Goal: Communication & Community: Share content

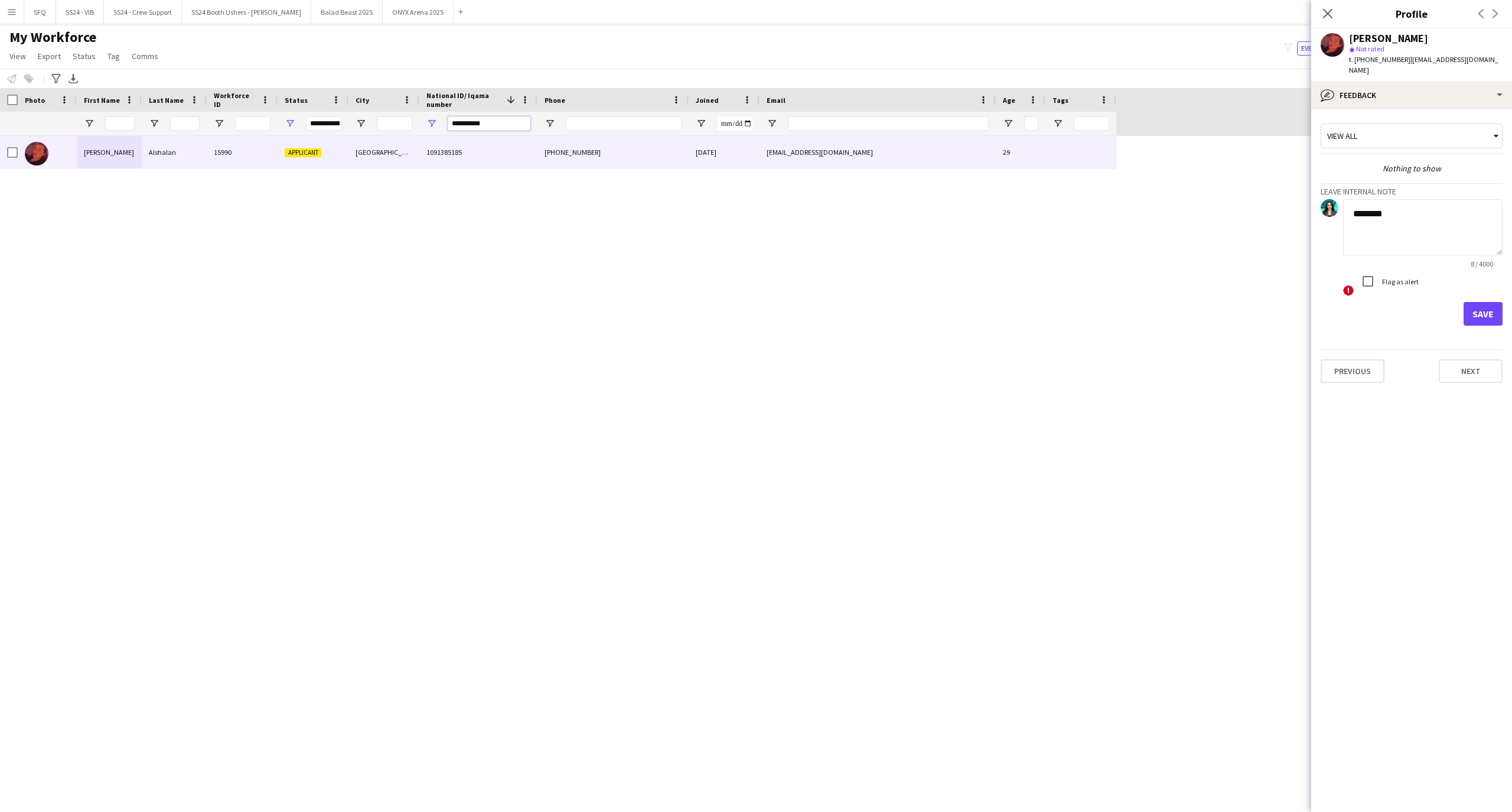
click at [488, 121] on input "**********" at bounding box center [489, 124] width 83 height 14
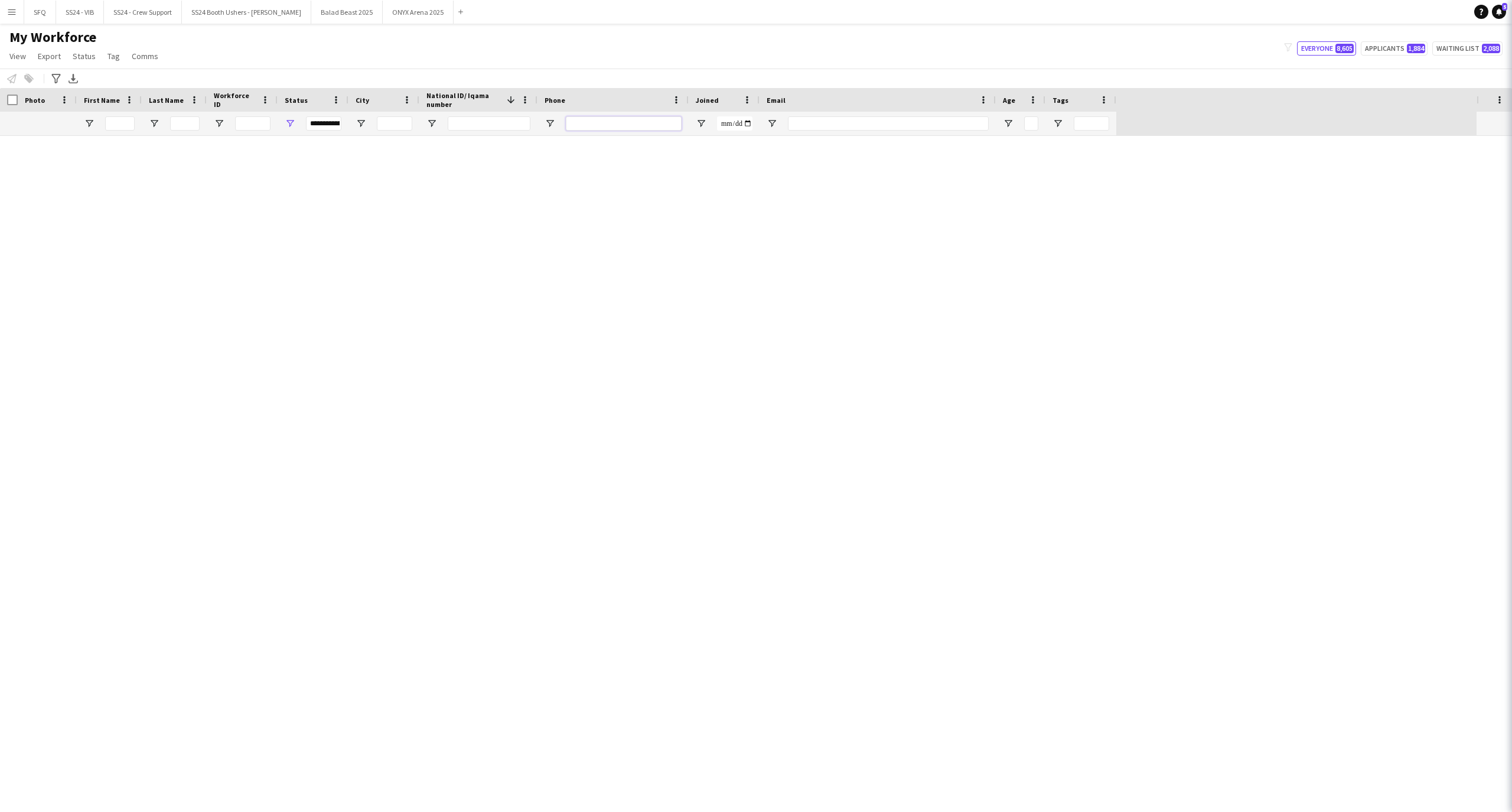
click at [592, 119] on input "Phone Filter Input" at bounding box center [624, 124] width 116 height 14
paste input "**********"
click at [607, 125] on input "**********" at bounding box center [624, 124] width 116 height 14
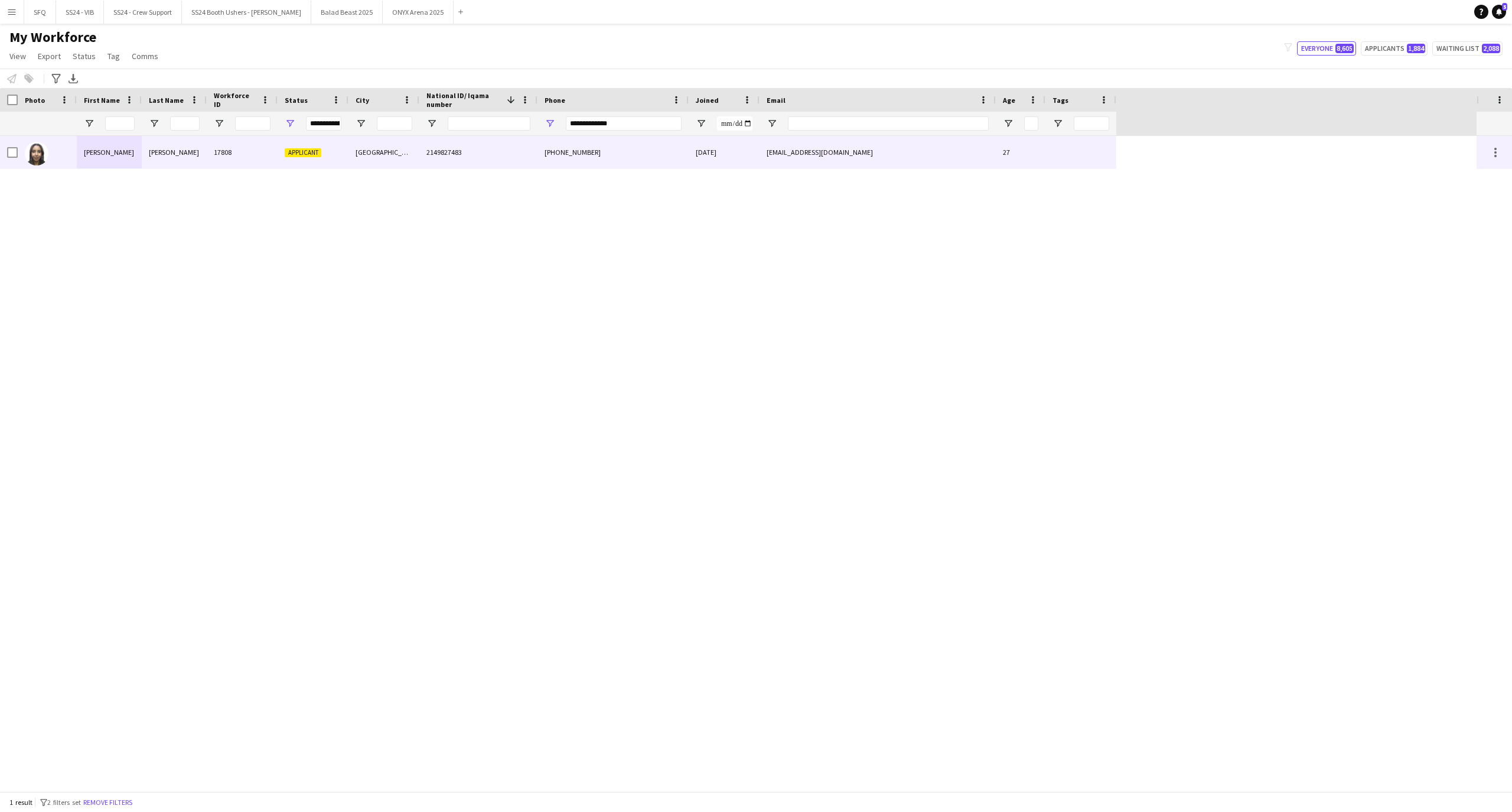
click at [158, 158] on div "[PERSON_NAME]" at bounding box center [174, 153] width 65 height 33
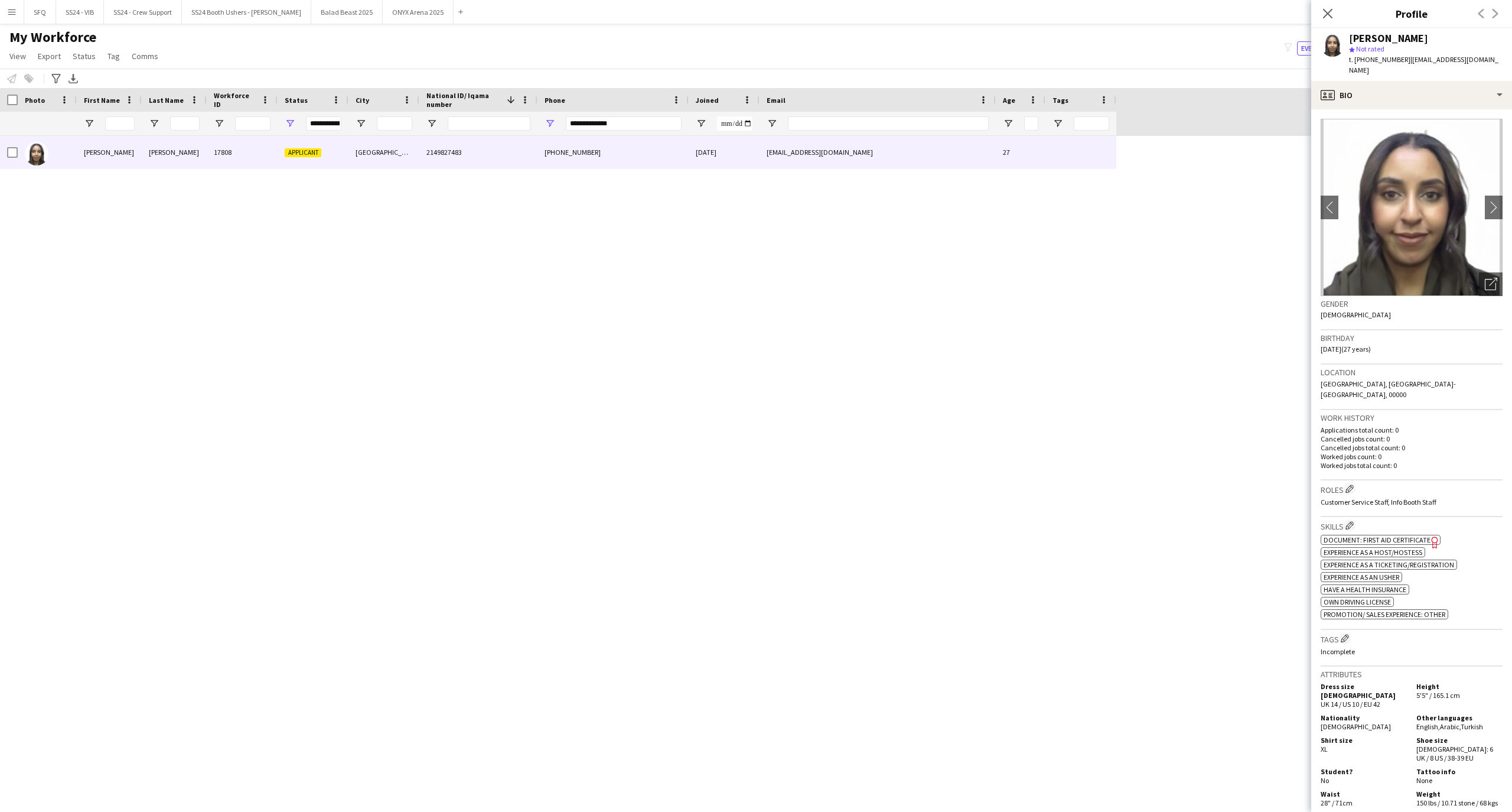
click at [653, 114] on div "**********" at bounding box center [624, 124] width 116 height 23
click at [648, 121] on input "**********" at bounding box center [624, 124] width 116 height 14
click at [621, 121] on input "**********" at bounding box center [624, 124] width 116 height 14
drag, startPoint x: 621, startPoint y: 121, endPoint x: 585, endPoint y: 124, distance: 36.1
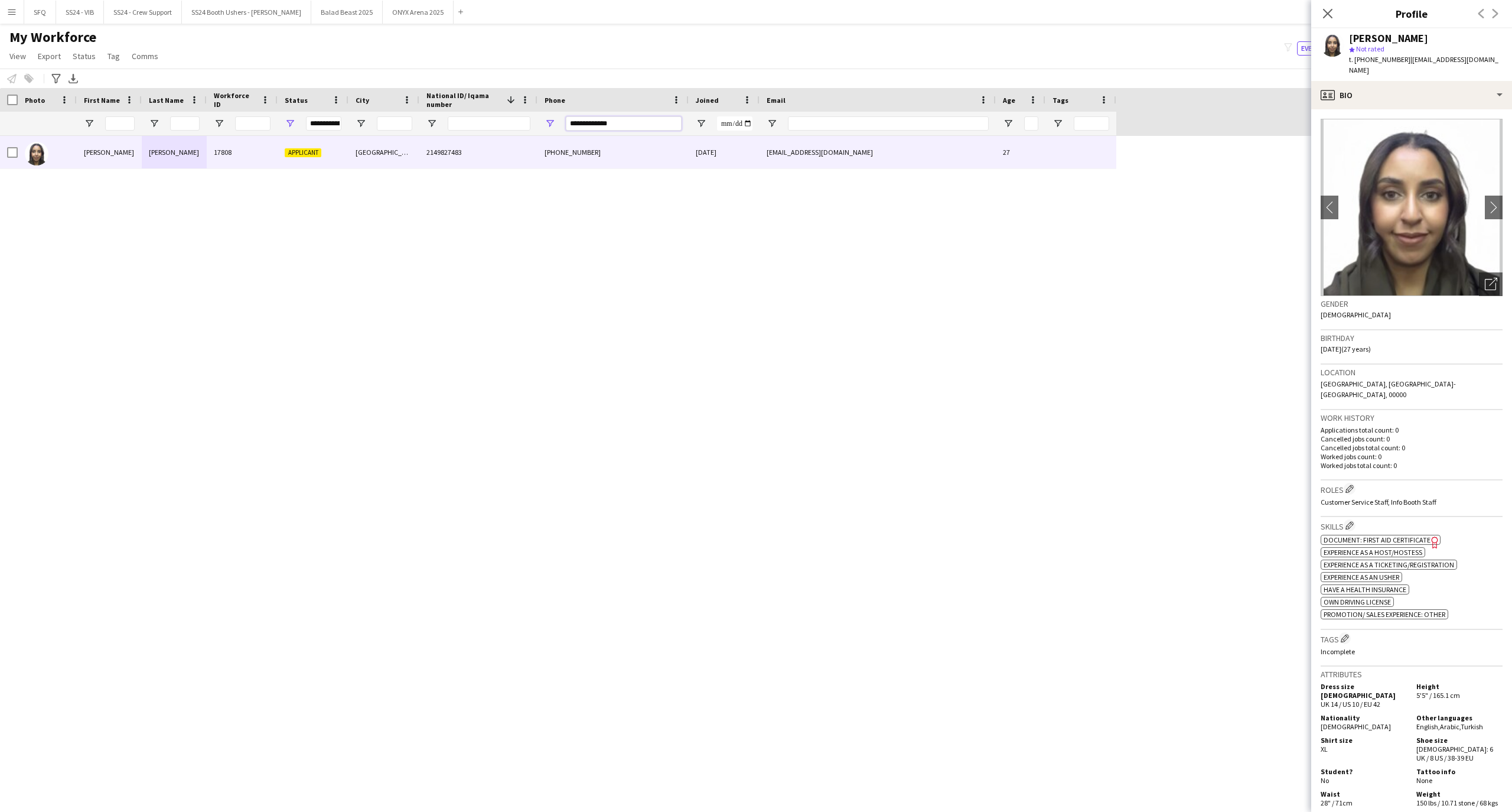
click at [585, 124] on input "**********" at bounding box center [624, 124] width 116 height 14
paste input "Phone Filter Input"
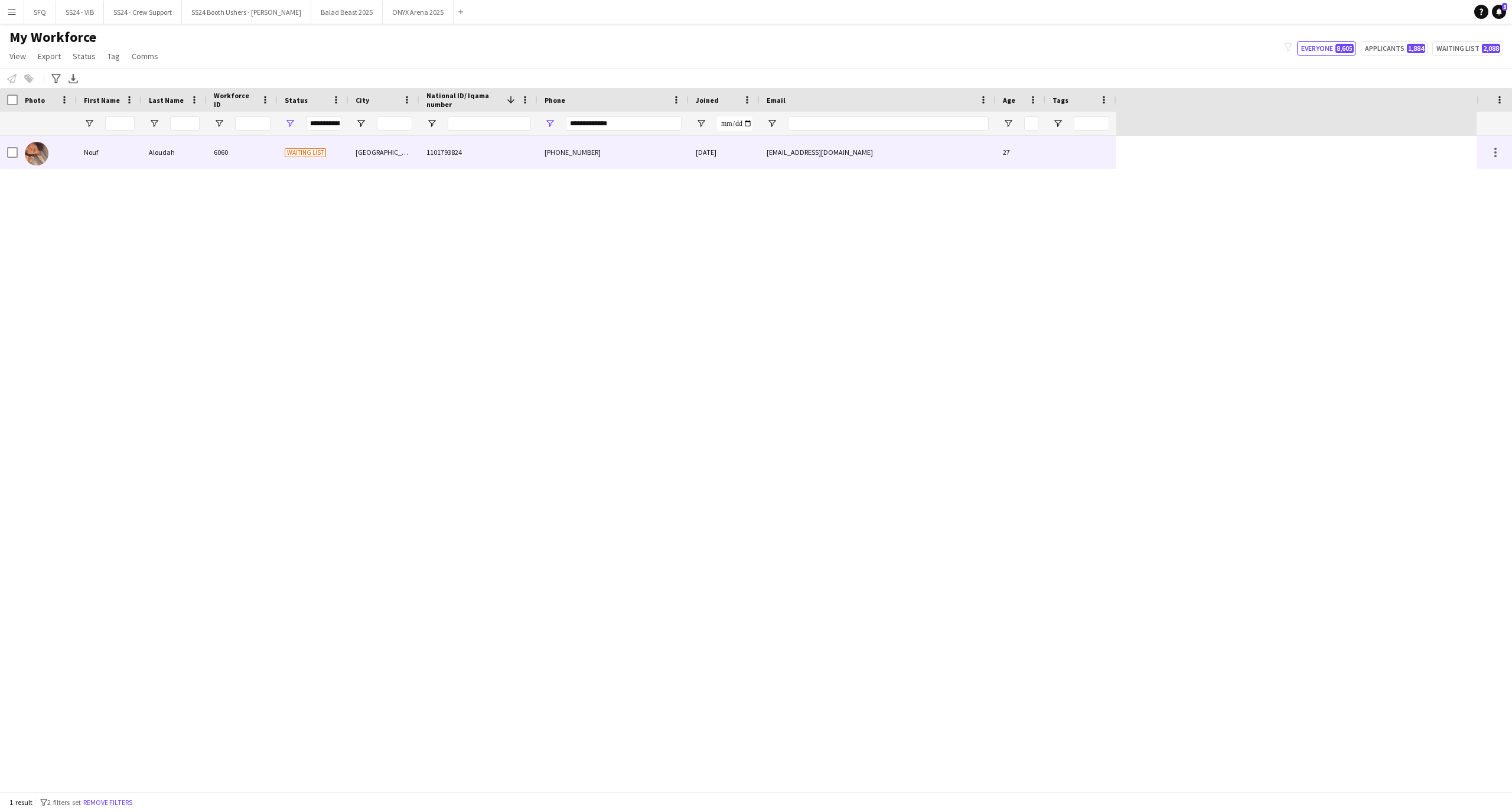
click at [478, 148] on div "1101793824" at bounding box center [478, 153] width 118 height 33
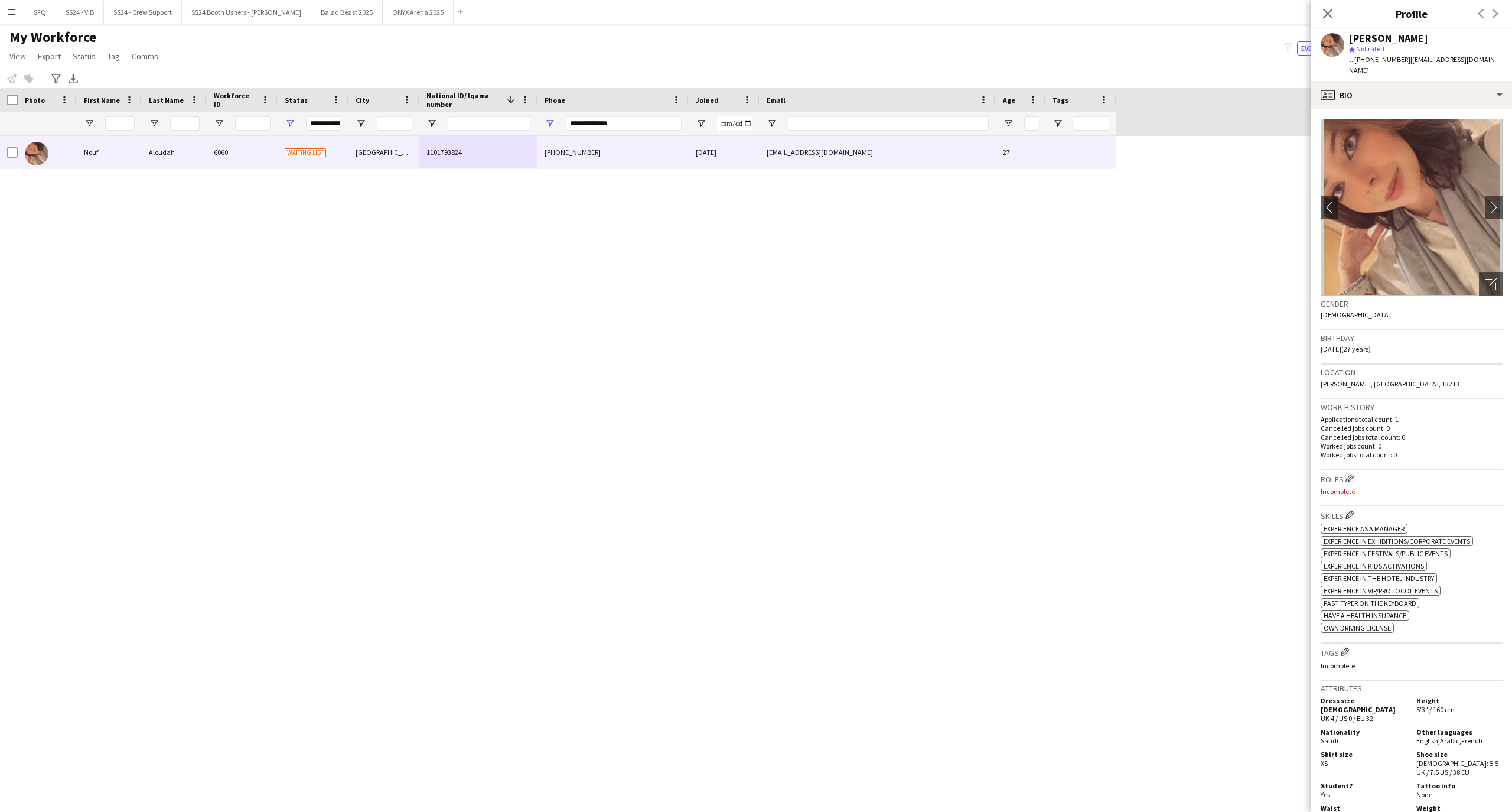
click at [1308, 74] on div "Notify workforce Add to tag Select at least one crew to tag him or her. Advance…" at bounding box center [756, 78] width 1512 height 20
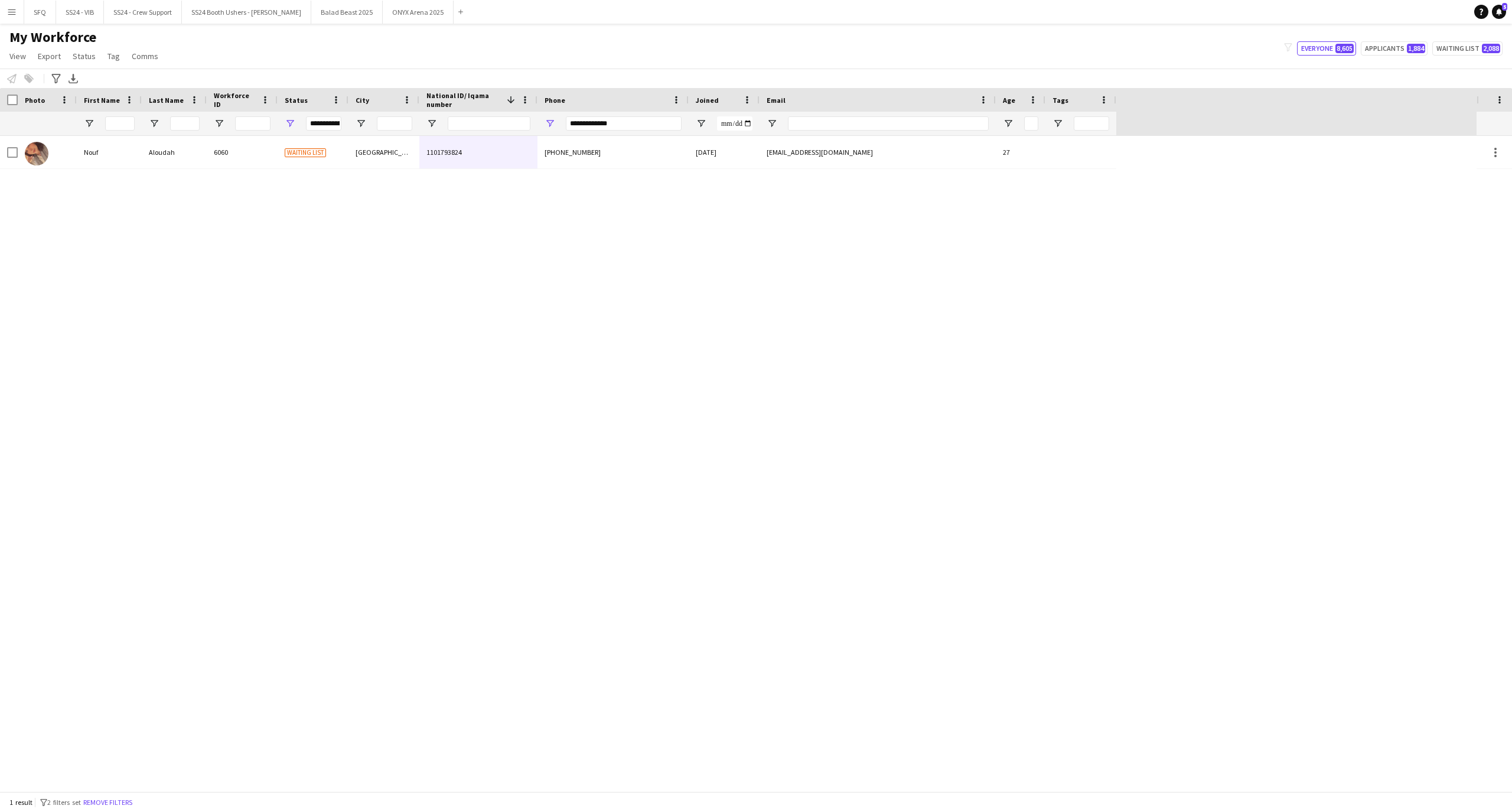
click at [1161, 163] on div "[PERSON_NAME] 6060 Waiting list Riyadh 1101793824 [PHONE_NUMBER] [DATE] [EMAIL_…" at bounding box center [738, 464] width 1477 height 655
click at [931, 176] on div "[PERSON_NAME] 6060 Waiting list Riyadh 1101793824 [PHONE_NUMBER] [DATE] [EMAIL_…" at bounding box center [738, 464] width 1477 height 655
click at [830, 171] on div "[PERSON_NAME] 6060 Waiting list Riyadh 1101793824 [PHONE_NUMBER] [DATE] [EMAIL_…" at bounding box center [738, 464] width 1477 height 655
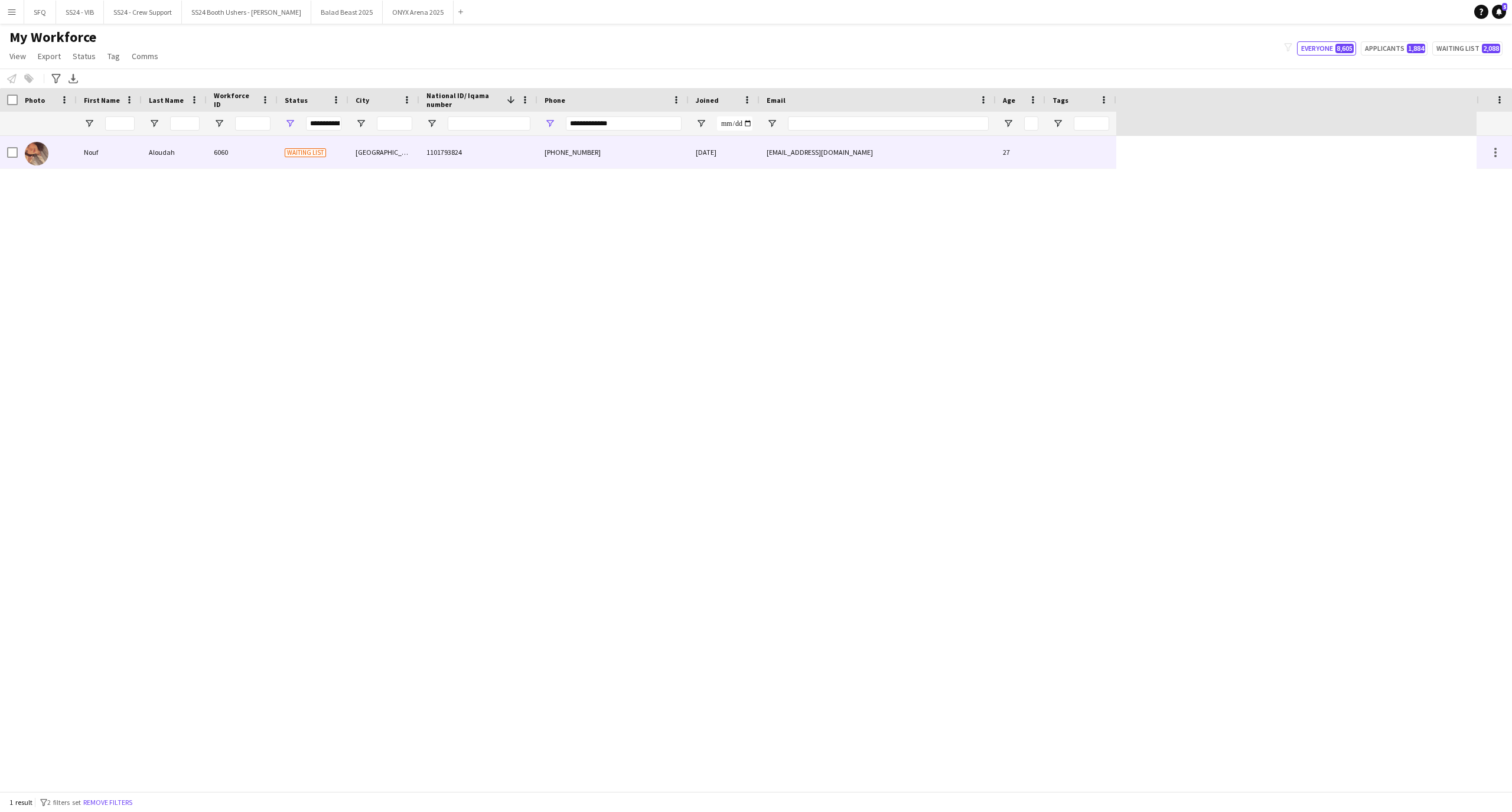
click at [42, 151] on img at bounding box center [37, 153] width 23 height 23
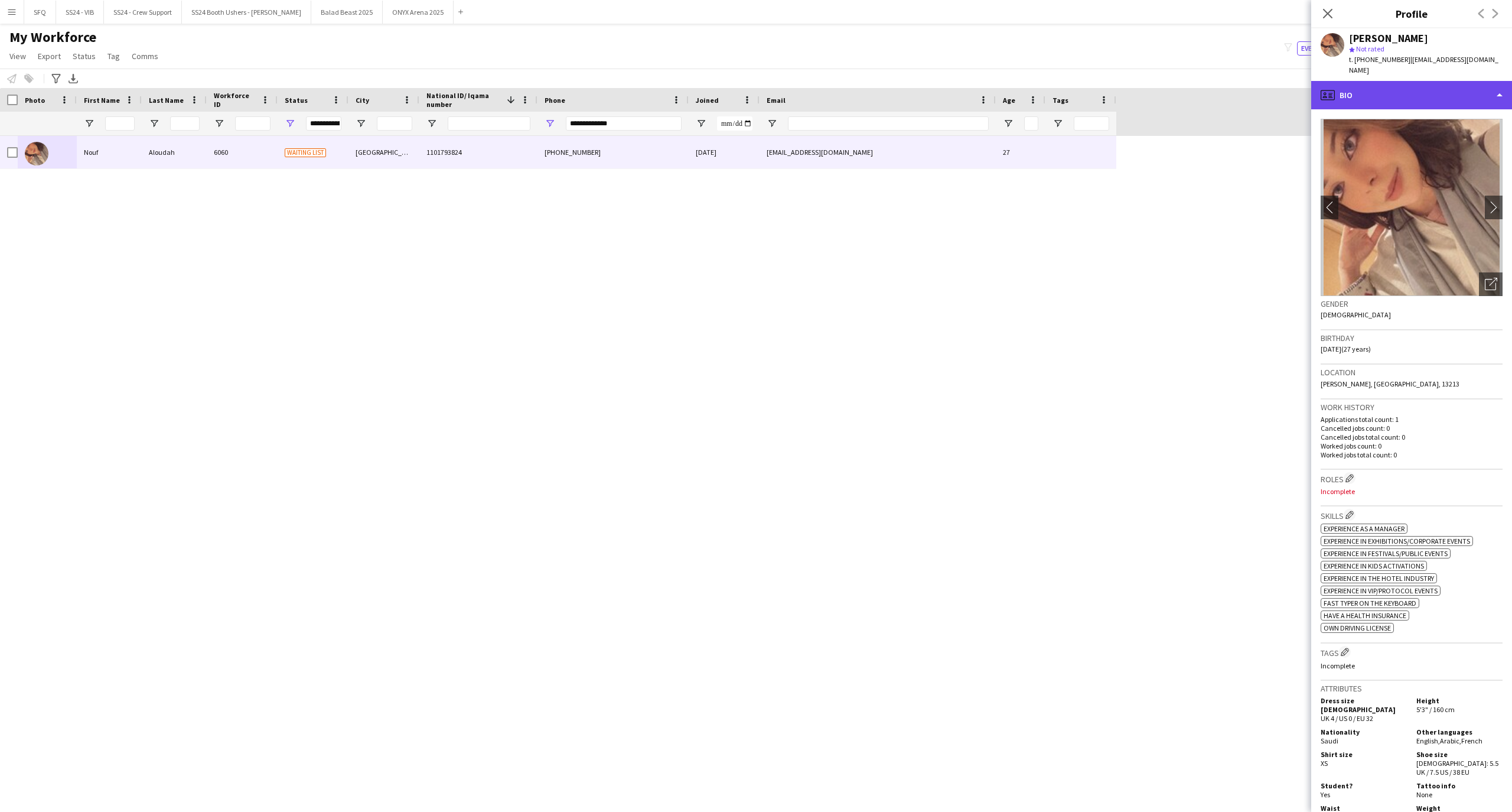
click at [1427, 91] on div "profile Bio" at bounding box center [1412, 95] width 201 height 28
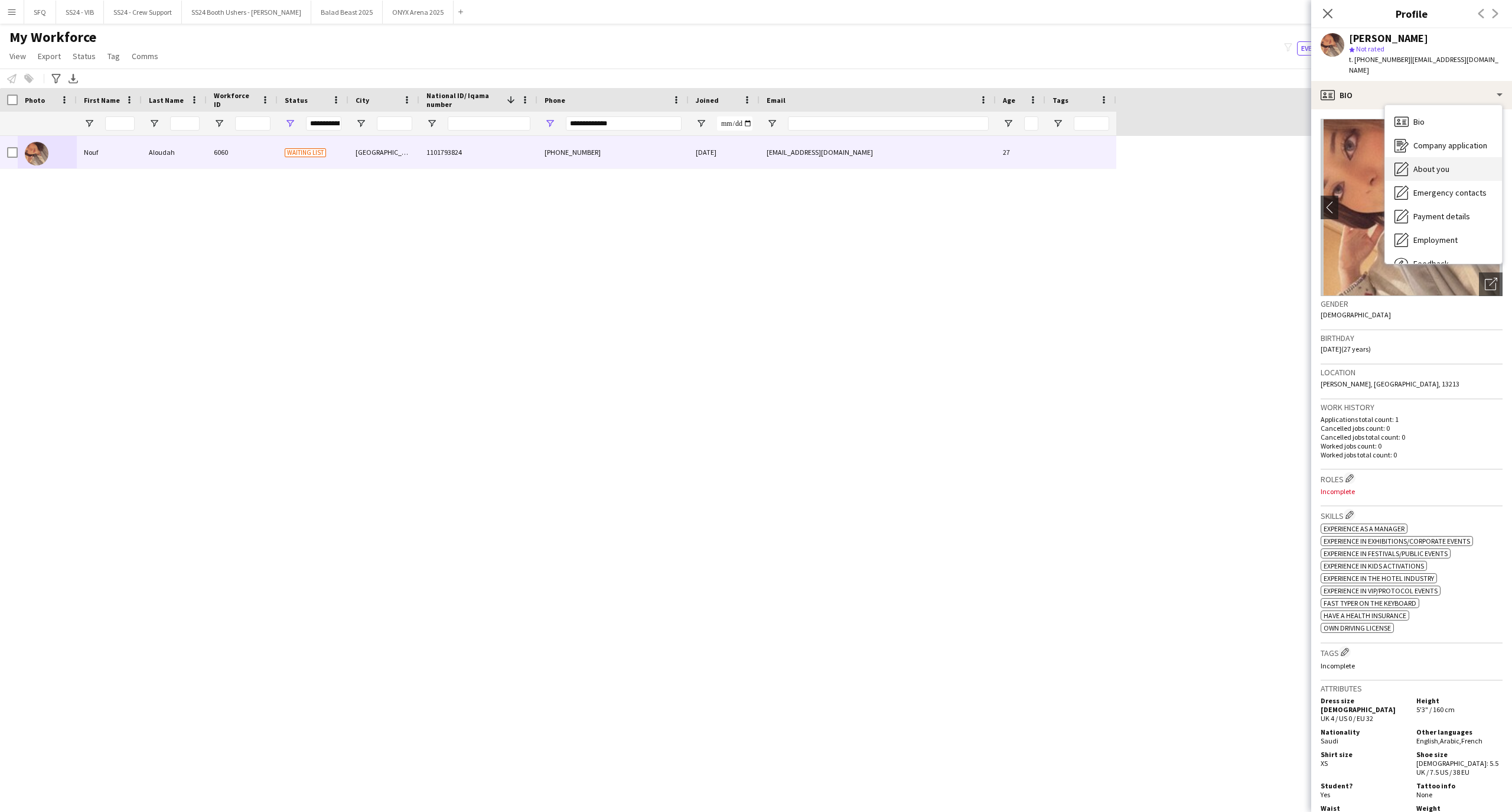
click at [1404, 162] on icon at bounding box center [1402, 168] width 12 height 12
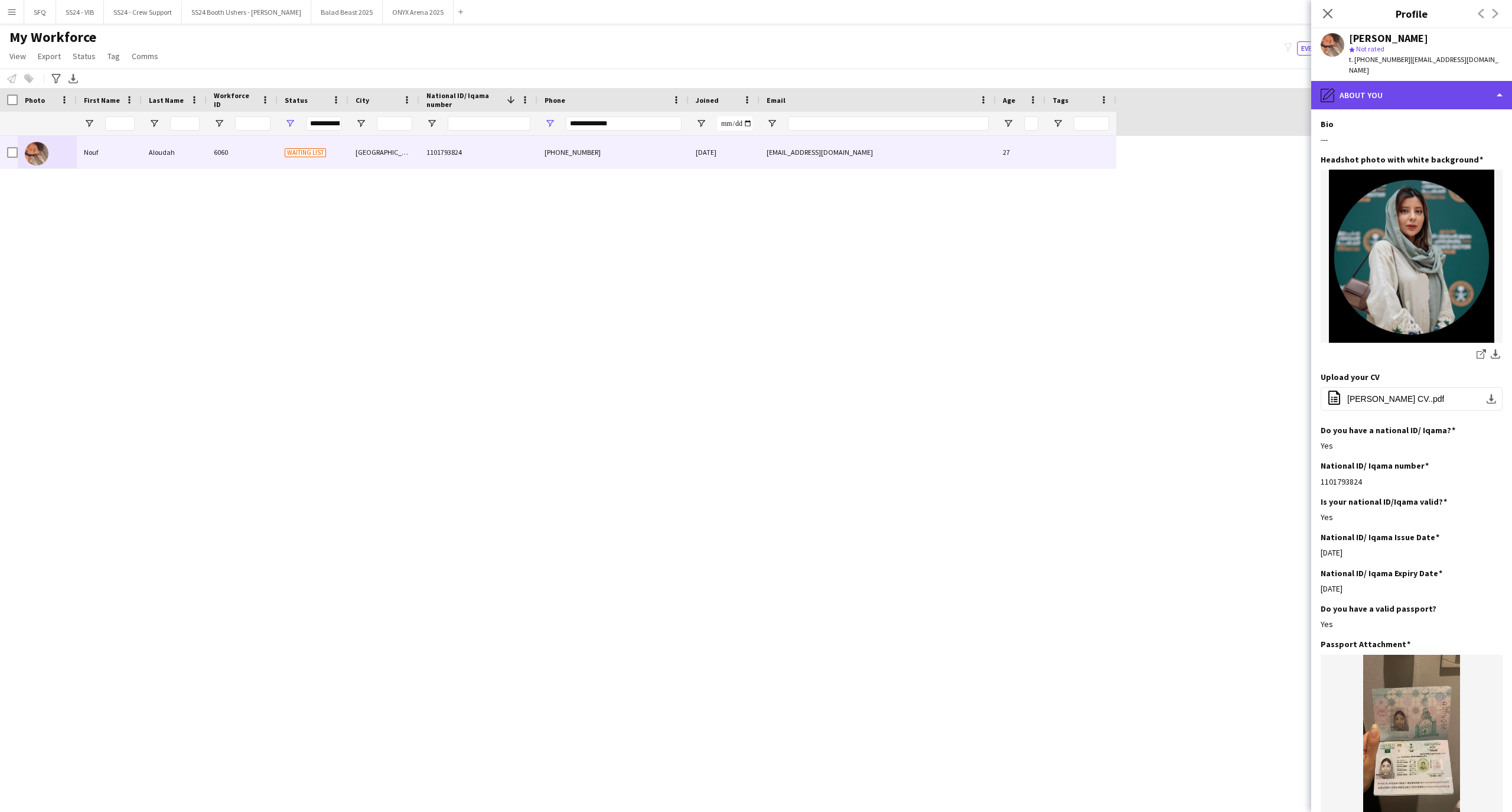
click at [1342, 85] on div "pencil4 About you" at bounding box center [1412, 95] width 201 height 28
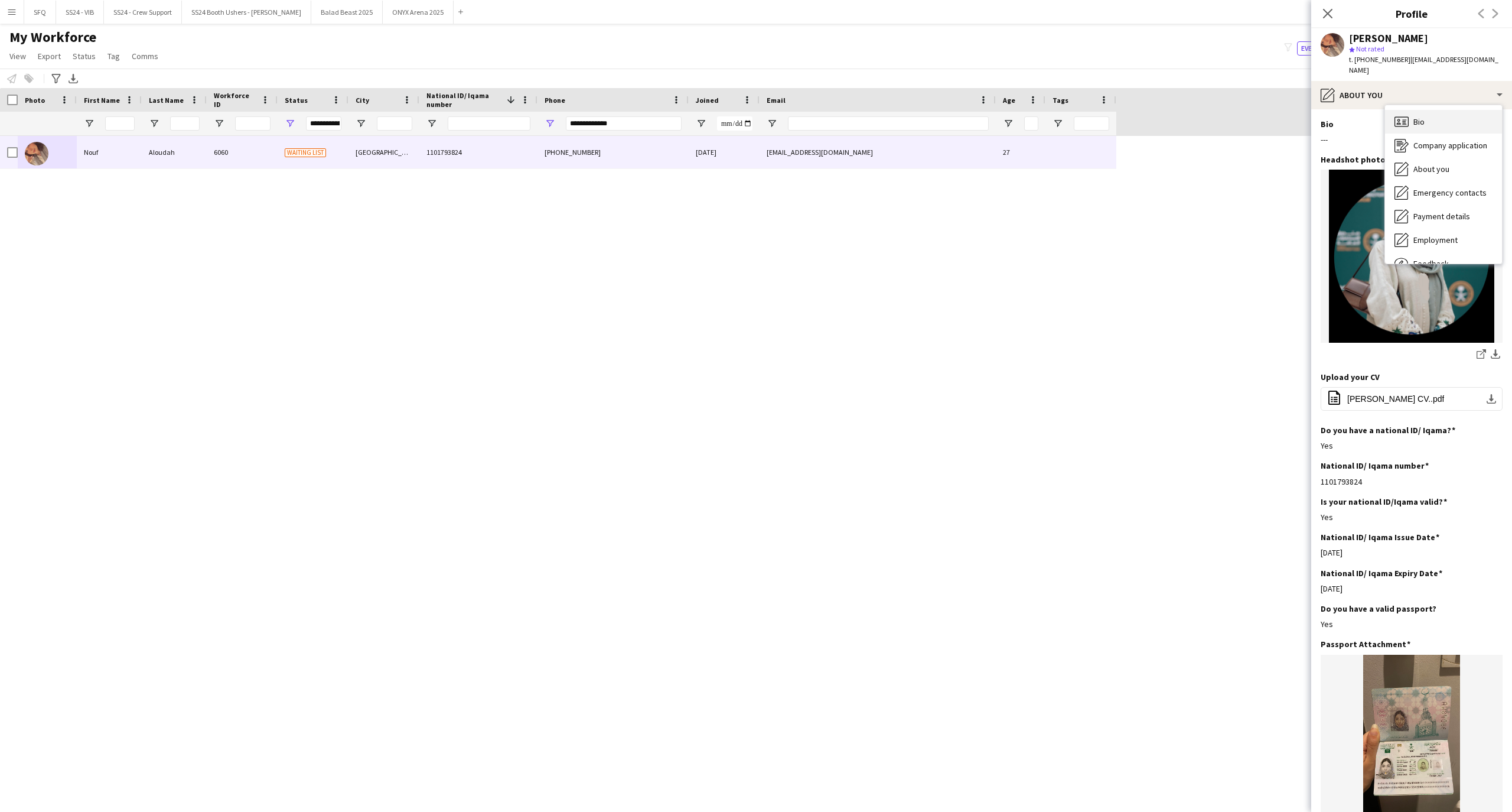
click at [1403, 114] on icon "Bio" at bounding box center [1402, 121] width 14 height 14
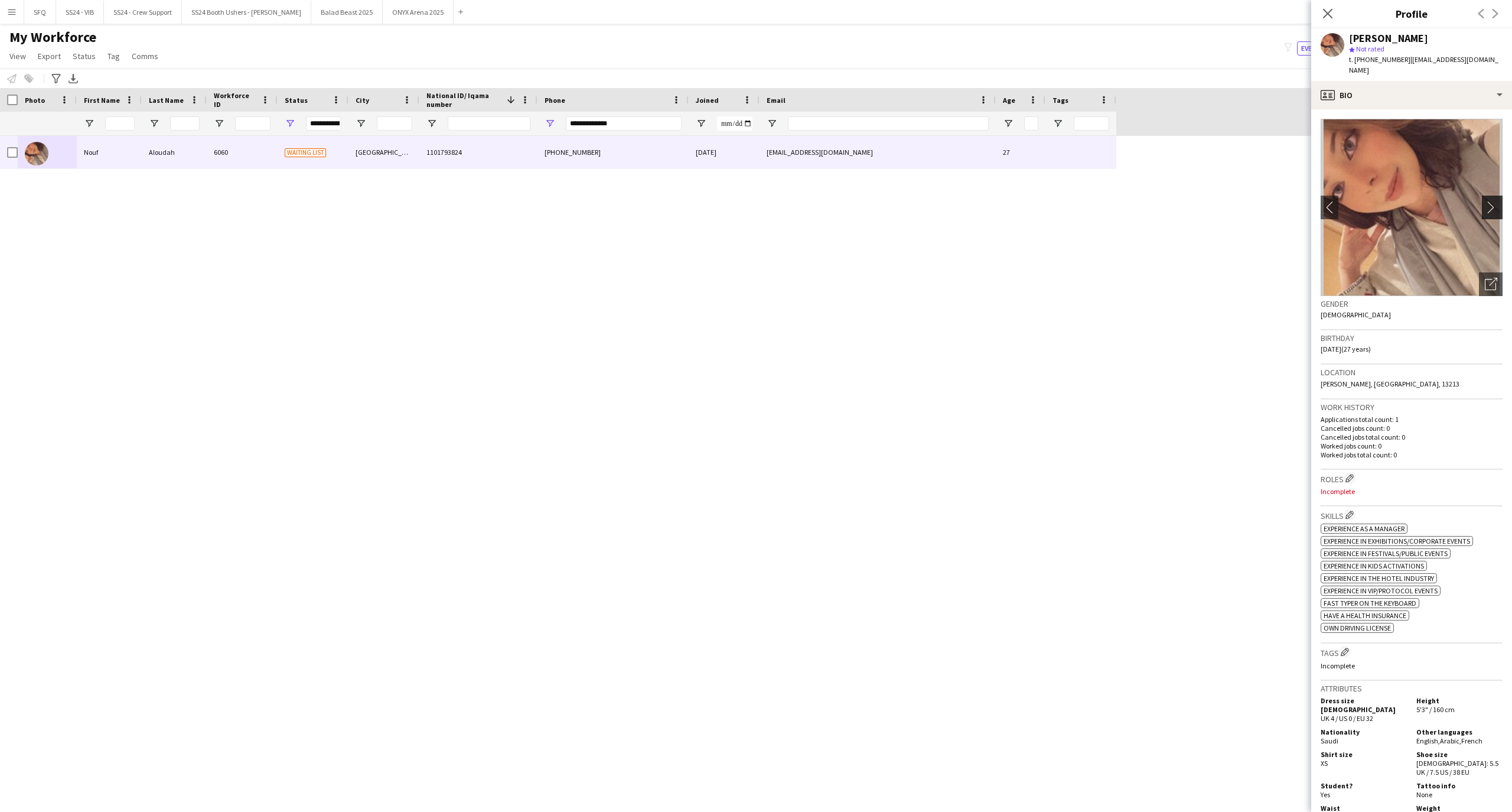
click at [1485, 201] on app-icon "chevron-right" at bounding box center [1493, 208] width 18 height 13
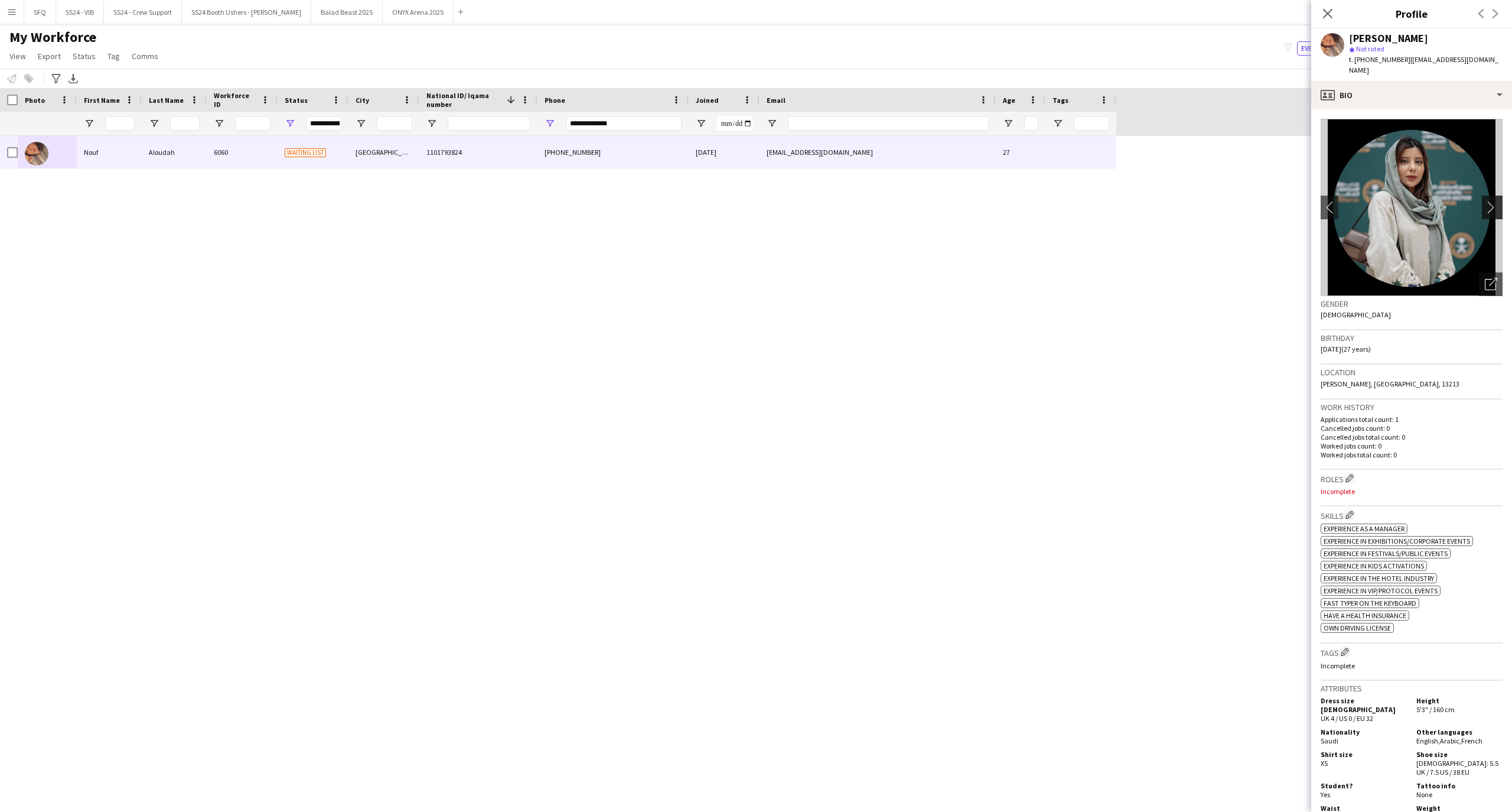
click at [1485, 201] on app-icon "chevron-right" at bounding box center [1493, 208] width 18 height 13
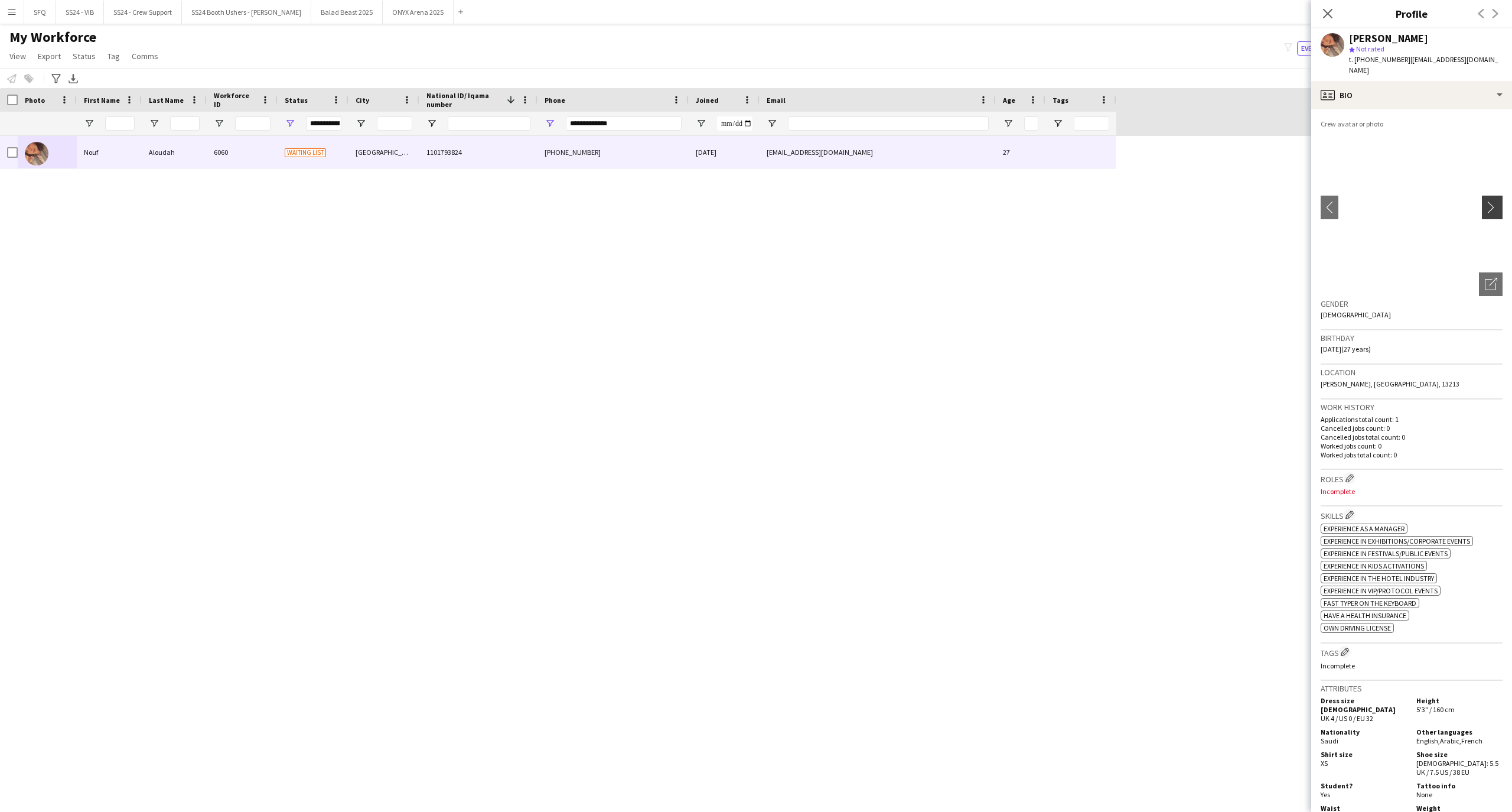
click at [1485, 201] on app-icon "chevron-right" at bounding box center [1493, 208] width 18 height 13
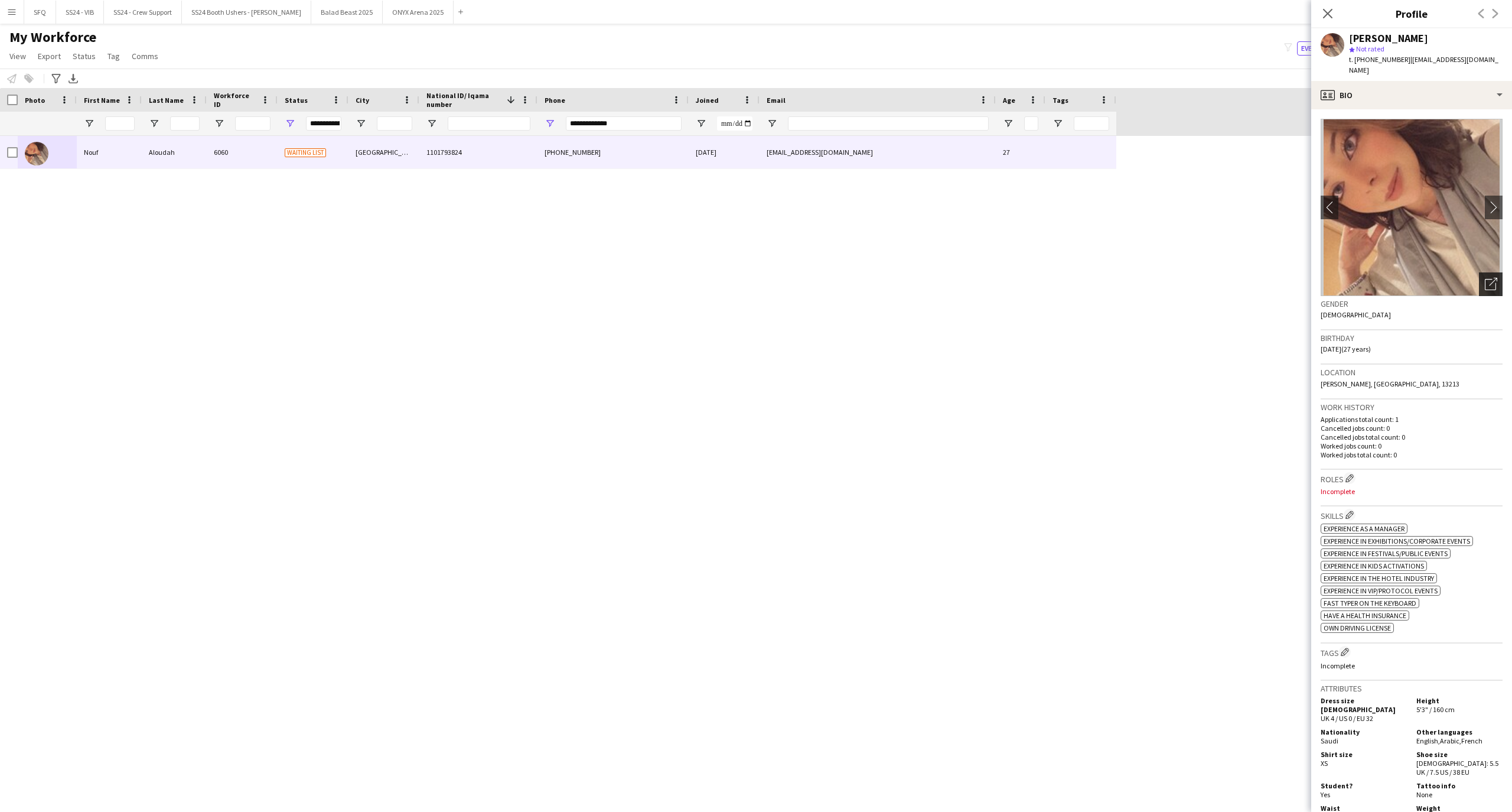
click at [1486, 275] on div "Open photos pop-in" at bounding box center [1491, 284] width 23 height 23
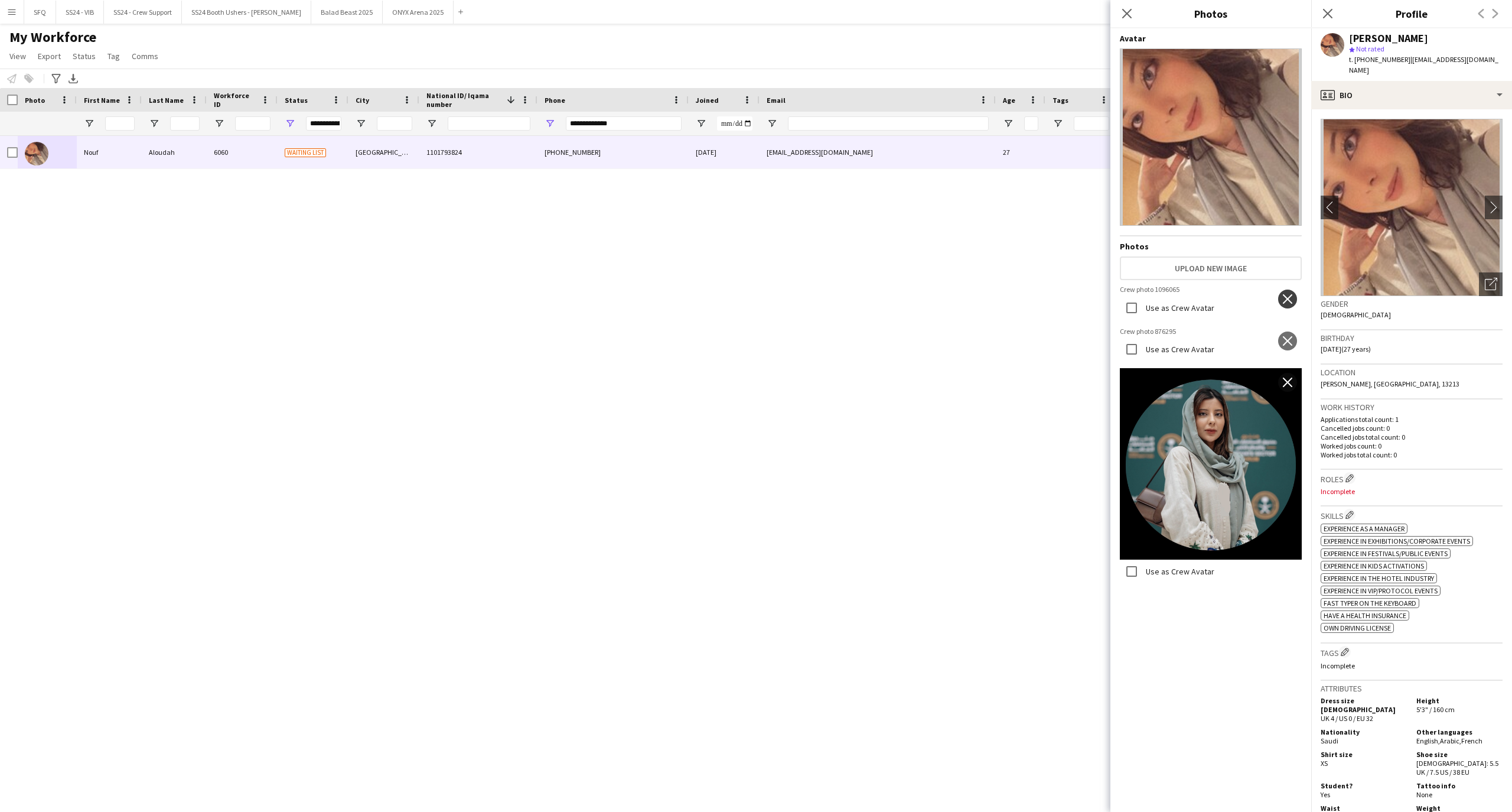
click at [1282, 294] on app-icon "close" at bounding box center [1287, 299] width 12 height 9
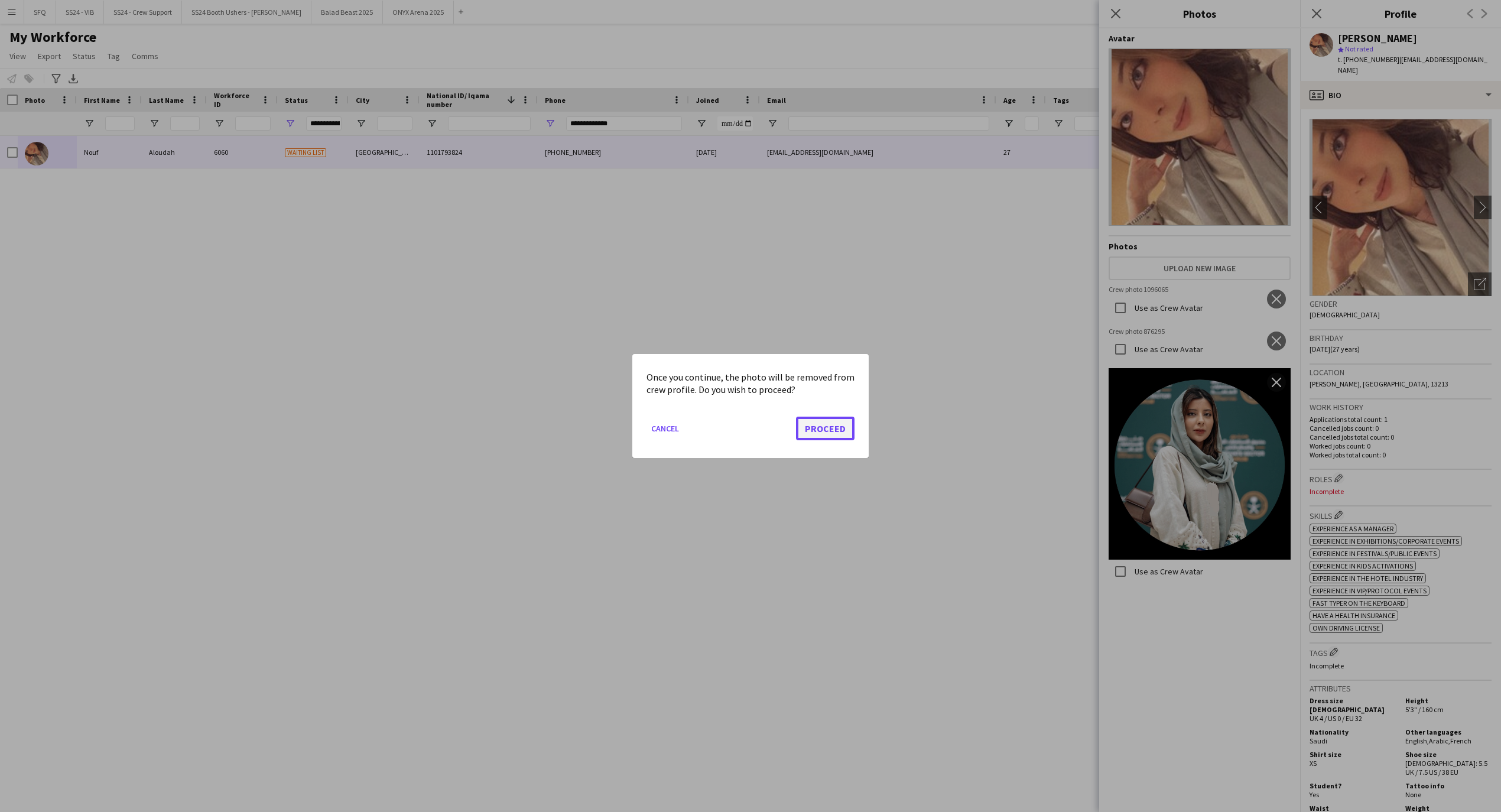
click at [826, 429] on button "Proceed" at bounding box center [825, 428] width 59 height 23
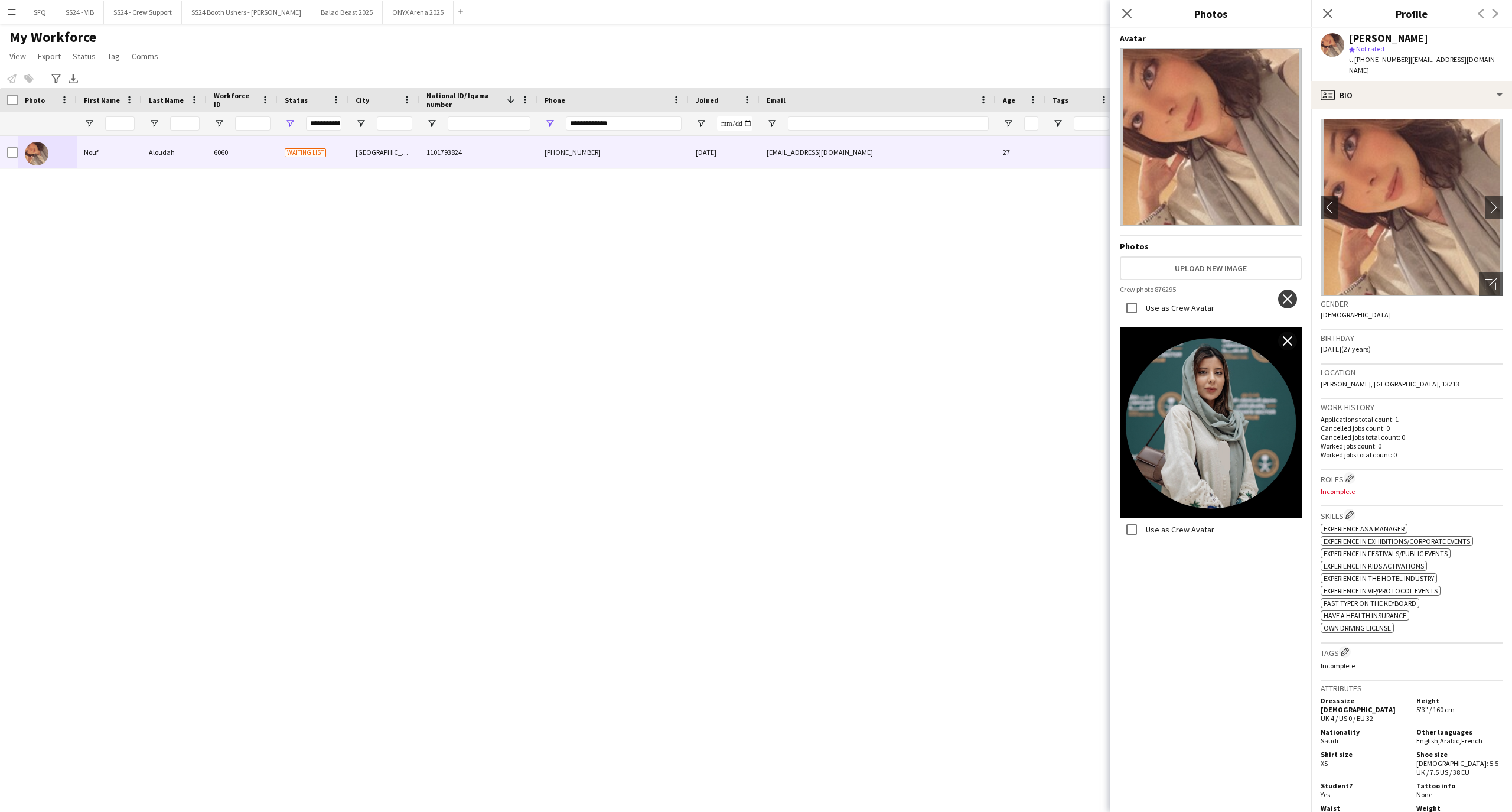
click at [1282, 294] on app-icon "close" at bounding box center [1287, 299] width 12 height 9
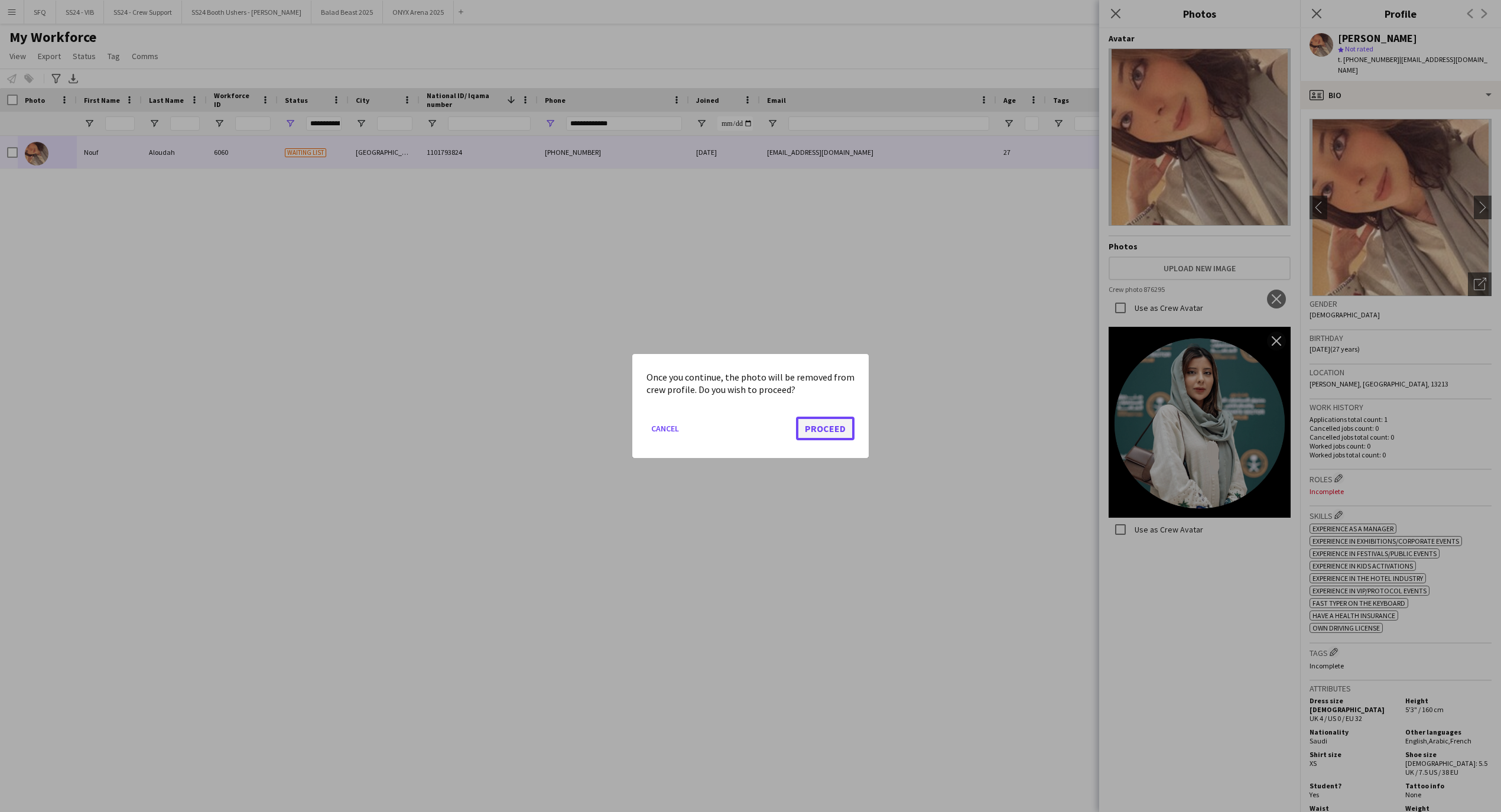
click at [838, 420] on button "Proceed" at bounding box center [825, 428] width 59 height 23
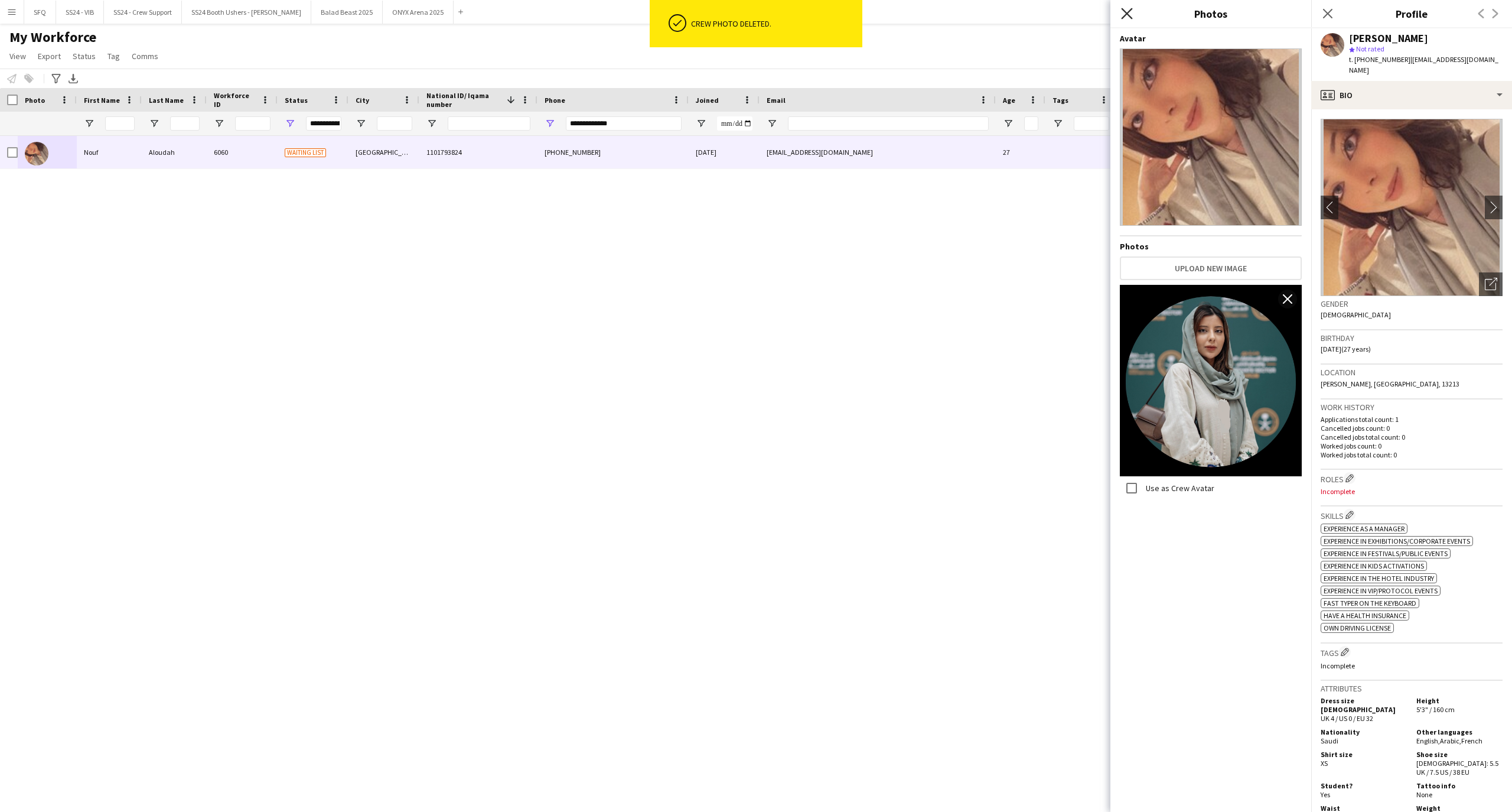
click at [1130, 13] on icon "Close pop-in" at bounding box center [1127, 13] width 11 height 11
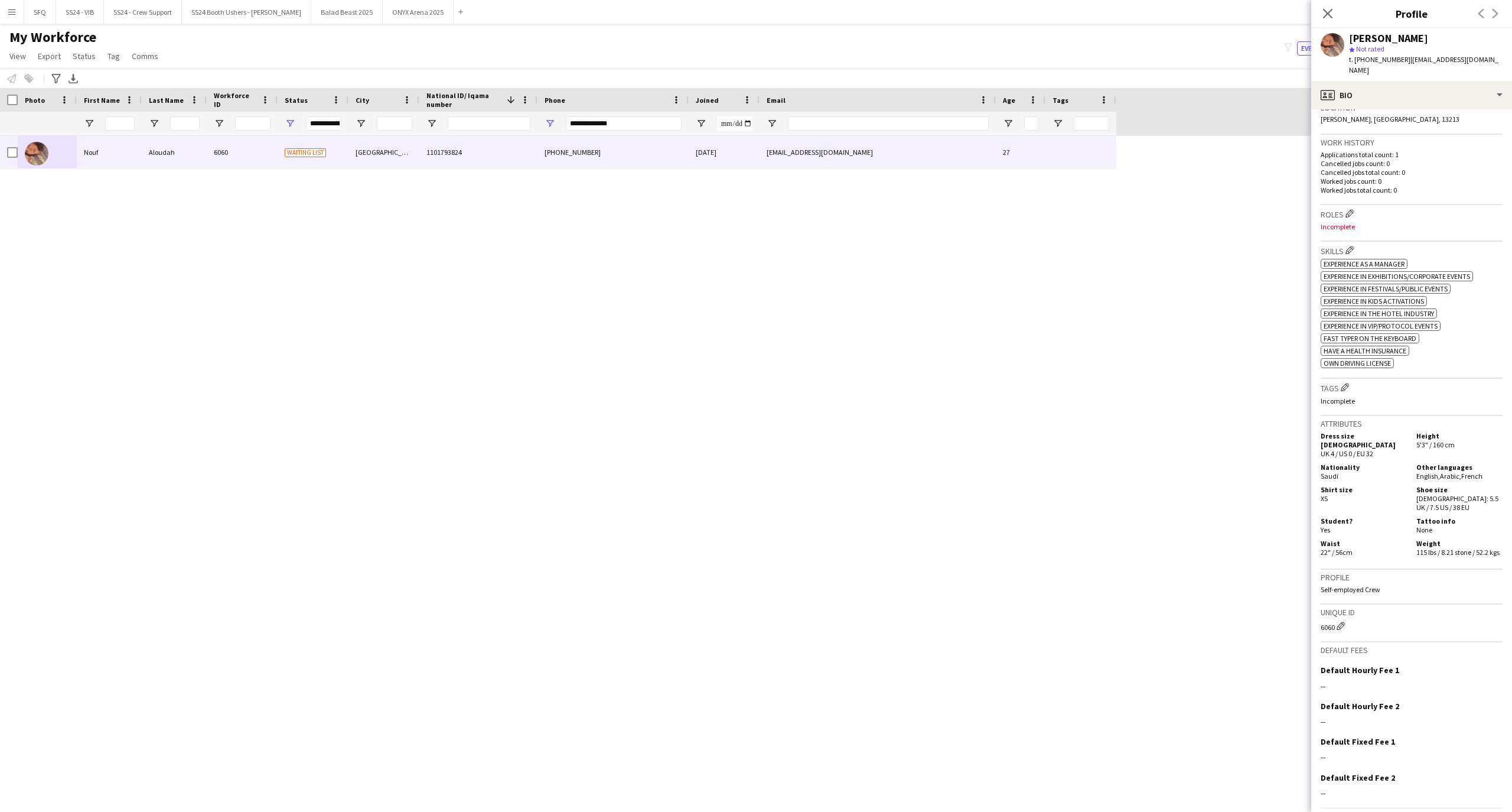
scroll to position [293, 0]
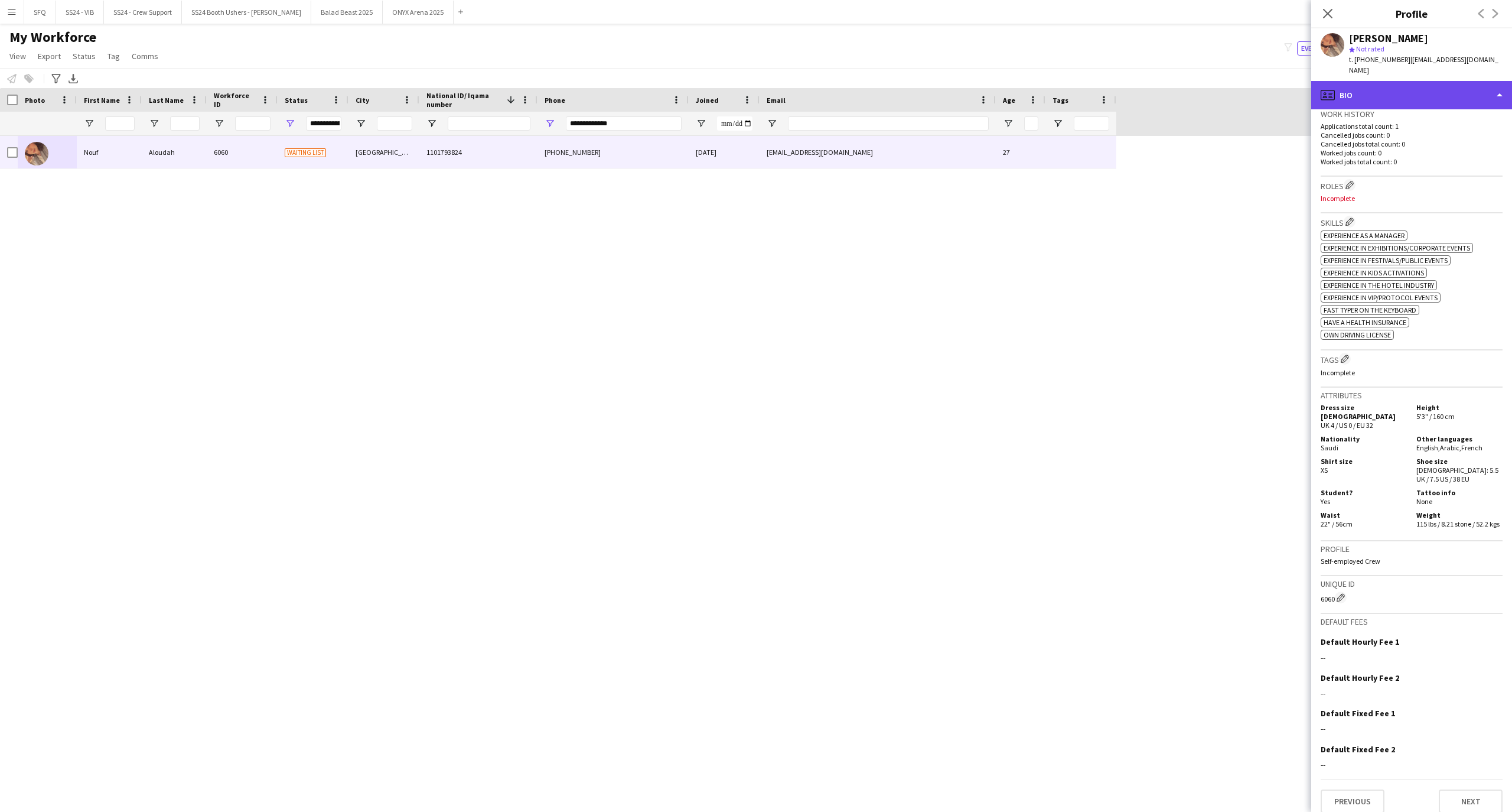
click at [1345, 81] on div "profile Bio" at bounding box center [1412, 95] width 201 height 28
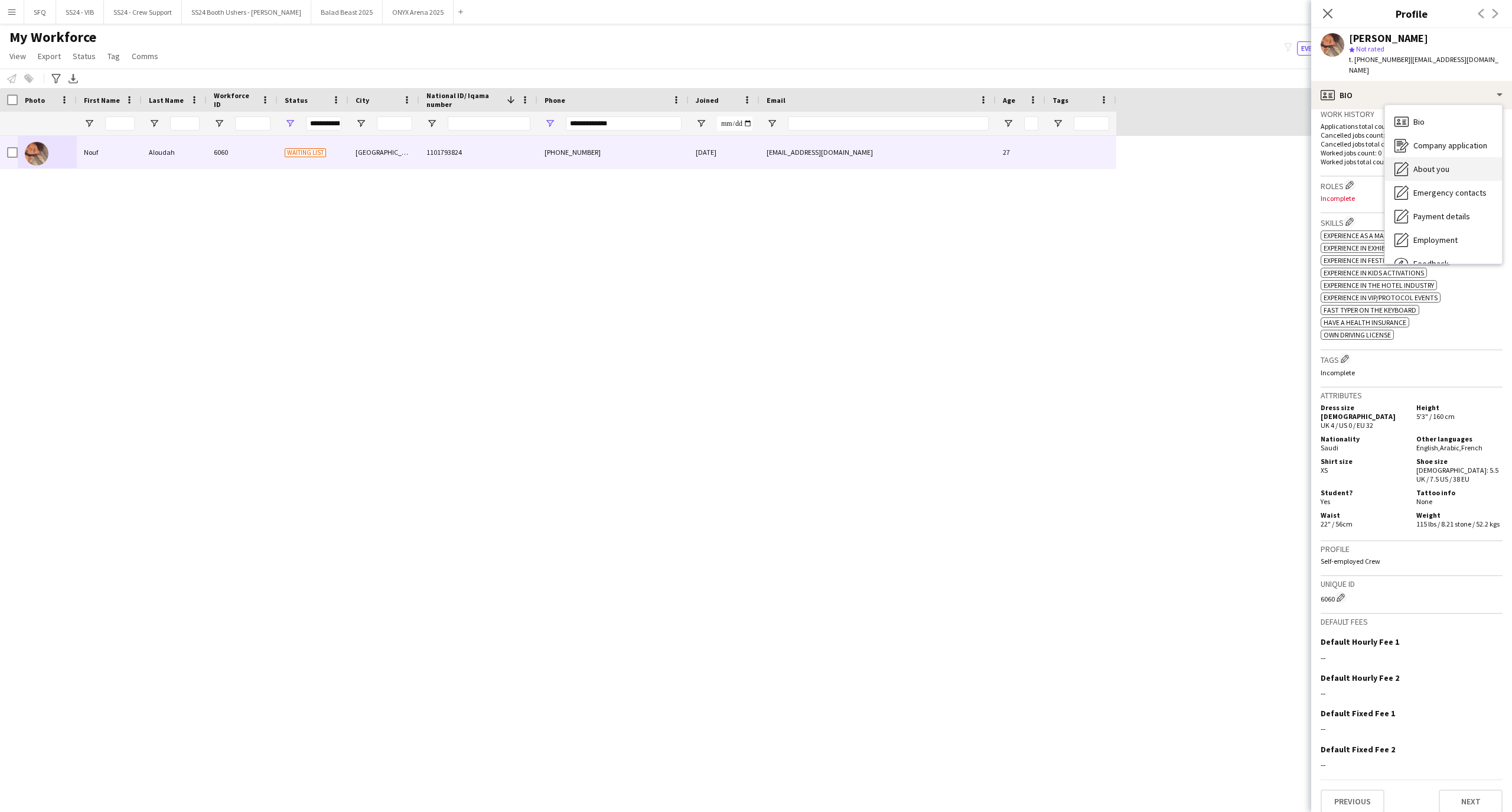
click at [1402, 157] on div "About you About you" at bounding box center [1443, 169] width 117 height 23
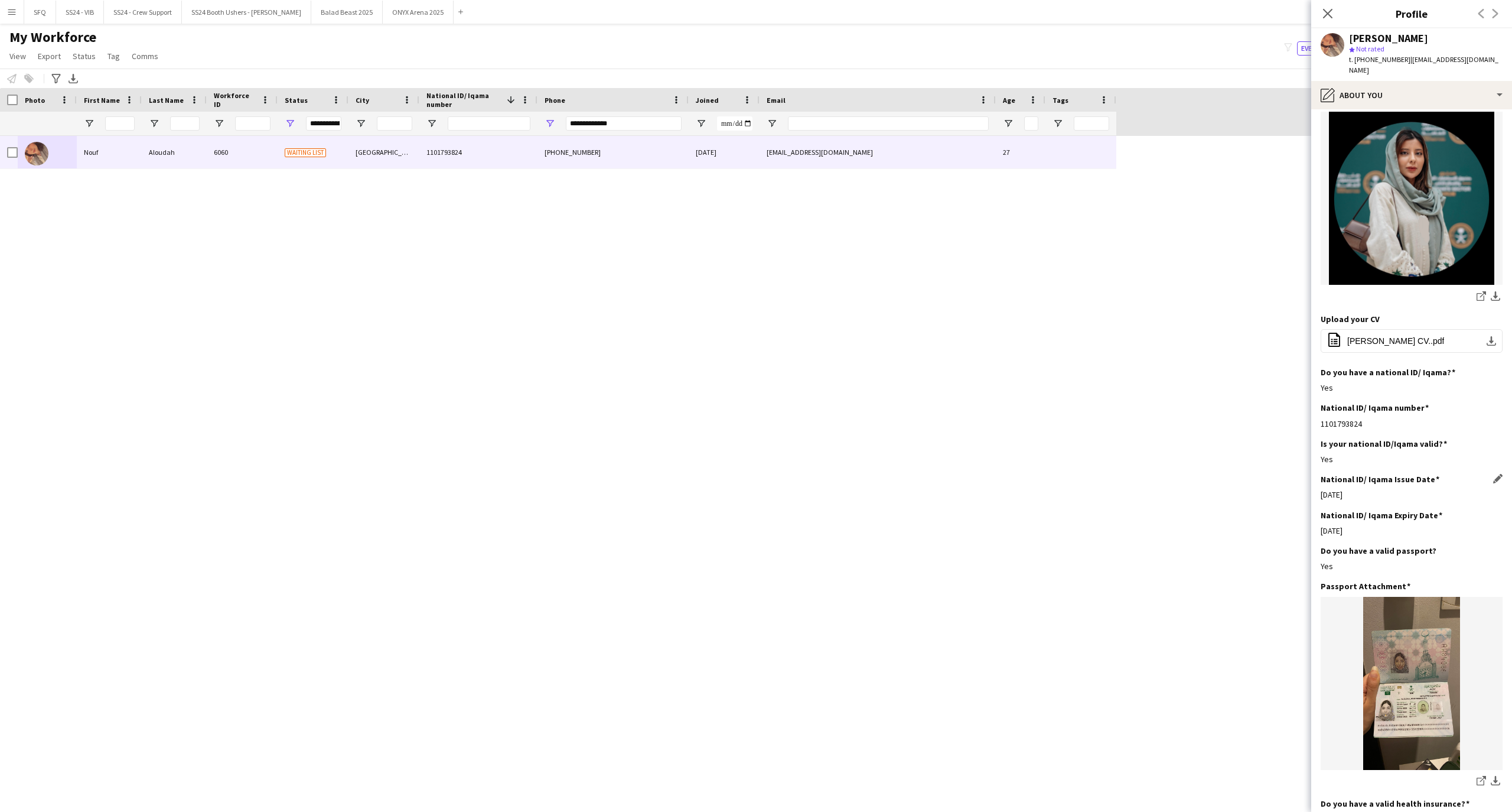
scroll to position [0, 0]
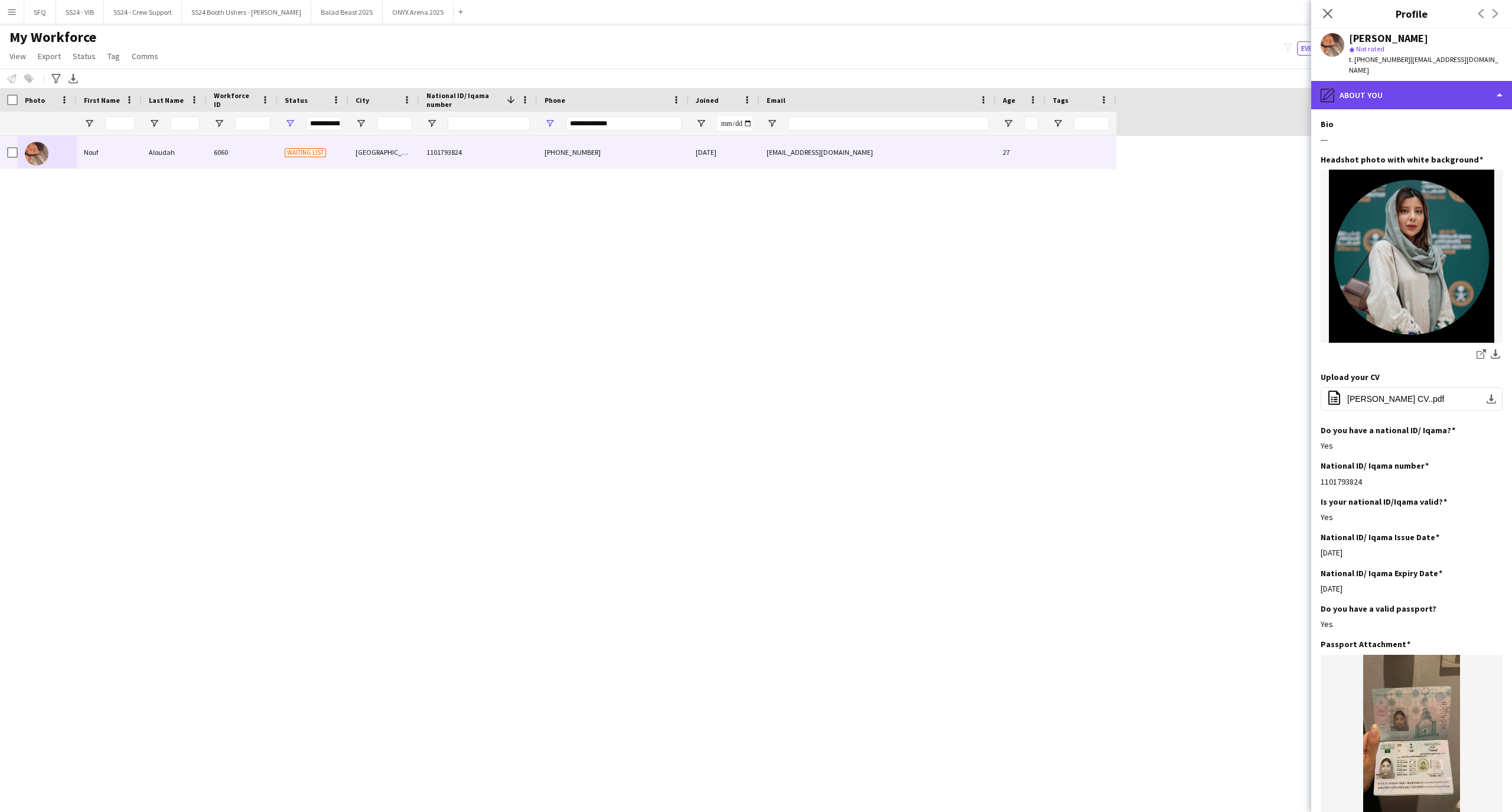
click at [1377, 81] on div "pencil4 About you" at bounding box center [1412, 95] width 201 height 28
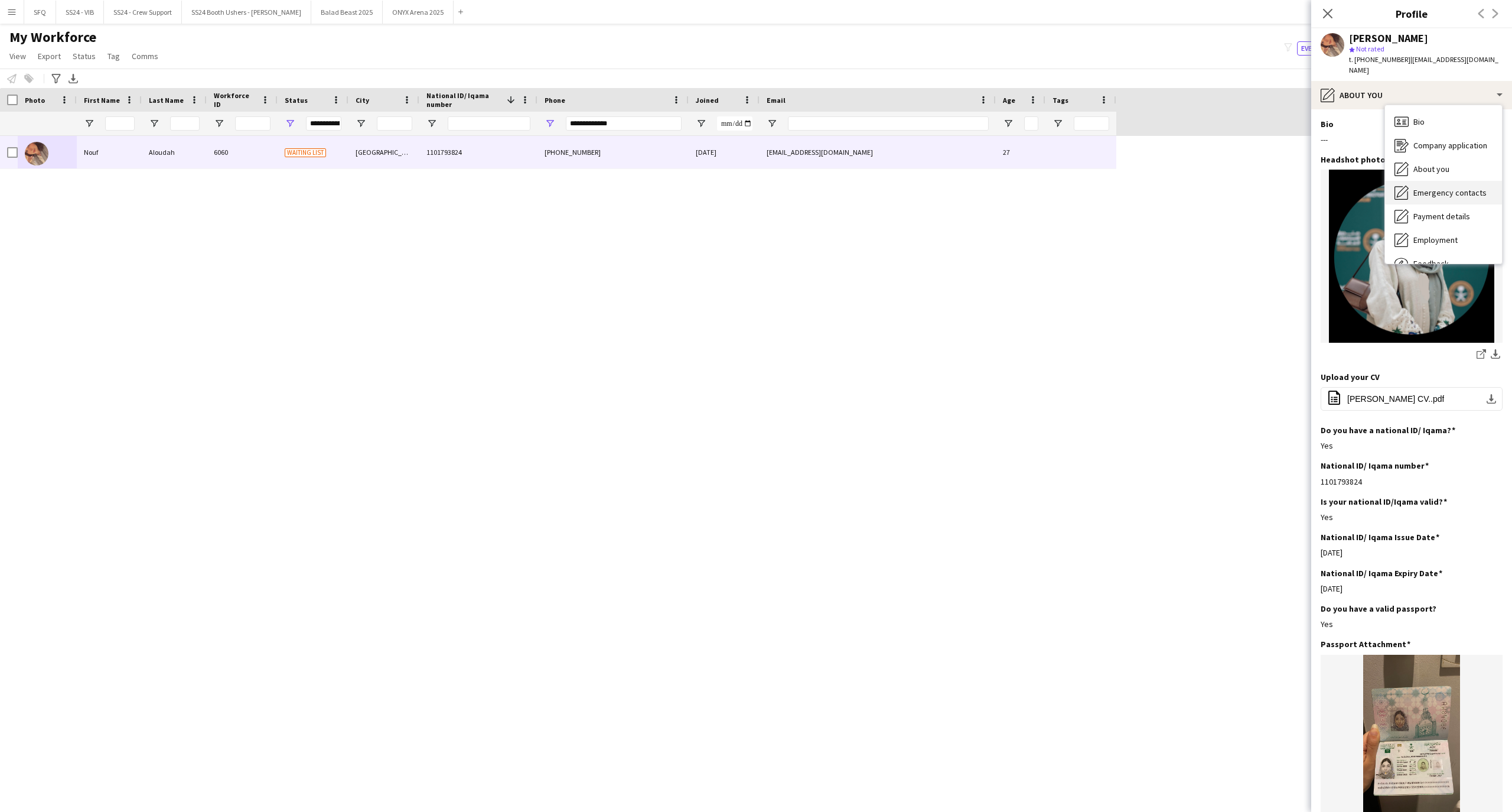
click at [1430, 181] on div "Emergency contacts Emergency contacts" at bounding box center [1443, 193] width 117 height 23
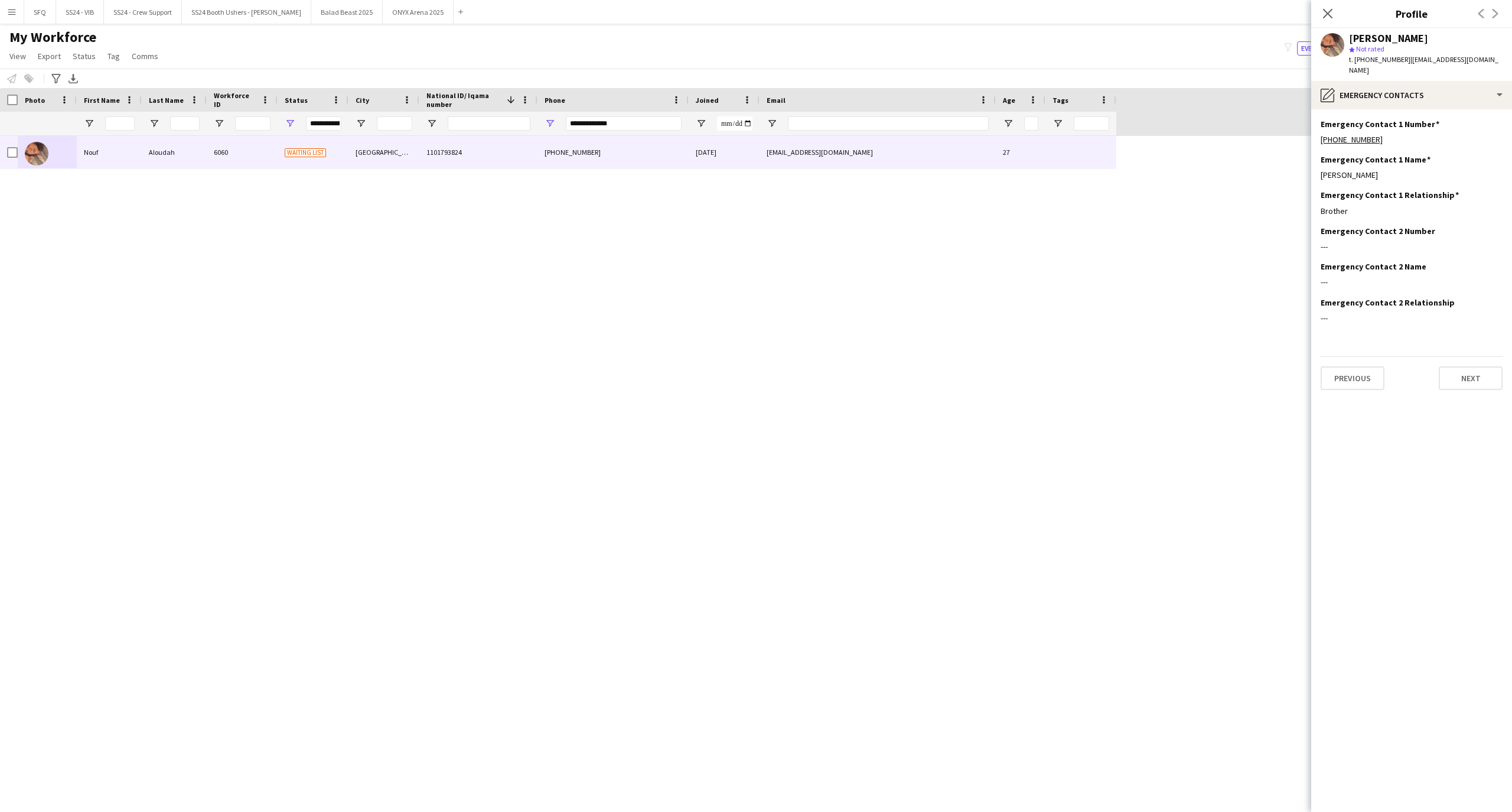
click at [1384, 110] on app-section-data-types "Emergency Contact 1 Number Edit this field [PHONE_NUMBER] Emergency Contact 1 N…" at bounding box center [1412, 460] width 201 height 702
click at [1381, 88] on div "pencil4 Emergency contacts" at bounding box center [1412, 95] width 201 height 28
click at [1430, 204] on div "Payment details Payment details" at bounding box center [1443, 216] width 117 height 23
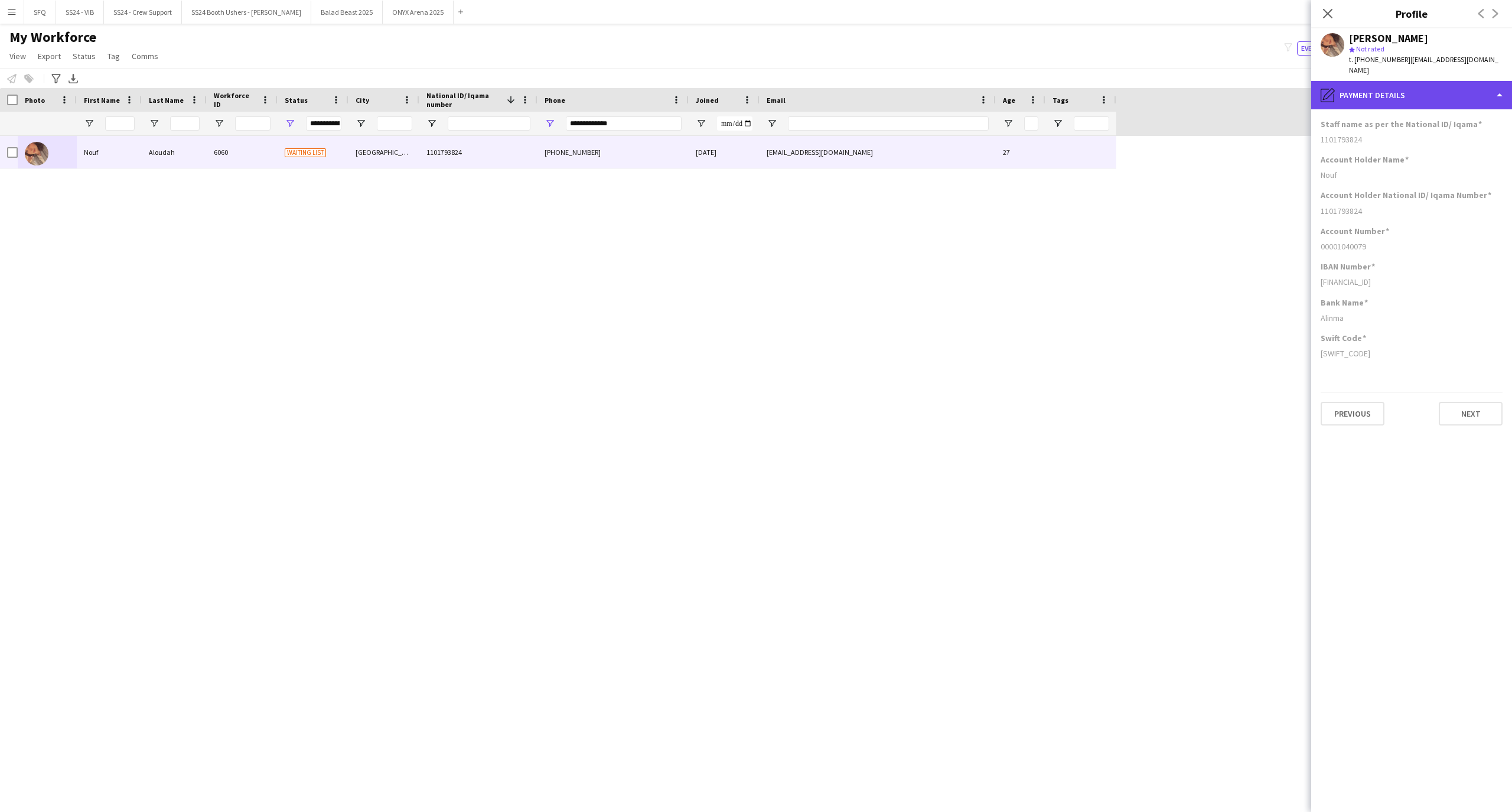
click at [1384, 81] on div "pencil4 Payment details" at bounding box center [1412, 95] width 201 height 28
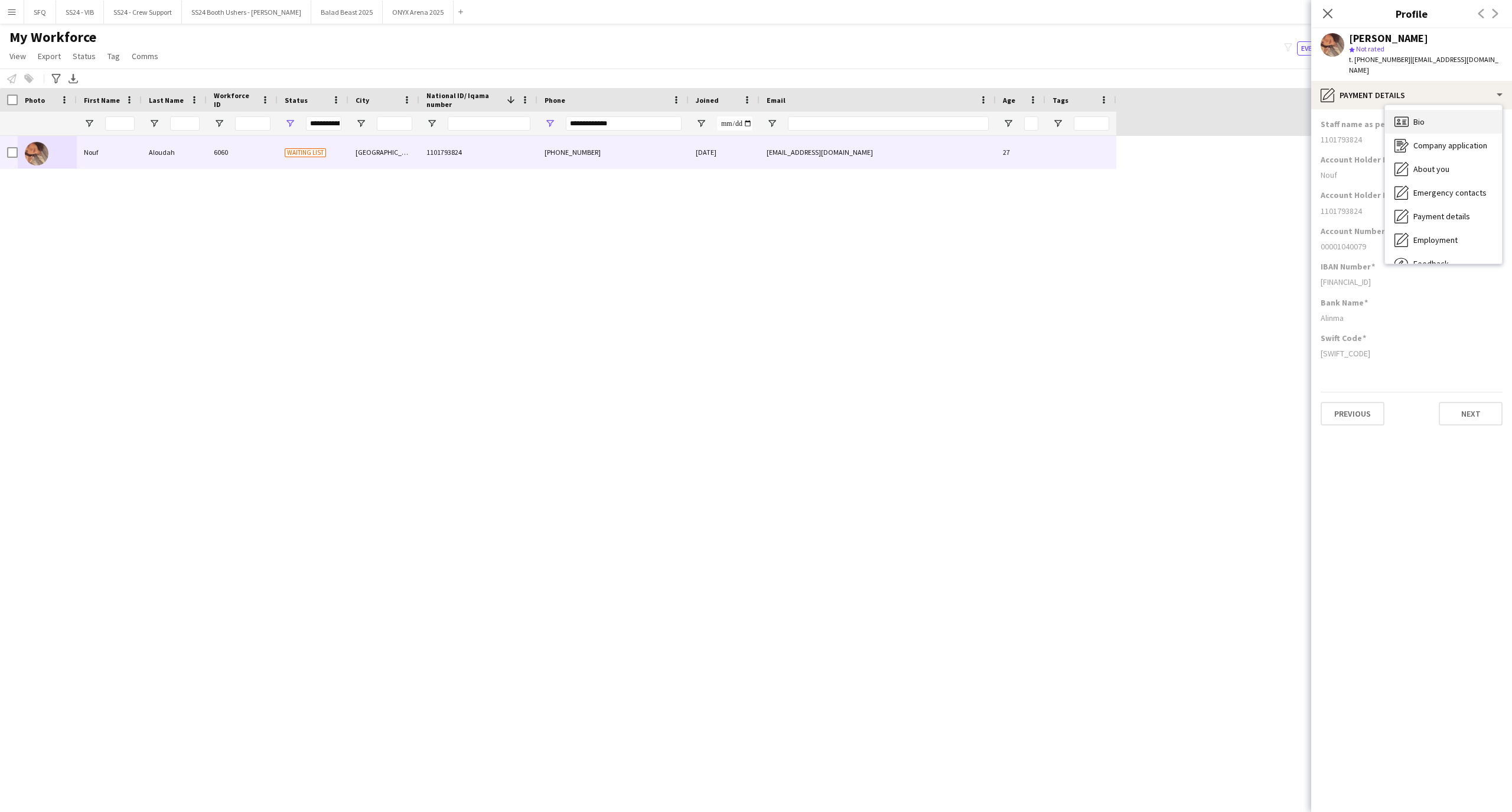
click at [1402, 117] on icon at bounding box center [1402, 121] width 14 height 10
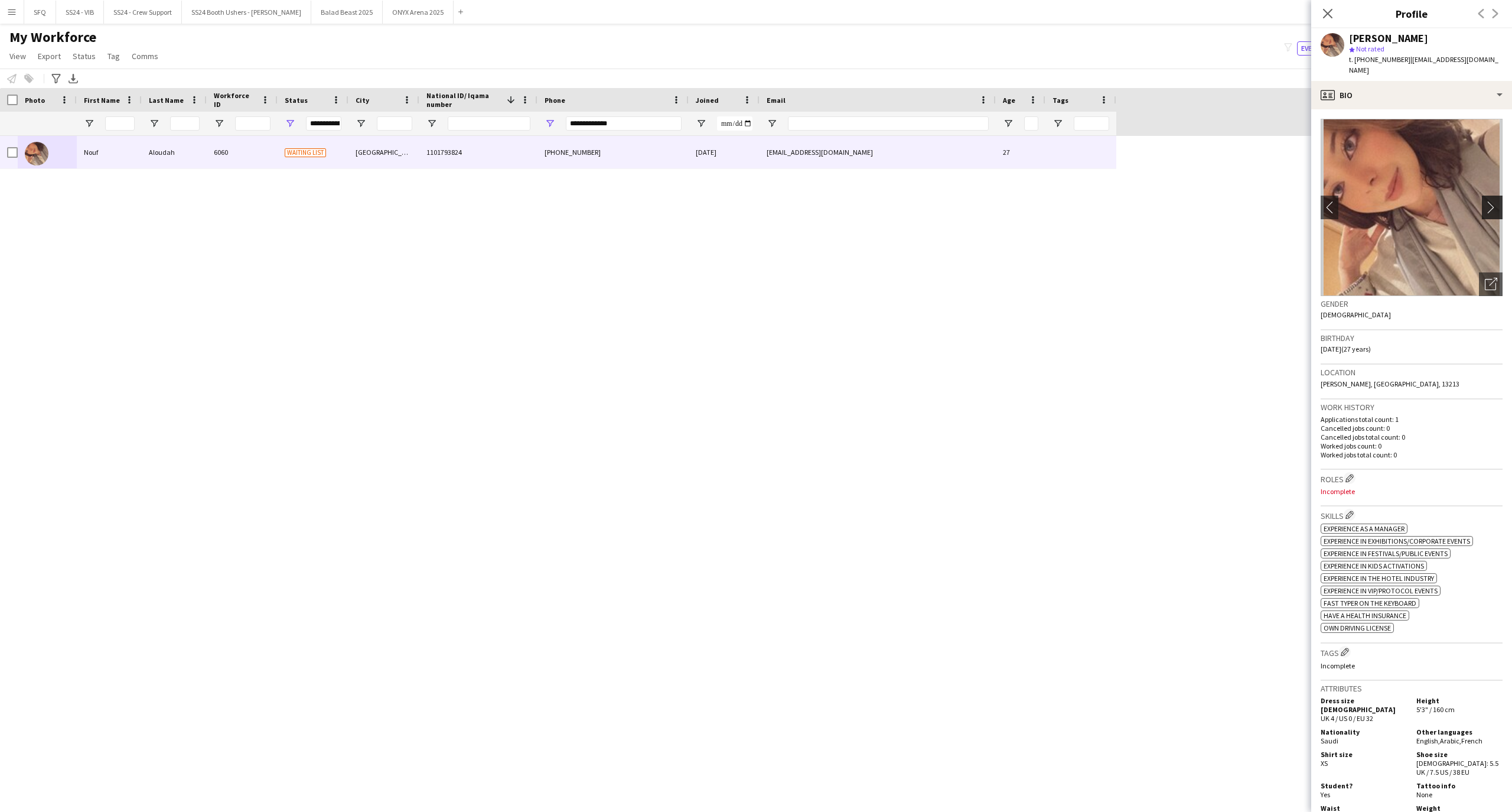
click at [1482, 196] on button "chevron-right" at bounding box center [1494, 208] width 23 height 23
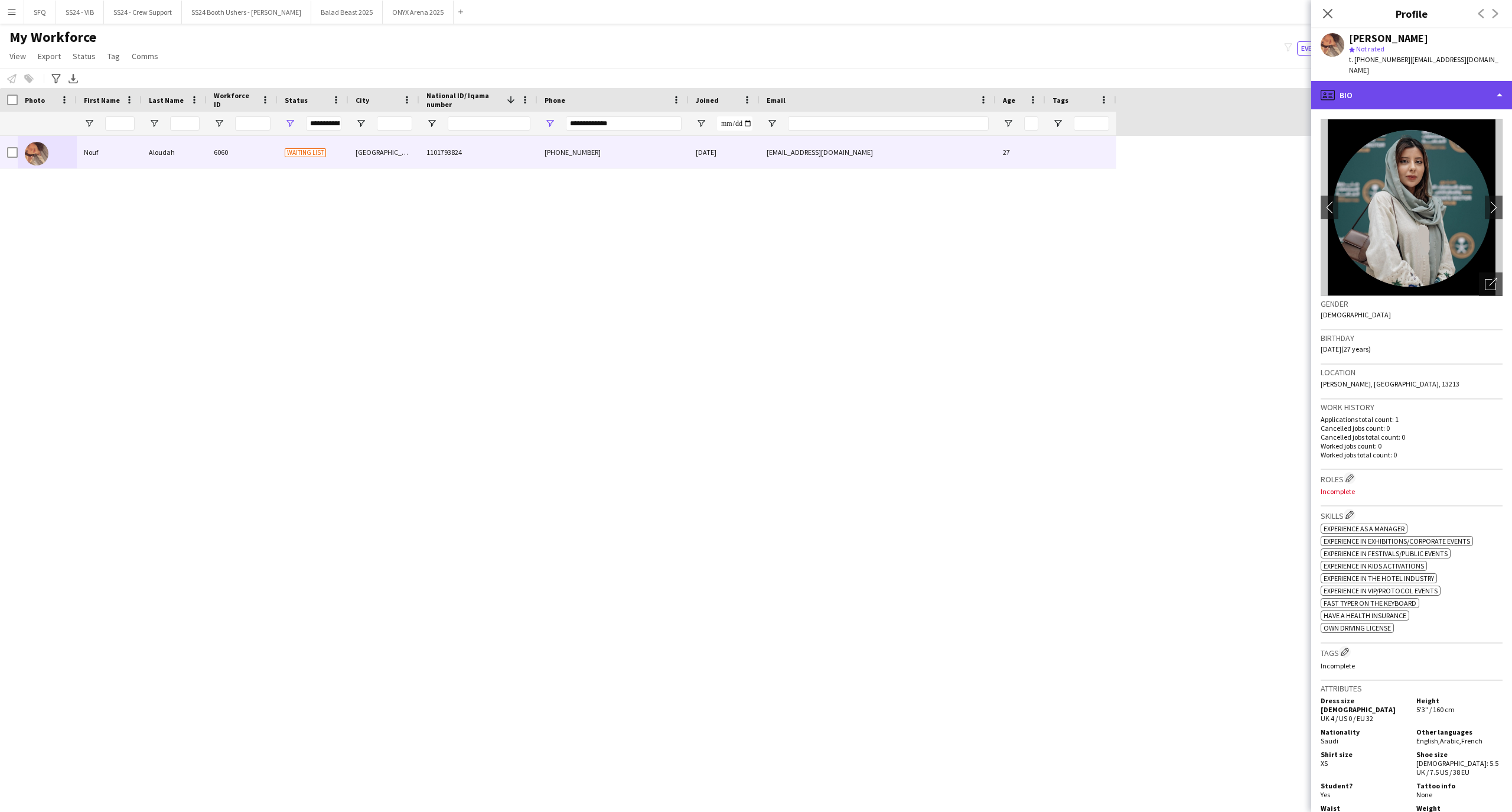
click at [1417, 92] on div "profile Bio" at bounding box center [1412, 95] width 201 height 28
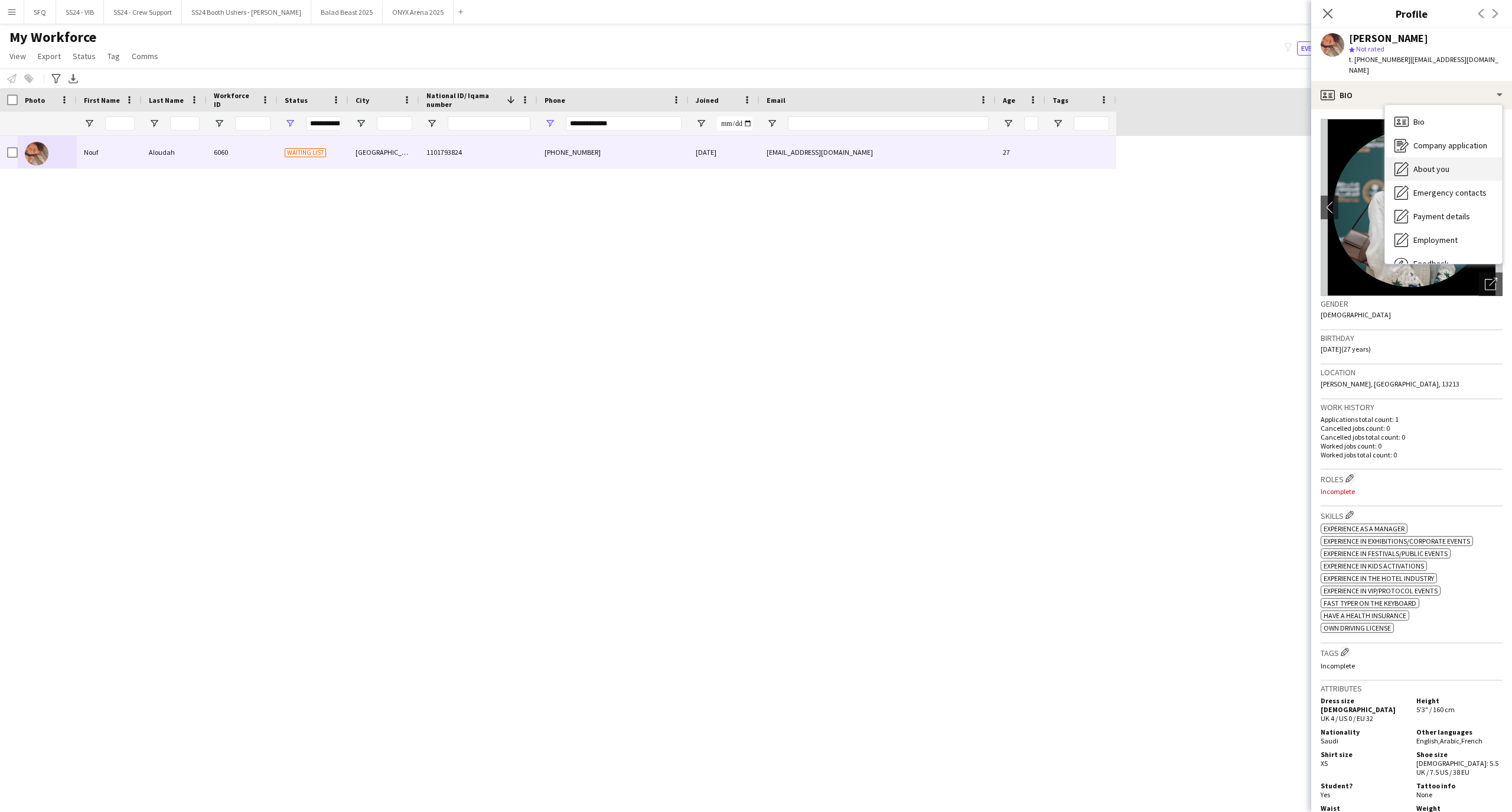
click at [1432, 164] on span "About you" at bounding box center [1431, 169] width 36 height 11
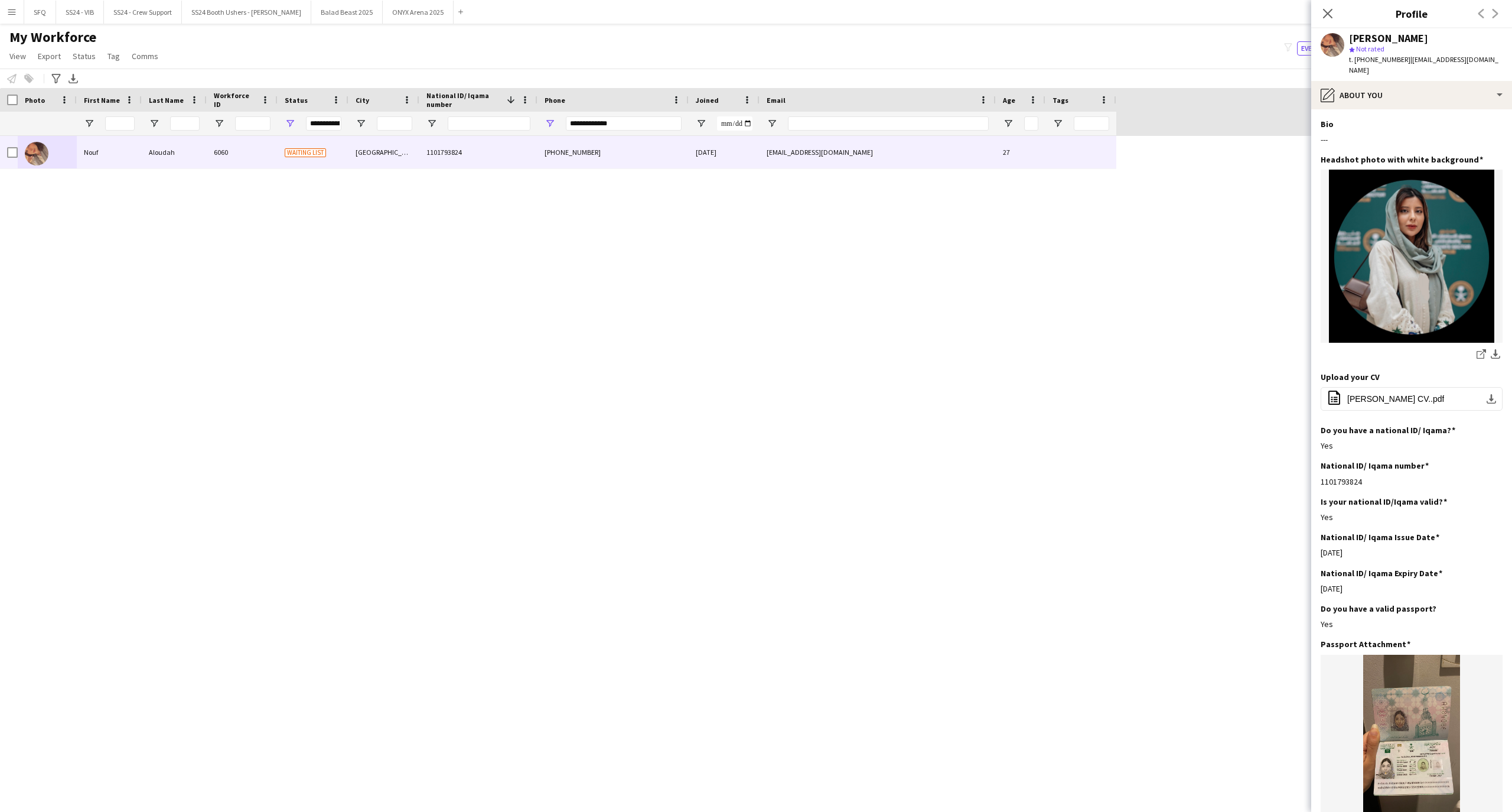
click at [1319, 67] on div "[PERSON_NAME] star Not rated t. [PHONE_NUMBER] | [EMAIL_ADDRESS][DOMAIN_NAME]" at bounding box center [1412, 54] width 201 height 52
click at [1330, 88] on icon "pencil4" at bounding box center [1328, 95] width 14 height 14
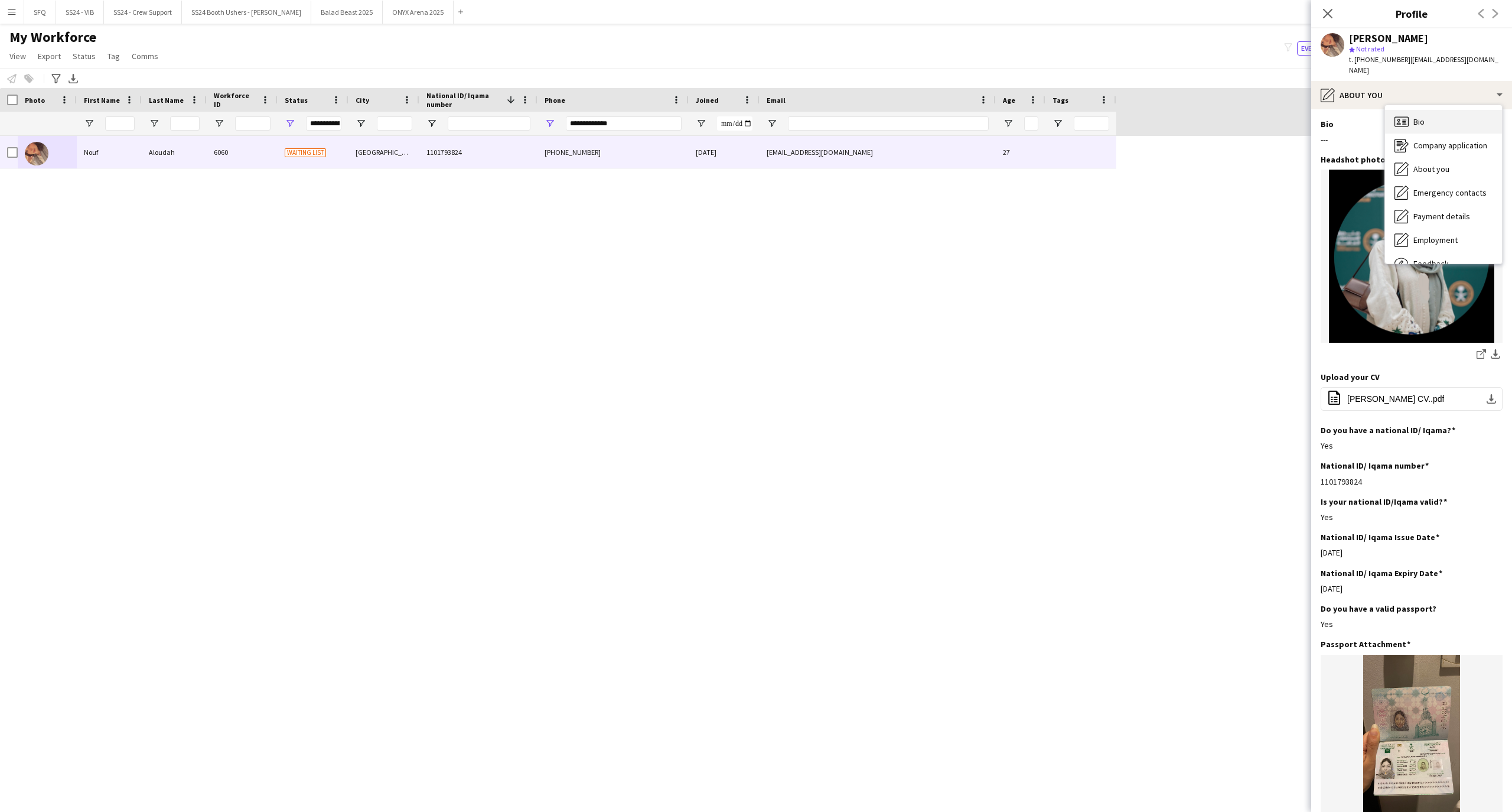
click at [1406, 114] on icon "Bio" at bounding box center [1402, 121] width 14 height 14
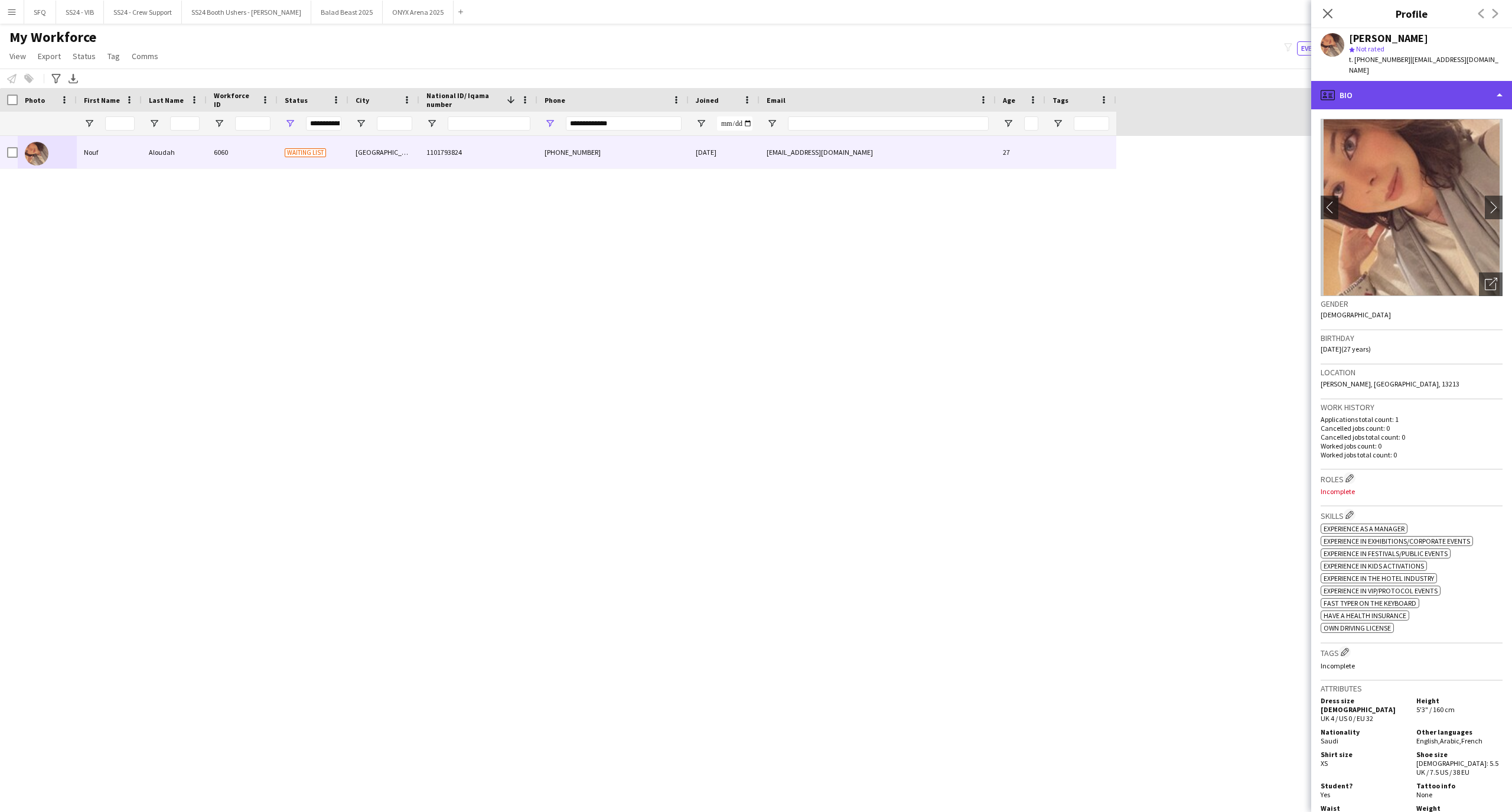
click at [1396, 88] on div "profile Bio" at bounding box center [1412, 95] width 201 height 28
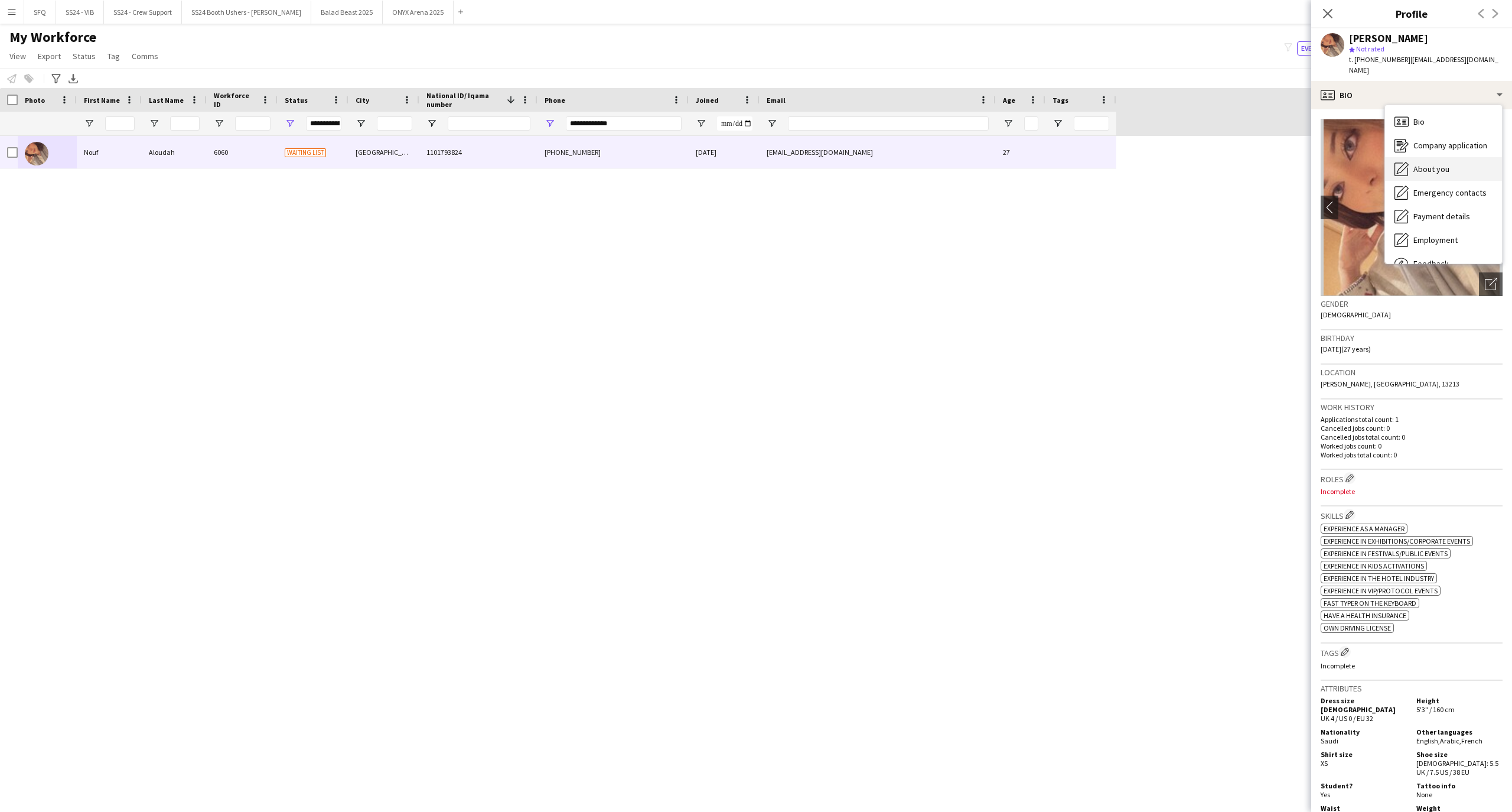
click at [1435, 164] on span "About you" at bounding box center [1431, 169] width 36 height 11
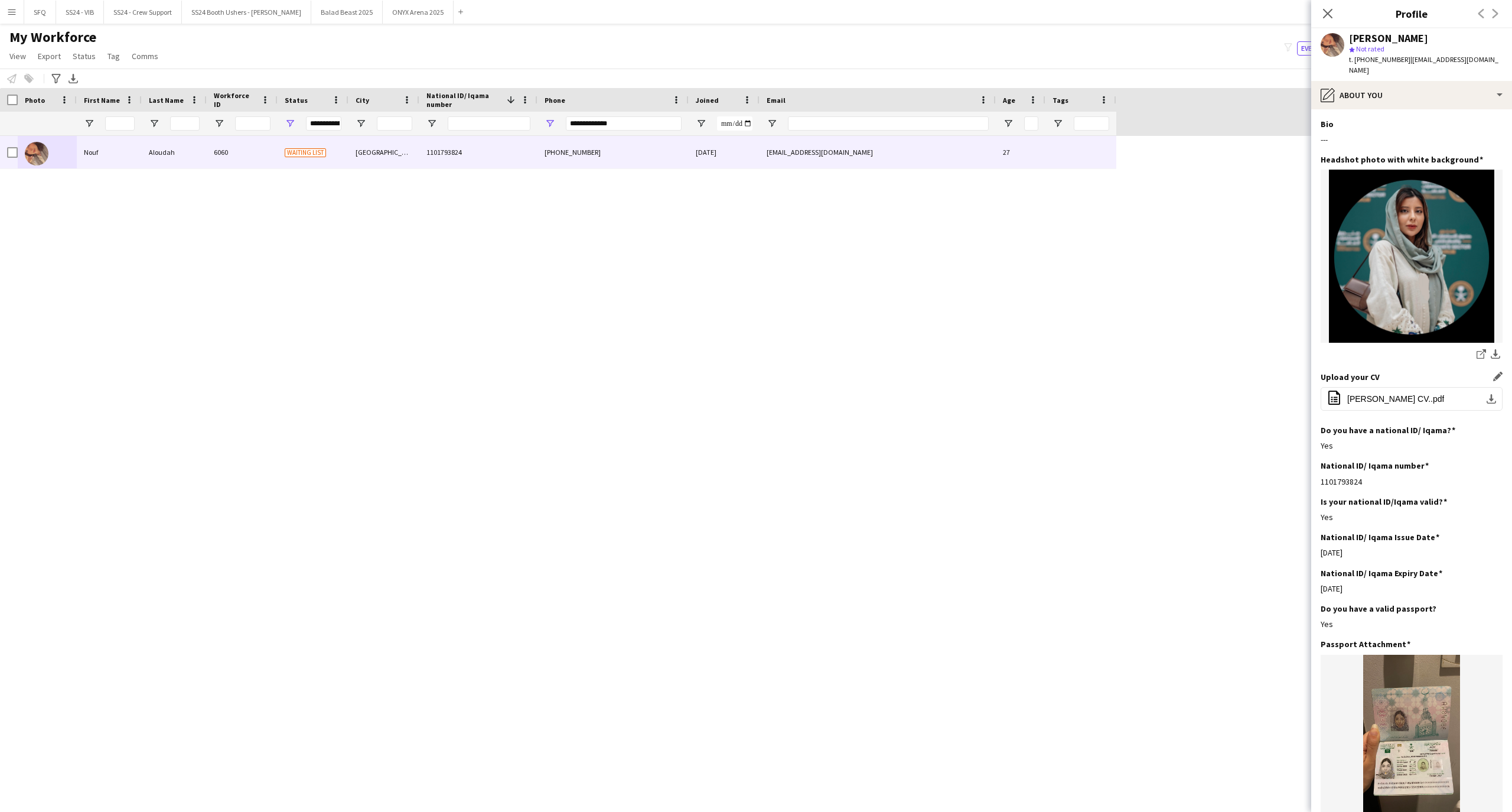
click at [1401, 404] on div "Upload your CV Edit this field office-file-sheet [PERSON_NAME] CV..pdf download…" at bounding box center [1412, 399] width 182 height 53
click at [1399, 394] on span "[PERSON_NAME] CV..pdf" at bounding box center [1396, 399] width 97 height 9
click at [603, 128] on input "**********" at bounding box center [624, 124] width 116 height 14
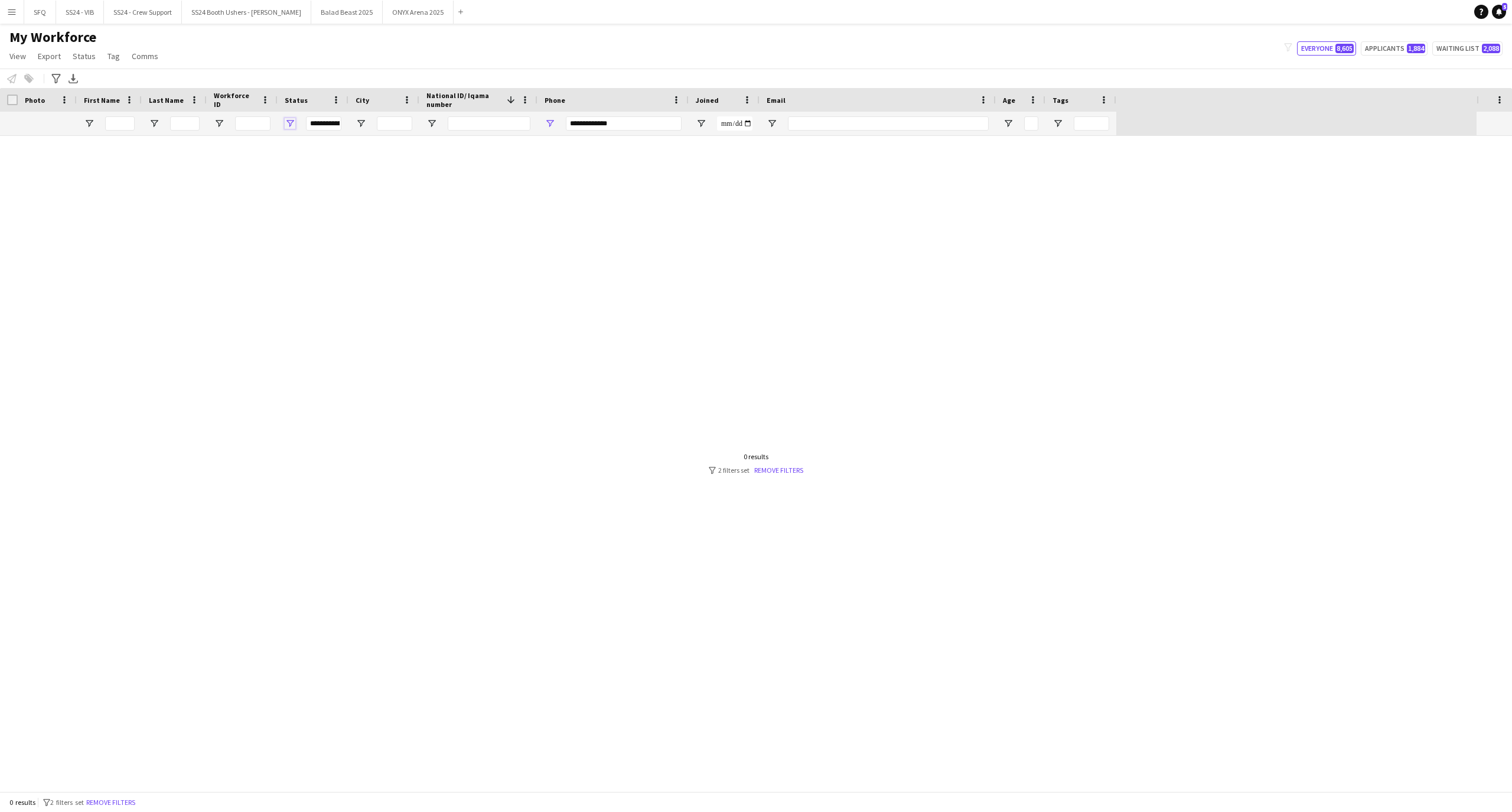
click at [290, 118] on span "Open Filter Menu" at bounding box center [290, 124] width 11 height 11
click at [376, 287] on button "Reset" at bounding box center [376, 288] width 35 height 19
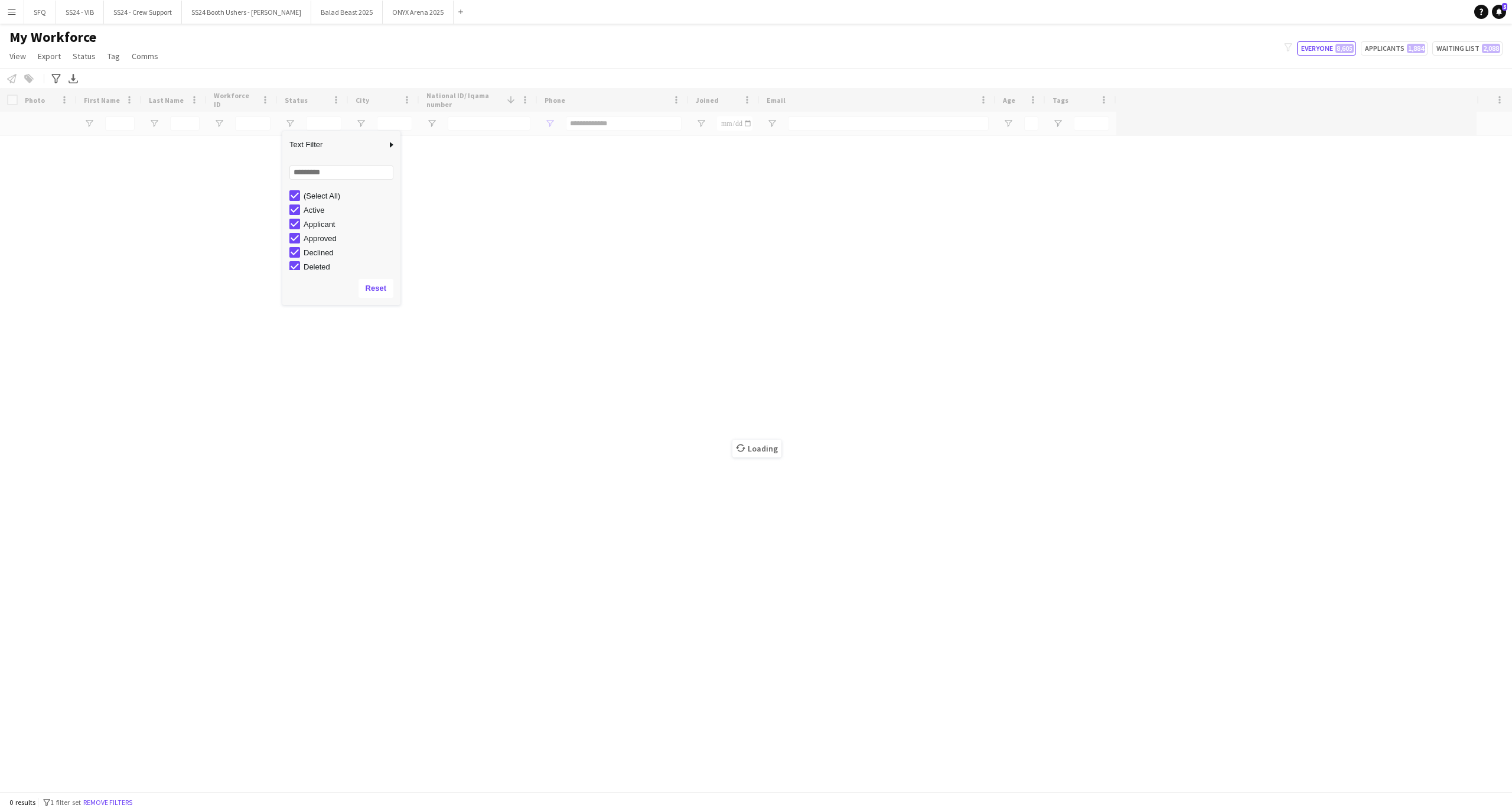
click at [534, 30] on div "My Workforce View Views Default view R4ven New view Update view Delete view Edi…" at bounding box center [756, 48] width 1512 height 40
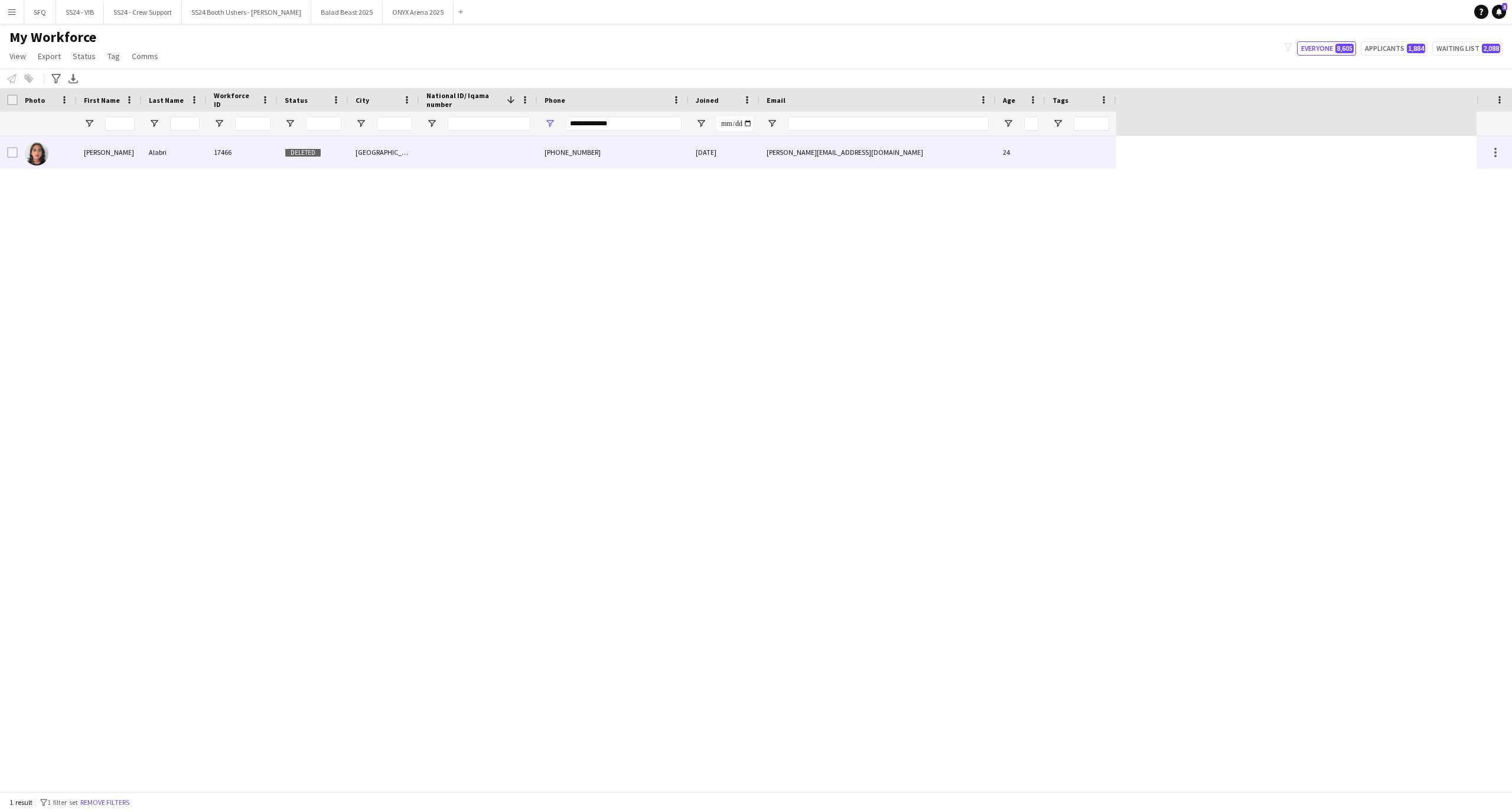
click at [208, 165] on div "17466" at bounding box center [242, 153] width 71 height 33
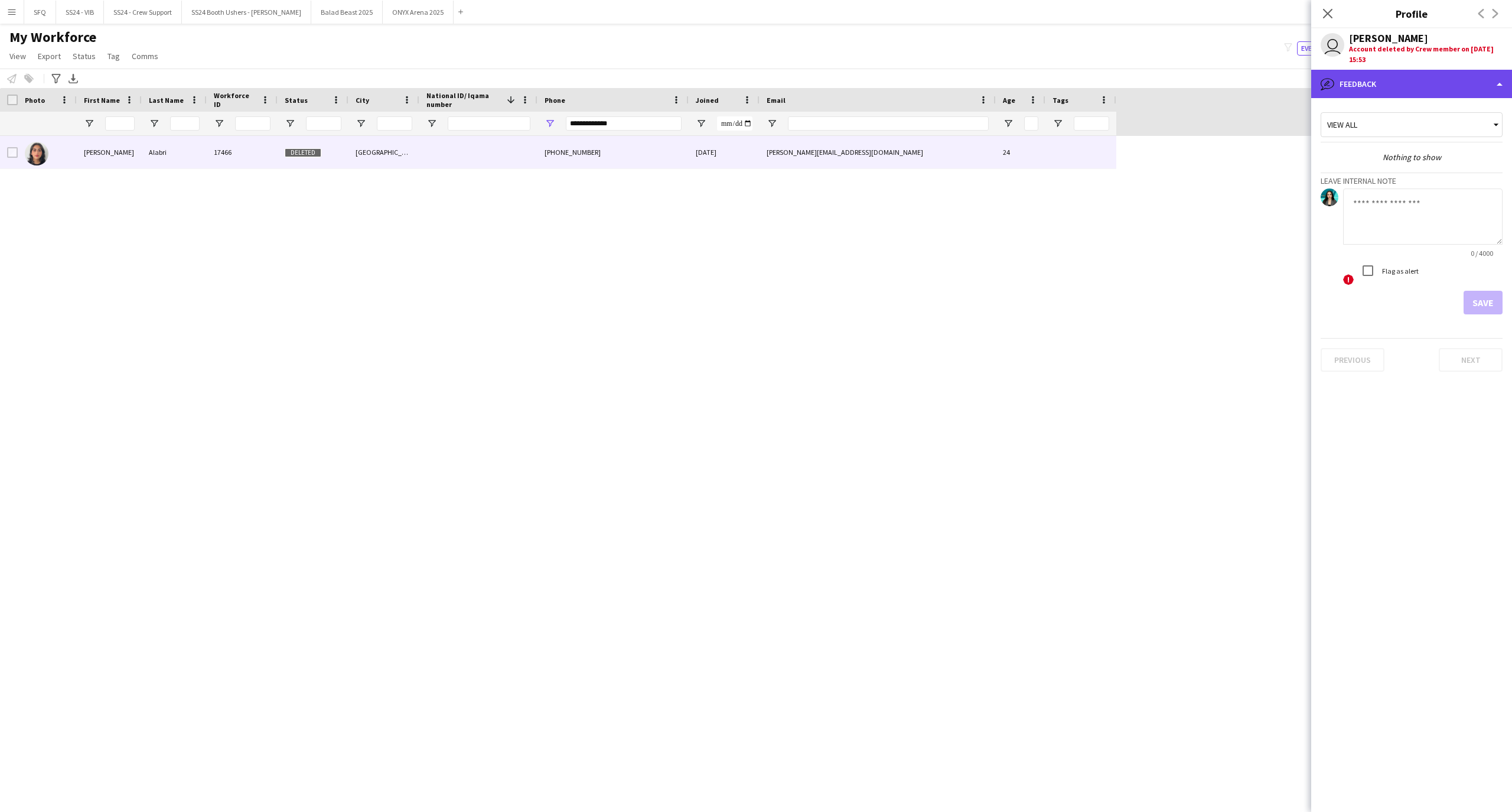
click at [1456, 81] on div "bubble-pencil Feedback" at bounding box center [1412, 84] width 201 height 28
click at [1335, 85] on div "bubble-pencil Feedback" at bounding box center [1412, 84] width 201 height 28
click at [1435, 81] on div "bubble-pencil Feedback" at bounding box center [1412, 84] width 201 height 28
click at [1331, 12] on icon "Close pop-in" at bounding box center [1327, 13] width 11 height 11
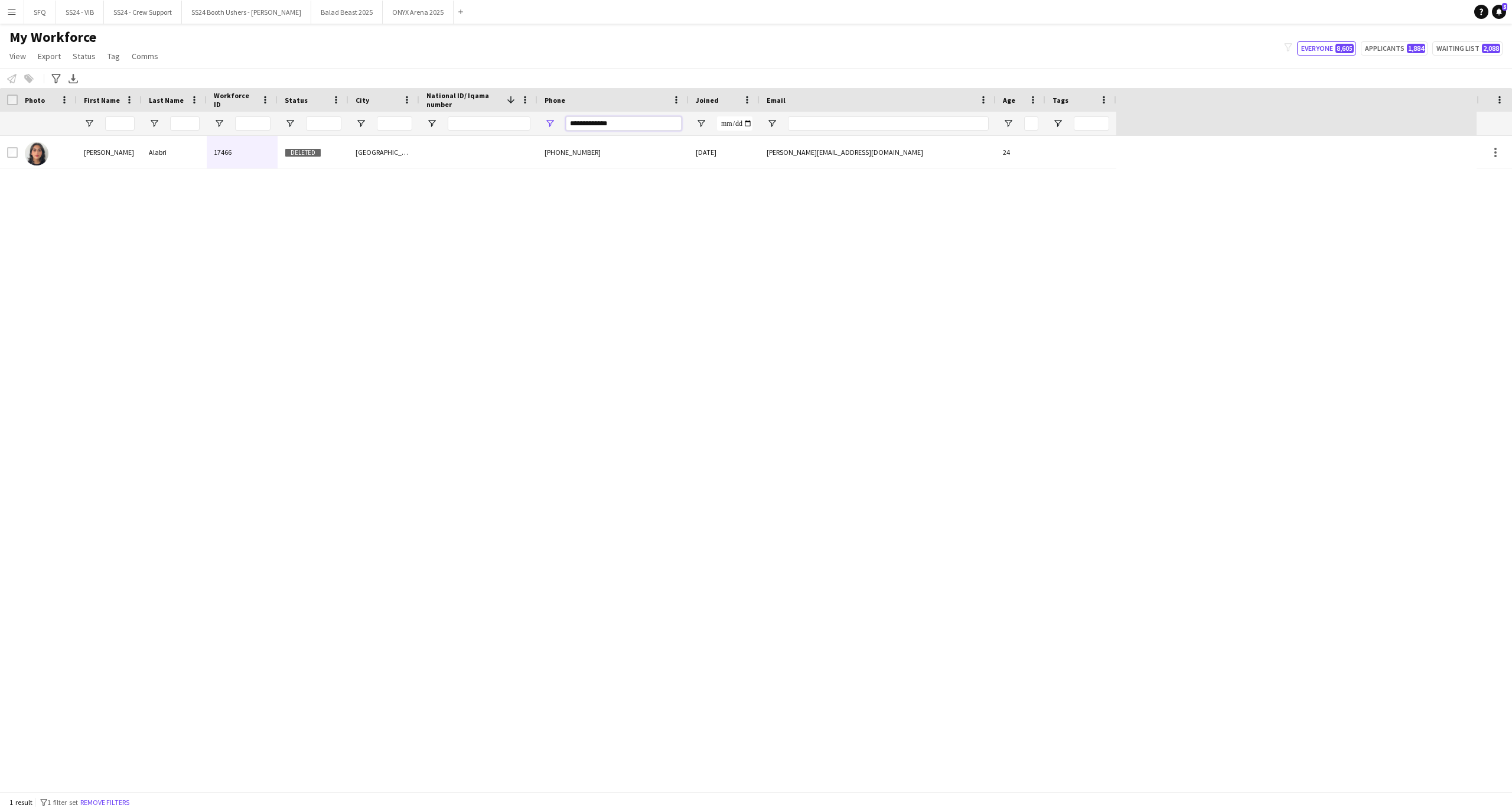
click at [649, 121] on input "**********" at bounding box center [624, 124] width 116 height 14
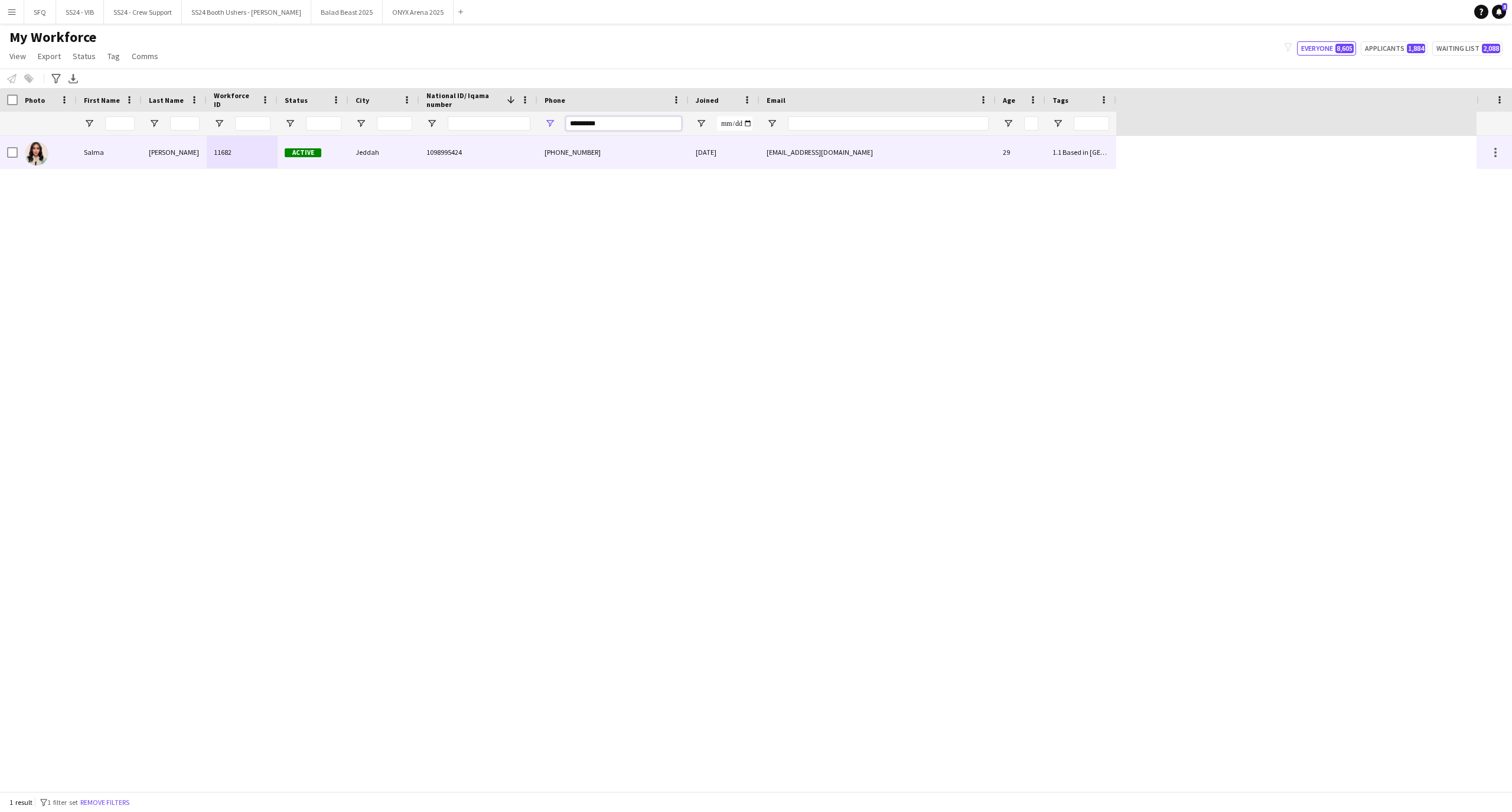
type input "*********"
click at [128, 153] on div "Salma" at bounding box center [109, 153] width 65 height 33
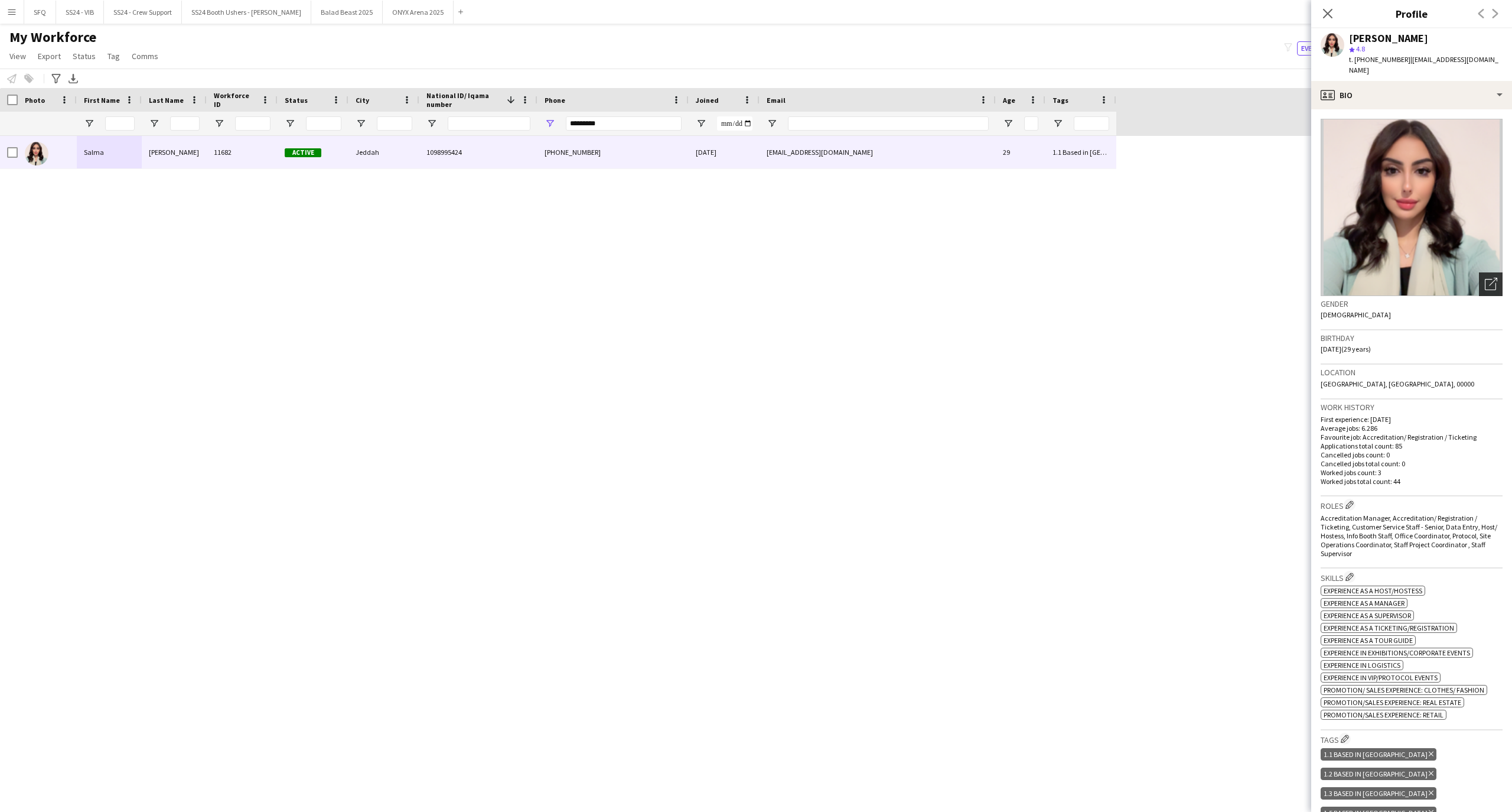
click at [1485, 278] on icon "Open photos pop-in" at bounding box center [1491, 284] width 13 height 13
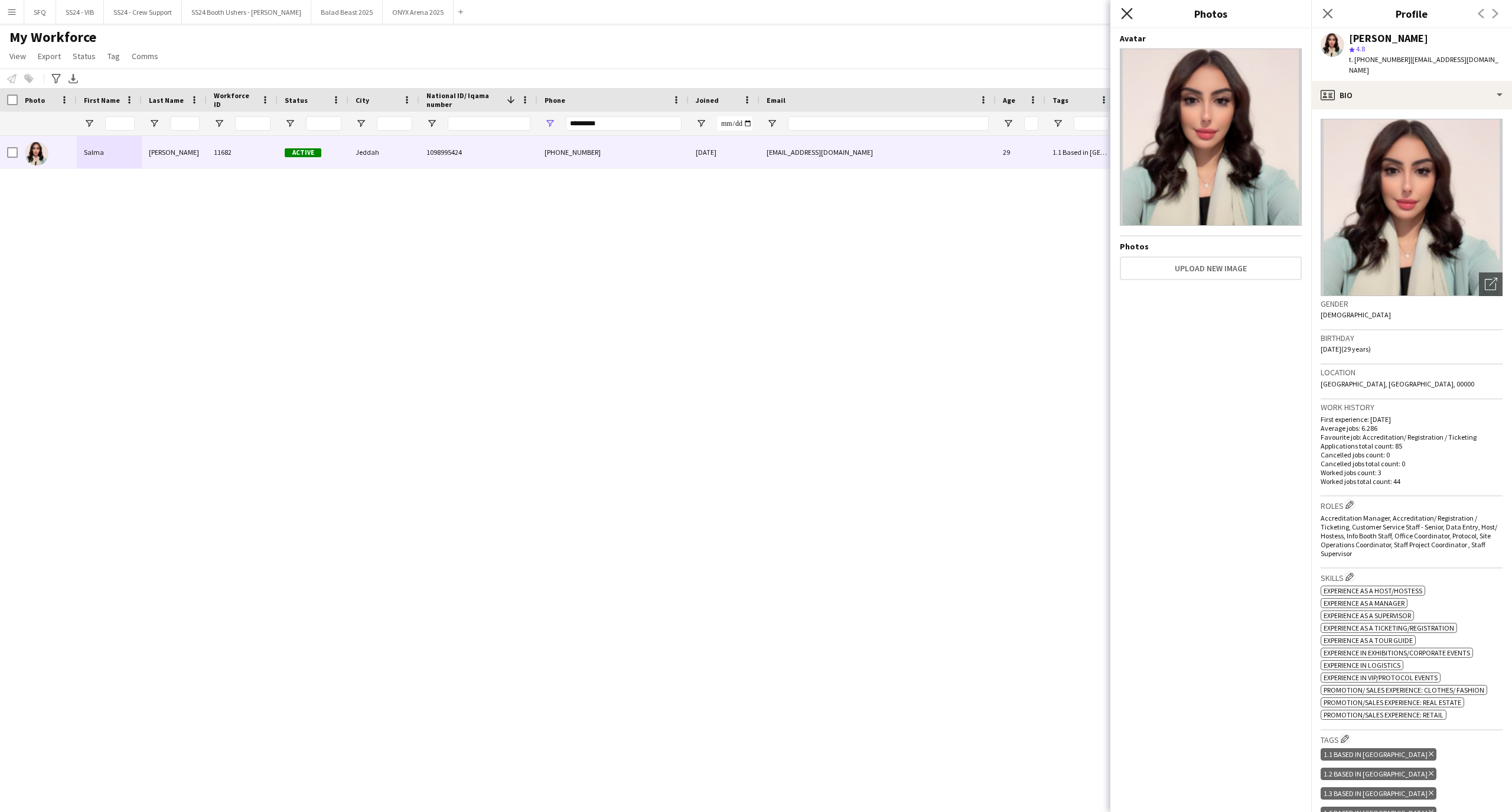
click at [1123, 12] on icon "Close pop-in" at bounding box center [1127, 13] width 11 height 11
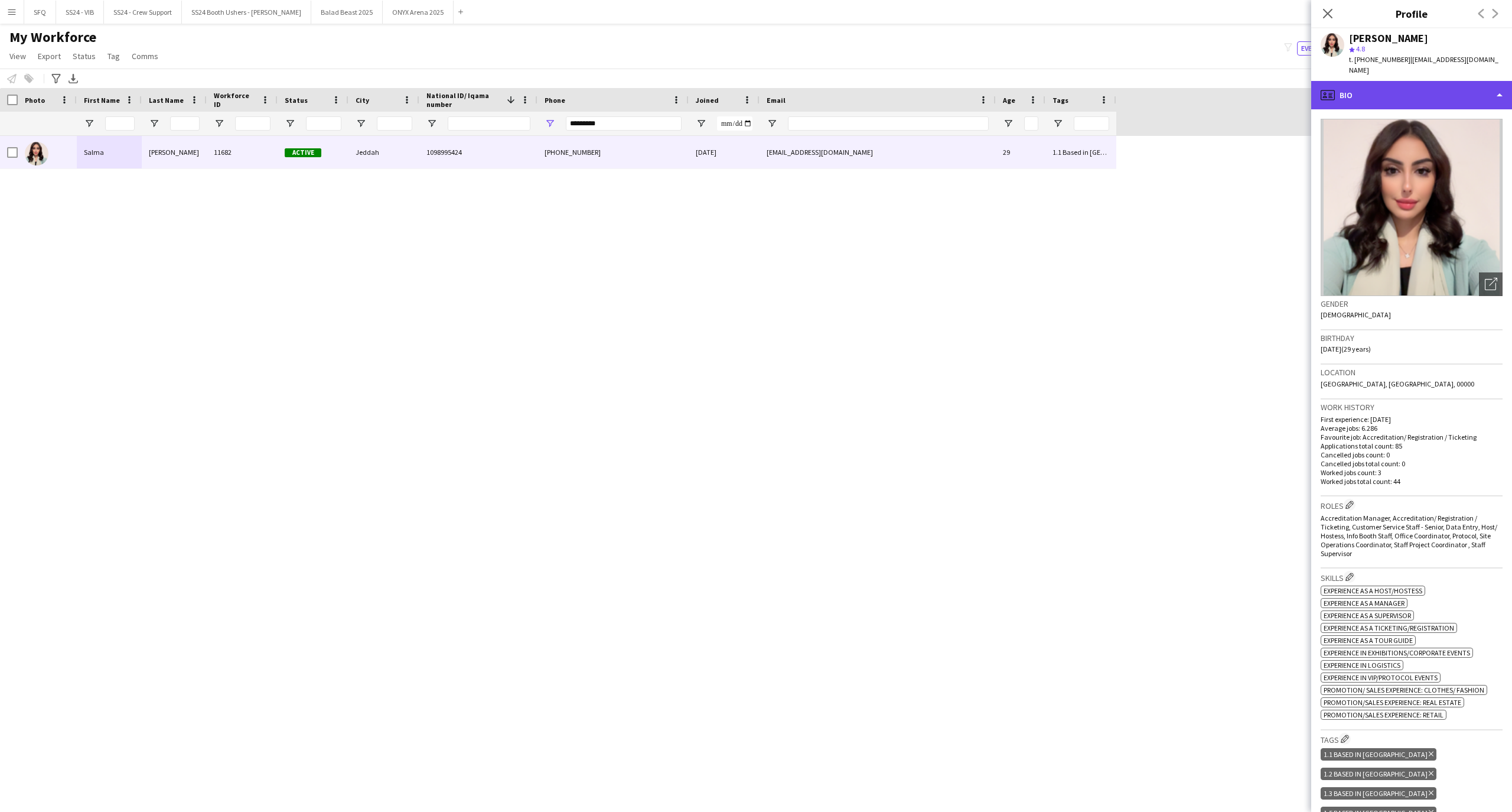
click at [1435, 81] on div "profile Bio" at bounding box center [1412, 95] width 201 height 28
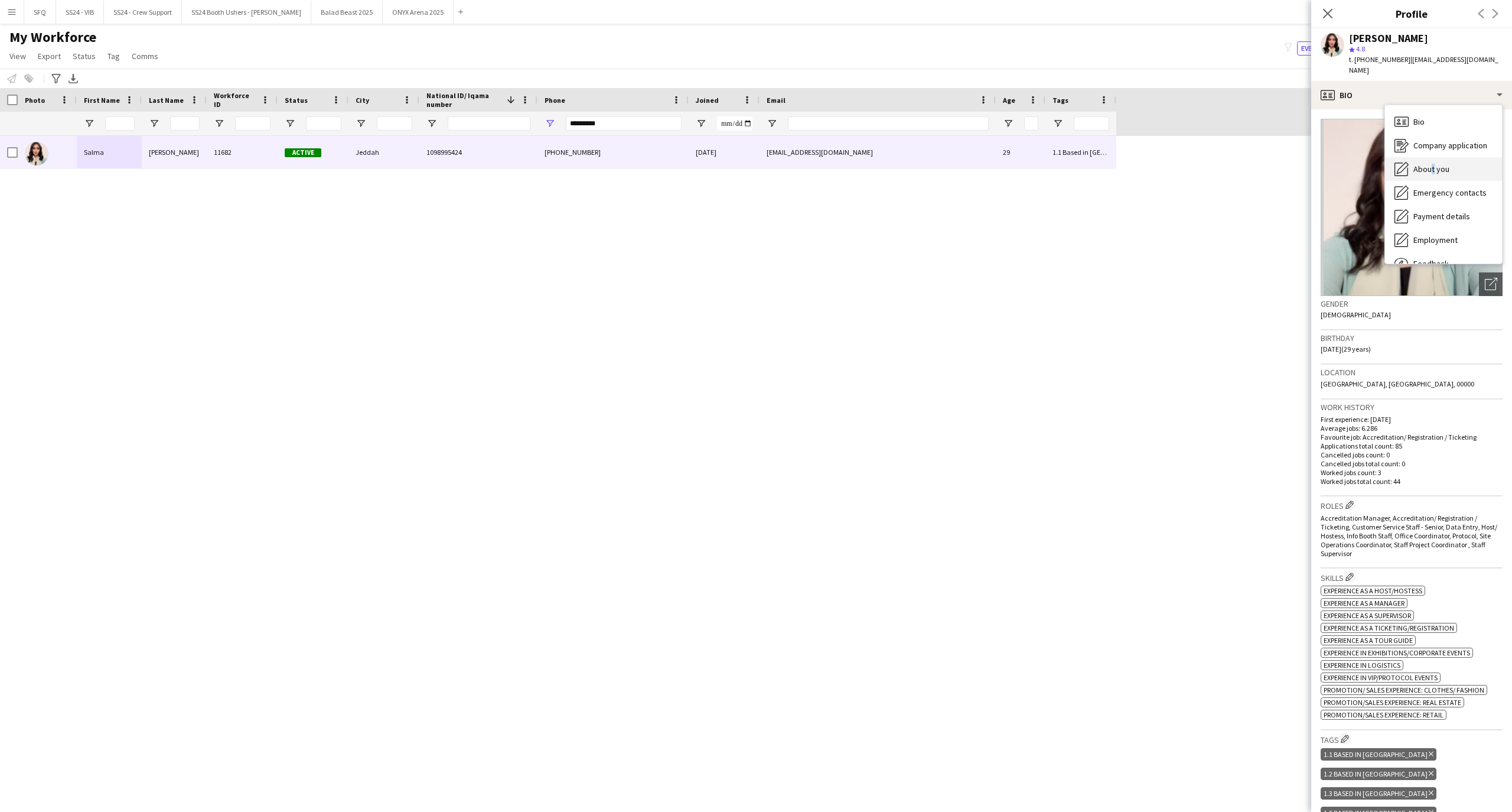
click at [1428, 164] on span "About you" at bounding box center [1431, 169] width 36 height 11
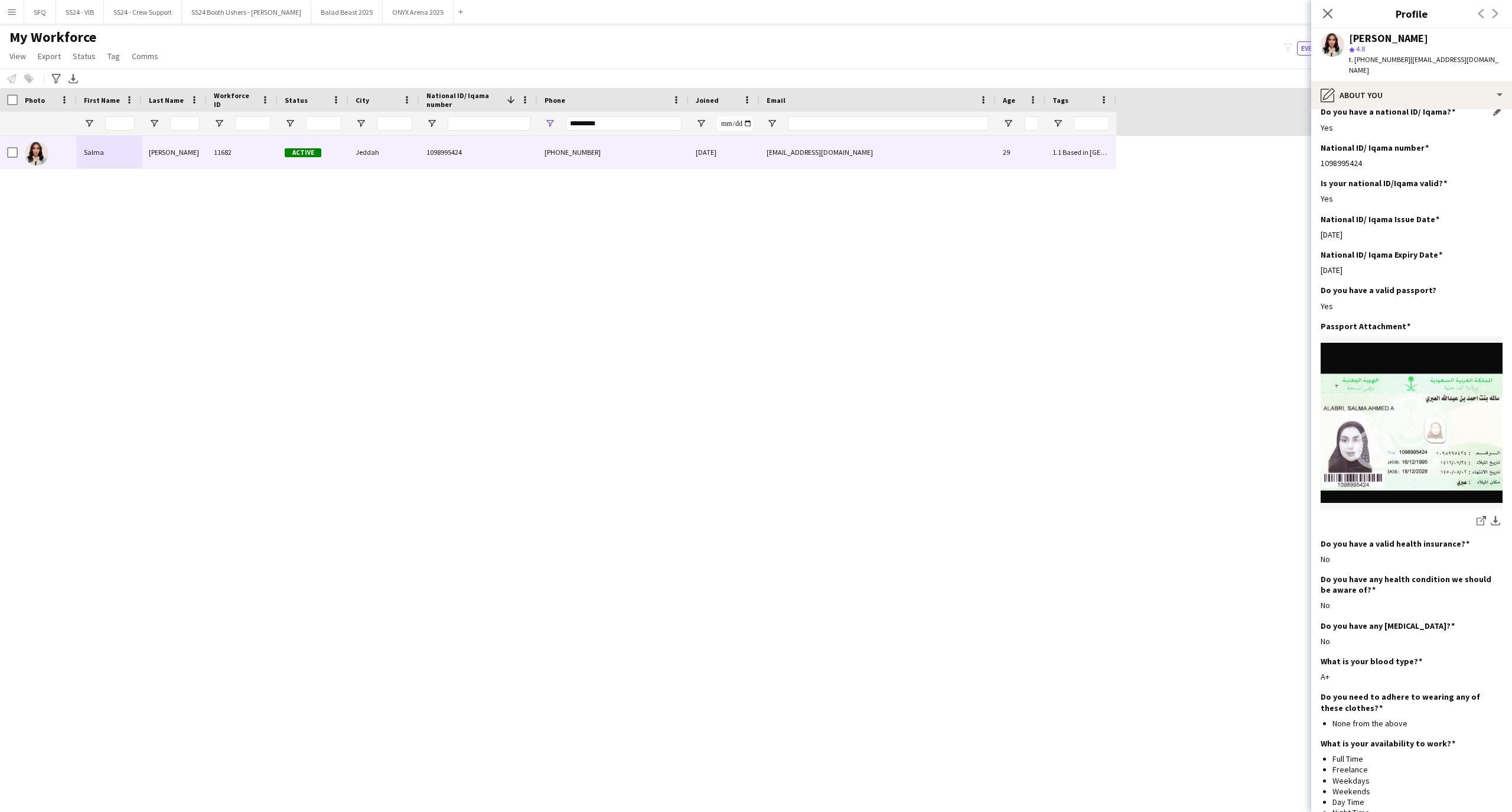
scroll to position [464, 0]
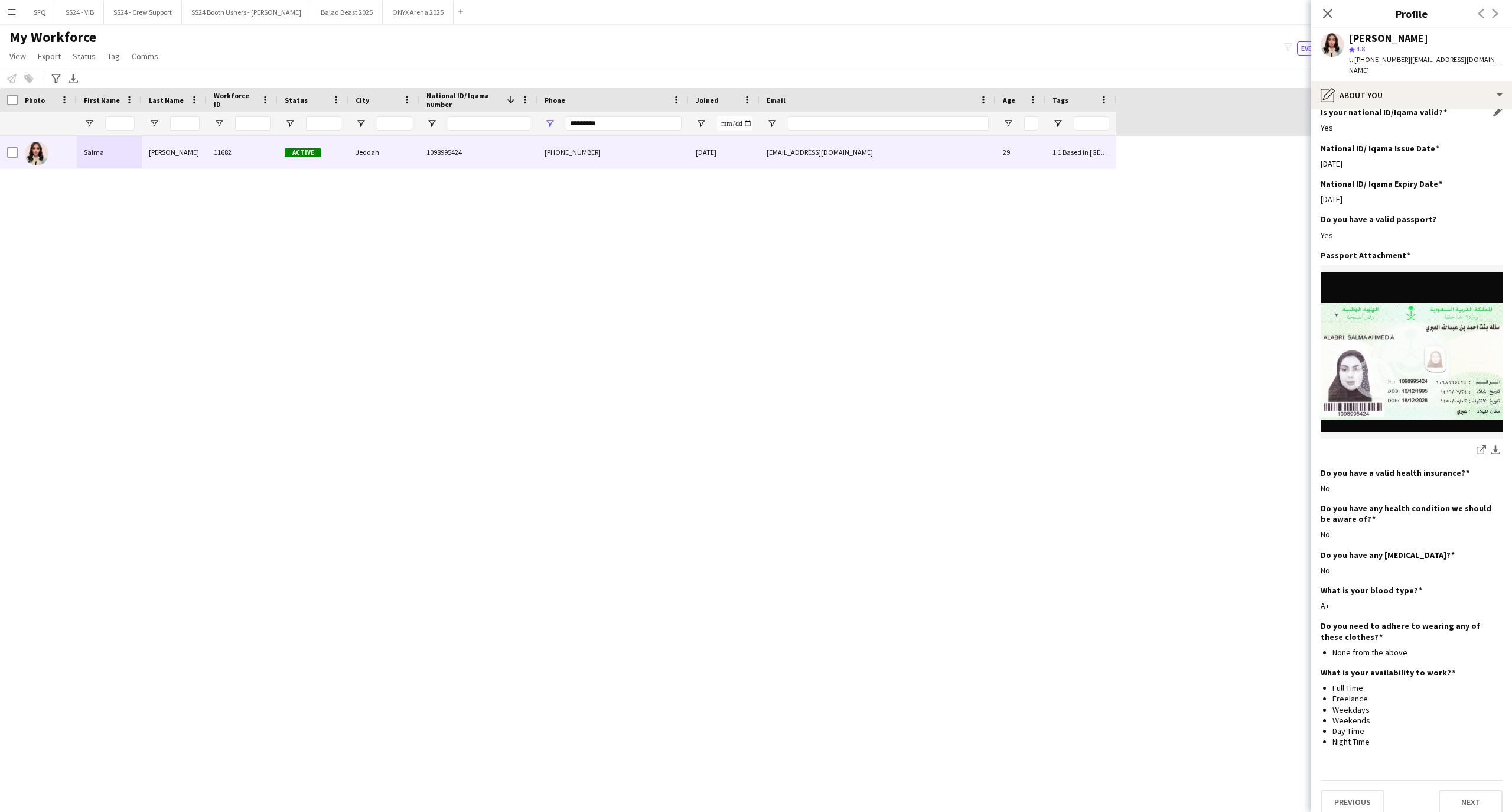
click at [1364, 107] on h3 "Is your national ID/Iqama valid?" at bounding box center [1384, 113] width 127 height 11
click at [1364, 84] on div "pencil4 About you" at bounding box center [1412, 95] width 201 height 28
click at [1406, 204] on div "Payment details Payment details" at bounding box center [1443, 216] width 117 height 23
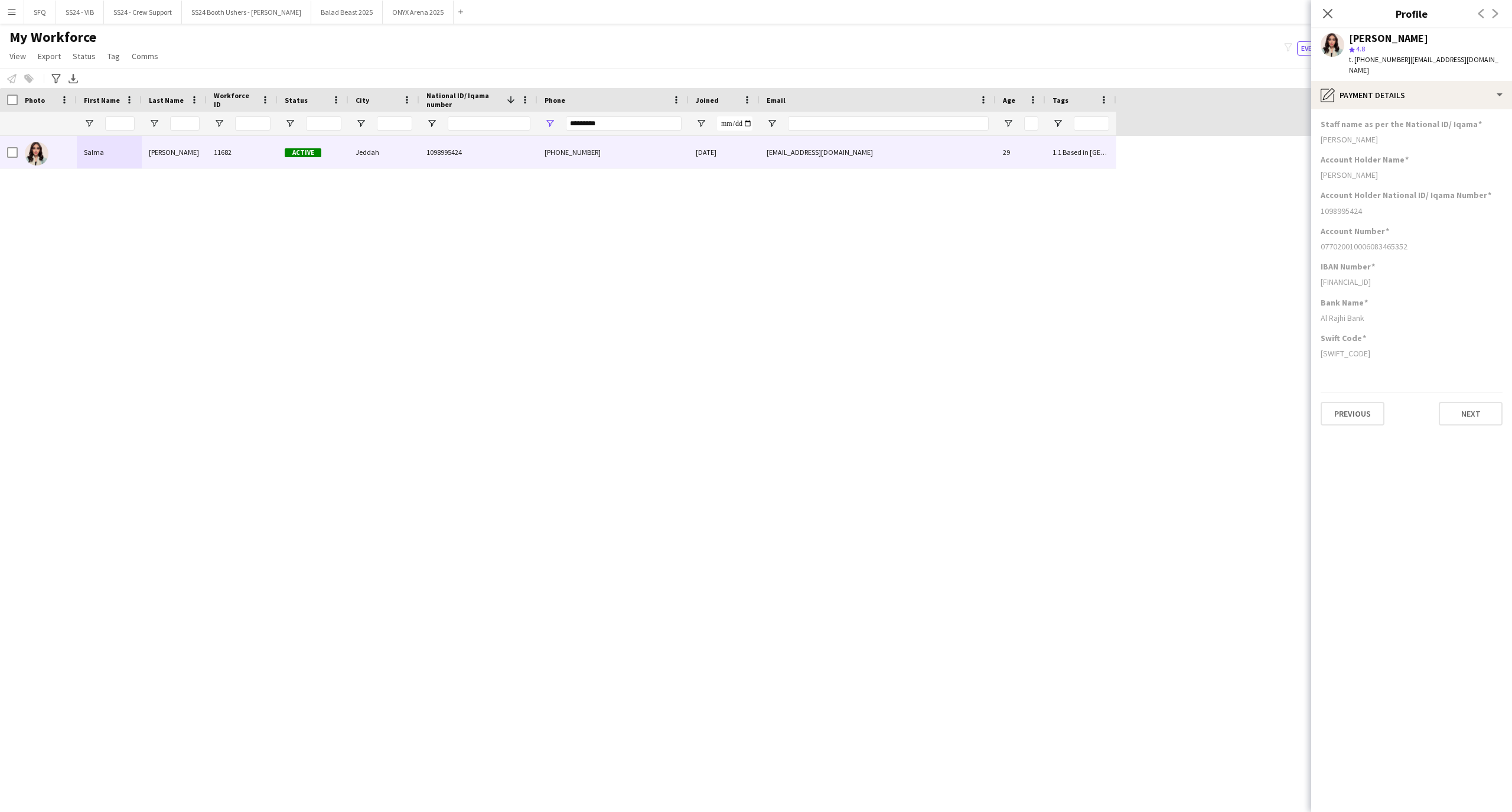
scroll to position [0, 0]
click at [1373, 96] on div "pencil4 Payment details" at bounding box center [1412, 95] width 201 height 28
click at [1403, 252] on div "Feedback Feedback" at bounding box center [1443, 264] width 117 height 23
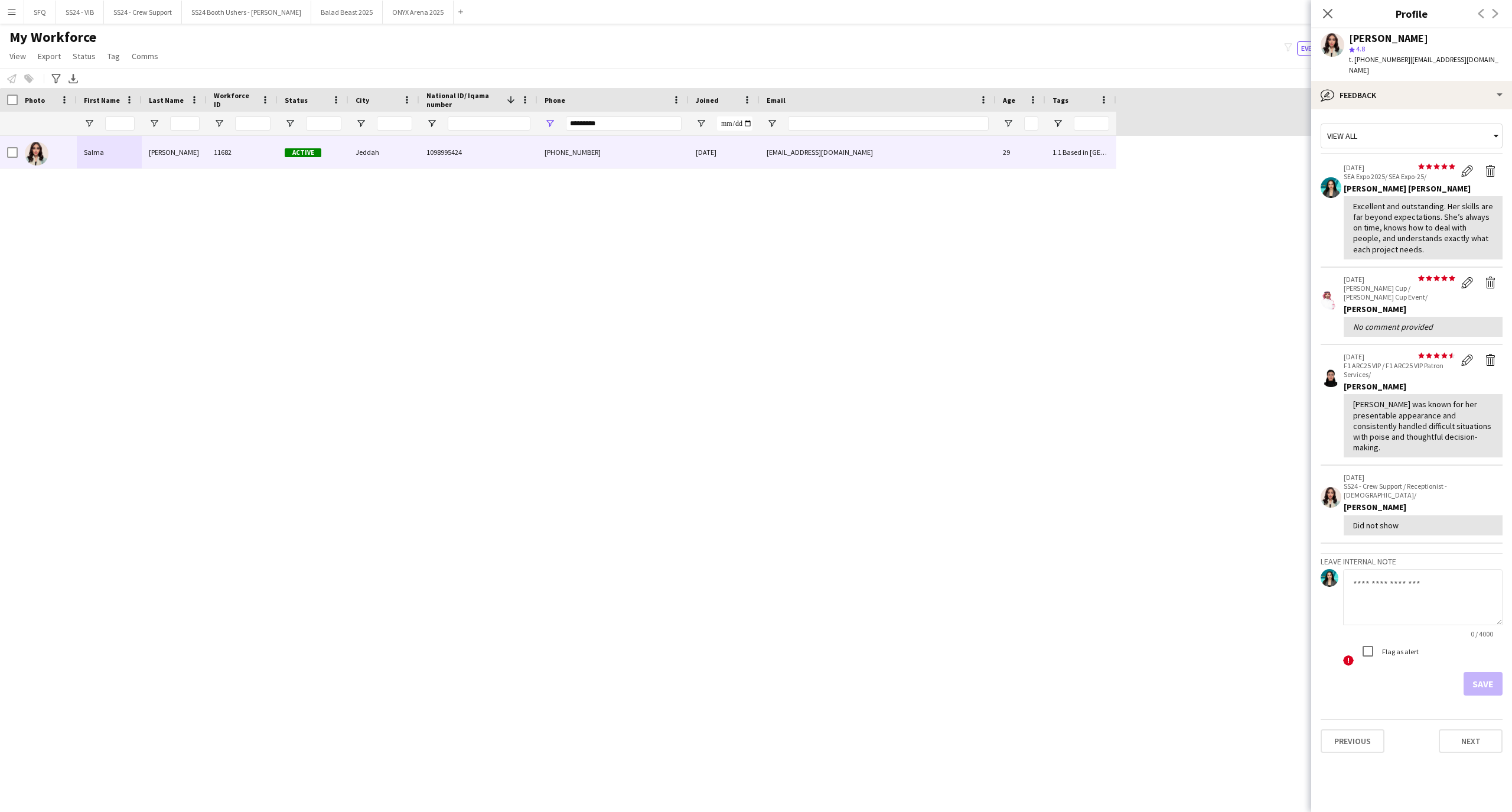
click at [1381, 482] on p "SS24 - Crew Support / Receptionist - [DEMOGRAPHIC_DATA]/" at bounding box center [1423, 490] width 159 height 18
click at [1385, 502] on div "[PERSON_NAME]" at bounding box center [1423, 507] width 159 height 11
click at [1385, 515] on div "Did not show" at bounding box center [1423, 525] width 159 height 20
click at [1390, 81] on div "bubble-pencil Feedback" at bounding box center [1412, 95] width 201 height 28
click at [1419, 117] on span "Bio" at bounding box center [1419, 122] width 11 height 11
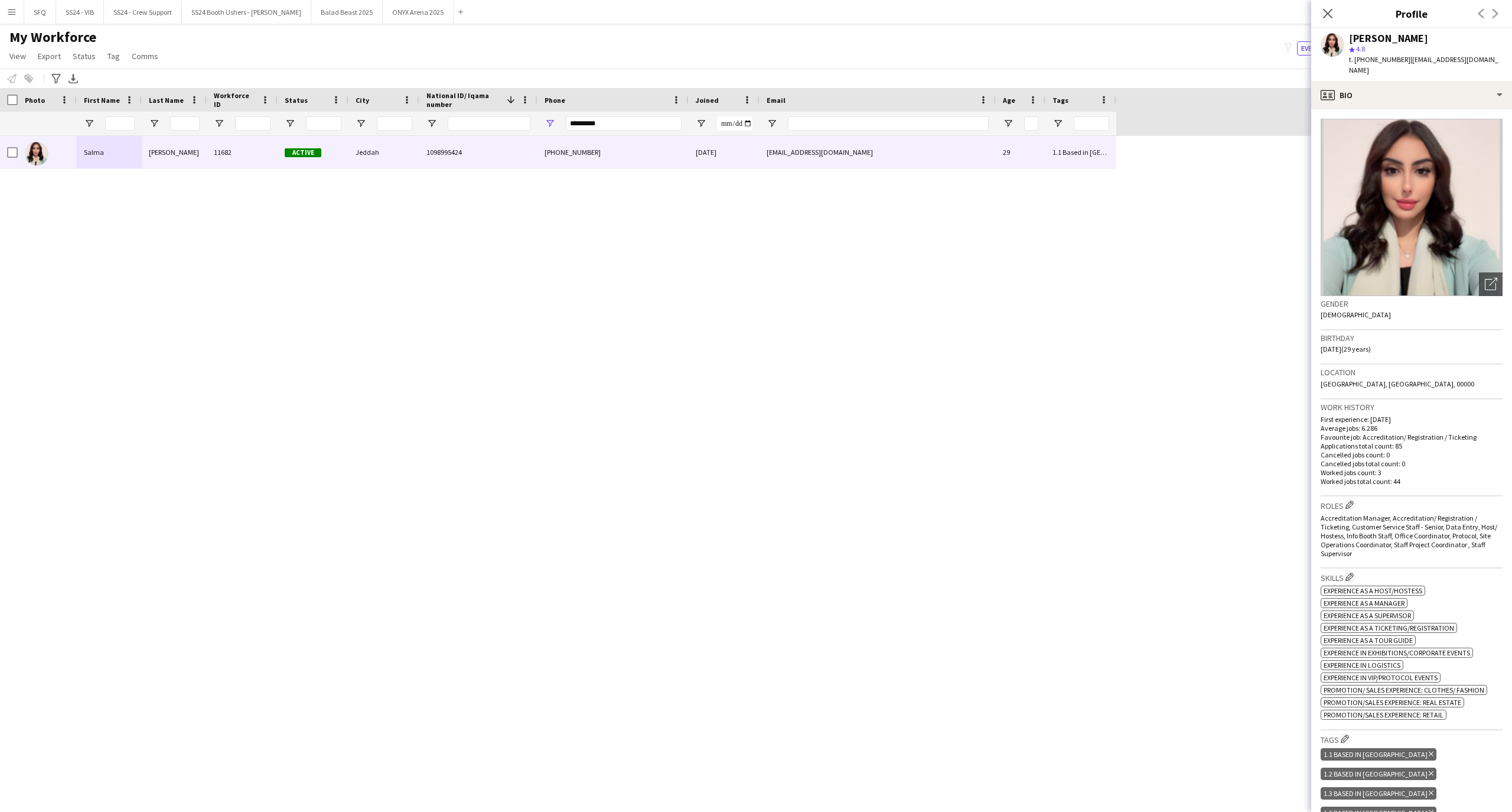
scroll to position [236, 0]
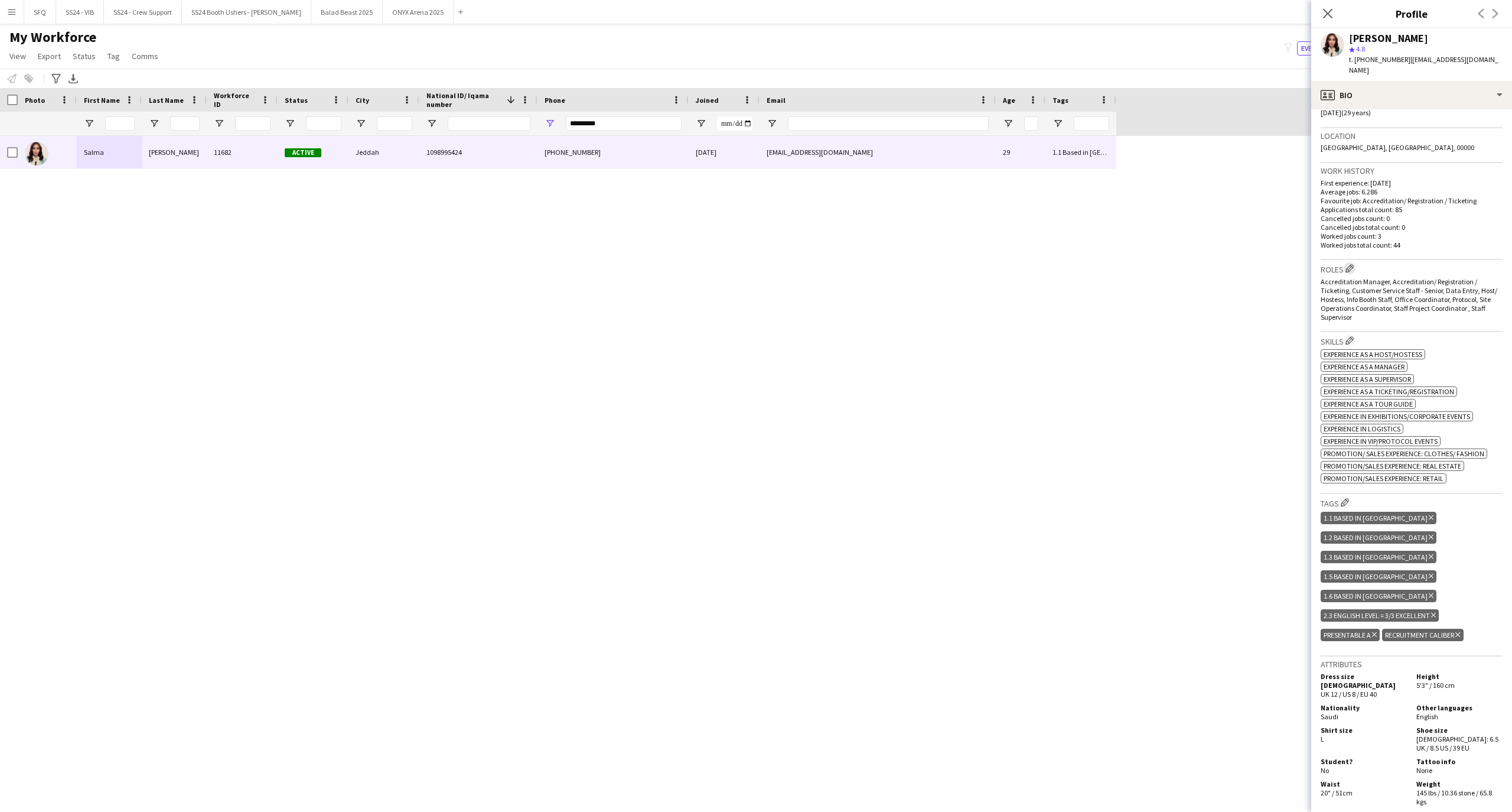
click at [1350, 264] on app-icon "Edit crew company roles" at bounding box center [1349, 268] width 9 height 9
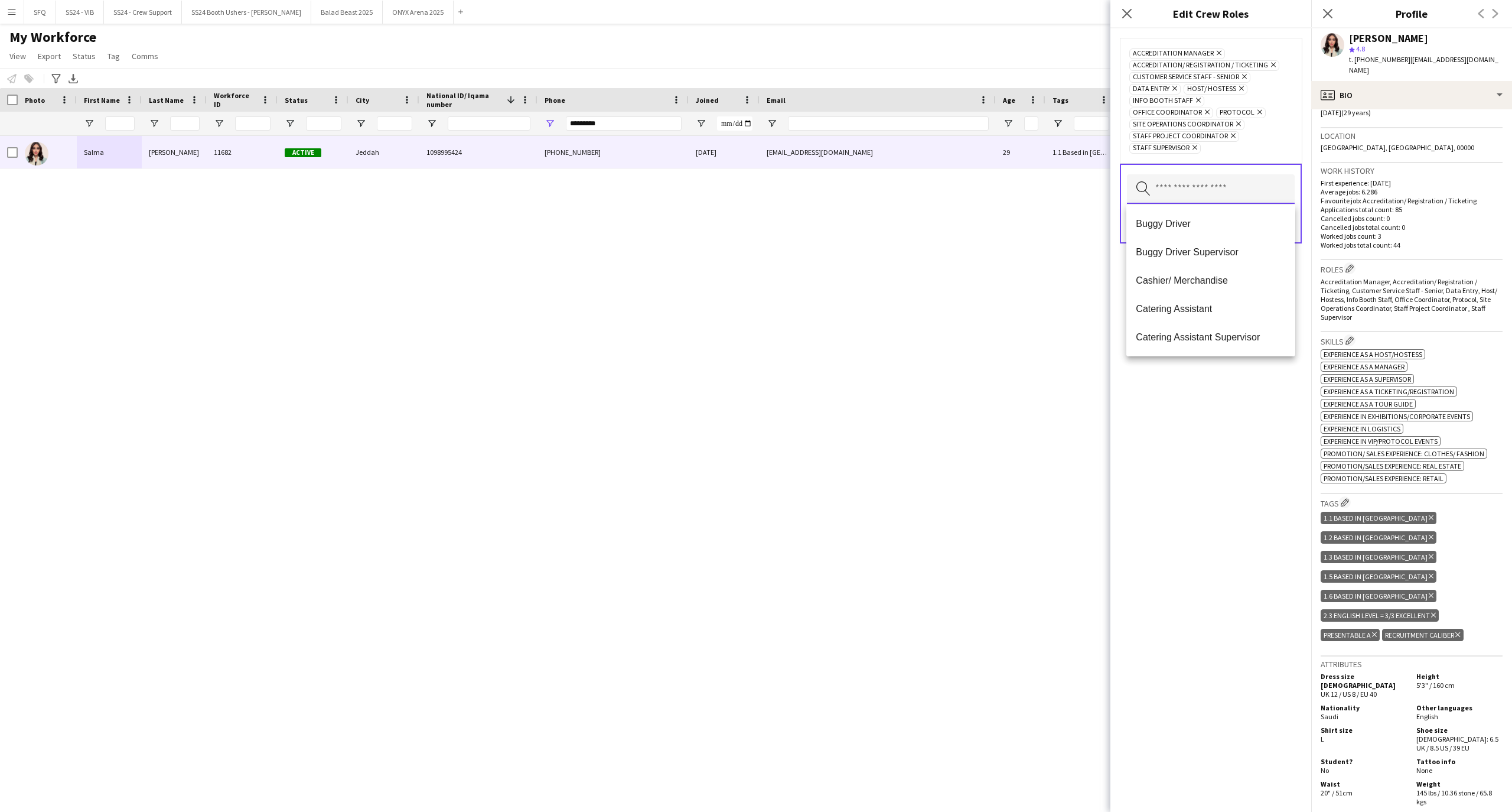
click at [1255, 185] on input "text" at bounding box center [1211, 189] width 167 height 30
click at [1196, 396] on div "Accreditation Manager Remove Accreditation/ Registration / Ticketing Remove Cus…" at bounding box center [1211, 420] width 201 height 784
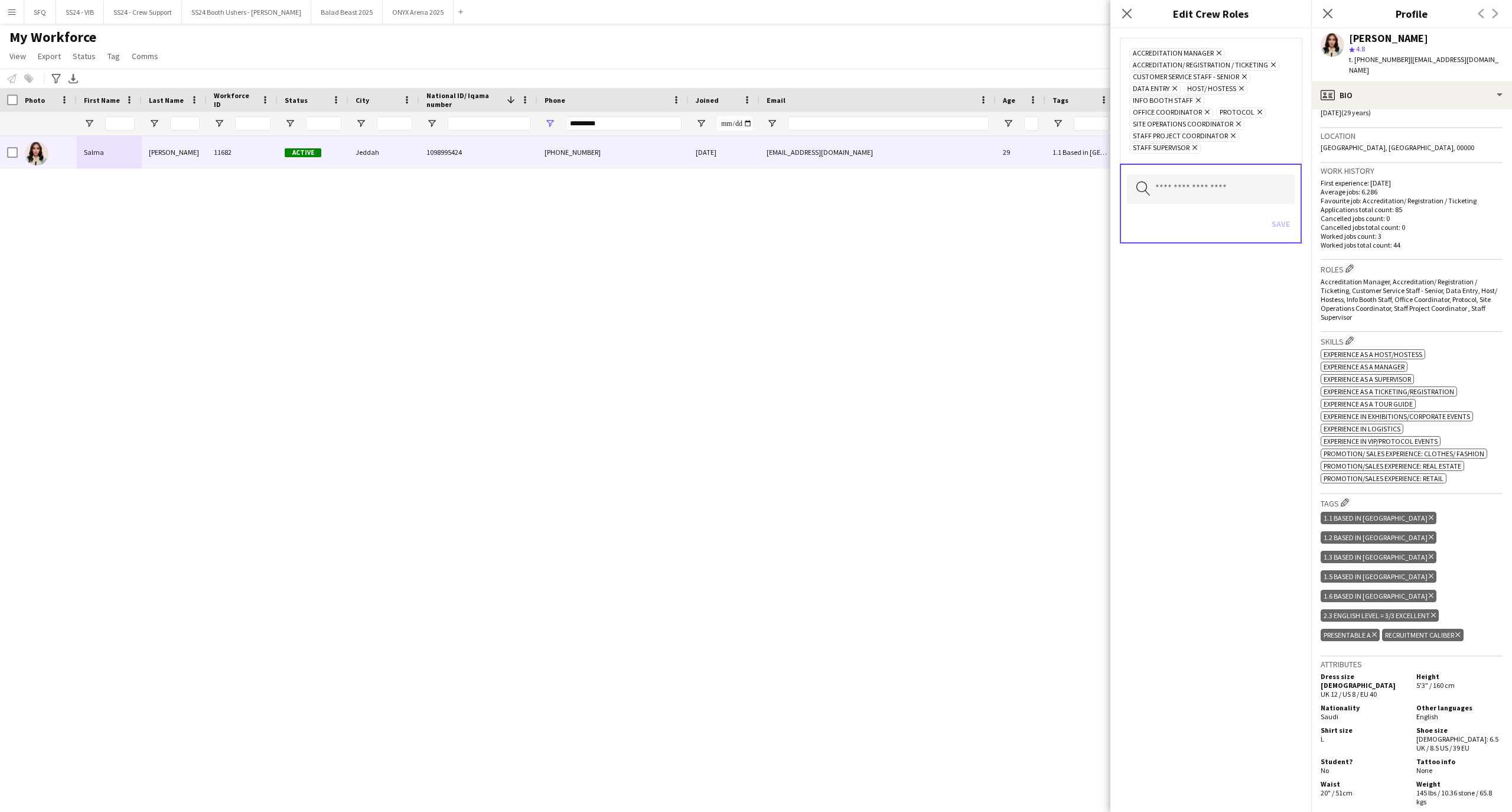
click at [1125, 25] on div "Close pop-in" at bounding box center [1127, 13] width 33 height 27
click at [1125, 17] on icon at bounding box center [1127, 13] width 11 height 11
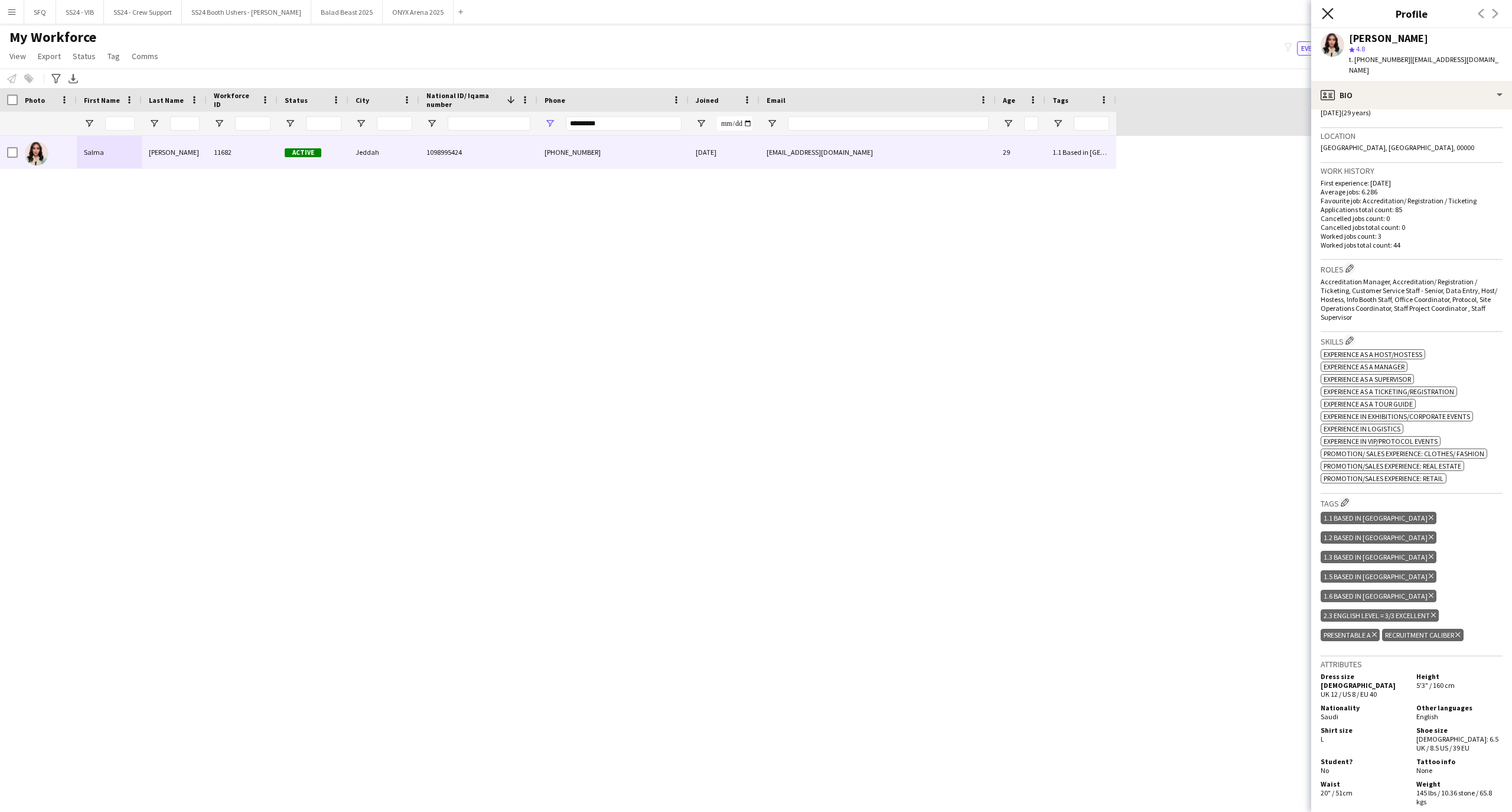
click at [1329, 13] on icon at bounding box center [1327, 13] width 11 height 11
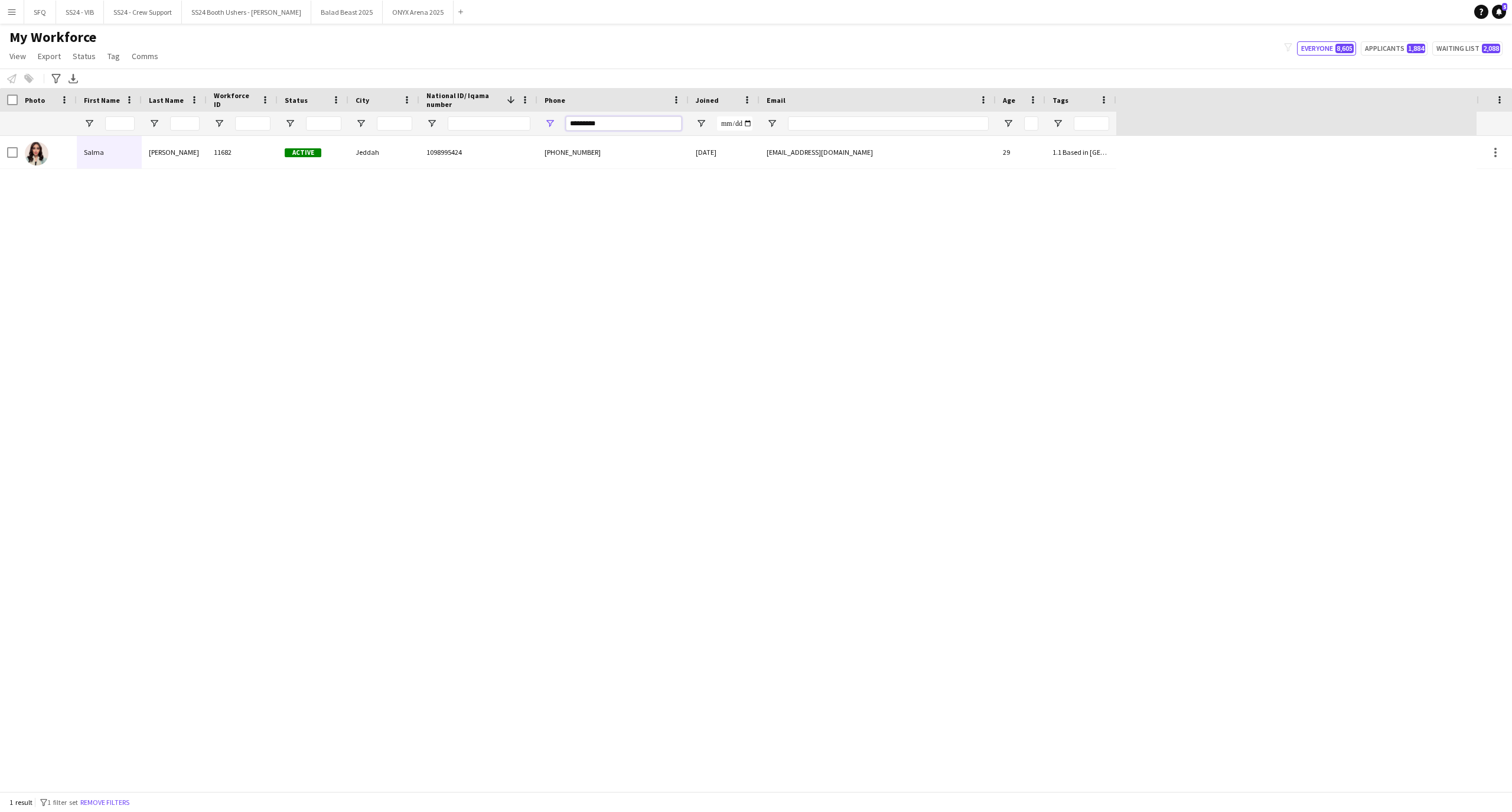
click at [633, 127] on input "*********" at bounding box center [624, 124] width 116 height 14
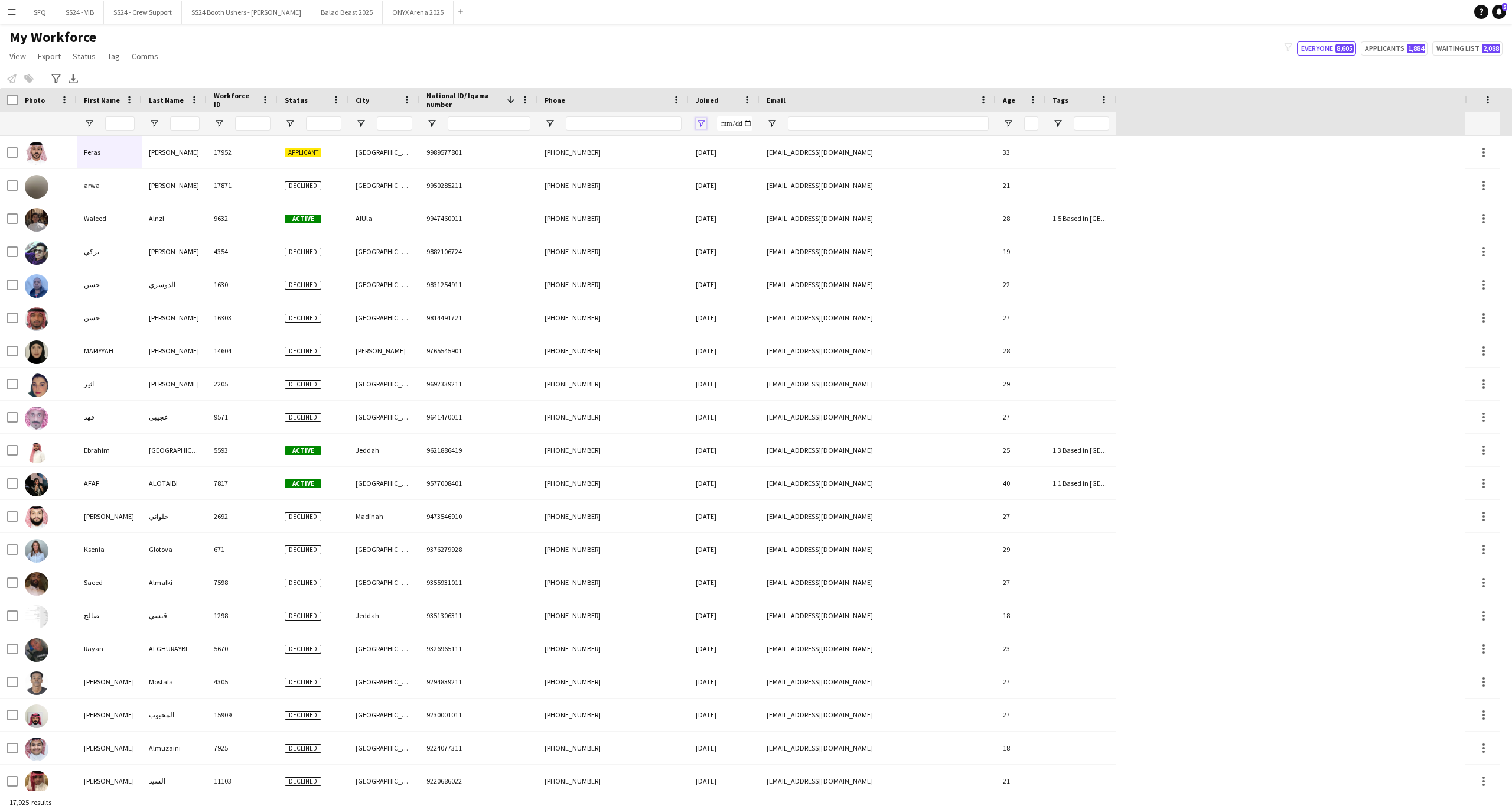
click at [697, 121] on span "Open Filter Menu" at bounding box center [701, 124] width 11 height 11
click at [773, 161] on input "Filter Value" at bounding box center [746, 165] width 92 height 14
click at [788, 137] on div "Equals" at bounding box center [746, 155] width 106 height 48
click at [785, 140] on span "Filtering operator" at bounding box center [783, 146] width 11 height 11
click at [707, 164] on input "Filter Value" at bounding box center [746, 165] width 92 height 14
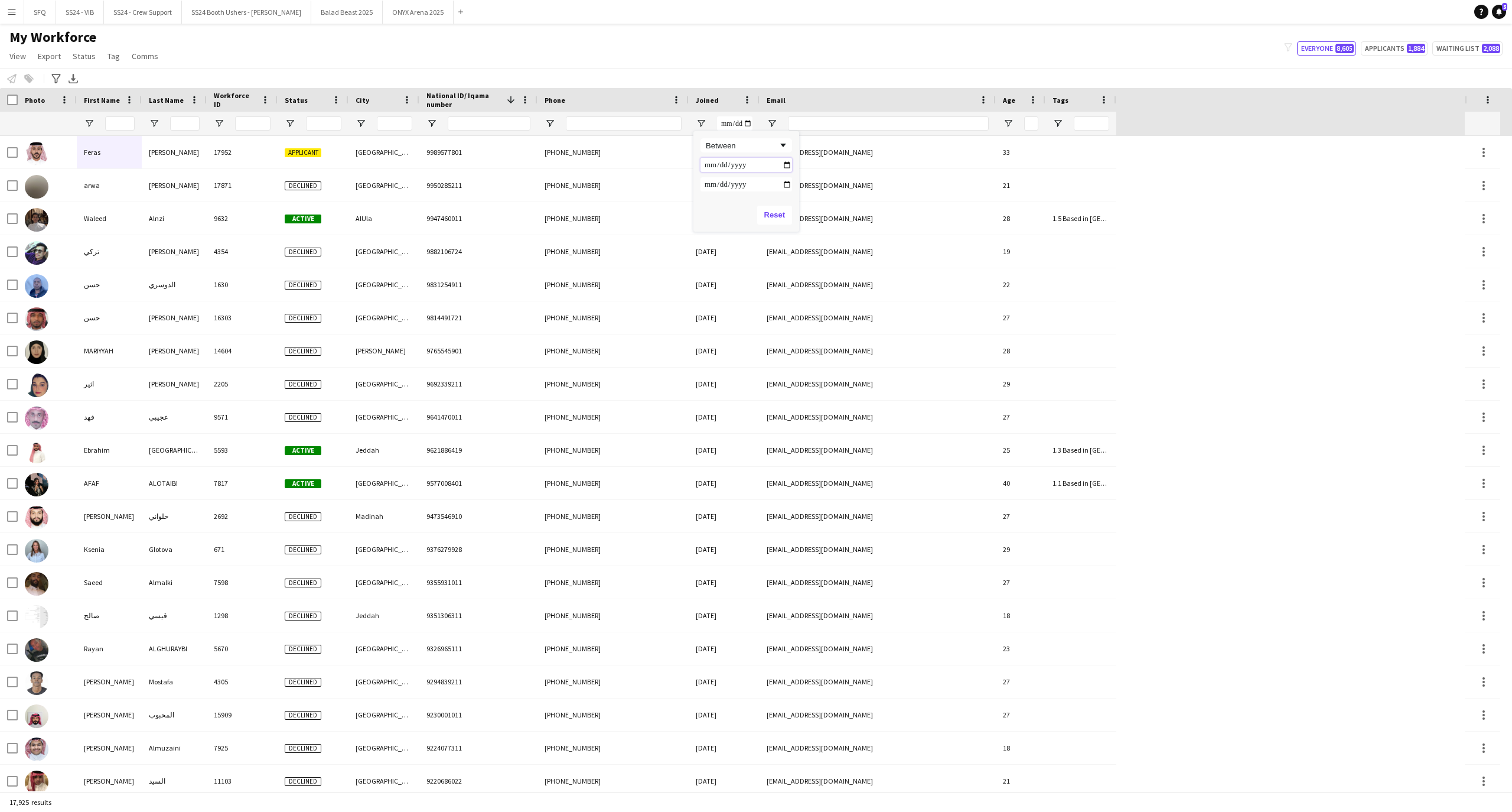
type input "**********"
click at [707, 185] on input "Filter Value" at bounding box center [746, 184] width 92 height 14
type input "**********"
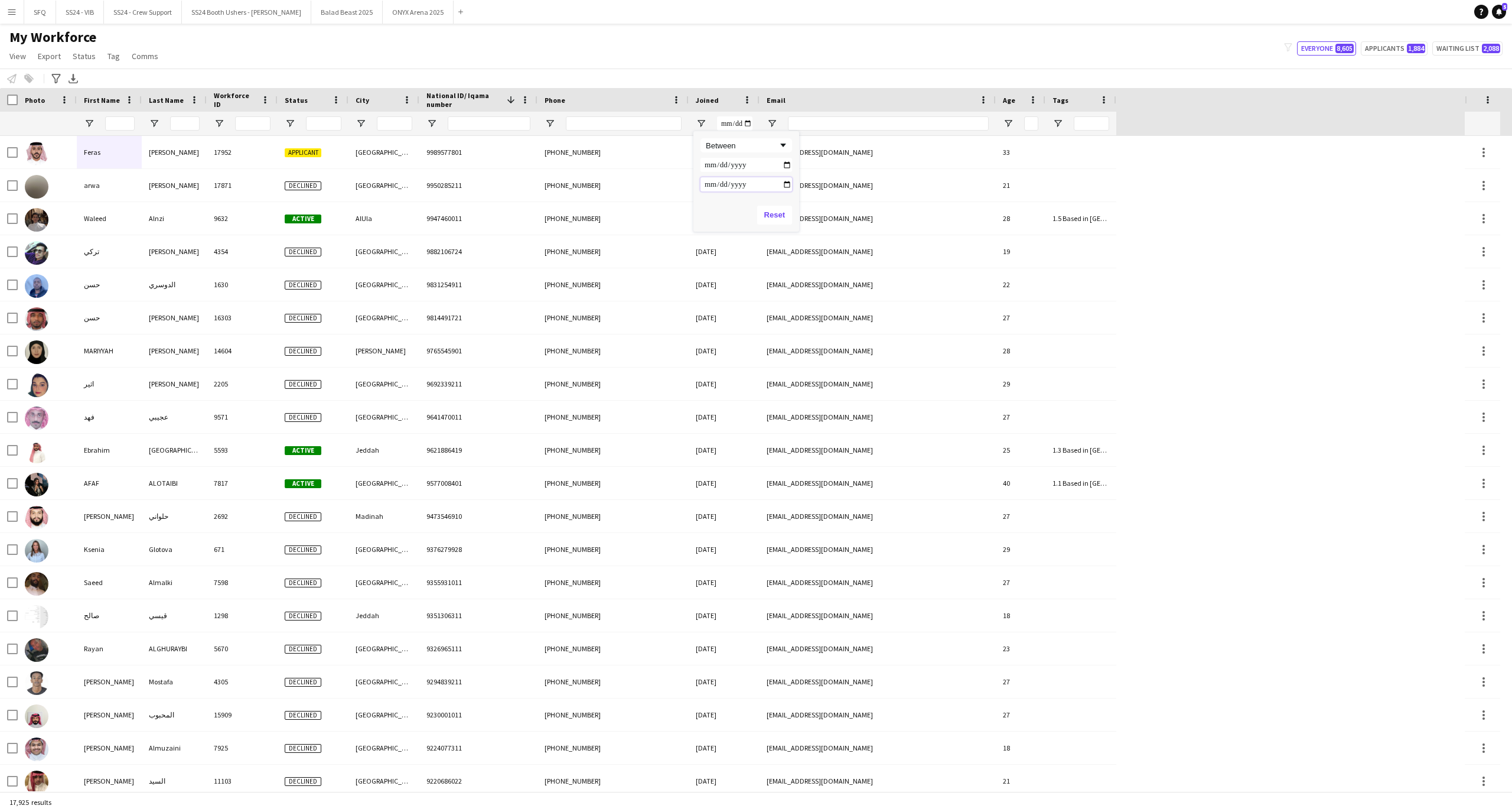
type input "**********"
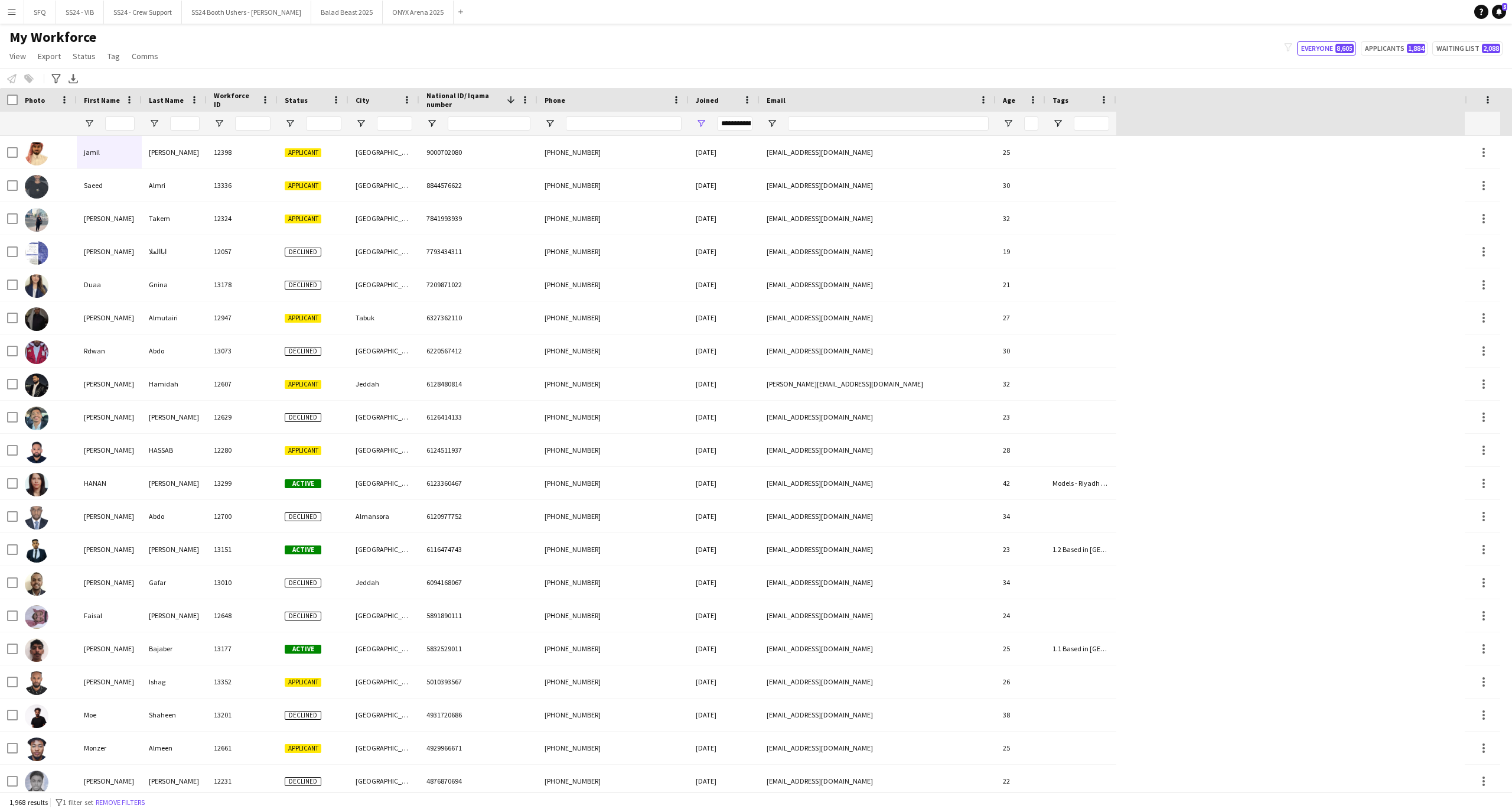
click at [794, 76] on div "Notify workforce Add to tag Select at least one crew to tag him or her. Advance…" at bounding box center [756, 78] width 1512 height 20
click at [289, 124] on span "Open Filter Menu" at bounding box center [290, 124] width 11 height 11
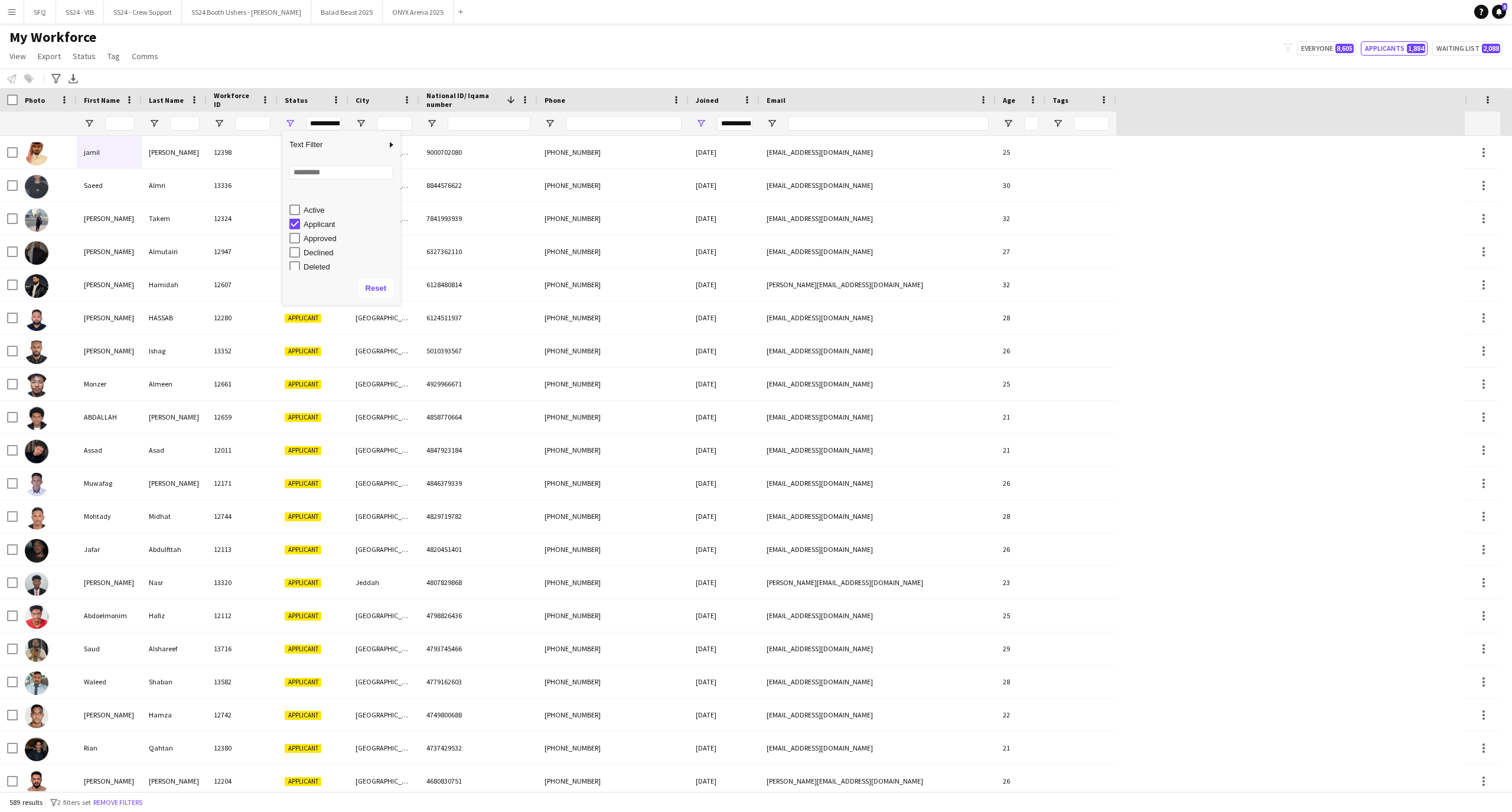
scroll to position [74, 0]
type input "**********"
click at [291, 31] on div "My Workforce View Views Default view R4ven New view Update view Delete view Edi…" at bounding box center [756, 48] width 1512 height 40
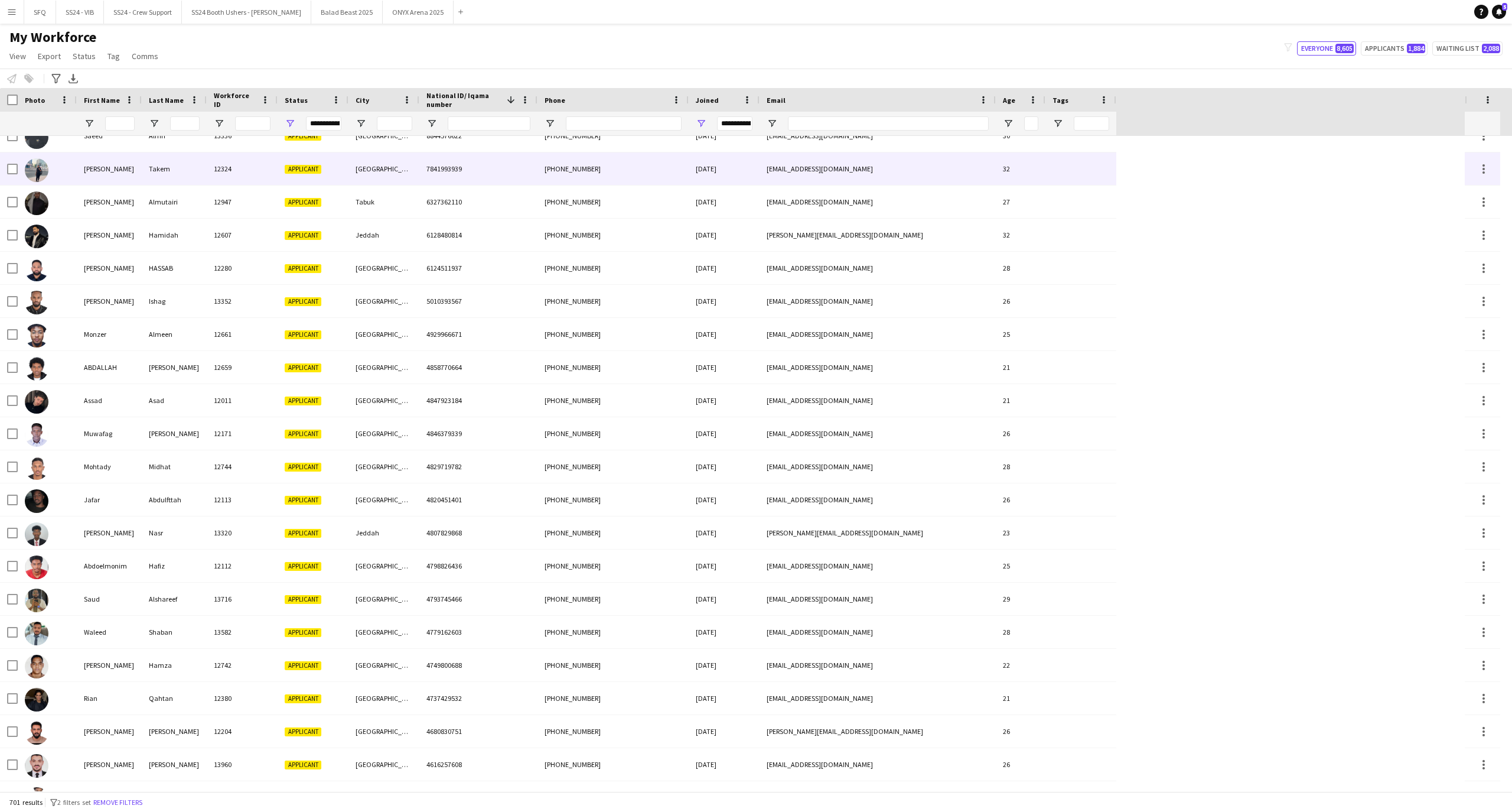
scroll to position [0, 0]
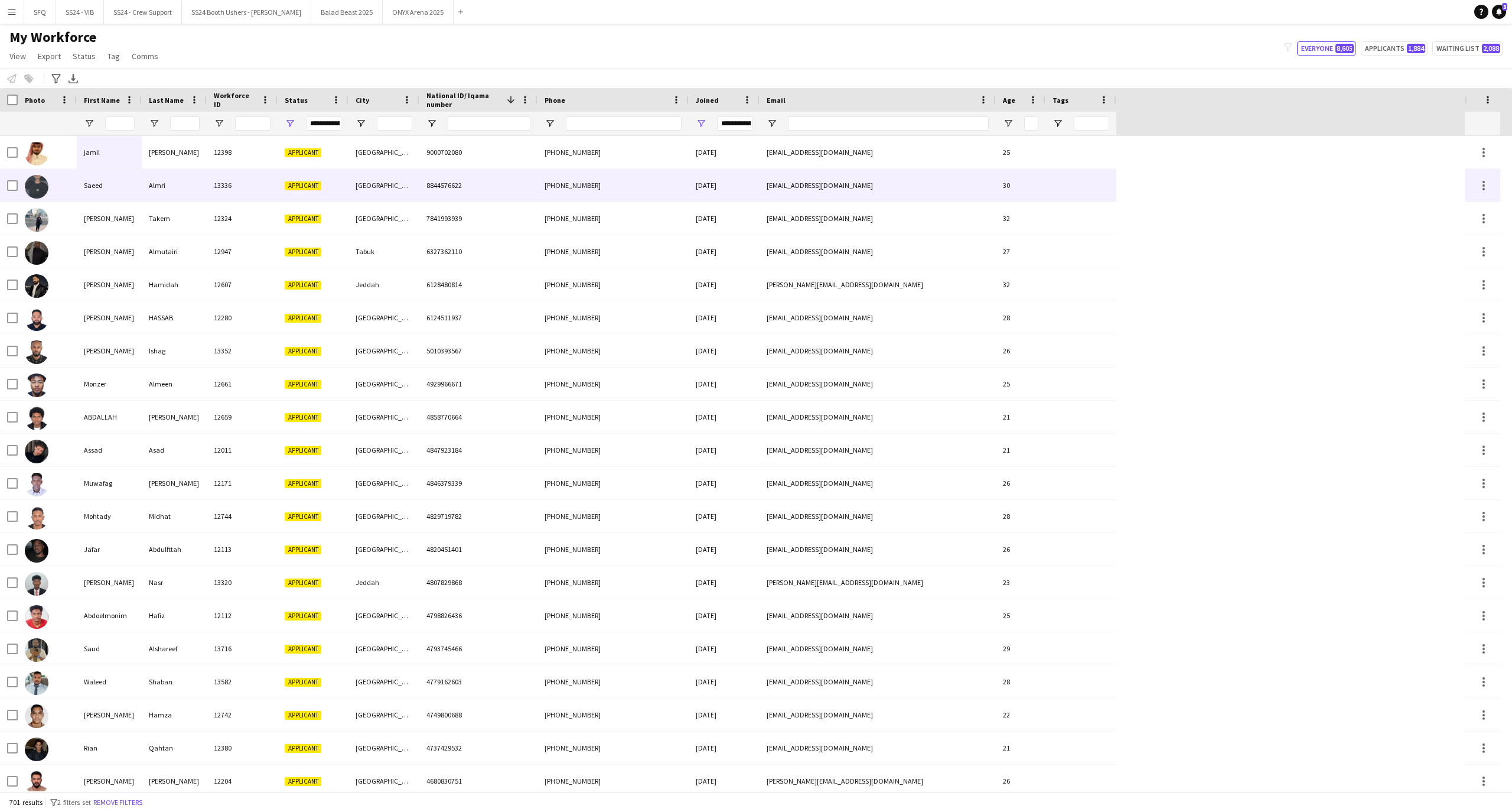
click at [41, 187] on img at bounding box center [37, 186] width 23 height 23
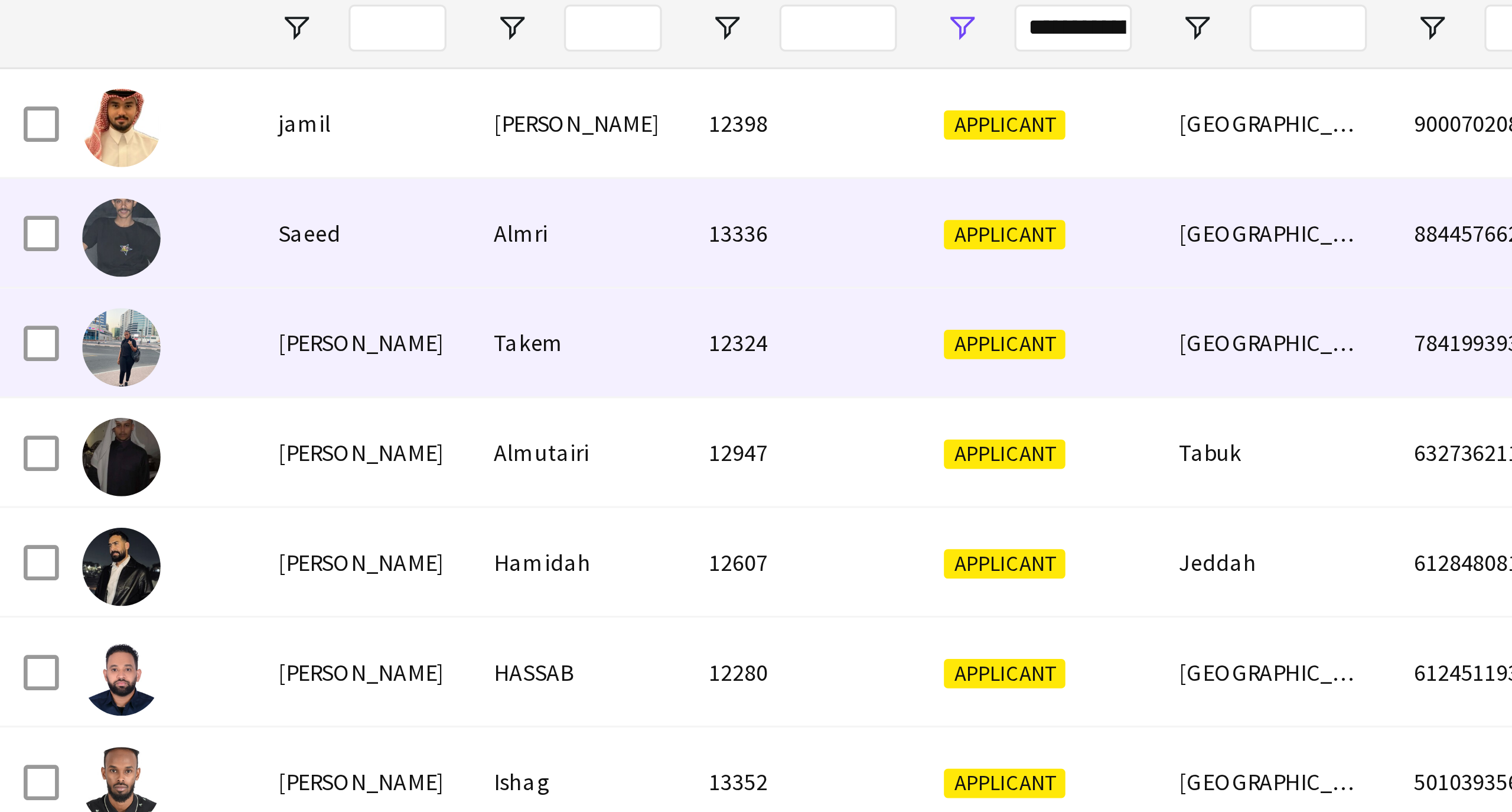
click at [38, 207] on div at bounding box center [37, 219] width 23 height 33
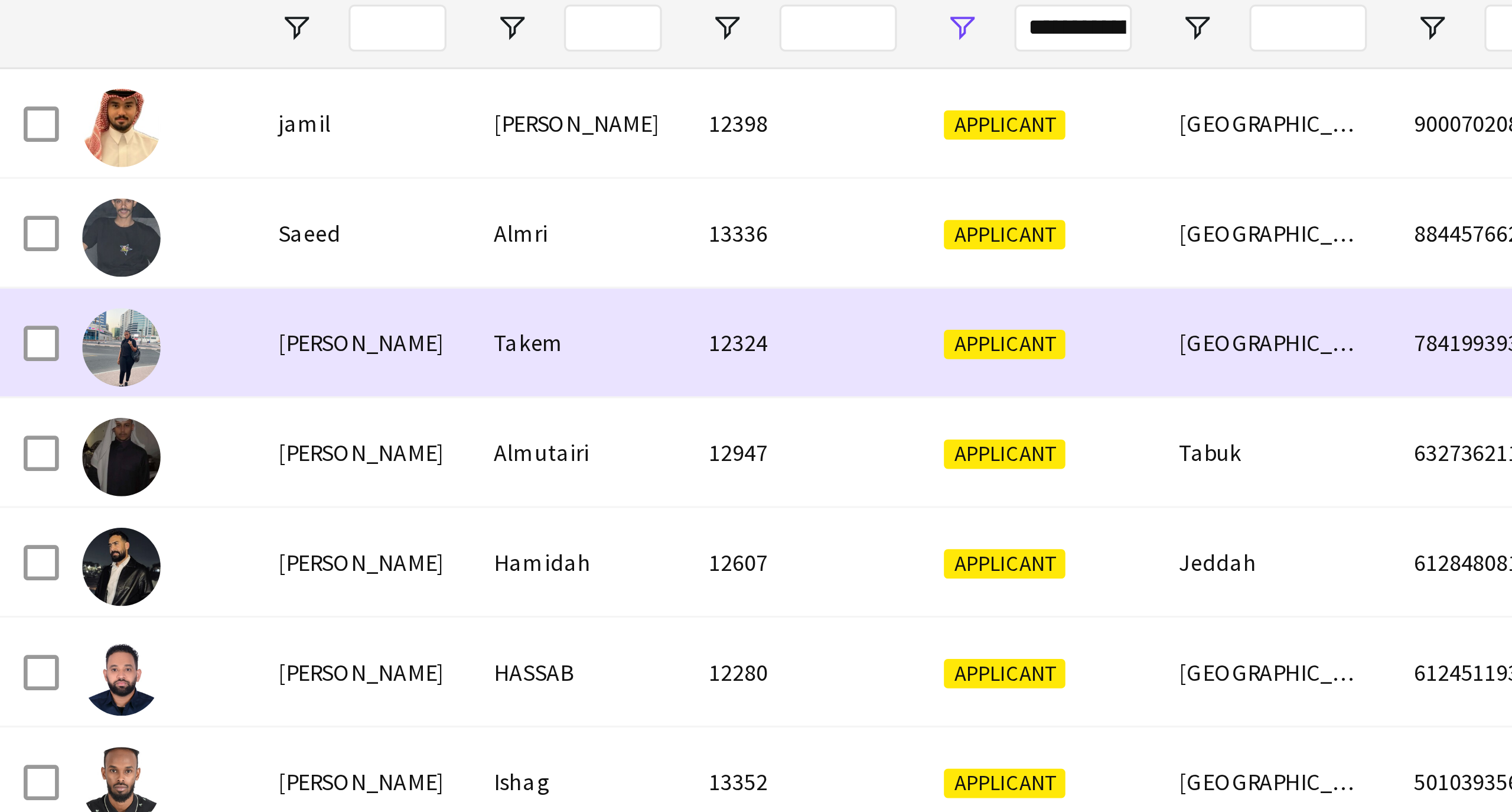
click at [40, 217] on img at bounding box center [37, 220] width 23 height 23
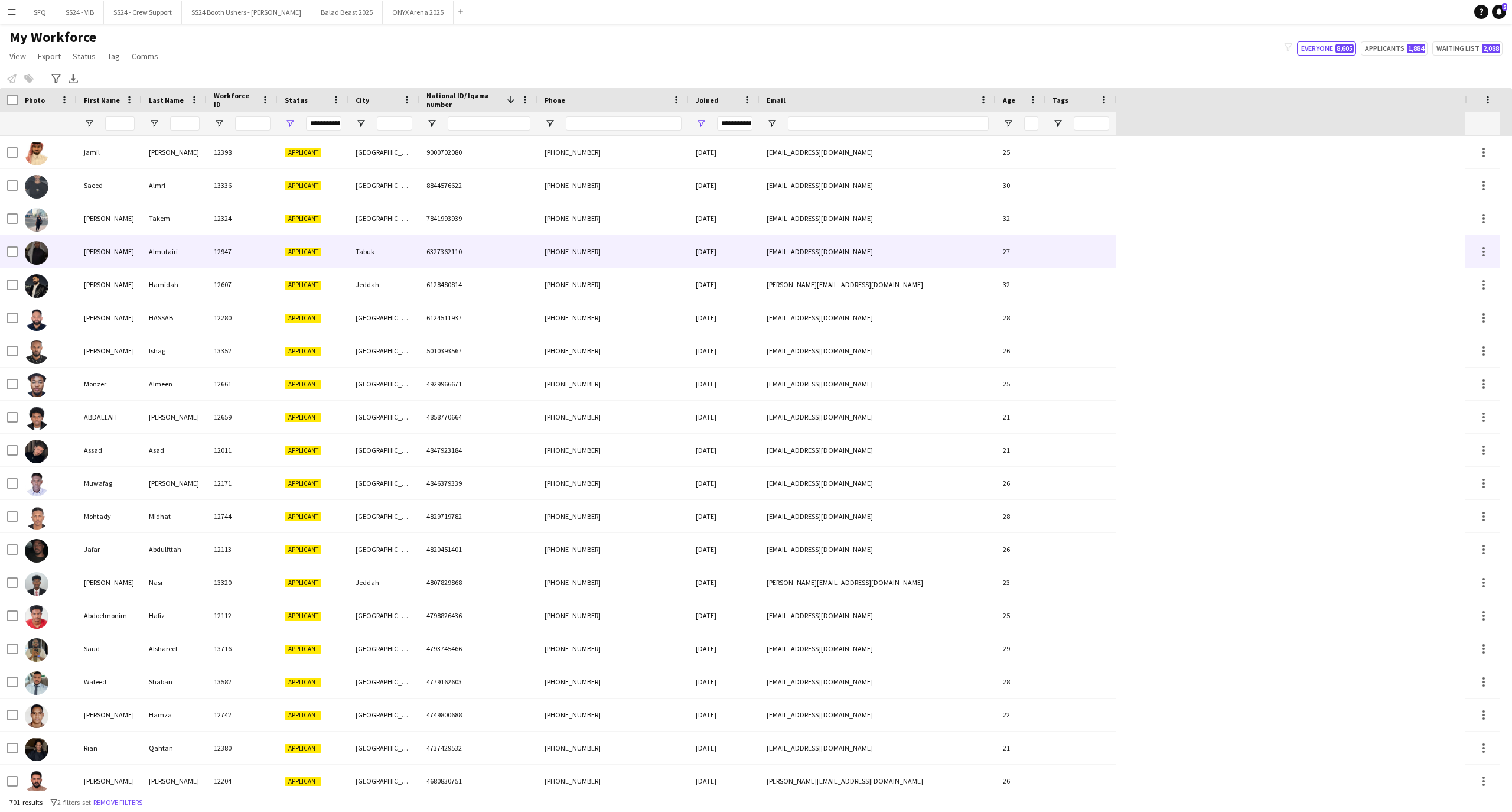
click at [56, 261] on div at bounding box center [47, 251] width 59 height 33
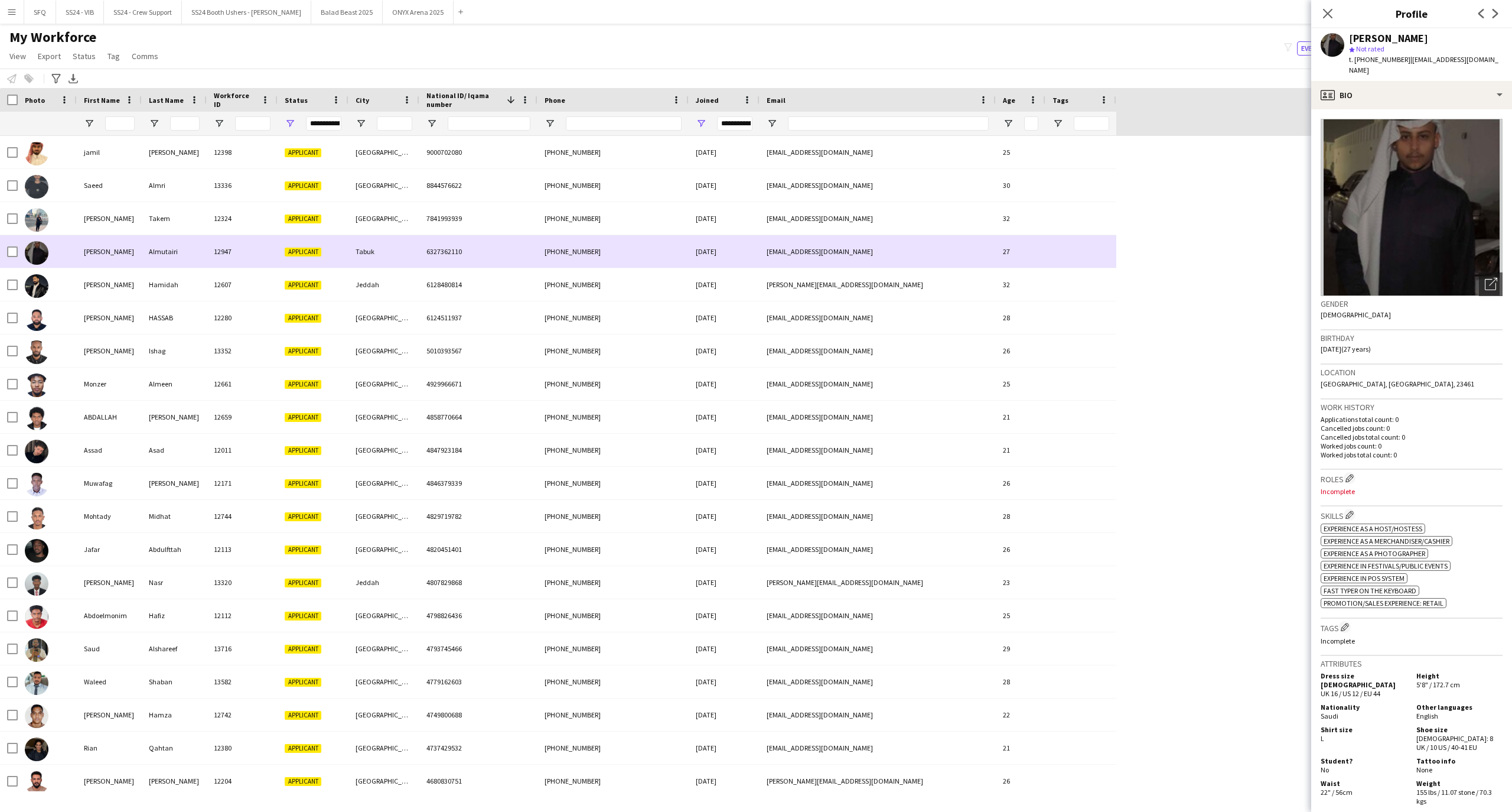
click at [53, 246] on div at bounding box center [47, 251] width 59 height 33
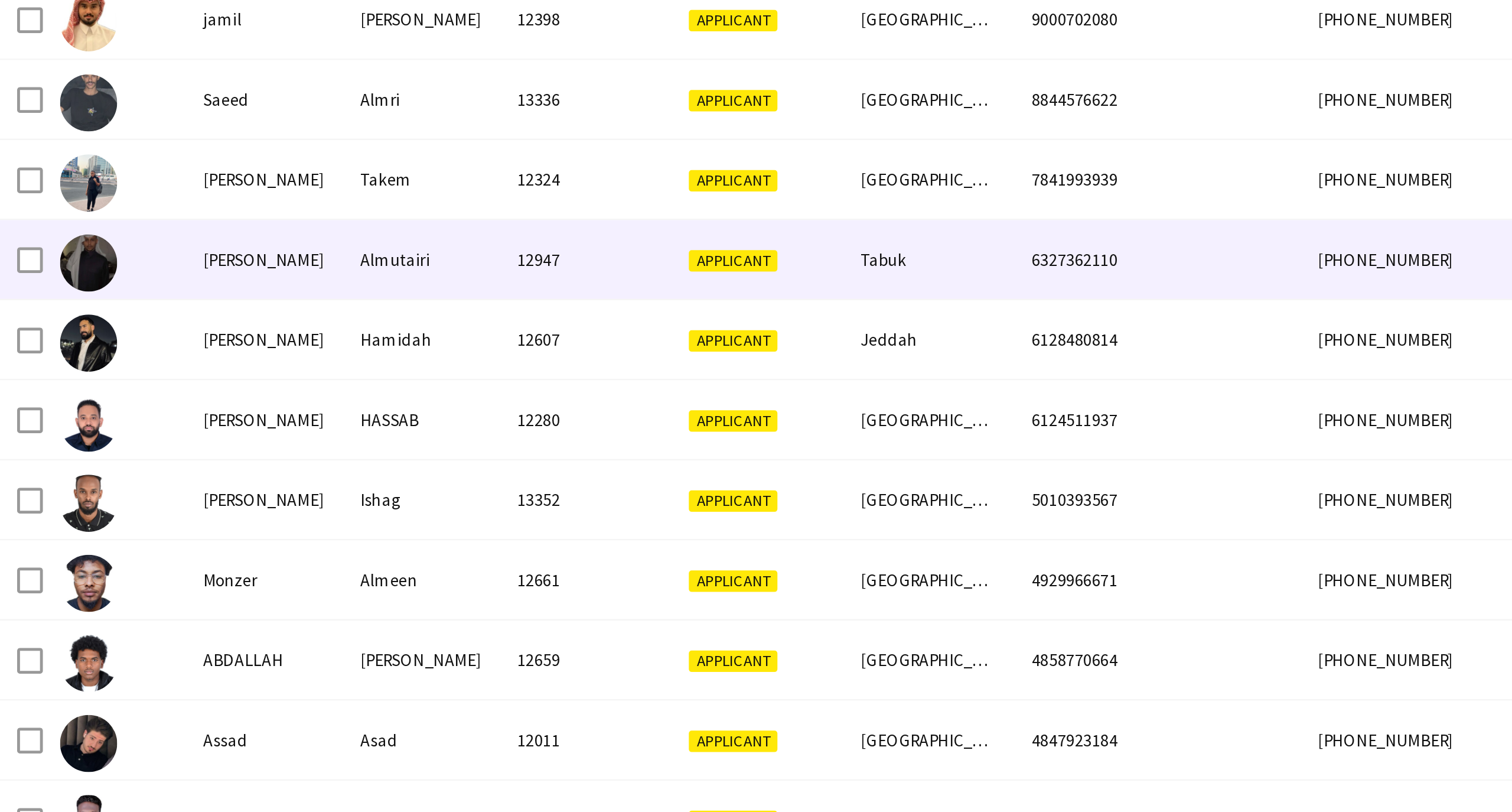
click at [55, 258] on div at bounding box center [47, 251] width 59 height 33
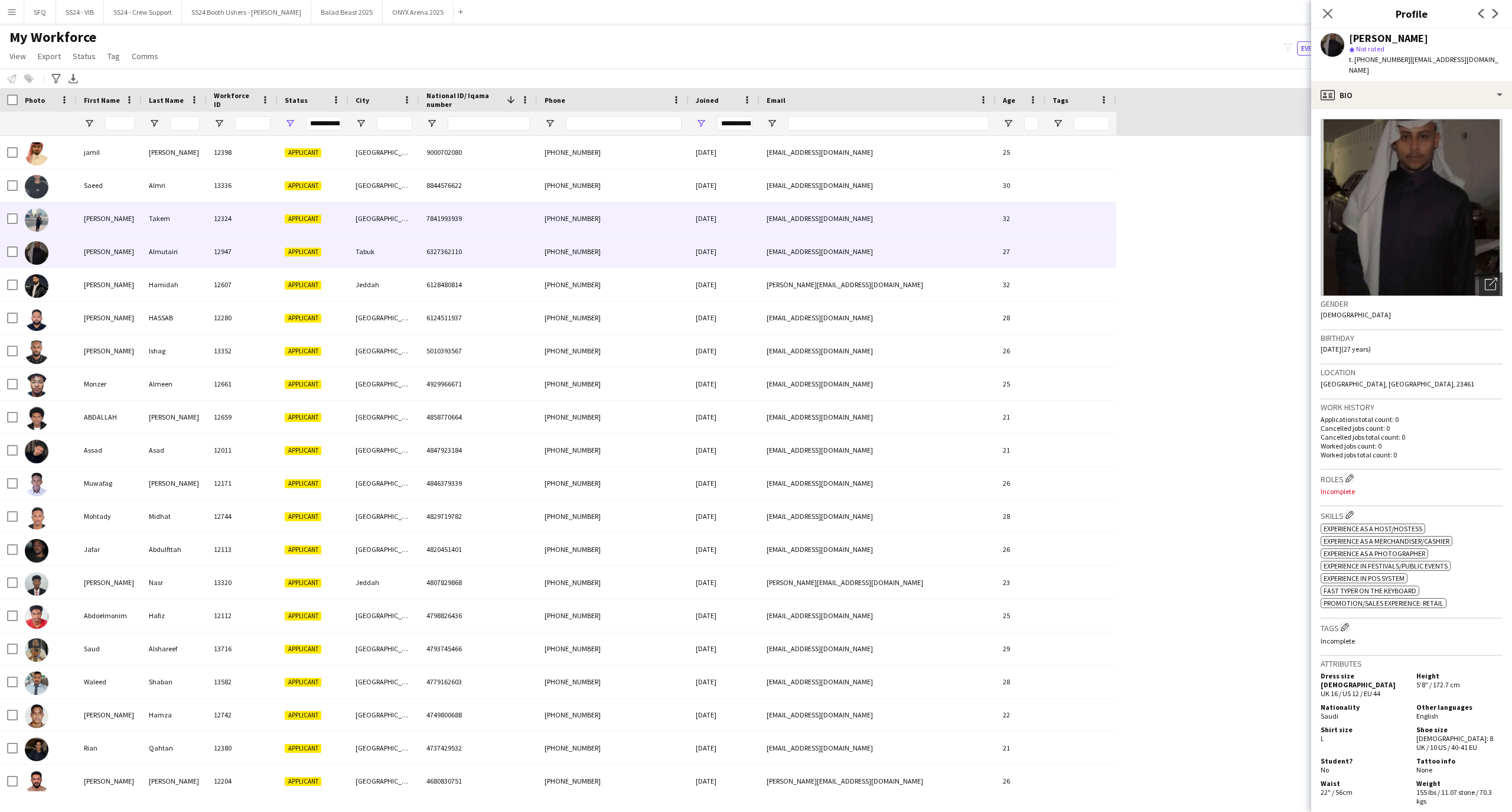
click at [47, 228] on div at bounding box center [37, 219] width 23 height 33
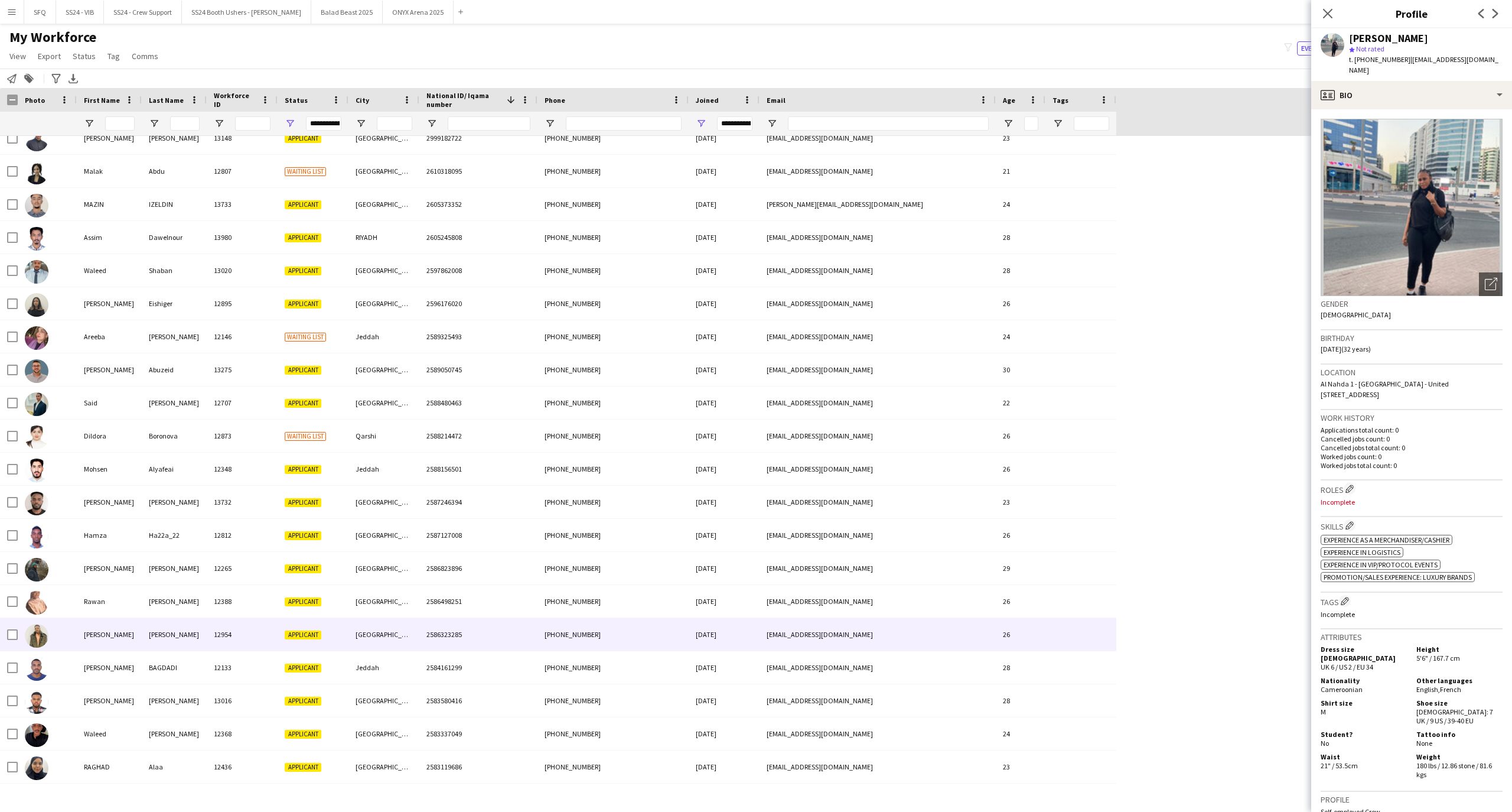
scroll to position [861, 0]
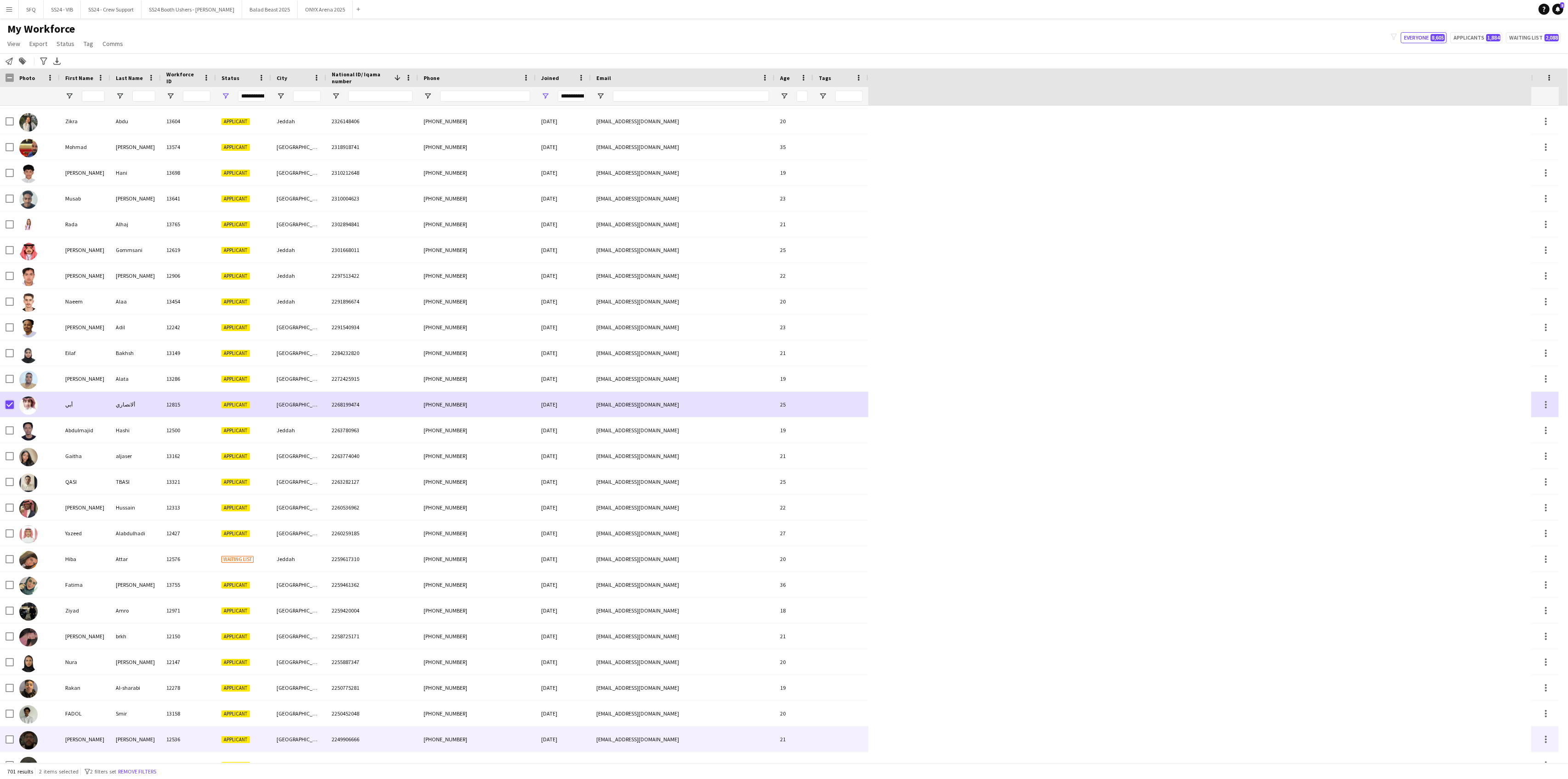
scroll to position [2923, 0]
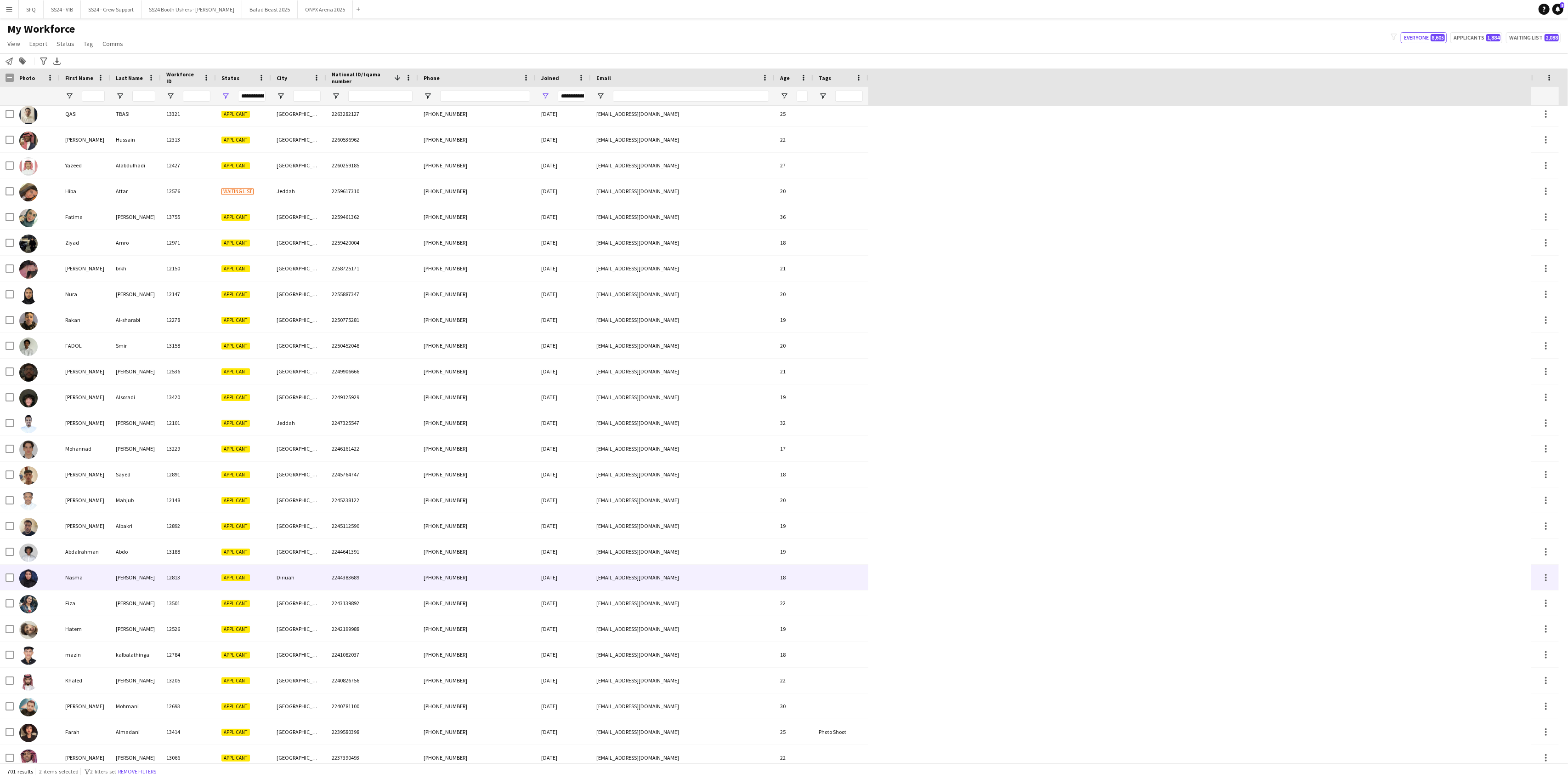
click at [284, 582] on div "Diriuah" at bounding box center [298, 577] width 55 height 26
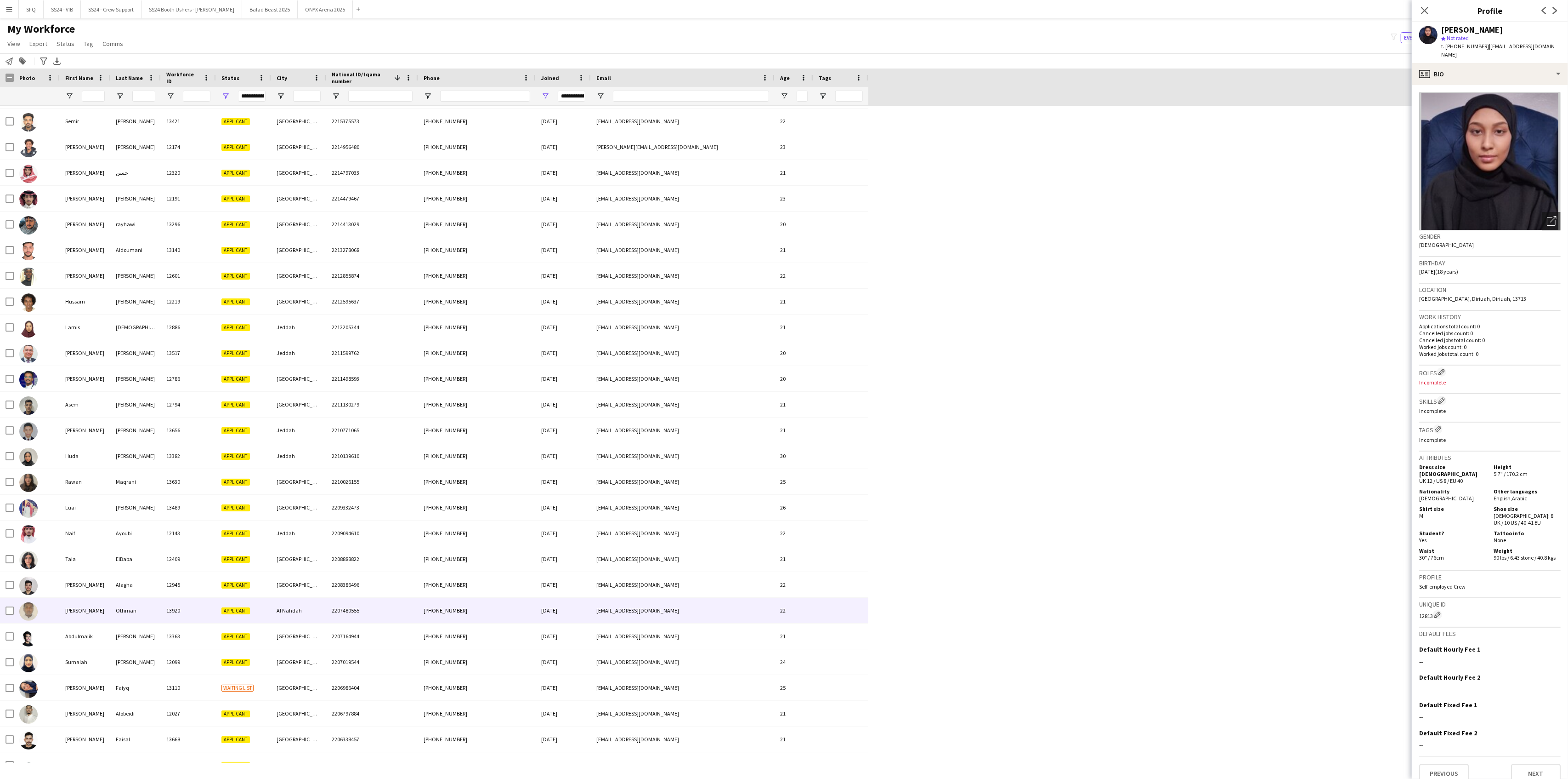
click at [282, 618] on div "Al Nahdah" at bounding box center [298, 610] width 55 height 26
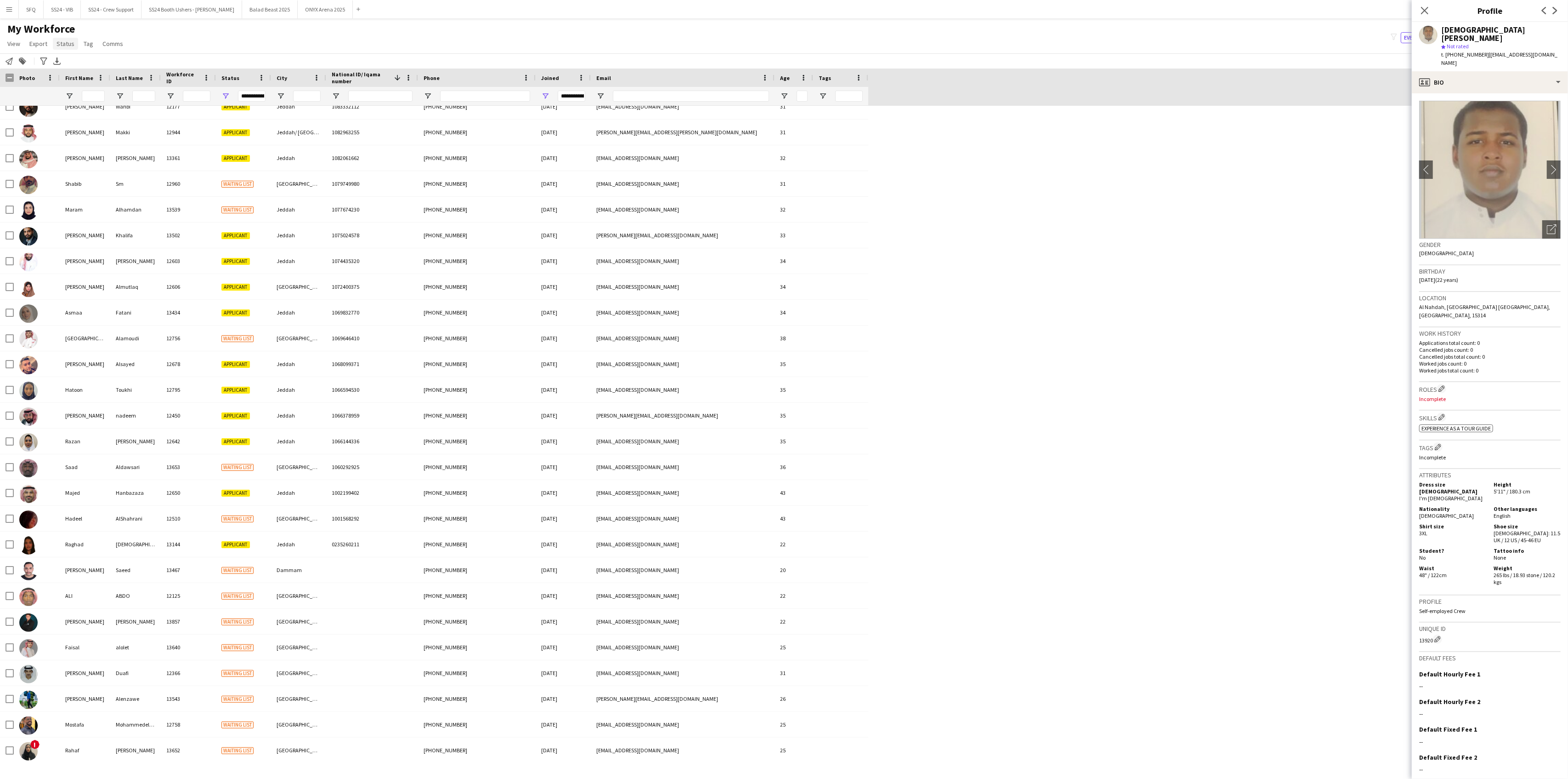
click at [70, 41] on span "Status" at bounding box center [65, 44] width 18 height 9
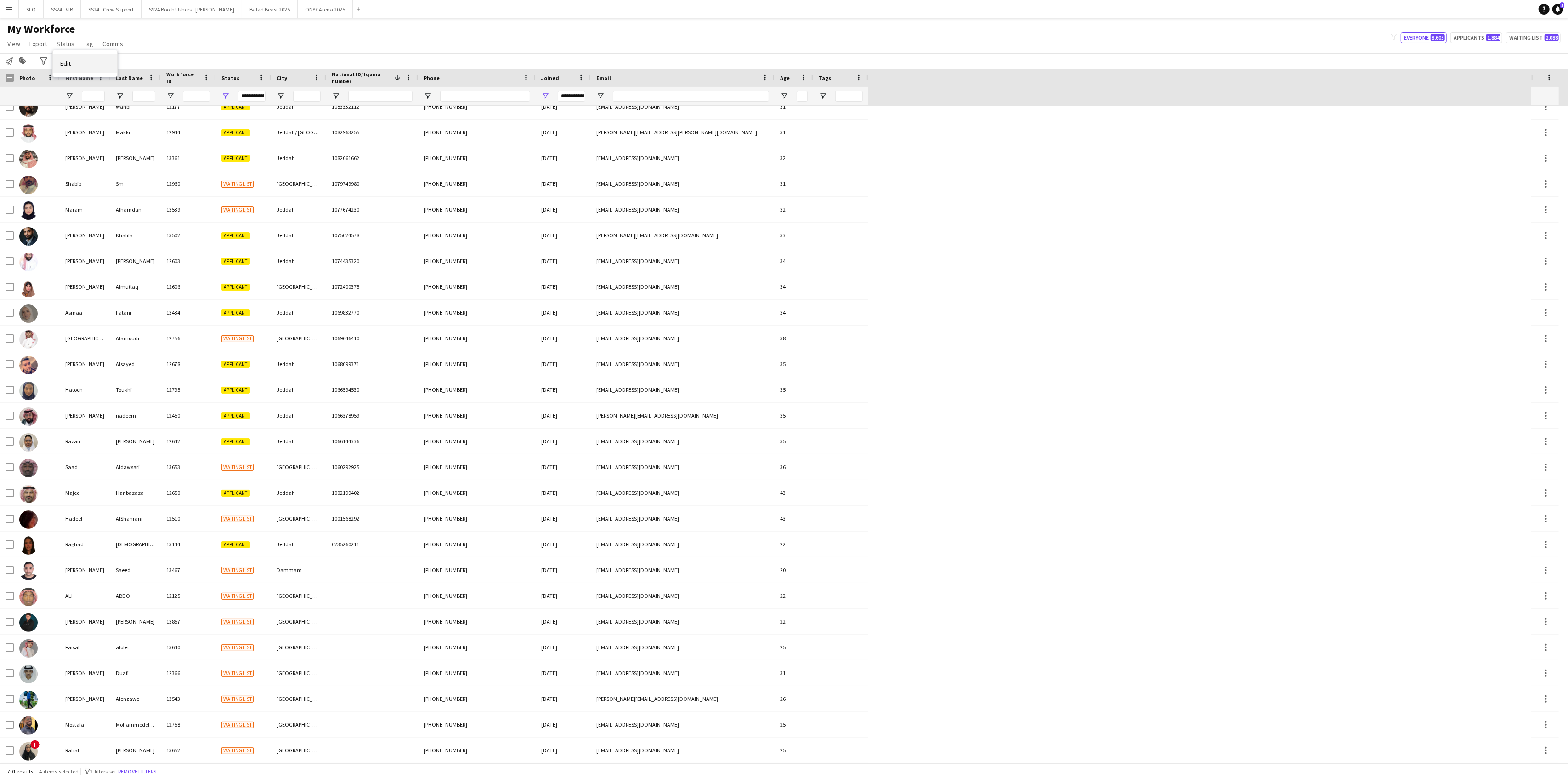
click at [67, 72] on link "Edit" at bounding box center [85, 63] width 65 height 19
click at [1175, 21] on div "Close pop-in Bulk Edit" at bounding box center [1489, 11] width 156 height 22
click at [1175, 38] on span "Please select" at bounding box center [1447, 43] width 42 height 9
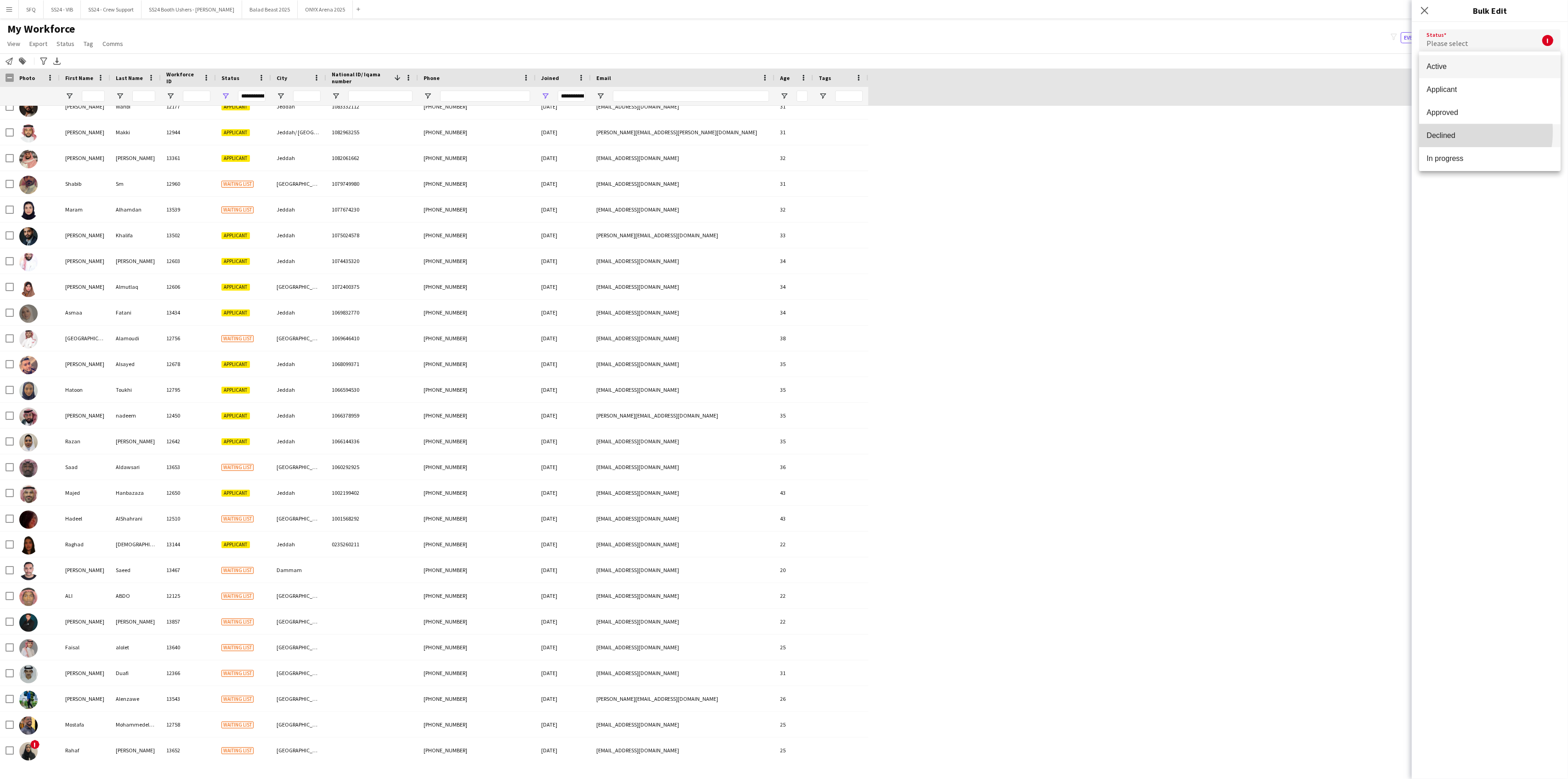
click at [1175, 132] on span "Declined" at bounding box center [1490, 135] width 127 height 9
click at [1175, 107] on button "Submit" at bounding box center [1541, 111] width 40 height 18
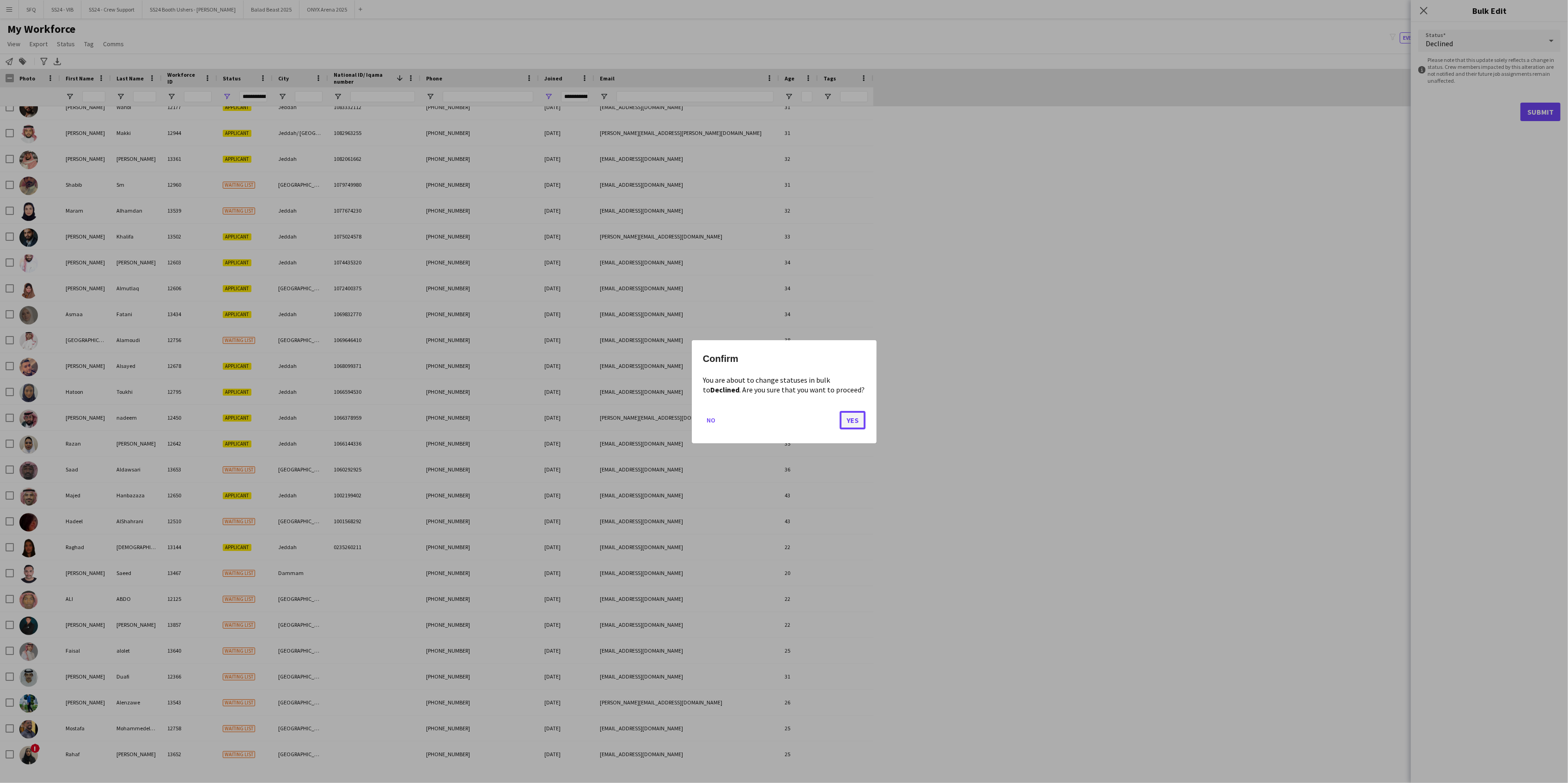
click at [847, 416] on button "Yes" at bounding box center [852, 419] width 26 height 18
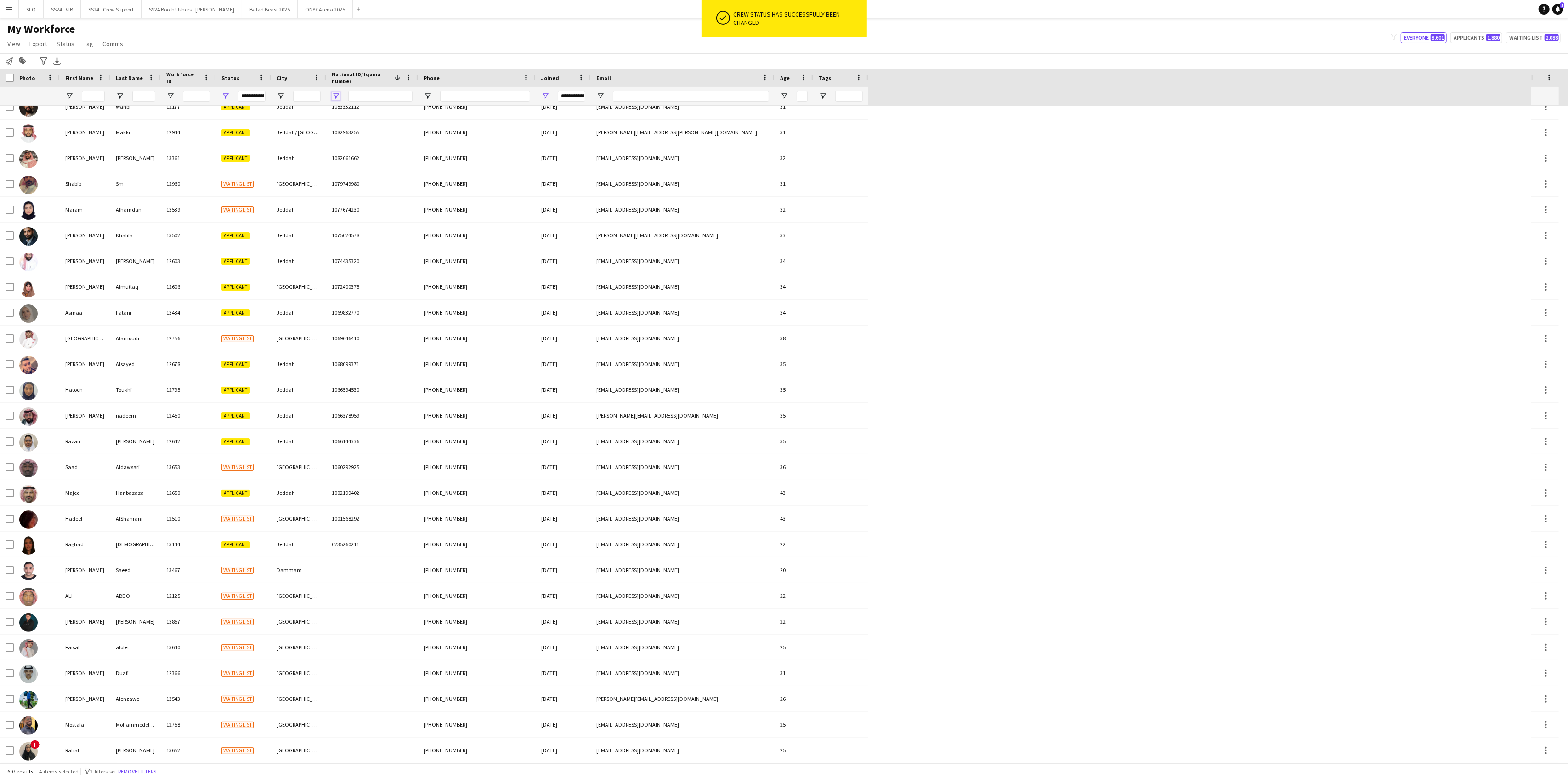
click at [334, 100] on span "Open Filter Menu" at bounding box center [336, 96] width 9 height 9
click at [334, 153] on div "(Select All)" at bounding box center [376, 152] width 92 height 11
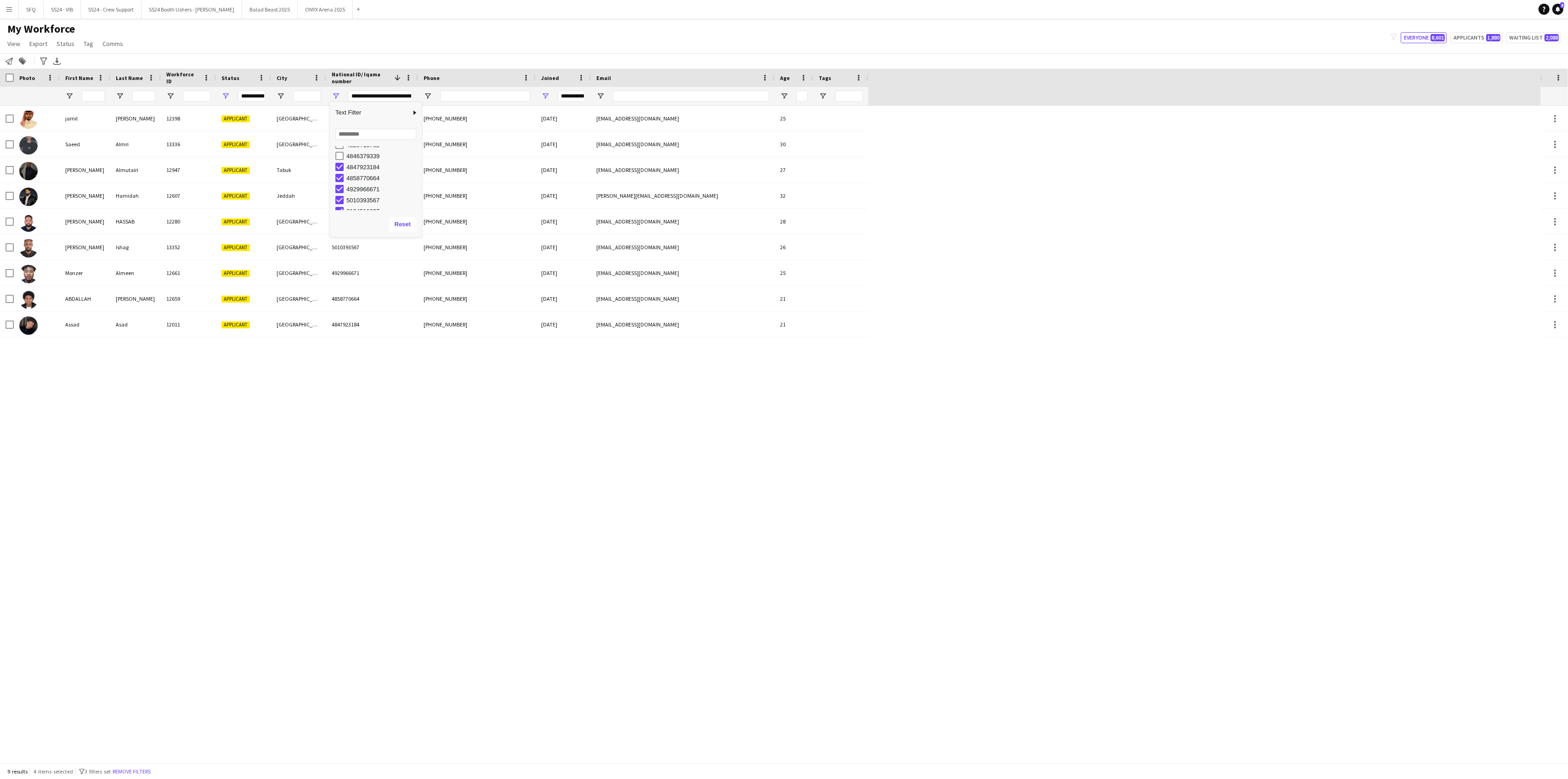
click at [337, 160] on div "4846379339" at bounding box center [379, 156] width 86 height 11
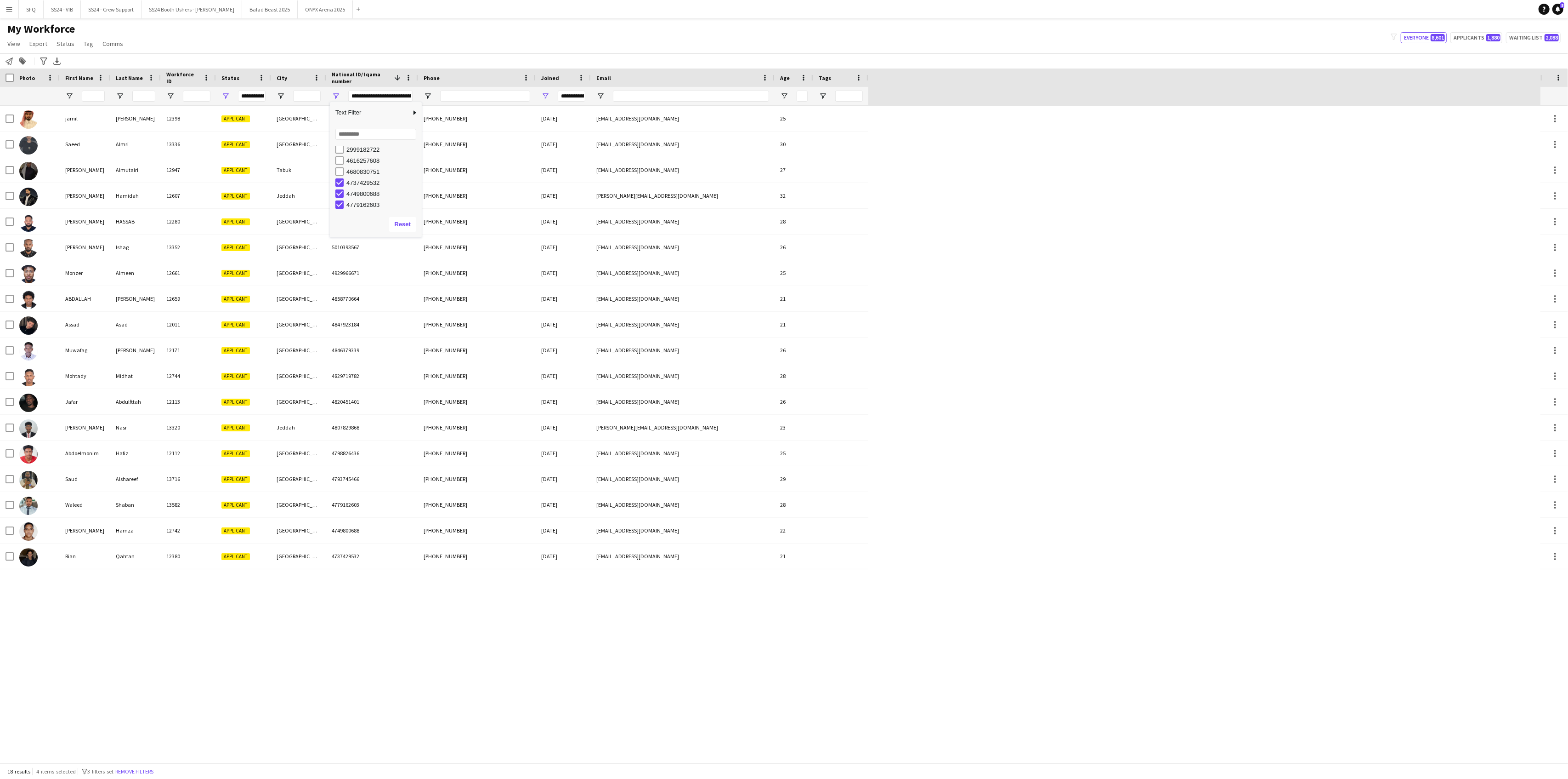
click at [338, 164] on div "4616257608" at bounding box center [379, 160] width 86 height 11
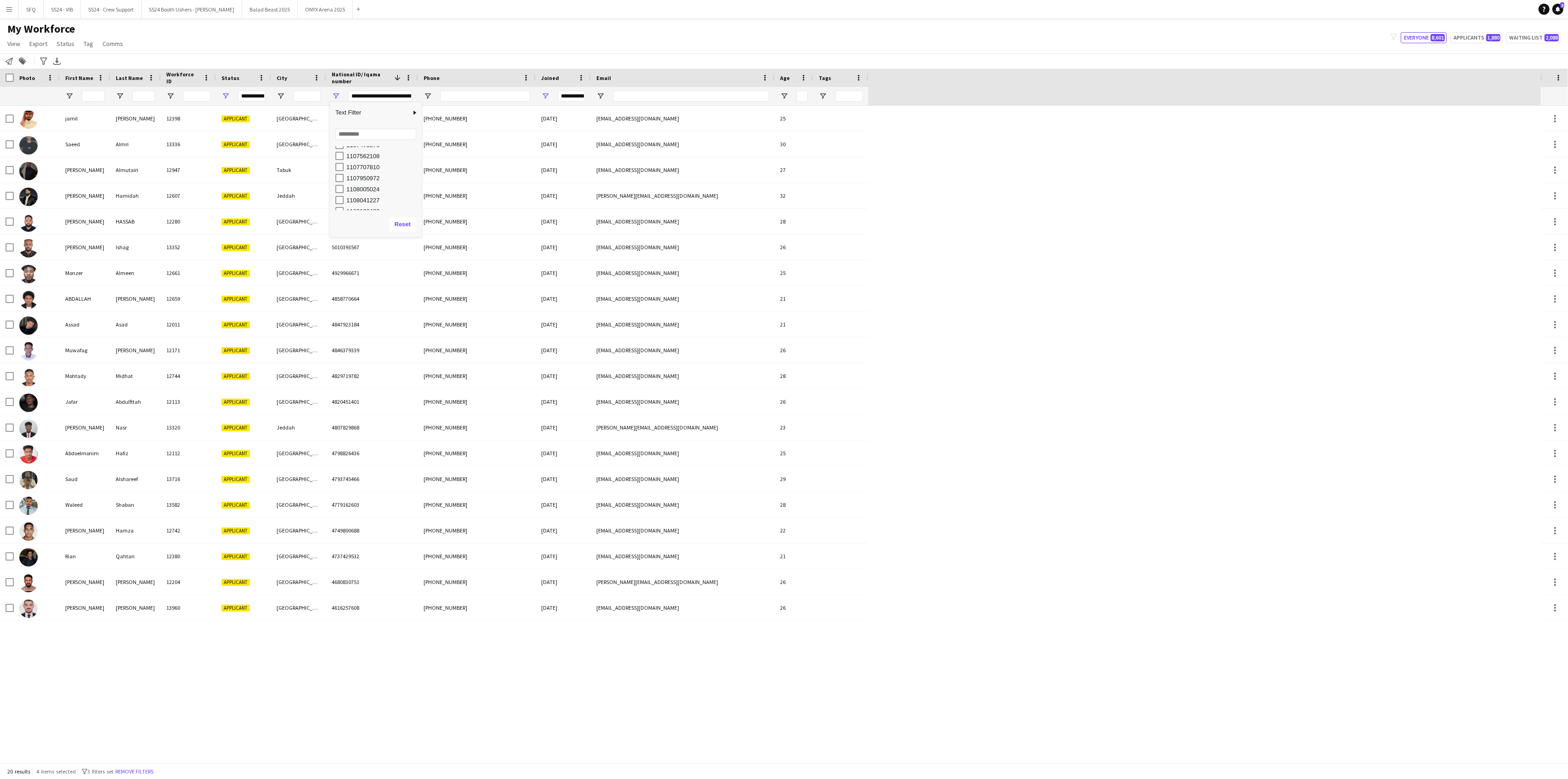
scroll to position [967, 0]
click at [152, 113] on div "[PERSON_NAME]" at bounding box center [135, 119] width 51 height 26
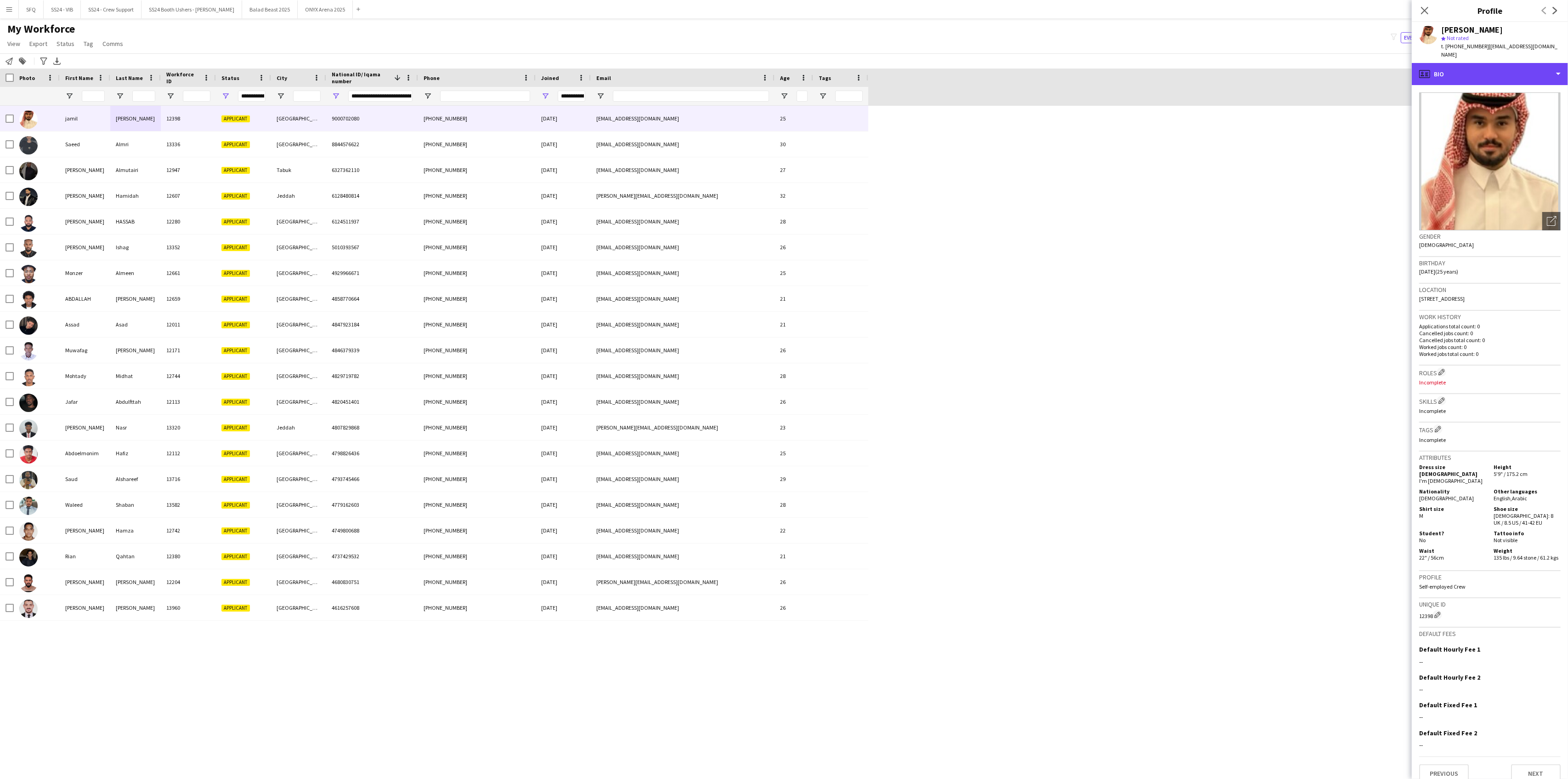
drag, startPoint x: 1428, startPoint y: 67, endPoint x: 1435, endPoint y: 85, distance: 19.3
click at [1175, 69] on icon "profile" at bounding box center [1424, 74] width 11 height 11
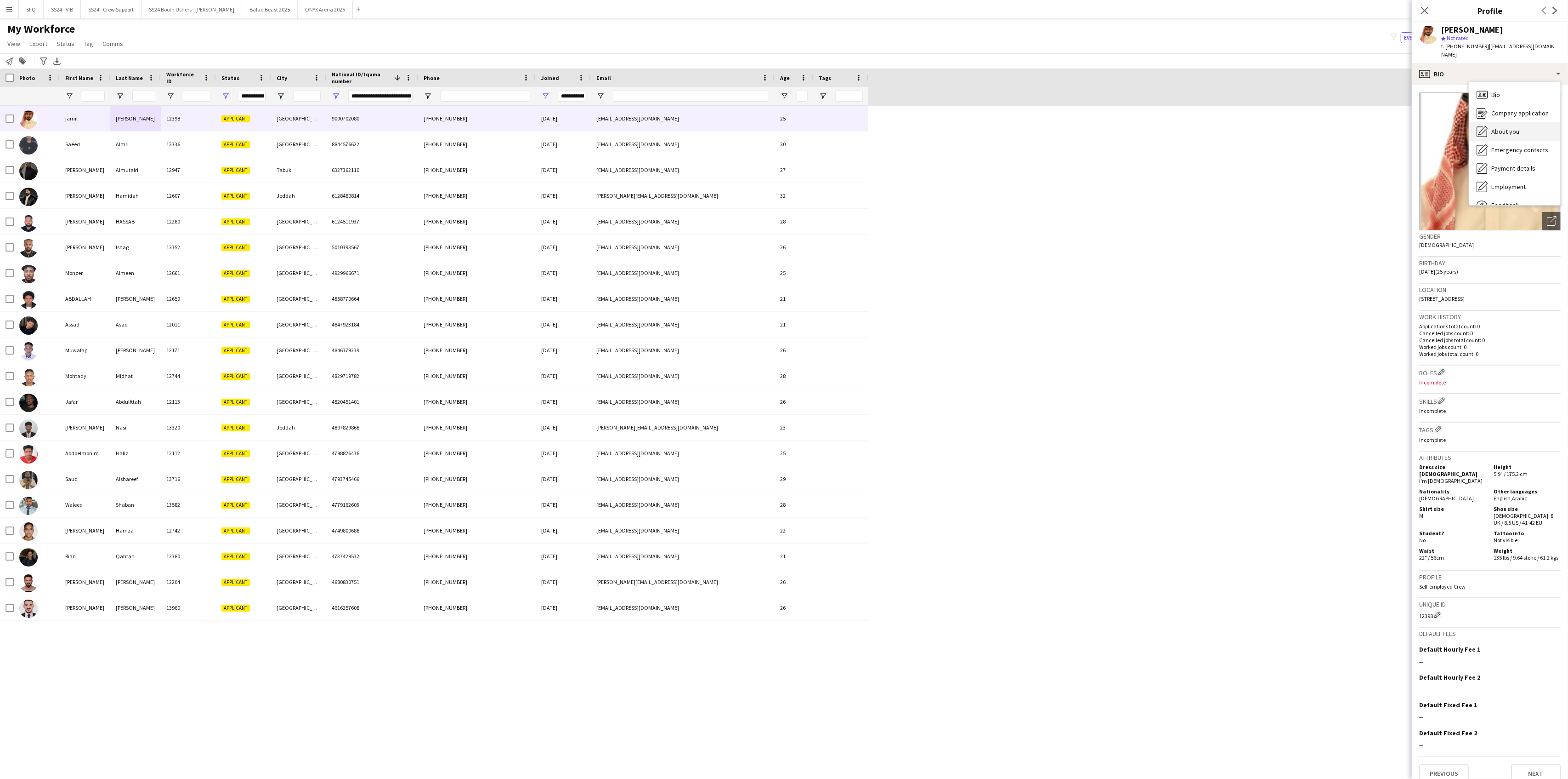
click at [1175, 127] on span "About you" at bounding box center [1505, 132] width 28 height 9
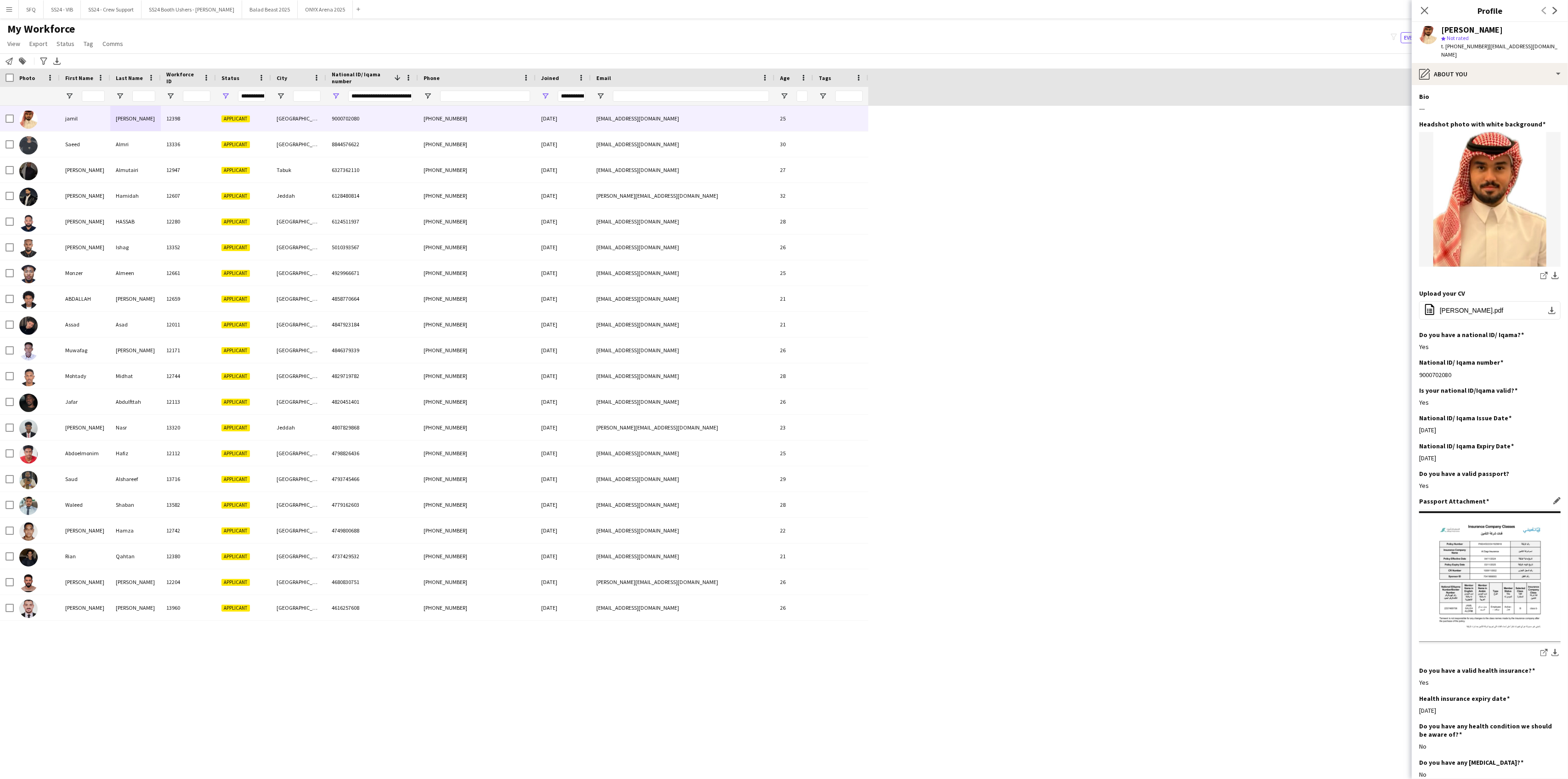
click at [1175, 536] on img at bounding box center [1489, 576] width 141 height 130
click at [1175, 631] on app-icon "share-external-link-1" at bounding box center [1544, 653] width 7 height 9
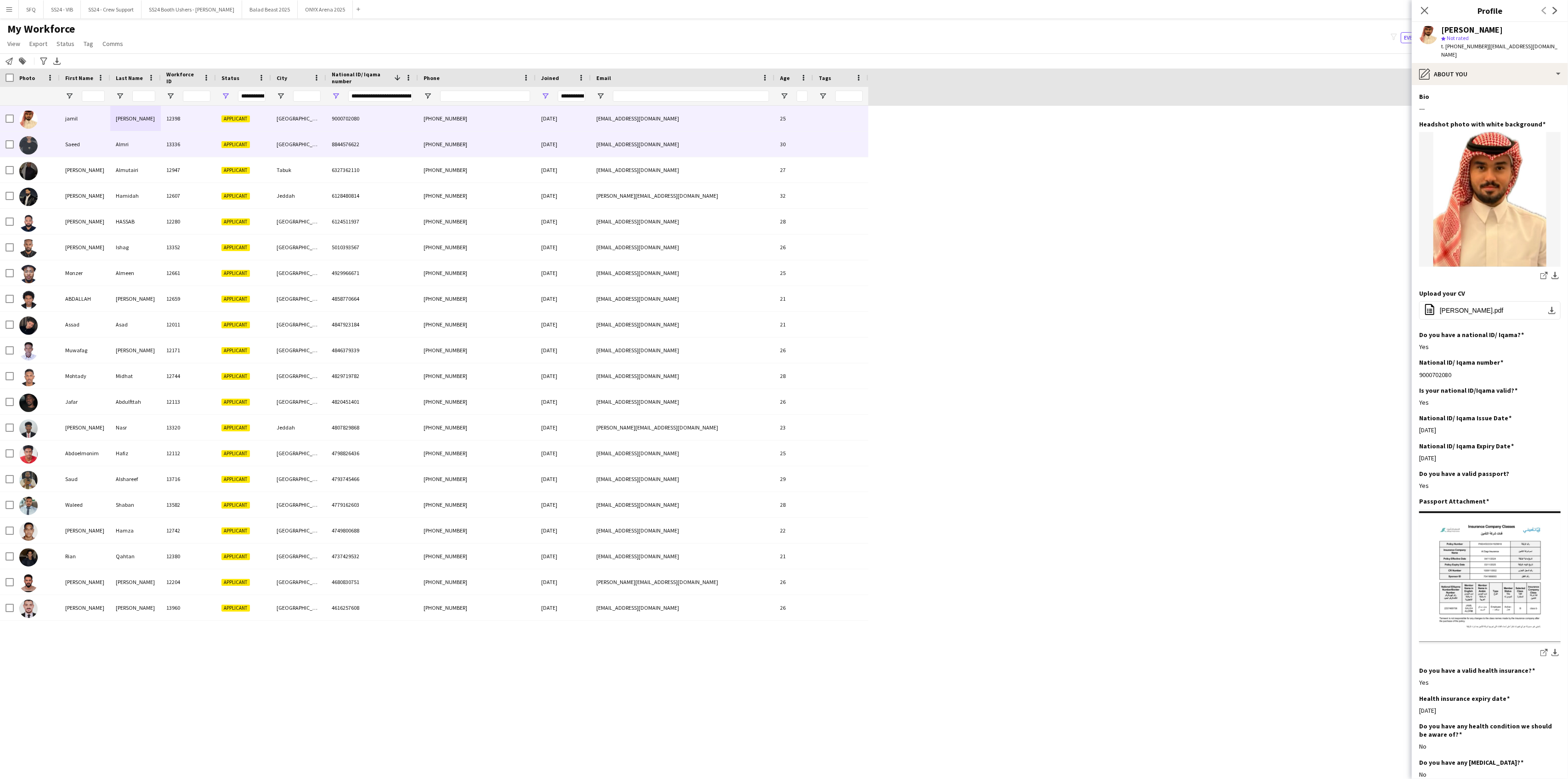
click at [50, 143] on div at bounding box center [37, 144] width 46 height 26
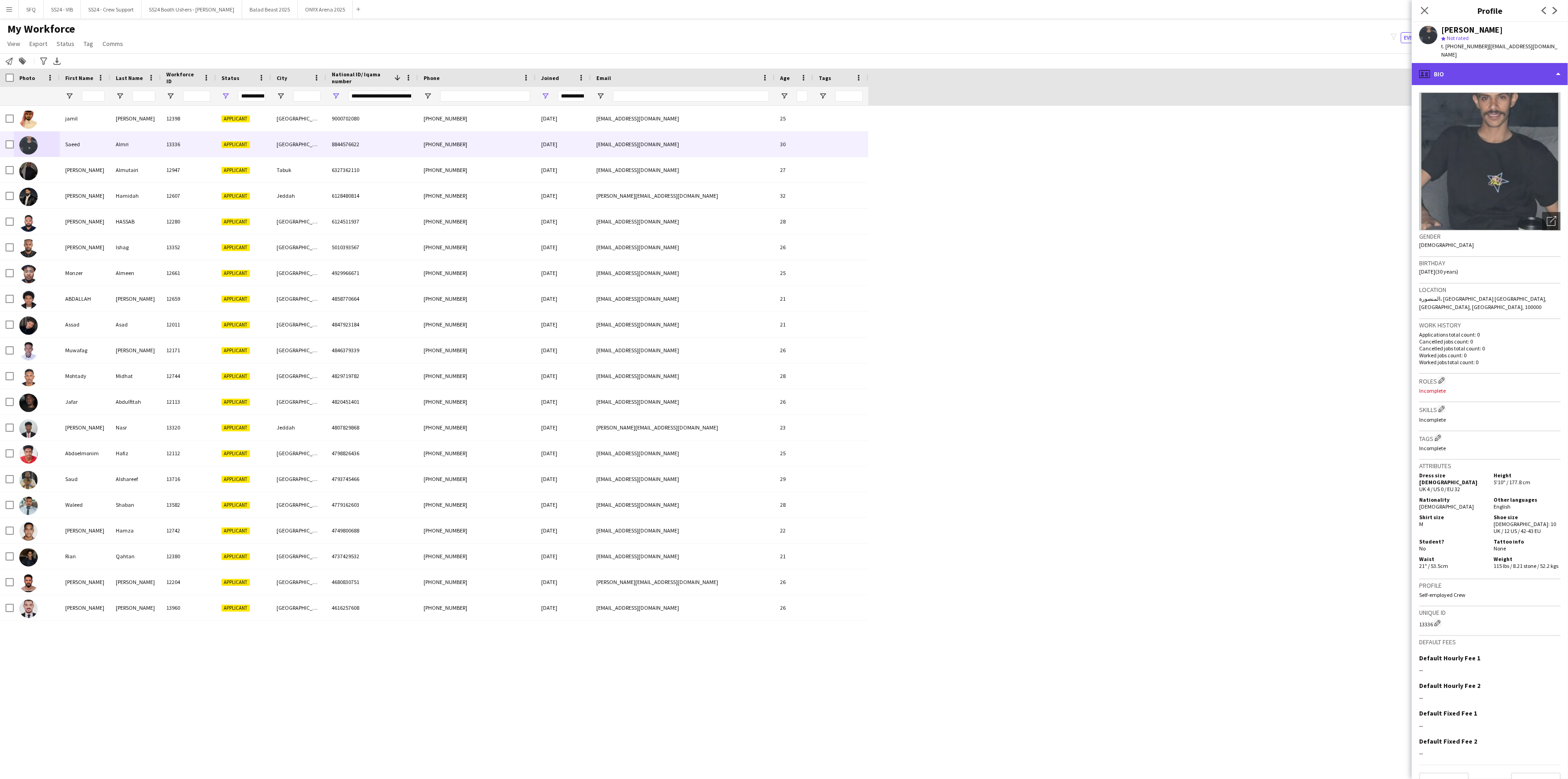
click at [1175, 76] on div "profile Bio" at bounding box center [1489, 74] width 156 height 22
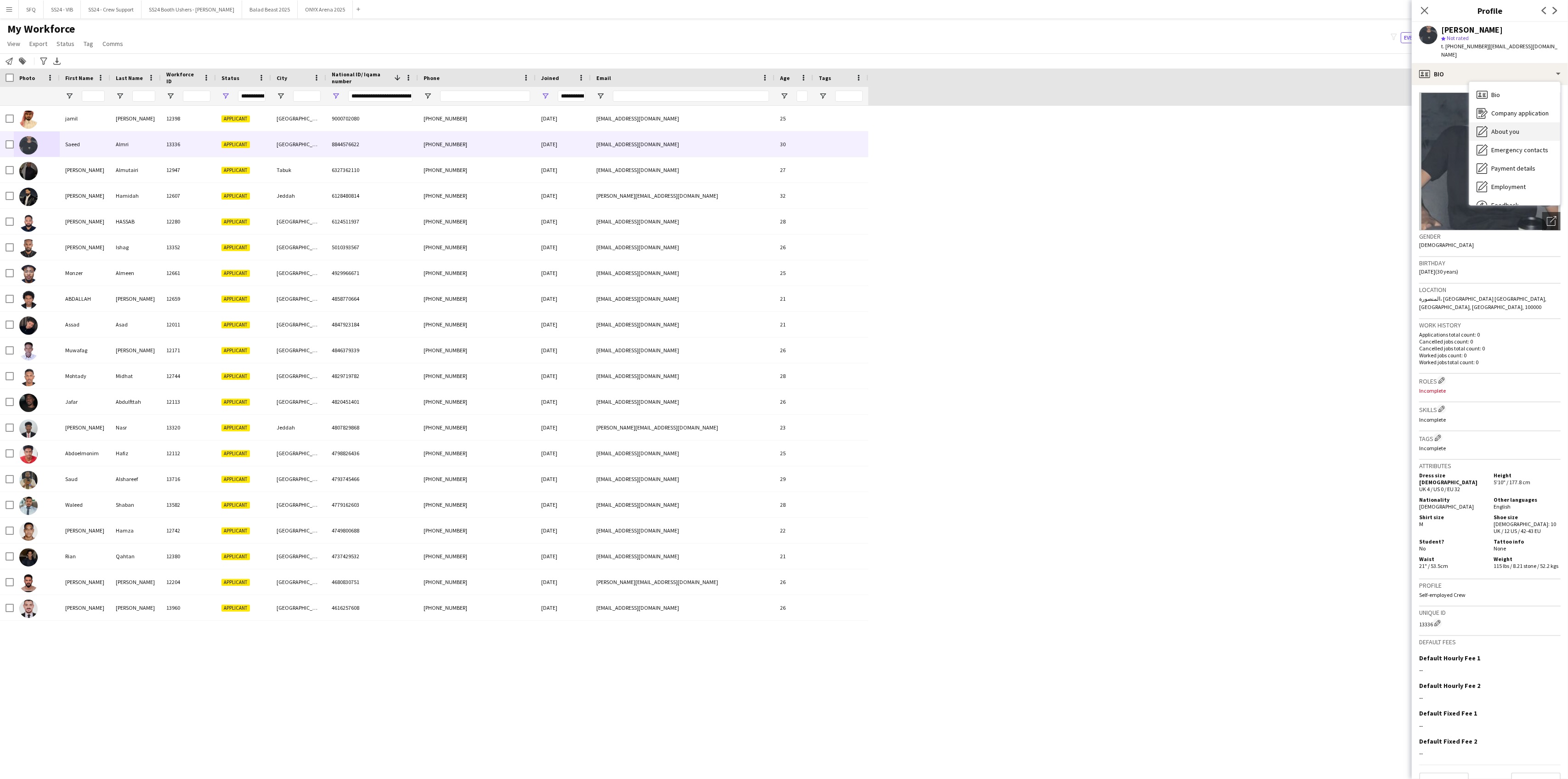
click at [1175, 127] on span "About you" at bounding box center [1505, 132] width 28 height 9
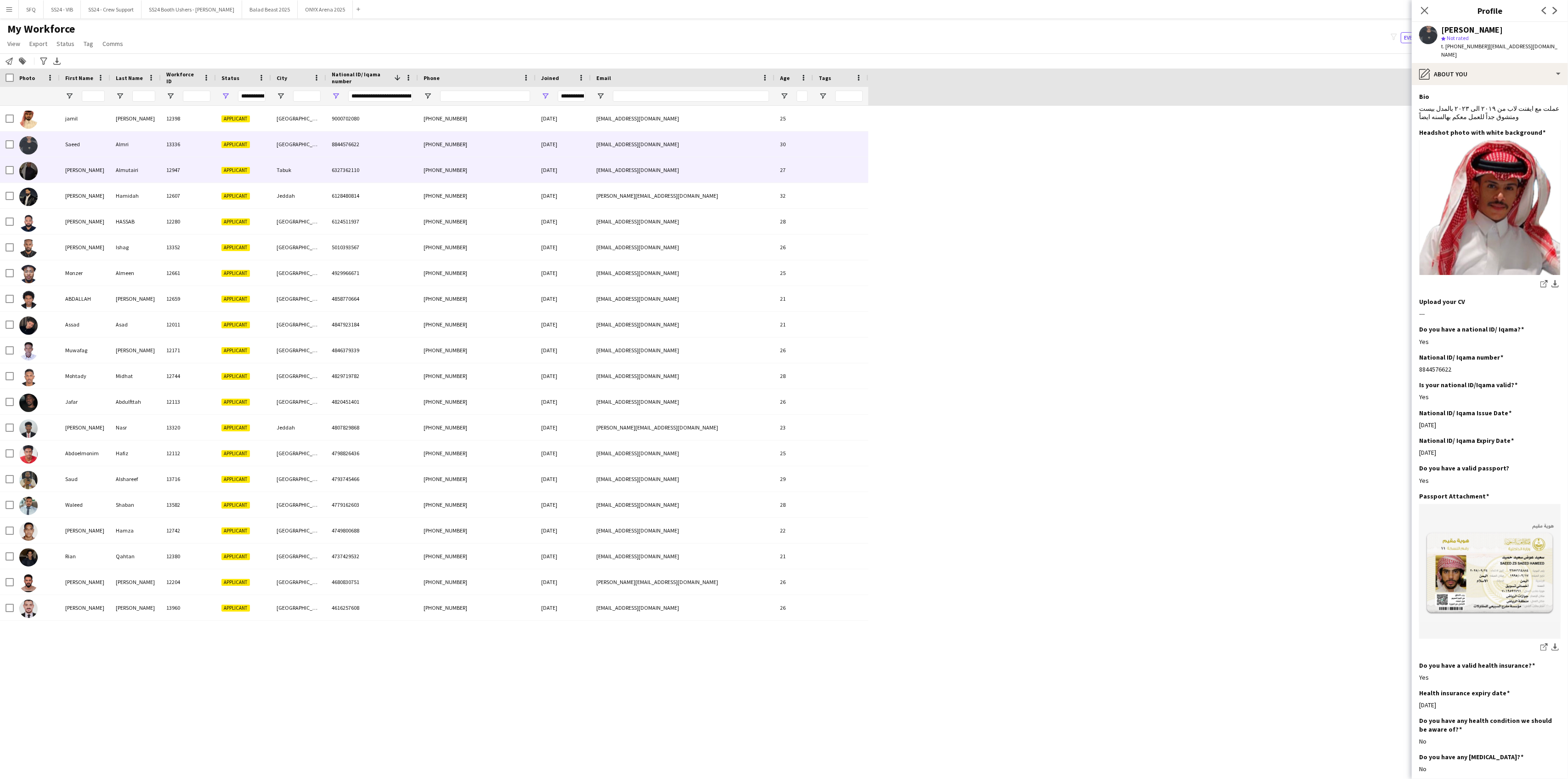
click at [39, 164] on div at bounding box center [37, 170] width 46 height 26
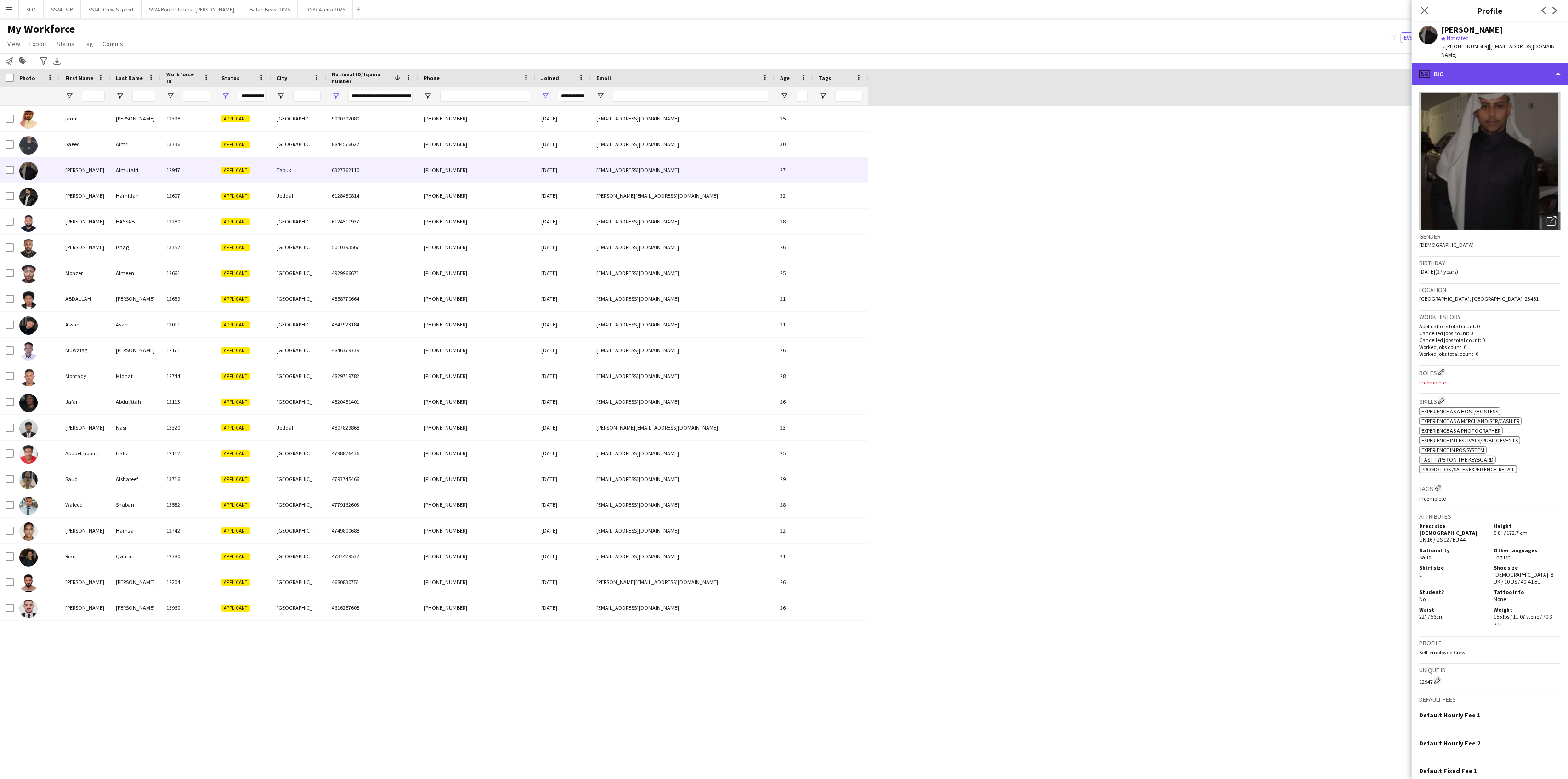
click at [1175, 76] on div "profile Bio" at bounding box center [1489, 74] width 156 height 22
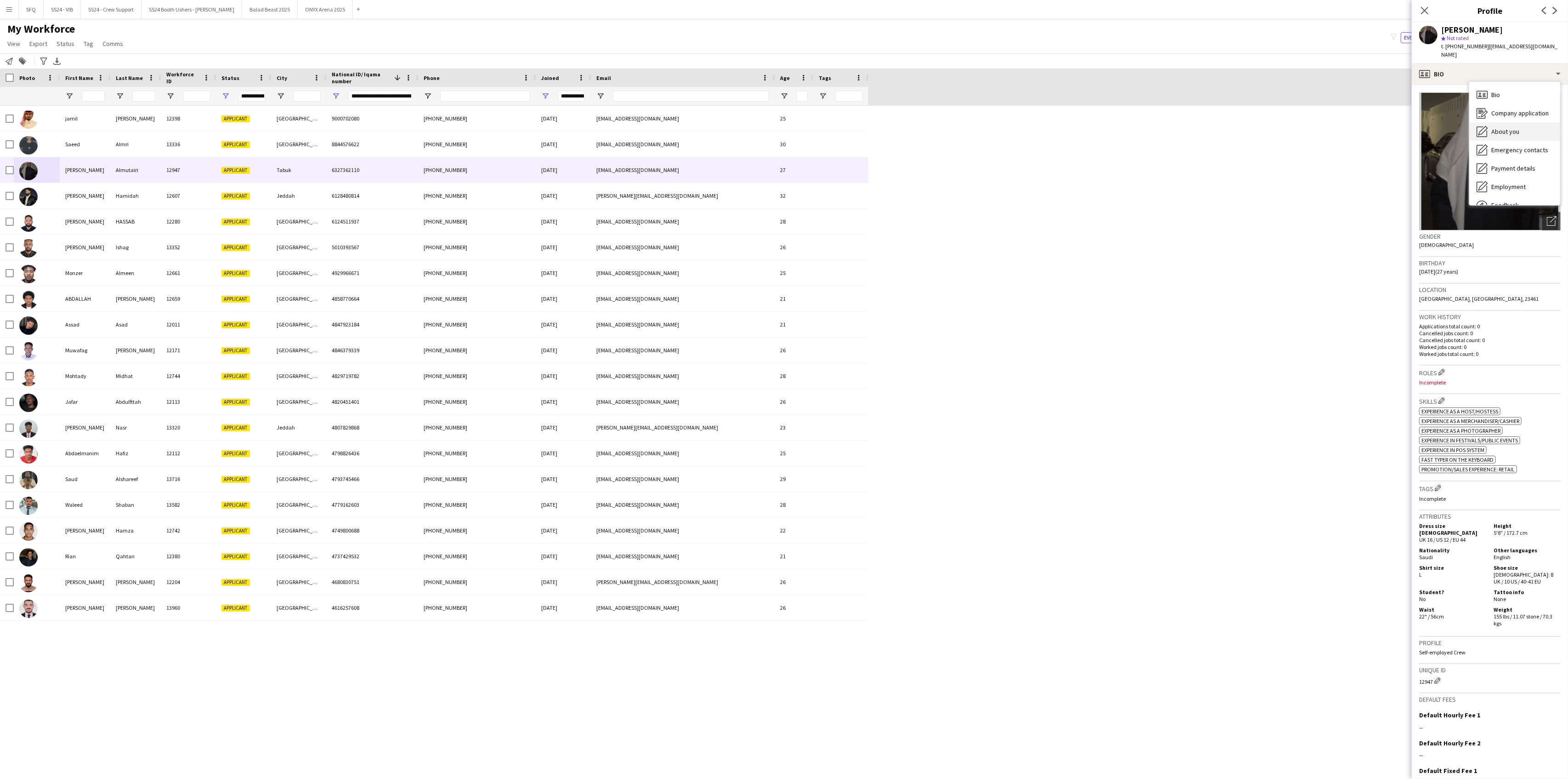
click at [1175, 126] on icon "About you" at bounding box center [1482, 132] width 11 height 11
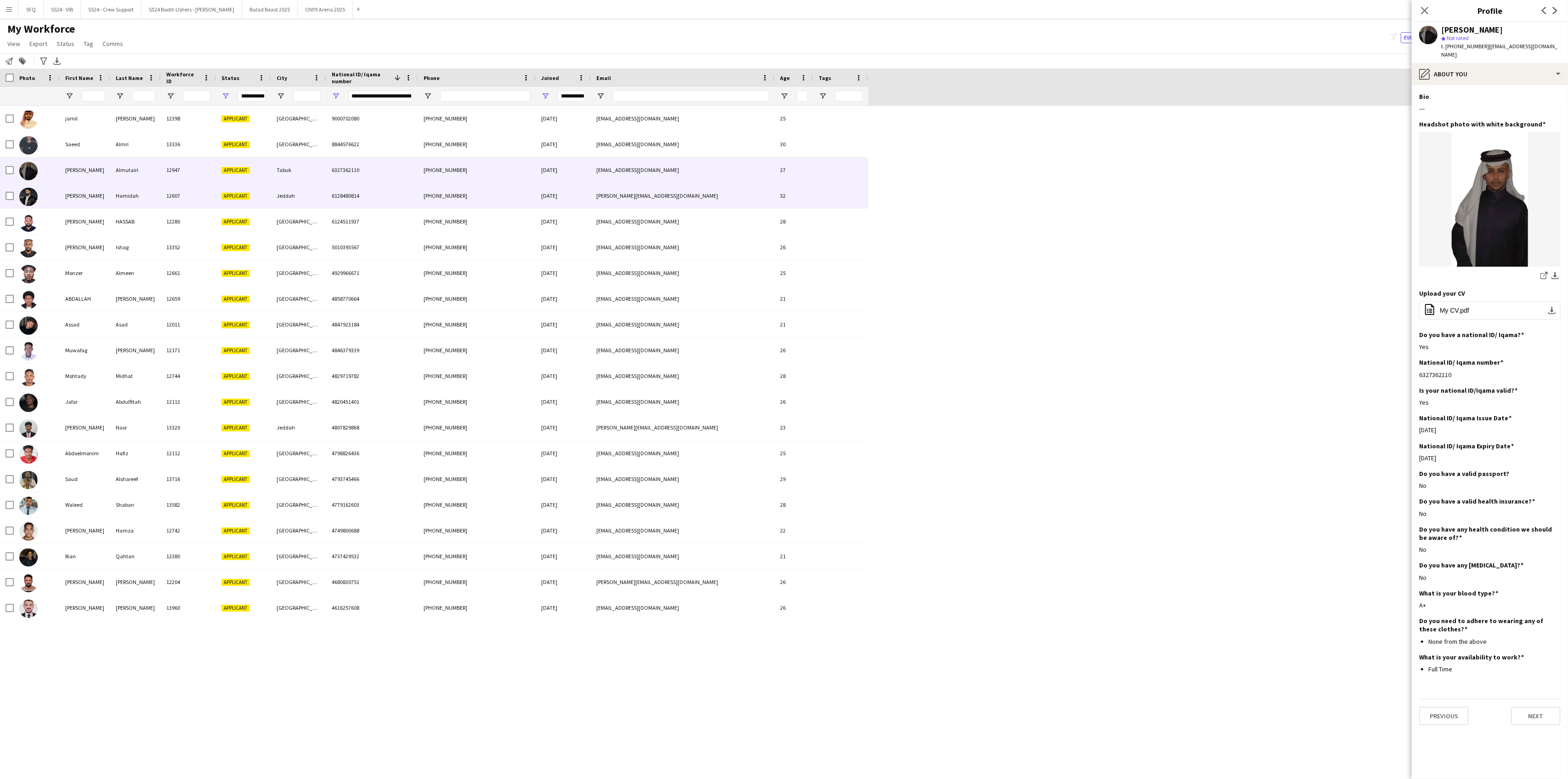
click at [134, 190] on div "Hamidah" at bounding box center [135, 196] width 51 height 26
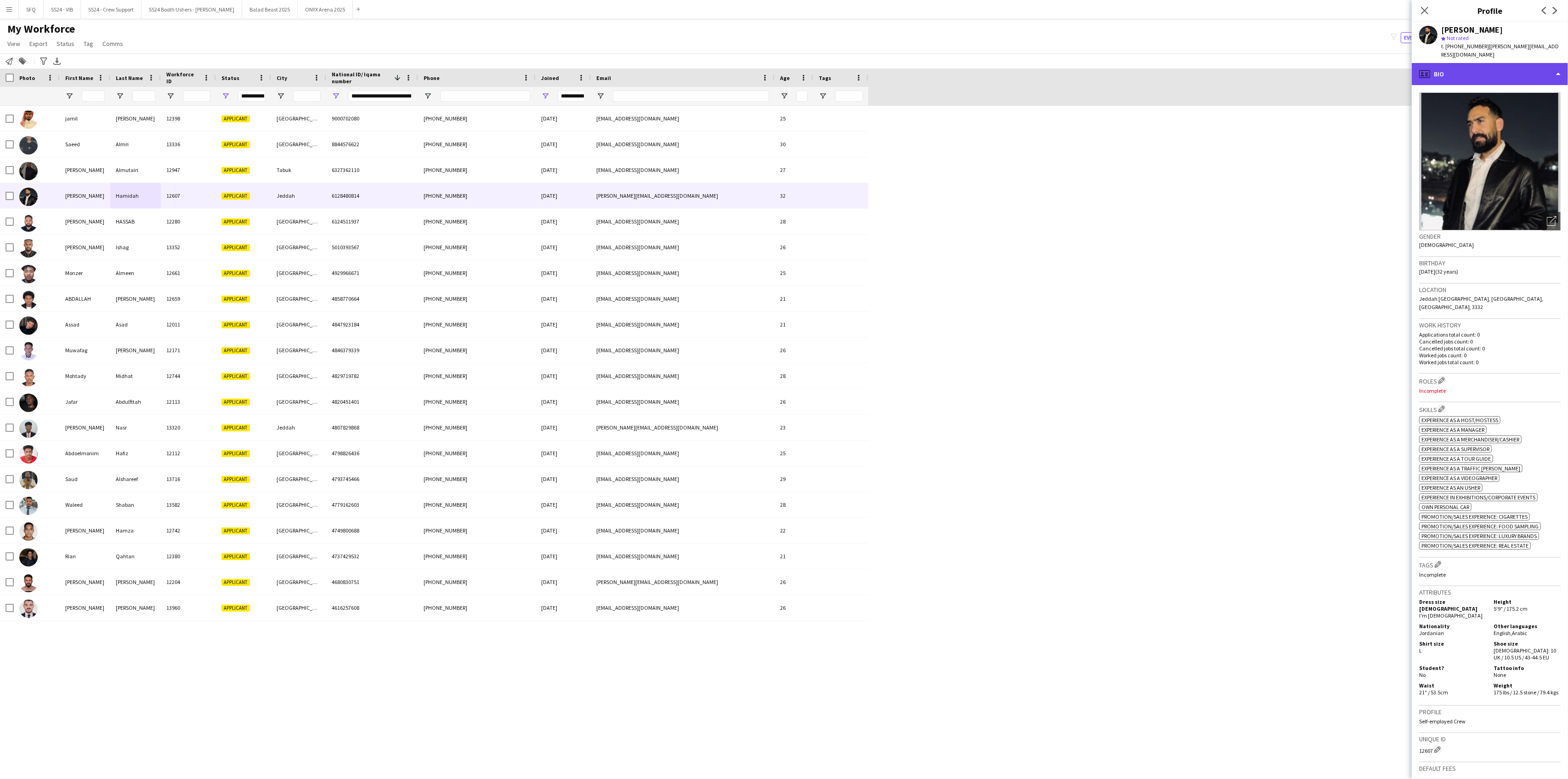
click at [1175, 72] on div "profile Bio" at bounding box center [1489, 74] width 156 height 22
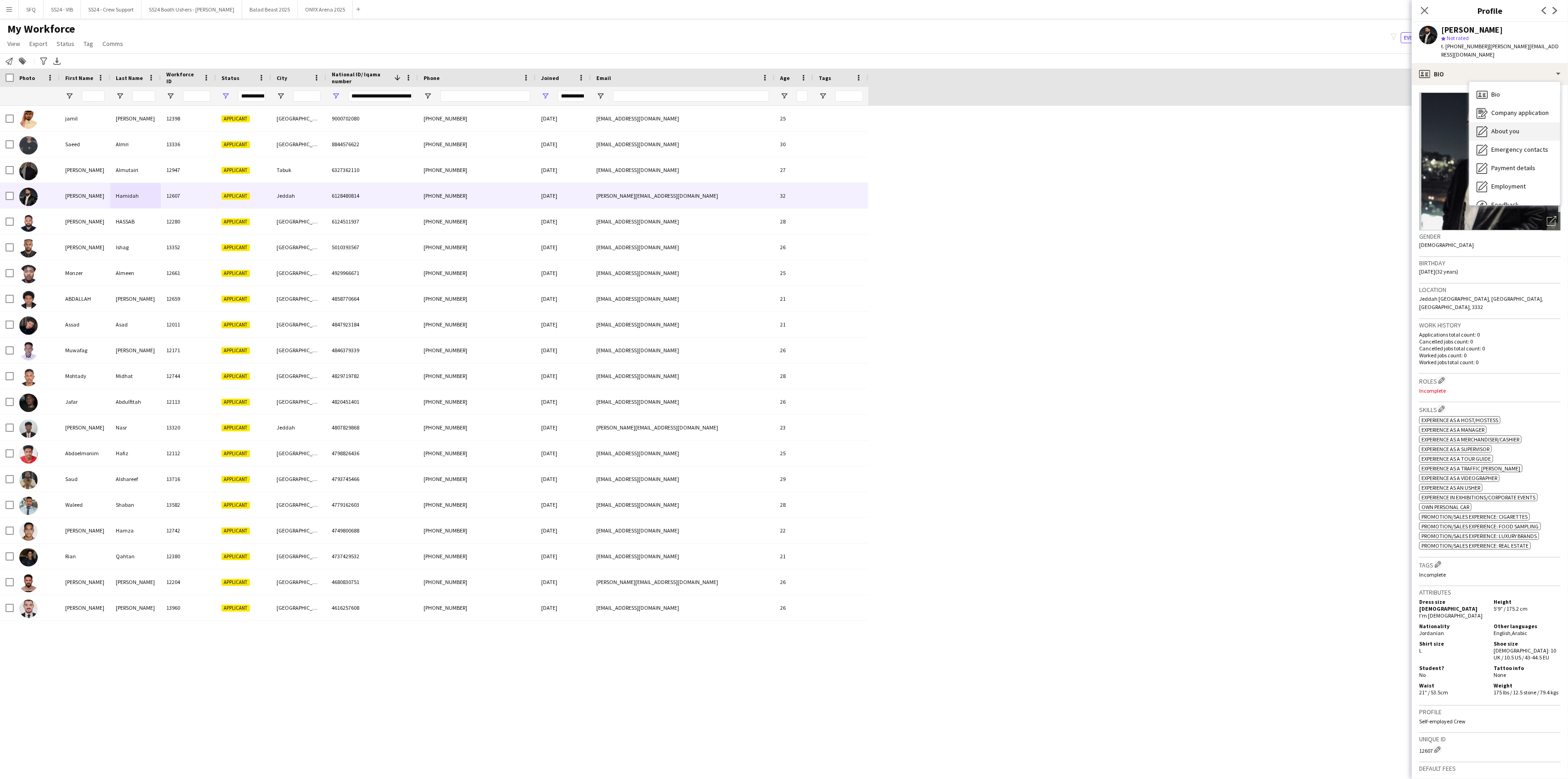
click at [1175, 129] on span "About you" at bounding box center [1505, 131] width 28 height 9
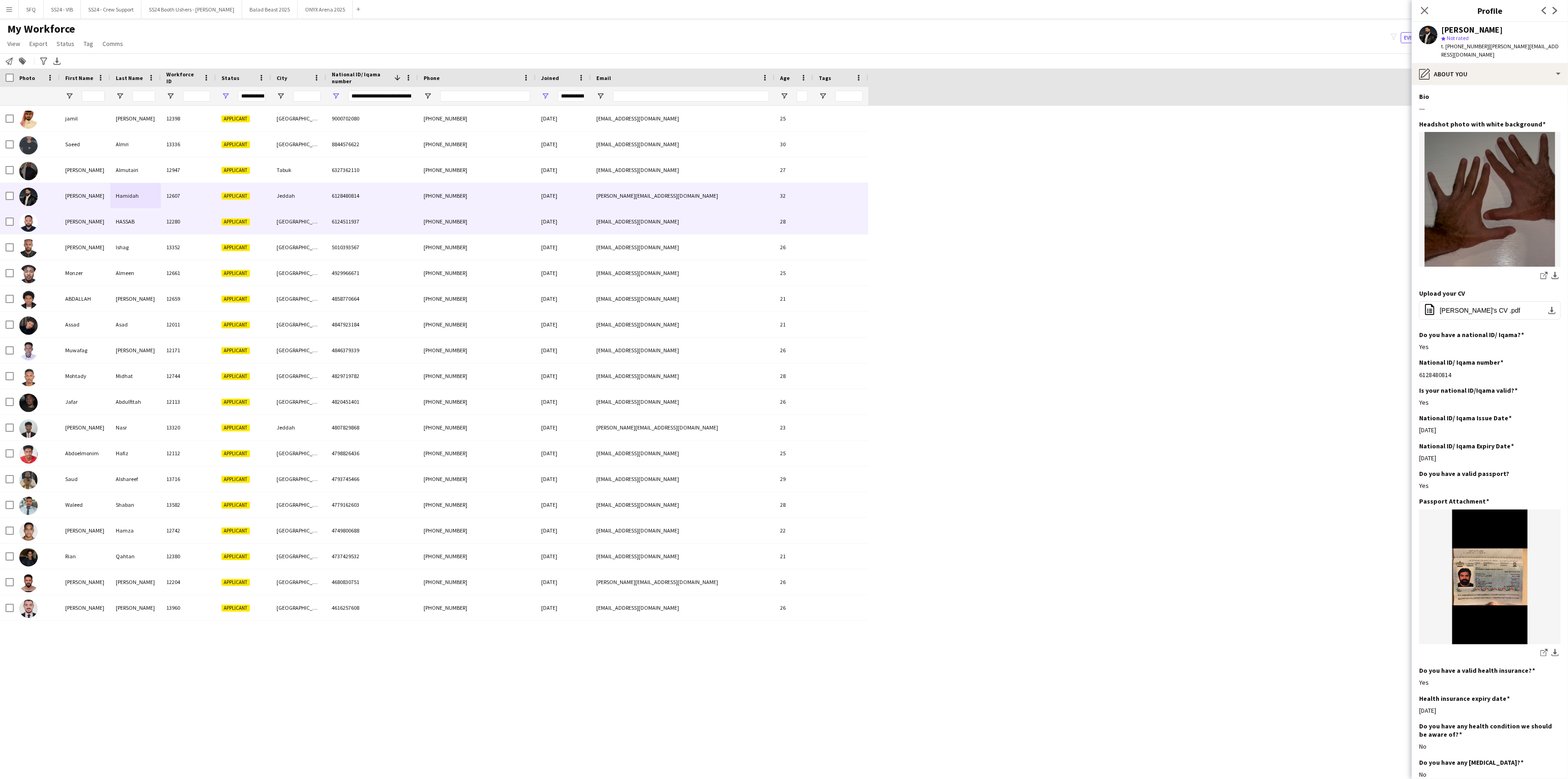
click at [35, 218] on img at bounding box center [29, 222] width 18 height 18
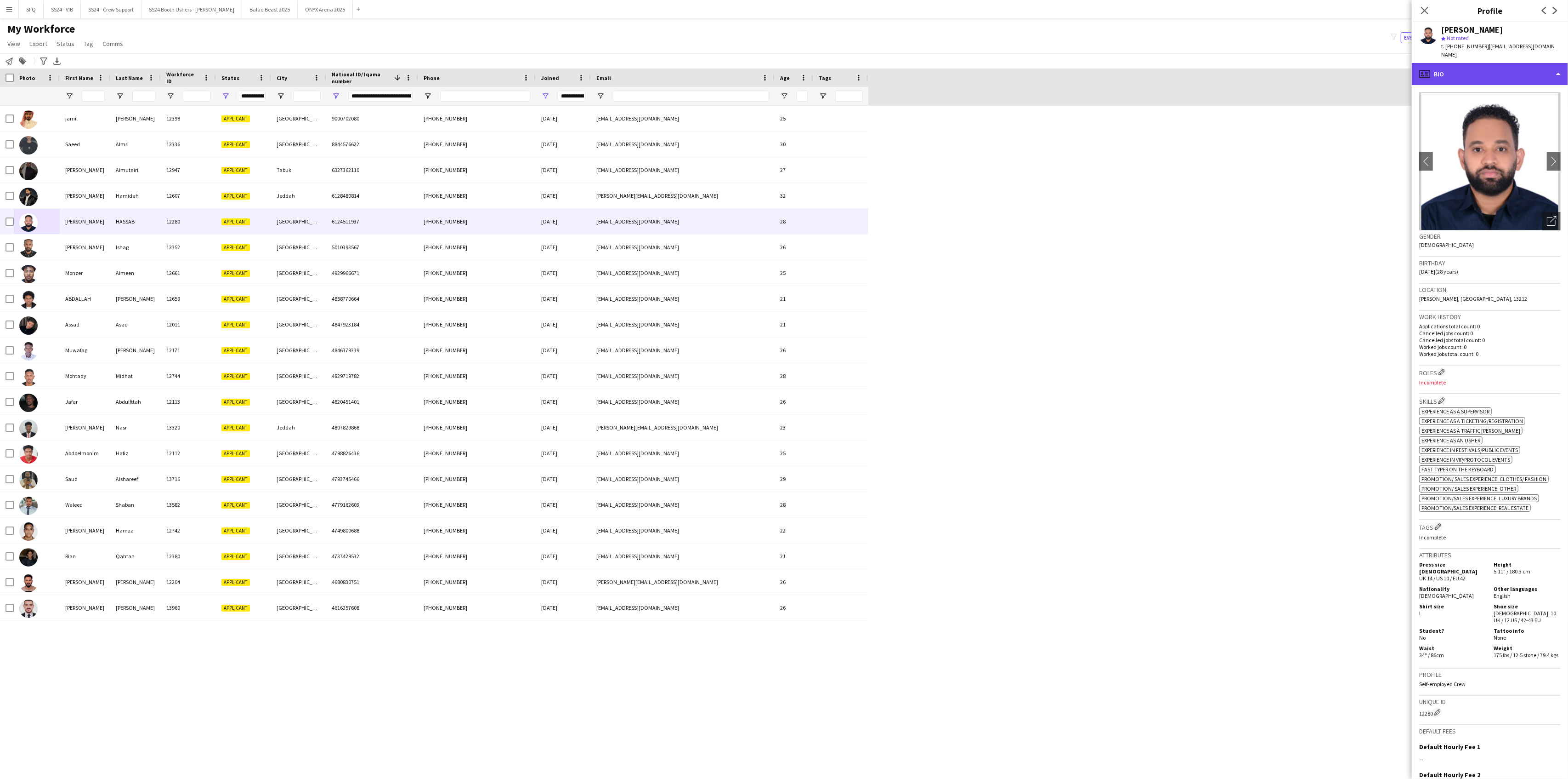
click at [1175, 67] on div "profile Bio" at bounding box center [1489, 74] width 156 height 22
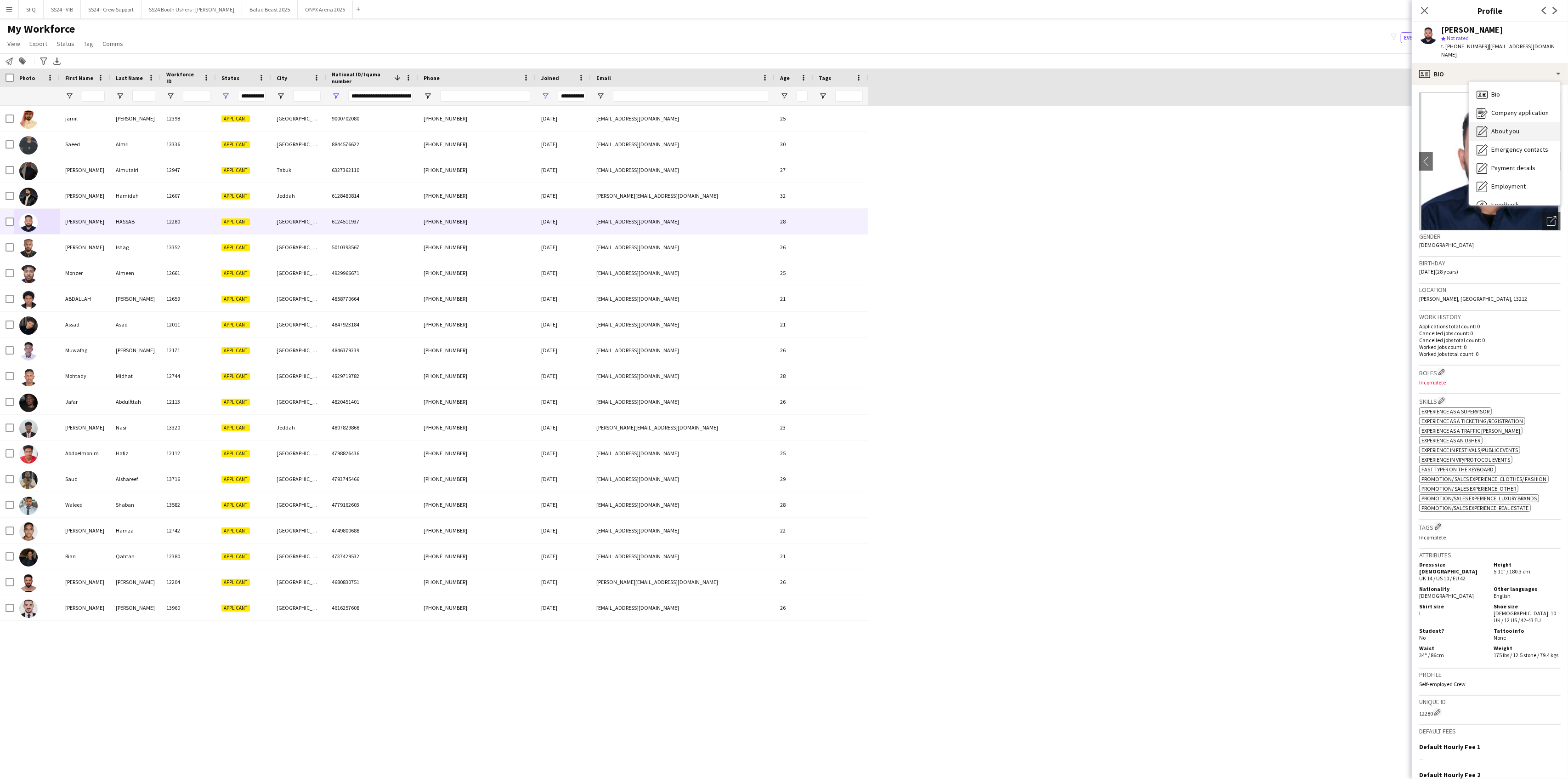
click at [1175, 134] on span "About you" at bounding box center [1505, 131] width 28 height 9
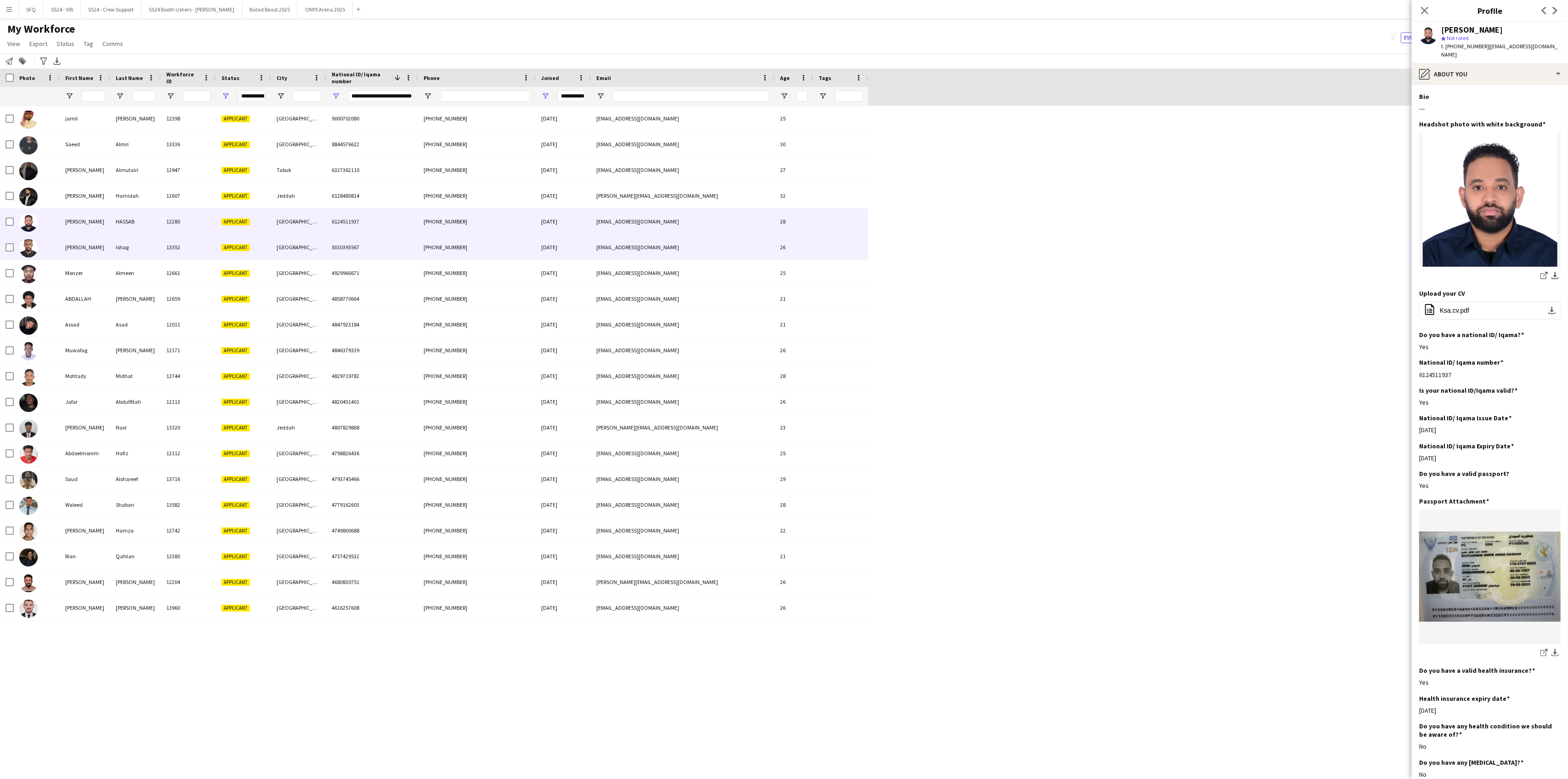
click at [33, 247] on img at bounding box center [29, 248] width 18 height 18
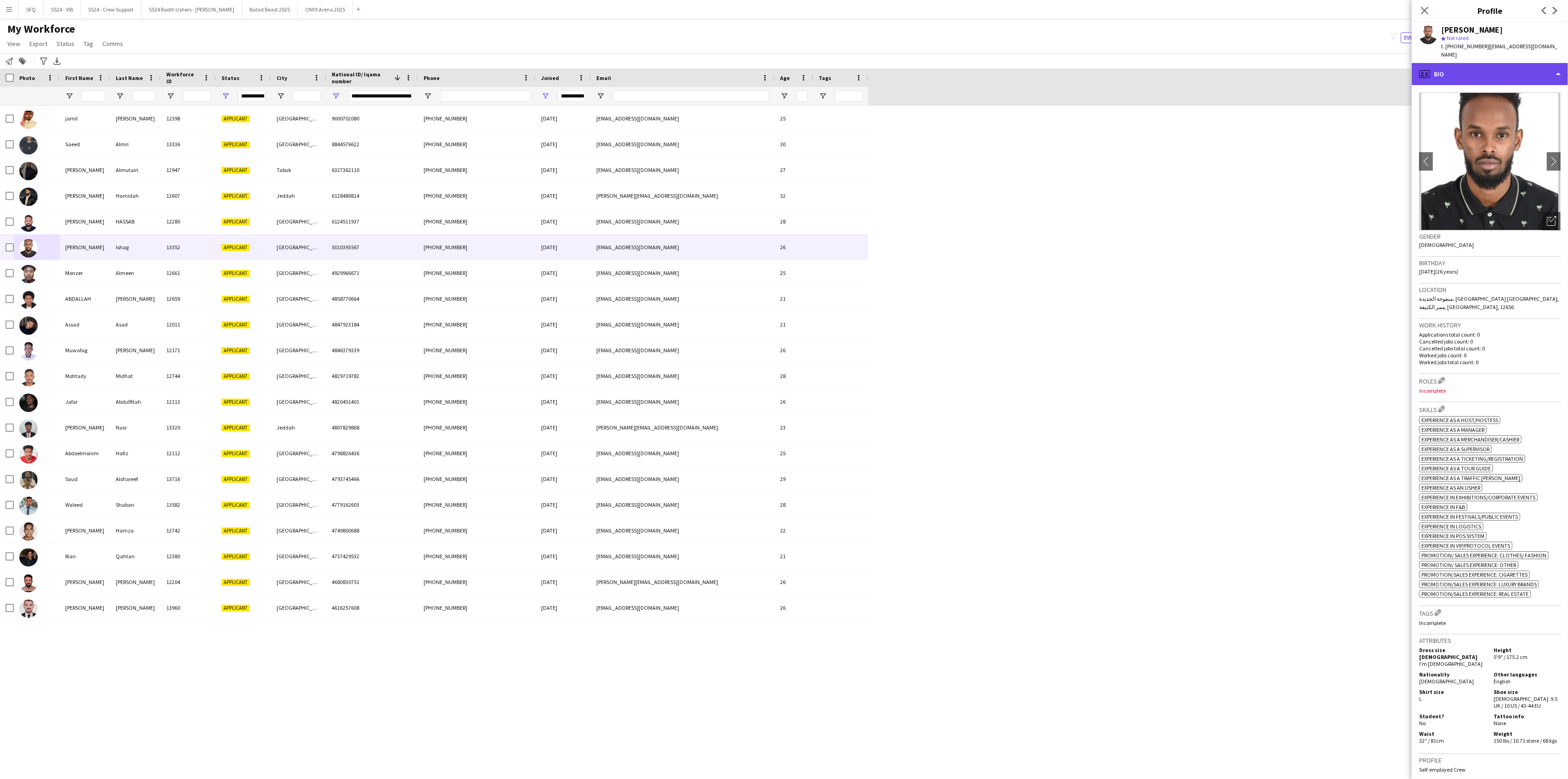
click at [1175, 82] on div "profile Bio" at bounding box center [1489, 74] width 156 height 22
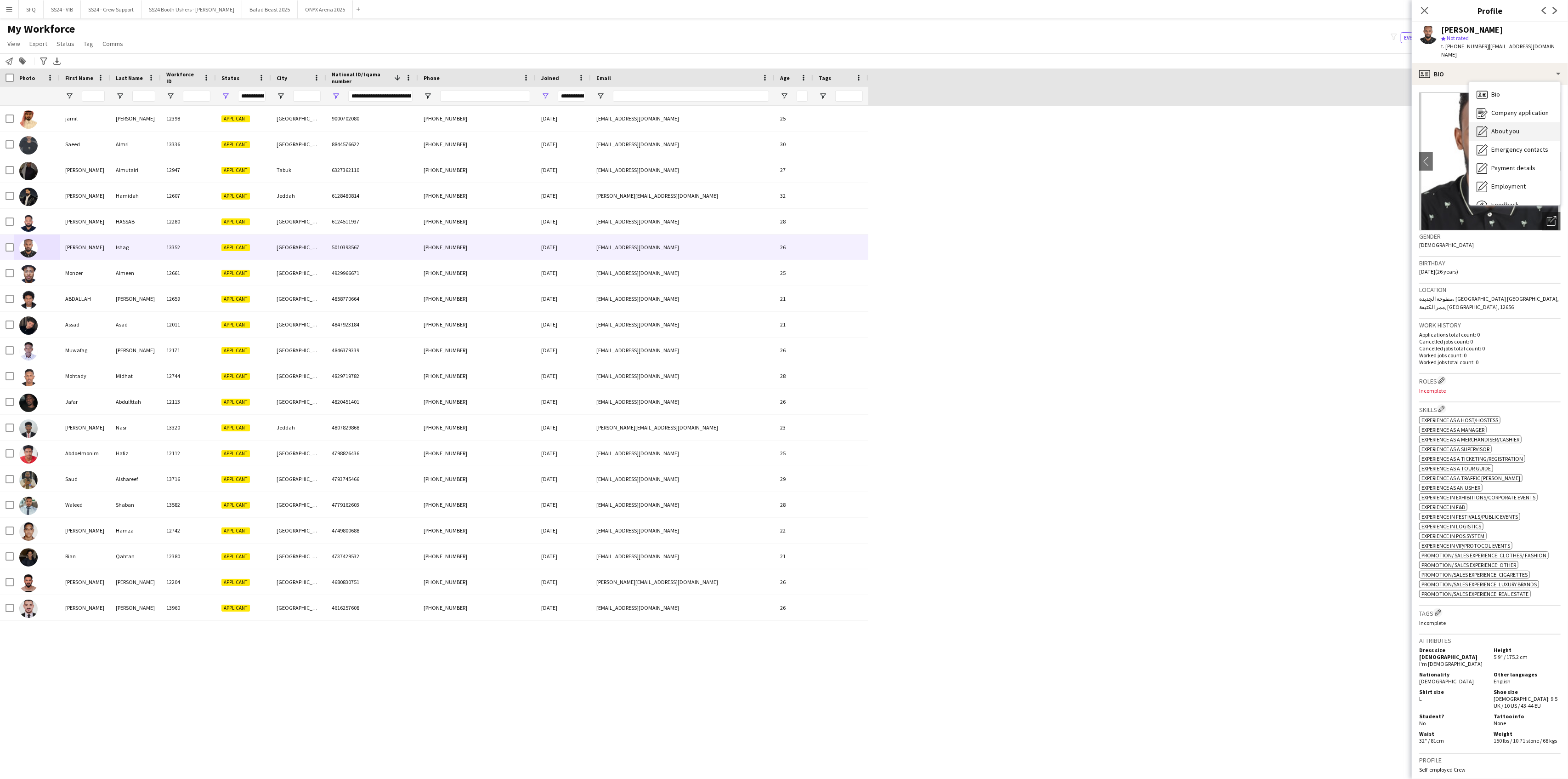
click at [1175, 134] on span "About you" at bounding box center [1505, 131] width 28 height 9
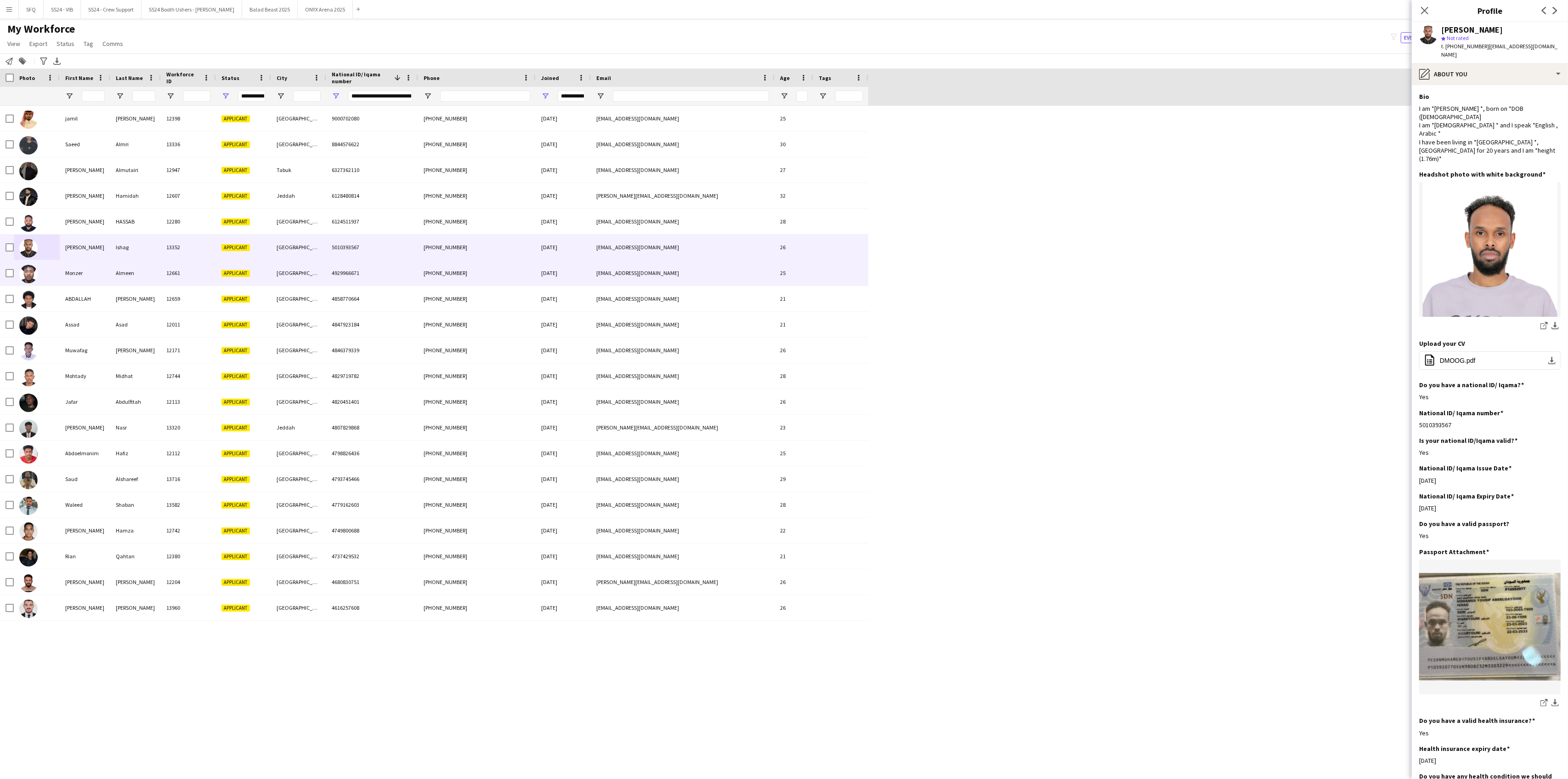
click at [96, 269] on div "Monzer" at bounding box center [85, 273] width 51 height 26
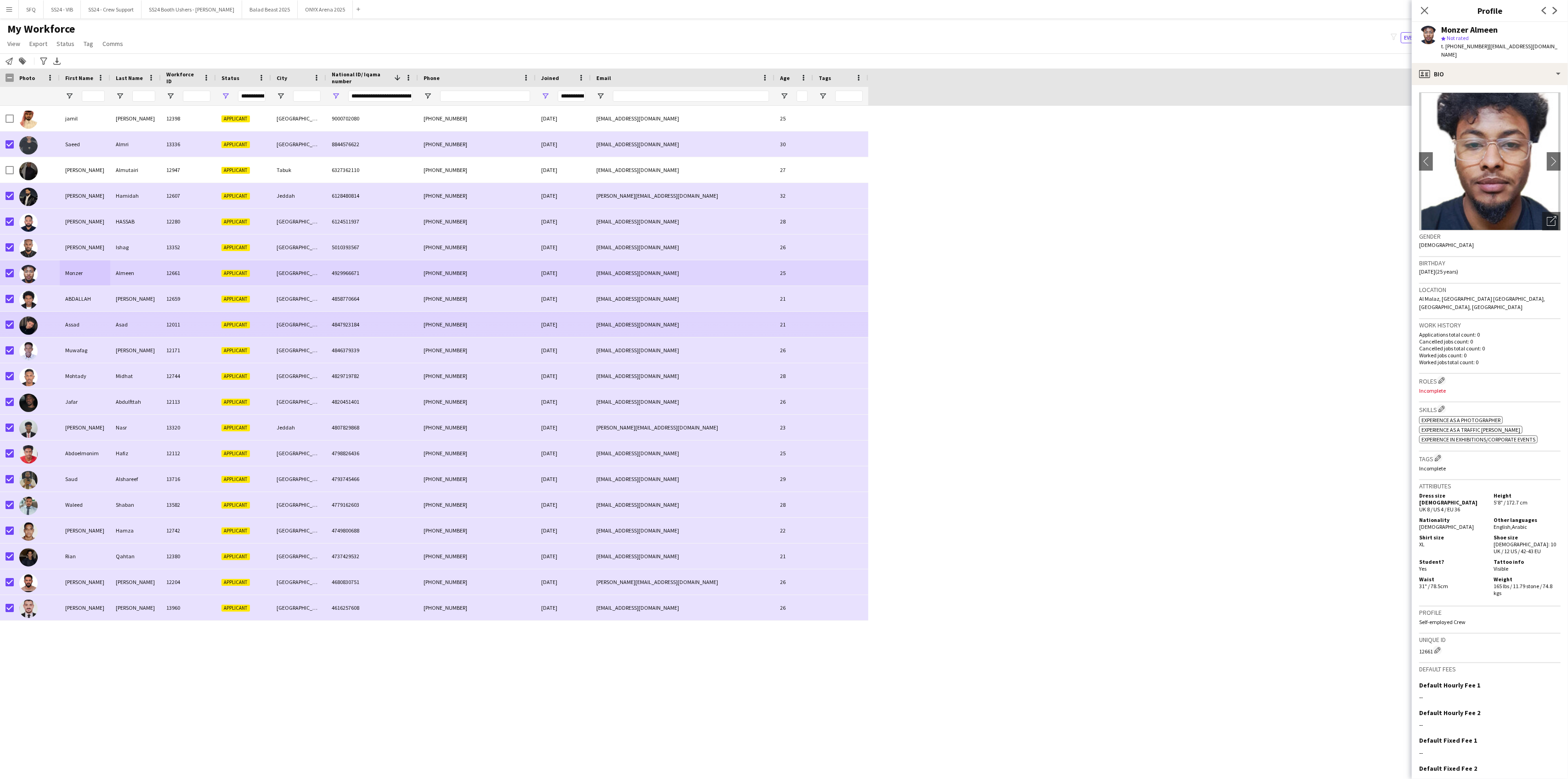
click at [41, 322] on div at bounding box center [37, 325] width 46 height 26
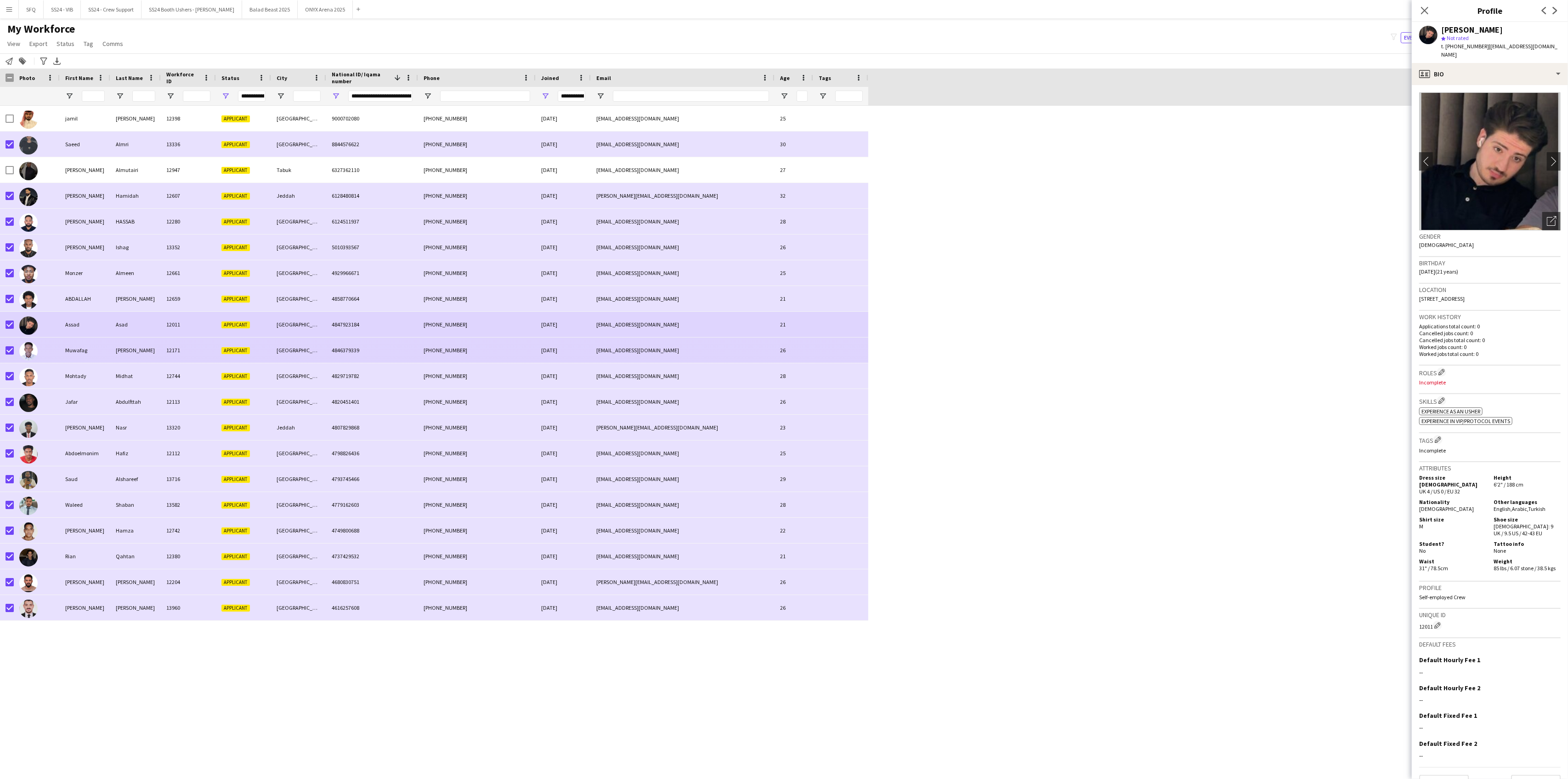
click at [74, 355] on div "Muwafag" at bounding box center [85, 350] width 51 height 26
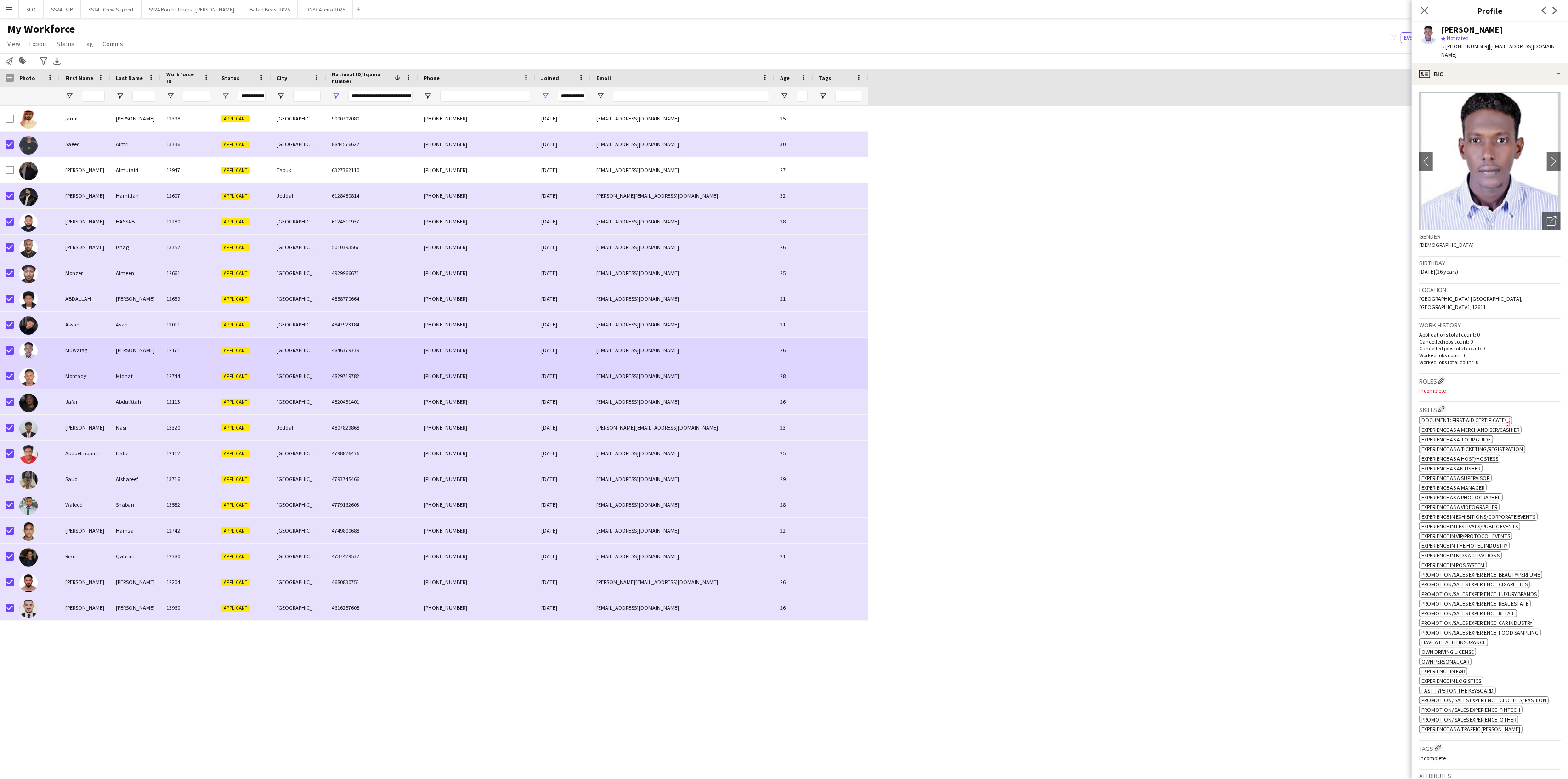
click at [80, 374] on div "Mohtady" at bounding box center [85, 376] width 51 height 26
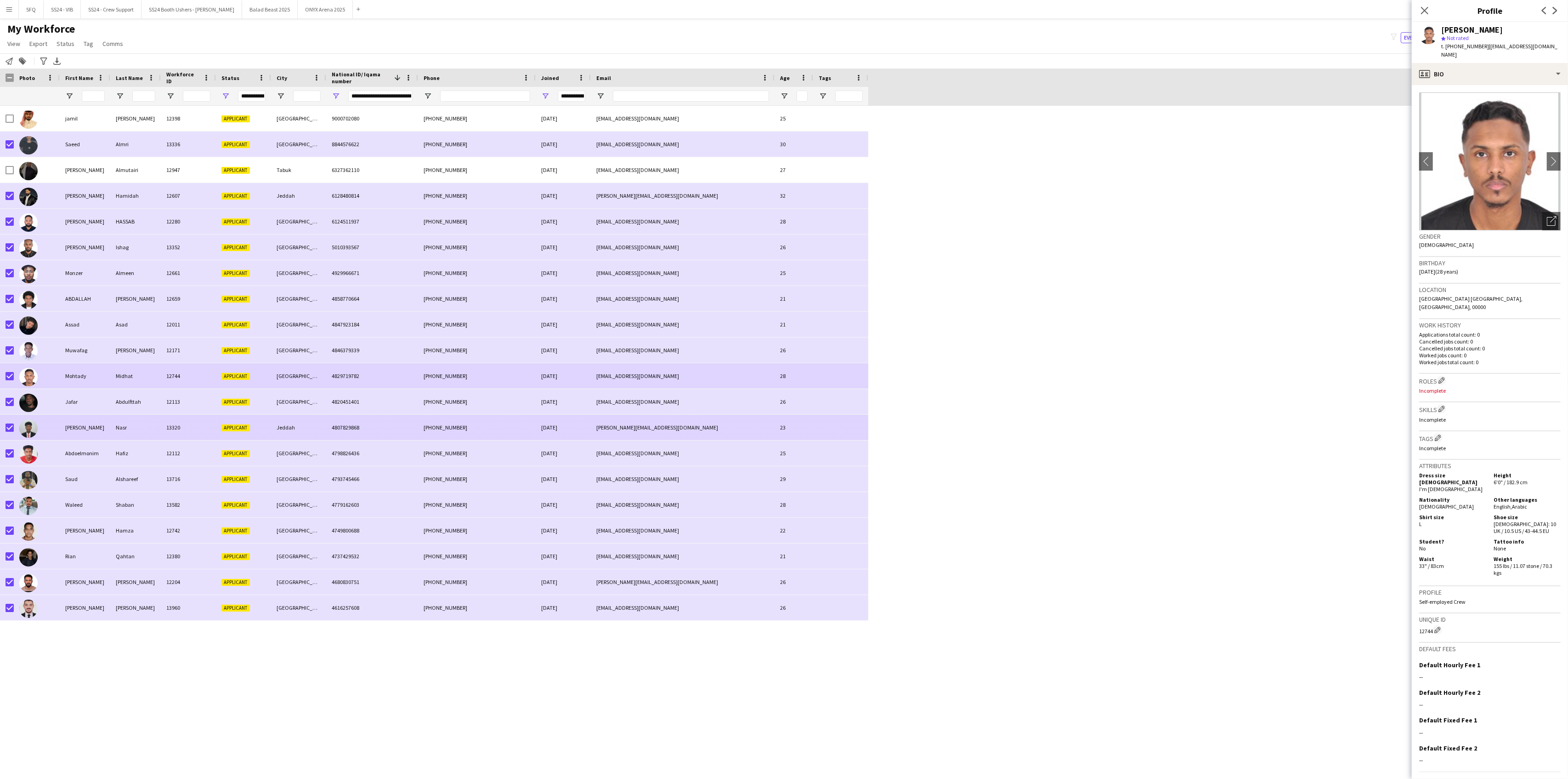
click at [106, 427] on div "[PERSON_NAME]" at bounding box center [85, 428] width 51 height 26
click at [106, 399] on div "Jafar" at bounding box center [85, 402] width 51 height 26
click at [96, 468] on div "Saud" at bounding box center [85, 479] width 51 height 26
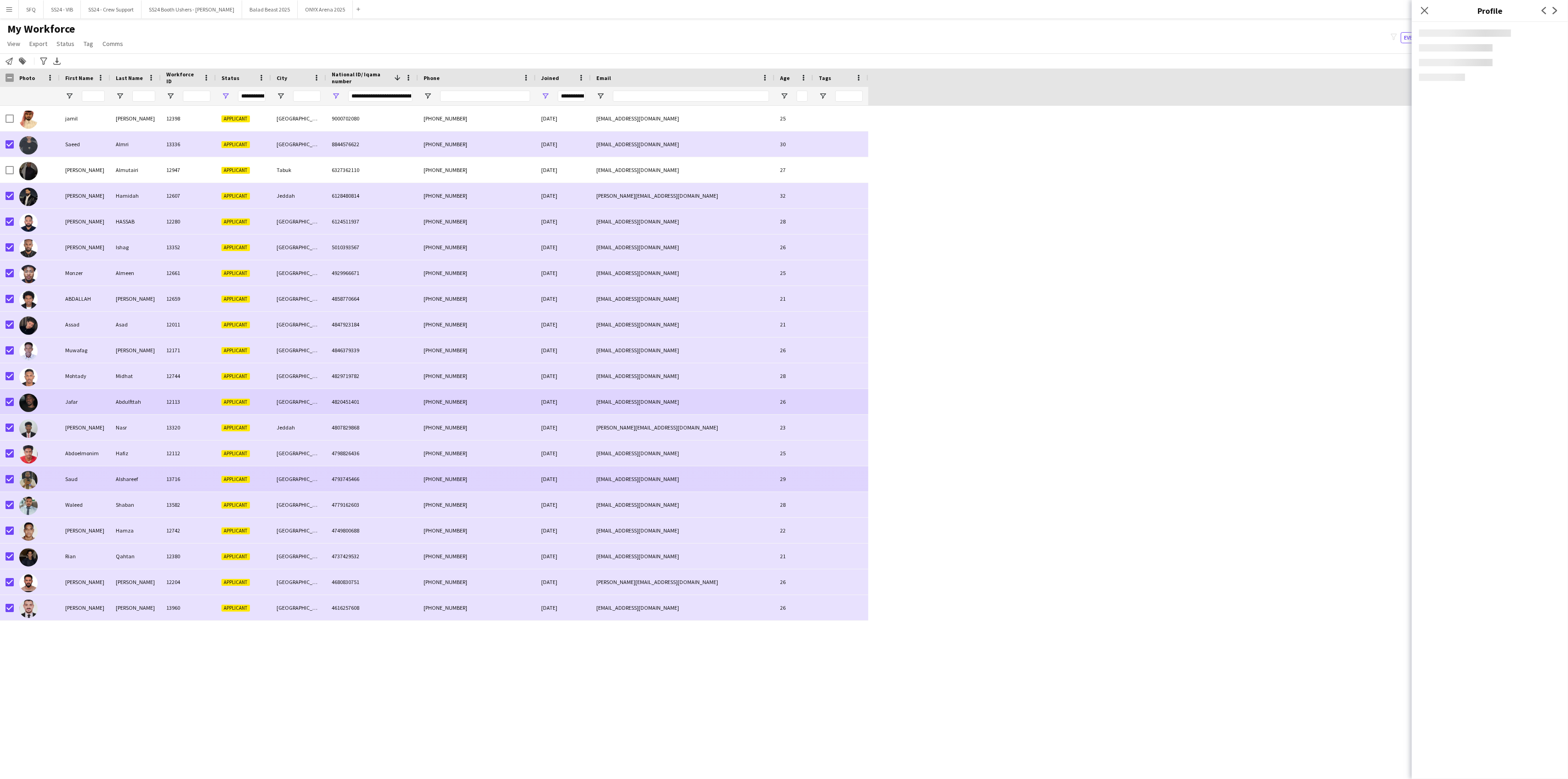
click at [91, 475] on div "Saud" at bounding box center [85, 479] width 51 height 26
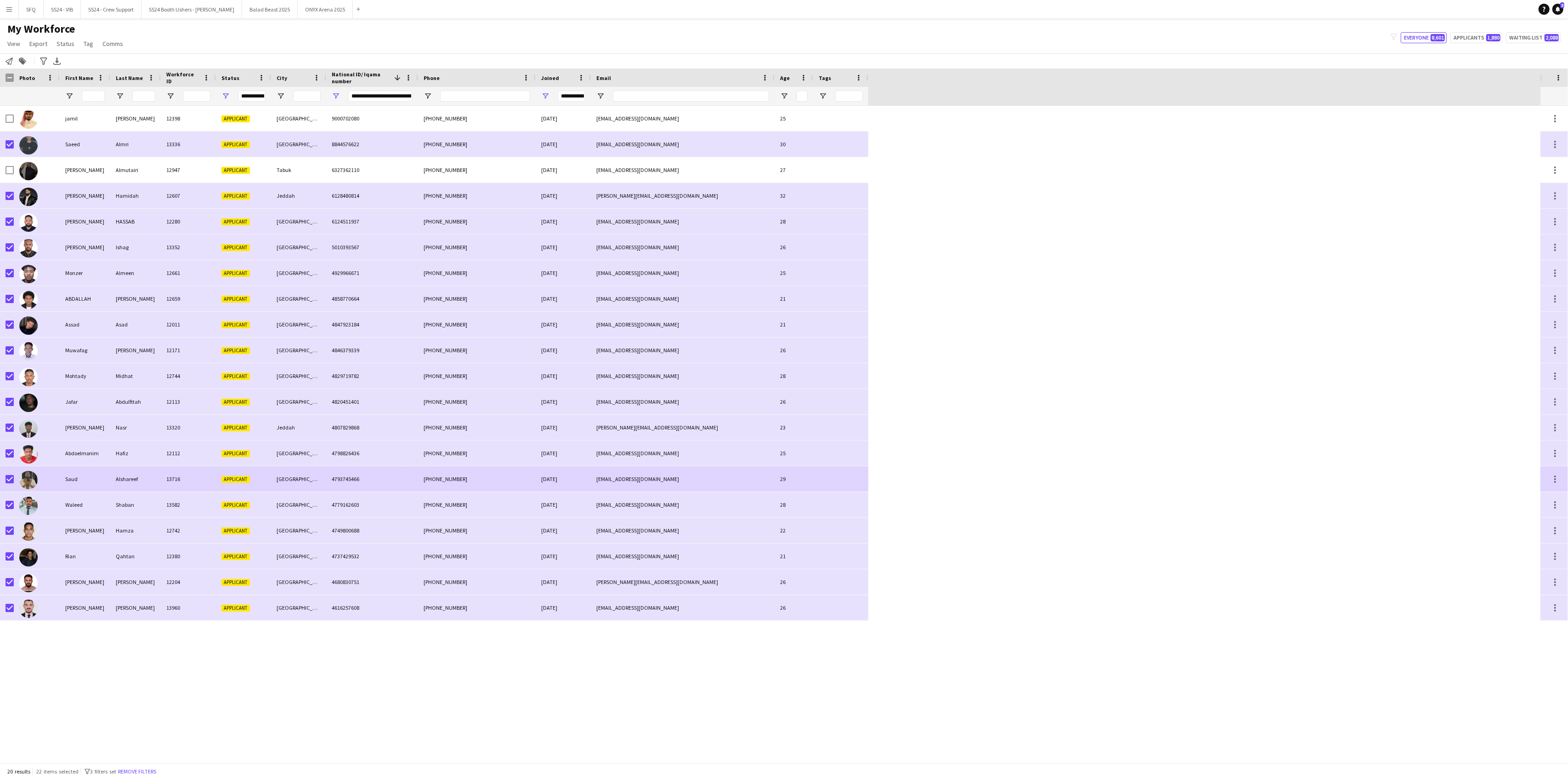
click at [91, 475] on div "Saud" at bounding box center [85, 479] width 51 height 26
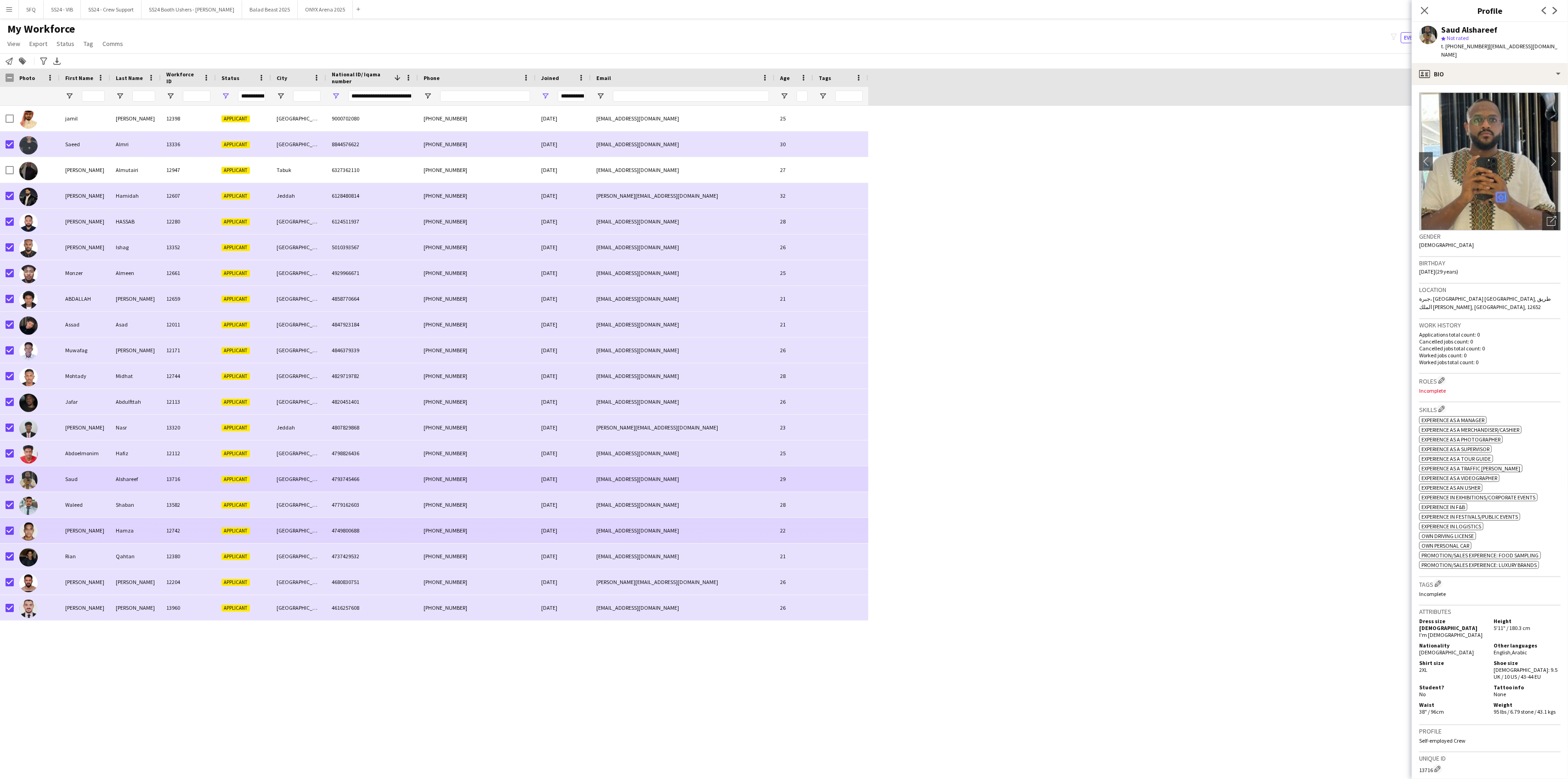
click at [85, 541] on div "[PERSON_NAME]" at bounding box center [85, 530] width 51 height 26
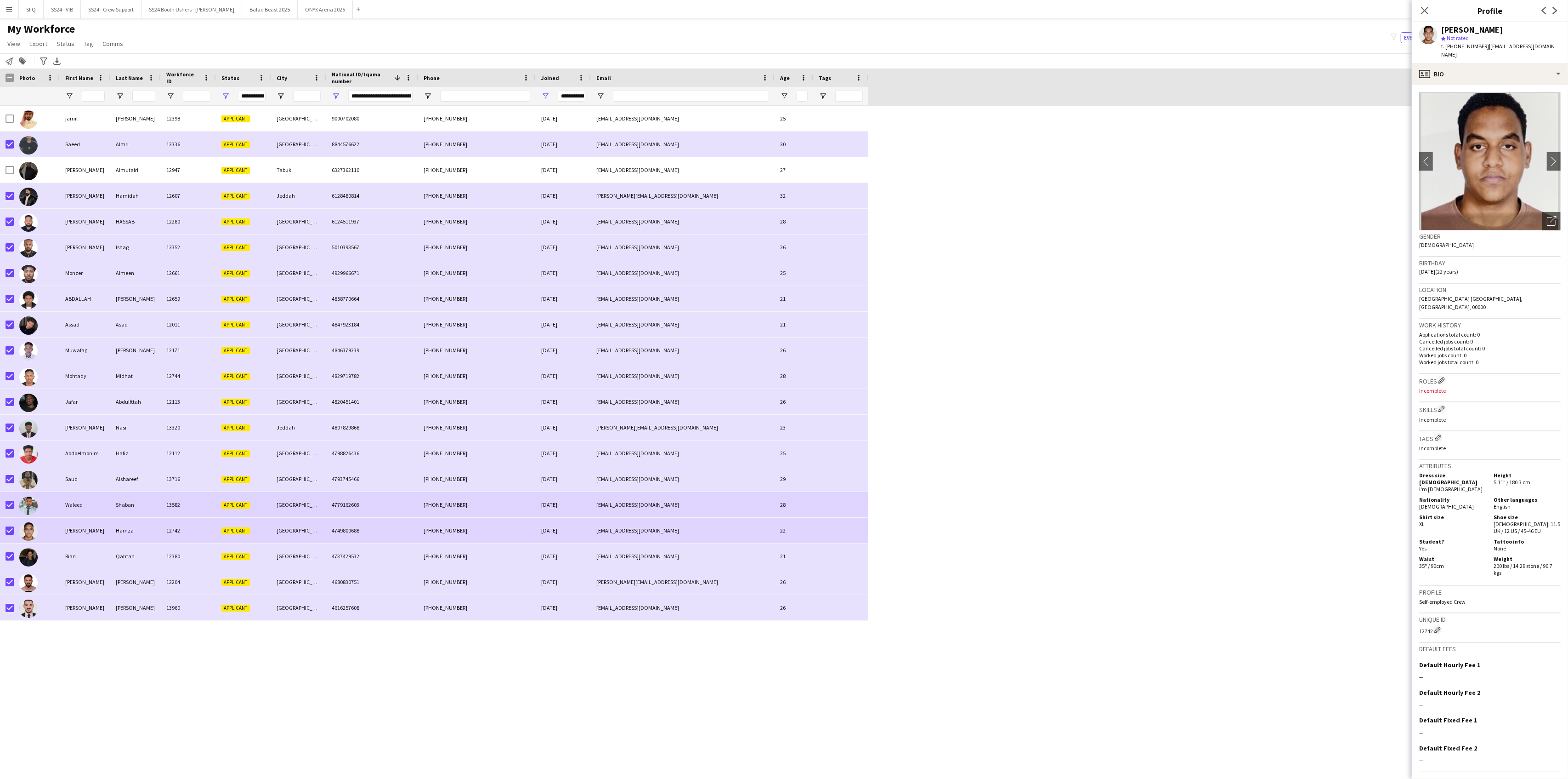
click at [87, 510] on div "Waleed" at bounding box center [85, 505] width 51 height 26
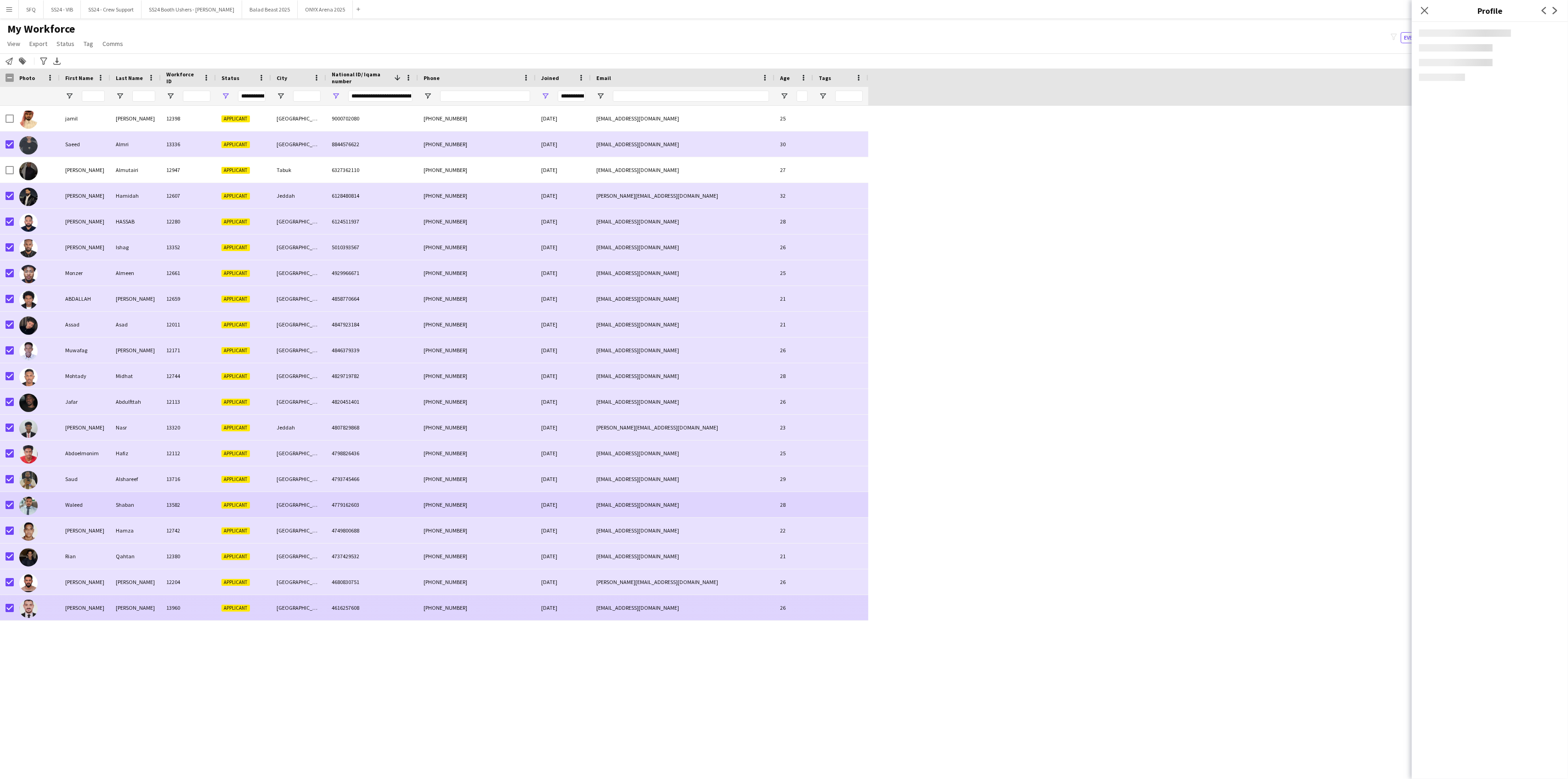
click at [91, 613] on div "[PERSON_NAME]" at bounding box center [85, 608] width 51 height 26
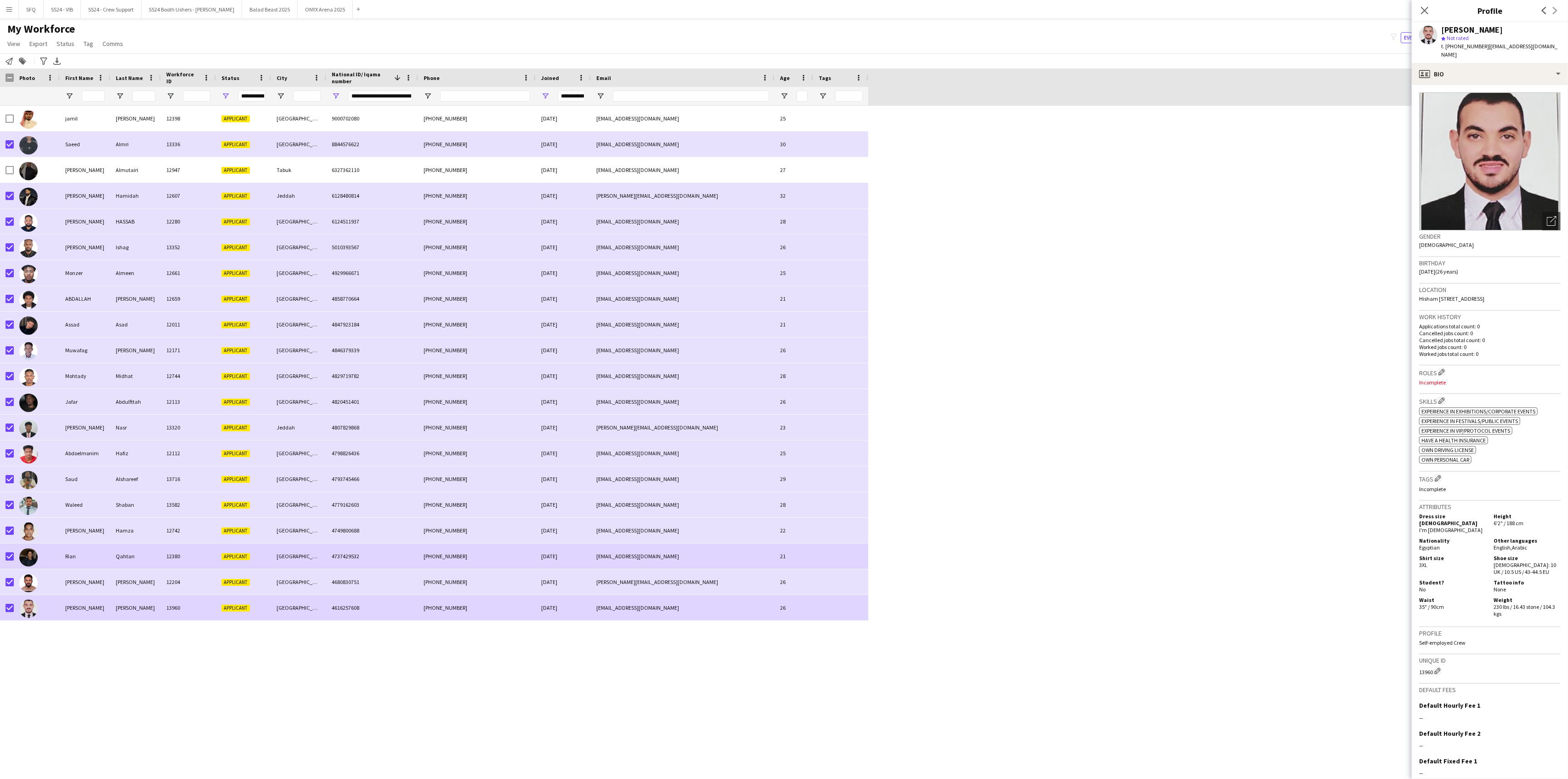
click at [97, 568] on div "Rian" at bounding box center [85, 556] width 51 height 26
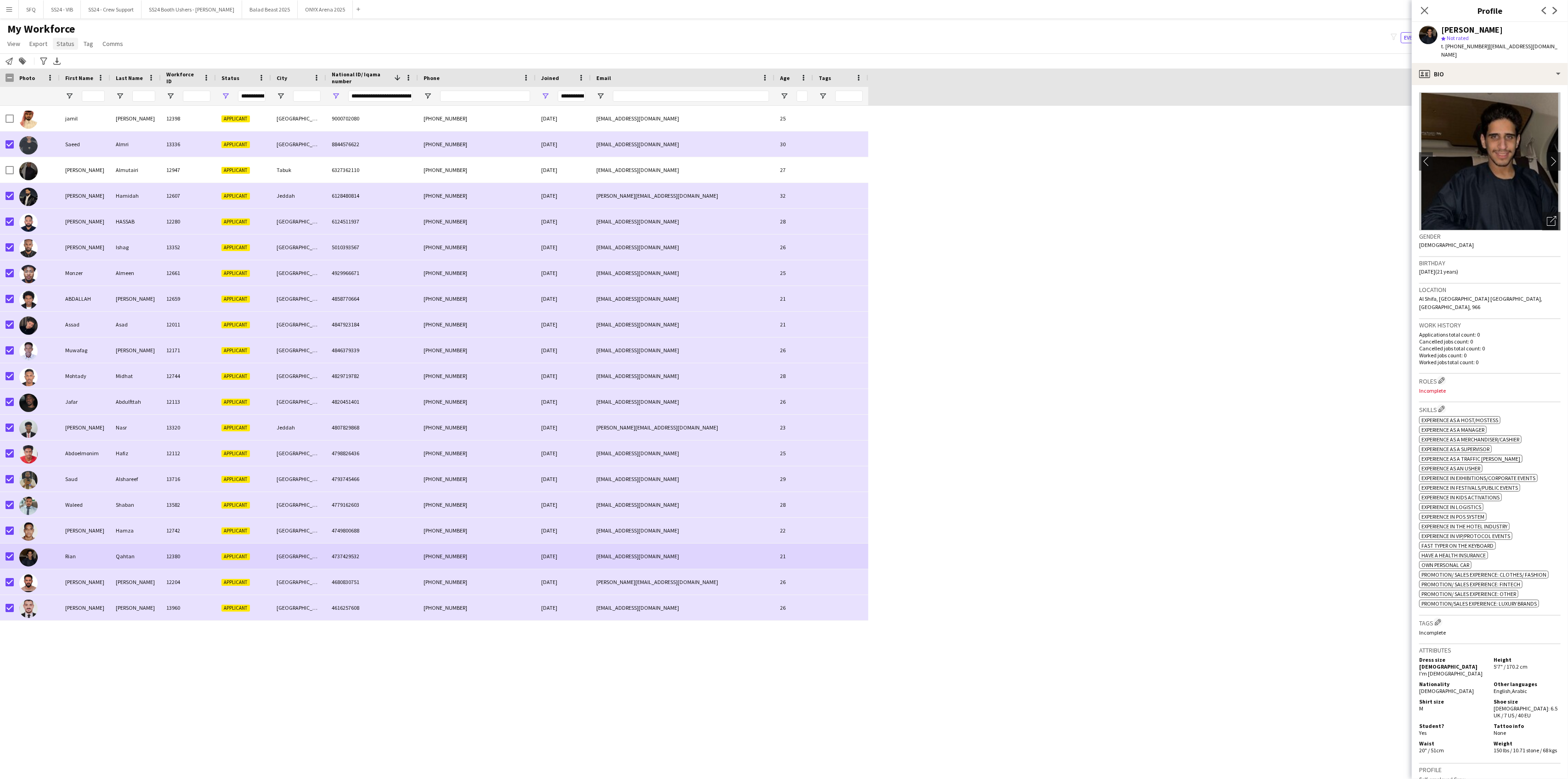
click at [63, 44] on span "Status" at bounding box center [65, 44] width 18 height 9
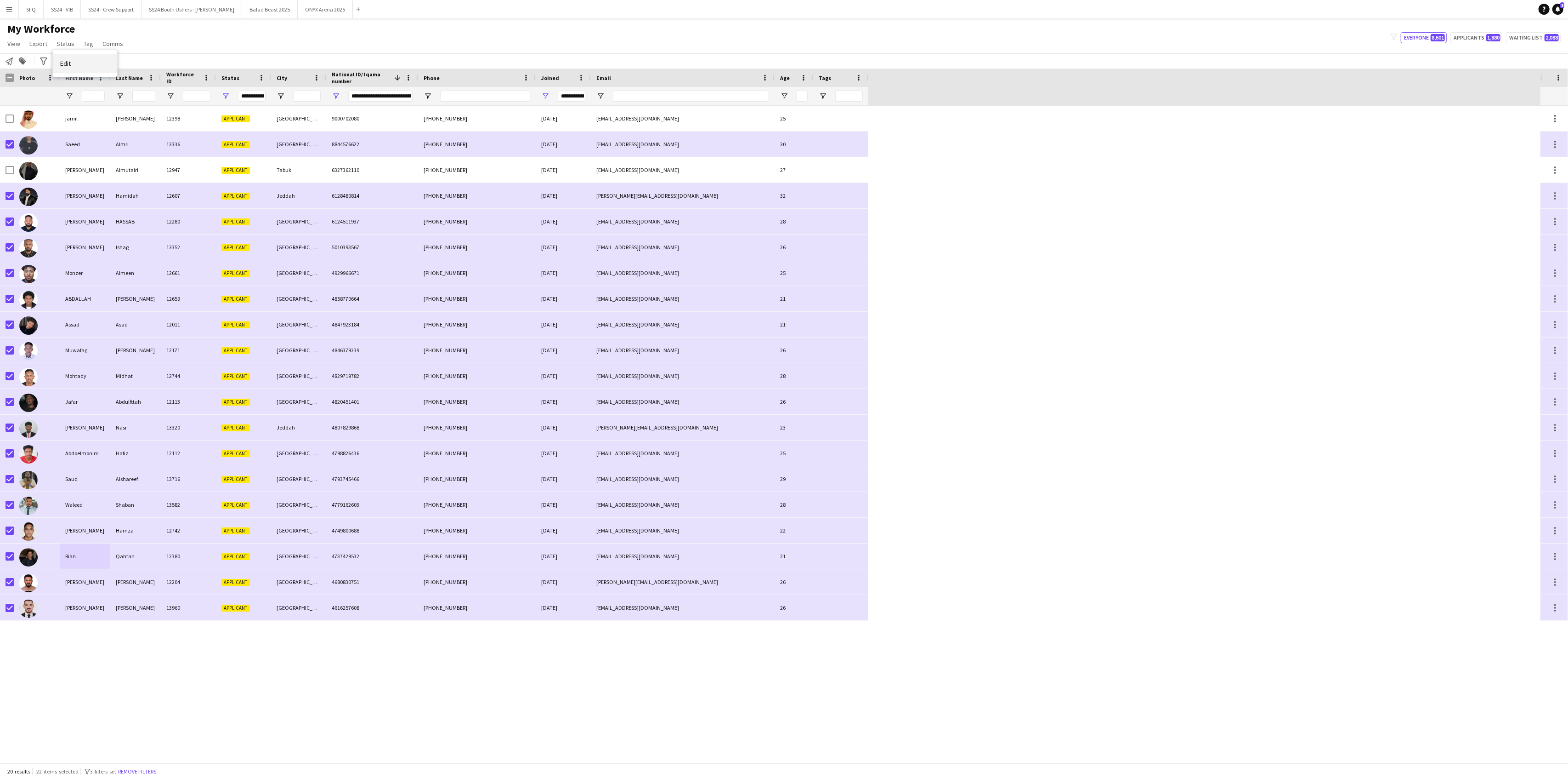
click at [76, 63] on link "Edit" at bounding box center [85, 63] width 65 height 19
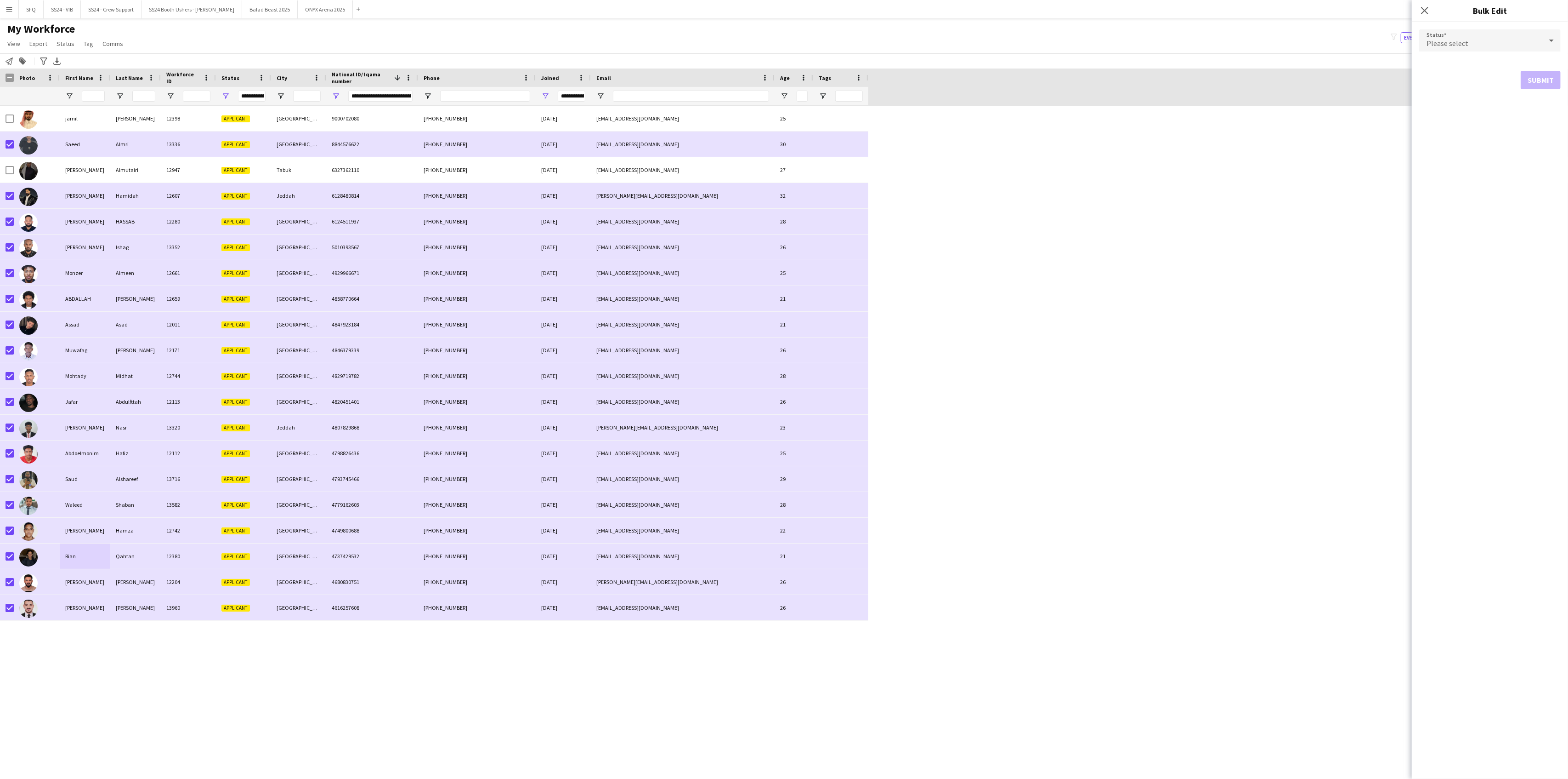
click at [1175, 33] on div "Please select" at bounding box center [1480, 40] width 123 height 22
click at [1175, 128] on mat-option "Declined" at bounding box center [1489, 136] width 141 height 23
click at [1175, 109] on div "Status Declined information-circle Please note that this update solely reflects…" at bounding box center [1489, 75] width 156 height 106
click at [1175, 110] on button "Submit" at bounding box center [1541, 111] width 40 height 18
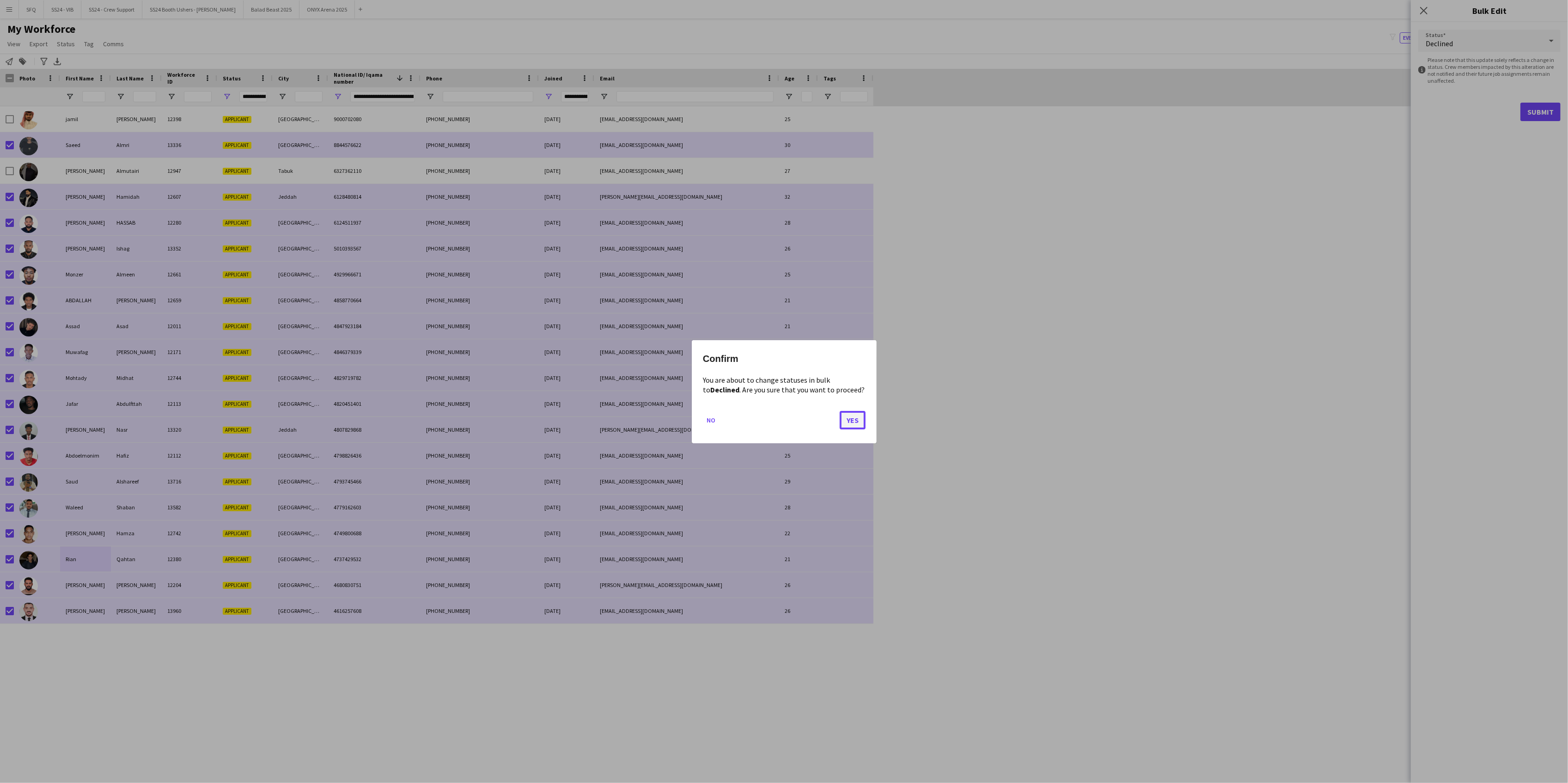
click at [855, 416] on button "Yes" at bounding box center [852, 419] width 26 height 18
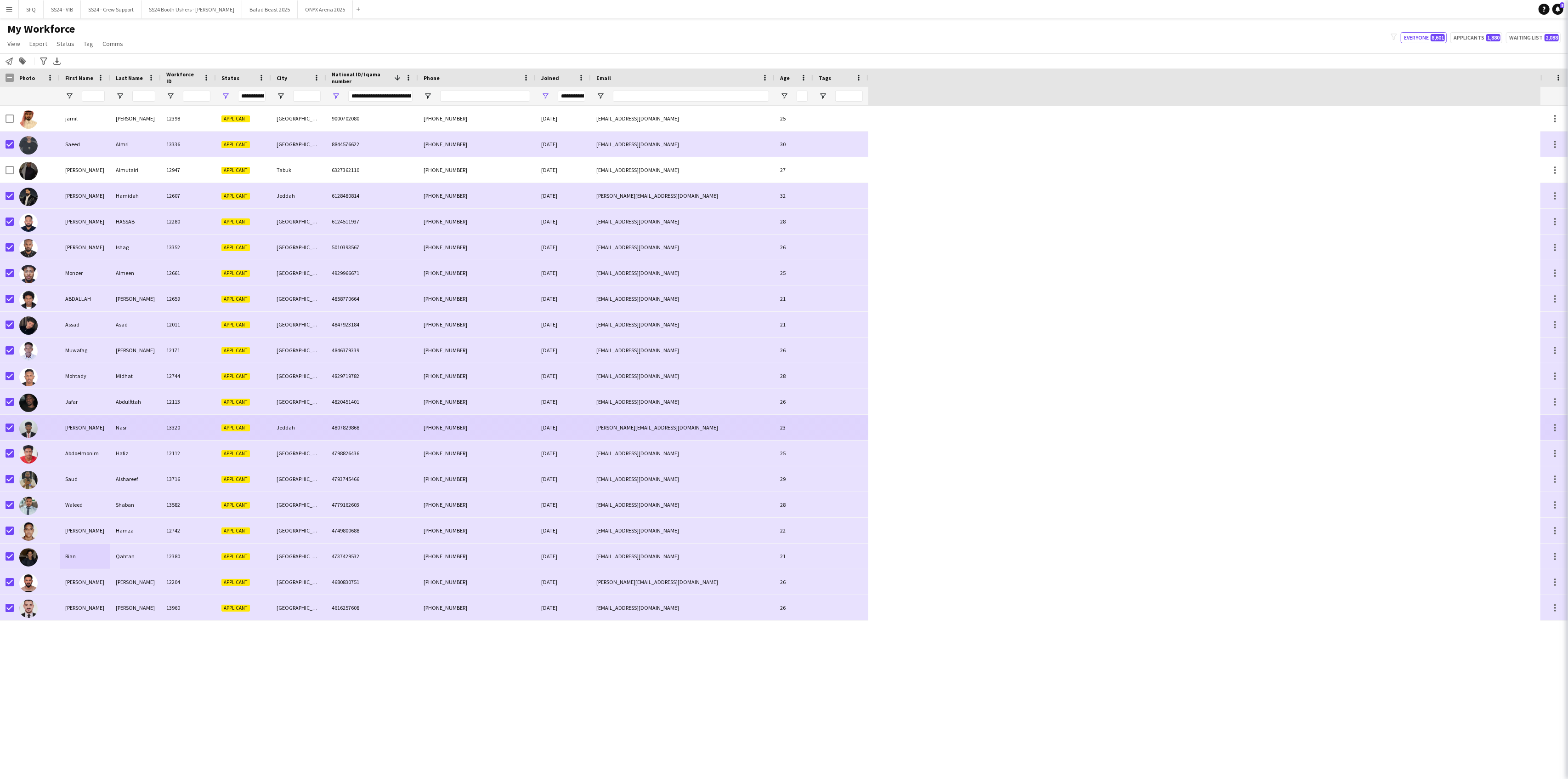
type input "**********"
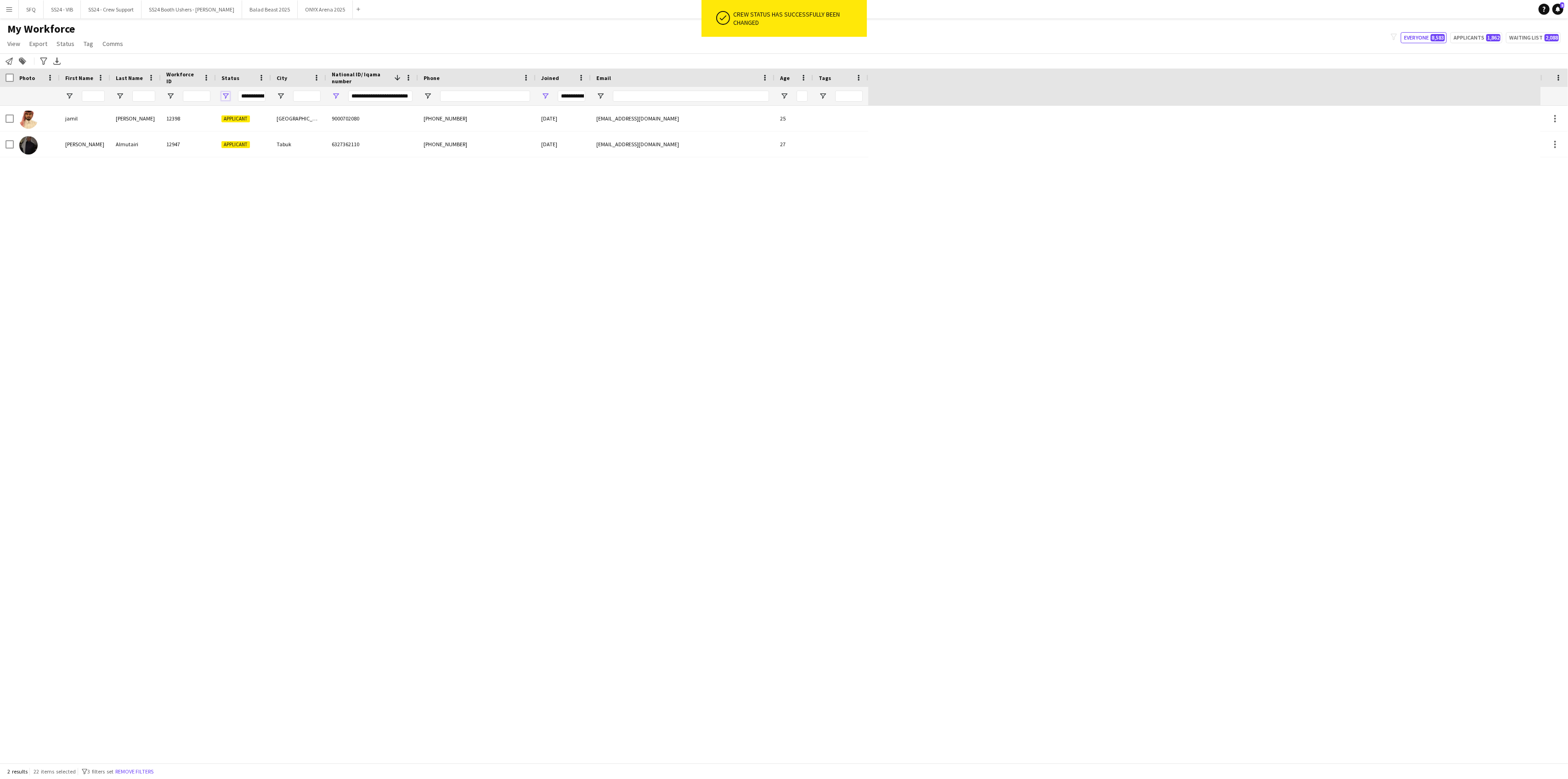
click at [227, 94] on span "Open Filter Menu" at bounding box center [226, 96] width 9 height 9
click at [307, 38] on div "My Workforce View Views Default view R4ven New view Update view Delete view Edi…" at bounding box center [784, 37] width 1568 height 31
click at [338, 94] on span "Open Filter Menu" at bounding box center [336, 96] width 9 height 9
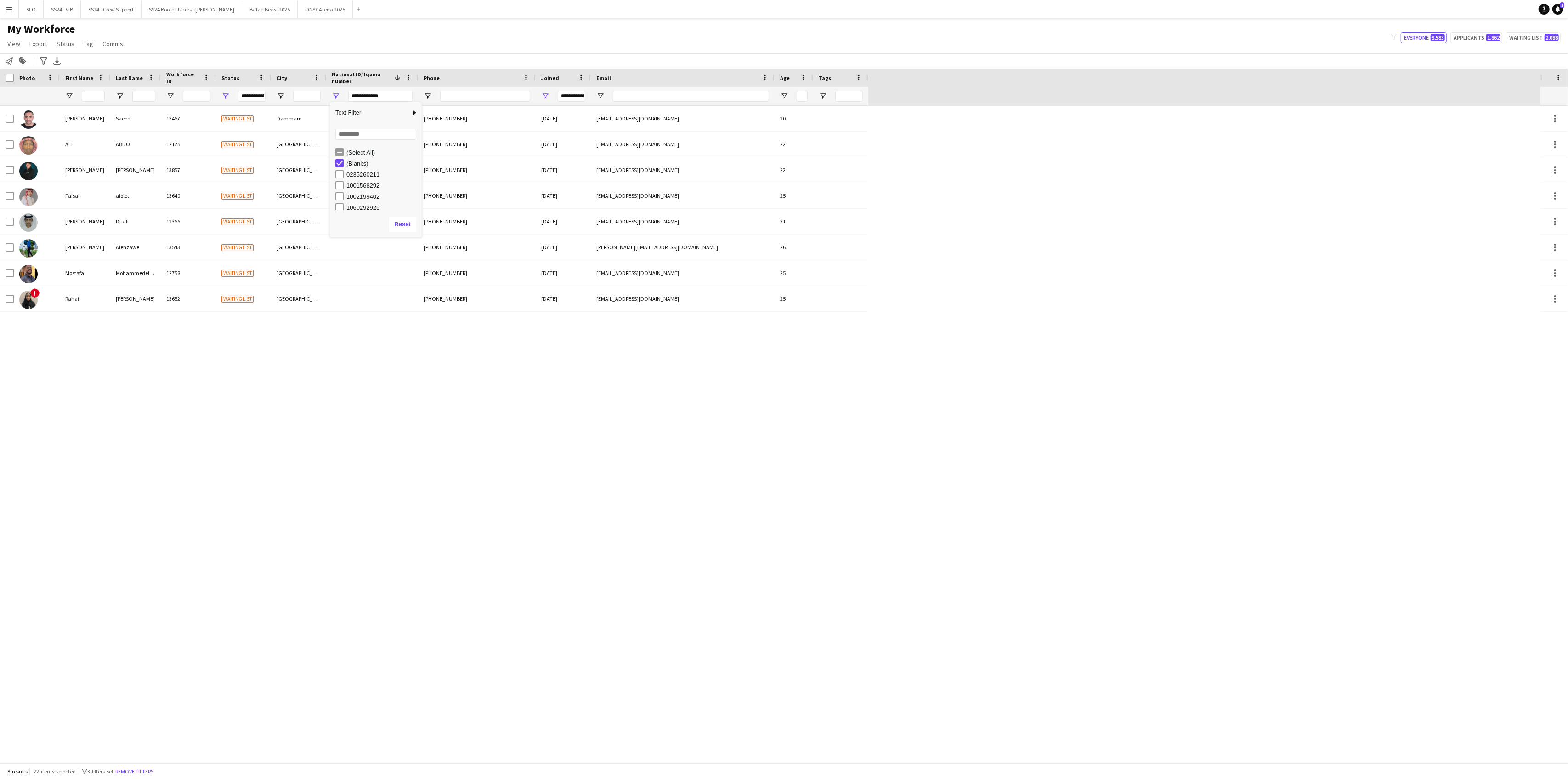
click at [194, 366] on div "[PERSON_NAME] 13467 Waiting list Dammam [PHONE_NUMBER] [DATE] [EMAIL_ADDRESS][D…" at bounding box center [770, 434] width 1541 height 657
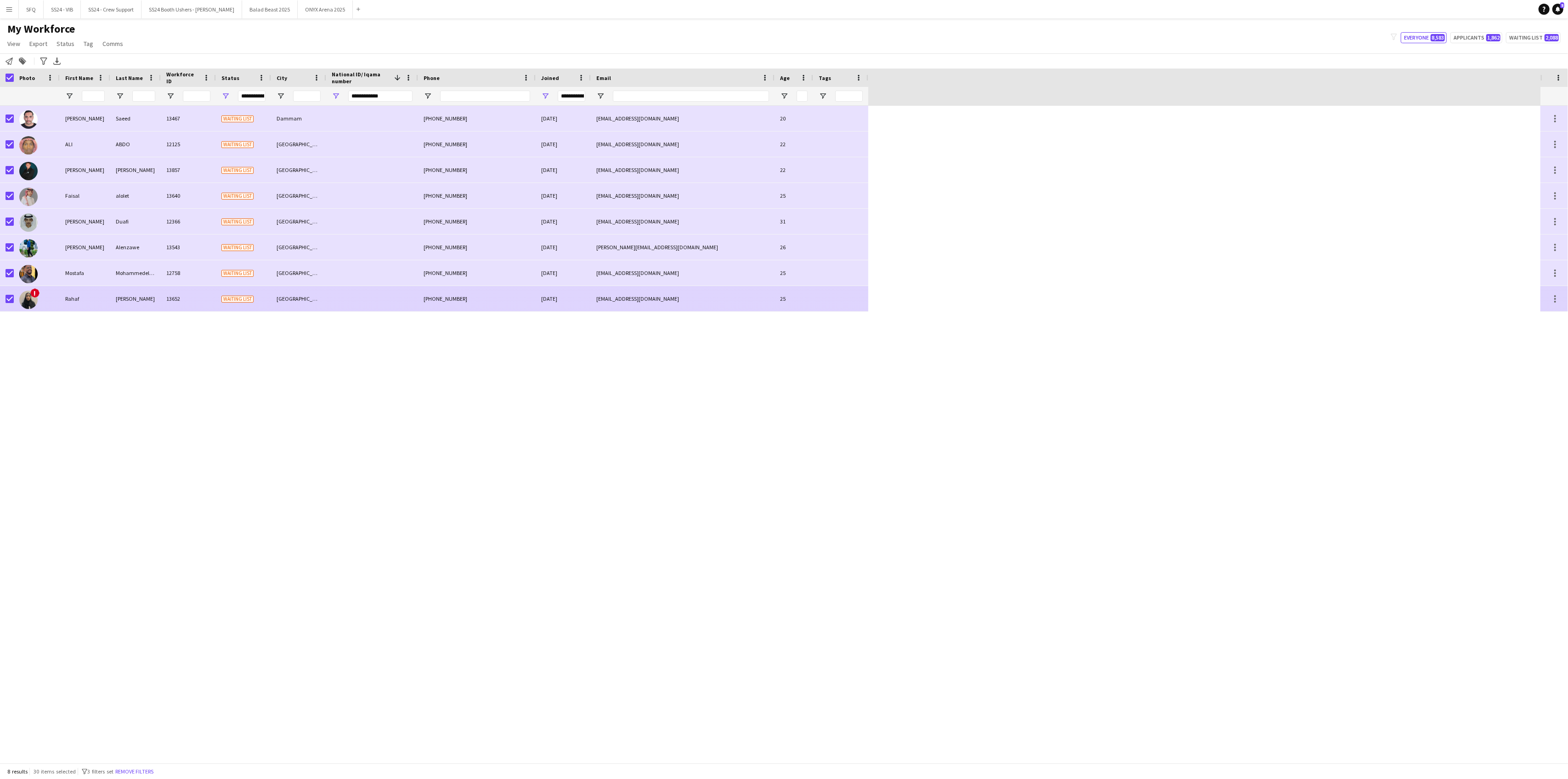
click at [83, 299] on div "Rahaf" at bounding box center [85, 298] width 51 height 26
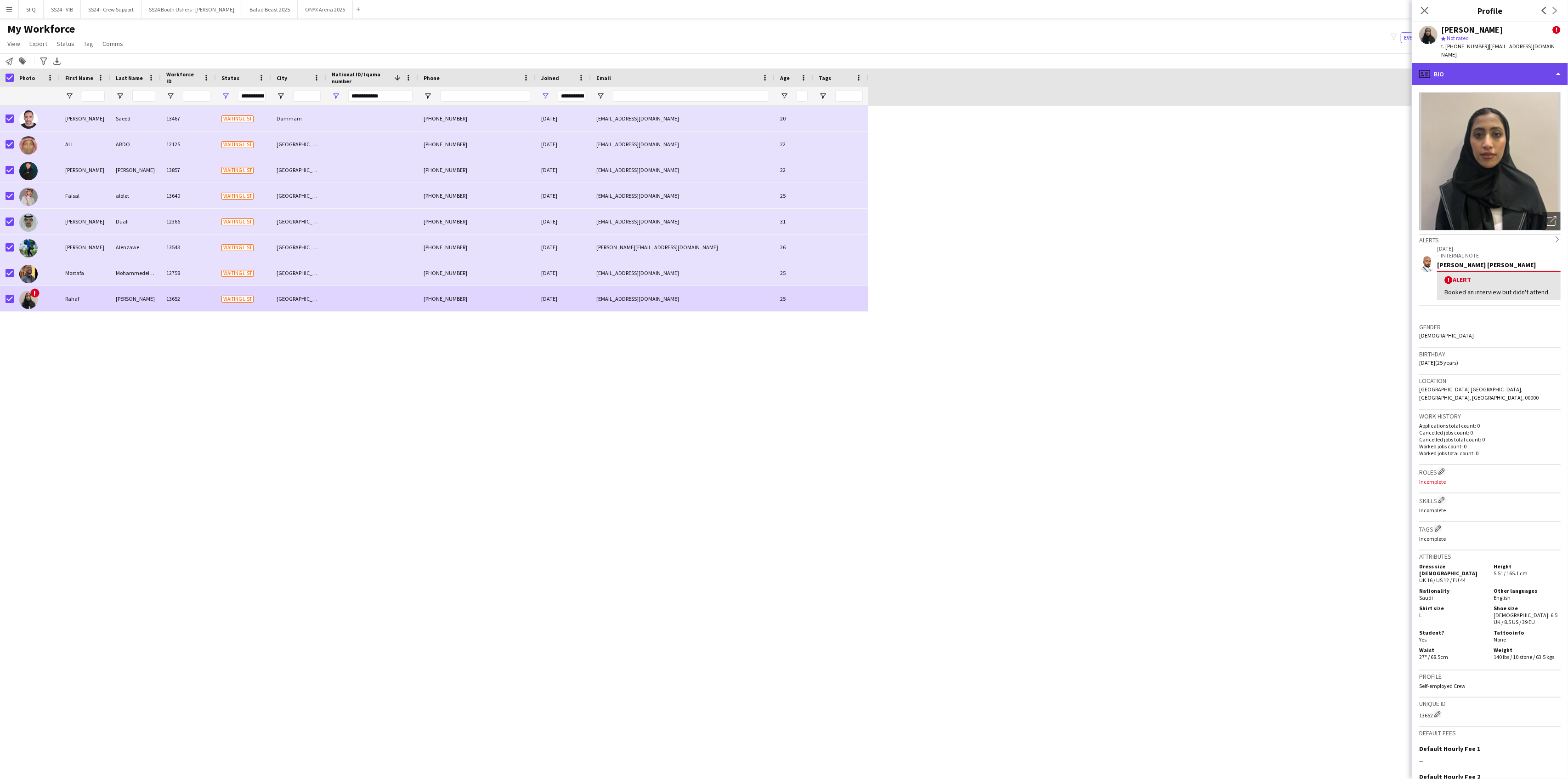
click at [1175, 68] on div "profile Bio" at bounding box center [1489, 74] width 156 height 22
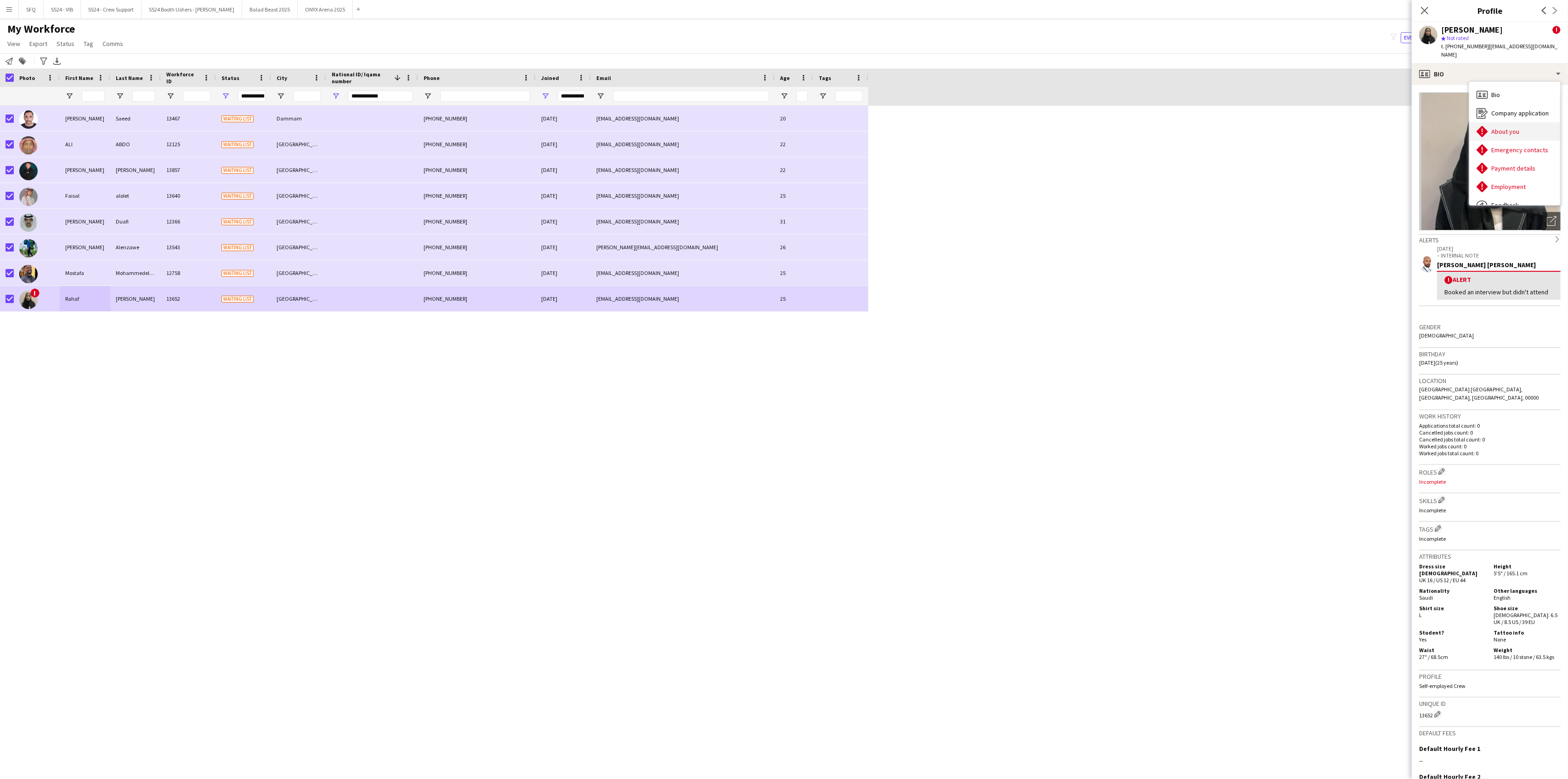
click at [1175, 122] on div "About you About you" at bounding box center [1514, 132] width 91 height 18
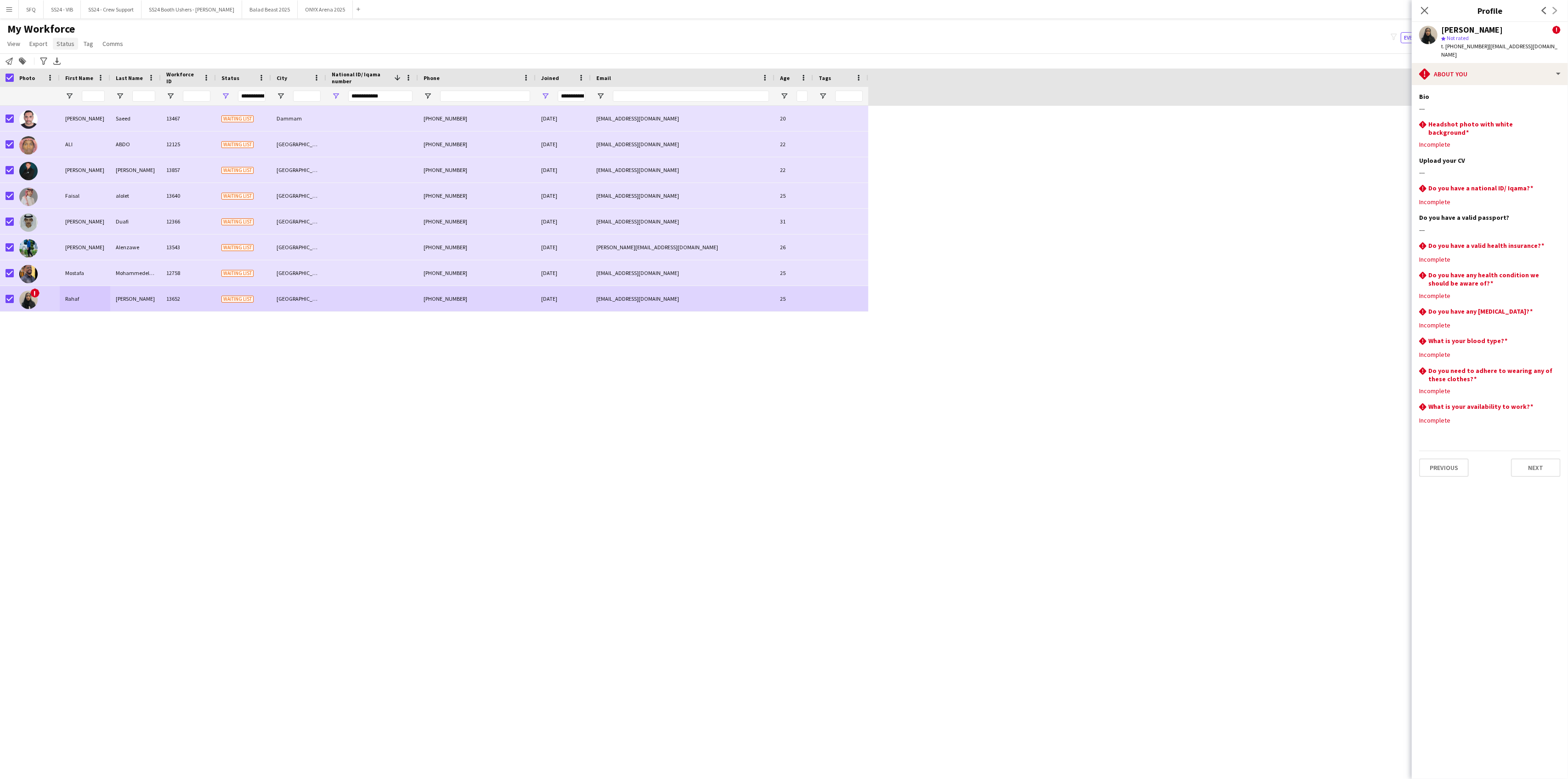
click at [65, 44] on span "Status" at bounding box center [65, 44] width 18 height 9
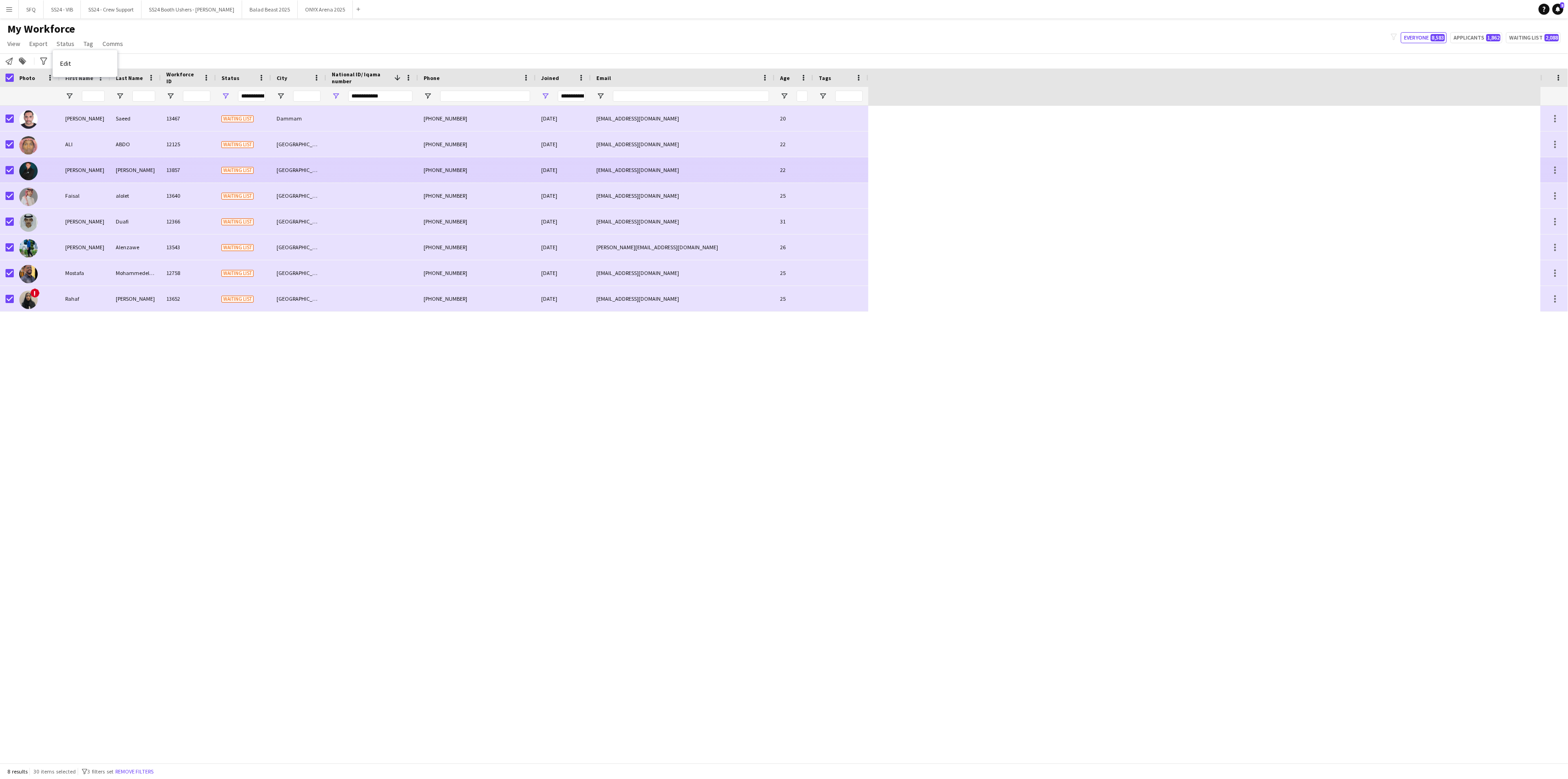
click at [28, 178] on img at bounding box center [29, 171] width 18 height 18
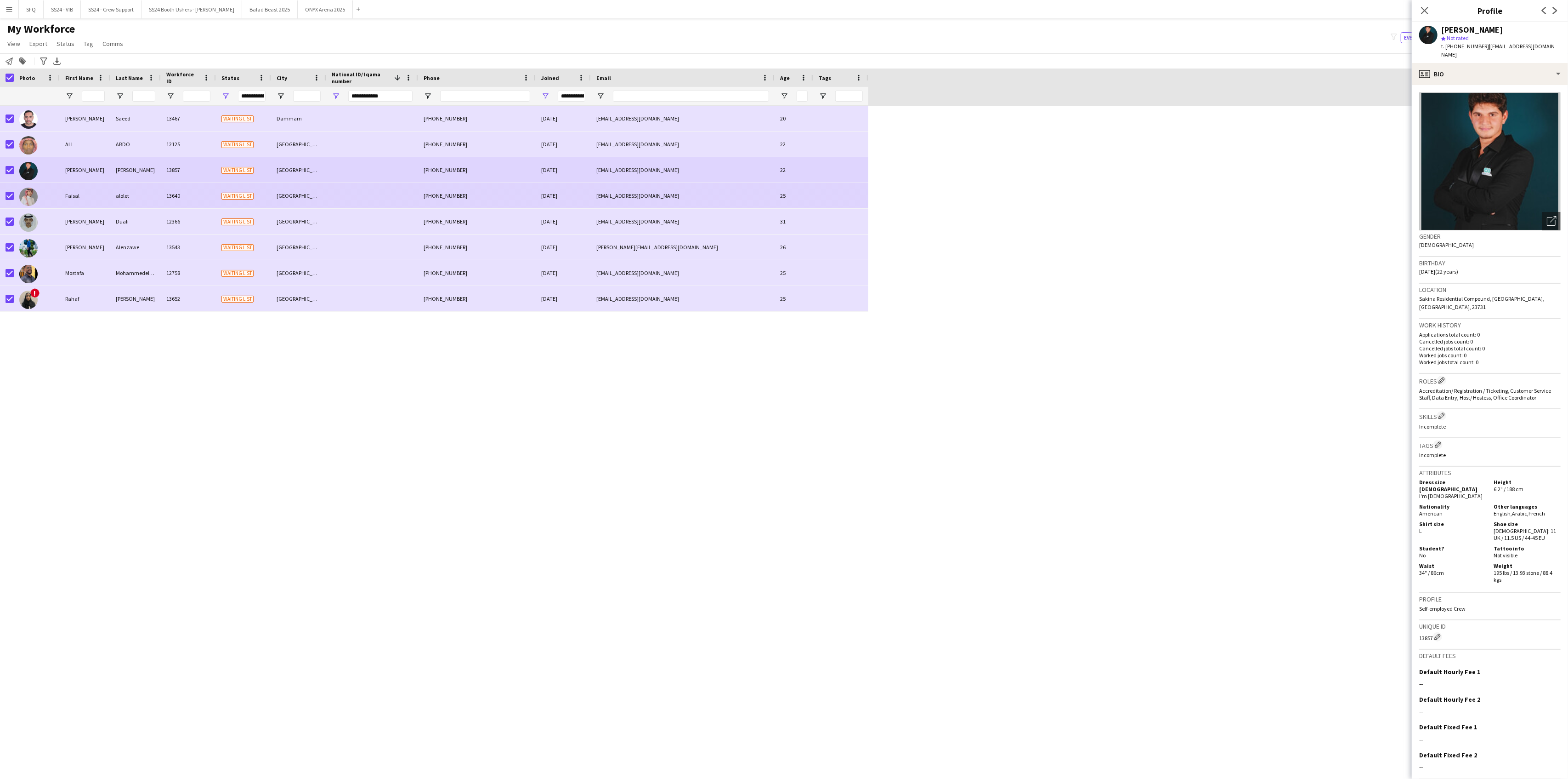
click at [35, 192] on img at bounding box center [29, 197] width 18 height 18
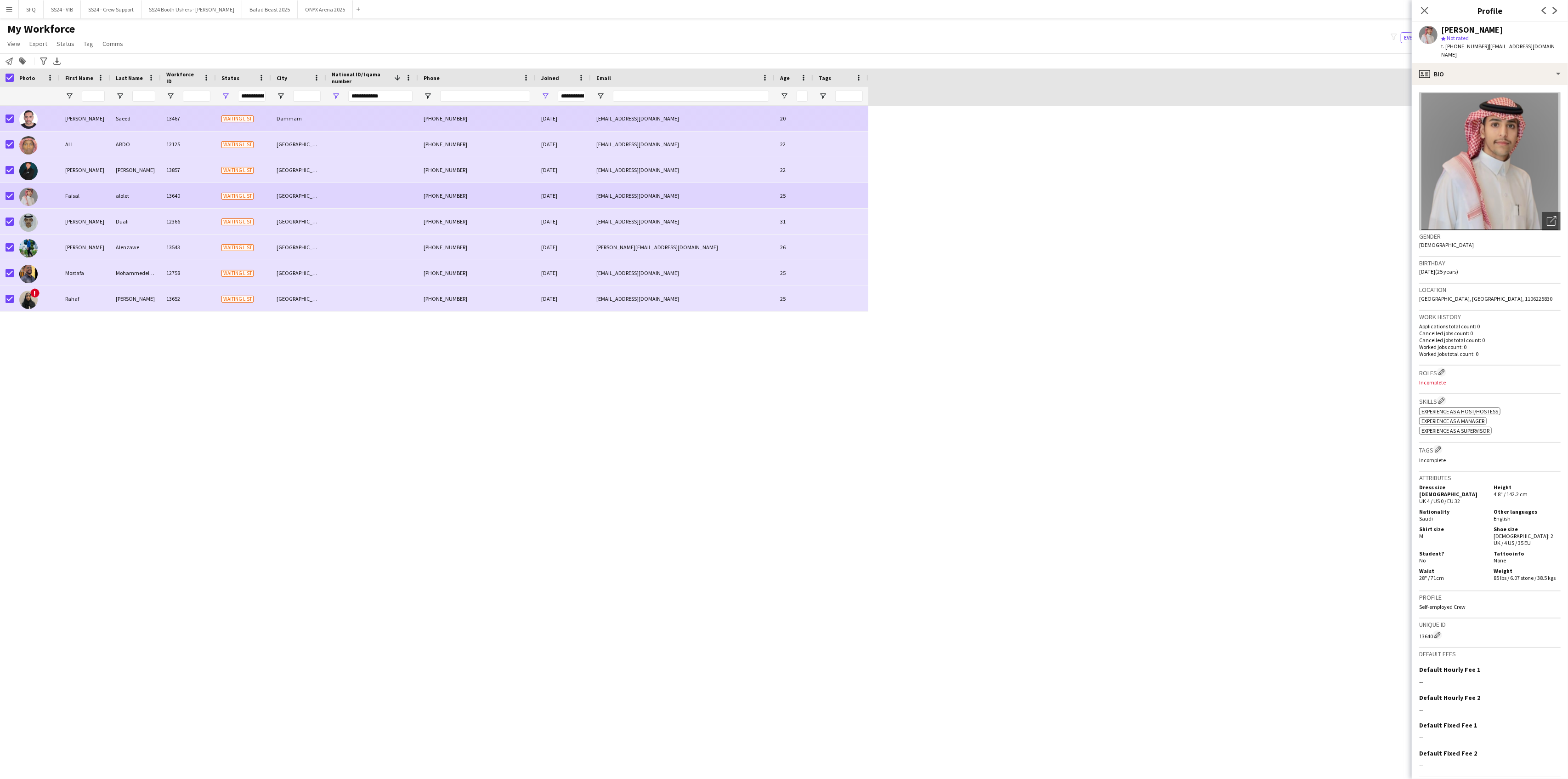
click at [35, 115] on img at bounding box center [29, 119] width 18 height 18
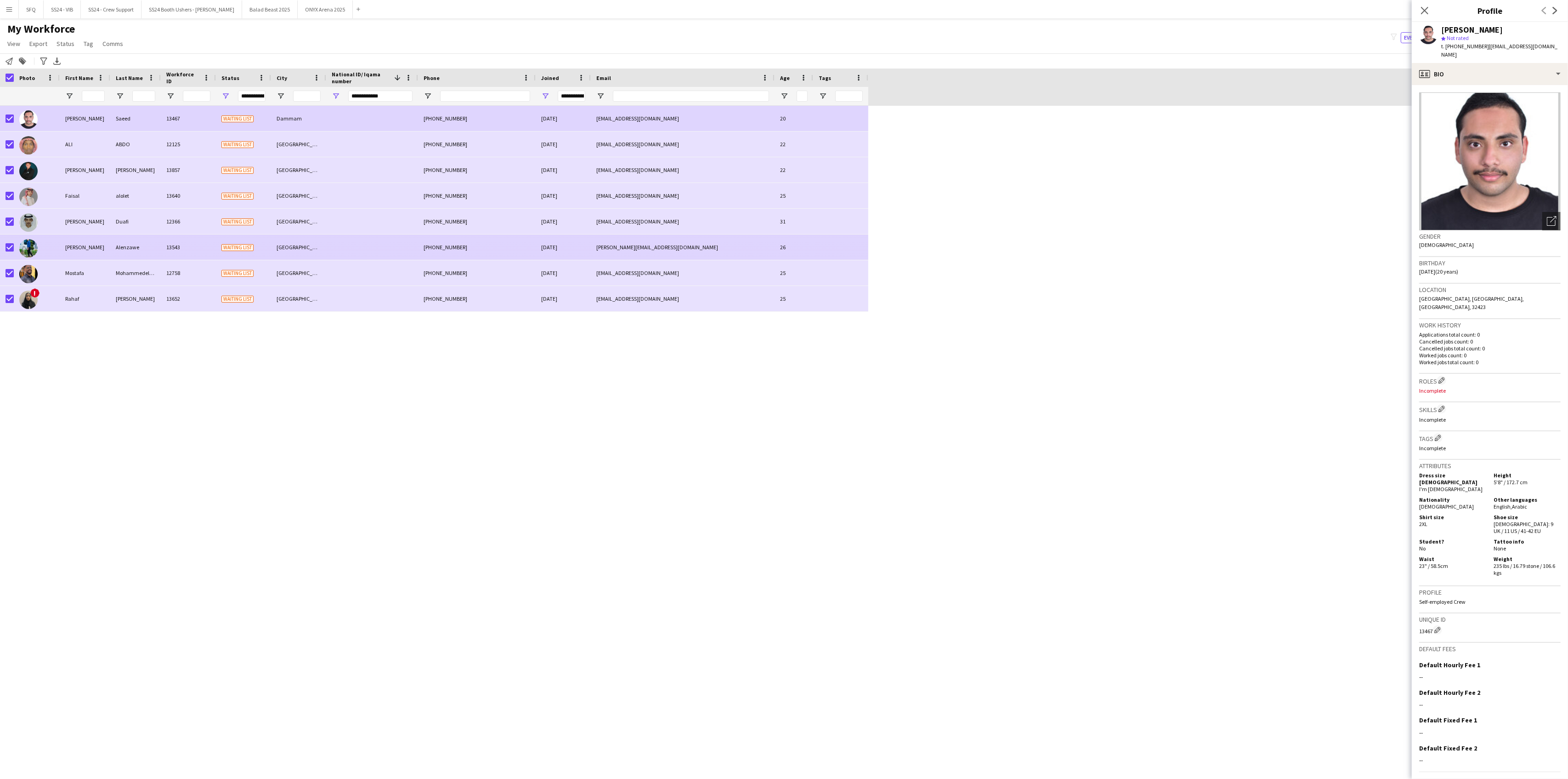
click at [50, 252] on div at bounding box center [37, 247] width 46 height 26
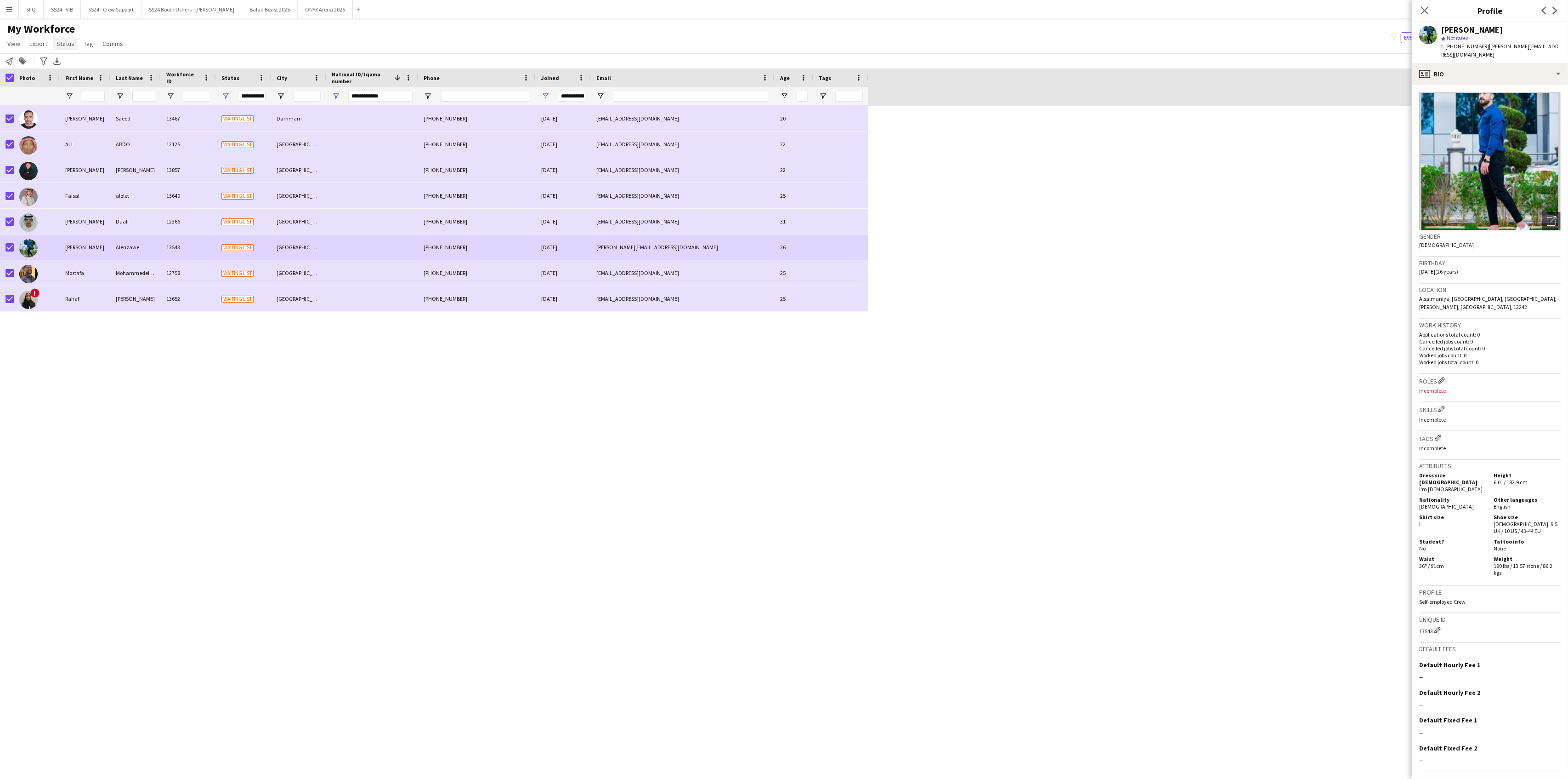
click at [60, 41] on span "Status" at bounding box center [65, 44] width 18 height 9
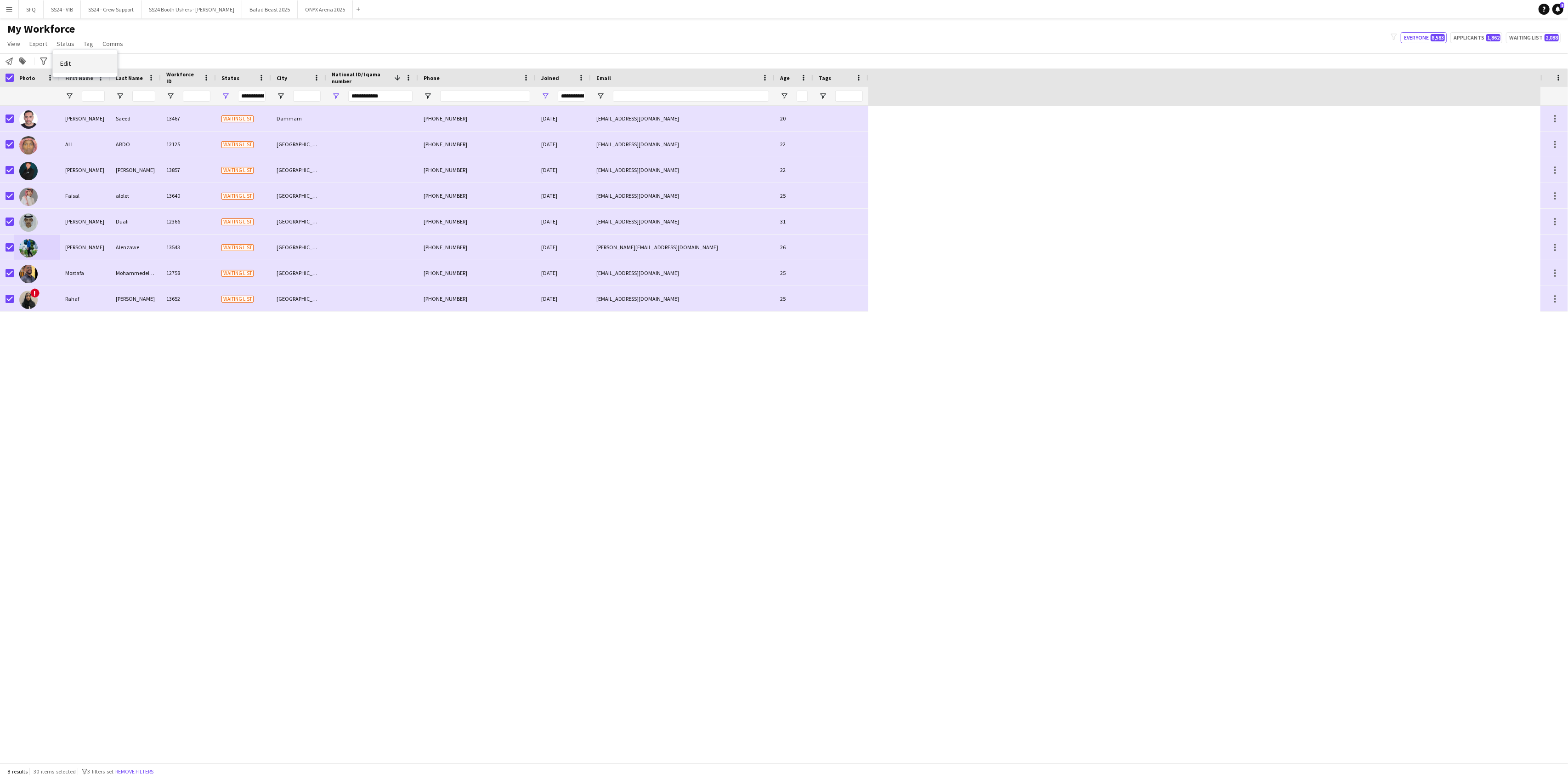
click at [80, 68] on link "Edit" at bounding box center [85, 63] width 65 height 19
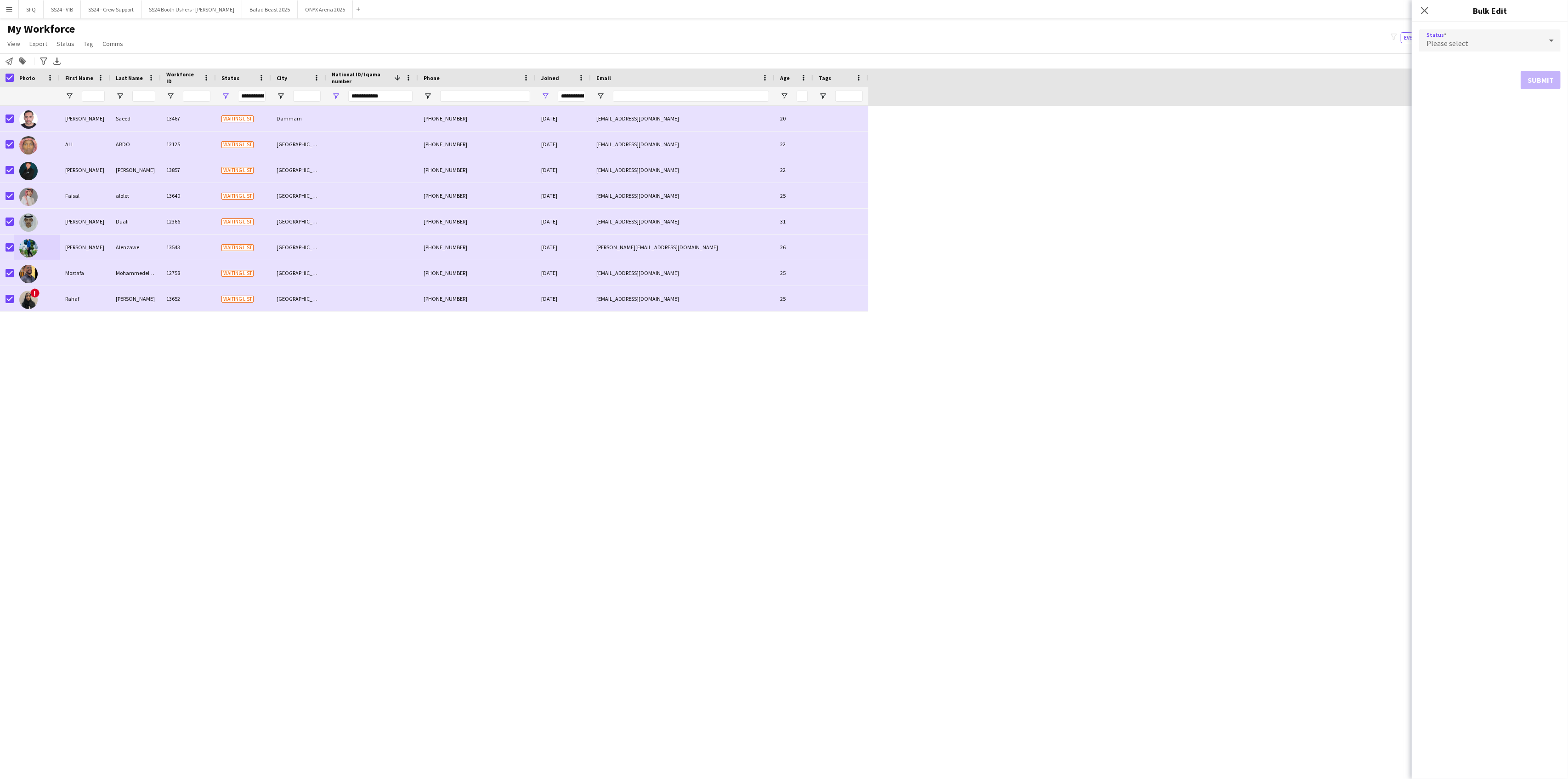
click at [1175, 45] on span "Please select" at bounding box center [1447, 43] width 42 height 9
click at [1175, 136] on span "Declined" at bounding box center [1490, 135] width 127 height 9
click at [1175, 111] on button "Submit" at bounding box center [1541, 111] width 40 height 18
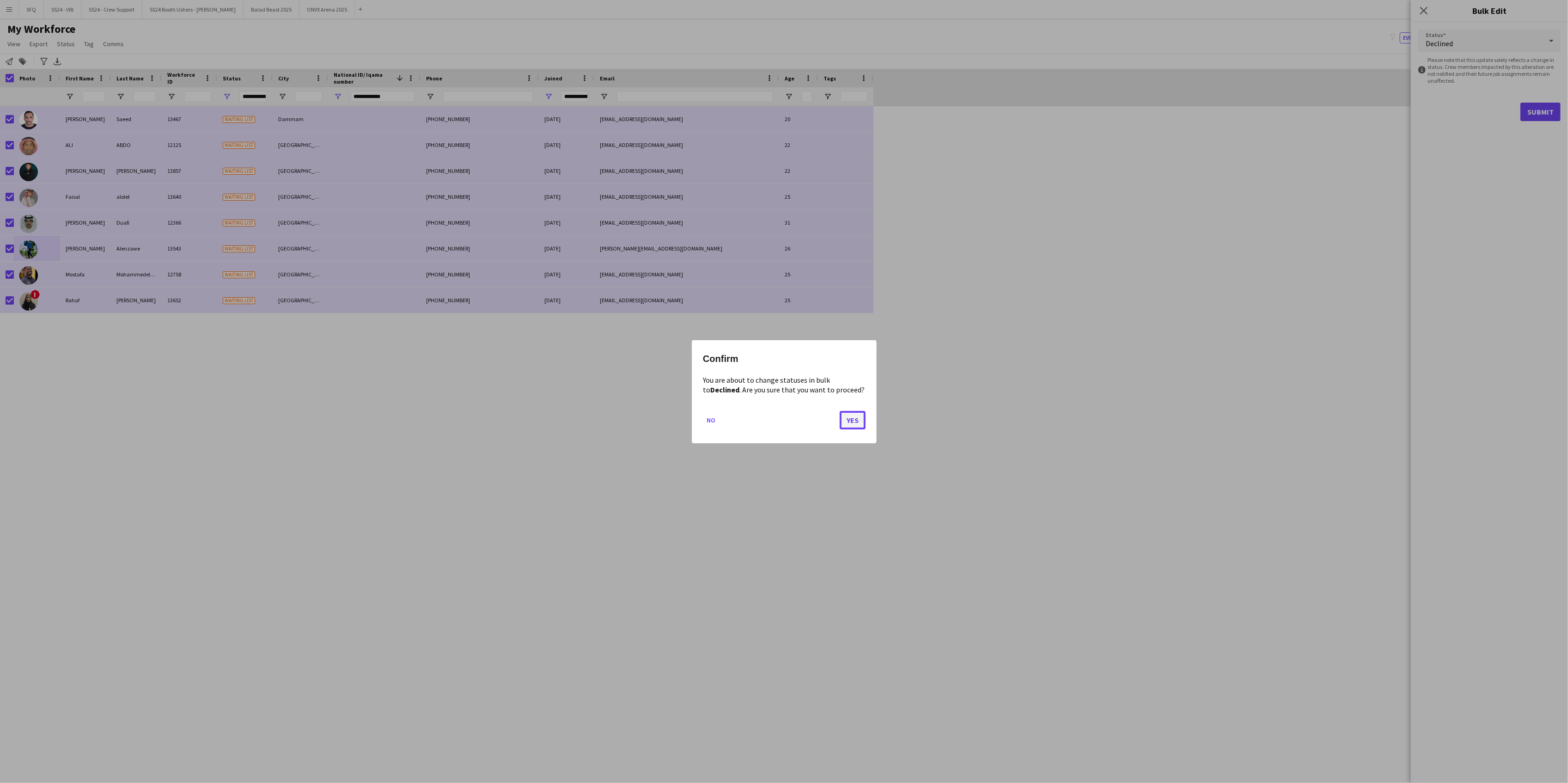
click at [850, 416] on button "Yes" at bounding box center [852, 419] width 26 height 18
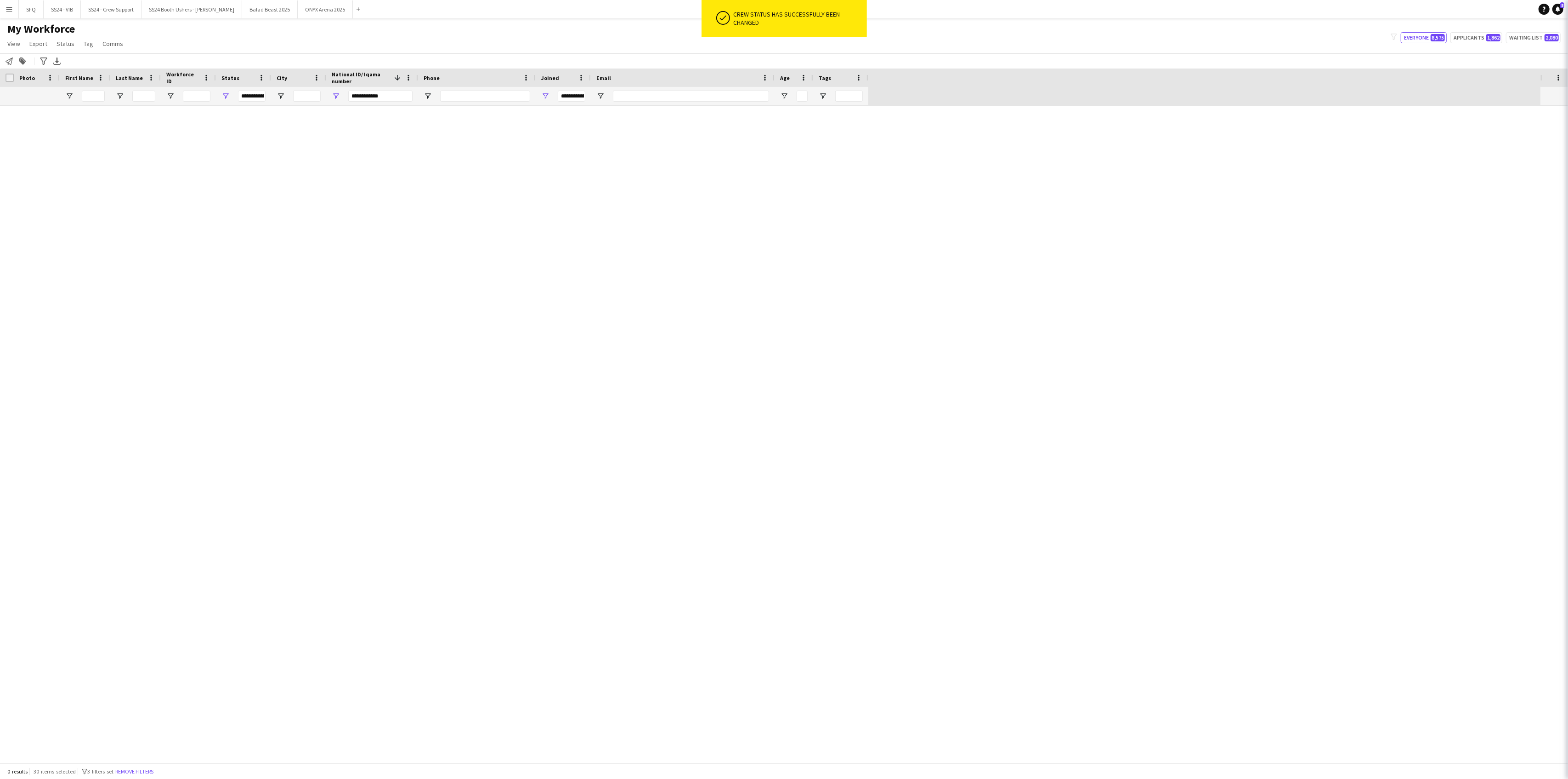
type input "***"
click at [334, 94] on span "Open Filter Menu" at bounding box center [336, 96] width 9 height 9
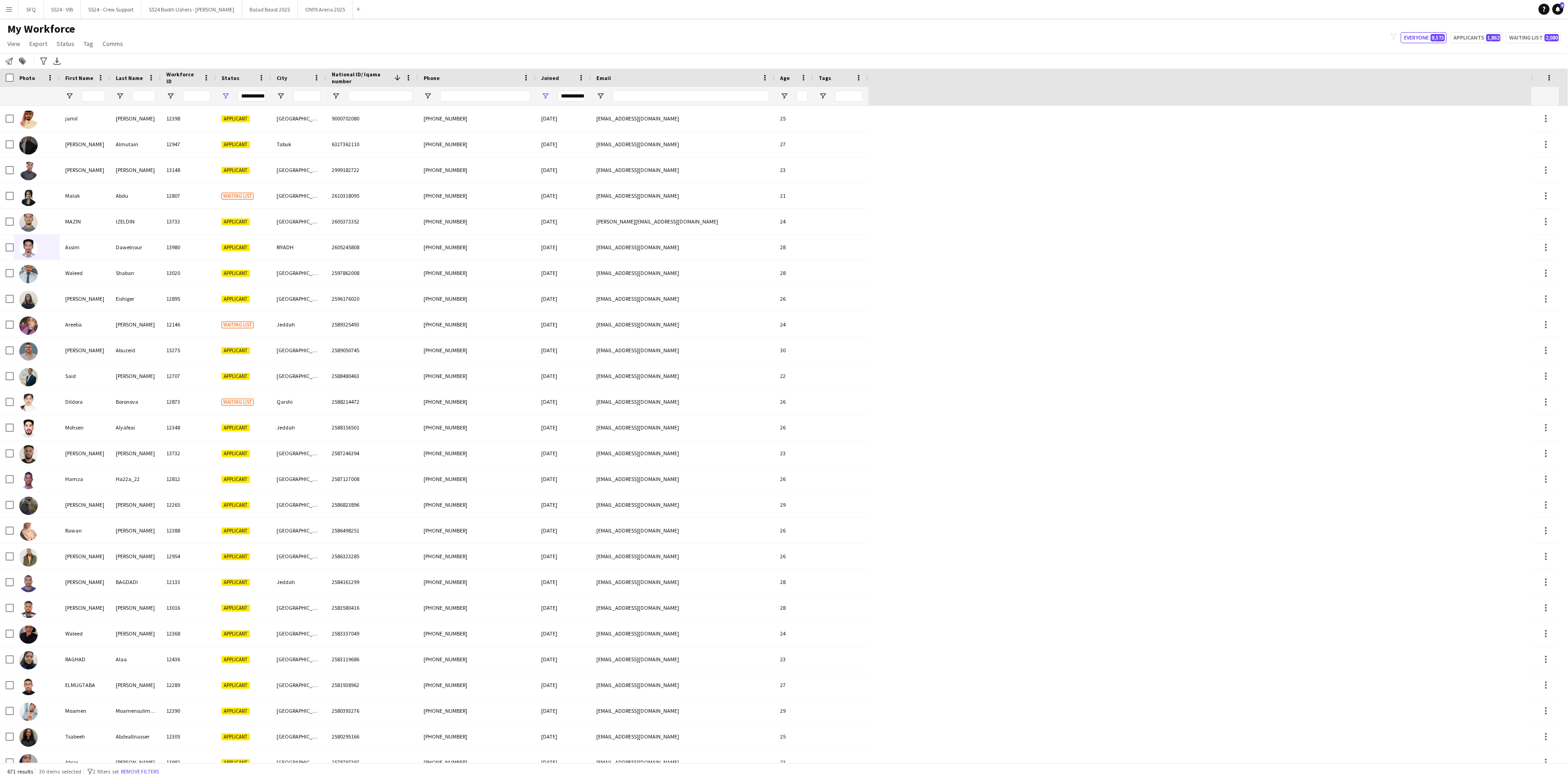
click at [366, 23] on div "My Workforce View Views Default view R4ven New view Update view Delete view Edi…" at bounding box center [784, 37] width 1568 height 31
click at [547, 98] on span "Open Filter Menu" at bounding box center [545, 96] width 9 height 9
click at [550, 146] on input "**********" at bounding box center [580, 143] width 71 height 11
click at [559, 143] on input "**********" at bounding box center [580, 143] width 71 height 11
type input "**********"
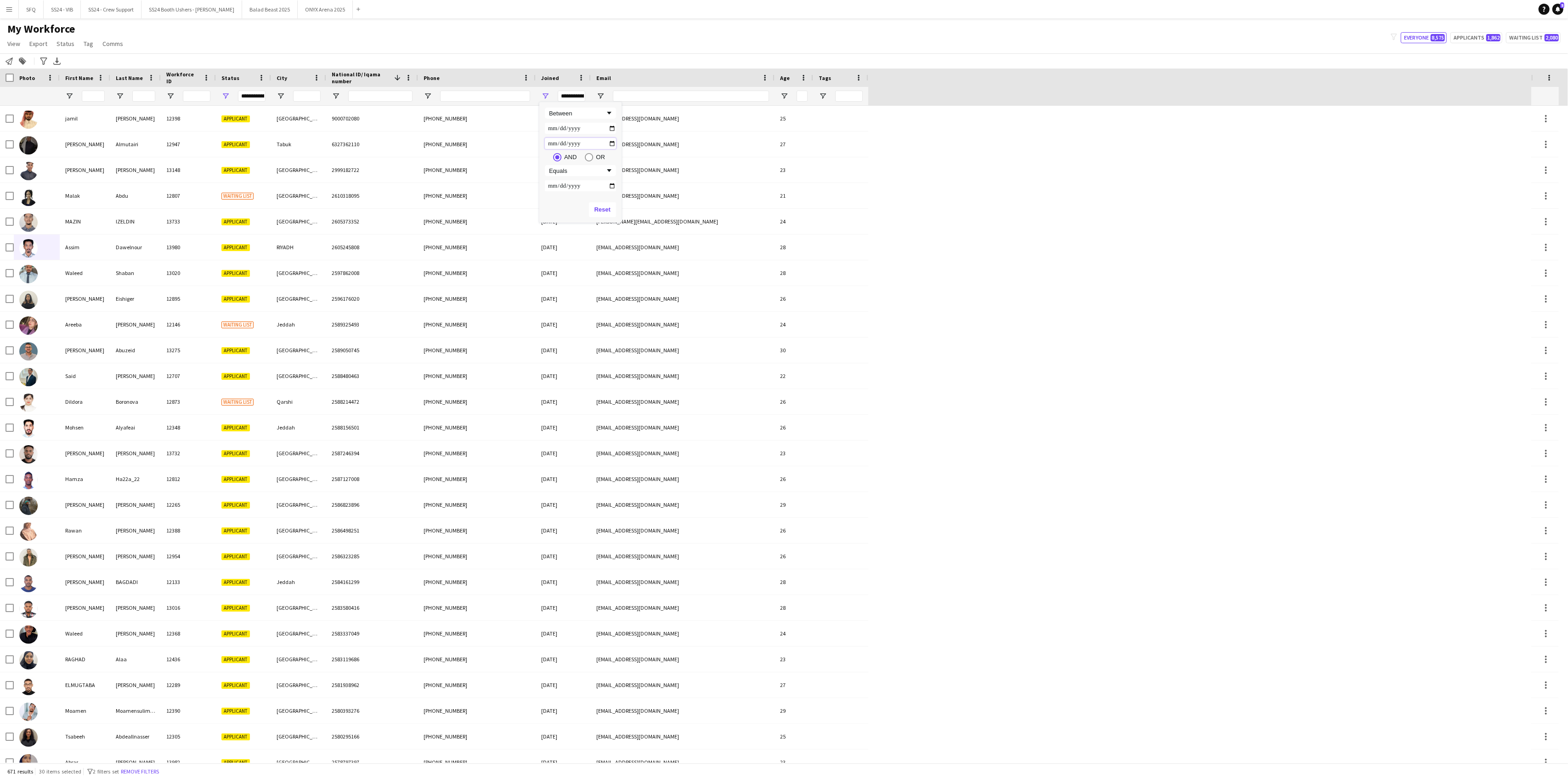
type input "**********"
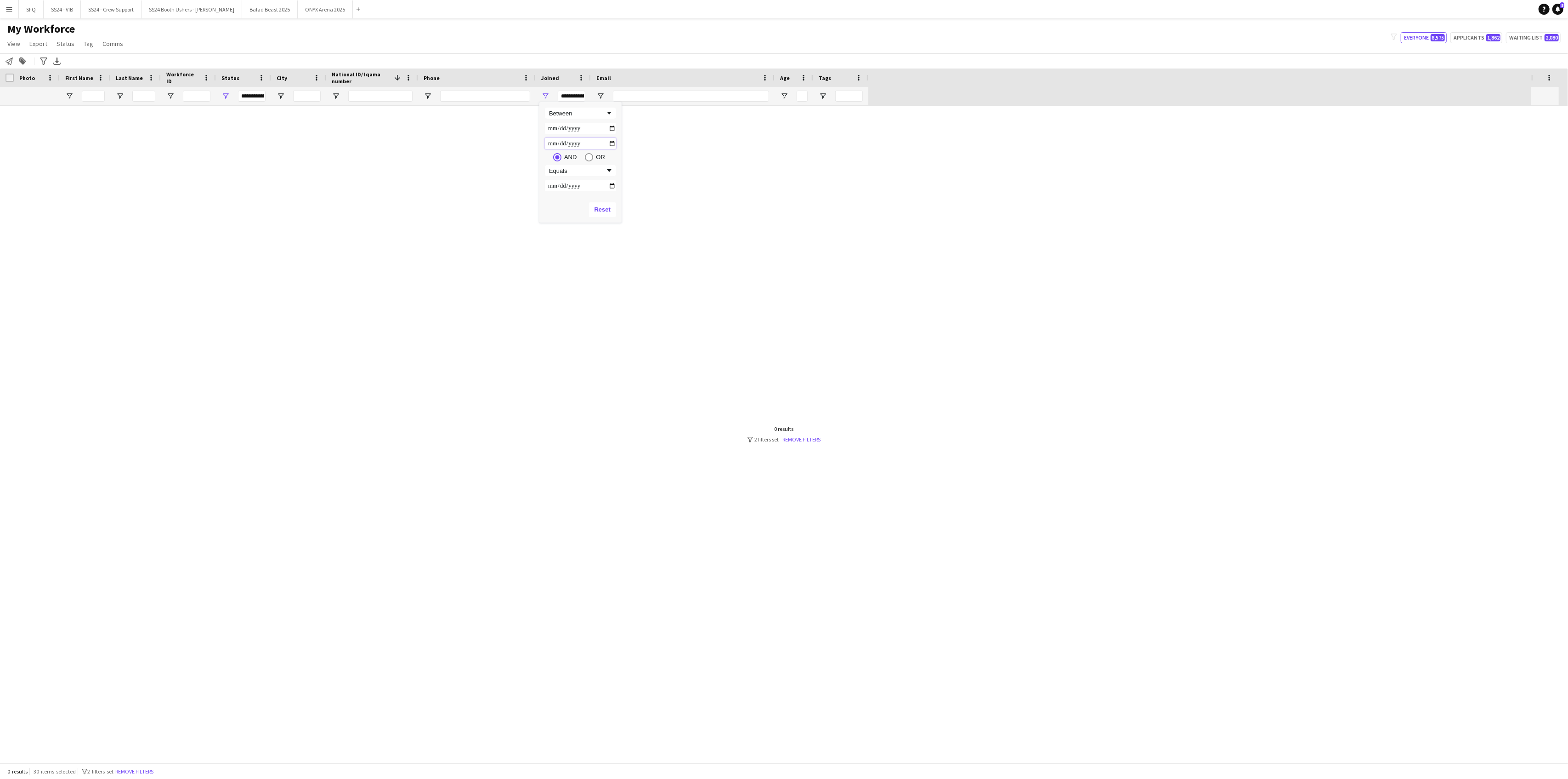
type input "**********"
click at [551, 142] on input "**********" at bounding box center [580, 143] width 71 height 11
type input "**********"
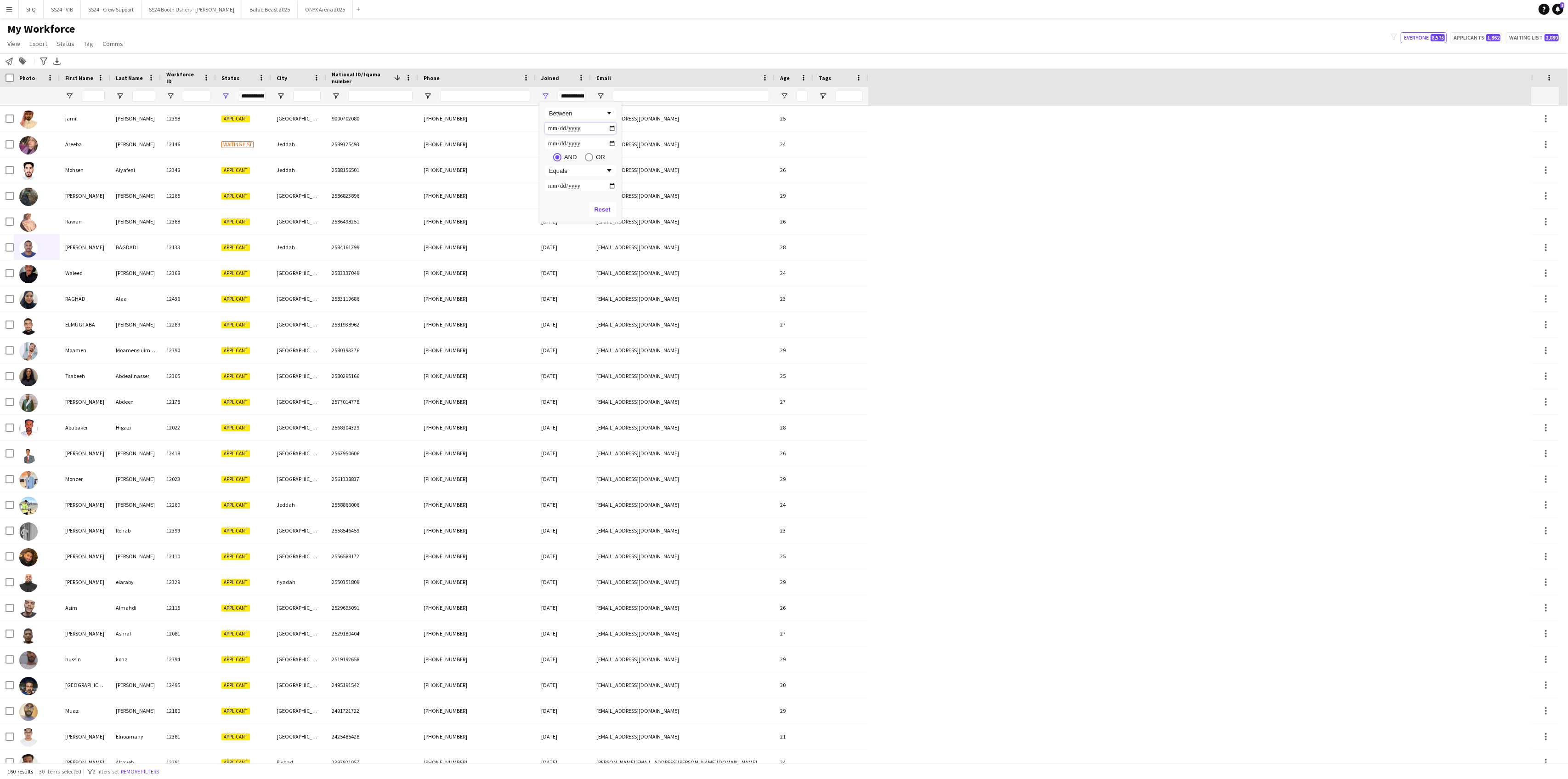
click at [550, 130] on input "**********" at bounding box center [580, 129] width 71 height 11
type input "**********"
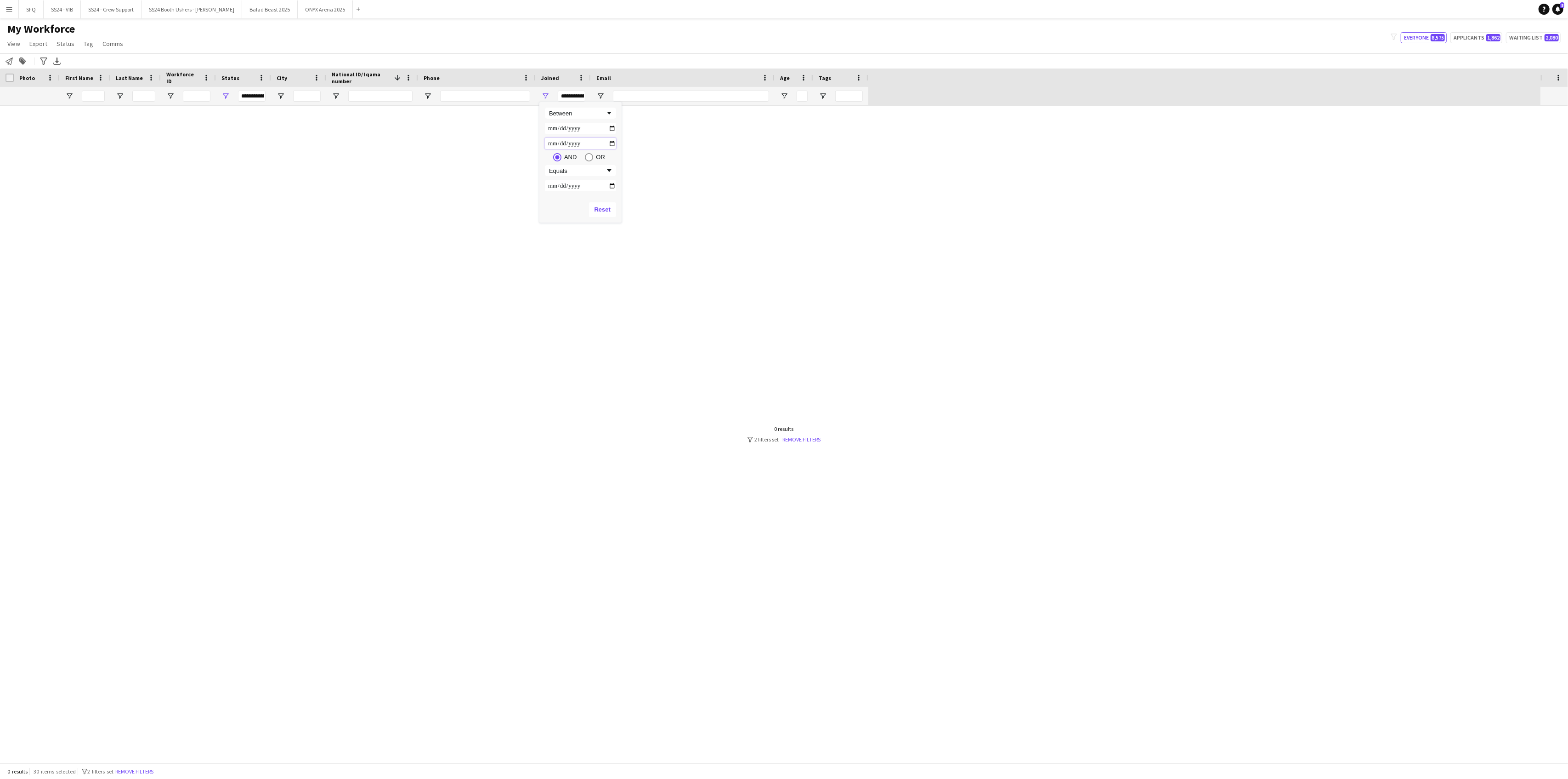
click at [552, 143] on input "**********" at bounding box center [580, 143] width 71 height 11
type input "**********"
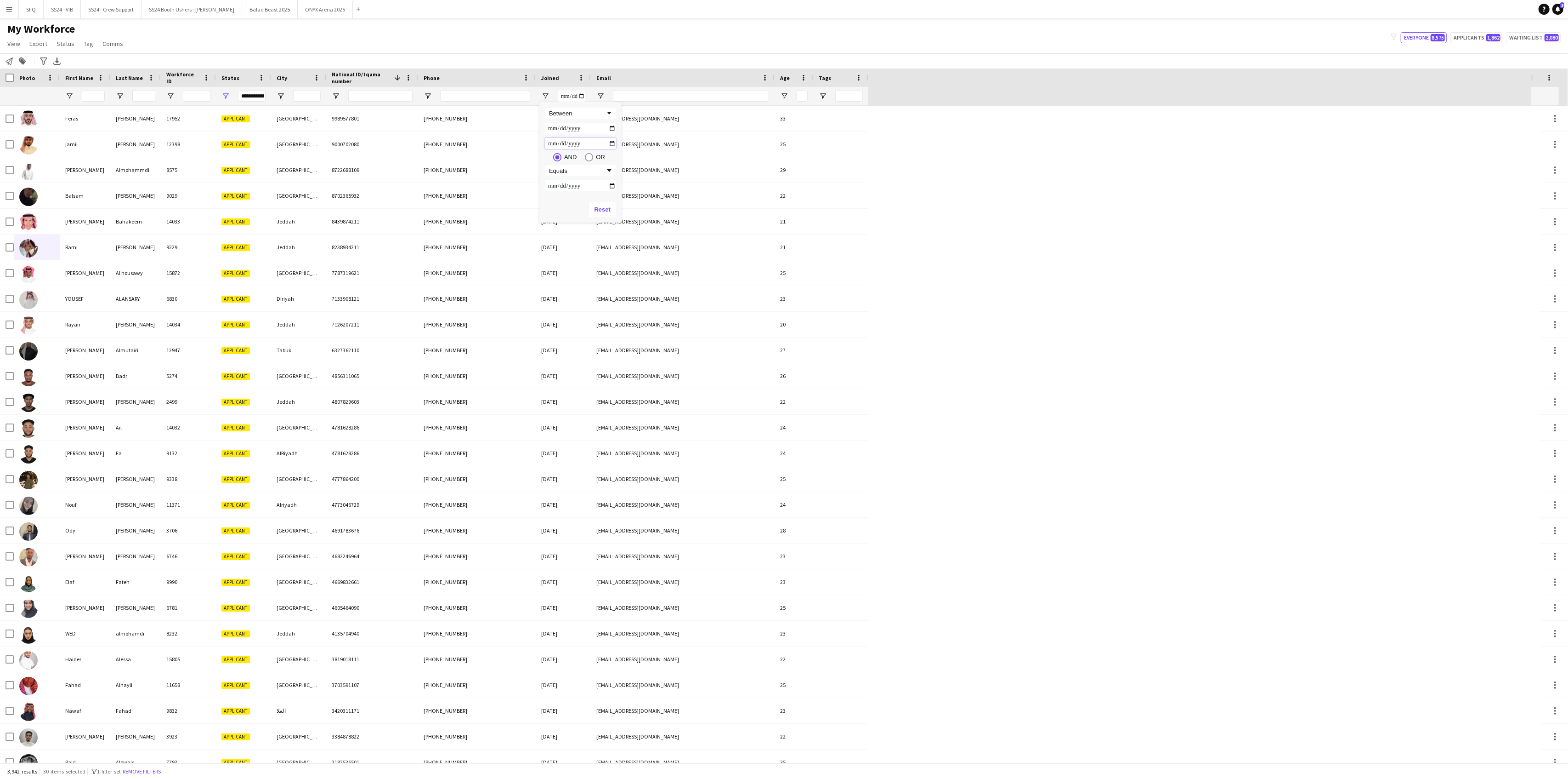
type input "**********"
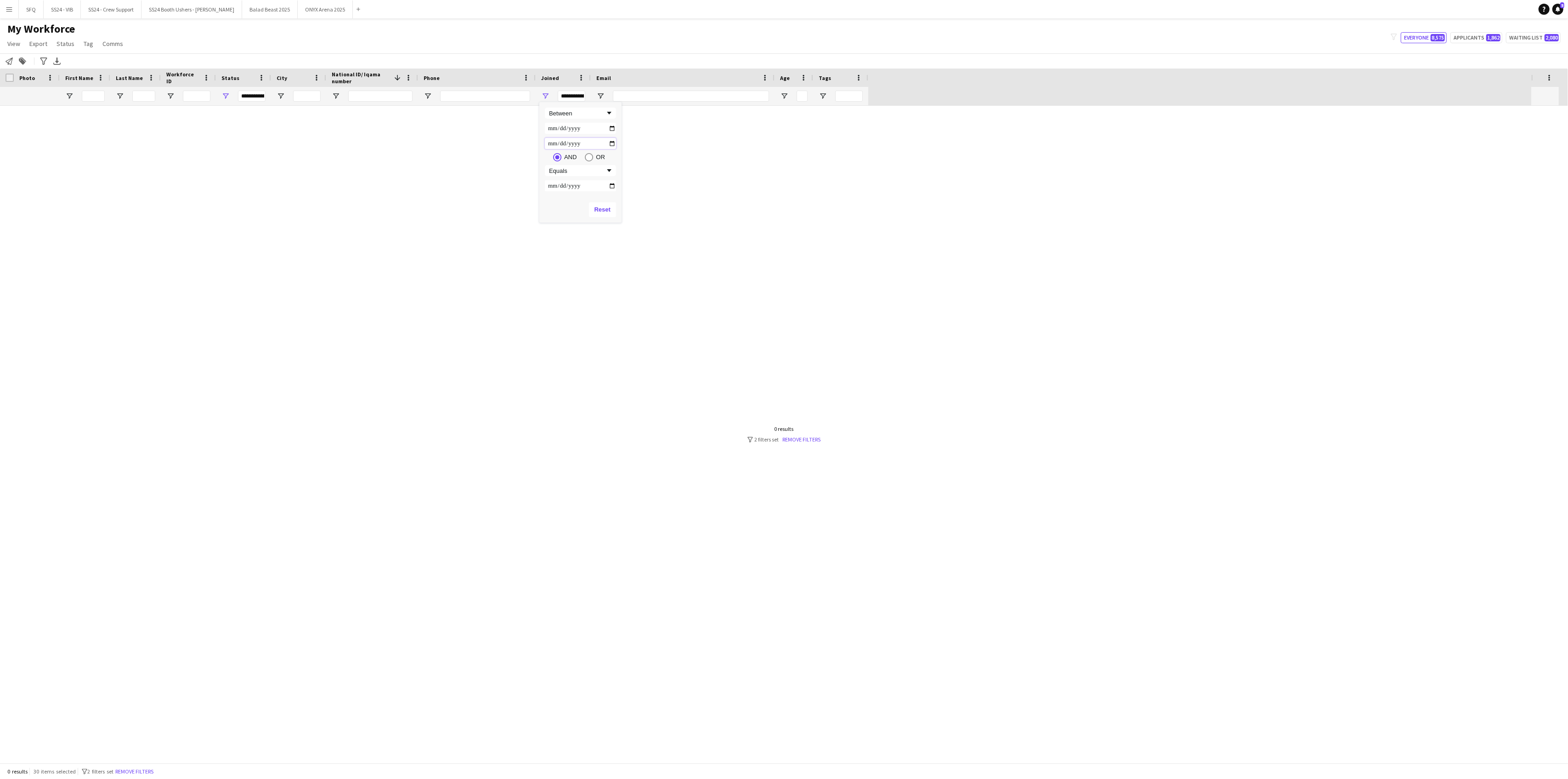
type input "**********"
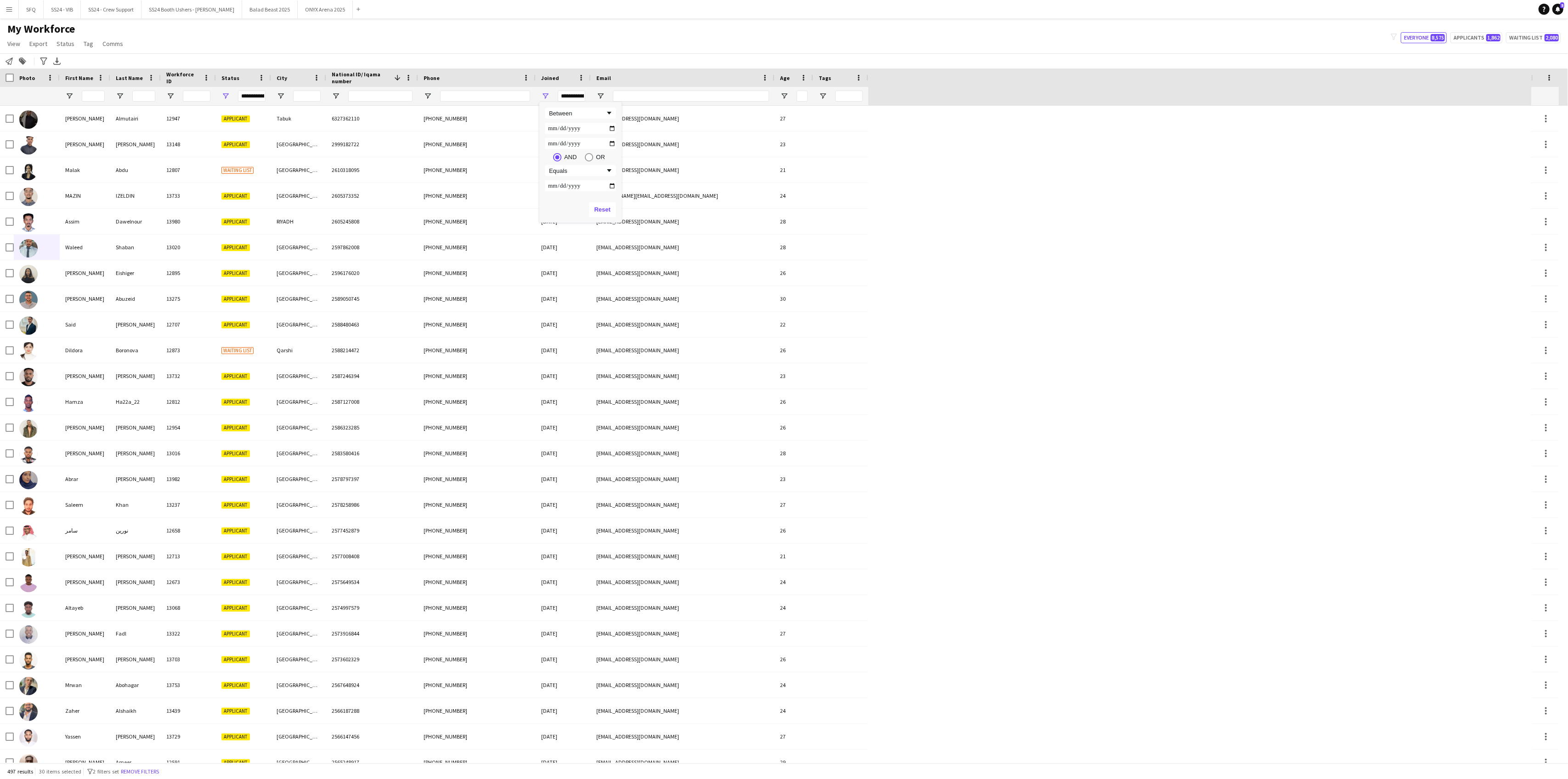
click at [528, 2] on app-navbar "Menu Boards Boards Boards All jobs Status Workforce Workforce My Workforce Recr…" at bounding box center [784, 9] width 1568 height 18
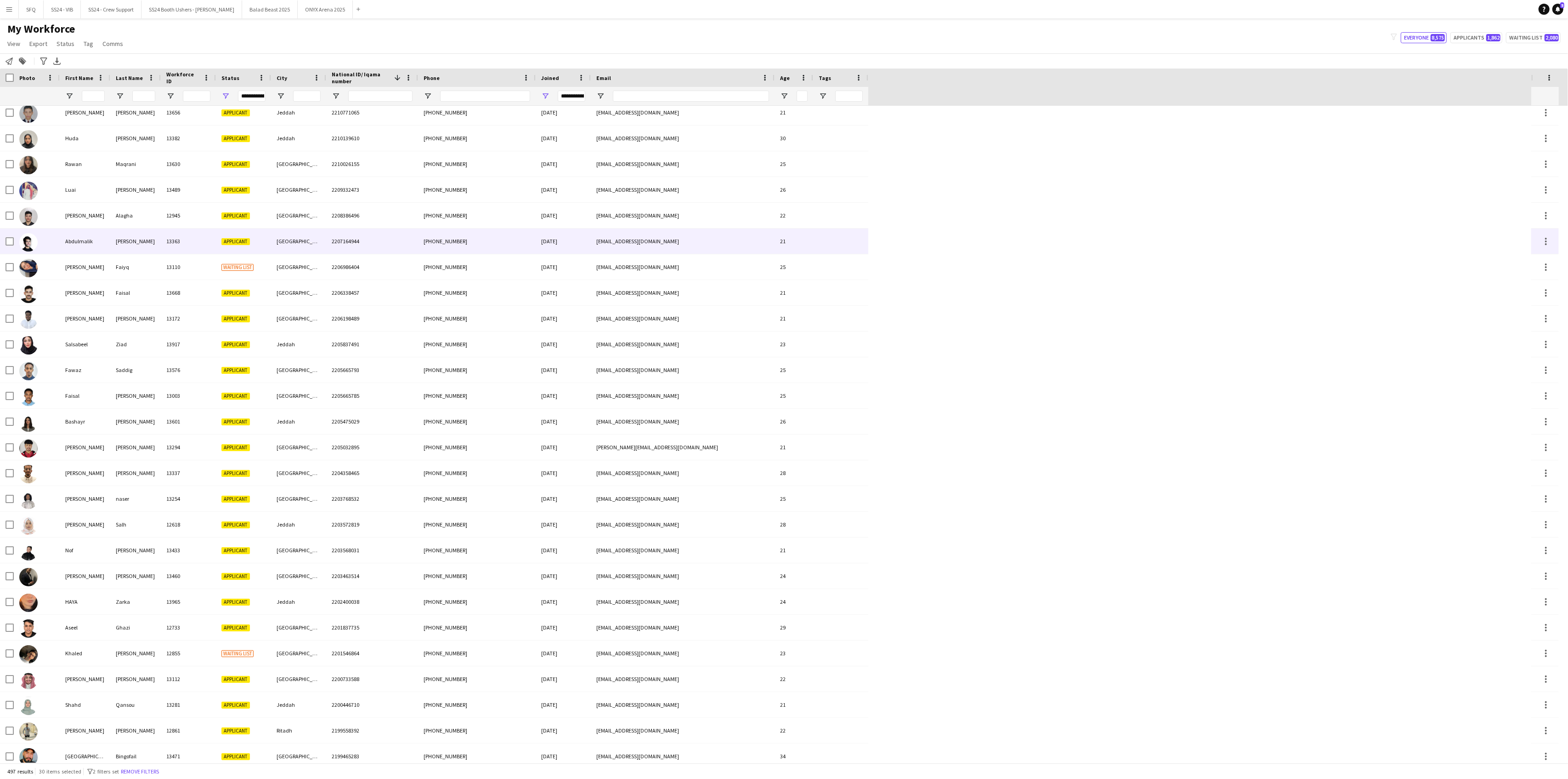
scroll to position [3738, 0]
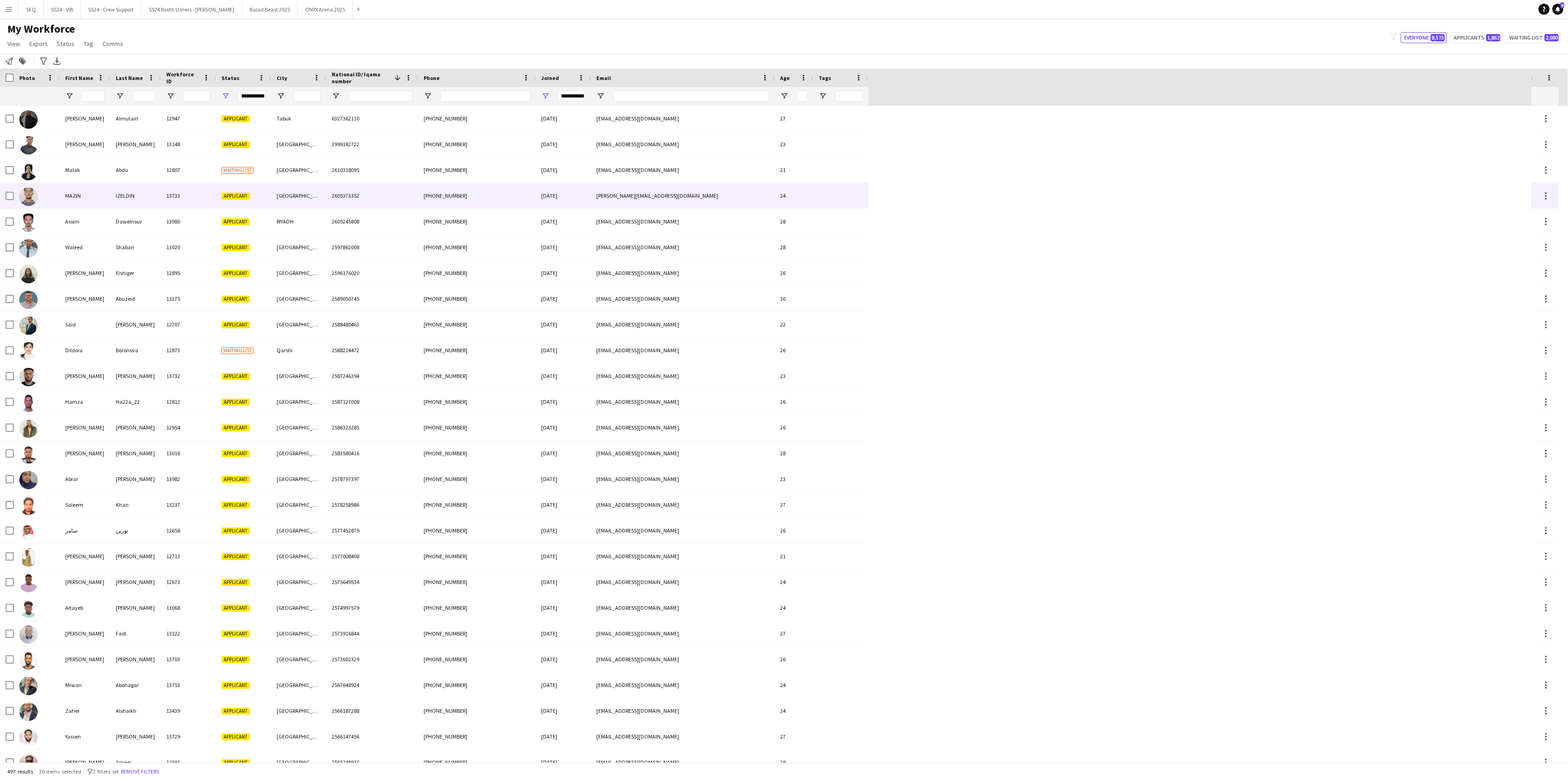
click at [46, 184] on div at bounding box center [37, 196] width 46 height 26
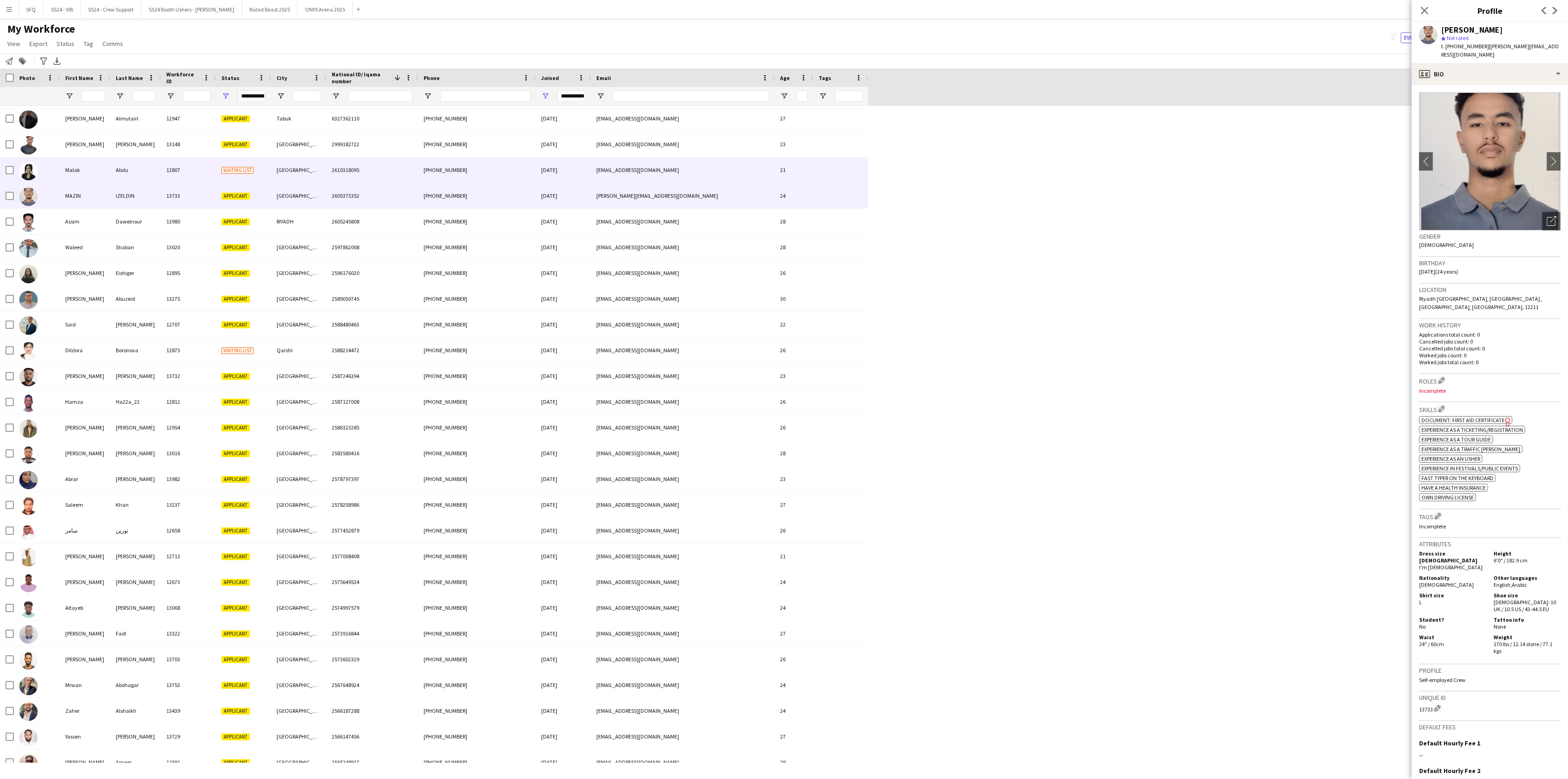
click at [65, 167] on div "Malak" at bounding box center [85, 170] width 51 height 26
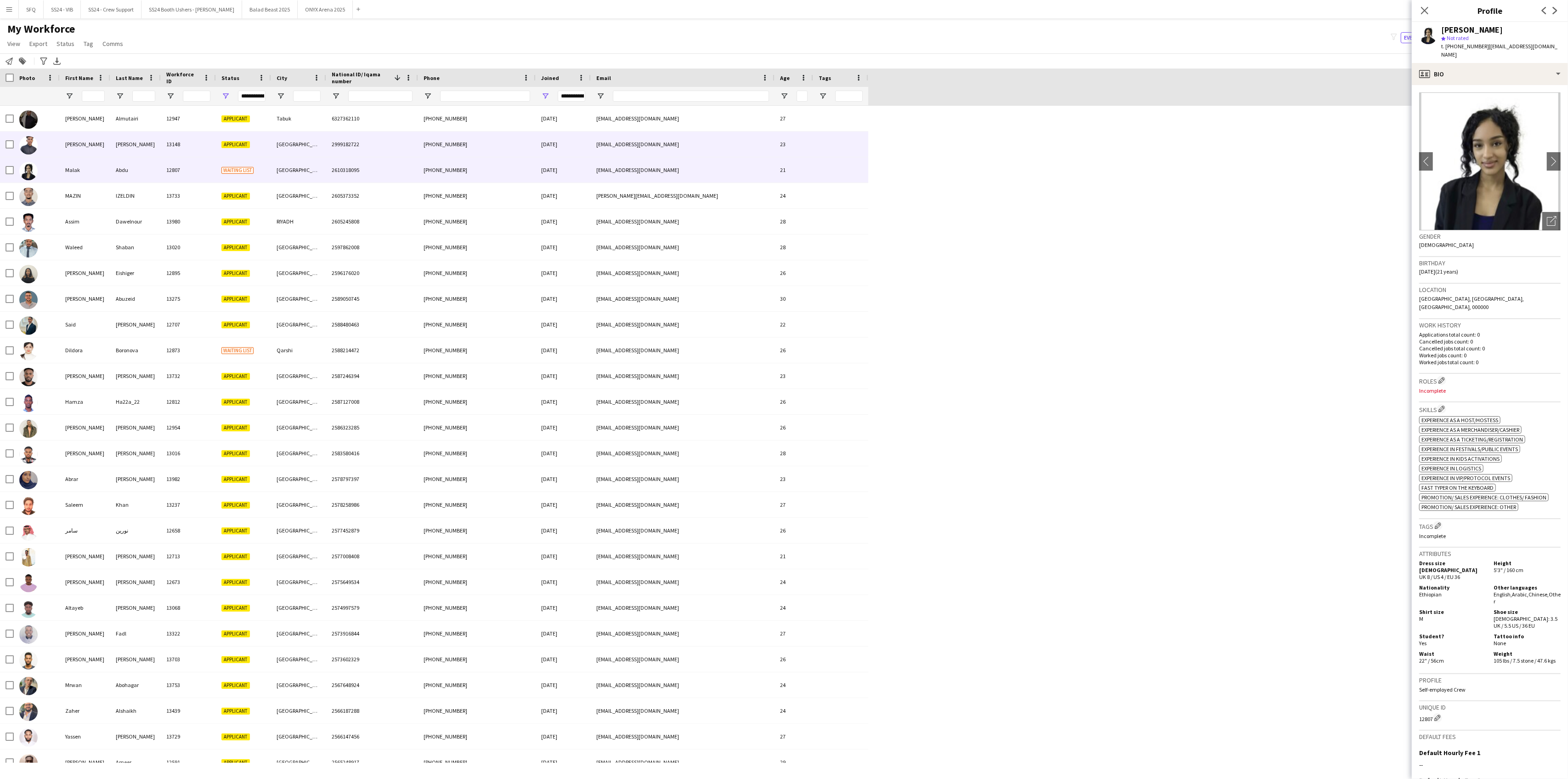
click at [74, 138] on div "[PERSON_NAME]" at bounding box center [85, 144] width 51 height 26
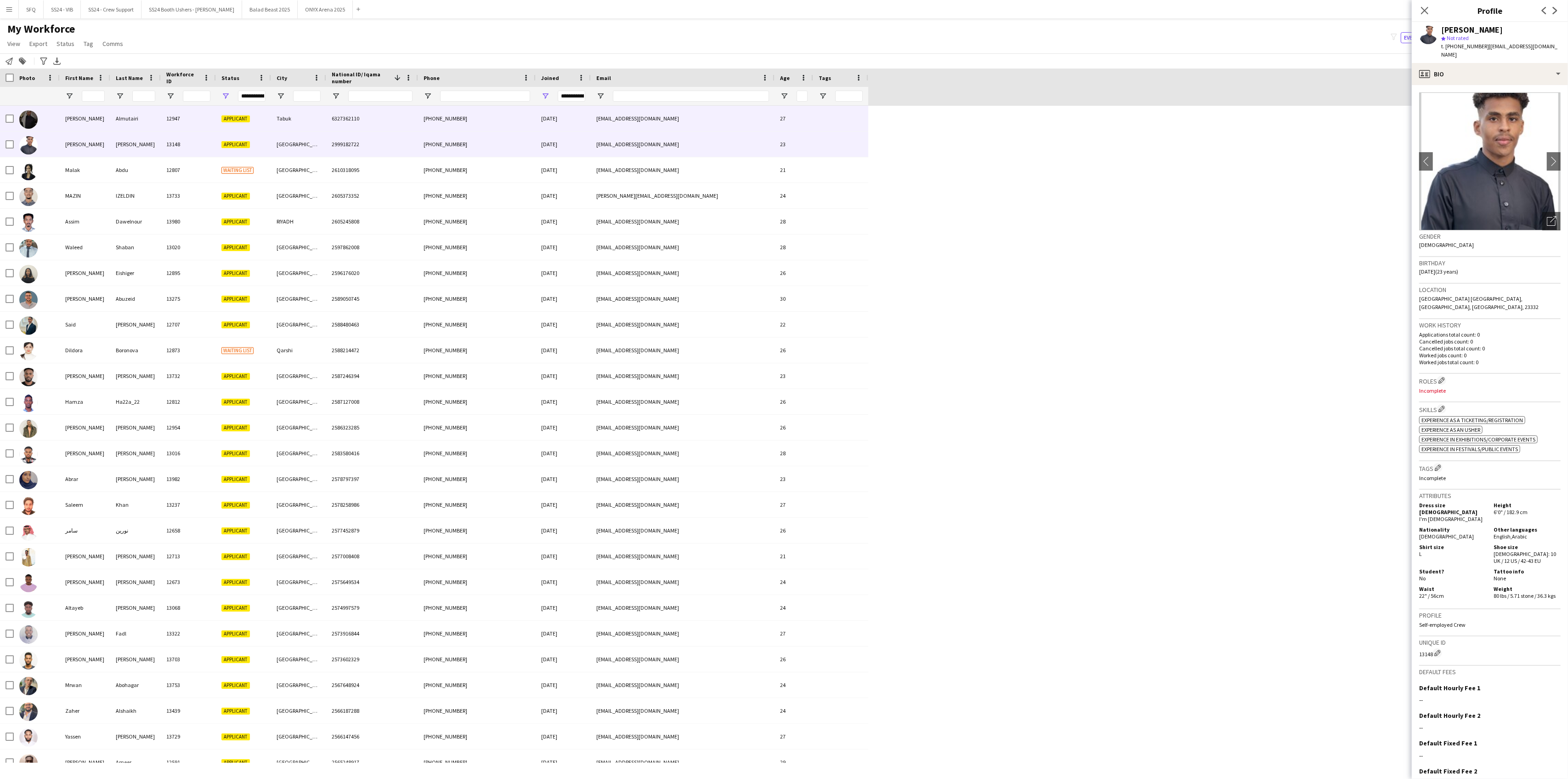
click at [74, 124] on div "[PERSON_NAME]" at bounding box center [85, 119] width 51 height 26
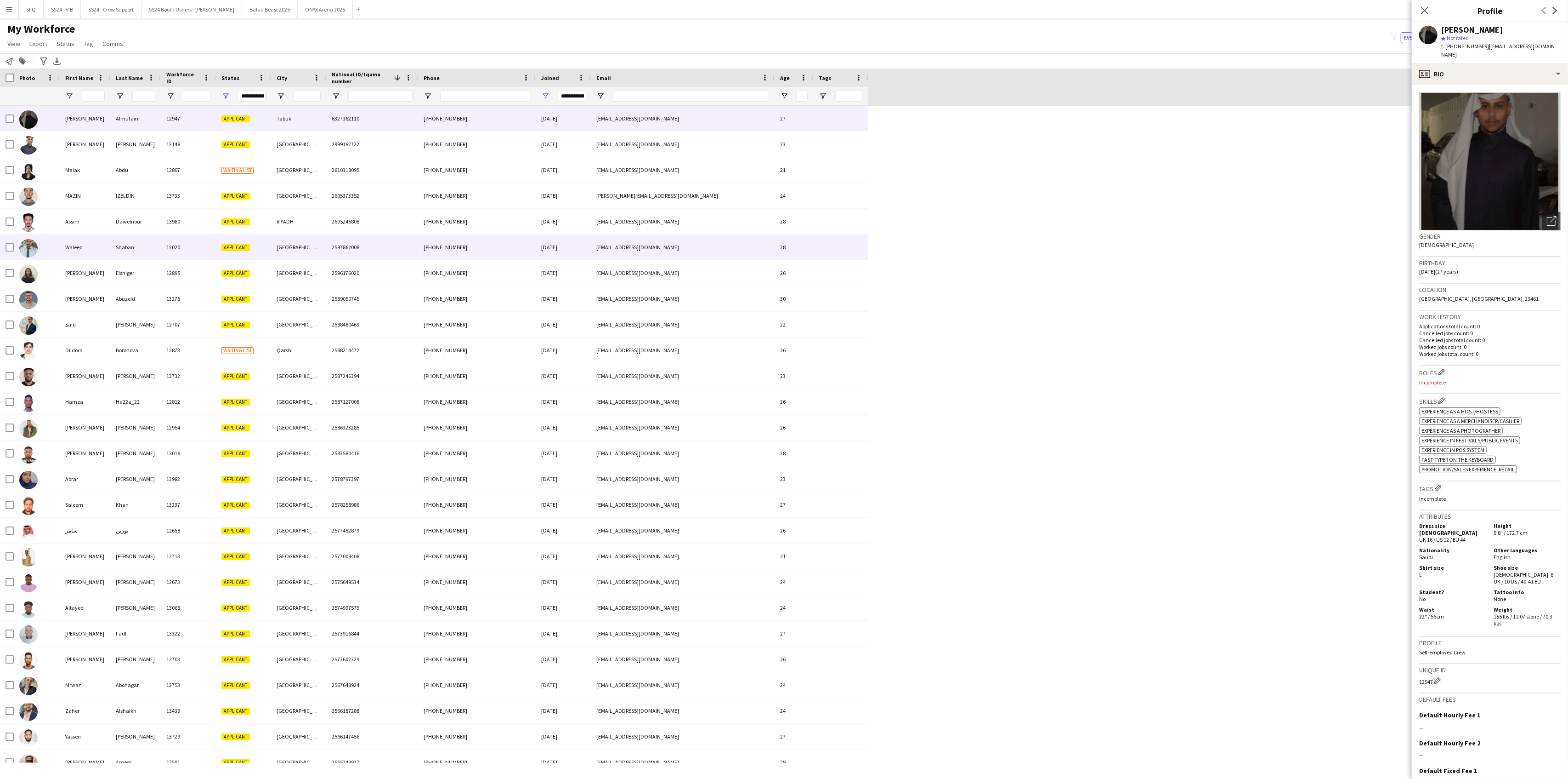
click at [81, 249] on div "Waleed" at bounding box center [85, 247] width 51 height 26
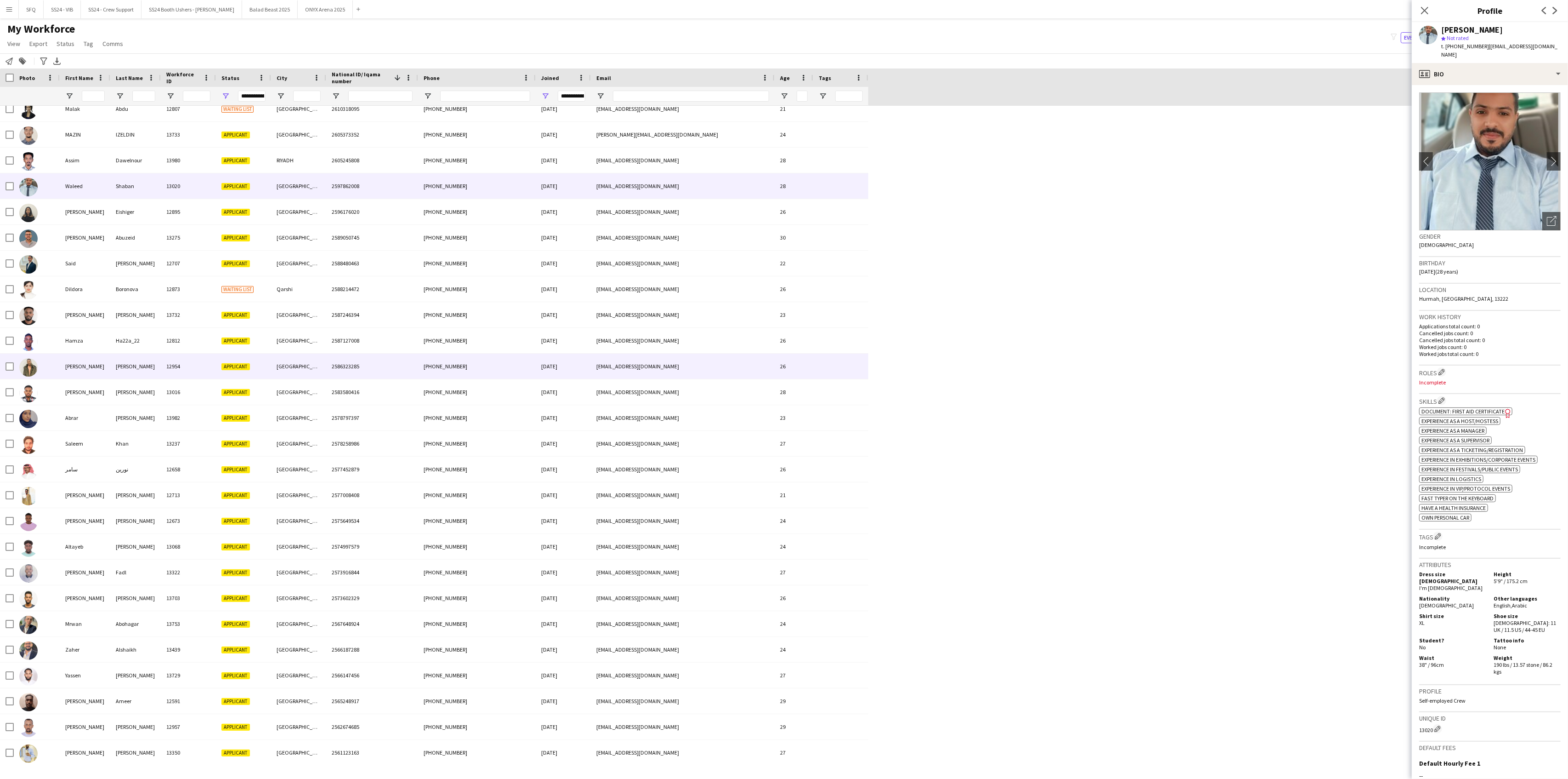
click at [141, 366] on div "[PERSON_NAME]" at bounding box center [135, 366] width 51 height 26
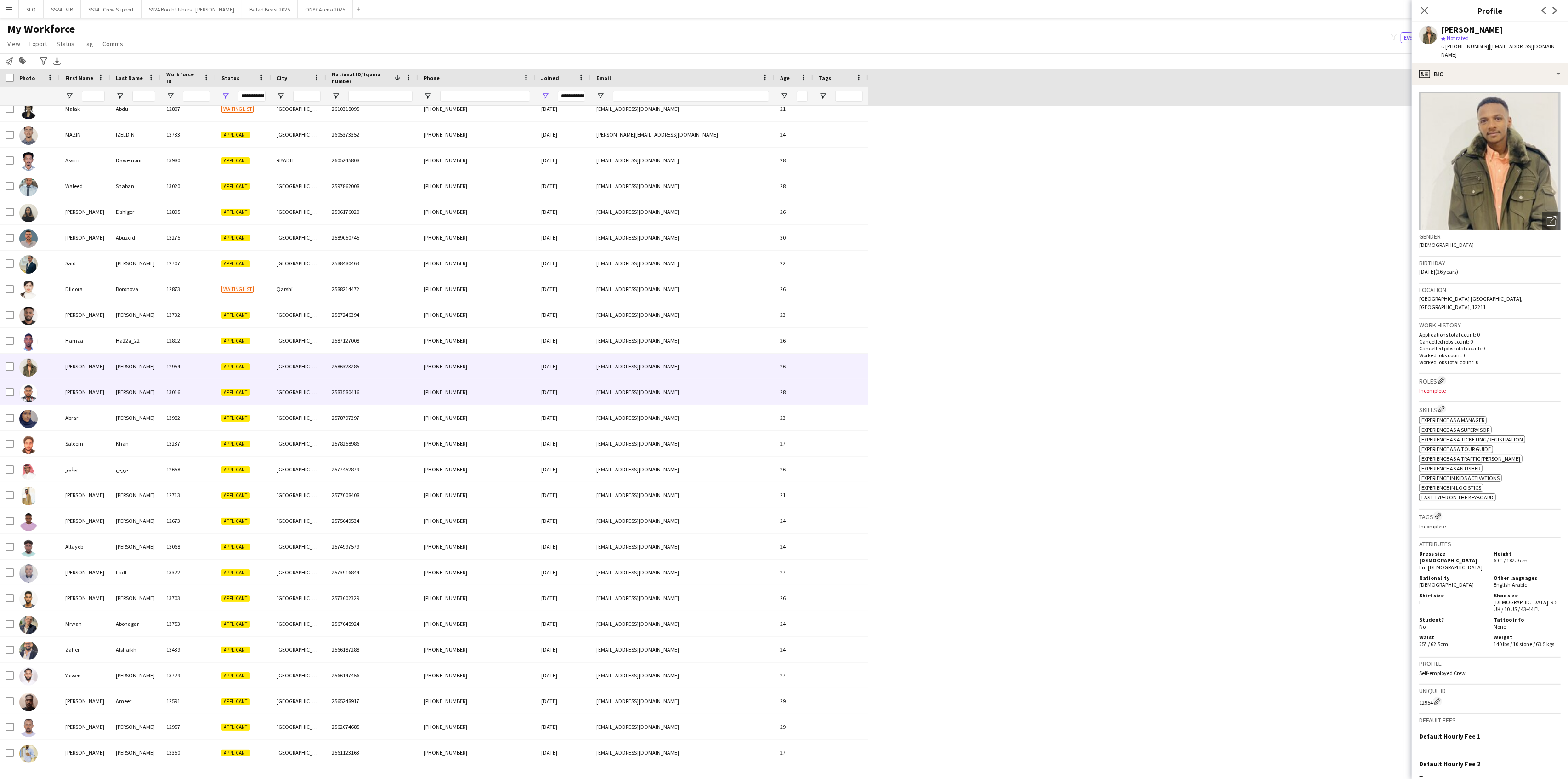
click at [118, 392] on div "[PERSON_NAME]" at bounding box center [135, 392] width 51 height 26
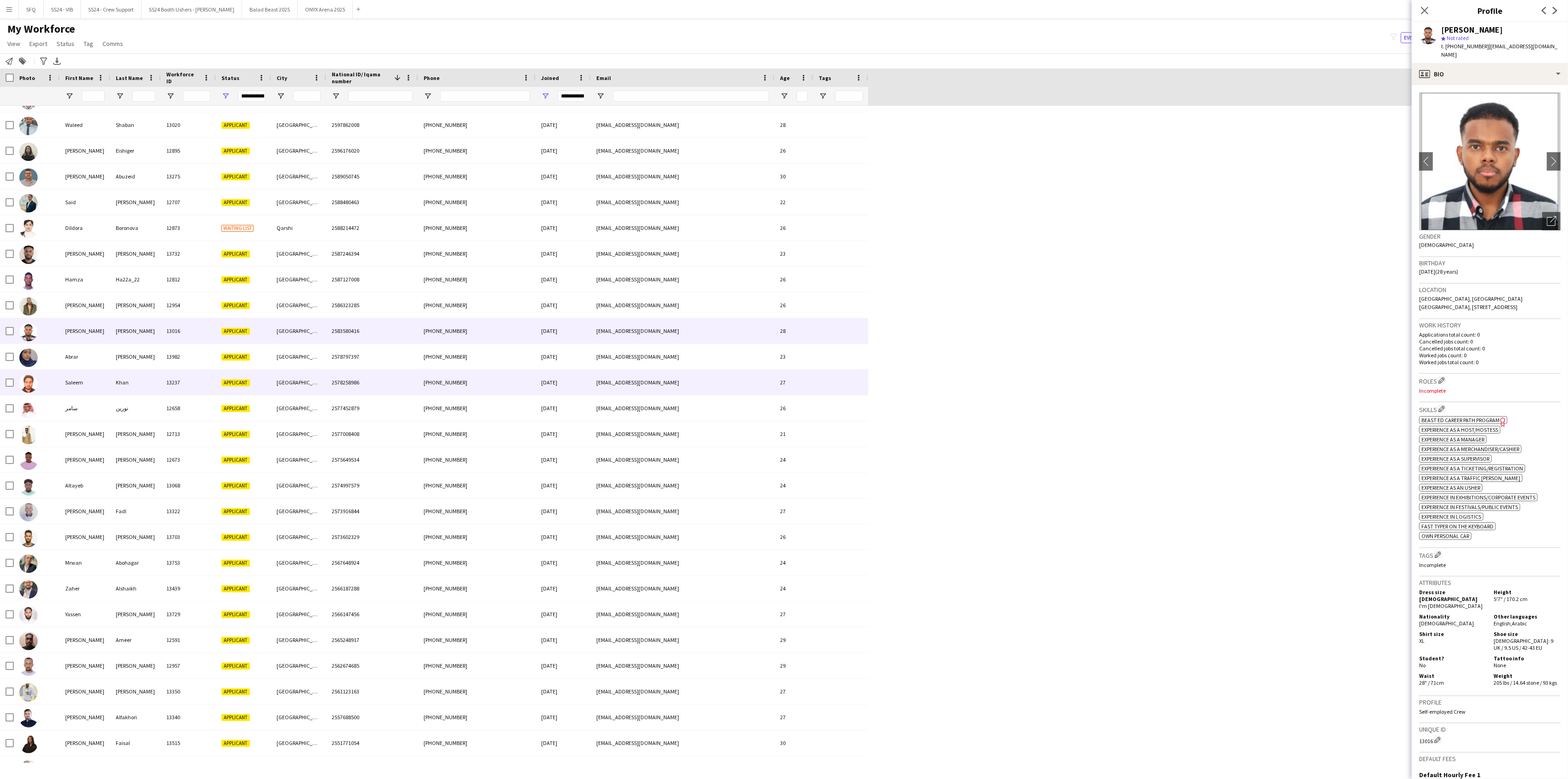
click at [93, 379] on div "Saleem" at bounding box center [85, 382] width 51 height 26
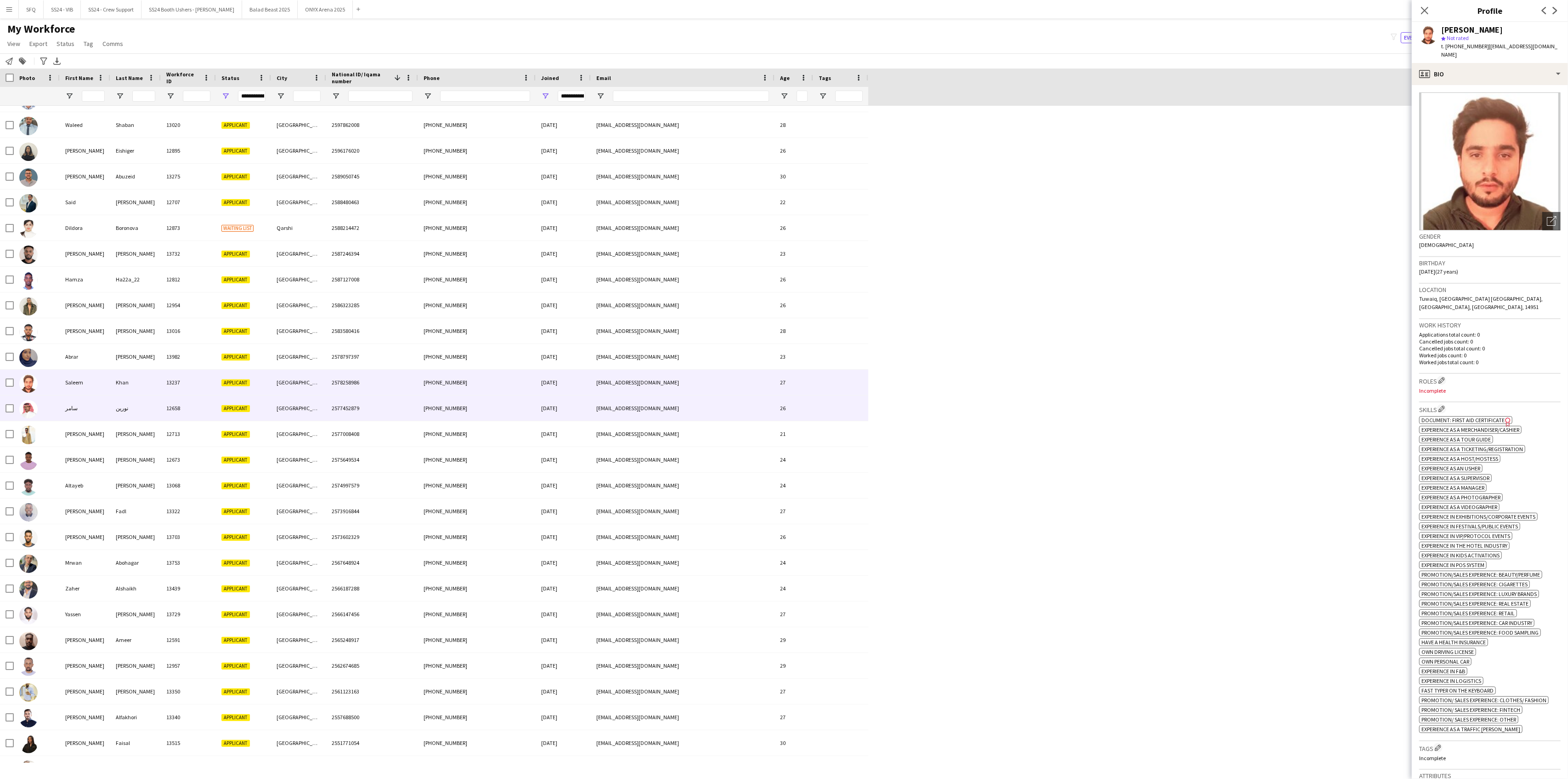
click at [83, 402] on div "سامر" at bounding box center [85, 408] width 51 height 26
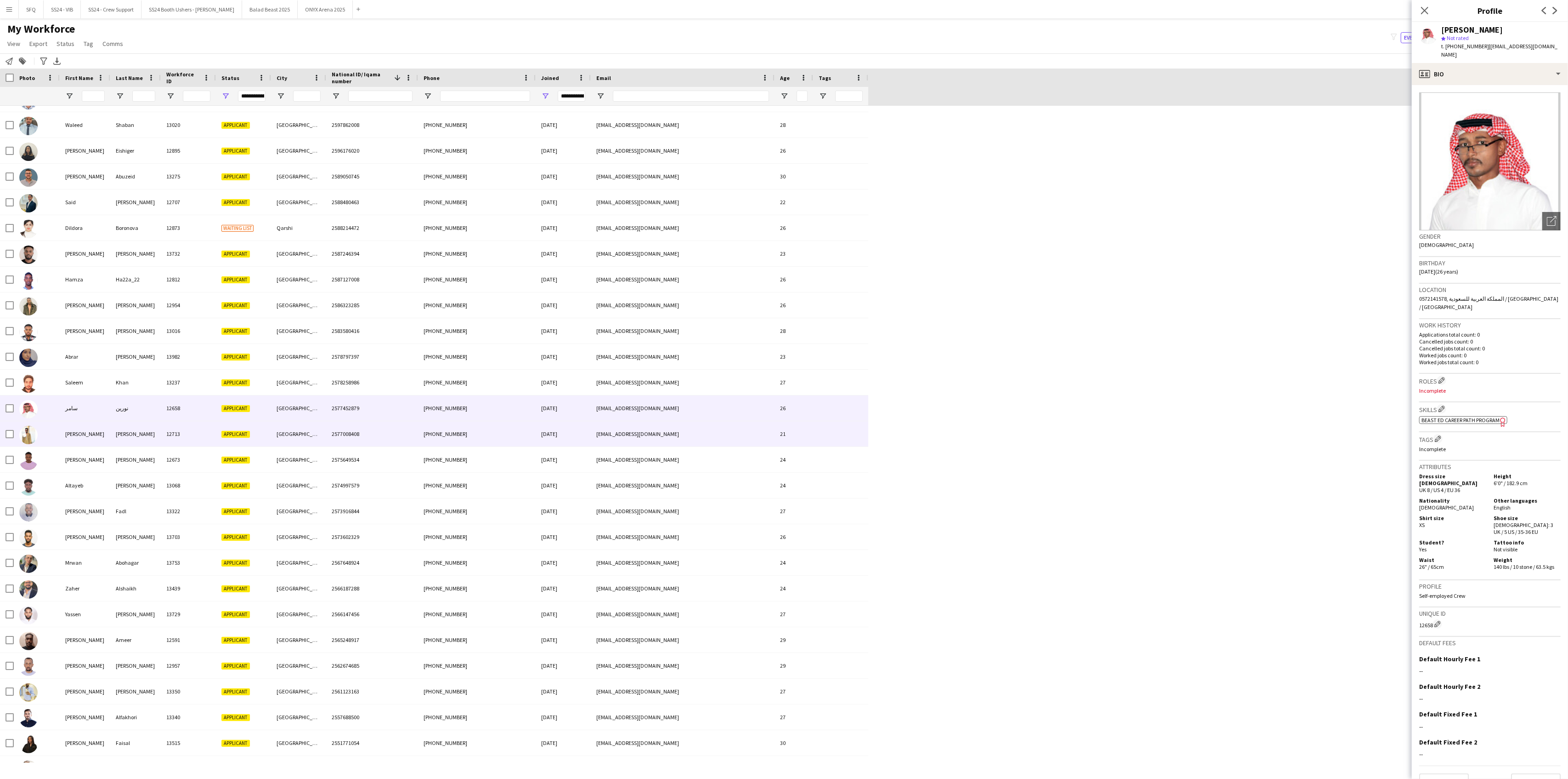
click at [85, 432] on div "[PERSON_NAME]" at bounding box center [85, 434] width 51 height 26
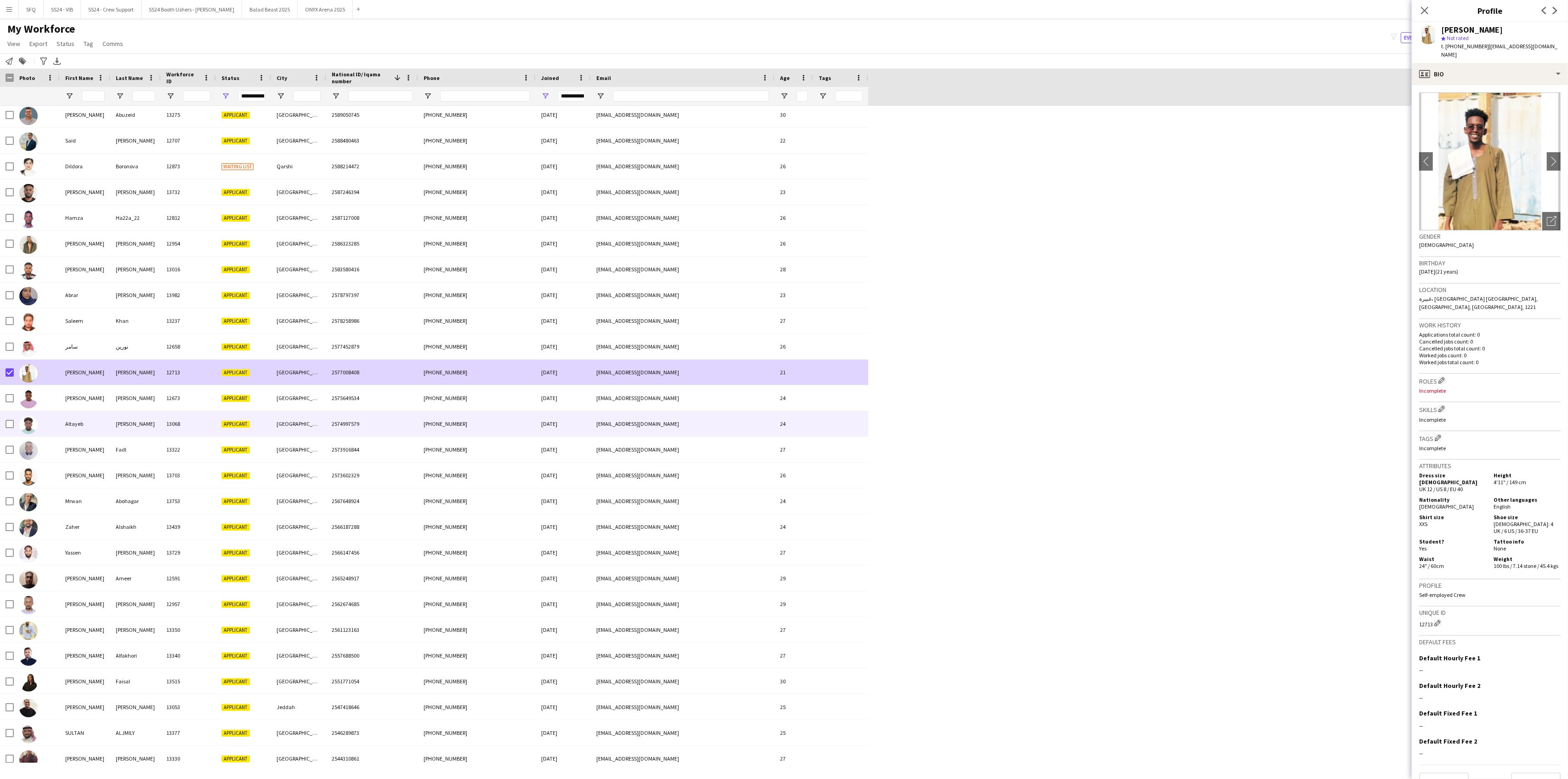
click at [78, 431] on div "Altayeb" at bounding box center [85, 424] width 51 height 26
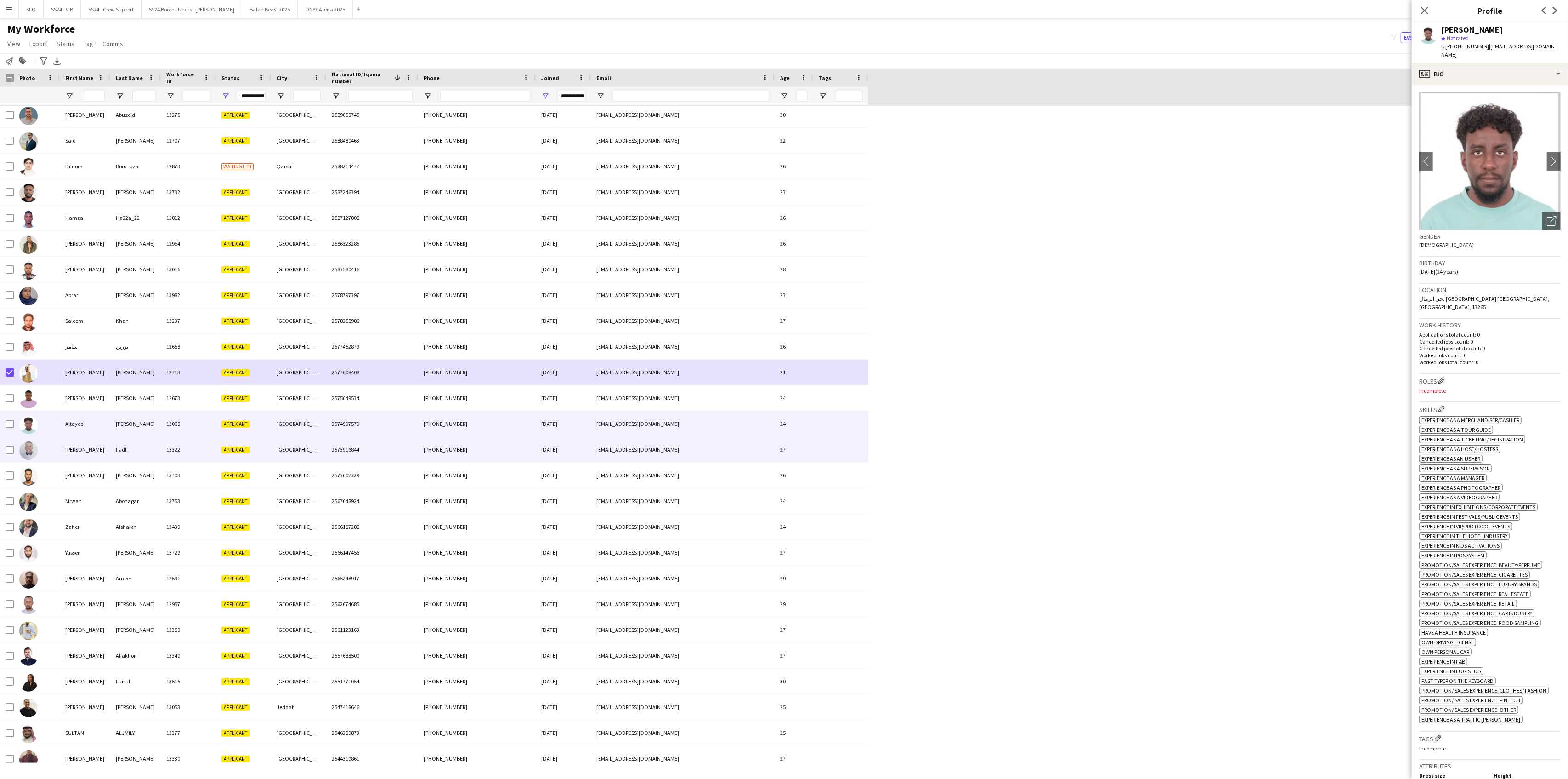
click at [72, 456] on div "[PERSON_NAME]" at bounding box center [85, 449] width 51 height 26
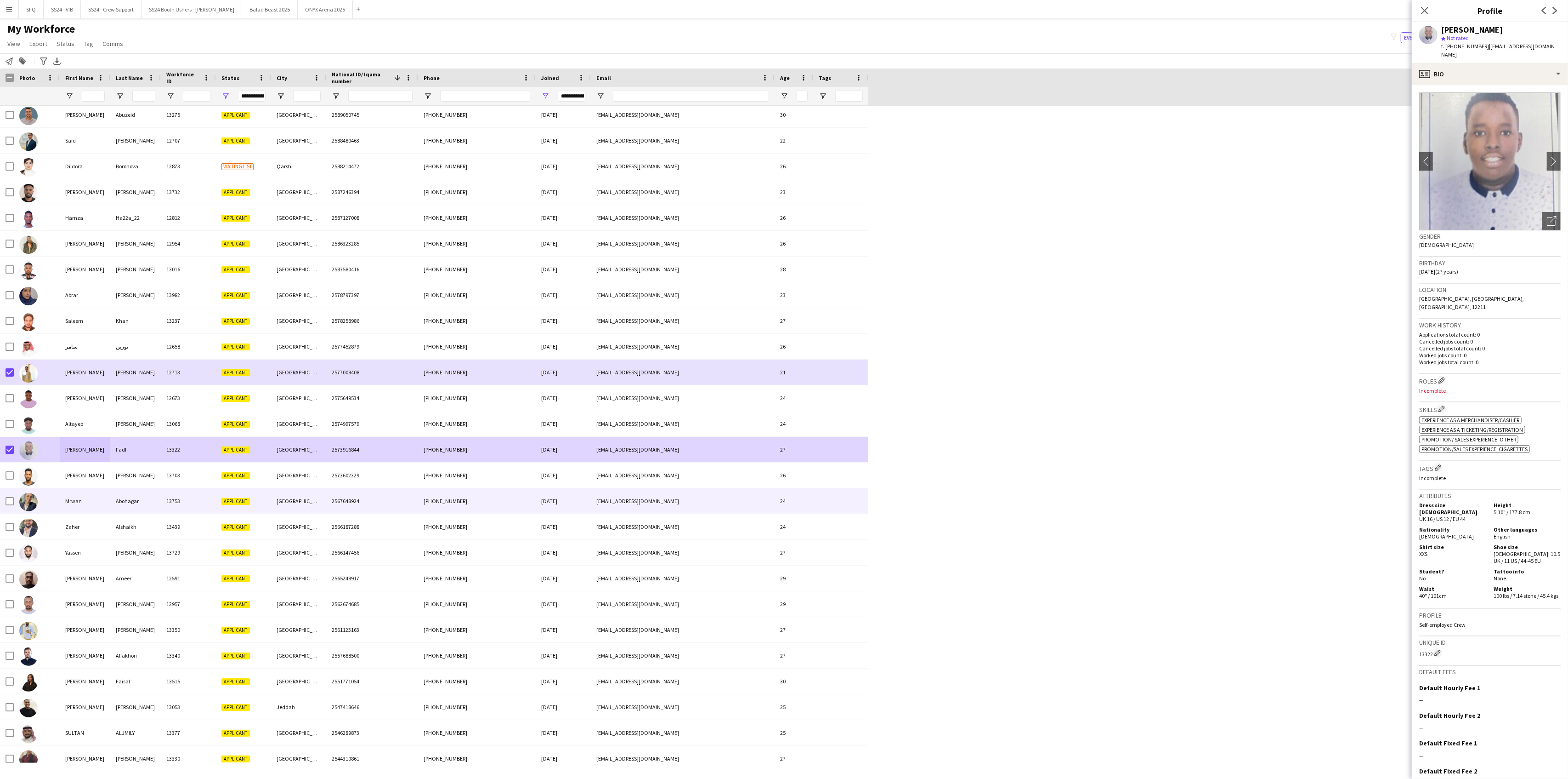
click at [35, 496] on img at bounding box center [29, 502] width 18 height 18
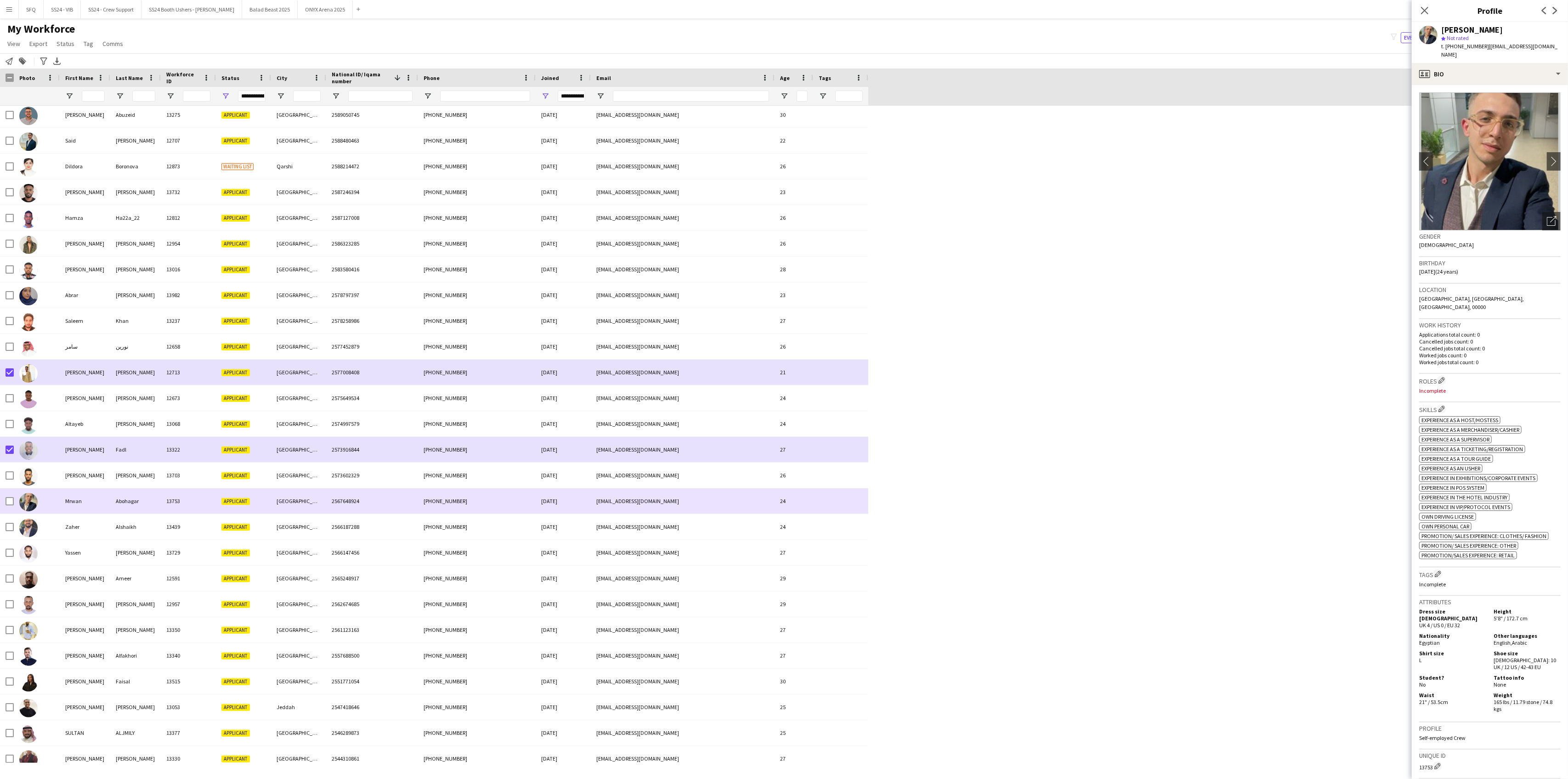
click at [54, 504] on div at bounding box center [37, 501] width 46 height 26
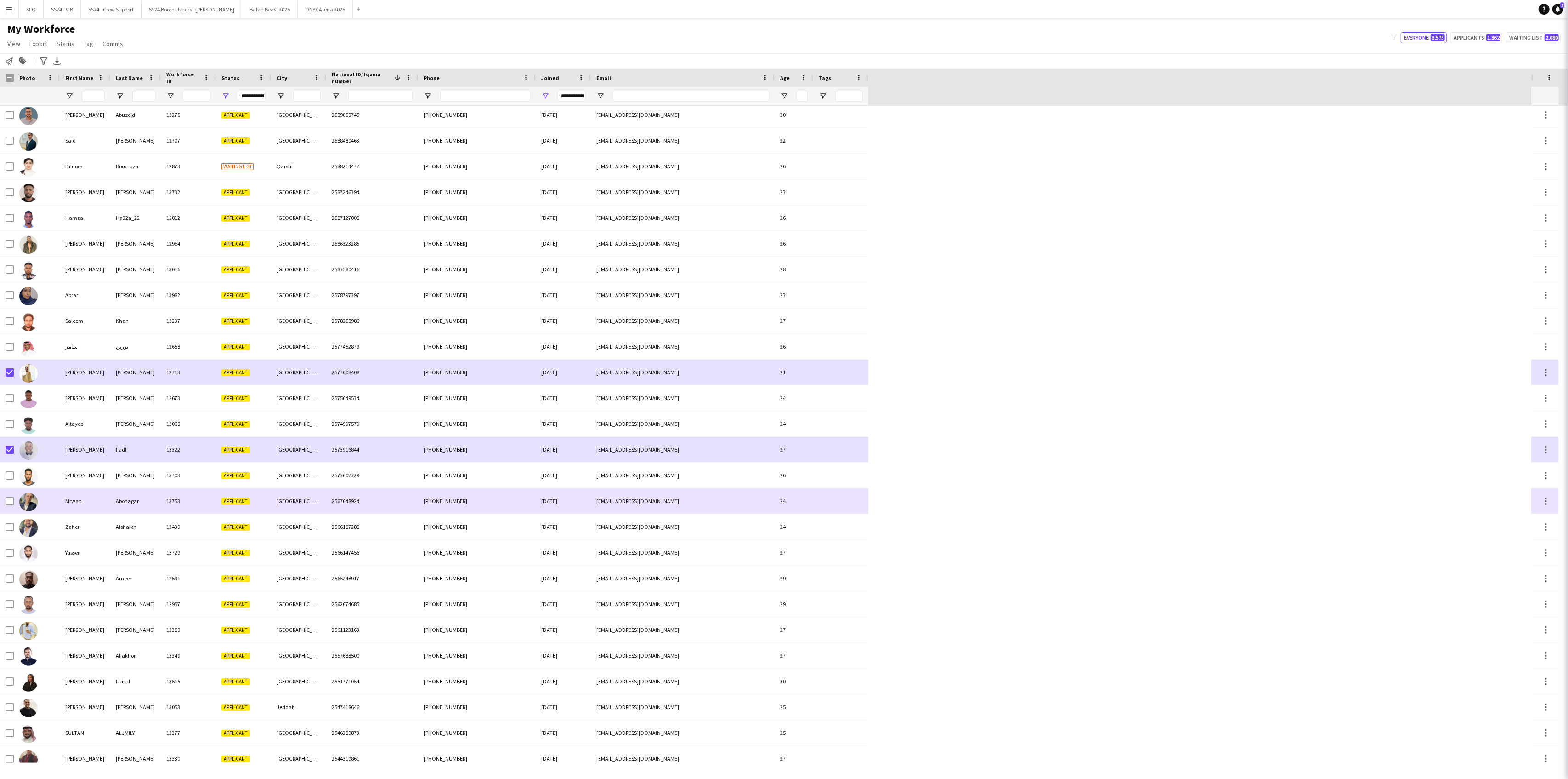
click at [55, 522] on div at bounding box center [37, 527] width 46 height 26
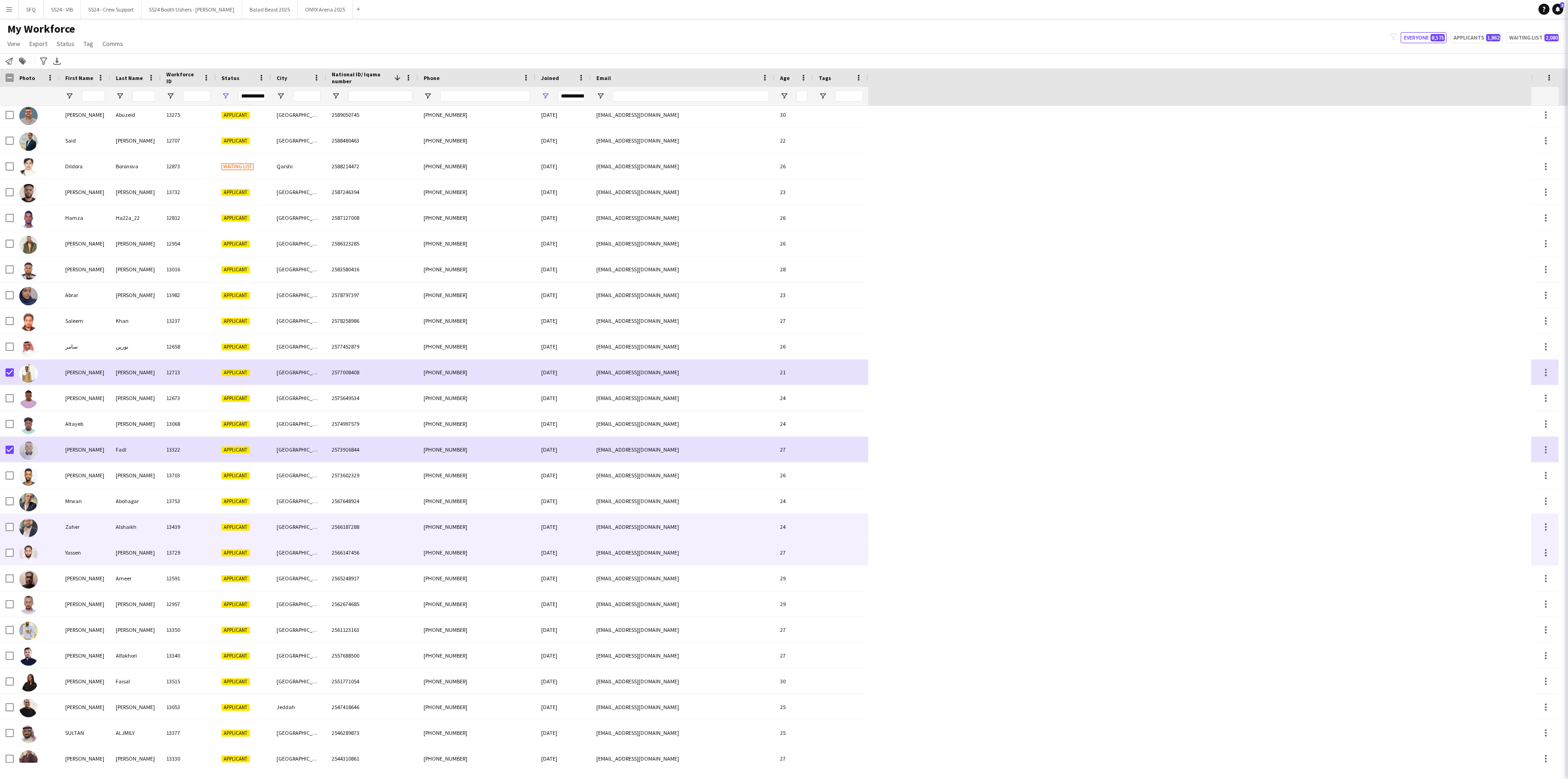
click at [39, 559] on div at bounding box center [37, 552] width 46 height 26
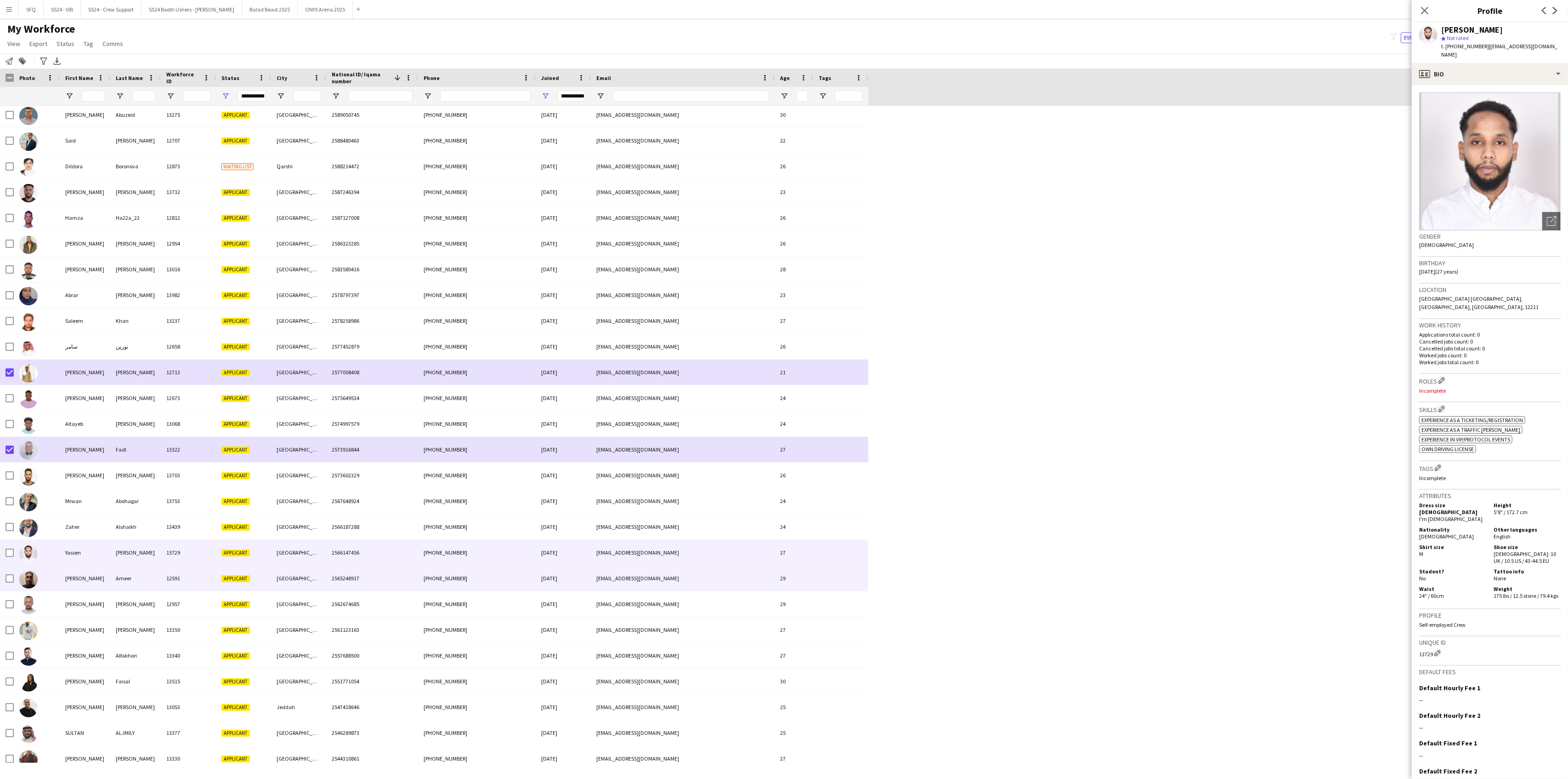
click at [48, 574] on div at bounding box center [37, 578] width 46 height 26
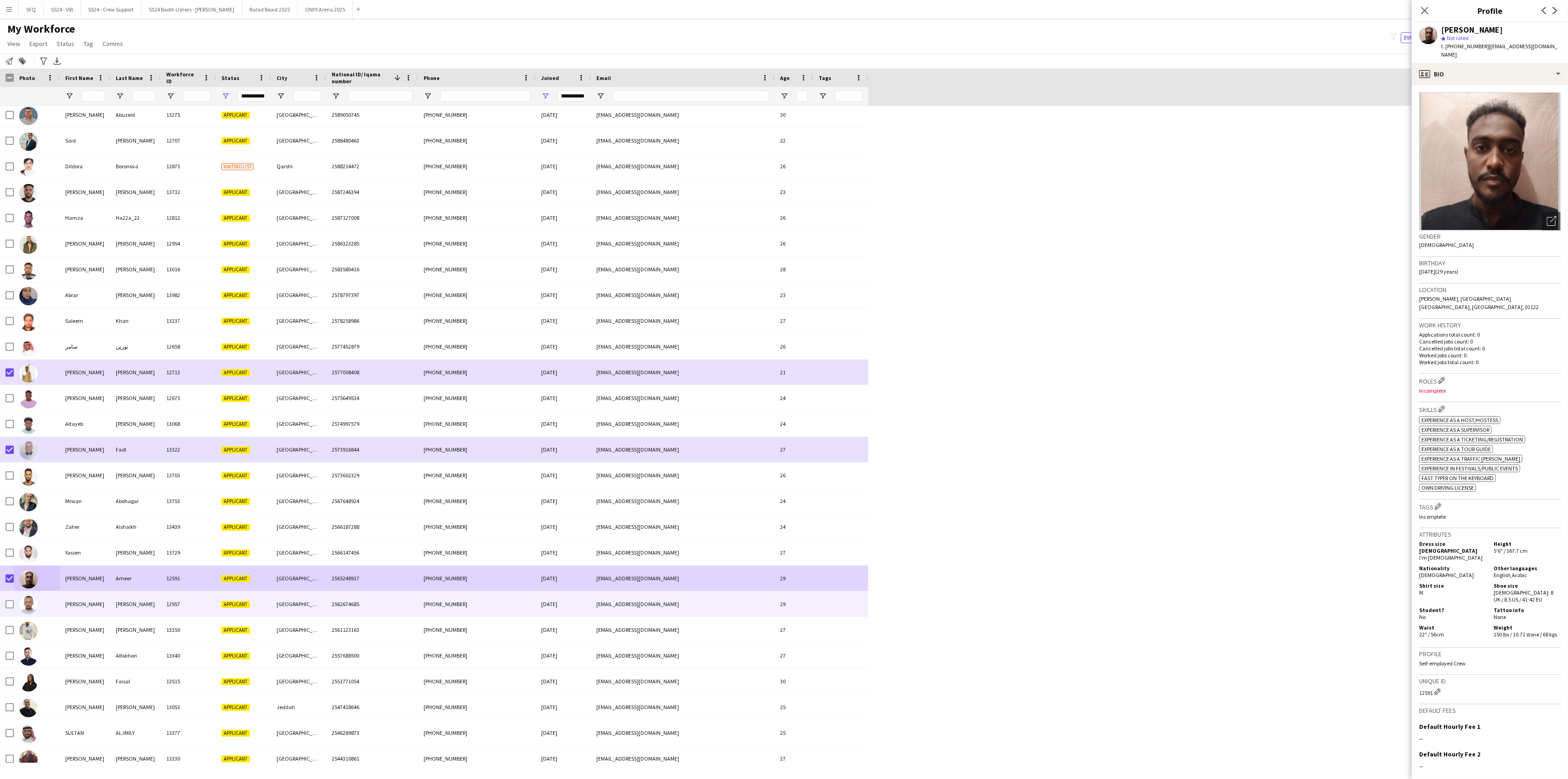
click at [93, 608] on div "[PERSON_NAME]" at bounding box center [85, 604] width 51 height 26
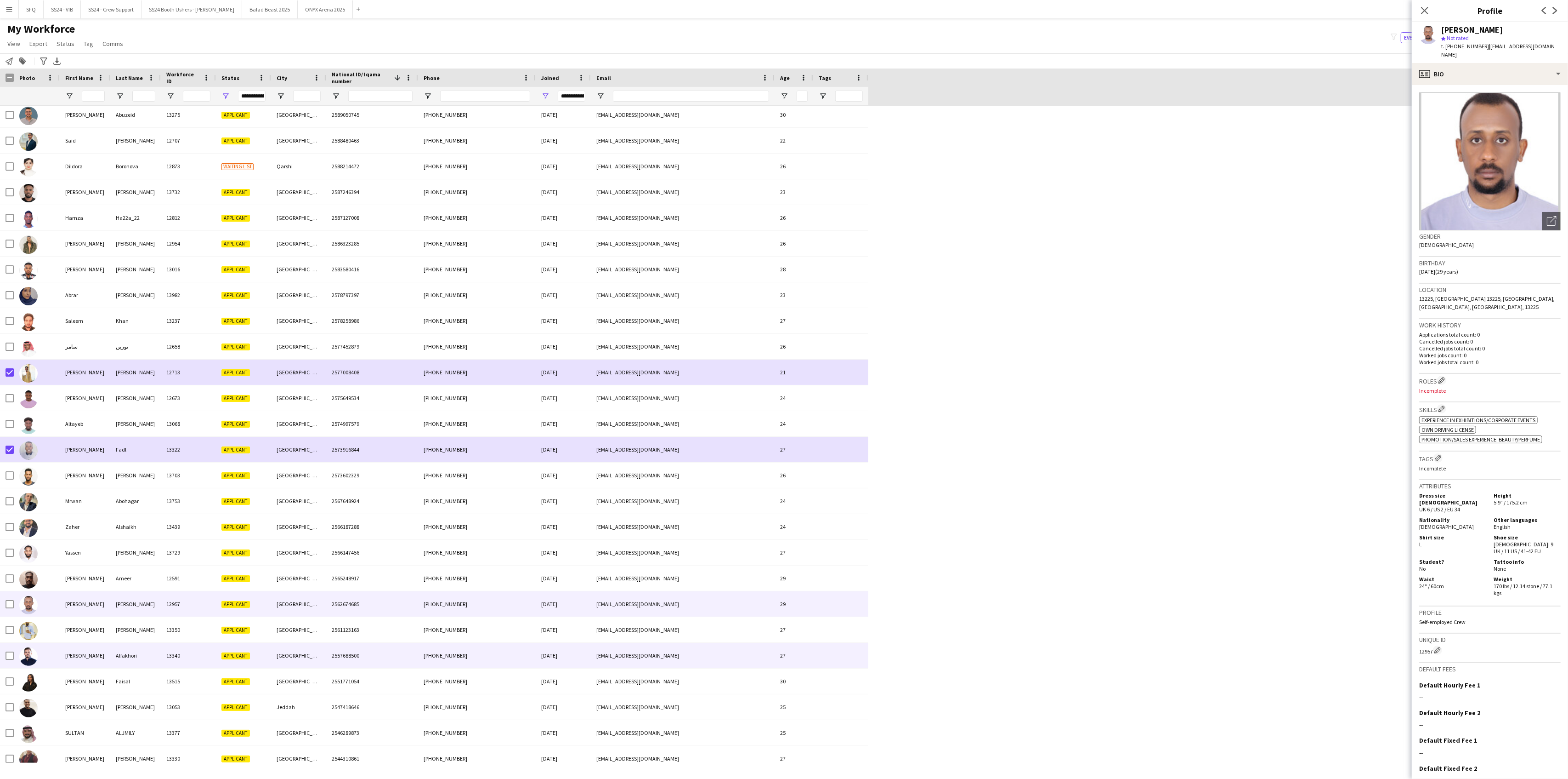
click at [47, 631] on div at bounding box center [37, 655] width 46 height 26
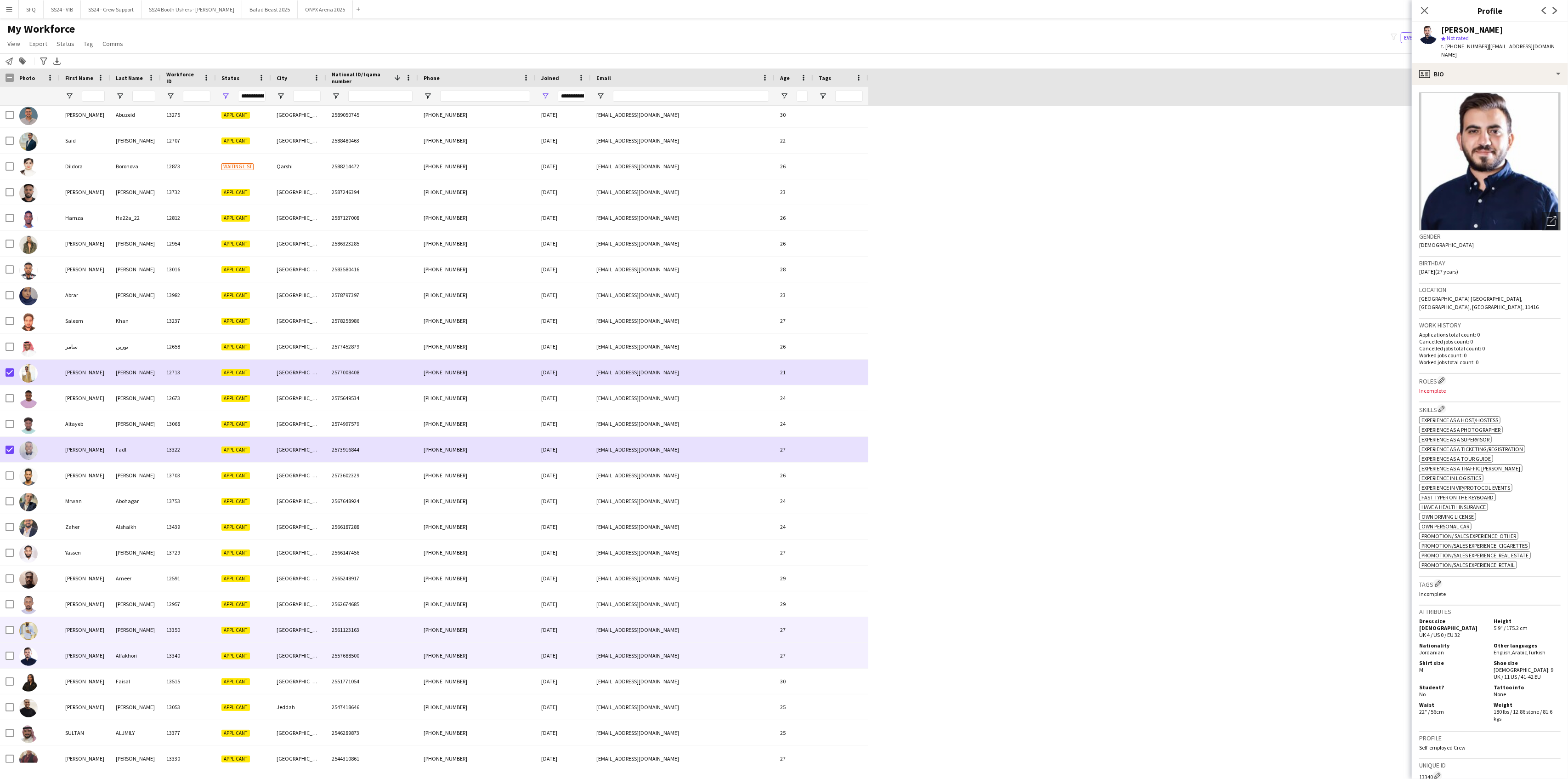
click at [55, 631] on div at bounding box center [37, 630] width 46 height 26
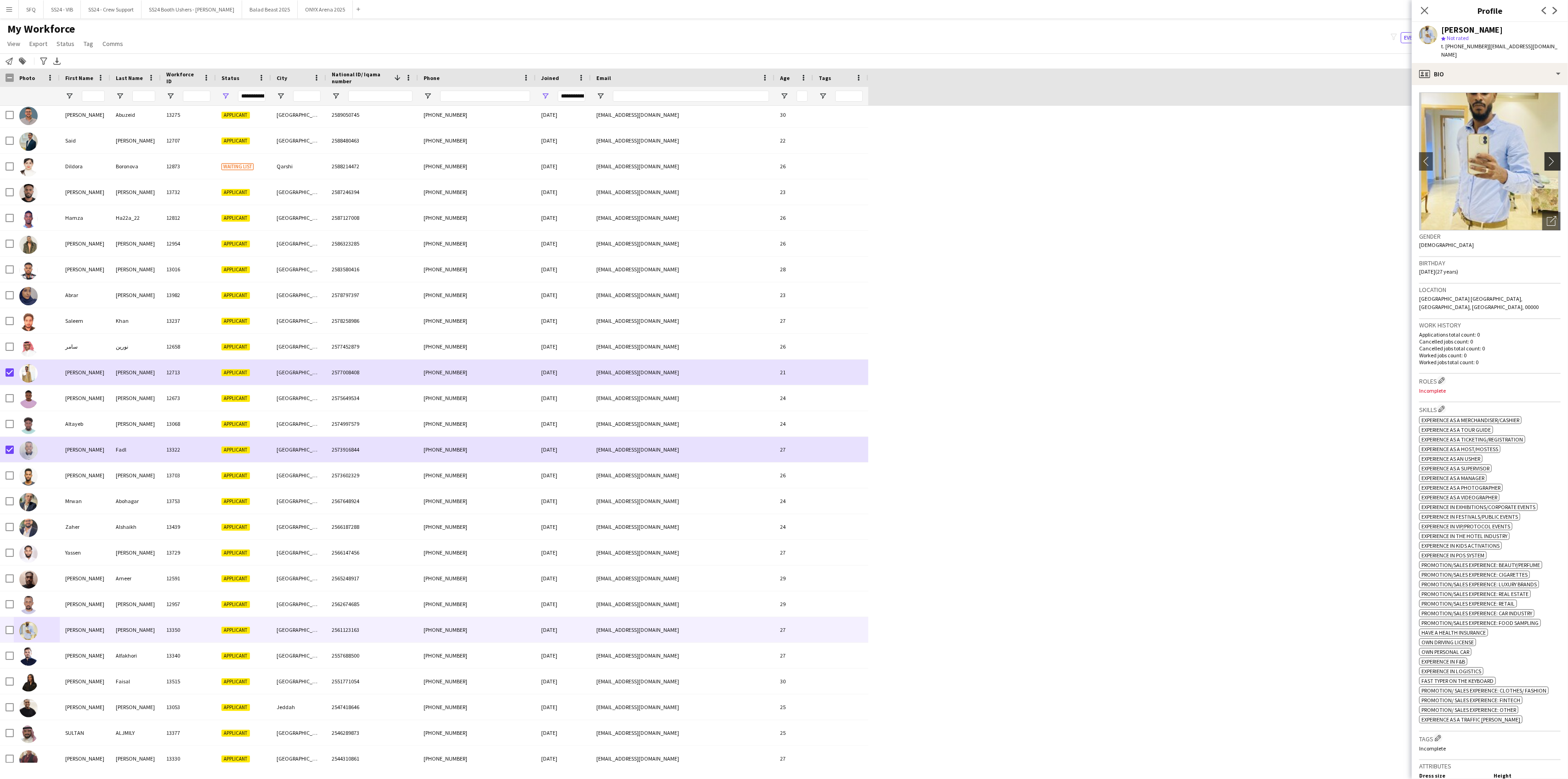
click at [1175, 157] on app-icon "chevron-right" at bounding box center [1553, 161] width 14 height 10
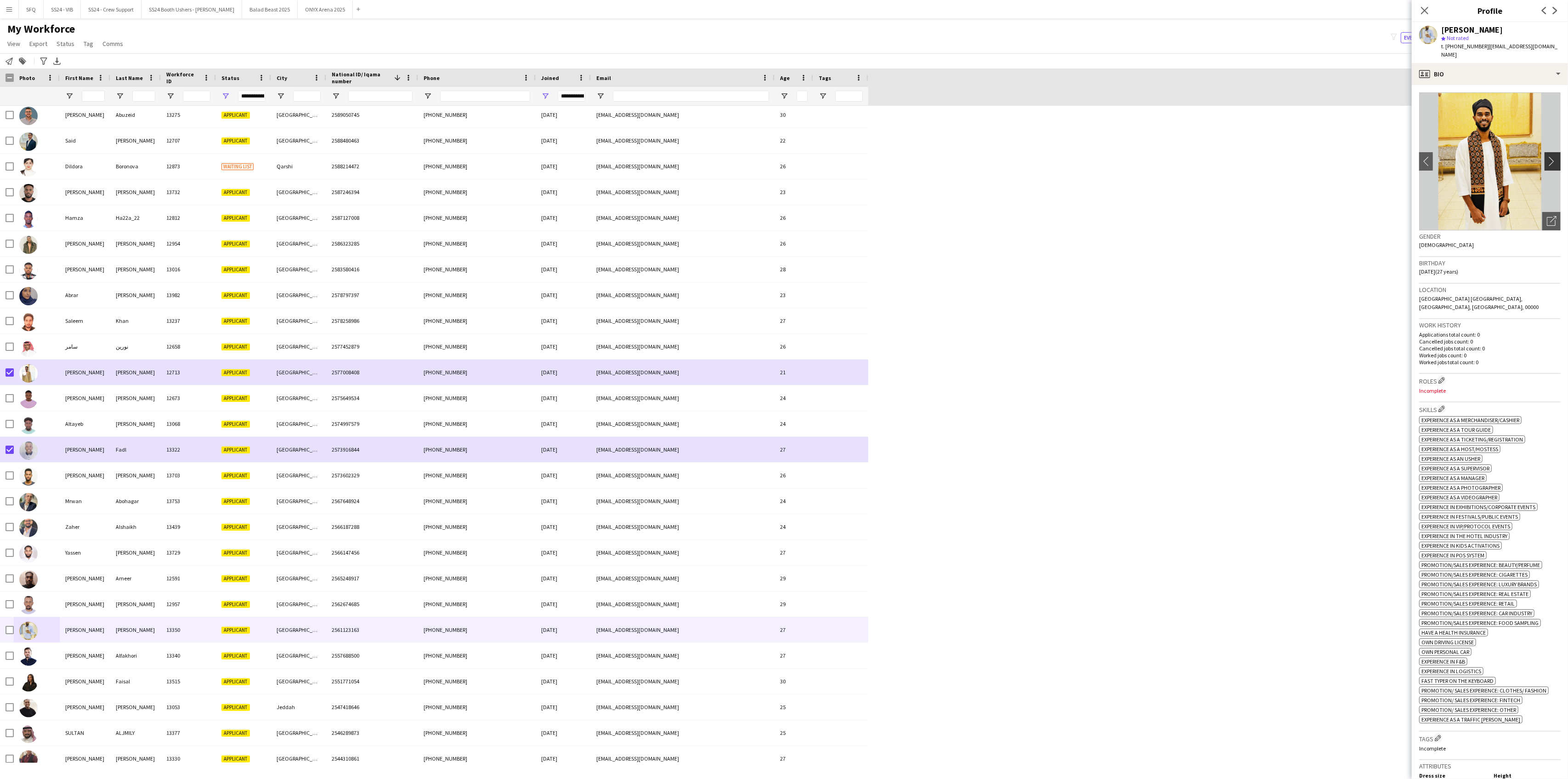
click at [1175, 157] on app-icon "chevron-right" at bounding box center [1553, 161] width 14 height 10
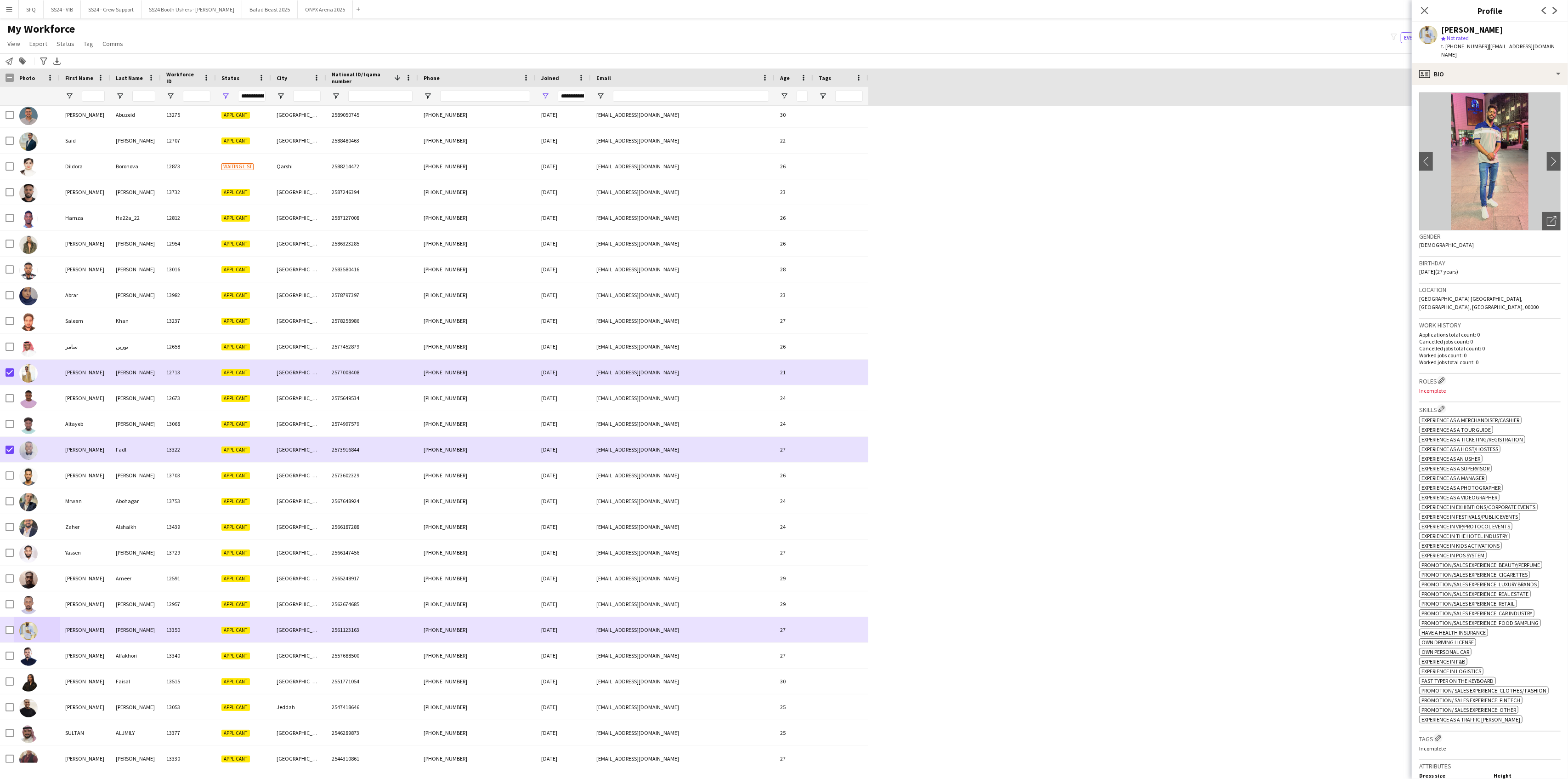
click at [14, 628] on div at bounding box center [37, 630] width 46 height 26
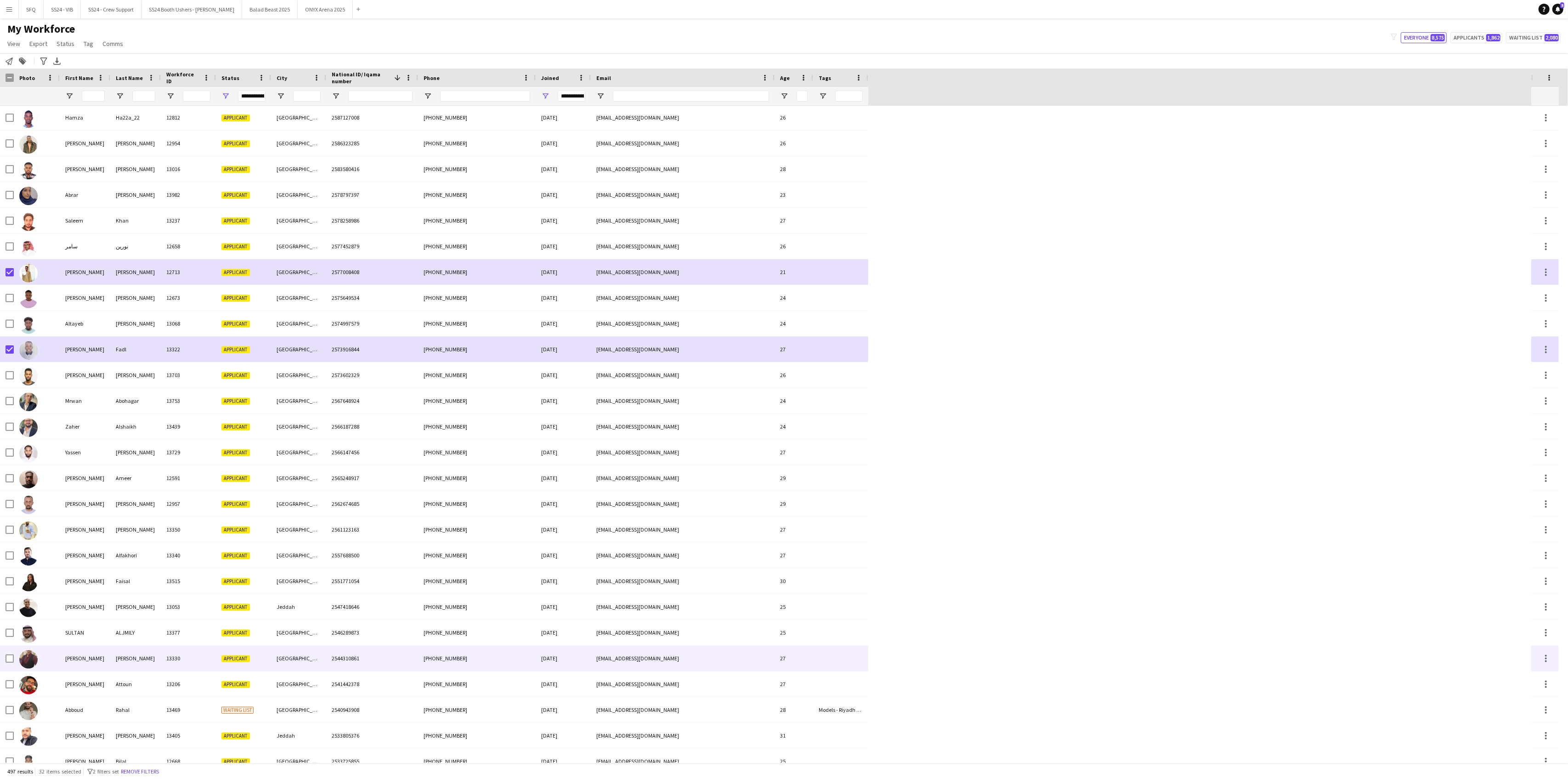
scroll to position [306, 0]
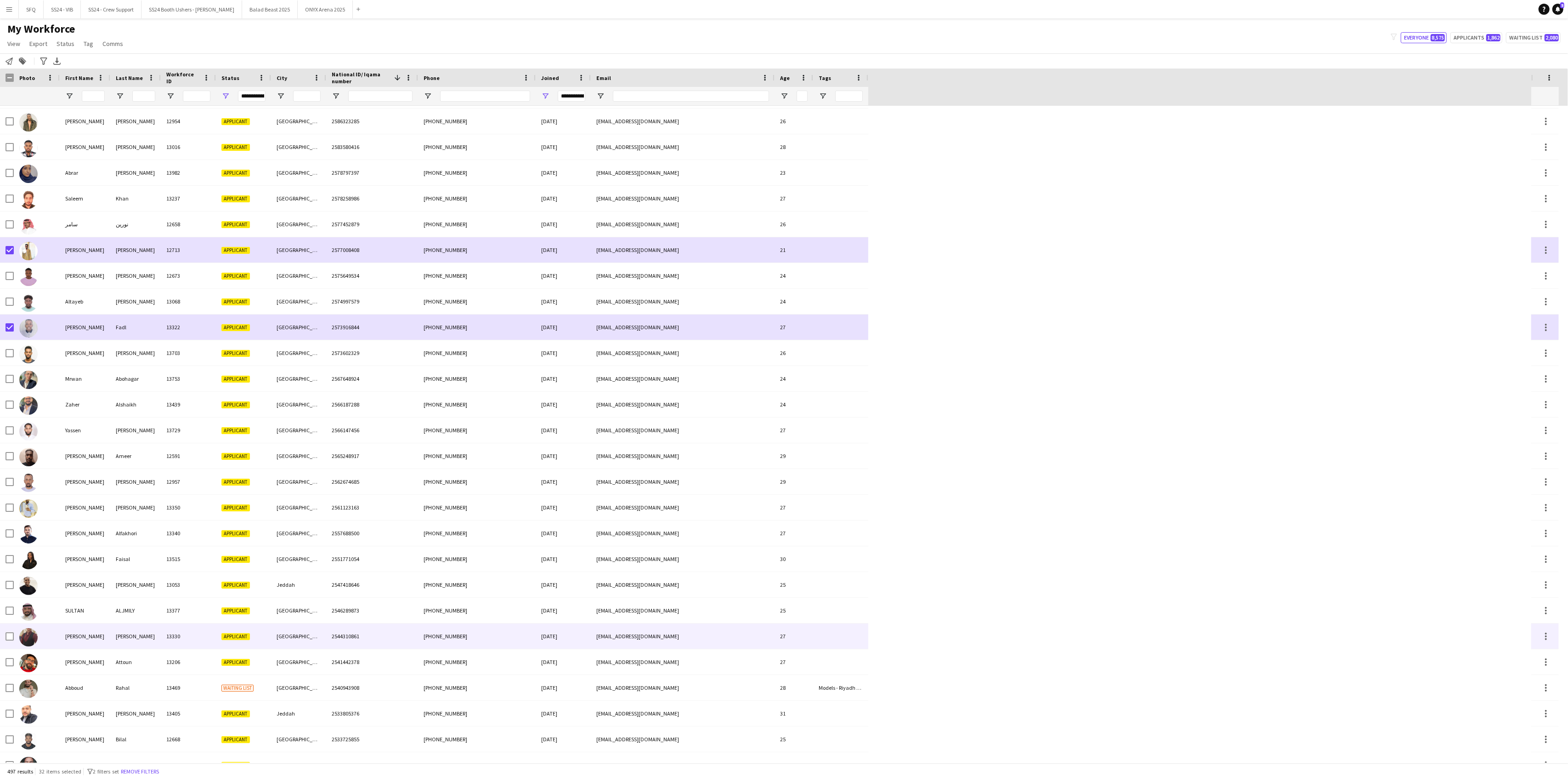
click at [37, 631] on div at bounding box center [29, 636] width 18 height 26
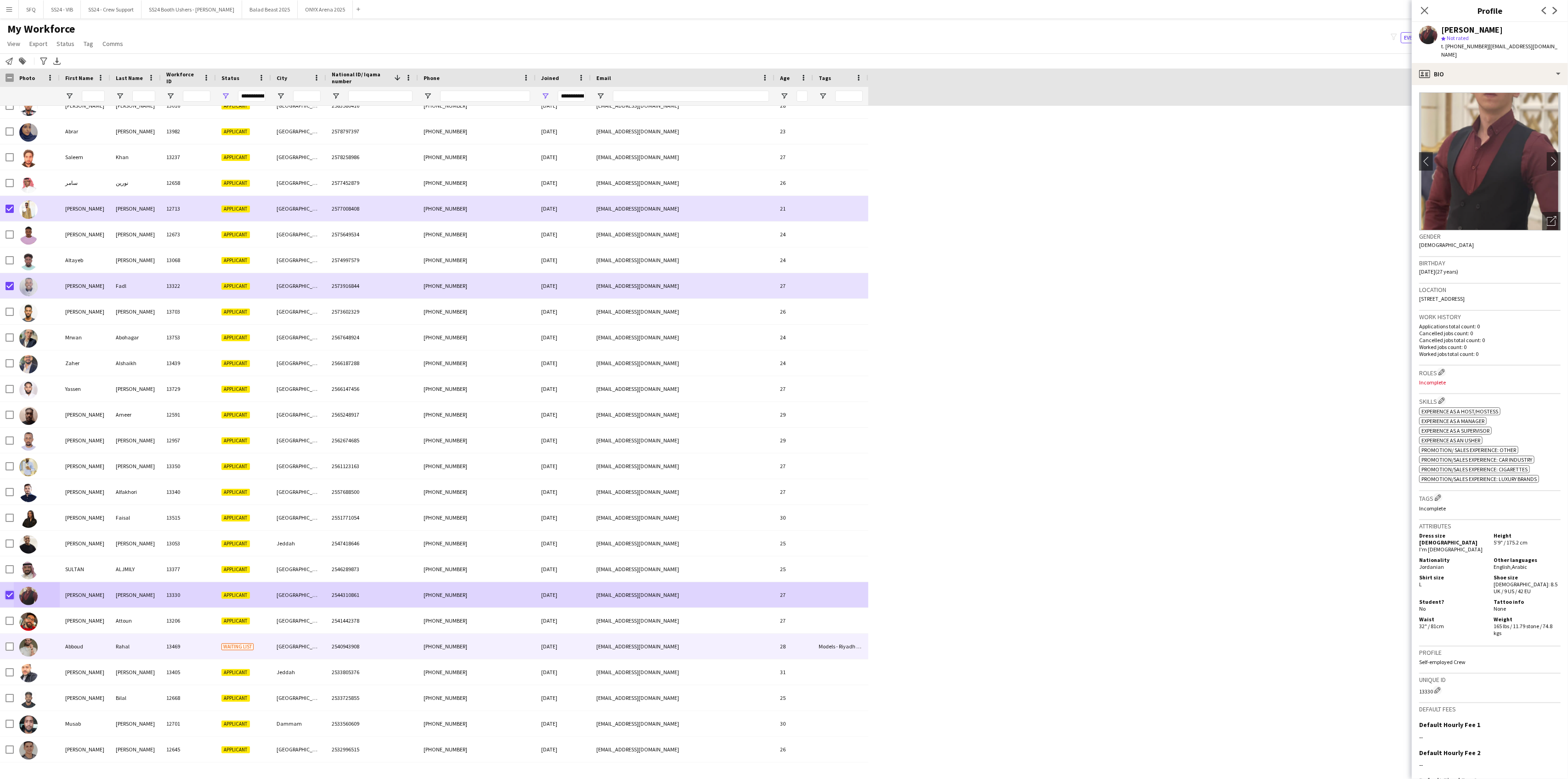
scroll to position [368, 0]
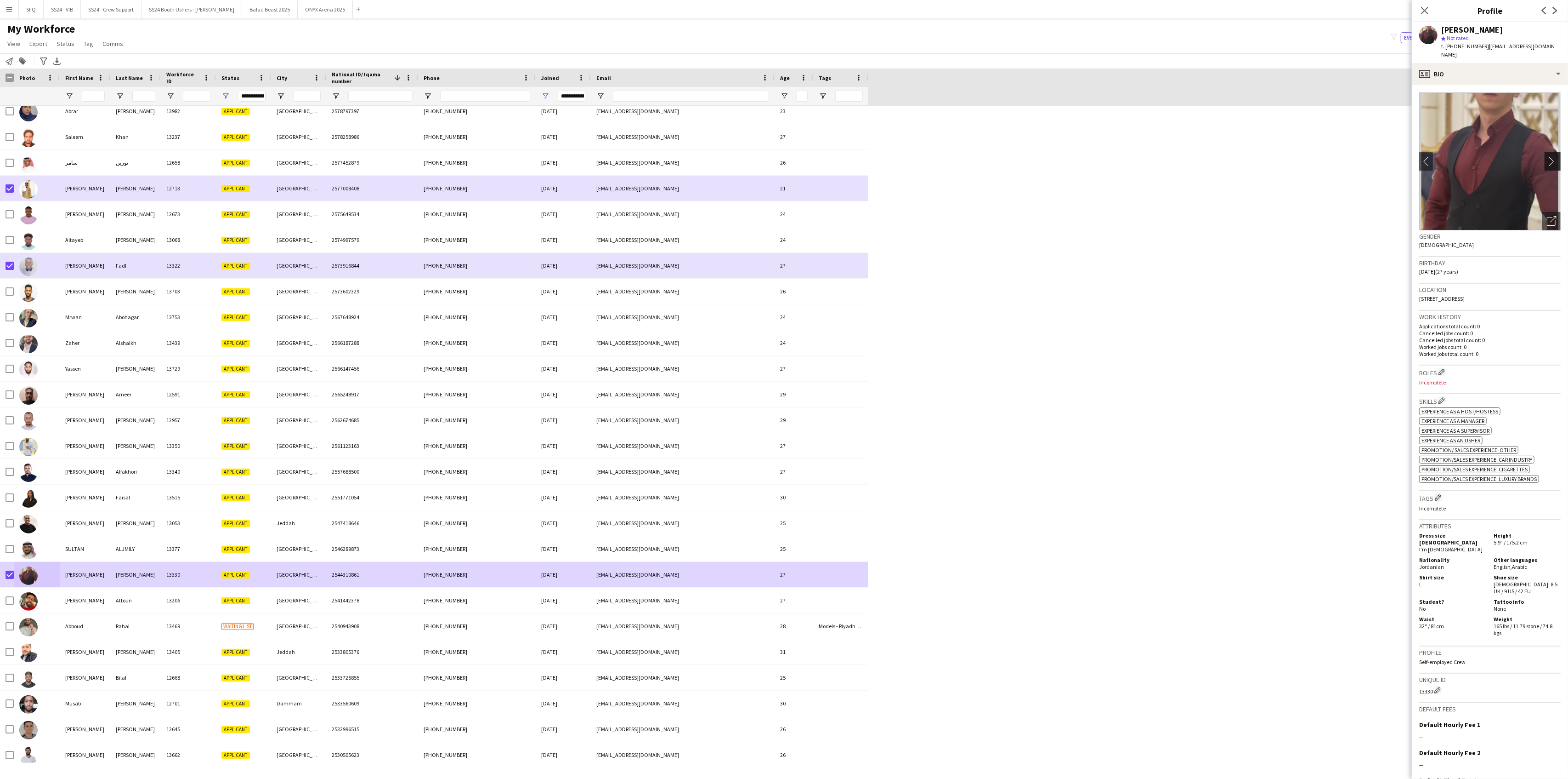
click at [1175, 157] on app-icon "chevron-right" at bounding box center [1553, 161] width 14 height 10
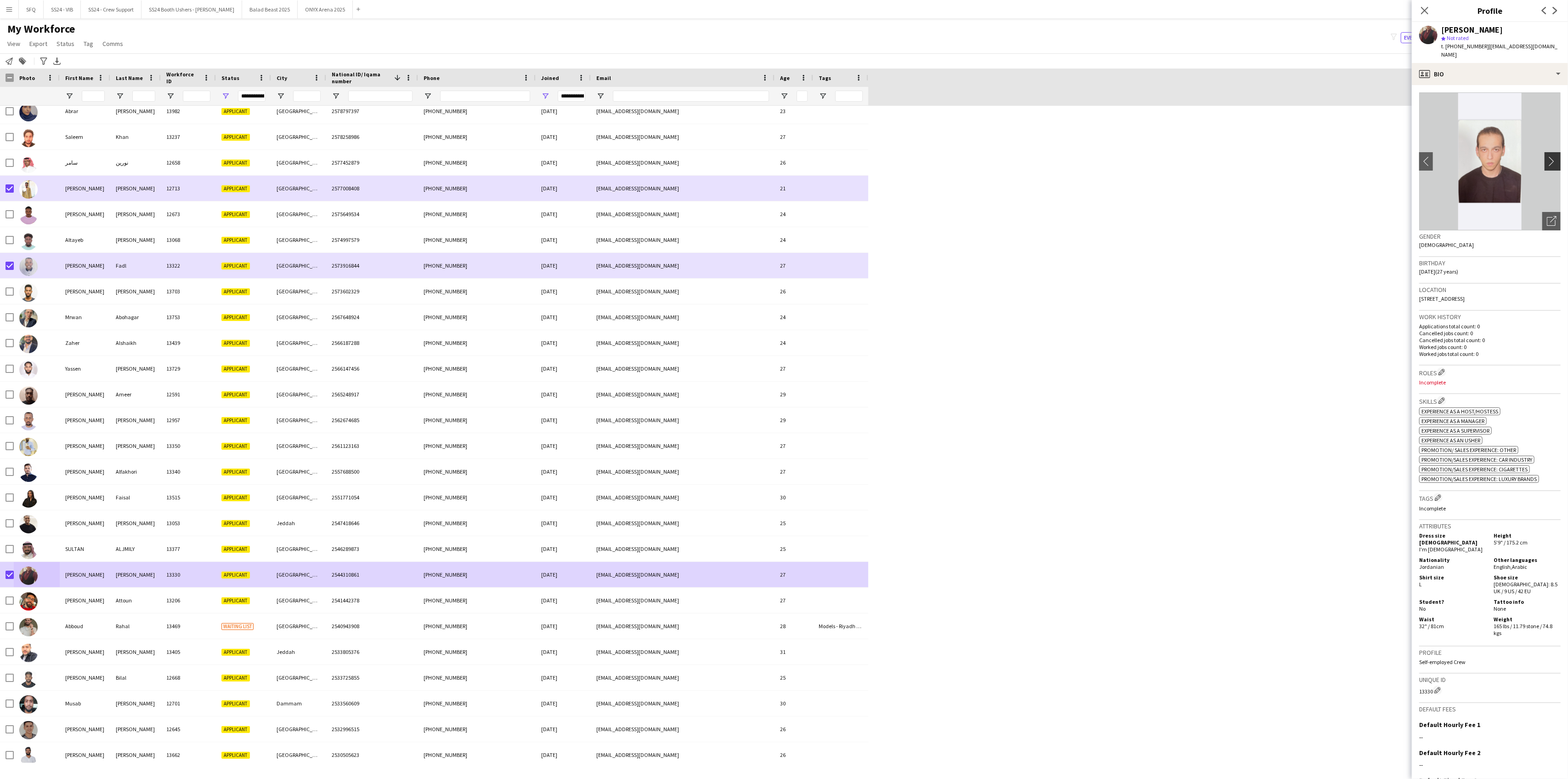
click at [1175, 157] on app-icon "chevron-right" at bounding box center [1553, 161] width 14 height 10
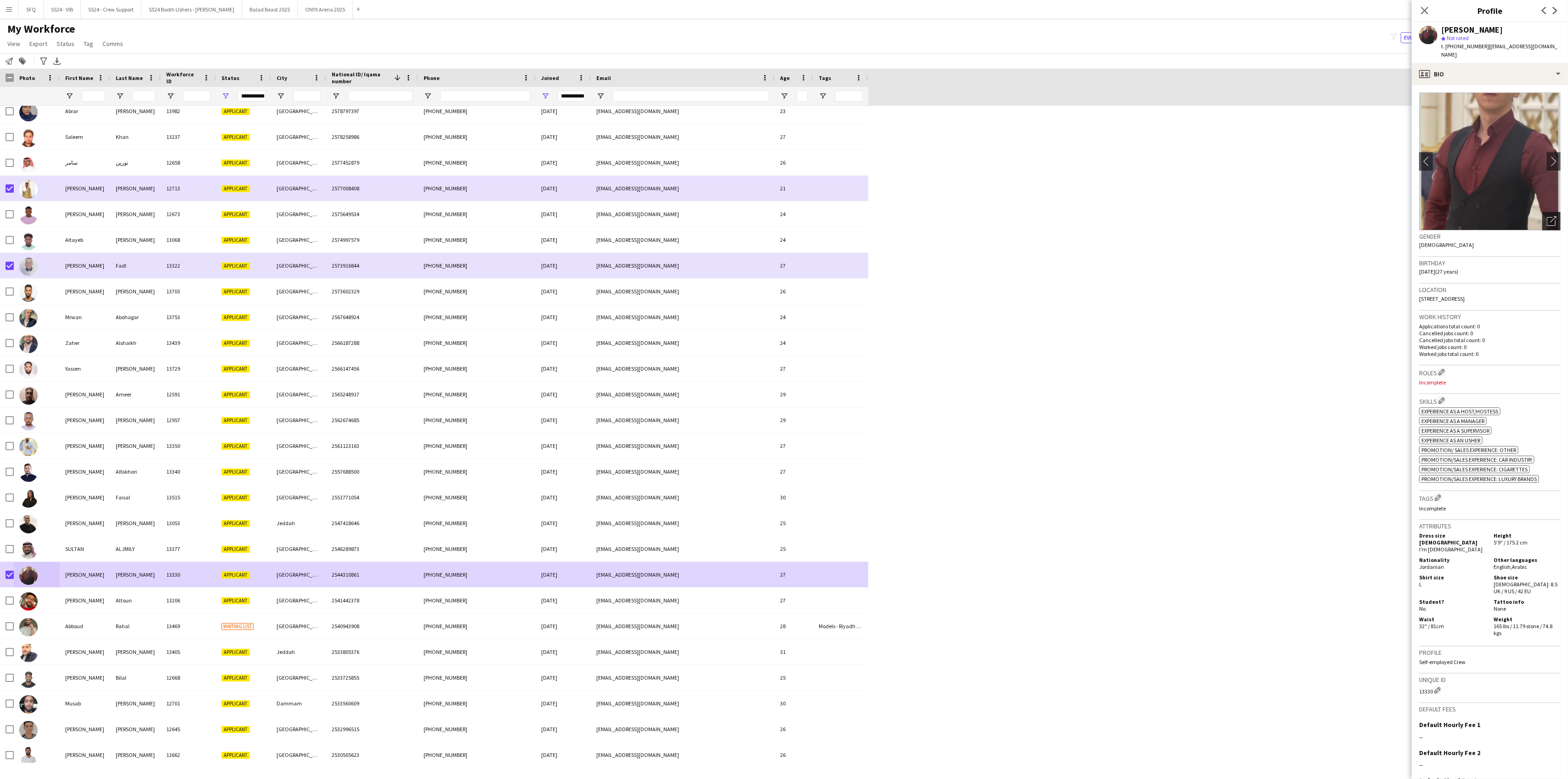
click at [1175, 202] on img at bounding box center [1489, 161] width 141 height 138
click at [1175, 230] on div "Gender [DEMOGRAPHIC_DATA]" at bounding box center [1489, 244] width 141 height 27
click at [1175, 216] on icon "Open photos pop-in" at bounding box center [1552, 221] width 10 height 10
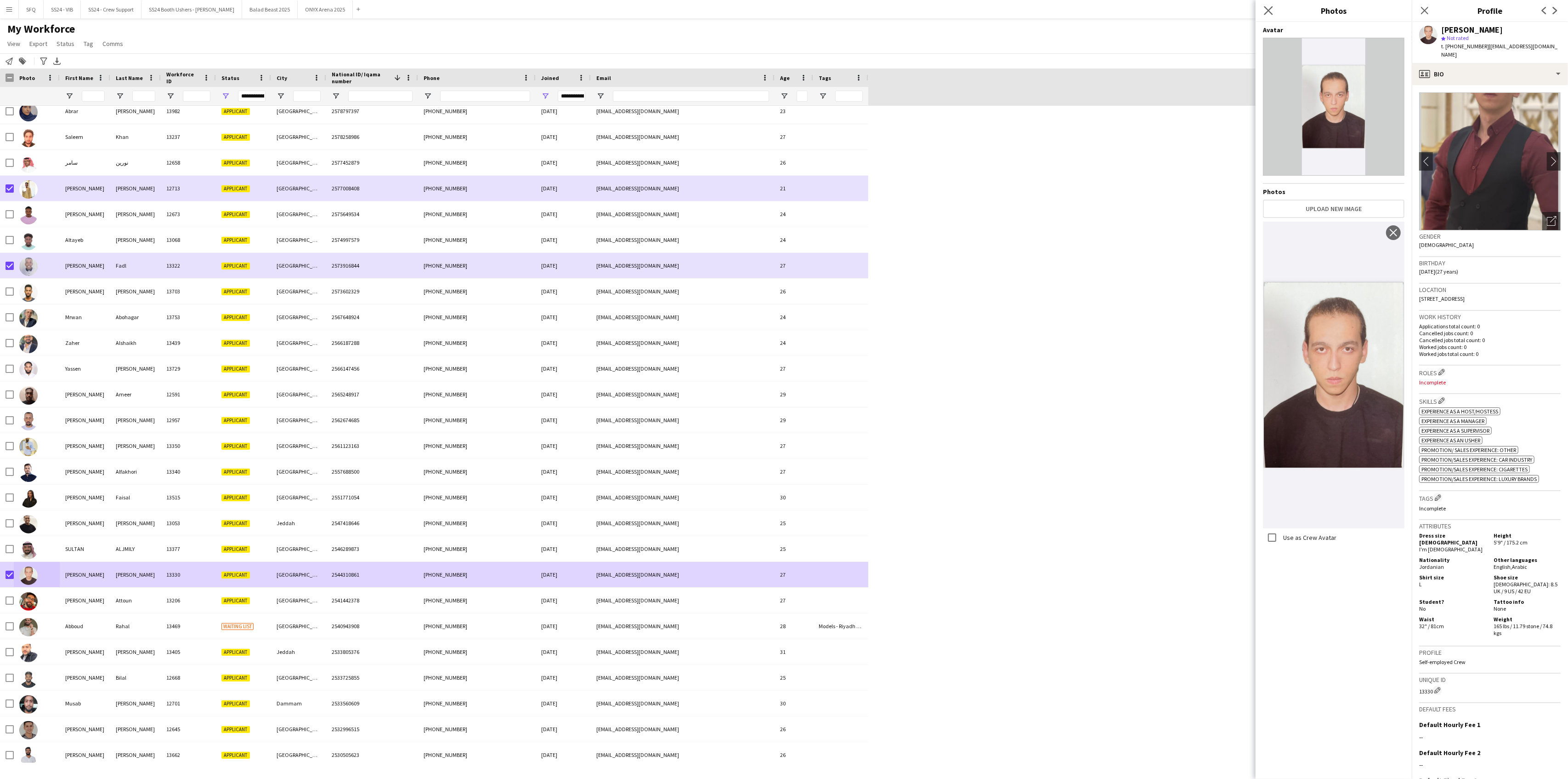
click at [1175, 5] on app-icon "Close pop-in" at bounding box center [1269, 11] width 13 height 13
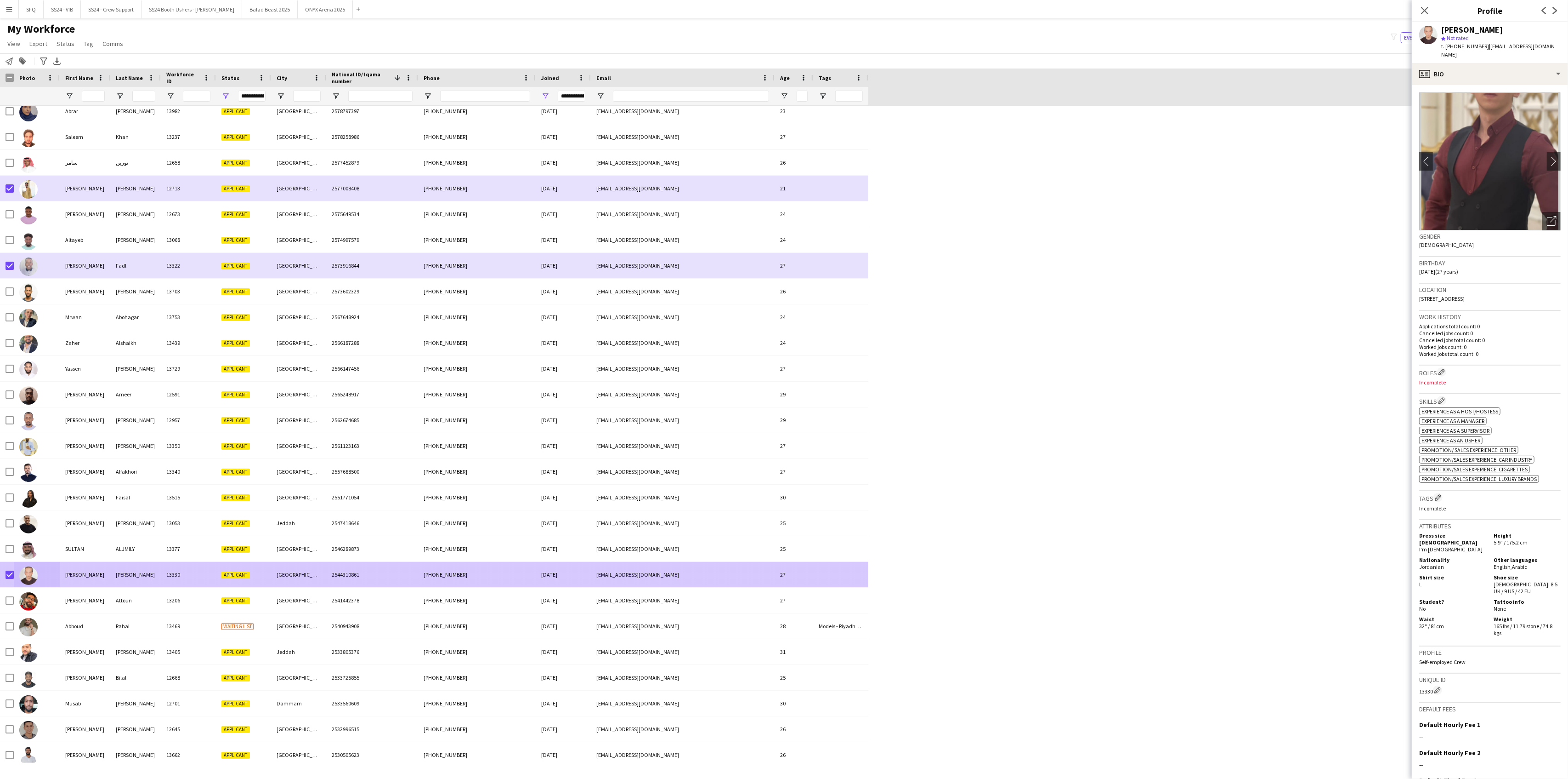
click at [12, 570] on div at bounding box center [10, 574] width 9 height 26
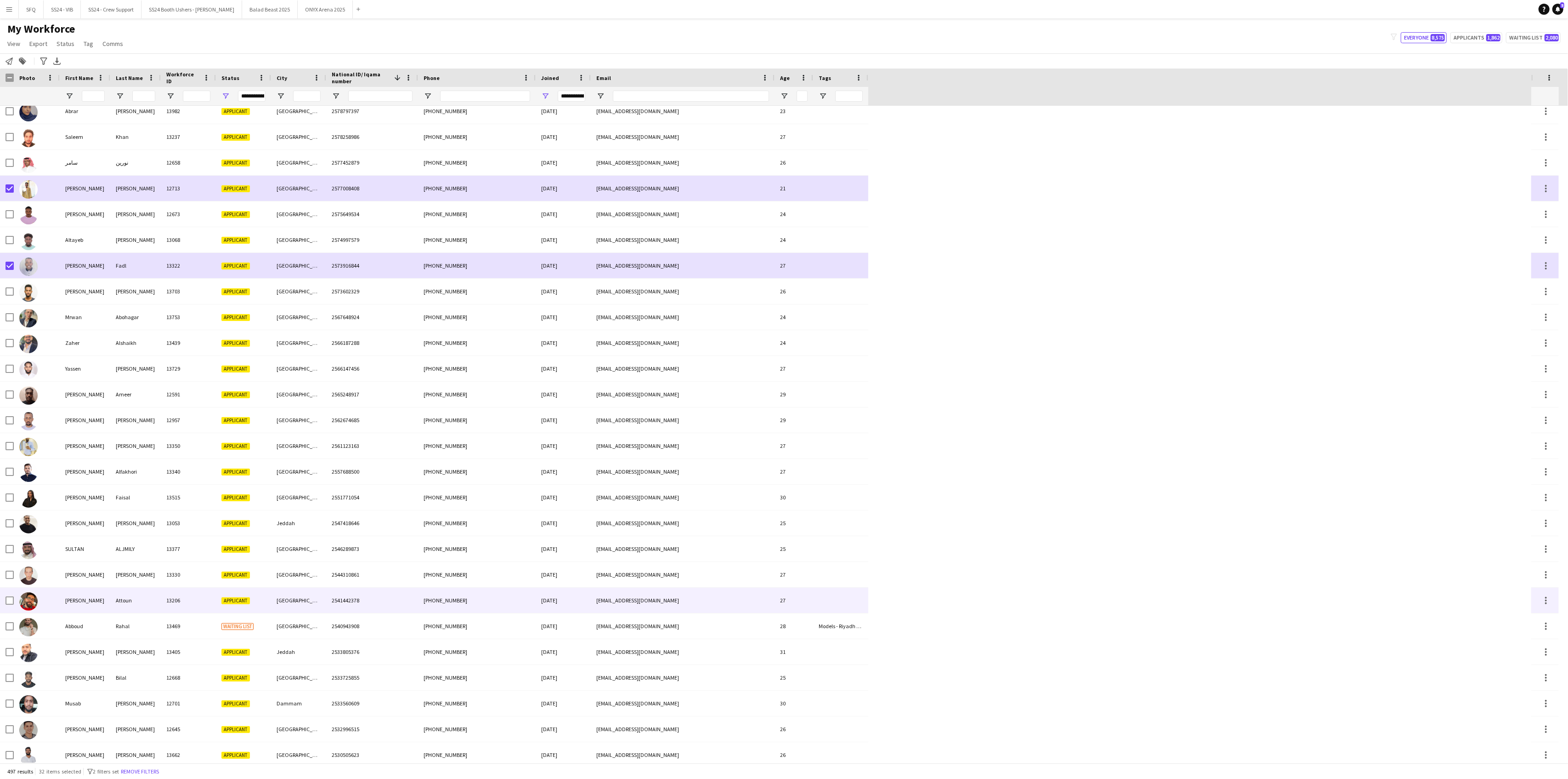
click at [26, 597] on img at bounding box center [29, 601] width 18 height 18
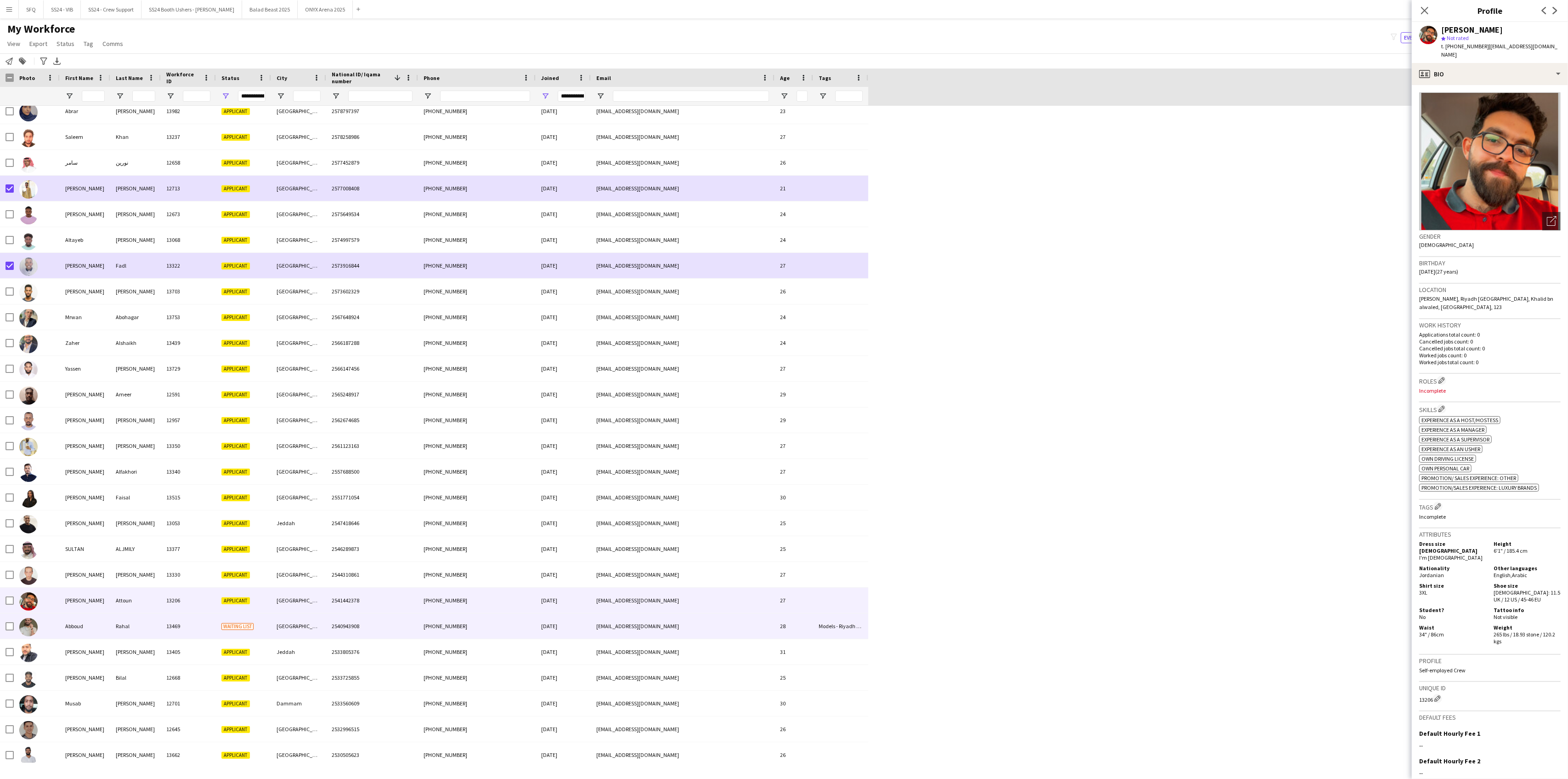
click at [35, 626] on img at bounding box center [29, 627] width 18 height 18
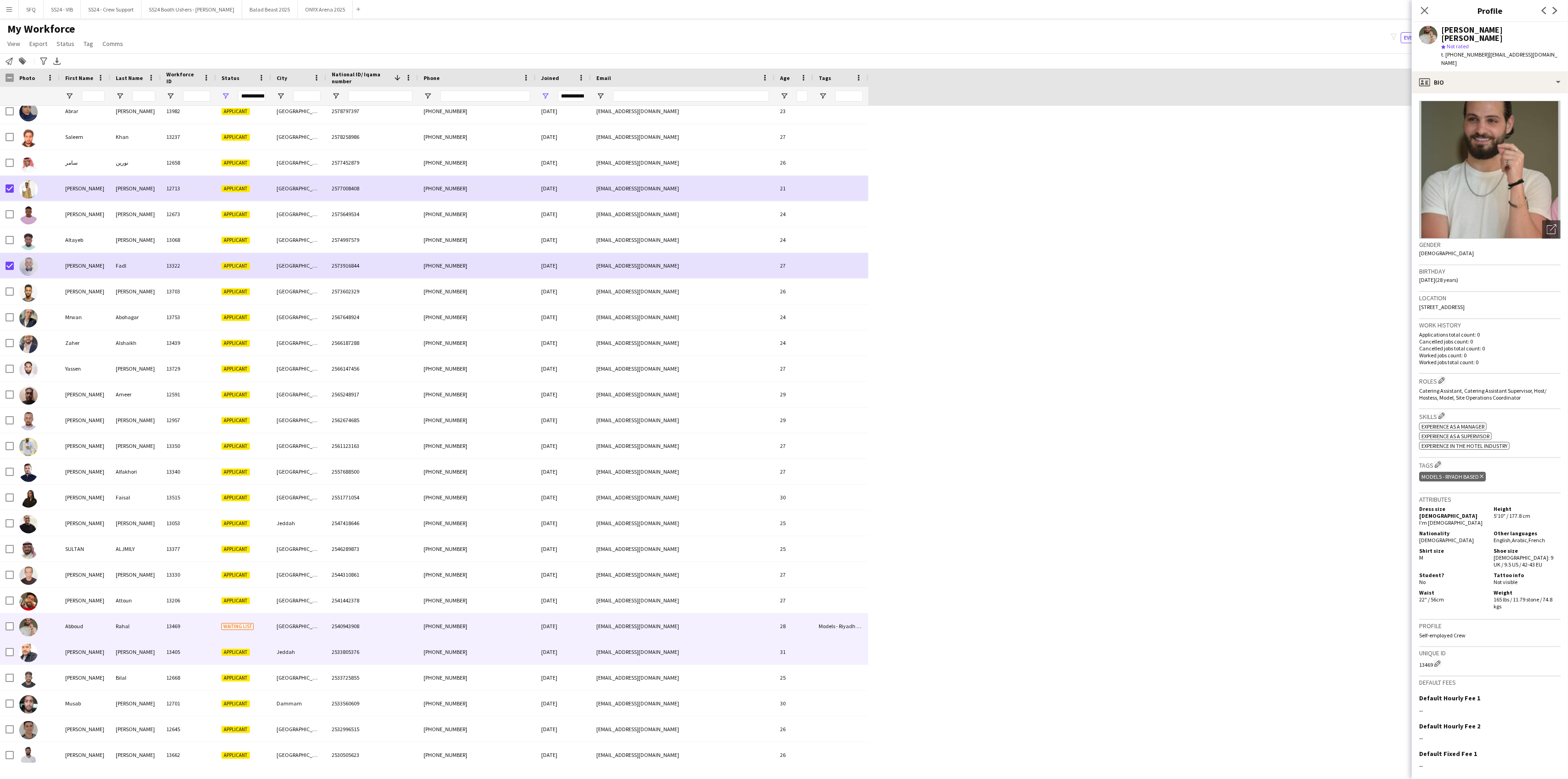
click at [37, 631] on div at bounding box center [29, 652] width 18 height 26
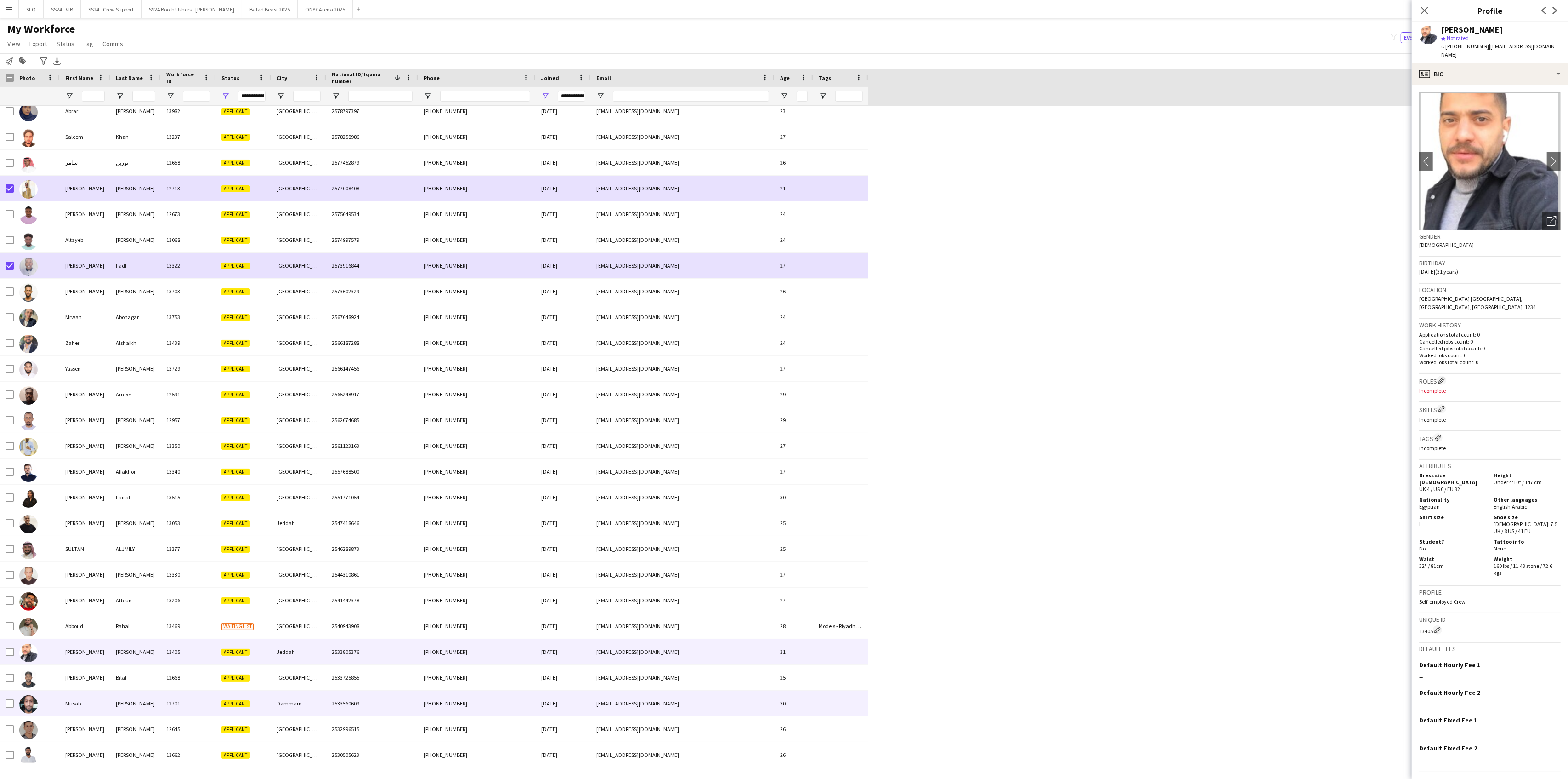
click at [74, 631] on div "Musab" at bounding box center [85, 703] width 51 height 26
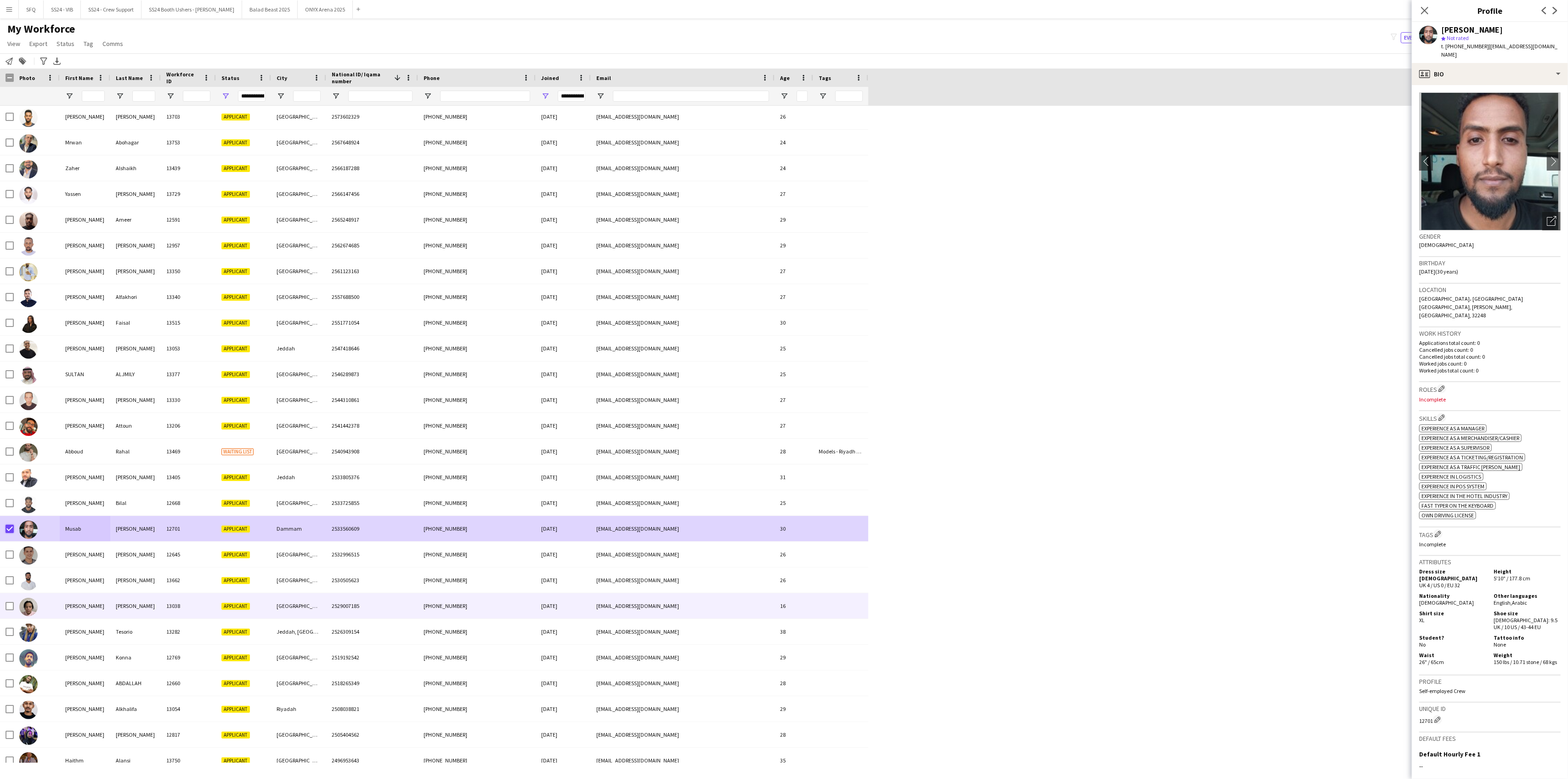
scroll to position [552, 0]
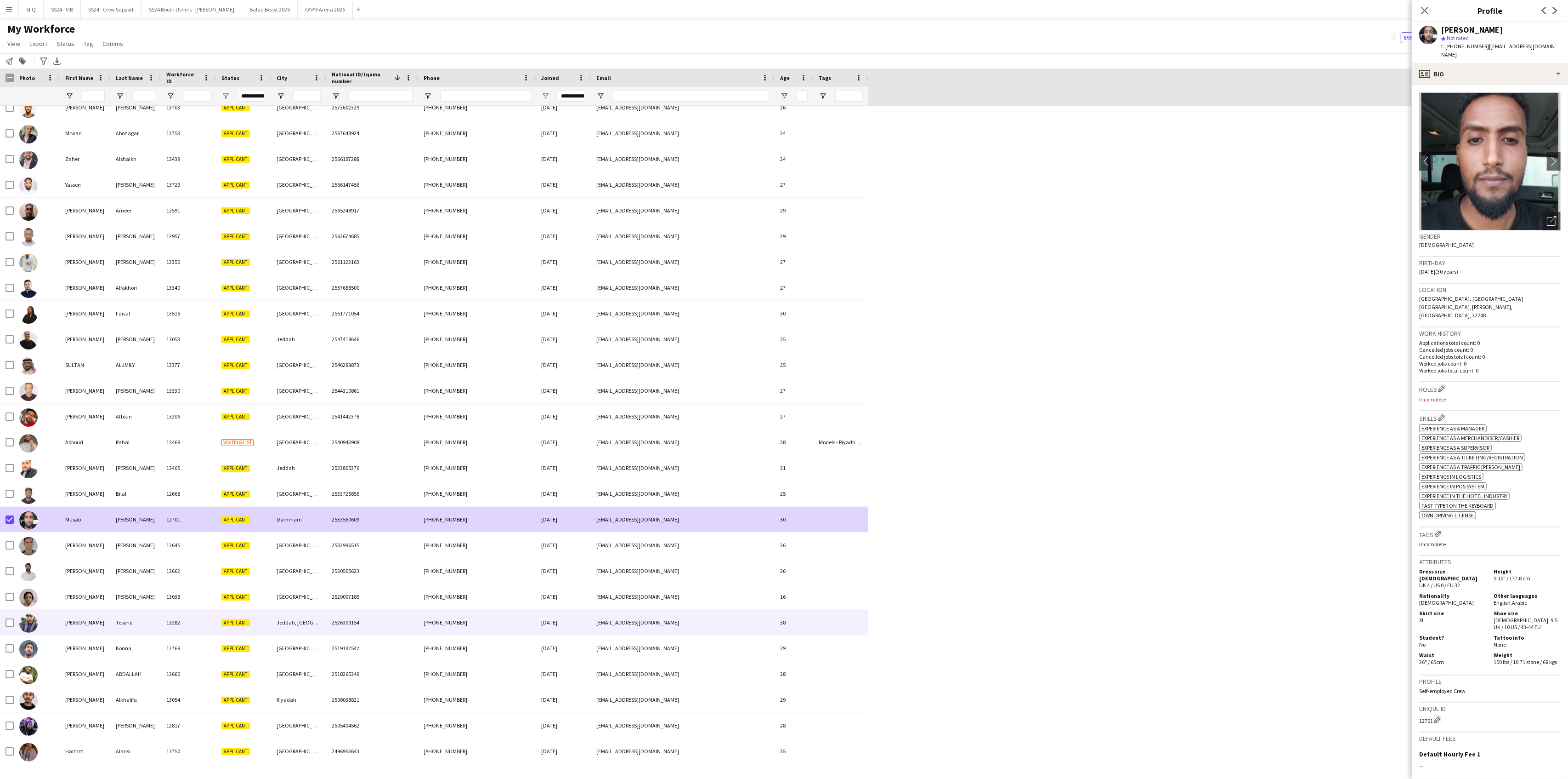
click at [16, 622] on div at bounding box center [37, 622] width 46 height 26
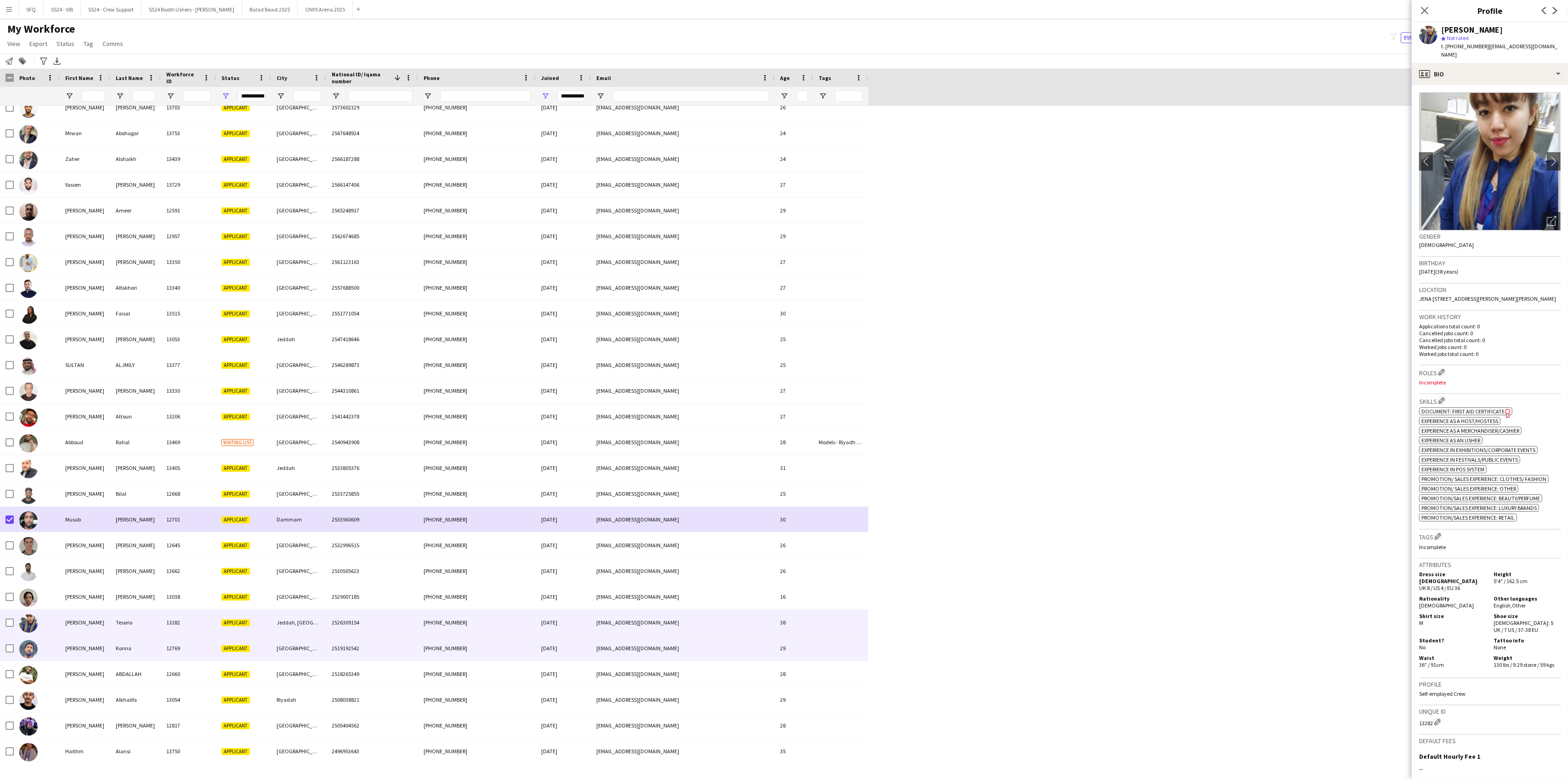
click at [107, 631] on div "[PERSON_NAME]" at bounding box center [85, 648] width 51 height 26
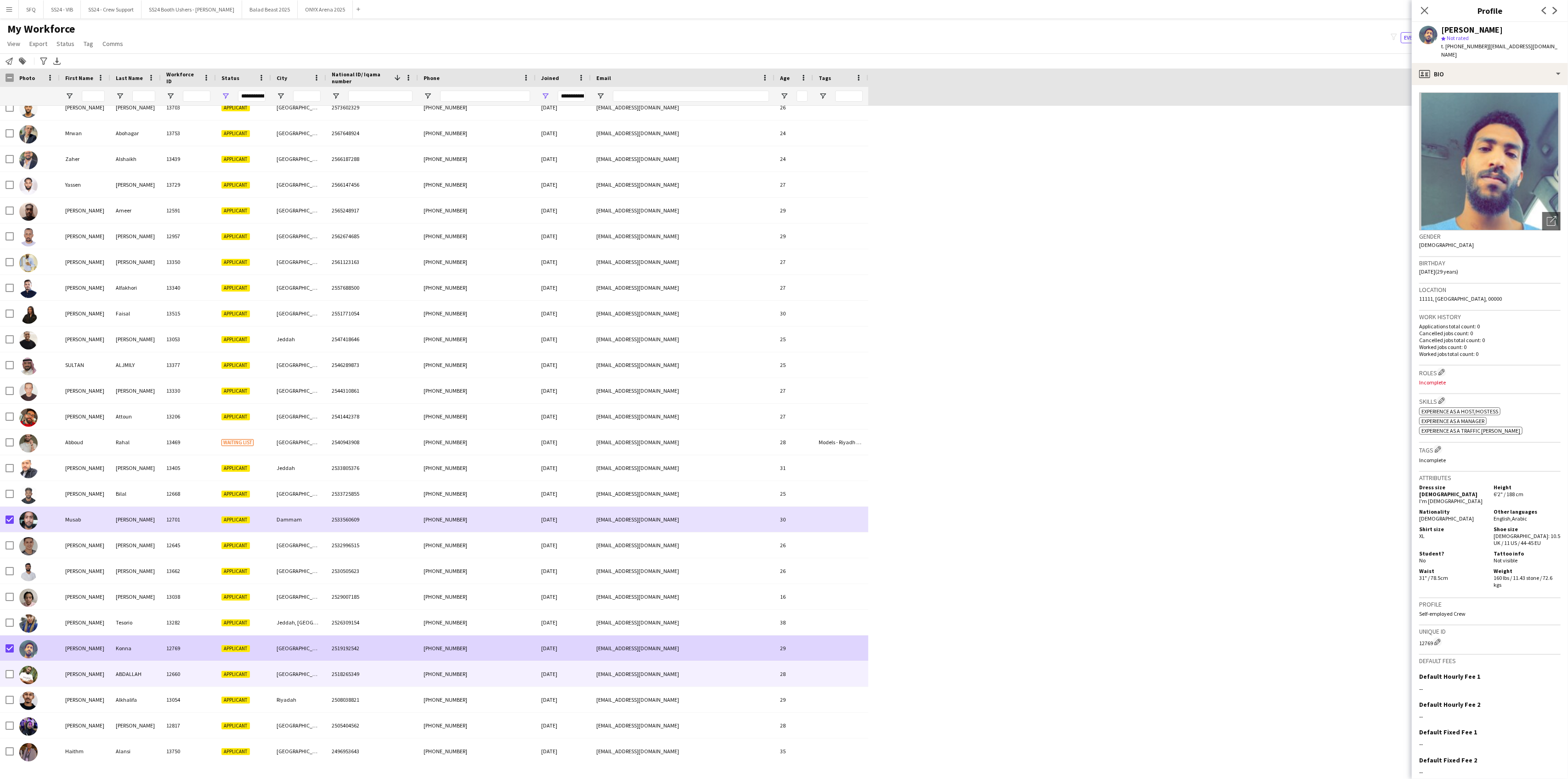
click at [29, 631] on img at bounding box center [29, 675] width 18 height 18
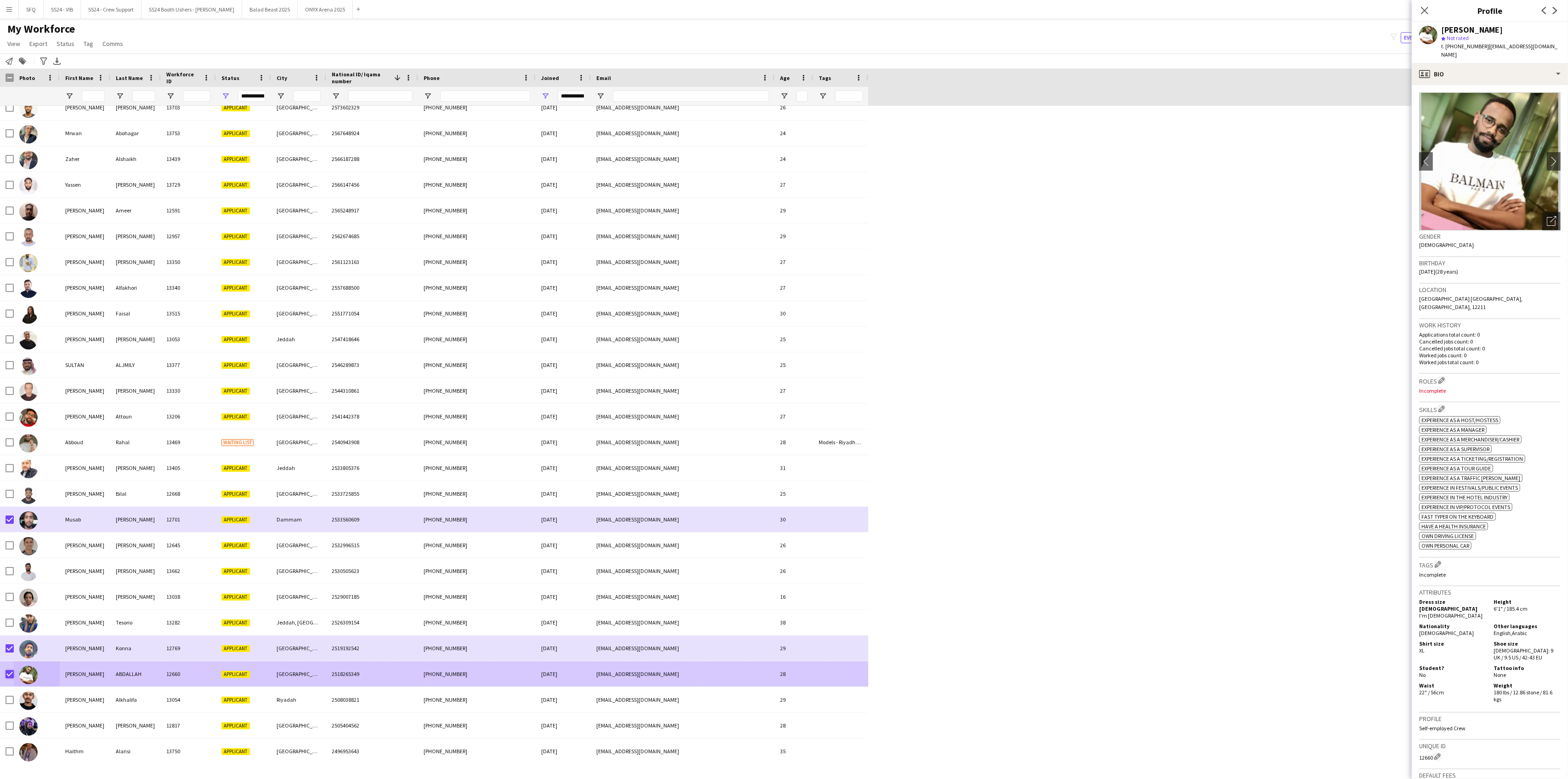
scroll to position [674, 0]
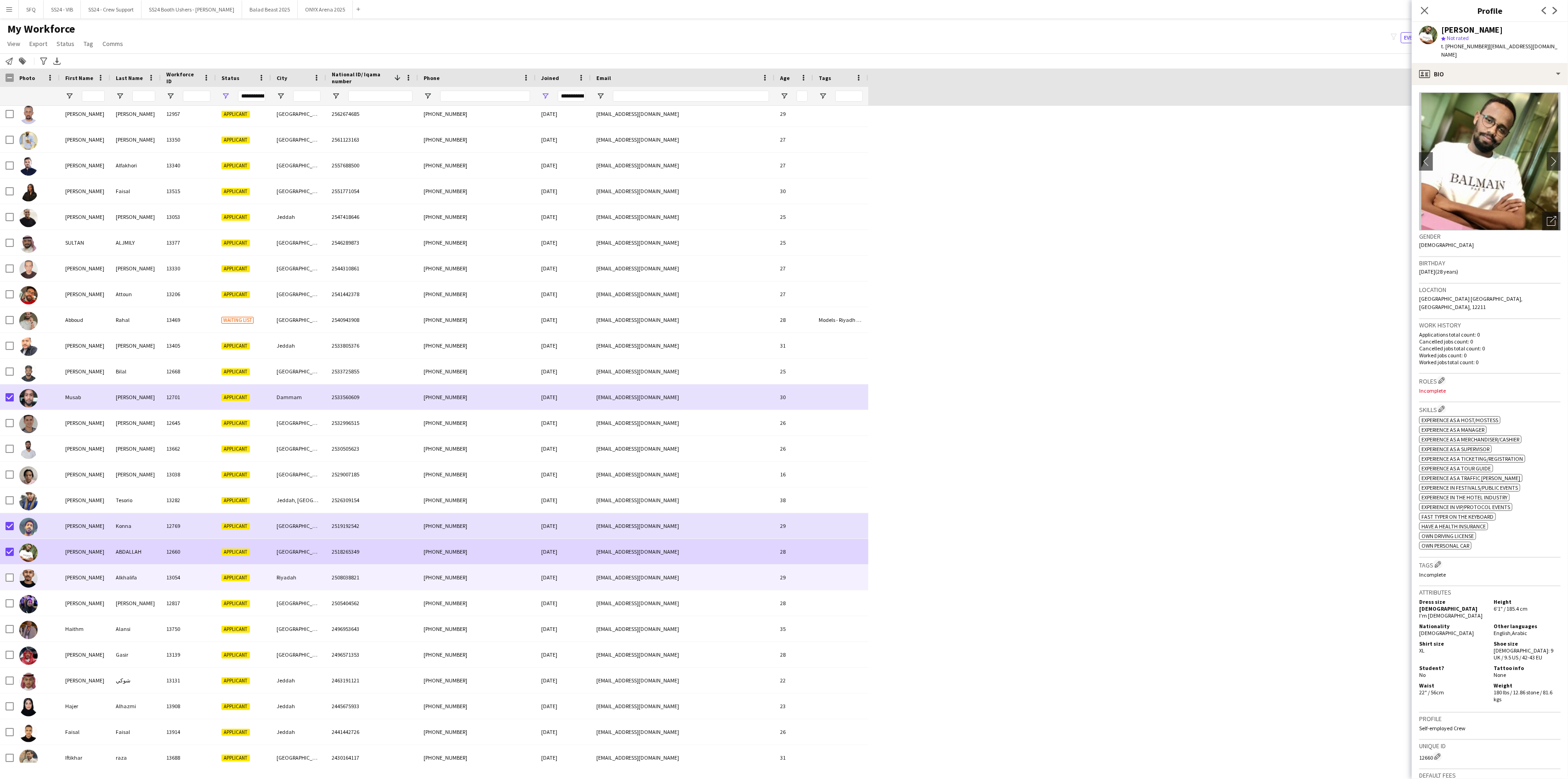
click at [40, 574] on div at bounding box center [37, 577] width 46 height 26
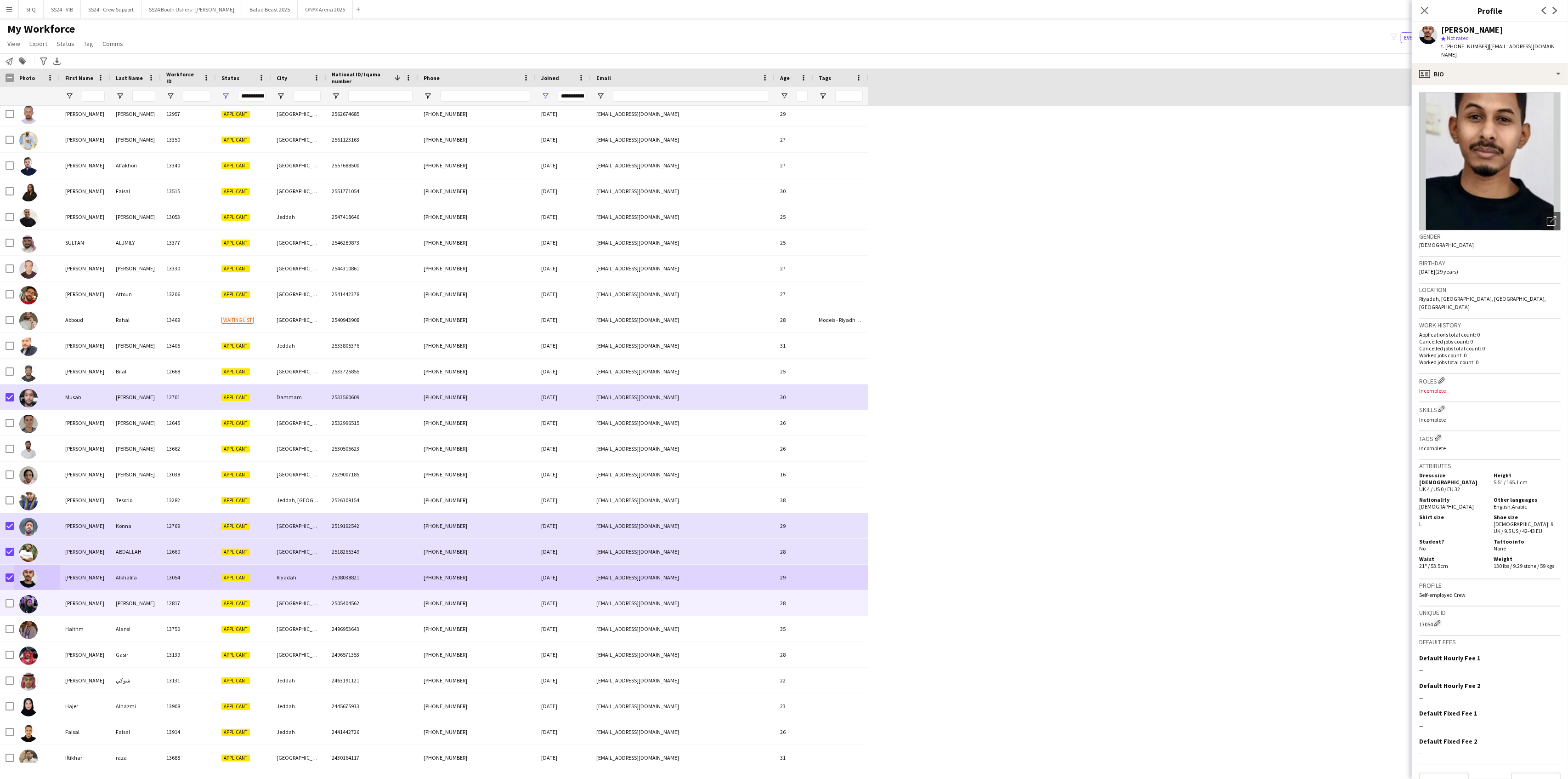
click at [30, 601] on img at bounding box center [29, 604] width 18 height 18
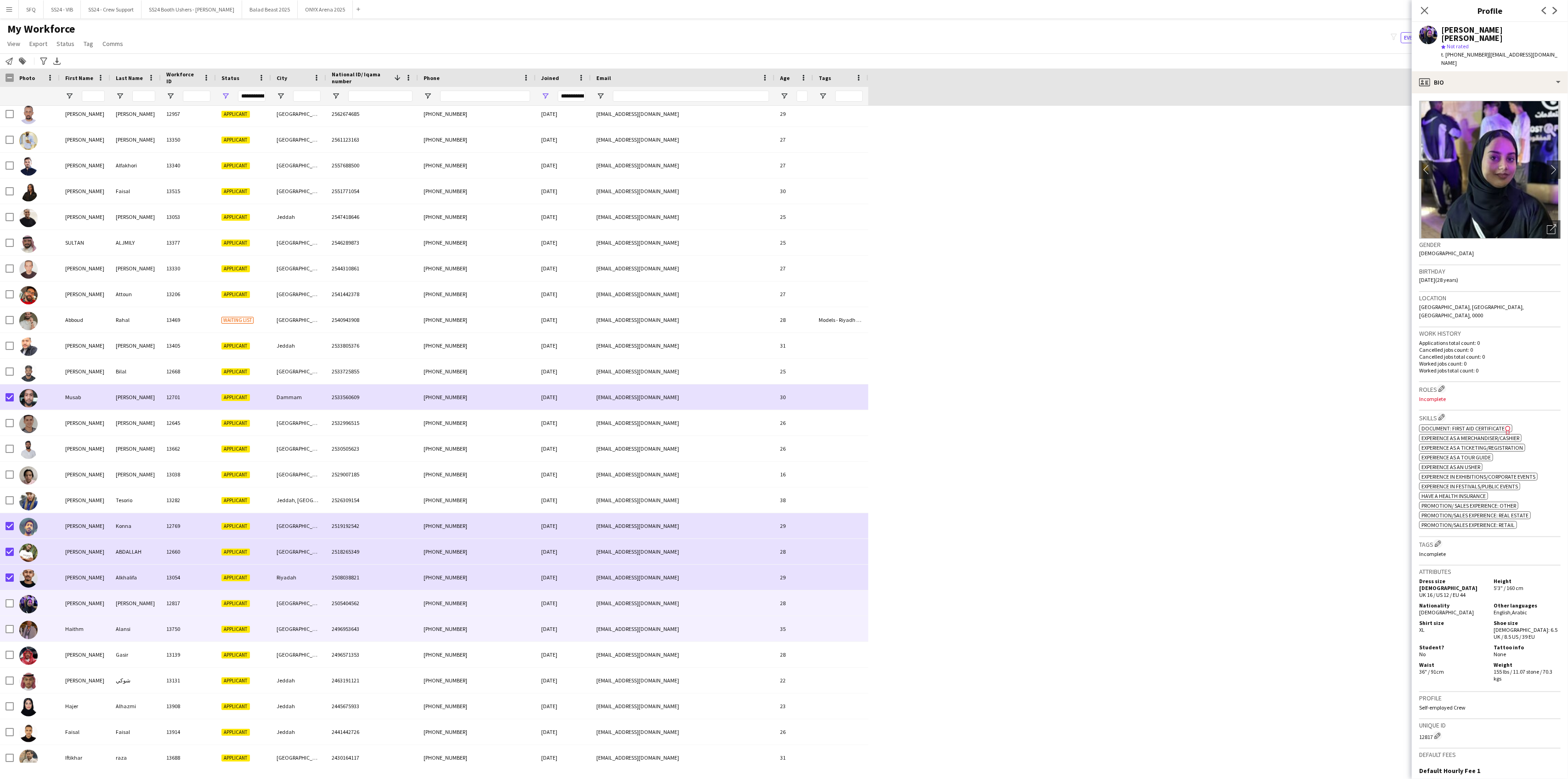
click at [39, 631] on div at bounding box center [37, 629] width 46 height 26
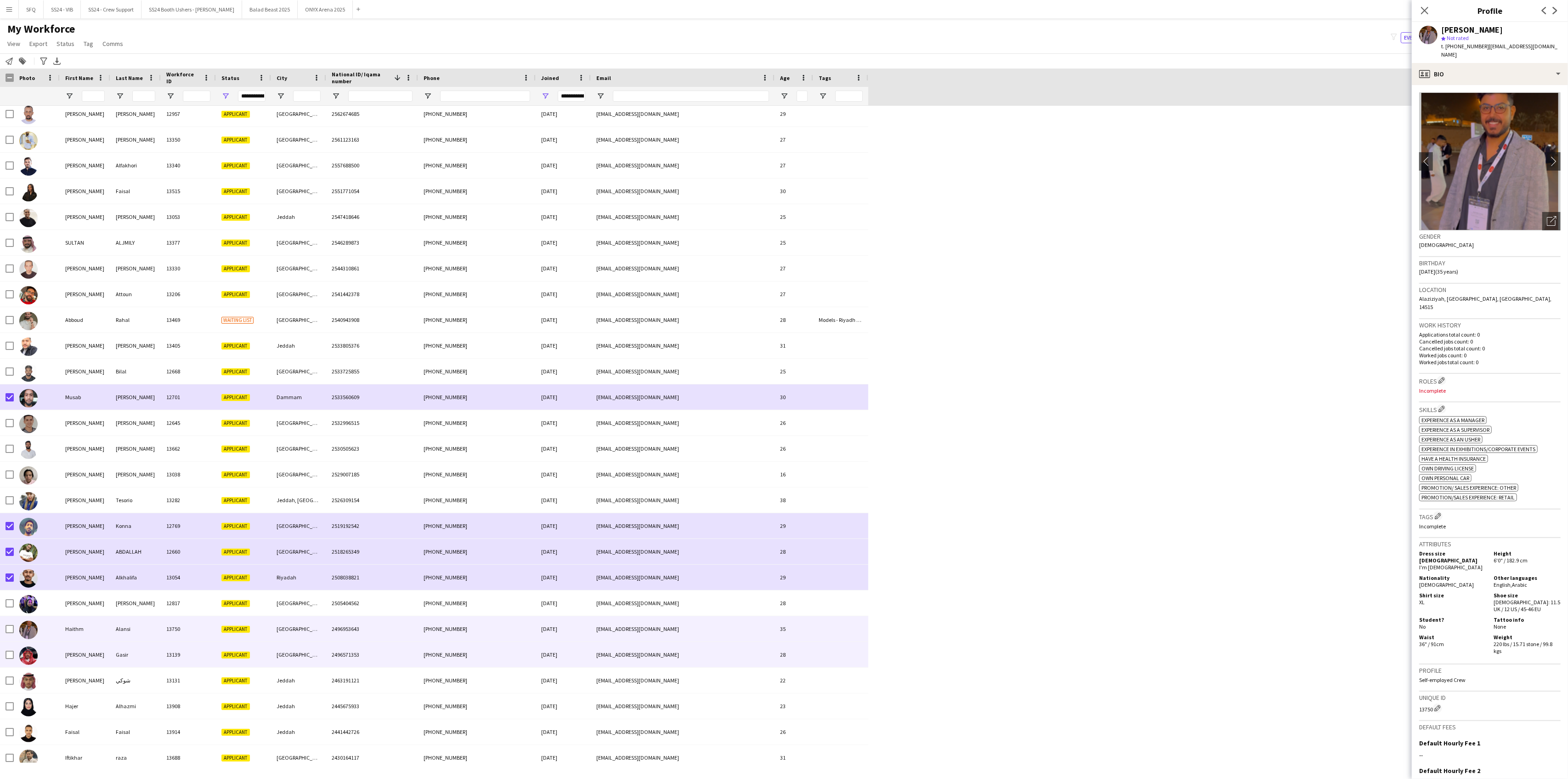
click at [30, 631] on img at bounding box center [29, 655] width 18 height 18
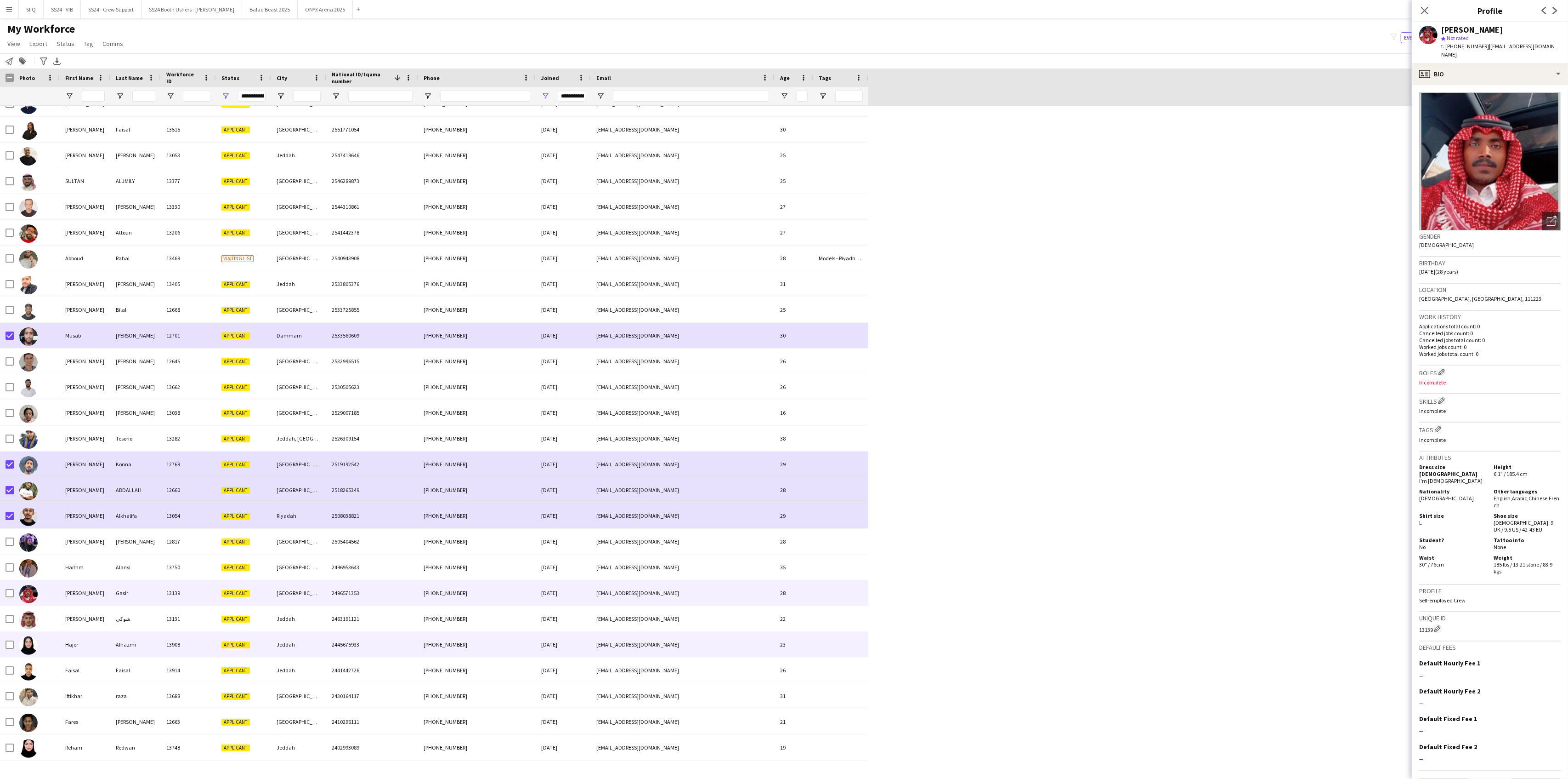
scroll to position [797, 0]
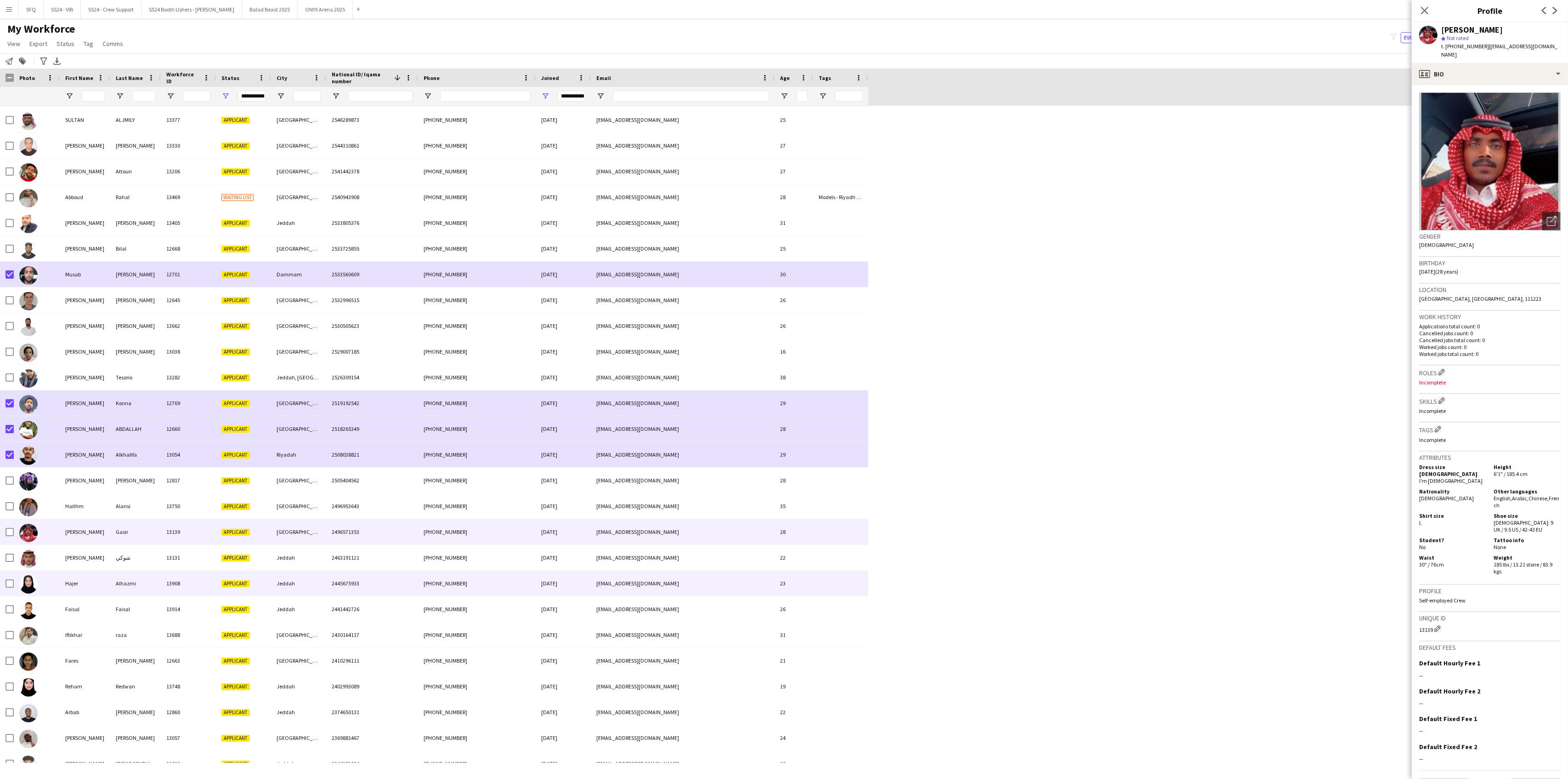
click at [27, 571] on div at bounding box center [29, 583] width 18 height 26
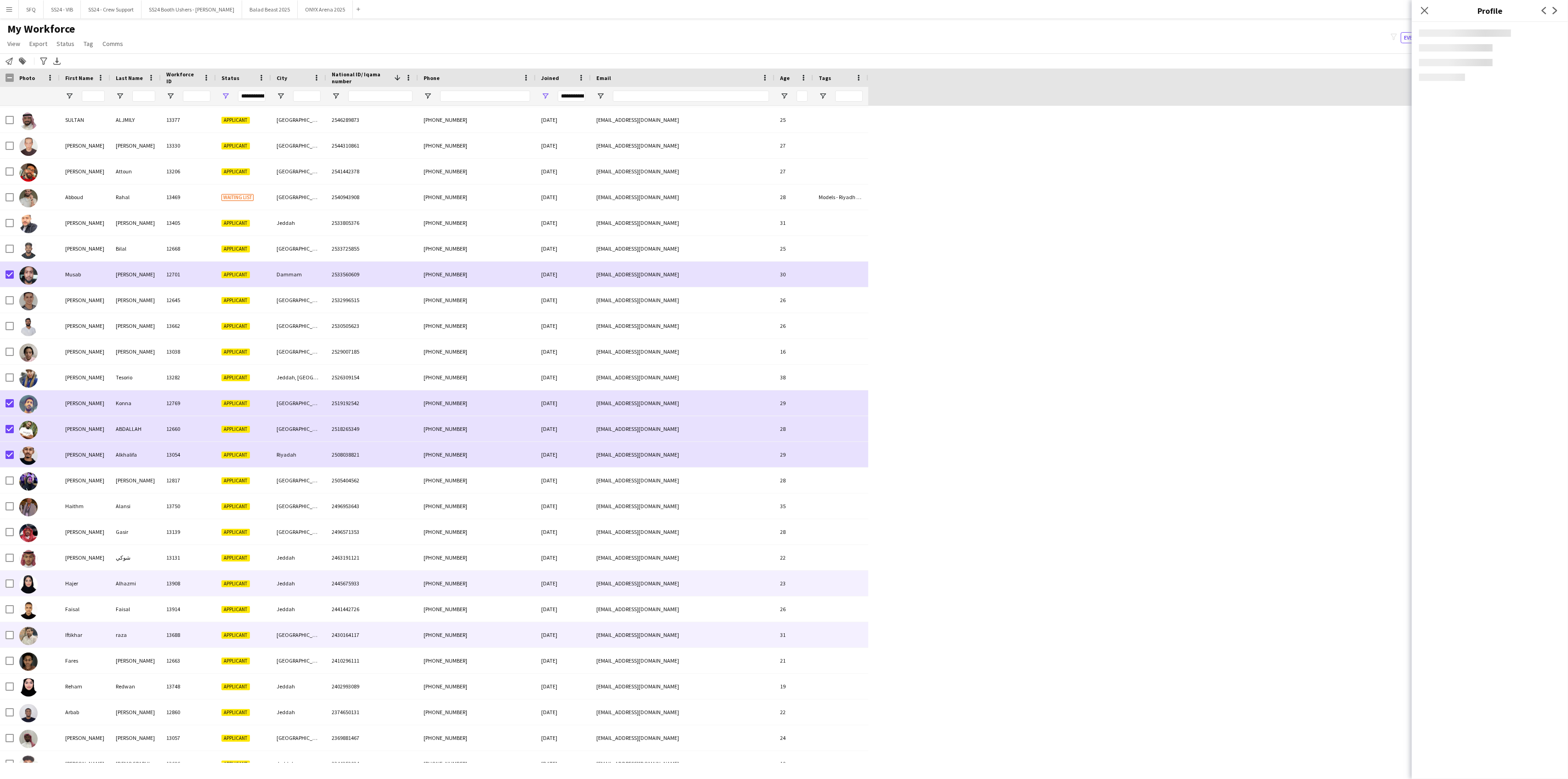
click at [41, 631] on div at bounding box center [37, 635] width 46 height 26
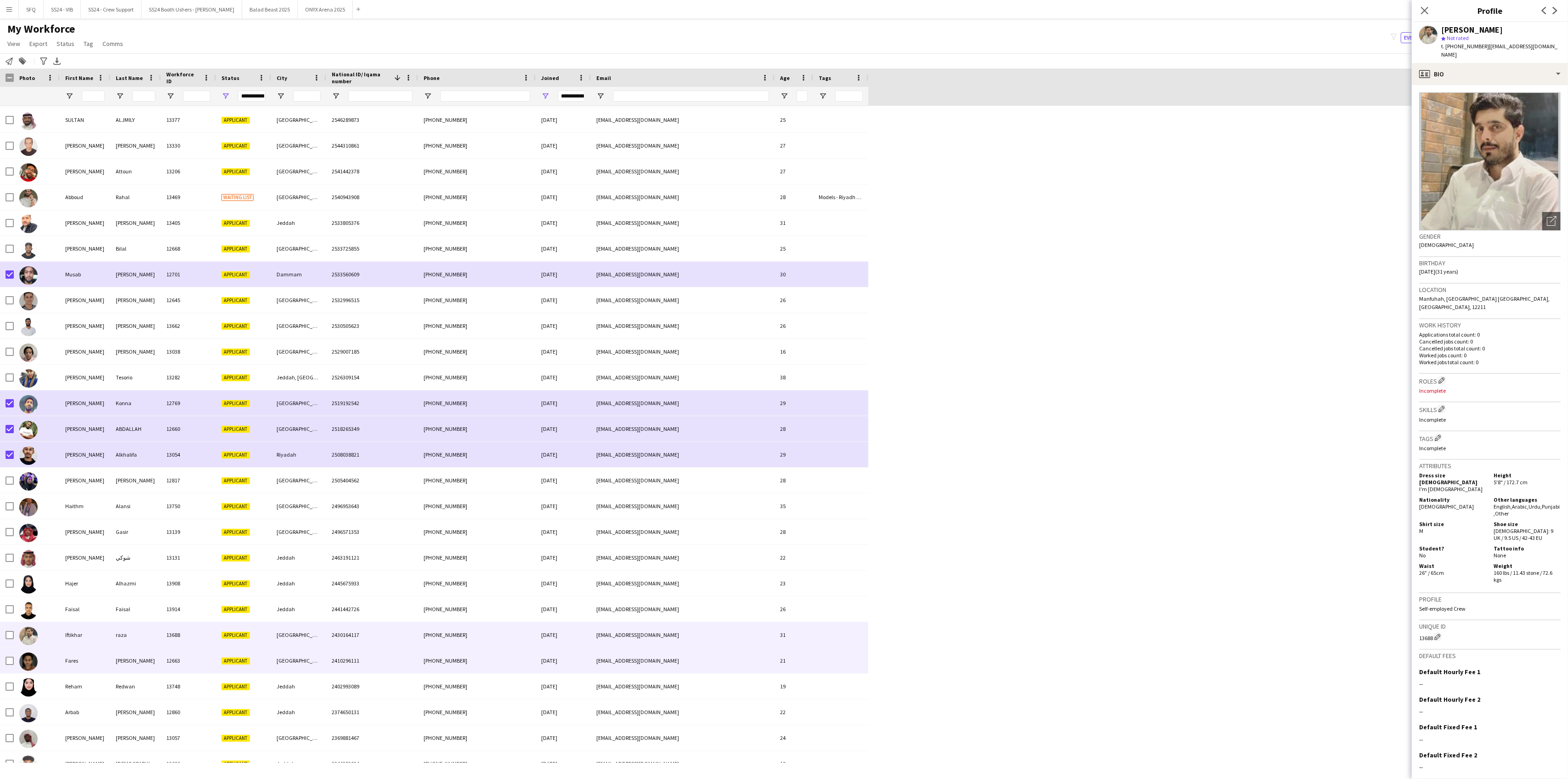
click at [33, 631] on img at bounding box center [29, 661] width 18 height 18
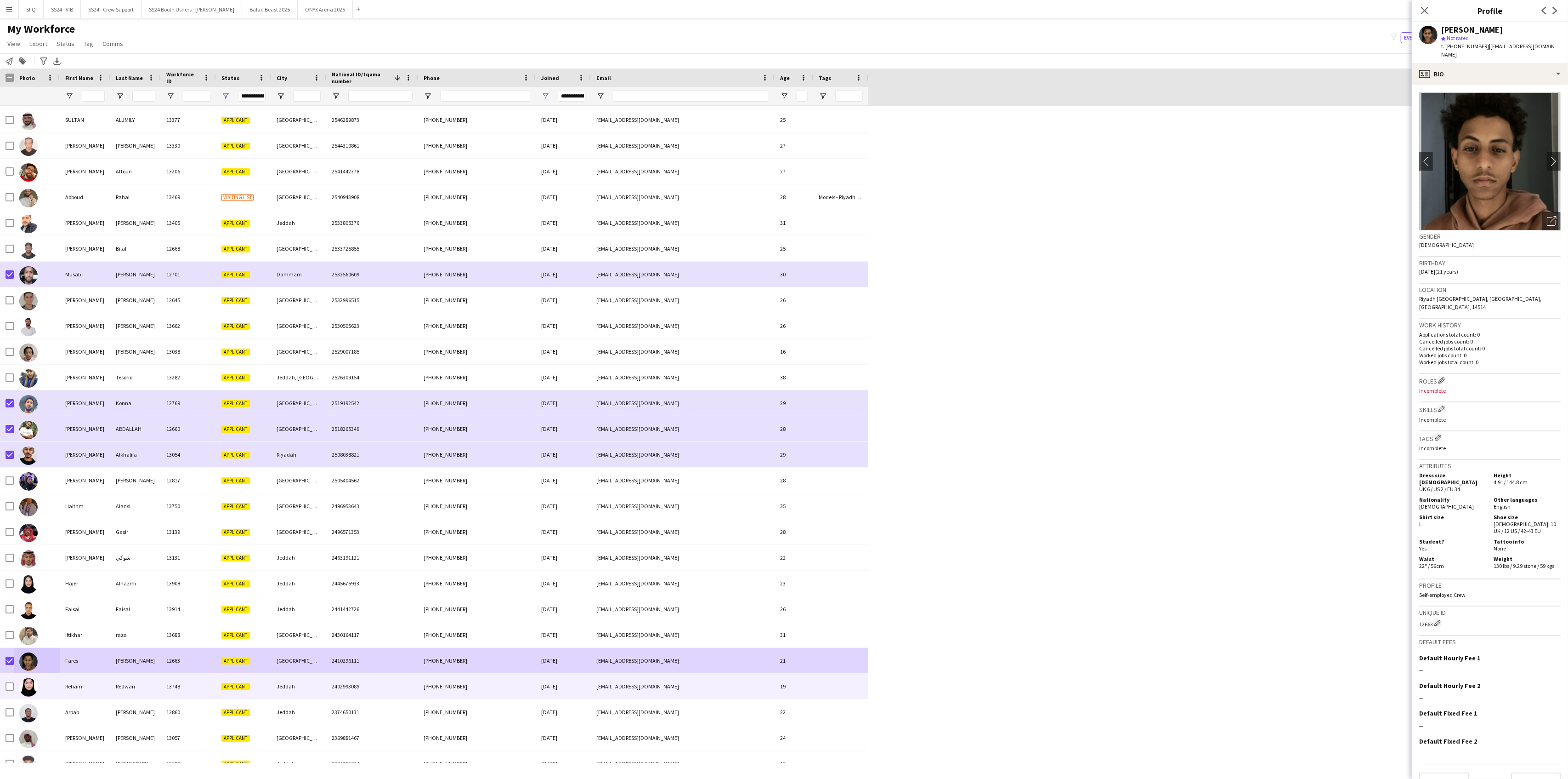
click at [49, 631] on div at bounding box center [37, 686] width 46 height 26
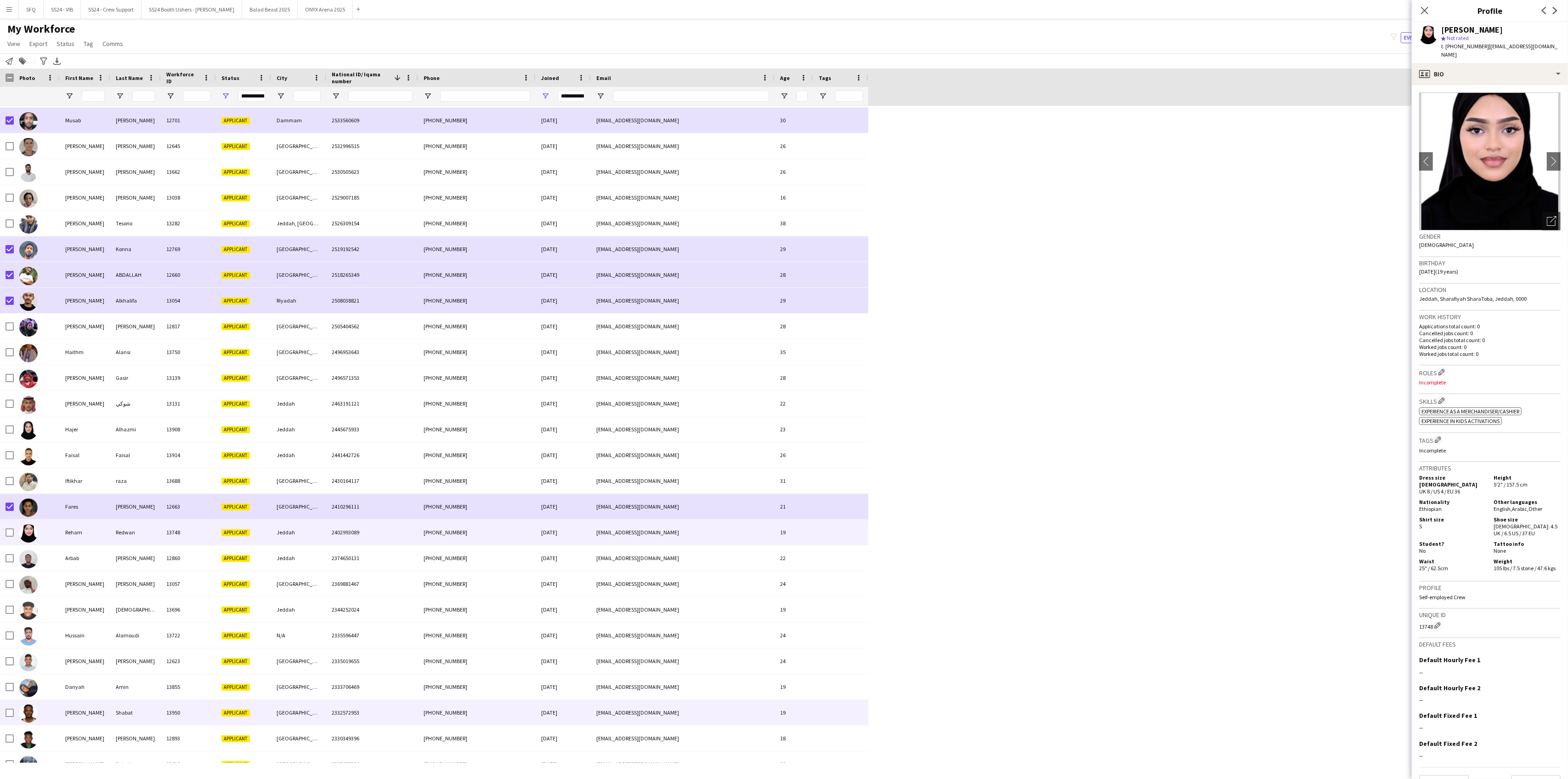
scroll to position [981, 0]
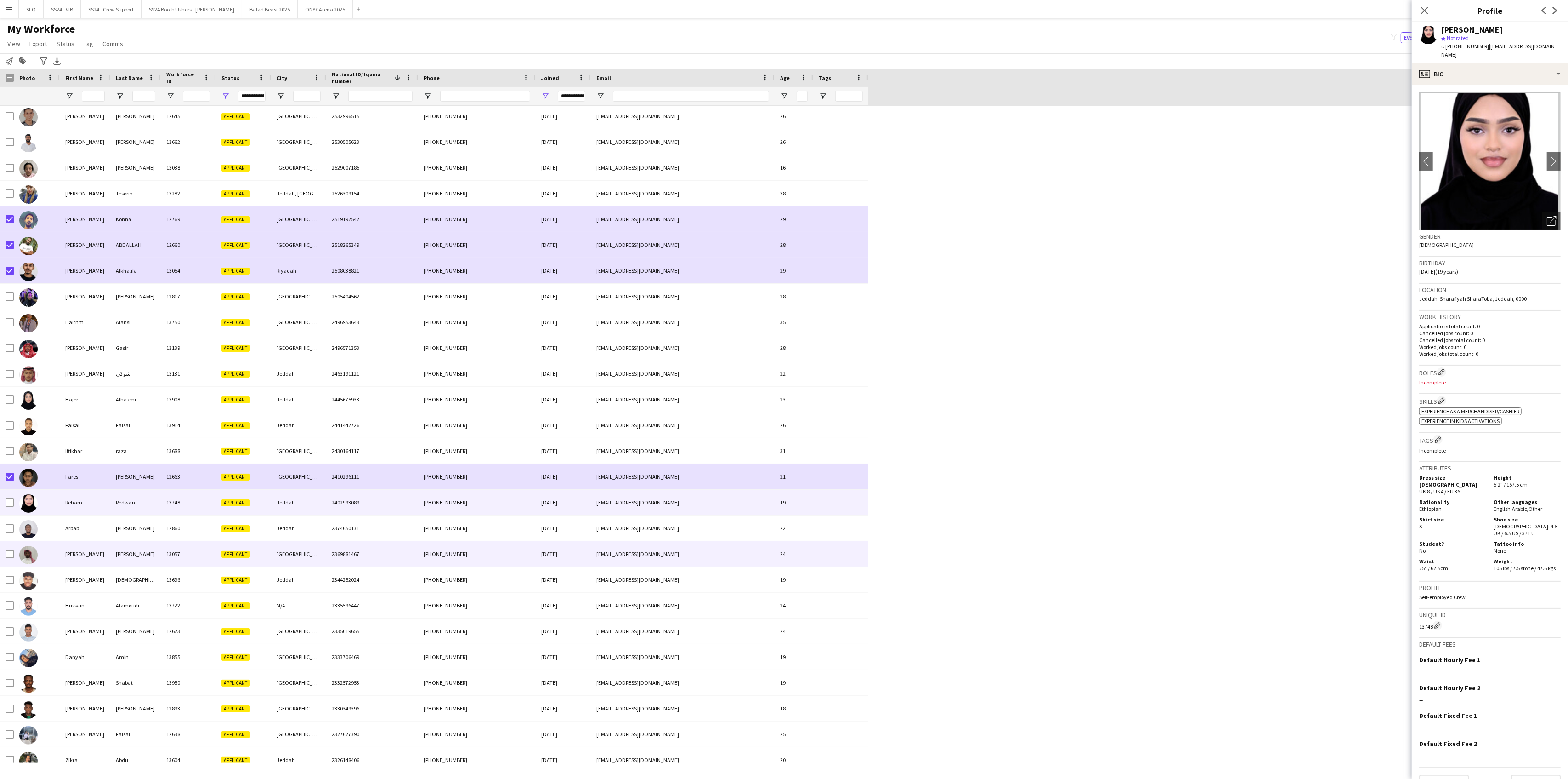
click at [38, 563] on div at bounding box center [37, 554] width 46 height 26
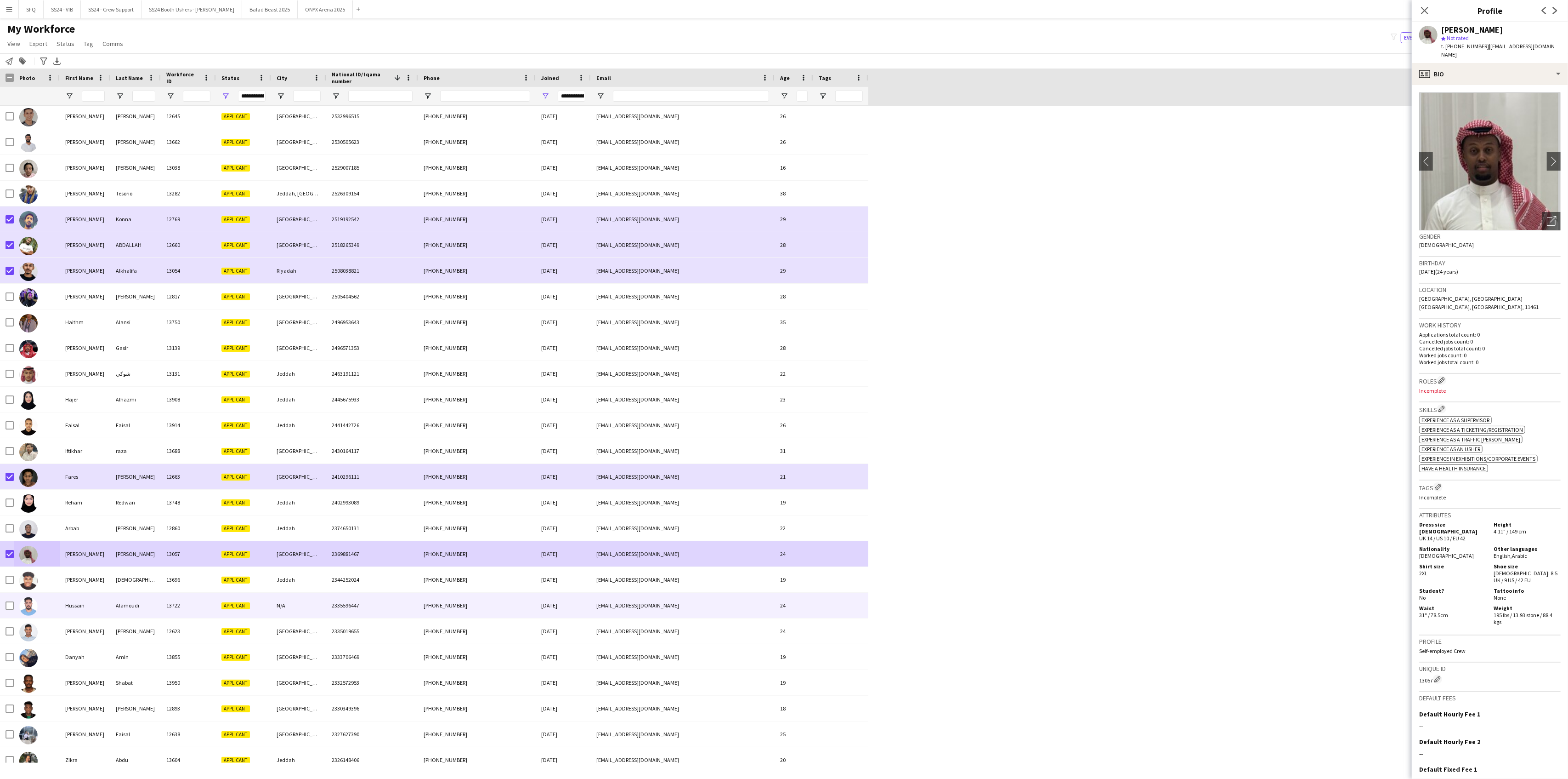
click at [27, 617] on div at bounding box center [29, 606] width 18 height 26
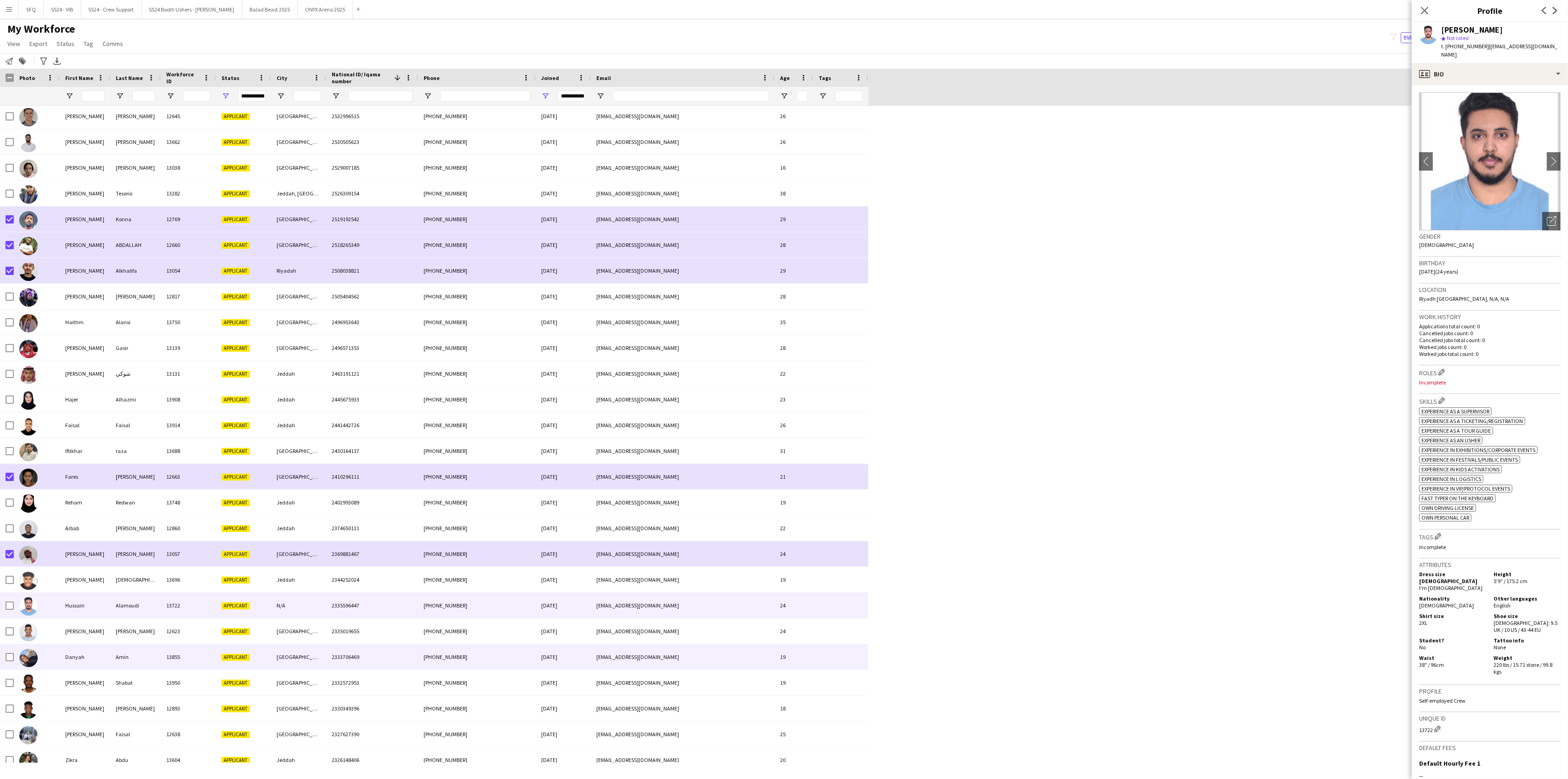
click at [37, 631] on div at bounding box center [29, 657] width 18 height 26
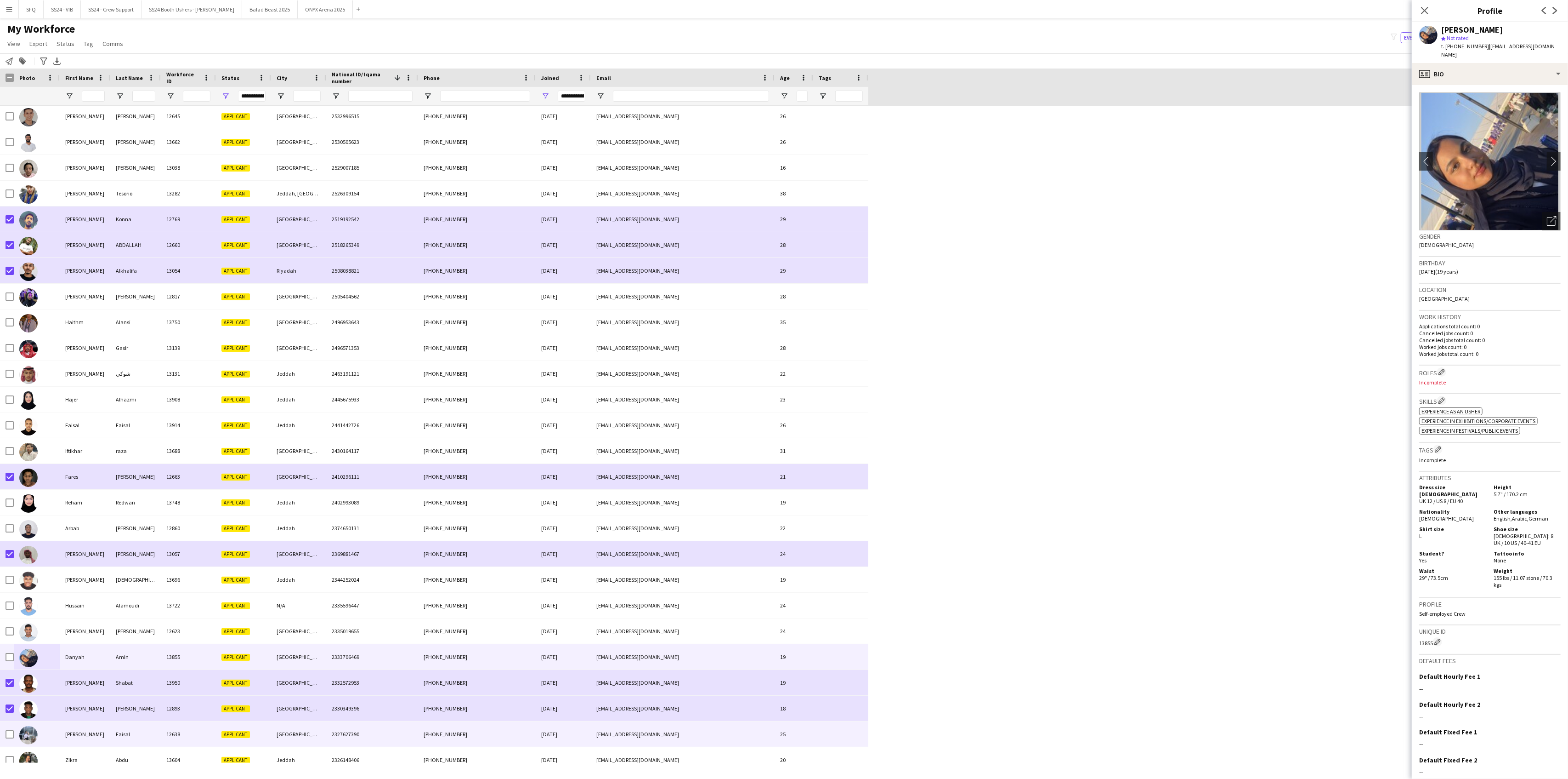
click at [42, 631] on div at bounding box center [37, 734] width 46 height 26
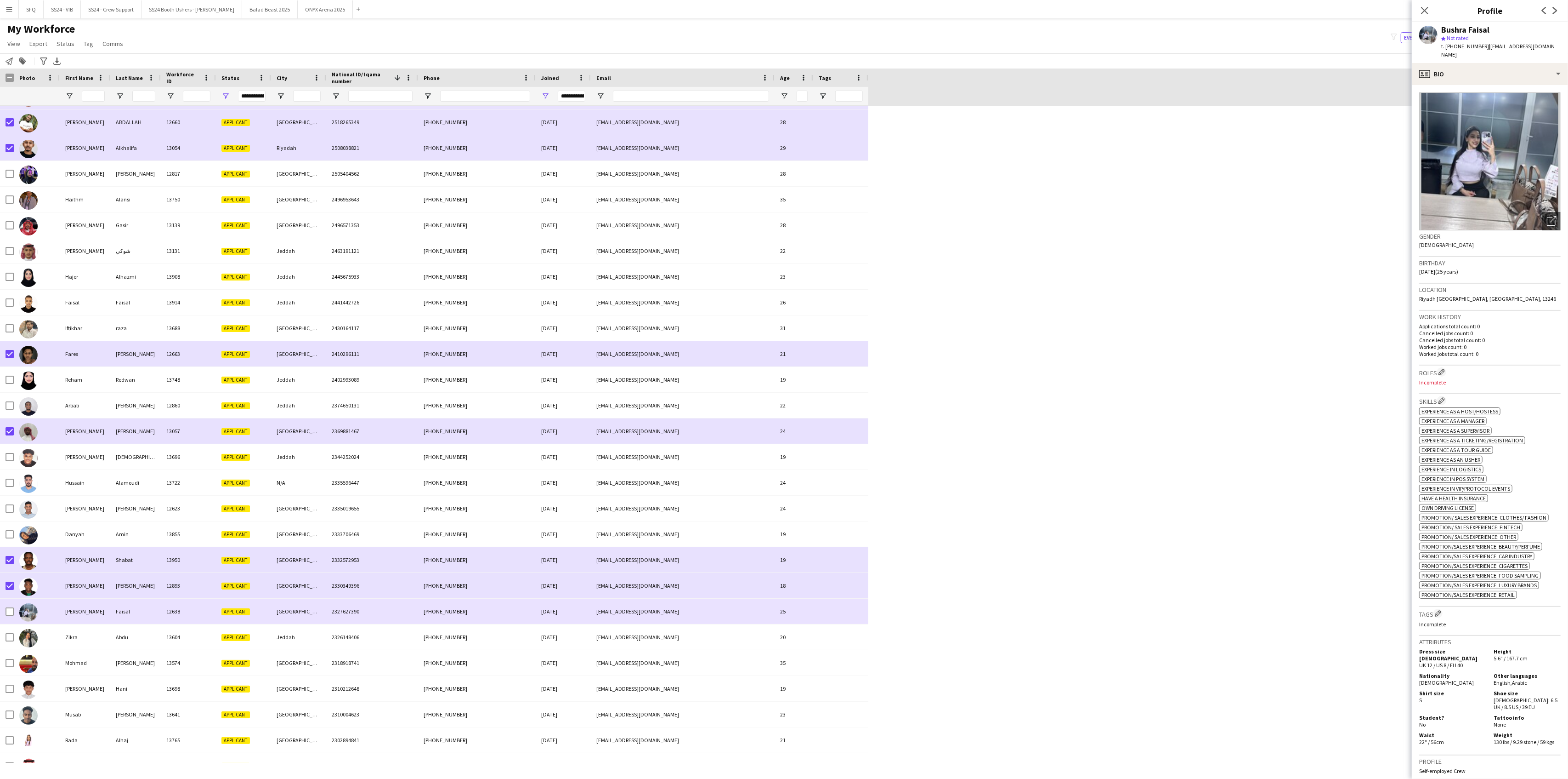
scroll to position [1165, 0]
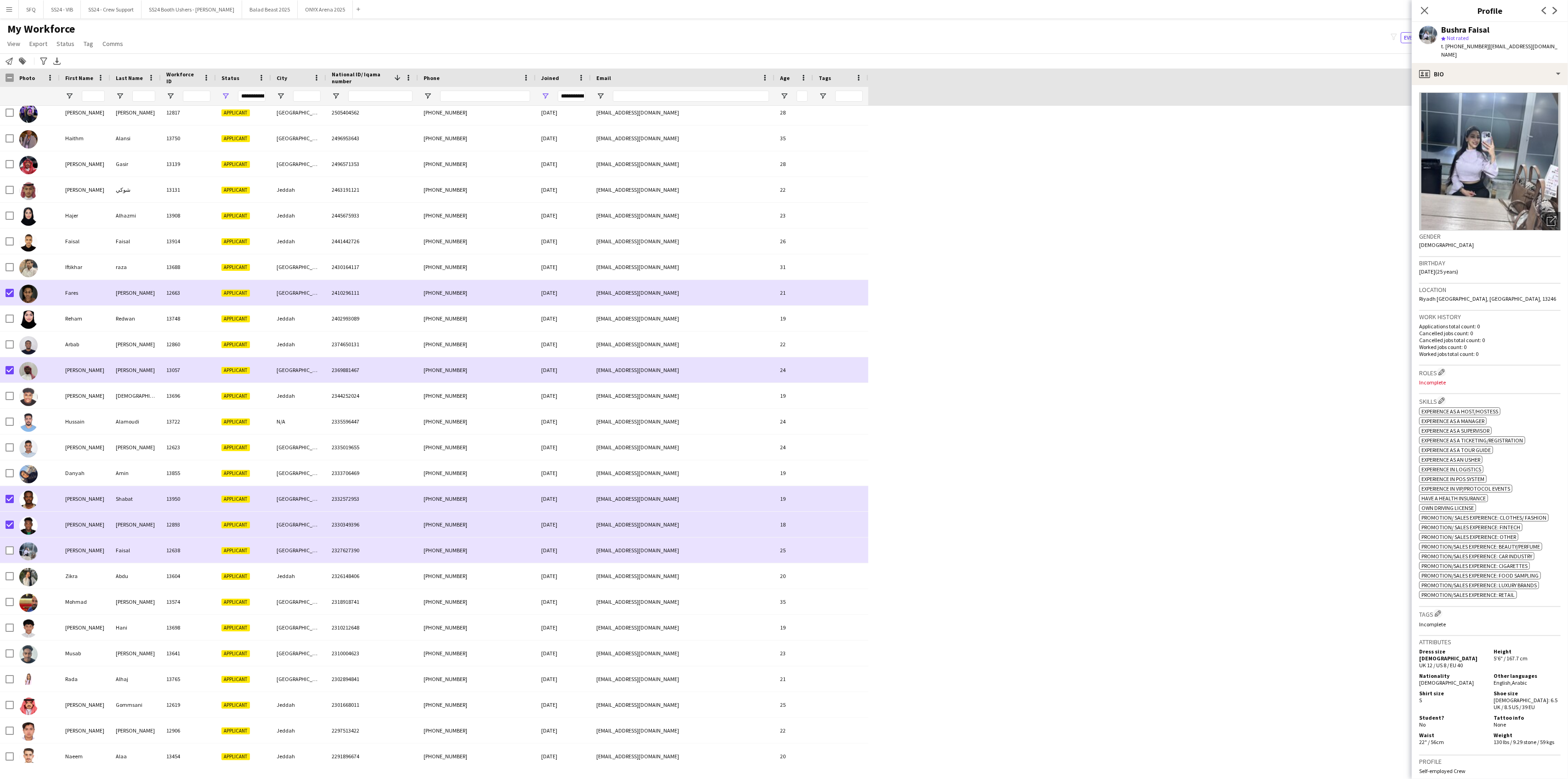
click at [61, 559] on div "[PERSON_NAME]" at bounding box center [85, 550] width 51 height 26
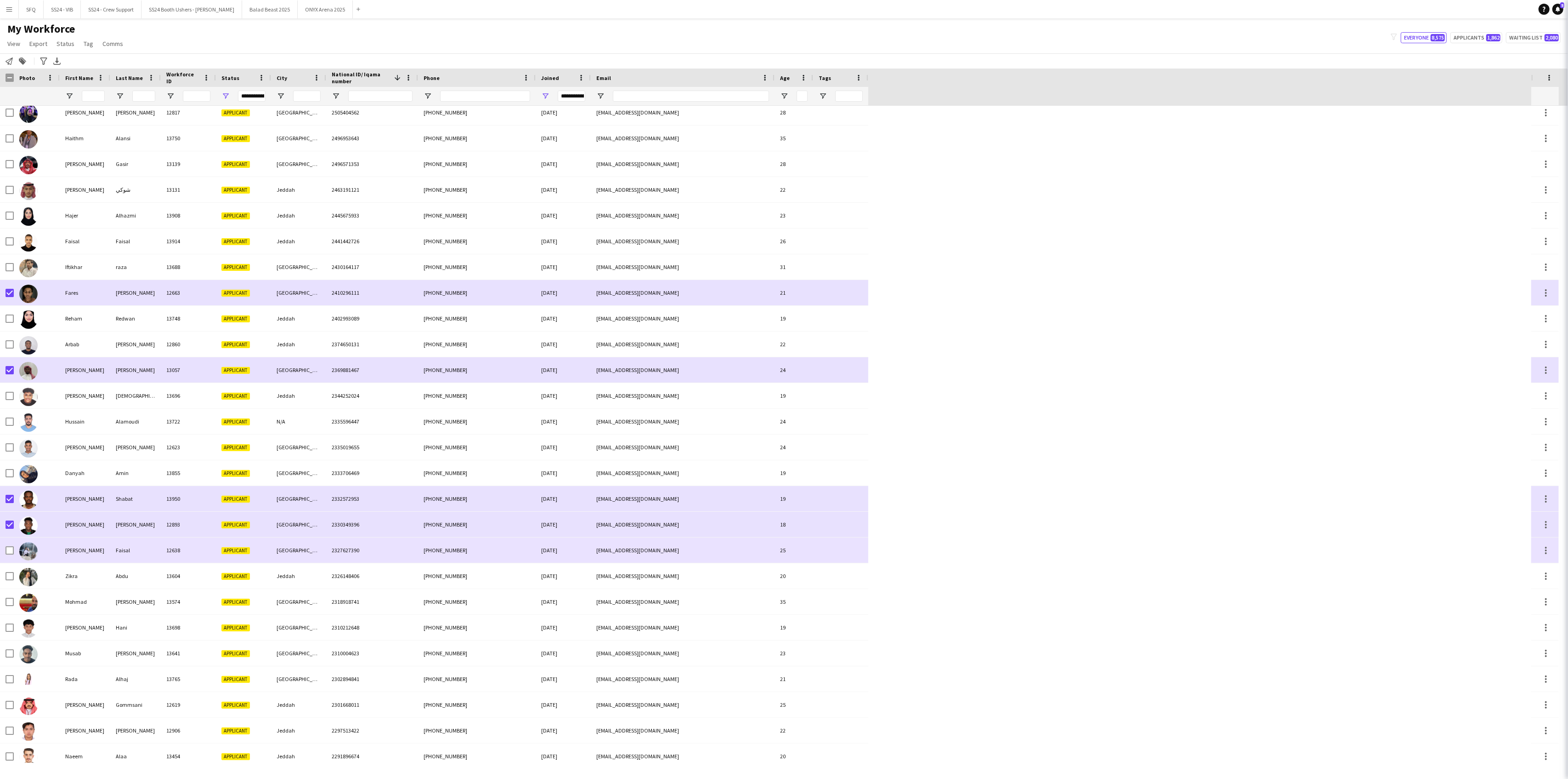
click at [60, 576] on div "Zikra" at bounding box center [85, 576] width 51 height 26
click at [58, 602] on div at bounding box center [37, 602] width 46 height 26
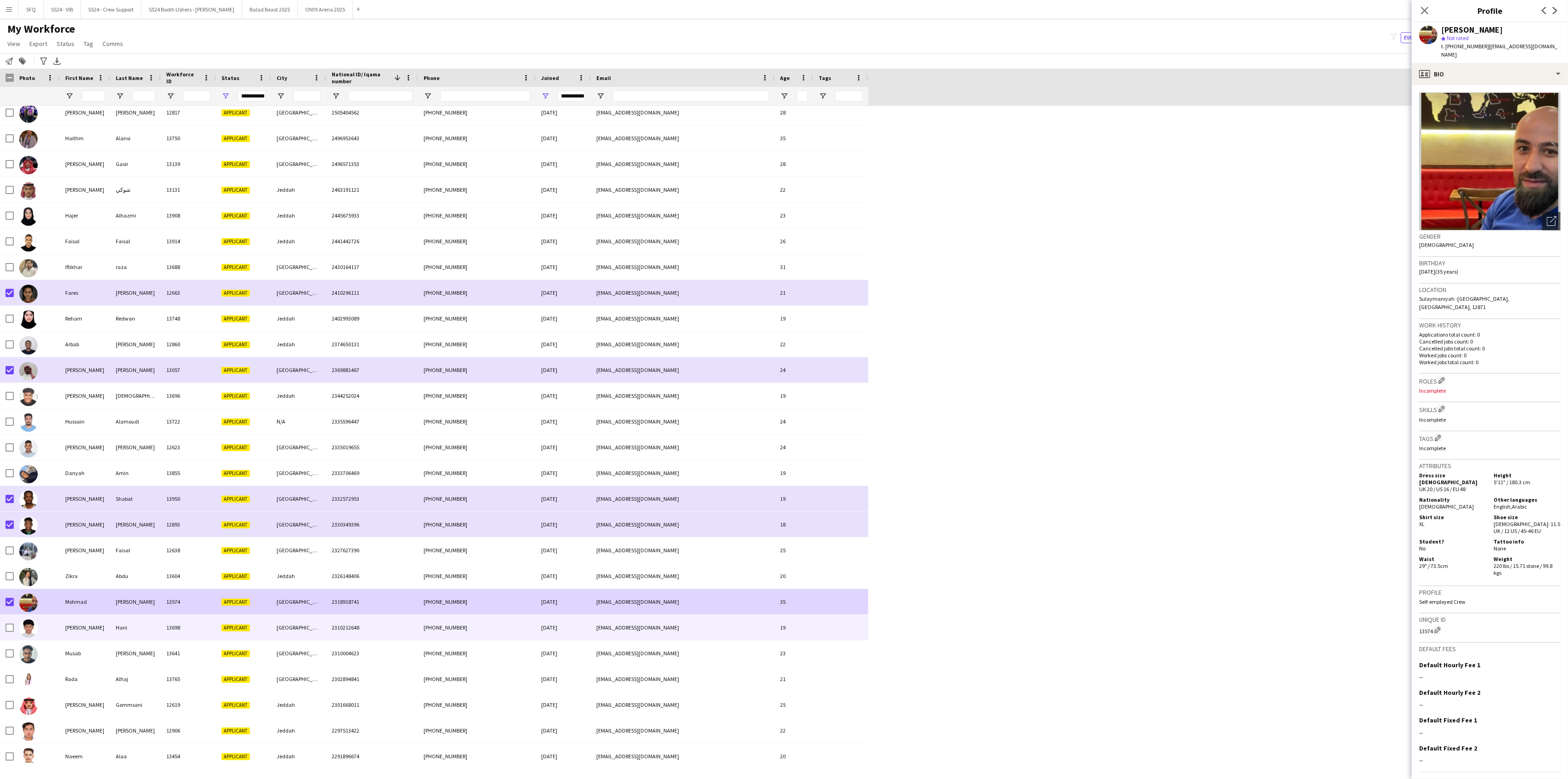
click at [42, 627] on div at bounding box center [37, 627] width 46 height 26
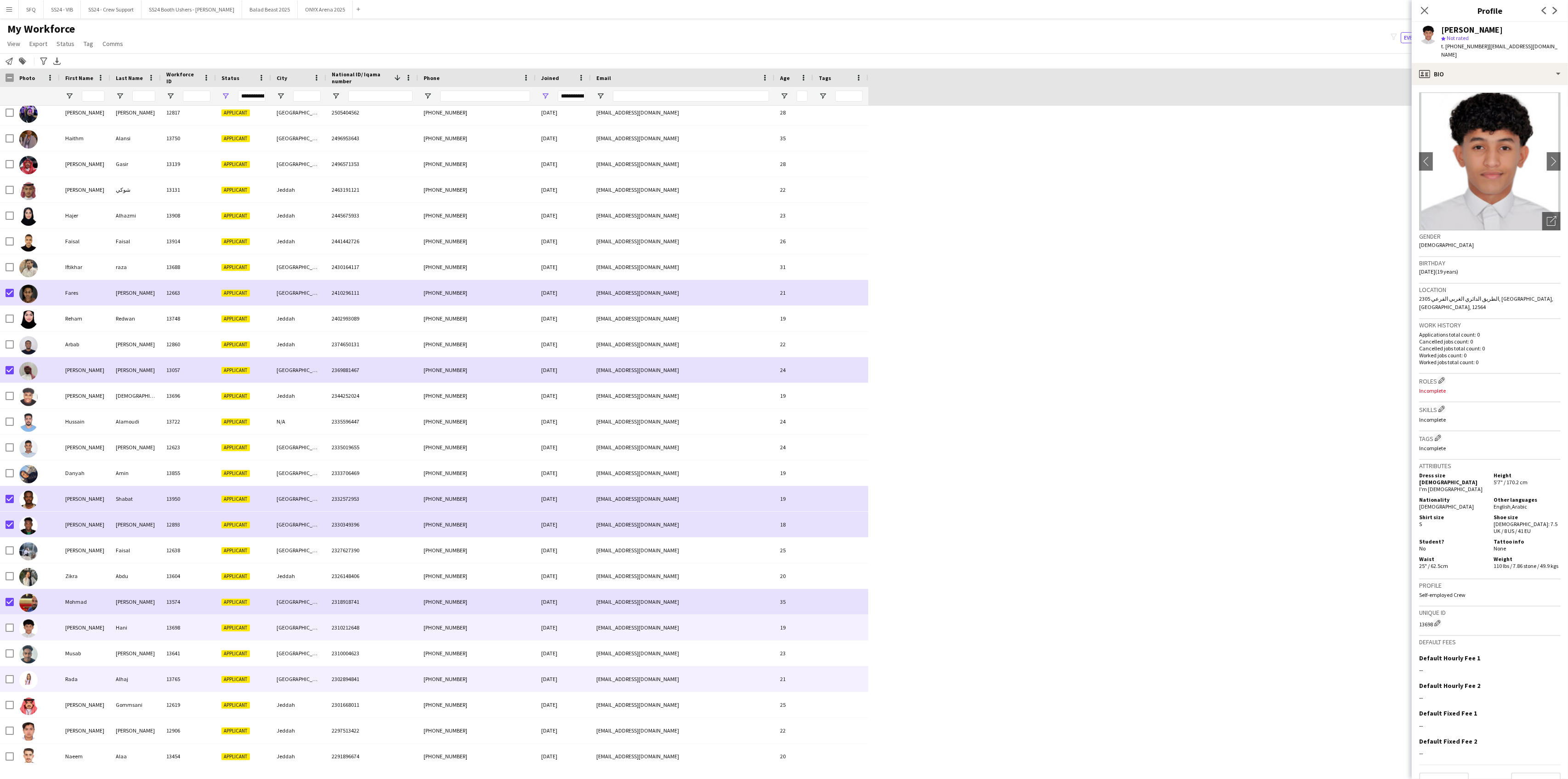
click at [37, 631] on img at bounding box center [29, 680] width 18 height 18
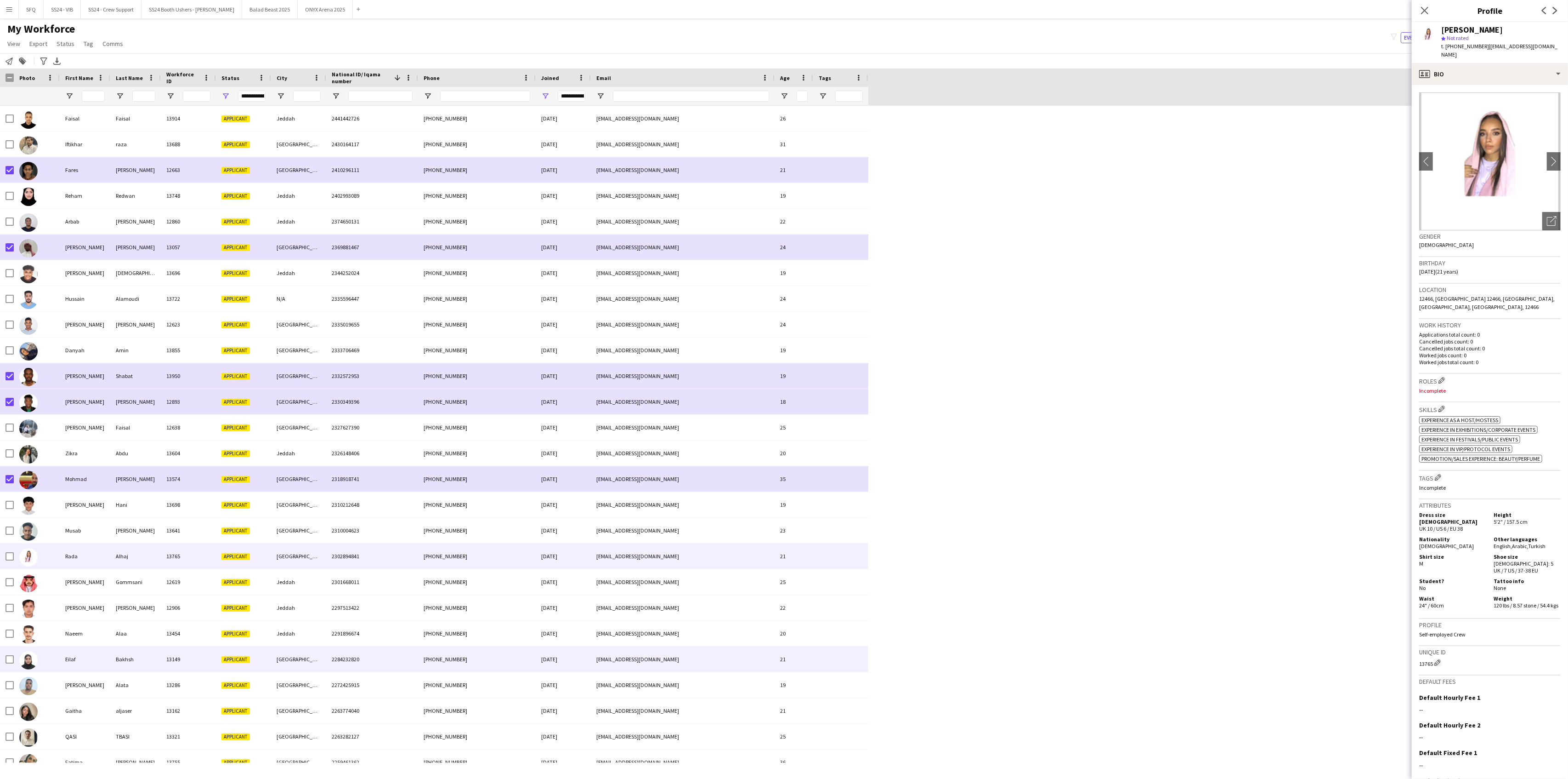
scroll to position [1348, 0]
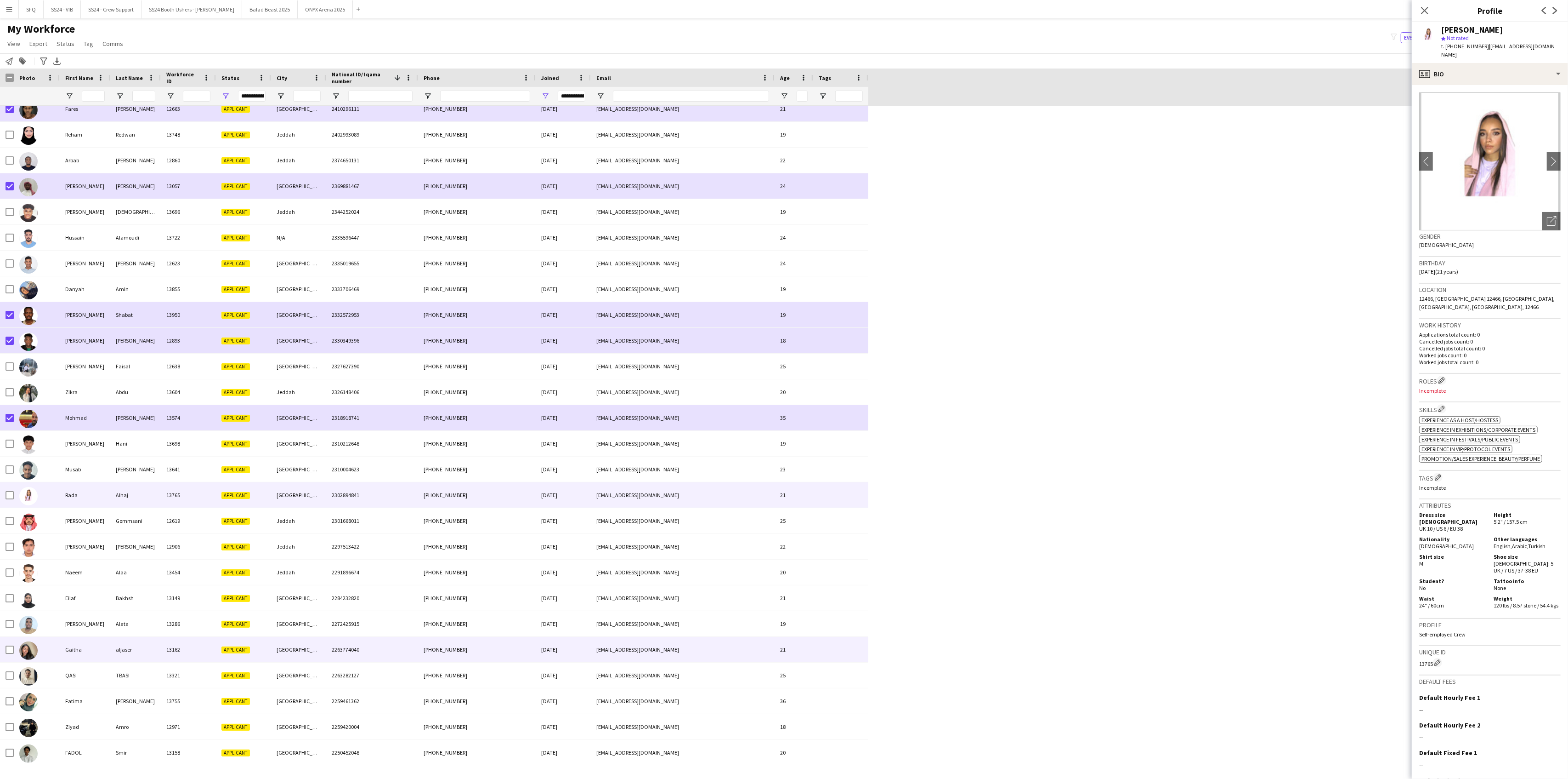
click at [35, 631] on img at bounding box center [29, 650] width 18 height 18
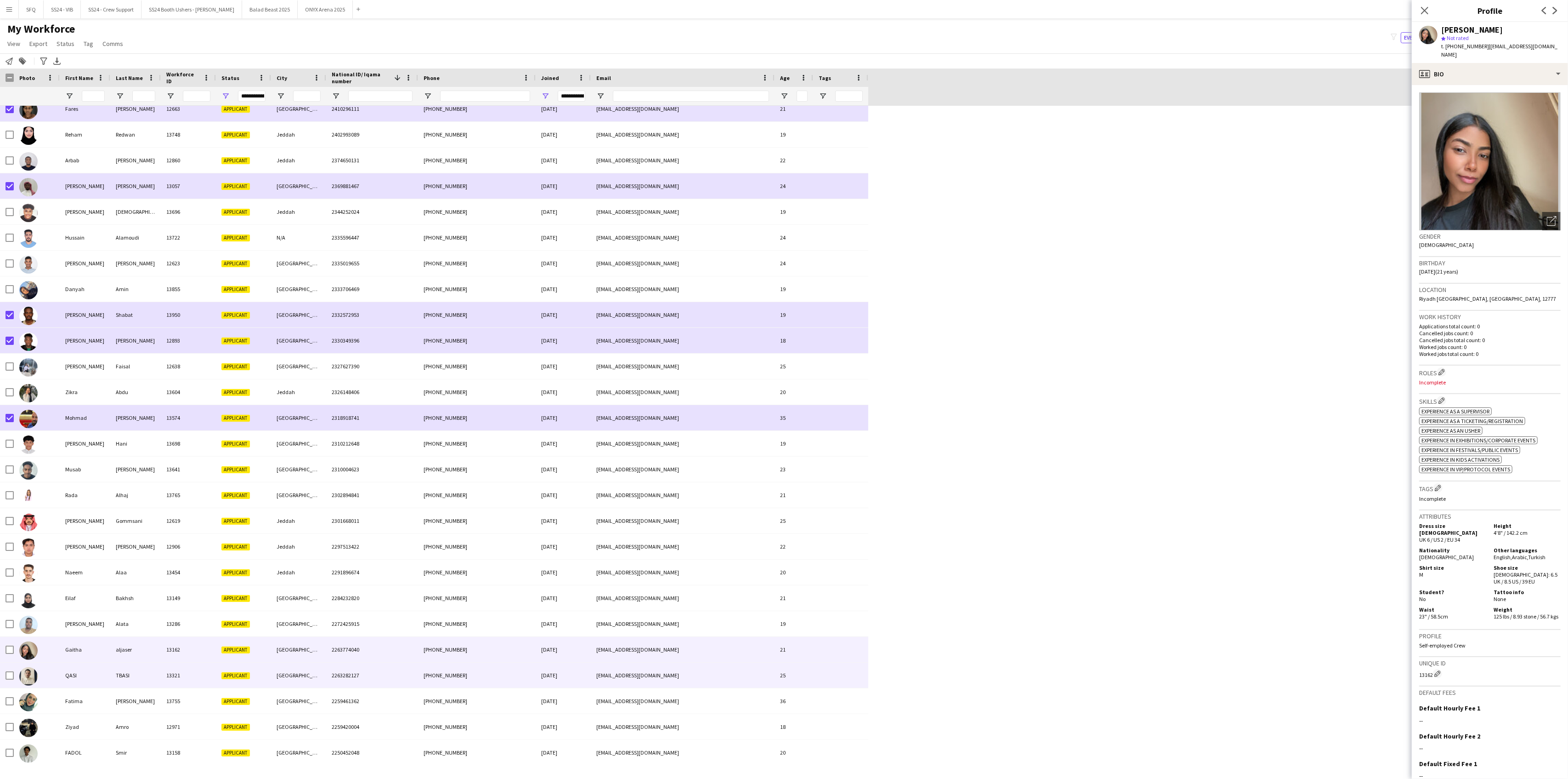
click at [81, 631] on div "QASI" at bounding box center [85, 675] width 51 height 26
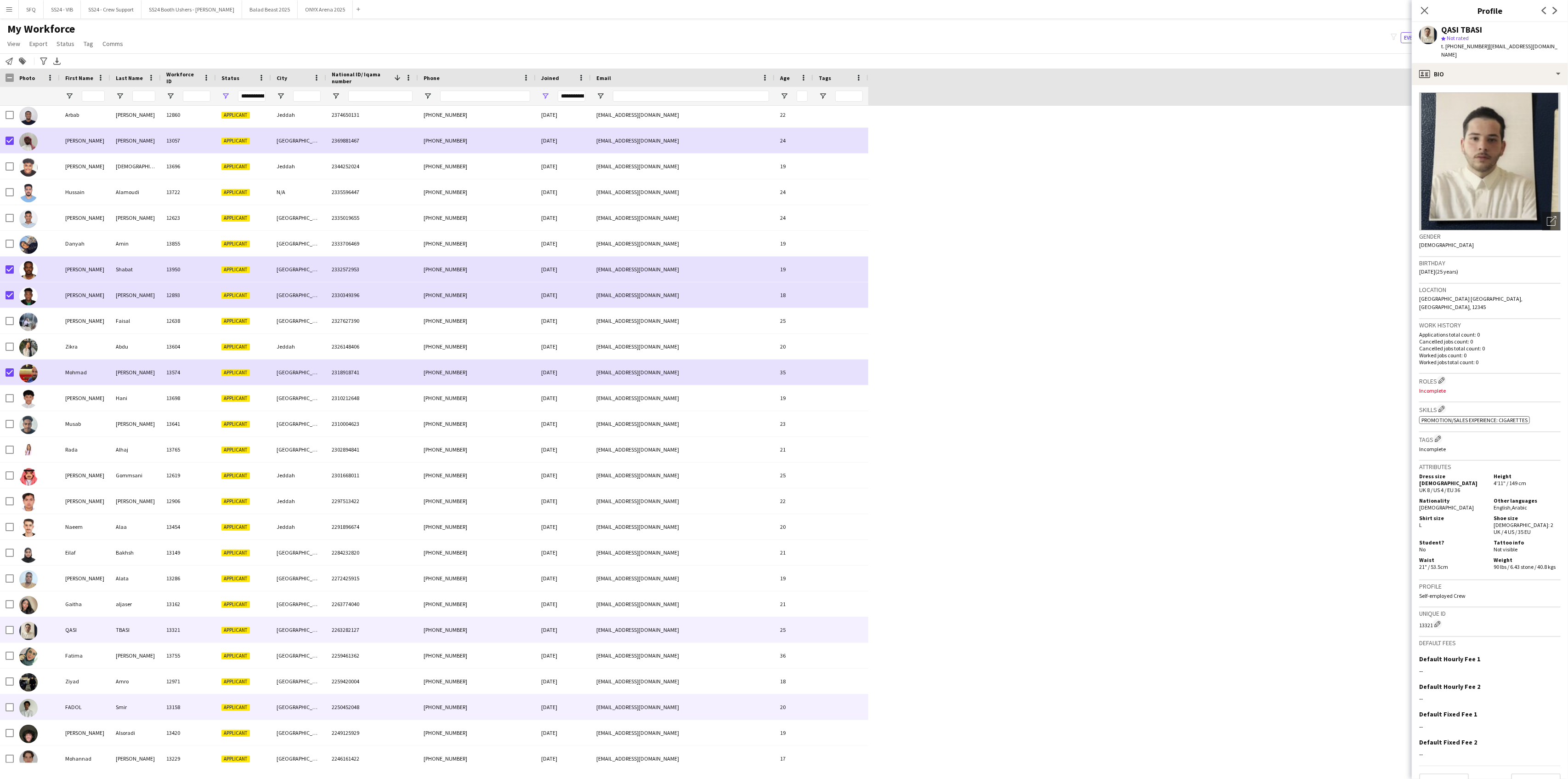
scroll to position [1409, 0]
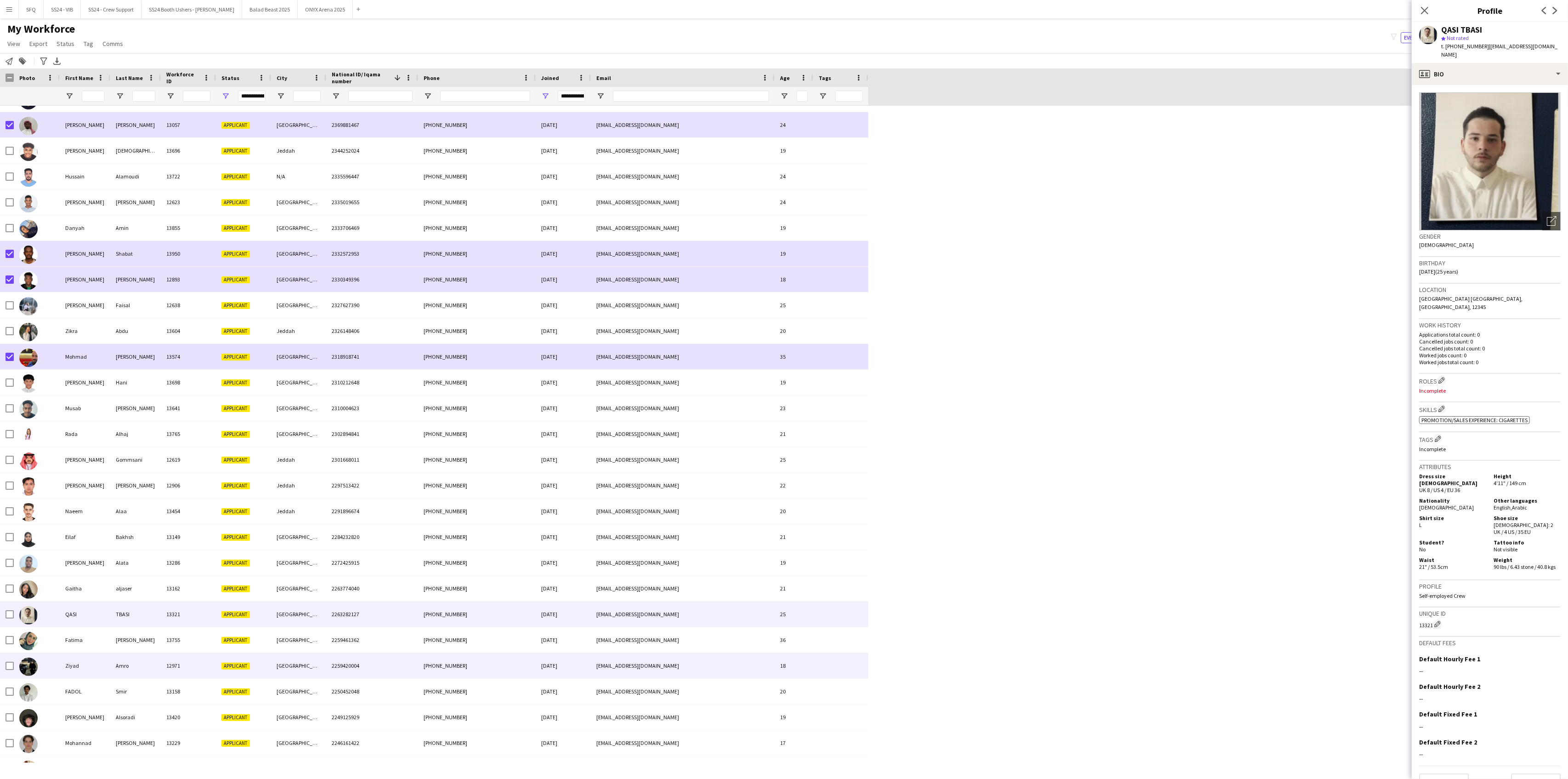
click at [72, 631] on div "Ziyad" at bounding box center [85, 666] width 51 height 26
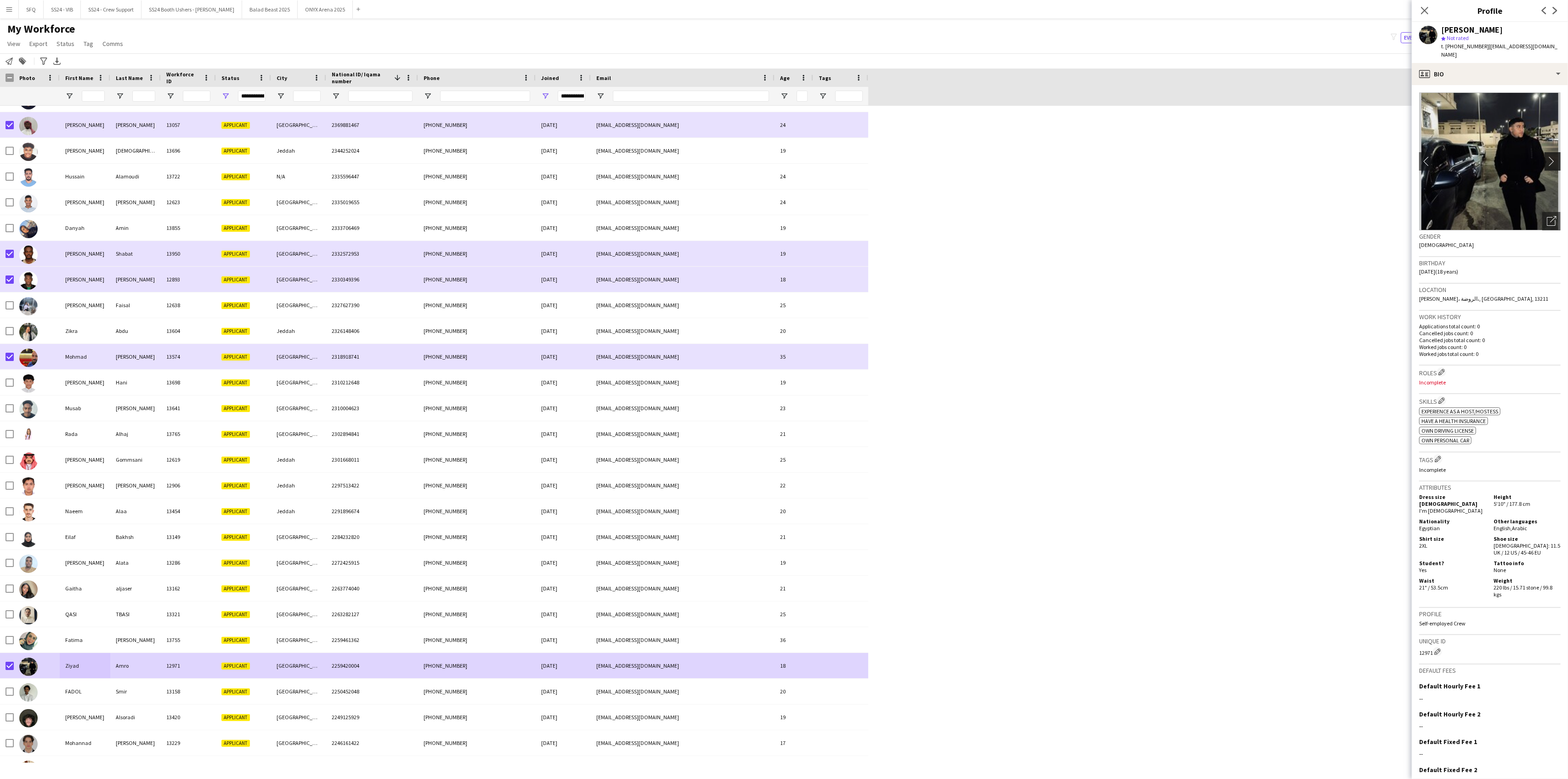
click at [1175, 157] on app-icon "chevron-right" at bounding box center [1553, 161] width 14 height 10
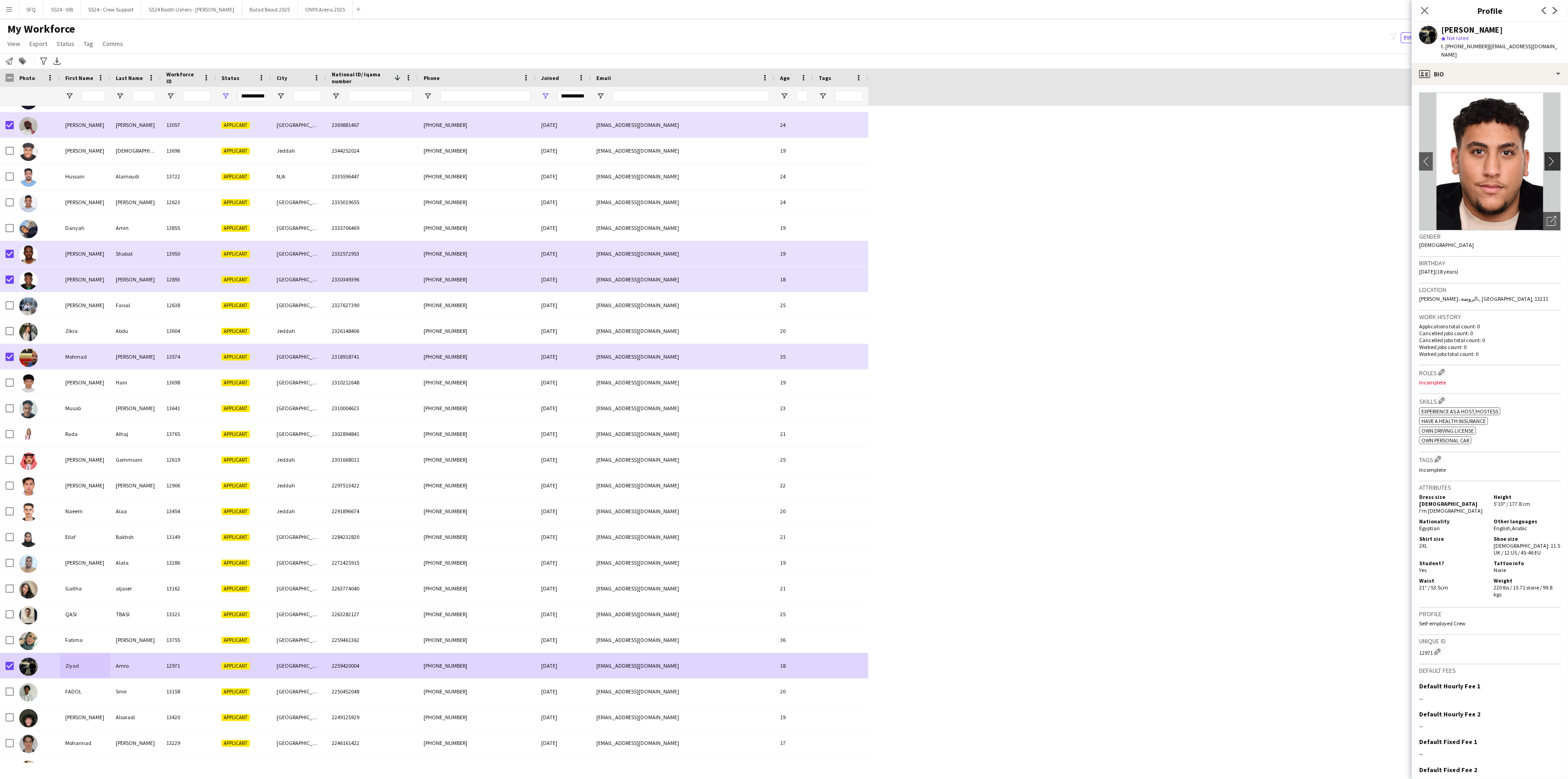
click at [1175, 157] on app-icon "chevron-right" at bounding box center [1553, 161] width 14 height 10
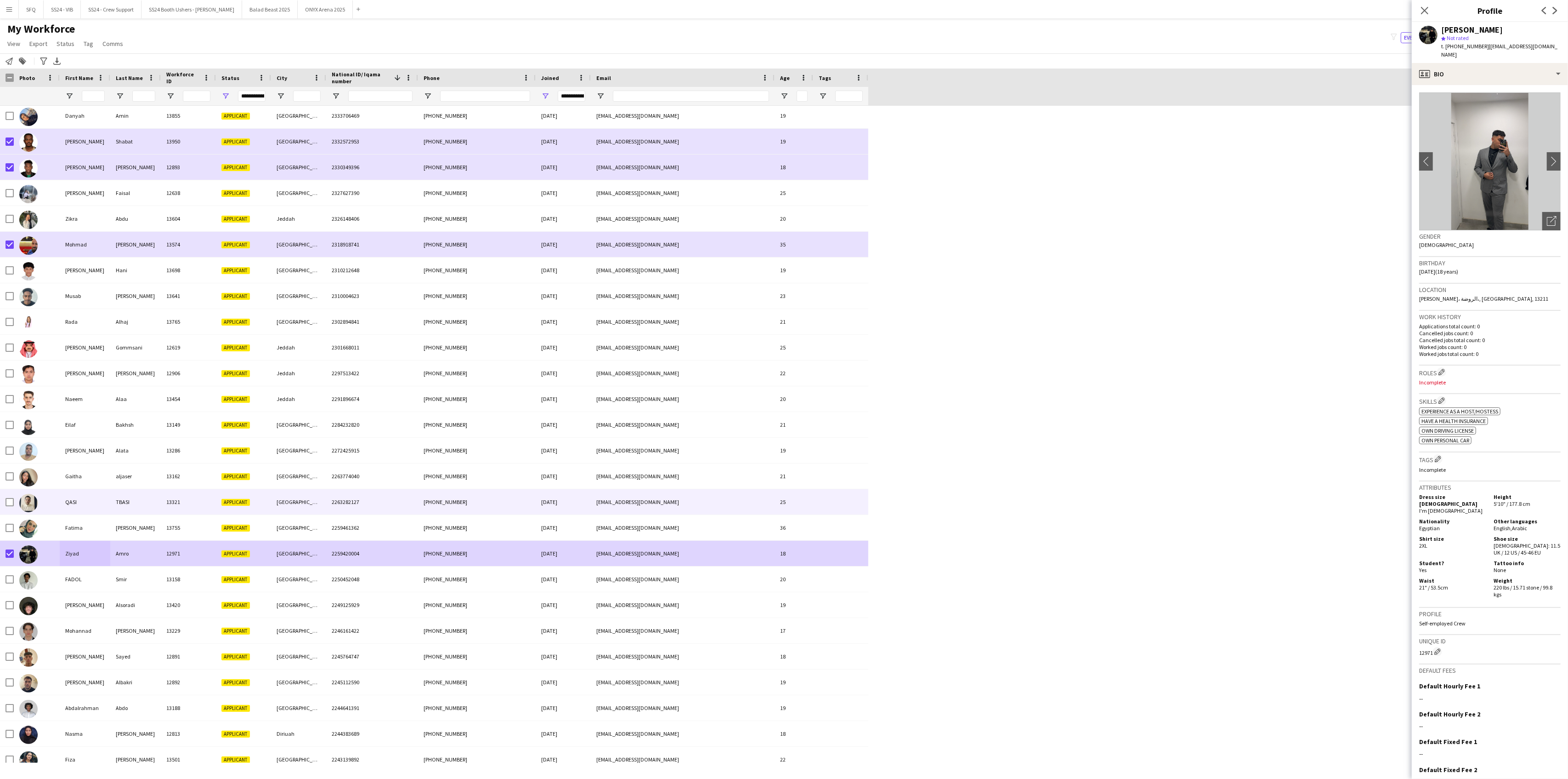
scroll to position [1588, 0]
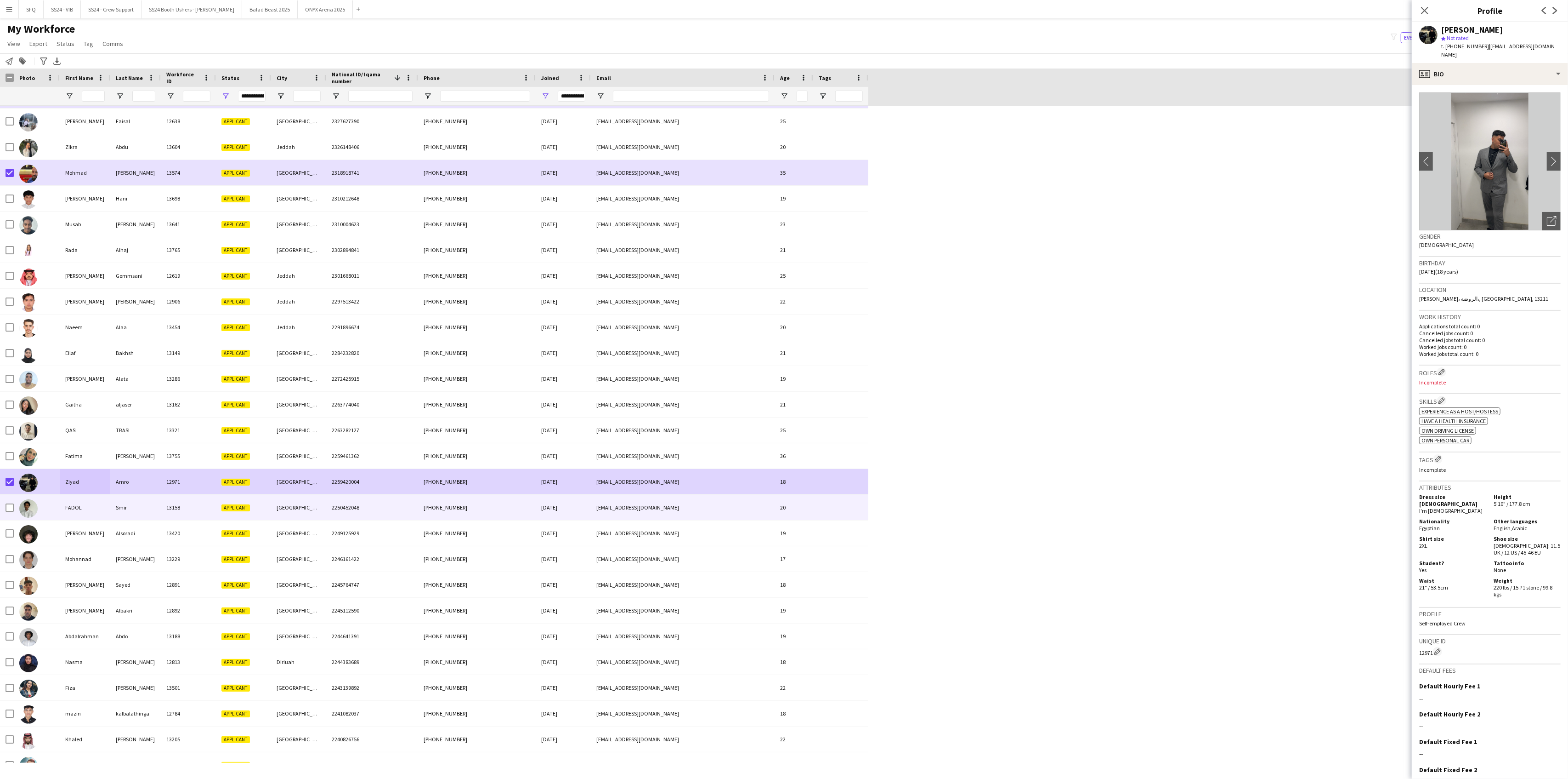
click at [88, 512] on div "FADOL" at bounding box center [85, 507] width 51 height 26
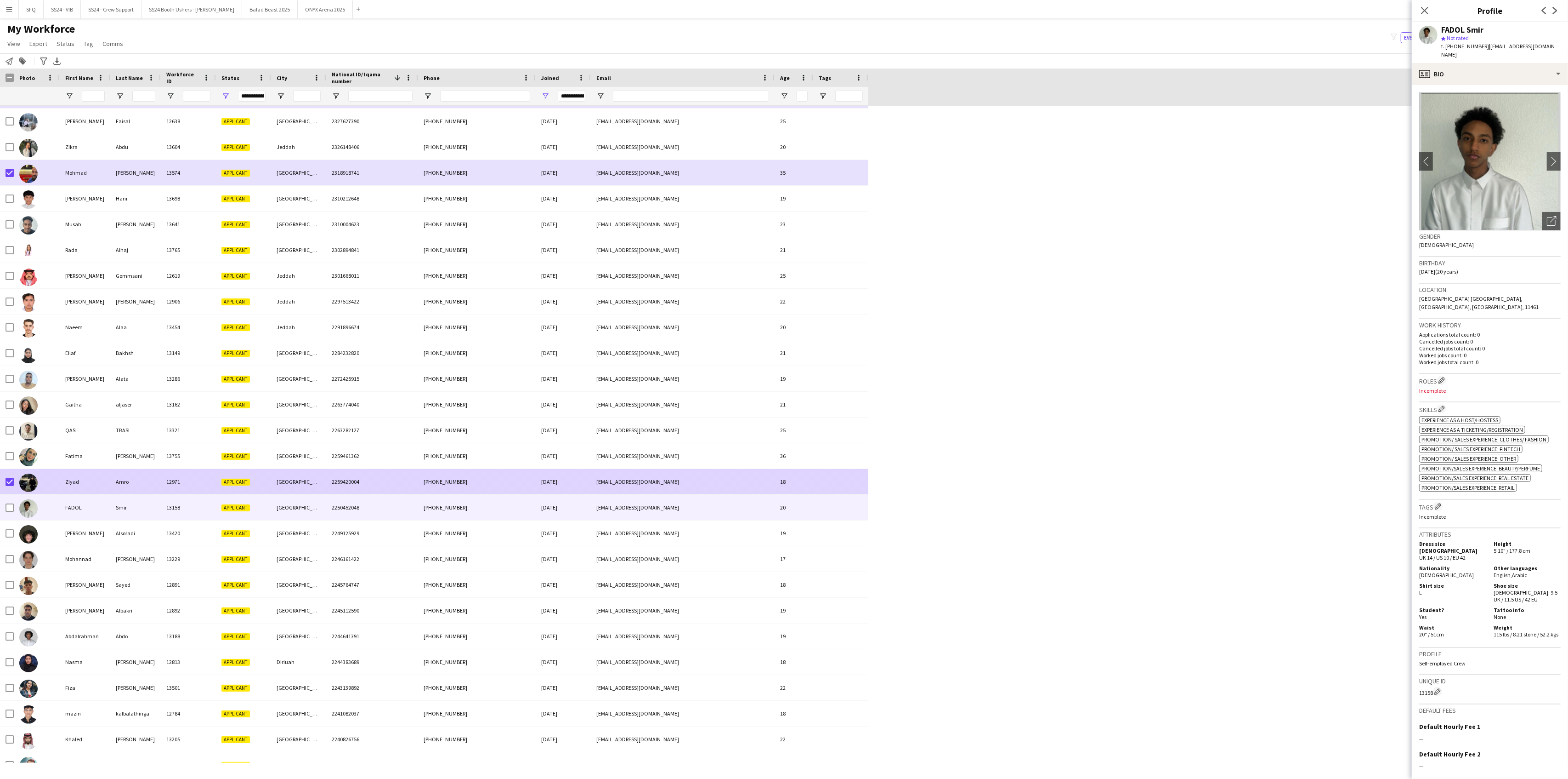
click at [69, 487] on div "Ziyad" at bounding box center [85, 482] width 51 height 26
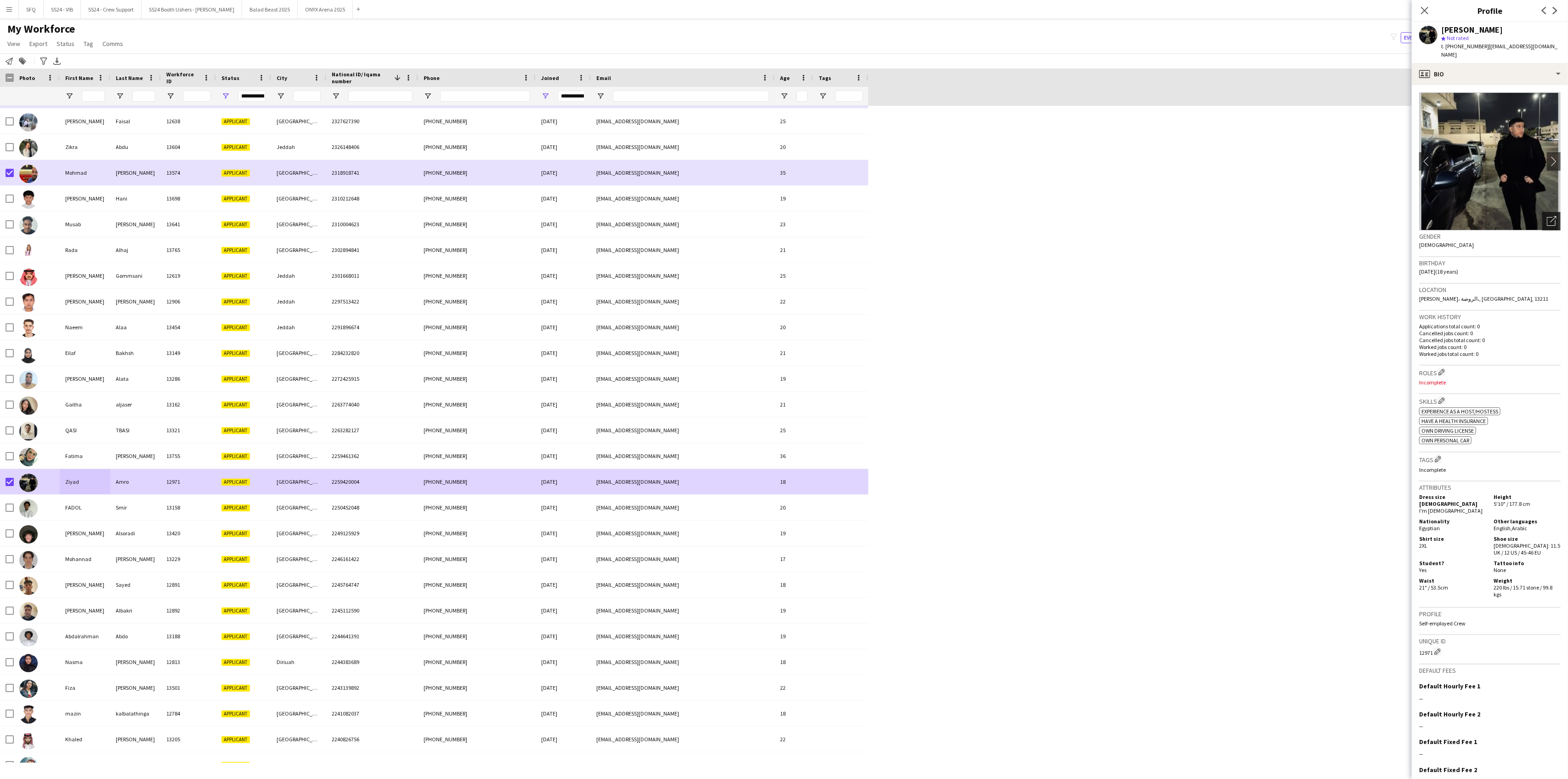
click at [1175, 216] on icon "Open photos pop-in" at bounding box center [1552, 221] width 10 height 10
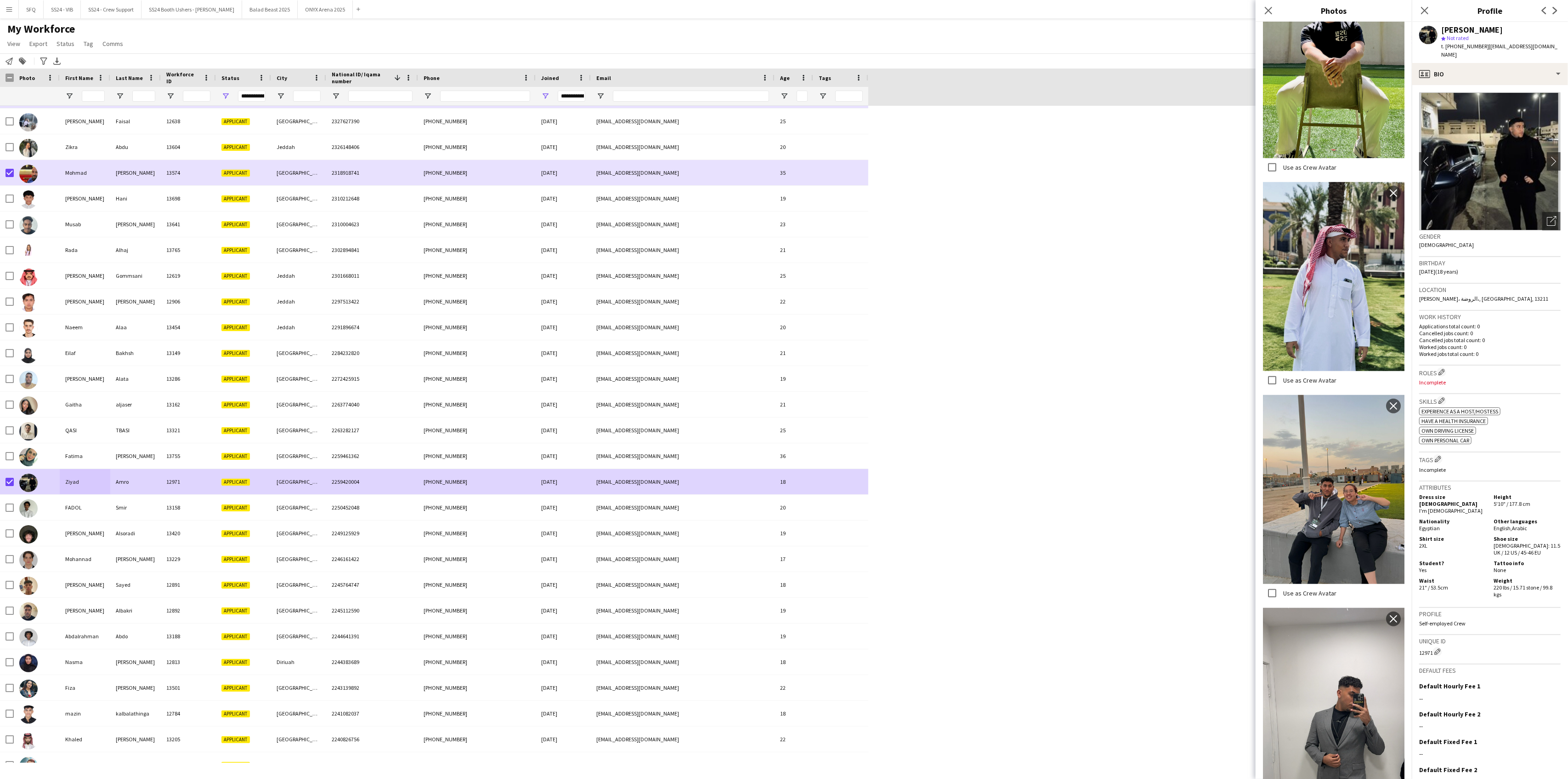
scroll to position [858, 0]
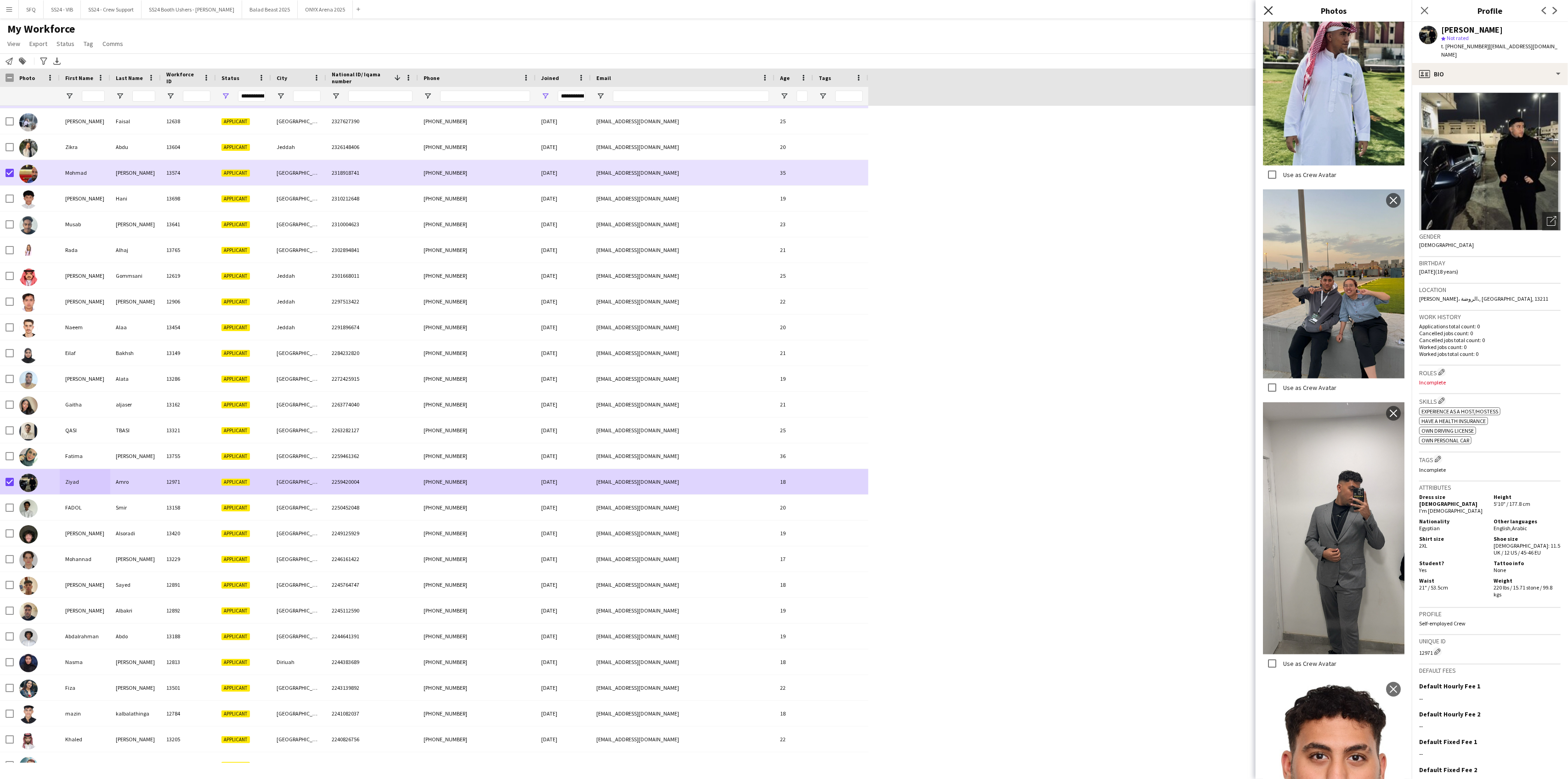
click at [1175, 10] on icon "Close pop-in" at bounding box center [1268, 10] width 9 height 9
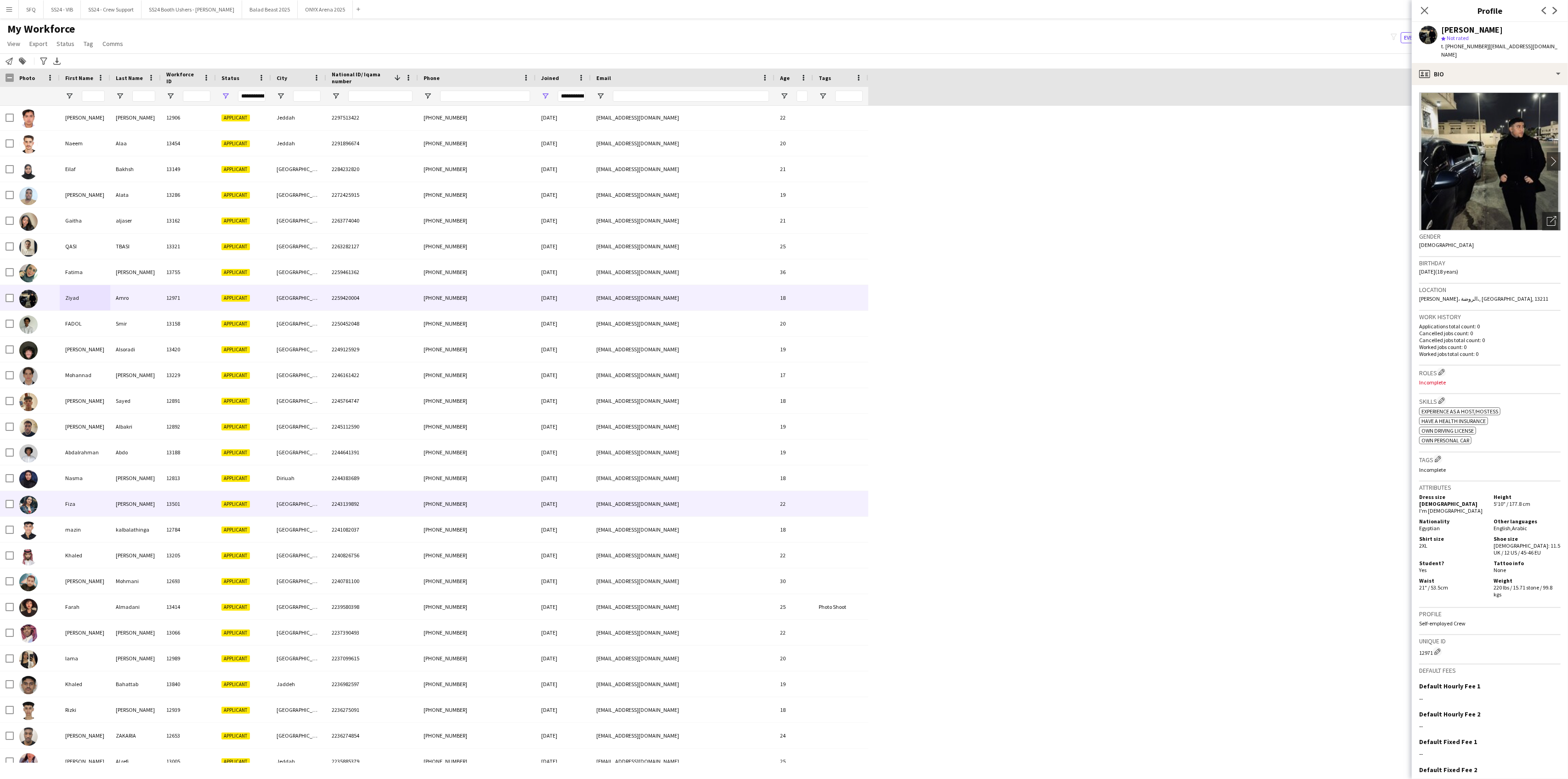
click at [59, 495] on div at bounding box center [37, 504] width 46 height 26
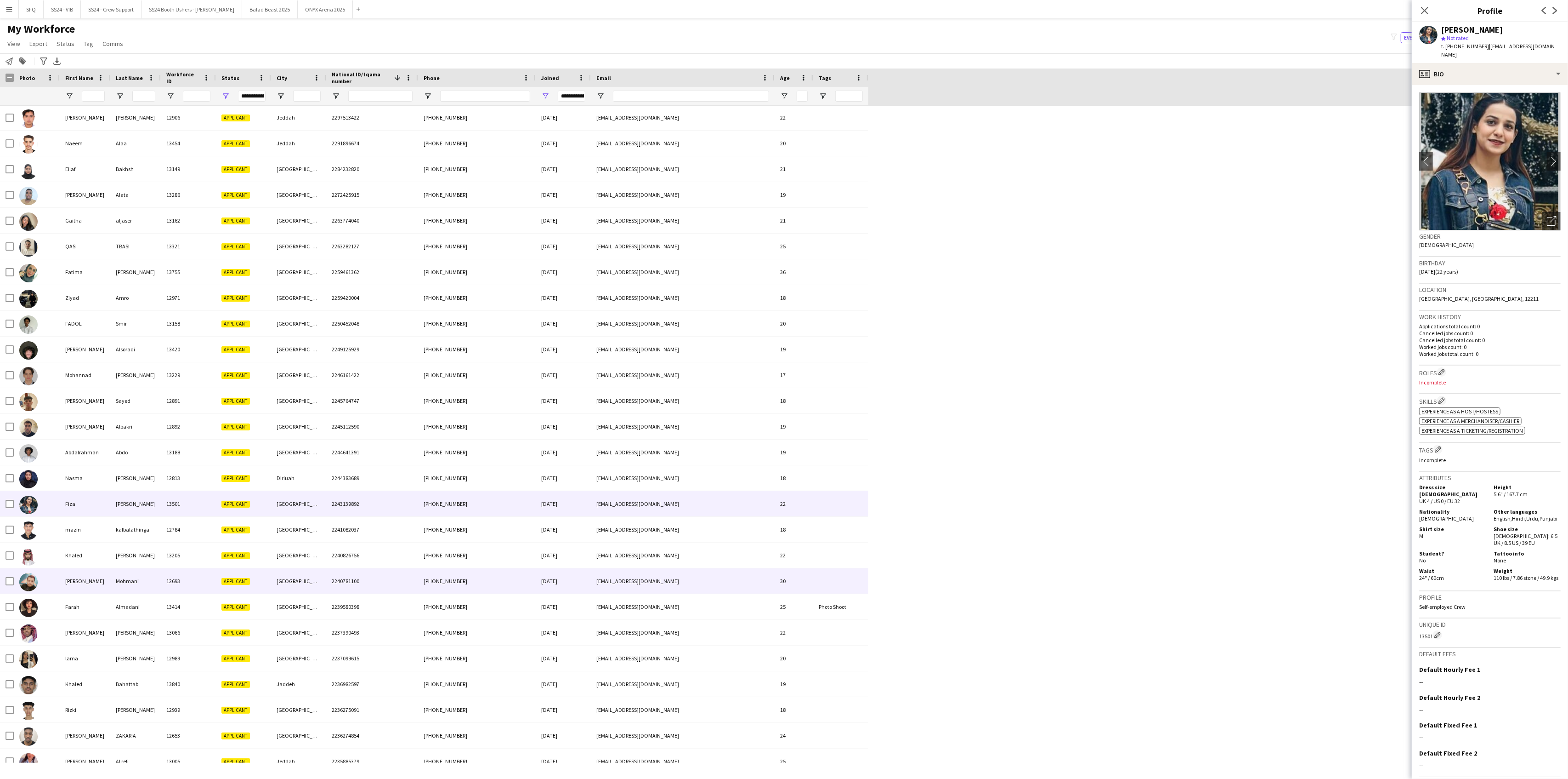
click at [76, 581] on div "[PERSON_NAME]" at bounding box center [85, 581] width 51 height 26
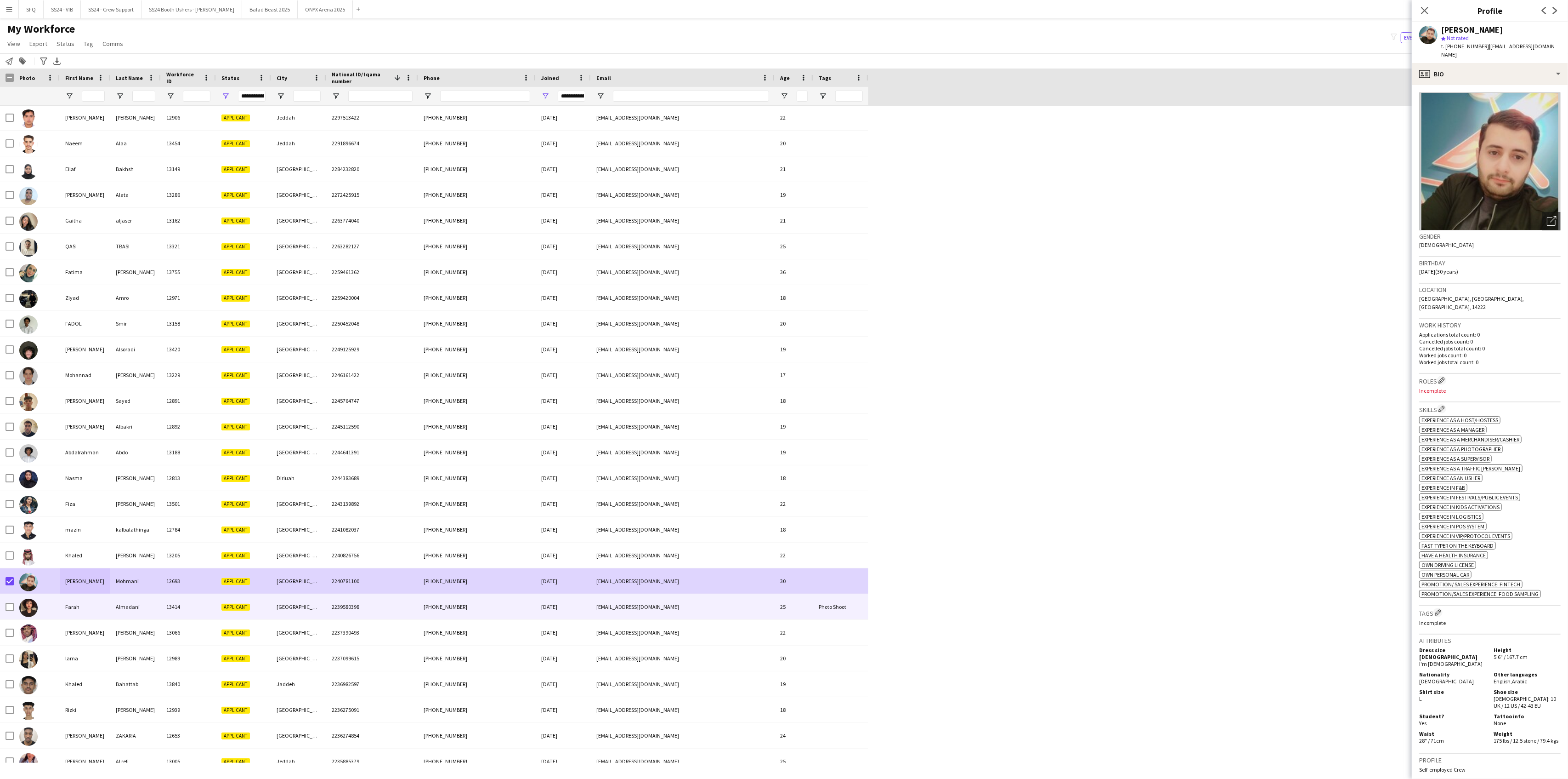
click at [87, 611] on div "Farah" at bounding box center [85, 607] width 51 height 26
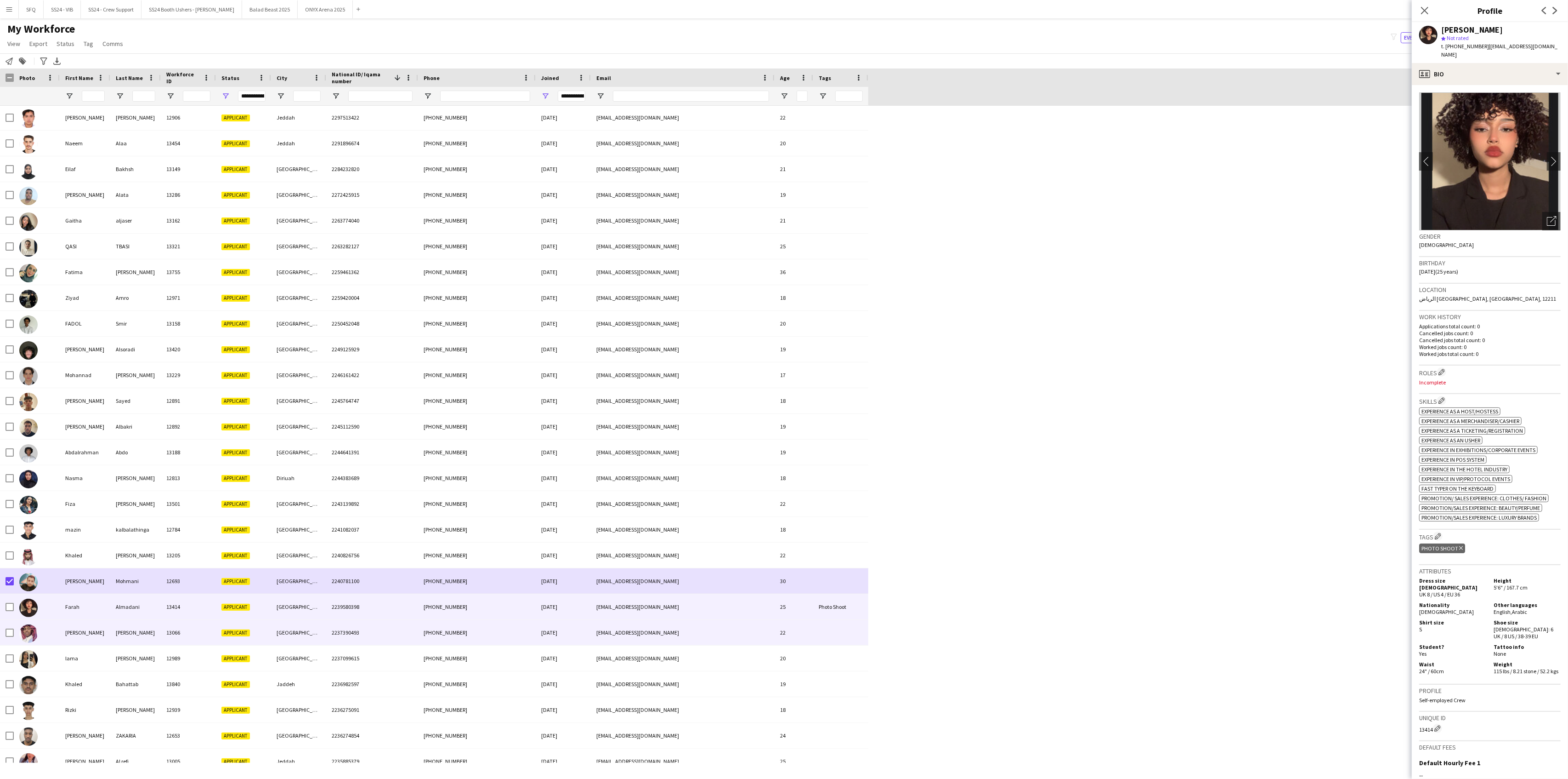
click at [85, 631] on div "[PERSON_NAME]" at bounding box center [85, 632] width 51 height 26
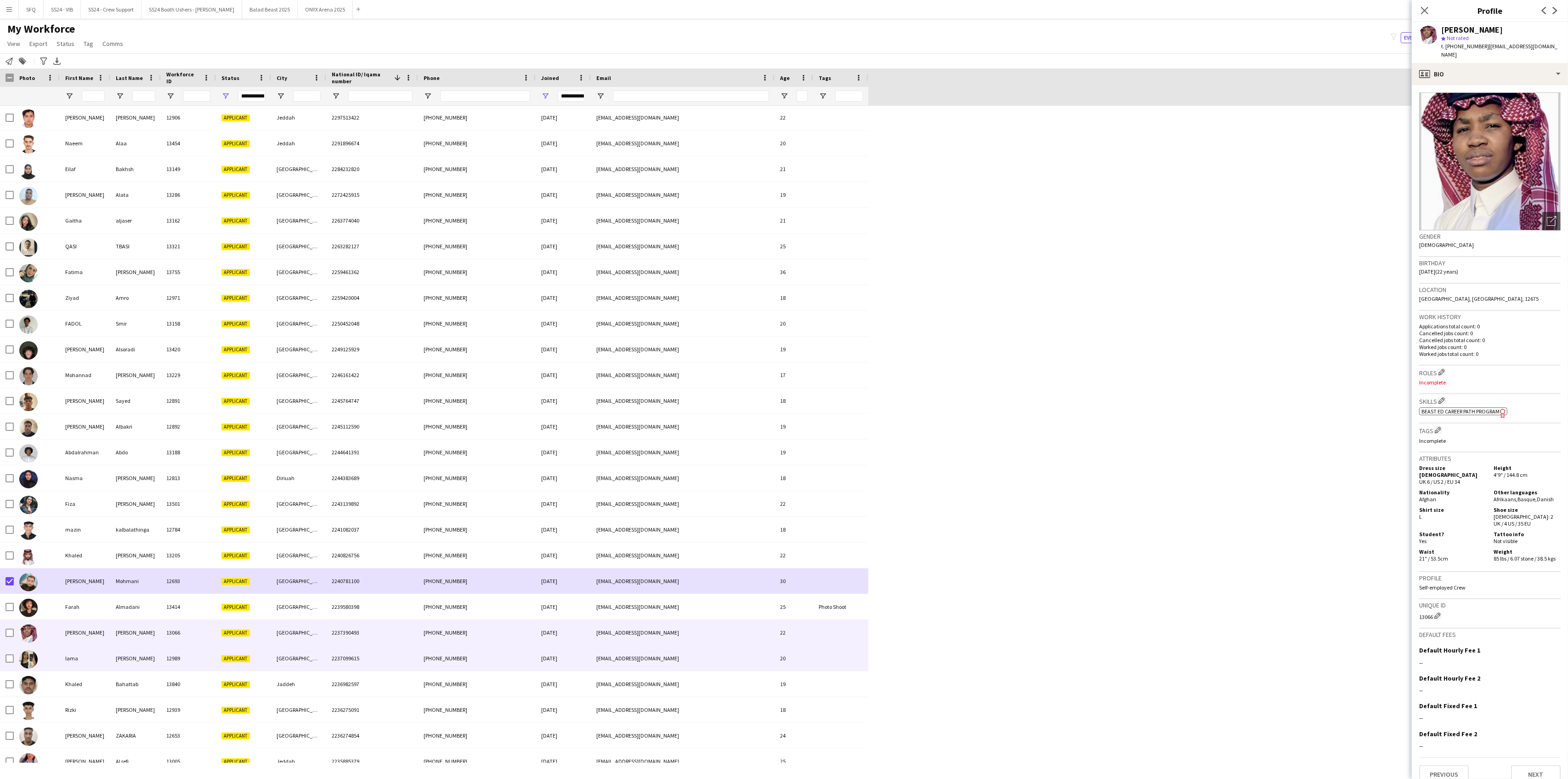
click at [65, 631] on div "lama" at bounding box center [85, 658] width 51 height 26
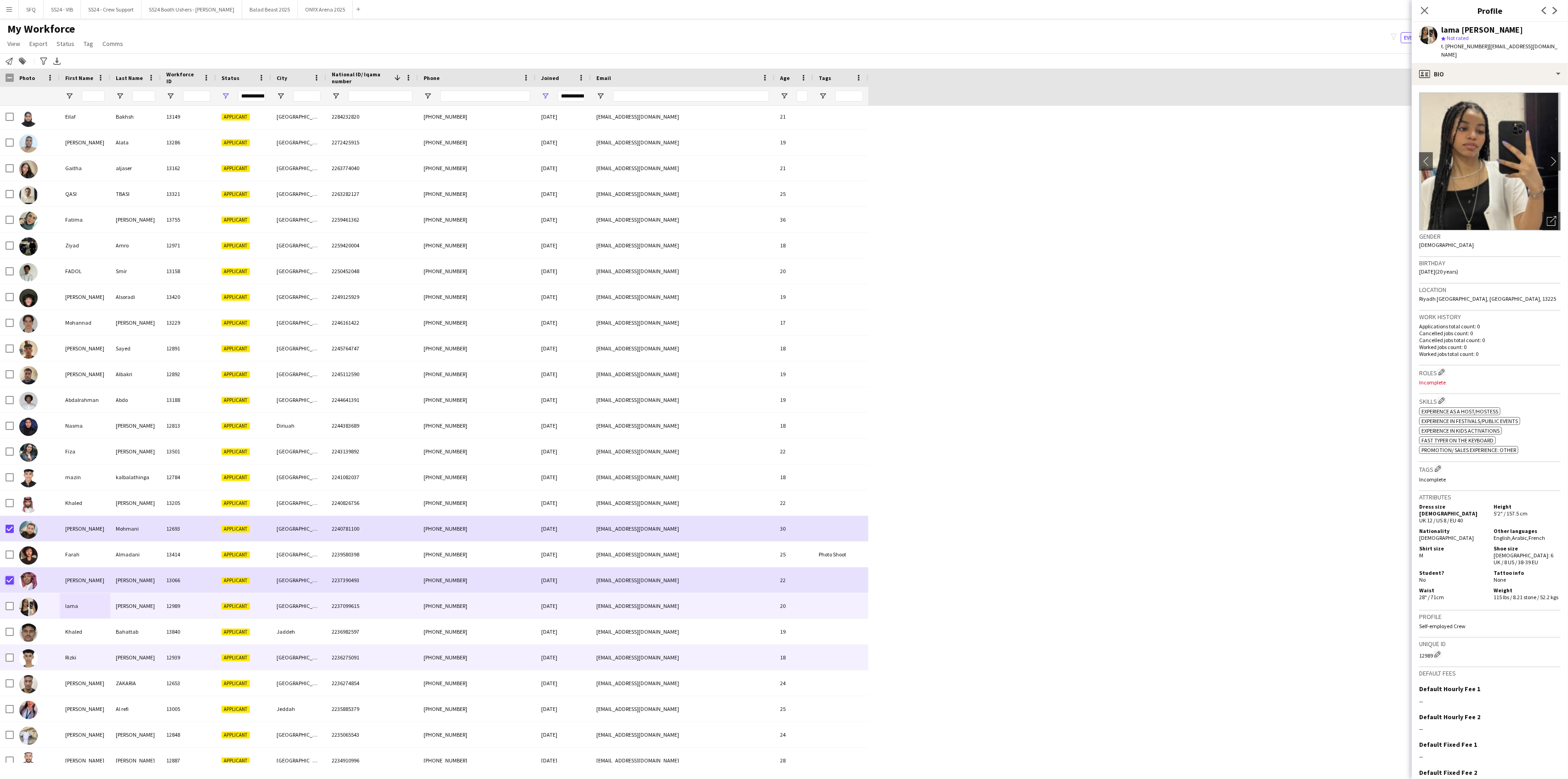
scroll to position [1961, 0]
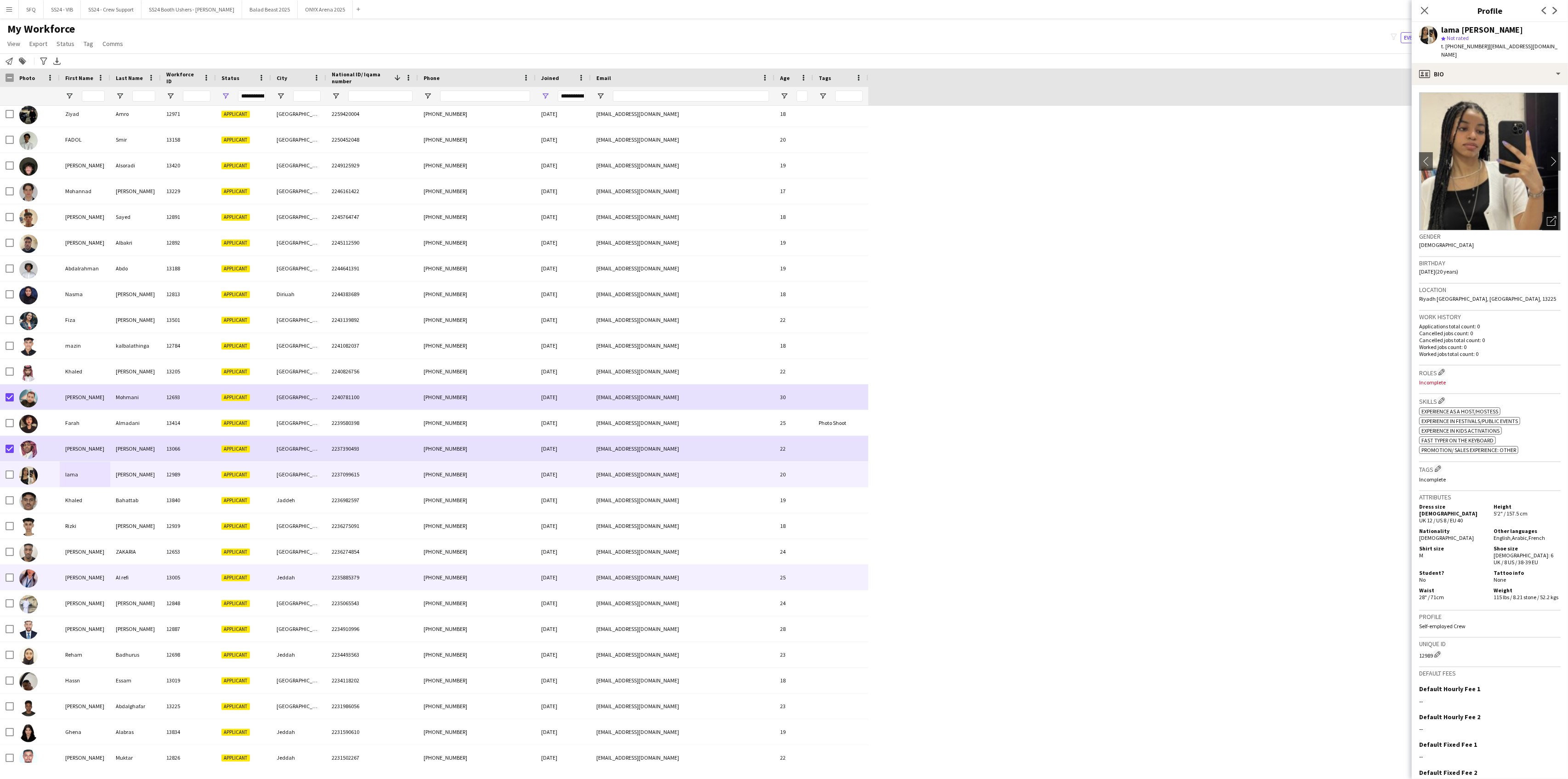
click at [66, 582] on div "[PERSON_NAME]" at bounding box center [85, 577] width 51 height 26
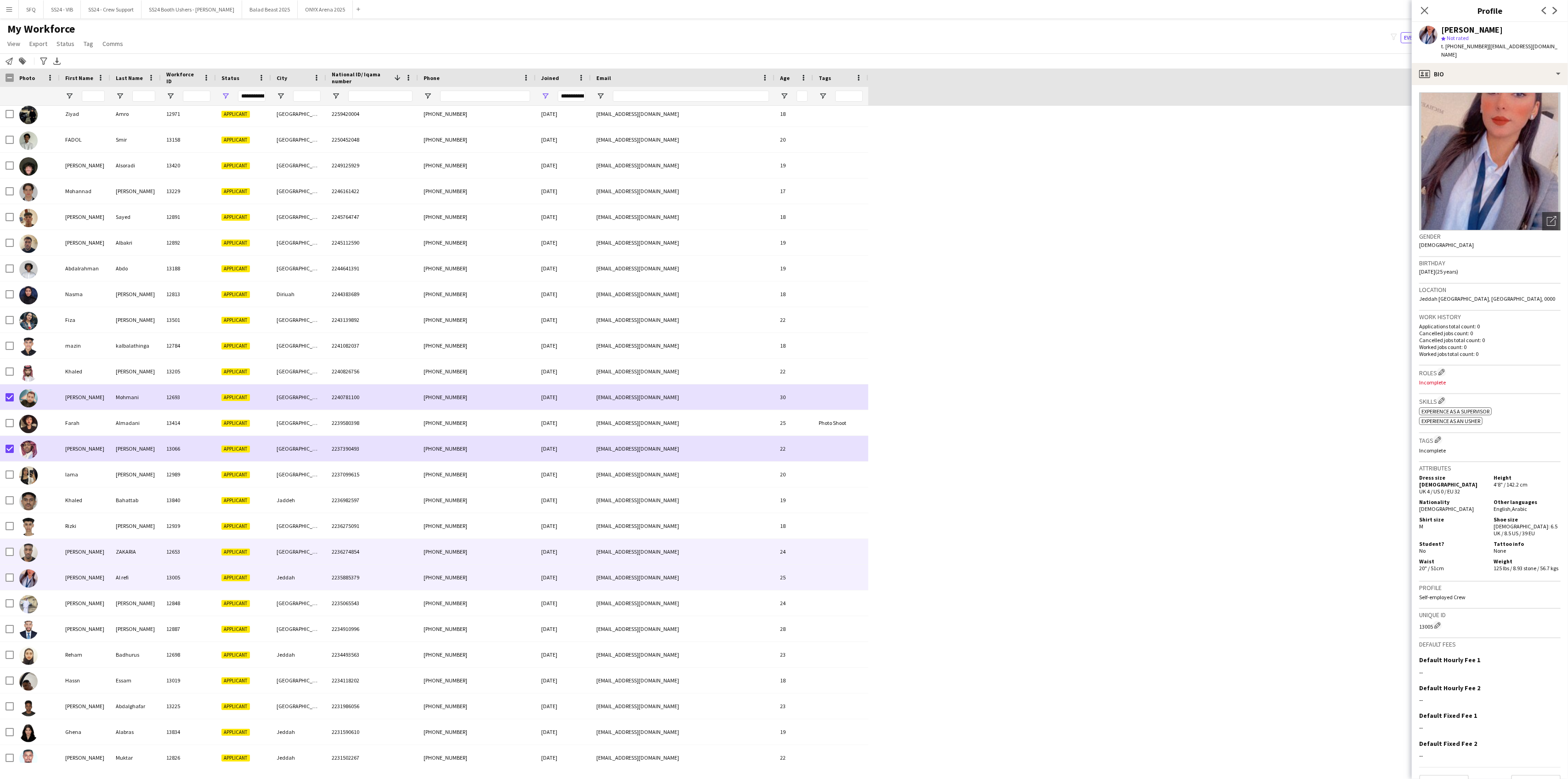
click at [65, 548] on div "[PERSON_NAME]" at bounding box center [85, 552] width 51 height 26
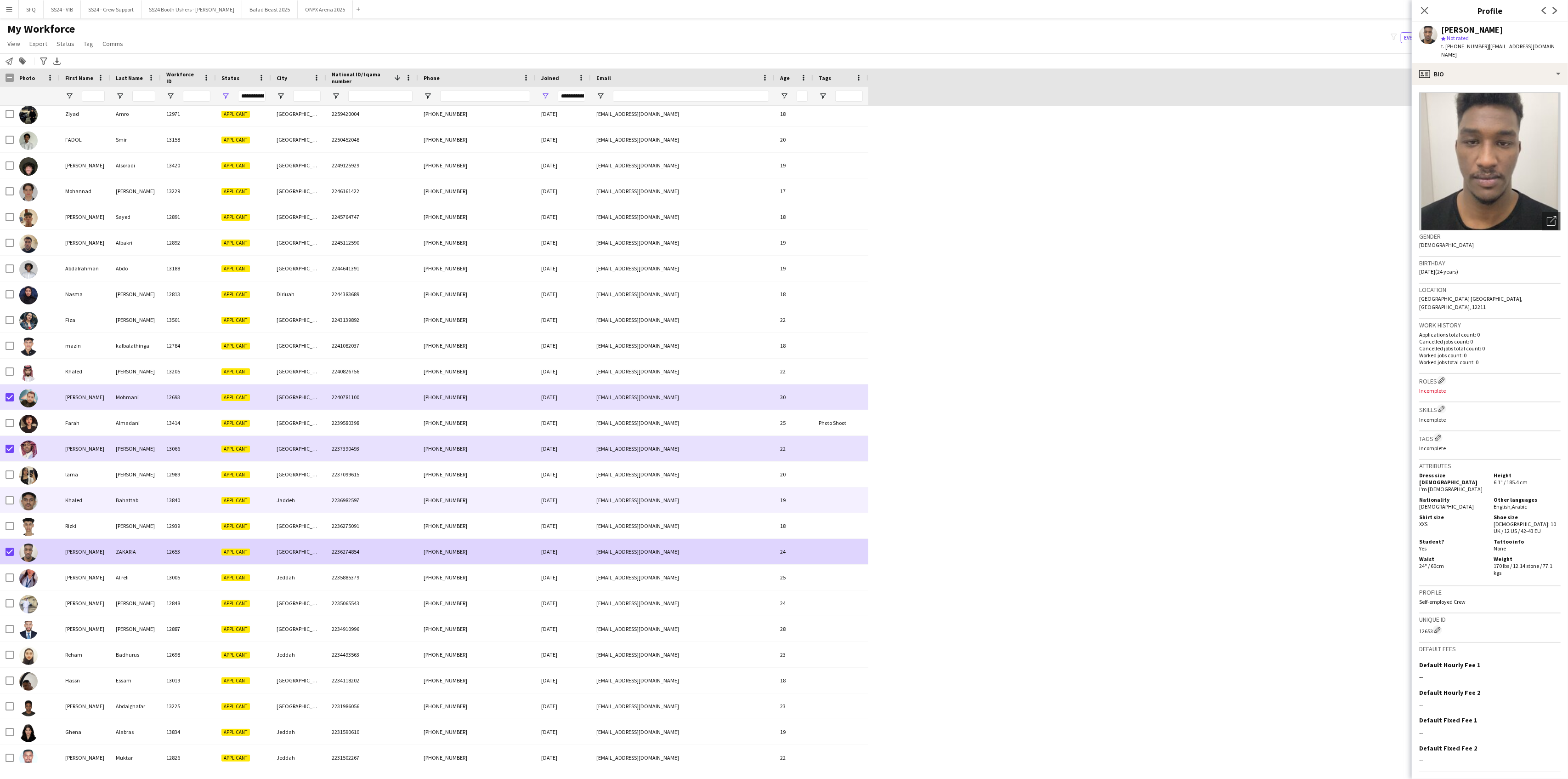
click at [29, 502] on img at bounding box center [29, 501] width 18 height 18
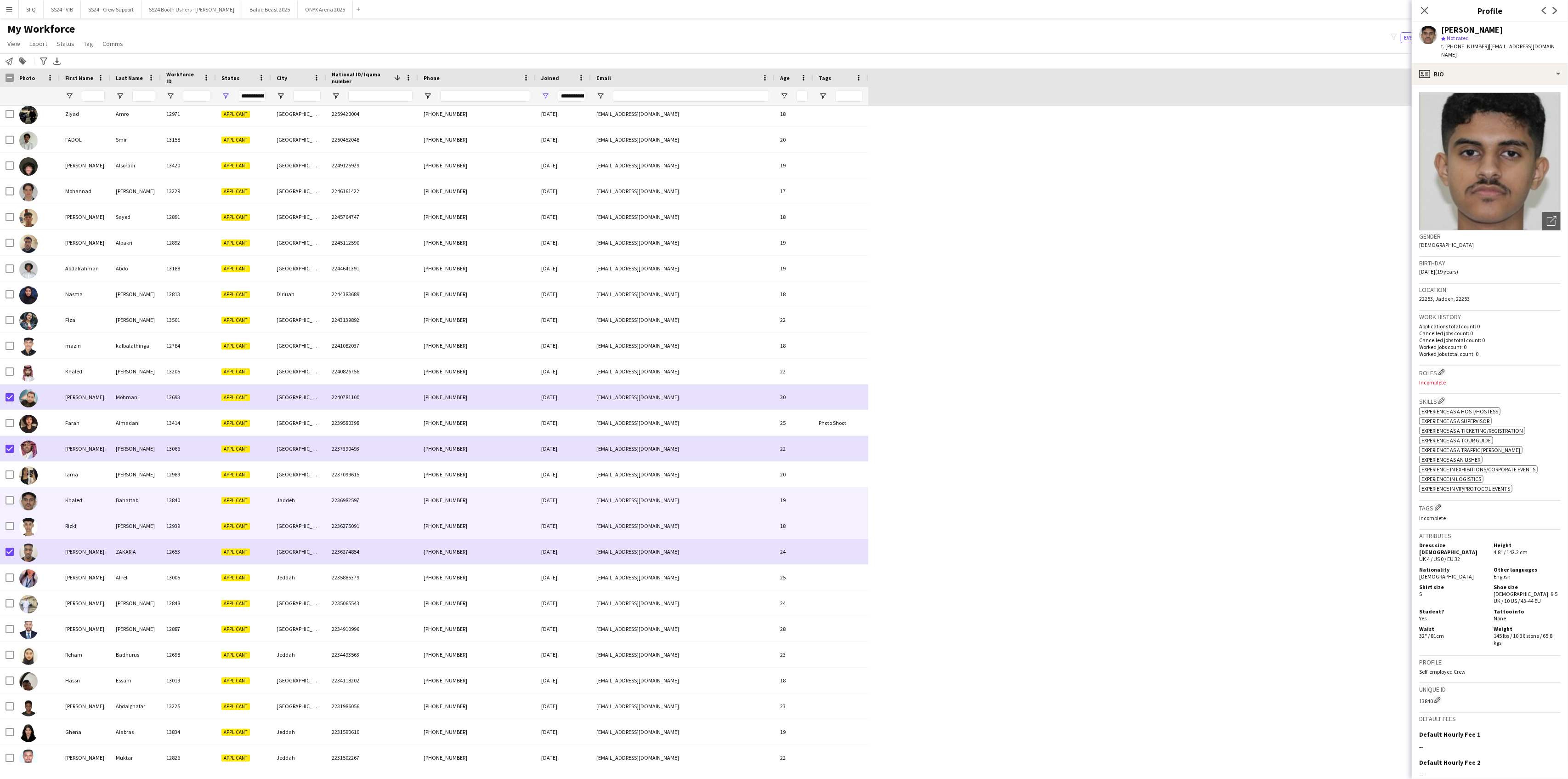
click at [50, 526] on div at bounding box center [37, 526] width 46 height 26
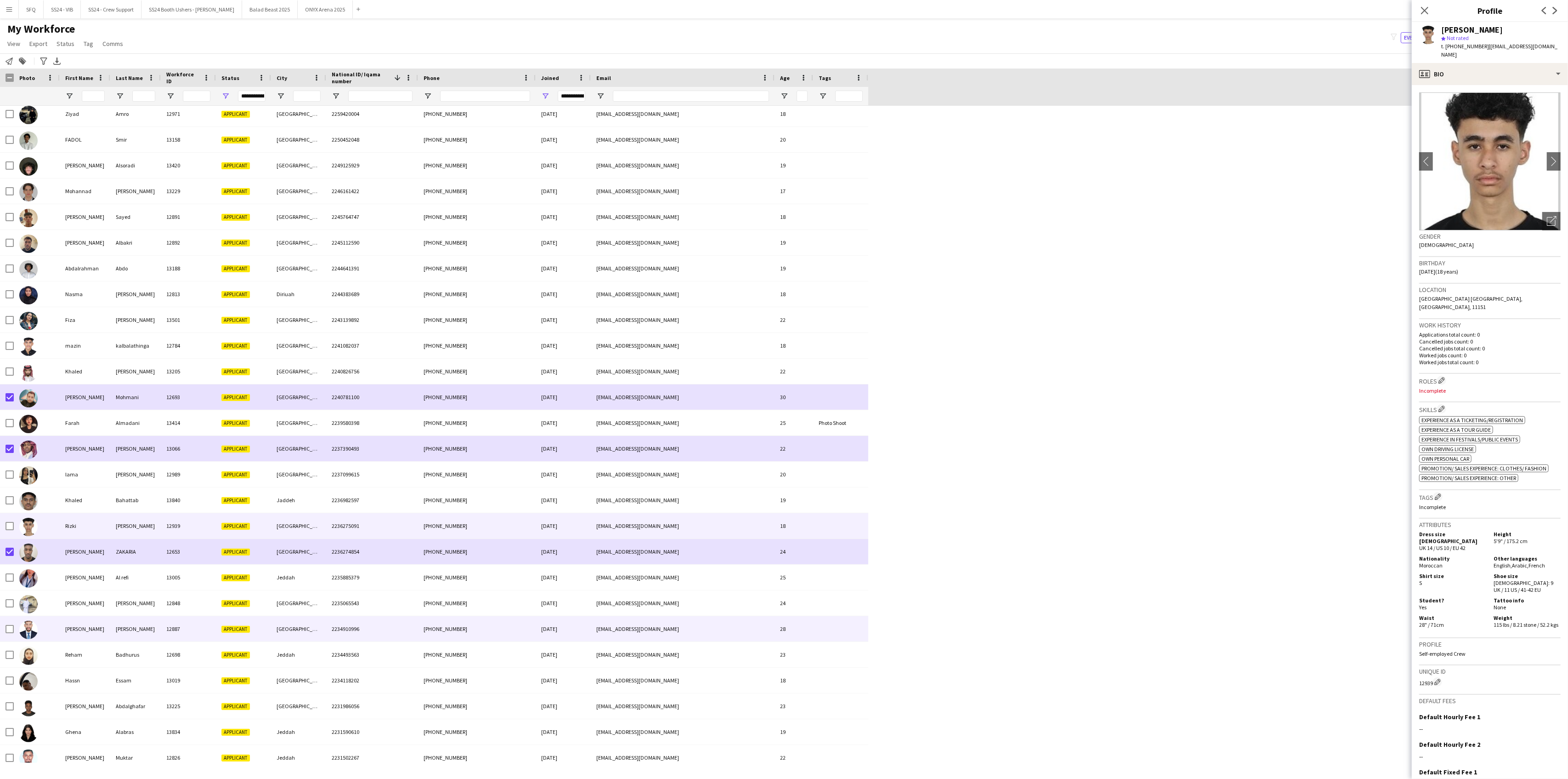
click at [55, 616] on div at bounding box center [37, 629] width 46 height 26
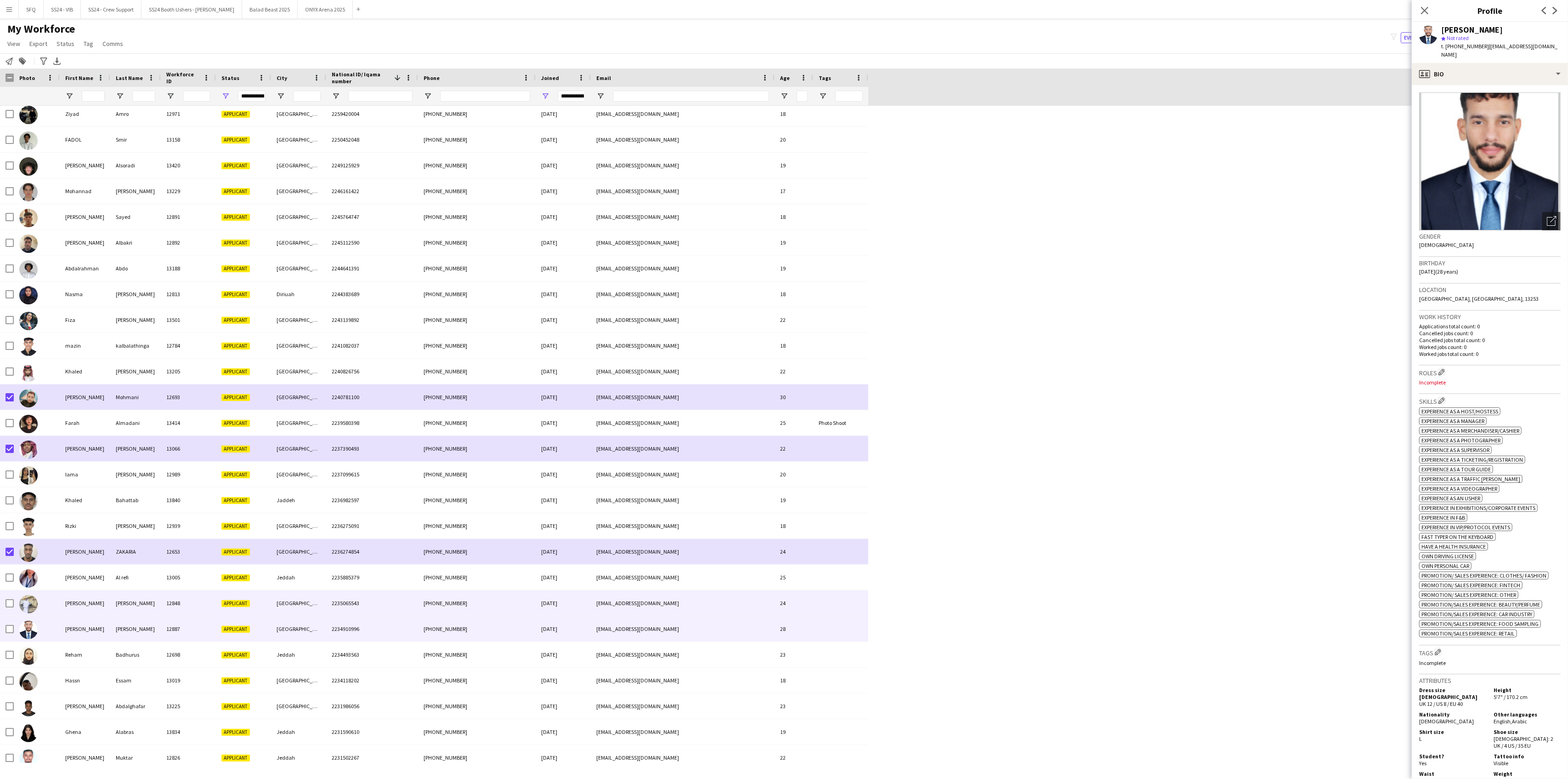
click at [54, 601] on div at bounding box center [37, 603] width 46 height 26
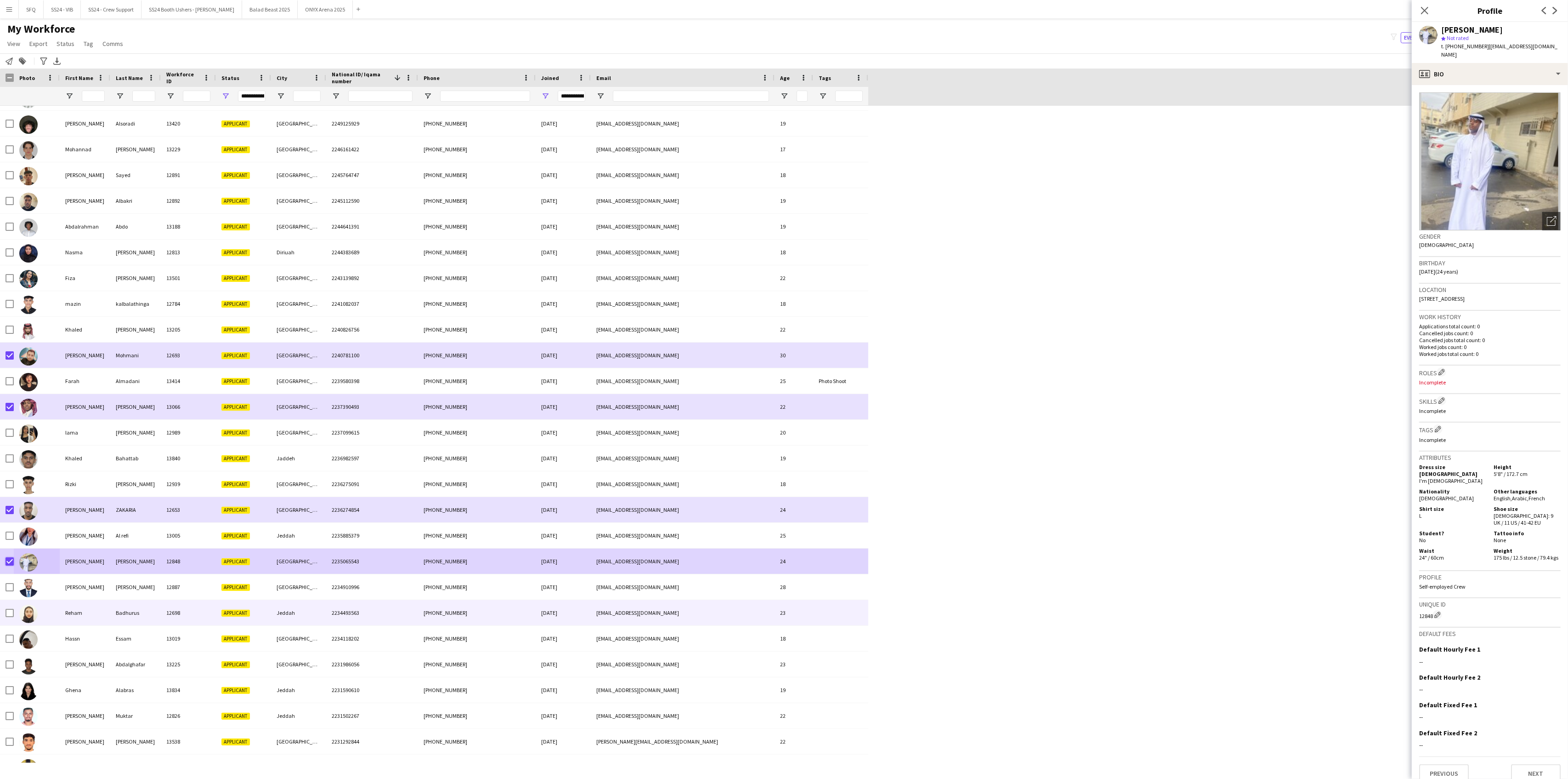
scroll to position [2023, 0]
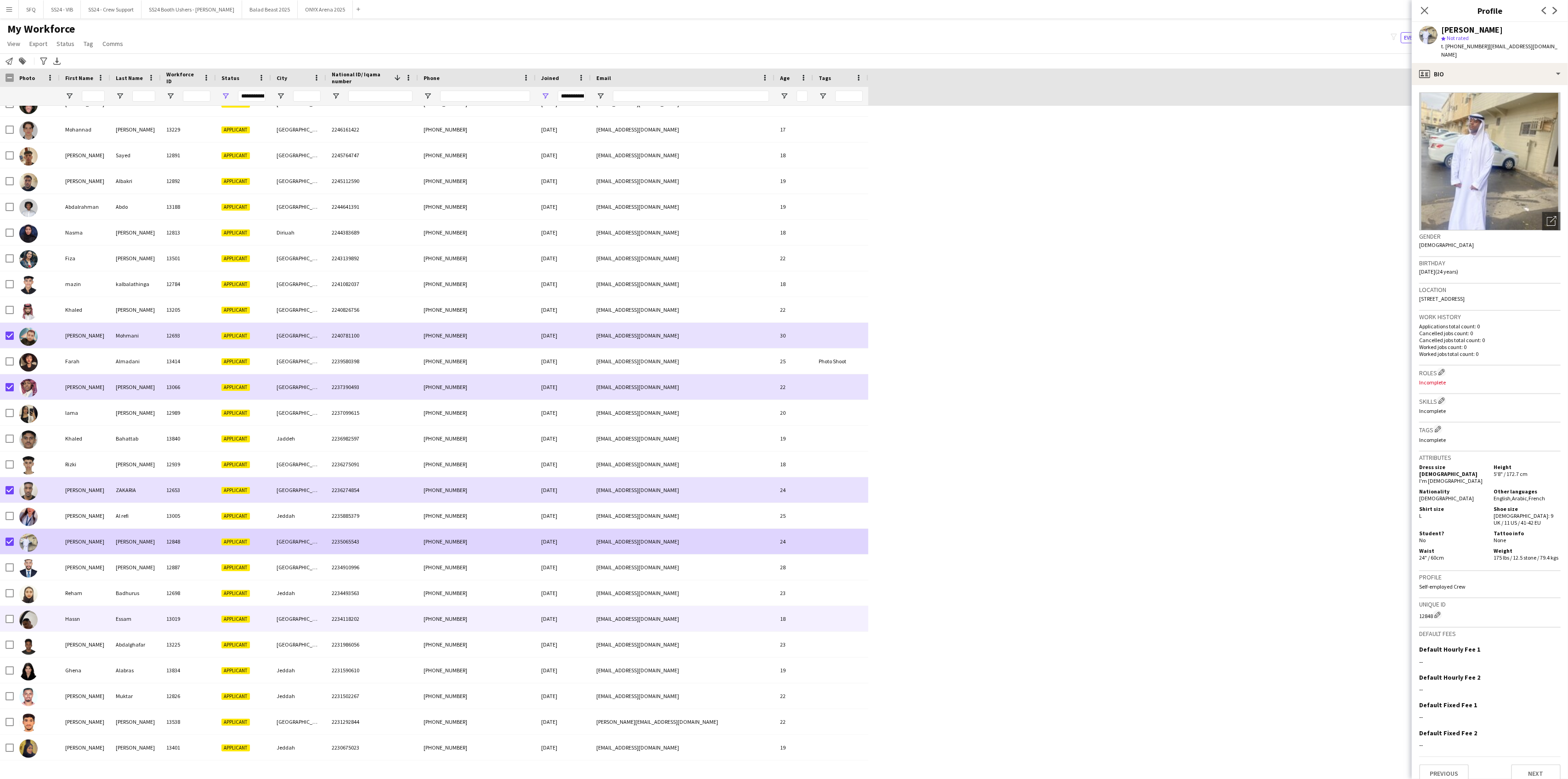
click at [43, 613] on div at bounding box center [37, 619] width 46 height 26
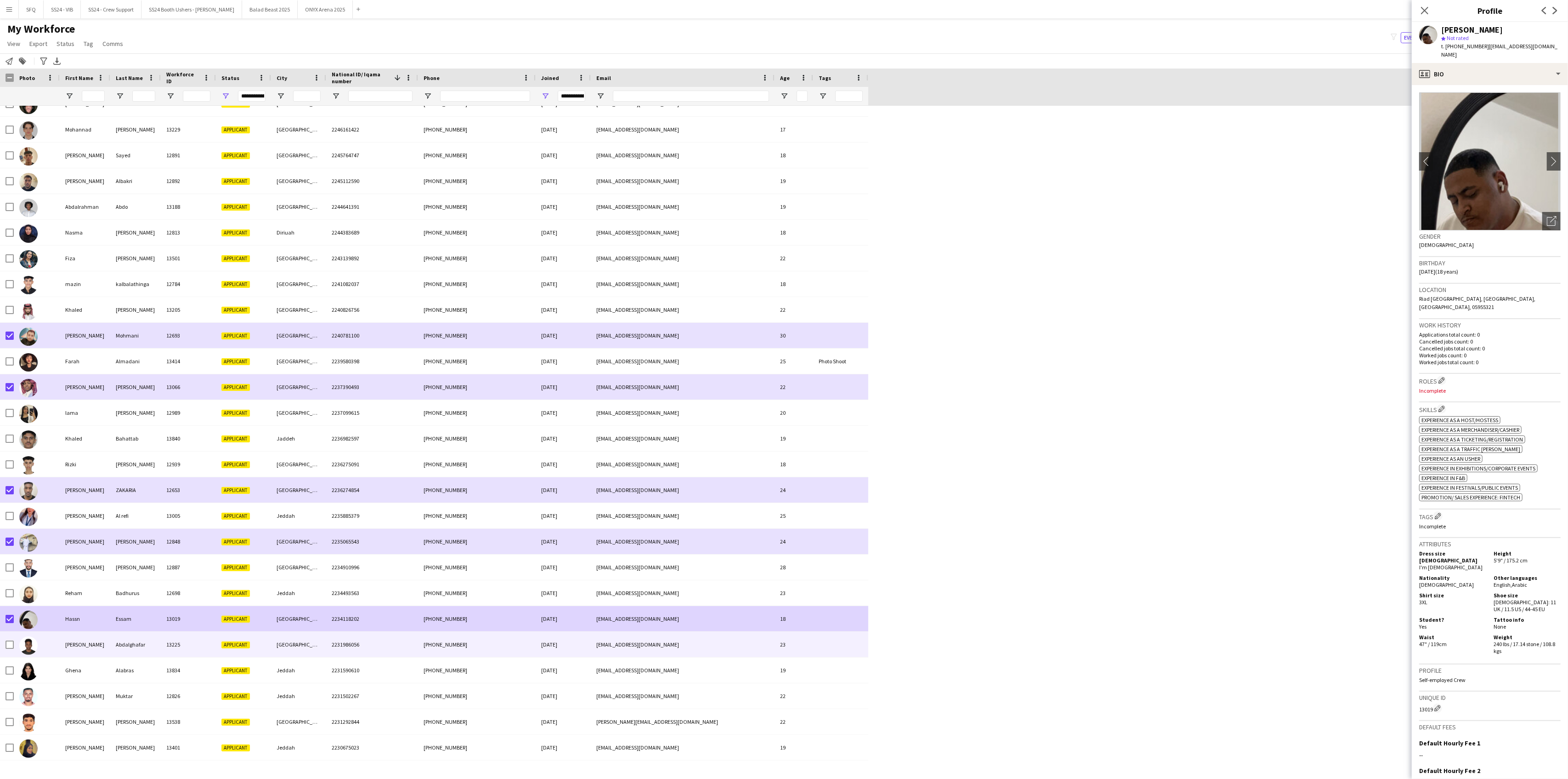
click at [24, 631] on img at bounding box center [29, 646] width 18 height 18
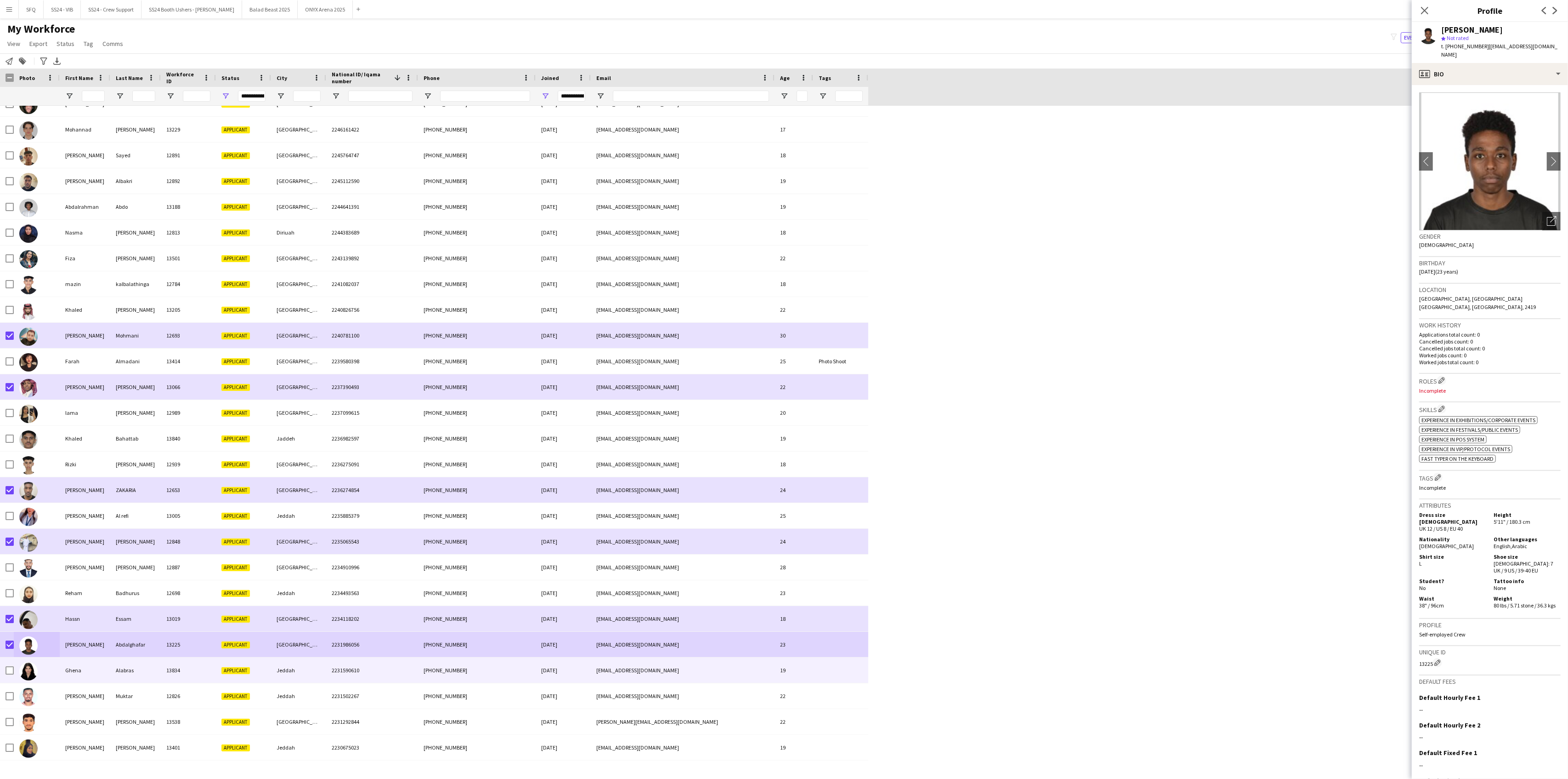
click at [52, 631] on div at bounding box center [37, 670] width 46 height 26
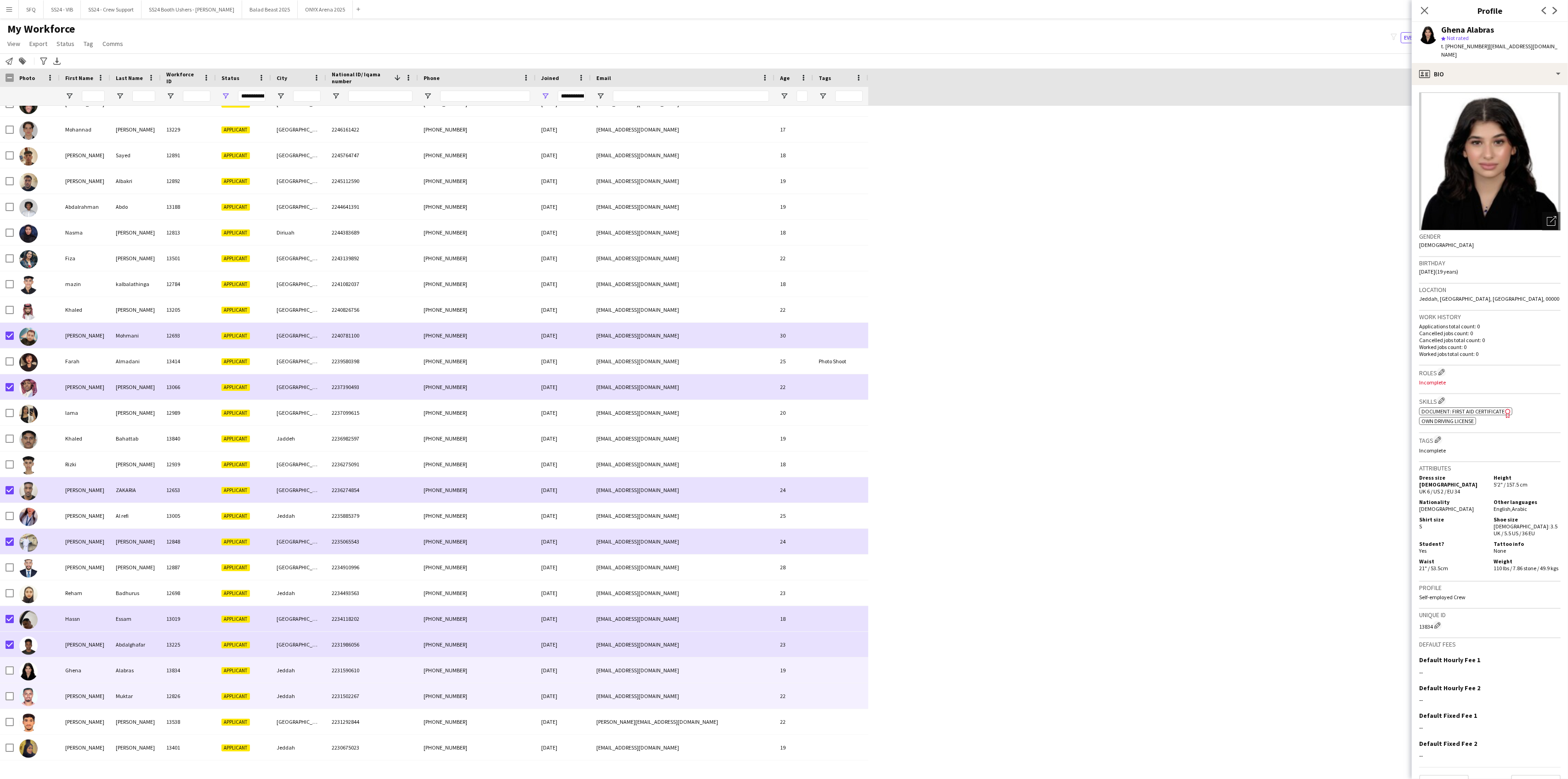
click at [50, 631] on div at bounding box center [37, 696] width 46 height 26
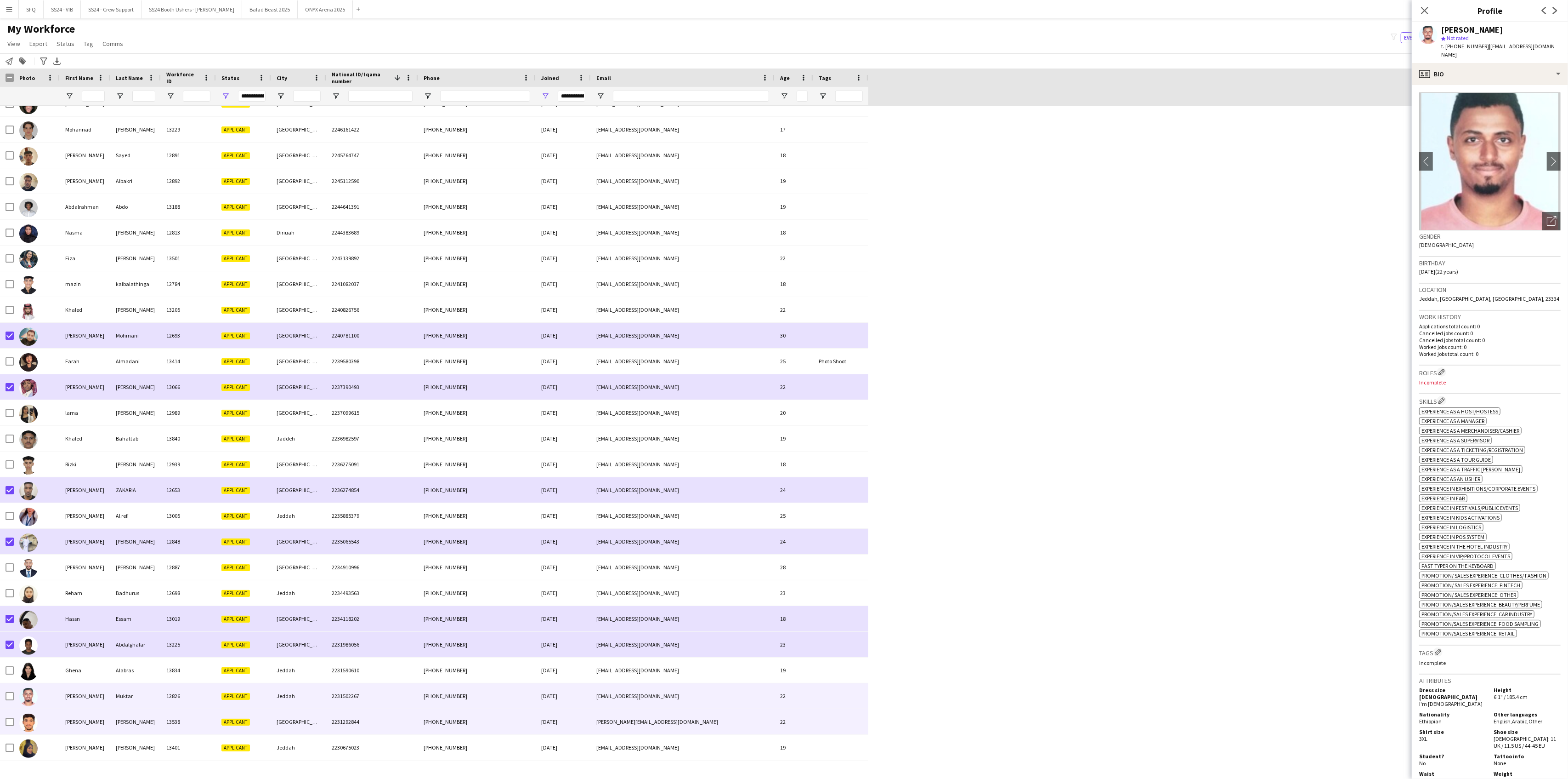
click at [37, 631] on img at bounding box center [29, 722] width 18 height 18
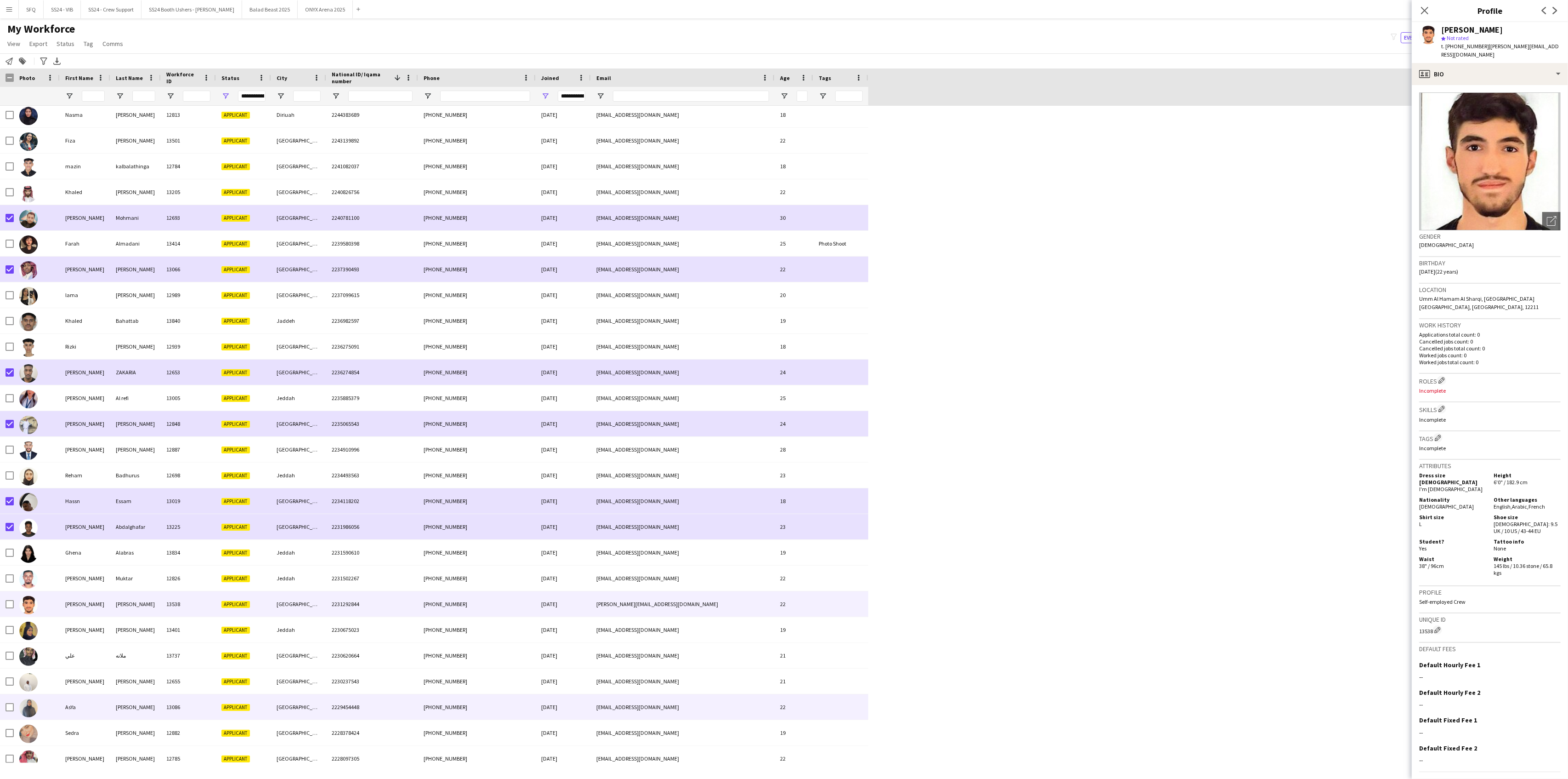
scroll to position [2145, 0]
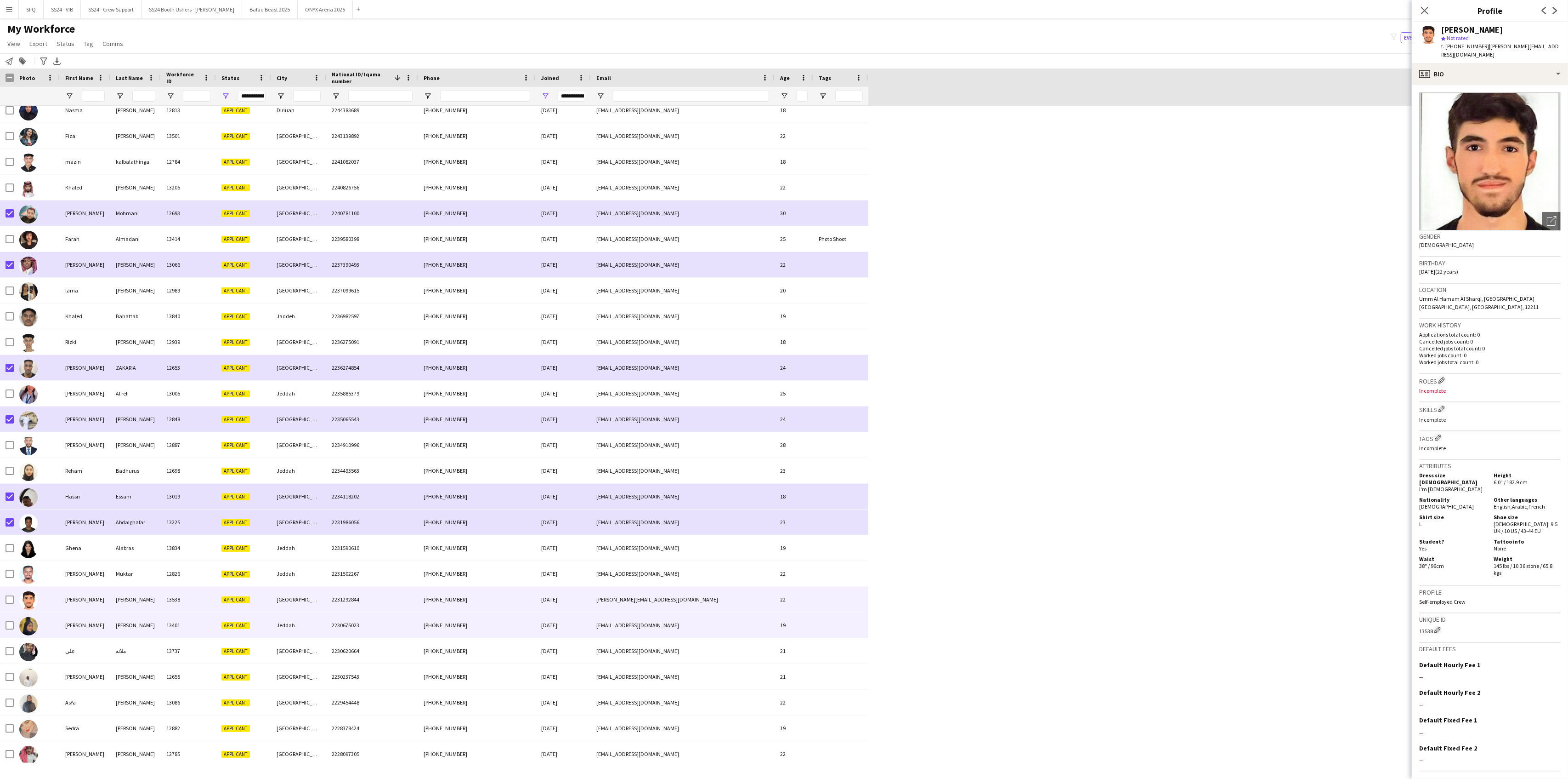
click at [60, 628] on div "[PERSON_NAME]" at bounding box center [85, 625] width 51 height 26
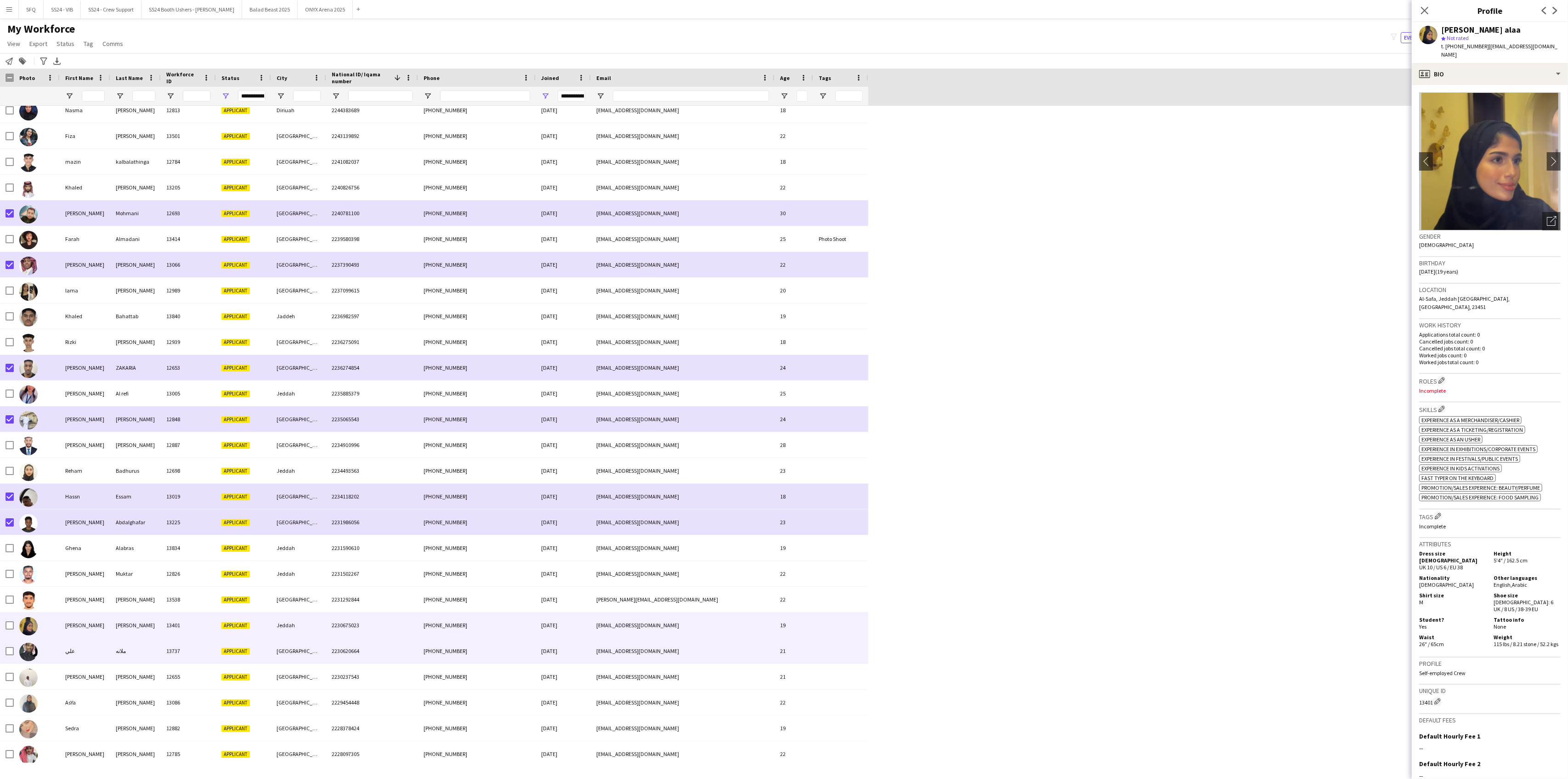
click at [63, 631] on div "علي" at bounding box center [85, 651] width 51 height 26
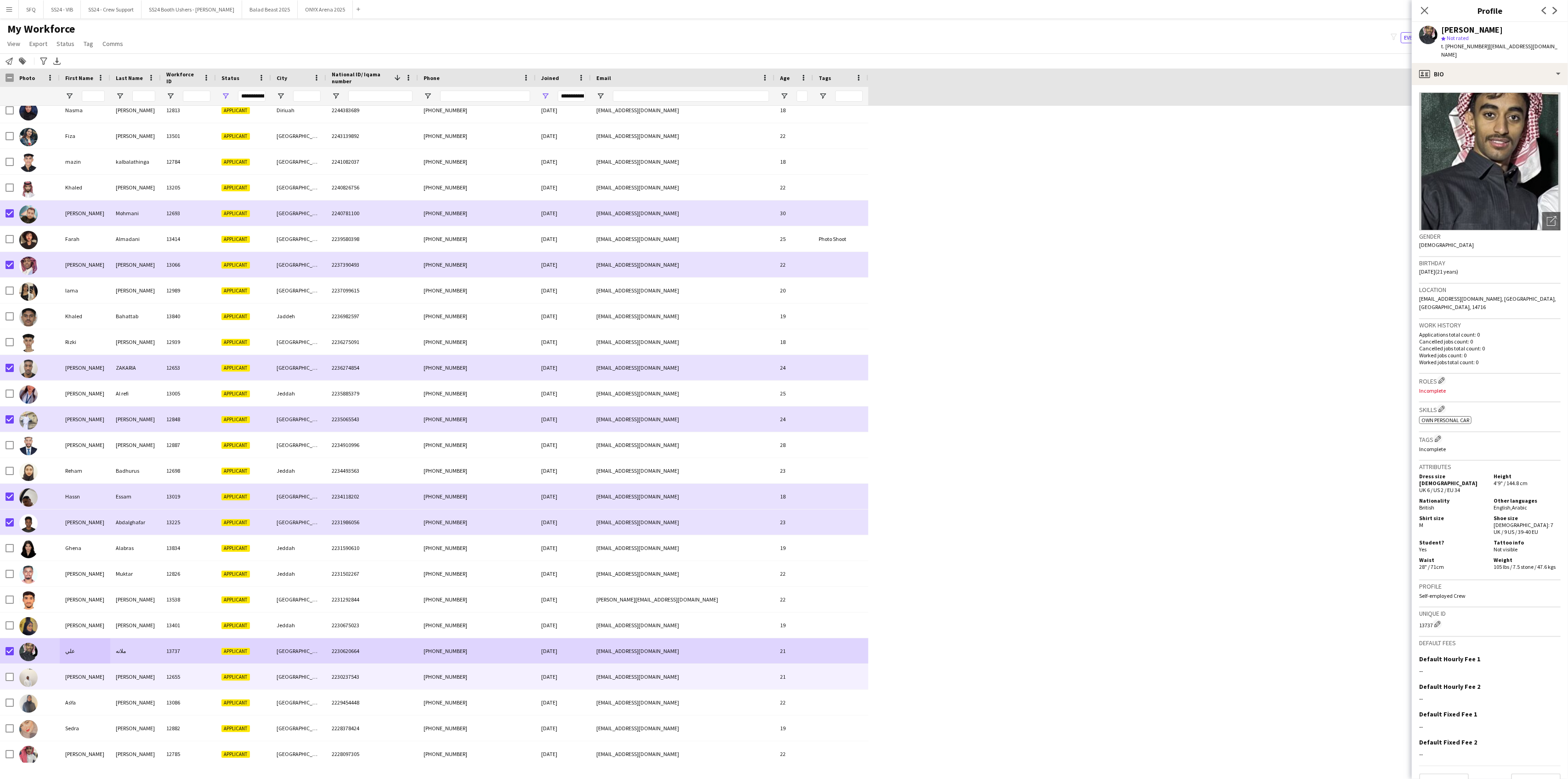
click at [29, 631] on img at bounding box center [29, 677] width 18 height 18
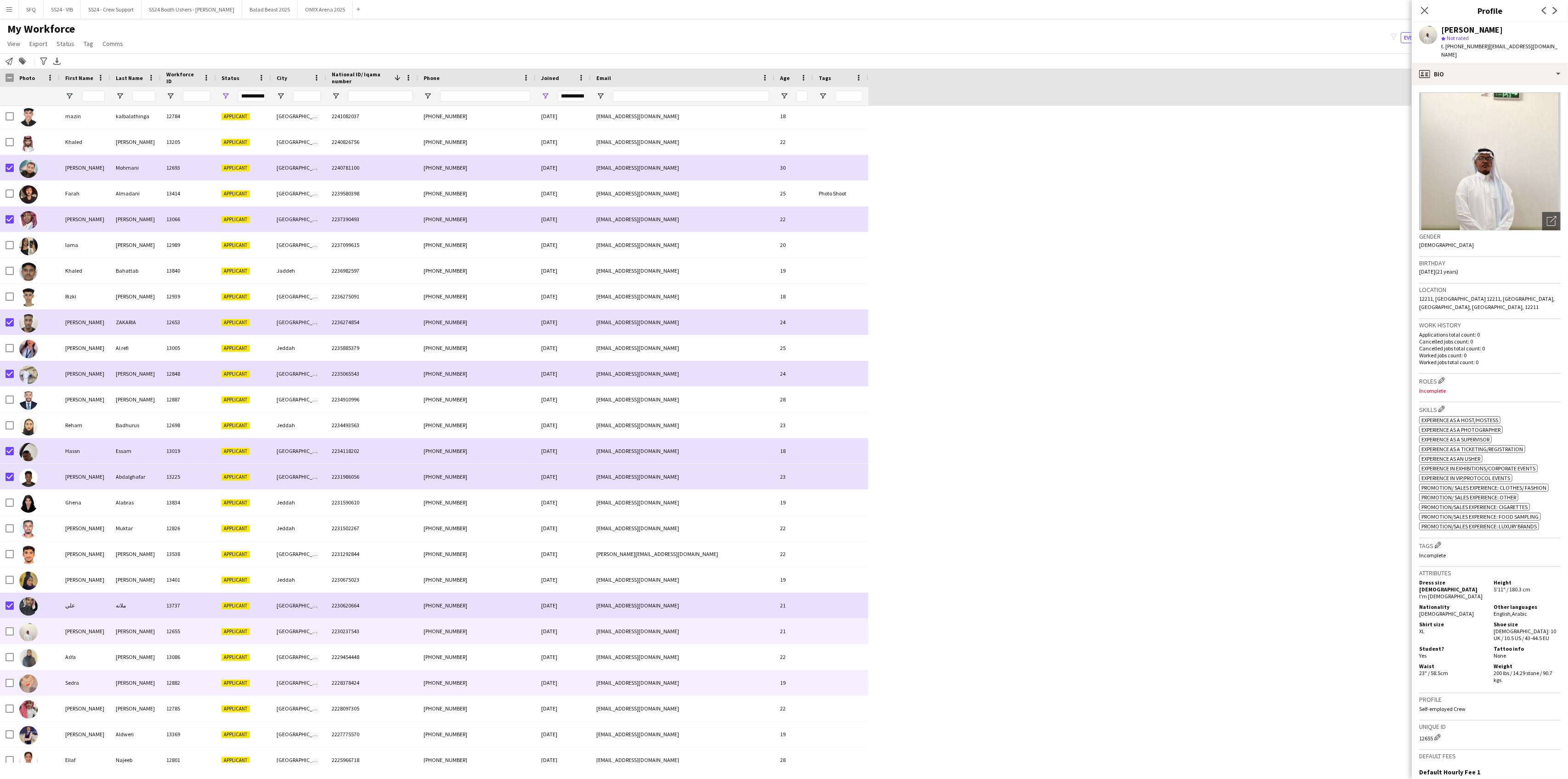
scroll to position [2207, 0]
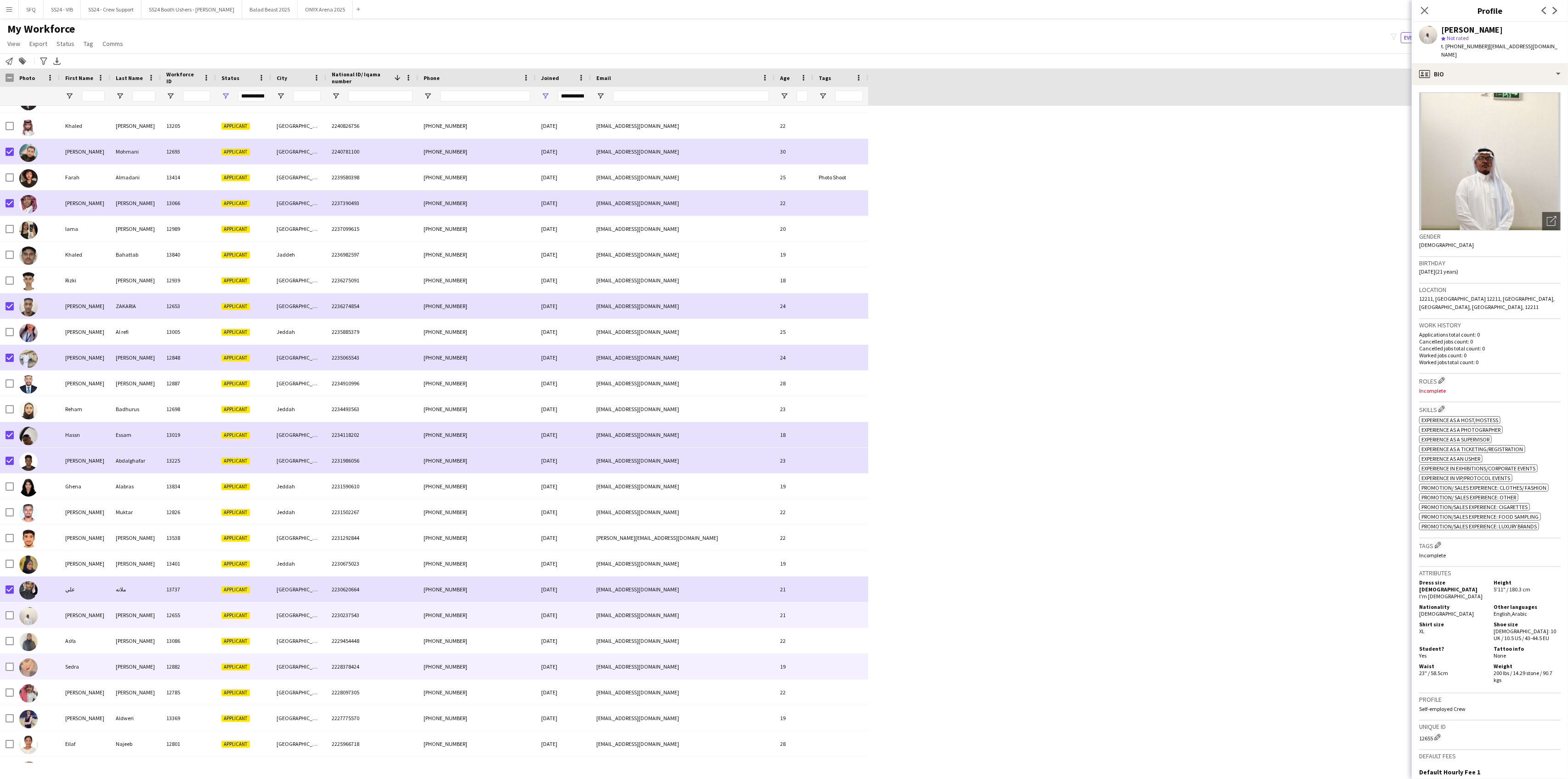
click at [32, 631] on img at bounding box center [29, 668] width 18 height 18
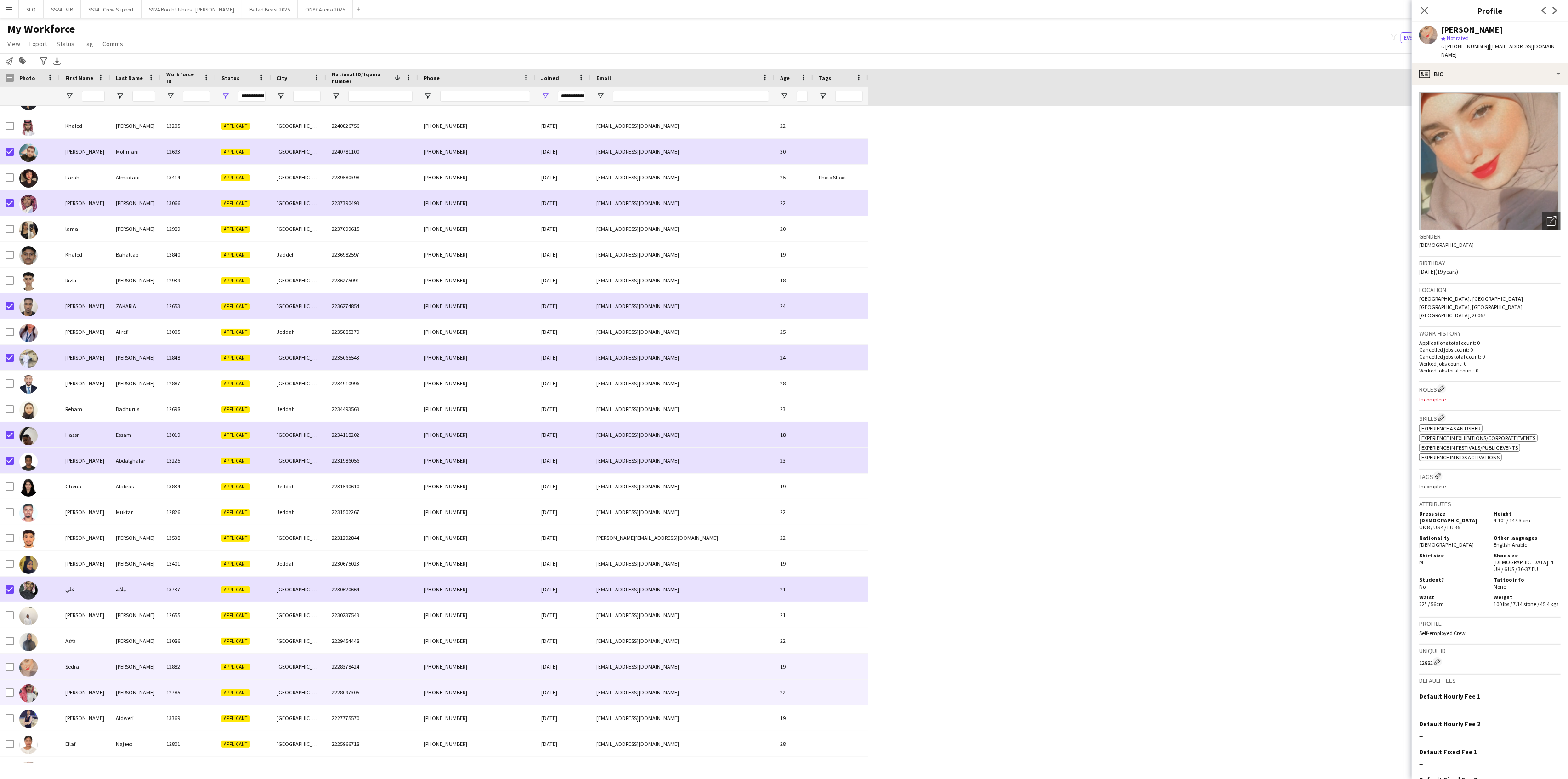
click at [38, 631] on div at bounding box center [37, 693] width 46 height 26
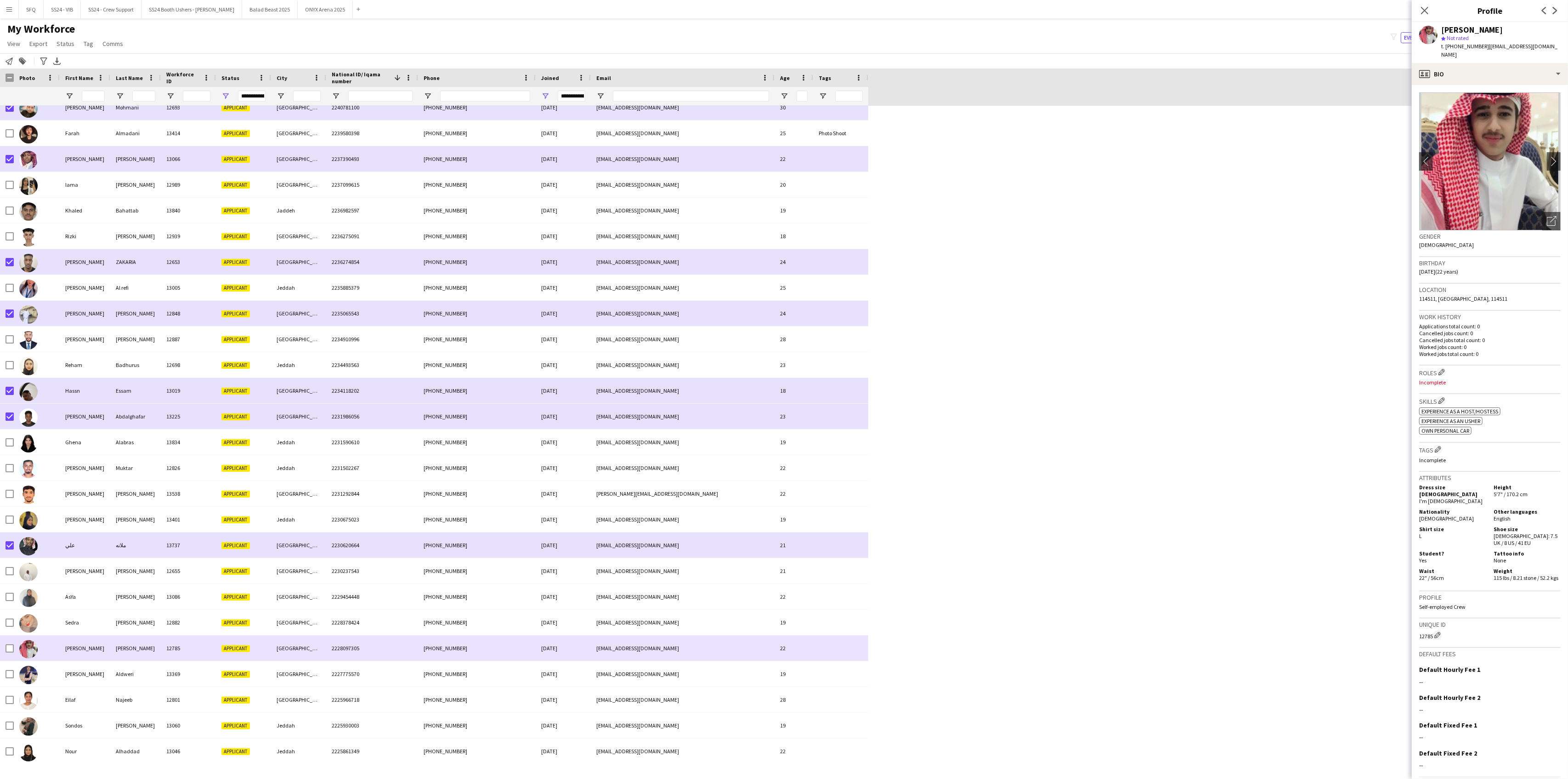
scroll to position [2268, 0]
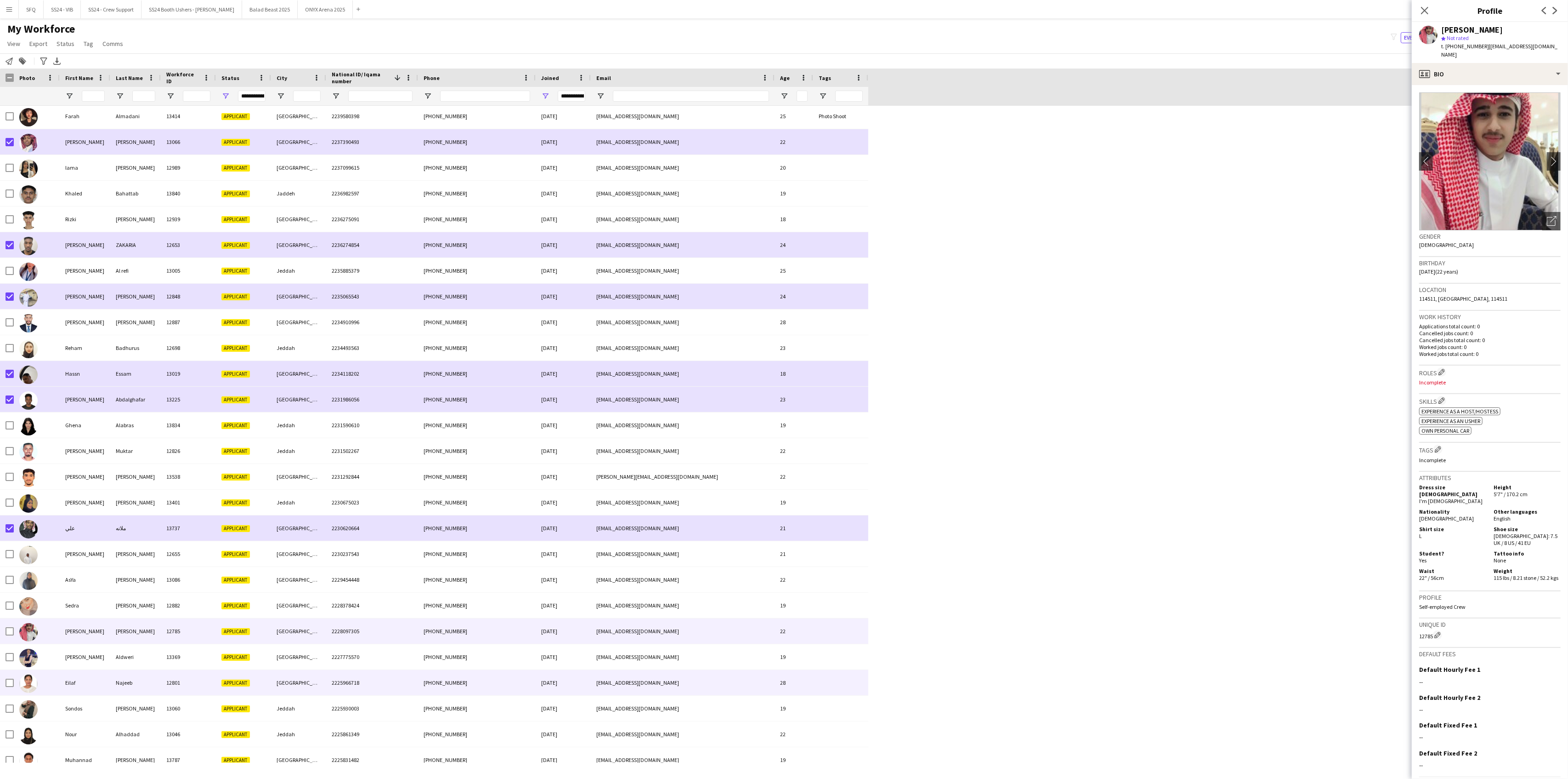
click at [48, 631] on div at bounding box center [37, 683] width 46 height 26
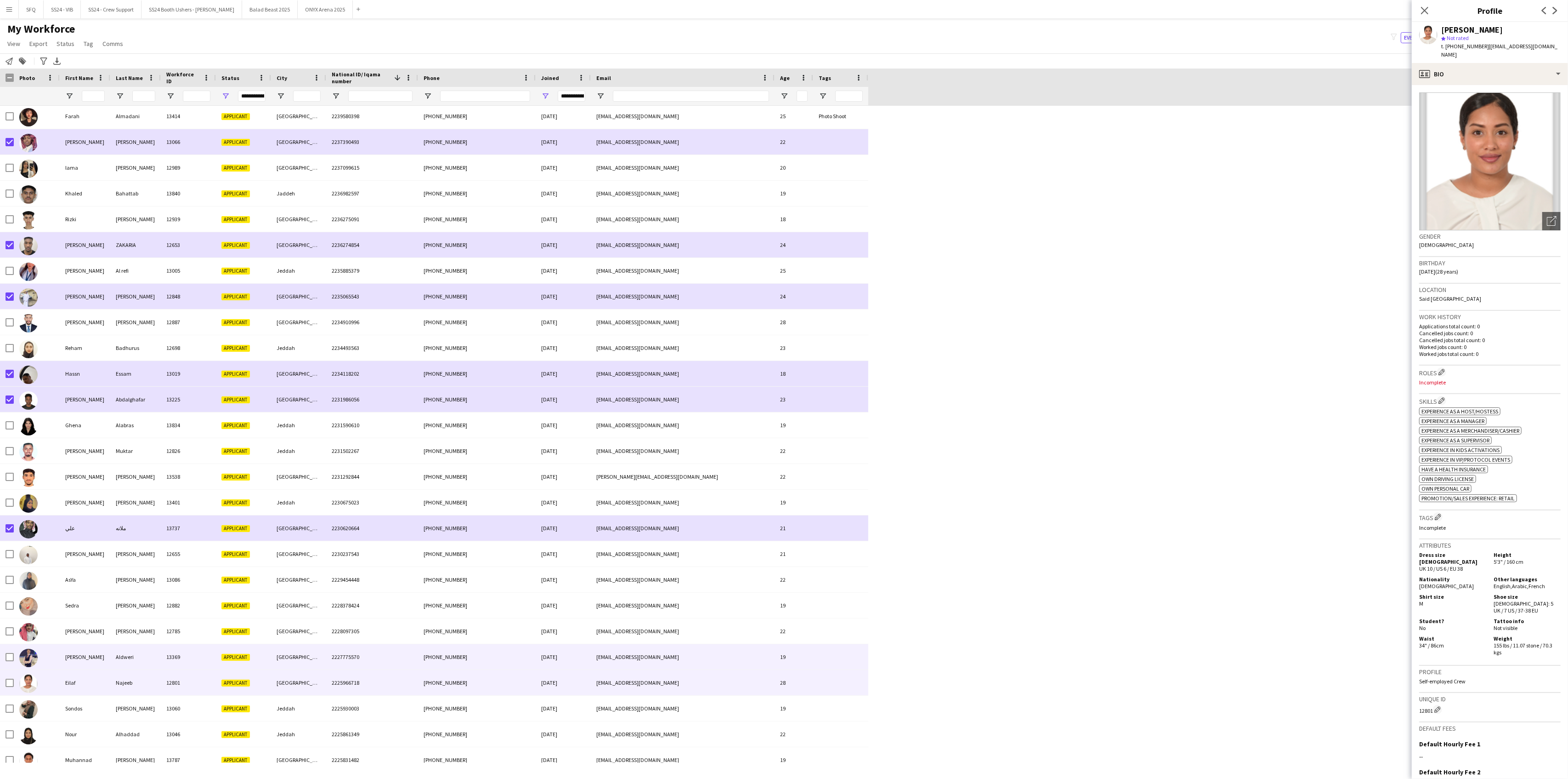
click at [54, 631] on div at bounding box center [37, 657] width 46 height 26
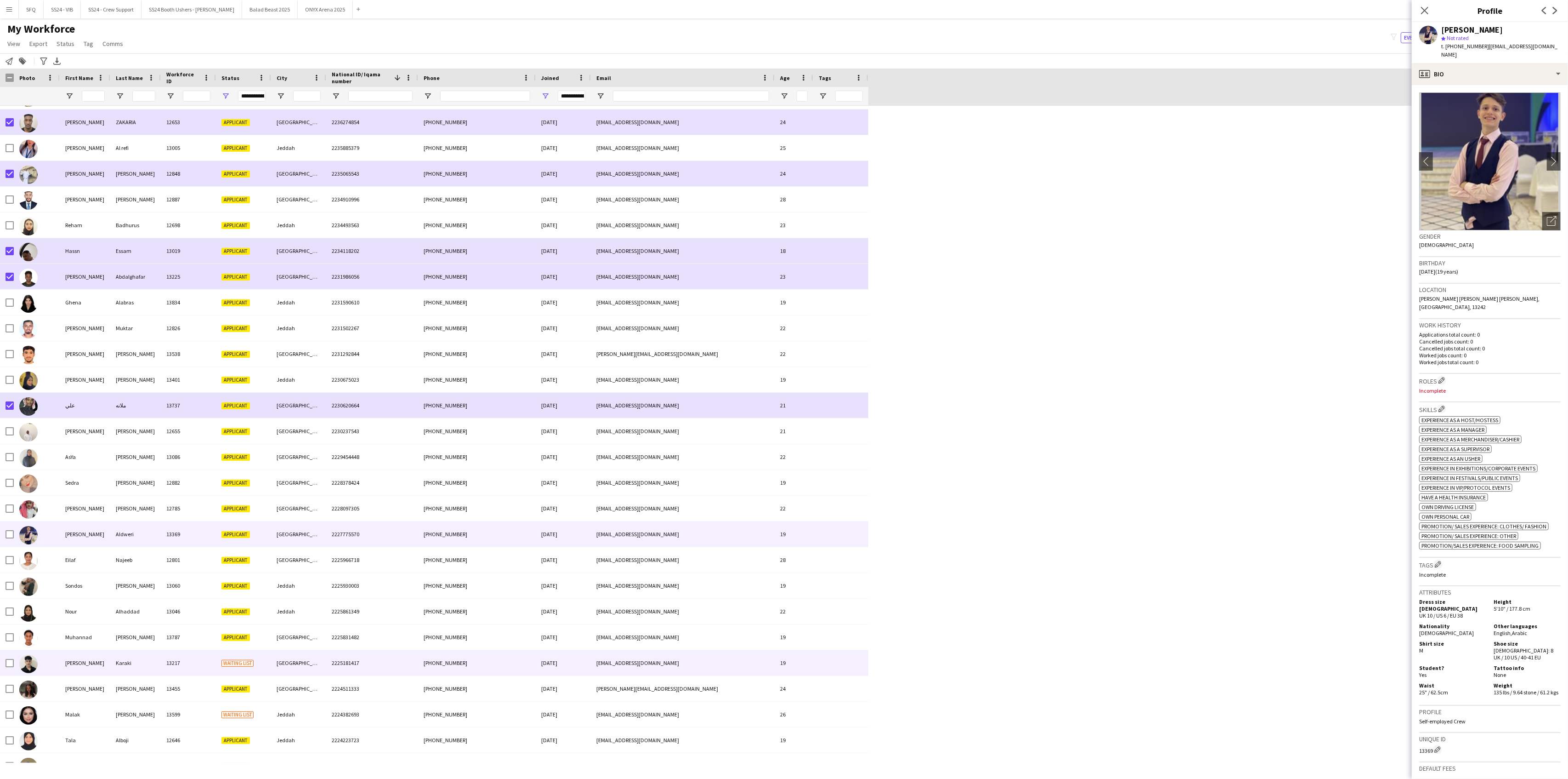
scroll to position [2391, 0]
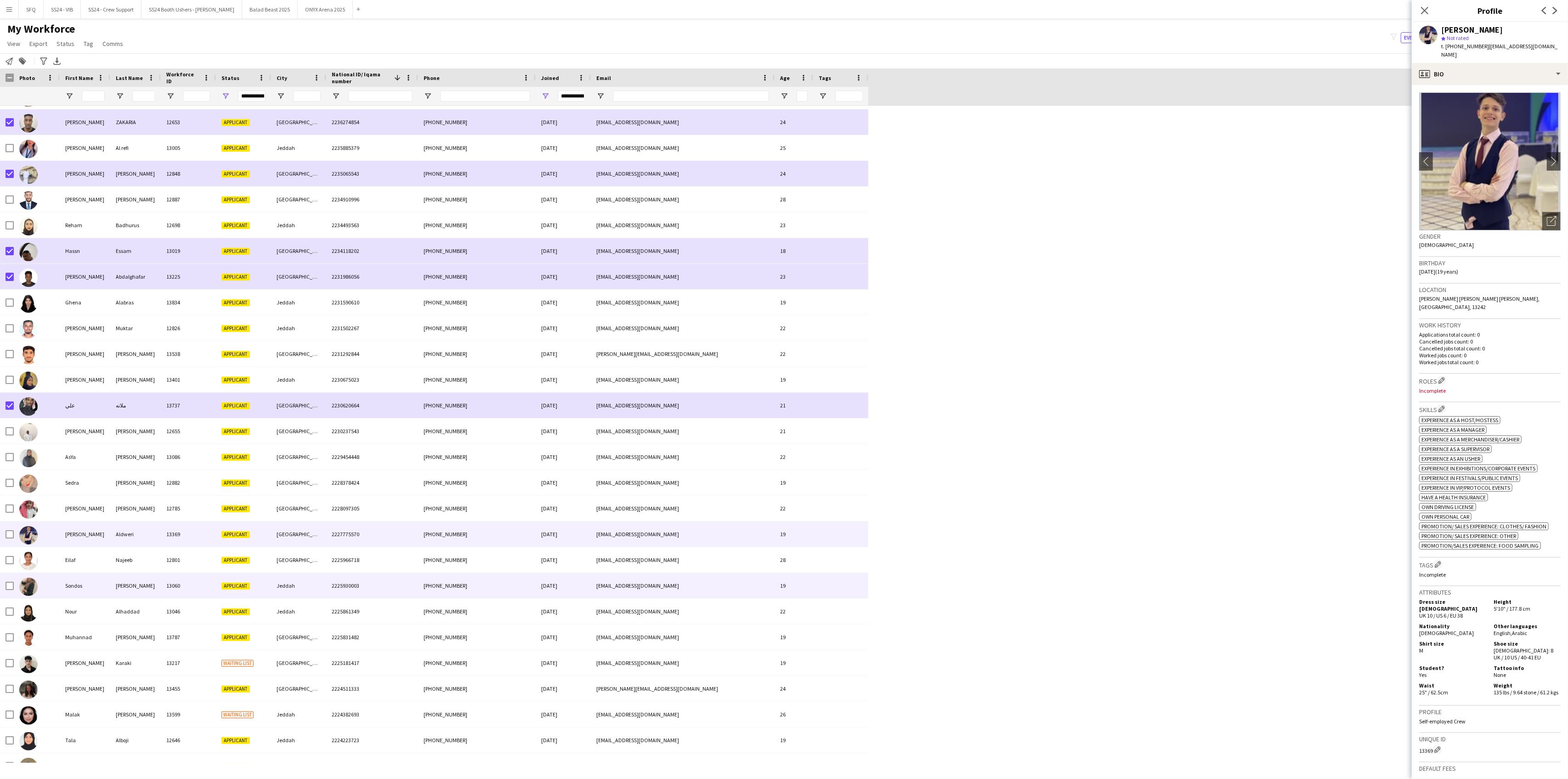
click at [54, 574] on div at bounding box center [37, 585] width 46 height 26
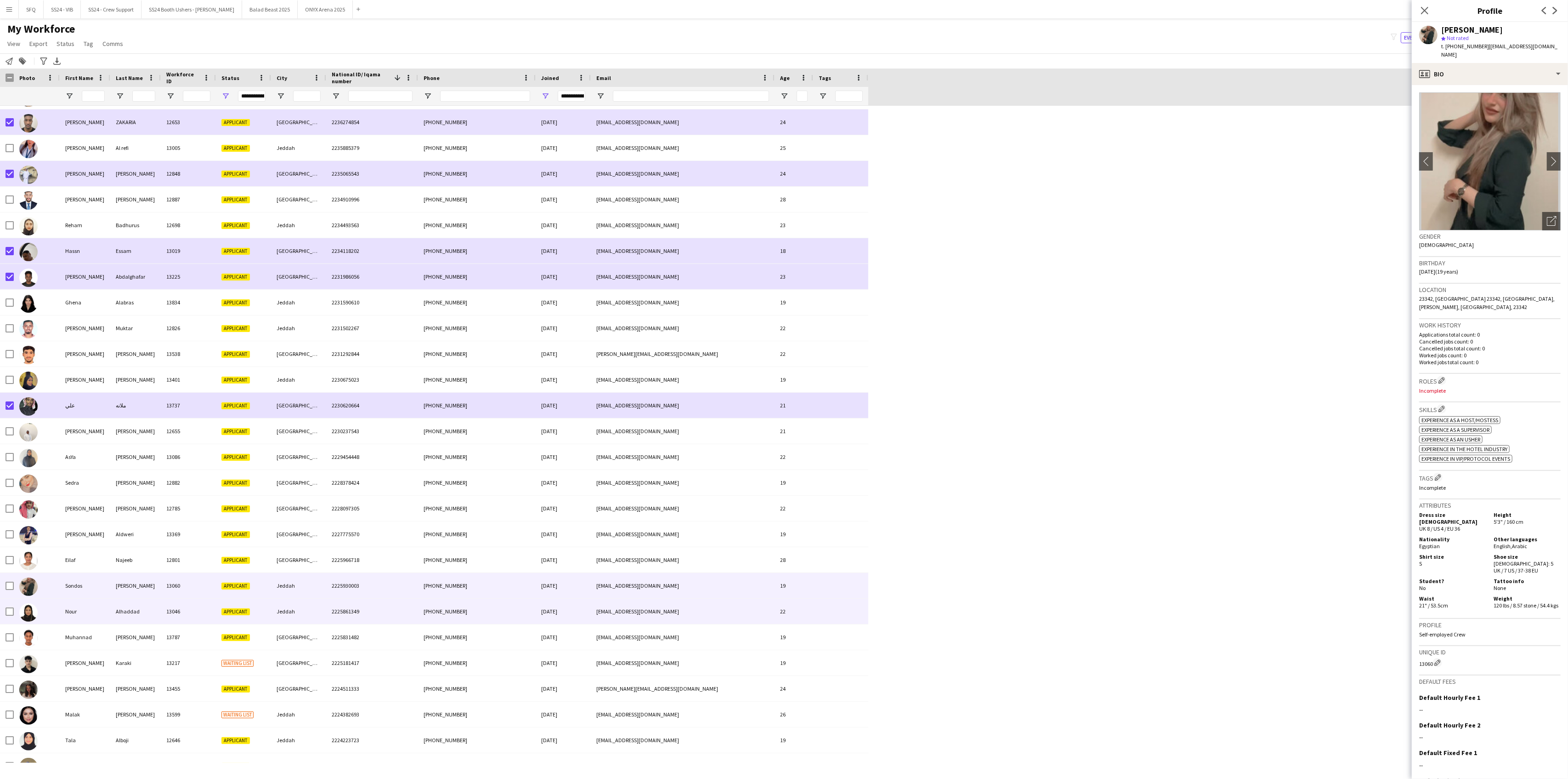
click at [68, 610] on div "Nour" at bounding box center [85, 612] width 51 height 26
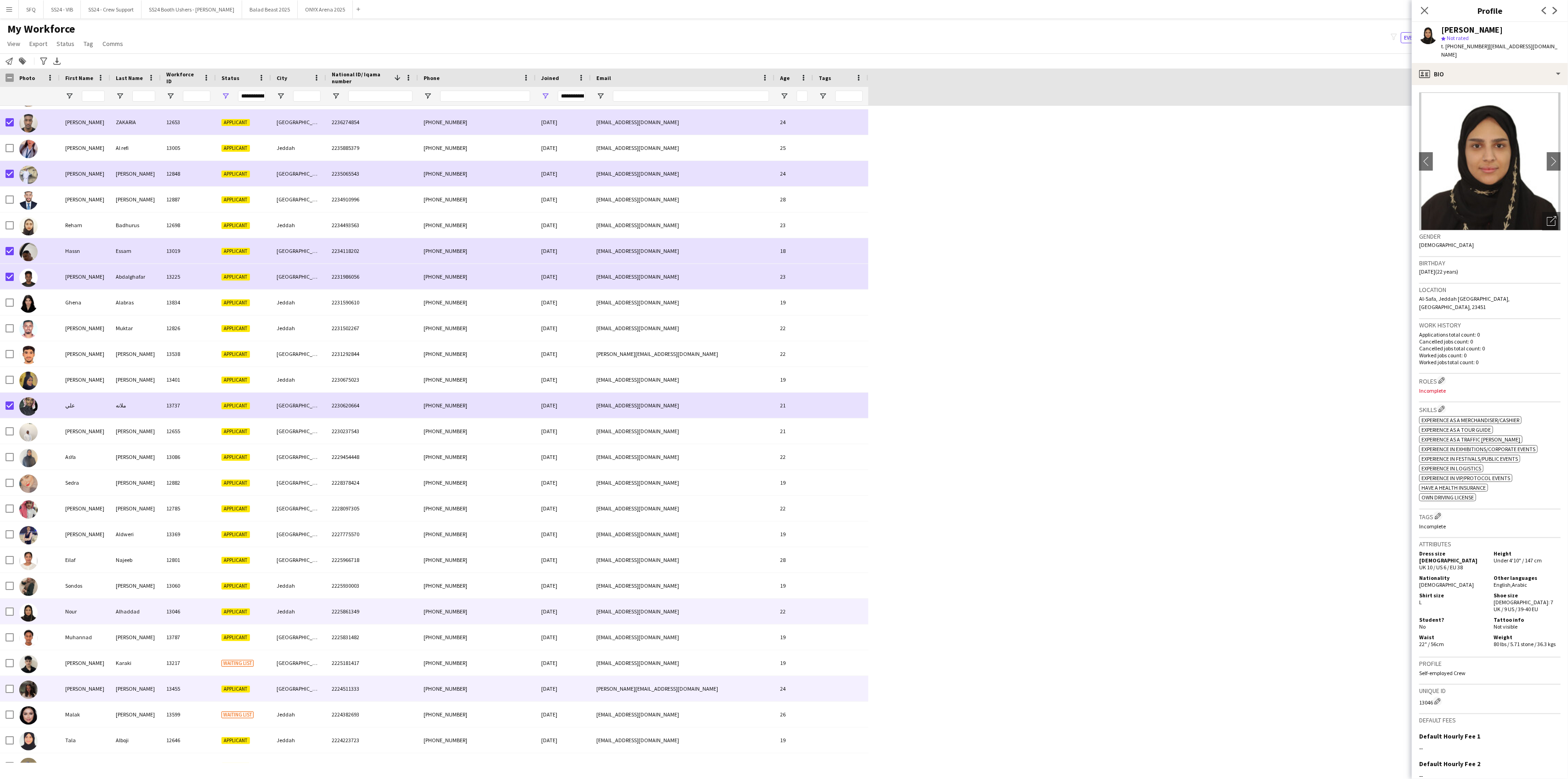
click at [77, 631] on div "[PERSON_NAME]" at bounding box center [85, 688] width 51 height 26
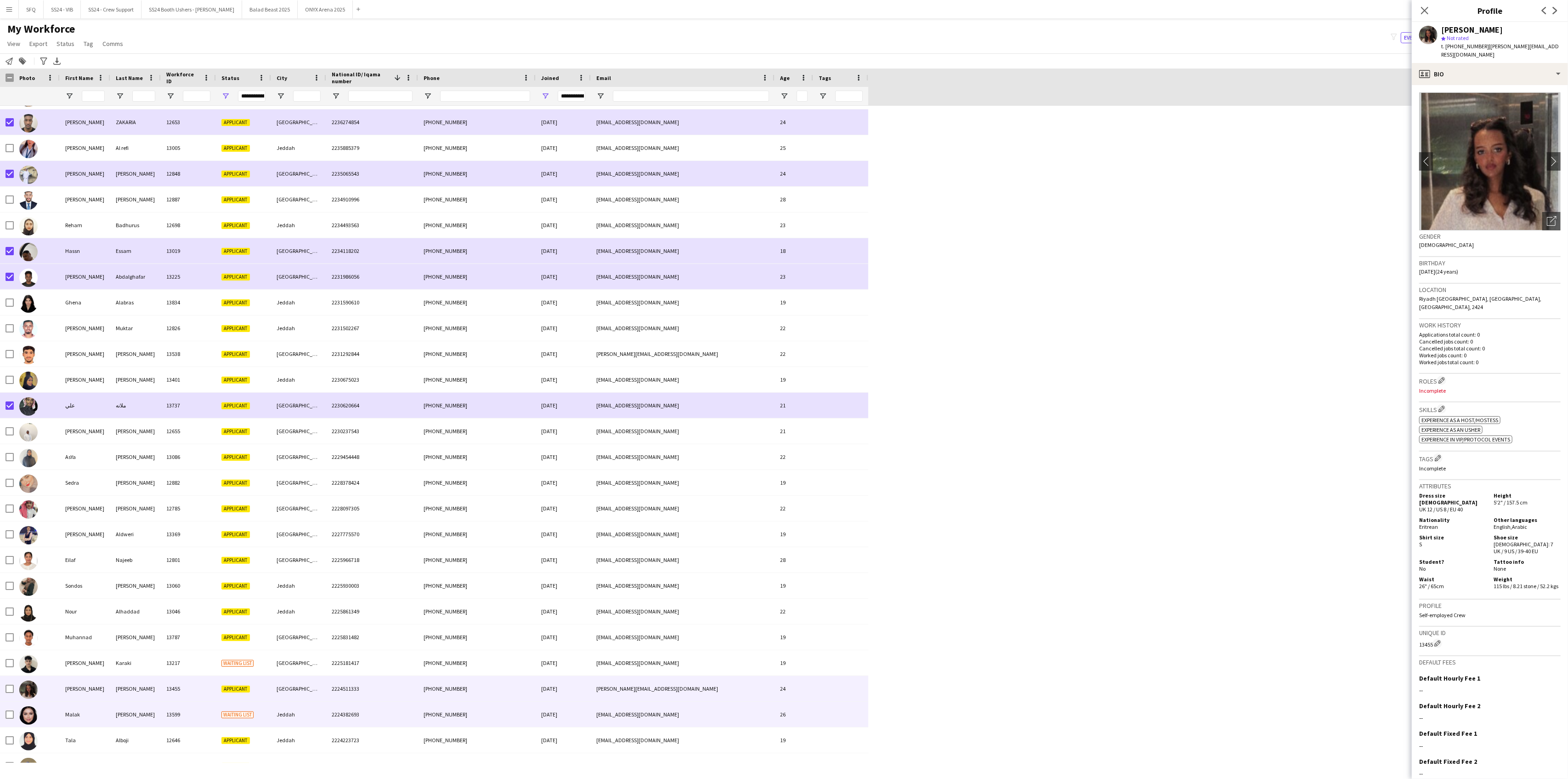
click at [83, 631] on div "Malak" at bounding box center [85, 714] width 51 height 26
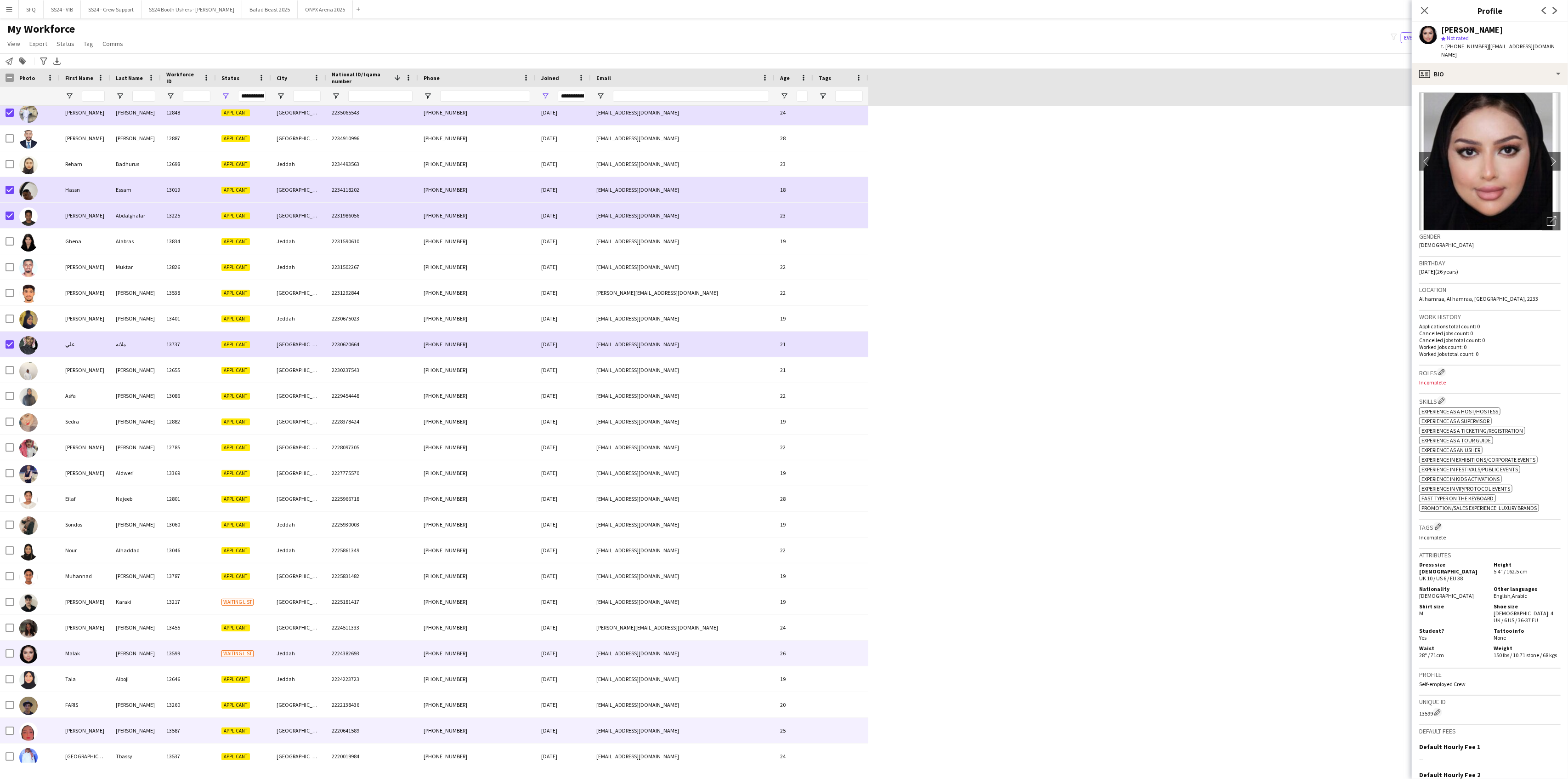
scroll to position [2513, 0]
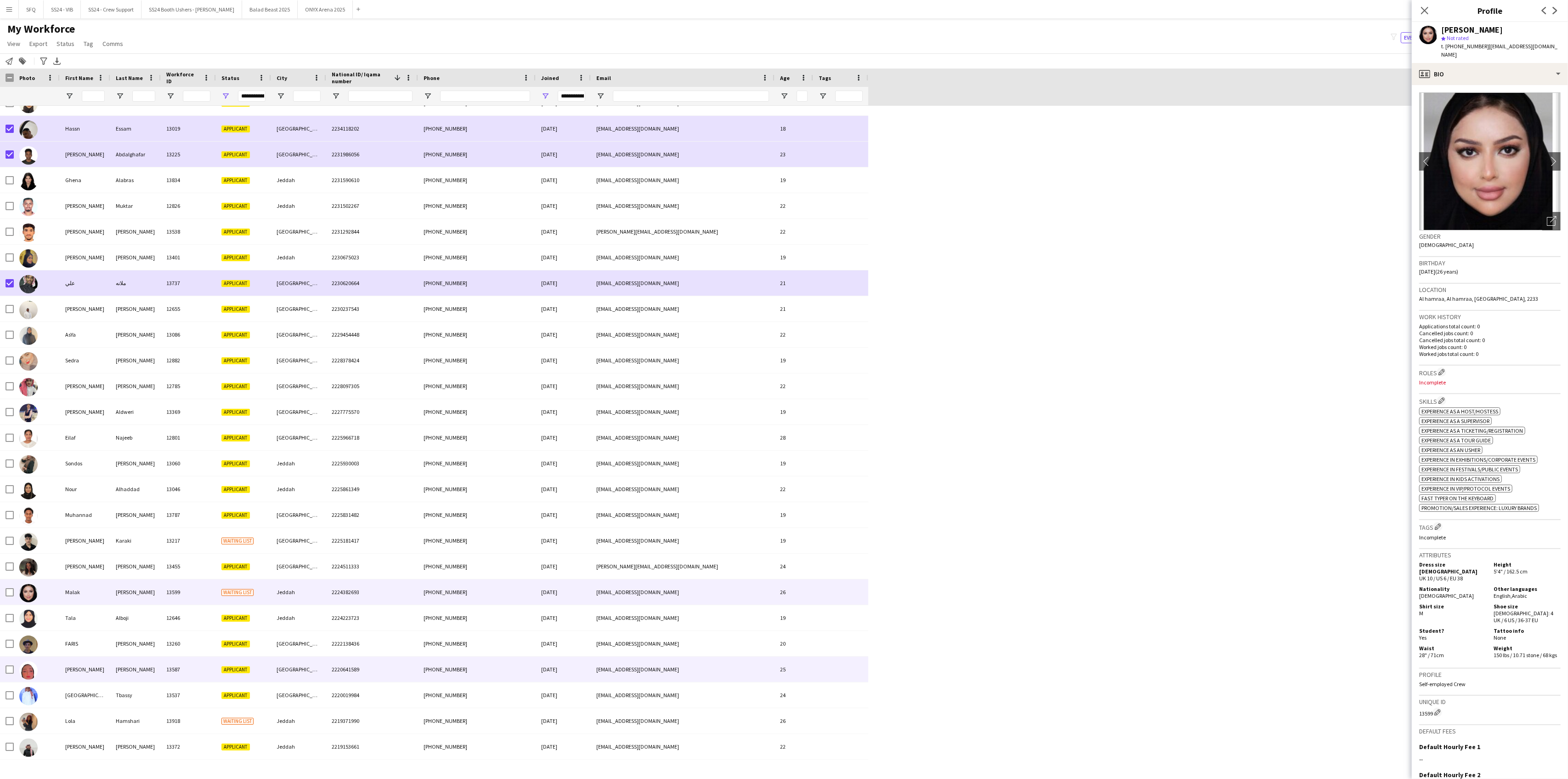
click at [61, 631] on div "[PERSON_NAME]" at bounding box center [85, 669] width 51 height 26
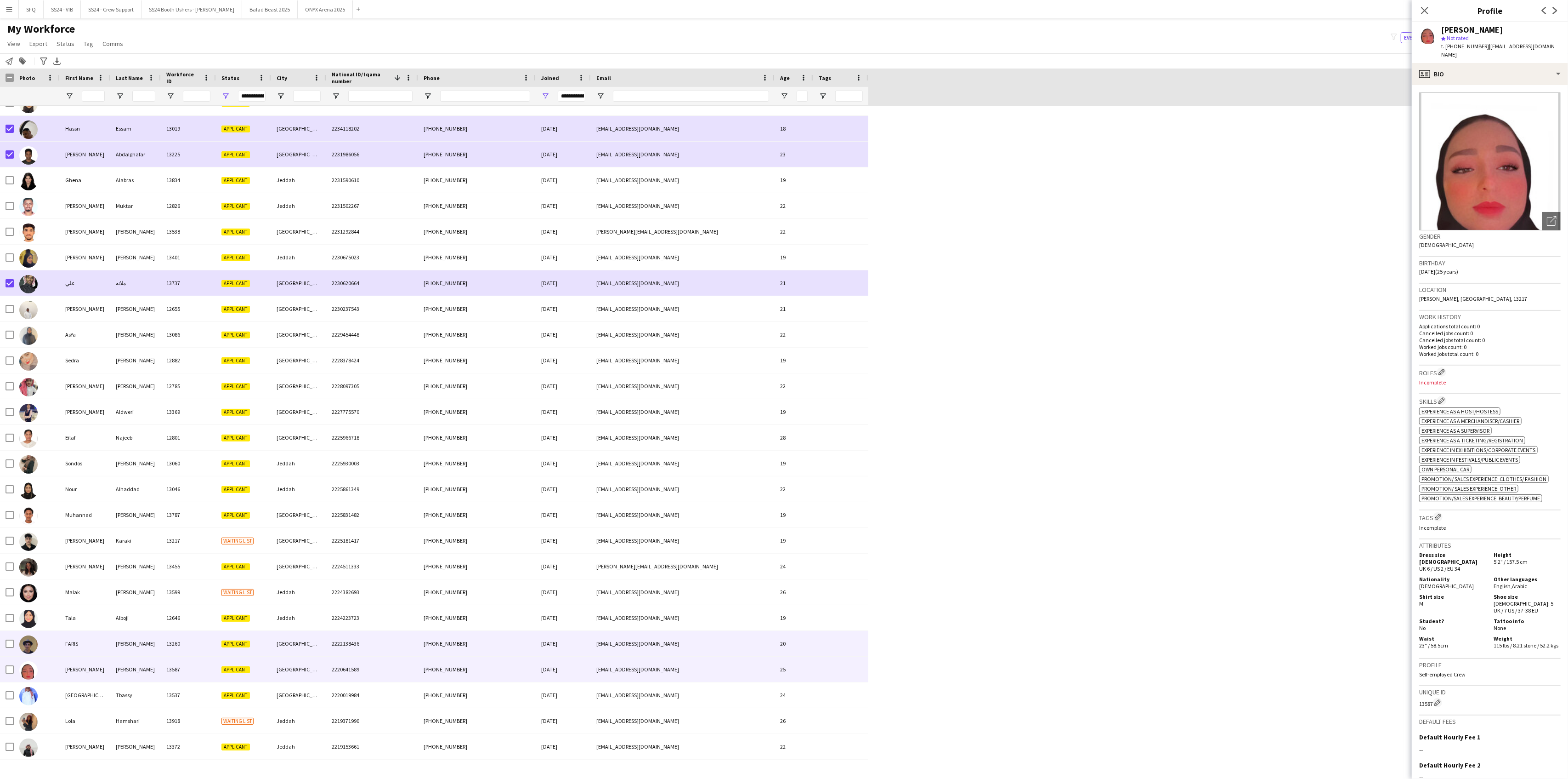
click at [65, 631] on div "FARIS" at bounding box center [85, 644] width 51 height 26
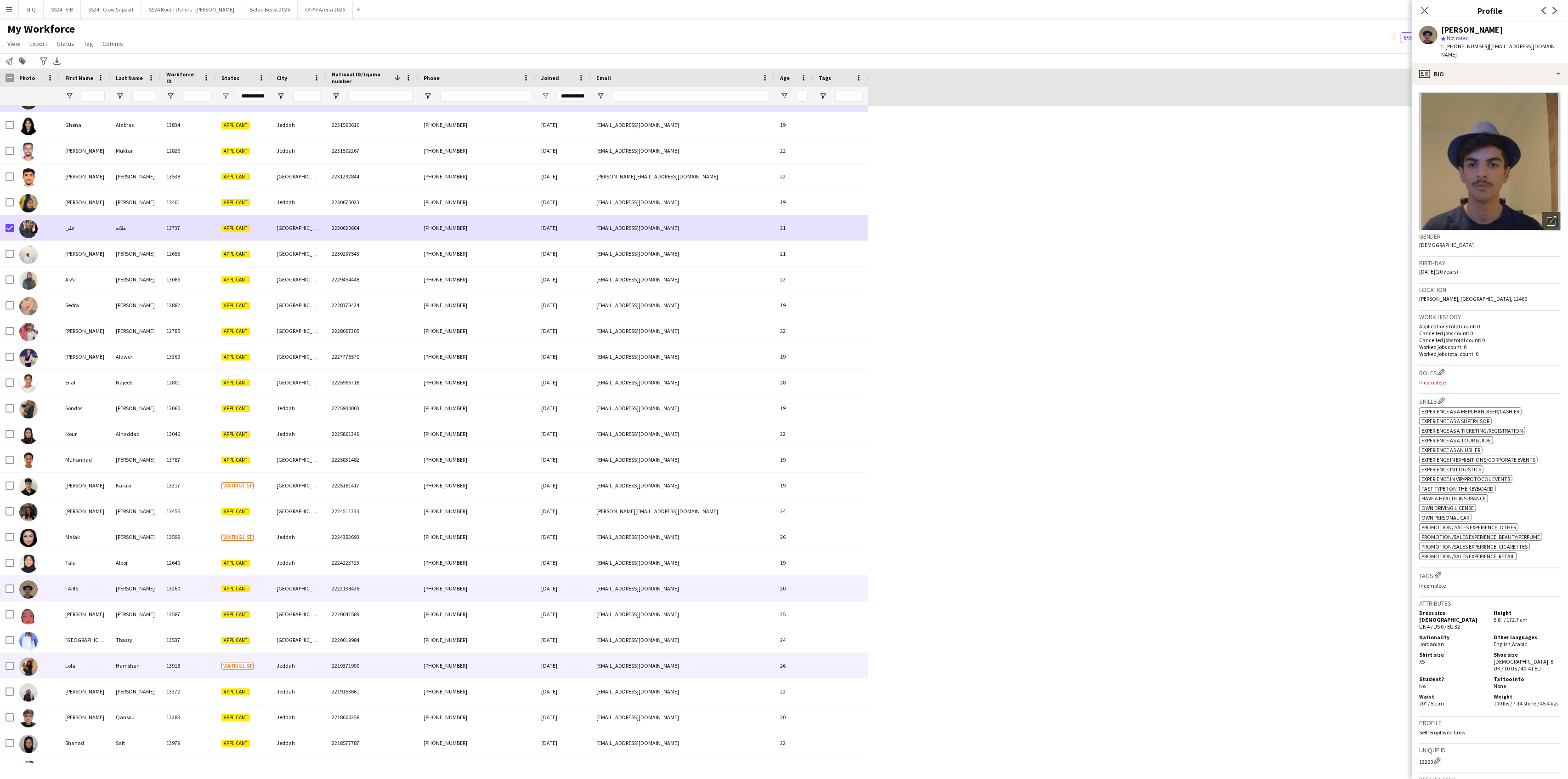
scroll to position [2696, 0]
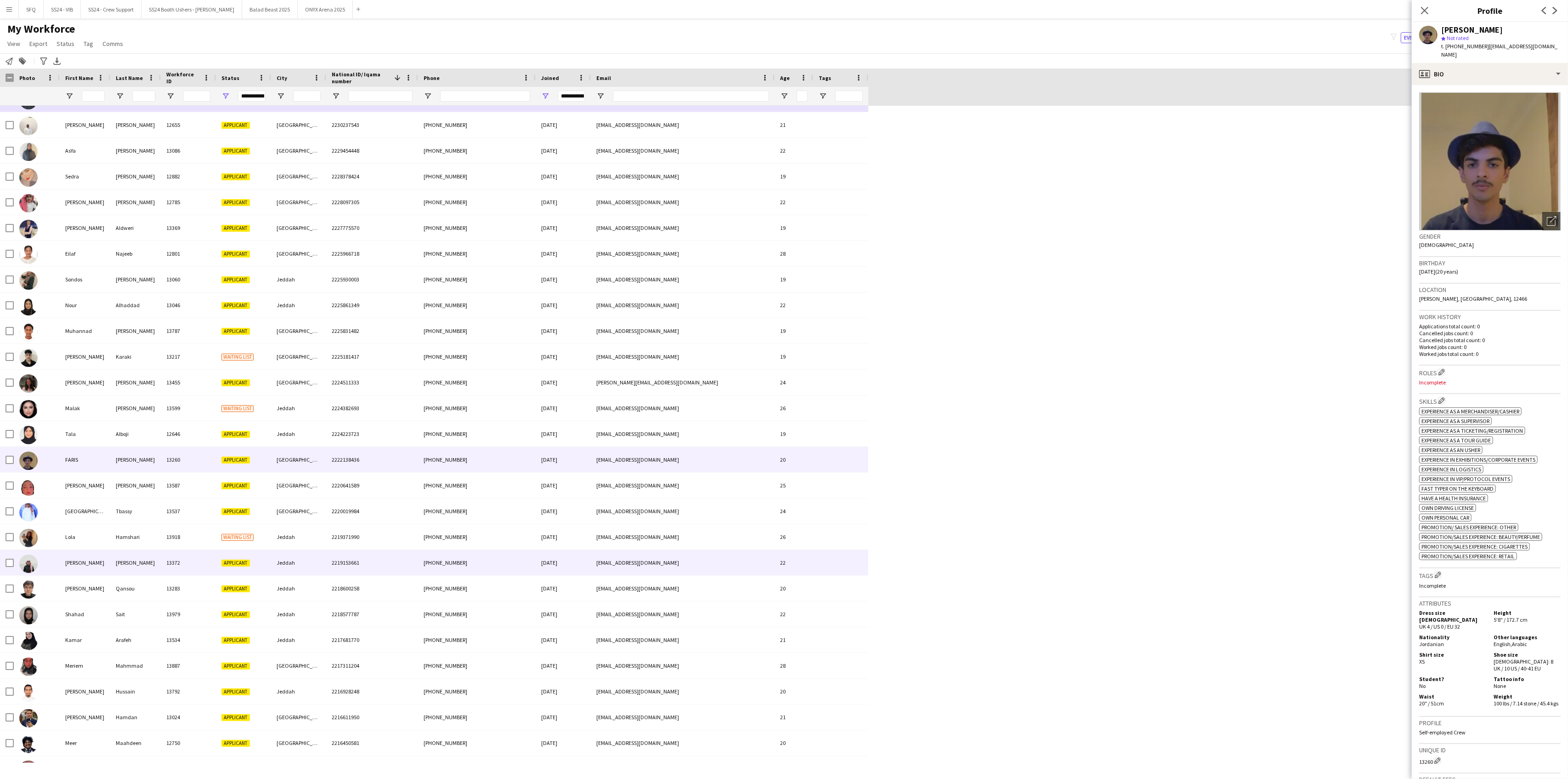
click at [52, 563] on div at bounding box center [37, 563] width 46 height 26
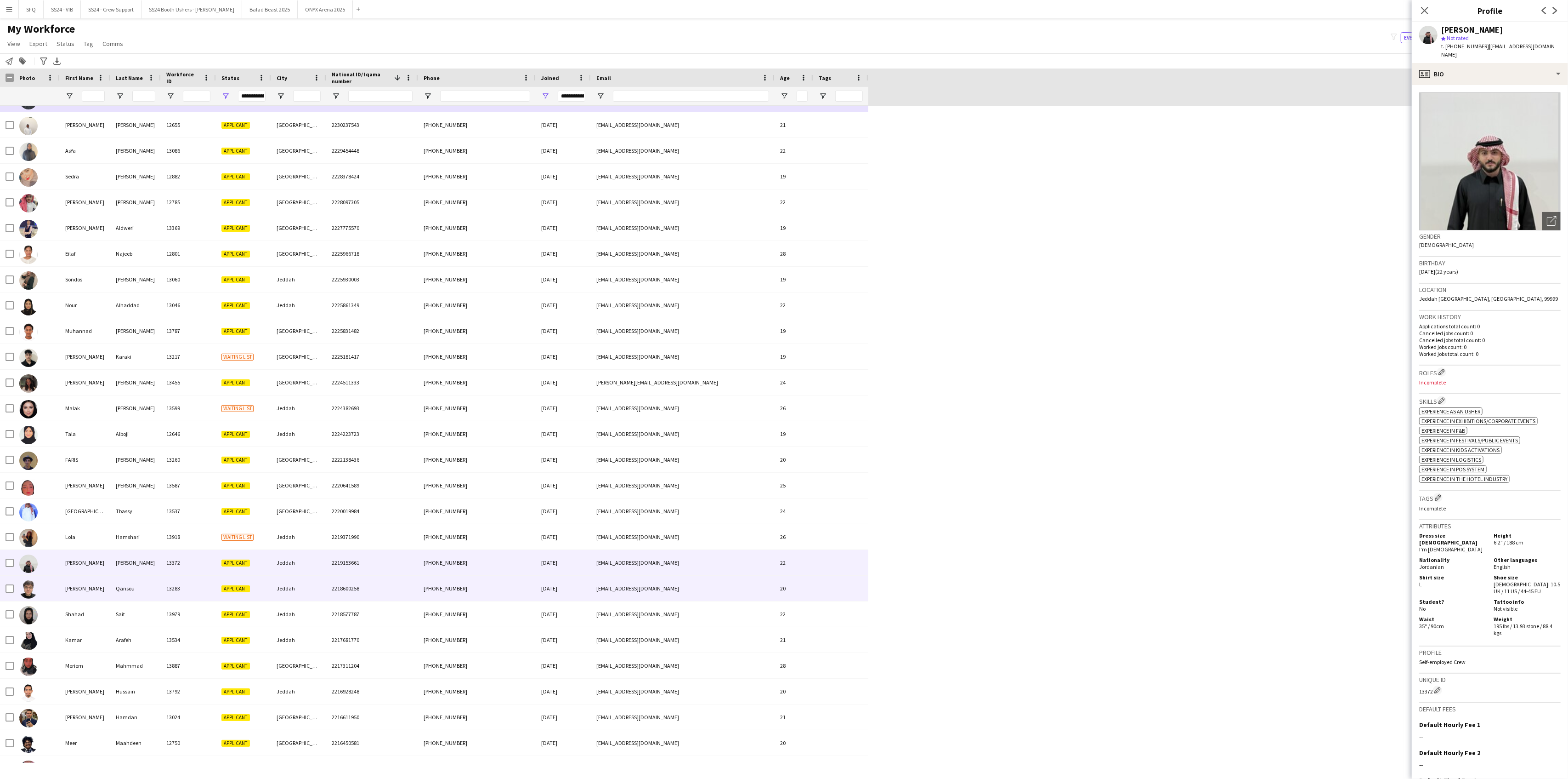
click at [58, 591] on div at bounding box center [37, 588] width 46 height 26
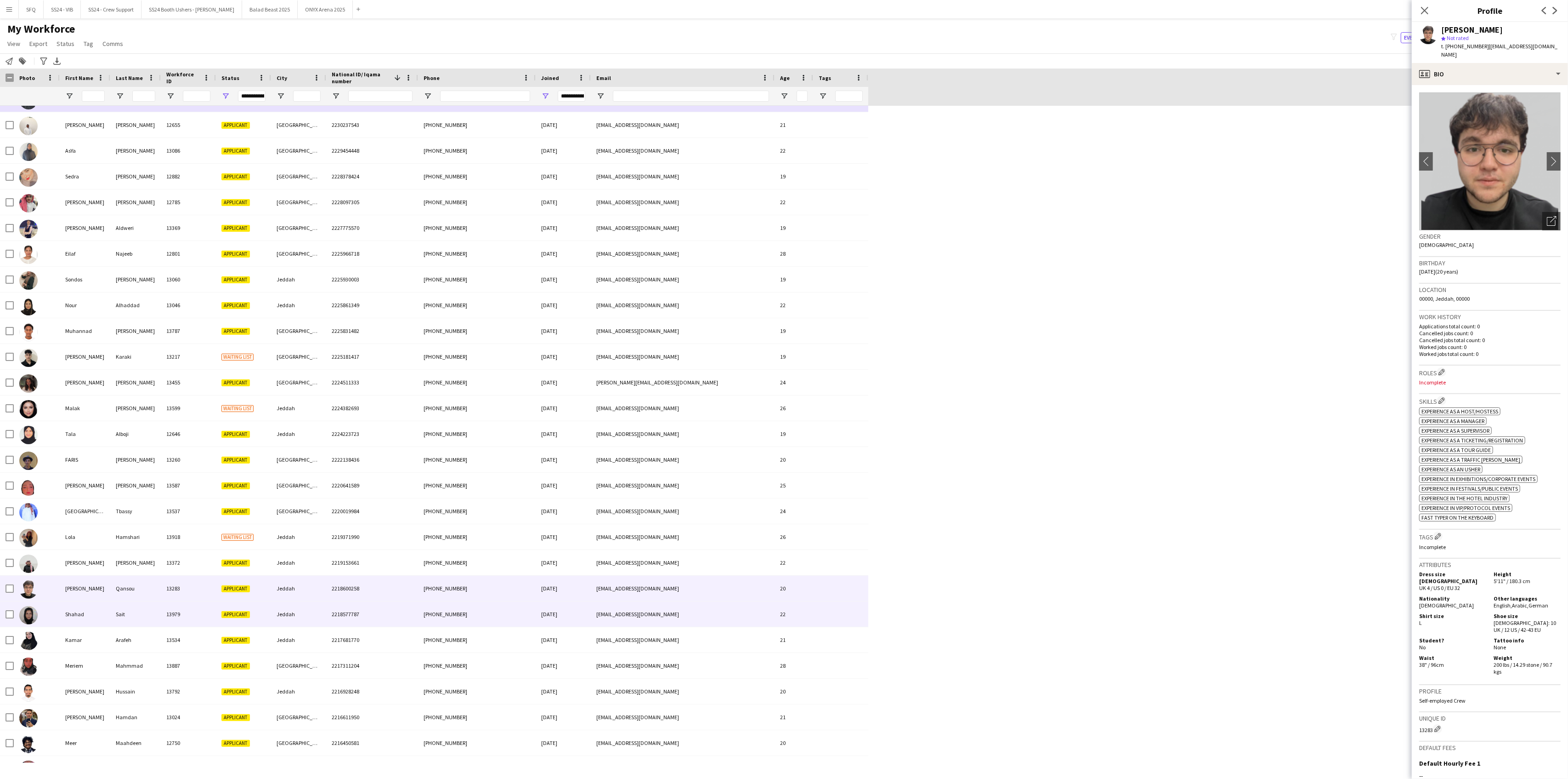
click at [59, 616] on div at bounding box center [37, 614] width 46 height 26
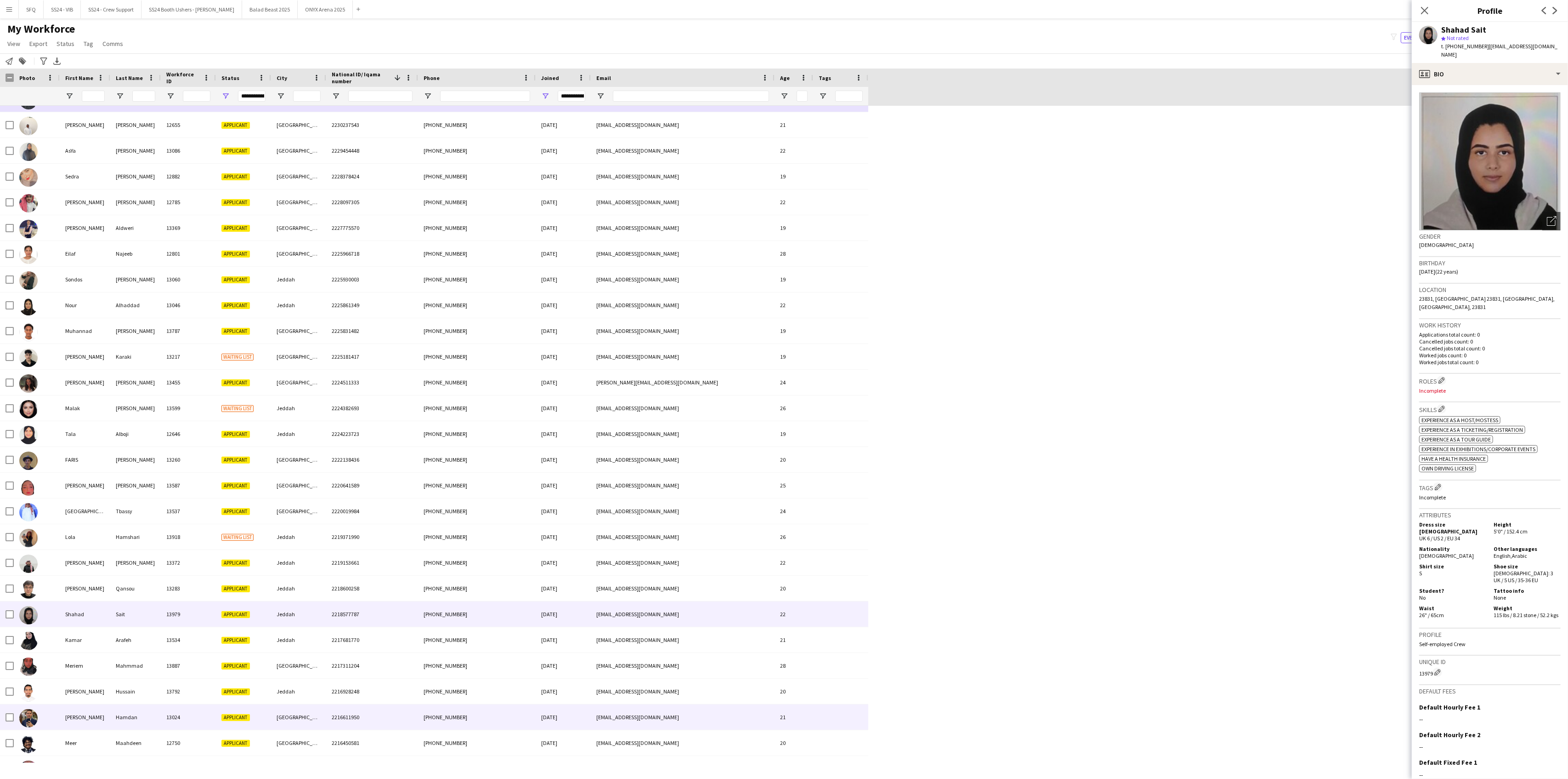
click at [61, 631] on div "[PERSON_NAME]" at bounding box center [85, 717] width 51 height 26
click at [65, 631] on div "Meer" at bounding box center [85, 743] width 51 height 26
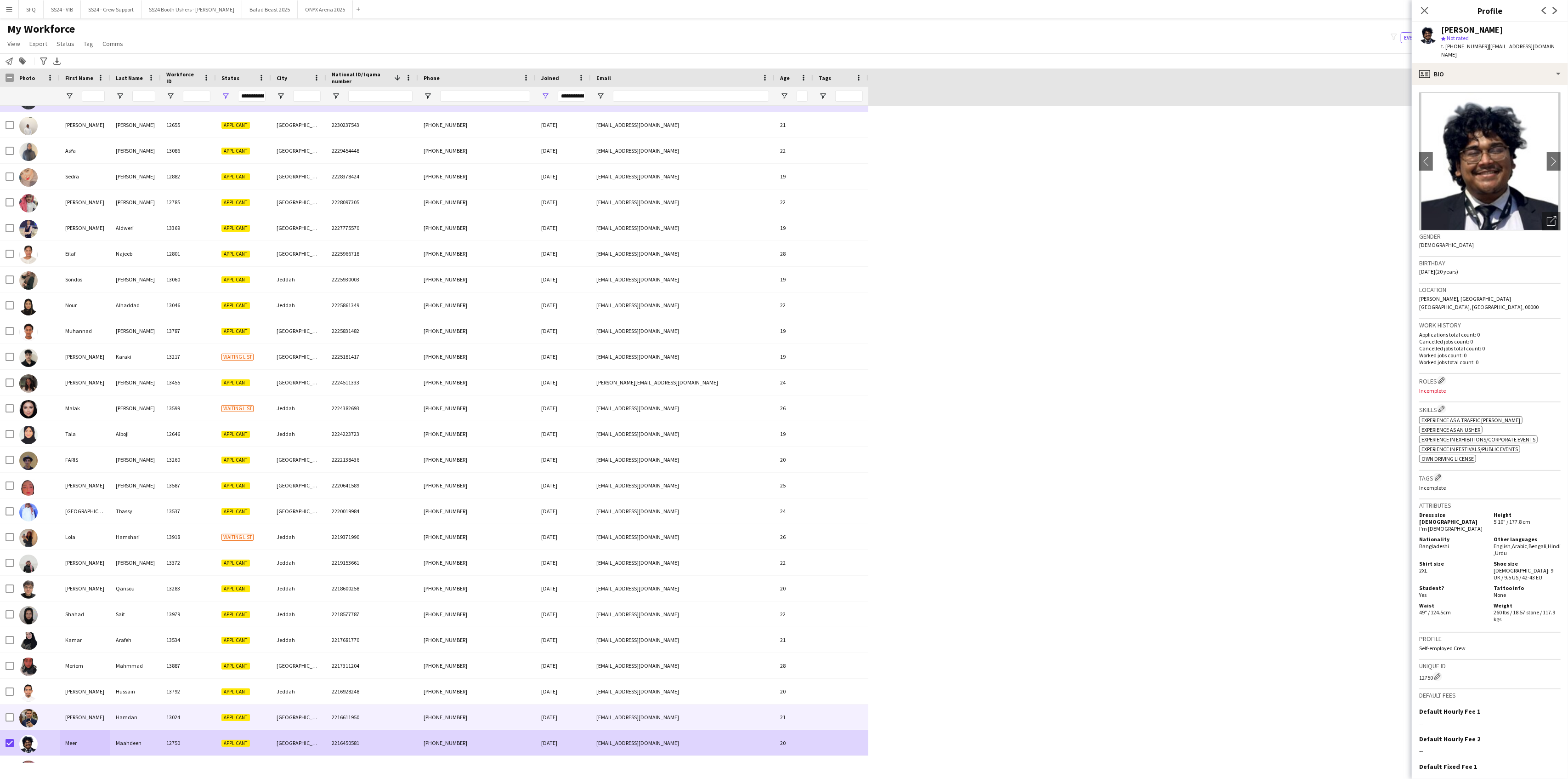
click at [33, 631] on img at bounding box center [29, 718] width 18 height 18
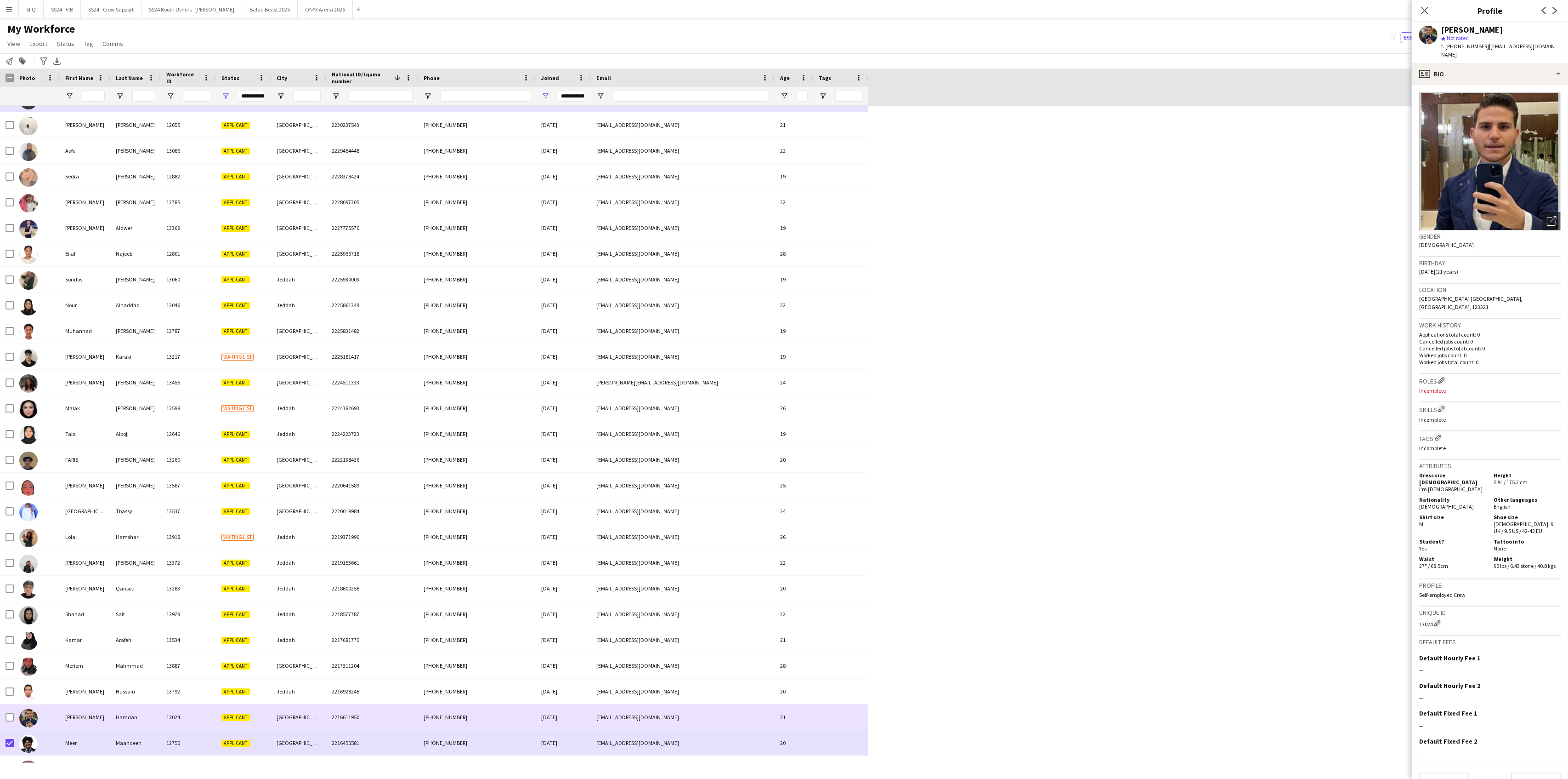
click at [14, 631] on div at bounding box center [37, 717] width 46 height 26
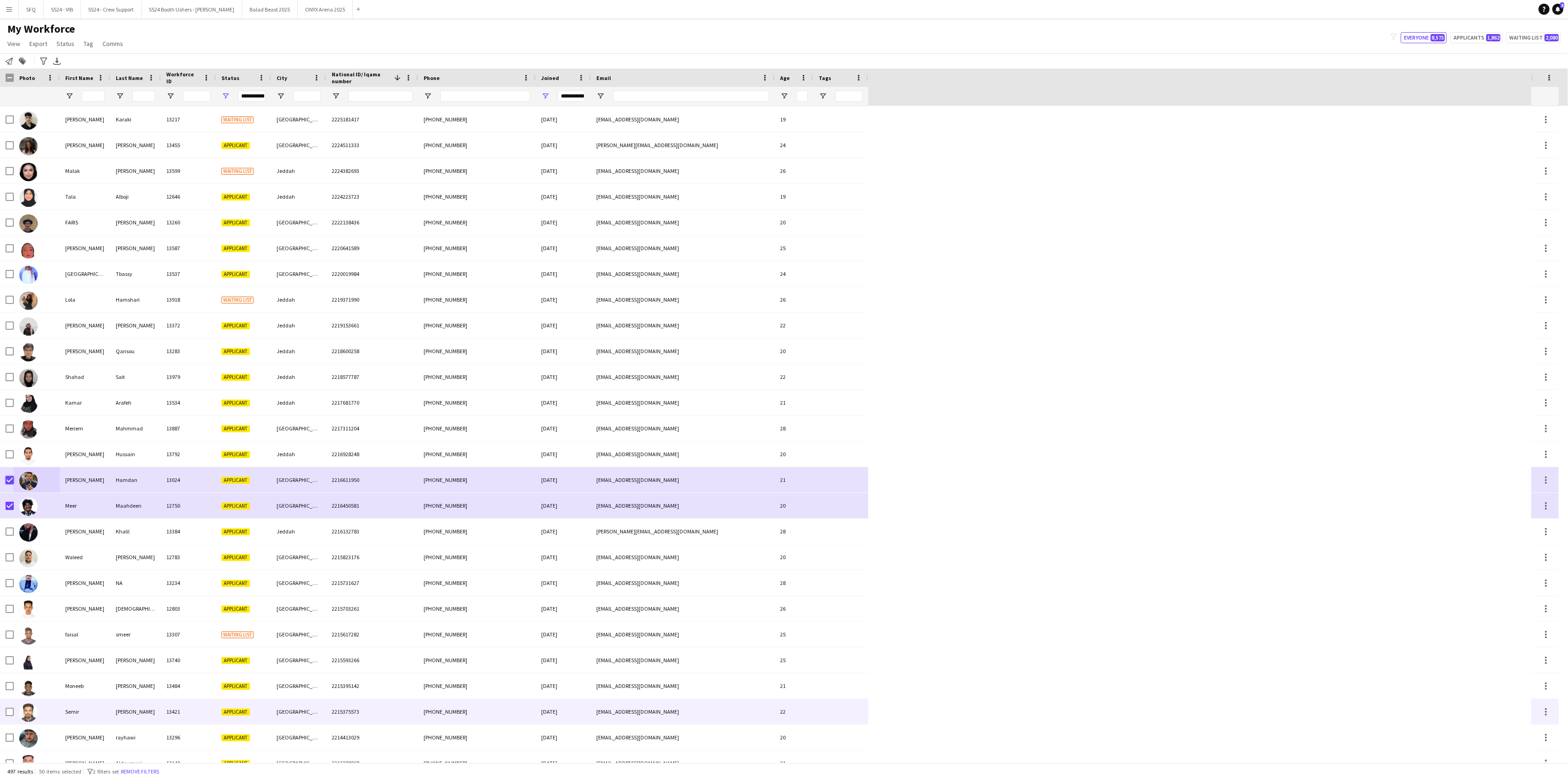
scroll to position [2942, 0]
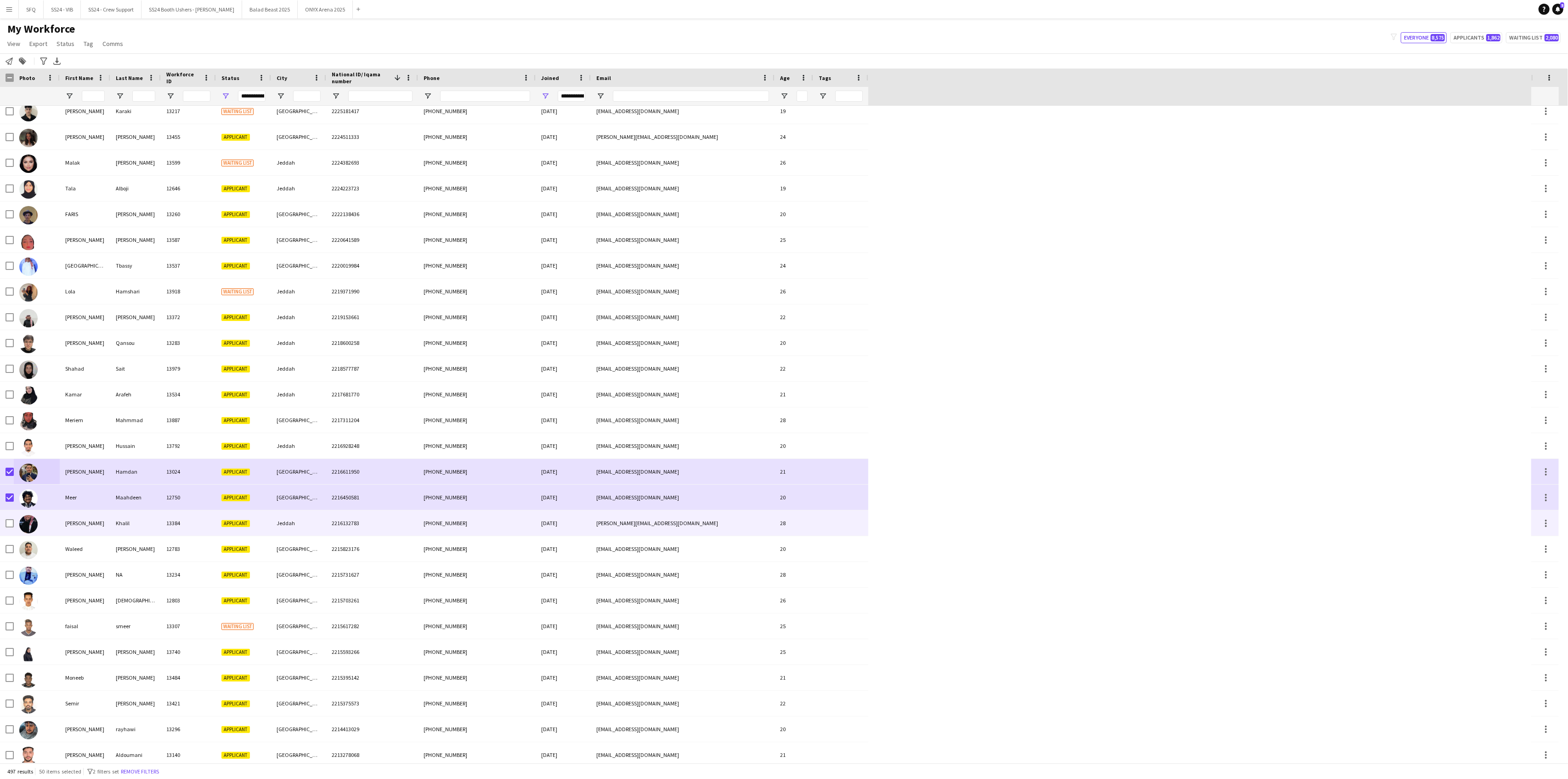
click at [139, 520] on div "Khalil" at bounding box center [135, 523] width 51 height 26
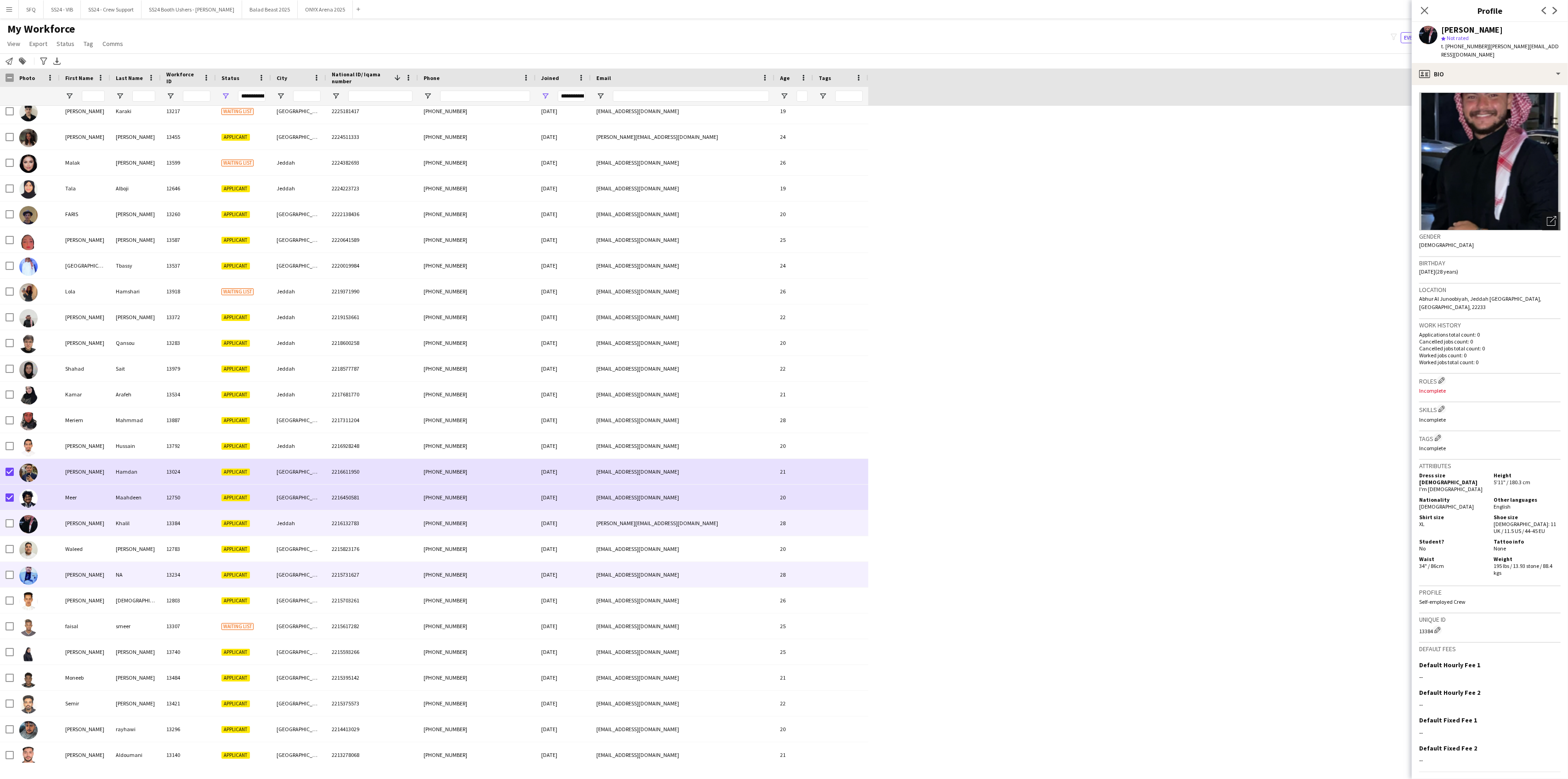
click at [134, 578] on div "NA" at bounding box center [135, 574] width 51 height 26
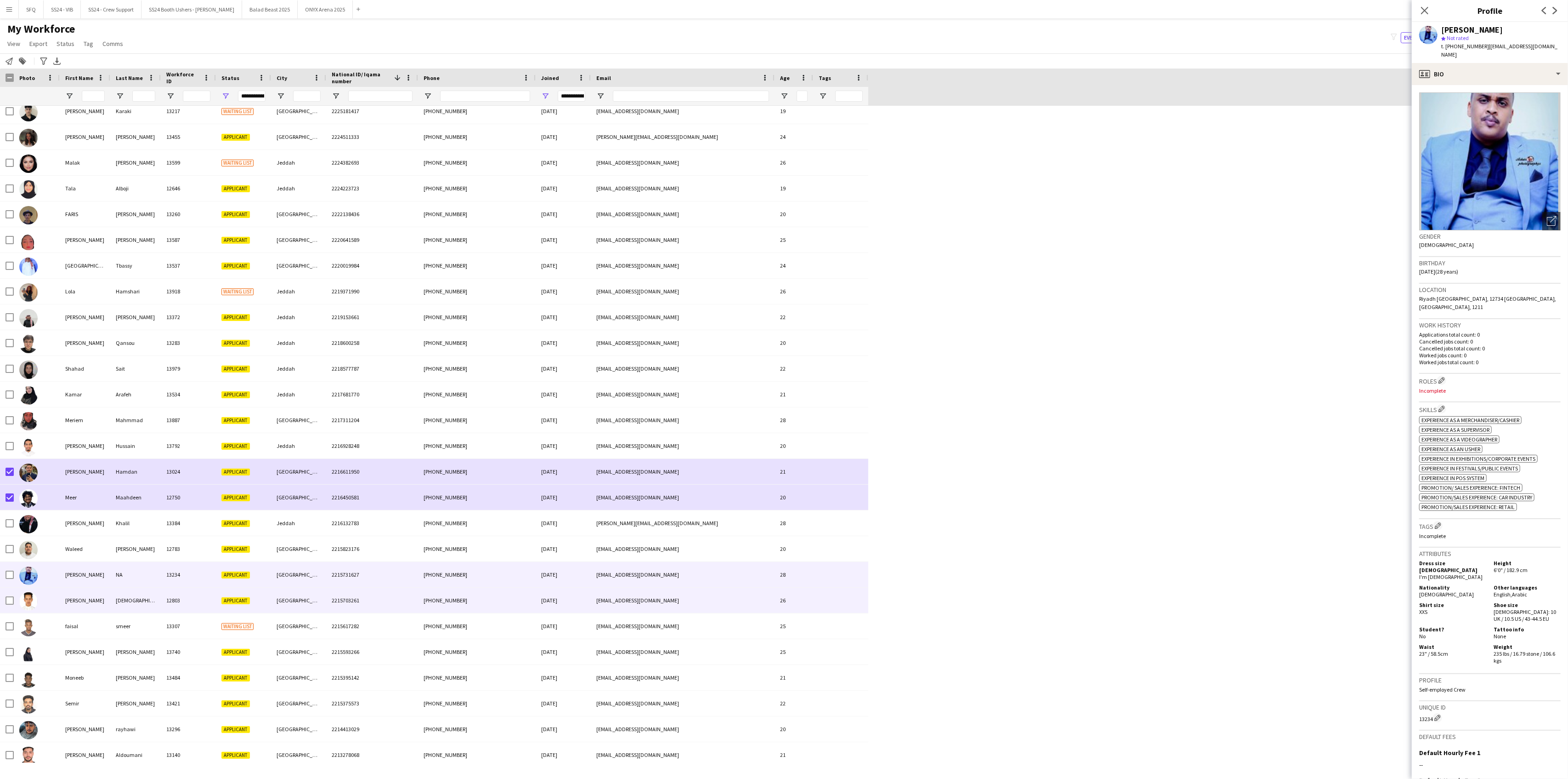
click at [136, 603] on div "[DEMOGRAPHIC_DATA]" at bounding box center [135, 601] width 51 height 26
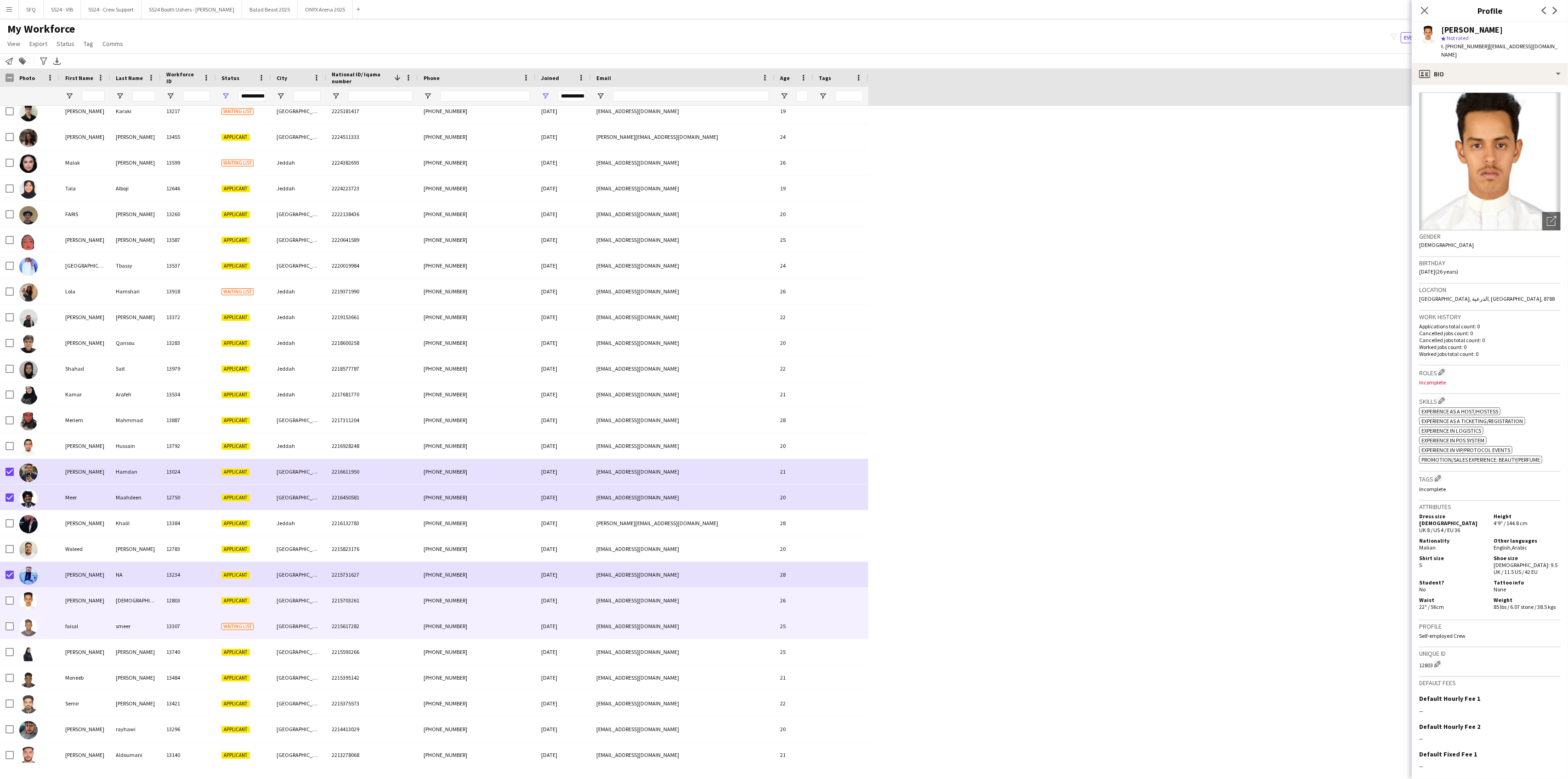
click at [35, 631] on img at bounding box center [29, 627] width 18 height 18
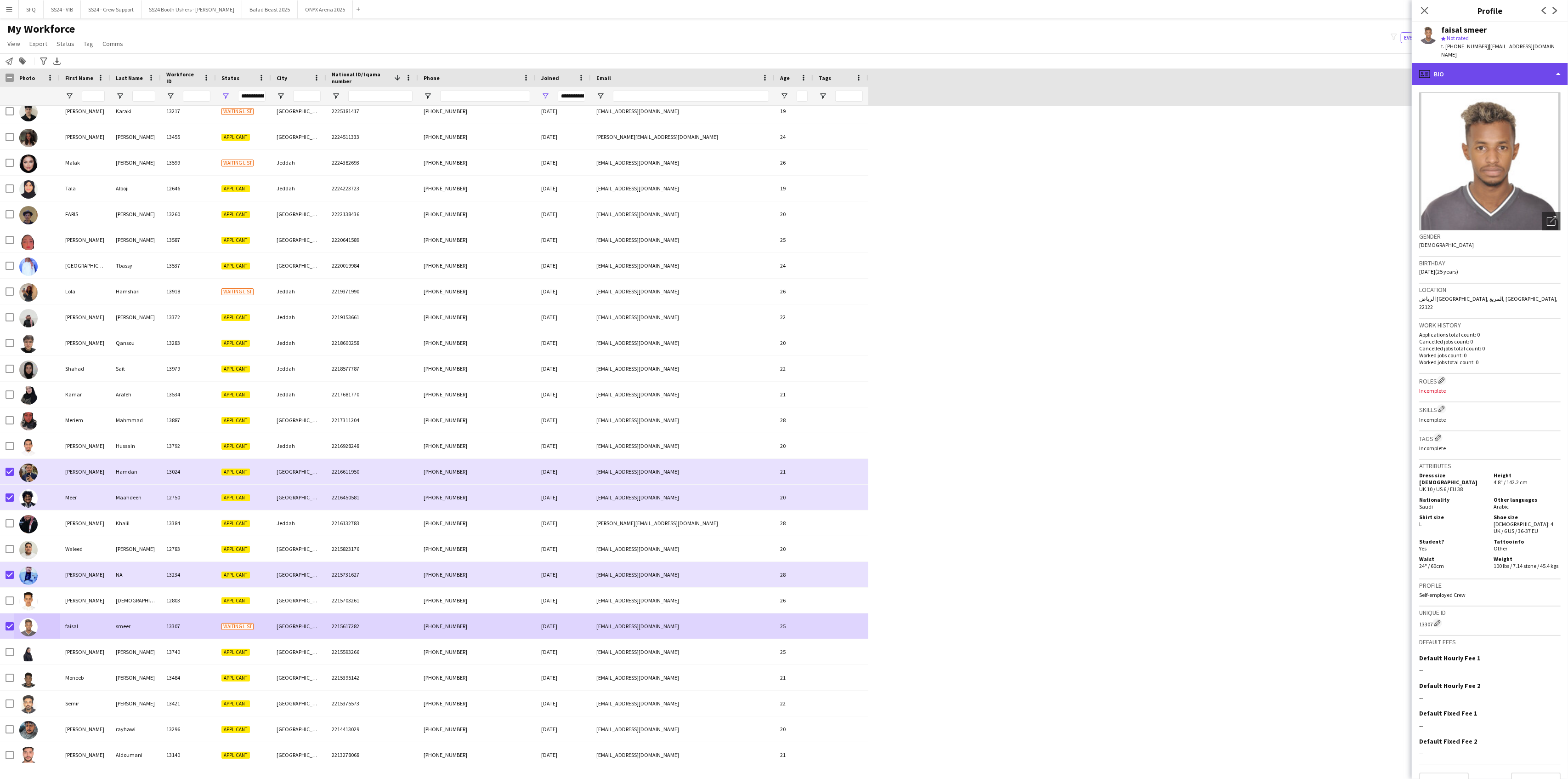
click at [1175, 63] on div "profile Bio" at bounding box center [1489, 74] width 156 height 22
click at [1175, 127] on span "About you" at bounding box center [1505, 132] width 28 height 9
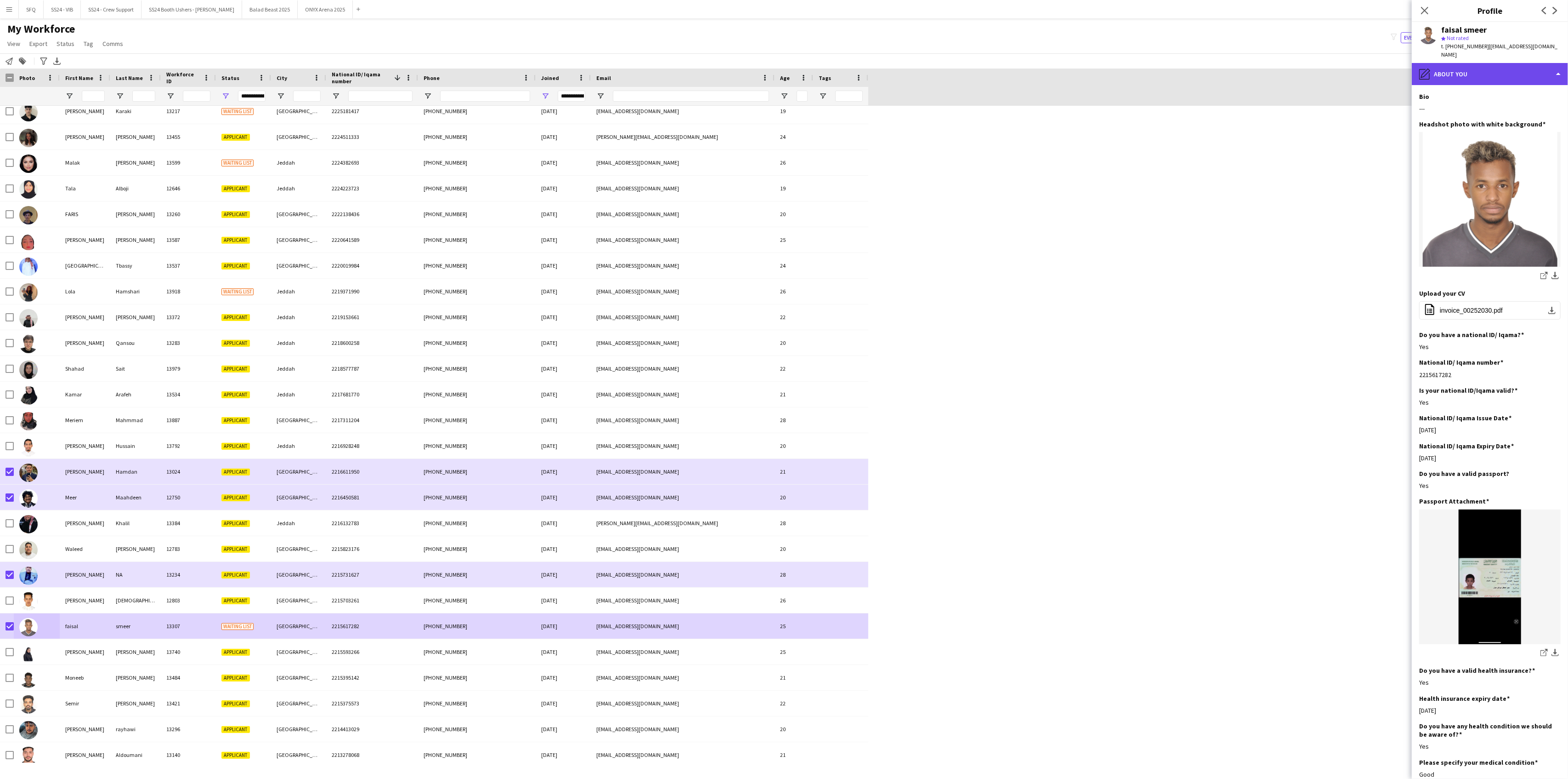
click at [1175, 68] on div "pencil4 About you" at bounding box center [1489, 74] width 156 height 22
click at [1175, 91] on icon at bounding box center [1482, 94] width 11 height 8
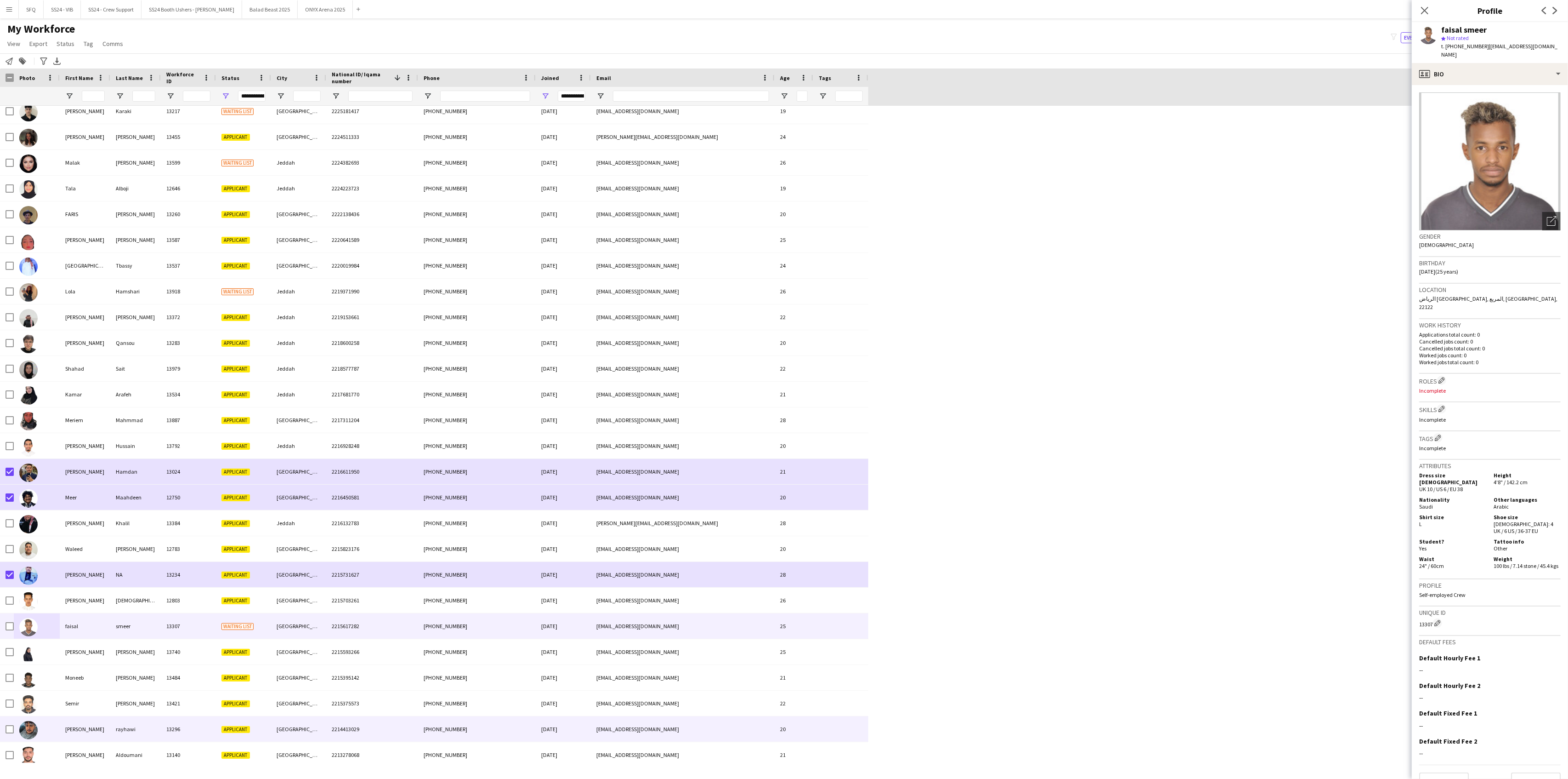
click at [57, 631] on div at bounding box center [37, 729] width 46 height 26
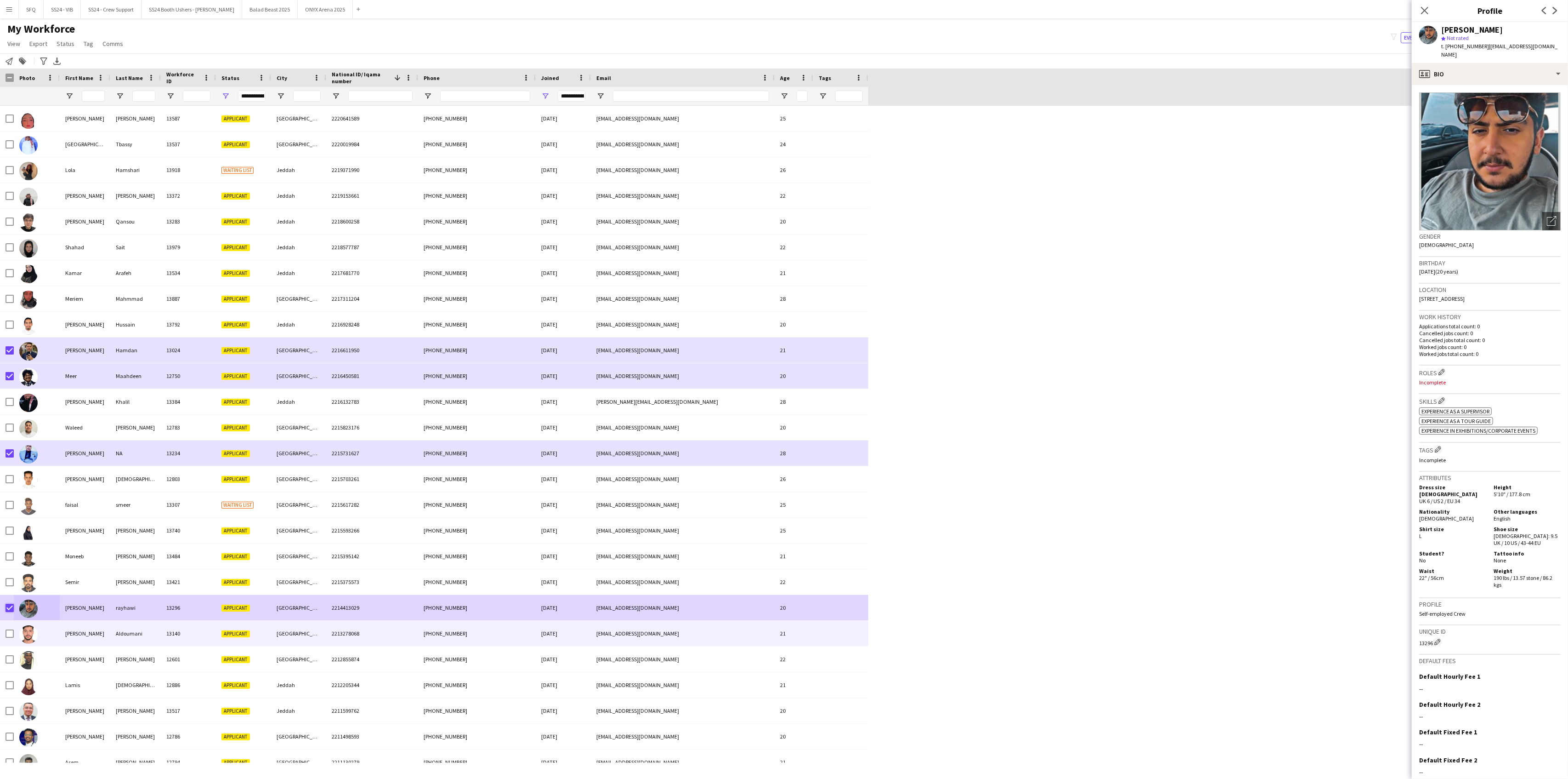
scroll to position [3064, 0]
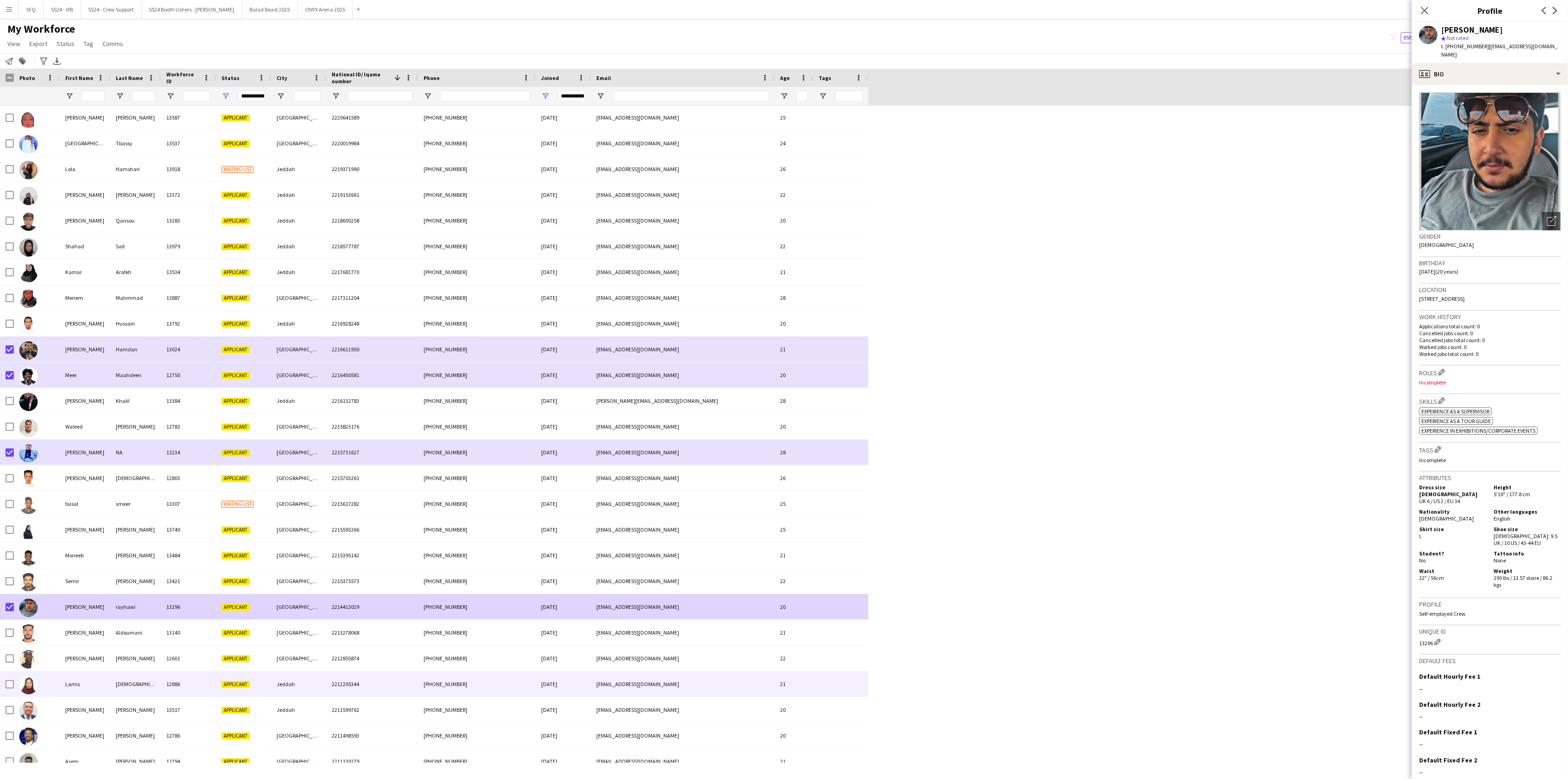
click at [54, 631] on div at bounding box center [37, 684] width 46 height 26
click at [52, 631] on div at bounding box center [37, 658] width 46 height 26
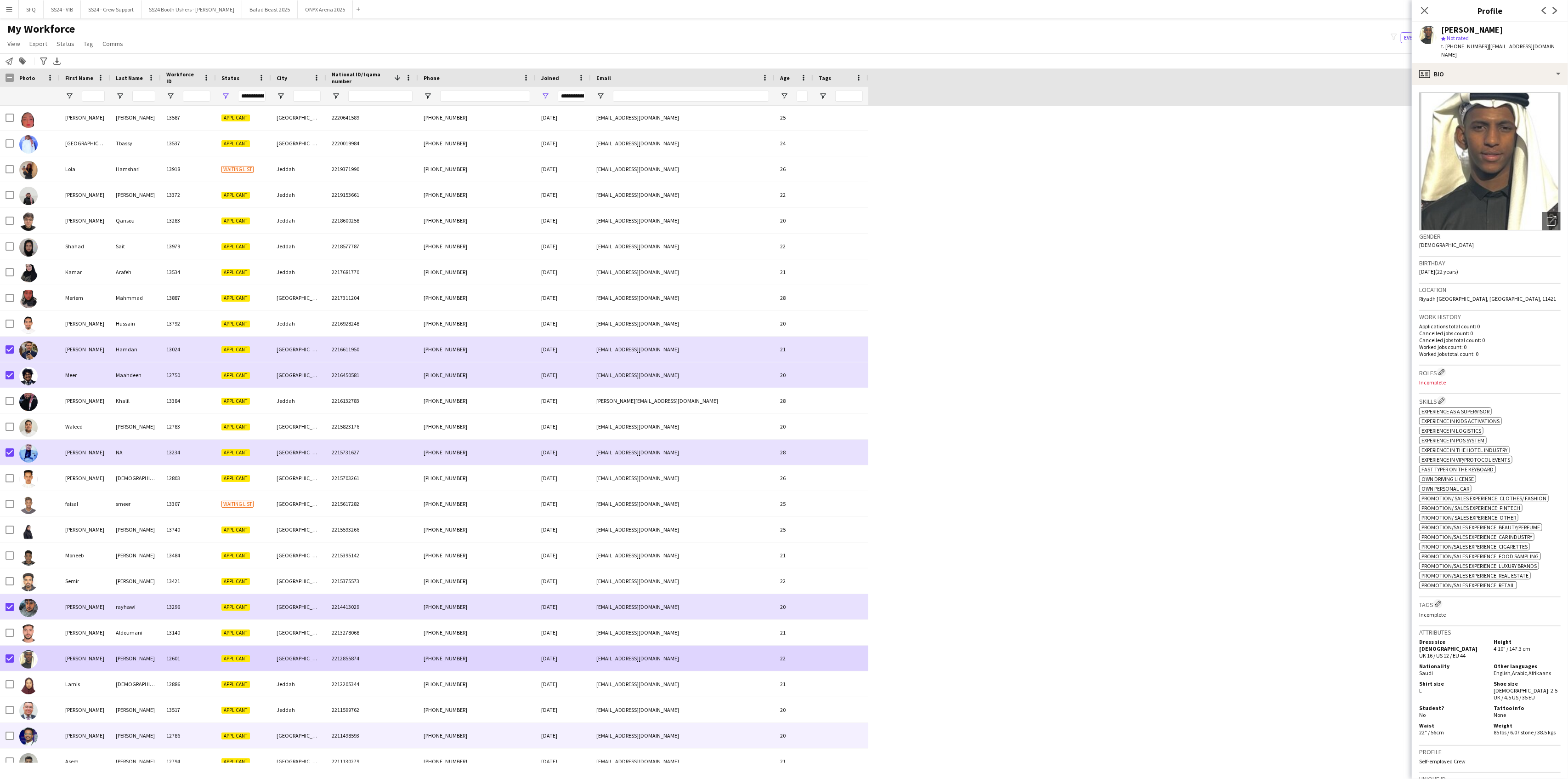
click at [40, 631] on div at bounding box center [37, 735] width 46 height 26
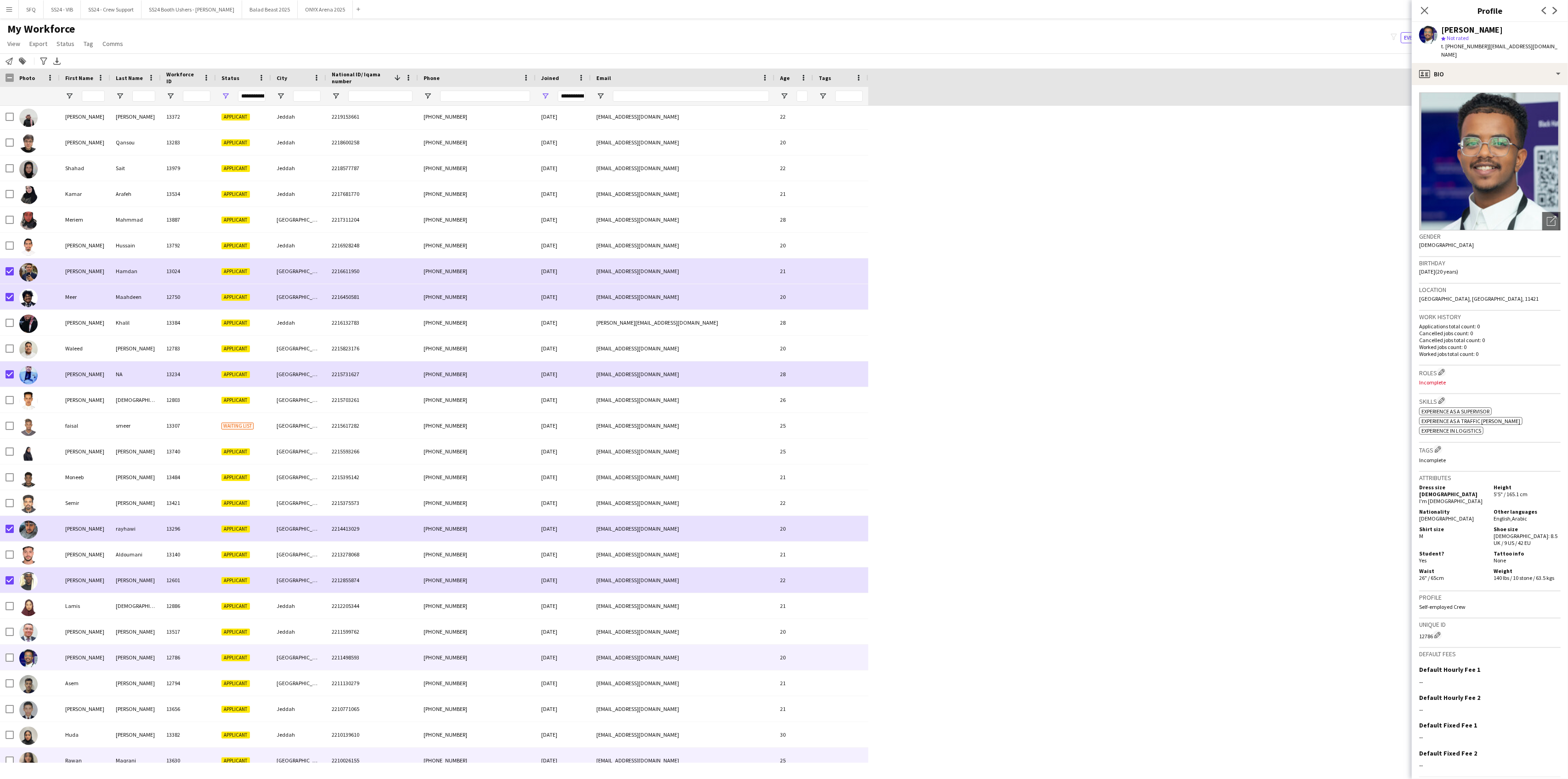
scroll to position [3187, 0]
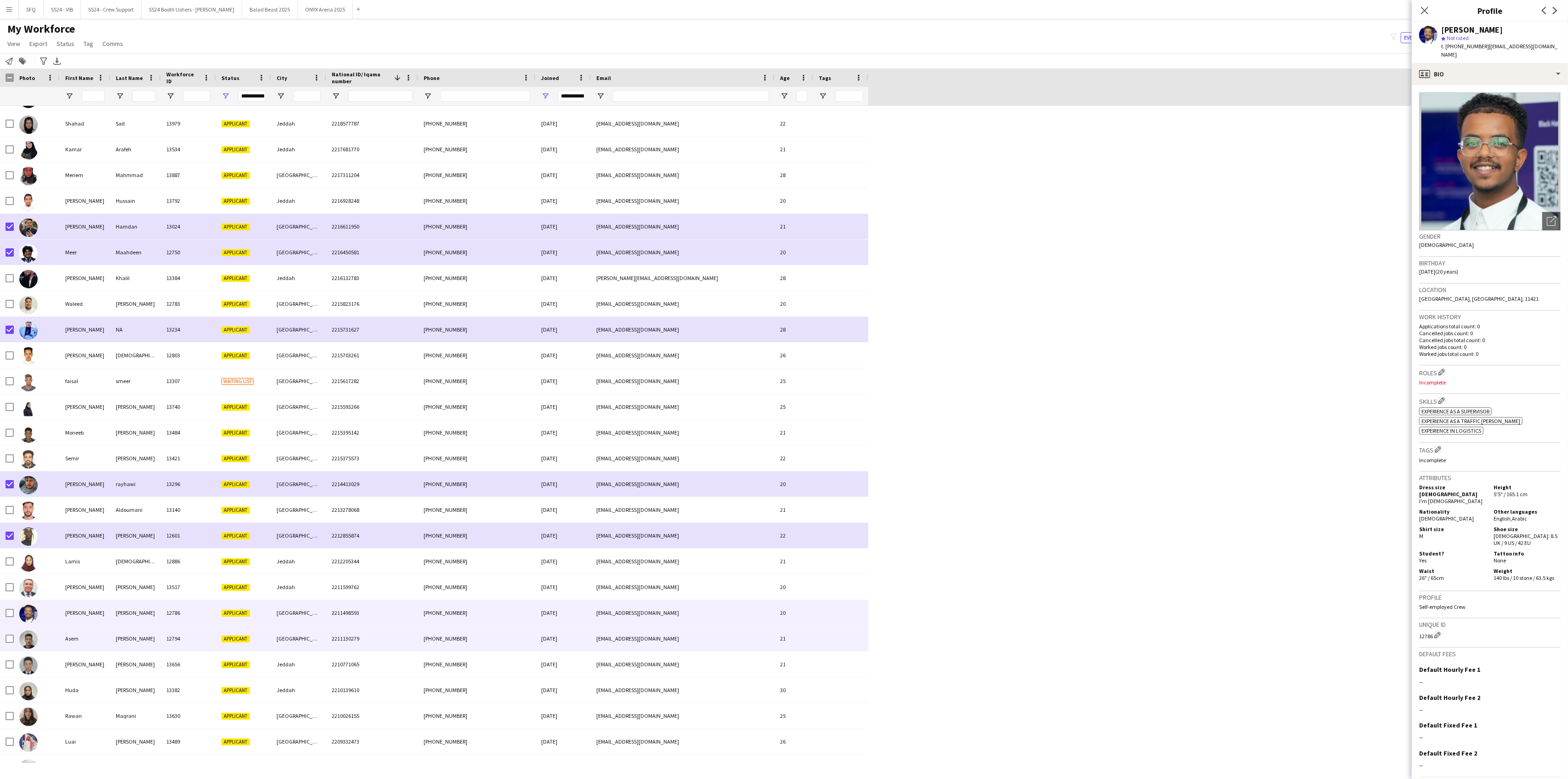
click at [30, 631] on img at bounding box center [29, 640] width 18 height 18
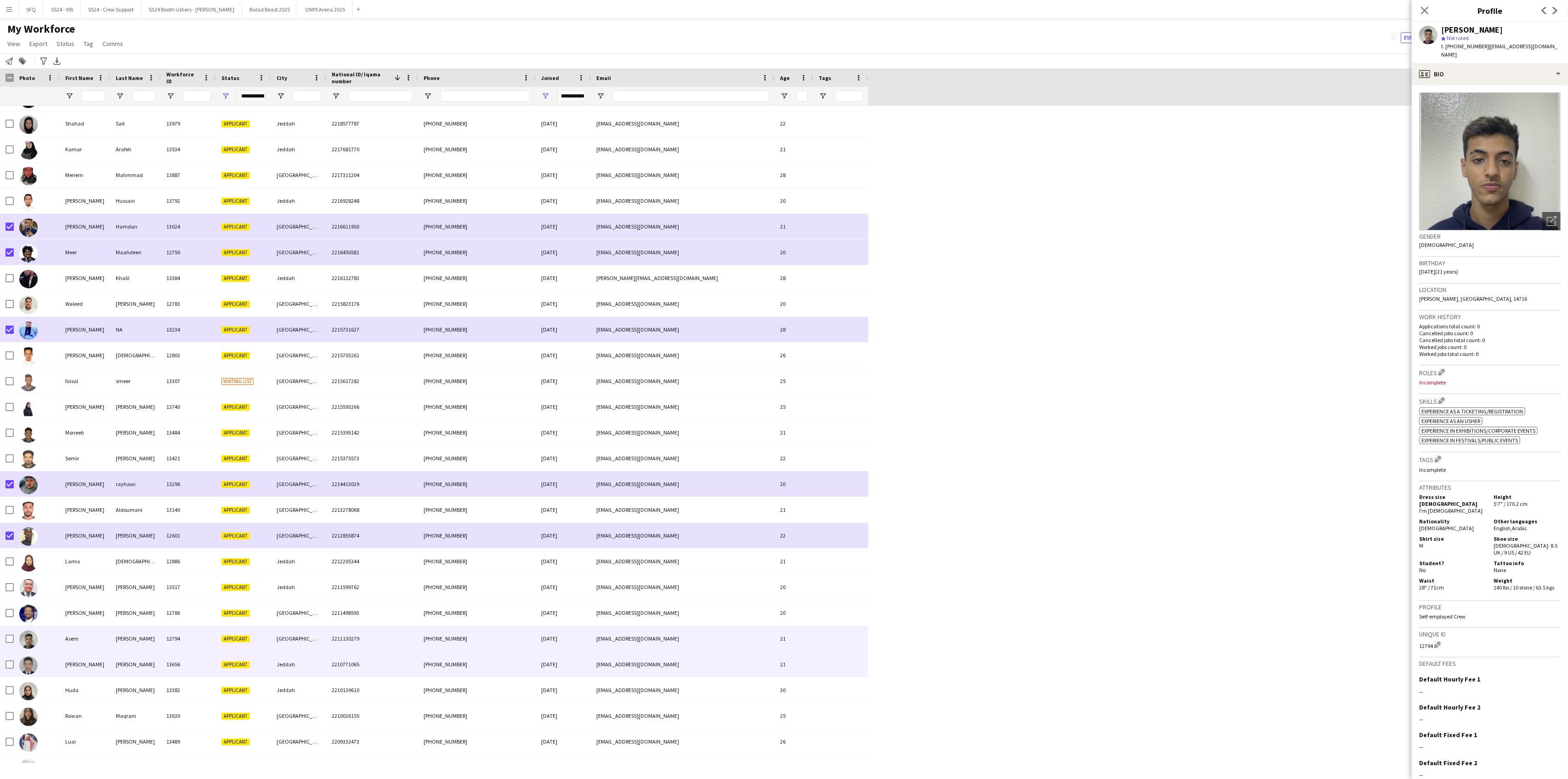
drag, startPoint x: 40, startPoint y: 664, endPoint x: 54, endPoint y: 655, distance: 16.6
click at [41, 631] on div at bounding box center [37, 664] width 46 height 26
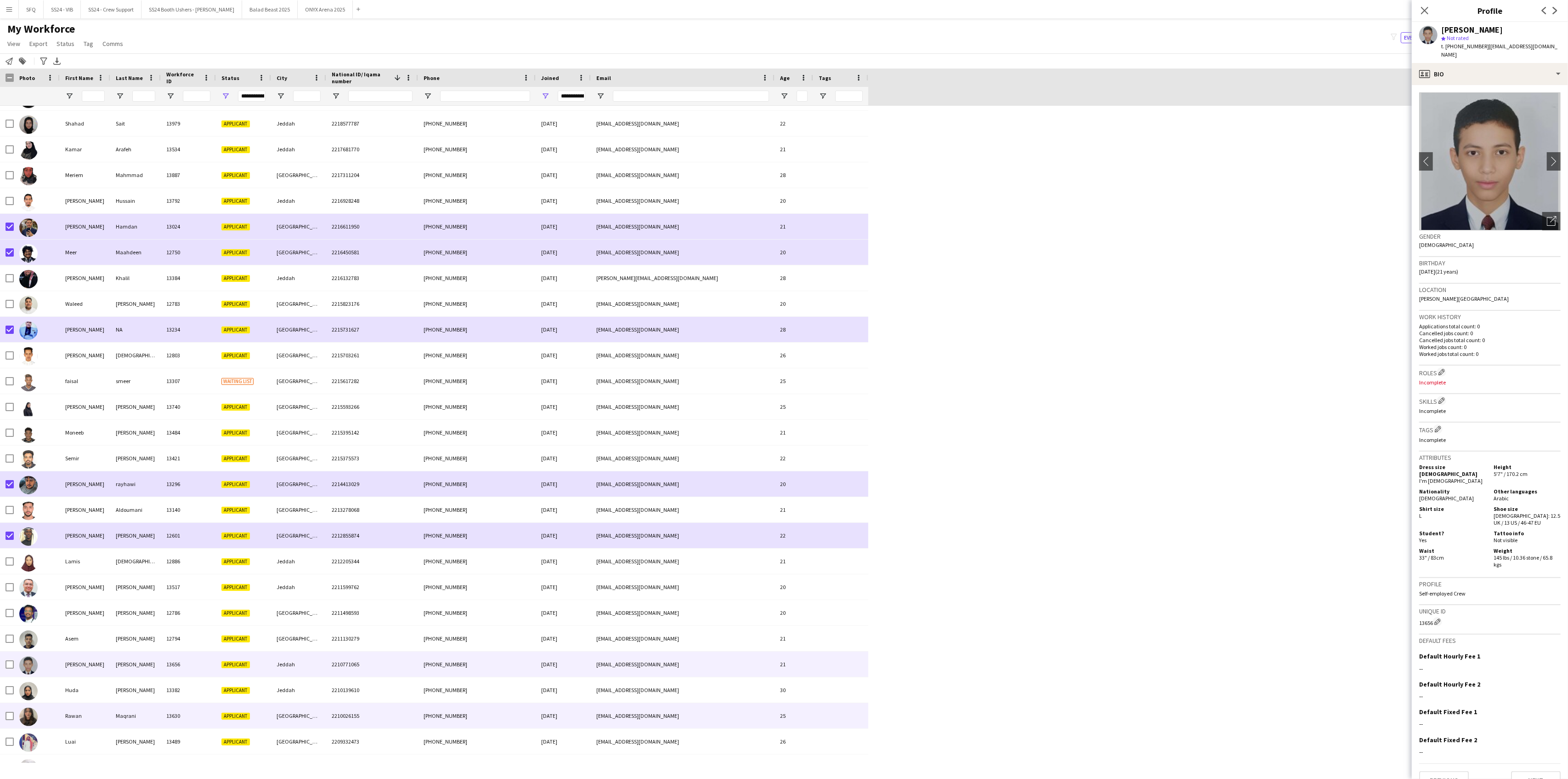
click at [56, 631] on div at bounding box center [37, 716] width 46 height 26
click at [61, 631] on div "Luai" at bounding box center [85, 741] width 51 height 26
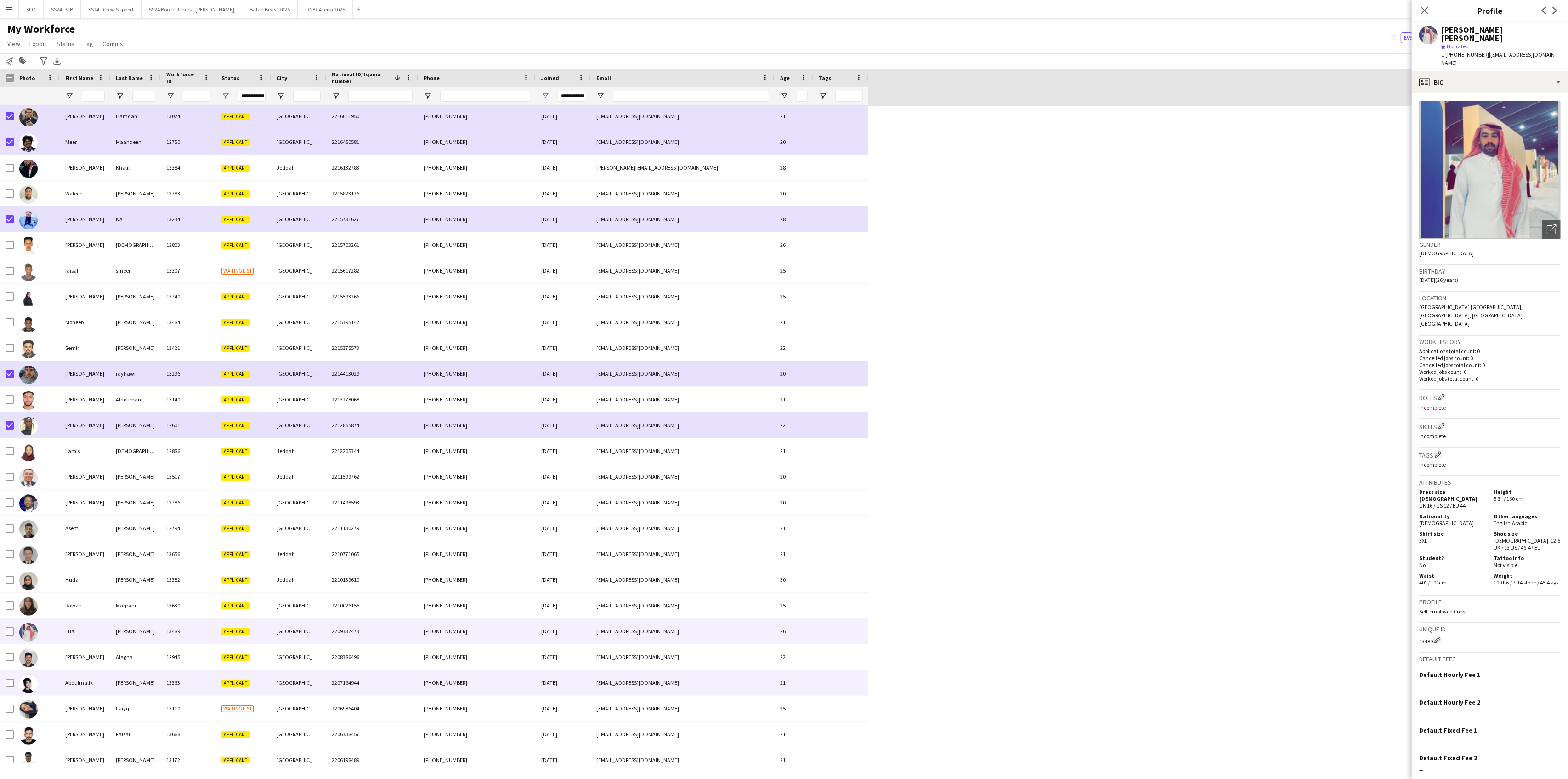
scroll to position [3310, 0]
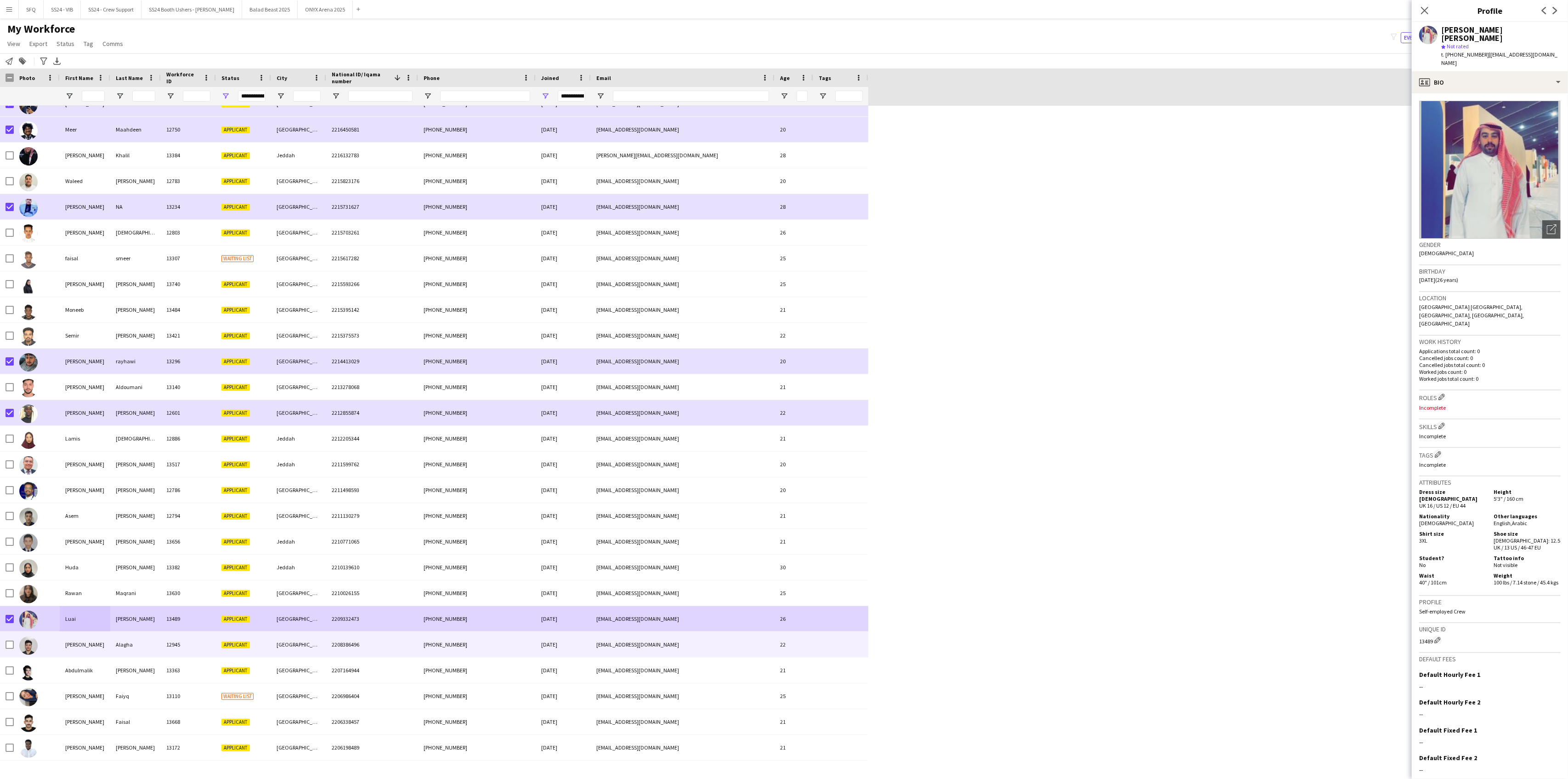
click at [24, 631] on img at bounding box center [29, 646] width 18 height 18
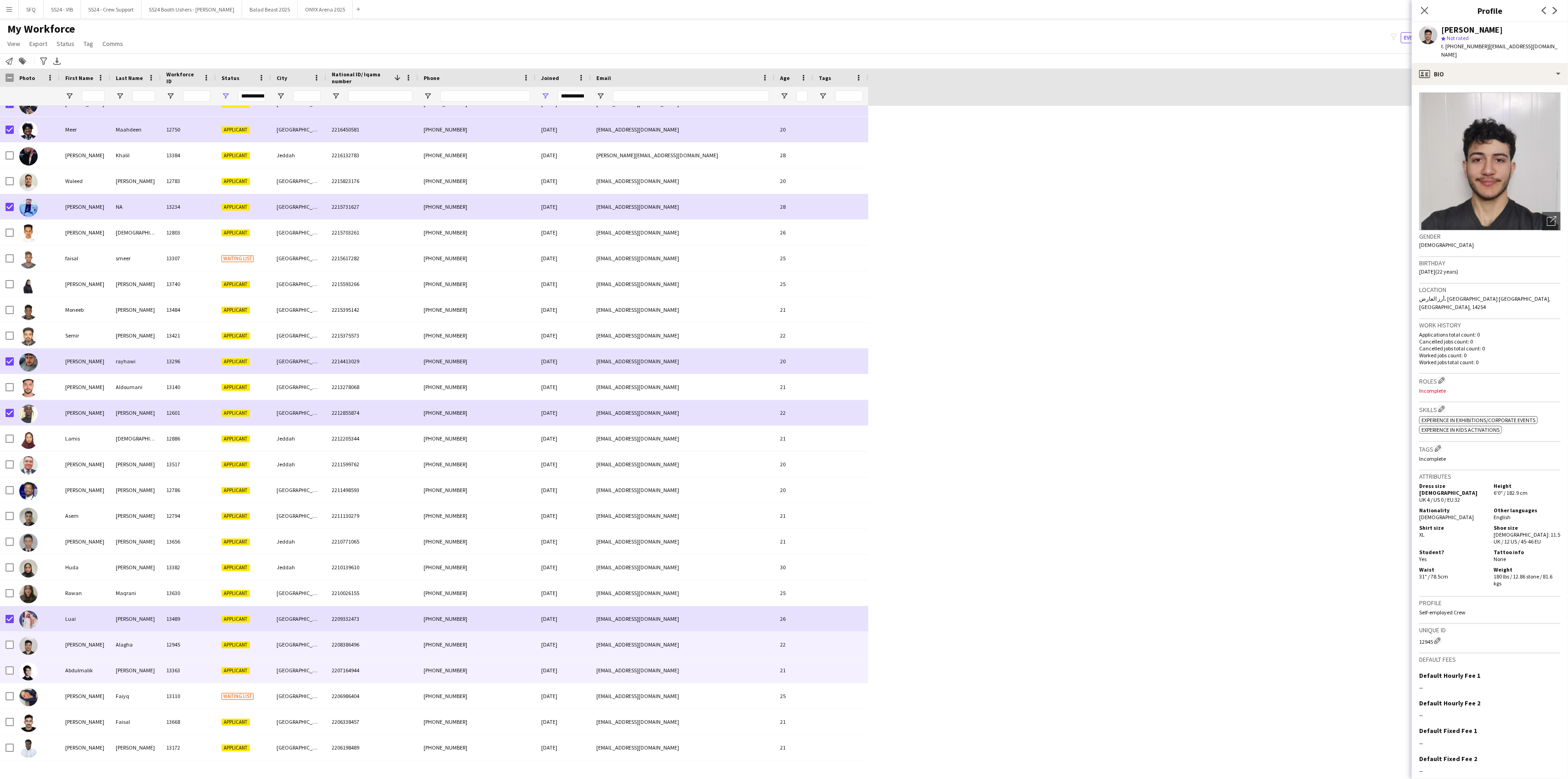
click at [30, 631] on img at bounding box center [29, 671] width 18 height 18
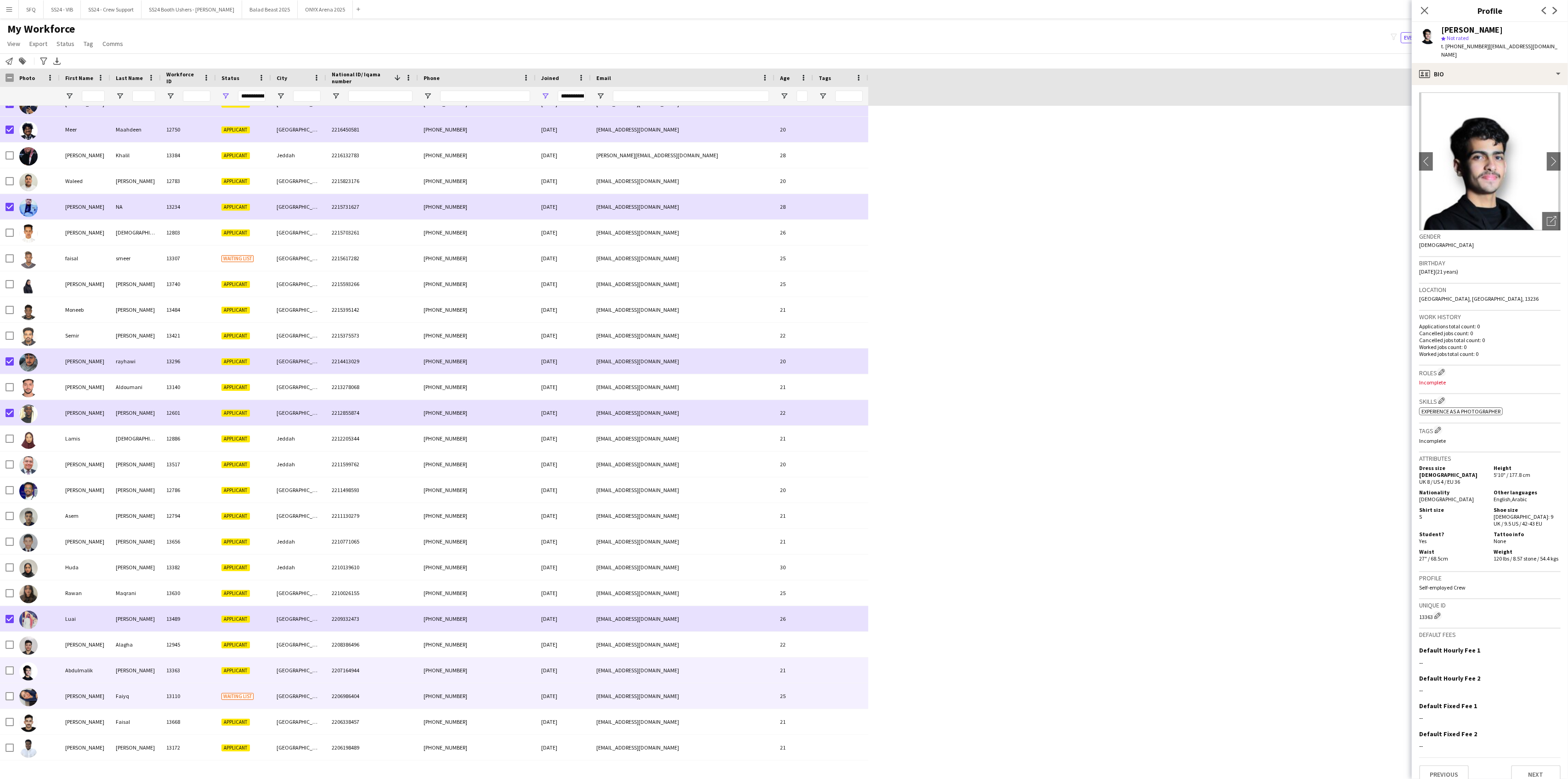
click at [26, 631] on img at bounding box center [29, 697] width 18 height 18
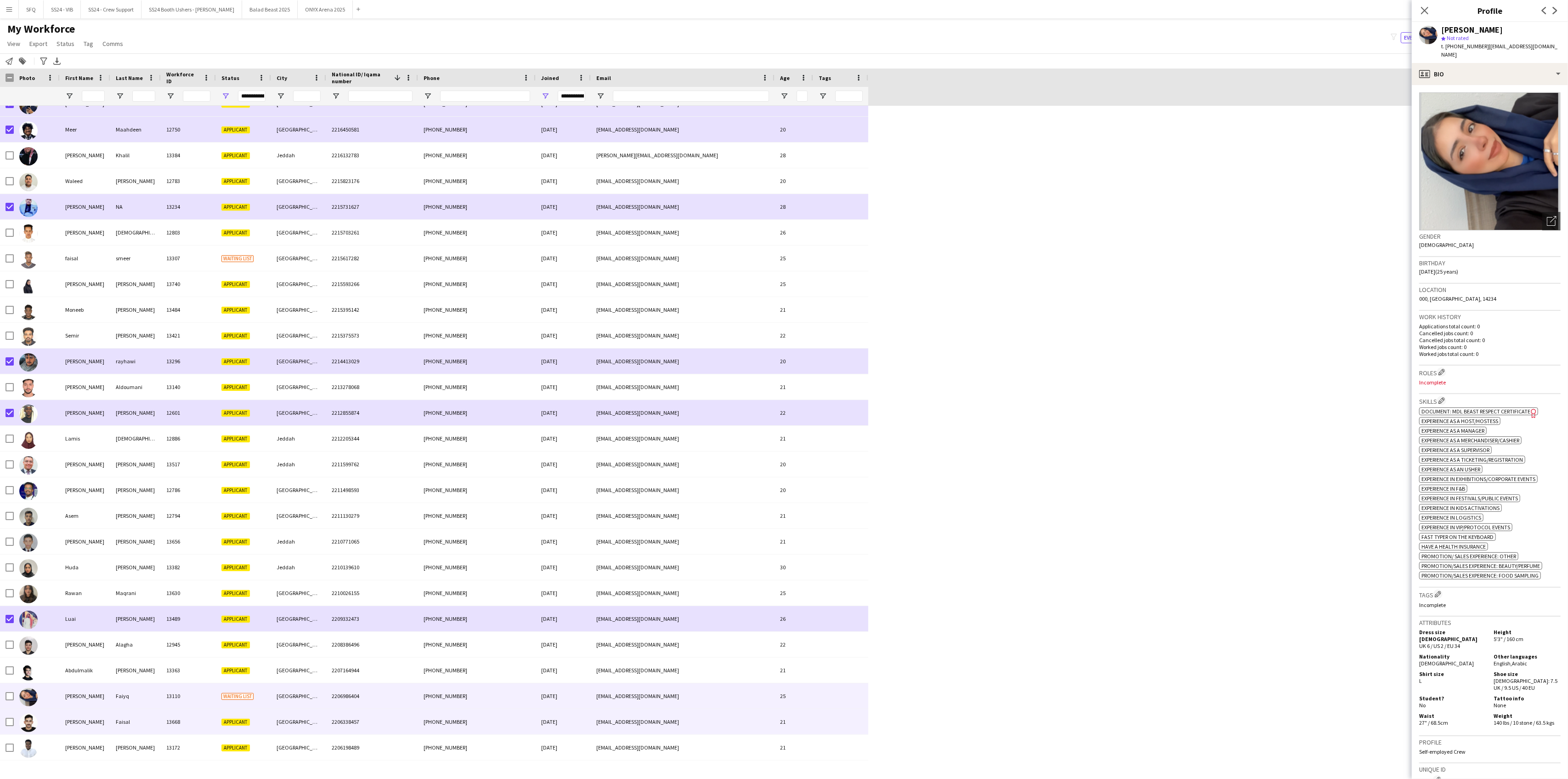
click at [38, 631] on div at bounding box center [37, 722] width 46 height 26
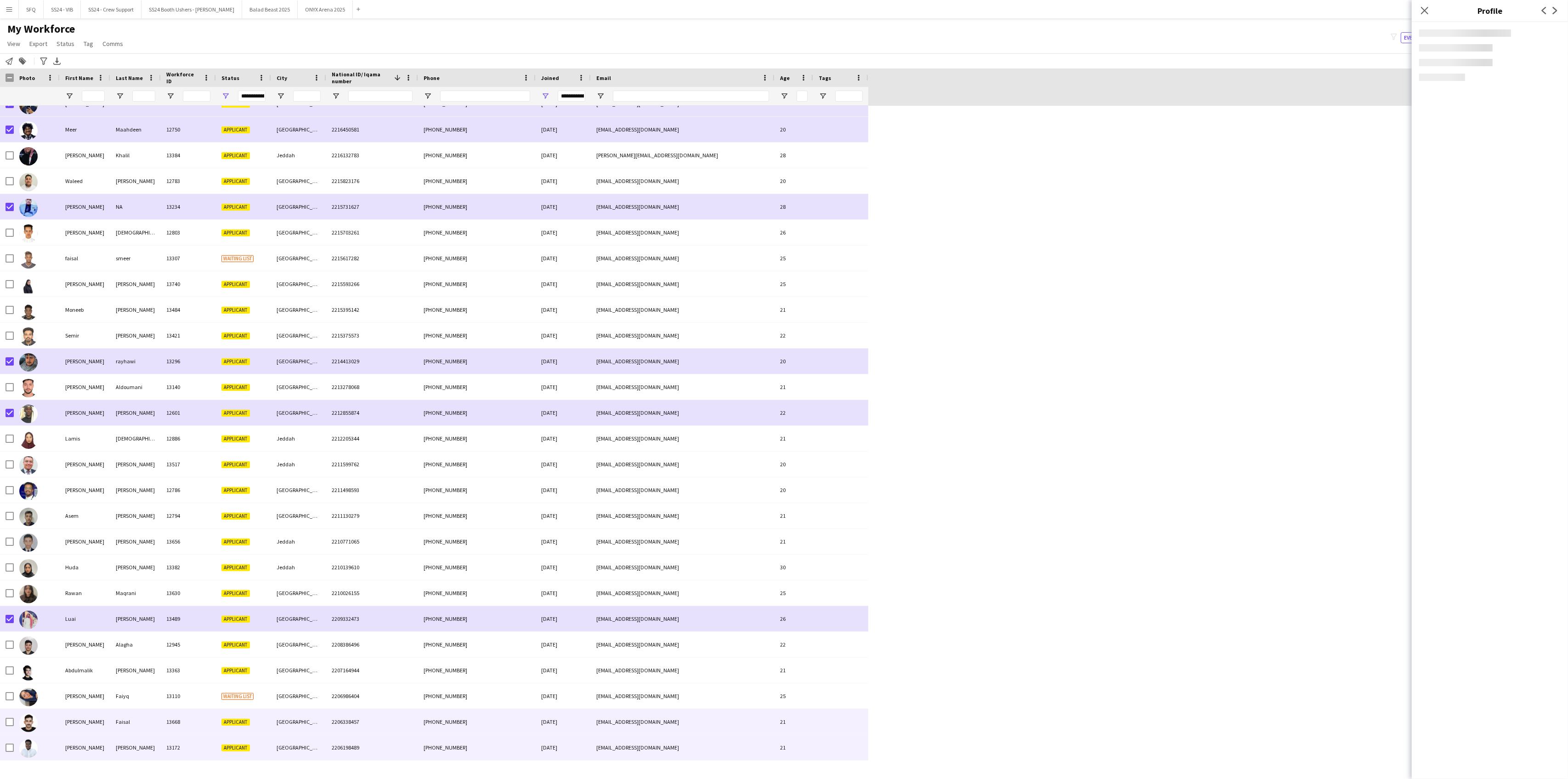
click at [41, 631] on div at bounding box center [37, 747] width 46 height 26
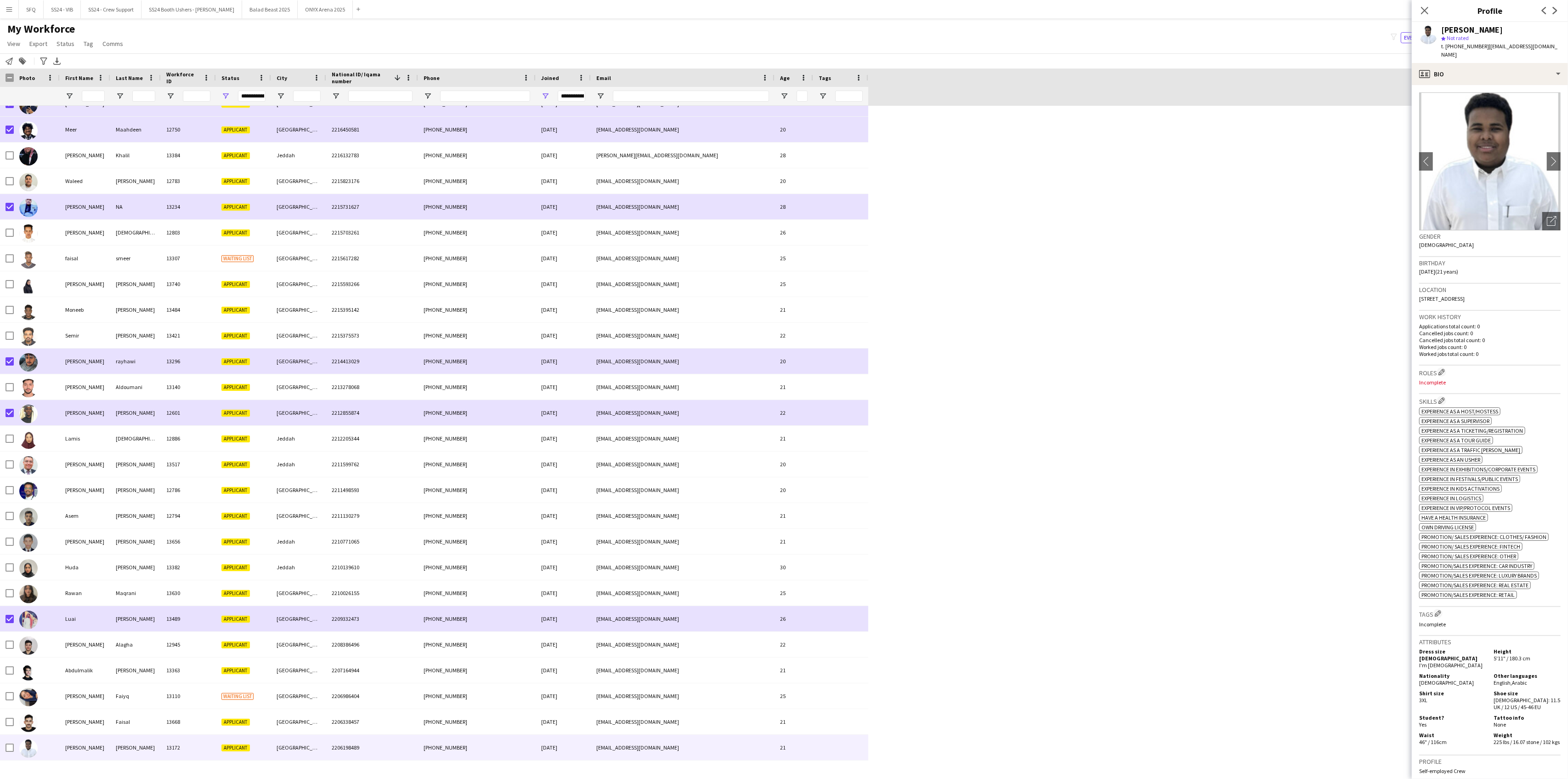
scroll to position [3432, 0]
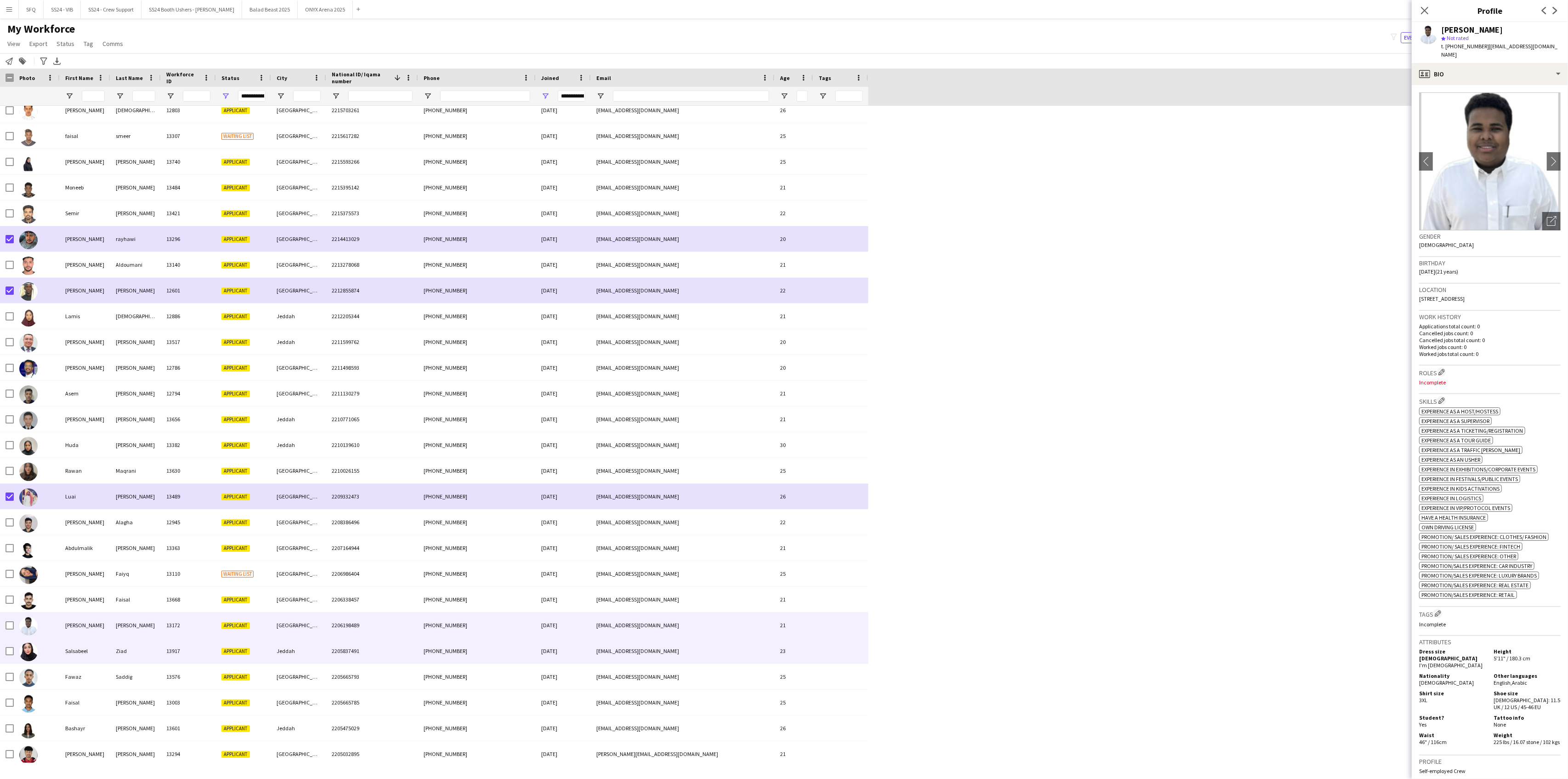
click at [38, 631] on div at bounding box center [37, 651] width 46 height 26
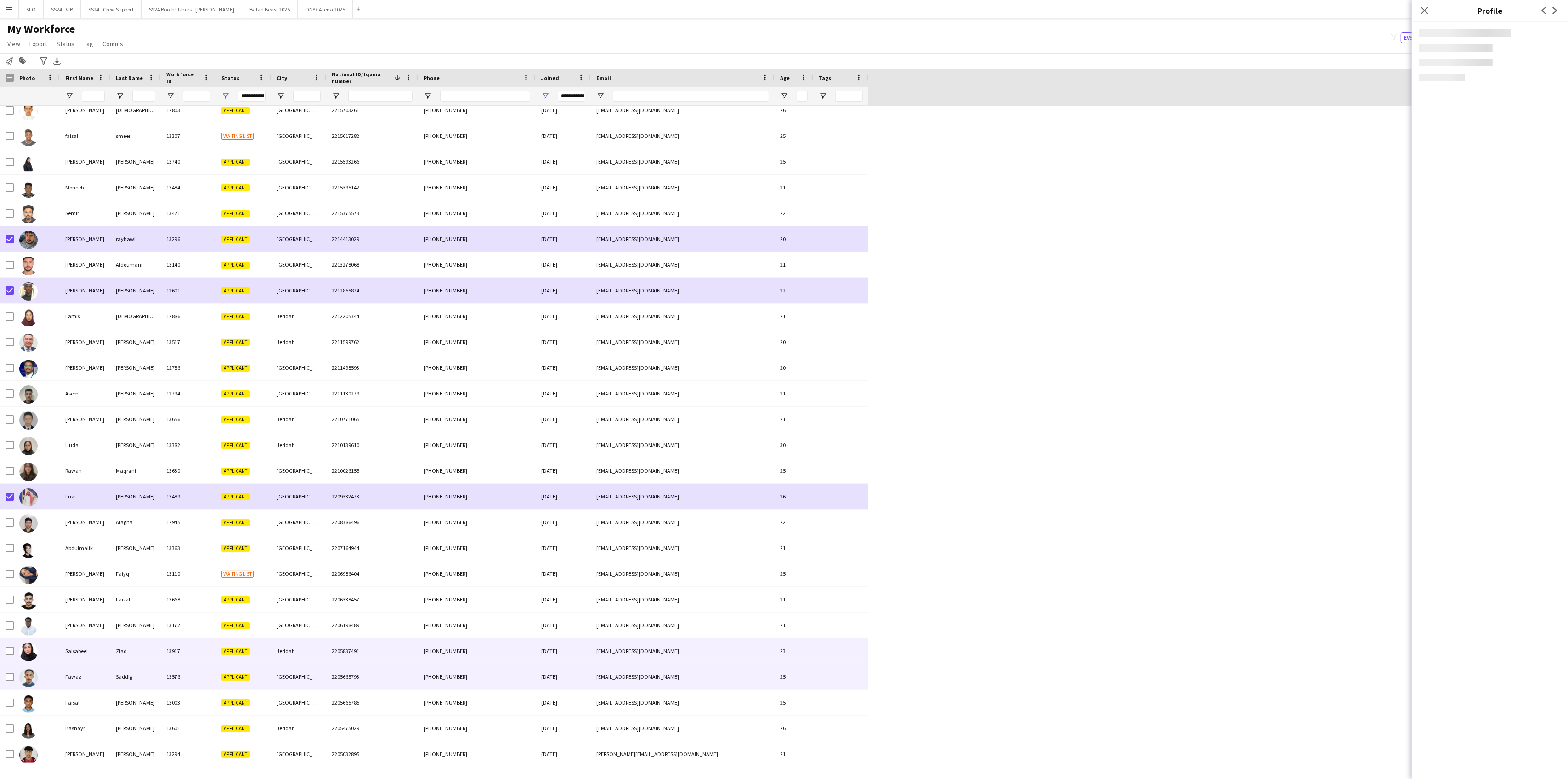
click at [44, 631] on div at bounding box center [37, 677] width 46 height 26
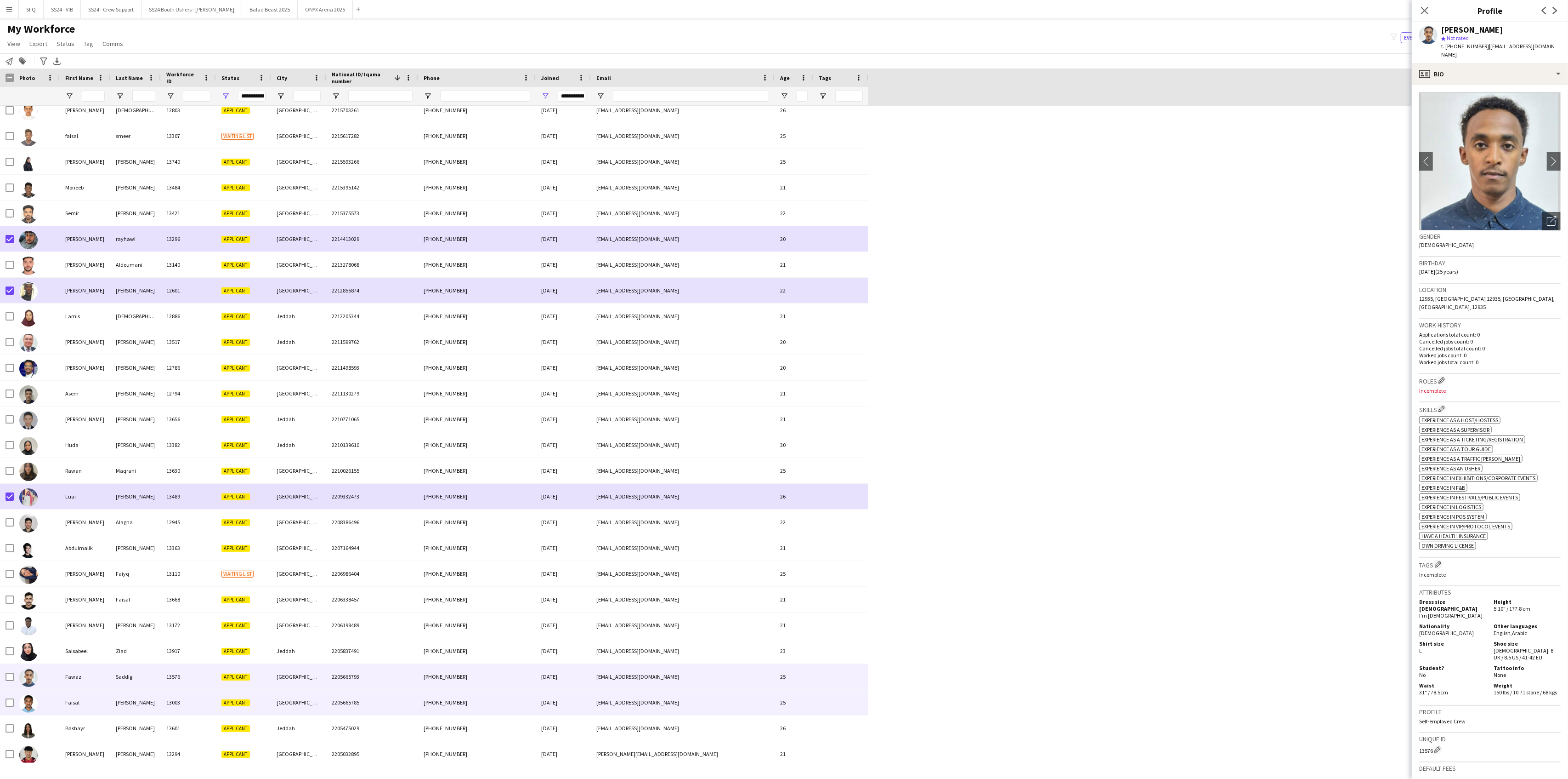
click at [52, 631] on div at bounding box center [37, 702] width 46 height 26
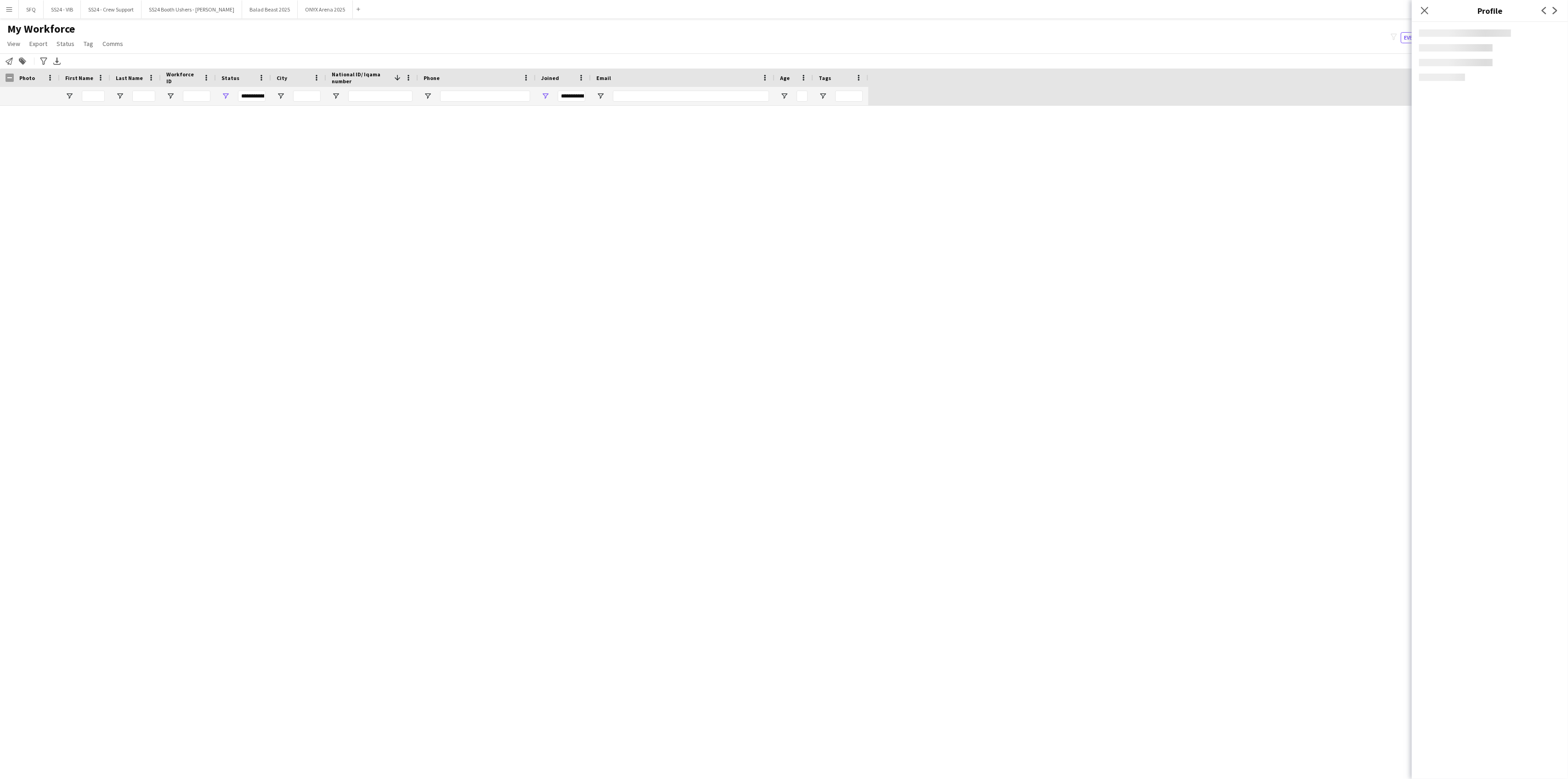
scroll to position [3432, 0]
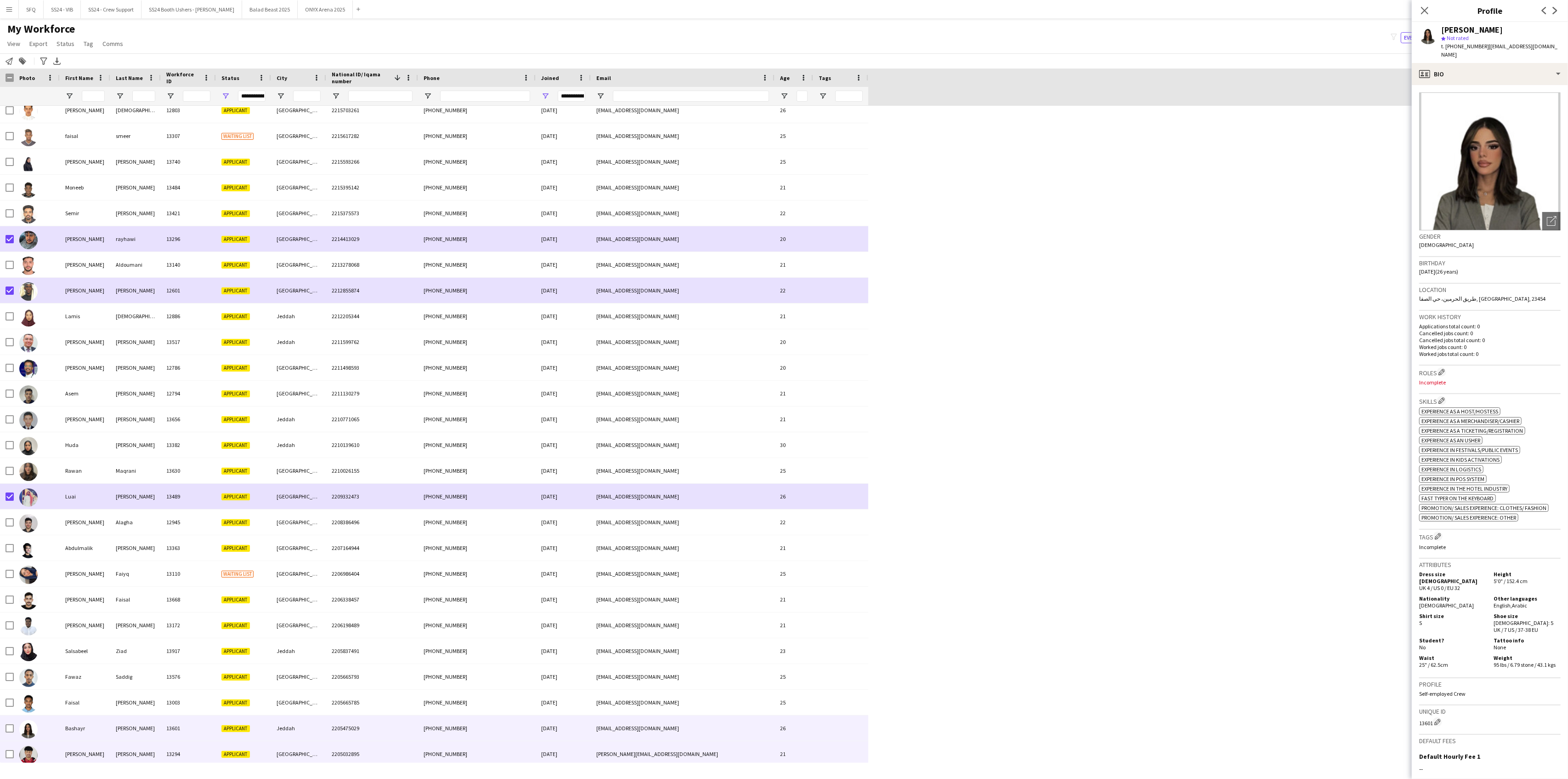
click at [60, 751] on div "[PERSON_NAME]" at bounding box center [85, 754] width 51 height 26
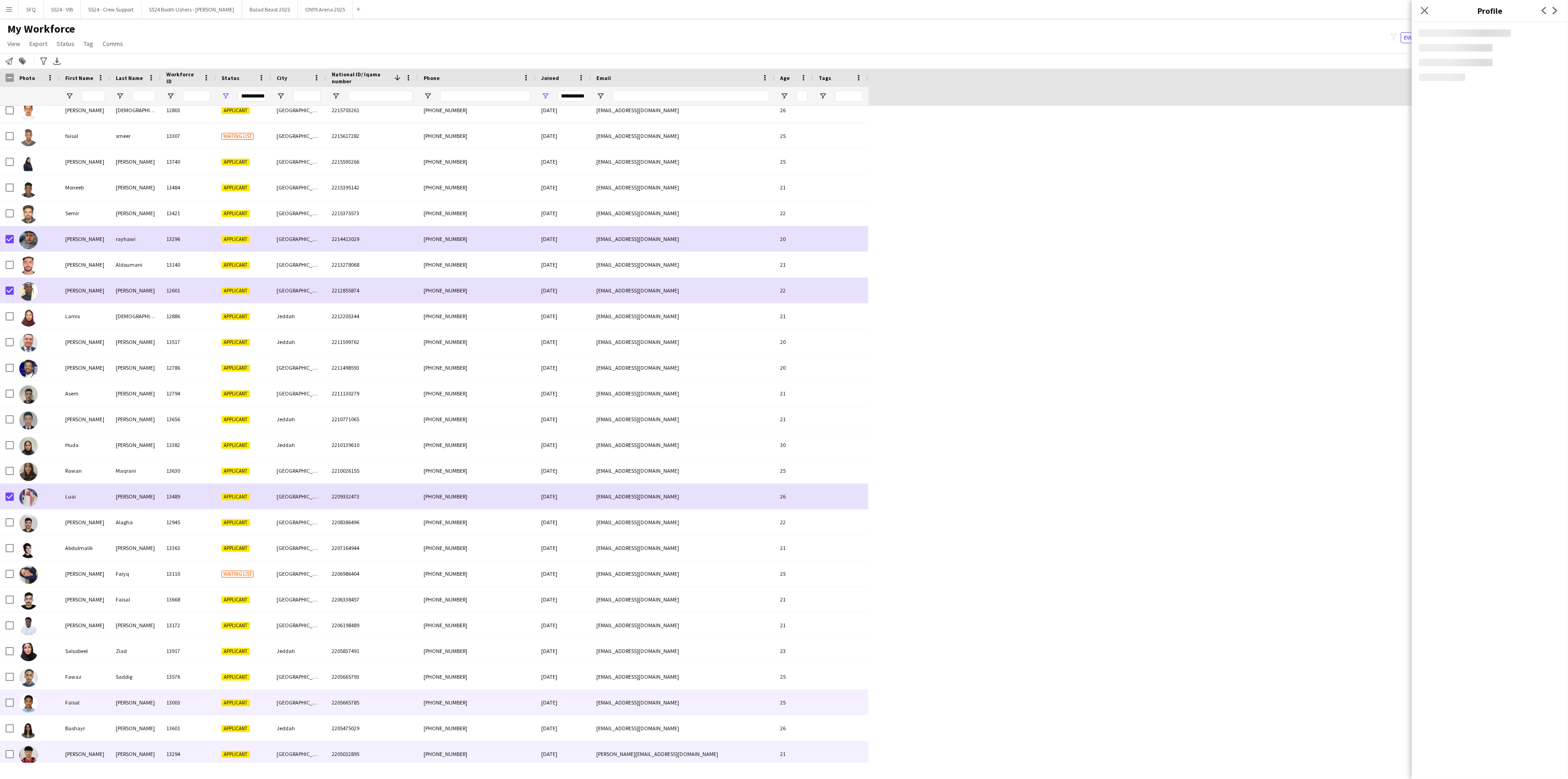
scroll to position [3494, 0]
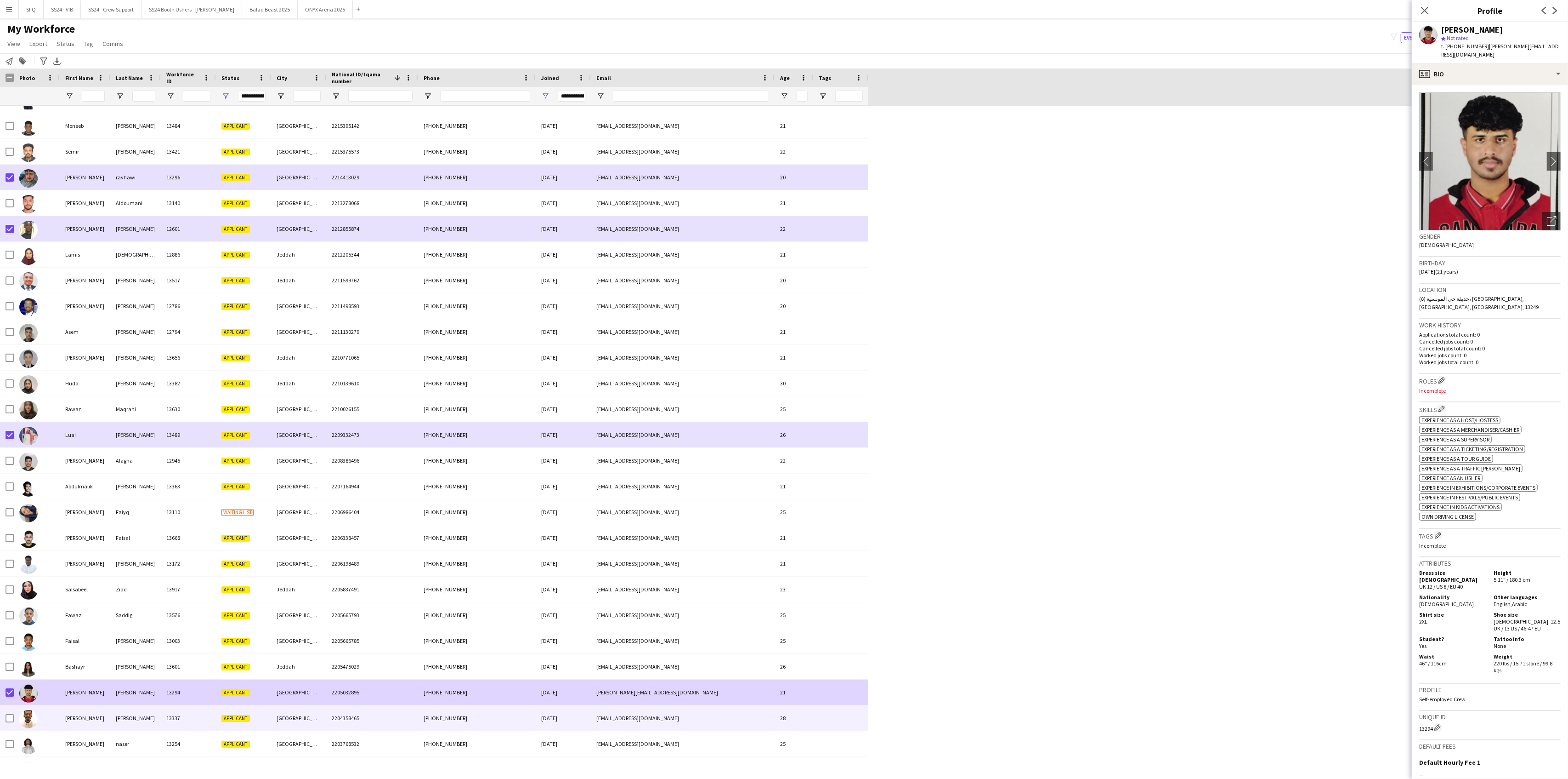
click at [65, 722] on div "[PERSON_NAME]" at bounding box center [85, 718] width 51 height 26
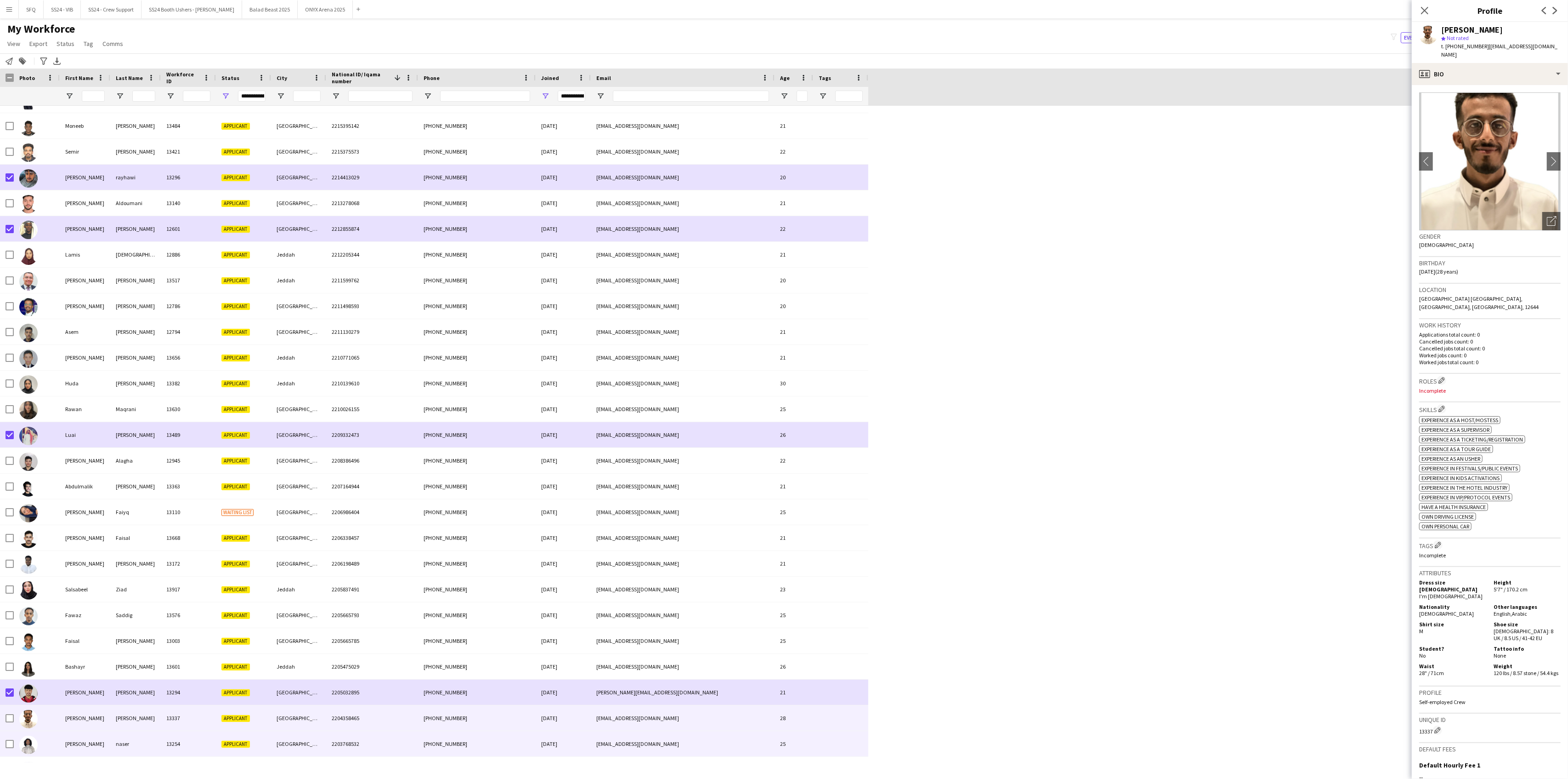
click at [24, 739] on img at bounding box center [29, 745] width 18 height 18
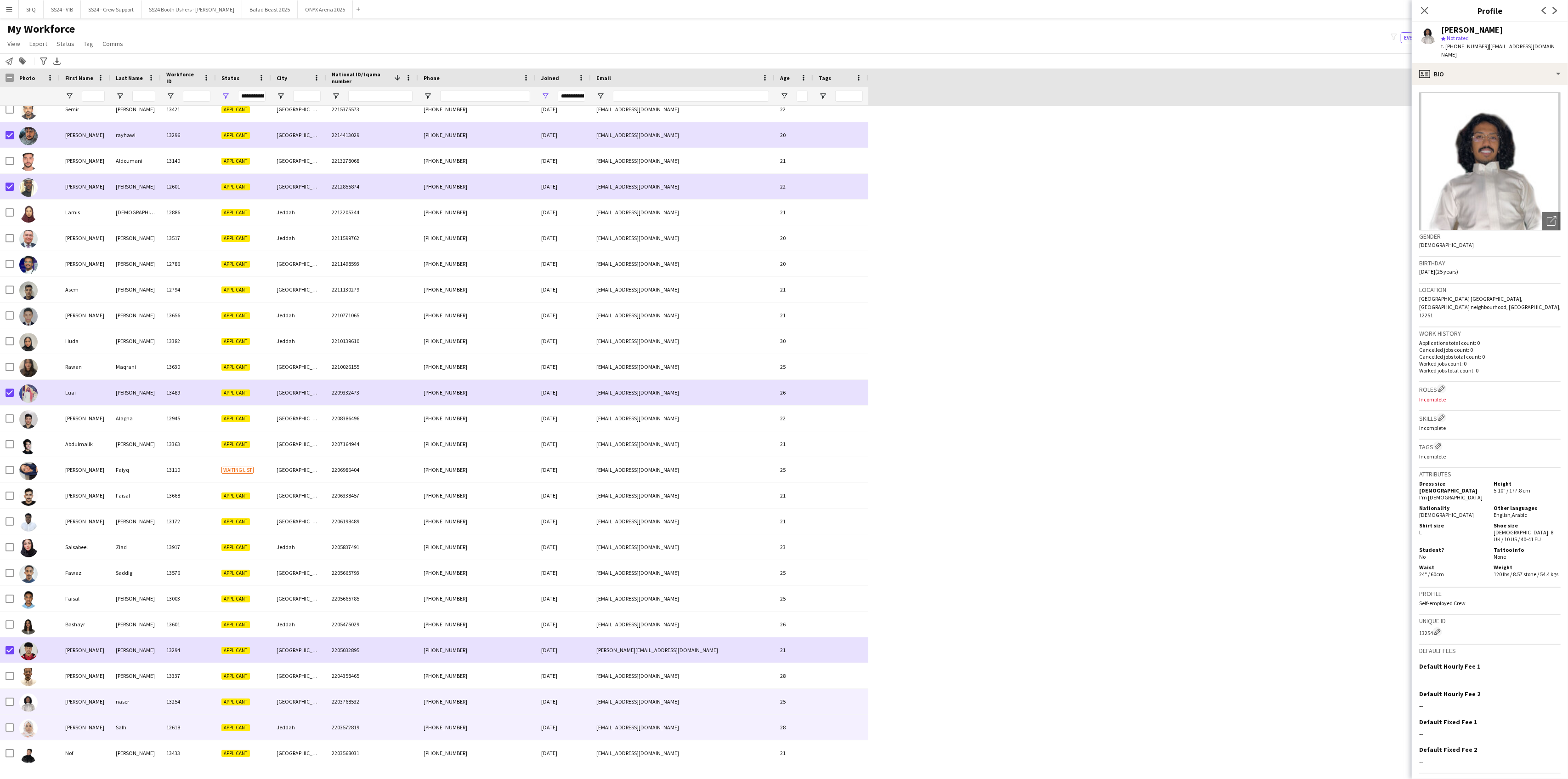
scroll to position [3616, 0]
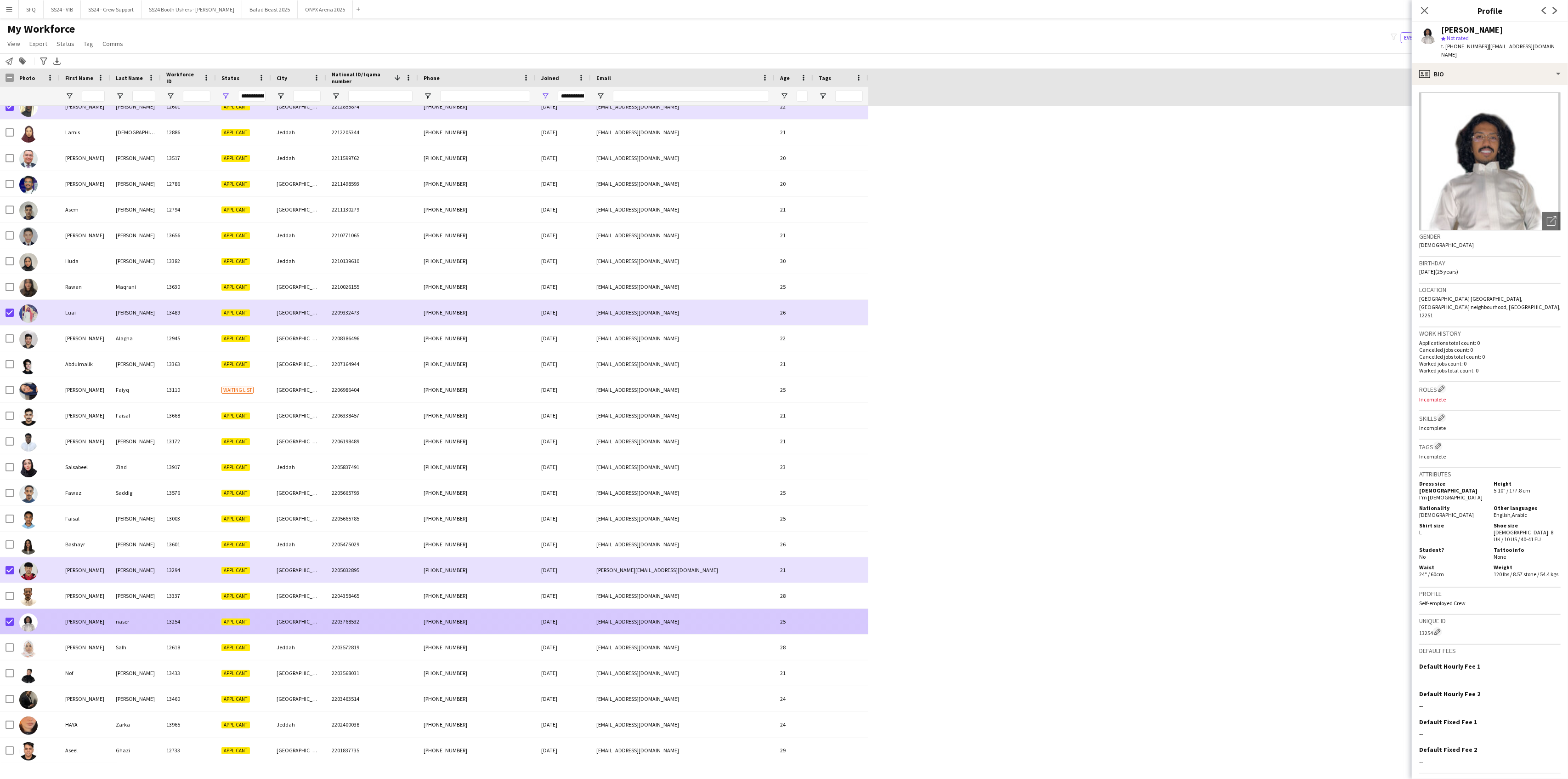
click at [72, 618] on div "[PERSON_NAME]" at bounding box center [85, 621] width 51 height 26
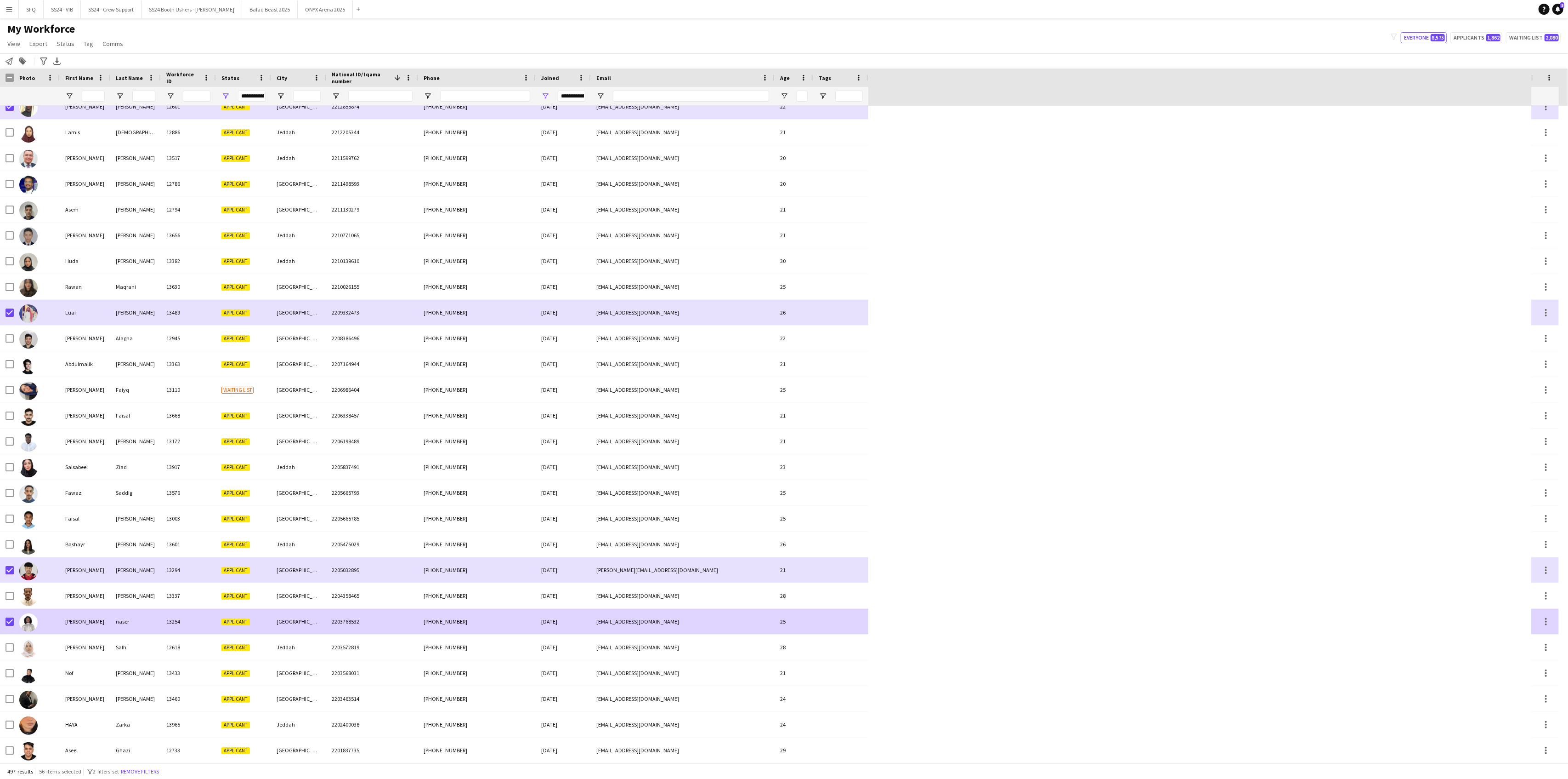
click at [72, 618] on div "[PERSON_NAME]" at bounding box center [85, 621] width 51 height 26
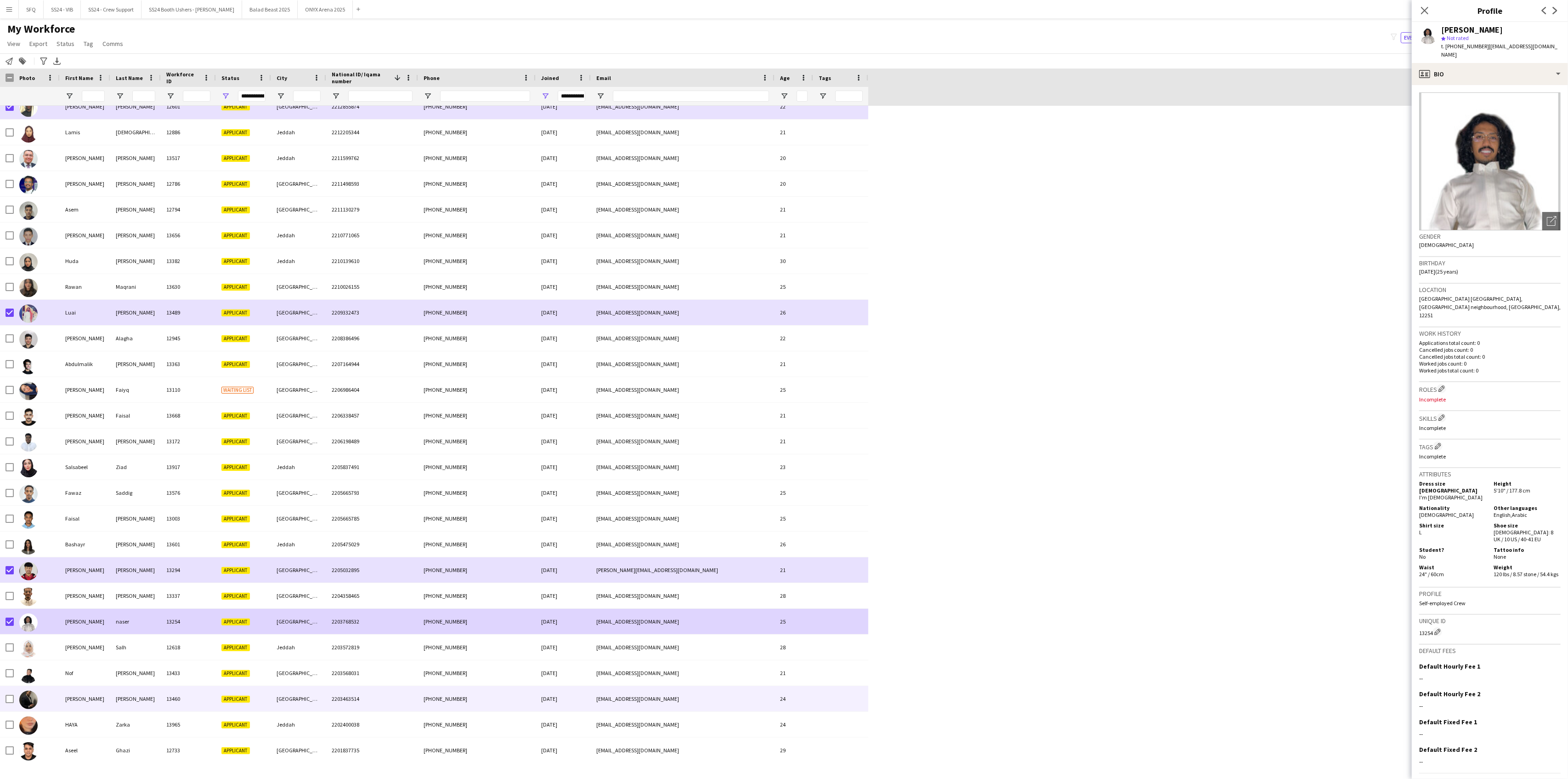
click at [65, 692] on div "[PERSON_NAME]" at bounding box center [85, 699] width 51 height 26
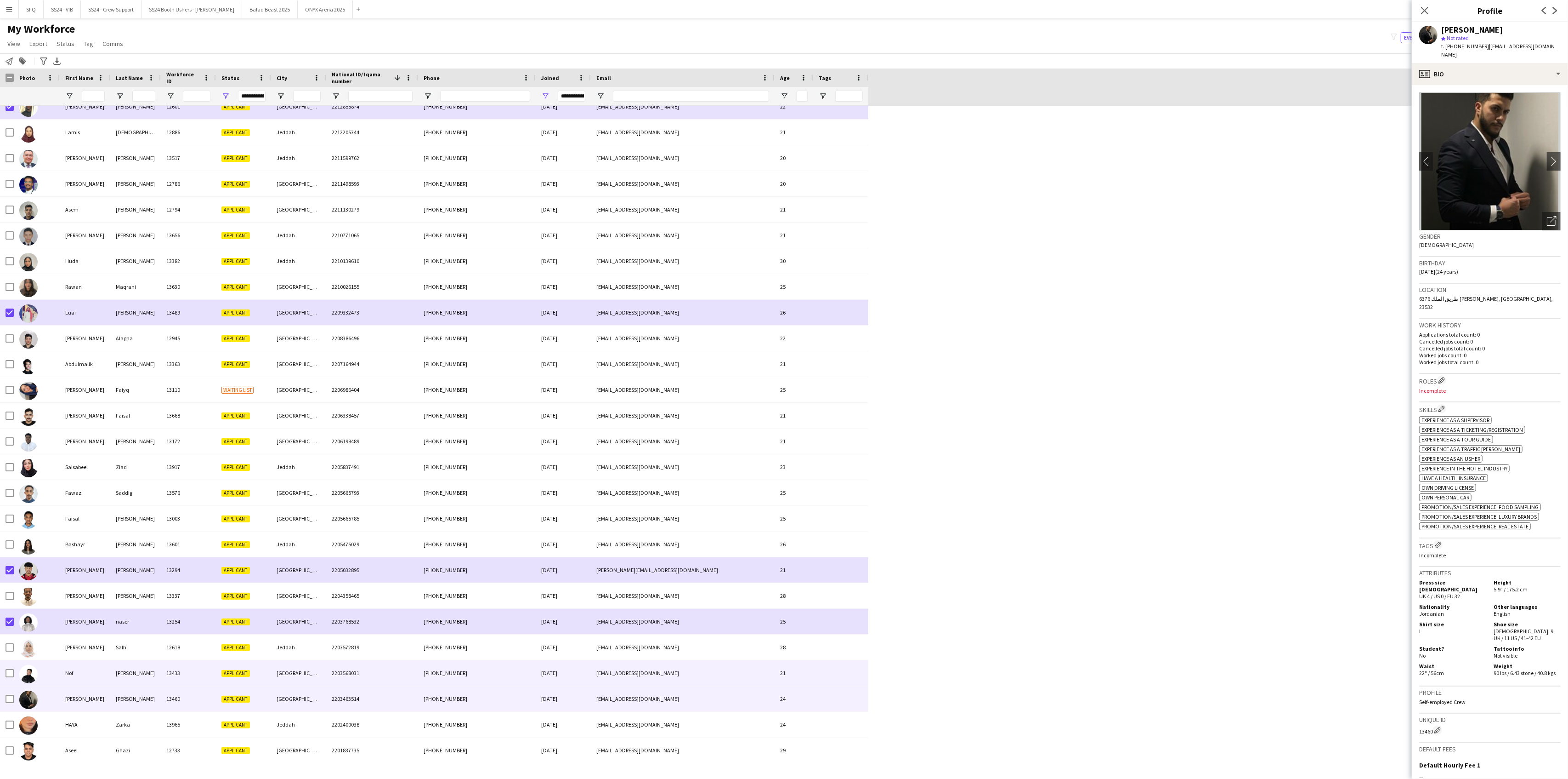
click at [31, 672] on img at bounding box center [29, 674] width 18 height 18
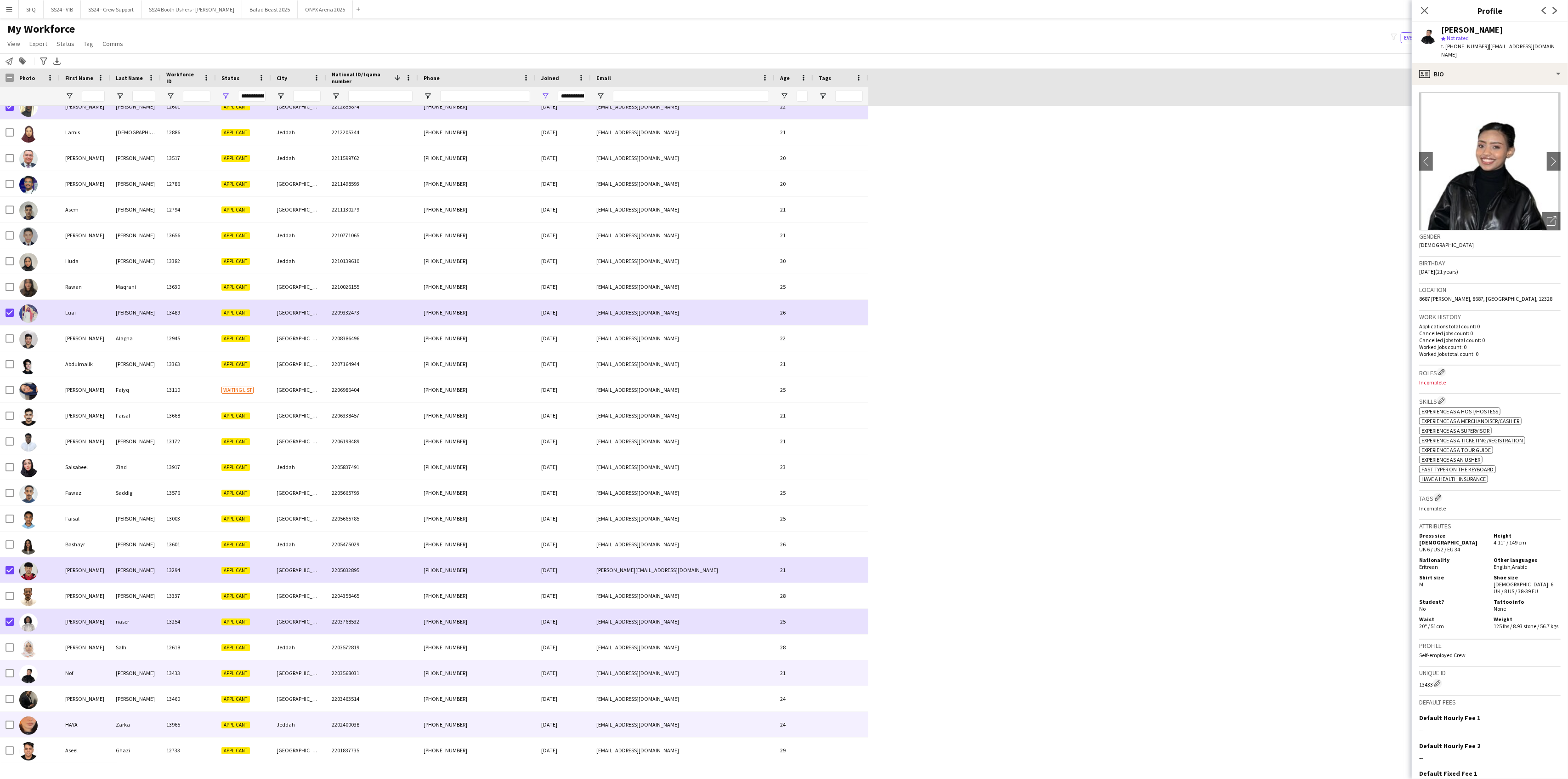
click at [43, 732] on div at bounding box center [37, 724] width 46 height 26
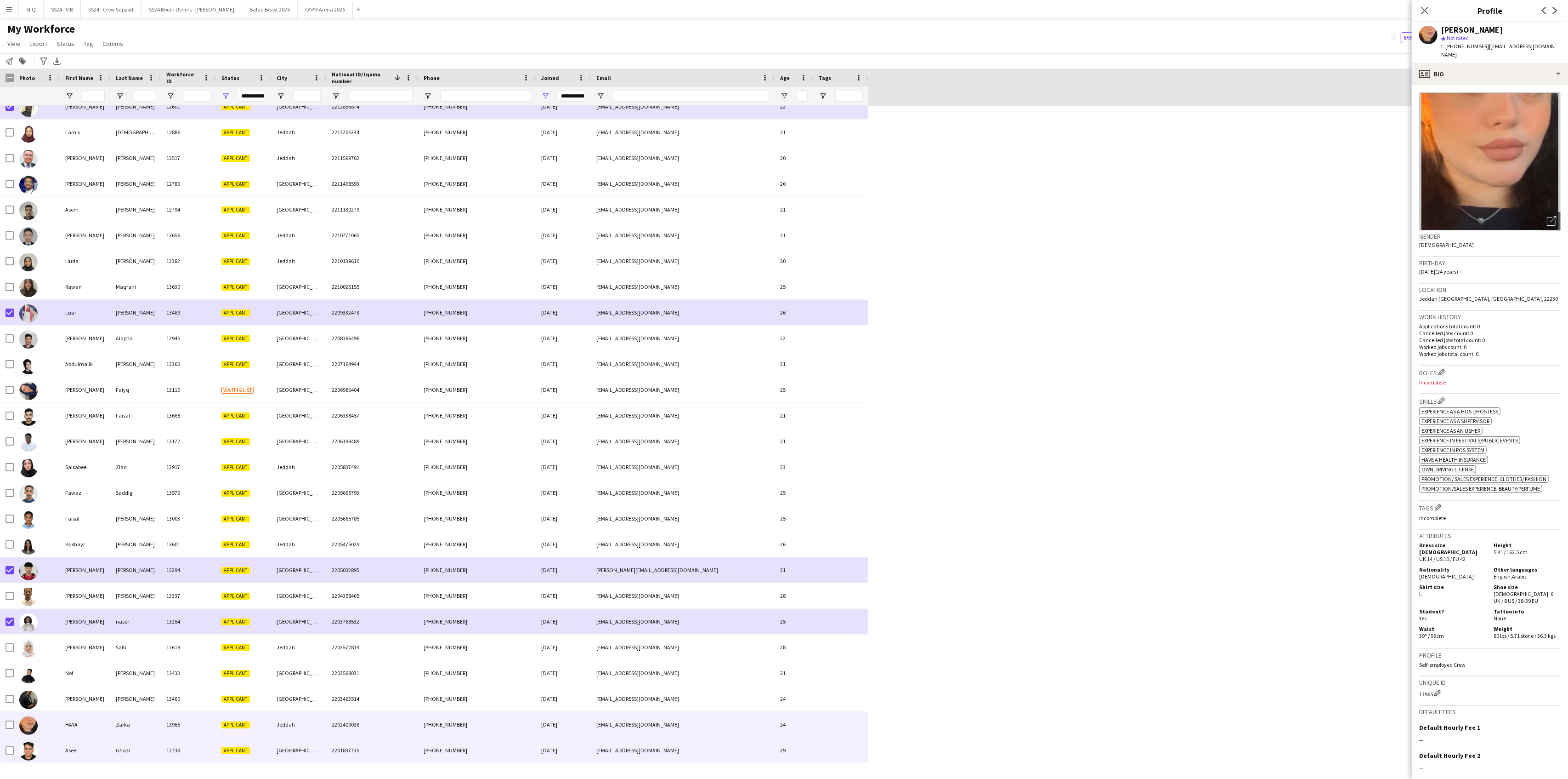
scroll to position [3678, 0]
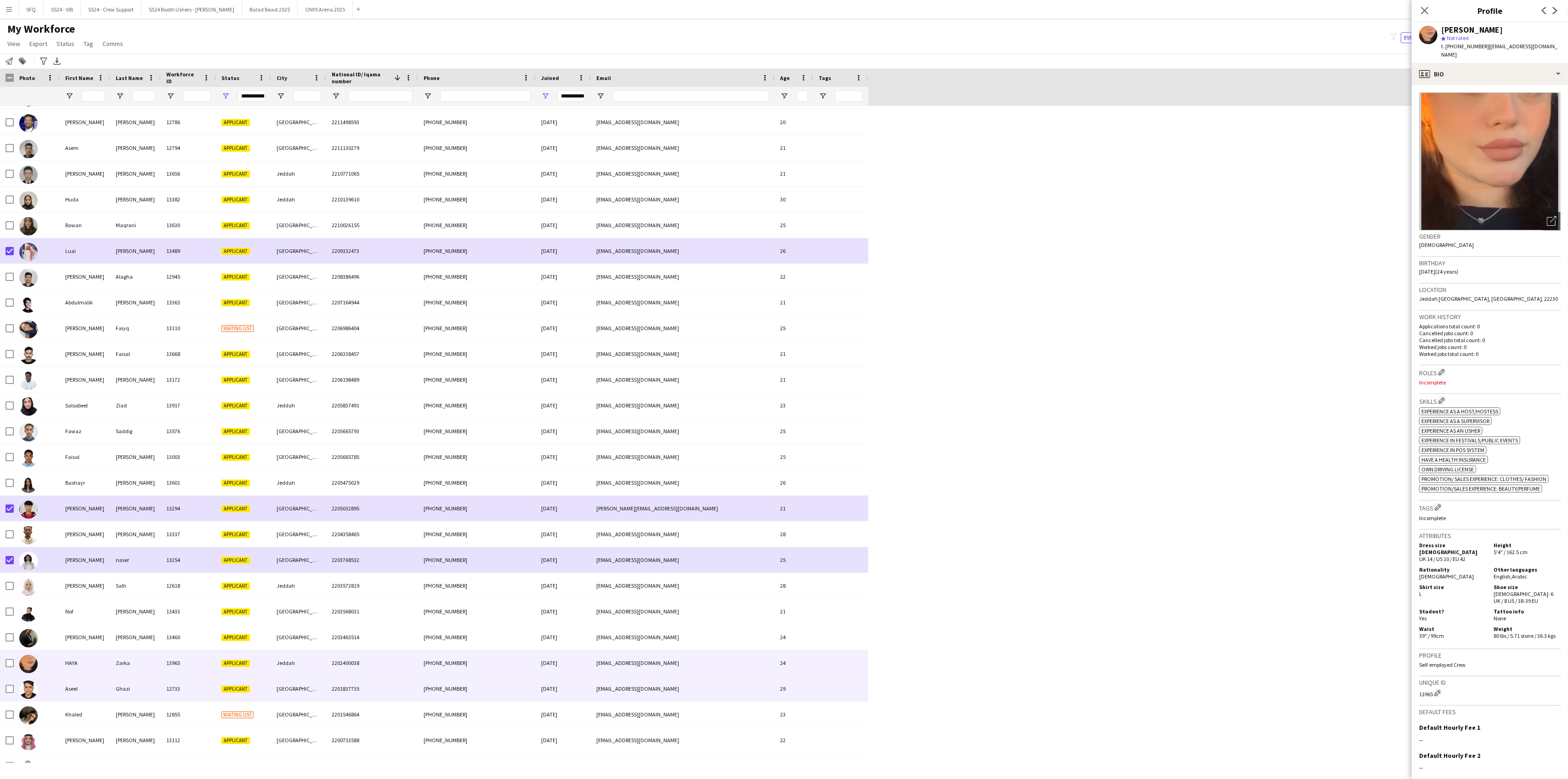
click at [47, 696] on div at bounding box center [37, 688] width 46 height 26
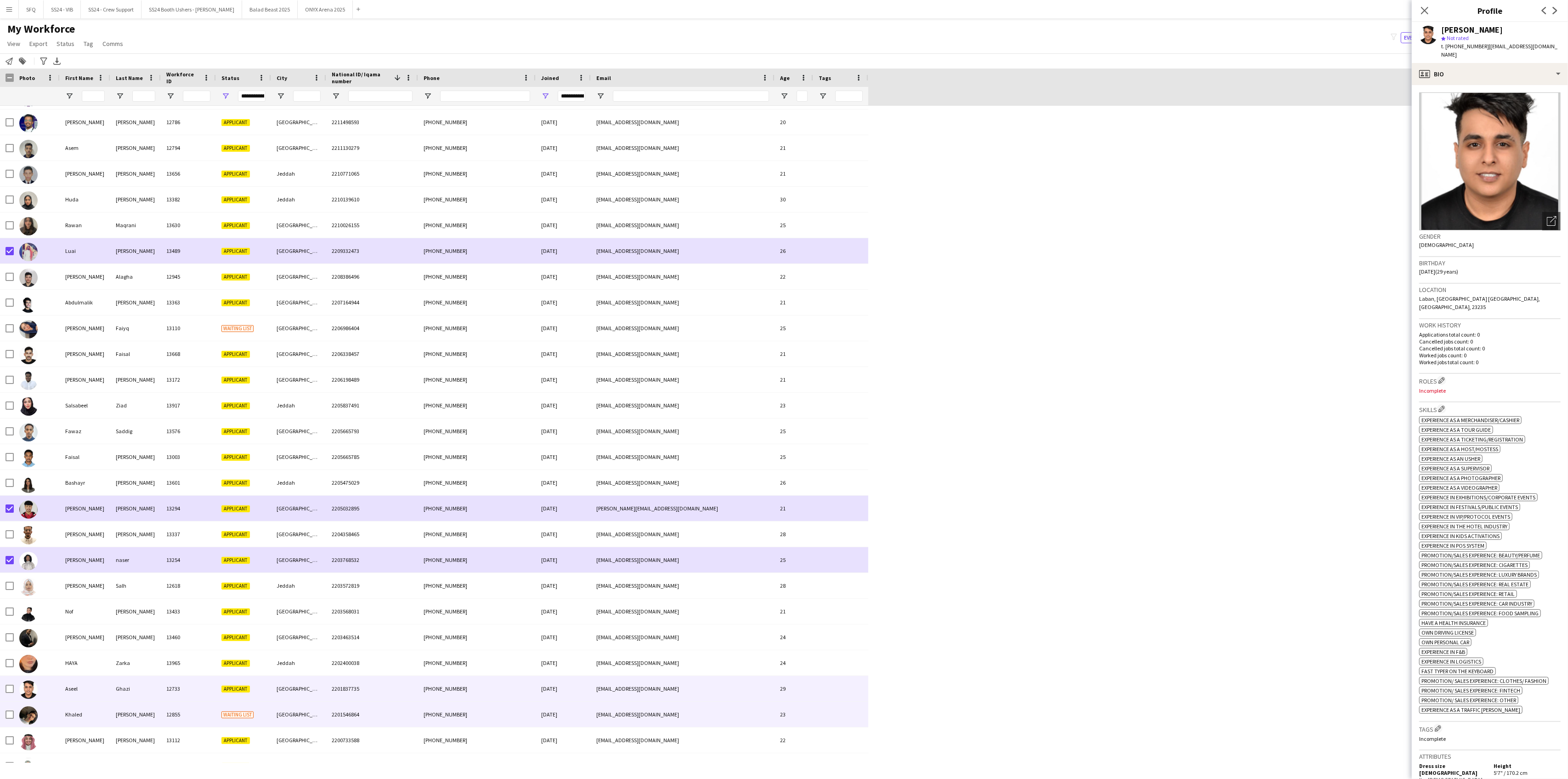
click at [49, 713] on div at bounding box center [37, 714] width 46 height 26
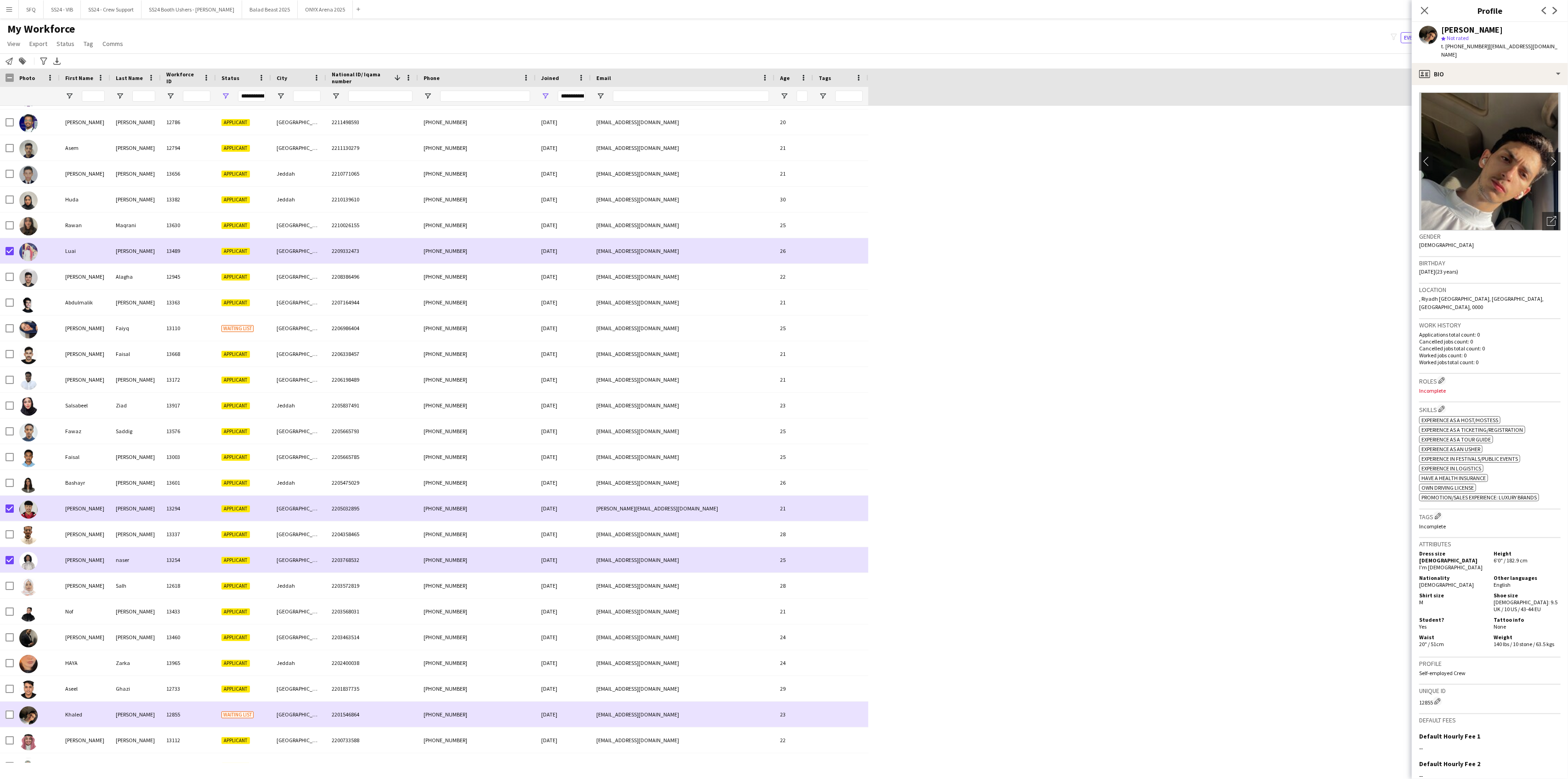
scroll to position [3800, 0]
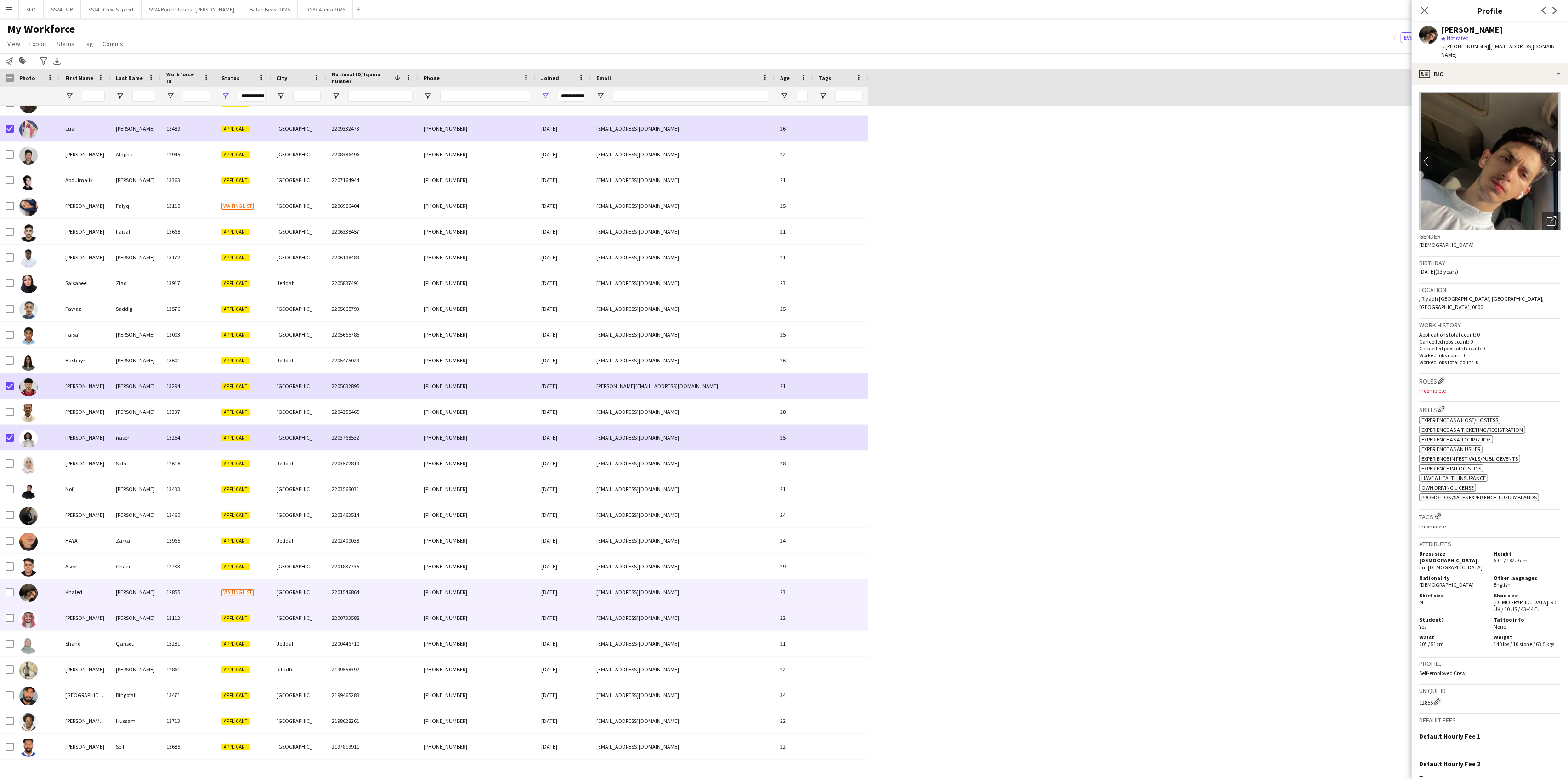
click at [65, 626] on div "[PERSON_NAME]" at bounding box center [85, 618] width 51 height 26
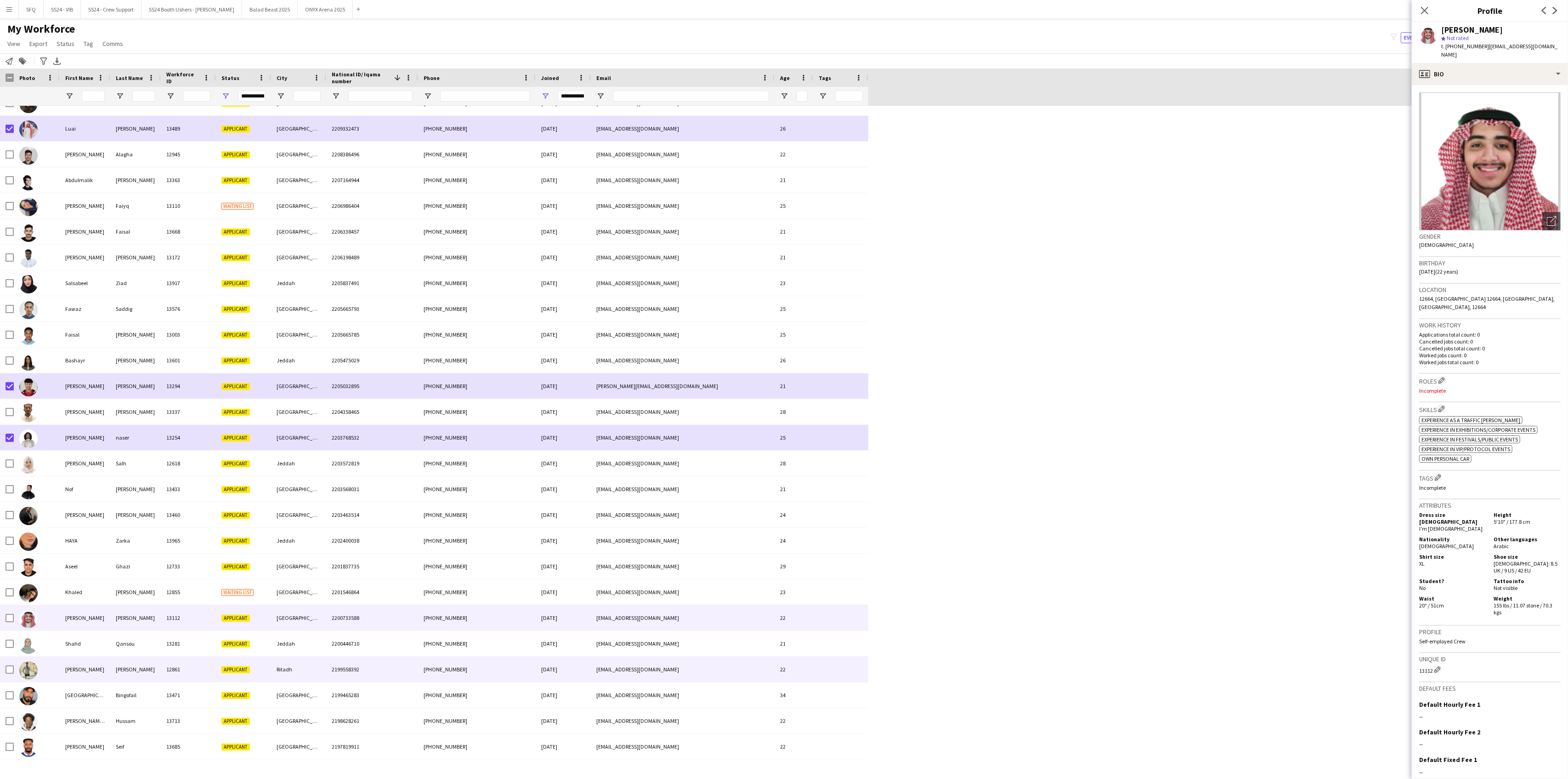
click at [32, 664] on img at bounding box center [29, 670] width 18 height 18
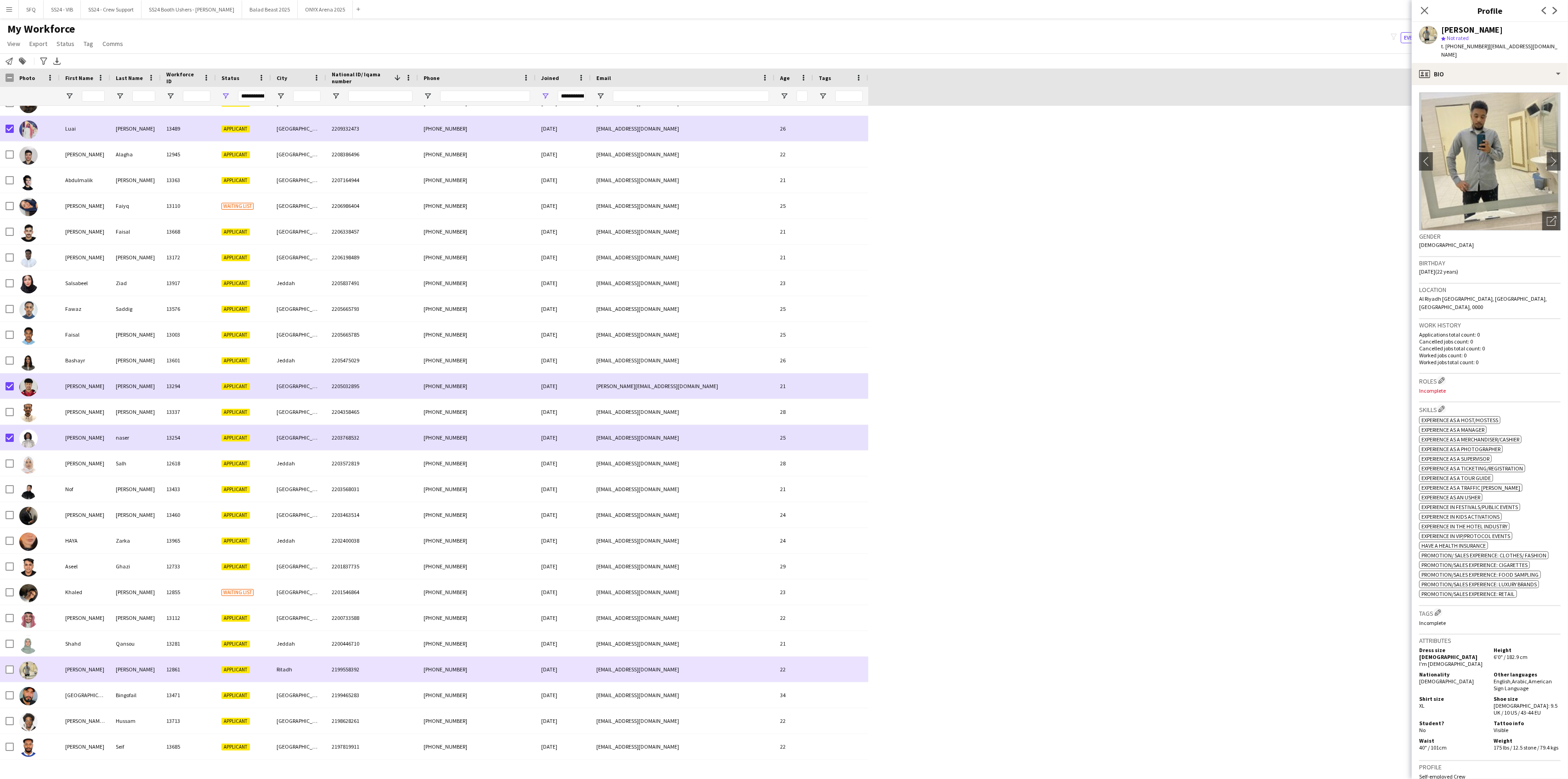
click at [9, 664] on div at bounding box center [10, 669] width 9 height 26
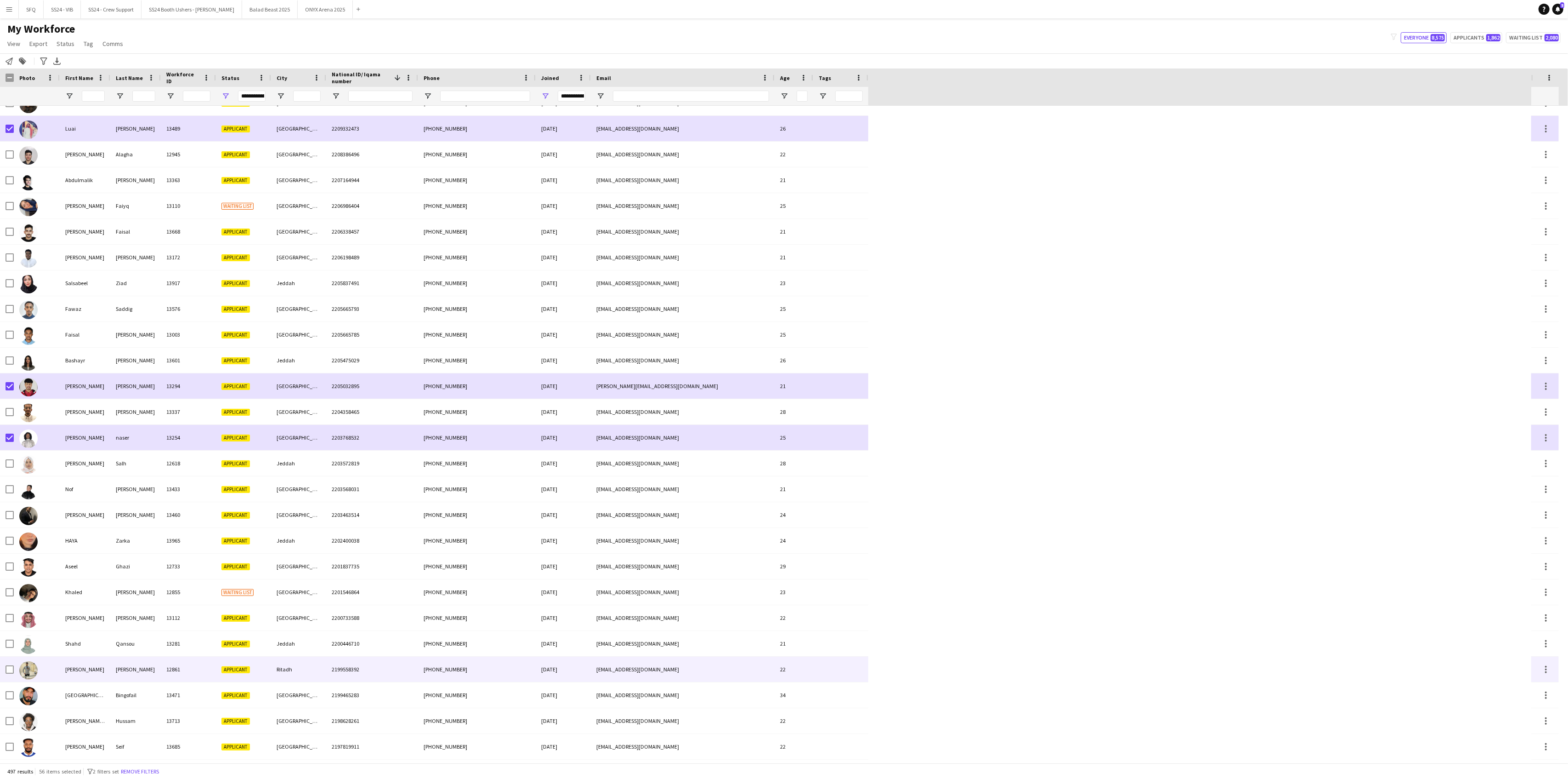
click at [71, 671] on div "[PERSON_NAME]" at bounding box center [85, 669] width 51 height 26
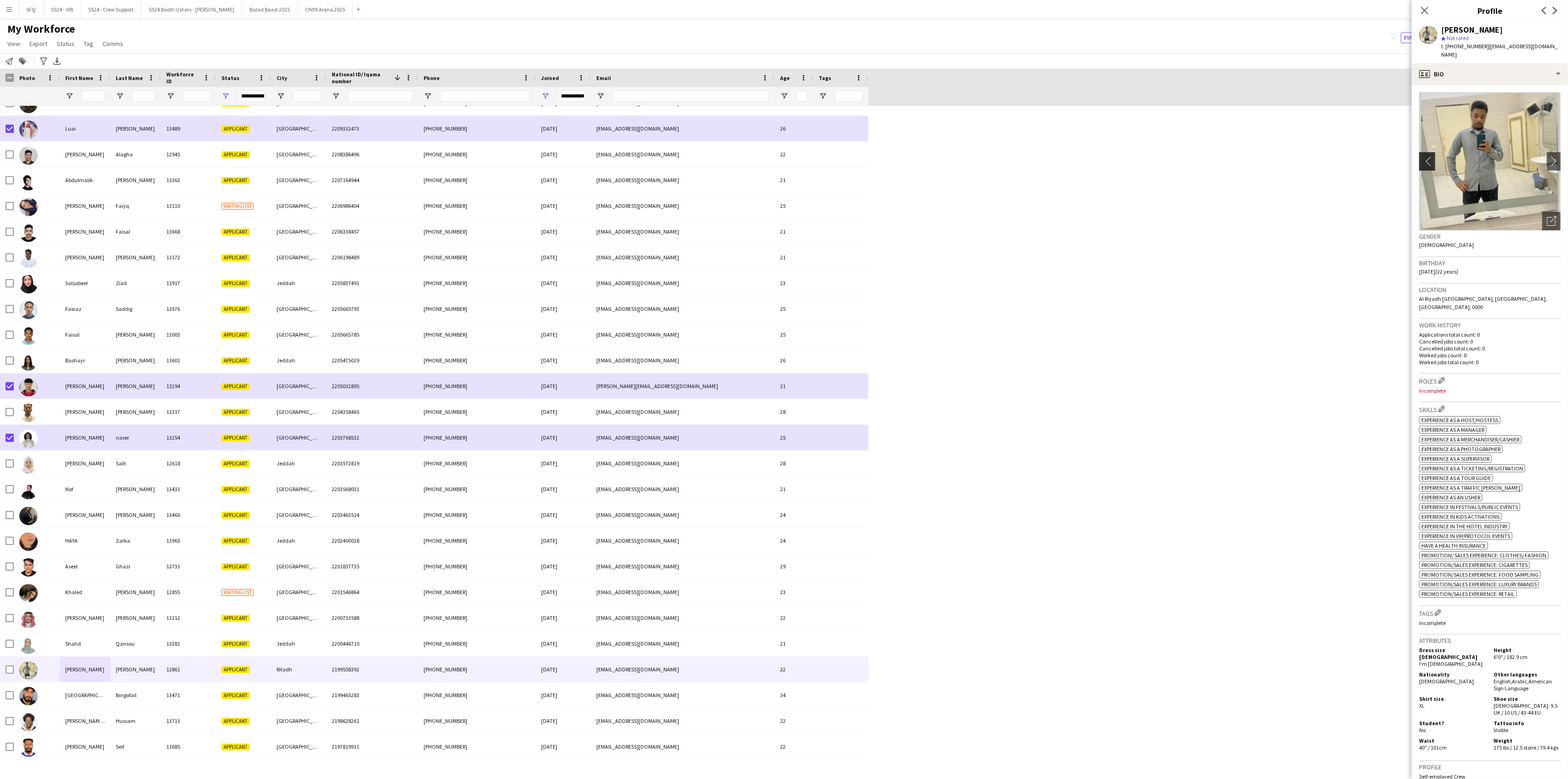
click at [1421, 157] on app-icon "chevron-left" at bounding box center [1426, 161] width 14 height 10
click at [1547, 216] on icon "Open photos pop-in" at bounding box center [1552, 221] width 10 height 10
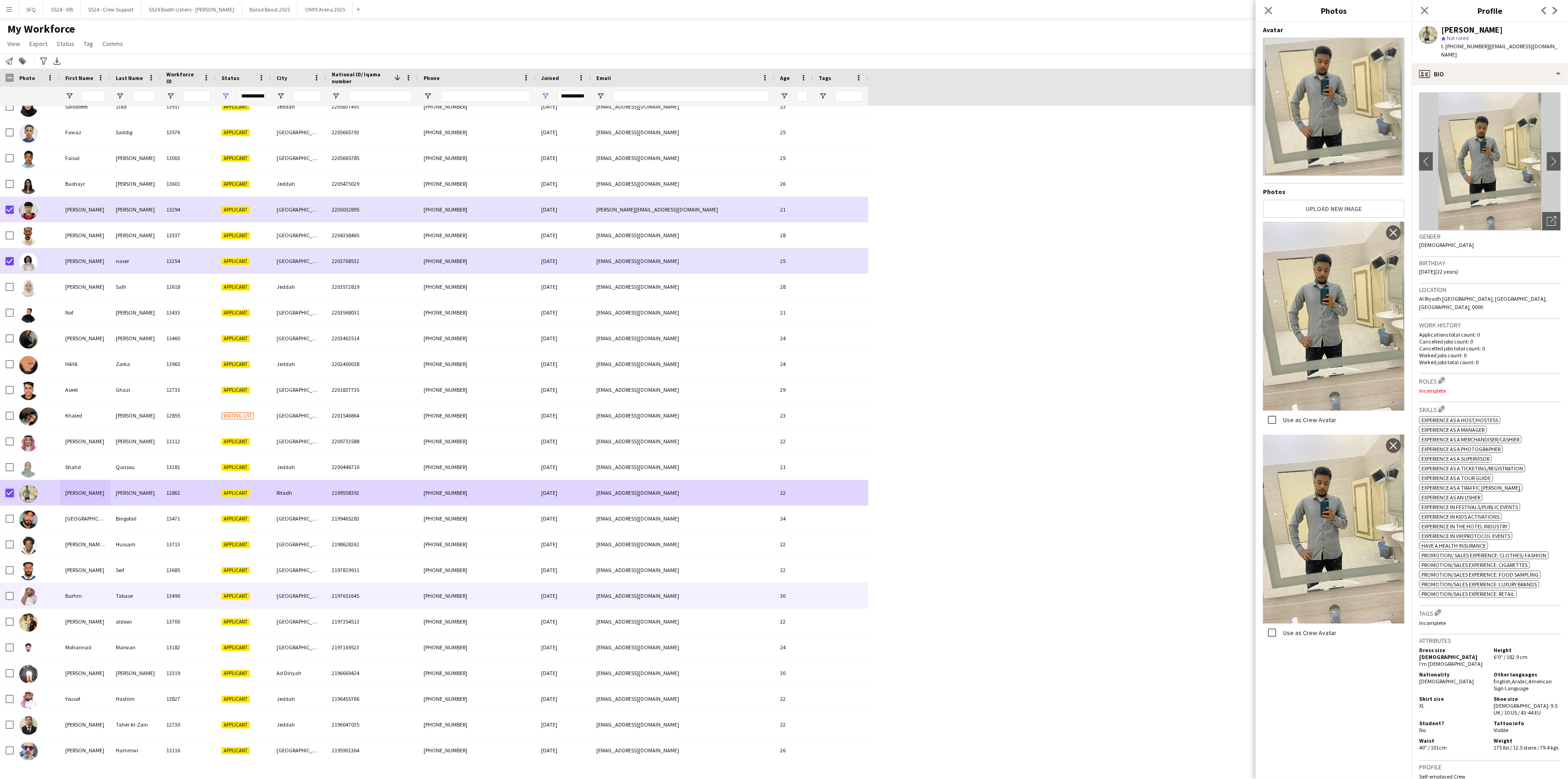
scroll to position [3984, 0]
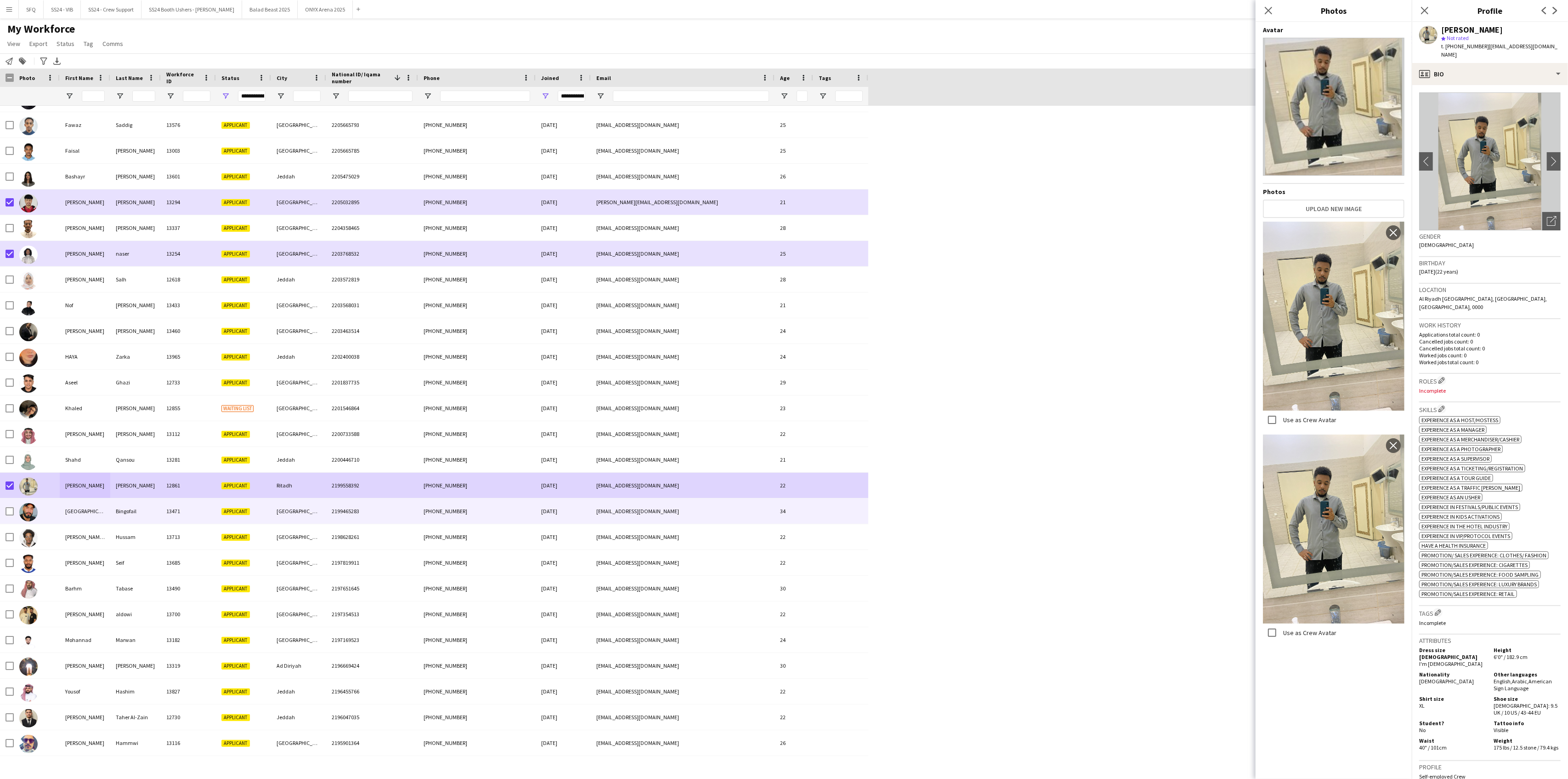
click at [28, 514] on img at bounding box center [29, 512] width 18 height 18
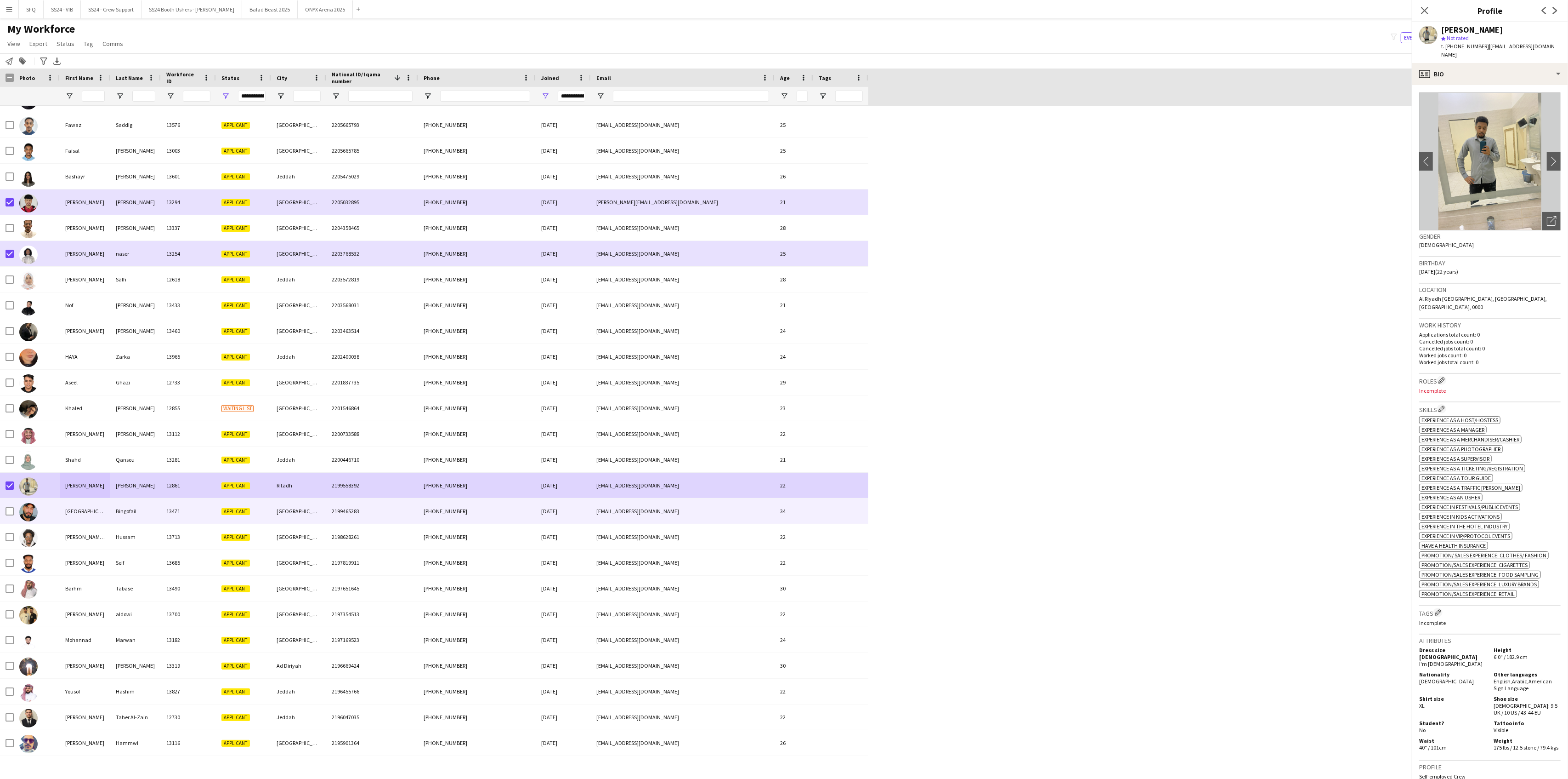
click at [27, 543] on img at bounding box center [29, 538] width 18 height 18
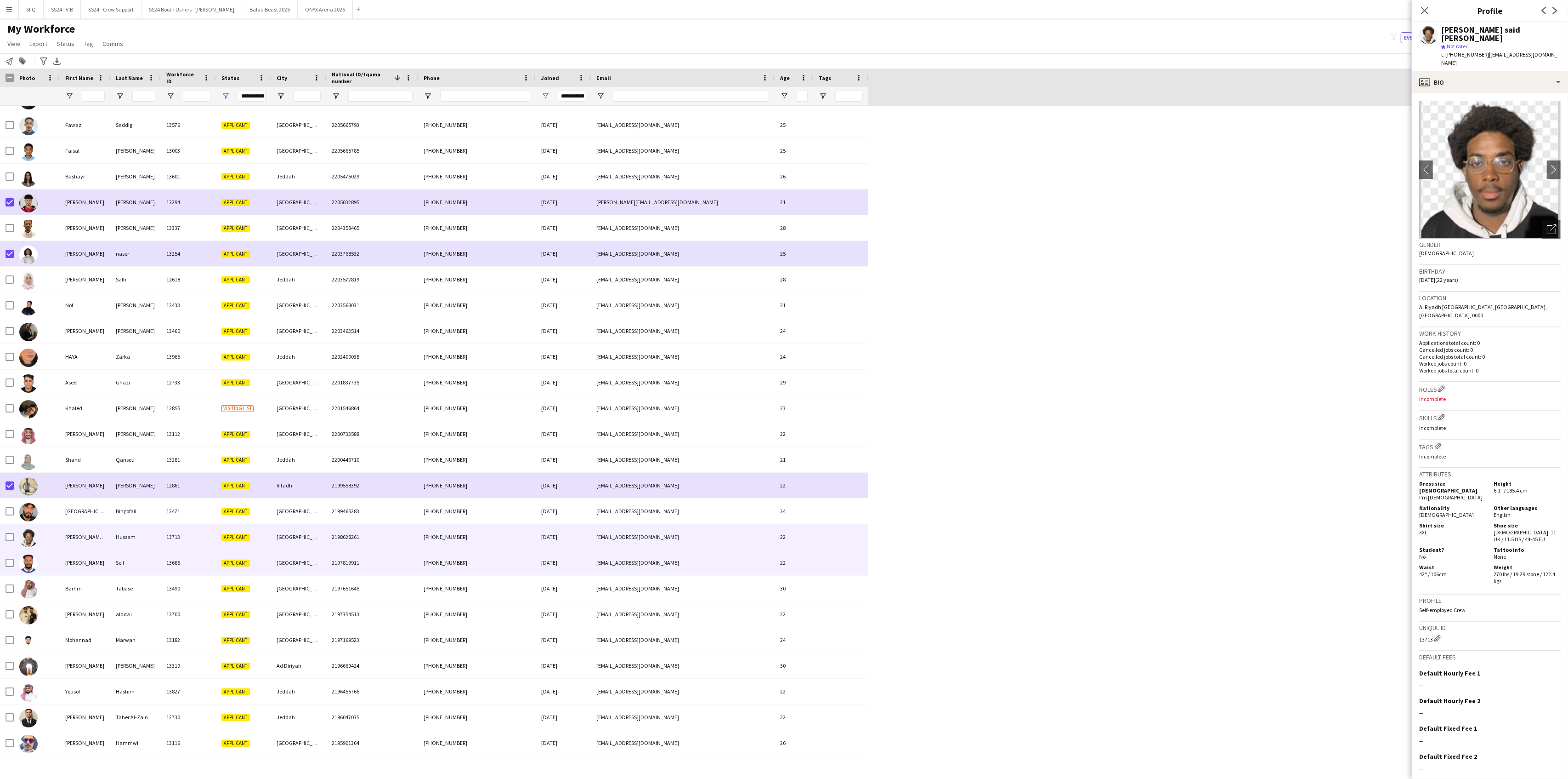
click at [44, 554] on div at bounding box center [37, 563] width 46 height 26
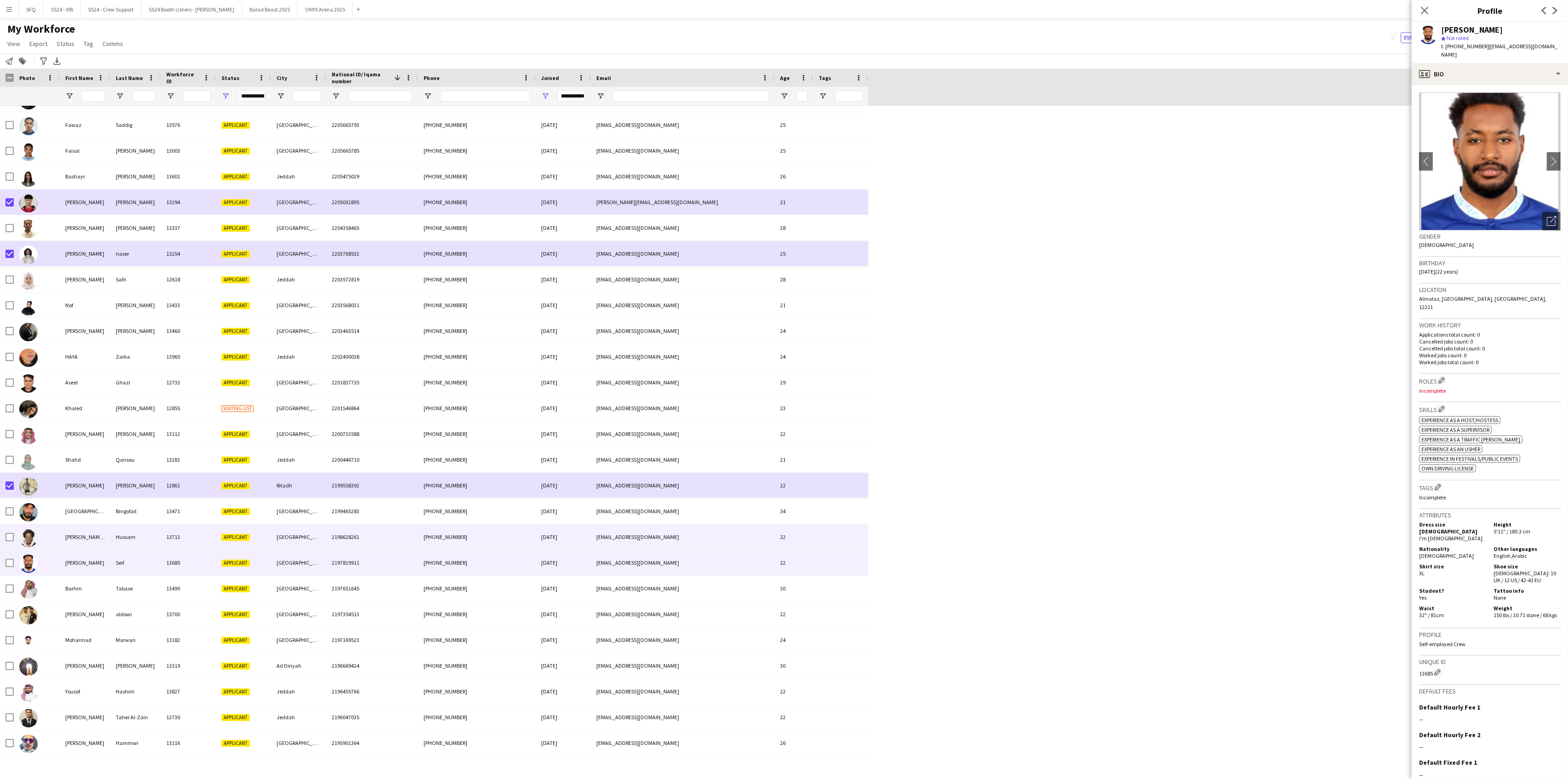
click at [24, 538] on img at bounding box center [29, 538] width 18 height 18
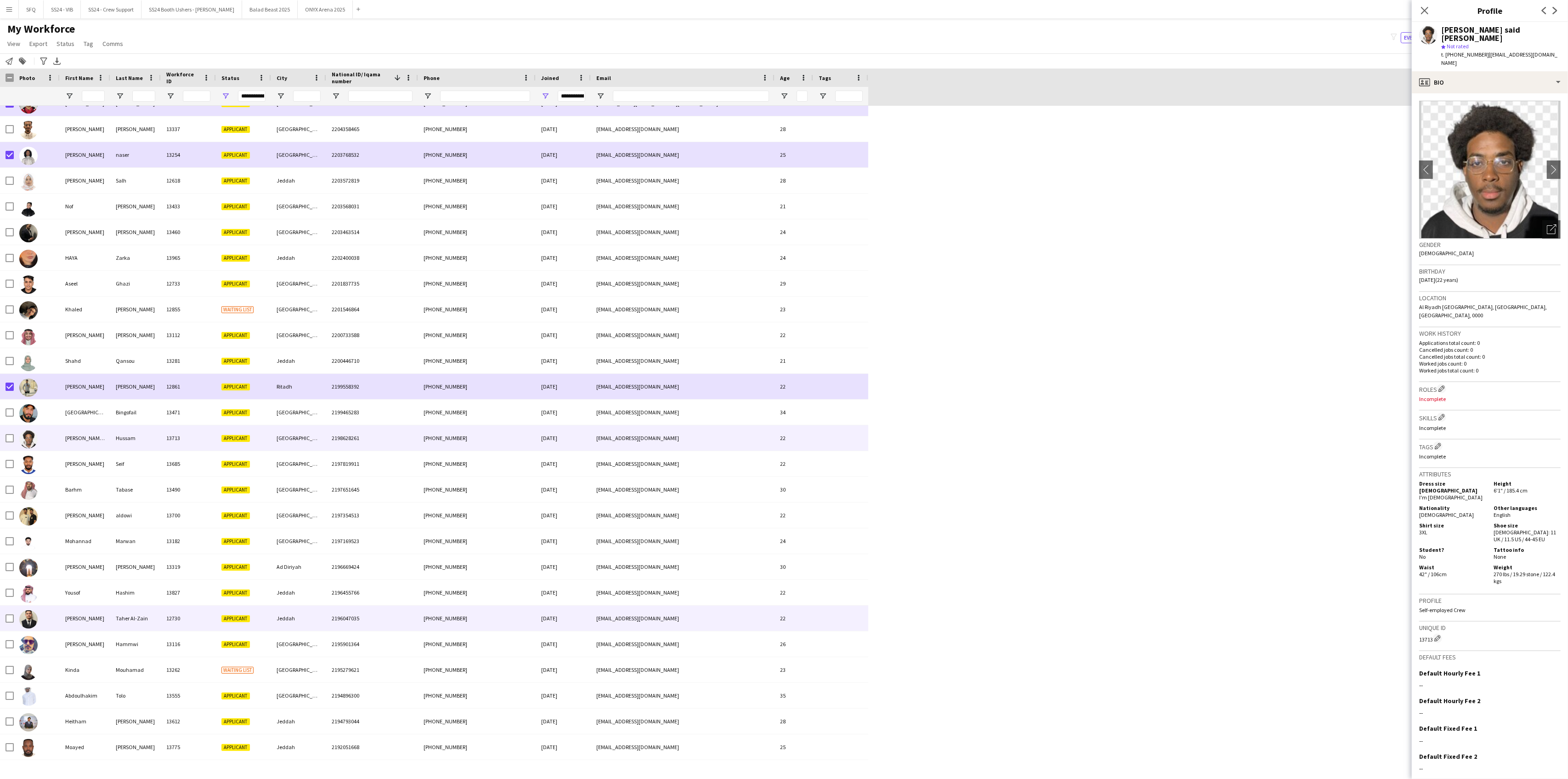
scroll to position [4168, 0]
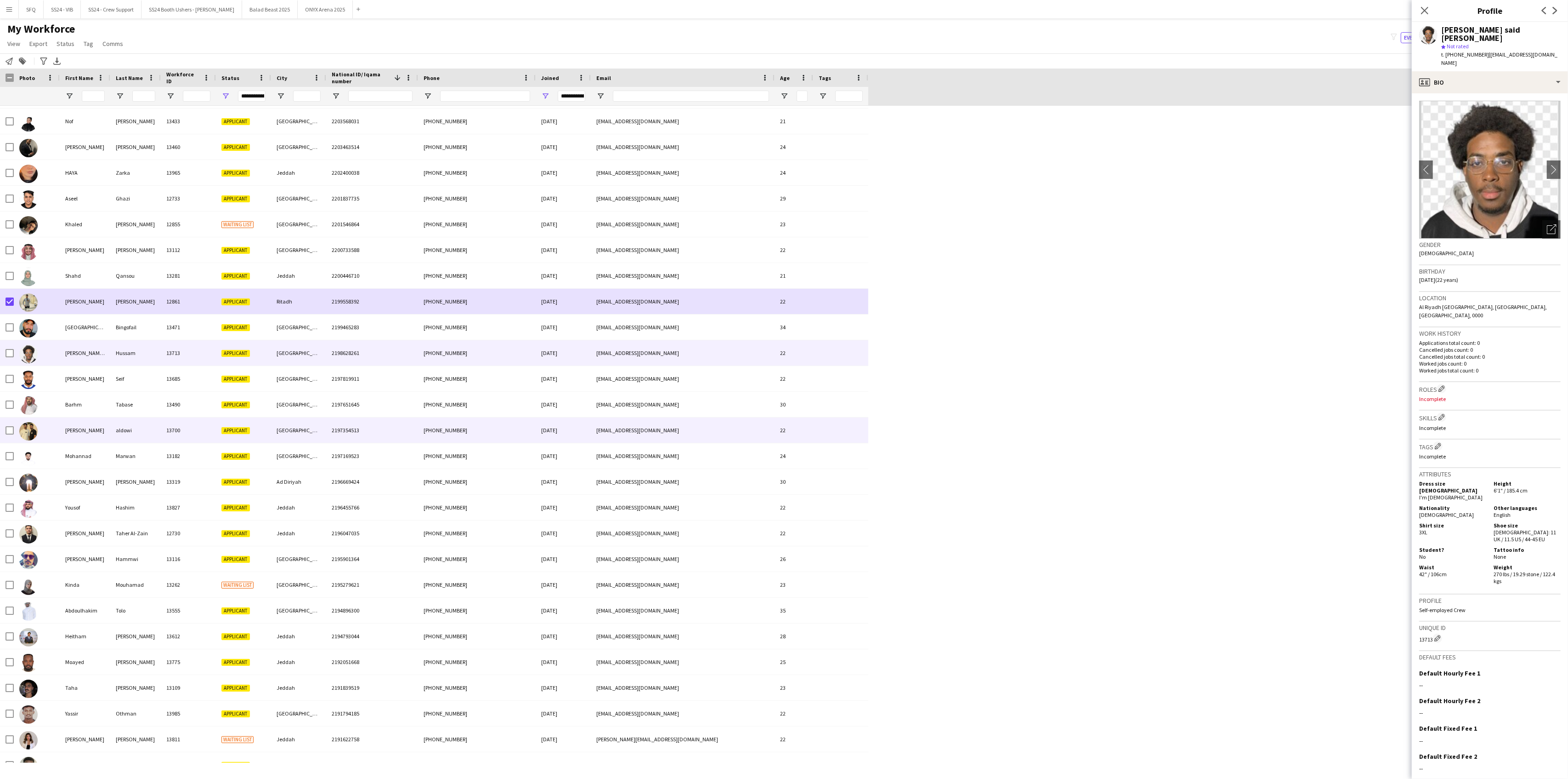
click at [94, 432] on div "[PERSON_NAME]" at bounding box center [85, 430] width 51 height 26
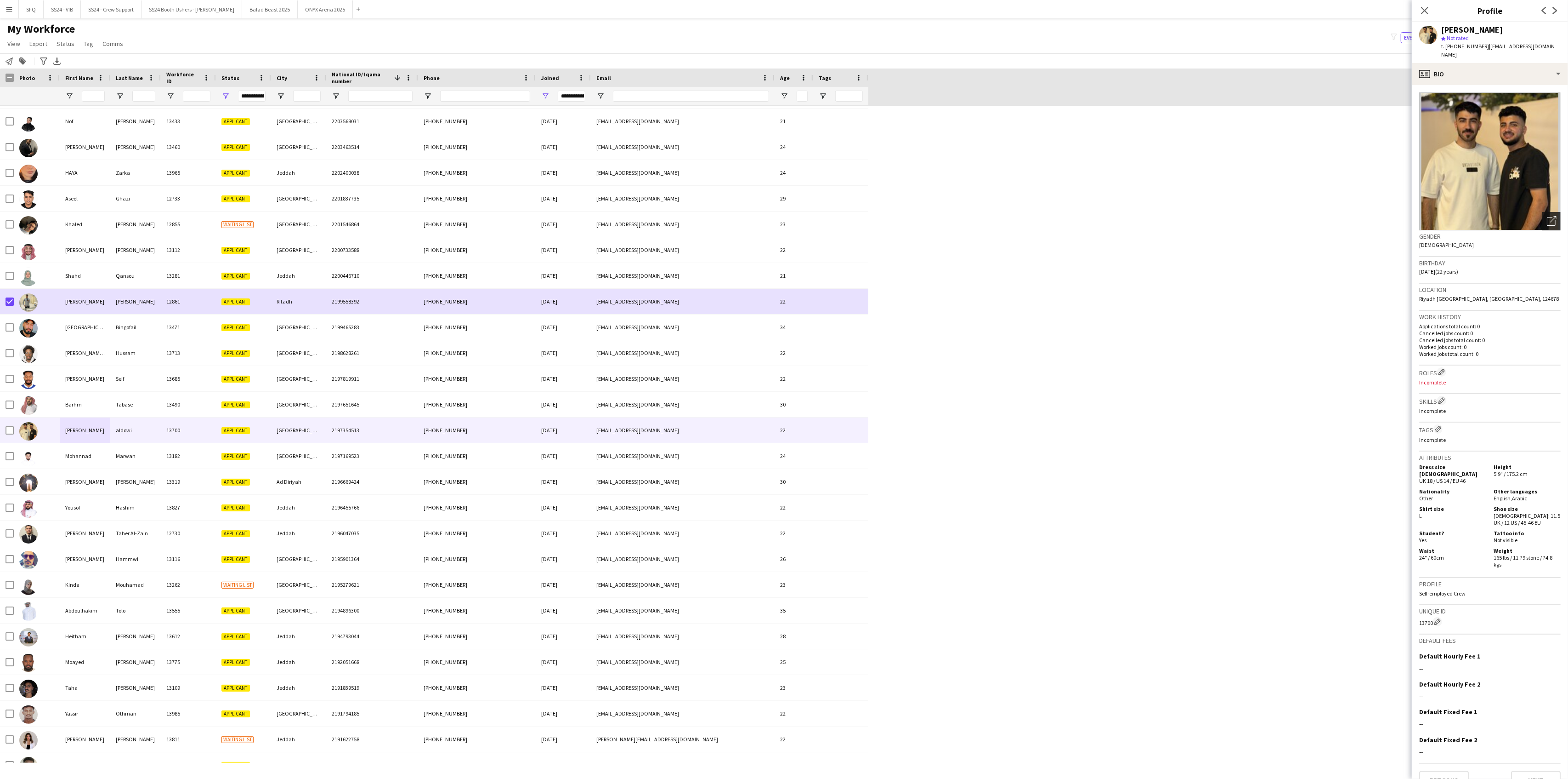
click at [1546, 212] on div "Open photos pop-in" at bounding box center [1552, 221] width 18 height 18
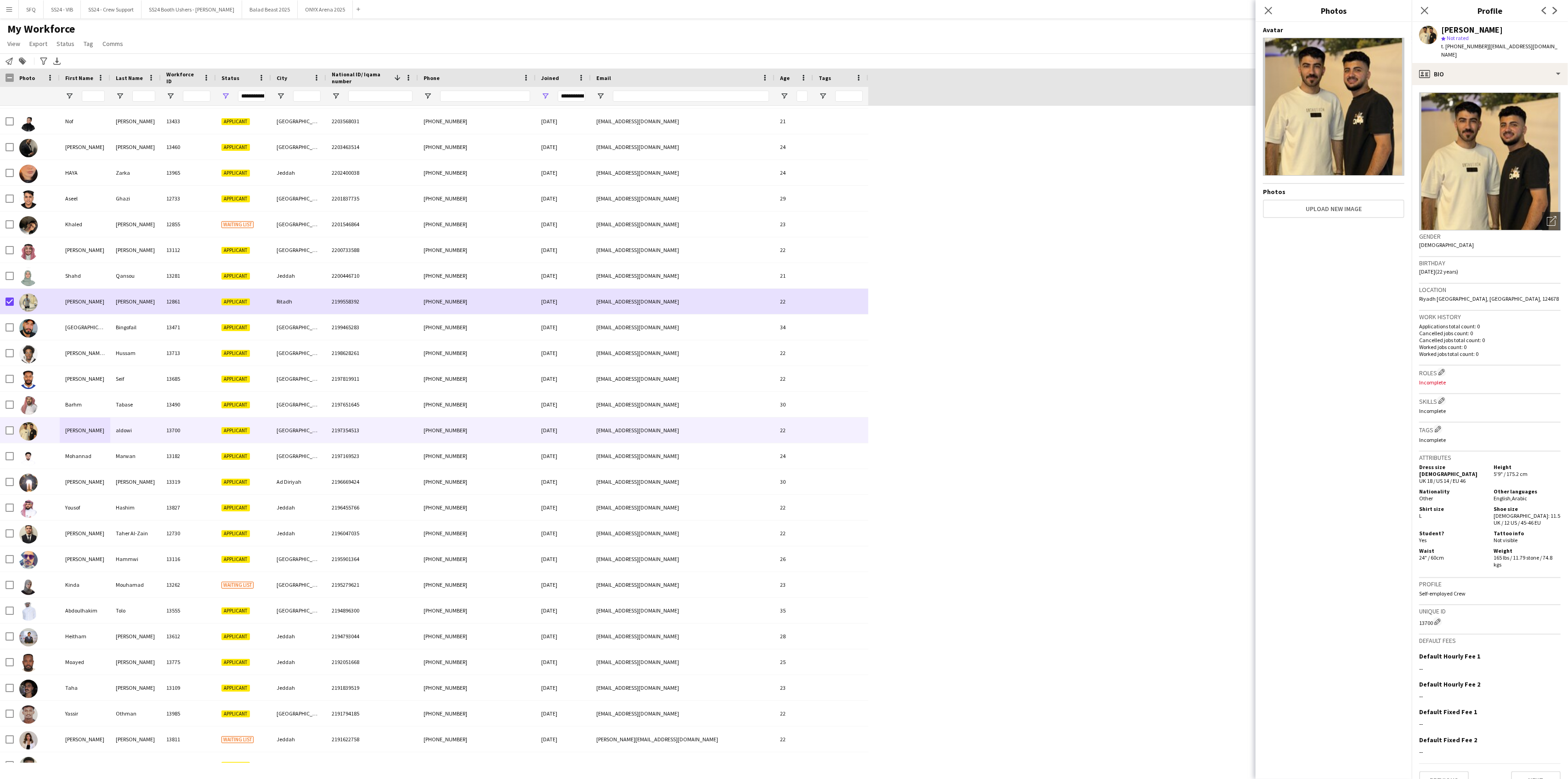
click at [1271, 16] on div "Close pop-in" at bounding box center [1269, 10] width 26 height 21
click at [1270, 14] on icon "Close pop-in" at bounding box center [1268, 10] width 9 height 9
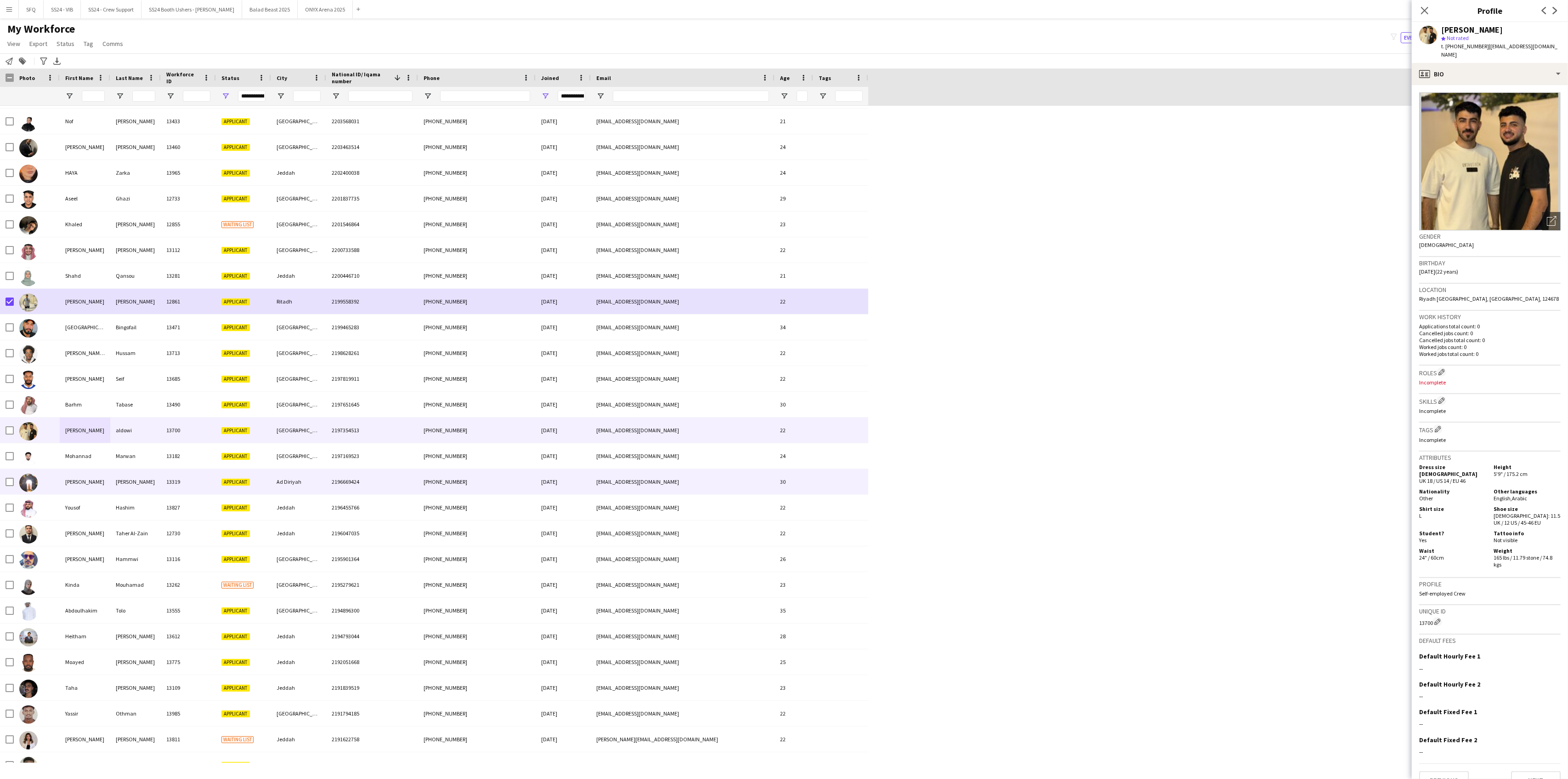
click at [29, 479] on img at bounding box center [29, 482] width 18 height 18
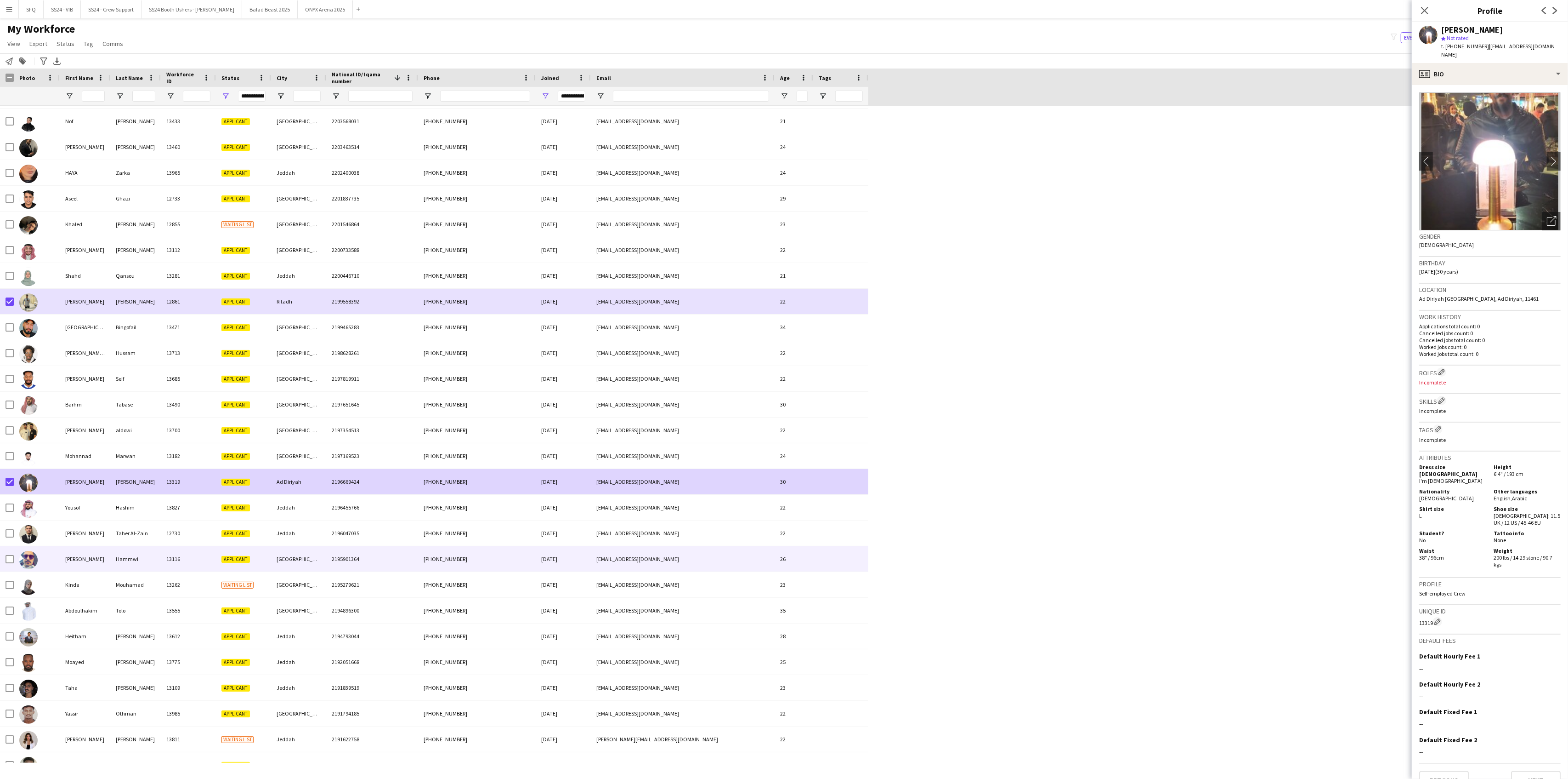
click at [60, 554] on div "[PERSON_NAME]" at bounding box center [85, 559] width 51 height 26
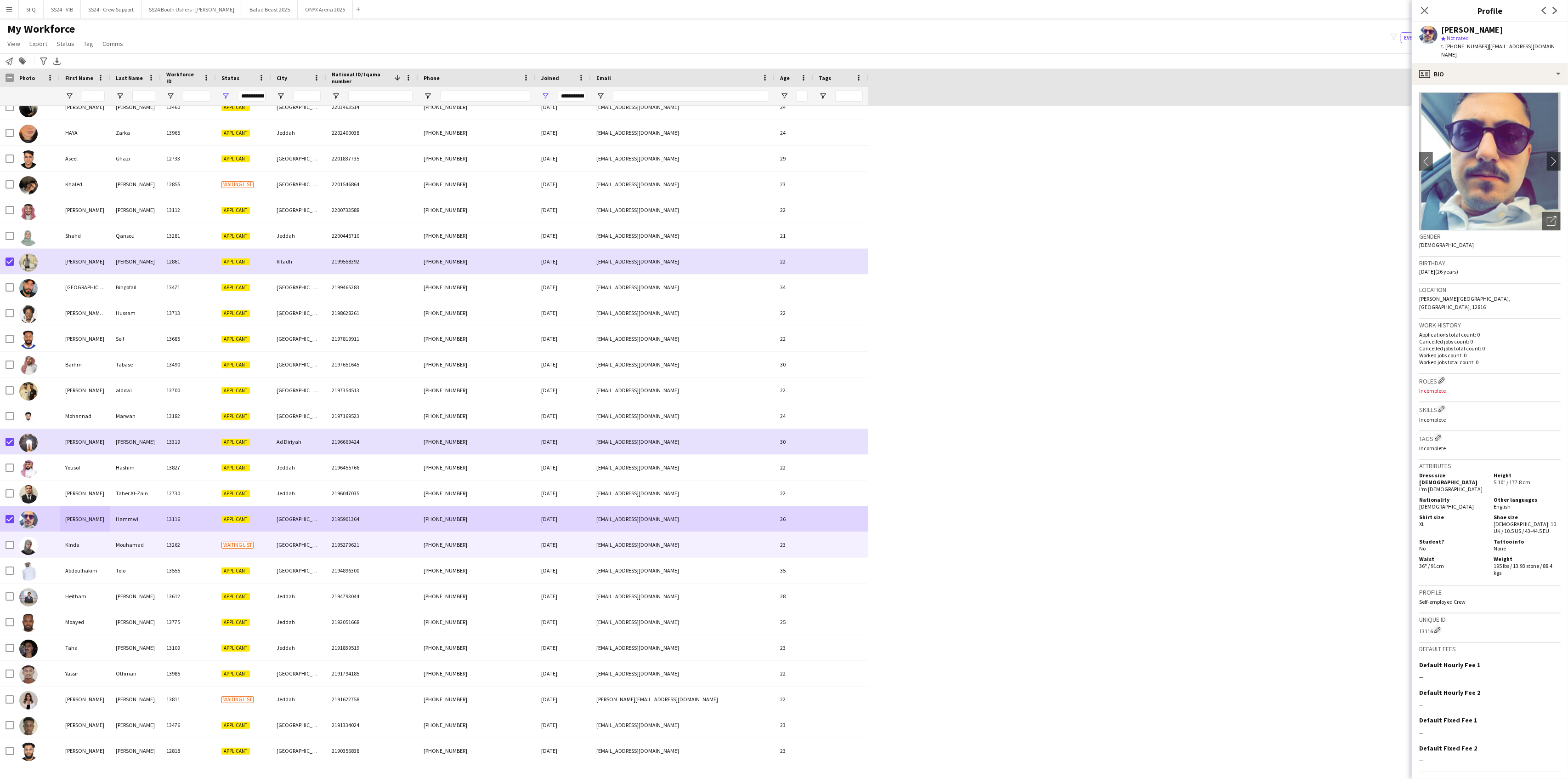
scroll to position [4229, 0]
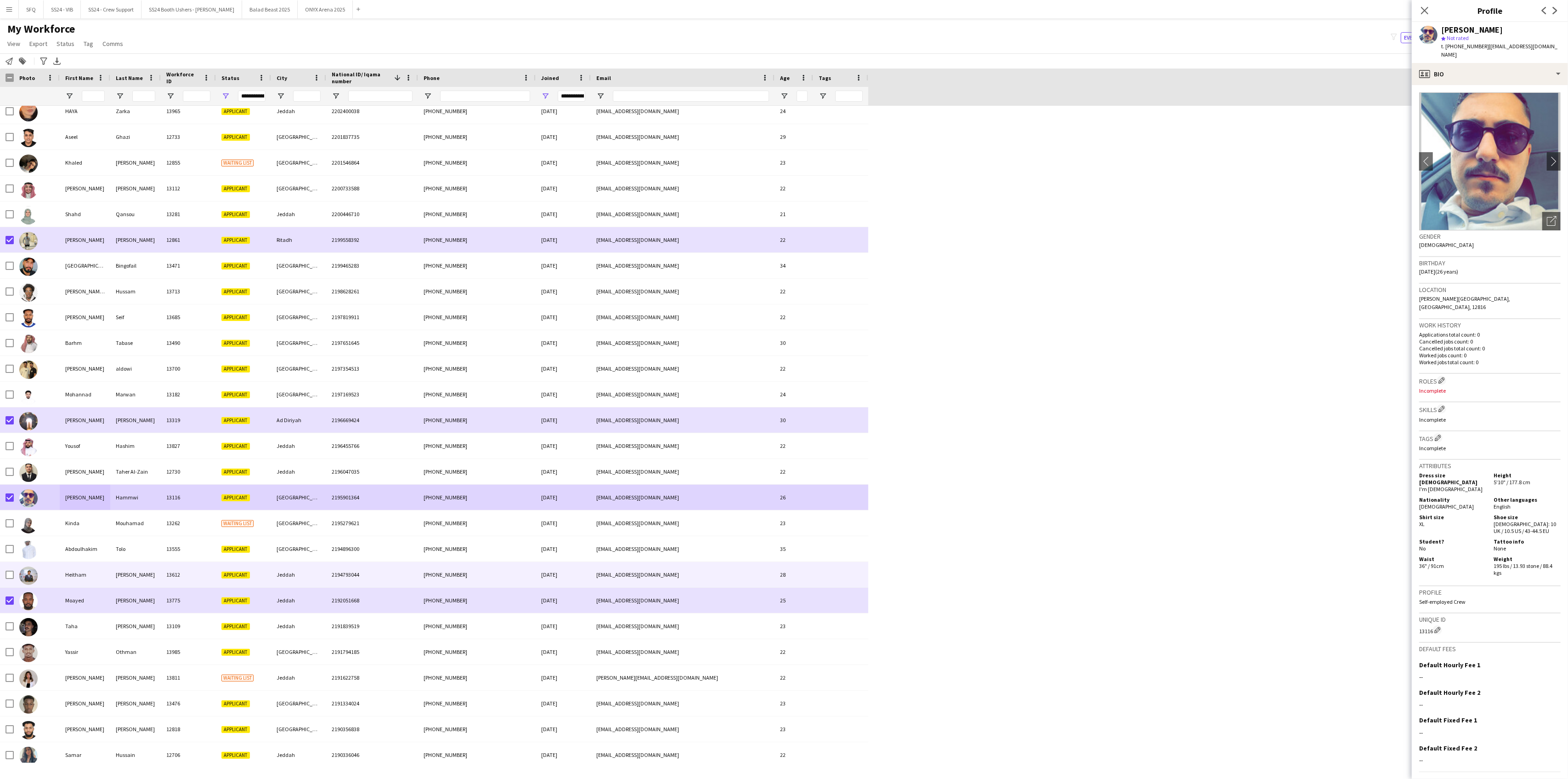
click at [43, 573] on div at bounding box center [37, 574] width 46 height 26
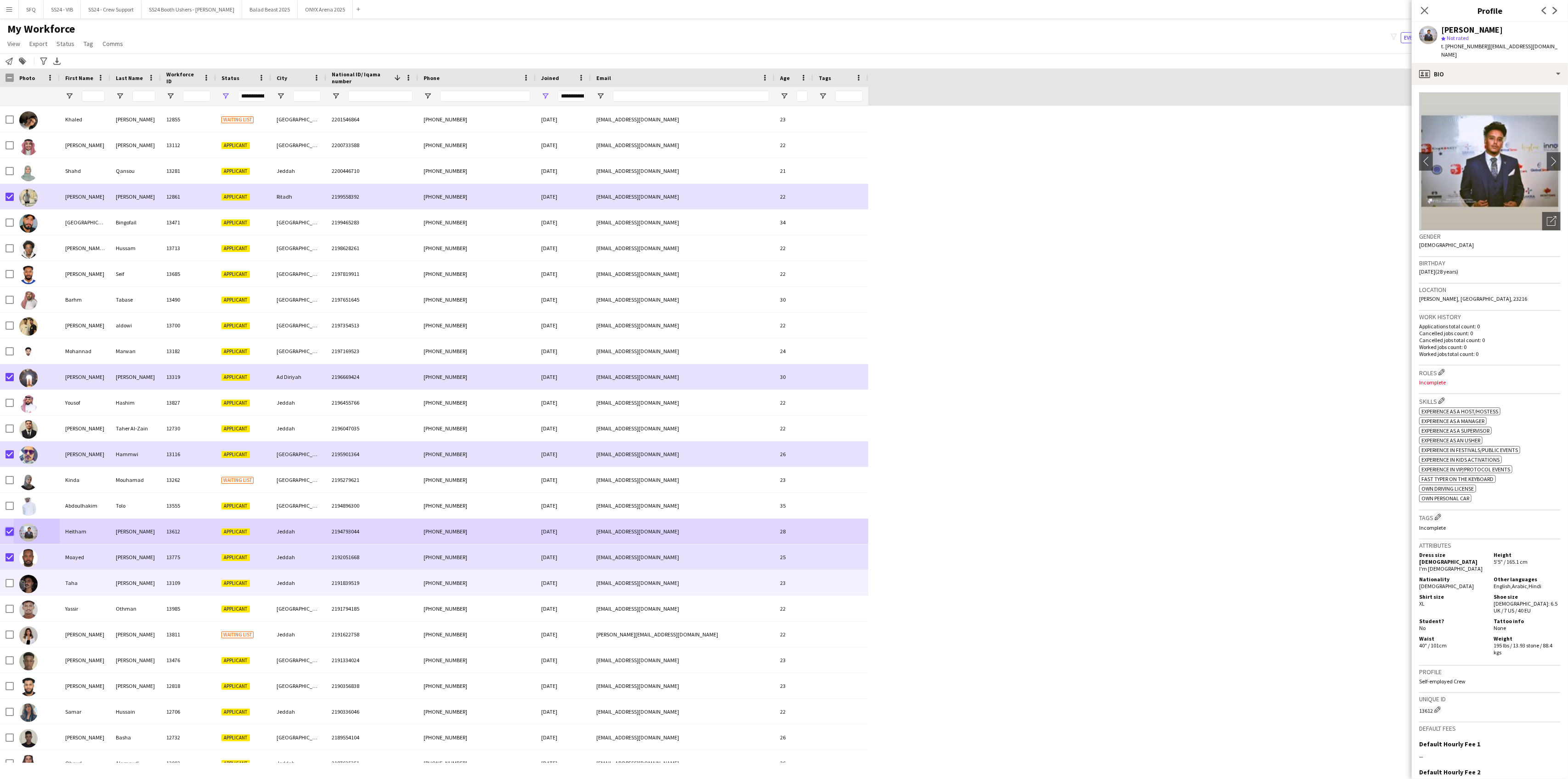
scroll to position [4290, 0]
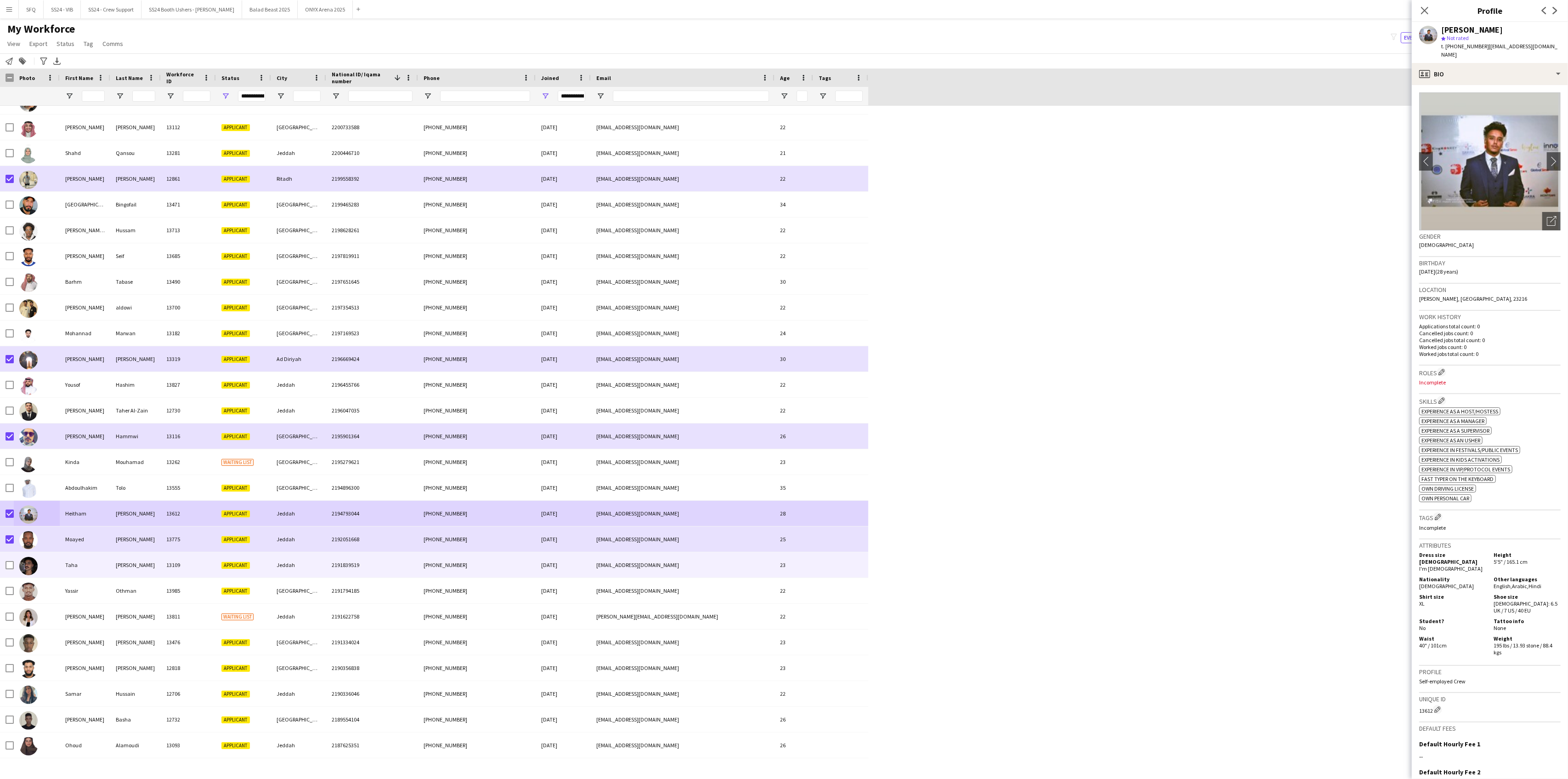
click at [49, 573] on div at bounding box center [37, 565] width 46 height 26
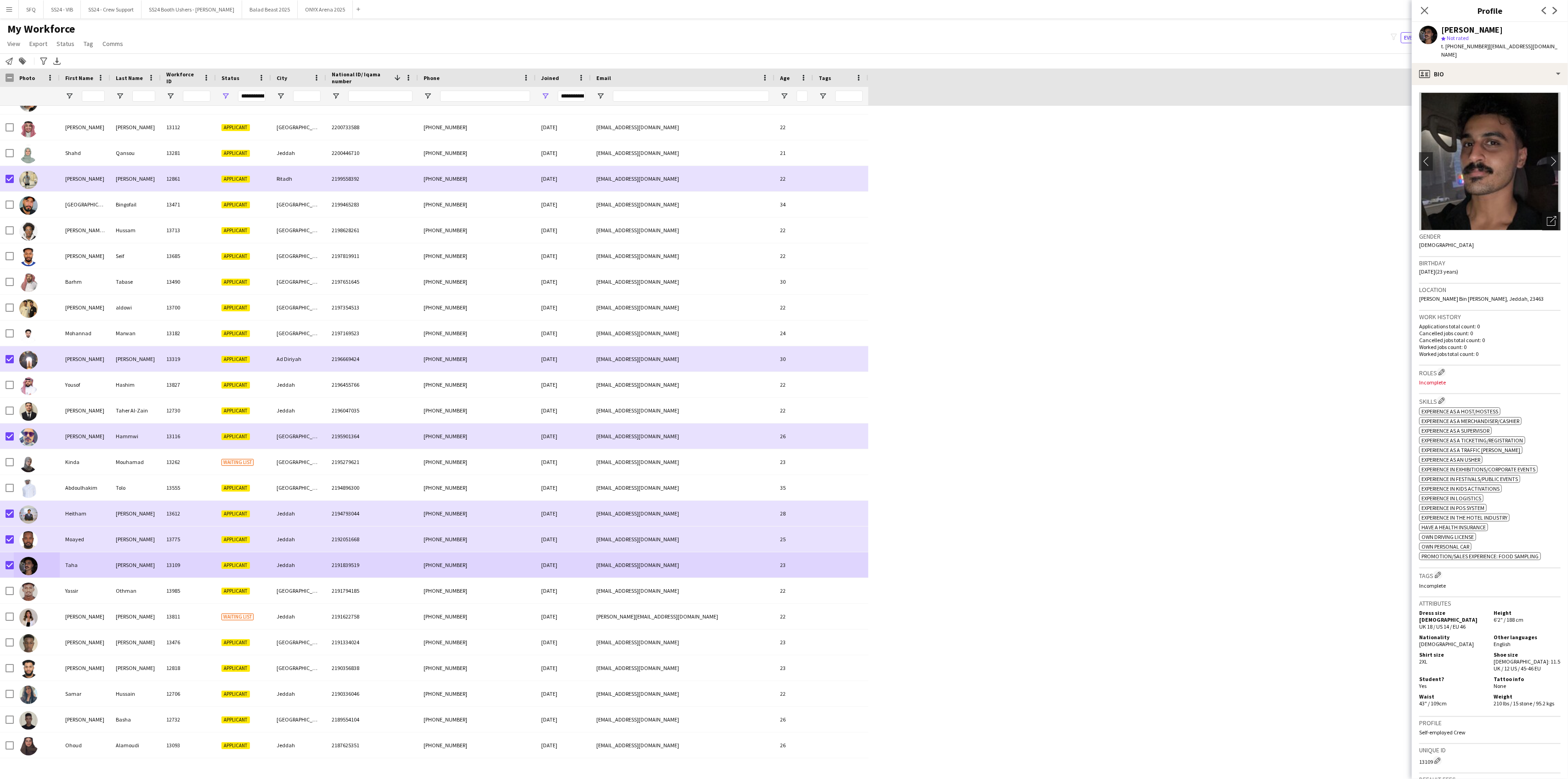
click at [1547, 216] on icon "Open photos pop-in" at bounding box center [1552, 221] width 10 height 10
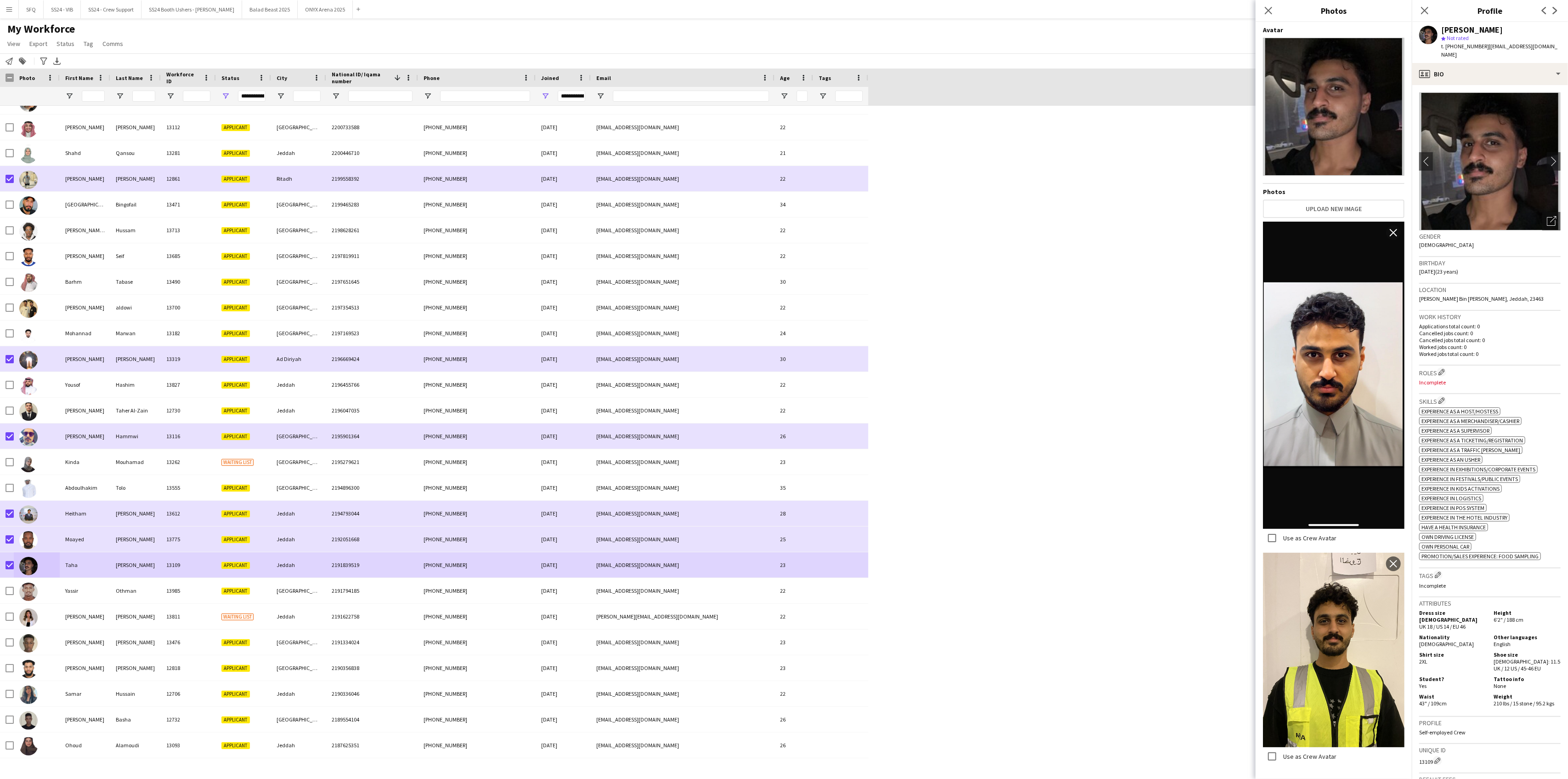
click at [1258, 13] on div "Close pop-in" at bounding box center [1269, 10] width 26 height 21
click at [1267, 11] on icon "Close pop-in" at bounding box center [1268, 10] width 9 height 9
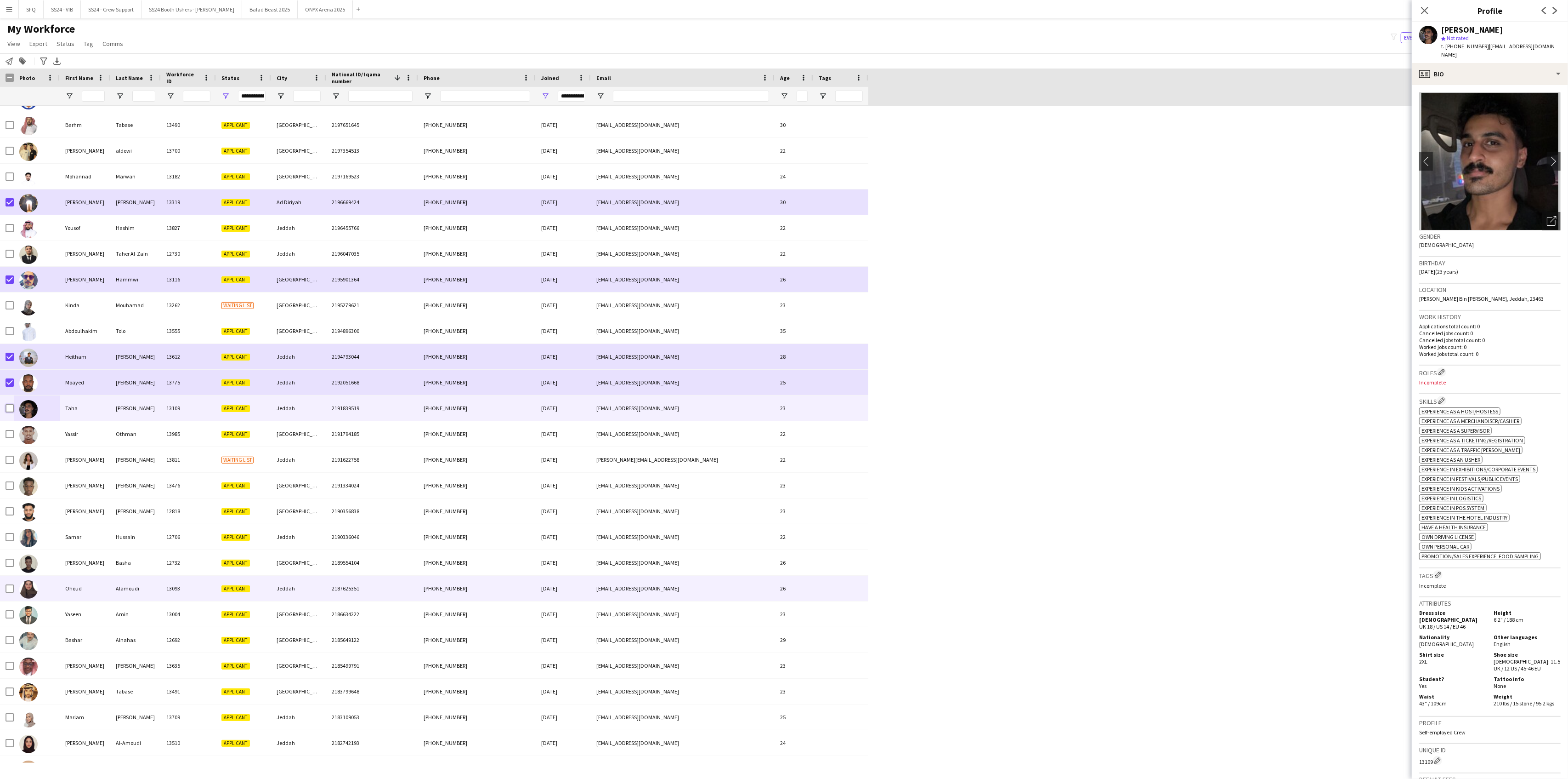
scroll to position [4474, 0]
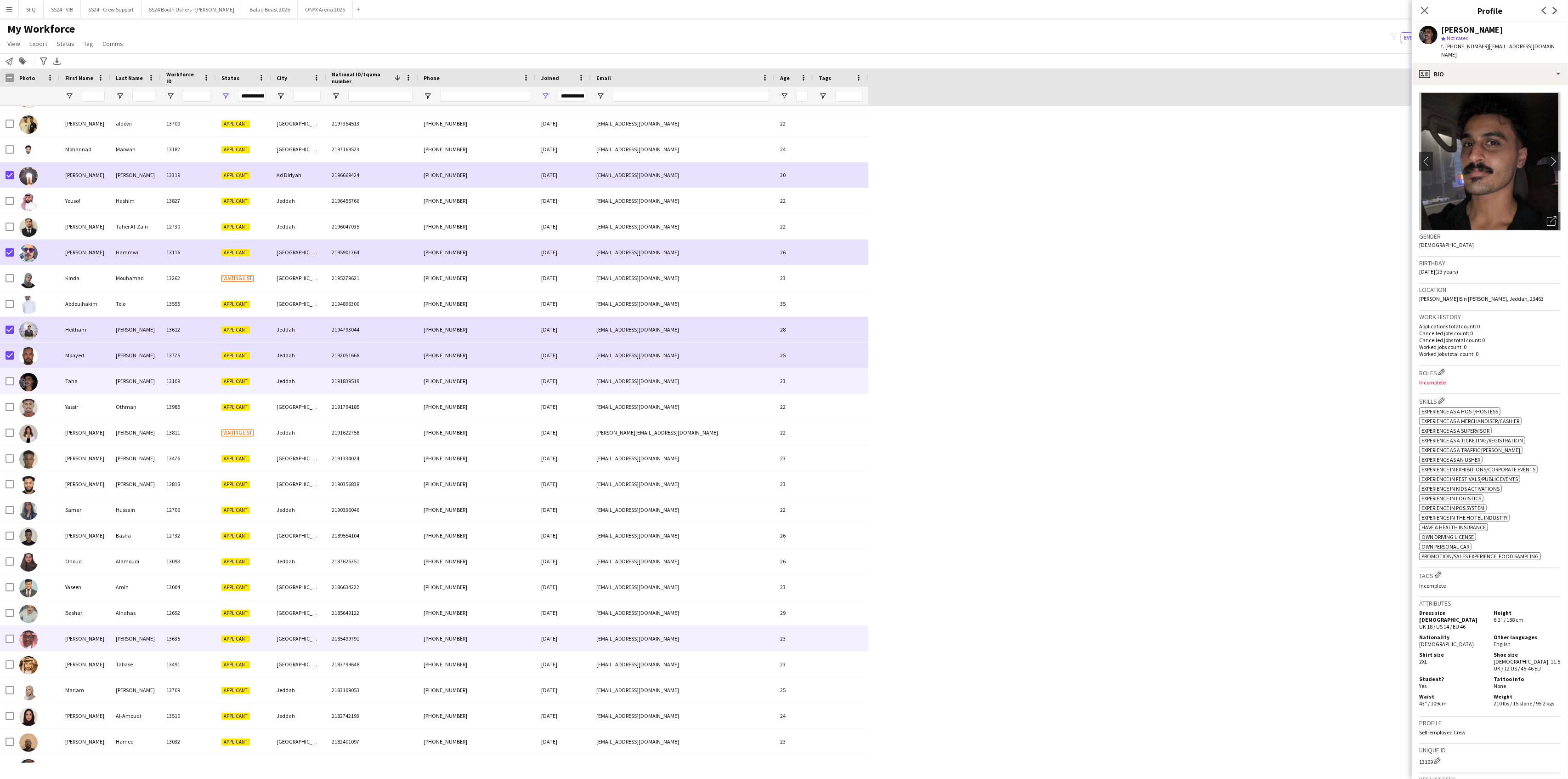
click at [54, 633] on div at bounding box center [37, 638] width 46 height 26
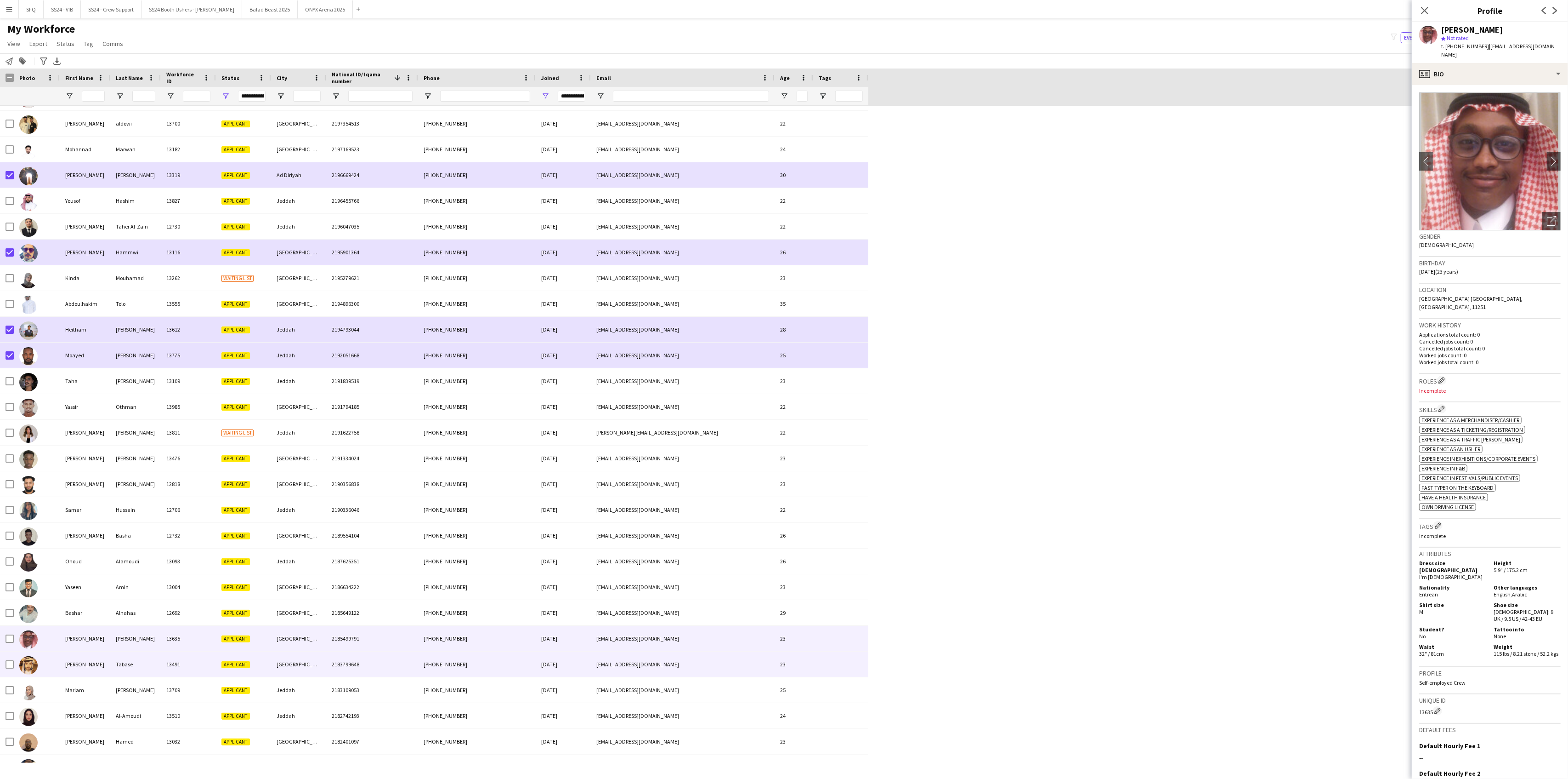
click at [38, 670] on div at bounding box center [37, 664] width 46 height 26
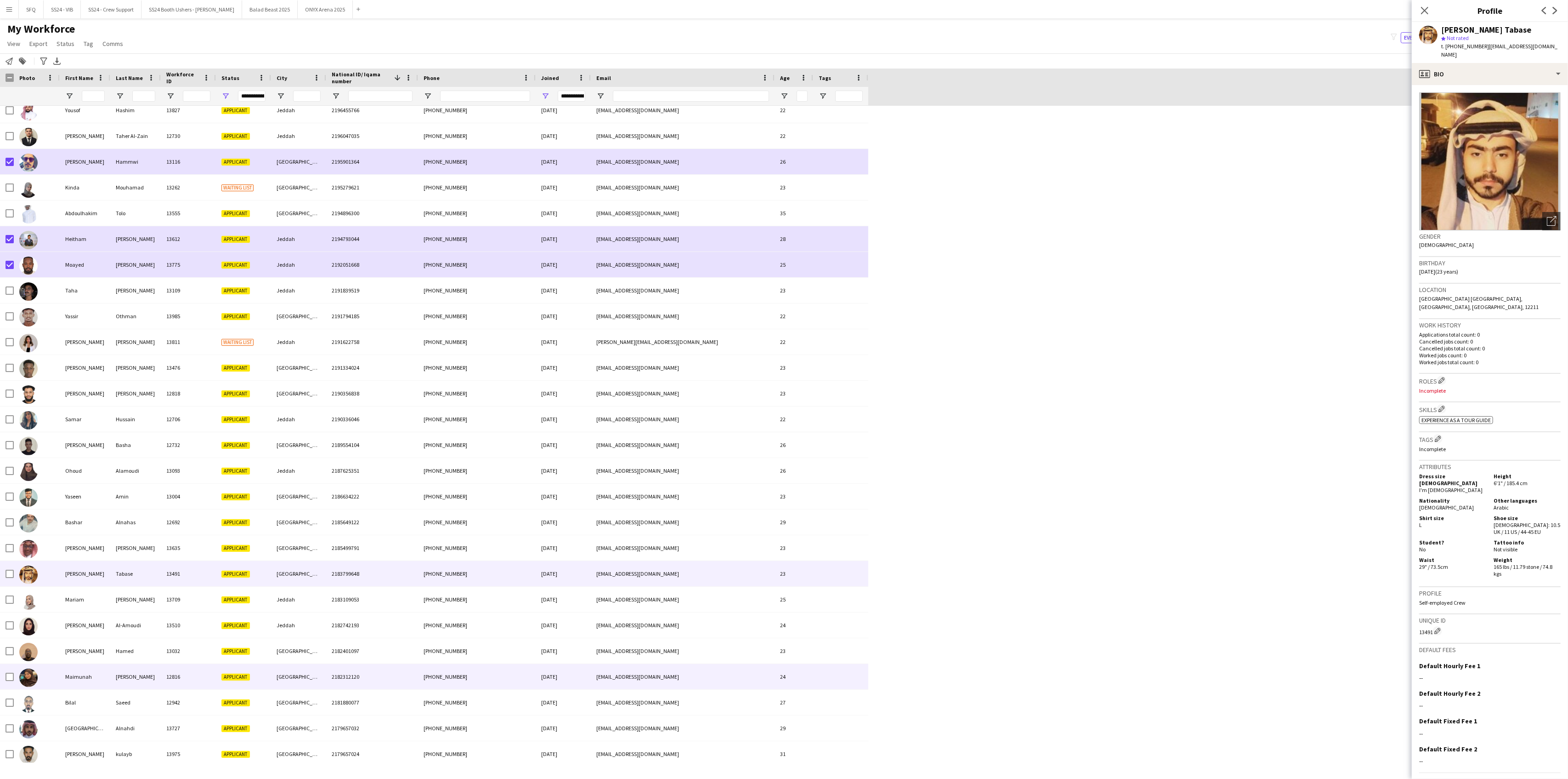
scroll to position [4597, 0]
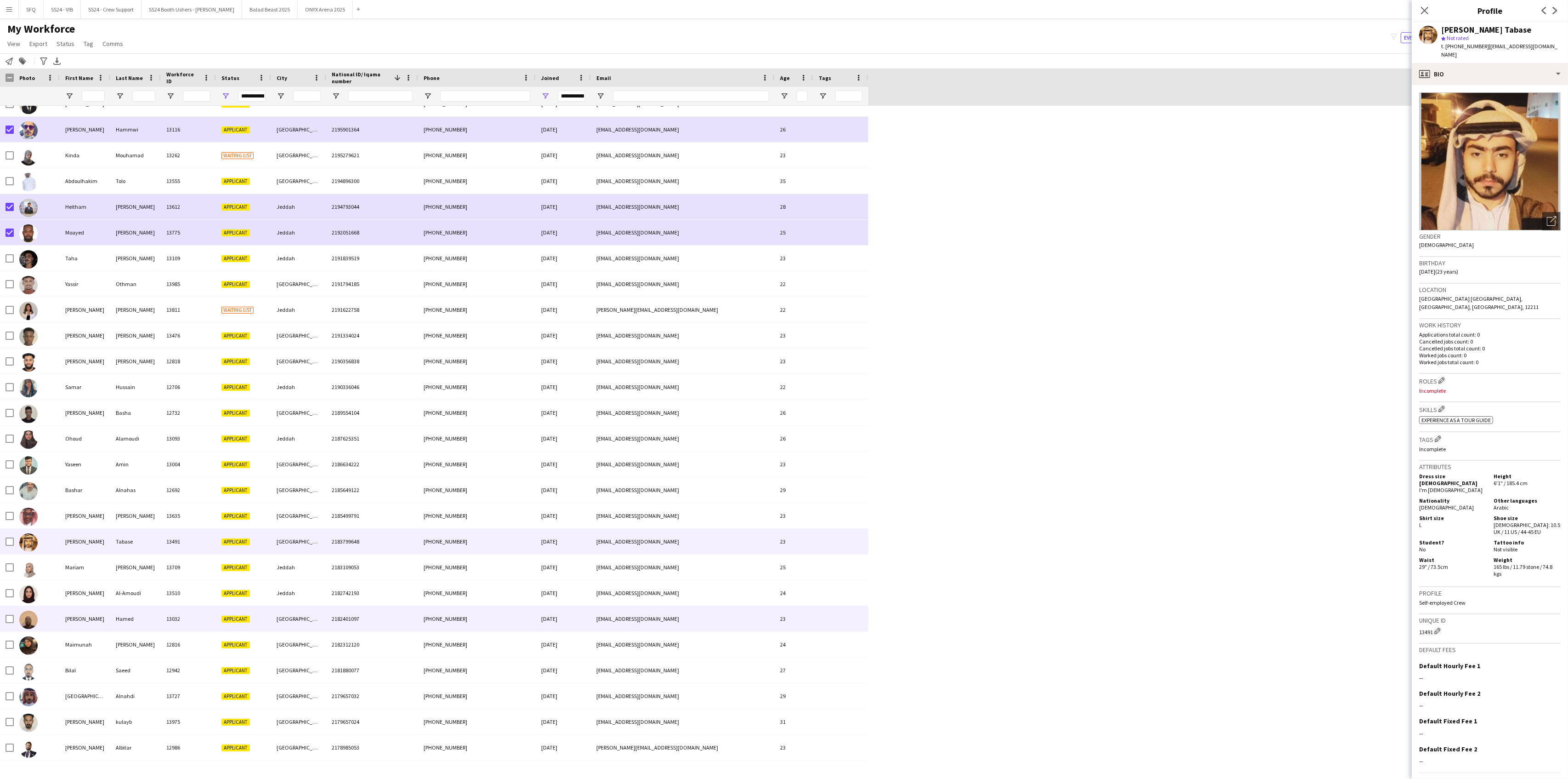
click at [72, 622] on div "[PERSON_NAME]" at bounding box center [85, 619] width 51 height 26
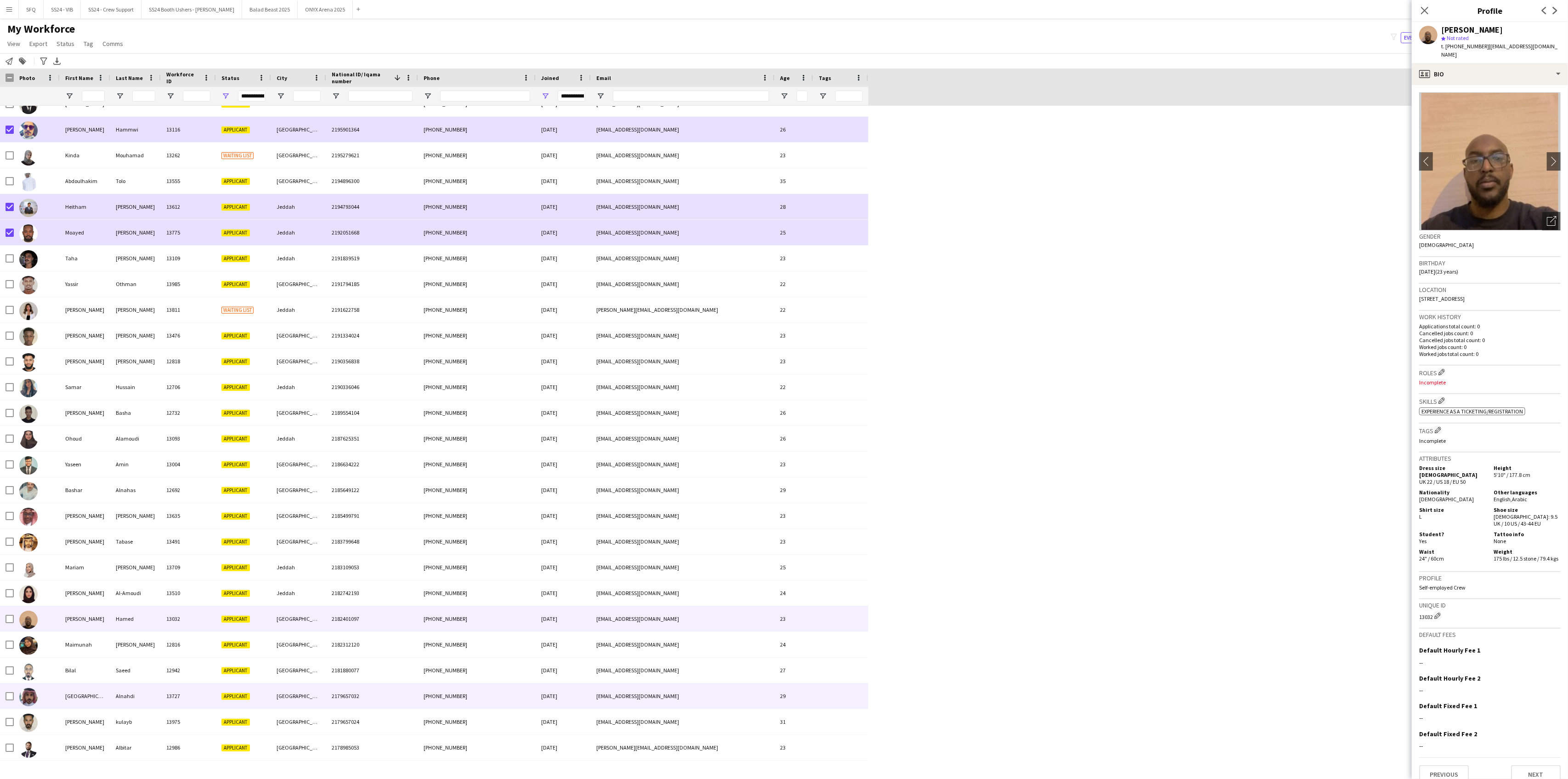
click at [55, 695] on div at bounding box center [37, 696] width 46 height 26
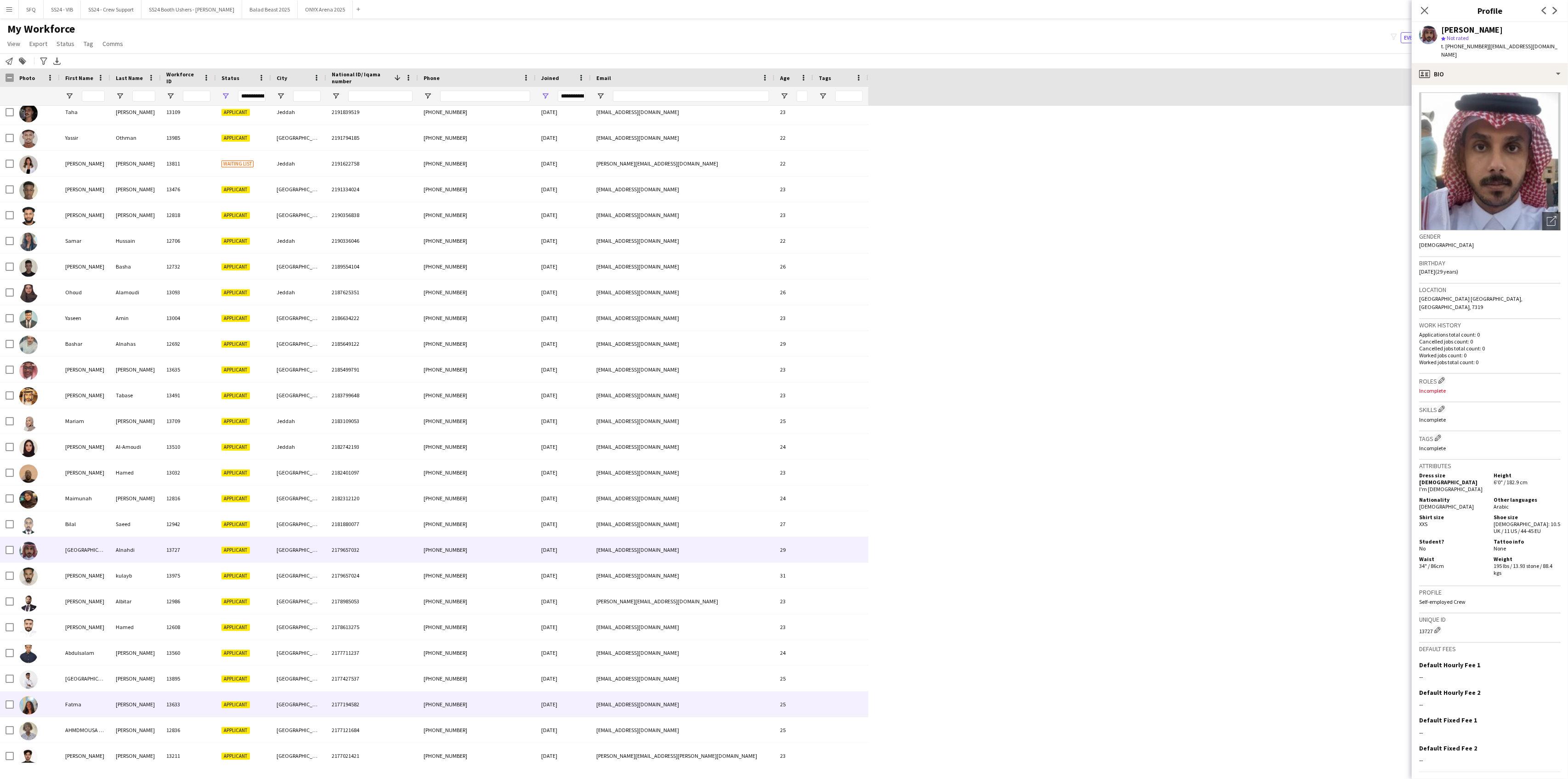
scroll to position [4781, 0]
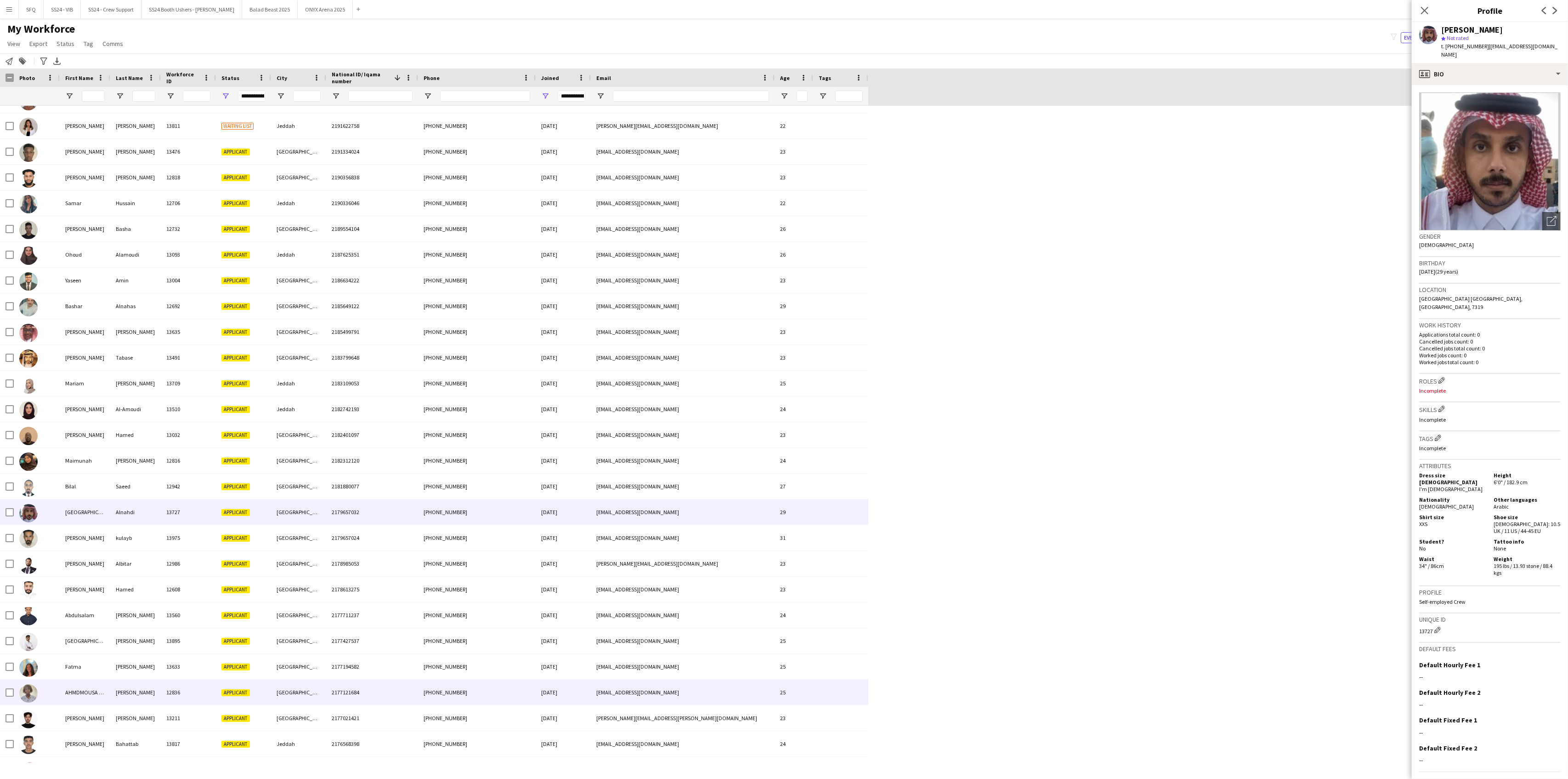
click at [68, 699] on div "AHMDMOUSA [PERSON_NAME]" at bounding box center [85, 693] width 51 height 26
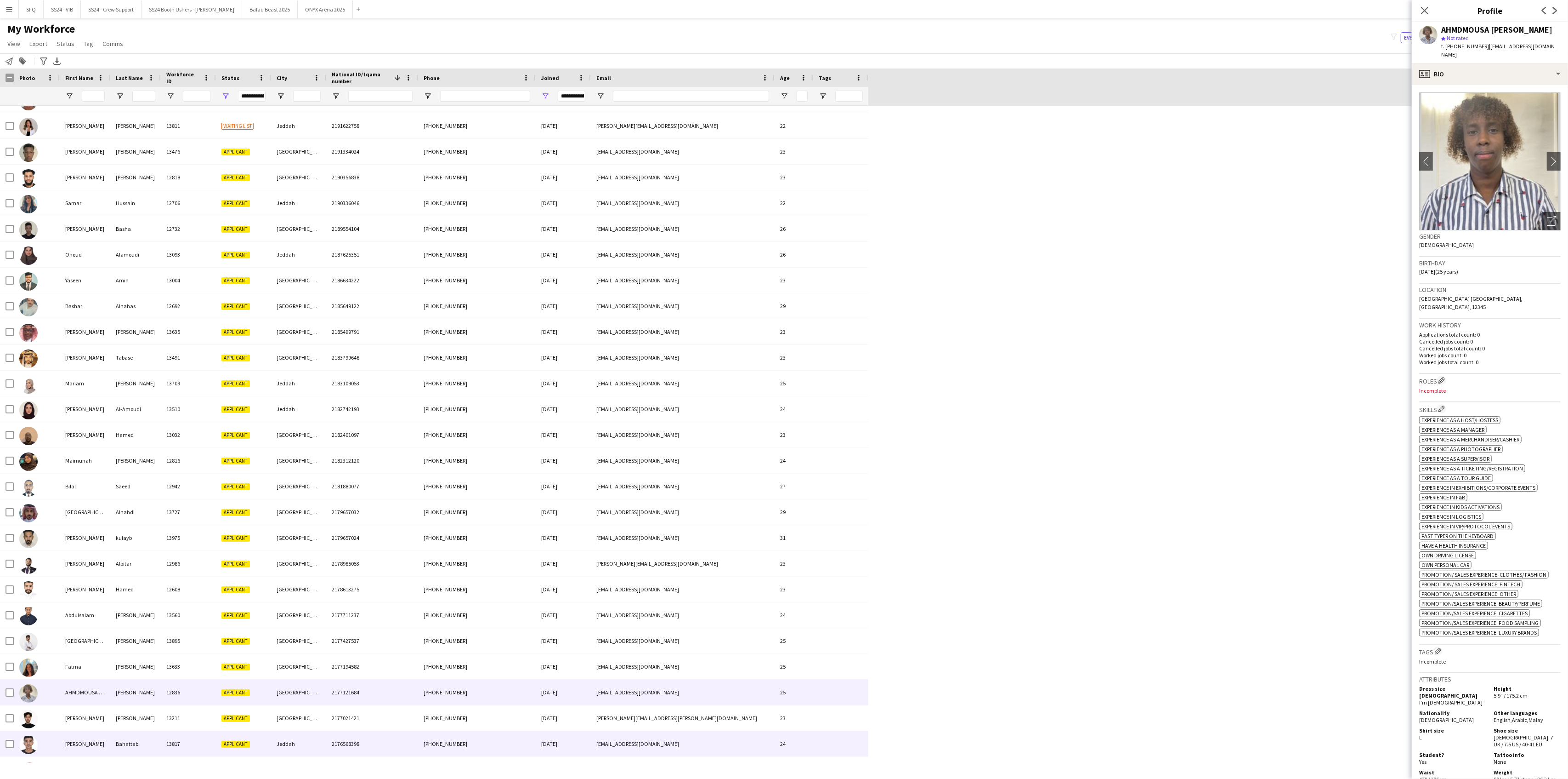
scroll to position [0, 0]
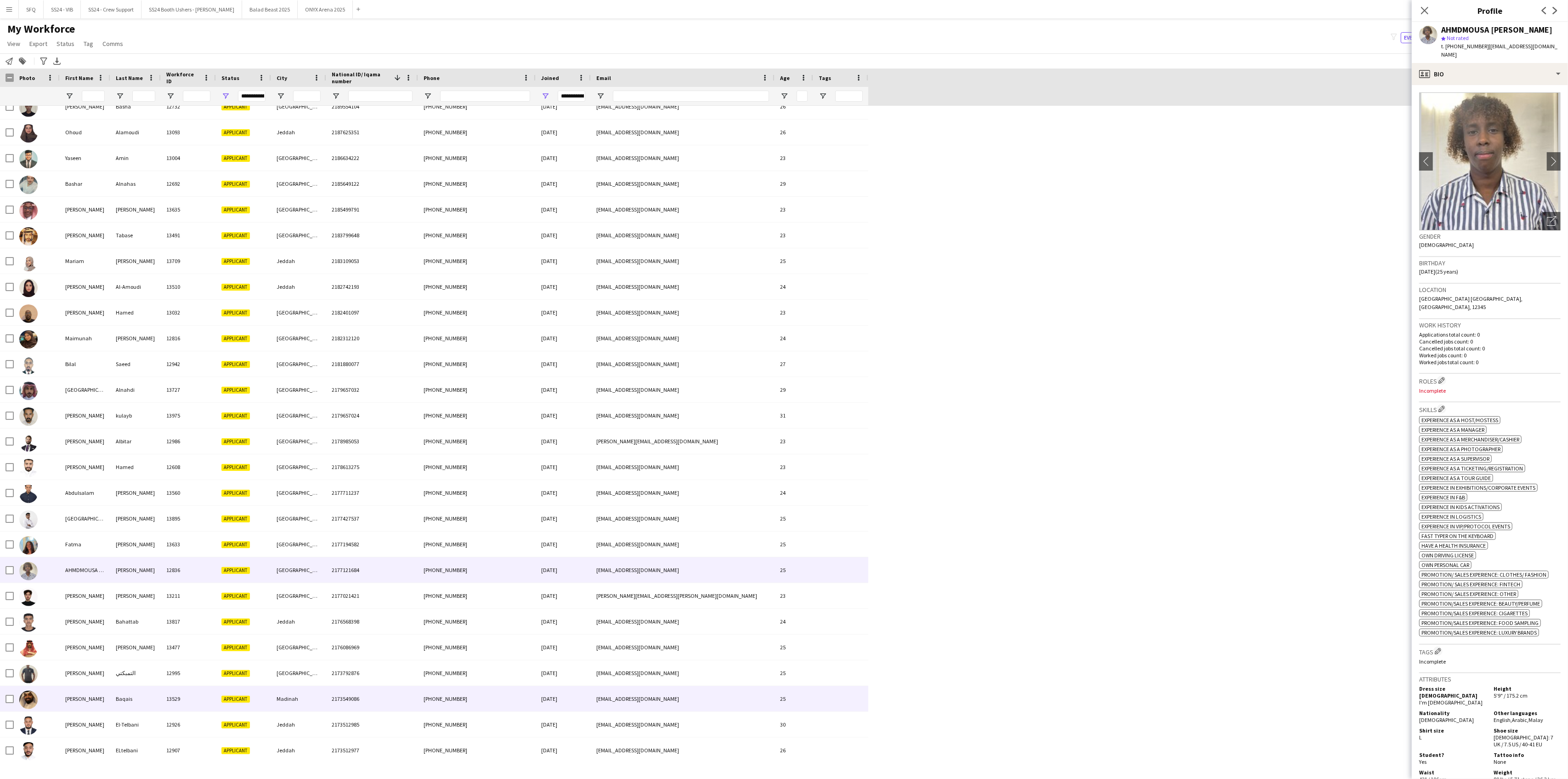
click at [76, 695] on div "[PERSON_NAME]" at bounding box center [85, 699] width 51 height 26
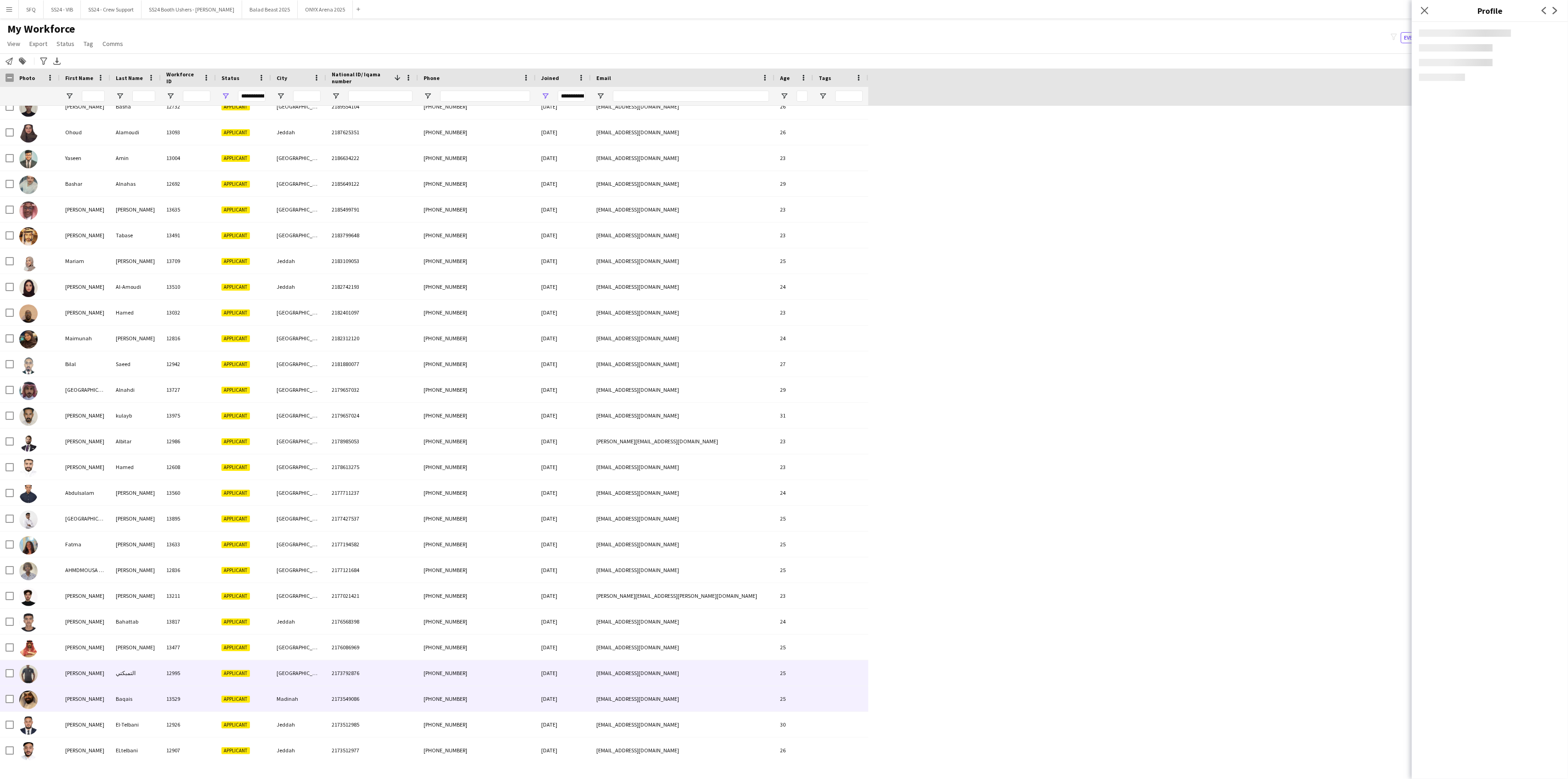
click at [55, 680] on div at bounding box center [37, 673] width 46 height 26
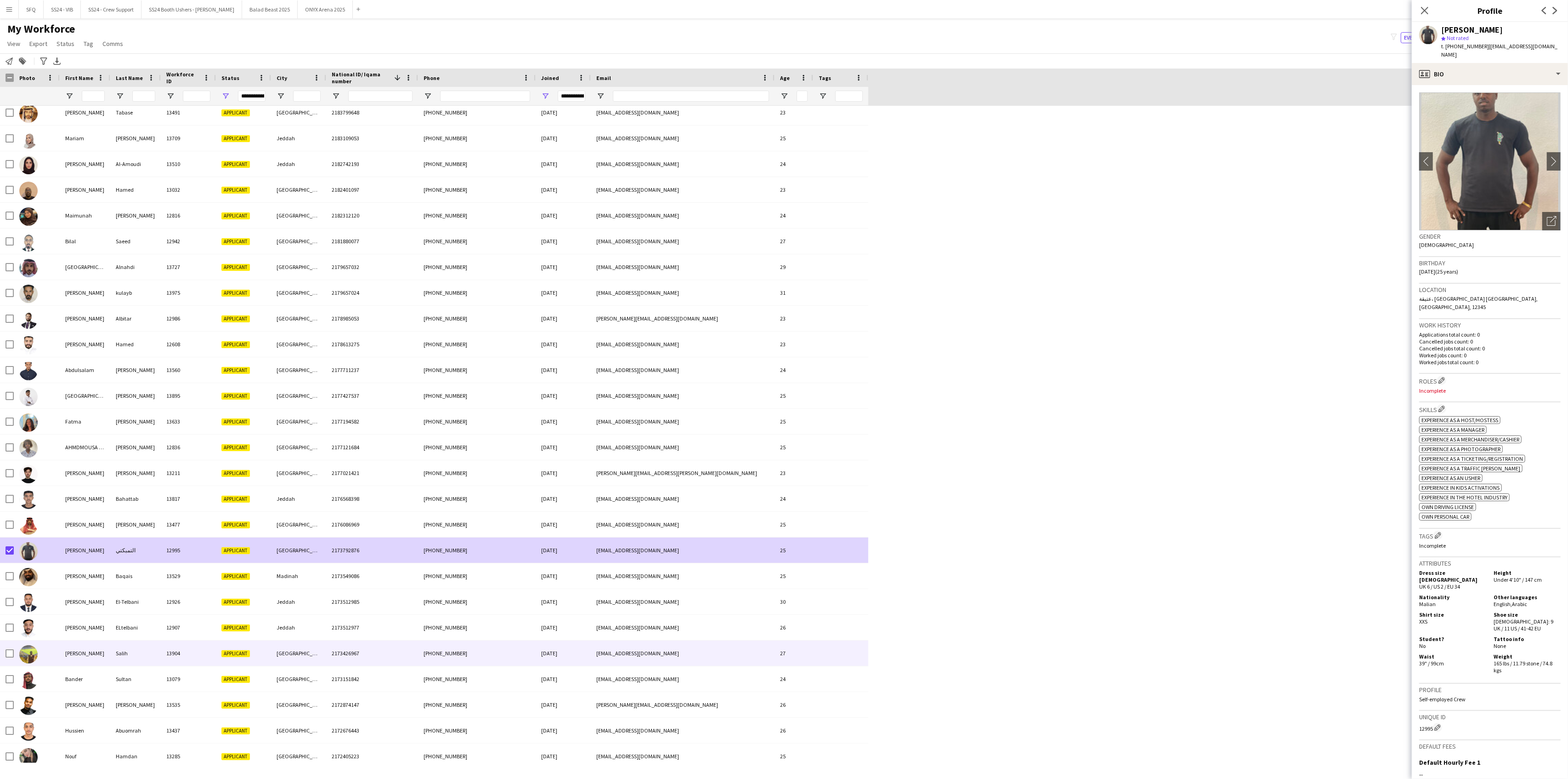
click at [38, 658] on div at bounding box center [37, 653] width 46 height 26
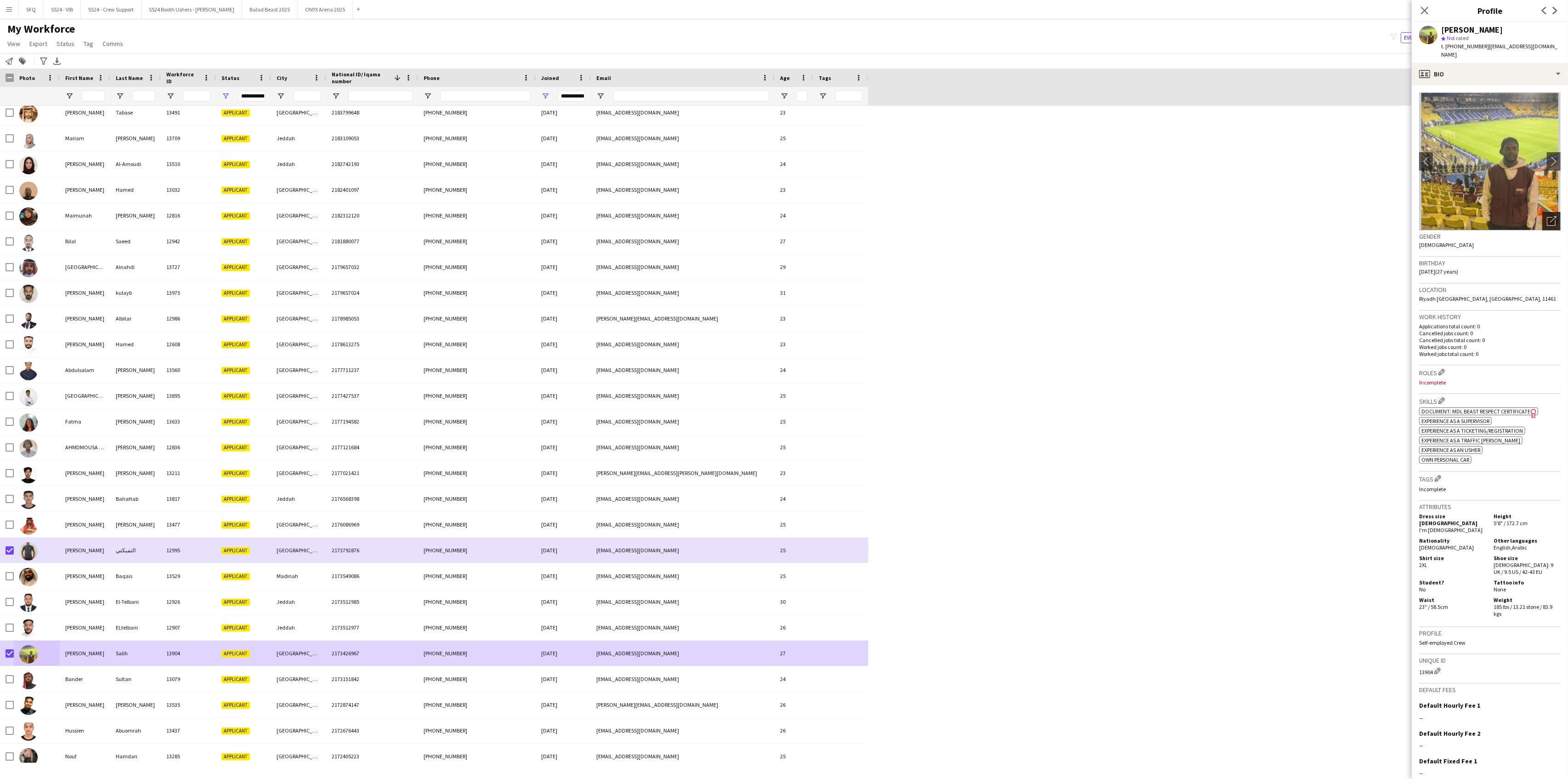
click at [1547, 212] on div "Open photos pop-in" at bounding box center [1552, 221] width 18 height 18
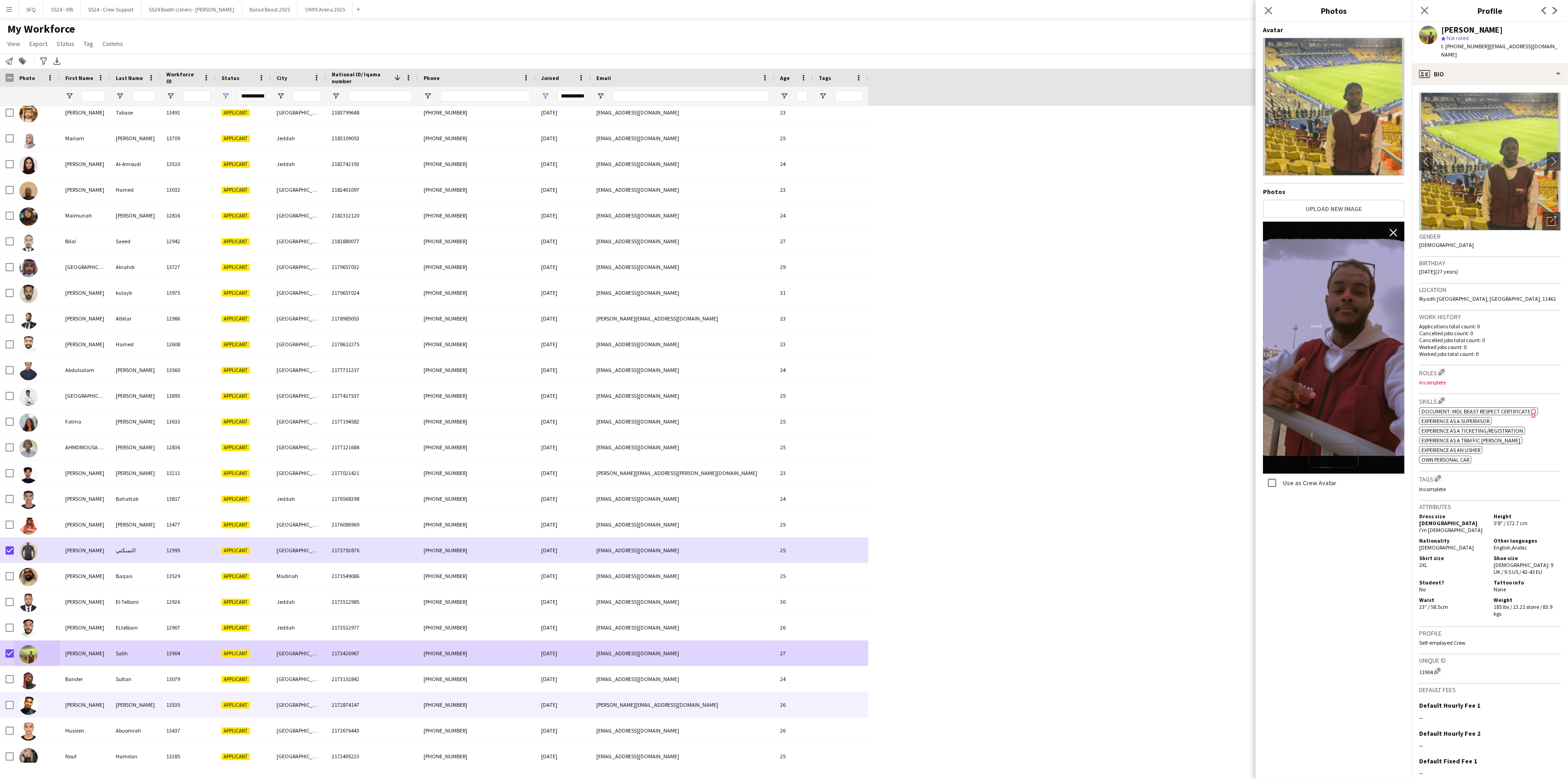
click at [144, 706] on div "[PERSON_NAME]" at bounding box center [135, 705] width 51 height 26
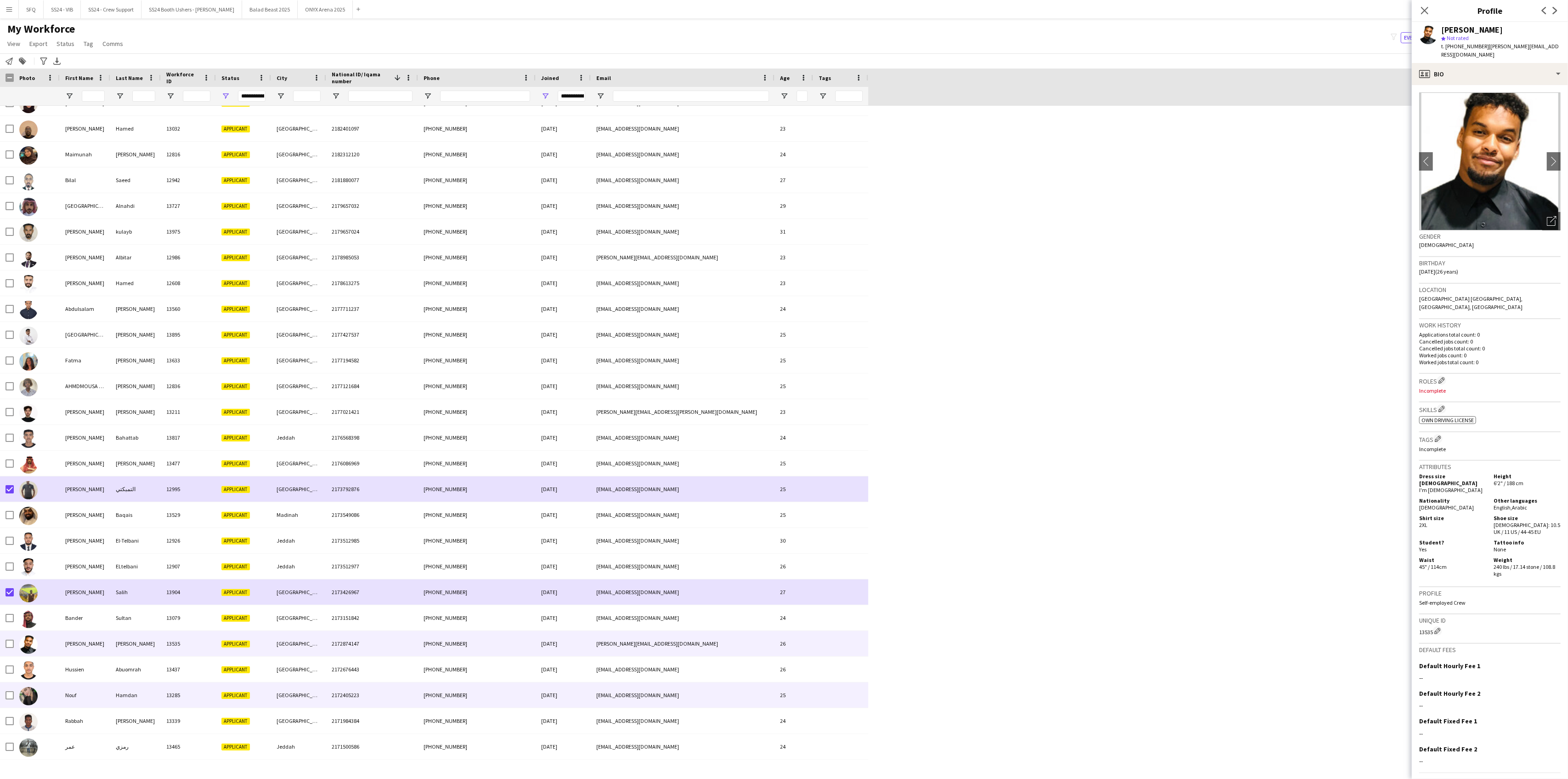
click at [155, 685] on div "Hamdan" at bounding box center [135, 695] width 51 height 26
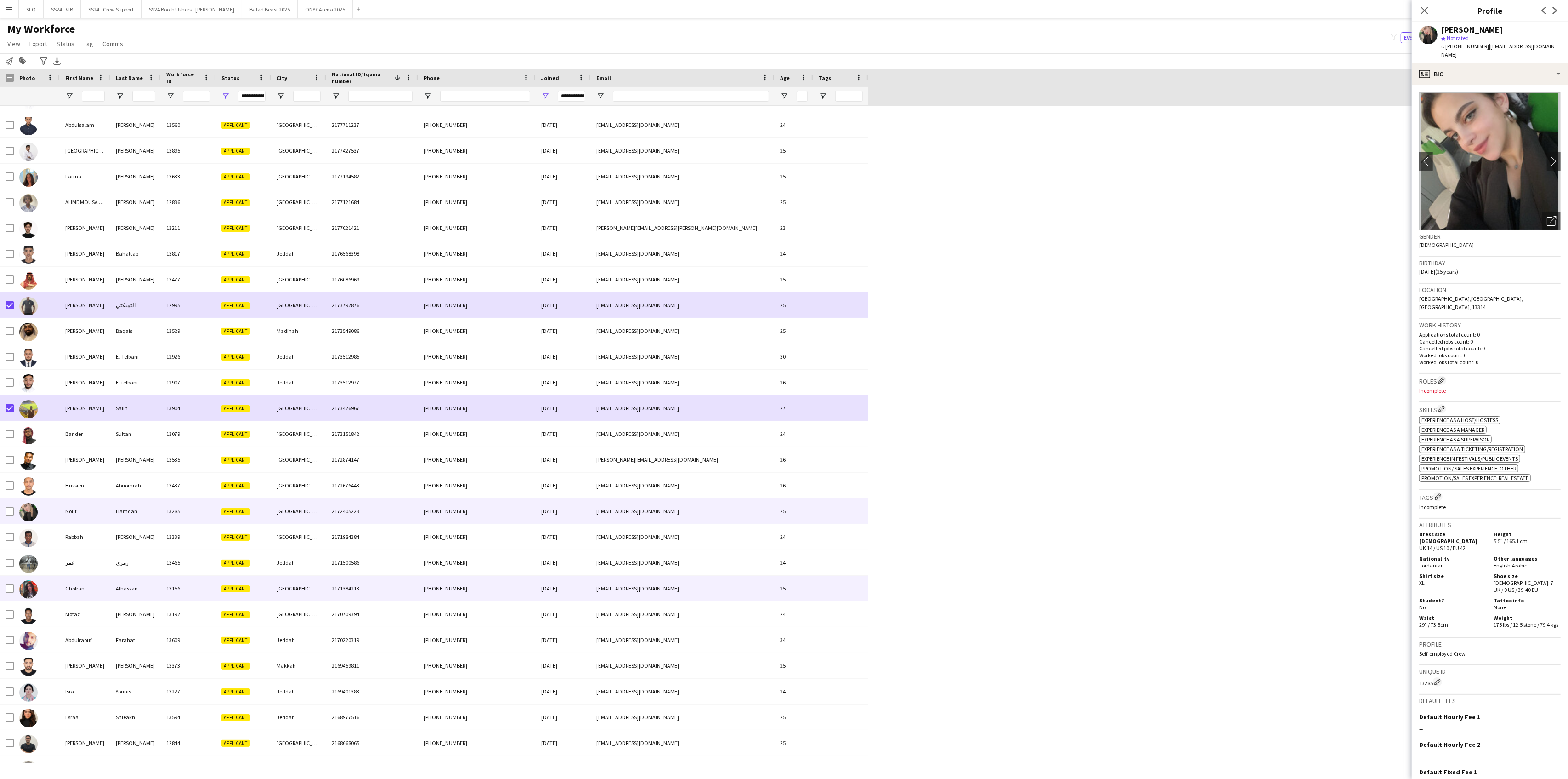
click at [41, 597] on div at bounding box center [37, 588] width 46 height 26
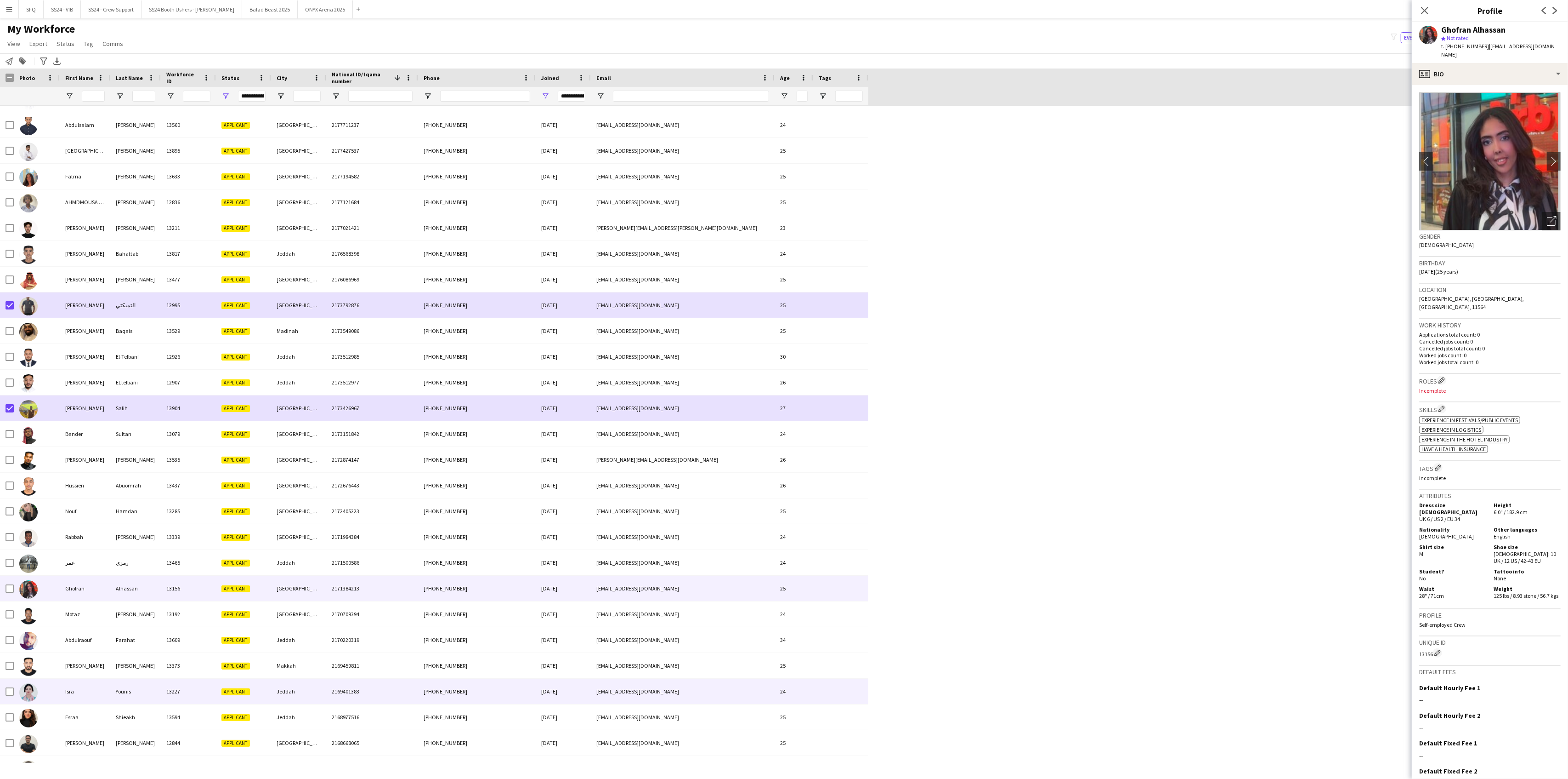
click at [52, 684] on div at bounding box center [37, 691] width 46 height 26
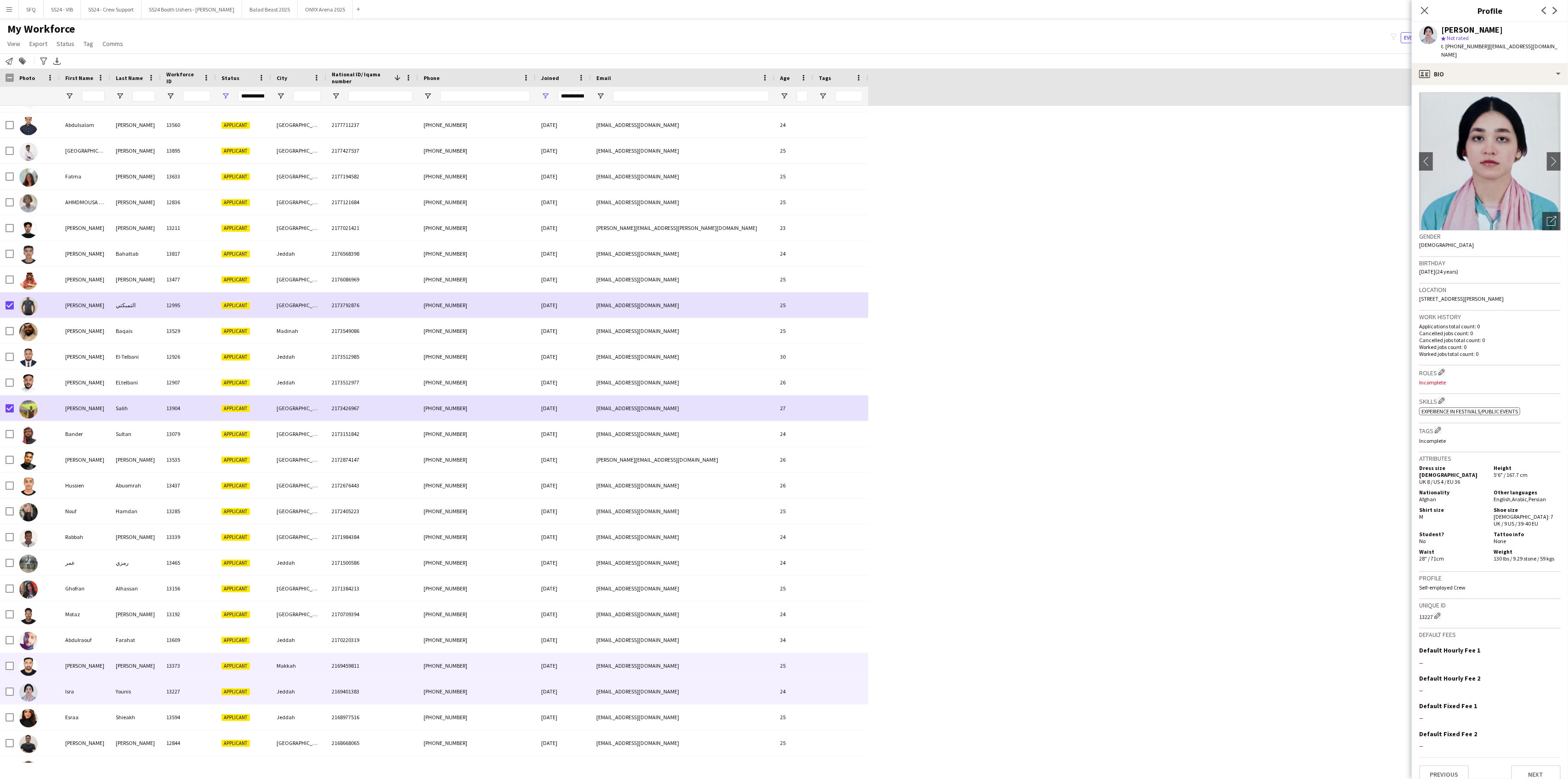
click at [74, 672] on div "[PERSON_NAME]" at bounding box center [85, 666] width 51 height 26
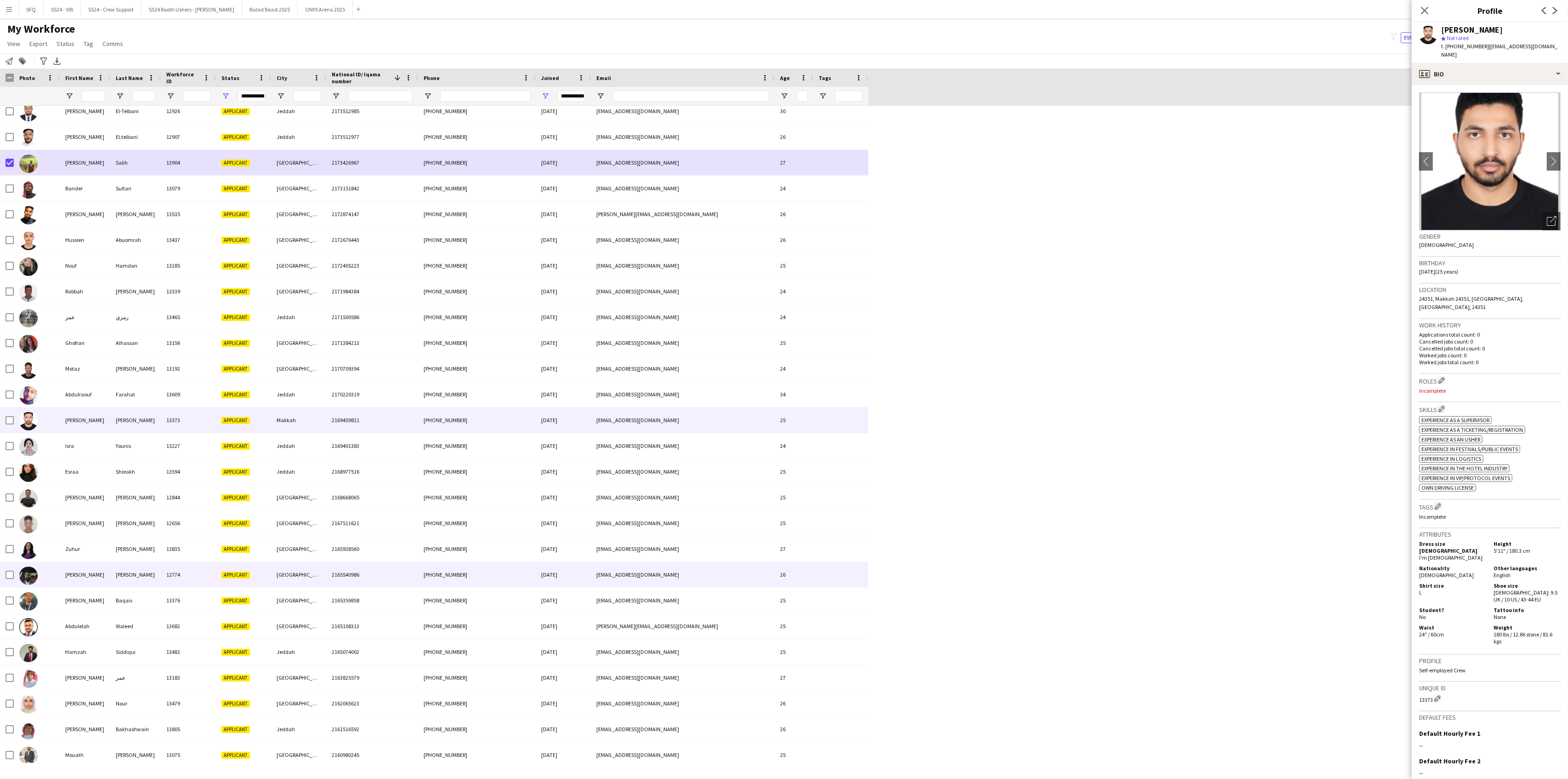
click at [34, 586] on div at bounding box center [29, 575] width 18 height 26
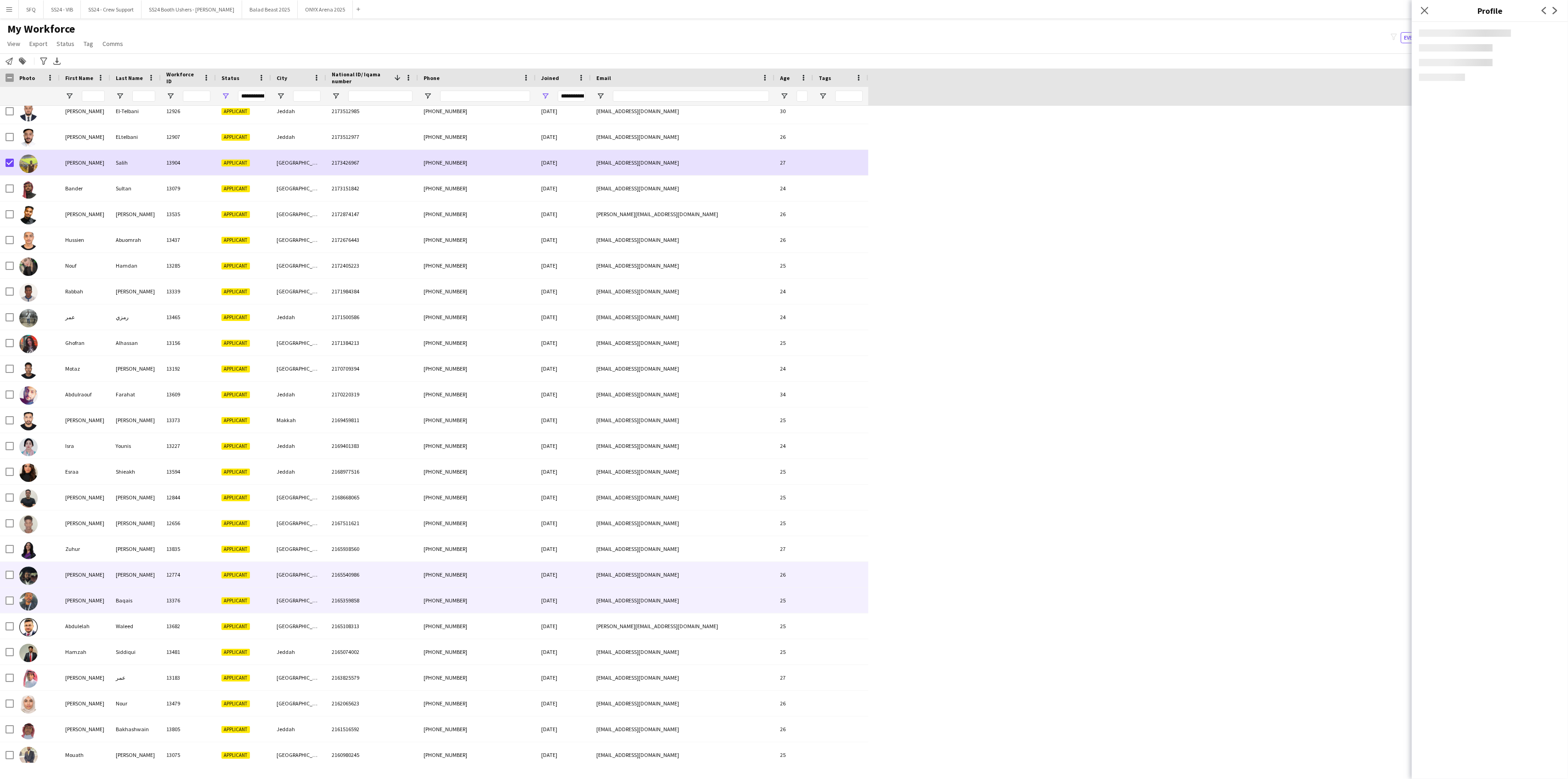
click at [43, 604] on div at bounding box center [37, 601] width 46 height 26
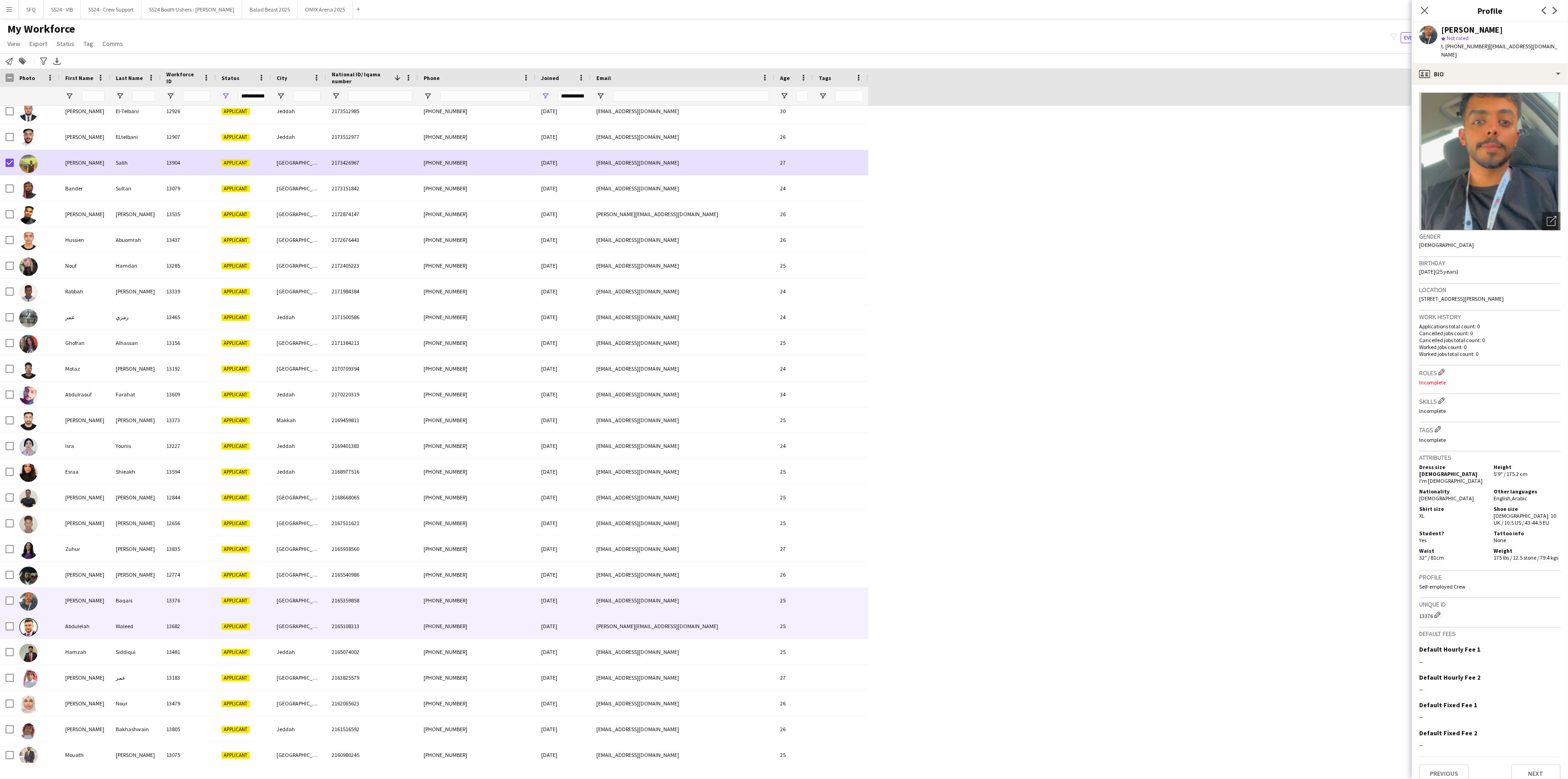
click at [54, 615] on div at bounding box center [37, 626] width 46 height 26
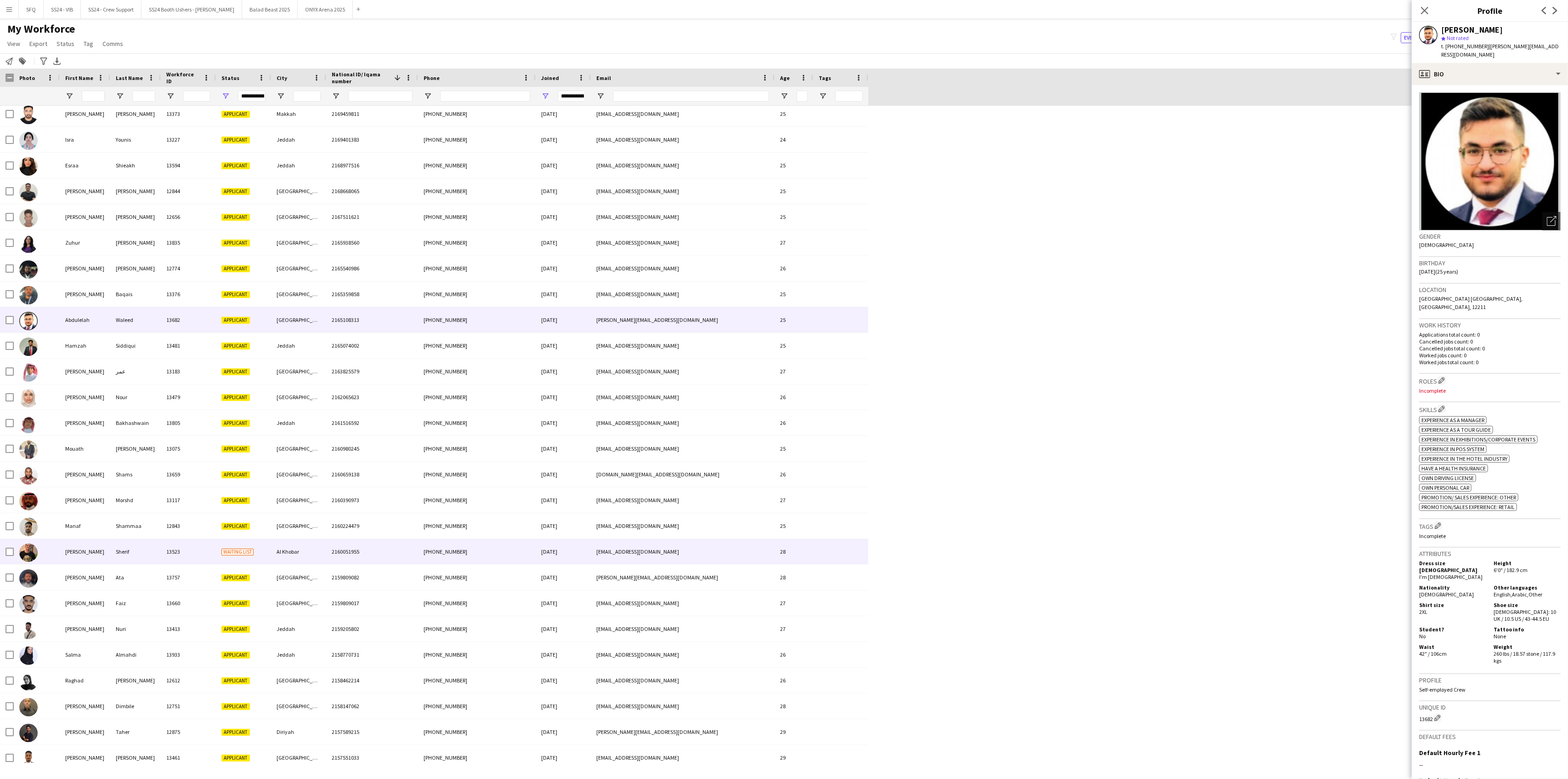
click at [44, 548] on div at bounding box center [37, 552] width 46 height 26
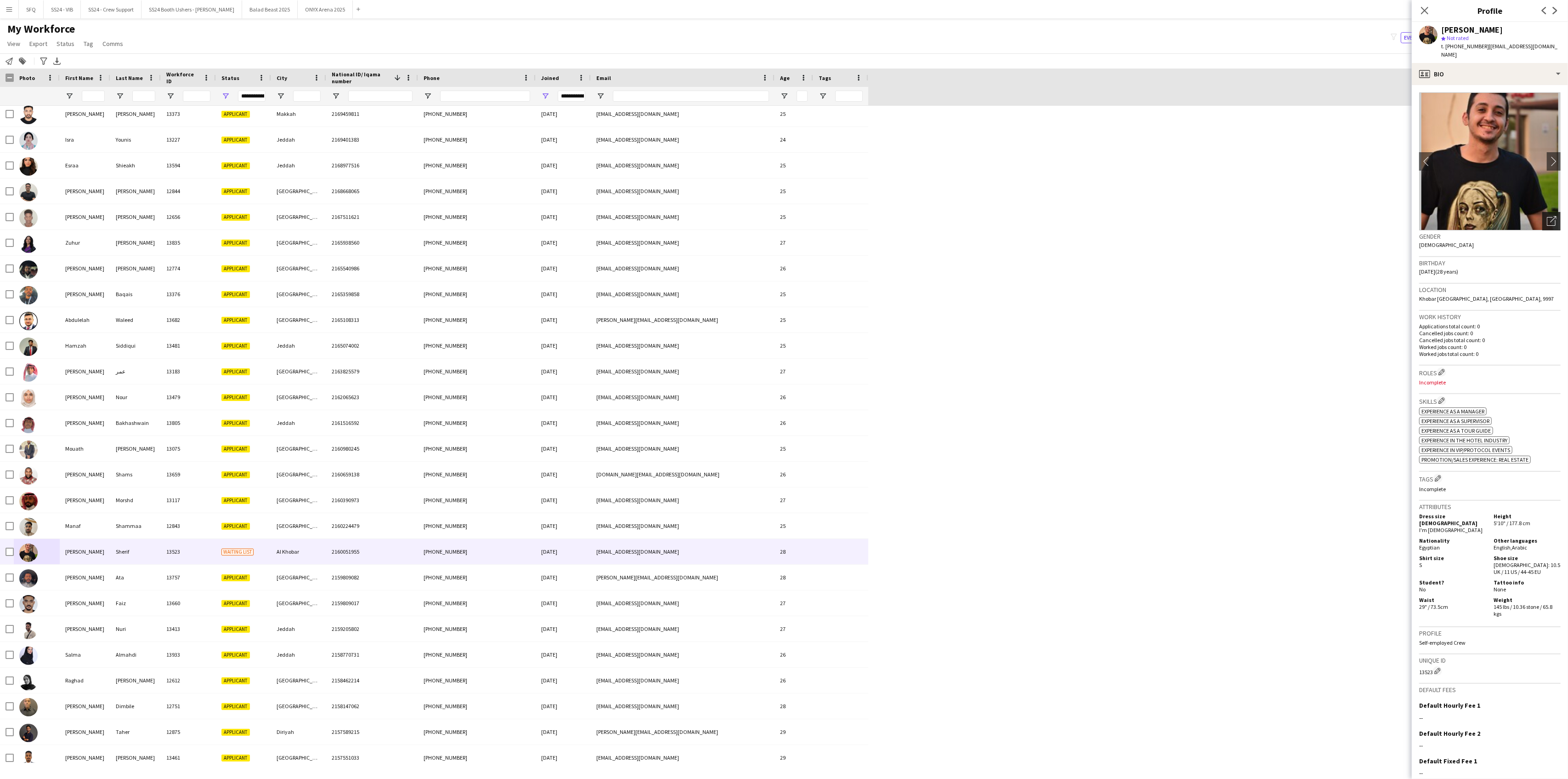
click at [1547, 216] on icon "Open photos pop-in" at bounding box center [1552, 221] width 10 height 10
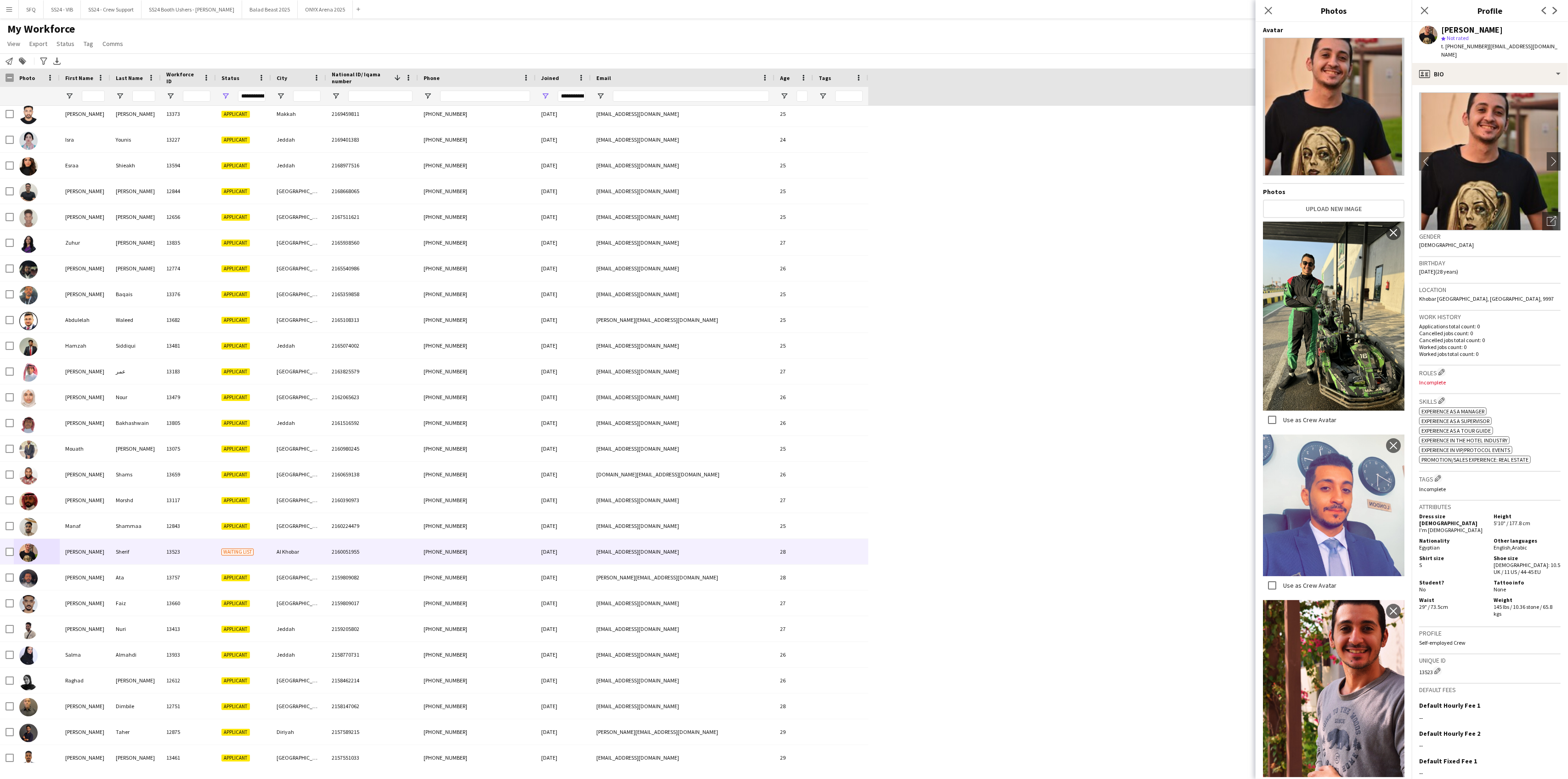
click at [1272, 18] on div "Close pop-in" at bounding box center [1269, 10] width 26 height 21
click at [68, 579] on div "[PERSON_NAME]" at bounding box center [85, 577] width 51 height 26
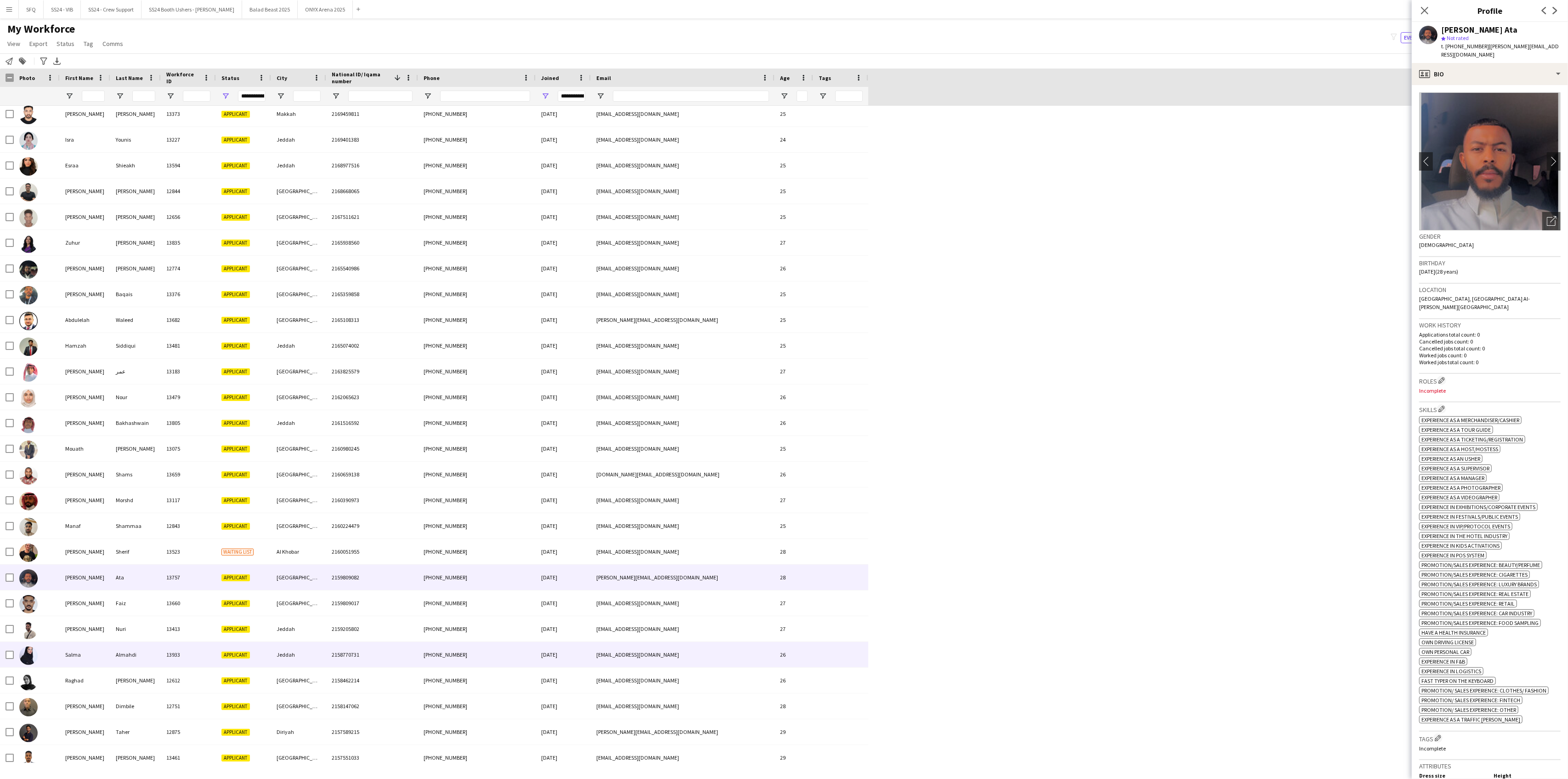
click at [65, 657] on div "Salma" at bounding box center [85, 655] width 51 height 26
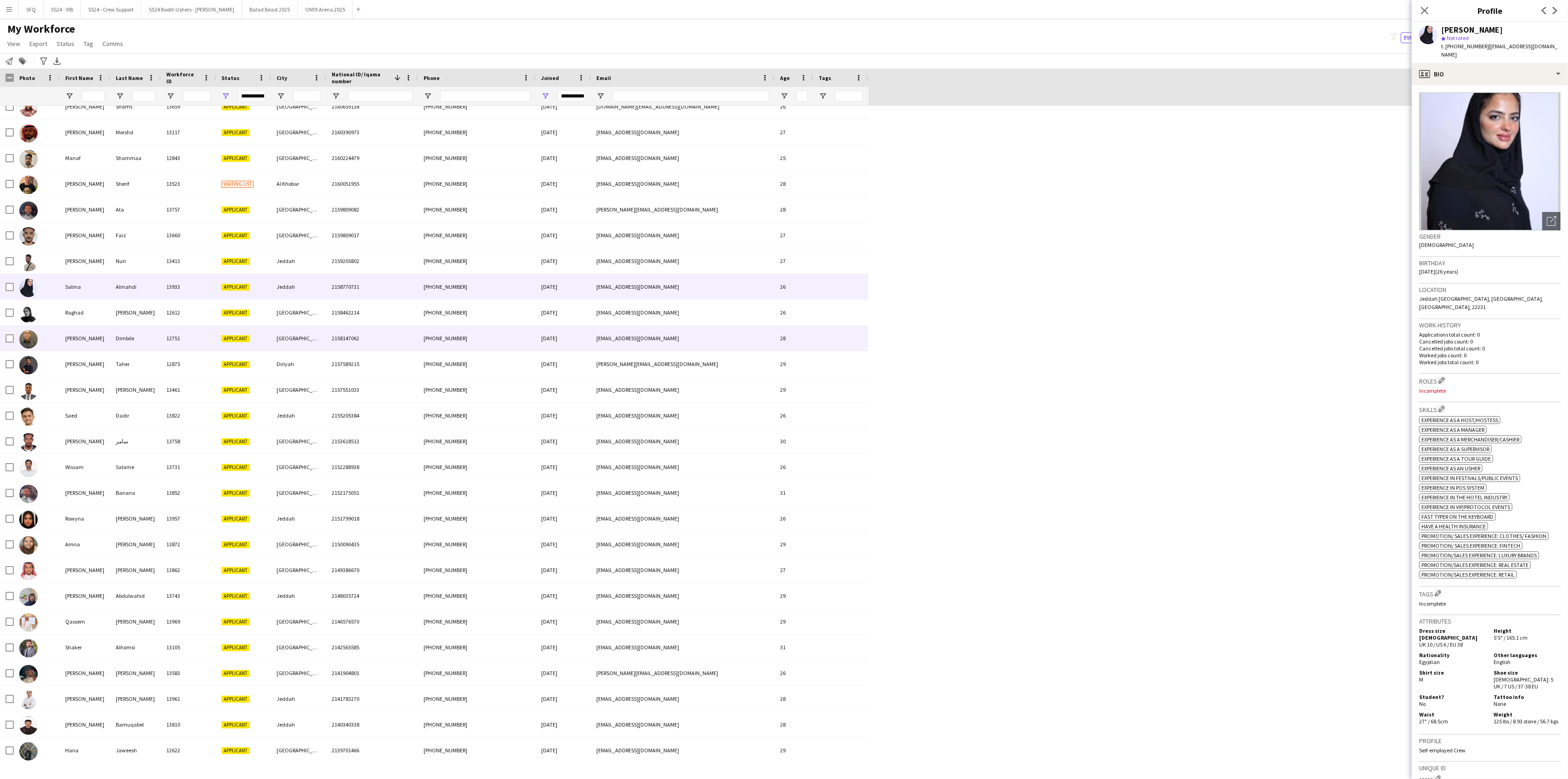
click at [100, 342] on div "[PERSON_NAME]" at bounding box center [85, 338] width 51 height 26
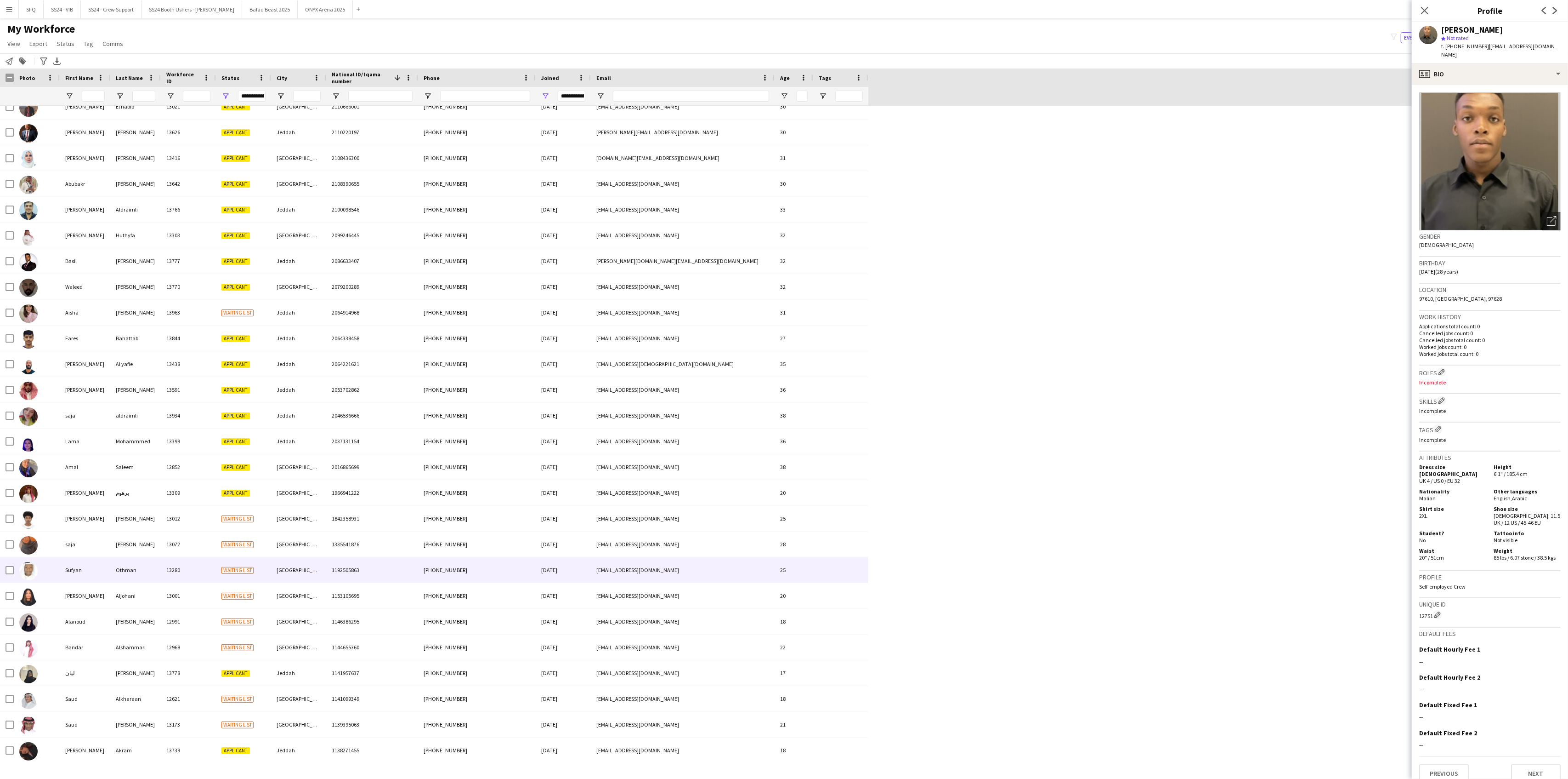
click at [94, 571] on div "Sufyan" at bounding box center [85, 570] width 51 height 26
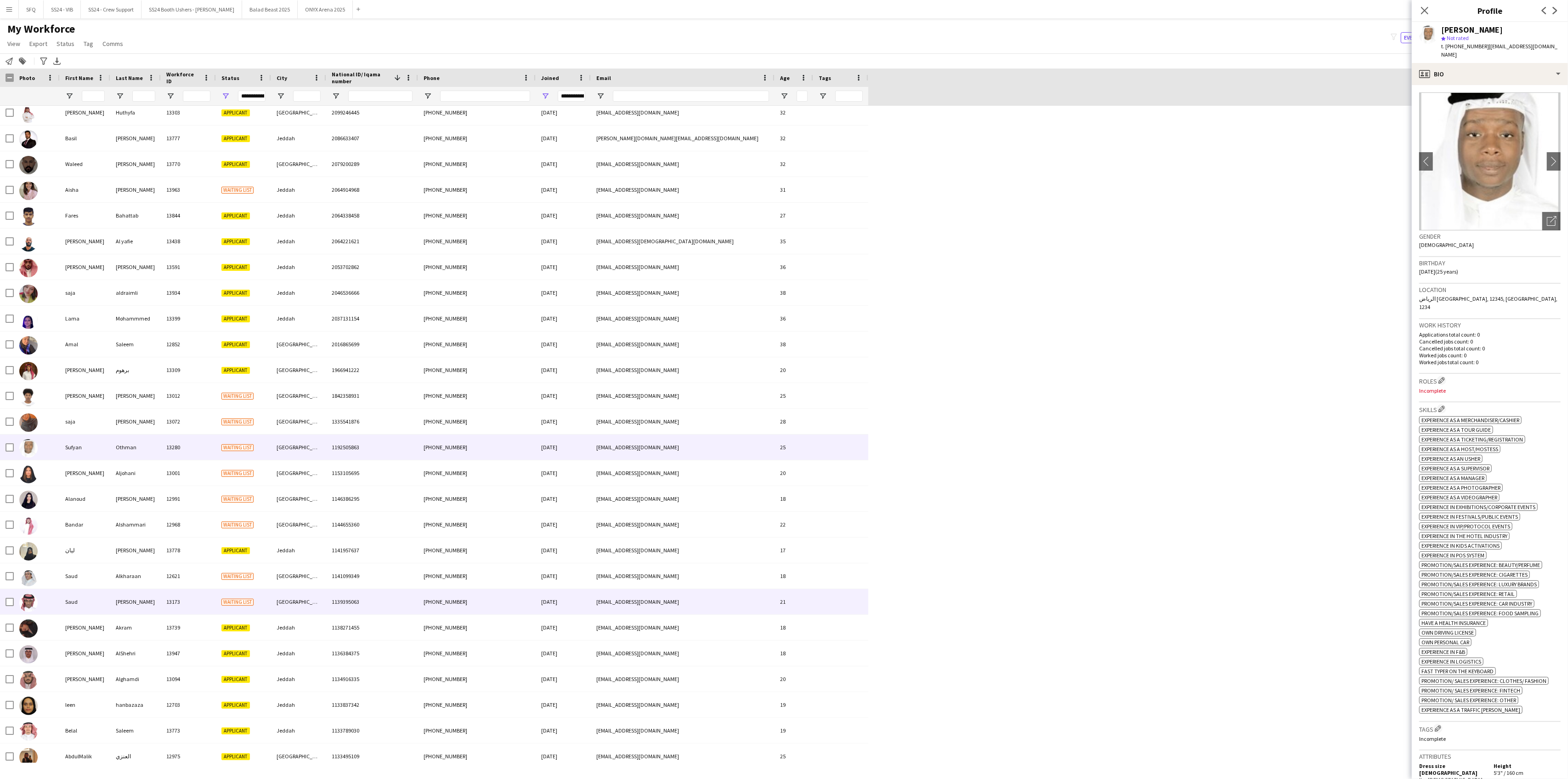
click at [65, 600] on div "Saud" at bounding box center [85, 602] width 51 height 26
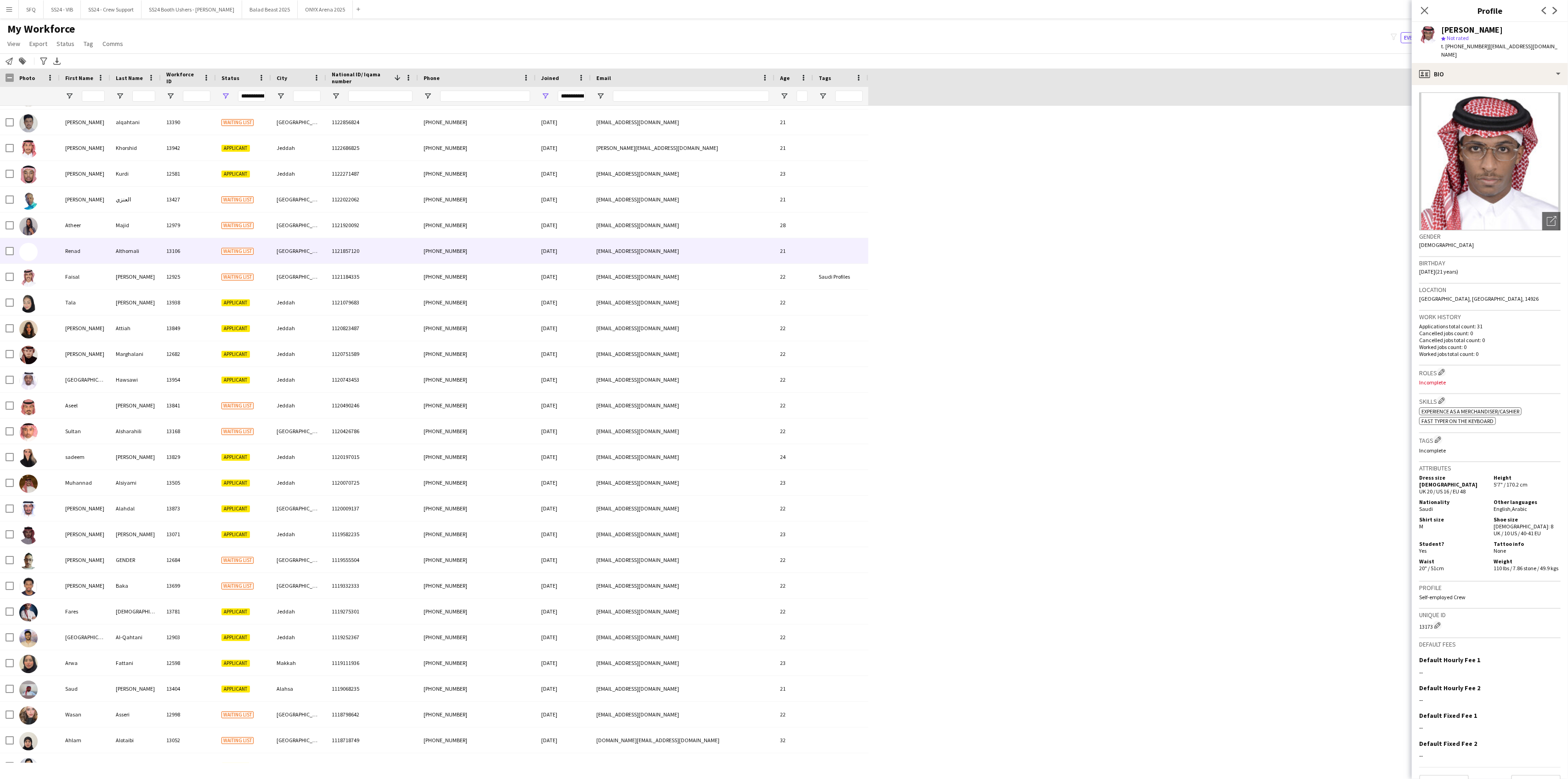
click at [38, 245] on div at bounding box center [37, 251] width 46 height 26
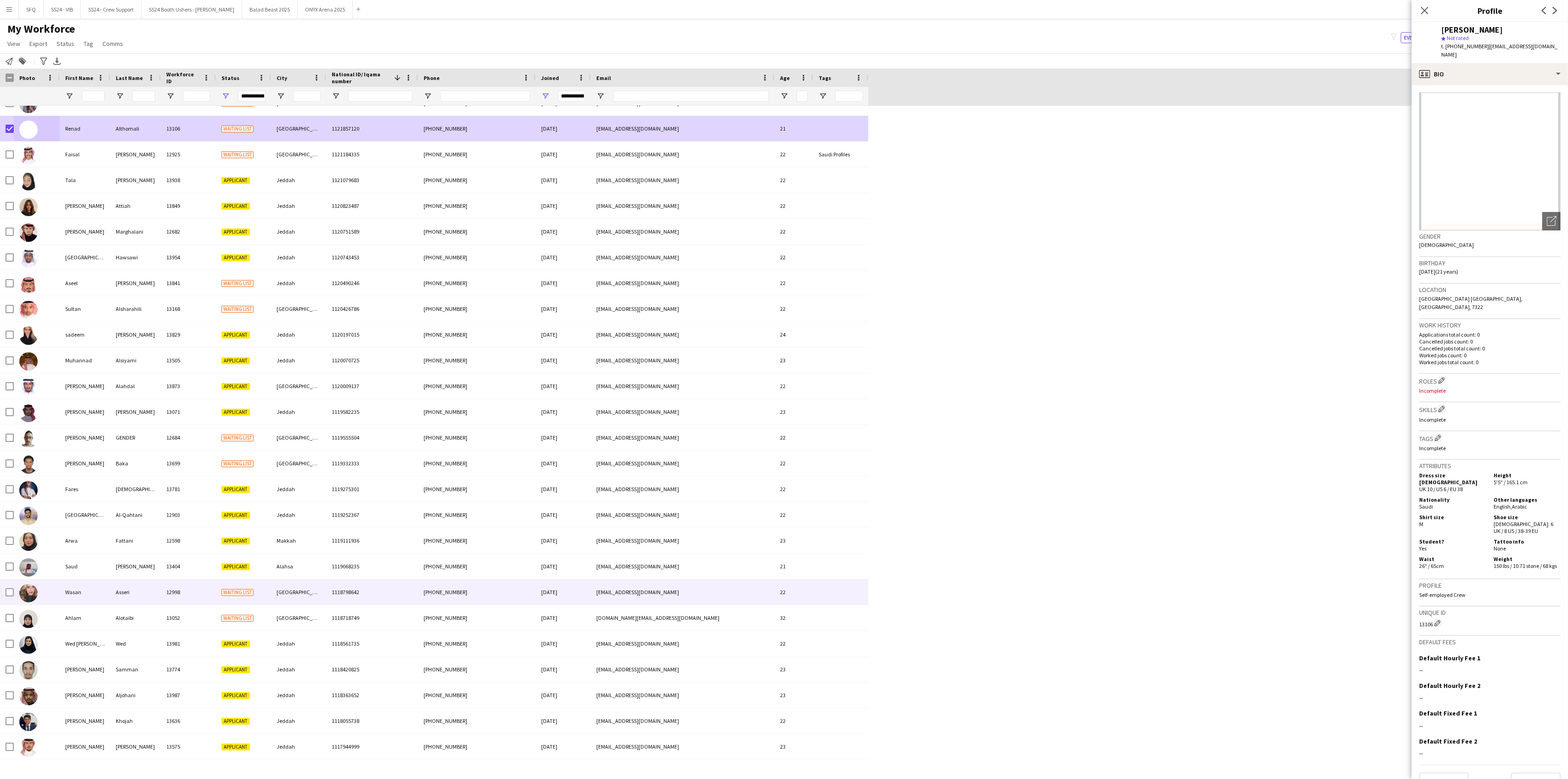
click at [32, 590] on img at bounding box center [29, 593] width 18 height 18
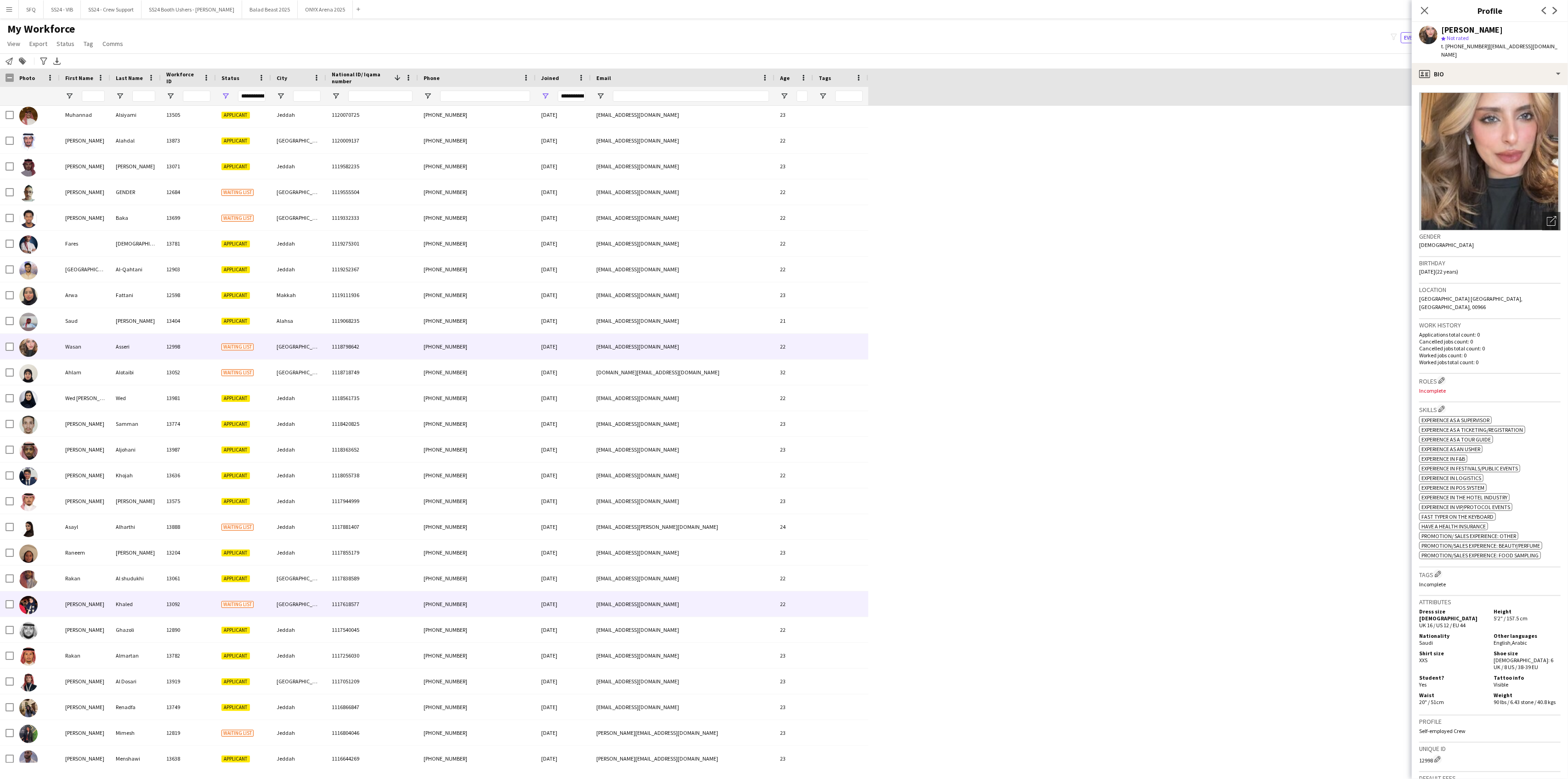
click at [43, 613] on div at bounding box center [37, 604] width 46 height 26
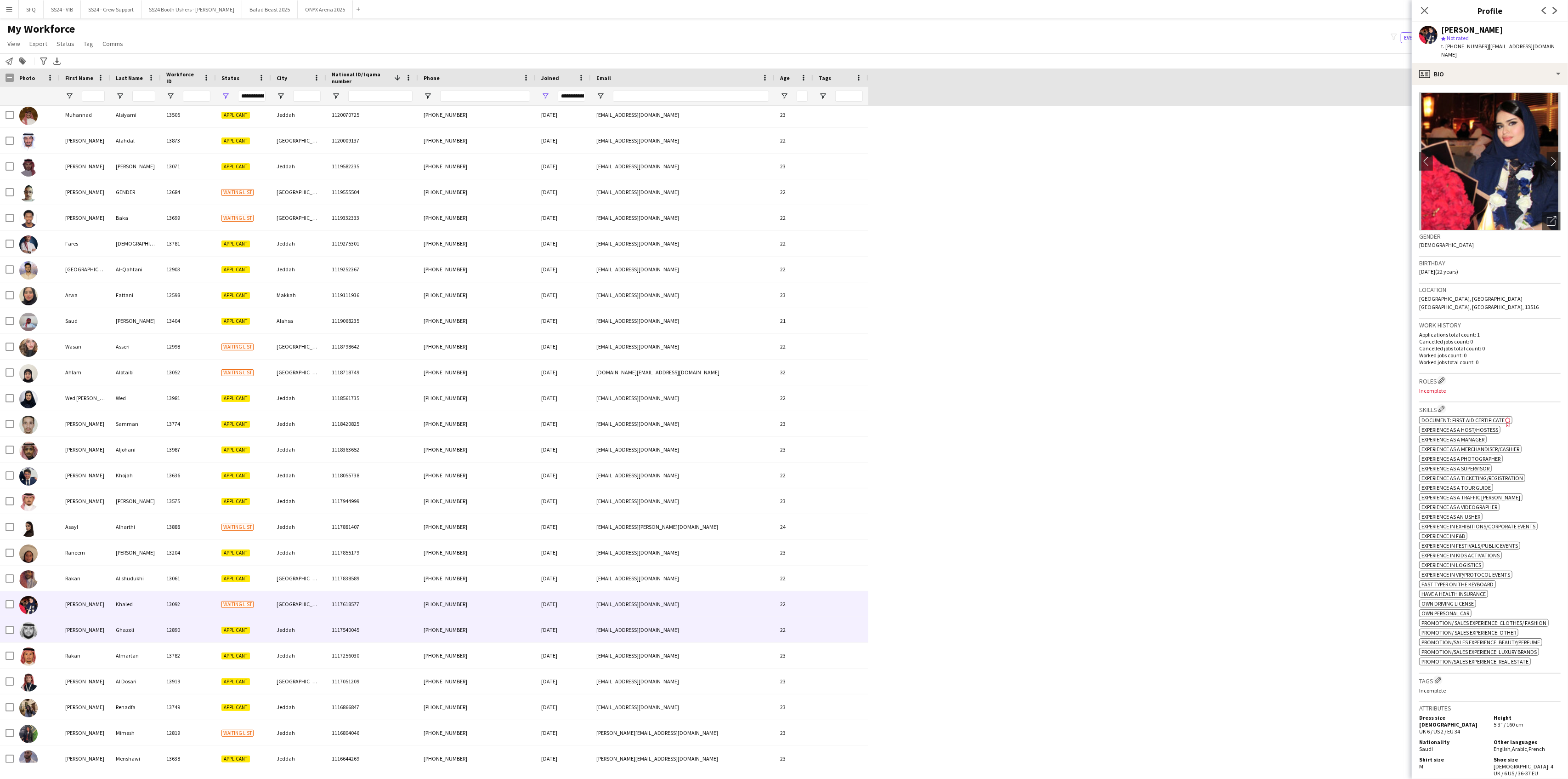
click at [38, 633] on div at bounding box center [37, 630] width 46 height 26
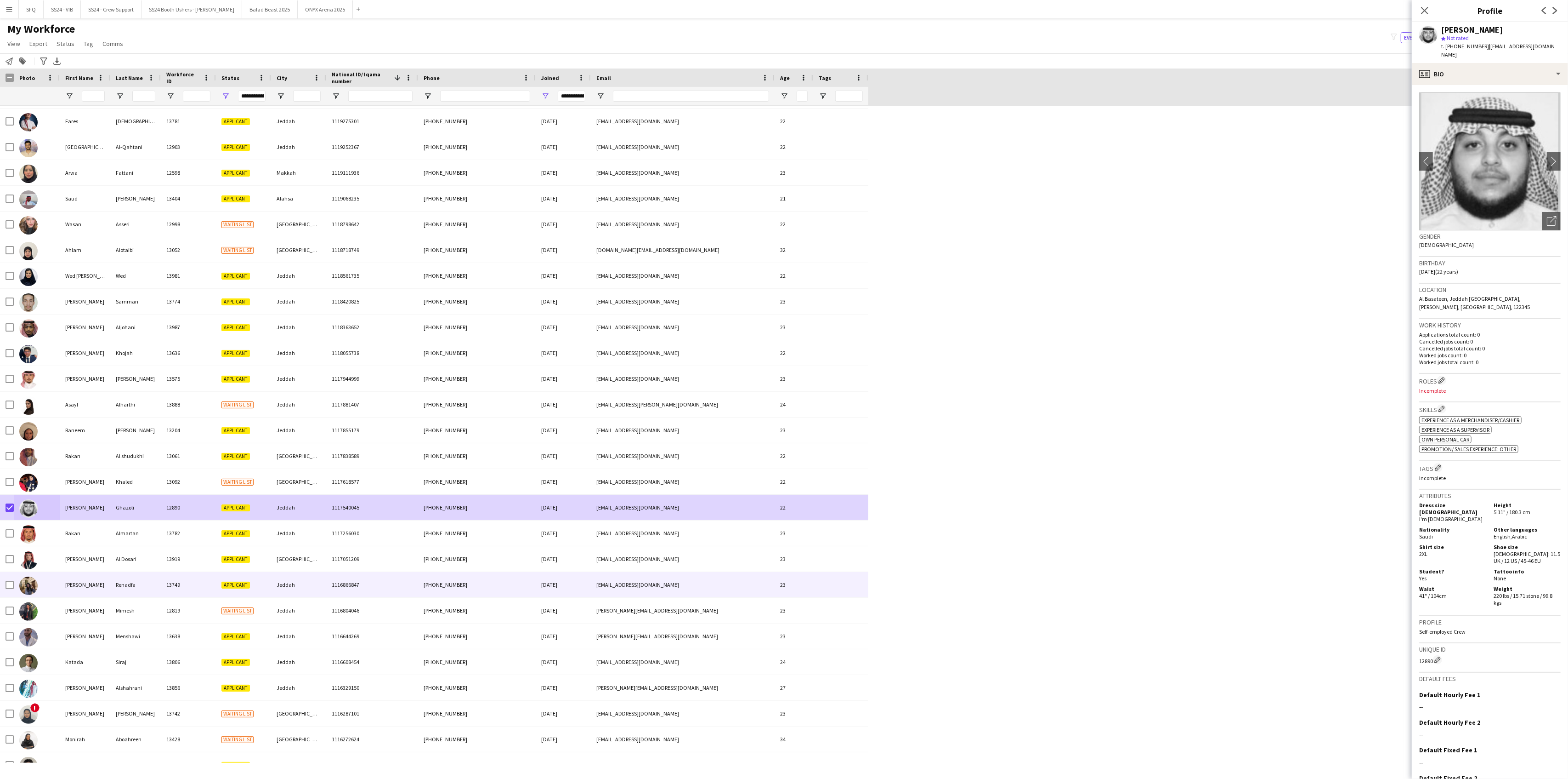
click at [58, 593] on div at bounding box center [37, 585] width 46 height 26
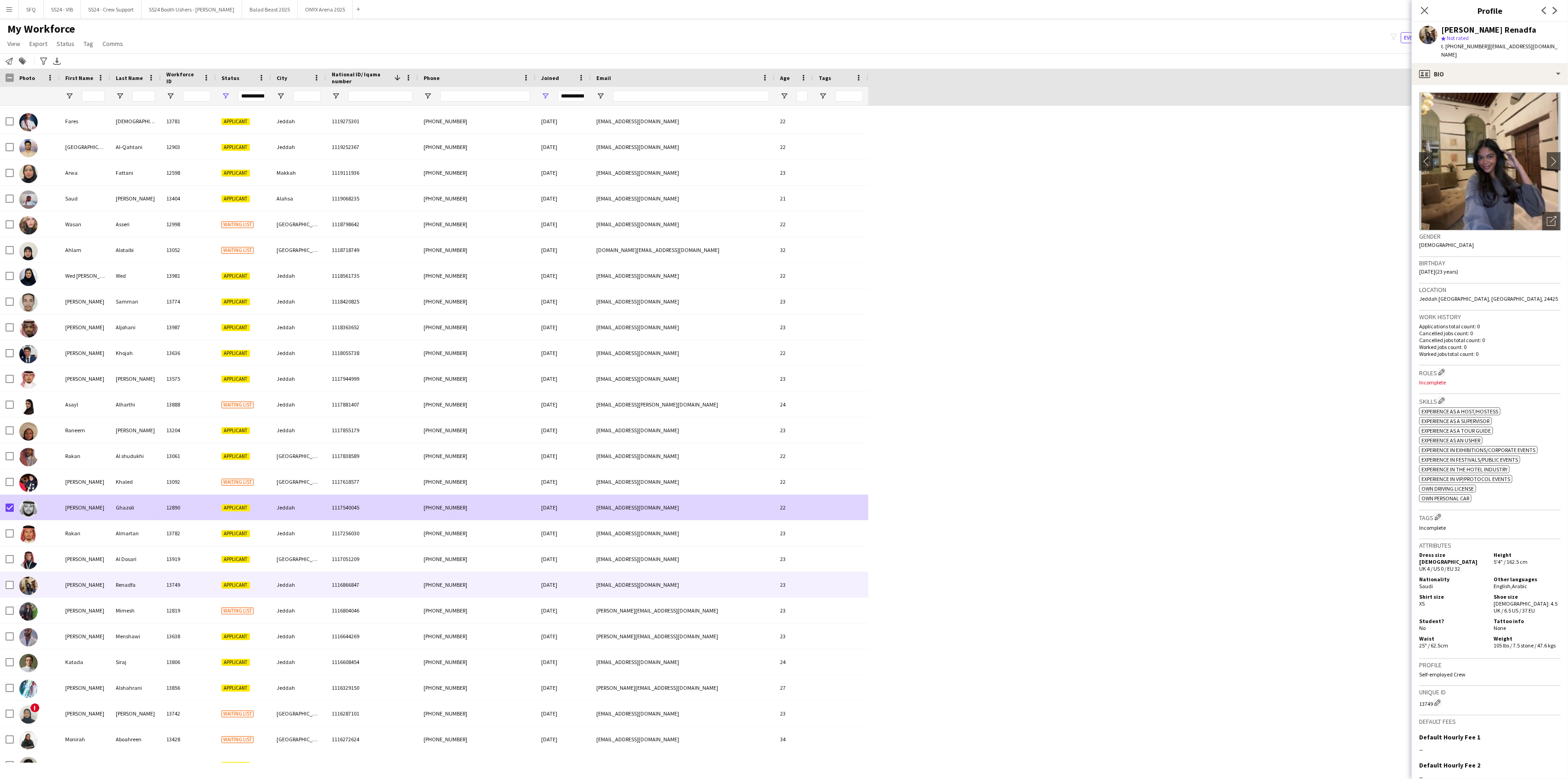
click at [55, 498] on div at bounding box center [37, 507] width 46 height 26
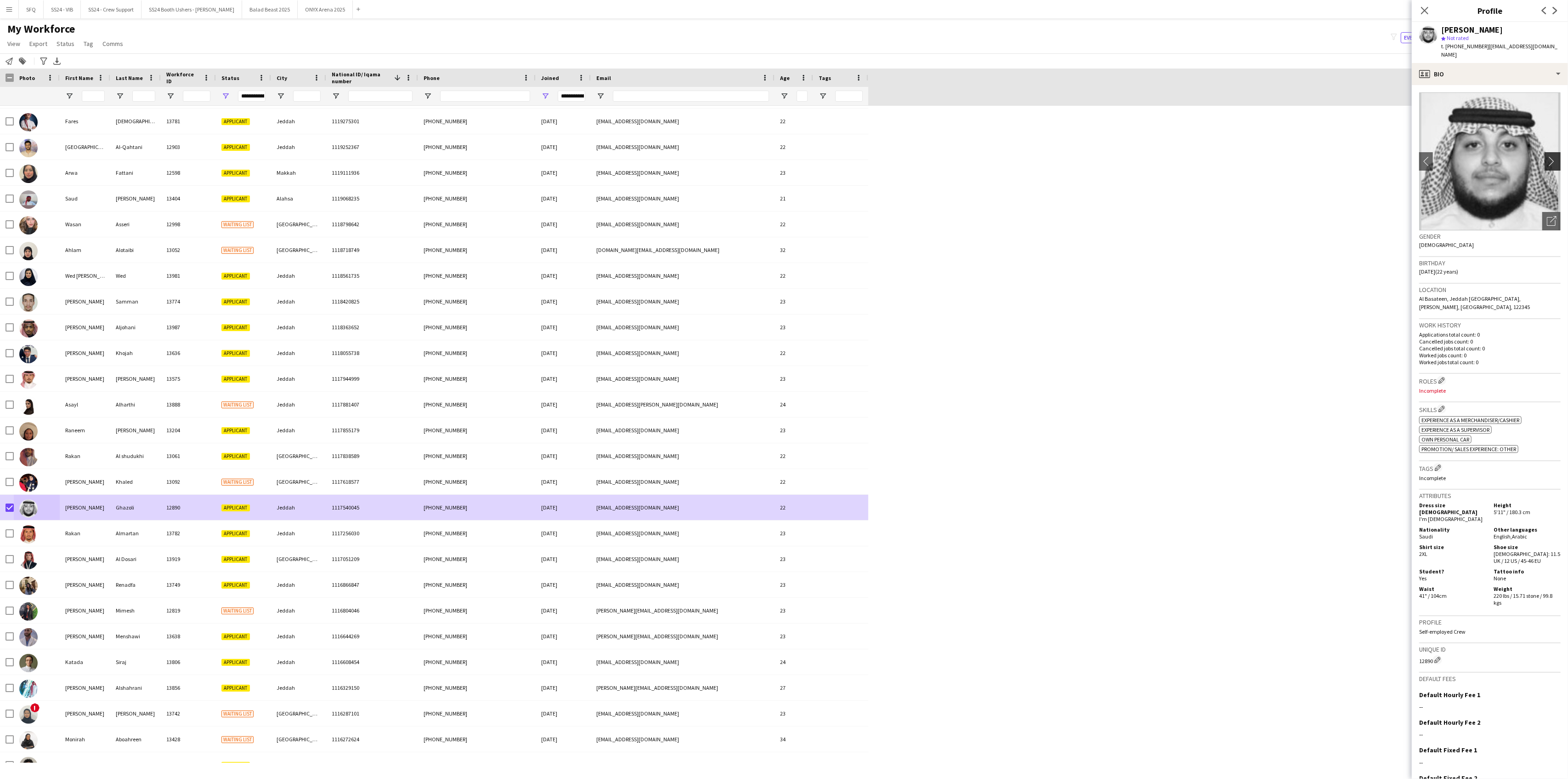
click at [1548, 152] on button "chevron-right" at bounding box center [1554, 161] width 18 height 18
click at [1423, 162] on button "chevron-left" at bounding box center [1426, 161] width 18 height 18
click at [1421, 160] on button "chevron-left" at bounding box center [1426, 161] width 18 height 18
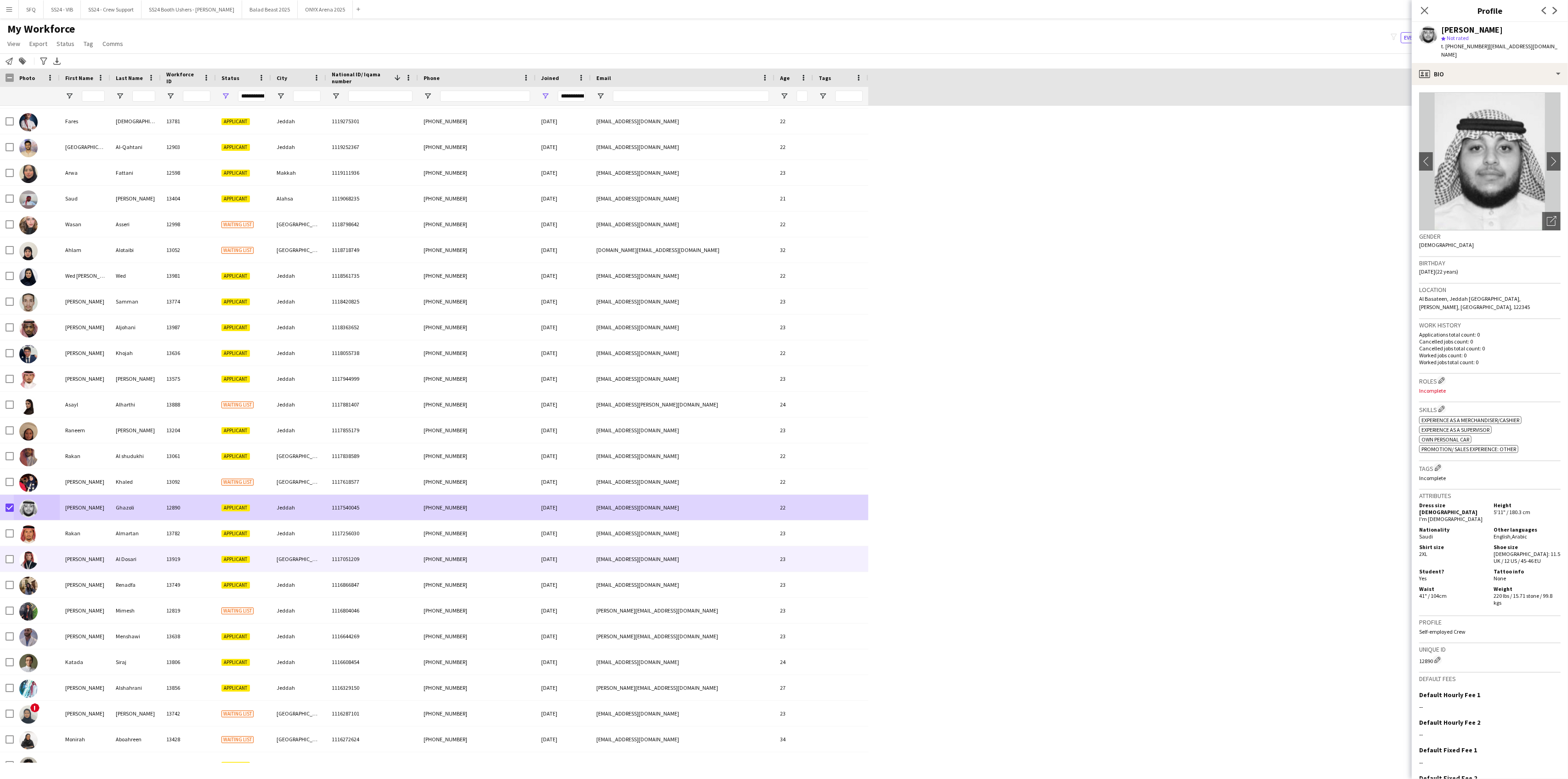
click at [29, 560] on img at bounding box center [29, 560] width 18 height 18
click at [32, 532] on img at bounding box center [29, 534] width 18 height 18
click at [54, 596] on div at bounding box center [37, 585] width 46 height 26
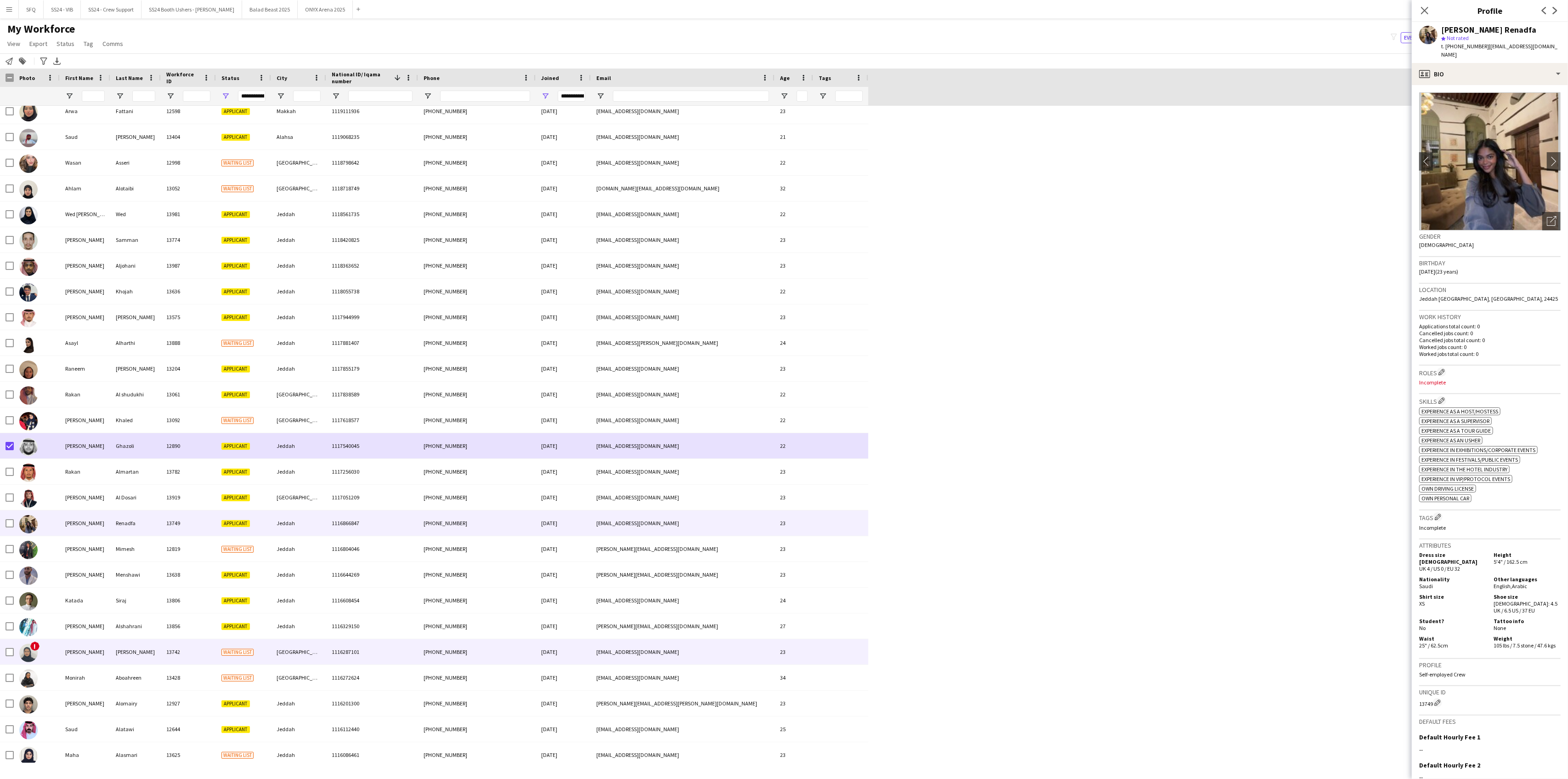
click at [47, 646] on div "!" at bounding box center [37, 652] width 46 height 26
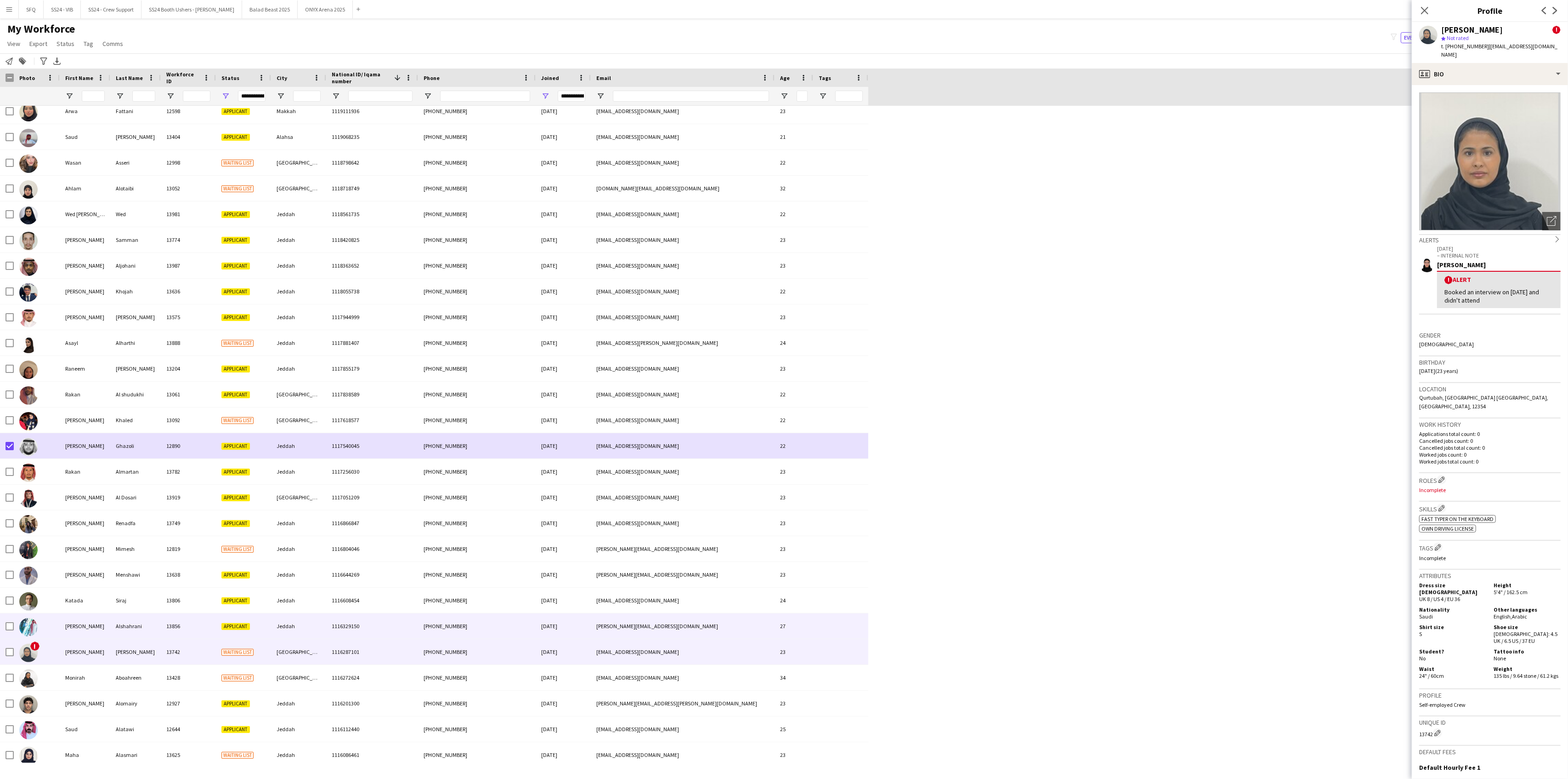
click at [80, 621] on div "[PERSON_NAME]" at bounding box center [85, 626] width 51 height 26
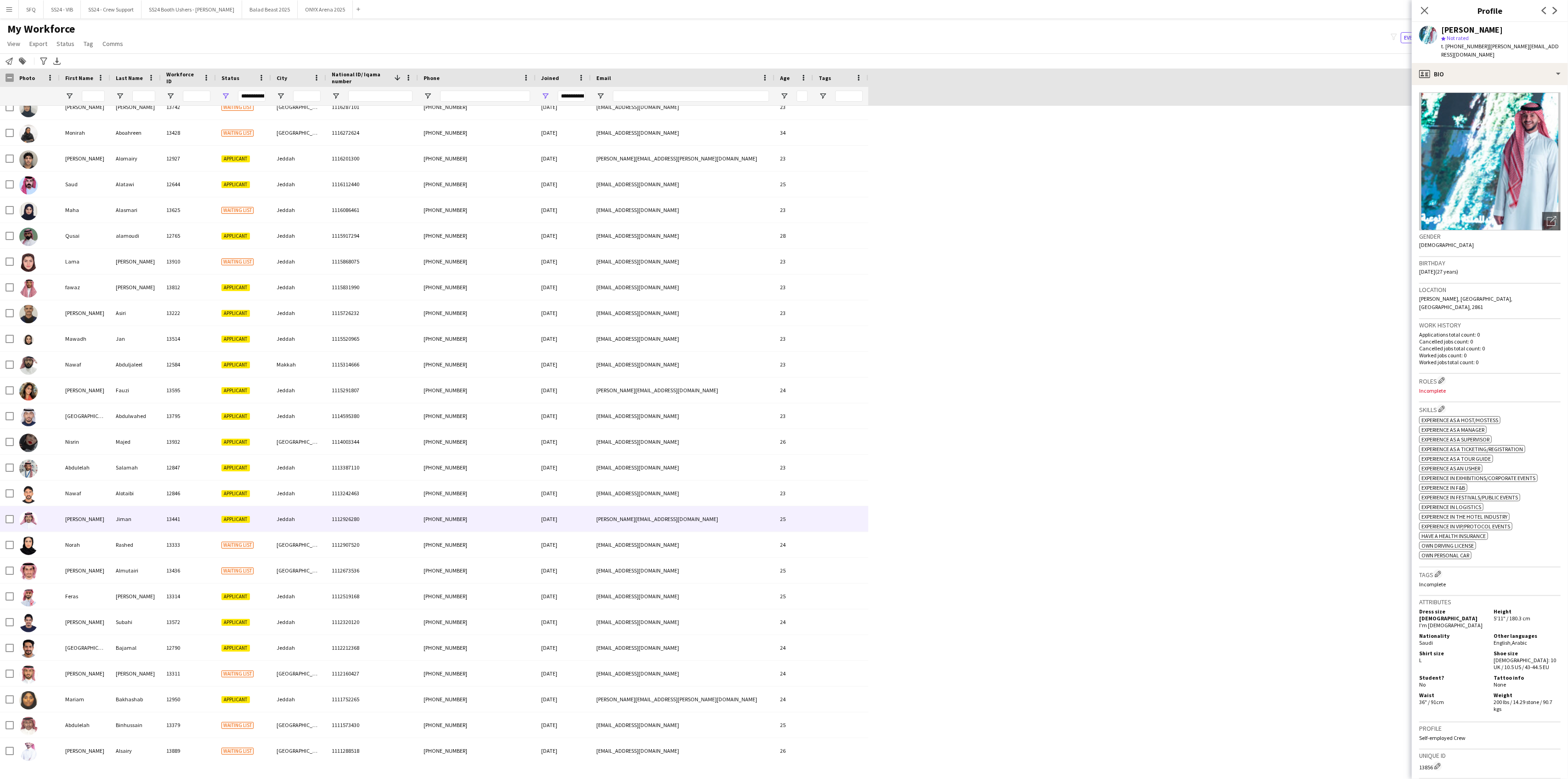
scroll to position [9930, 0]
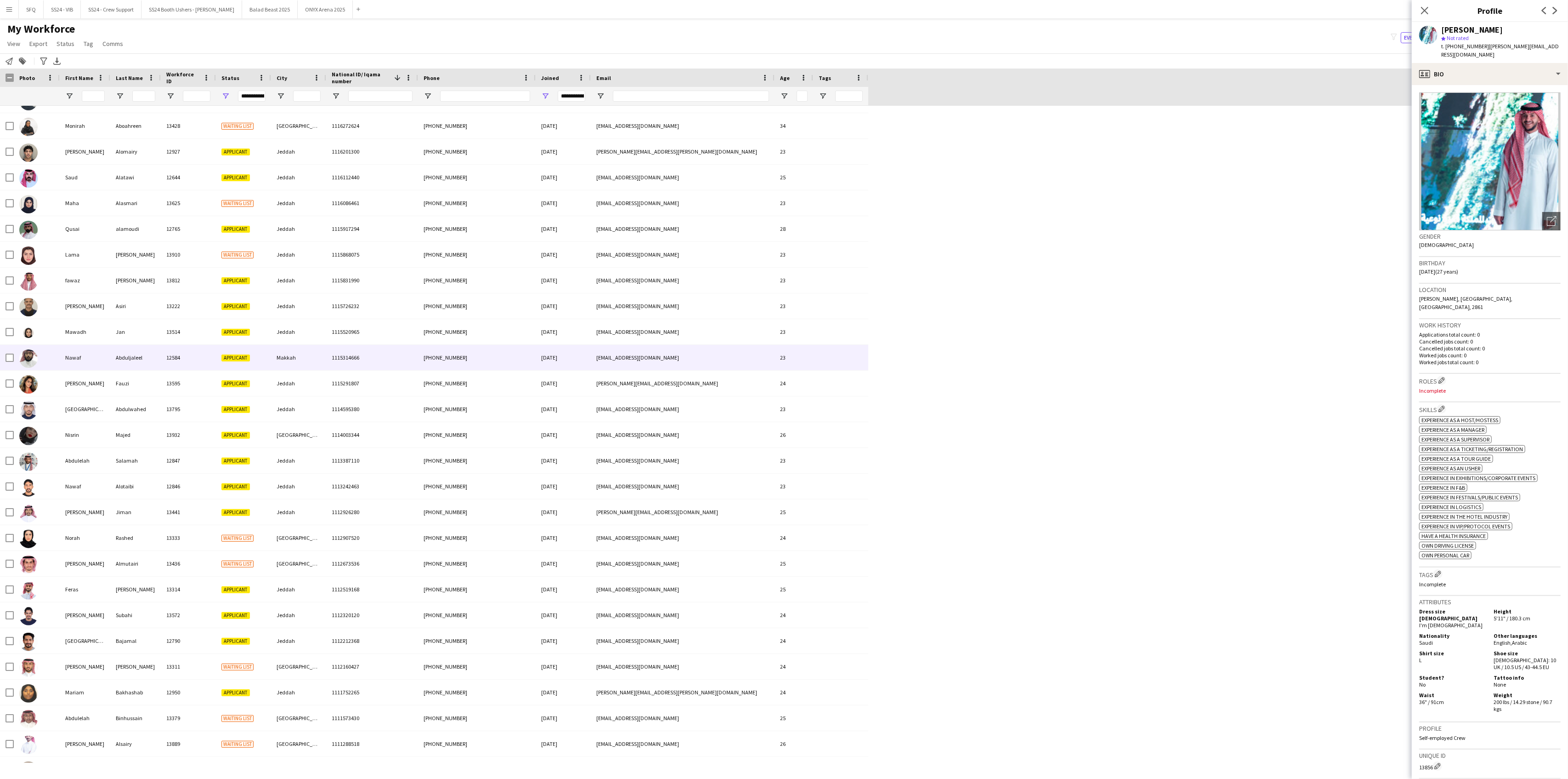
click at [128, 365] on div "Abduljaleel" at bounding box center [135, 358] width 51 height 26
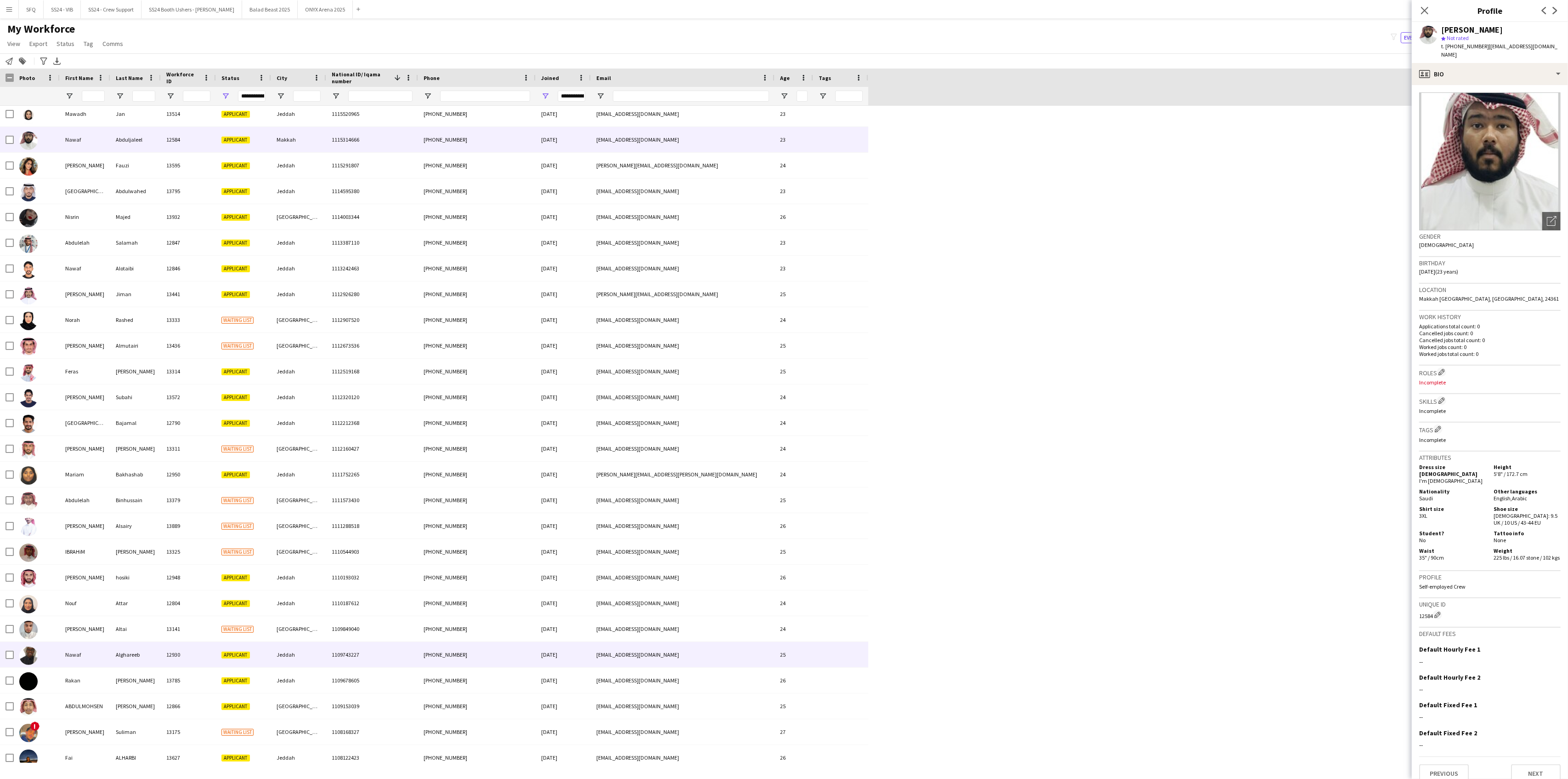
scroll to position [10175, 0]
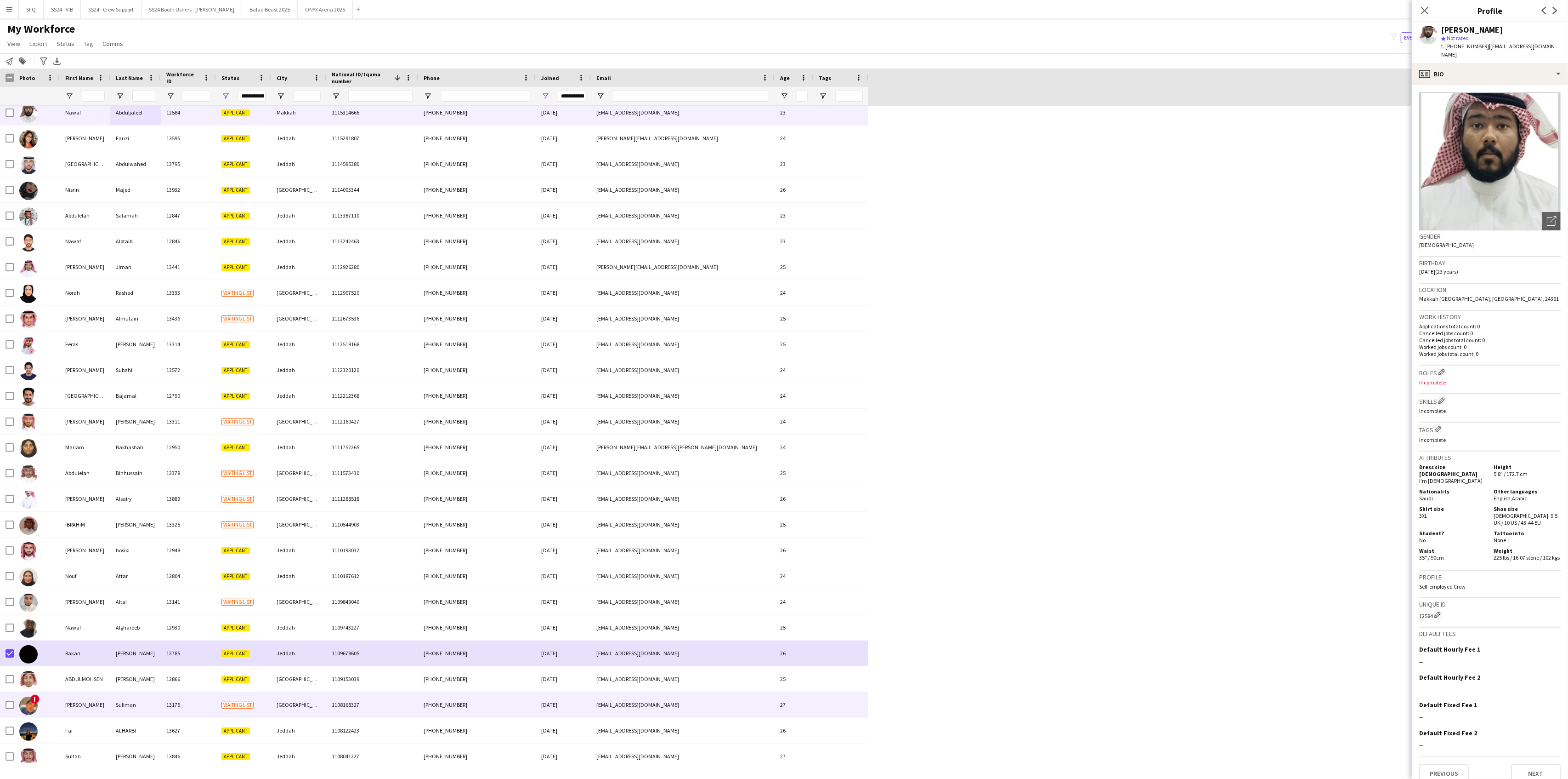
click at [26, 699] on img at bounding box center [29, 705] width 18 height 18
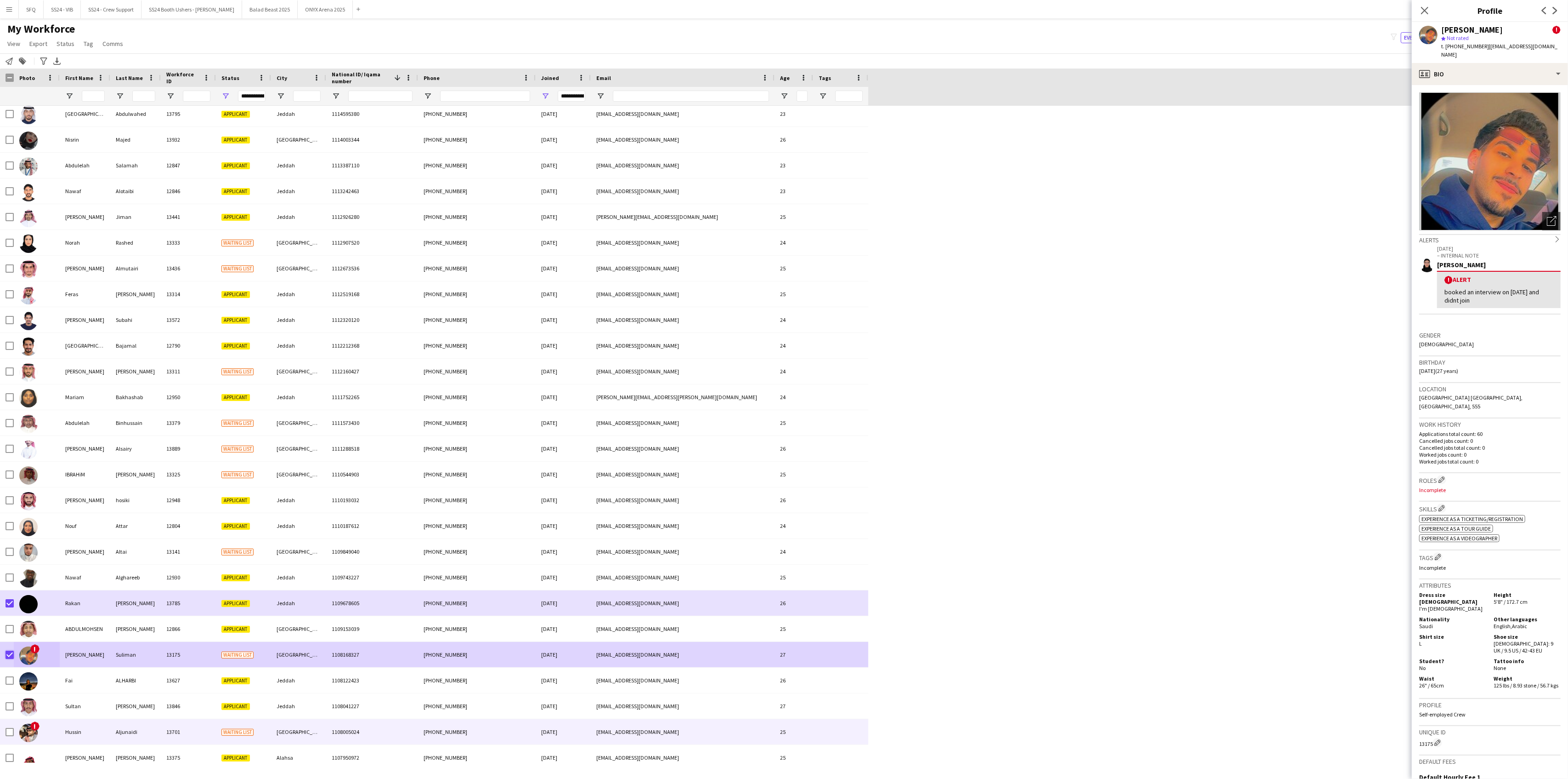
scroll to position [10298, 0]
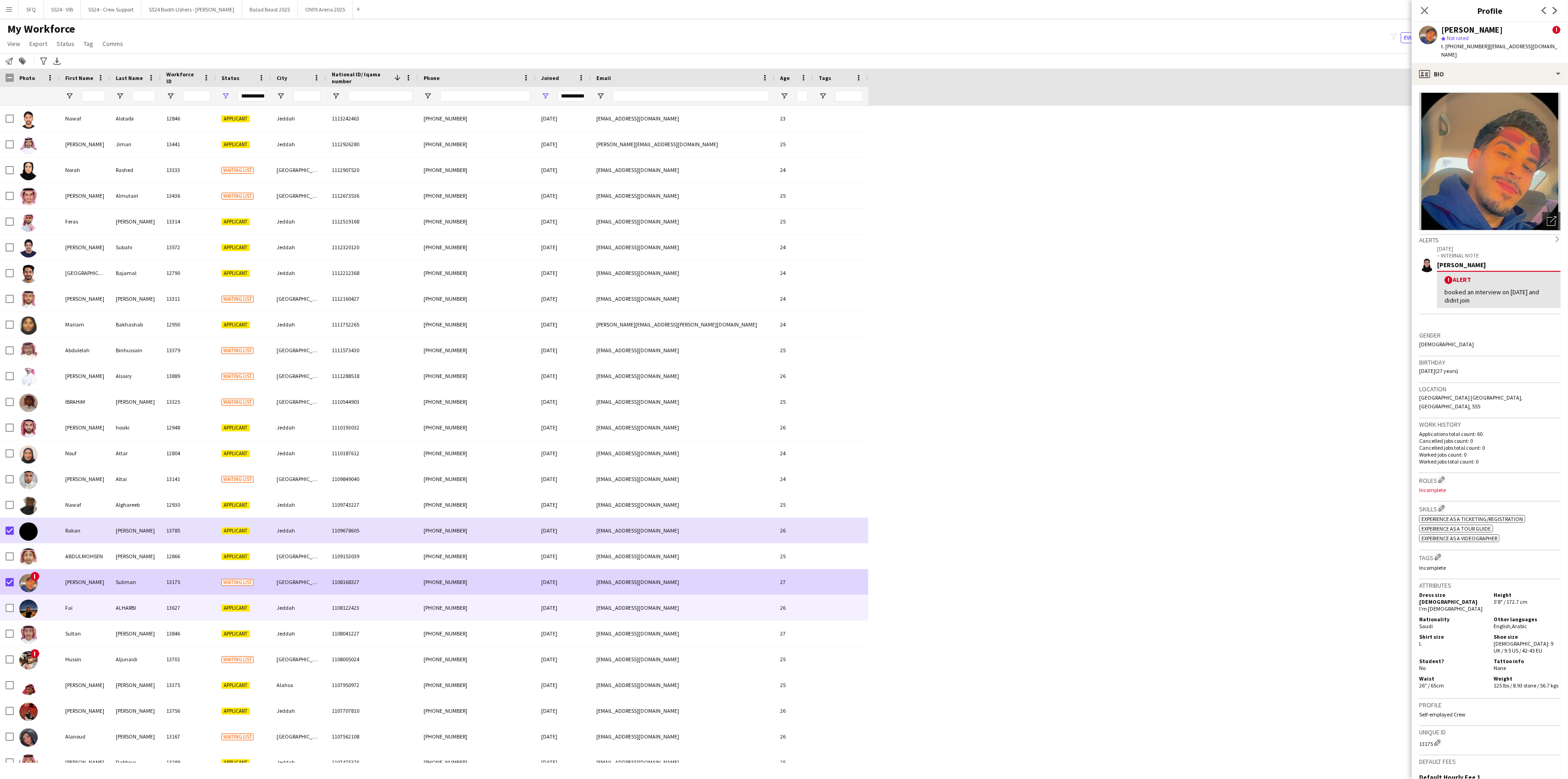
click at [49, 618] on div at bounding box center [37, 608] width 46 height 26
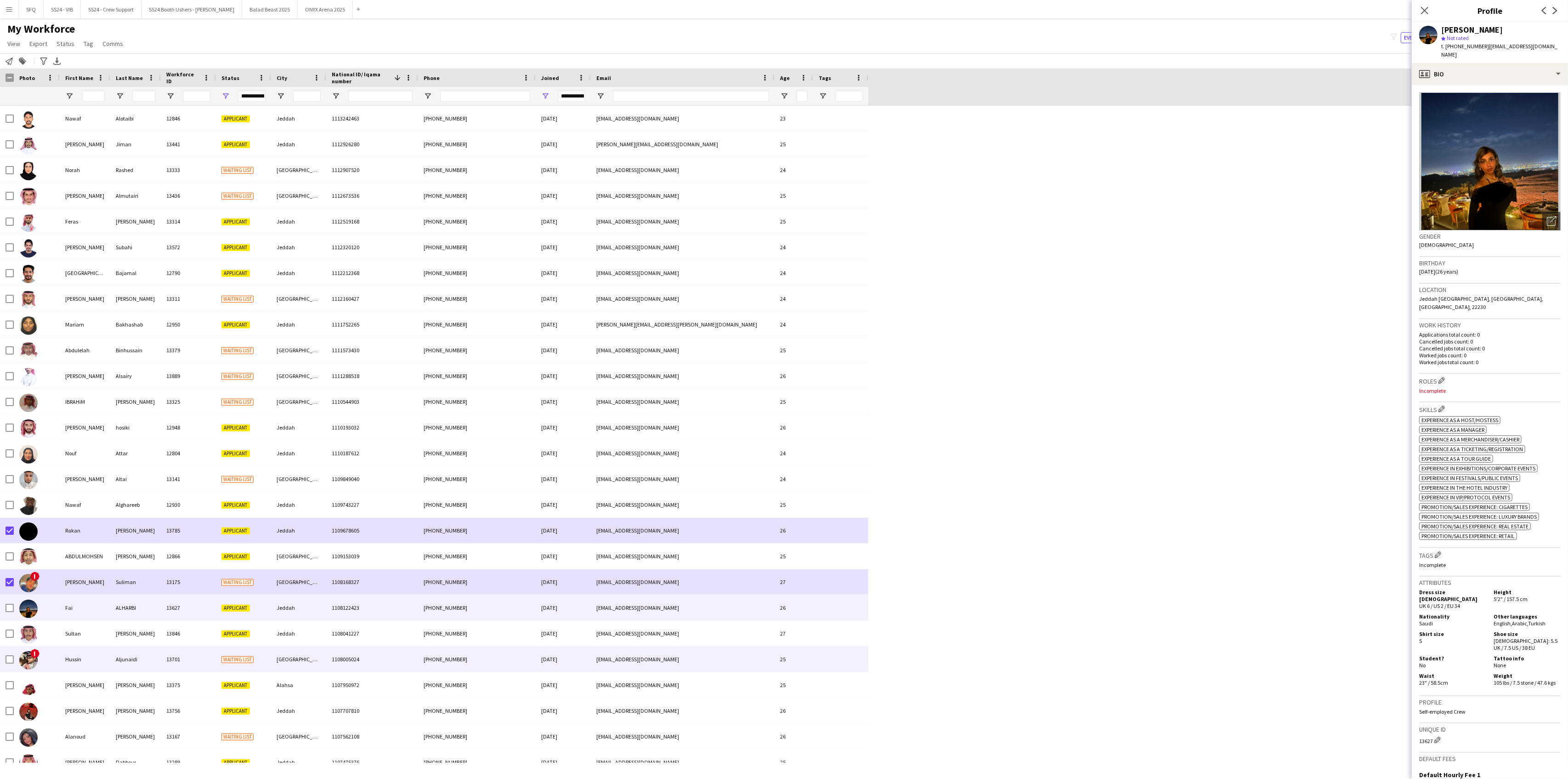
click at [35, 663] on img at bounding box center [29, 660] width 18 height 18
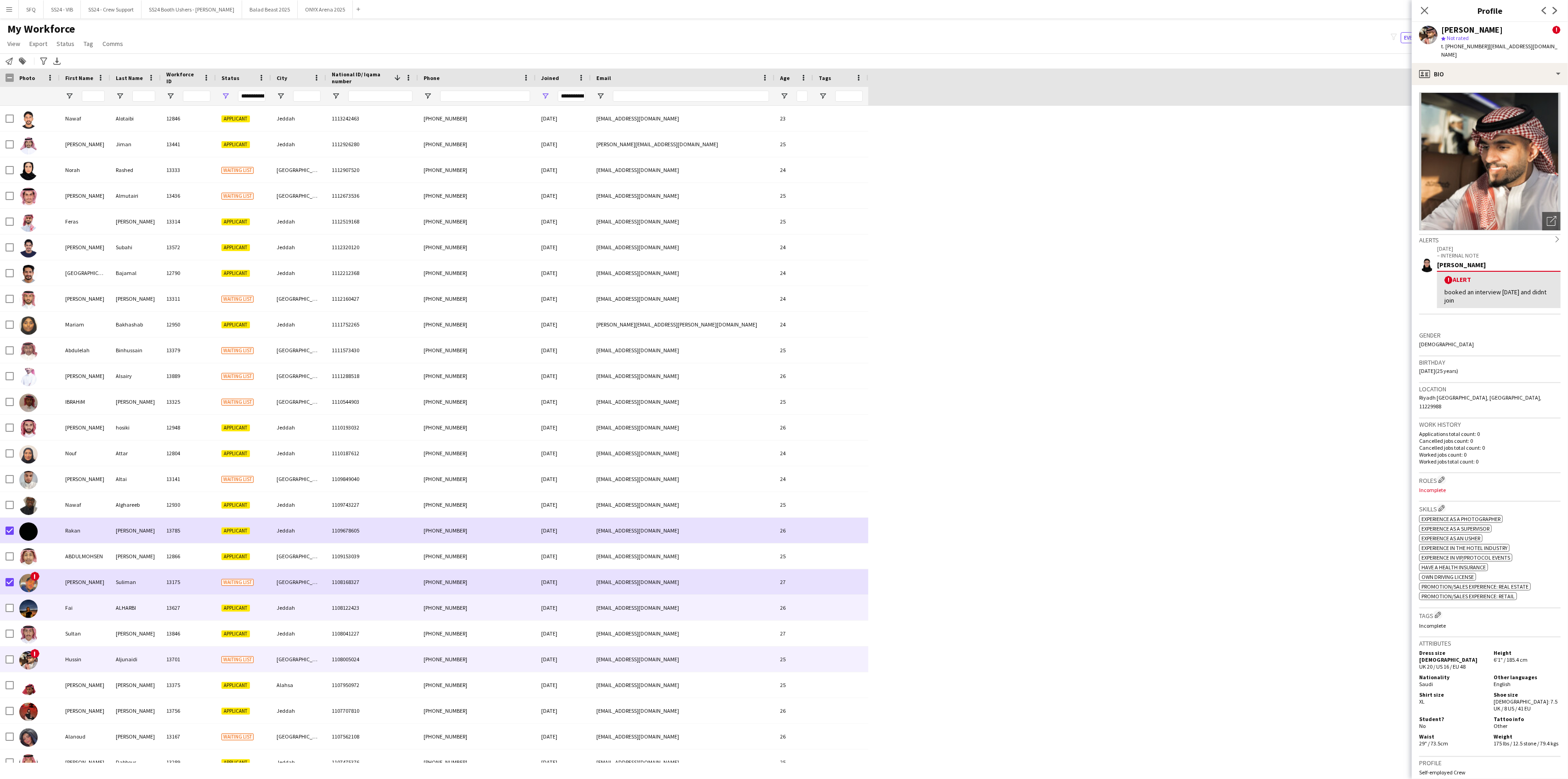
click at [33, 609] on img at bounding box center [29, 608] width 18 height 18
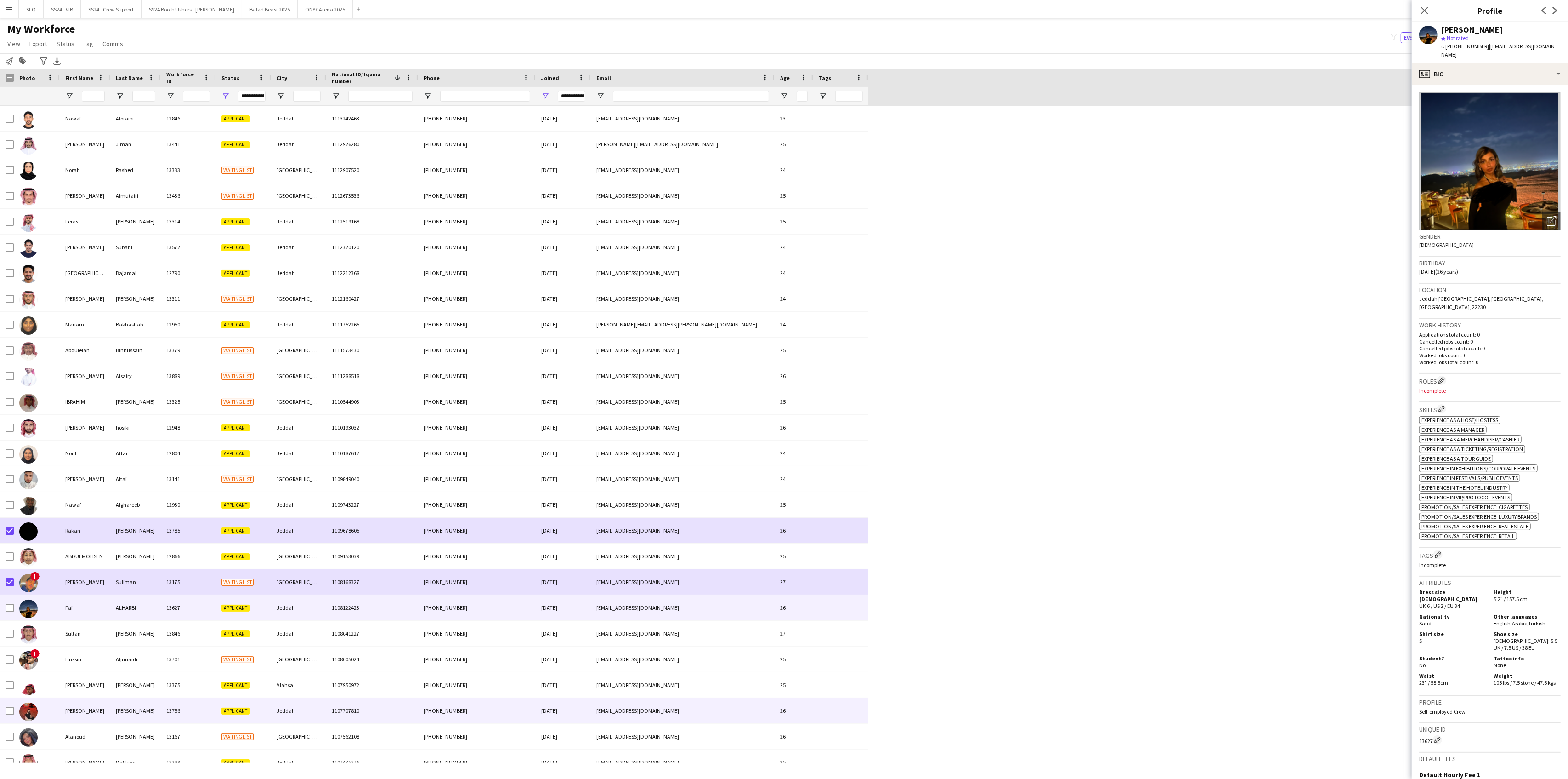
click at [18, 710] on div at bounding box center [37, 711] width 46 height 26
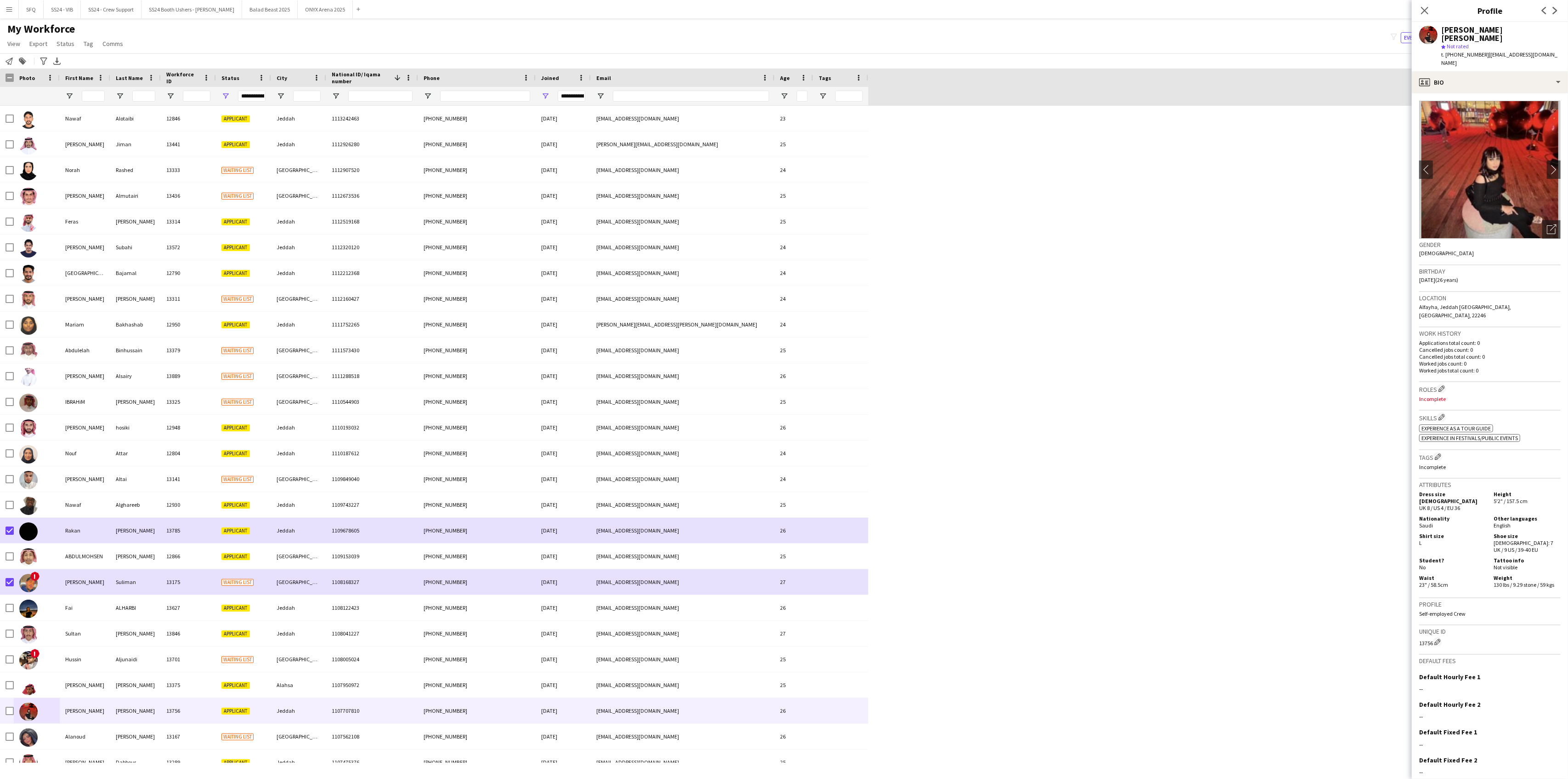
click at [1544, 142] on img at bounding box center [1489, 169] width 141 height 138
click at [1545, 160] on button "chevron-right" at bounding box center [1554, 169] width 18 height 18
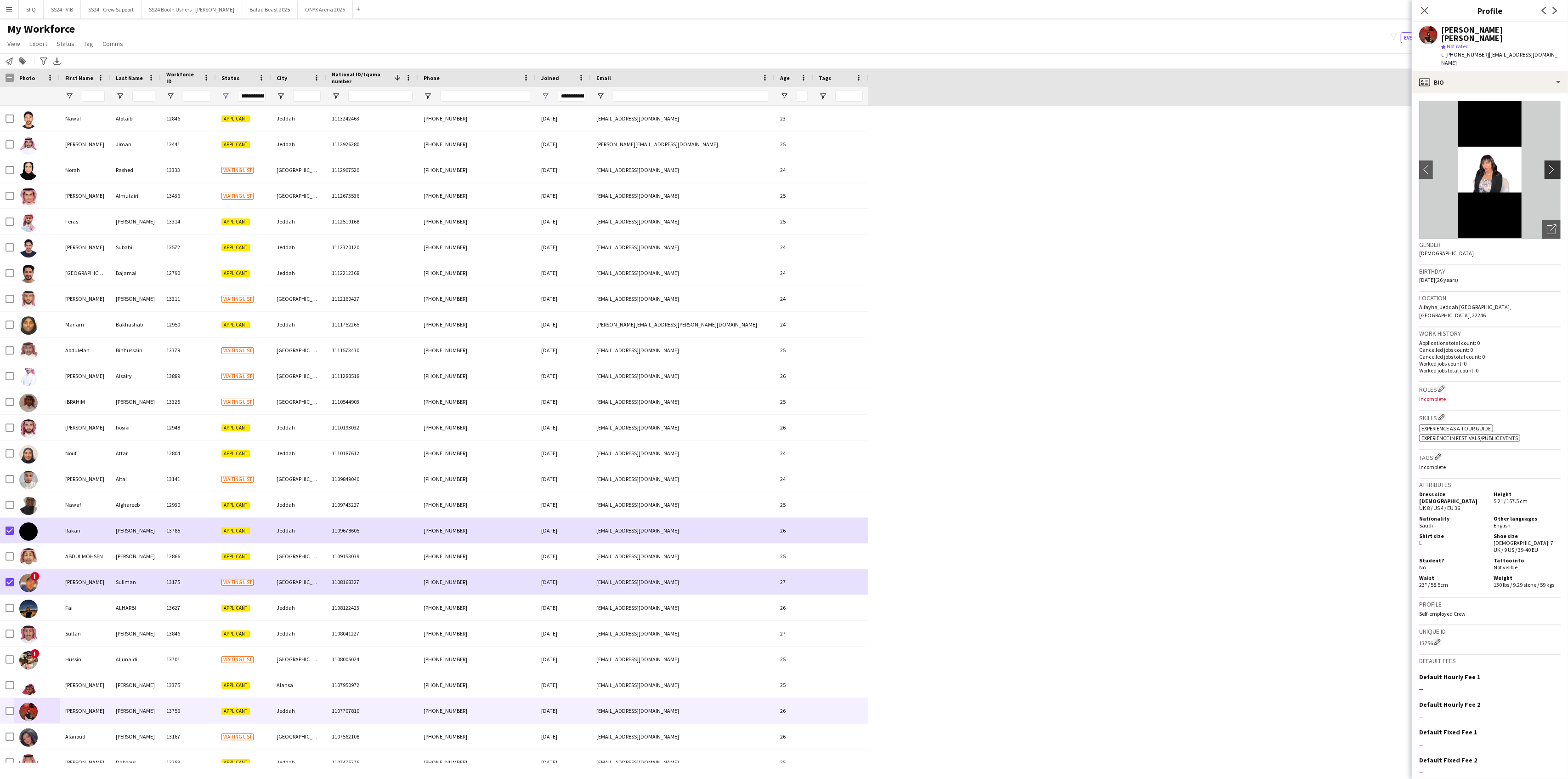
click at [1547, 164] on app-icon "chevron-right" at bounding box center [1553, 169] width 14 height 10
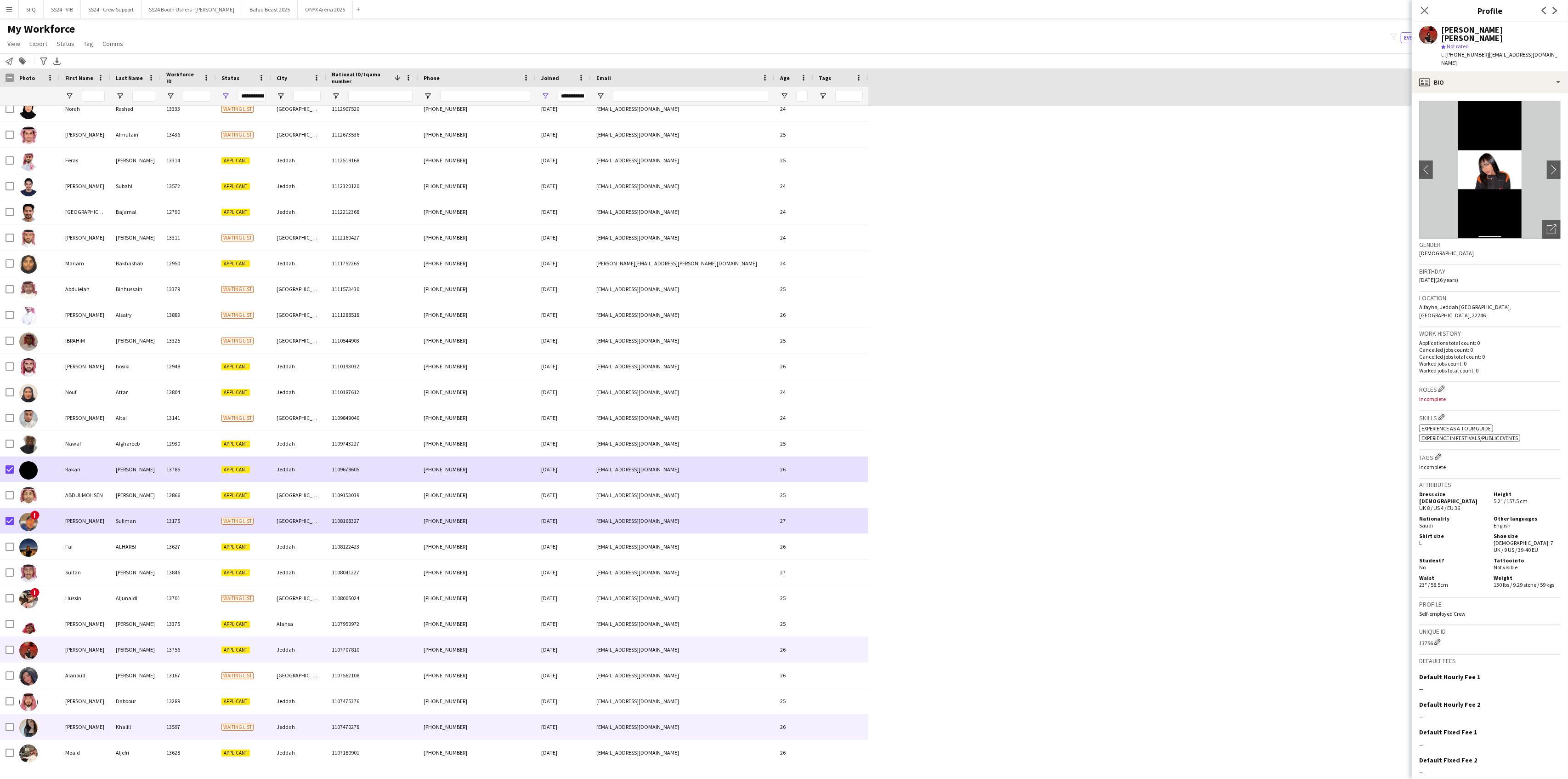
click at [38, 725] on div at bounding box center [37, 727] width 46 height 26
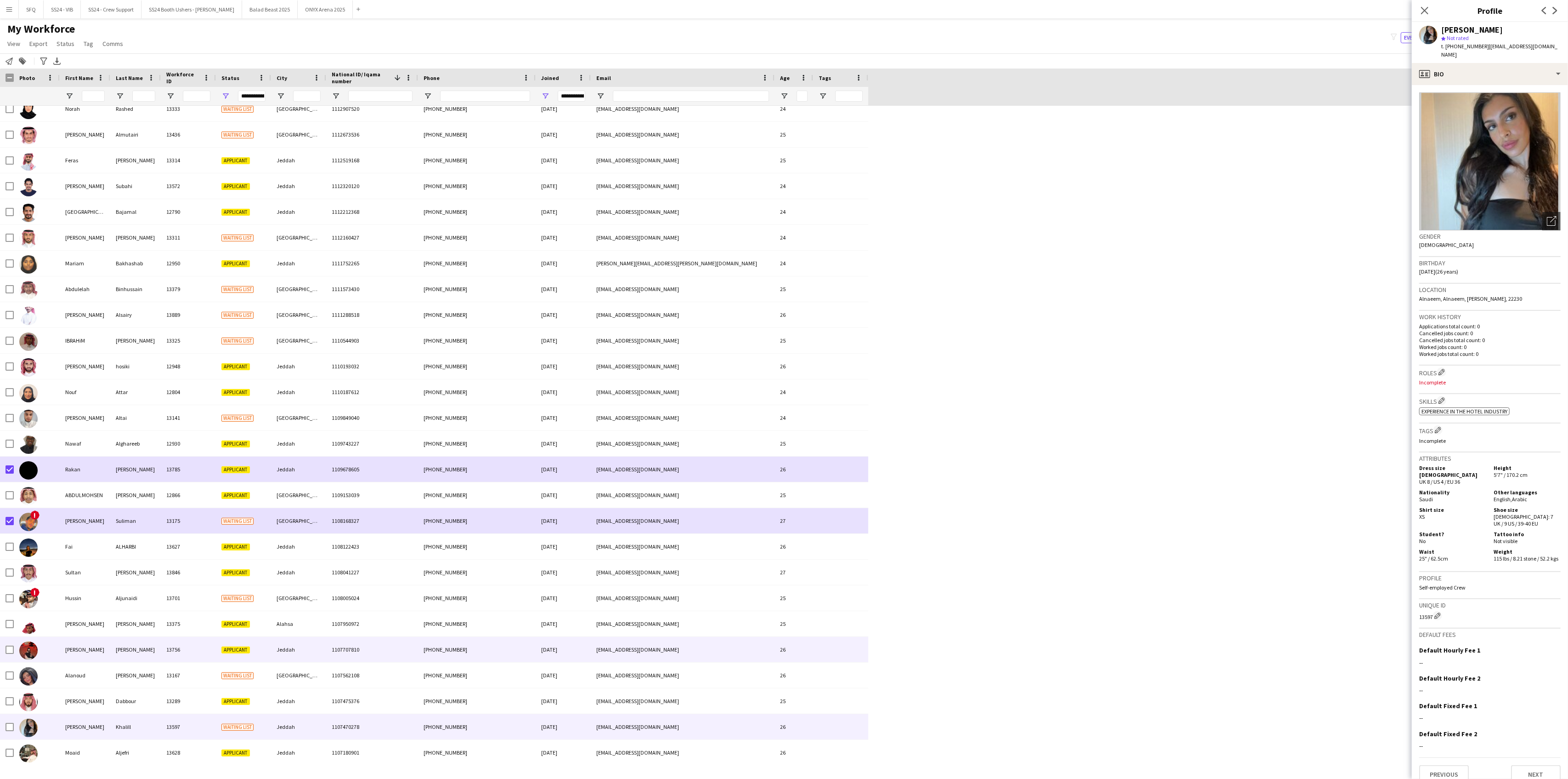
click at [78, 649] on div "[PERSON_NAME]" at bounding box center [85, 649] width 51 height 26
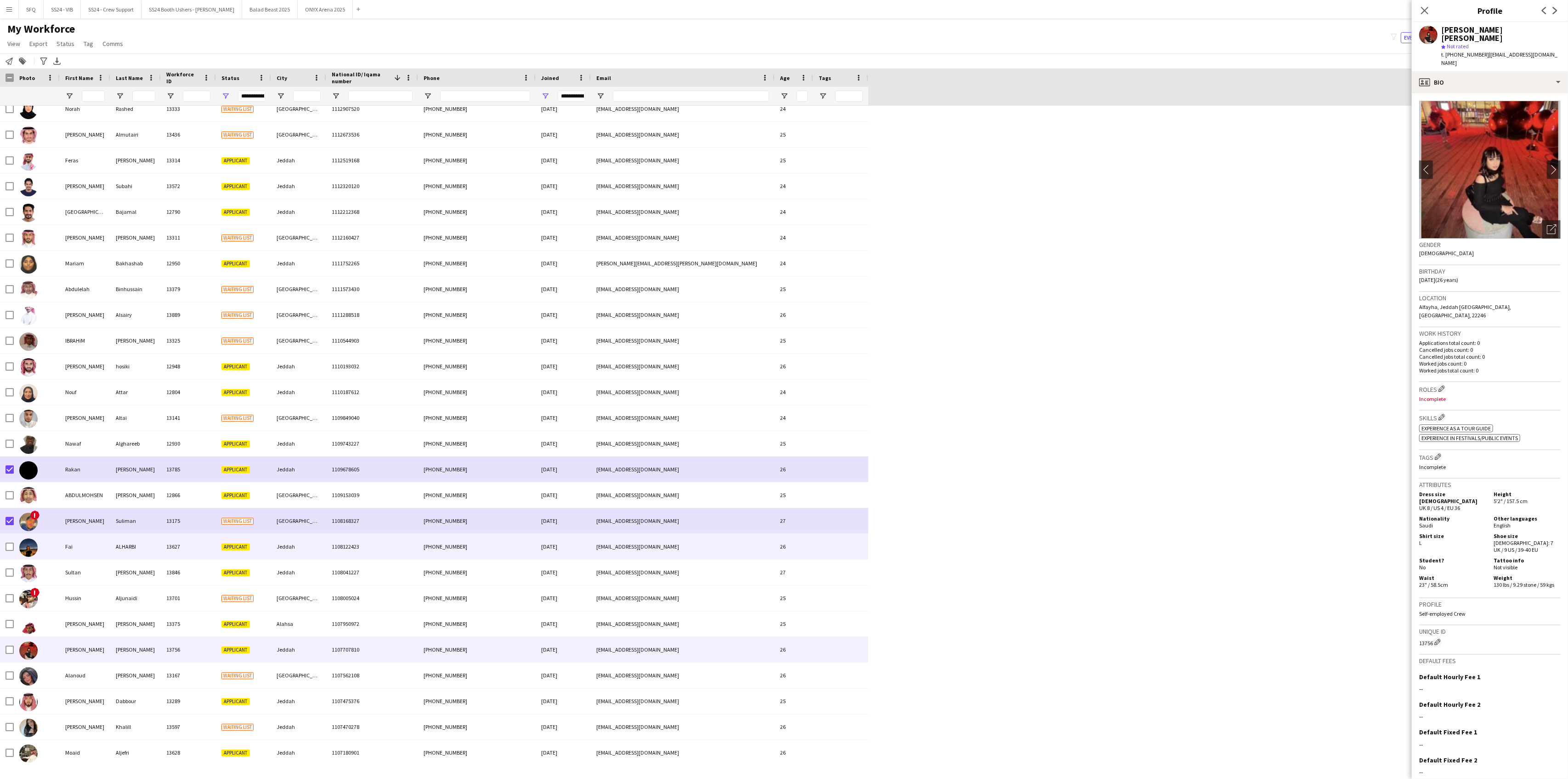
click at [55, 541] on div at bounding box center [37, 546] width 46 height 26
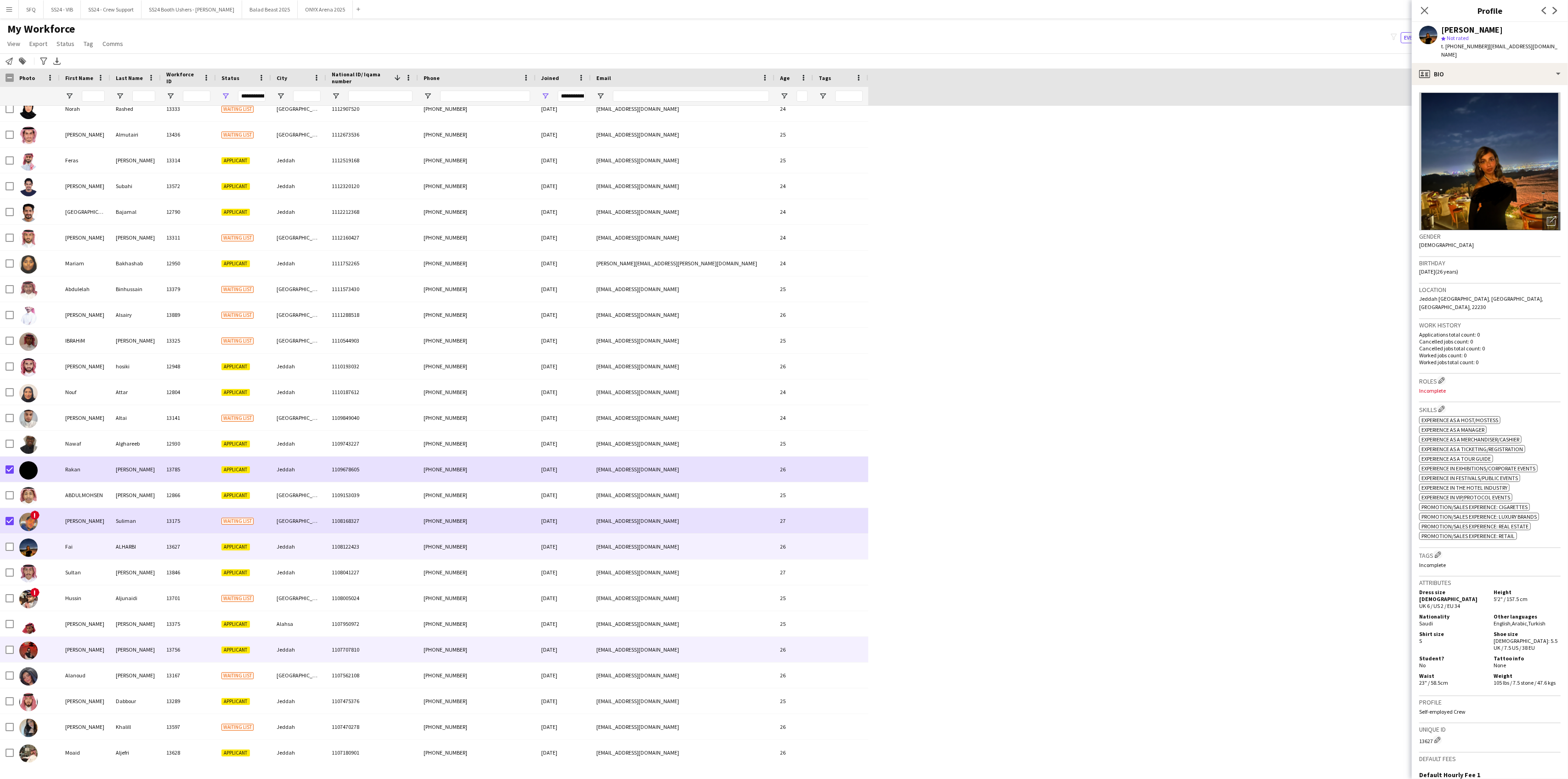
drag, startPoint x: 49, startPoint y: 649, endPoint x: 50, endPoint y: 677, distance: 28.0
click at [49, 649] on div at bounding box center [37, 649] width 46 height 26
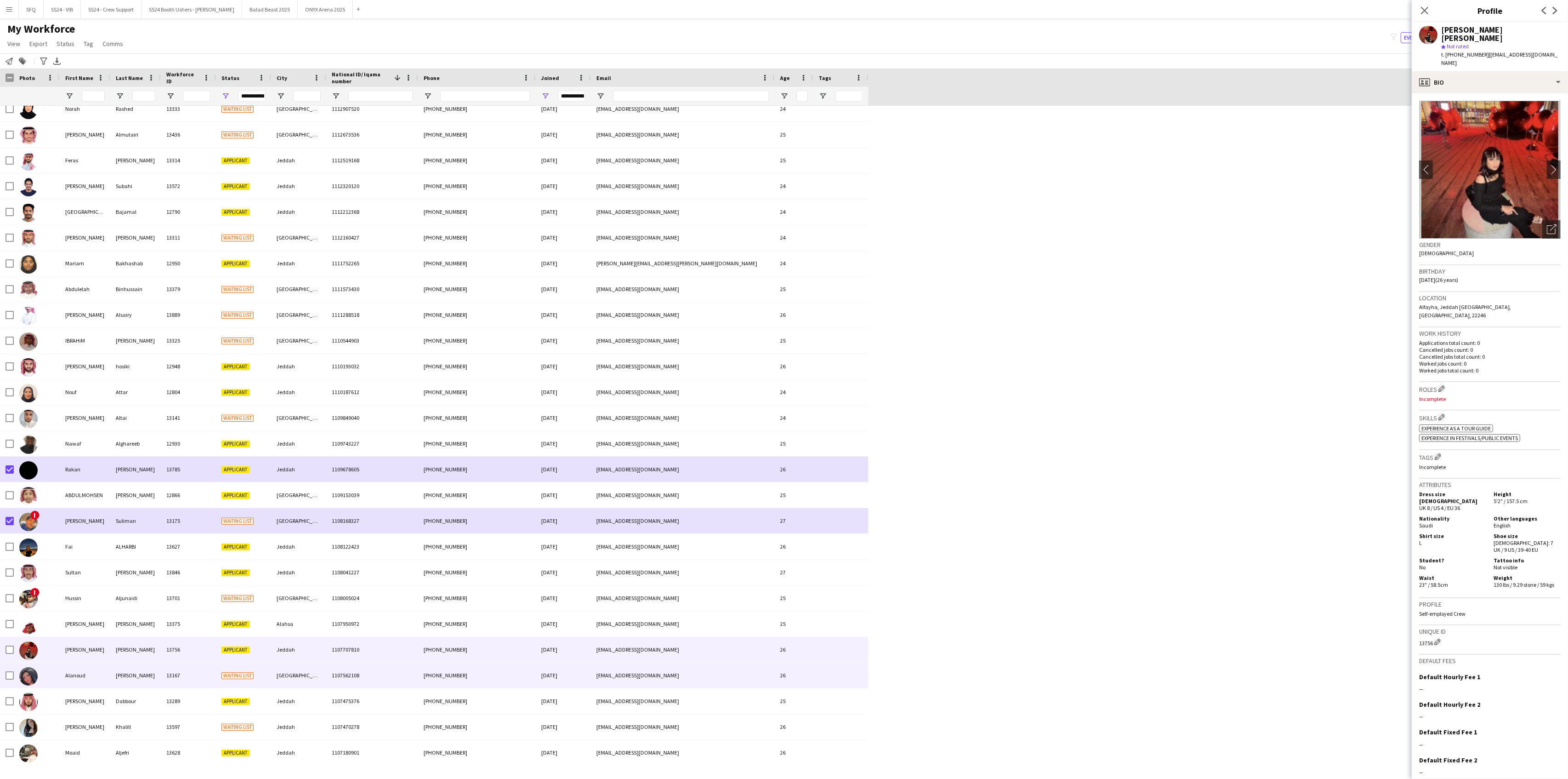
click at [50, 677] on div at bounding box center [37, 675] width 46 height 26
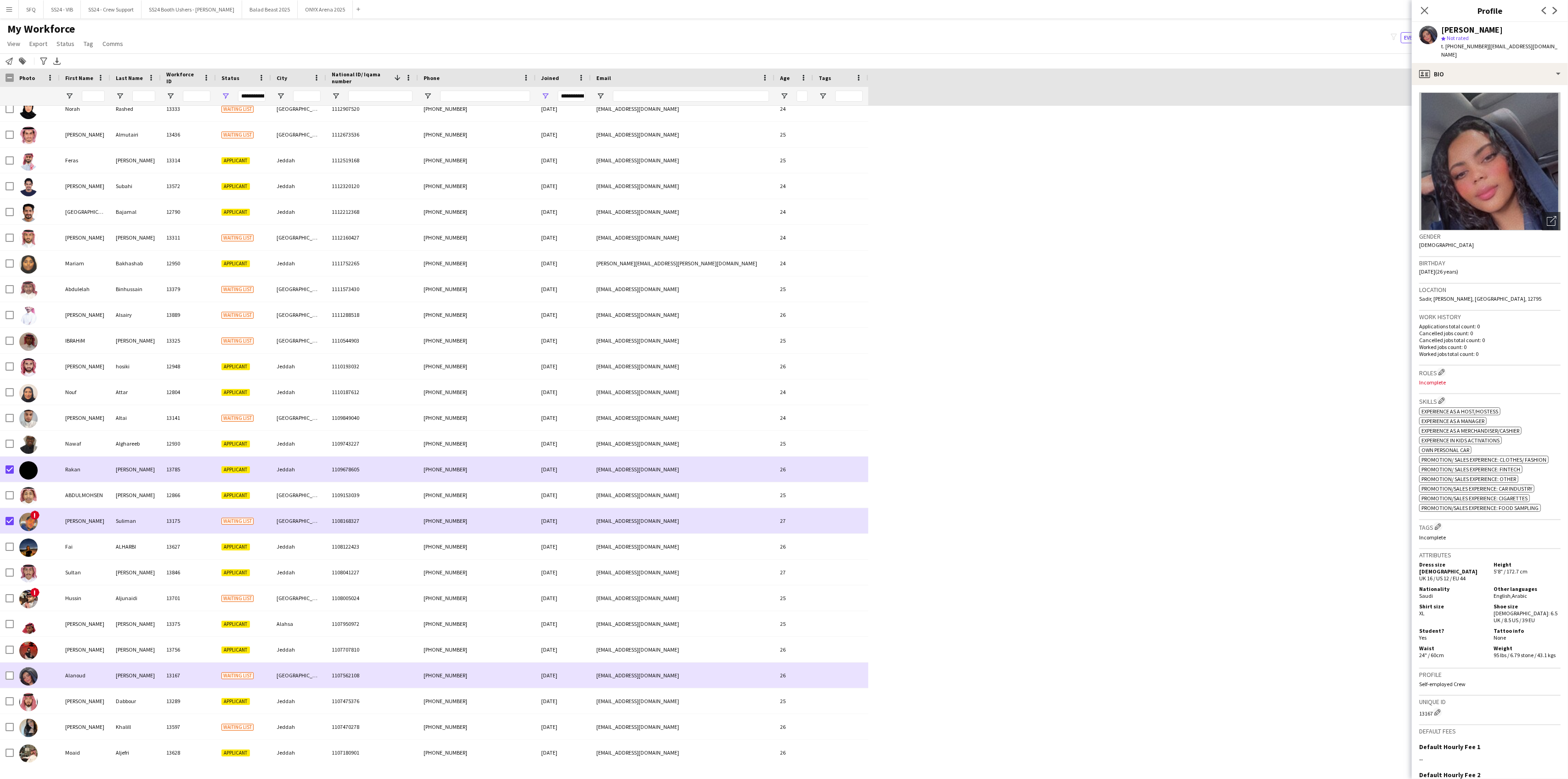
click at [51, 675] on div at bounding box center [37, 675] width 46 height 26
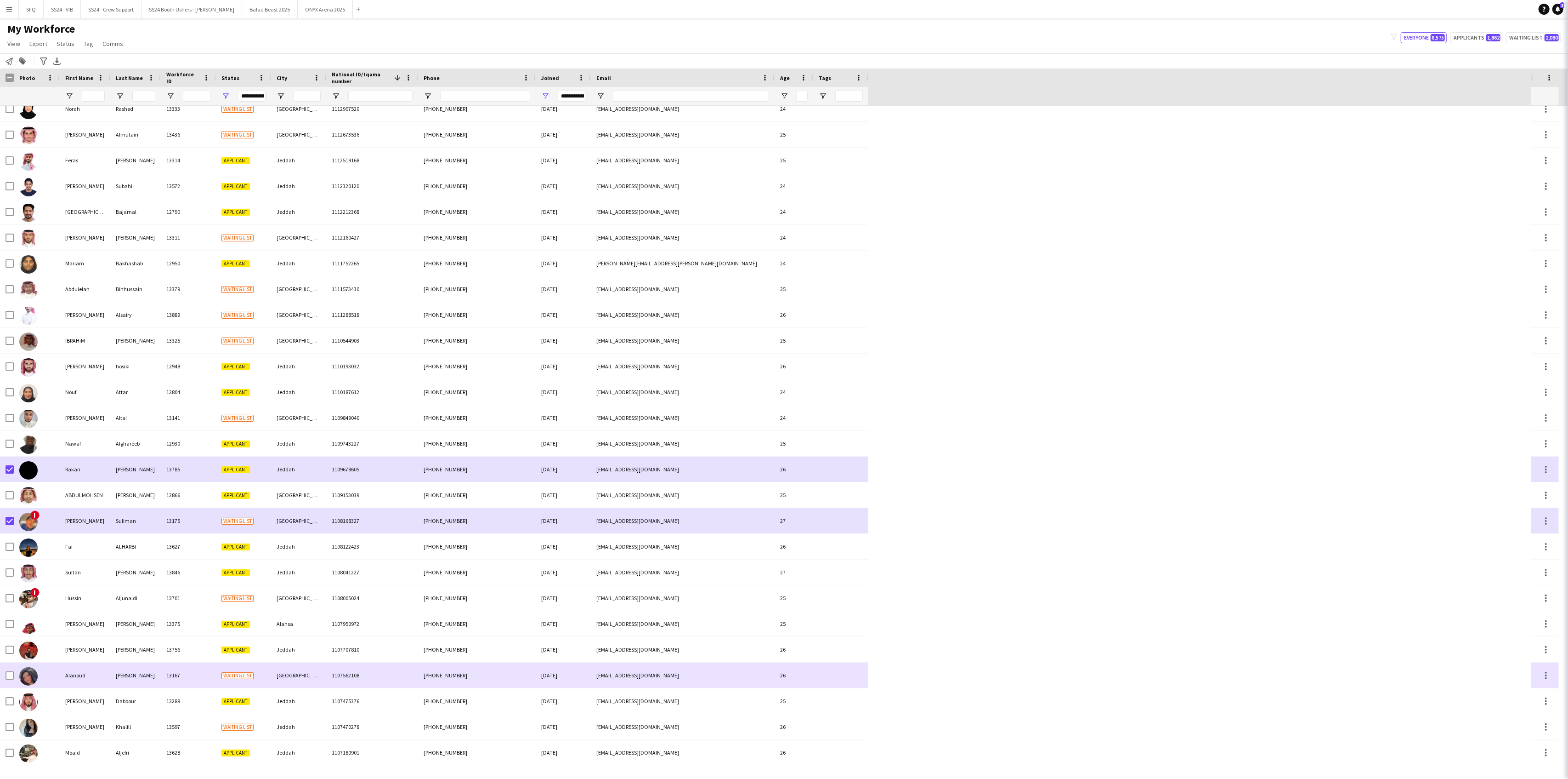
click at [51, 675] on div at bounding box center [37, 675] width 46 height 26
click at [52, 674] on div at bounding box center [37, 675] width 46 height 26
click at [55, 720] on div at bounding box center [37, 727] width 46 height 26
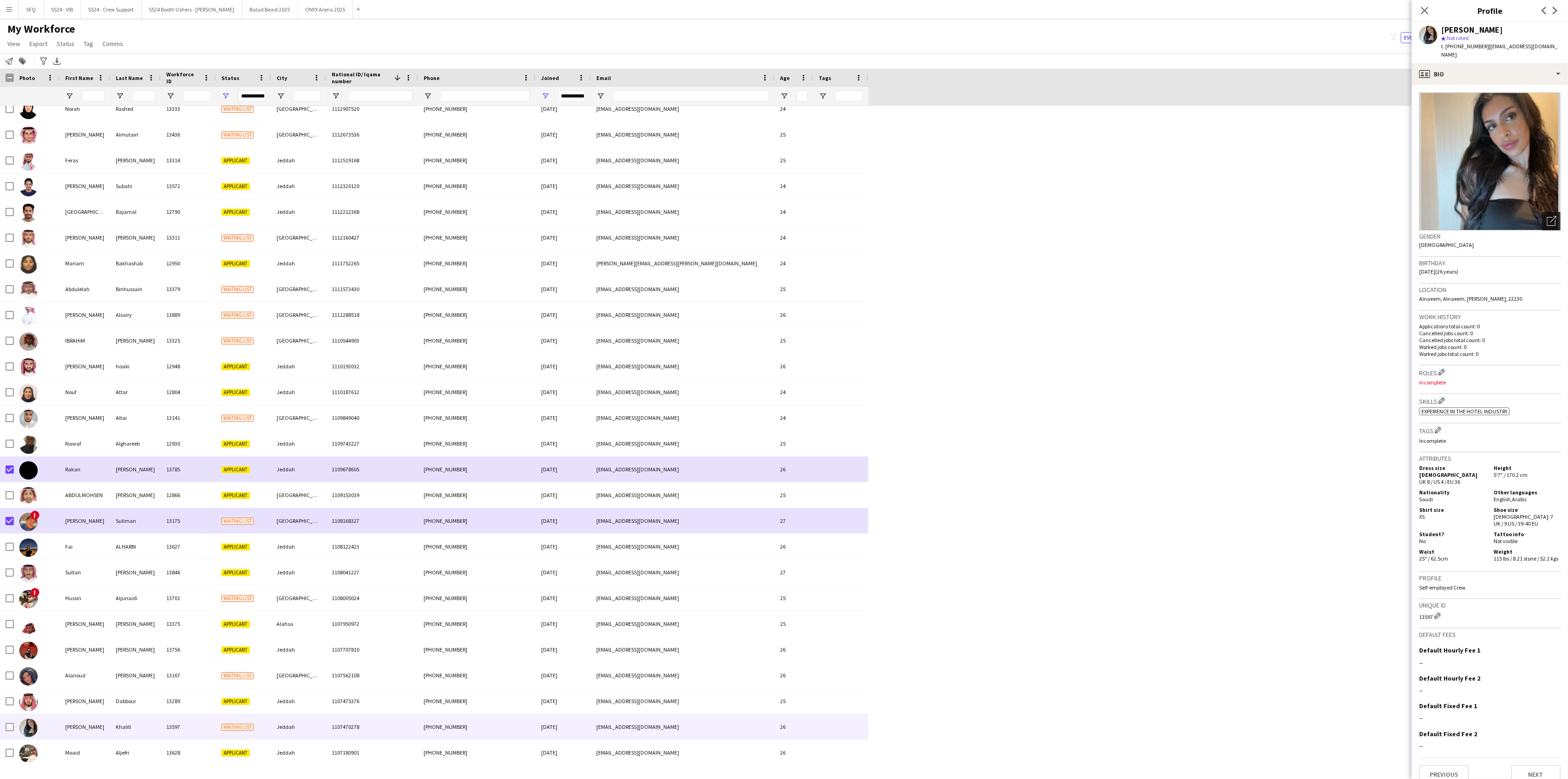
click at [1542, 217] on div "Open photos pop-in" at bounding box center [1552, 221] width 18 height 18
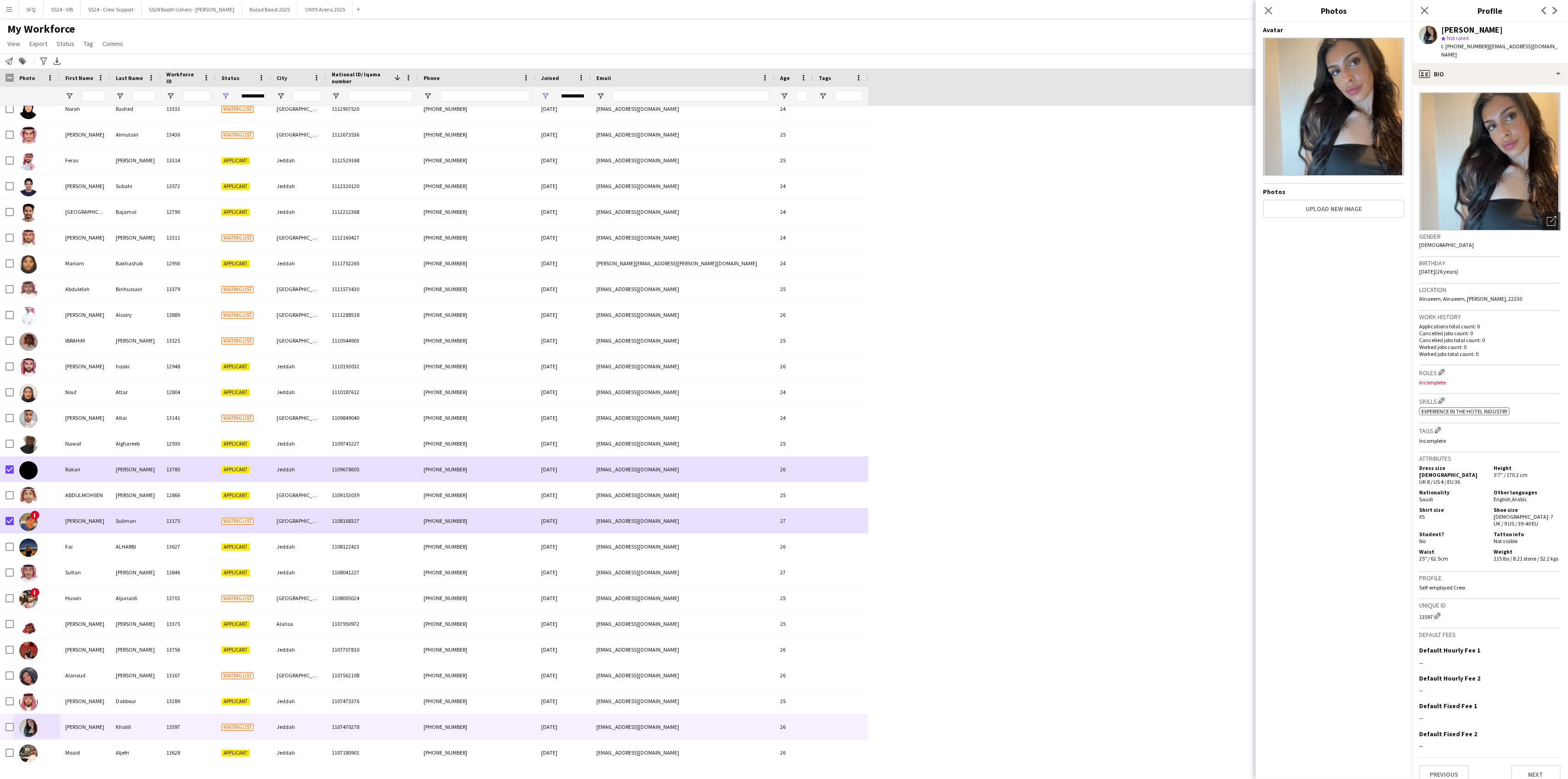
click at [1367, 102] on img at bounding box center [1334, 107] width 141 height 138
click at [1265, 17] on app-icon "Close pop-in" at bounding box center [1269, 11] width 13 height 13
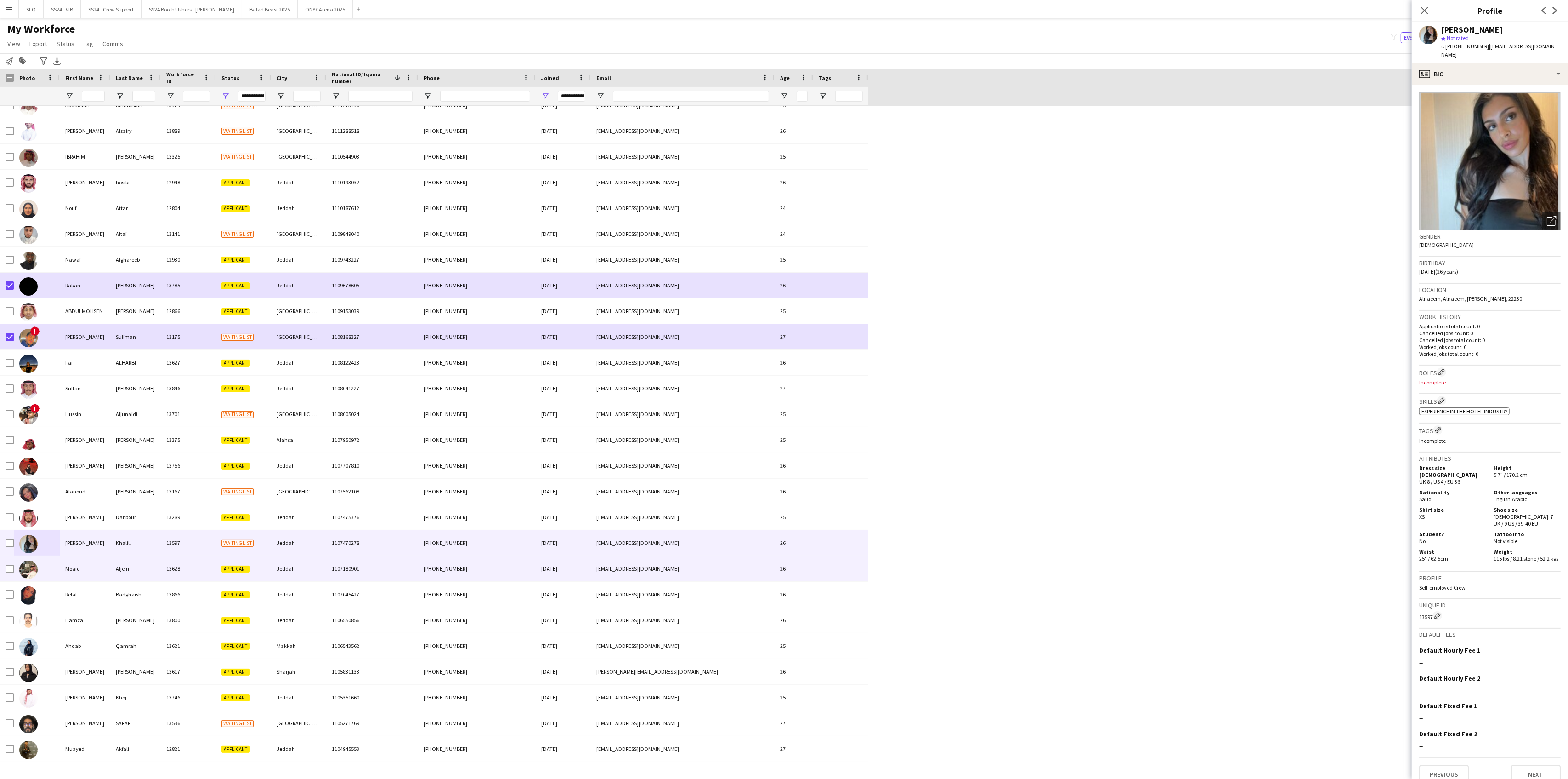
scroll to position [10542, 0]
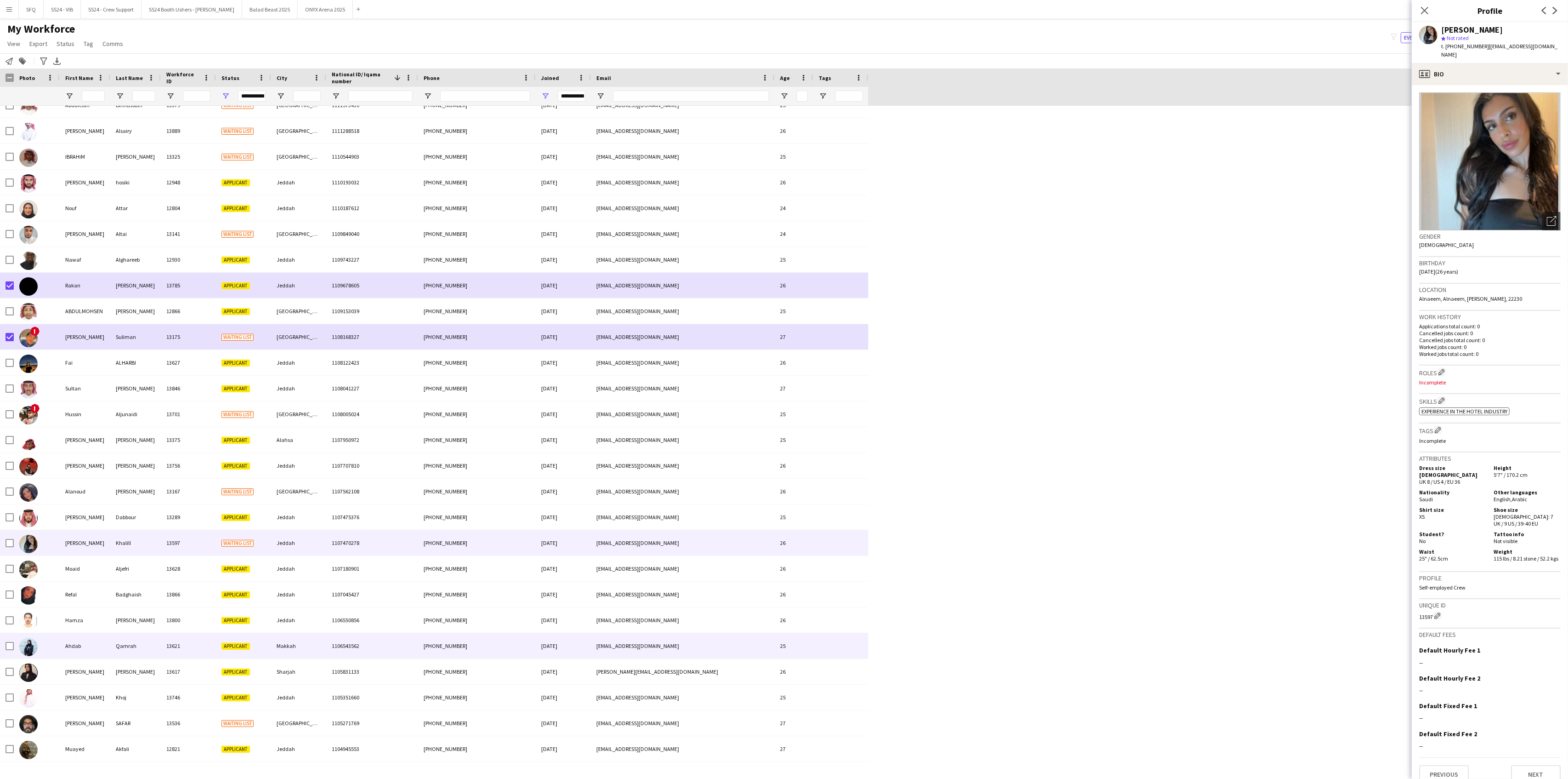
click at [37, 647] on img at bounding box center [29, 647] width 18 height 18
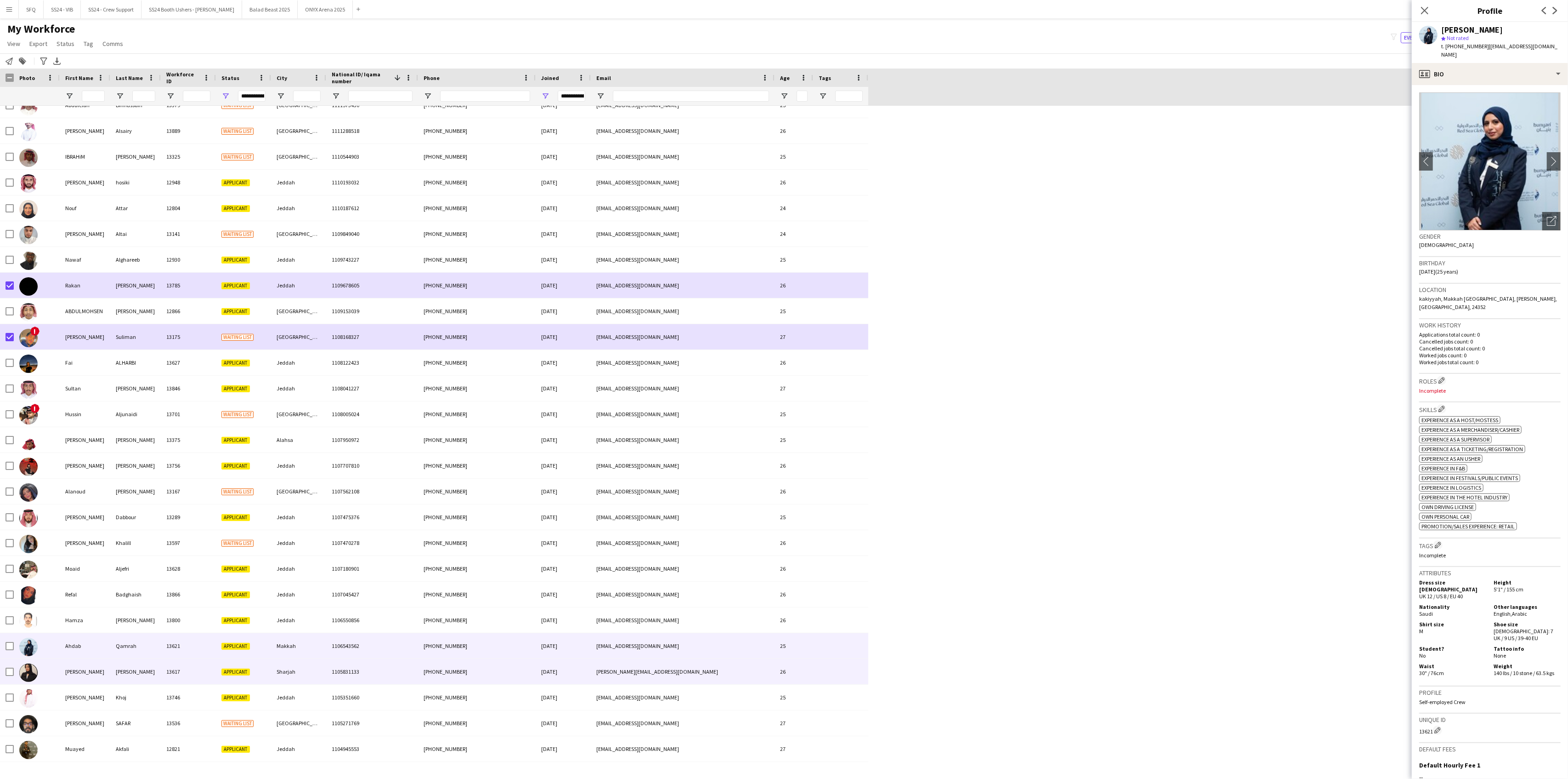
click at [33, 672] on img at bounding box center [29, 672] width 18 height 18
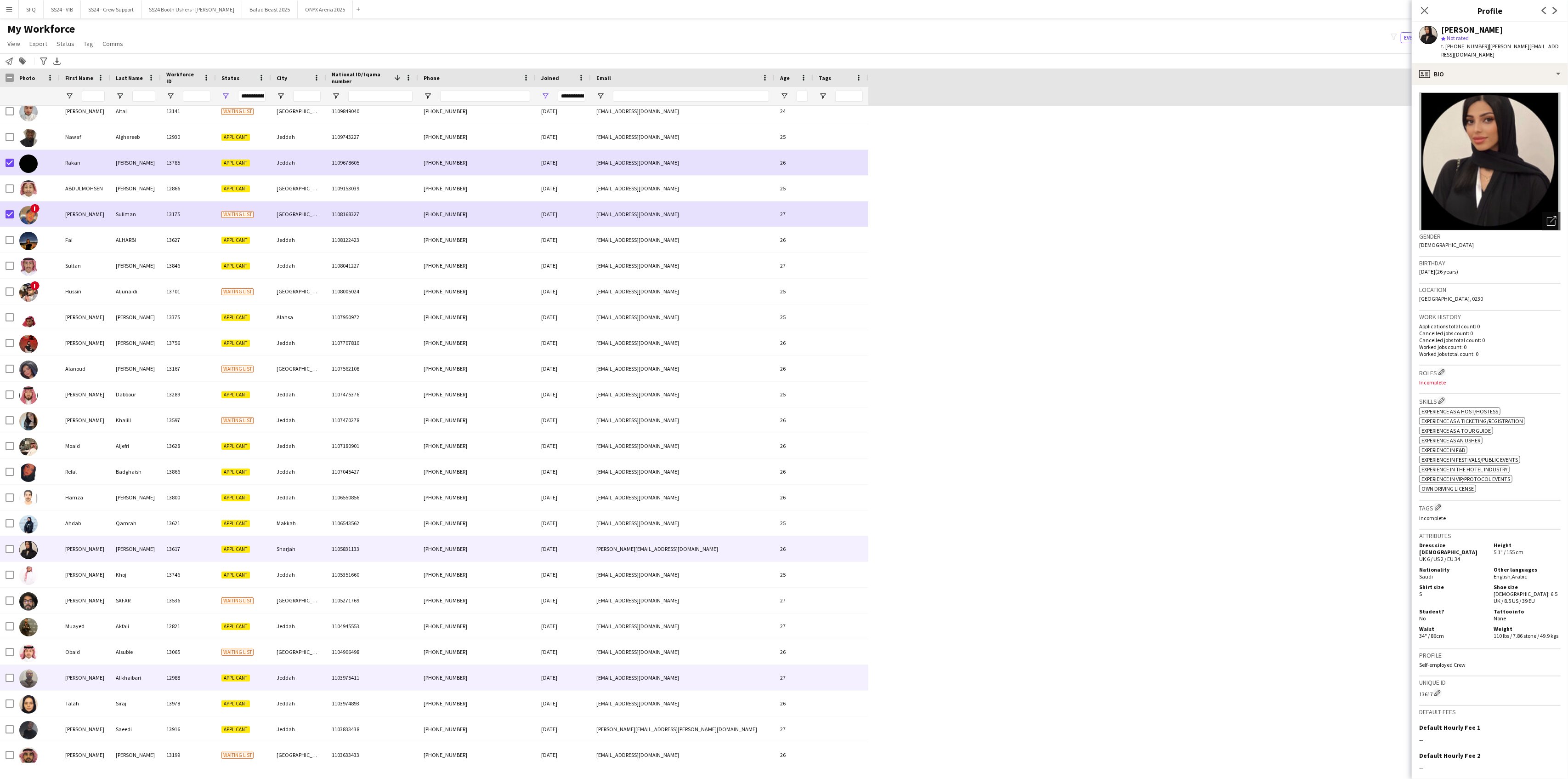
scroll to position [10726, 0]
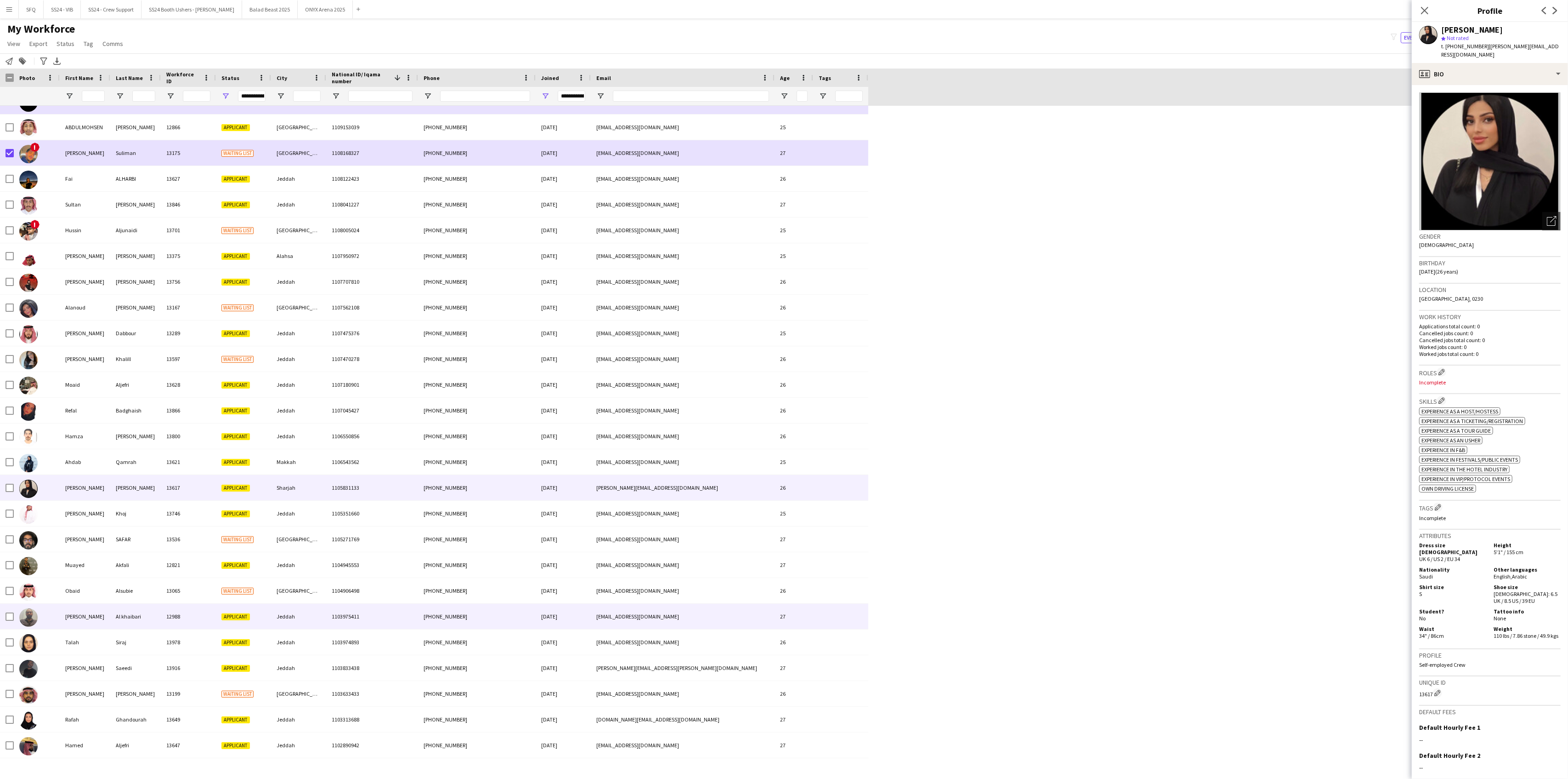
click at [76, 624] on div "[PERSON_NAME]" at bounding box center [85, 616] width 51 height 26
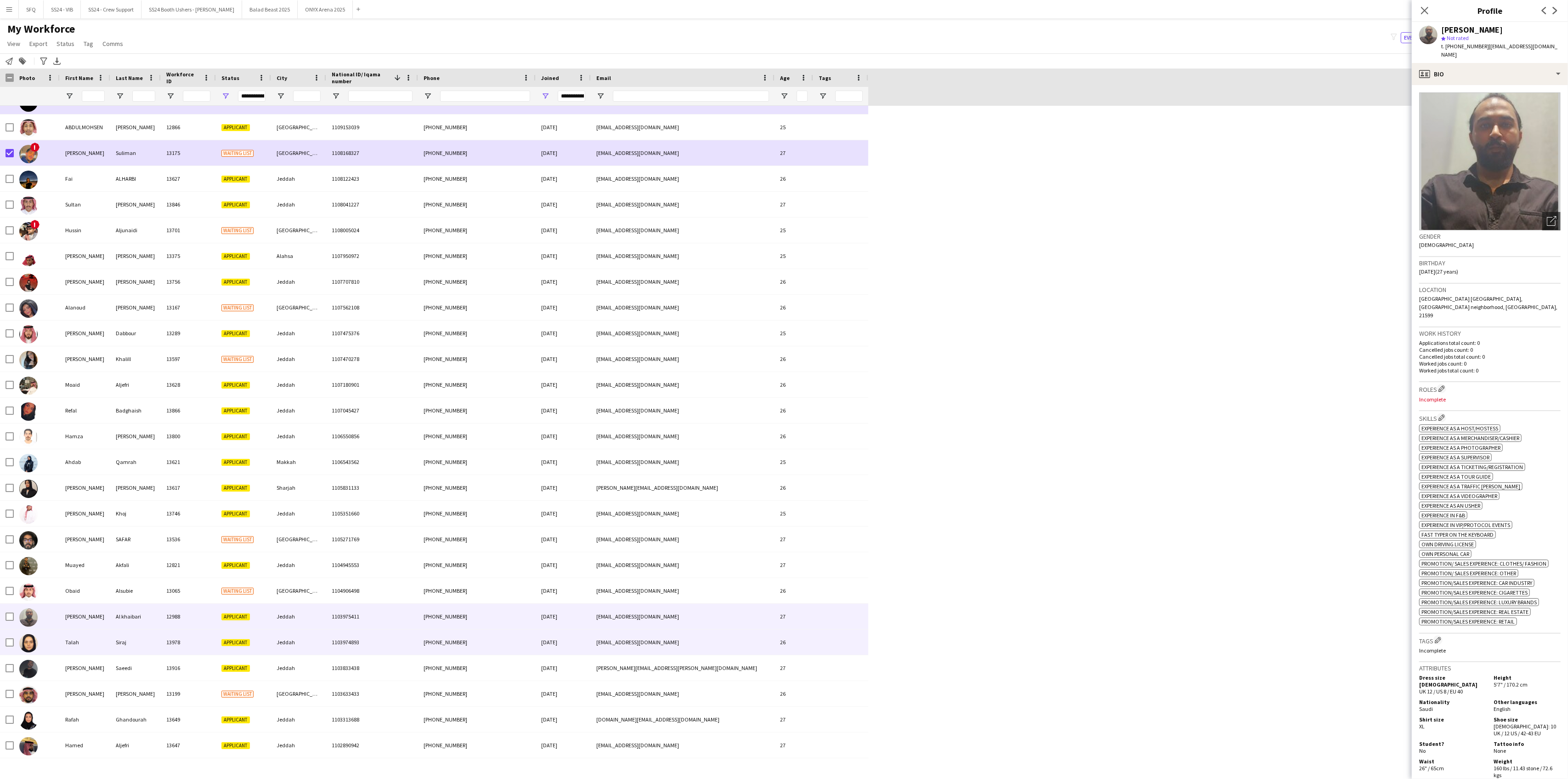
click at [36, 644] on img at bounding box center [29, 643] width 18 height 18
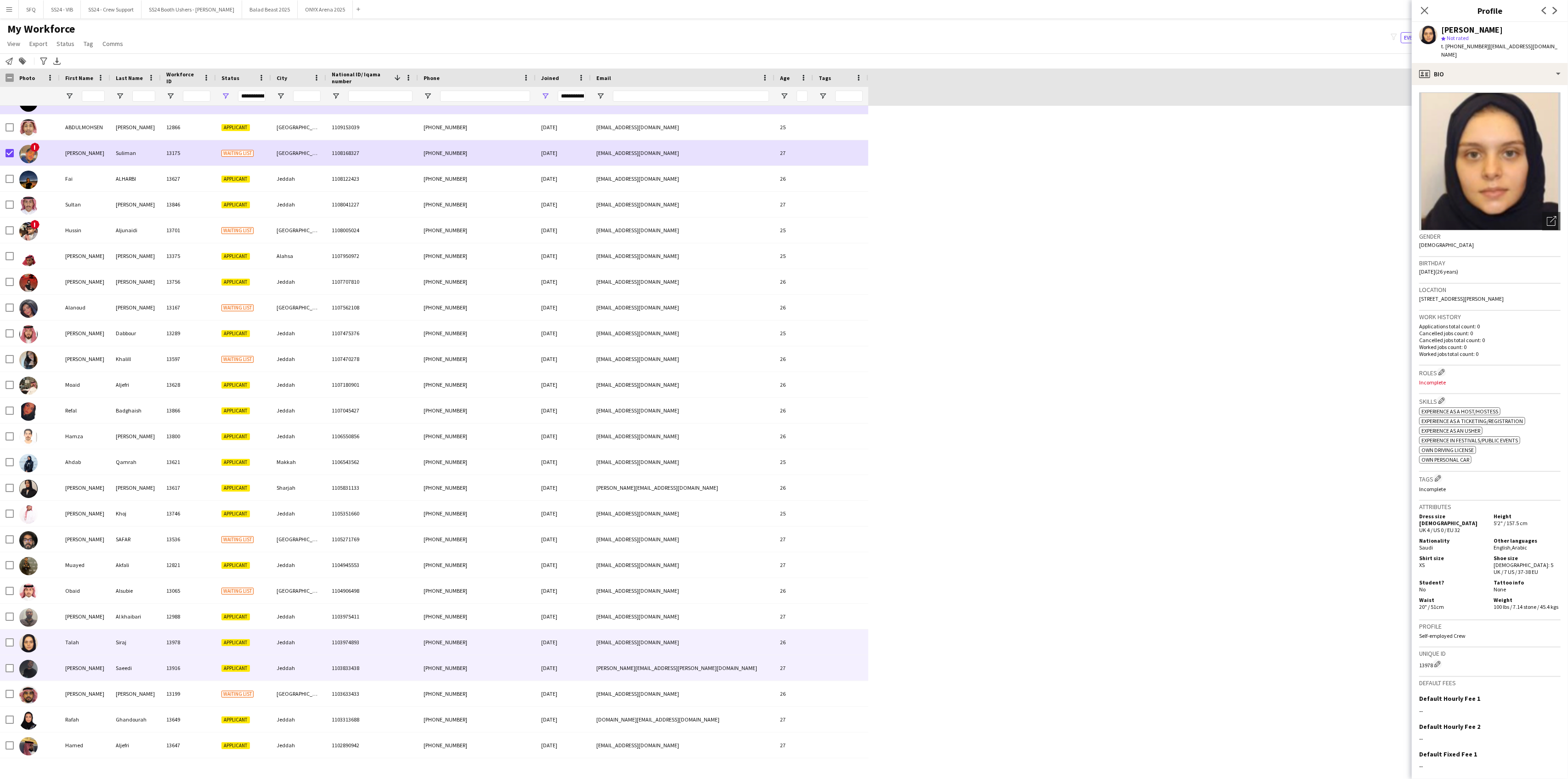
scroll to position [10787, 0]
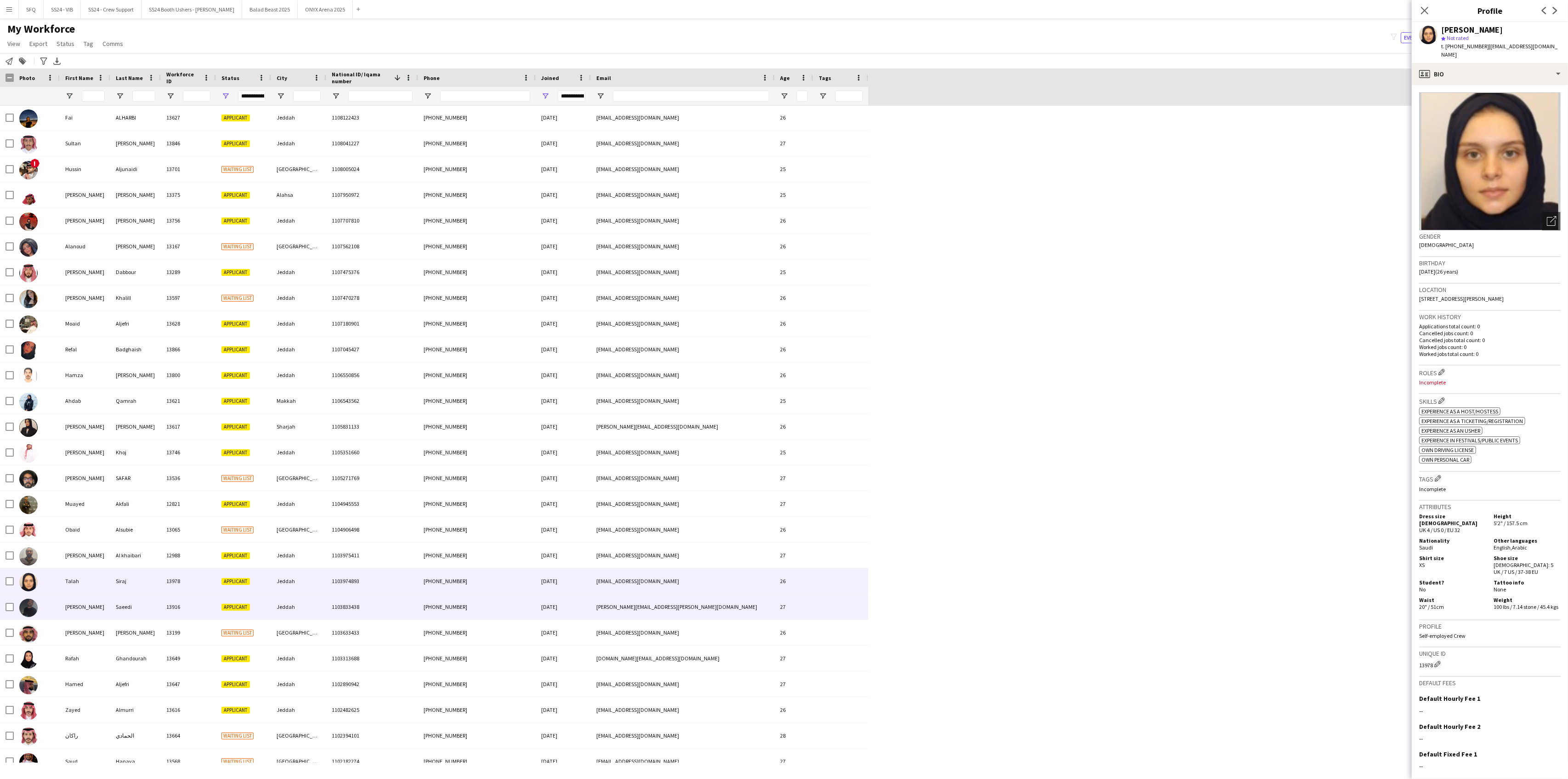
click at [45, 607] on div at bounding box center [37, 607] width 46 height 26
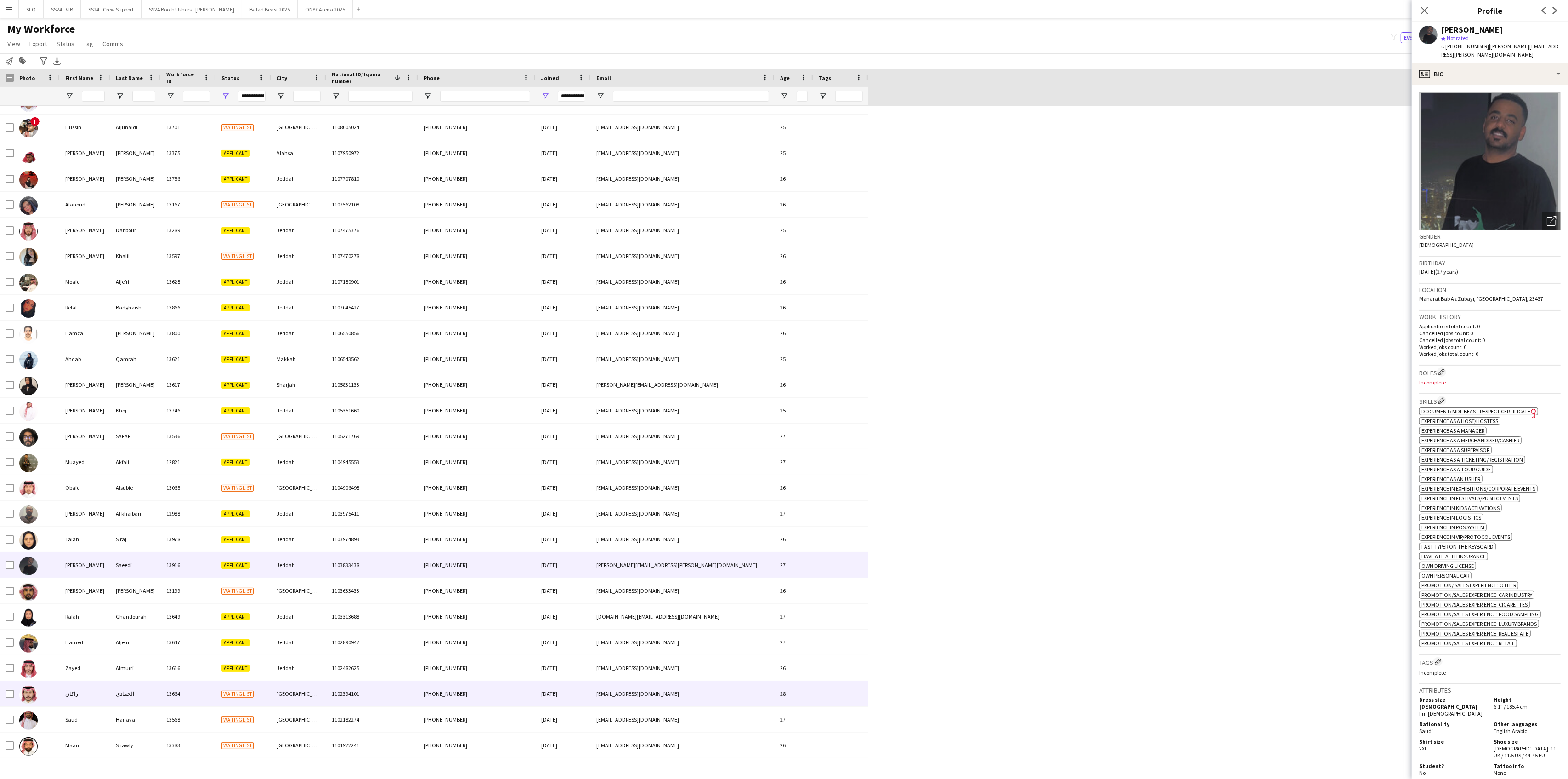
scroll to position [10849, 0]
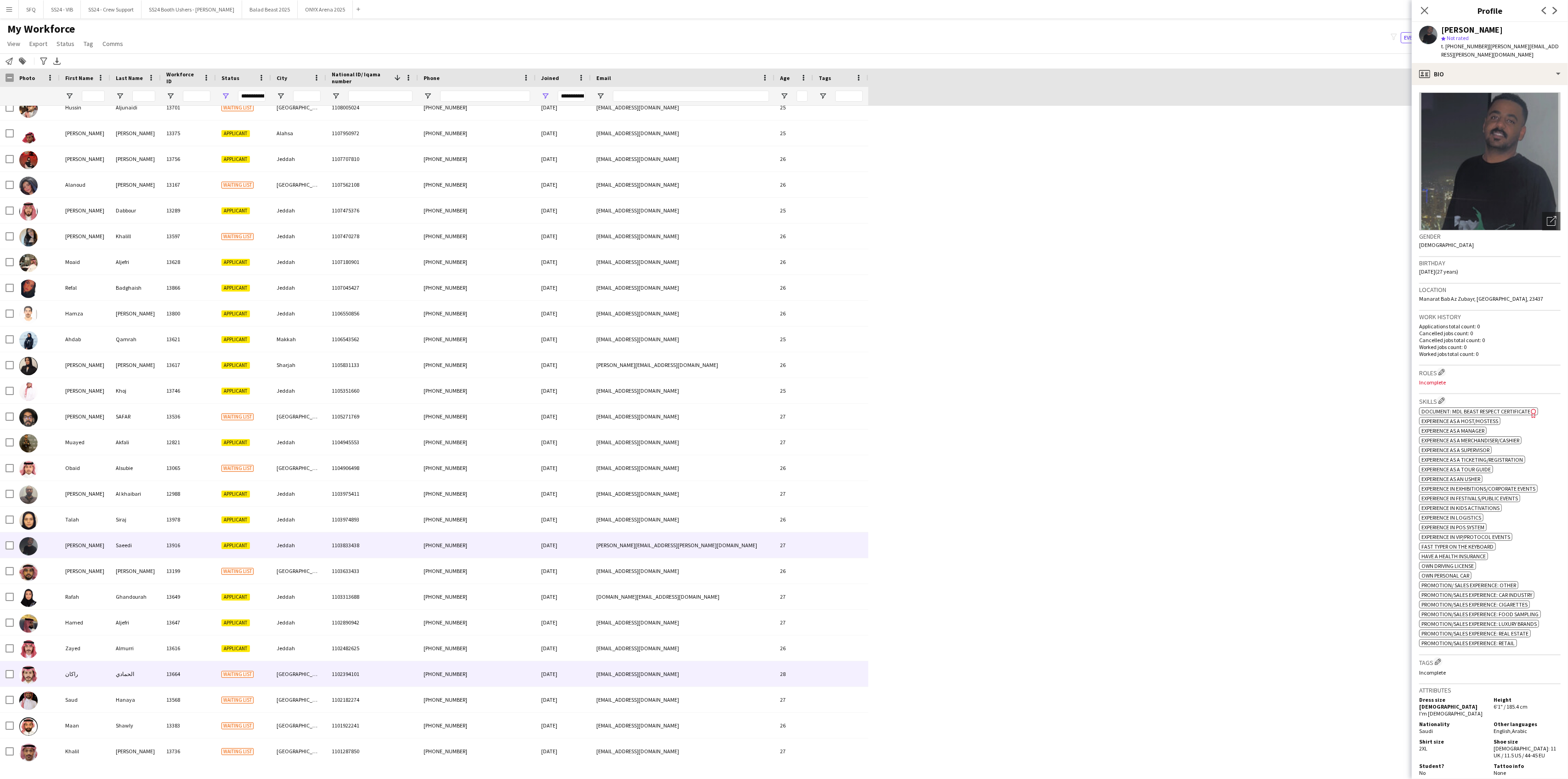
click at [61, 661] on div "راكان" at bounding box center [85, 674] width 51 height 26
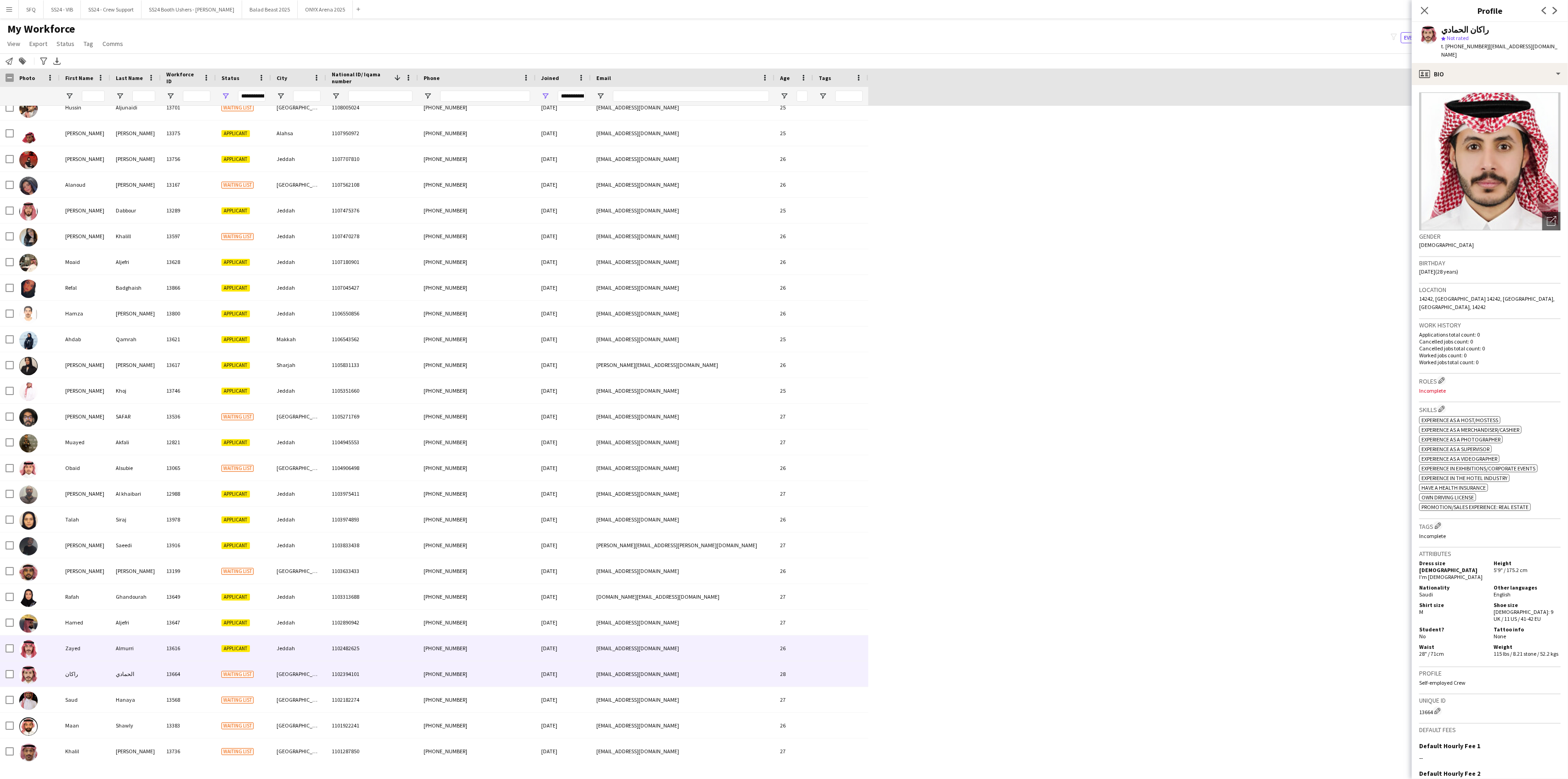
click at [58, 644] on div at bounding box center [37, 648] width 46 height 26
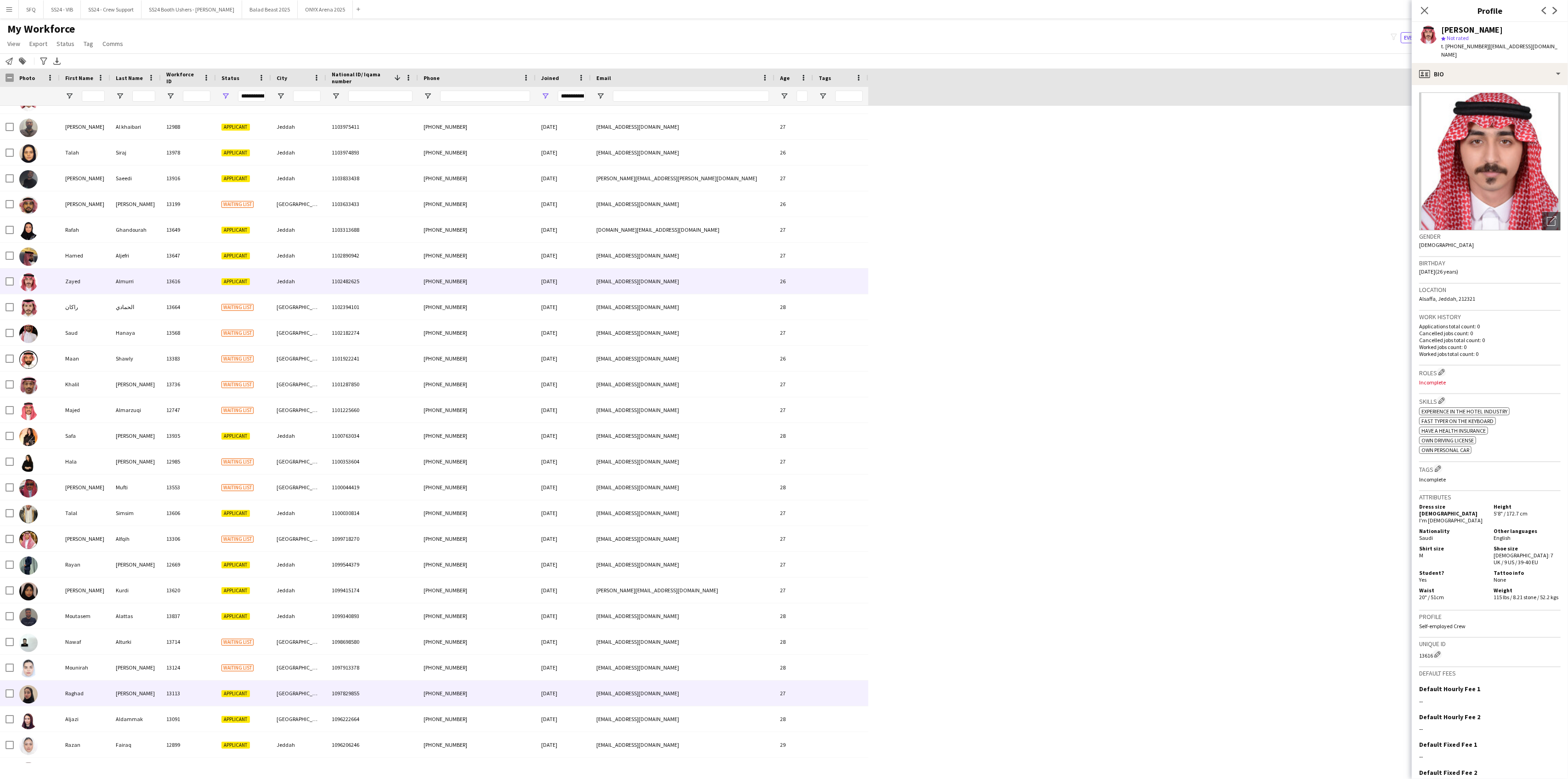
scroll to position [11217, 0]
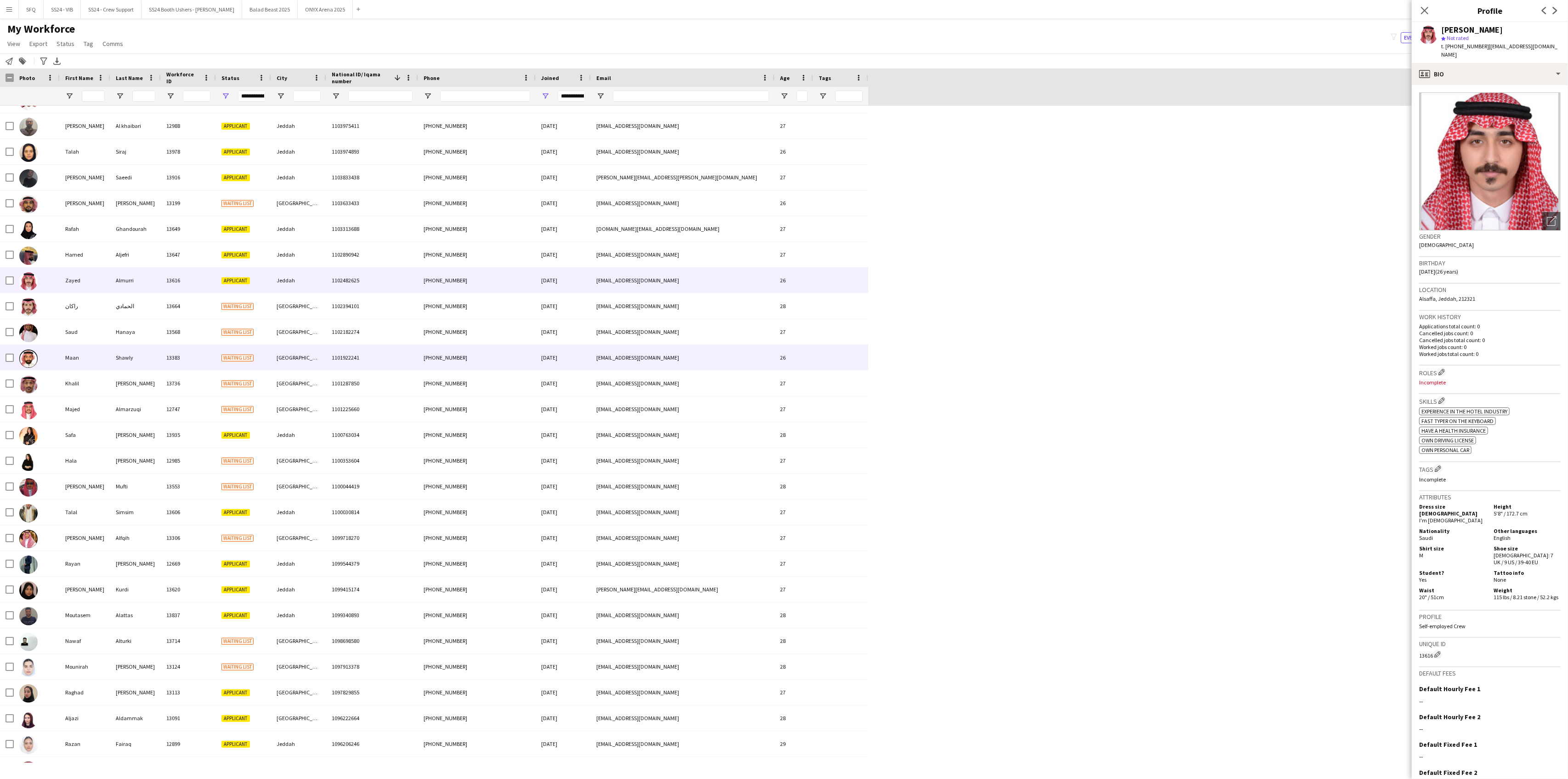
click at [30, 359] on img at bounding box center [29, 359] width 18 height 18
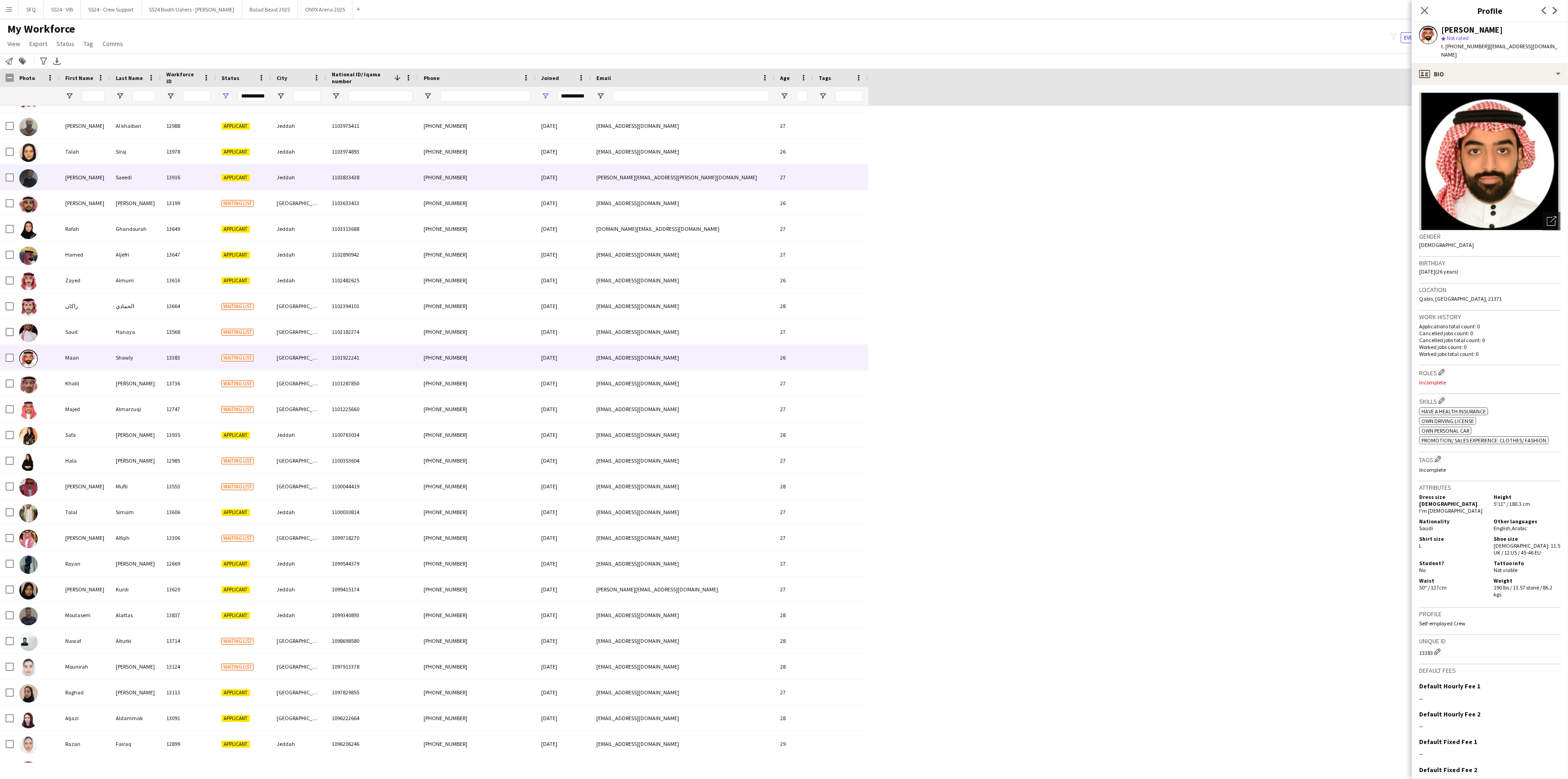
click at [50, 175] on div at bounding box center [37, 177] width 46 height 26
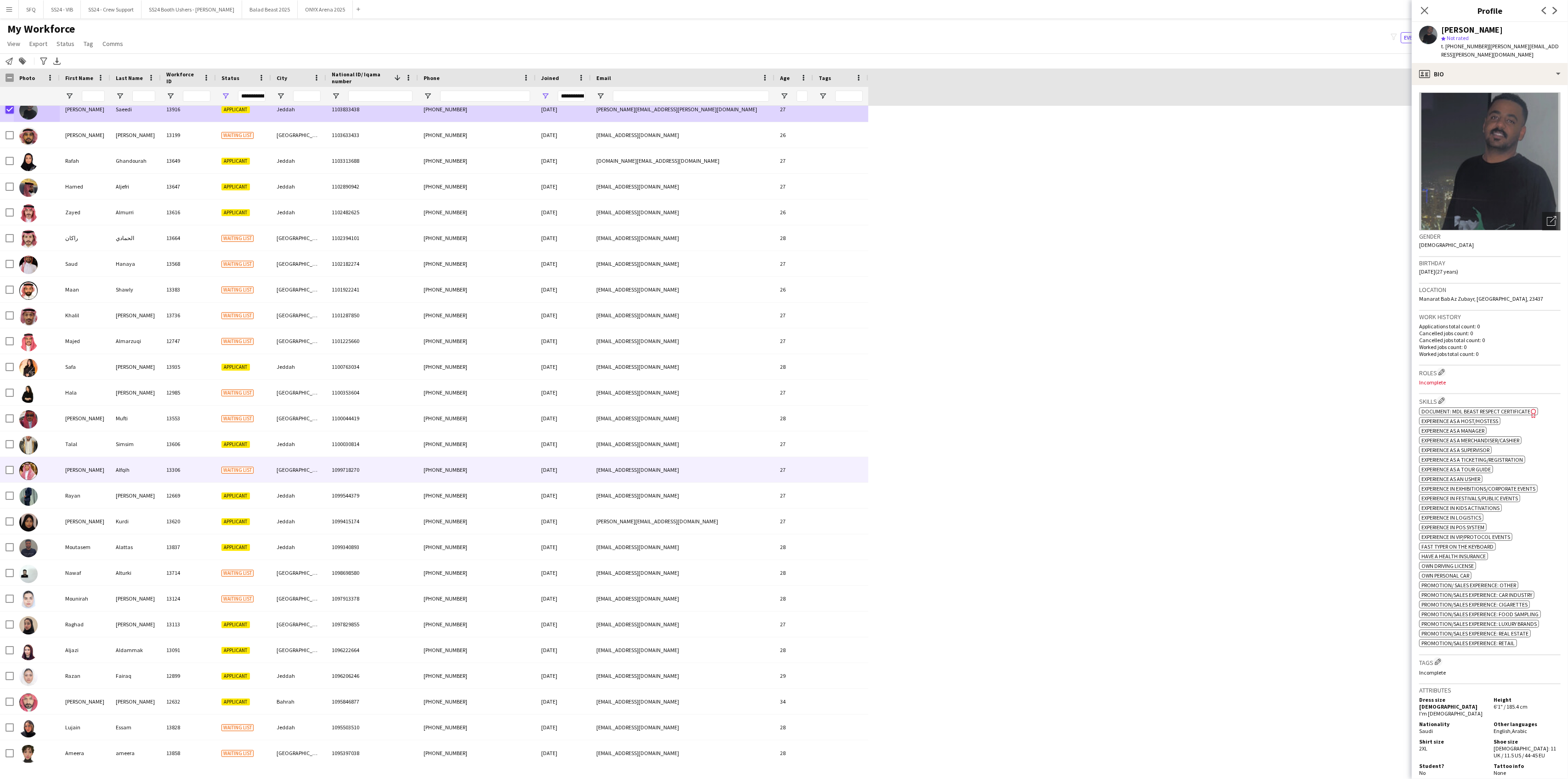
scroll to position [11339, 0]
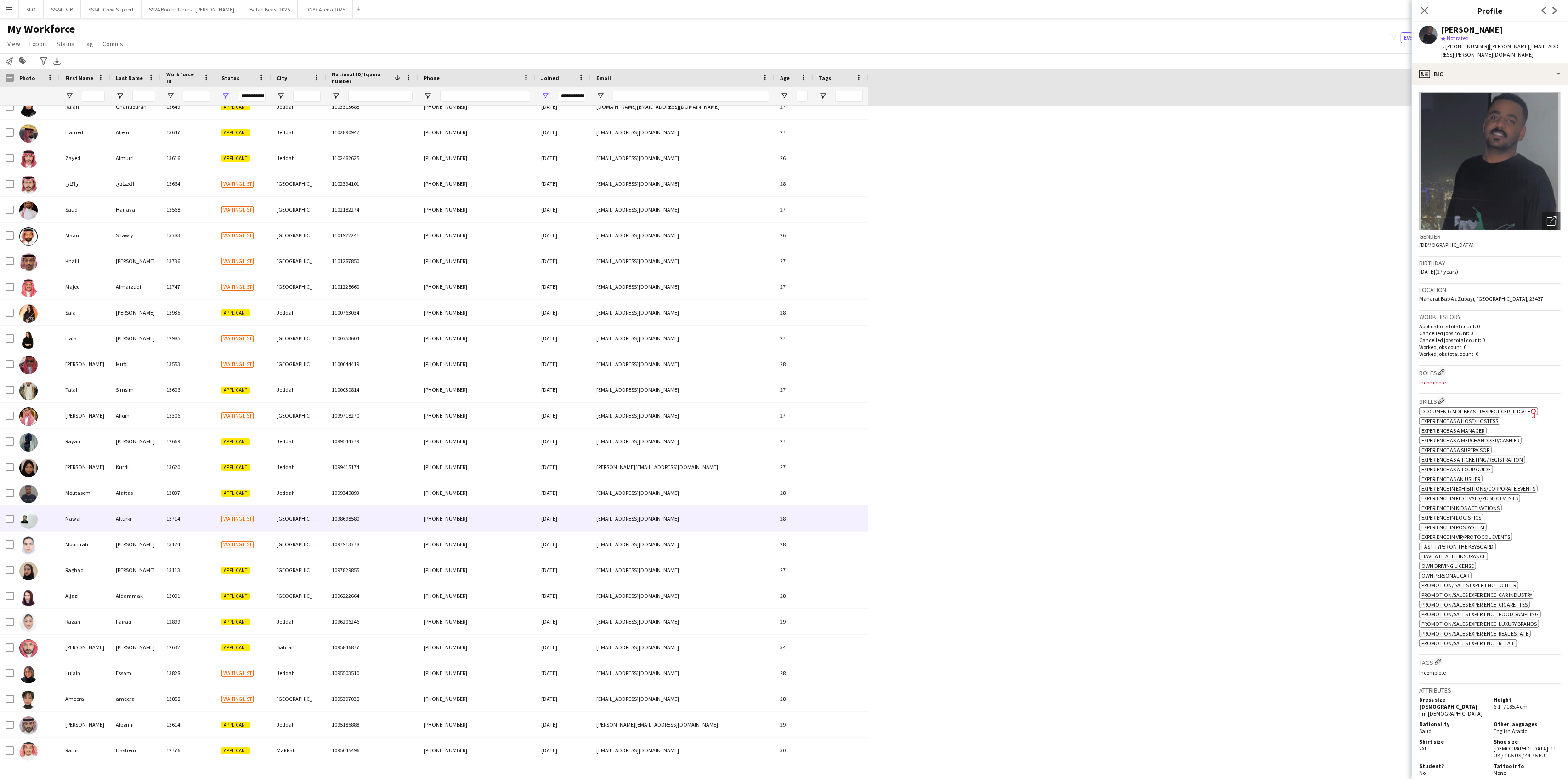
click at [29, 517] on img at bounding box center [29, 520] width 18 height 18
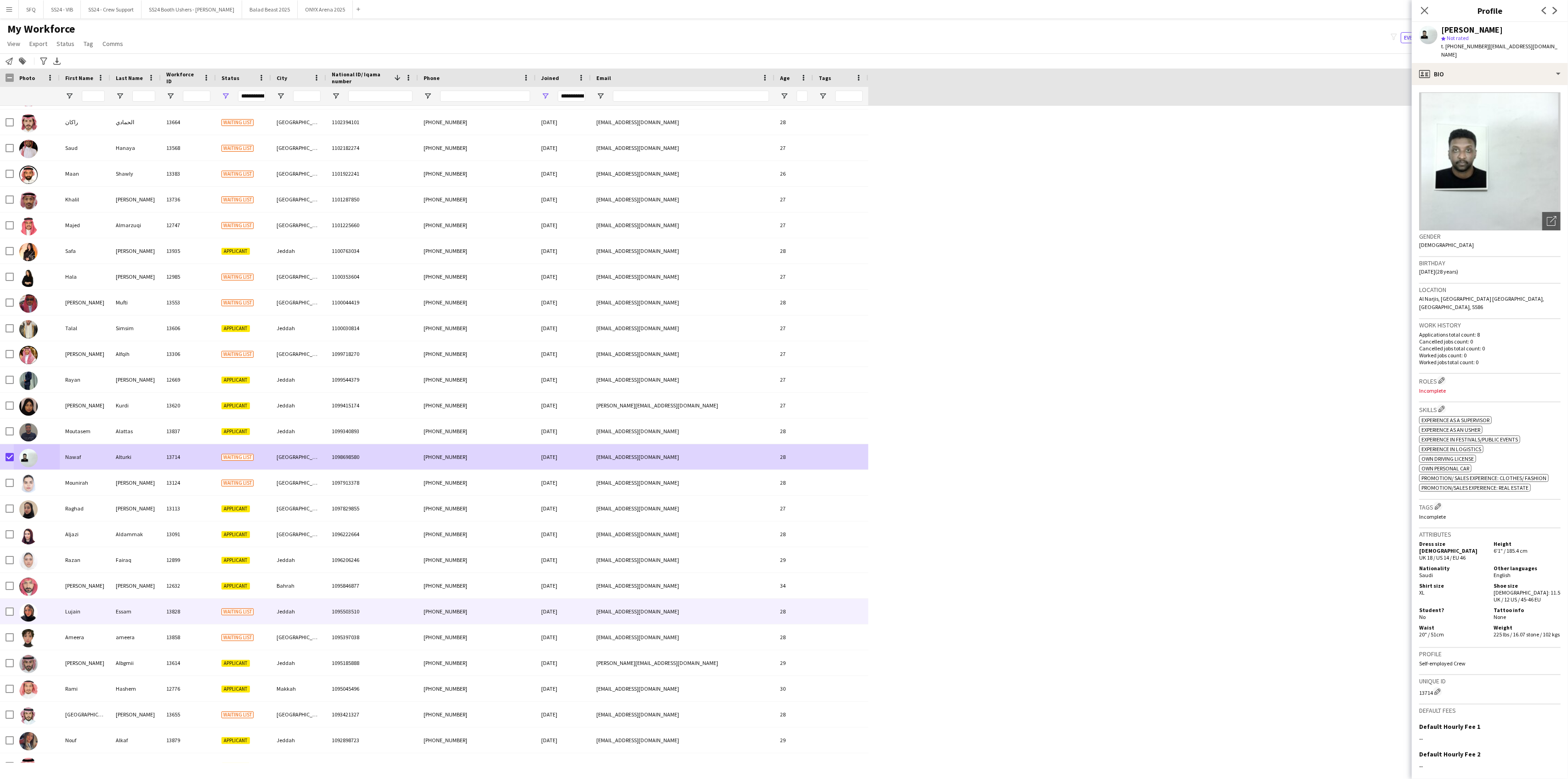
click at [21, 613] on img at bounding box center [29, 612] width 18 height 18
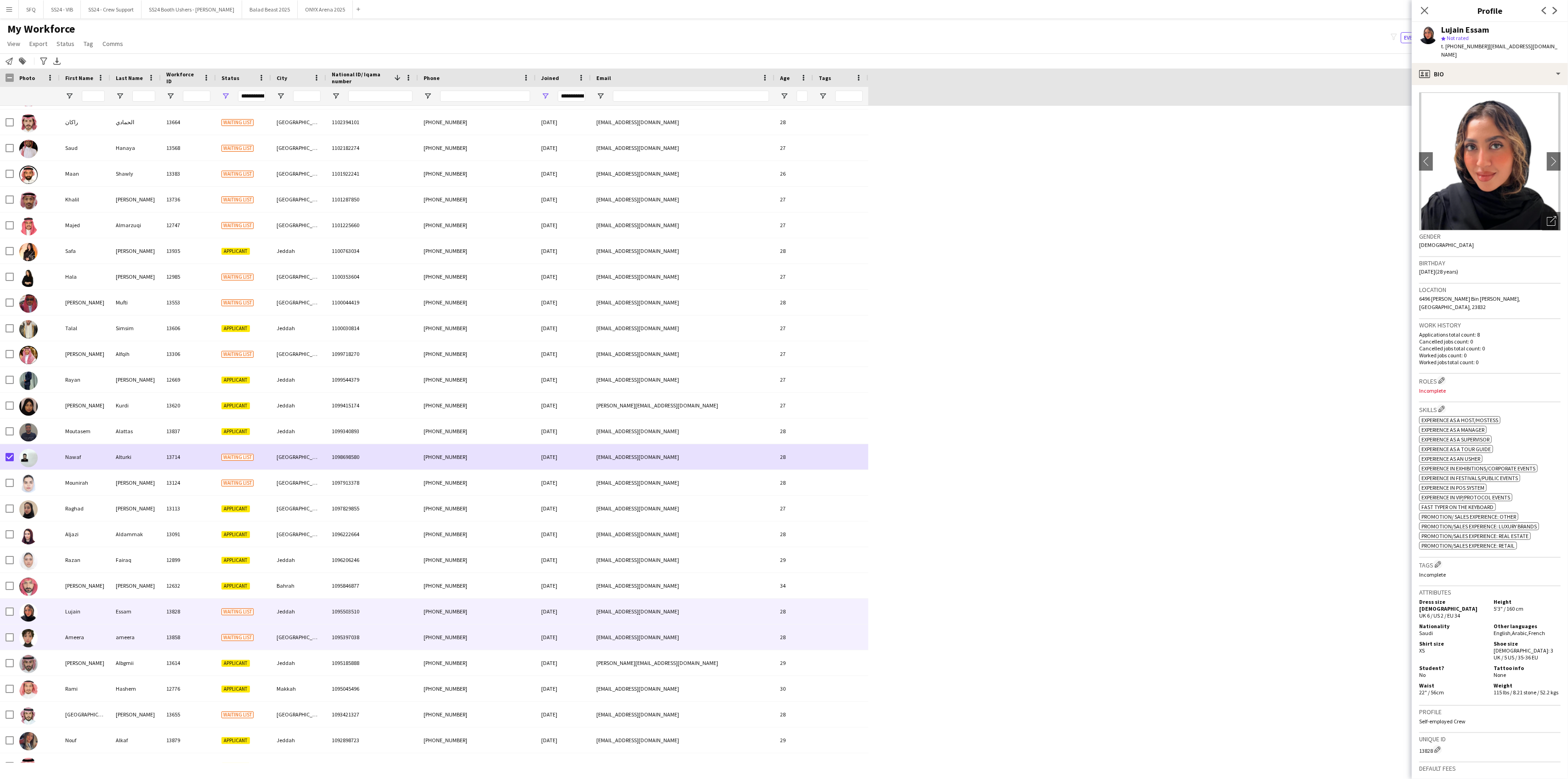
click at [80, 644] on div "Ameera" at bounding box center [85, 637] width 51 height 26
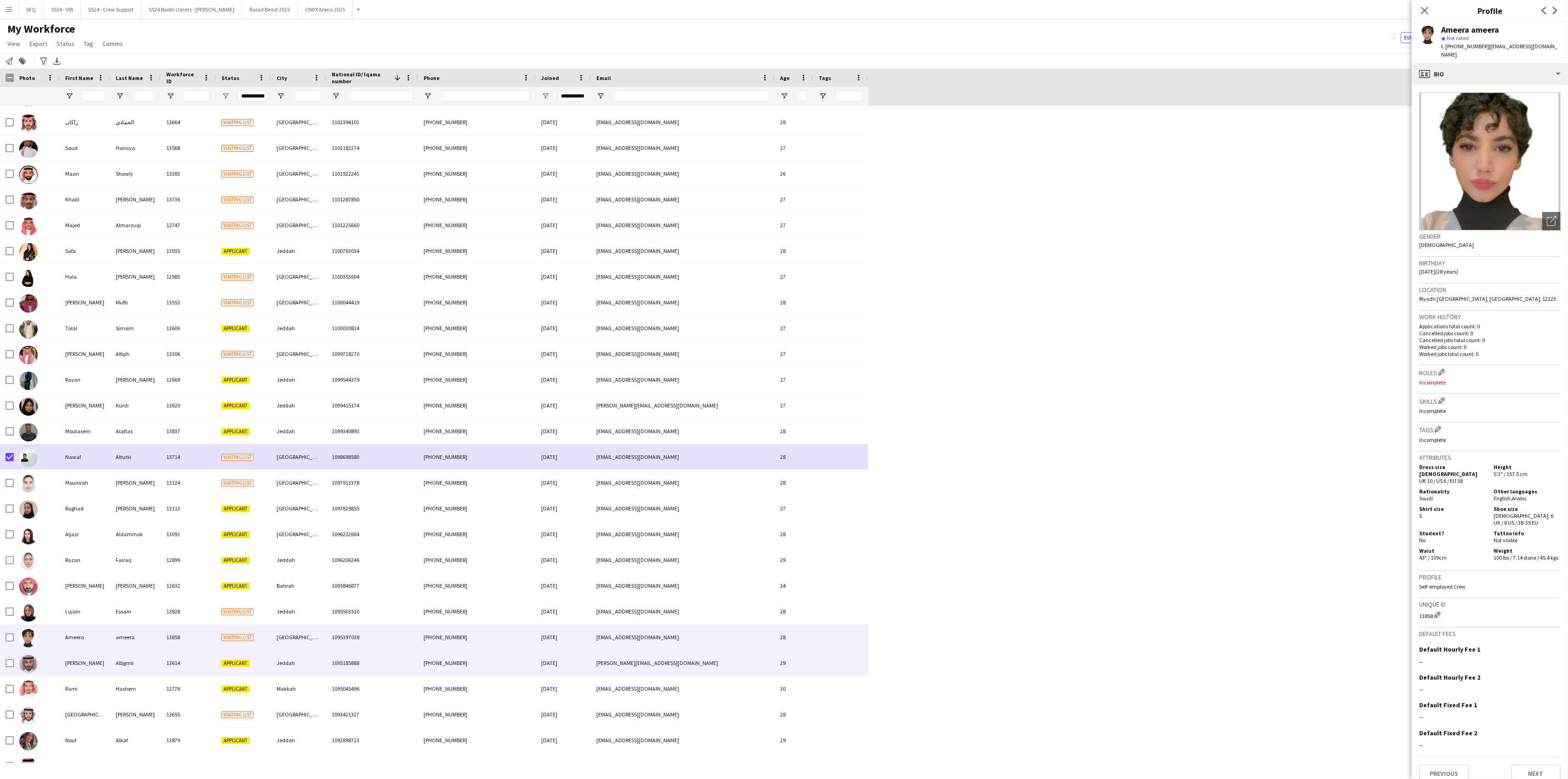
scroll to position [11443, 0]
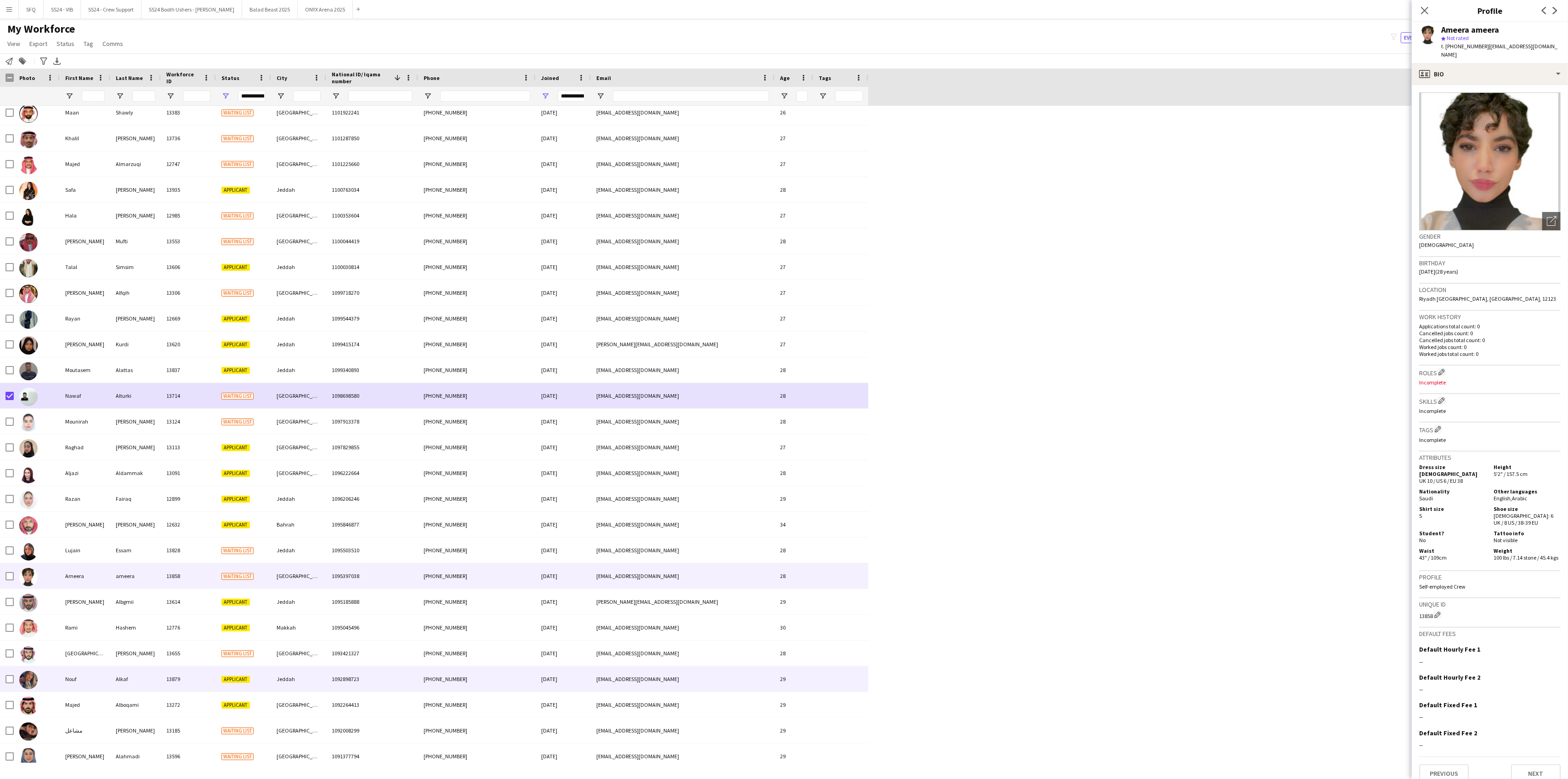
click at [96, 682] on div "Nouf" at bounding box center [85, 679] width 51 height 26
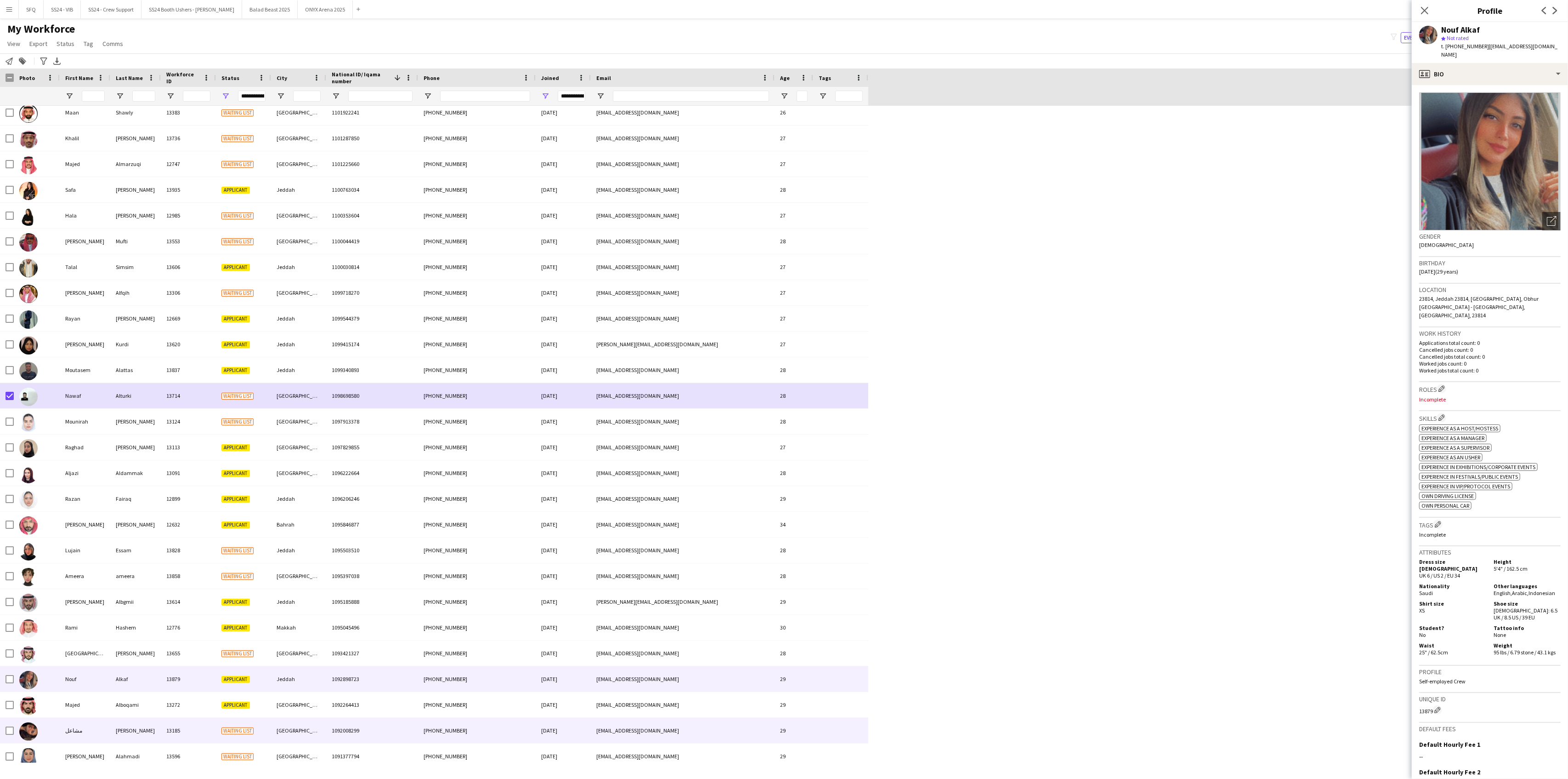
click at [50, 723] on div at bounding box center [37, 730] width 46 height 26
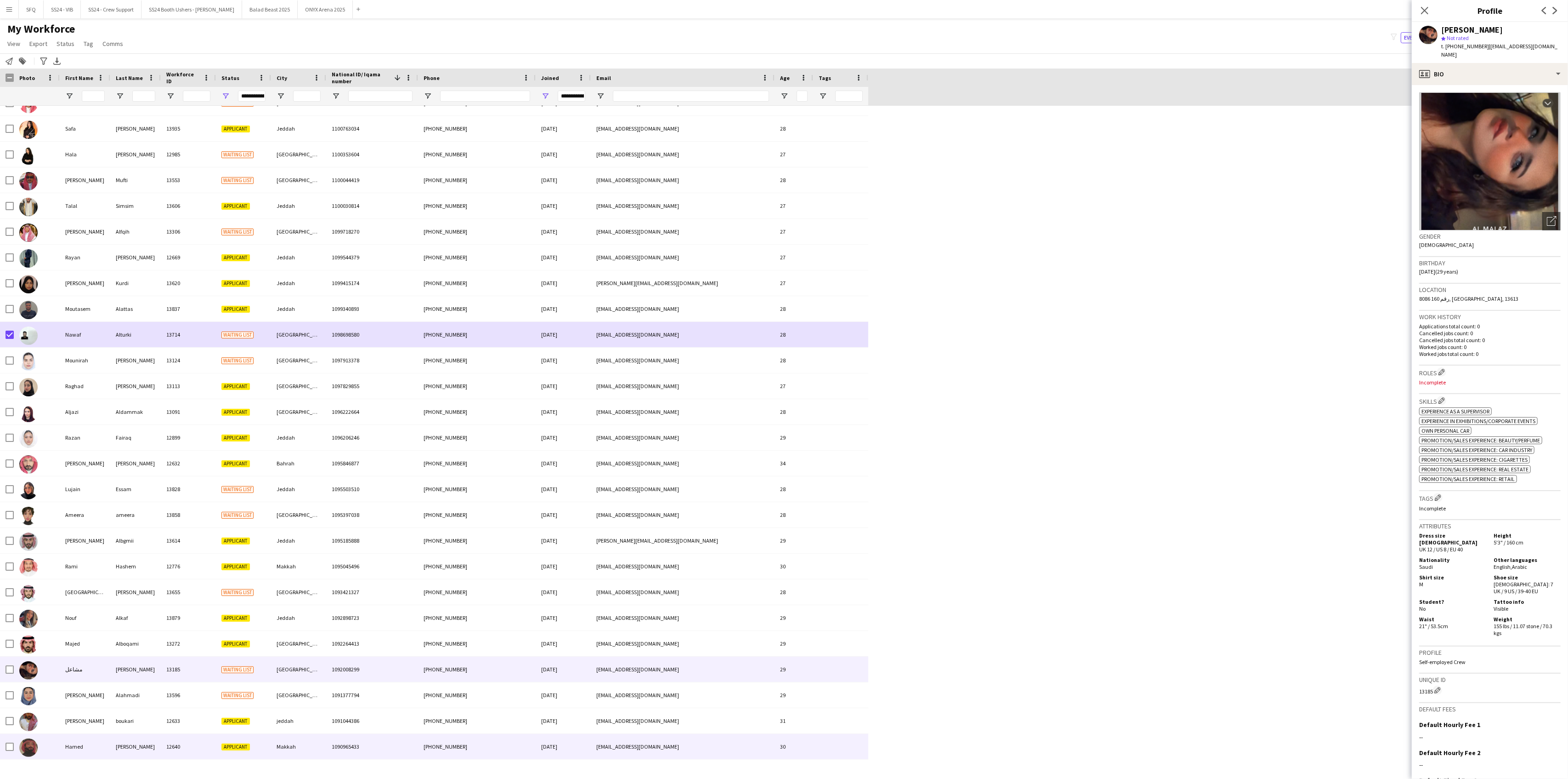
scroll to position [11585, 0]
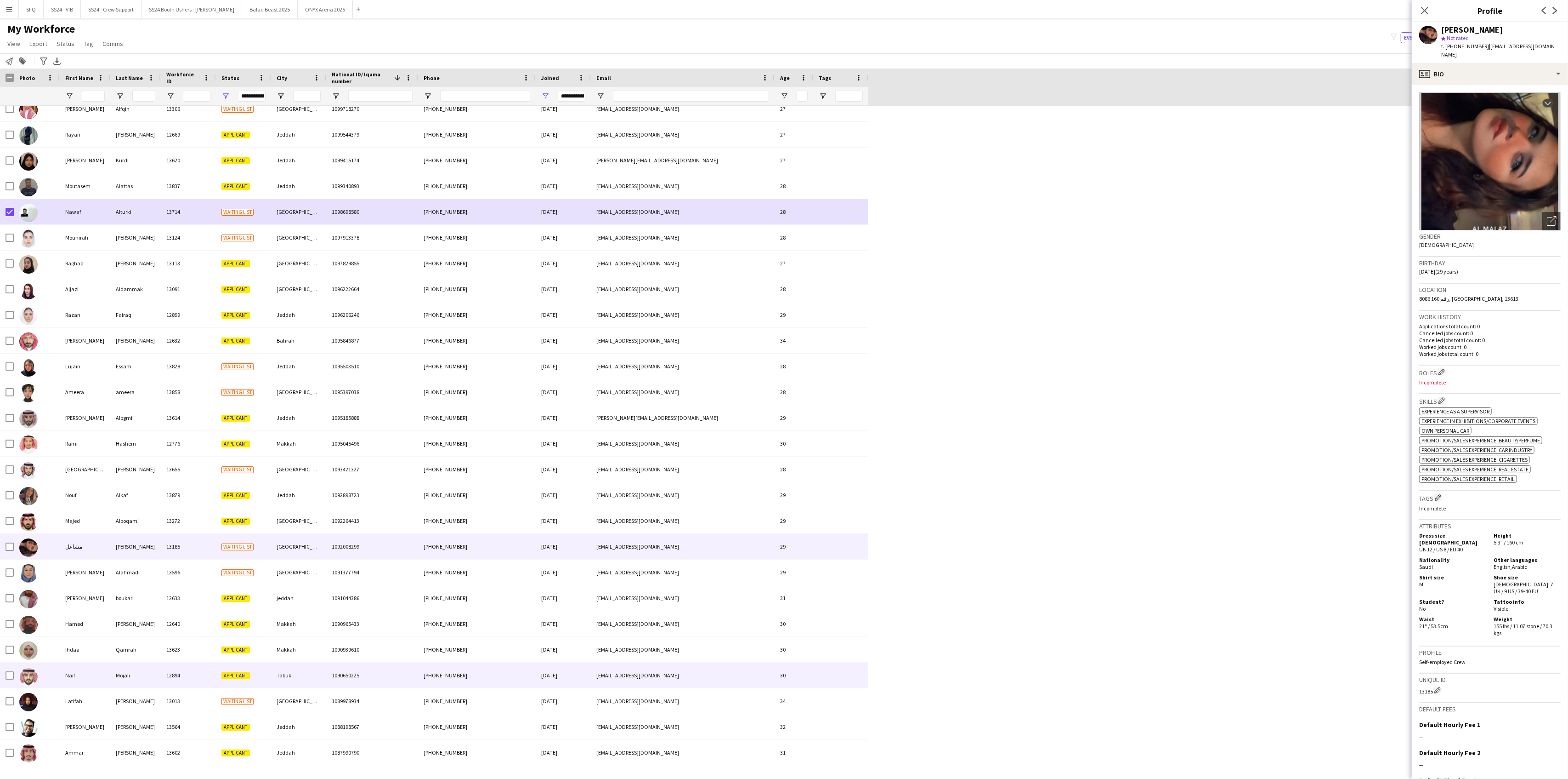
click at [42, 681] on div at bounding box center [37, 675] width 46 height 26
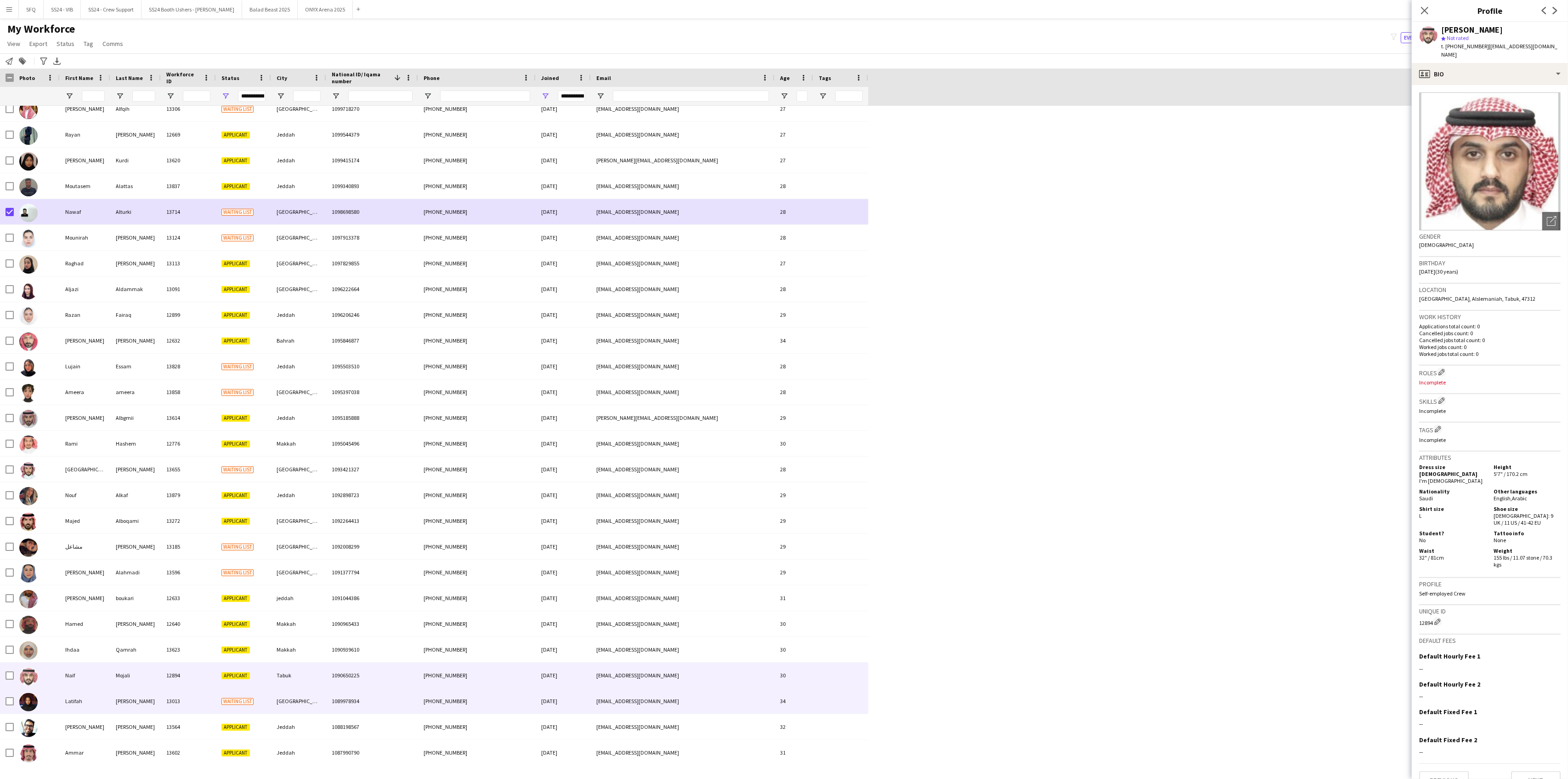
click at [50, 707] on div at bounding box center [37, 701] width 46 height 26
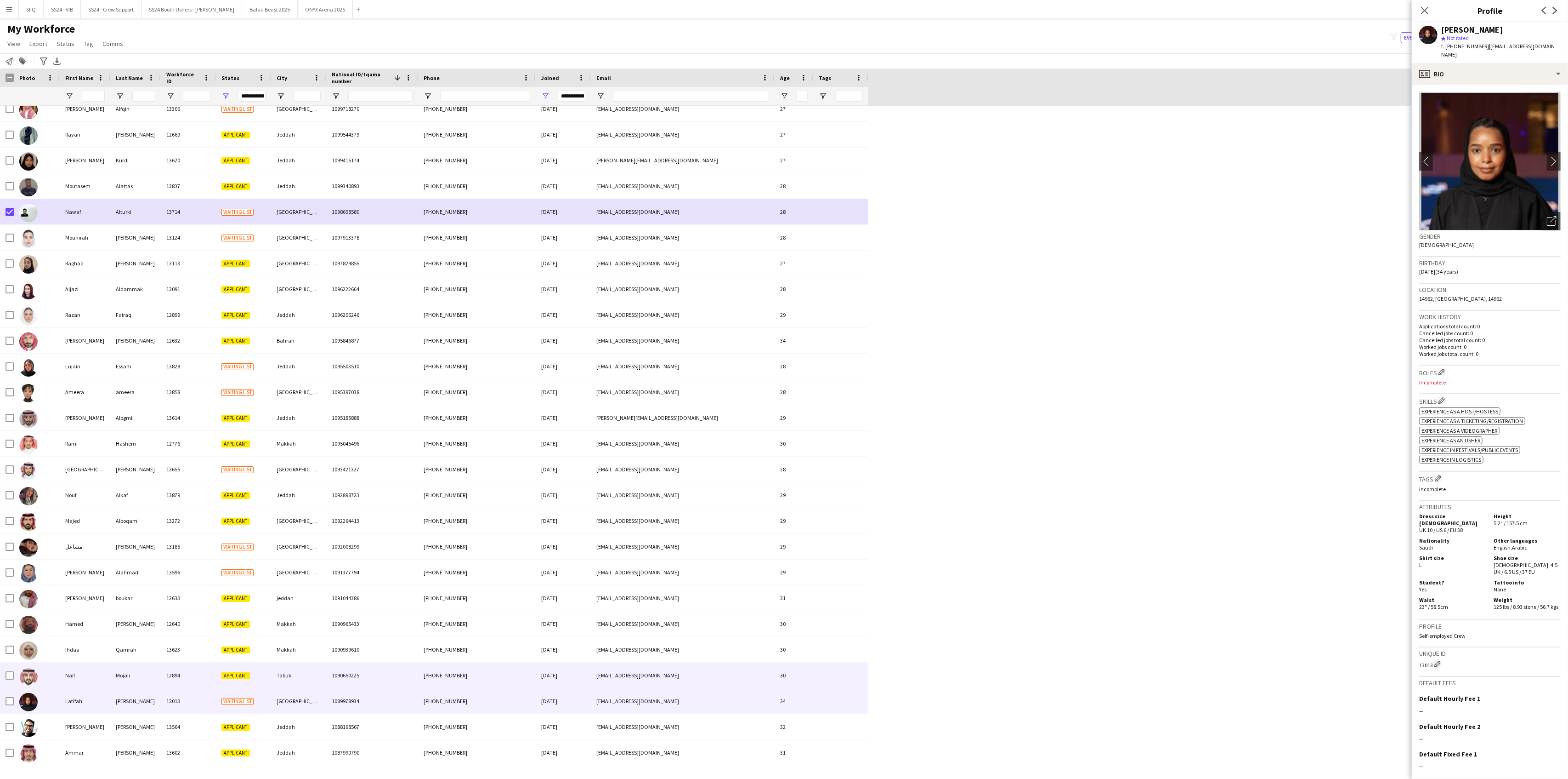
click at [46, 679] on div at bounding box center [37, 675] width 46 height 26
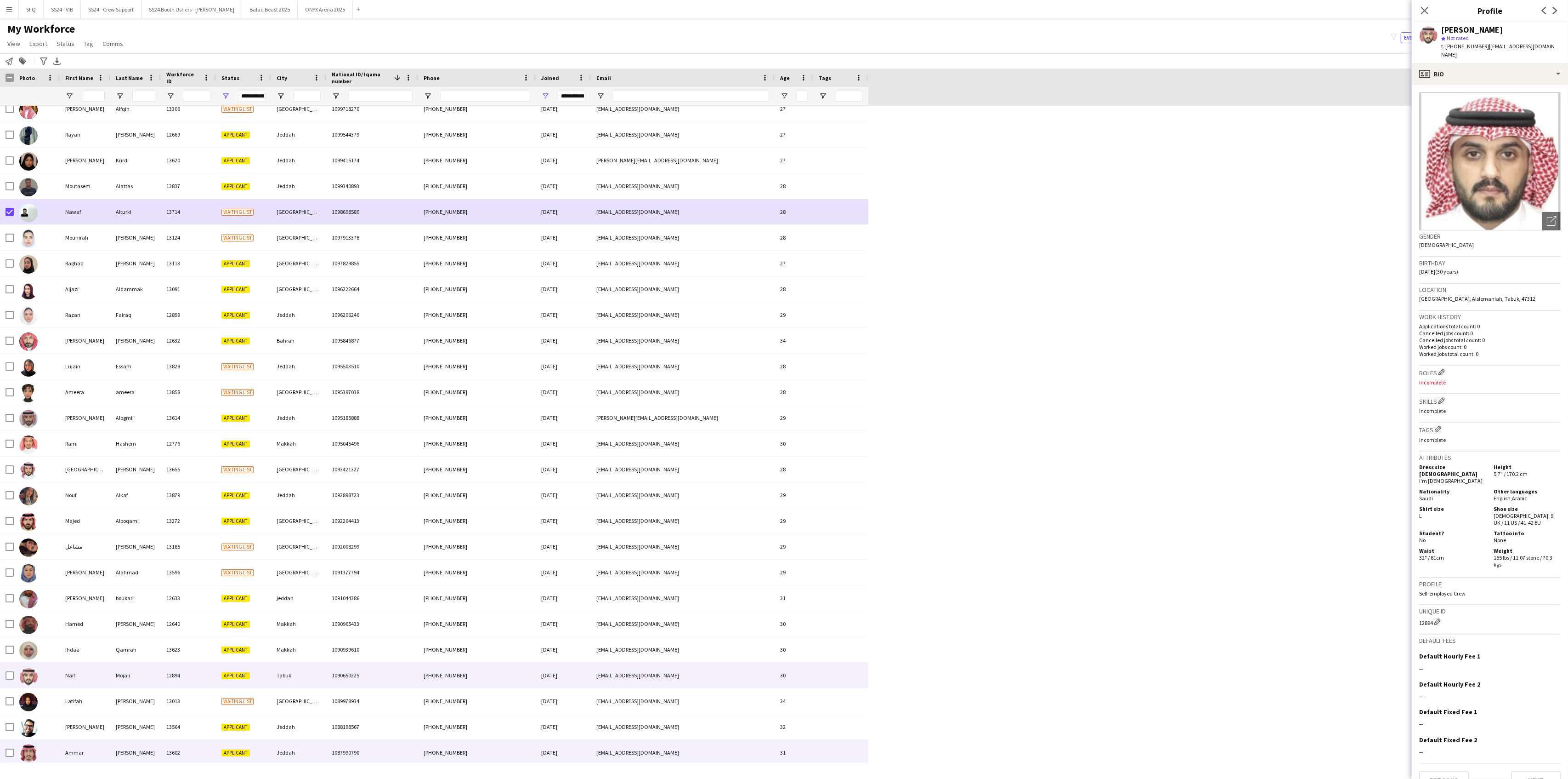
click at [76, 741] on div "Ammar" at bounding box center [85, 752] width 51 height 26
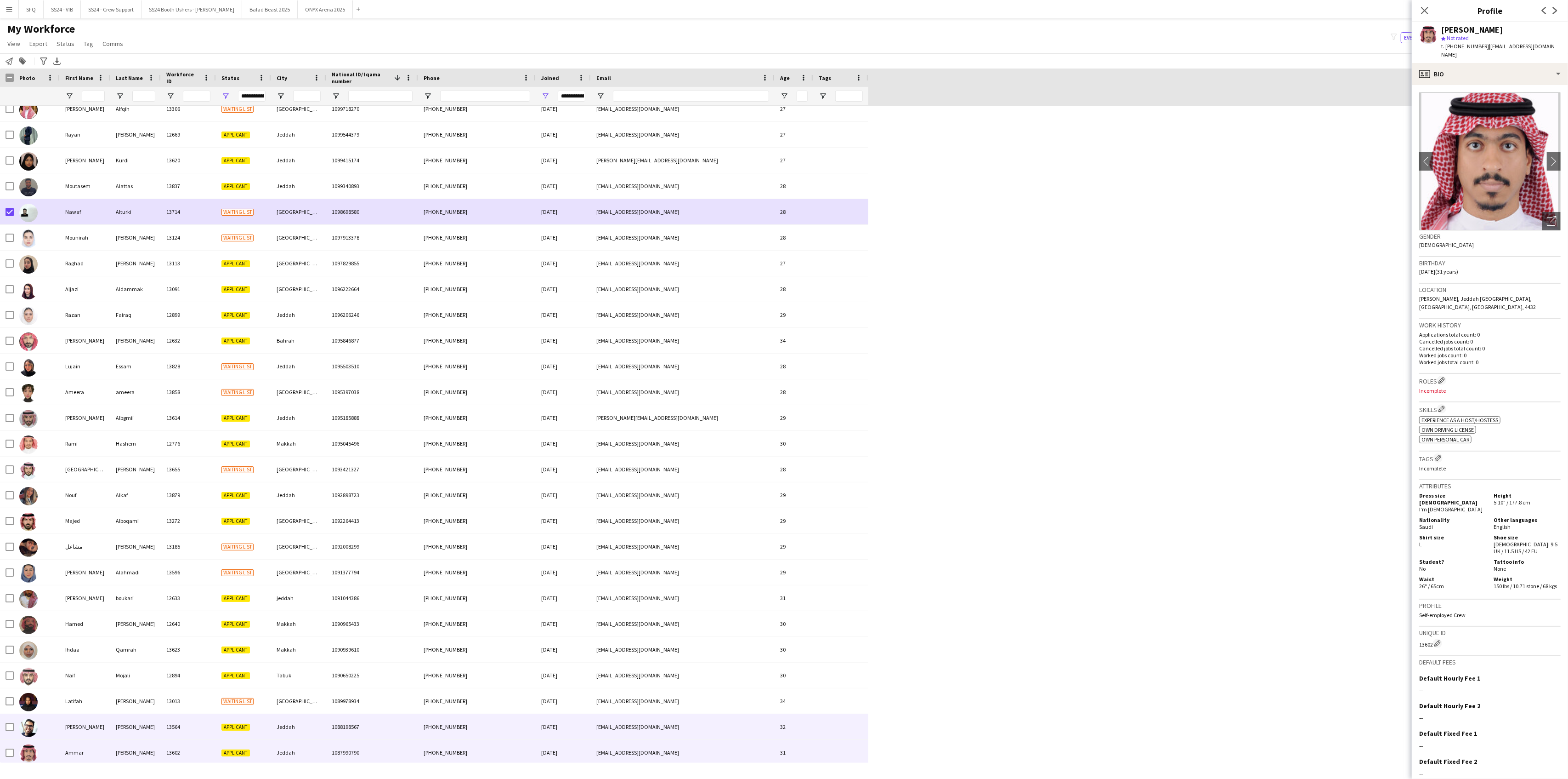
click at [68, 724] on div "[PERSON_NAME]" at bounding box center [85, 727] width 51 height 26
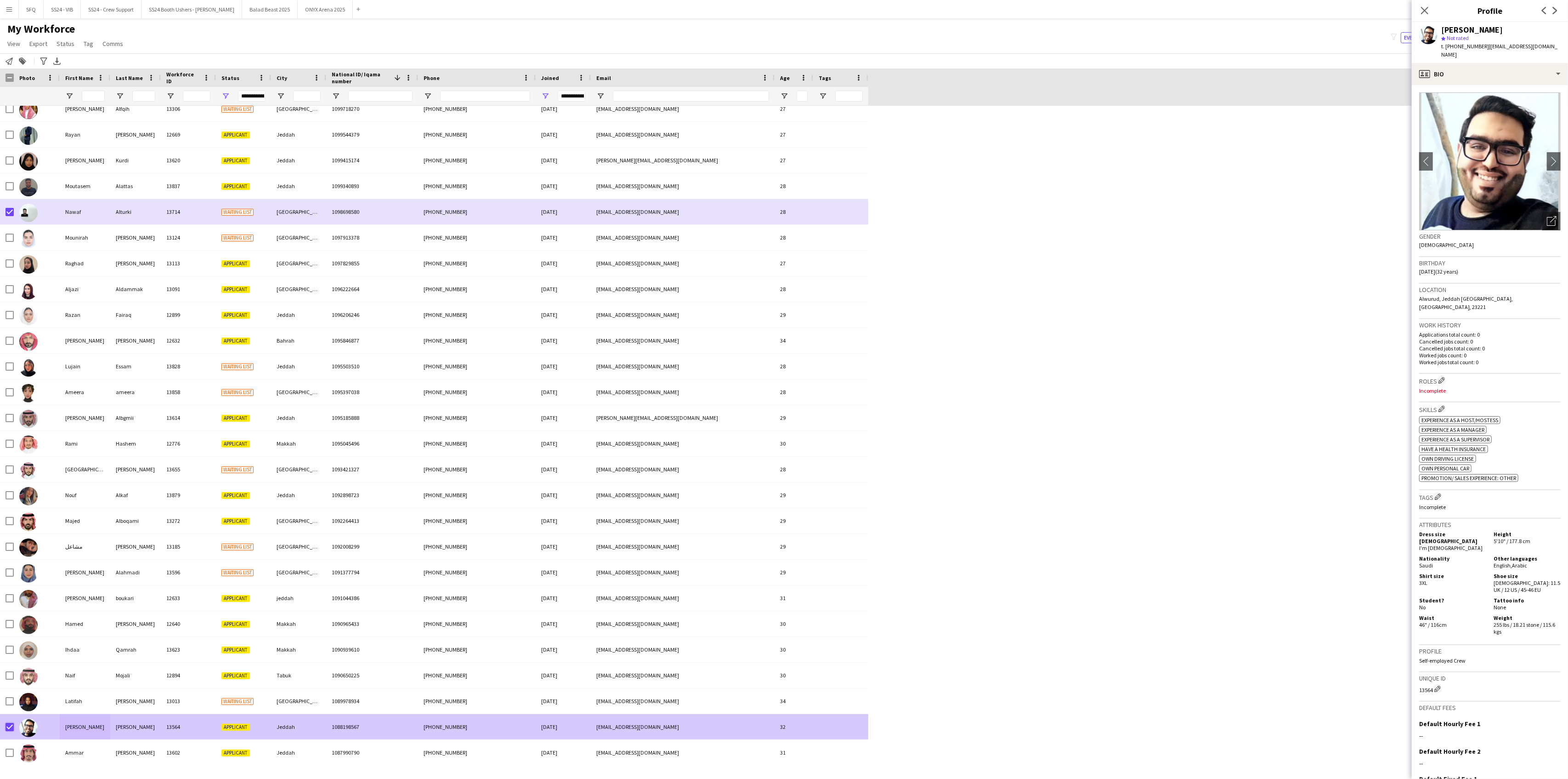
scroll to position [11689, 0]
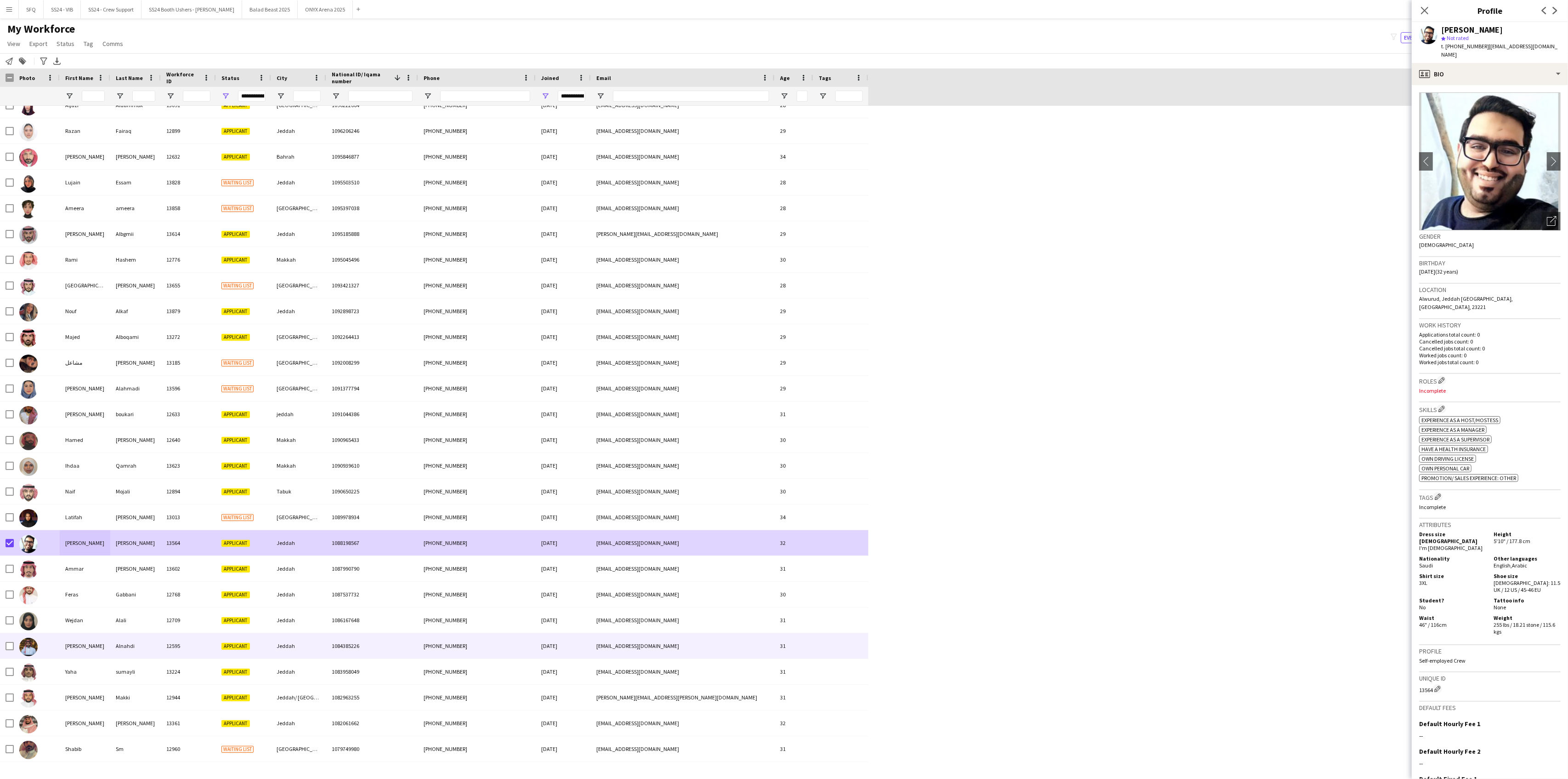
click at [52, 638] on div at bounding box center [37, 646] width 46 height 26
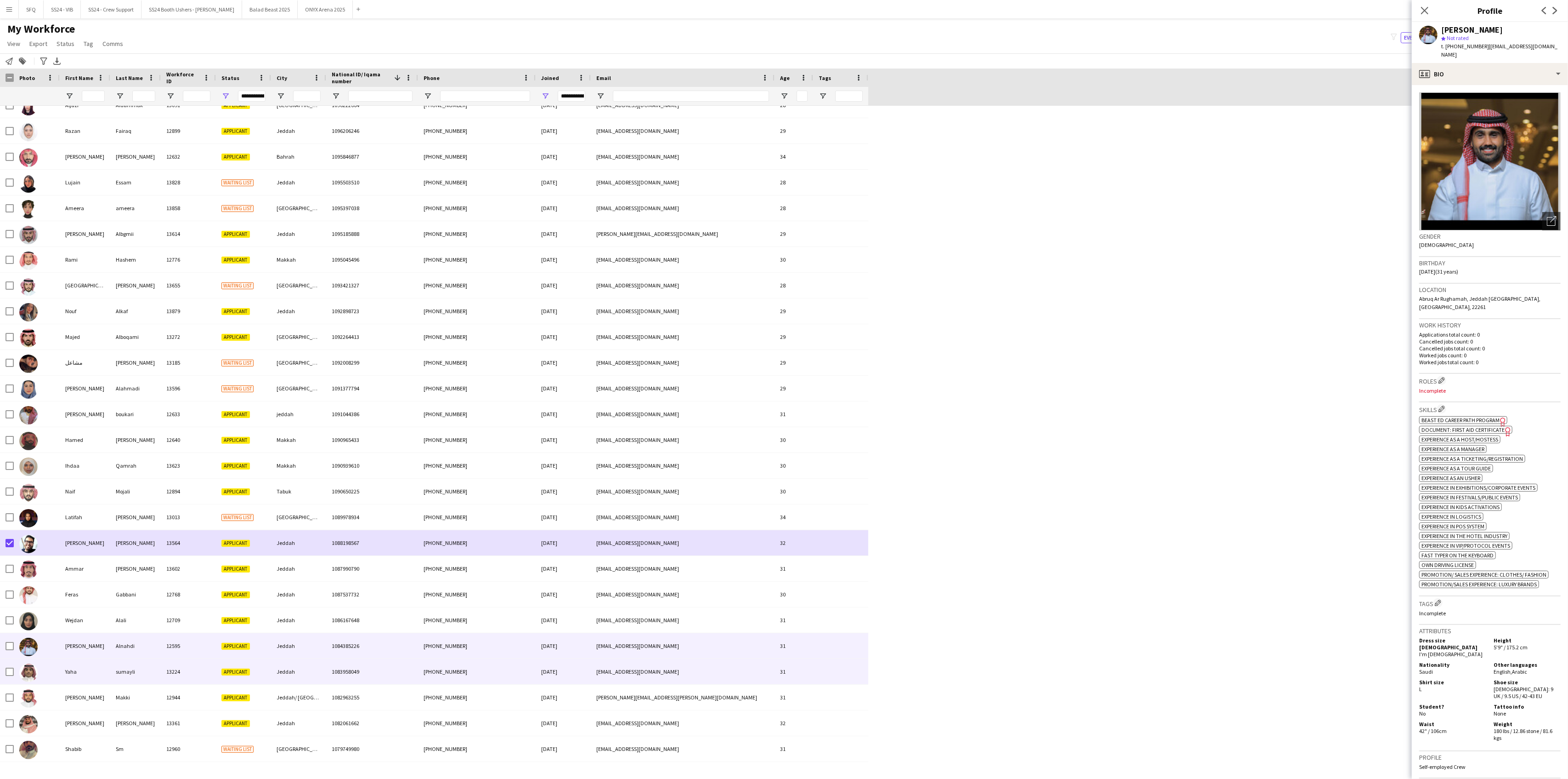
scroll to position [11891, 0]
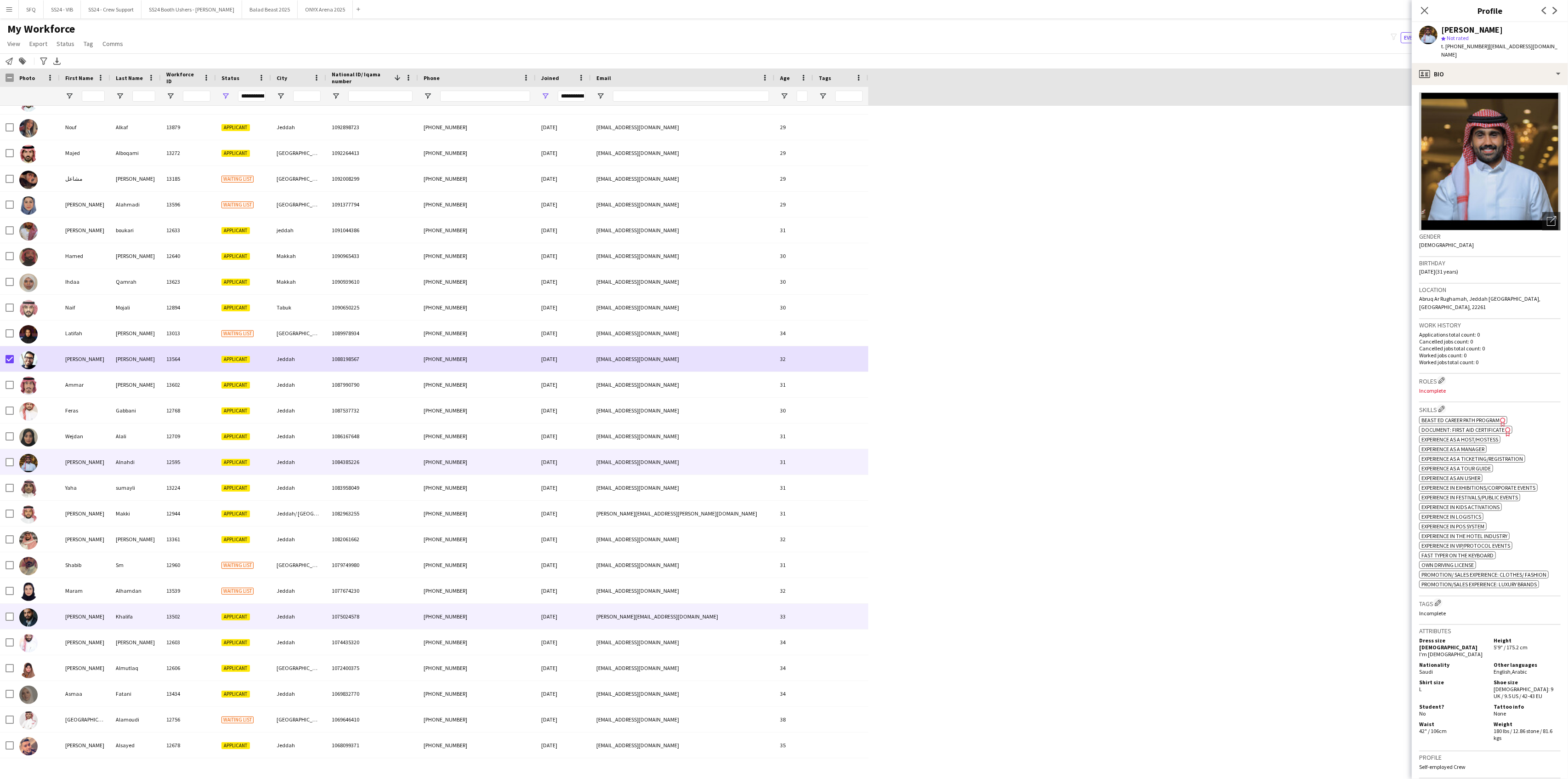
click at [45, 623] on div at bounding box center [37, 616] width 46 height 26
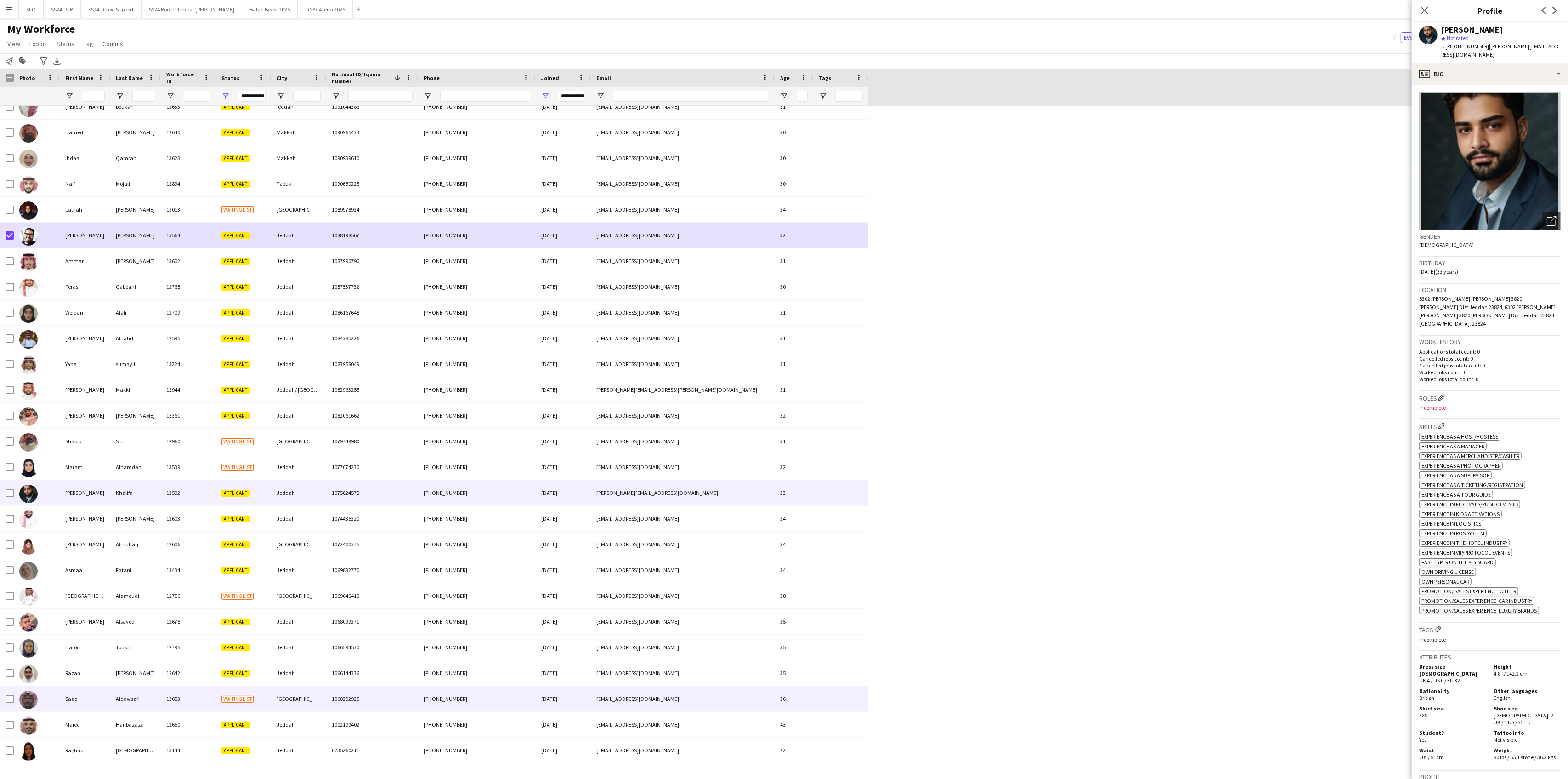
click at [54, 698] on div at bounding box center [37, 699] width 46 height 26
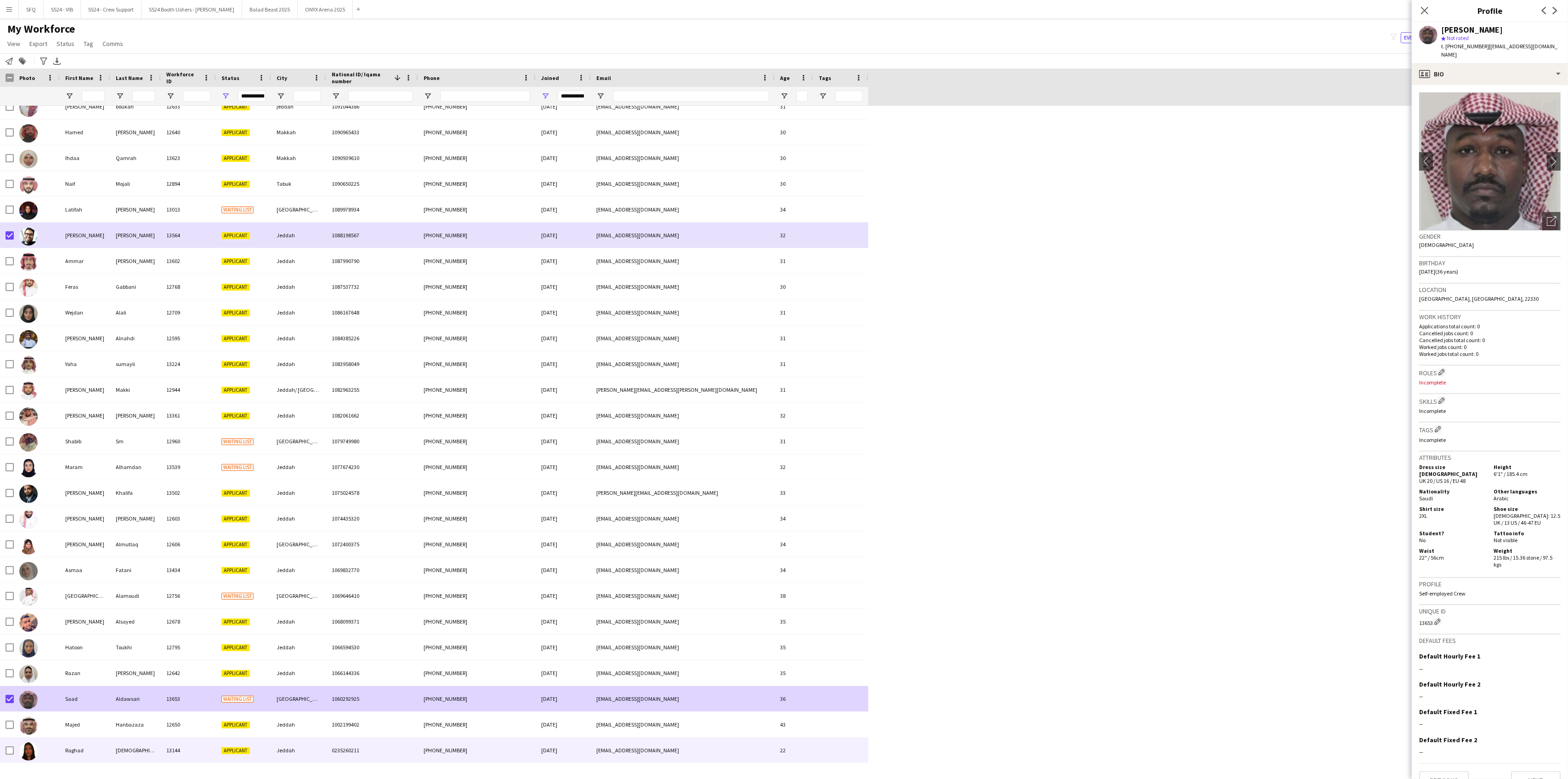
click at [65, 755] on div "Raghad" at bounding box center [85, 750] width 51 height 26
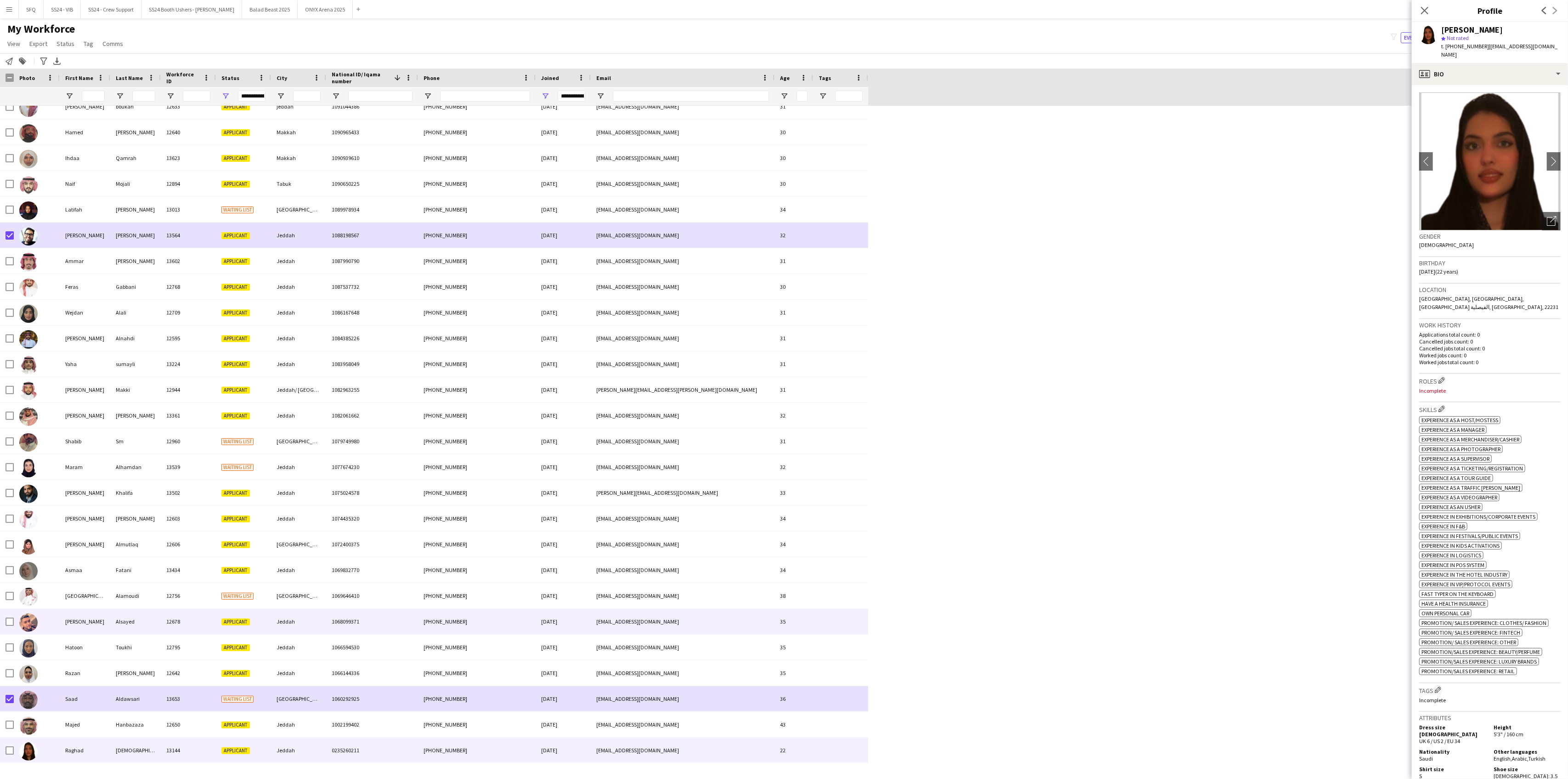
click at [43, 630] on div at bounding box center [37, 621] width 46 height 26
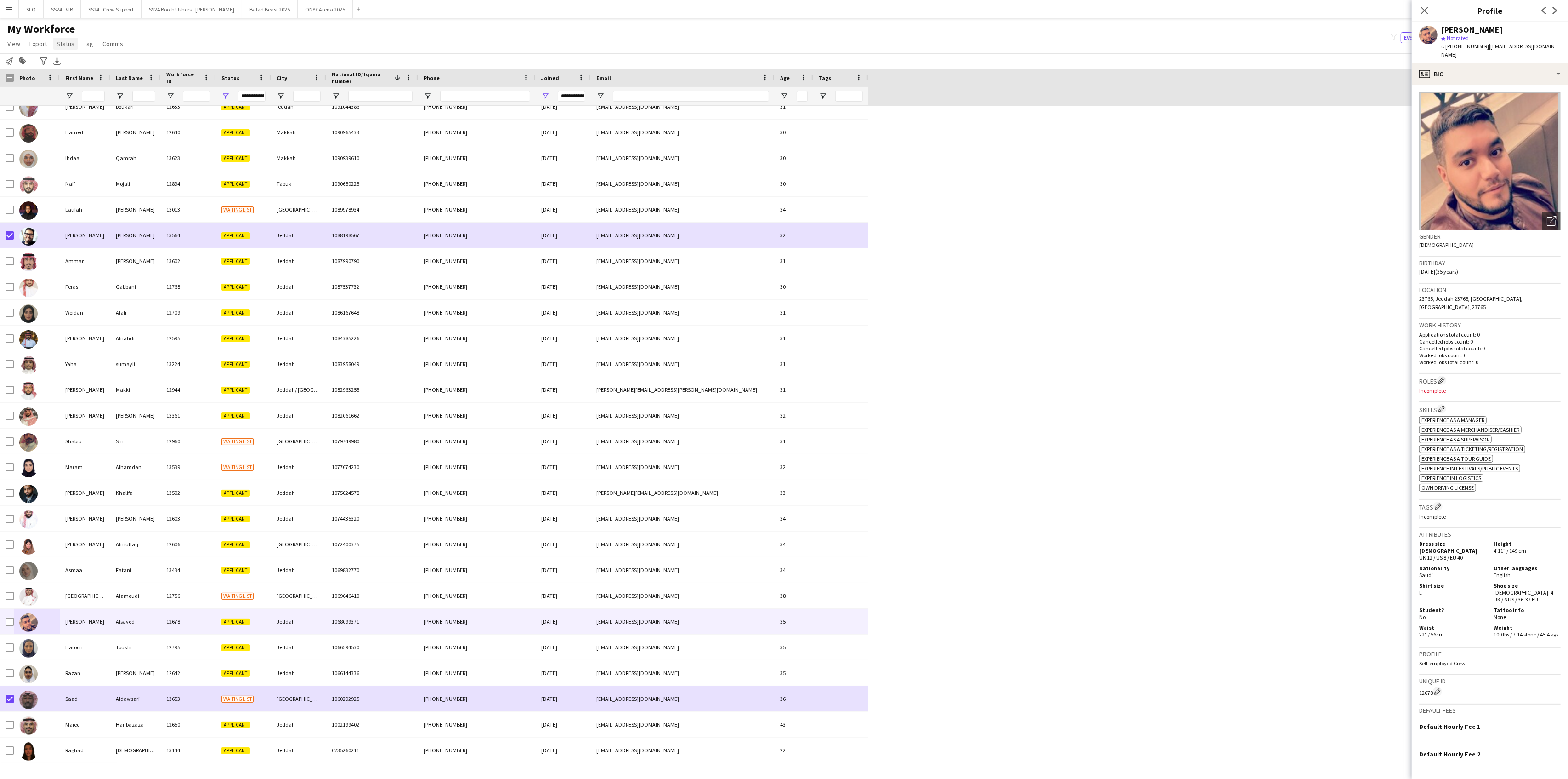
click at [67, 41] on span "Status" at bounding box center [65, 44] width 18 height 9
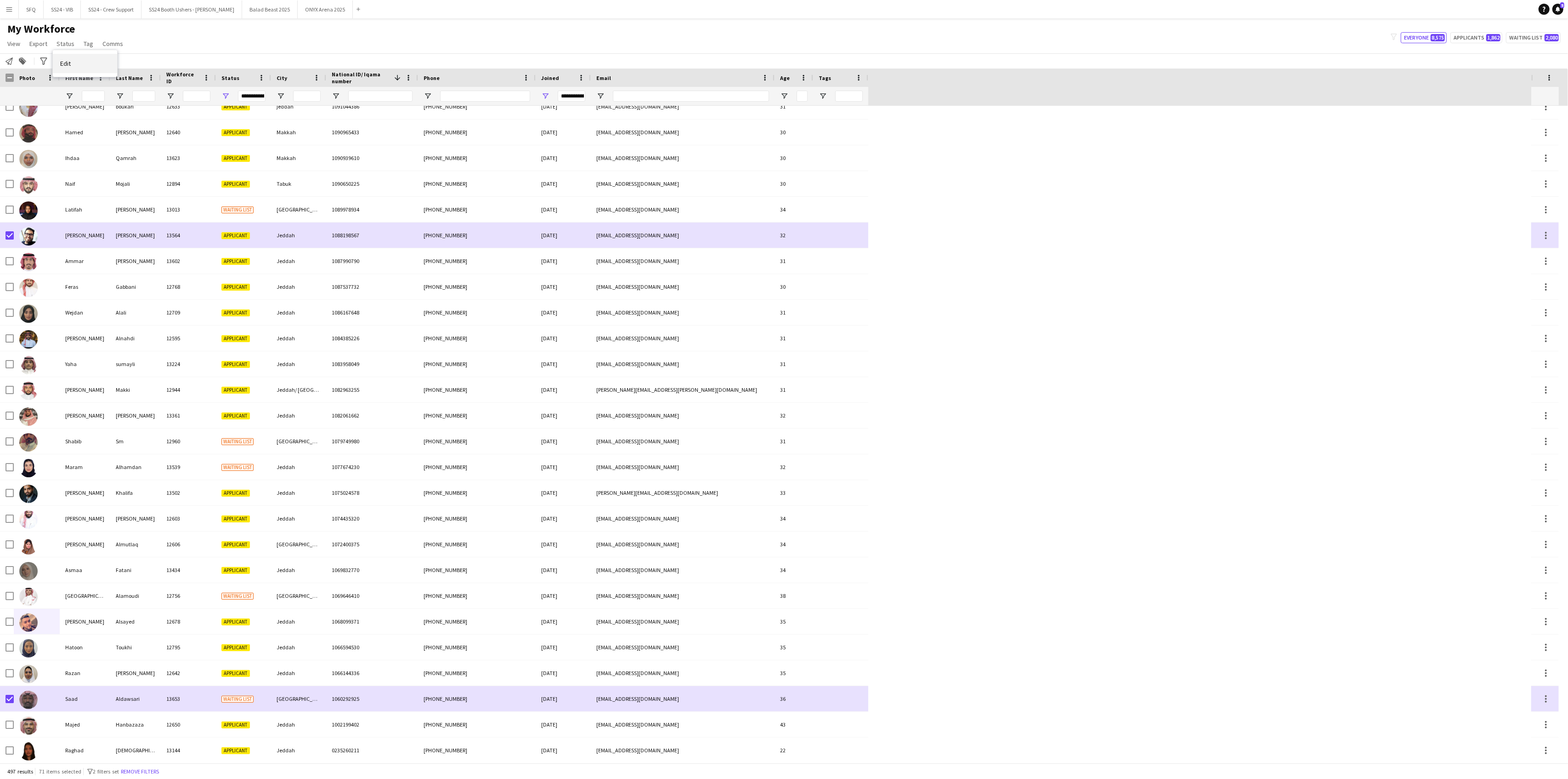
click at [89, 63] on link "Edit" at bounding box center [85, 63] width 65 height 19
click at [1502, 43] on div "Please select" at bounding box center [1480, 40] width 123 height 22
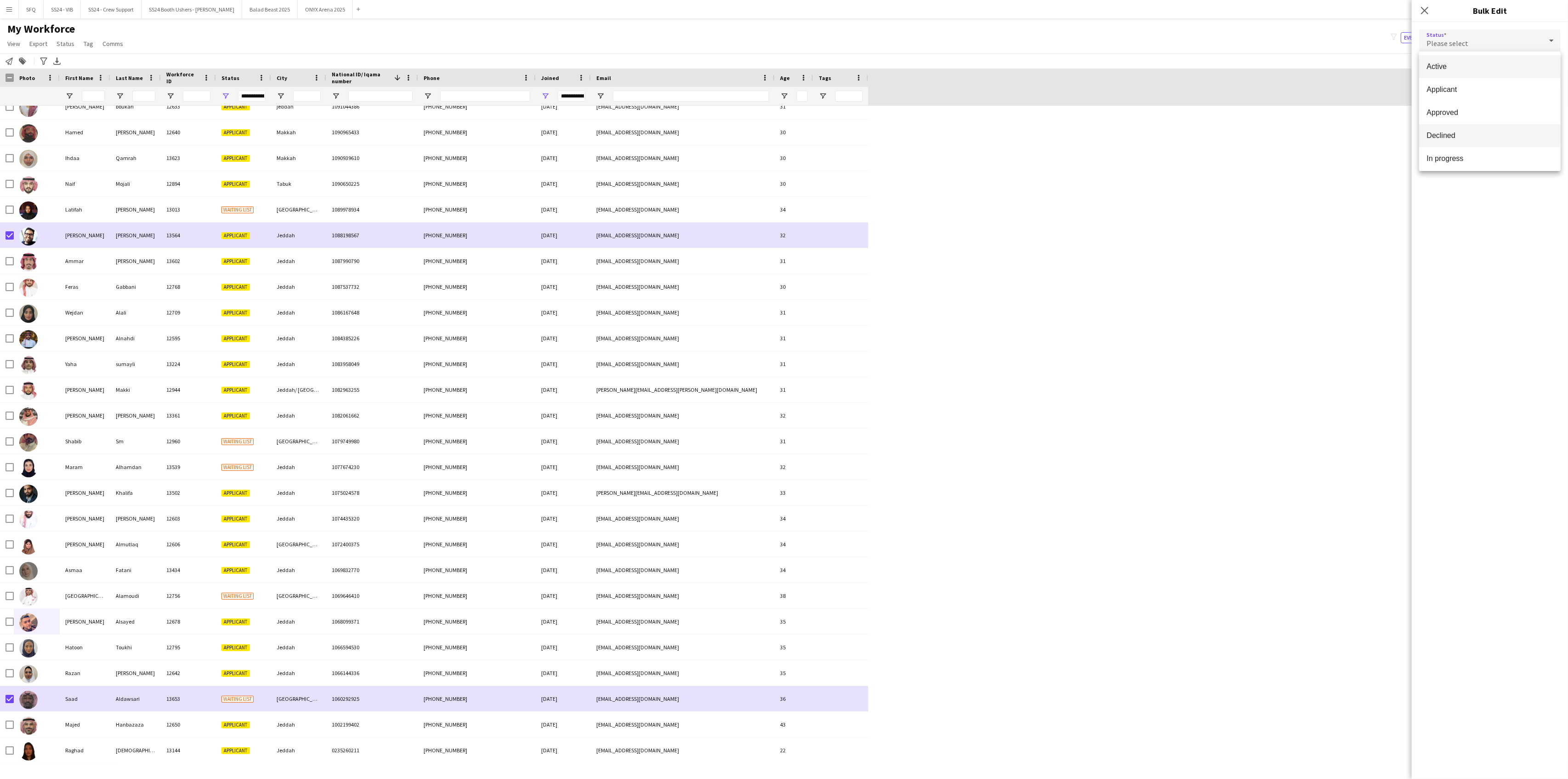
click at [1480, 133] on span "Declined" at bounding box center [1490, 135] width 127 height 9
click at [1542, 111] on button "Submit" at bounding box center [1541, 111] width 40 height 18
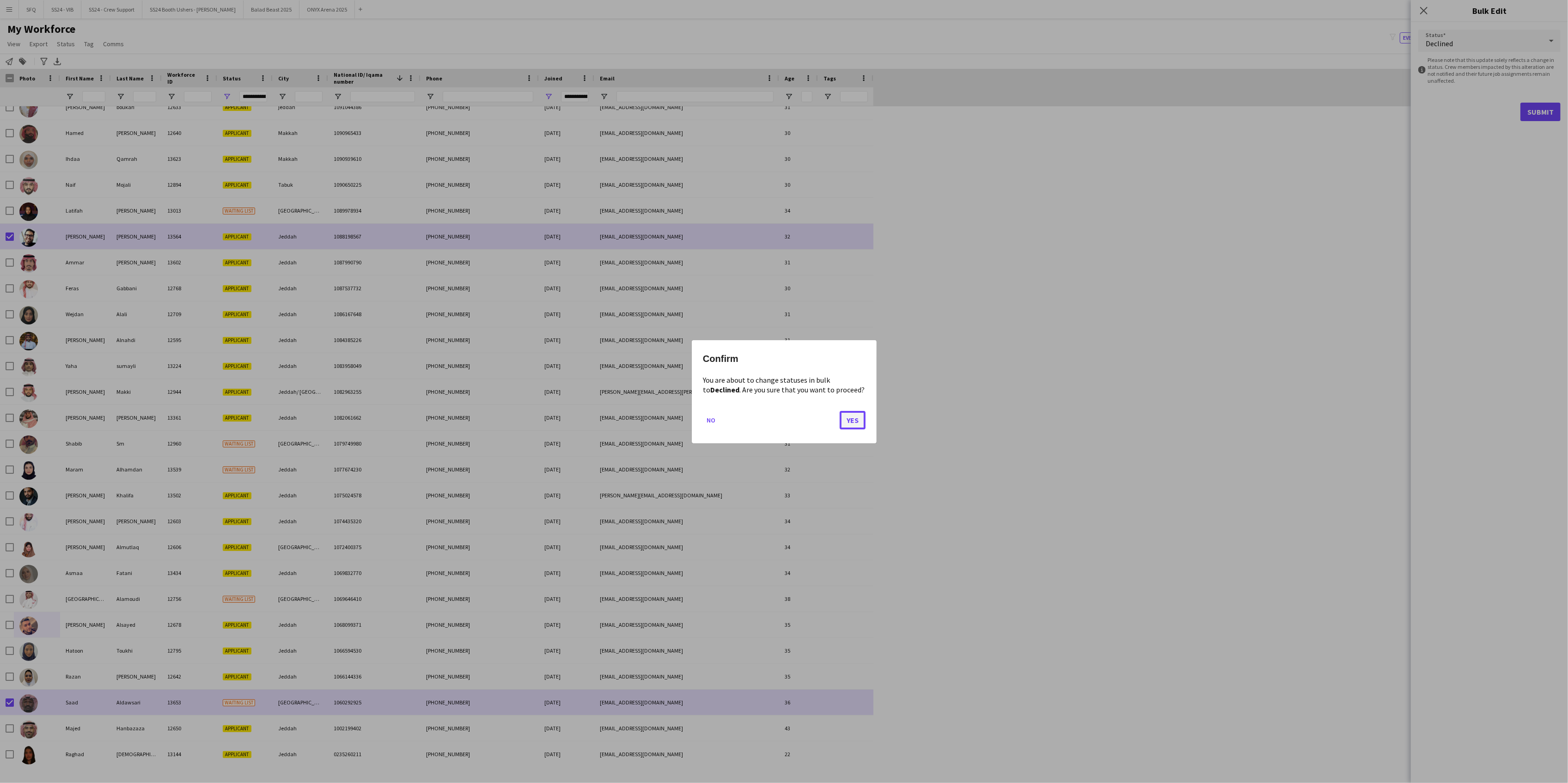
click at [847, 424] on button "Yes" at bounding box center [852, 419] width 26 height 18
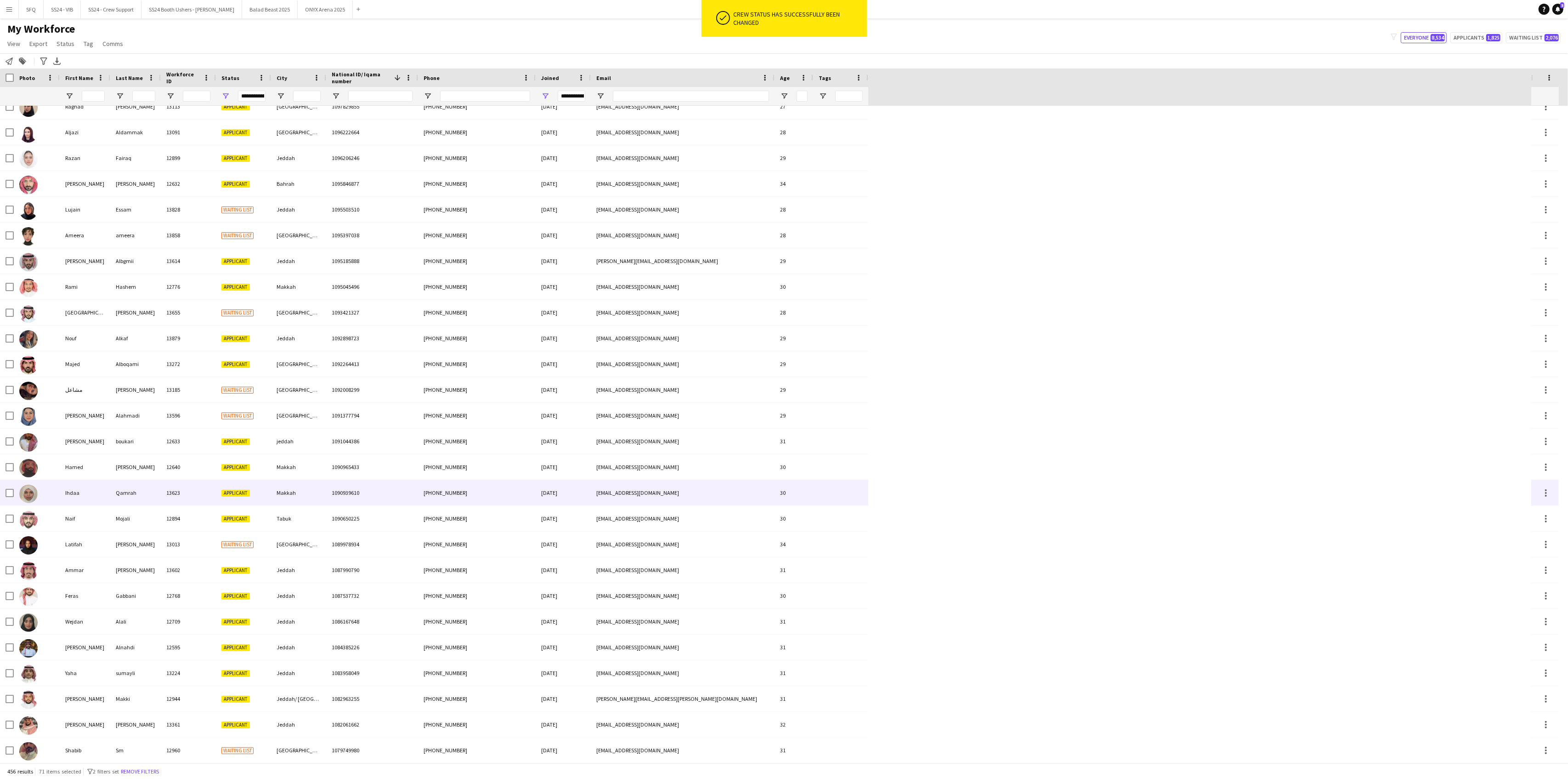
scroll to position [10776, 0]
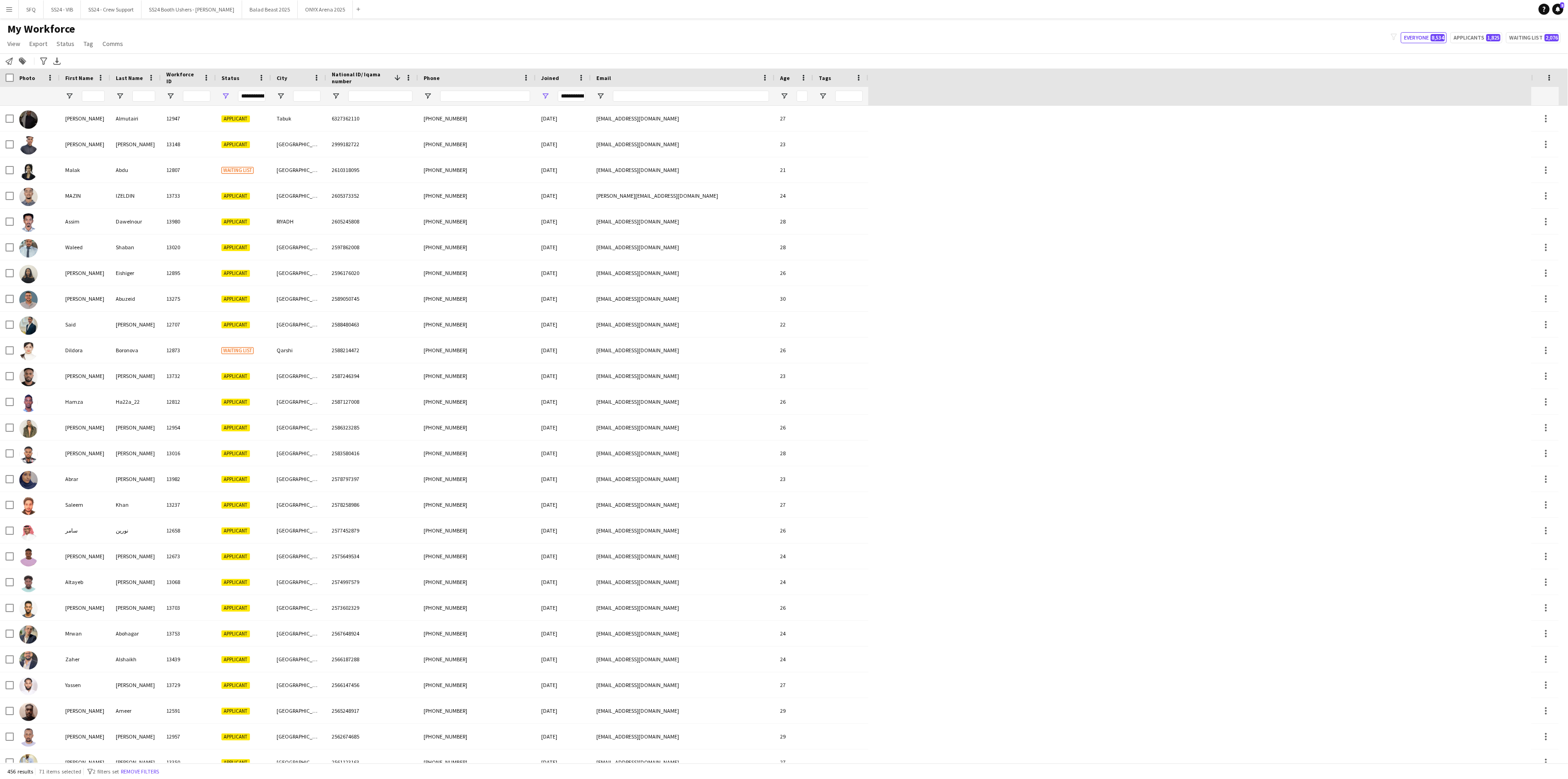
click at [796, 93] on div at bounding box center [794, 96] width 38 height 18
click at [788, 94] on span "Open Filter Menu" at bounding box center [785, 96] width 9 height 9
click at [796, 130] on input "Filter Value" at bounding box center [819, 129] width 71 height 11
click at [807, 111] on div "Greater than" at bounding box center [816, 113] width 56 height 7
click at [805, 130] on input "Filter Value" at bounding box center [819, 129] width 71 height 11
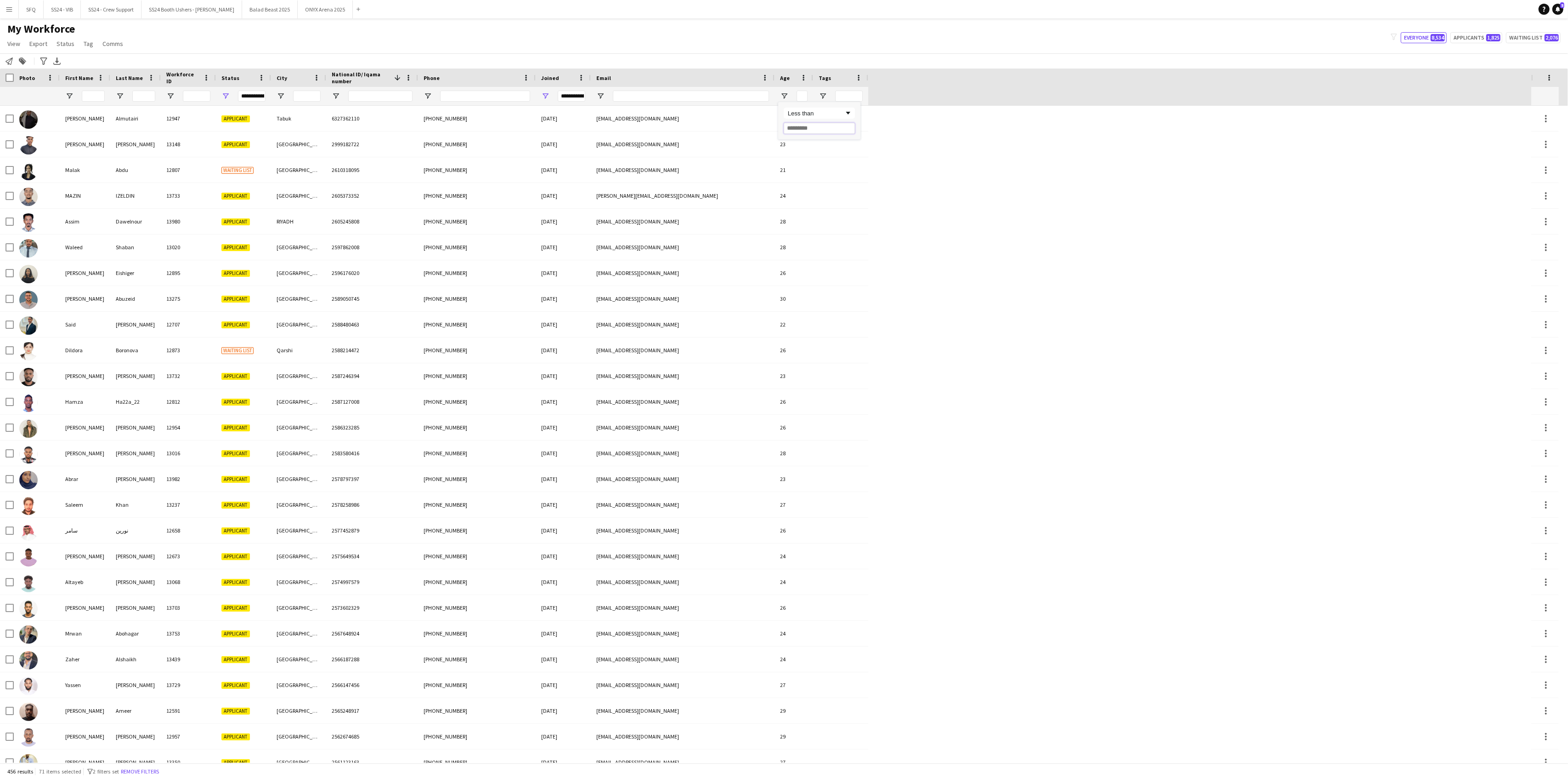
type input "*"
type input "**"
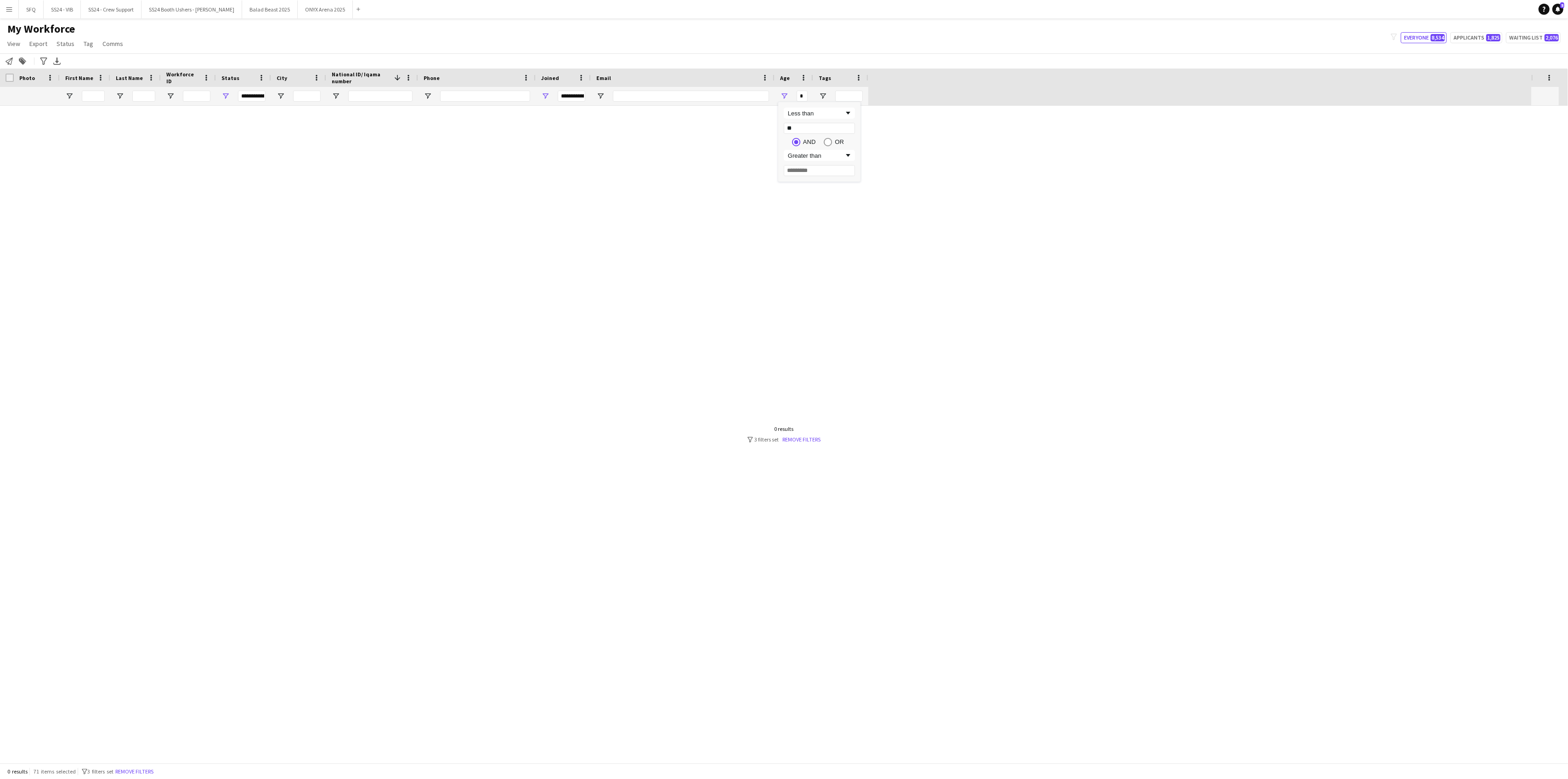
type input "**"
click at [804, 37] on div "My Workforce View Views Default view R4ven New view Update view Delete view Edi…" at bounding box center [784, 37] width 1568 height 31
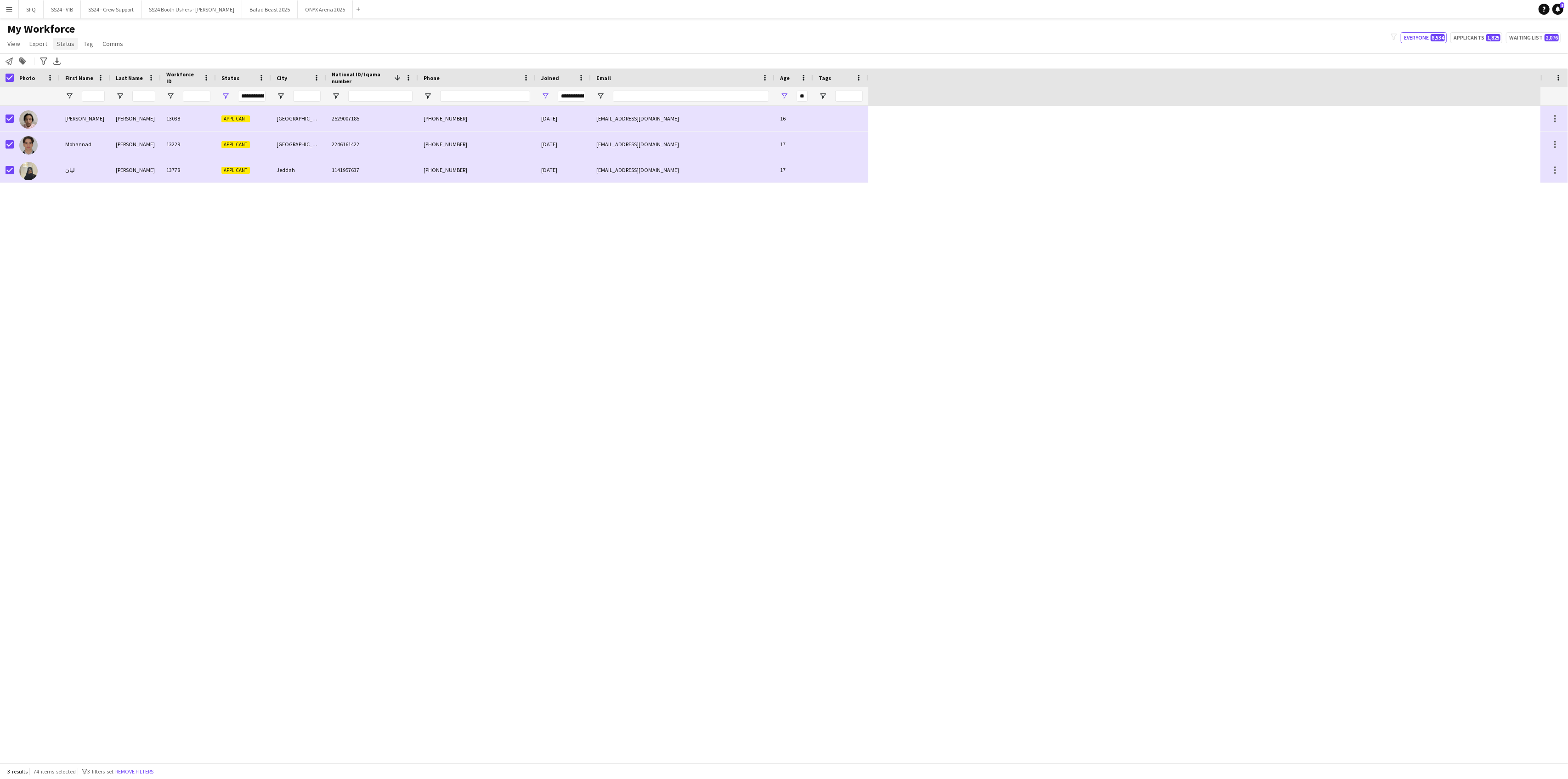
click at [71, 45] on span "Status" at bounding box center [65, 44] width 18 height 9
click at [65, 63] on span "Edit" at bounding box center [65, 63] width 10 height 9
click at [1483, 32] on div "Please select" at bounding box center [1480, 40] width 123 height 22
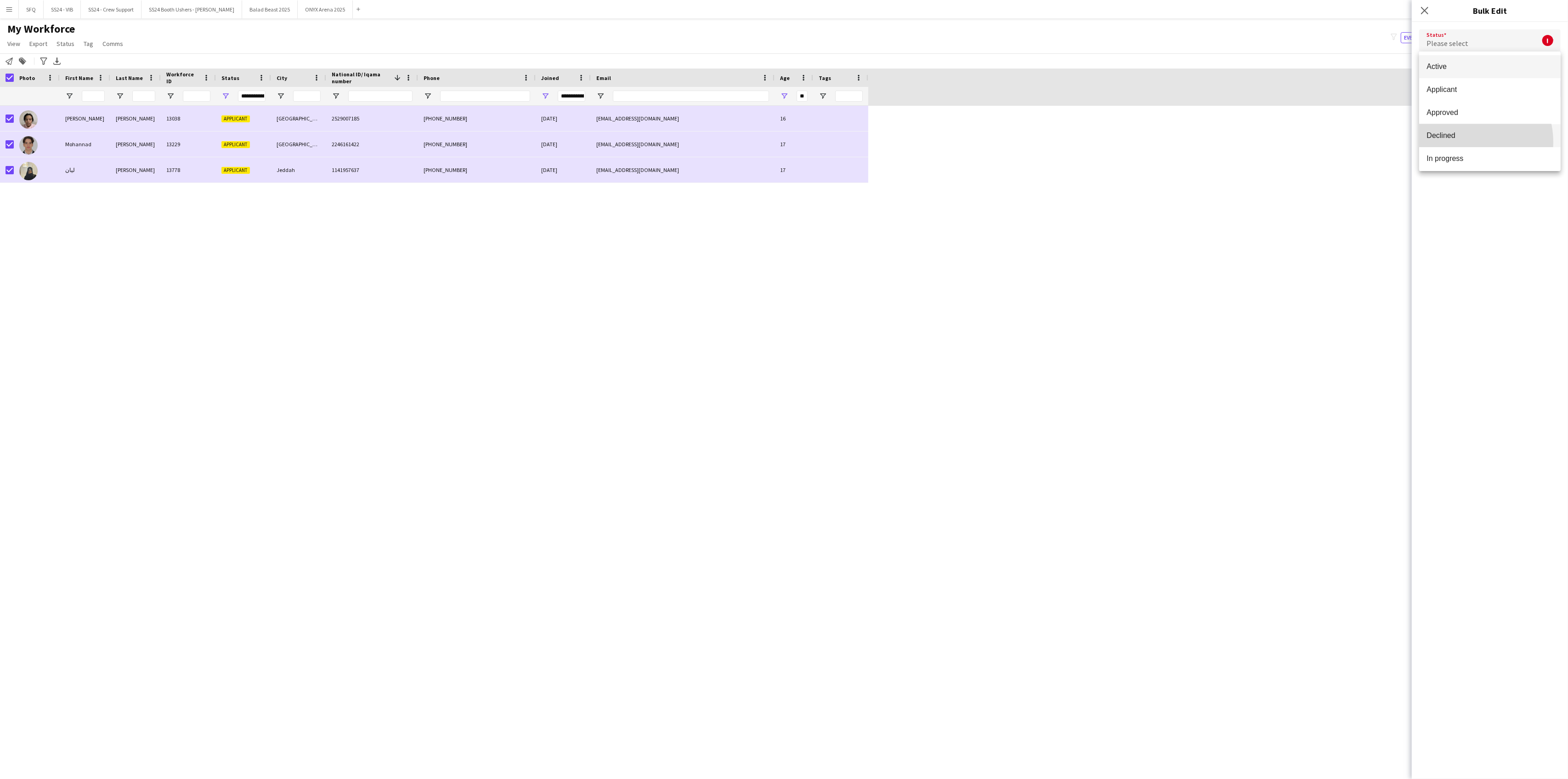
click at [1465, 142] on mat-option "Declined" at bounding box center [1489, 136] width 141 height 23
click at [1522, 116] on button "Submit" at bounding box center [1541, 111] width 40 height 18
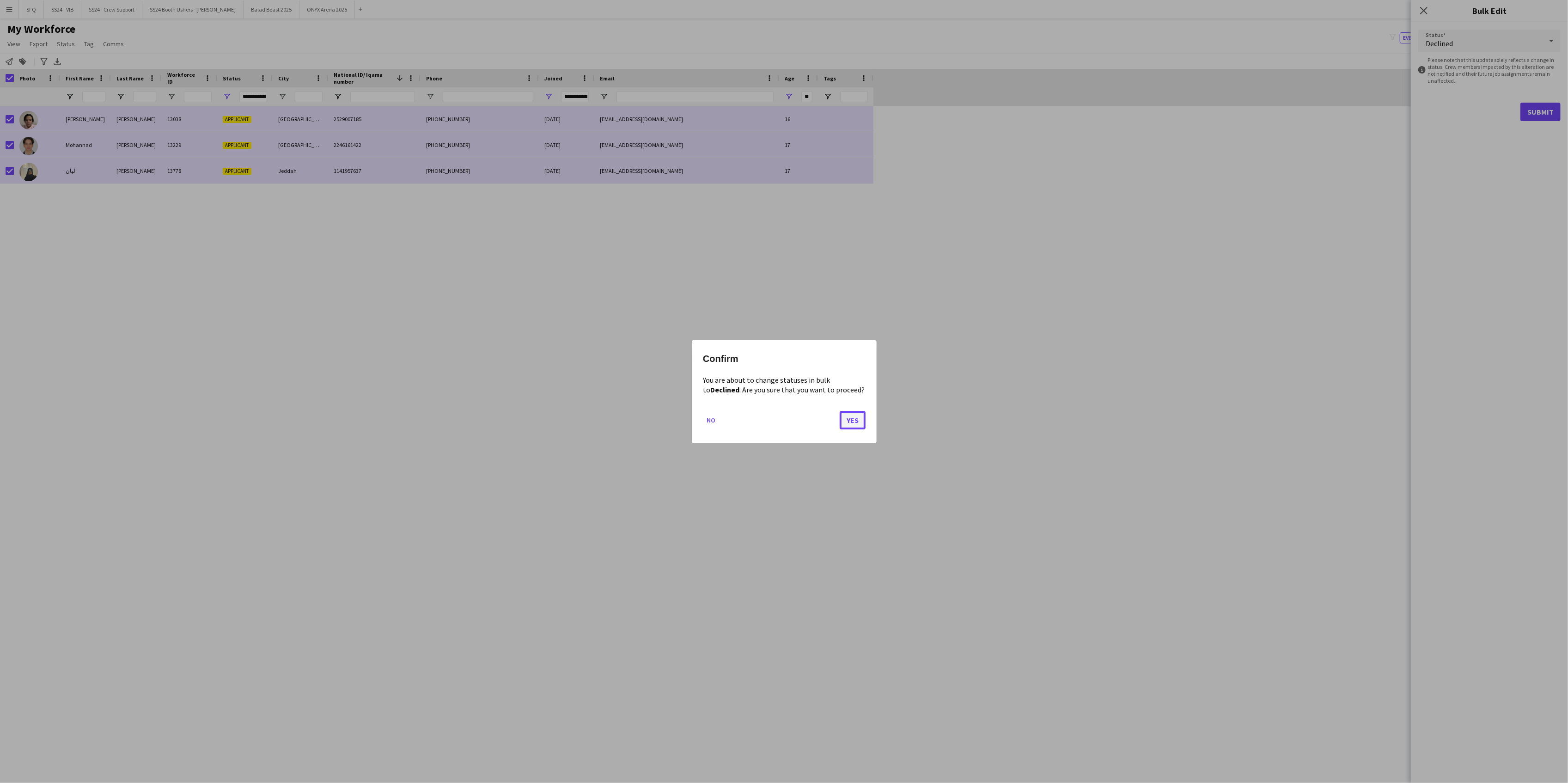
click at [854, 418] on button "Yes" at bounding box center [852, 419] width 26 height 18
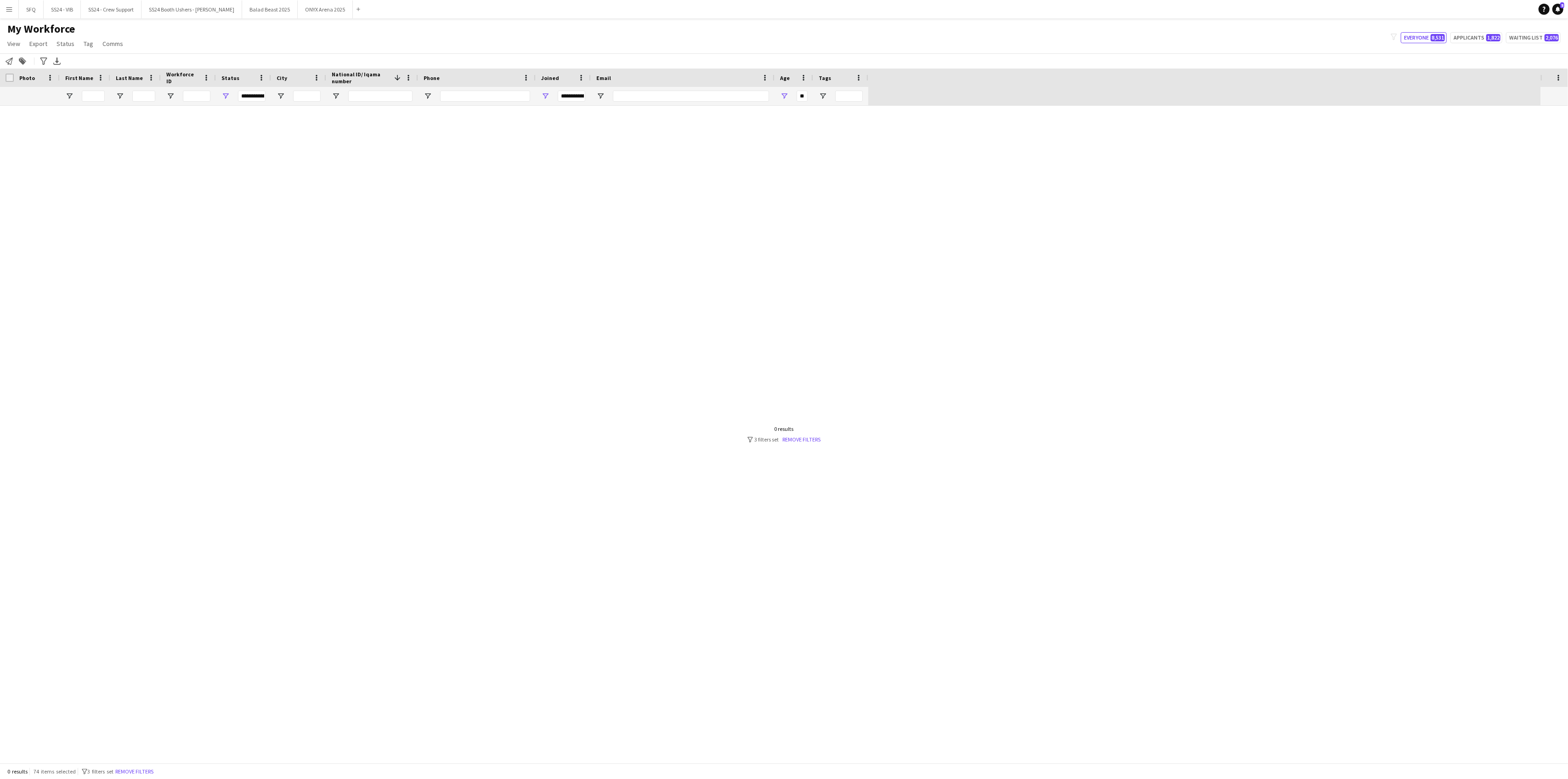
click at [791, 90] on div "**" at bounding box center [794, 96] width 38 height 18
click at [787, 94] on span "Open Filter Menu" at bounding box center [785, 96] width 9 height 9
click at [816, 115] on div "Less than" at bounding box center [816, 113] width 56 height 7
click at [819, 129] on input "**" at bounding box center [819, 129] width 71 height 11
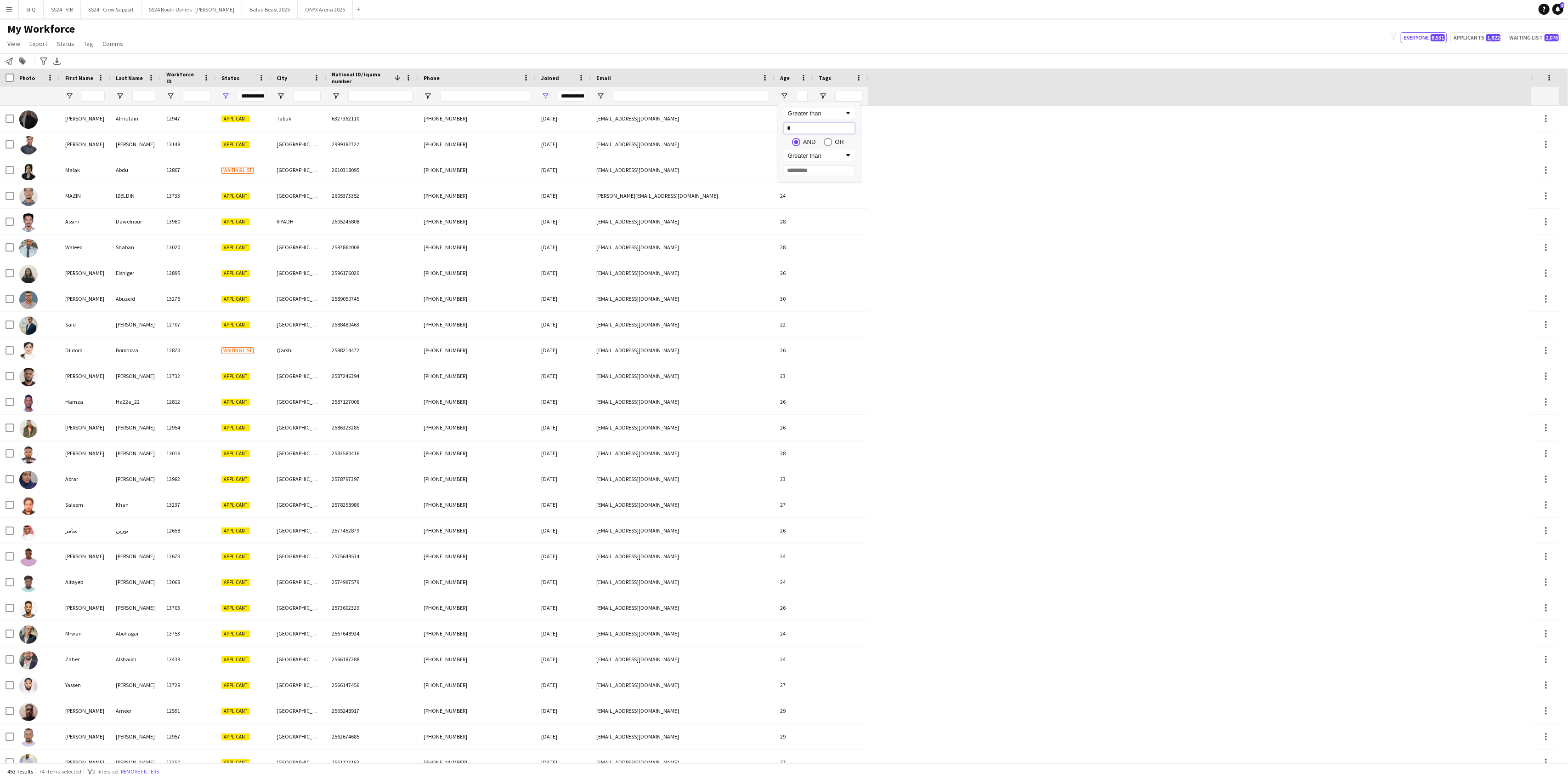
type input "**"
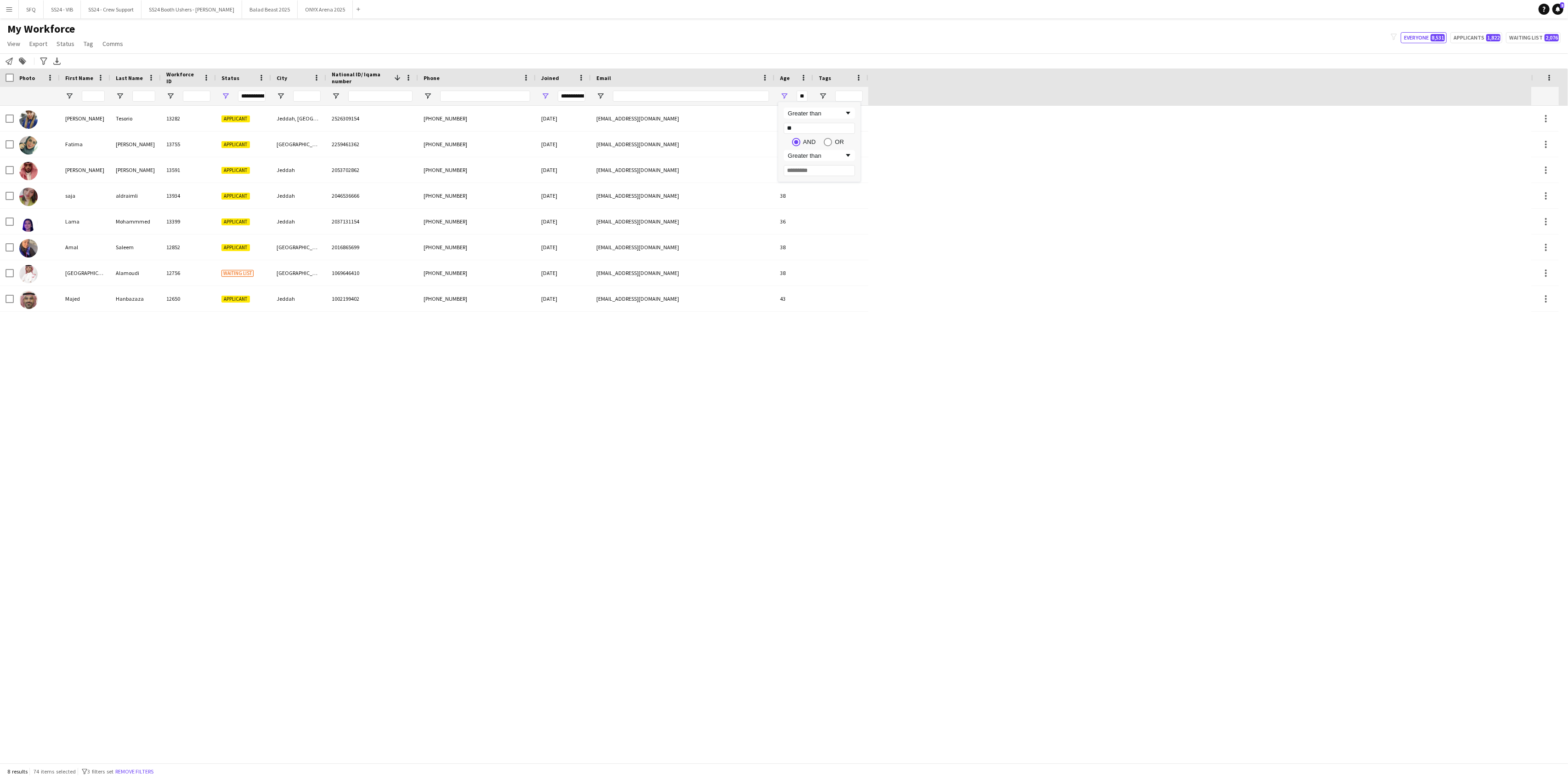
click at [886, 57] on div "Notify workforce Add to tag Search tags magnifier Add tag Advanced filters Adva…" at bounding box center [784, 61] width 1568 height 15
click at [85, 118] on div "[PERSON_NAME]" at bounding box center [85, 119] width 51 height 26
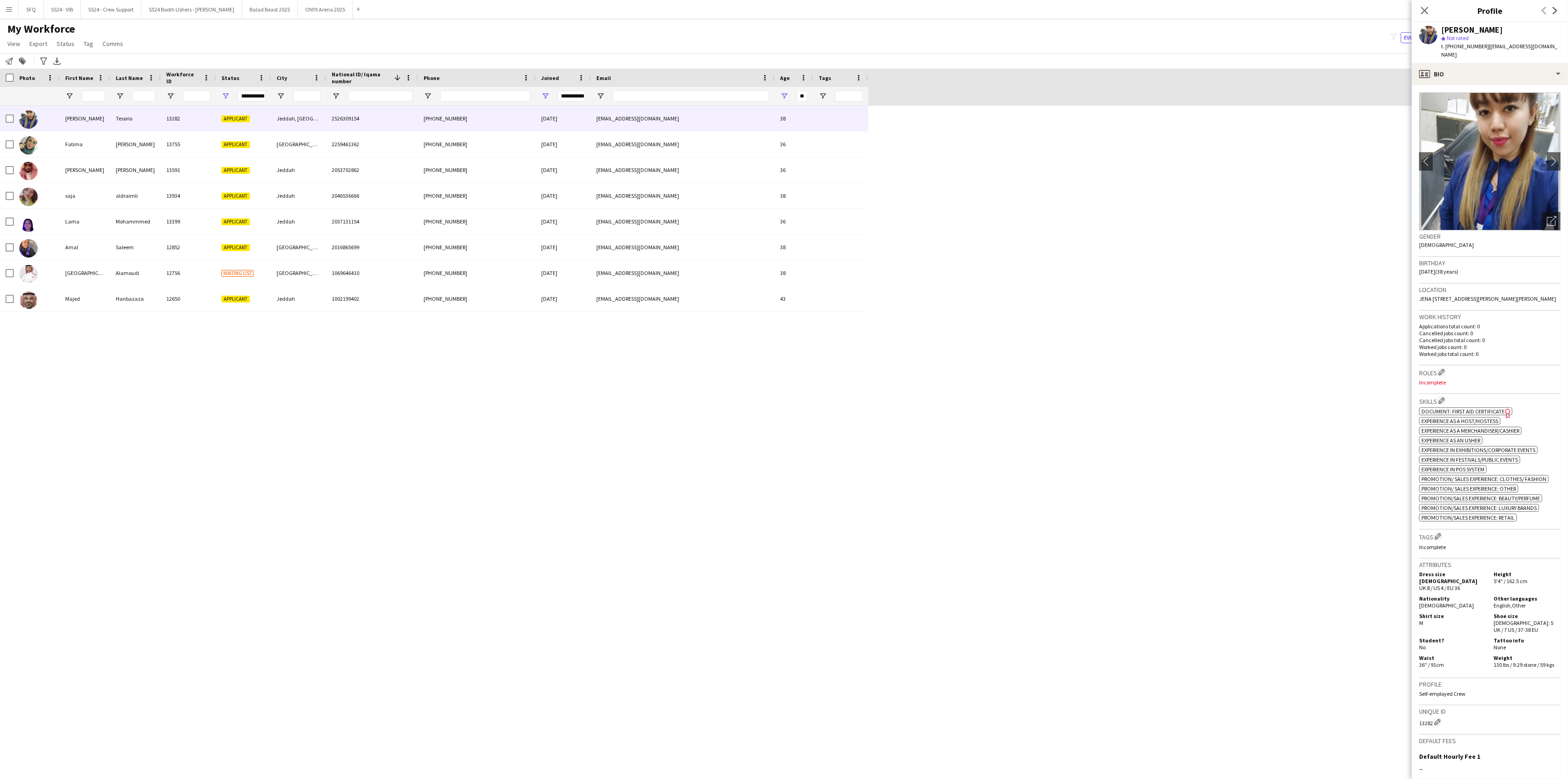
click at [10, 70] on div at bounding box center [7, 77] width 14 height 18
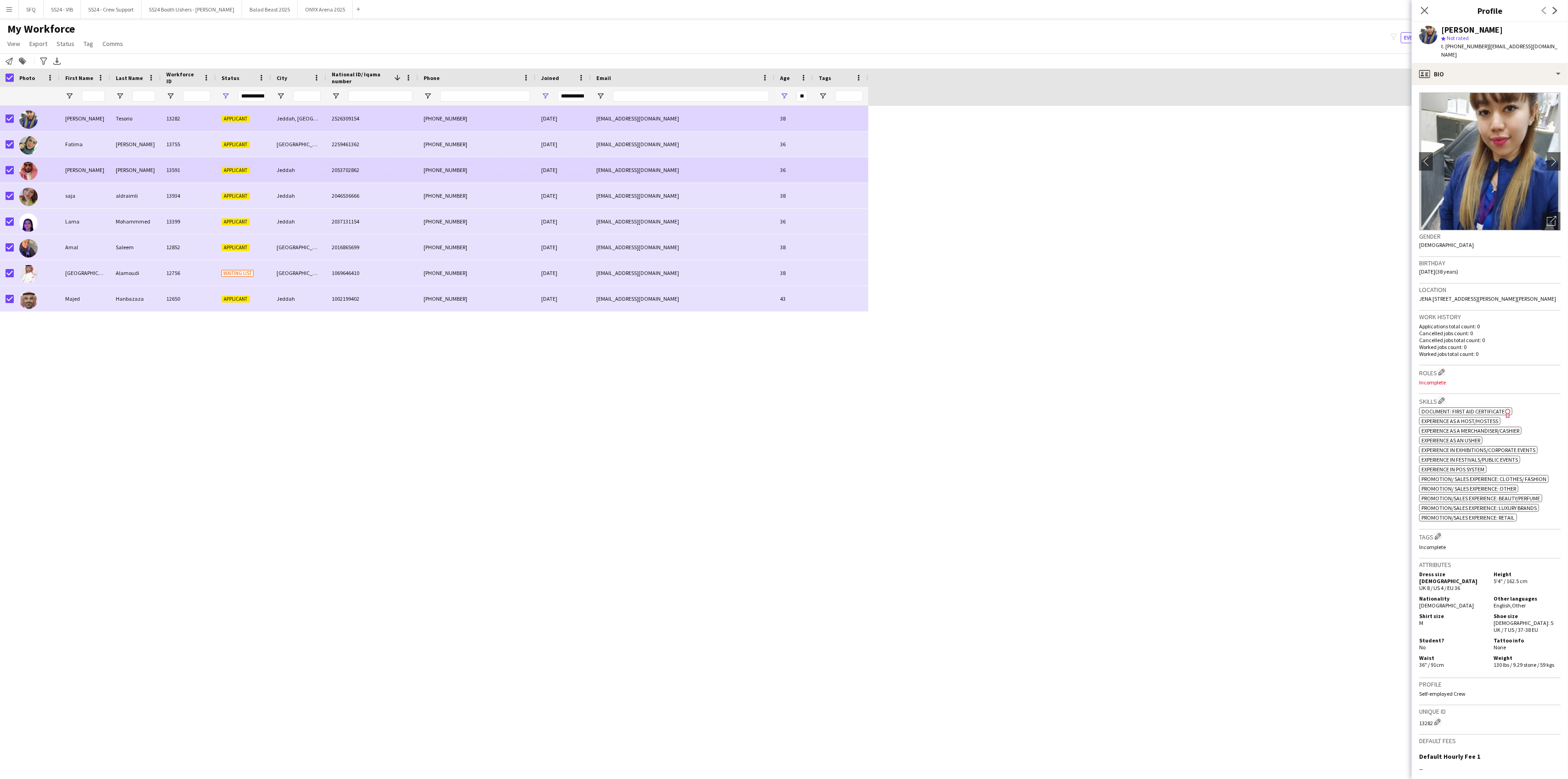
click at [45, 172] on div at bounding box center [37, 170] width 46 height 26
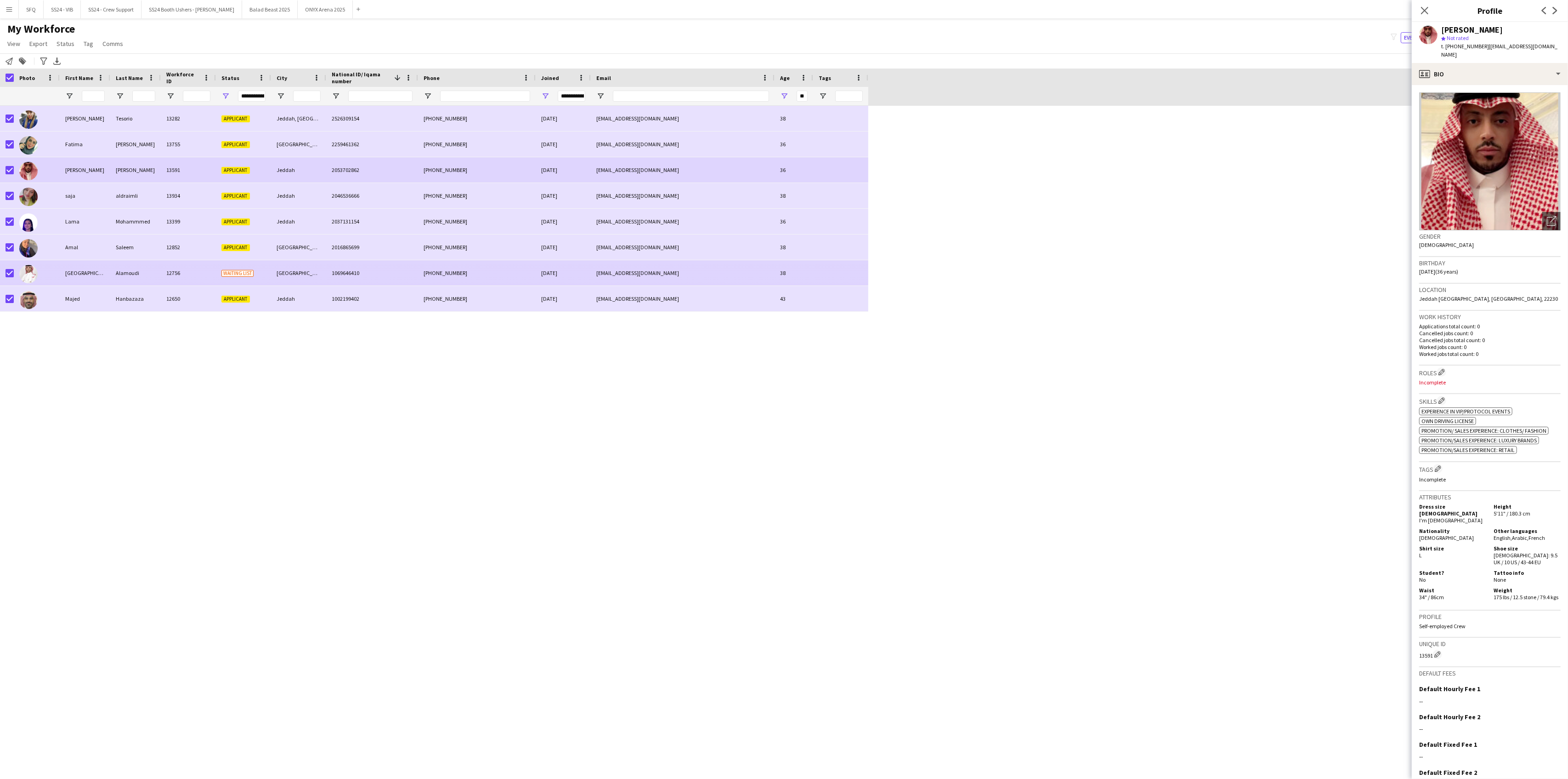
click at [32, 265] on div at bounding box center [29, 273] width 18 height 26
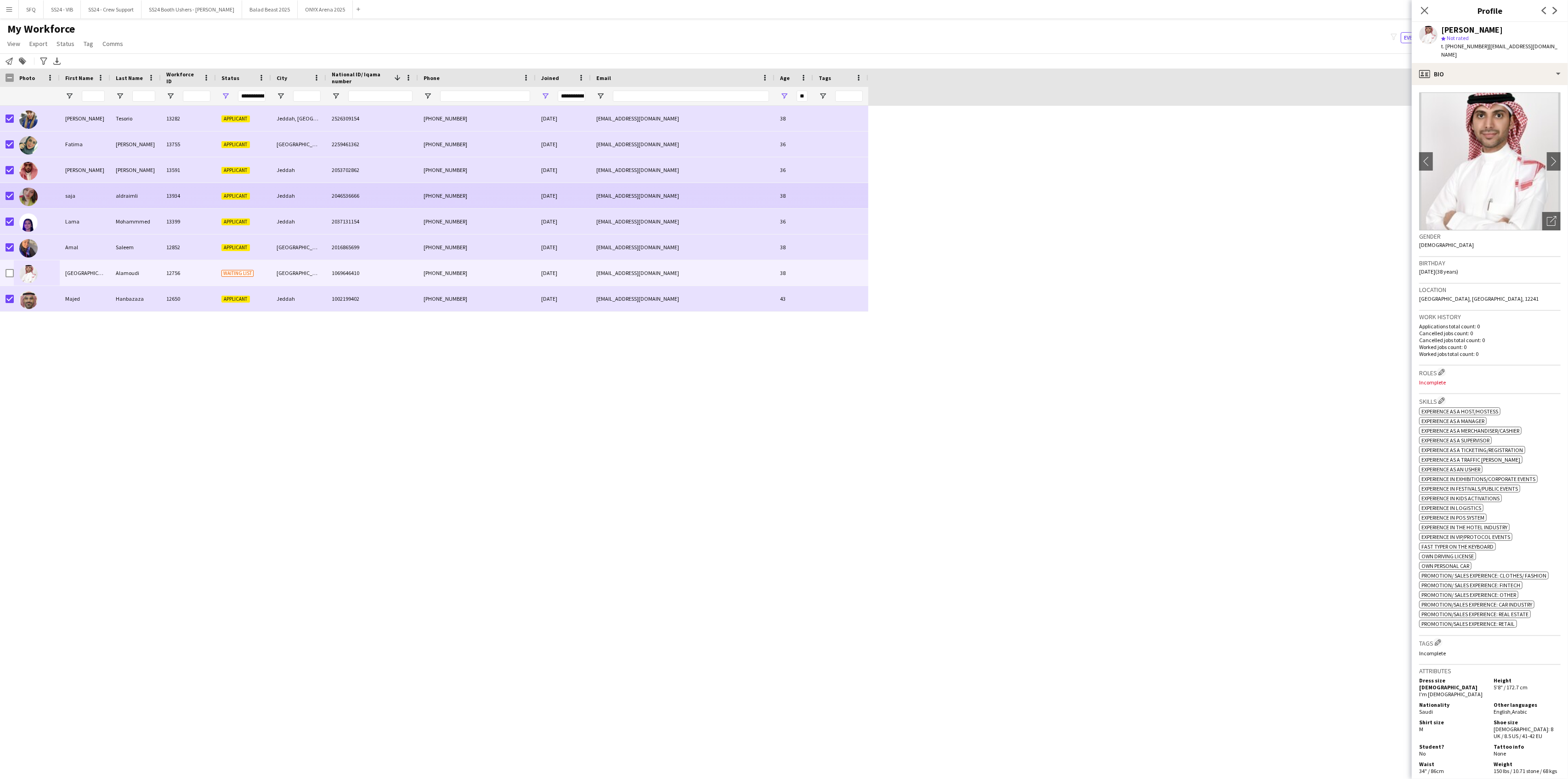
click at [34, 193] on img at bounding box center [29, 197] width 18 height 18
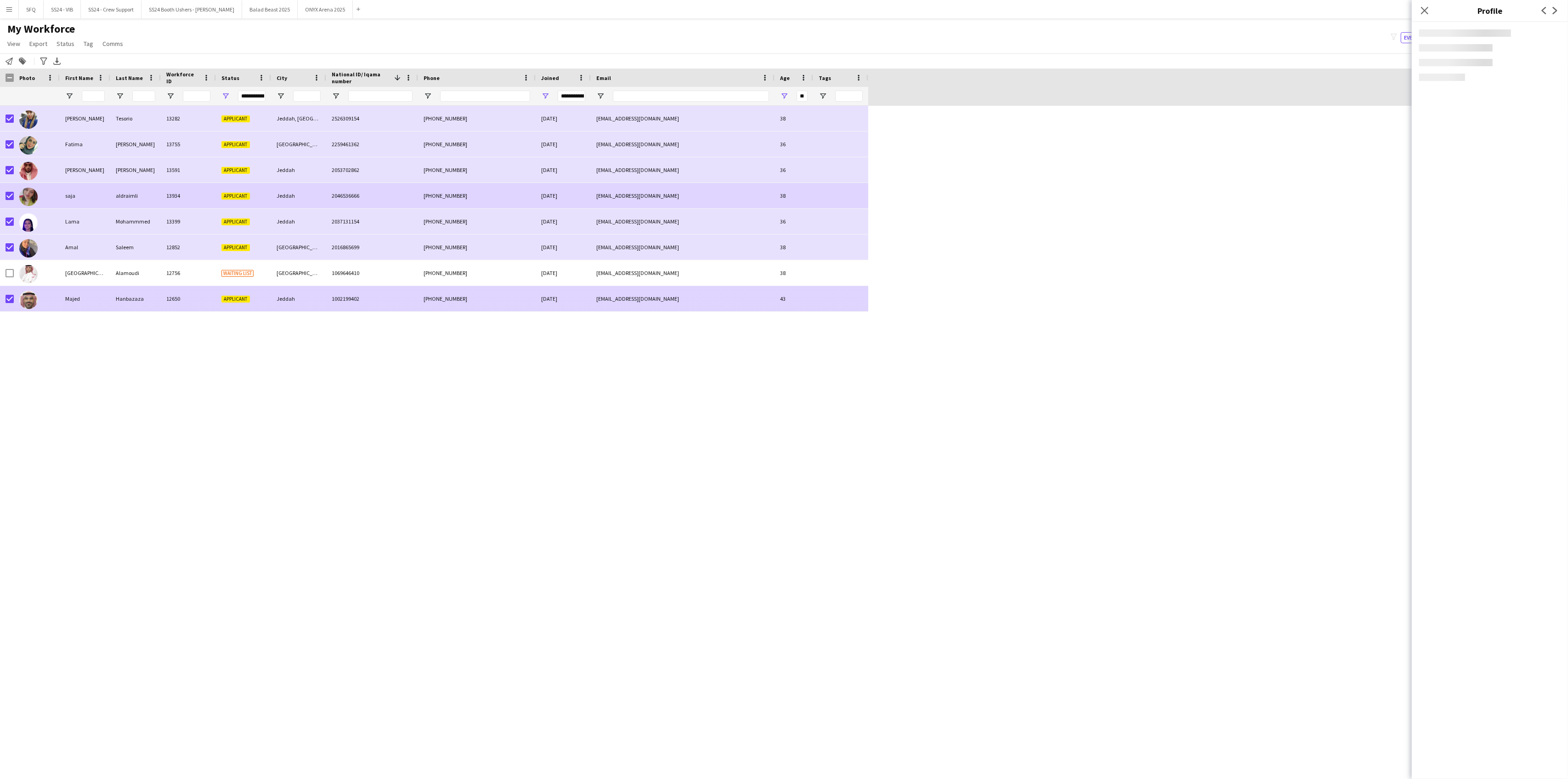
click at [26, 300] on img at bounding box center [29, 300] width 18 height 18
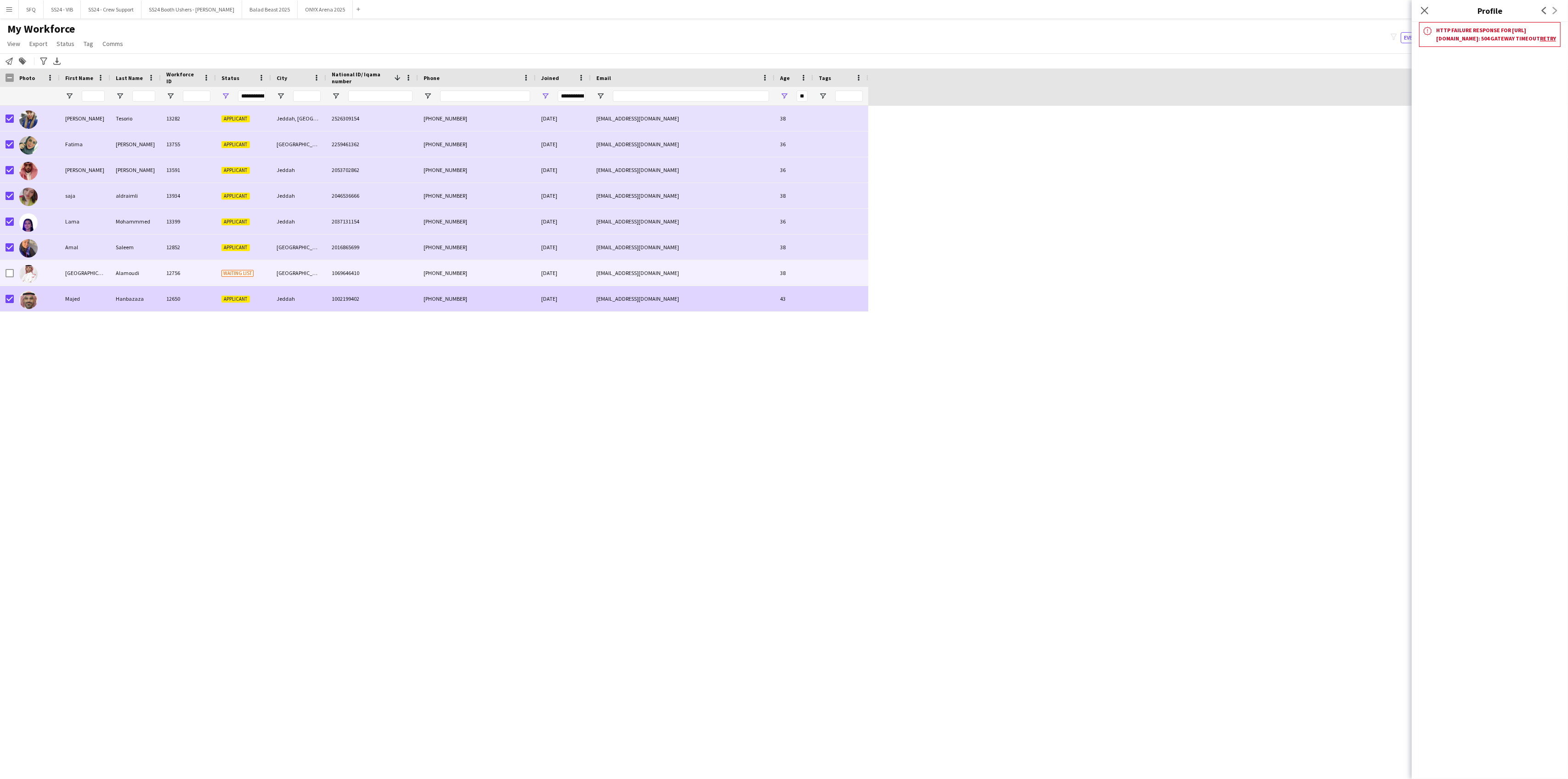
click at [94, 275] on div "[GEOGRAPHIC_DATA]" at bounding box center [85, 273] width 51 height 26
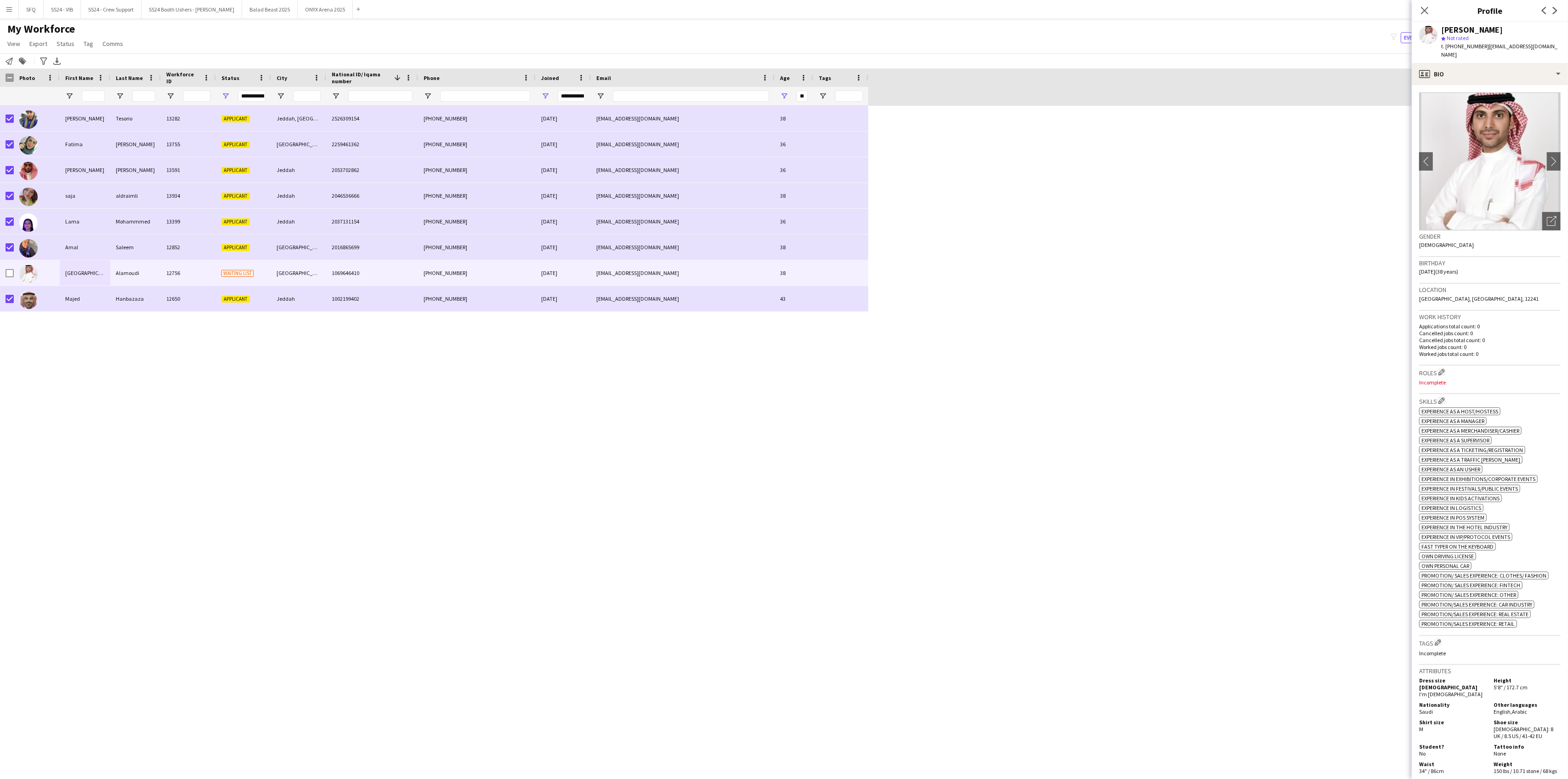
click at [144, 403] on div "Lorelie Tesorio 13282 Applicant Jeddah, Saudi Arabia 2526309154 +966531366458 2…" at bounding box center [770, 434] width 1541 height 657
click at [23, 269] on img at bounding box center [29, 274] width 18 height 18
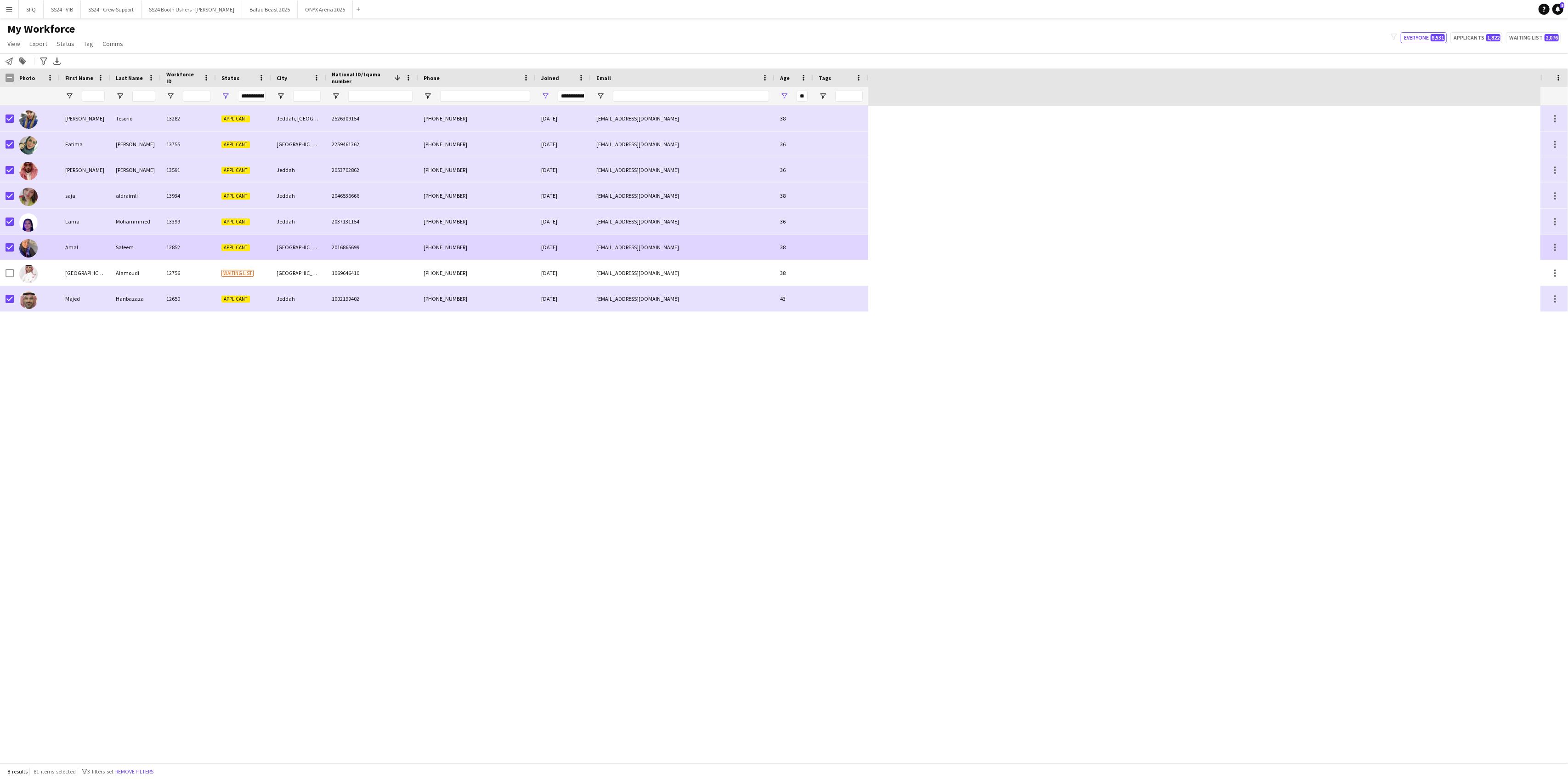
click at [35, 241] on div at bounding box center [29, 248] width 18 height 26
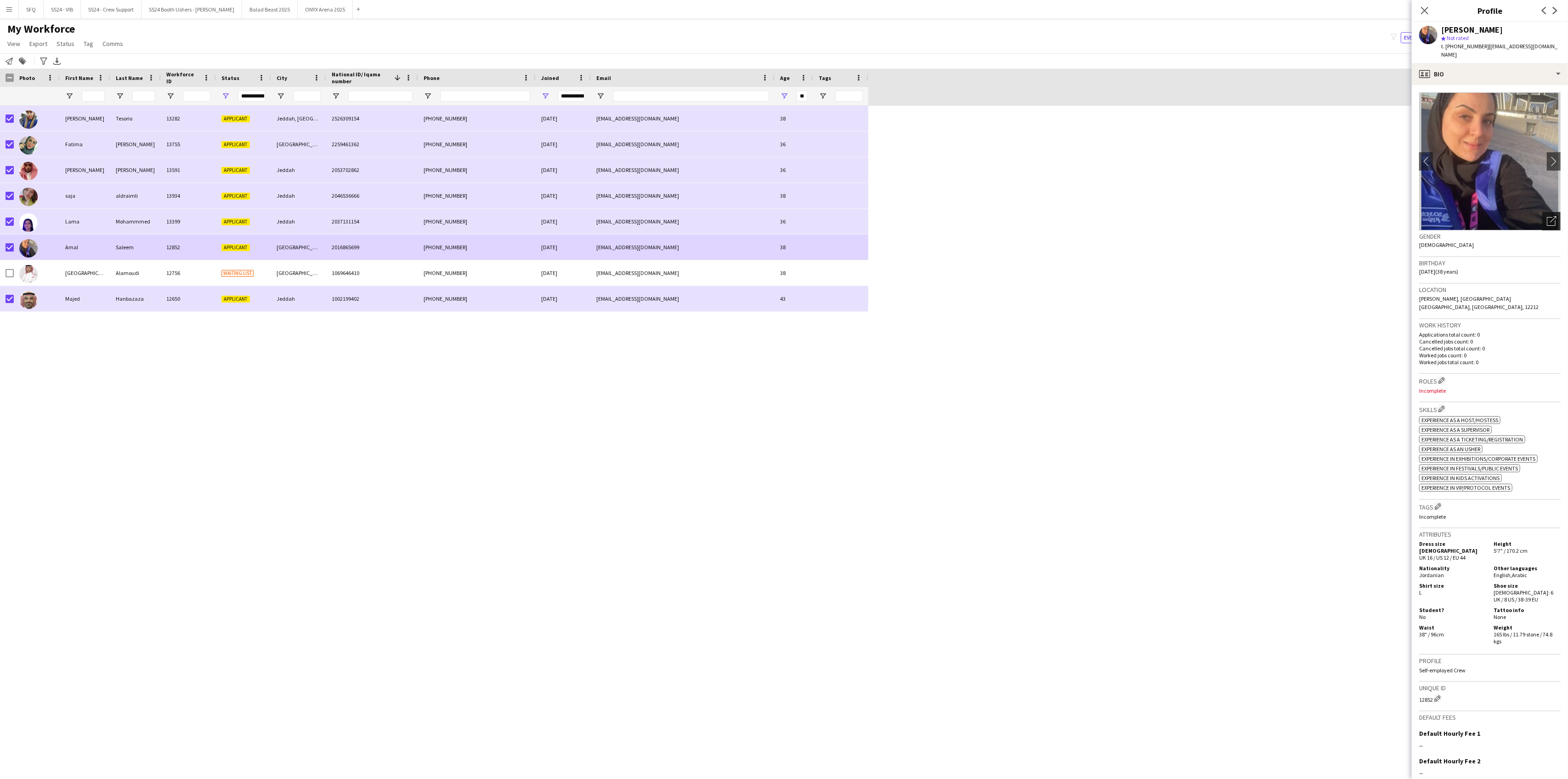
click at [1542, 217] on div "Open photos pop-in" at bounding box center [1552, 221] width 18 height 18
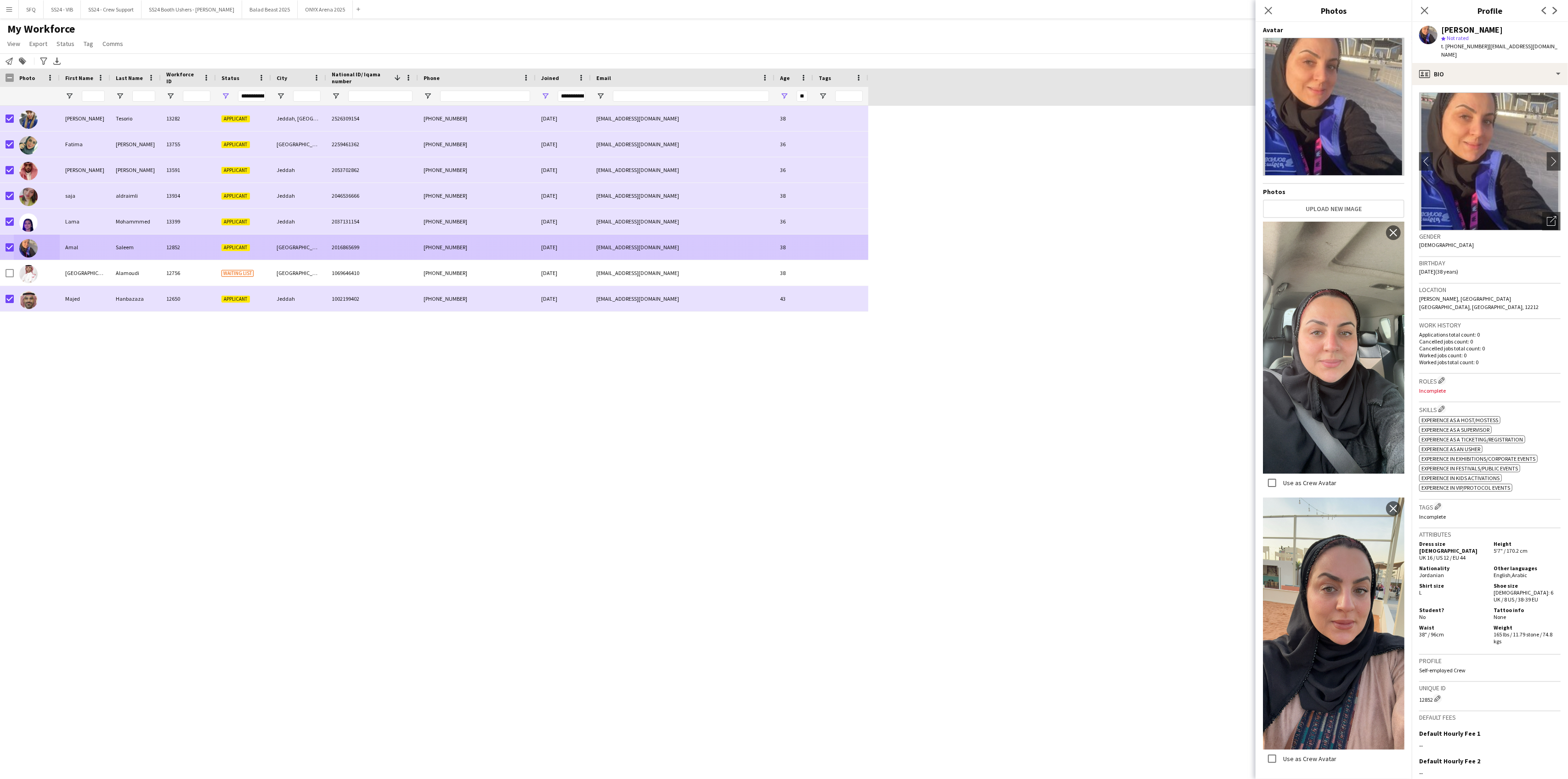
click at [5, 244] on div at bounding box center [7, 247] width 14 height 26
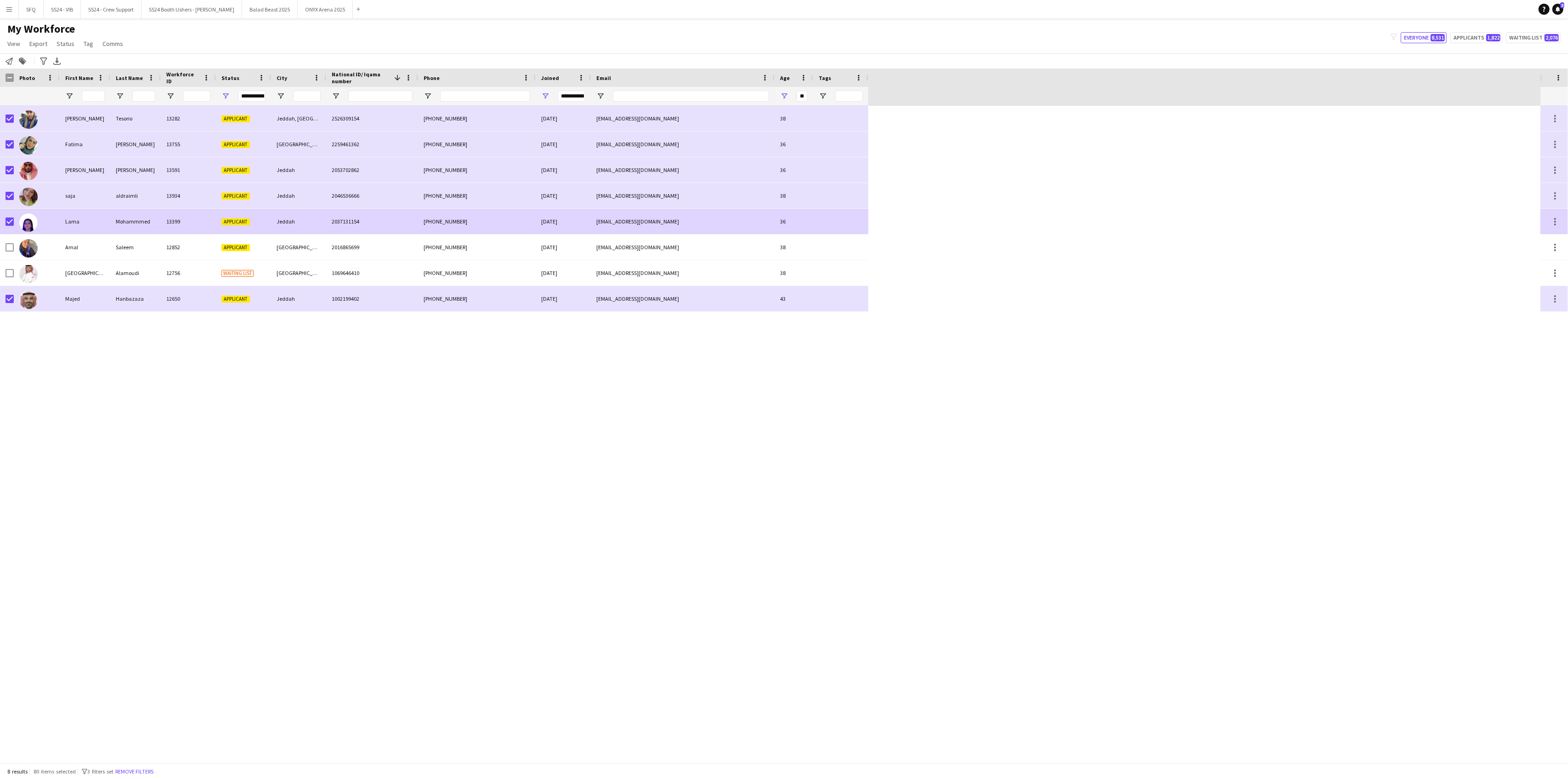
click at [37, 220] on img at bounding box center [29, 222] width 18 height 18
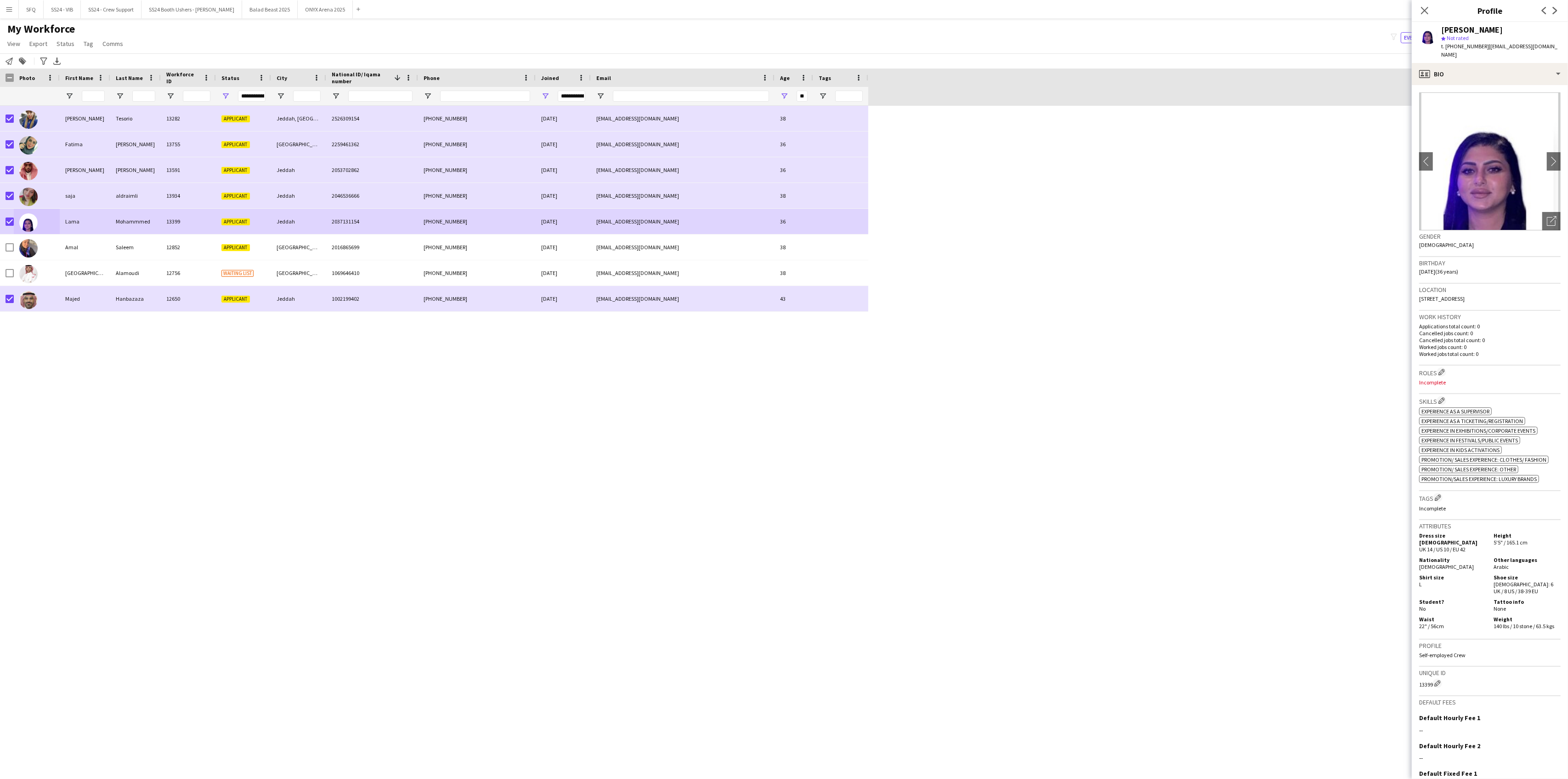
click at [1535, 149] on img at bounding box center [1489, 161] width 141 height 138
click at [1547, 157] on app-icon "chevron-right" at bounding box center [1553, 161] width 14 height 10
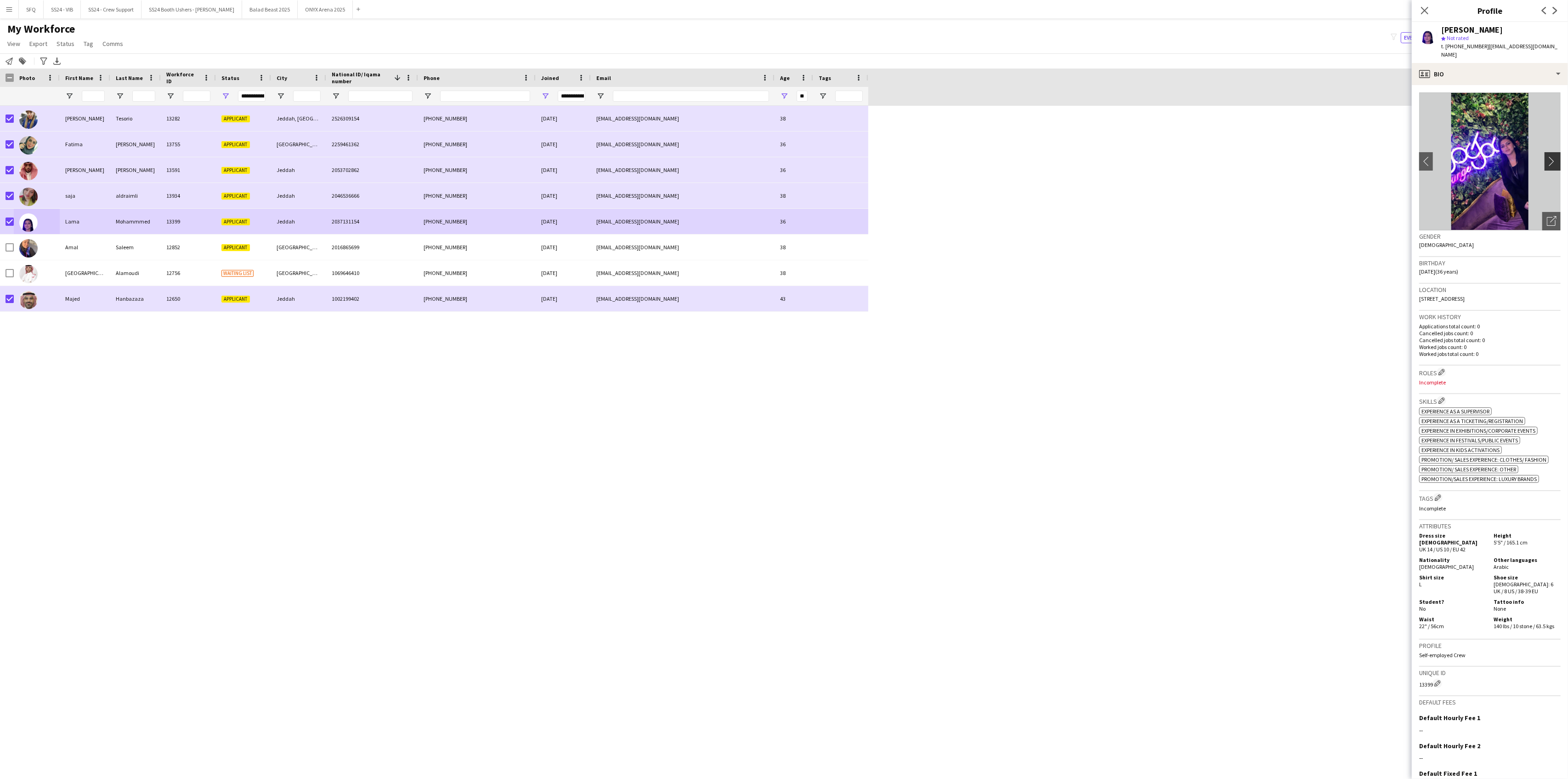
click at [1547, 157] on app-icon "chevron-right" at bounding box center [1553, 161] width 14 height 10
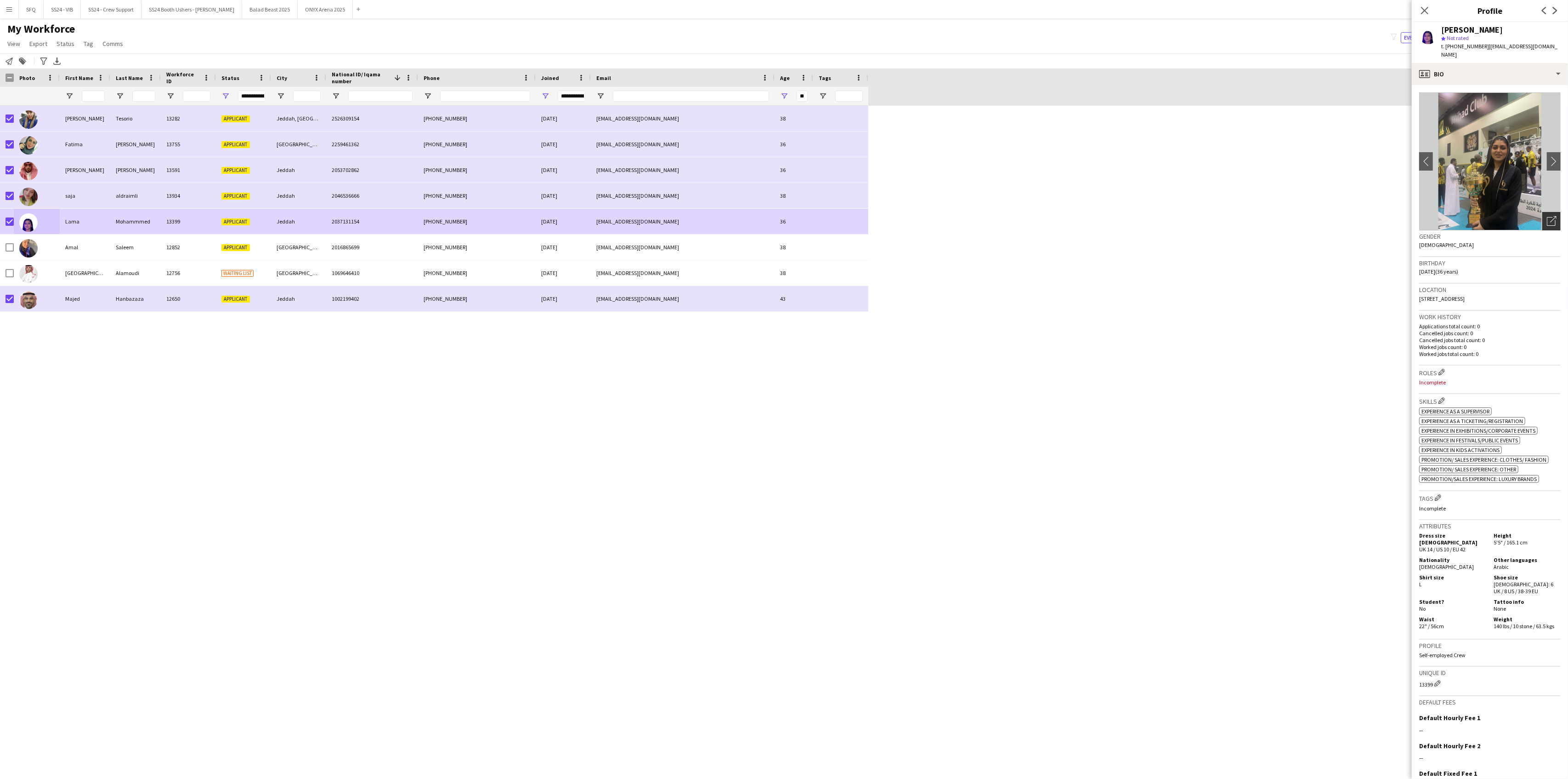
click at [1547, 216] on icon "Open photos pop-in" at bounding box center [1552, 221] width 10 height 10
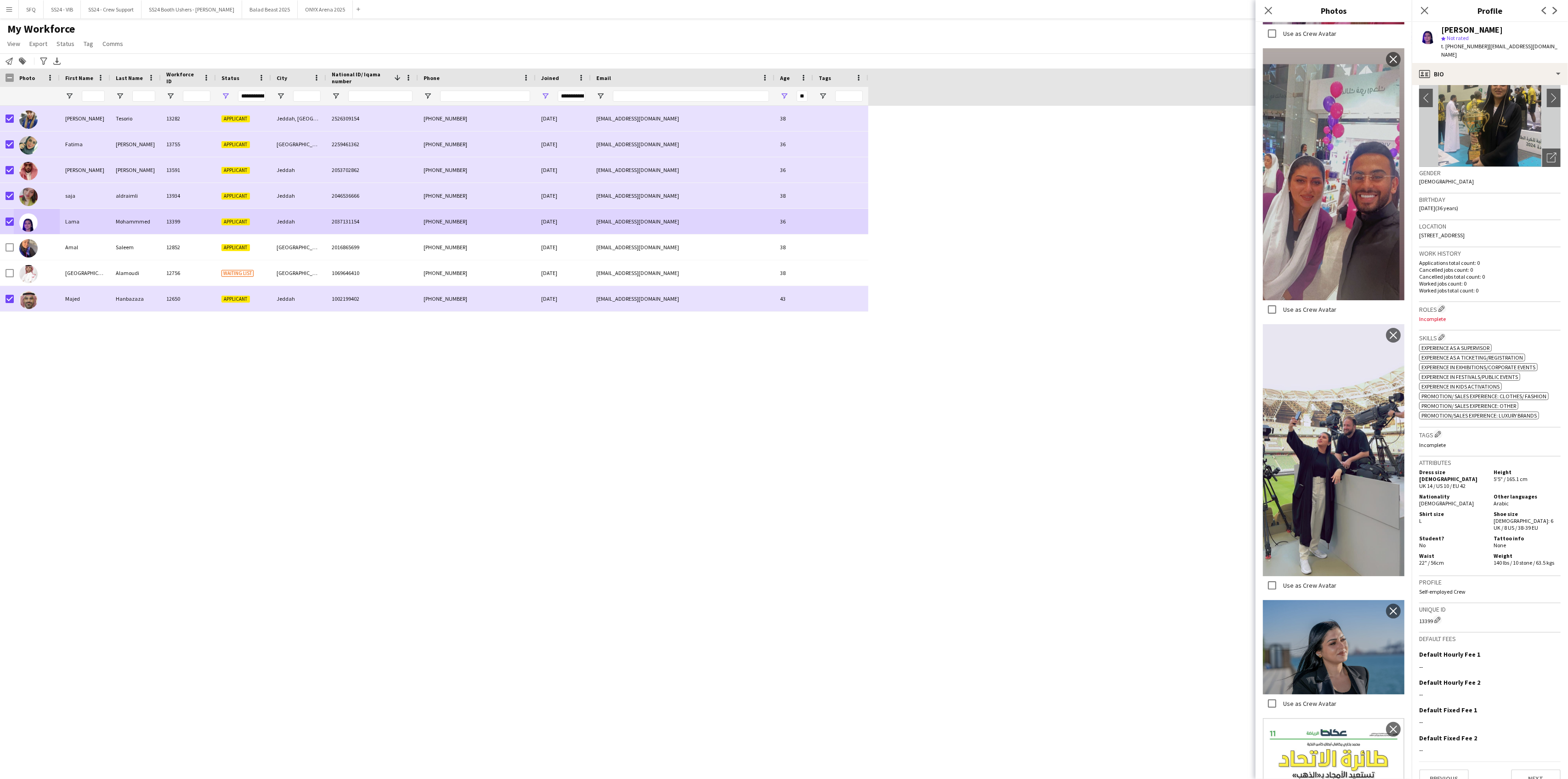
scroll to position [3862, 0]
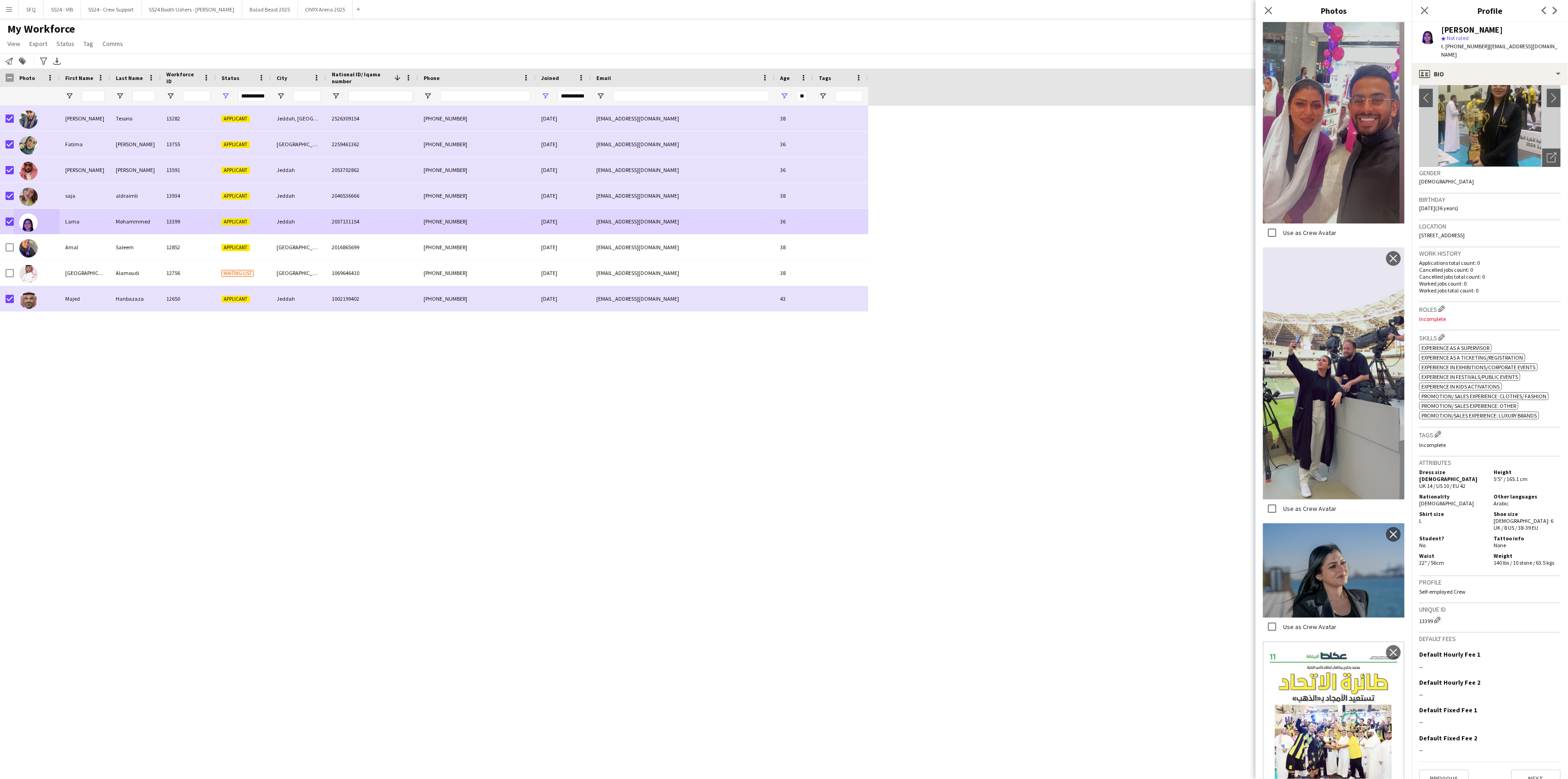
click at [1270, 17] on div "Close pop-in" at bounding box center [1269, 10] width 26 height 21
click at [1269, 14] on icon "Close pop-in" at bounding box center [1268, 10] width 9 height 9
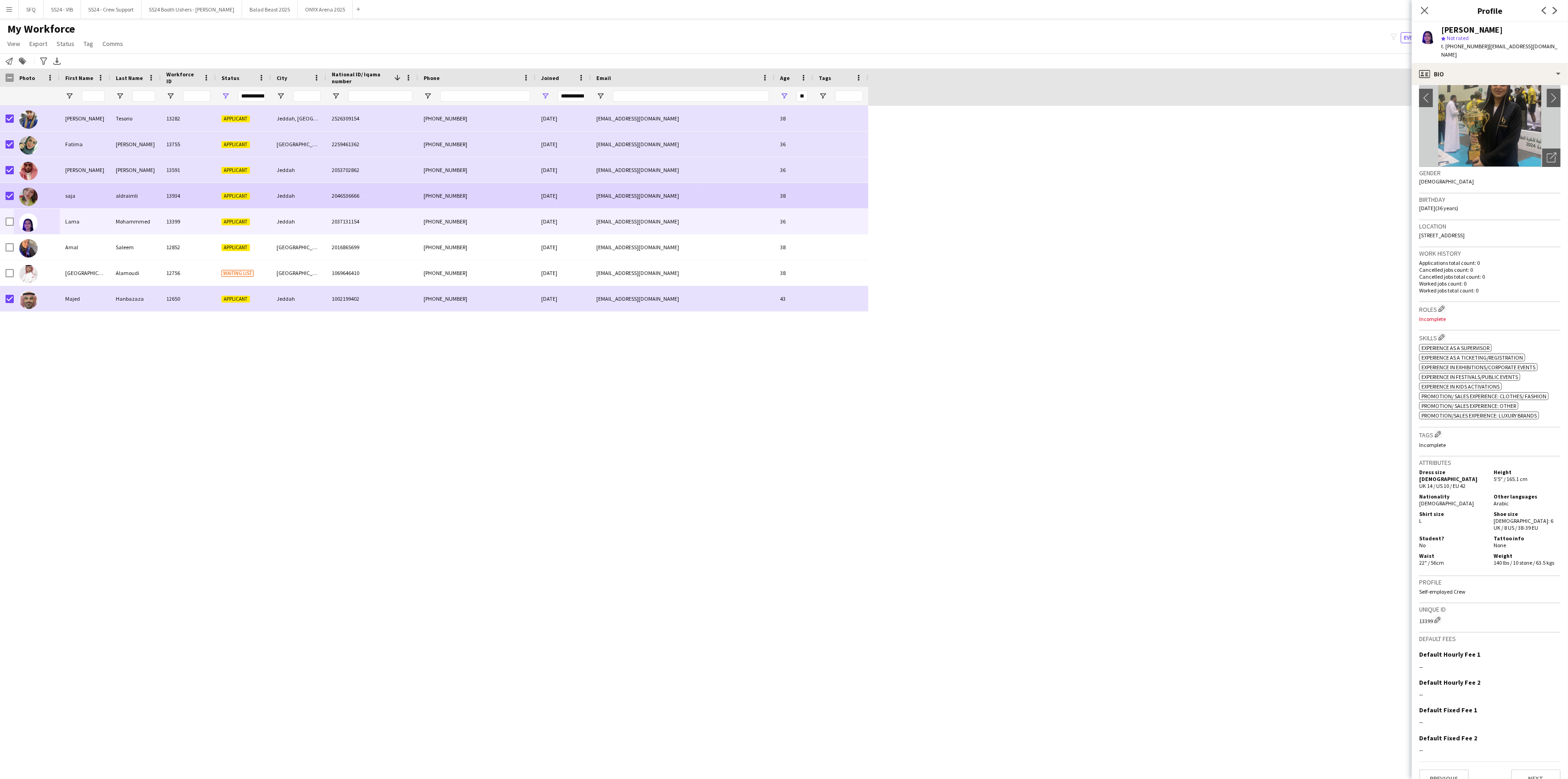
click at [37, 199] on img at bounding box center [29, 197] width 18 height 18
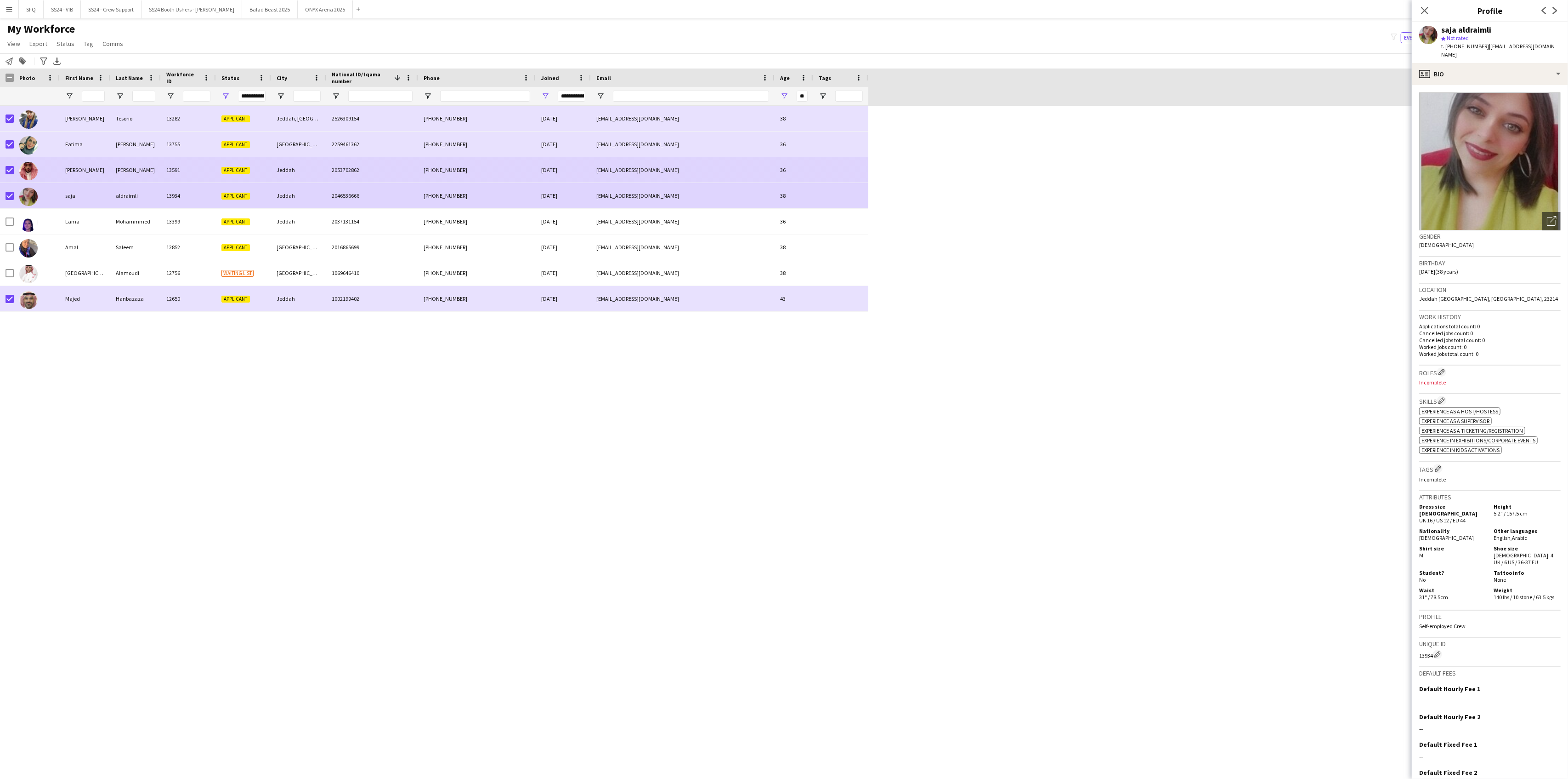
click at [36, 175] on img at bounding box center [29, 171] width 18 height 18
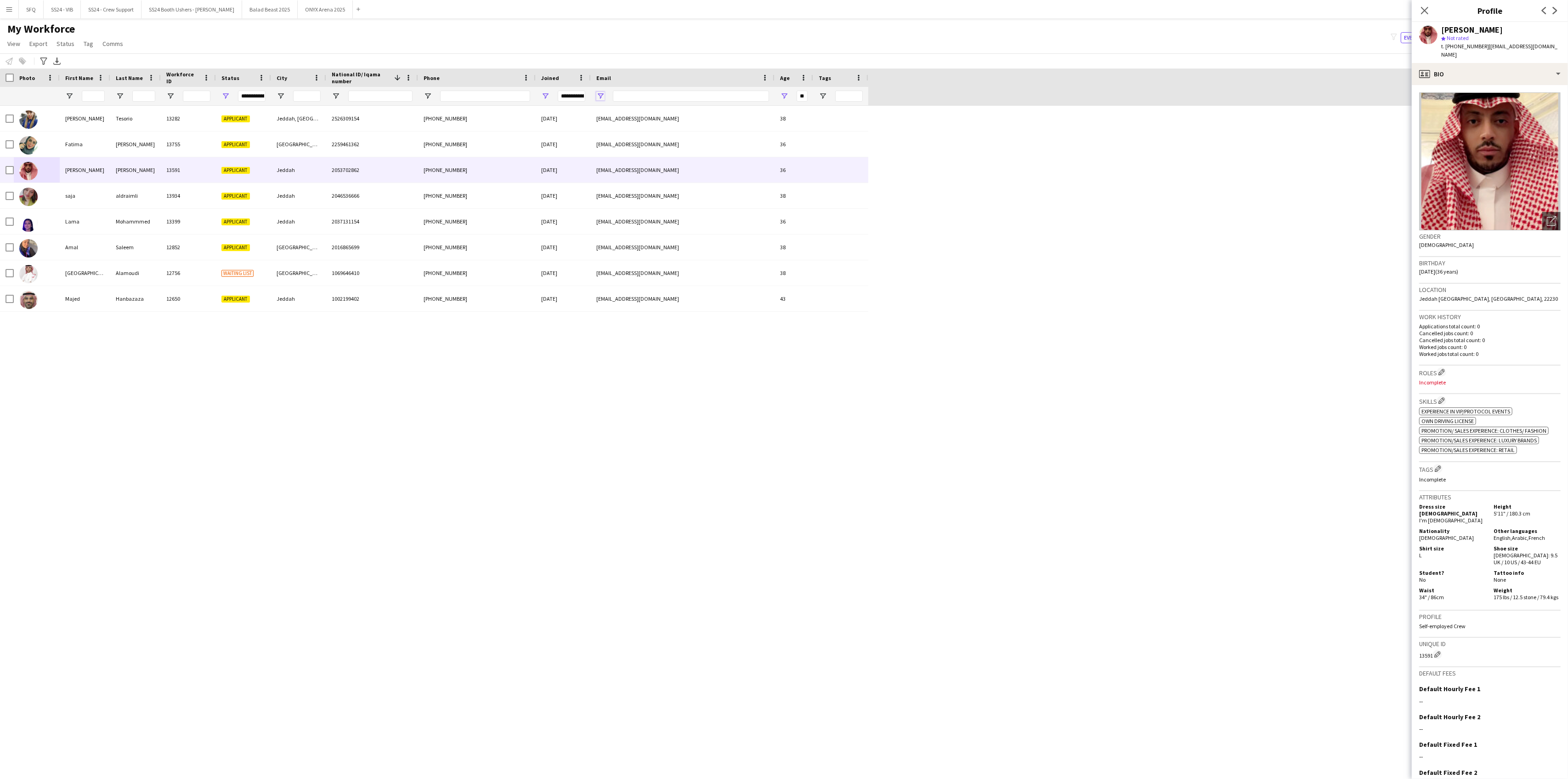
click at [604, 96] on span "Open Filter Menu" at bounding box center [601, 96] width 9 height 9
click at [626, 119] on div "Contains" at bounding box center [635, 121] width 82 height 37
click at [628, 115] on div "Contains" at bounding box center [632, 113] width 56 height 7
click at [751, 52] on div "My Workforce View Views Default view R4ven New view Update view Delete view Edi…" at bounding box center [784, 37] width 1568 height 31
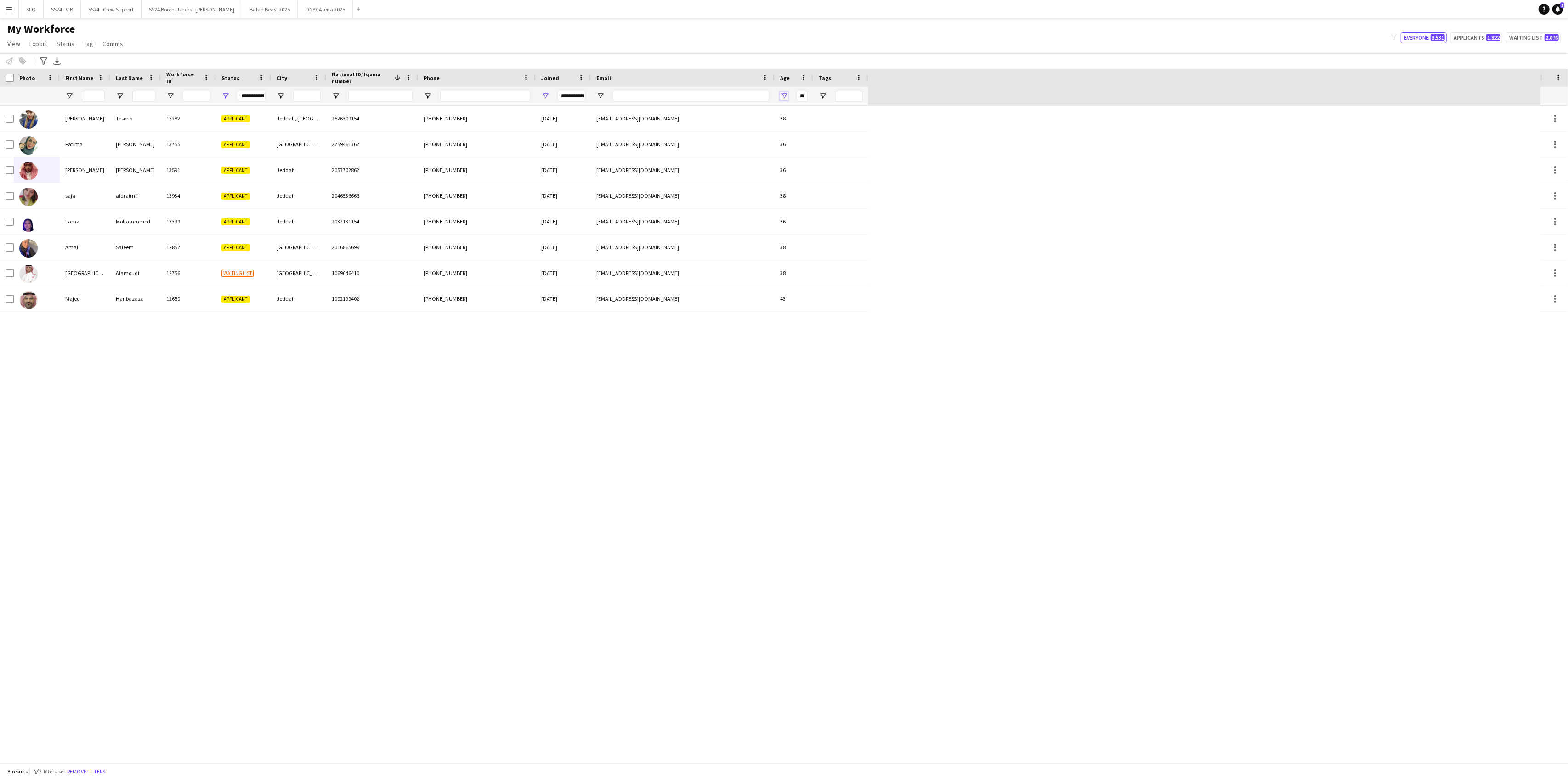
click at [783, 94] on span "Open Filter Menu" at bounding box center [785, 96] width 9 height 9
type input "*"
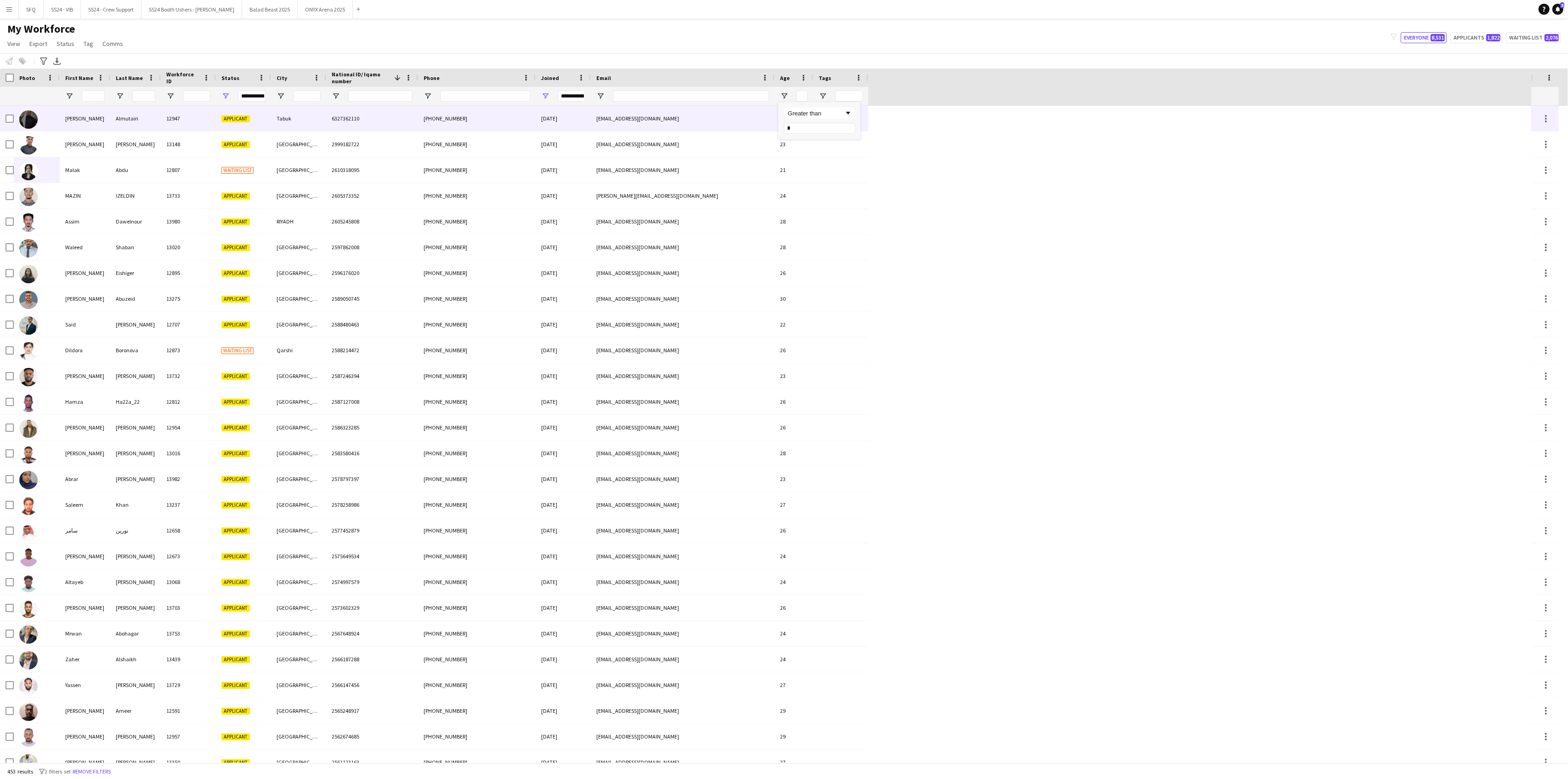
type input "**"
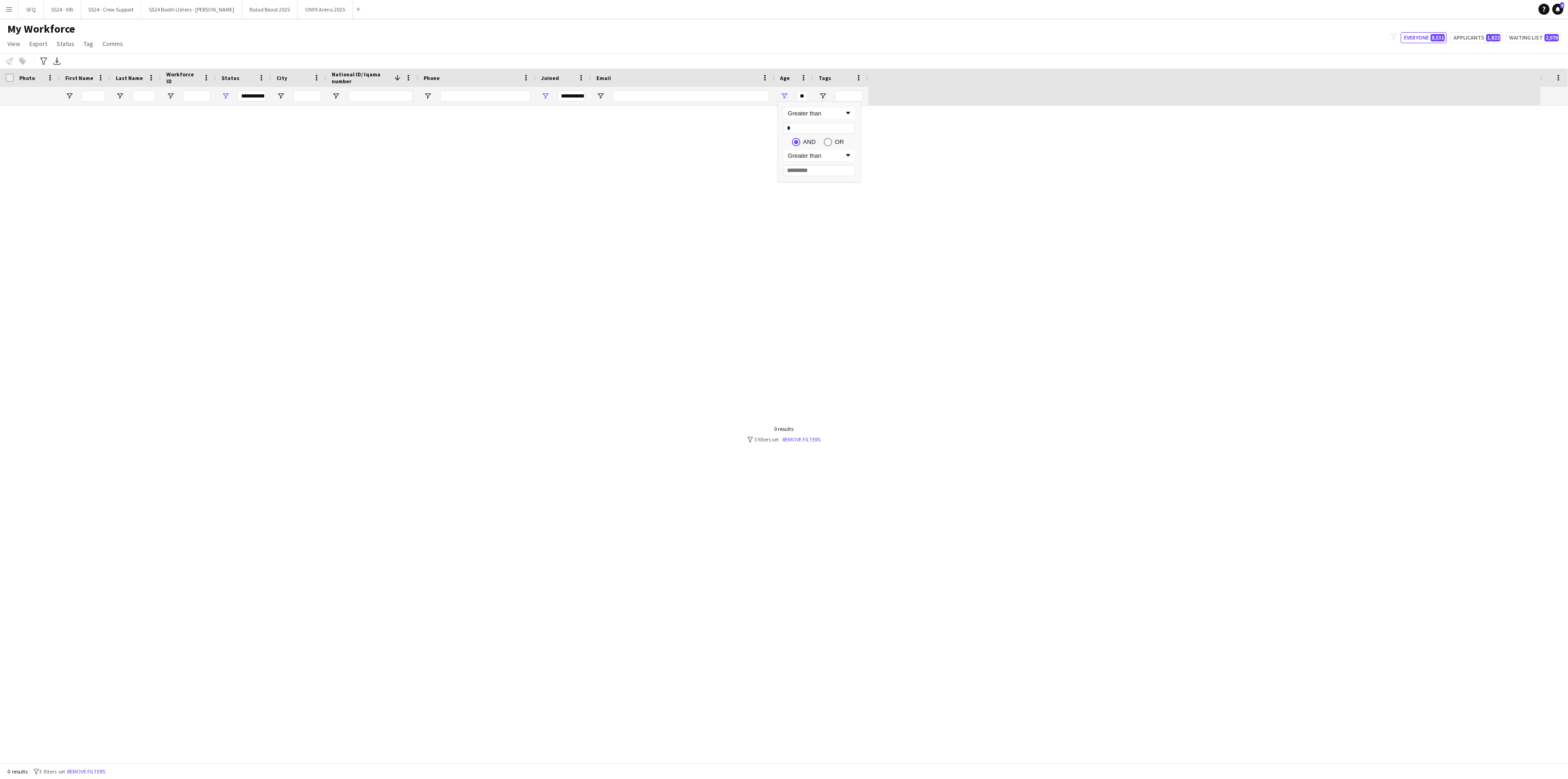
type input "**"
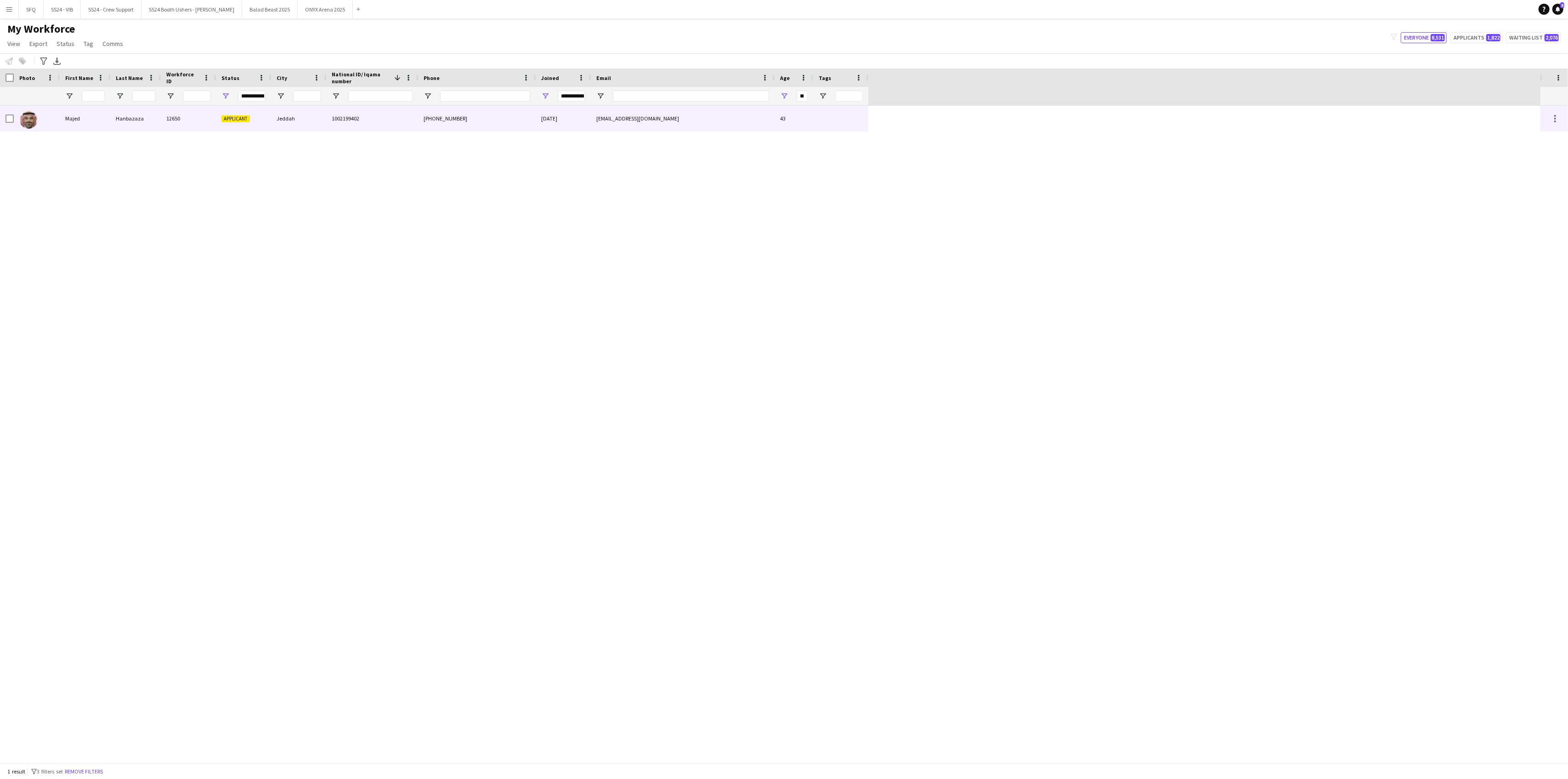
click at [426, 121] on div "[PHONE_NUMBER]" at bounding box center [477, 119] width 117 height 26
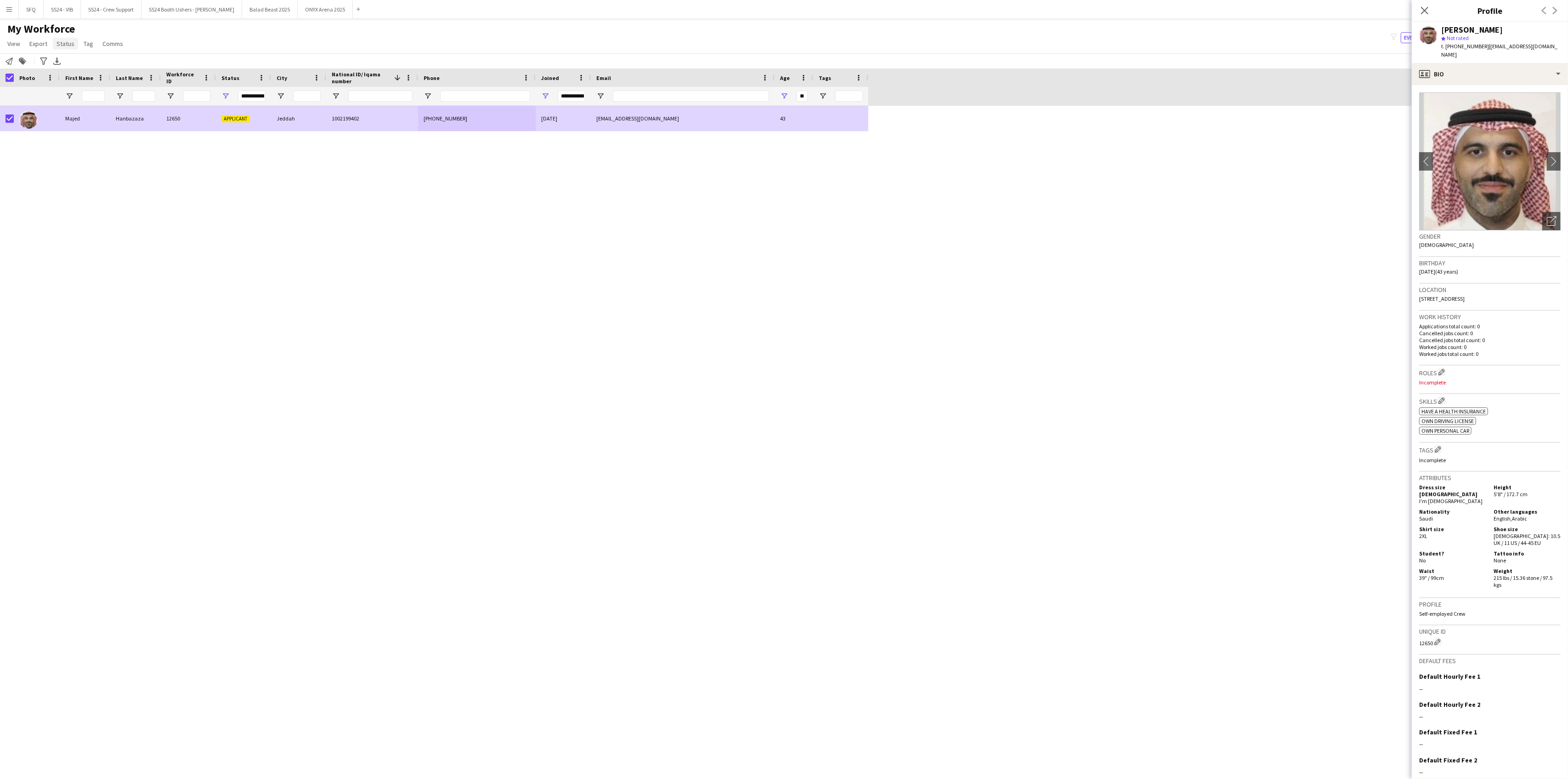
click at [61, 40] on span "Status" at bounding box center [65, 44] width 18 height 9
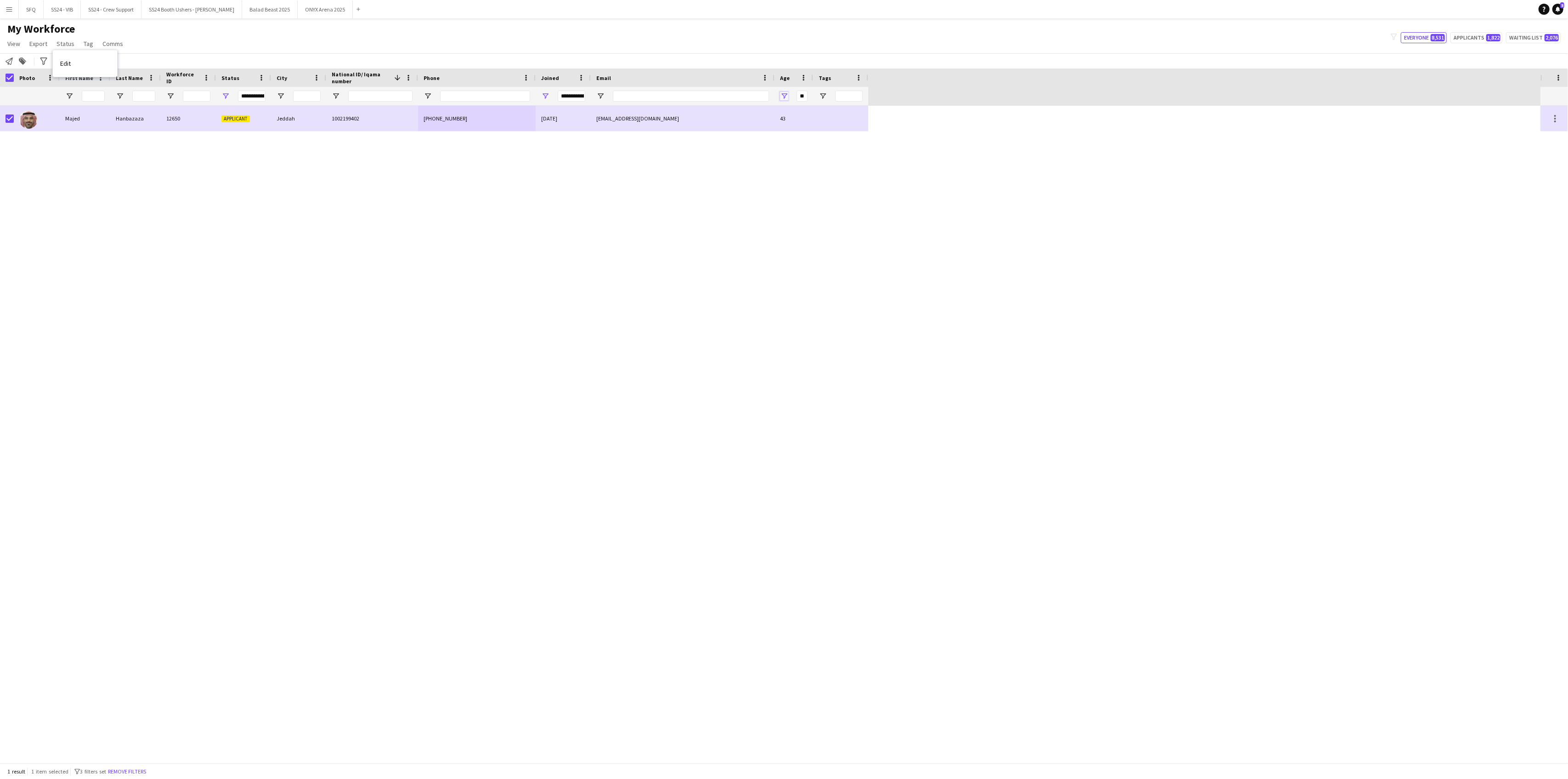
drag, startPoint x: 781, startPoint y: 96, endPoint x: 783, endPoint y: 101, distance: 5.4
click at [782, 99] on span "Open Filter Menu" at bounding box center [785, 96] width 9 height 9
click at [838, 115] on div "Greater than" at bounding box center [816, 113] width 56 height 7
click at [805, 93] on input "**" at bounding box center [802, 96] width 11 height 11
click at [806, 94] on input "**" at bounding box center [802, 96] width 11 height 11
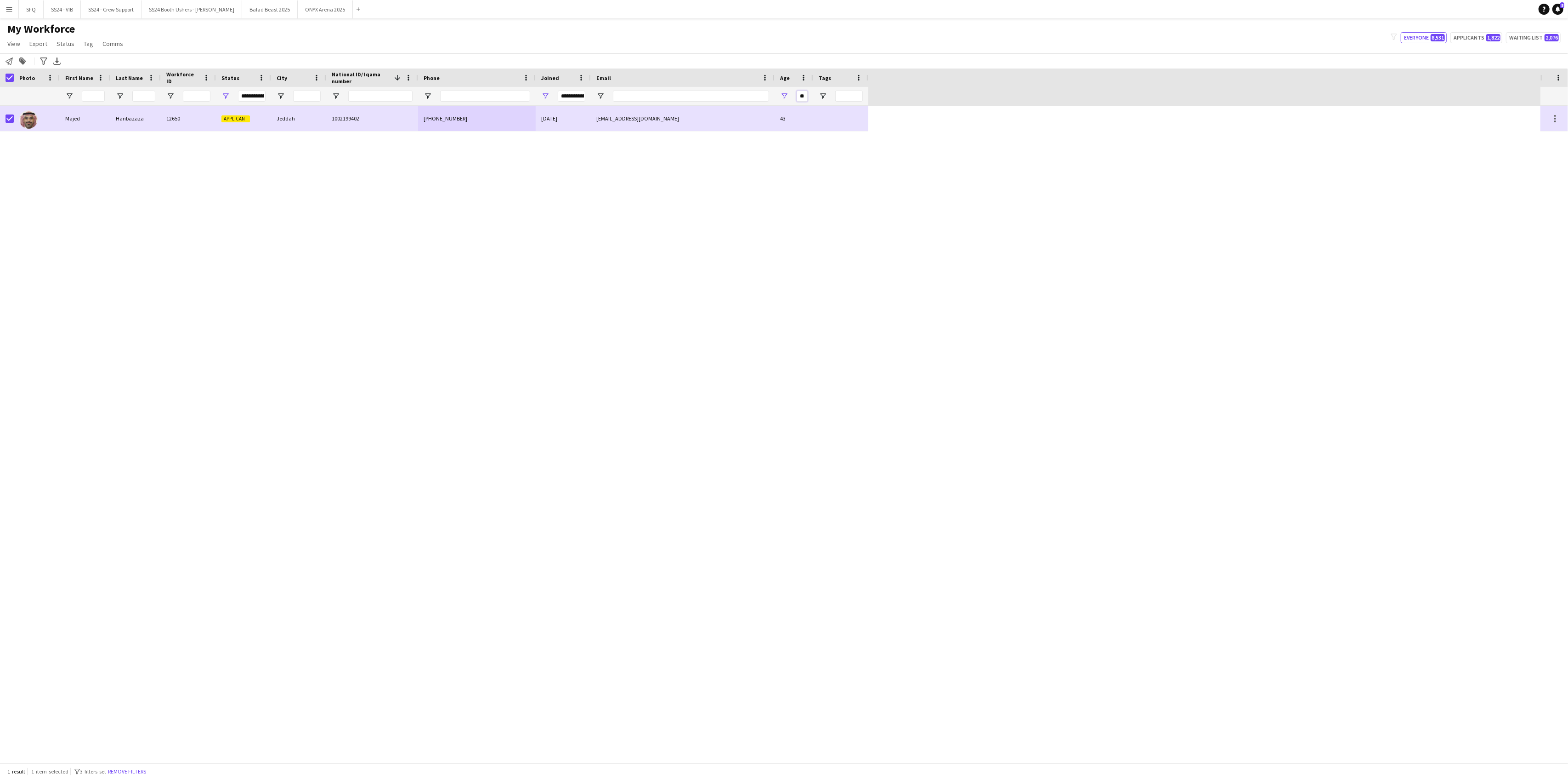
click at [806, 94] on input "**" at bounding box center [802, 96] width 11 height 11
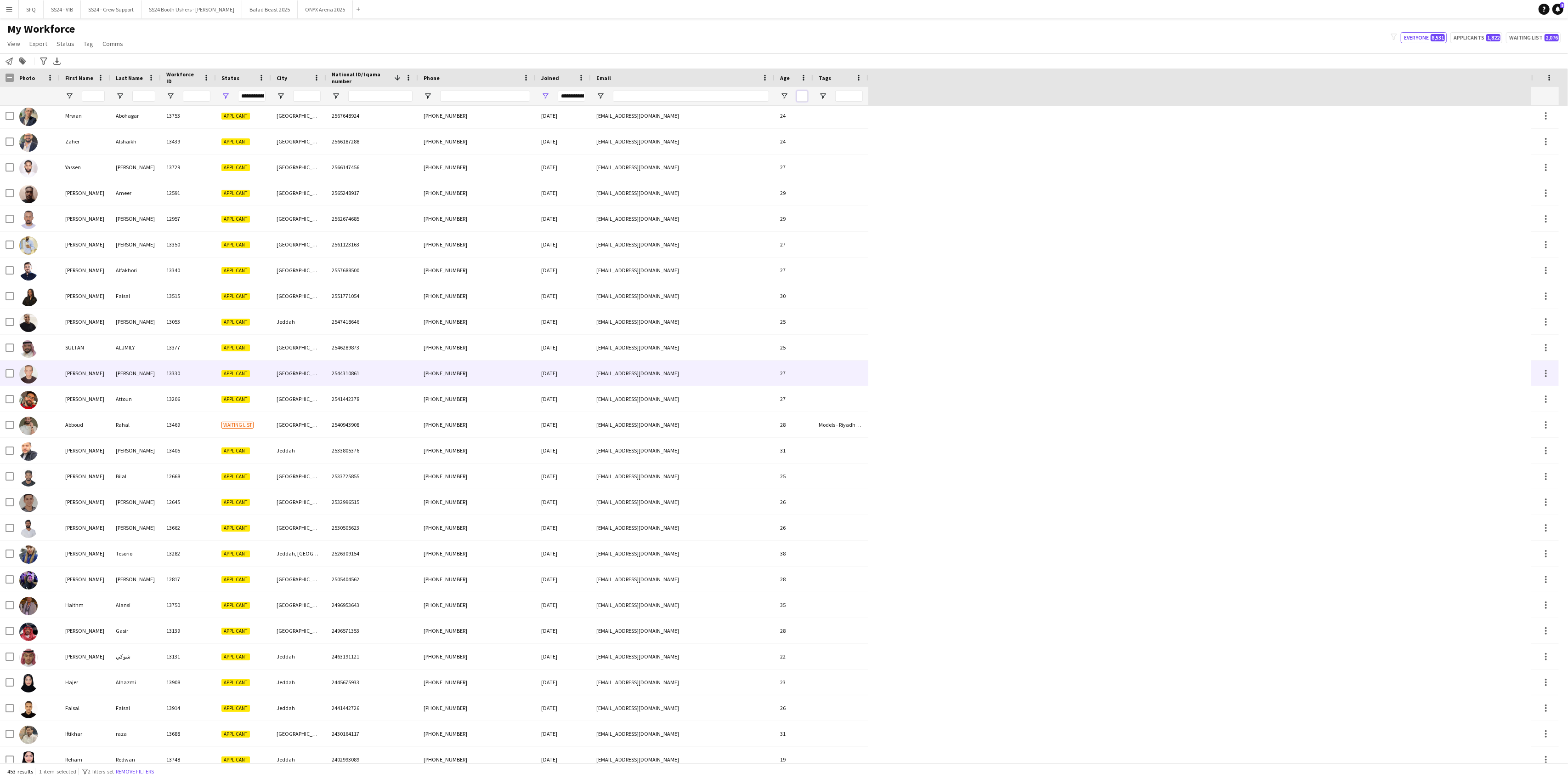
scroll to position [736, 0]
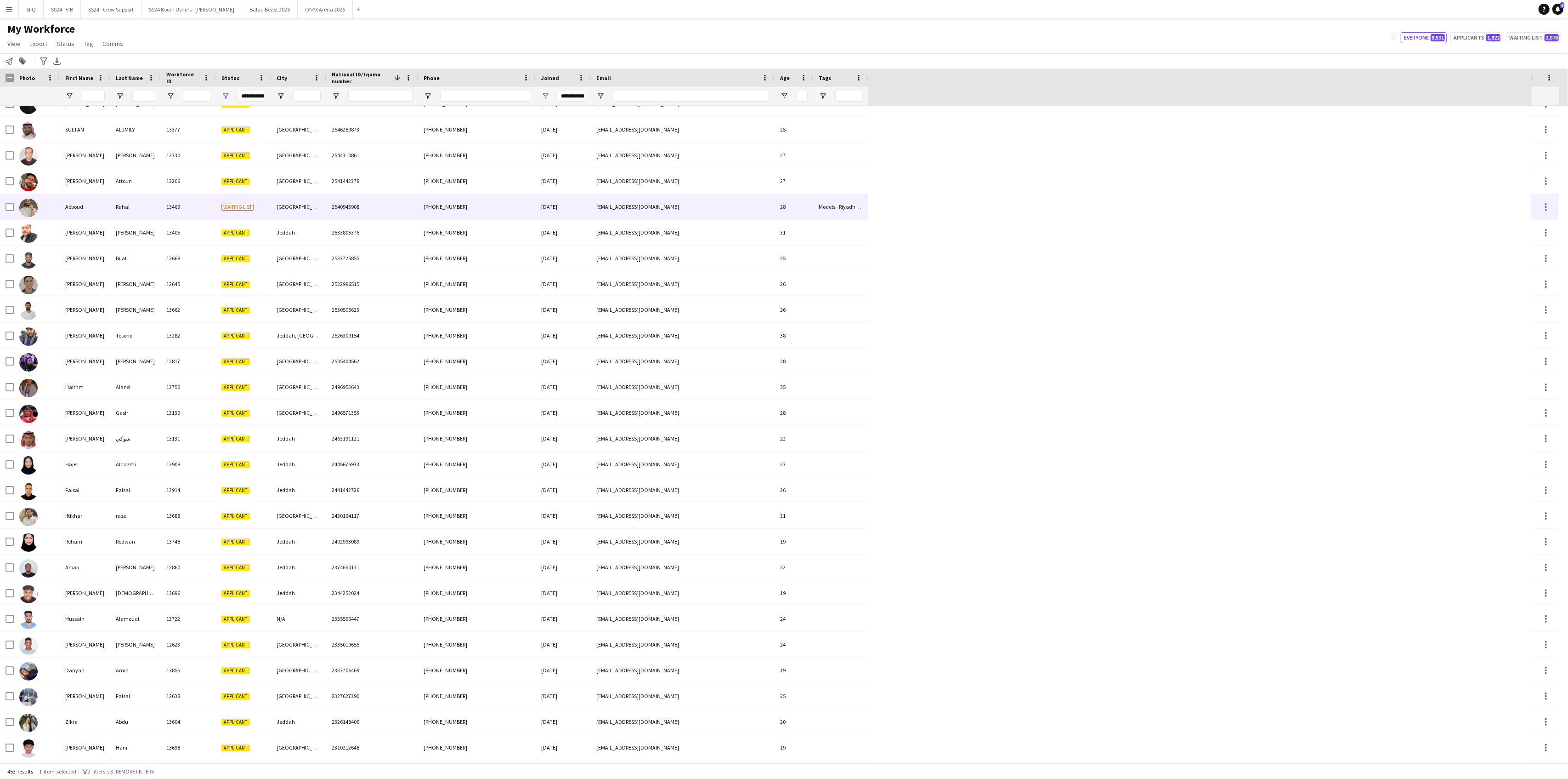
click at [293, 204] on div "[GEOGRAPHIC_DATA]" at bounding box center [298, 207] width 55 height 26
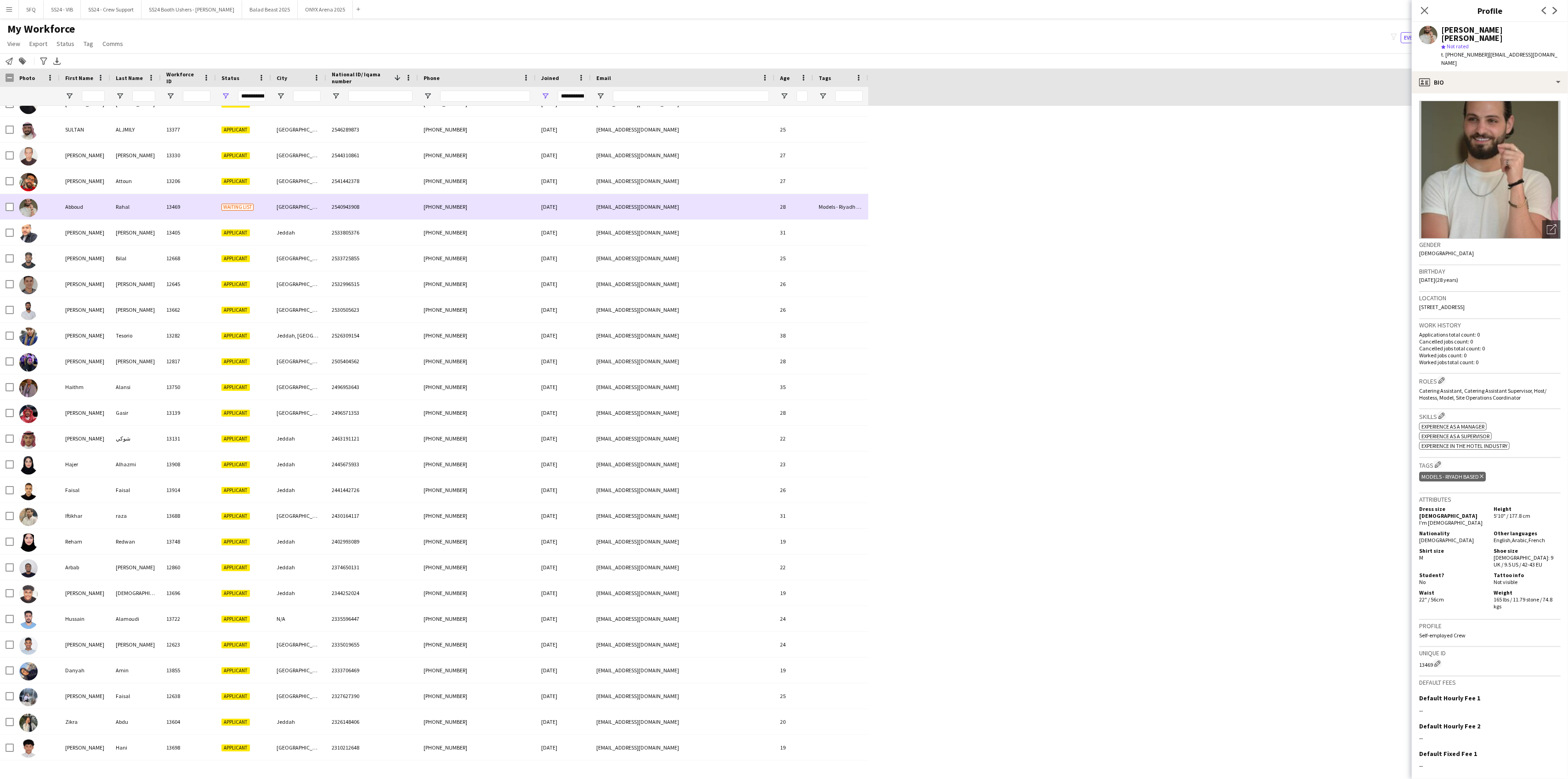
click at [293, 204] on div "[GEOGRAPHIC_DATA]" at bounding box center [298, 207] width 55 height 26
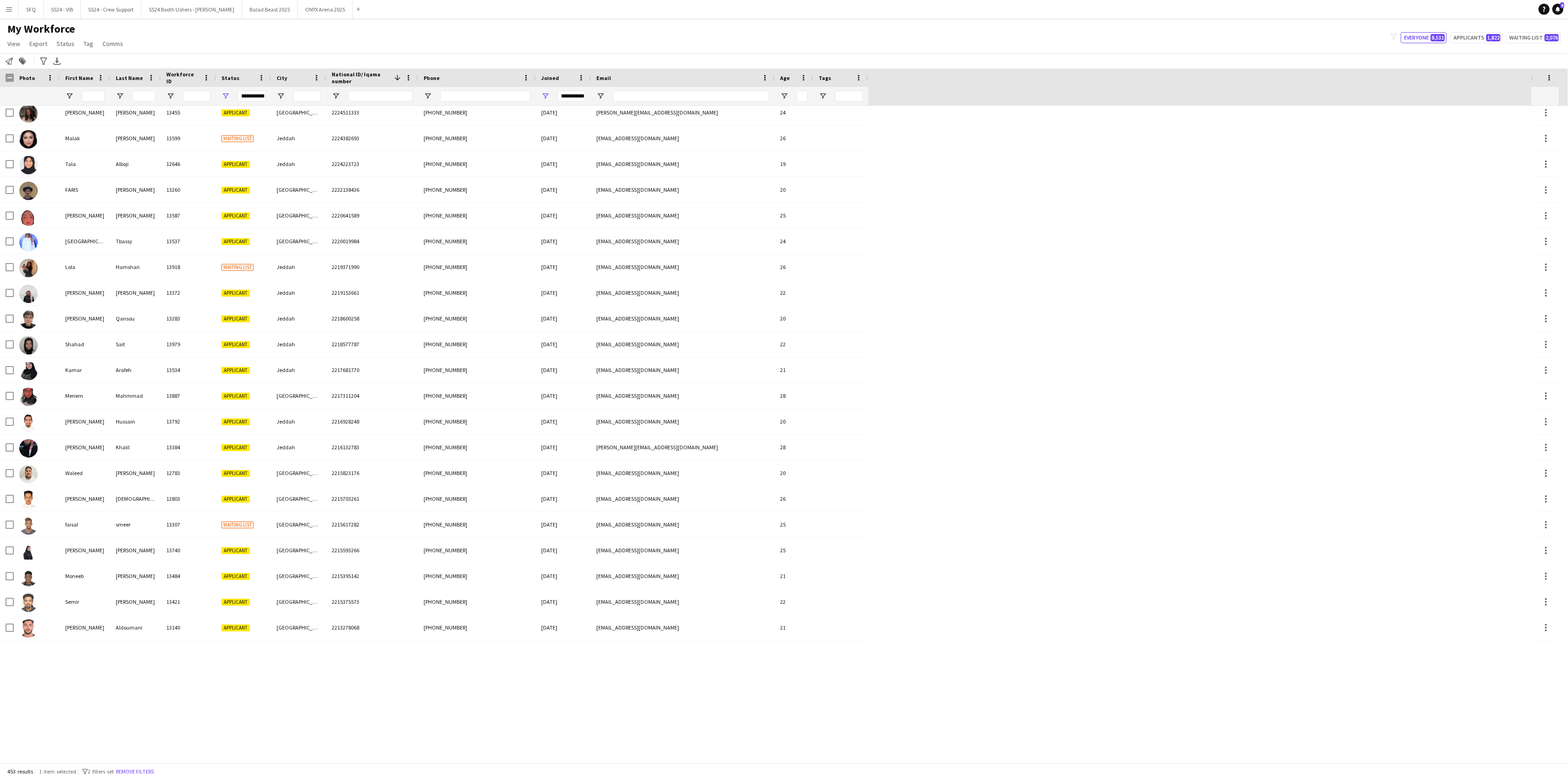
scroll to position [2452, 0]
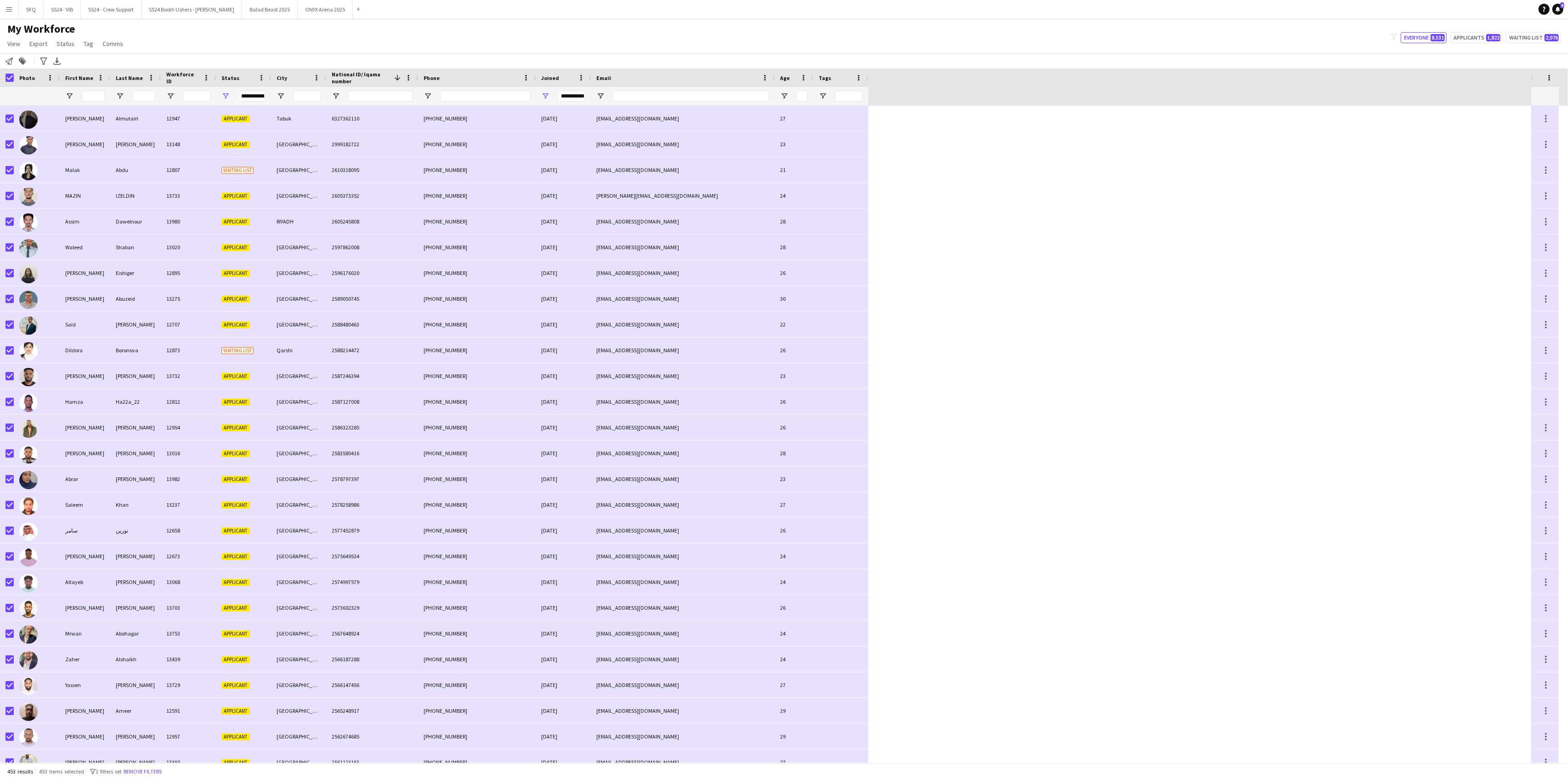
click at [15, 59] on div "Notify workforce Add to tag Search tags magnifier Add tag Advanced filters Adva…" at bounding box center [784, 61] width 1568 height 15
click at [12, 60] on icon "Notify workforce" at bounding box center [9, 61] width 7 height 7
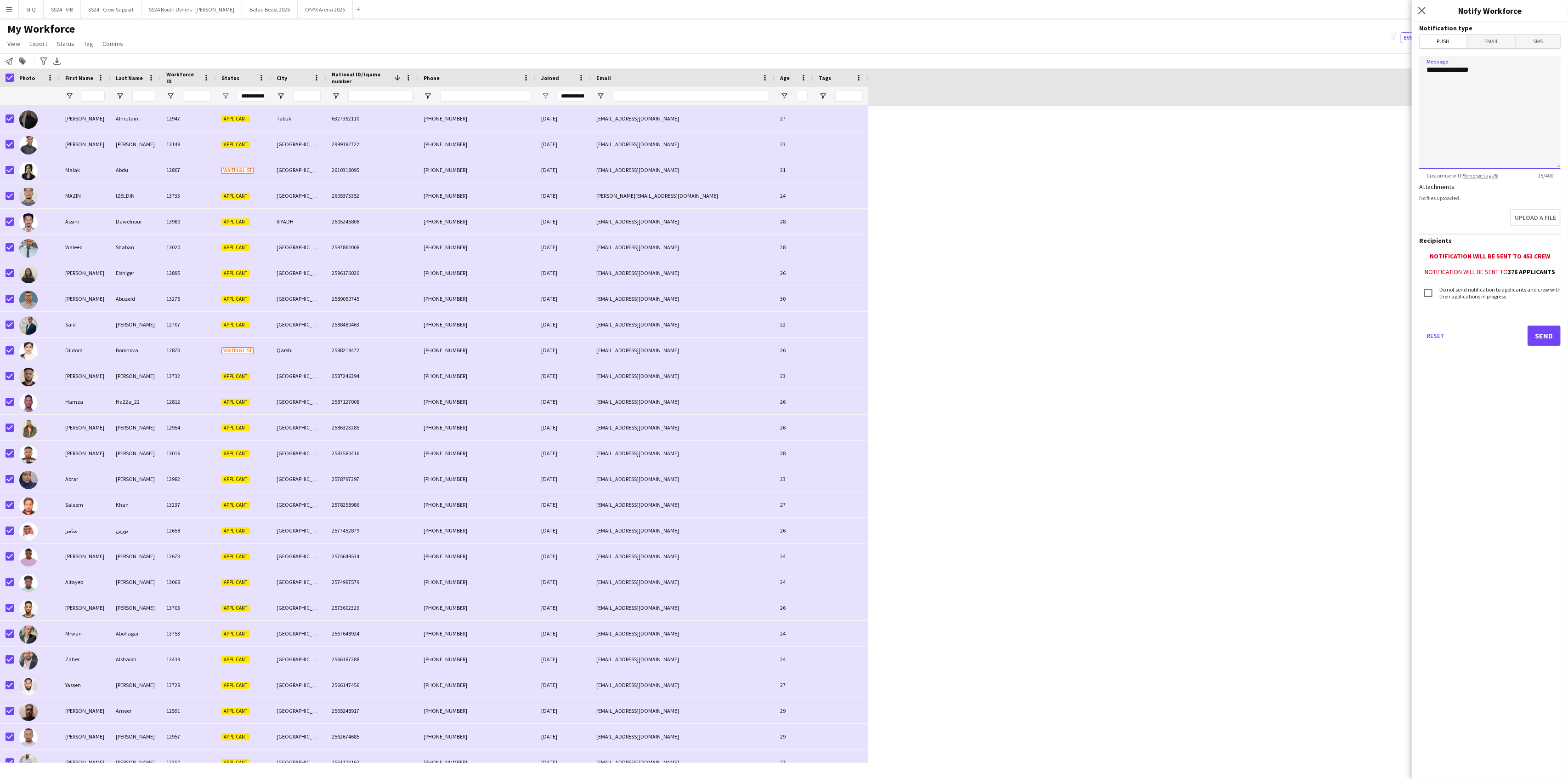
drag, startPoint x: 1503, startPoint y: 69, endPoint x: 1385, endPoint y: 70, distance: 118.0
click at [1385, 70] on body "Menu Boards Boards Boards All jobs Status Workforce Workforce My Workforce Recr…" at bounding box center [784, 389] width 1568 height 779
click at [1494, 47] on span "Email" at bounding box center [1492, 41] width 49 height 14
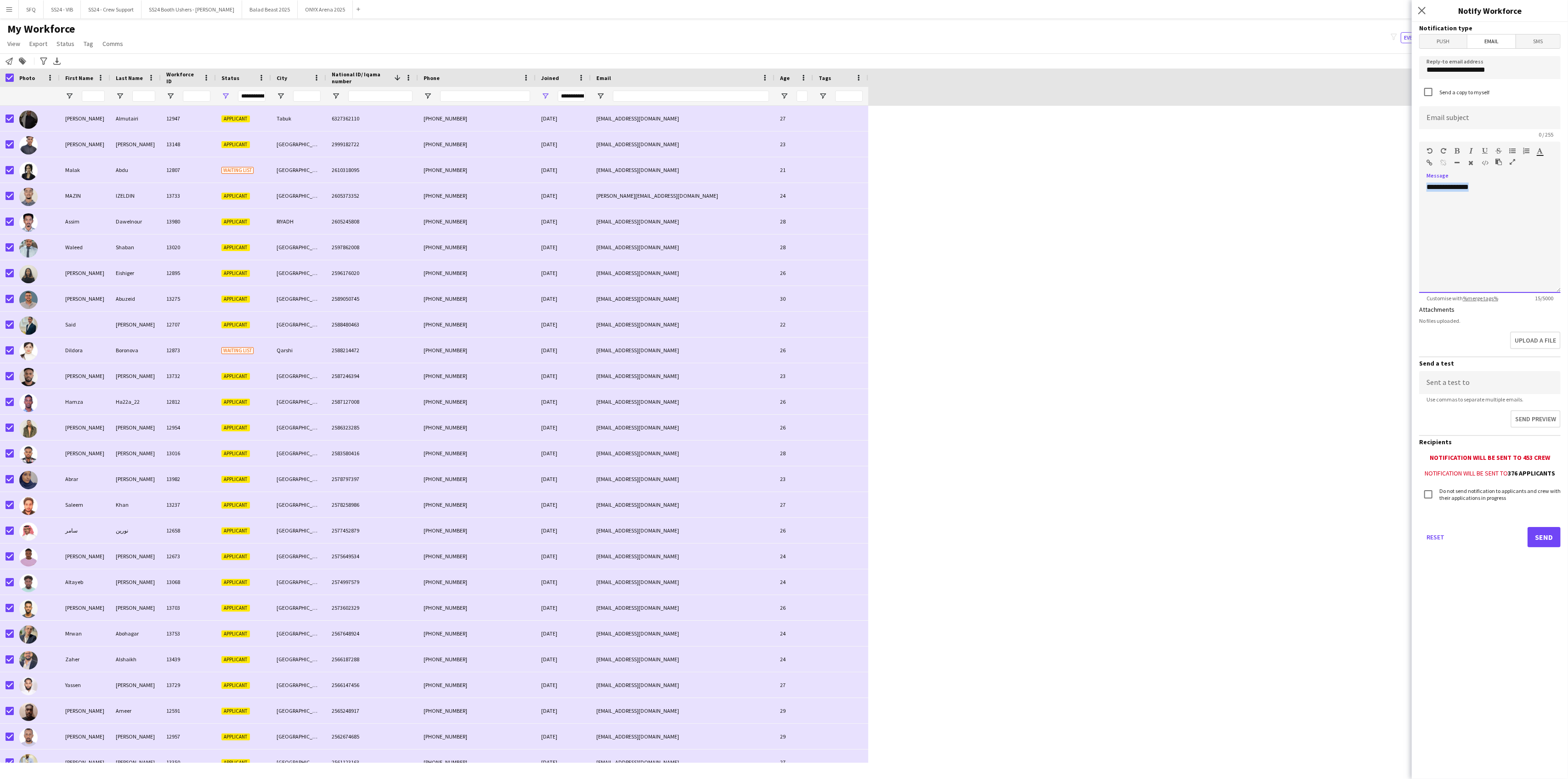
drag, startPoint x: 1496, startPoint y: 199, endPoint x: 1405, endPoint y: 188, distance: 91.7
click at [1405, 188] on body "Menu Boards Boards Boards All jobs Status Workforce Workforce My Workforce Recr…" at bounding box center [784, 389] width 1568 height 779
click at [1439, 191] on div at bounding box center [1489, 238] width 141 height 110
click at [1472, 185] on div "**********" at bounding box center [1485, 187] width 117 height 9
drag, startPoint x: 1505, startPoint y: 63, endPoint x: 1399, endPoint y: 57, distance: 106.2
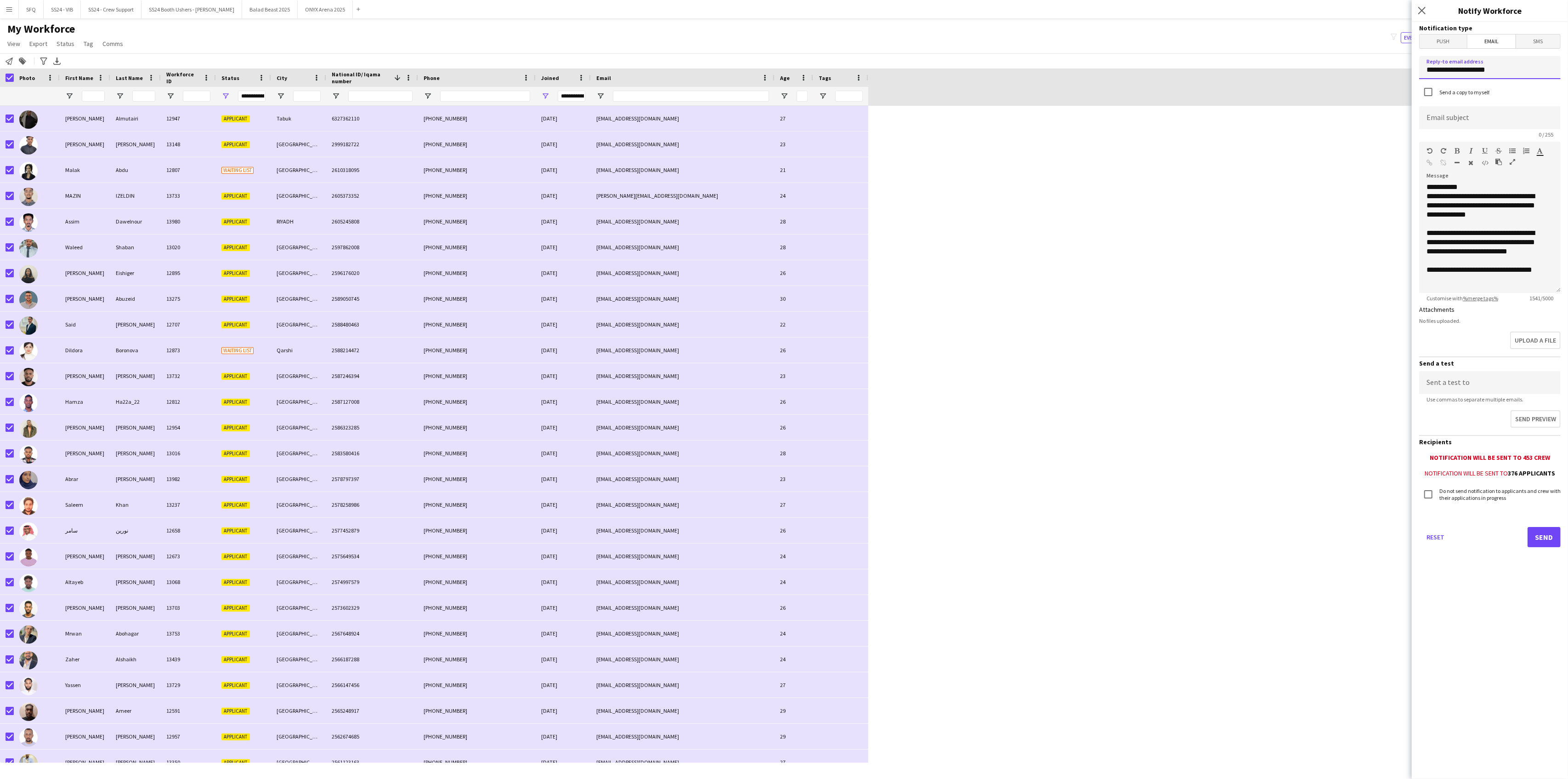
click at [1399, 57] on body "Menu Boards Boards Boards All jobs Status Workforce Workforce My Workforce Recr…" at bounding box center [784, 389] width 1568 height 779
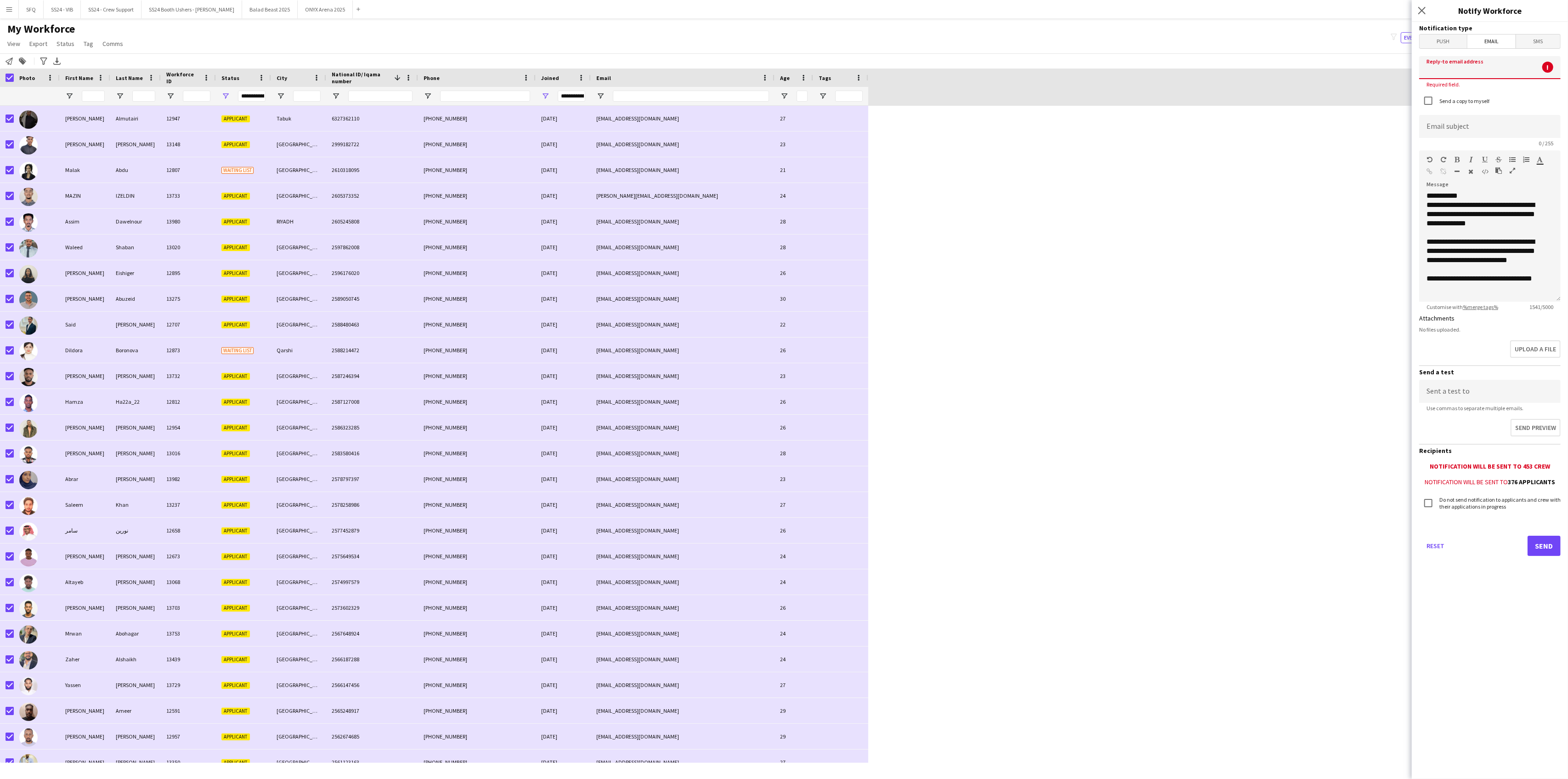
click at [1528, 535] on button "Send" at bounding box center [1544, 545] width 33 height 20
type input "*"
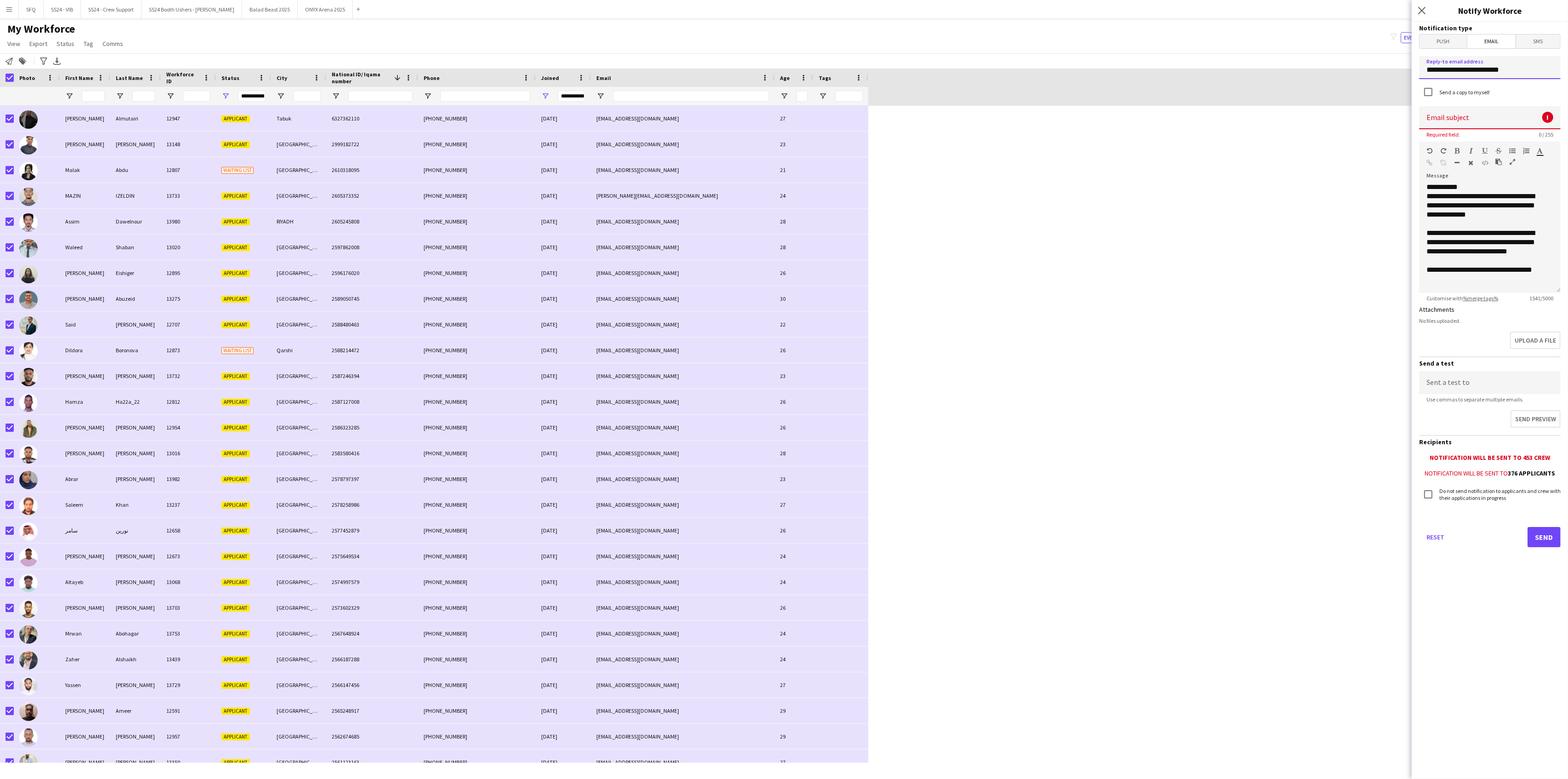
type input "**********"
click at [1489, 127] on input at bounding box center [1489, 118] width 141 height 23
click at [1453, 125] on input at bounding box center [1489, 118] width 141 height 23
paste input "**********"
click at [1453, 125] on input "**********" at bounding box center [1489, 118] width 141 height 23
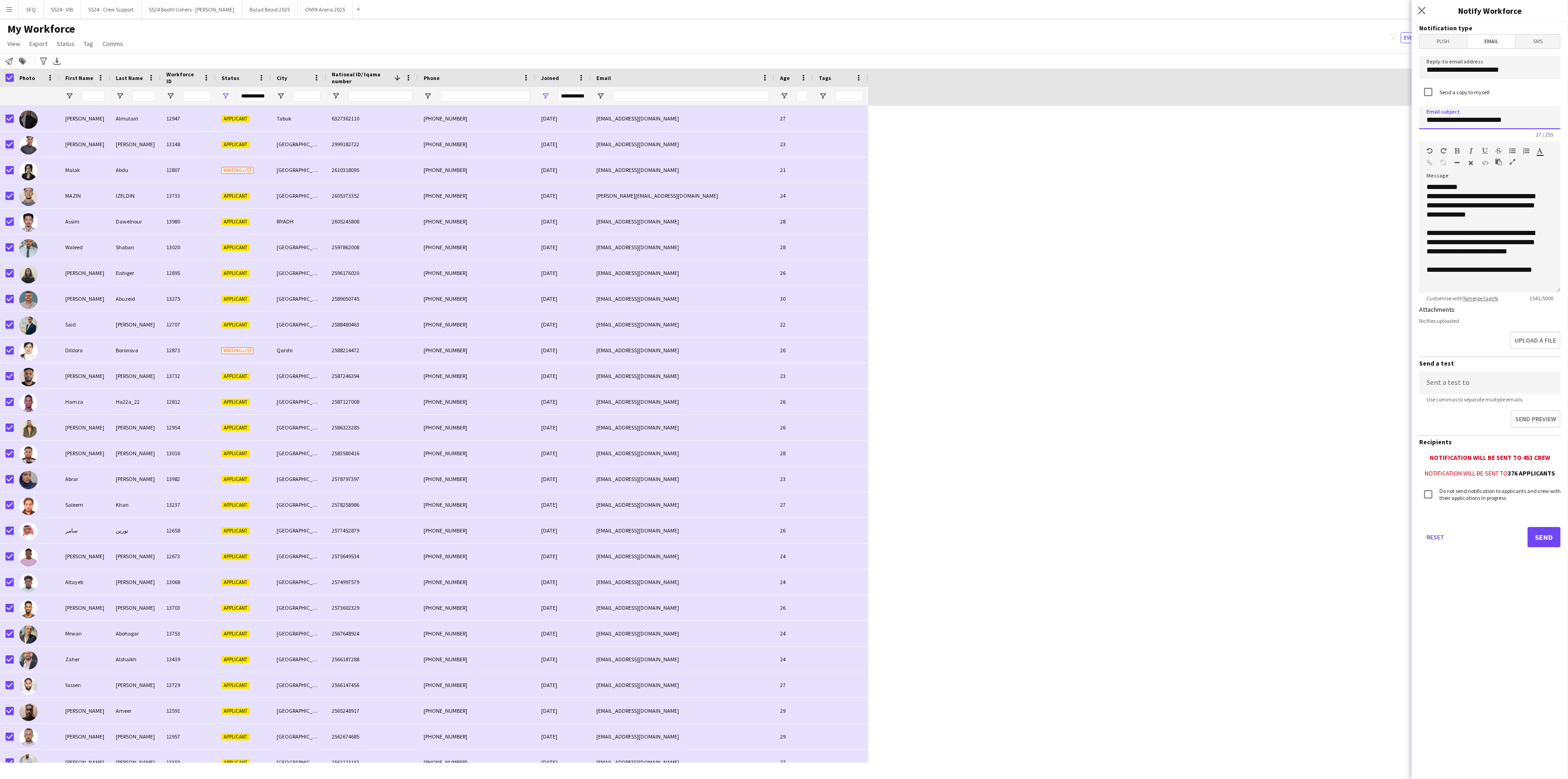
click at [1520, 118] on input "**********" at bounding box center [1489, 118] width 141 height 23
type input "**********"
drag, startPoint x: 1465, startPoint y: 225, endPoint x: 1421, endPoint y: 216, distance: 44.9
click at [1421, 216] on div "**********" at bounding box center [1489, 238] width 141 height 110
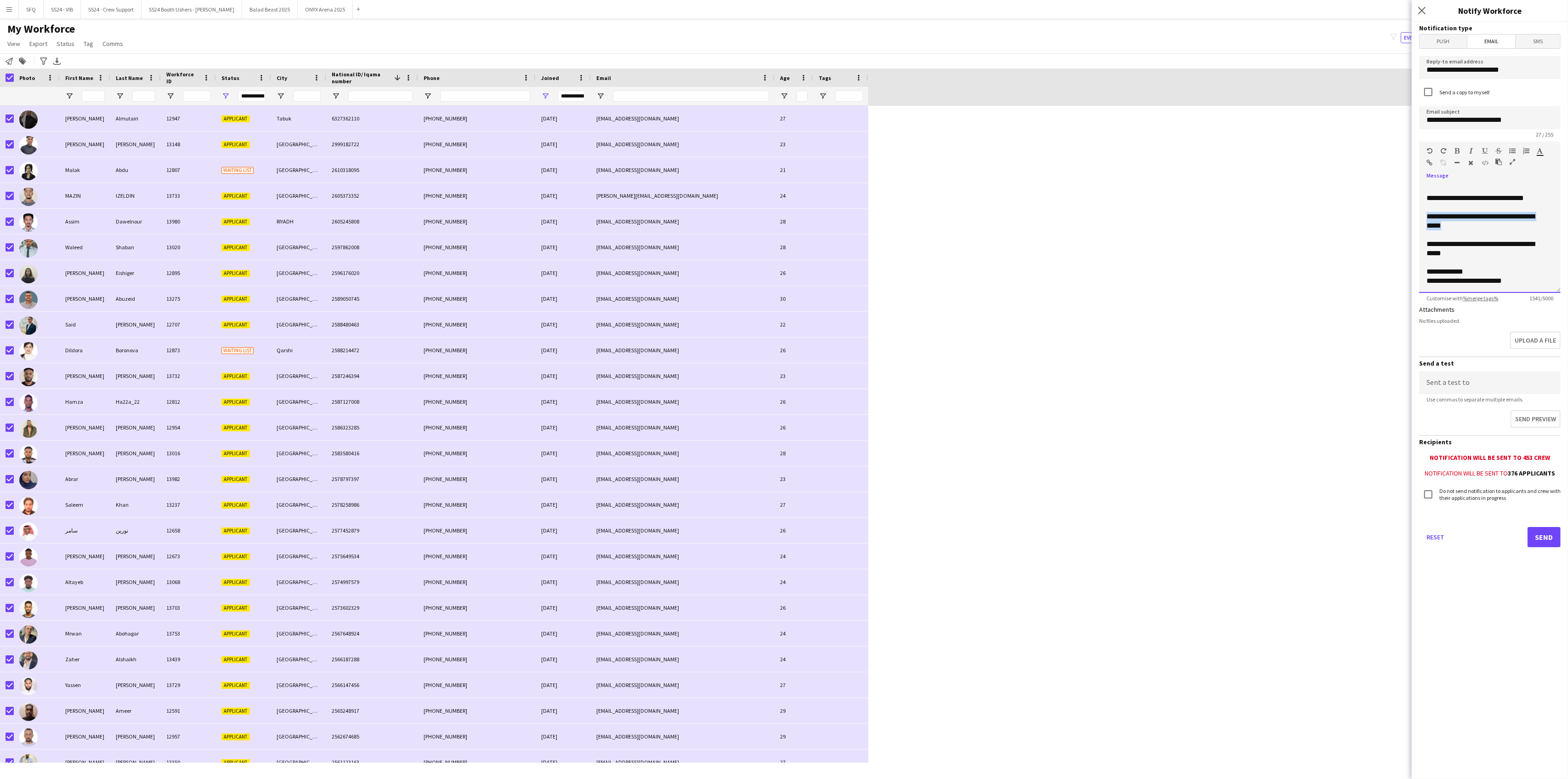
drag, startPoint x: 1471, startPoint y: 225, endPoint x: 1421, endPoint y: 213, distance: 51.4
click at [1421, 213] on div "**********" at bounding box center [1489, 238] width 141 height 110
click at [1432, 158] on div "Standard Heading 1 Heading 2 Heading 3 Heading 4 Heading 5 Heading 6 Heading 7 …" at bounding box center [1489, 158] width 141 height 35
click at [1432, 160] on icon "button" at bounding box center [1430, 163] width 6 height 7
drag, startPoint x: 1462, startPoint y: 252, endPoint x: 1425, endPoint y: 244, distance: 37.9
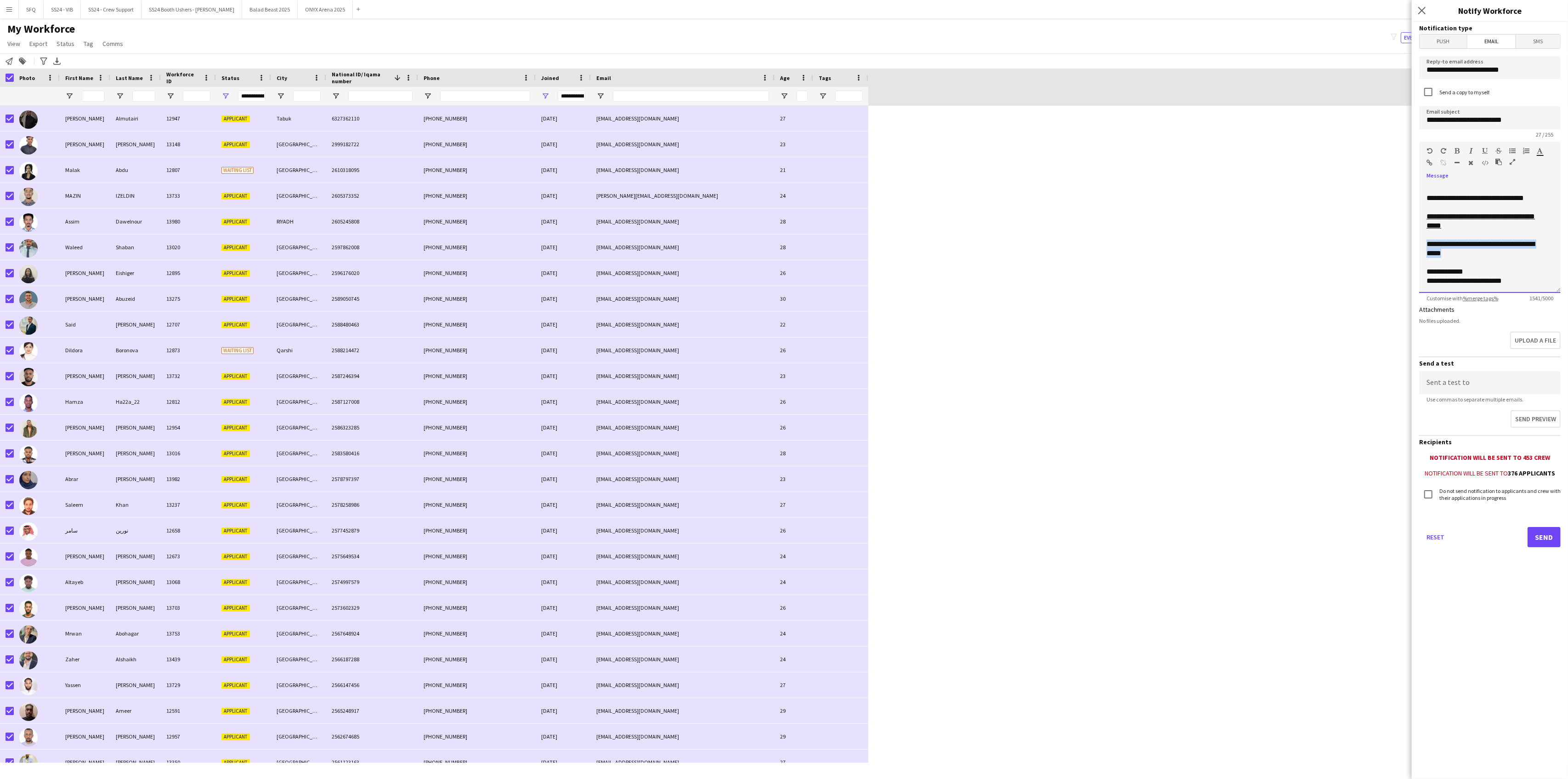
click at [1425, 244] on div "**********" at bounding box center [1489, 238] width 141 height 110
drag, startPoint x: 1469, startPoint y: 254, endPoint x: 1421, endPoint y: 236, distance: 51.3
click at [1419, 243] on div "**********" at bounding box center [1489, 238] width 141 height 110
click at [1427, 157] on div at bounding box center [1440, 153] width 27 height 11
click at [1430, 166] on div at bounding box center [1447, 164] width 41 height 11
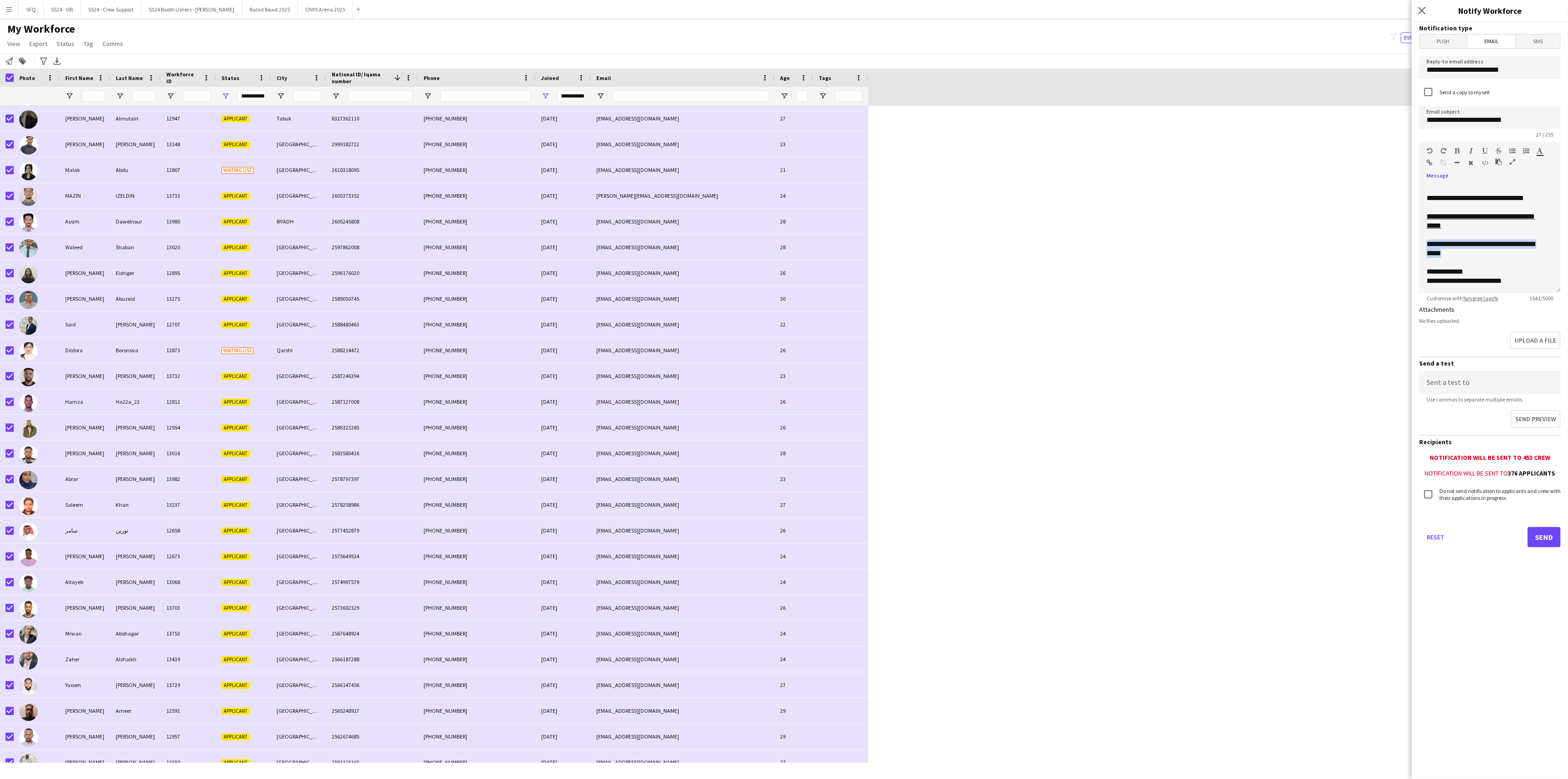
click at [1430, 163] on icon "button" at bounding box center [1430, 163] width 6 height 7
drag, startPoint x: 1436, startPoint y: 267, endPoint x: 1441, endPoint y: 209, distance: 58.2
click at [1441, 209] on div "**********" at bounding box center [1485, 202] width 117 height 18
click at [1456, 151] on icon "button" at bounding box center [1457, 150] width 5 height 7
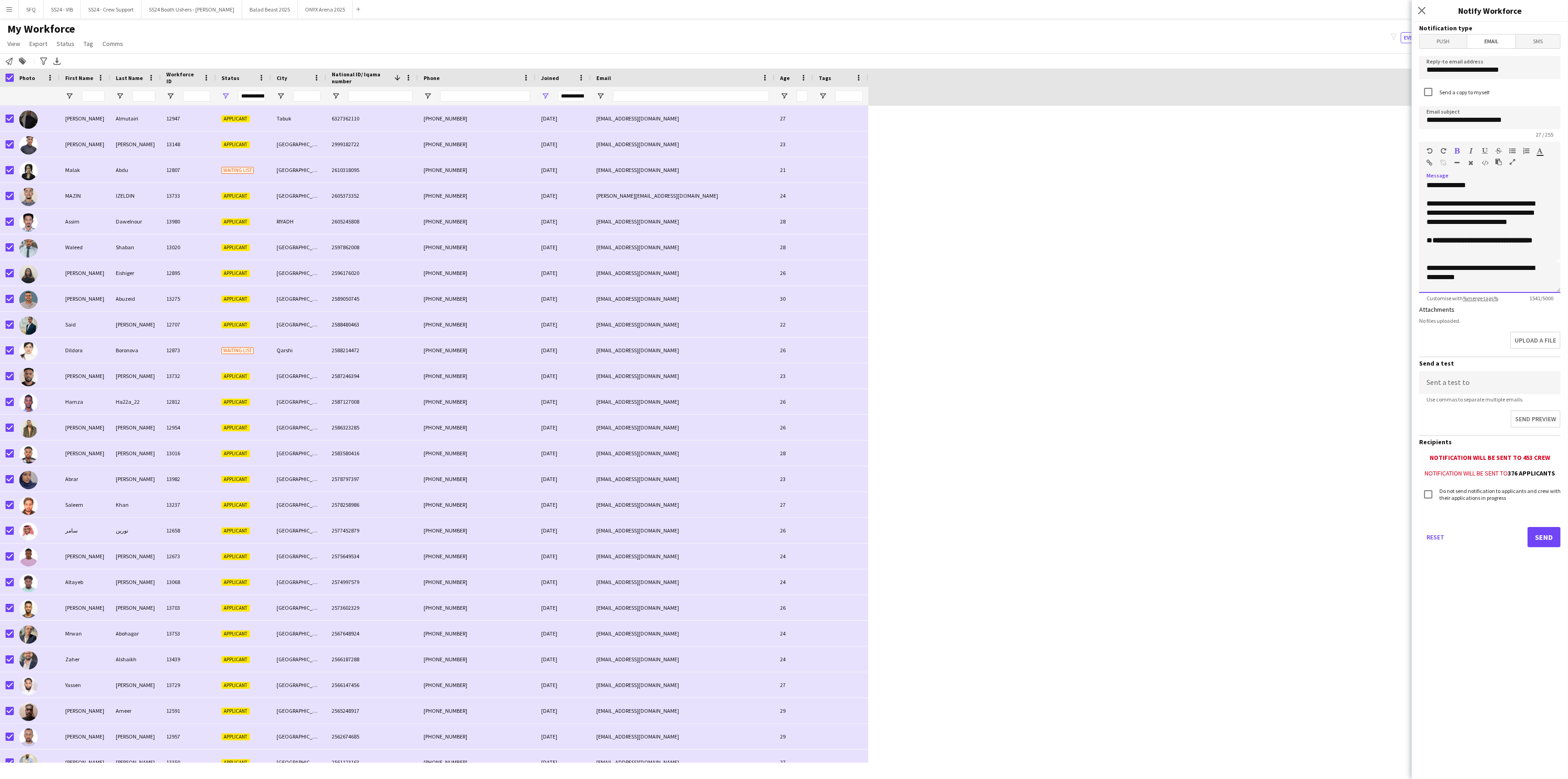
scroll to position [12, 0]
drag, startPoint x: 1476, startPoint y: 230, endPoint x: 1535, endPoint y: 239, distance: 59.7
click at [1535, 239] on div "**********" at bounding box center [1485, 230] width 117 height 27
click at [1485, 147] on button "button" at bounding box center [1485, 151] width 7 height 7
click at [1457, 151] on icon "button" at bounding box center [1457, 150] width 5 height 7
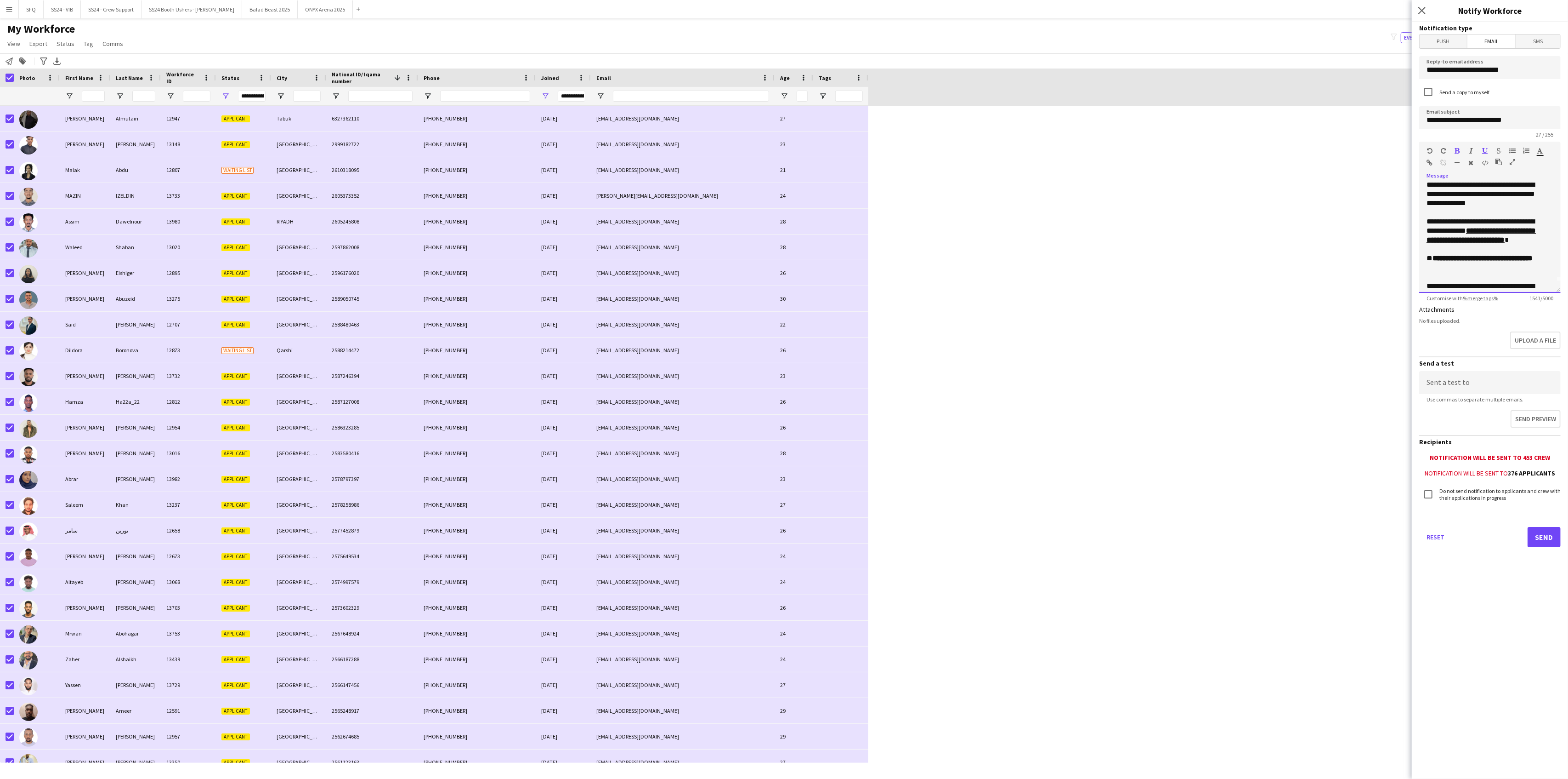
click at [1525, 224] on div "**********" at bounding box center [1485, 230] width 117 height 27
click at [1479, 233] on b "**********" at bounding box center [1482, 235] width 110 height 16
click at [1452, 147] on div at bounding box center [1440, 153] width 27 height 11
click at [1457, 151] on icon "button" at bounding box center [1457, 150] width 5 height 7
click at [1485, 153] on icon "button" at bounding box center [1485, 150] width 5 height 7
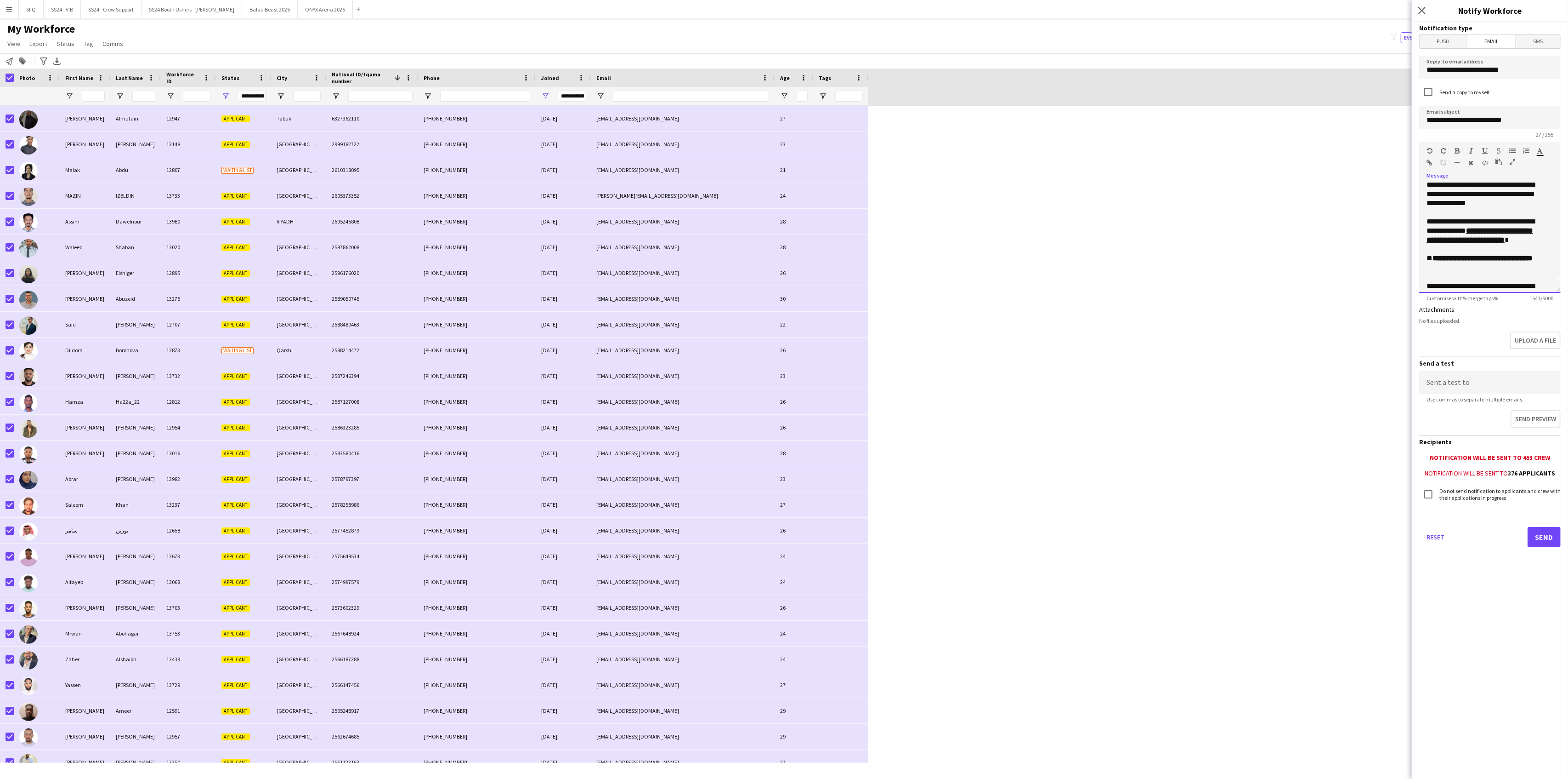
scroll to position [0, 0]
click at [1482, 234] on div "**********" at bounding box center [1485, 242] width 117 height 27
drag, startPoint x: 1434, startPoint y: 225, endPoint x: 1493, endPoint y: 228, distance: 59.1
click at [1493, 228] on div "**********" at bounding box center [1485, 224] width 117 height 9
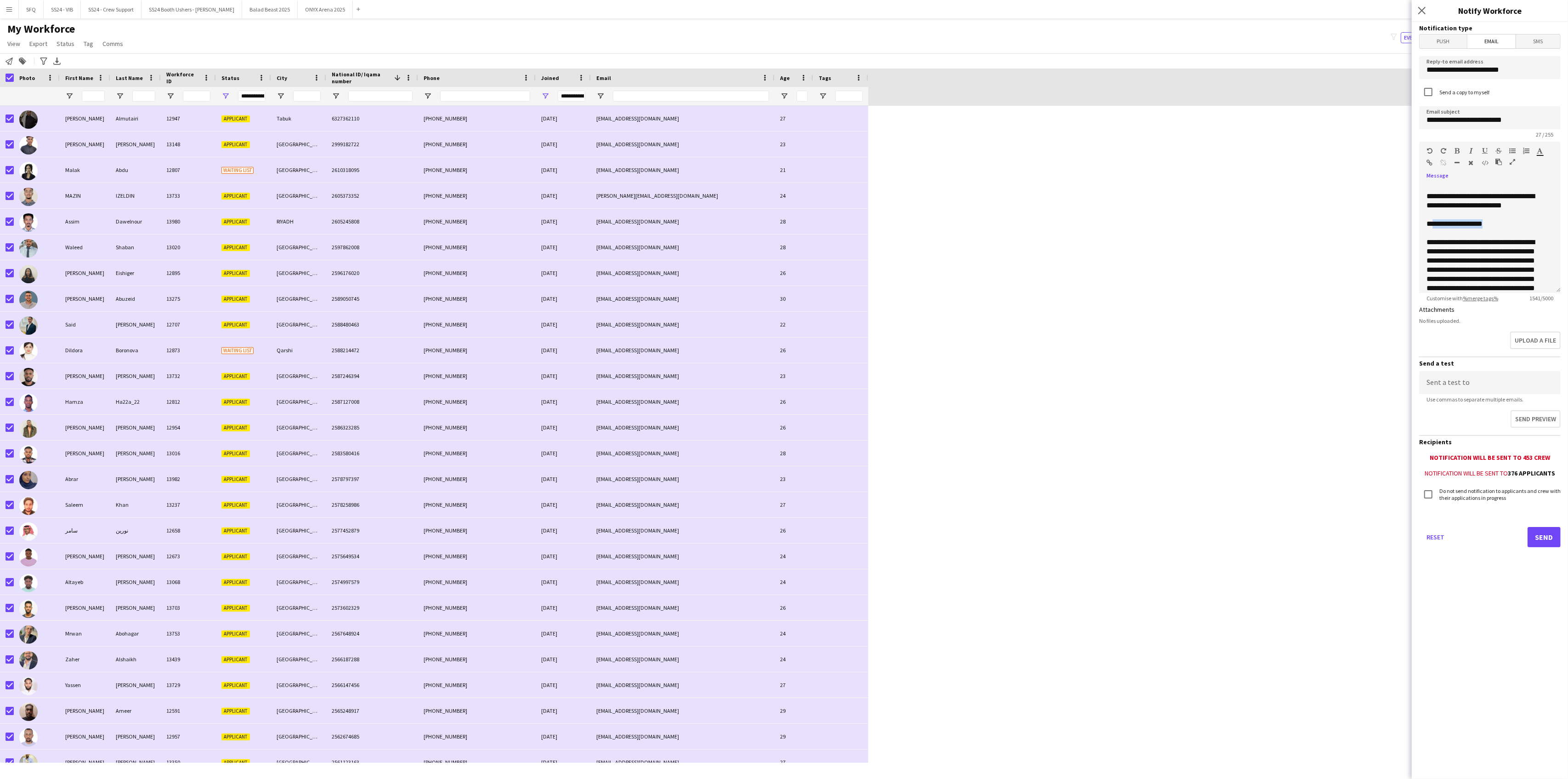
click at [1455, 149] on icon "button" at bounding box center [1457, 150] width 5 height 7
click at [1507, 224] on div "**********" at bounding box center [1485, 224] width 117 height 9
click at [1495, 379] on input at bounding box center [1489, 382] width 141 height 23
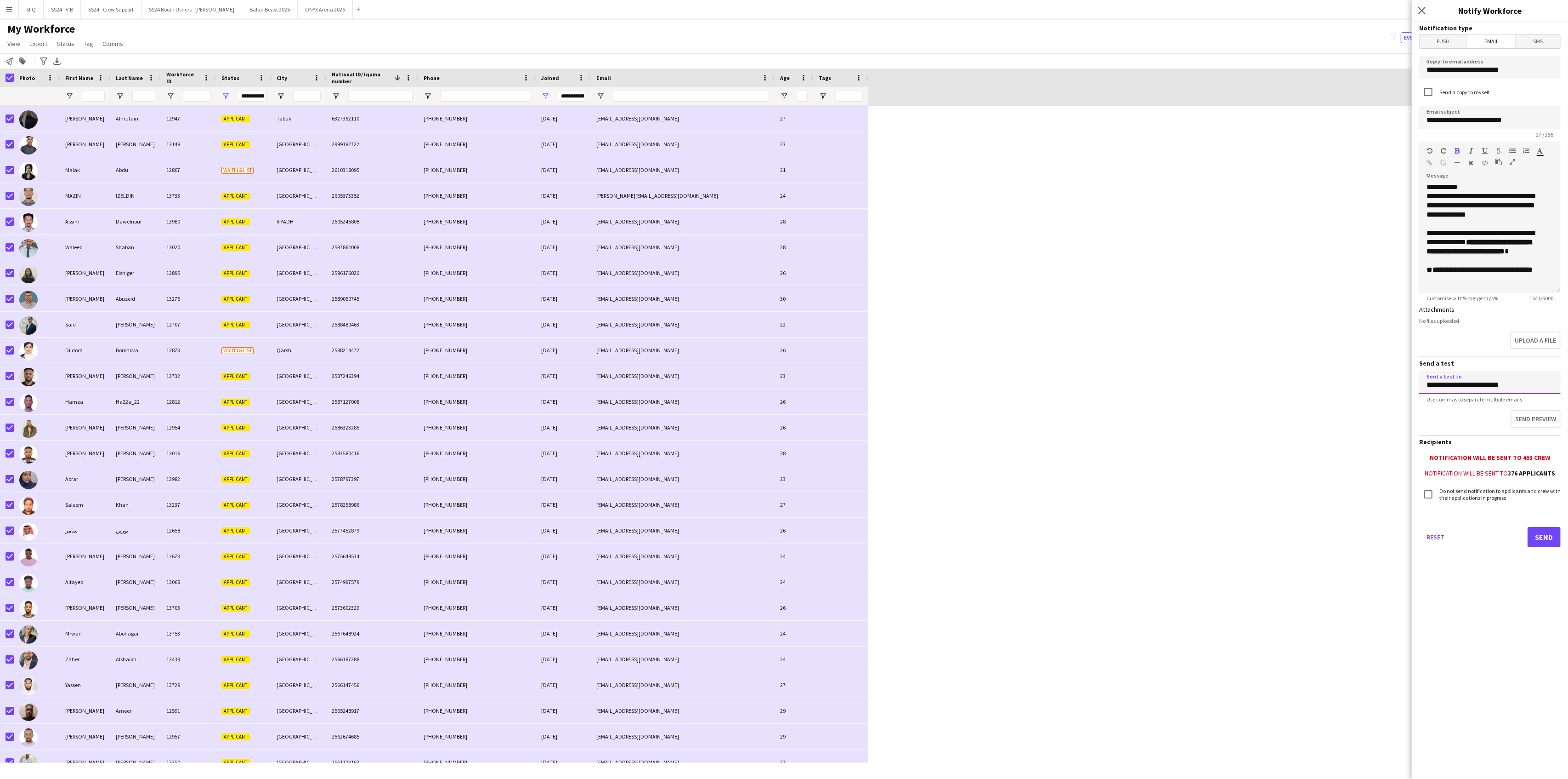
type input "**********"
click at [1542, 532] on button "Send" at bounding box center [1544, 537] width 33 height 20
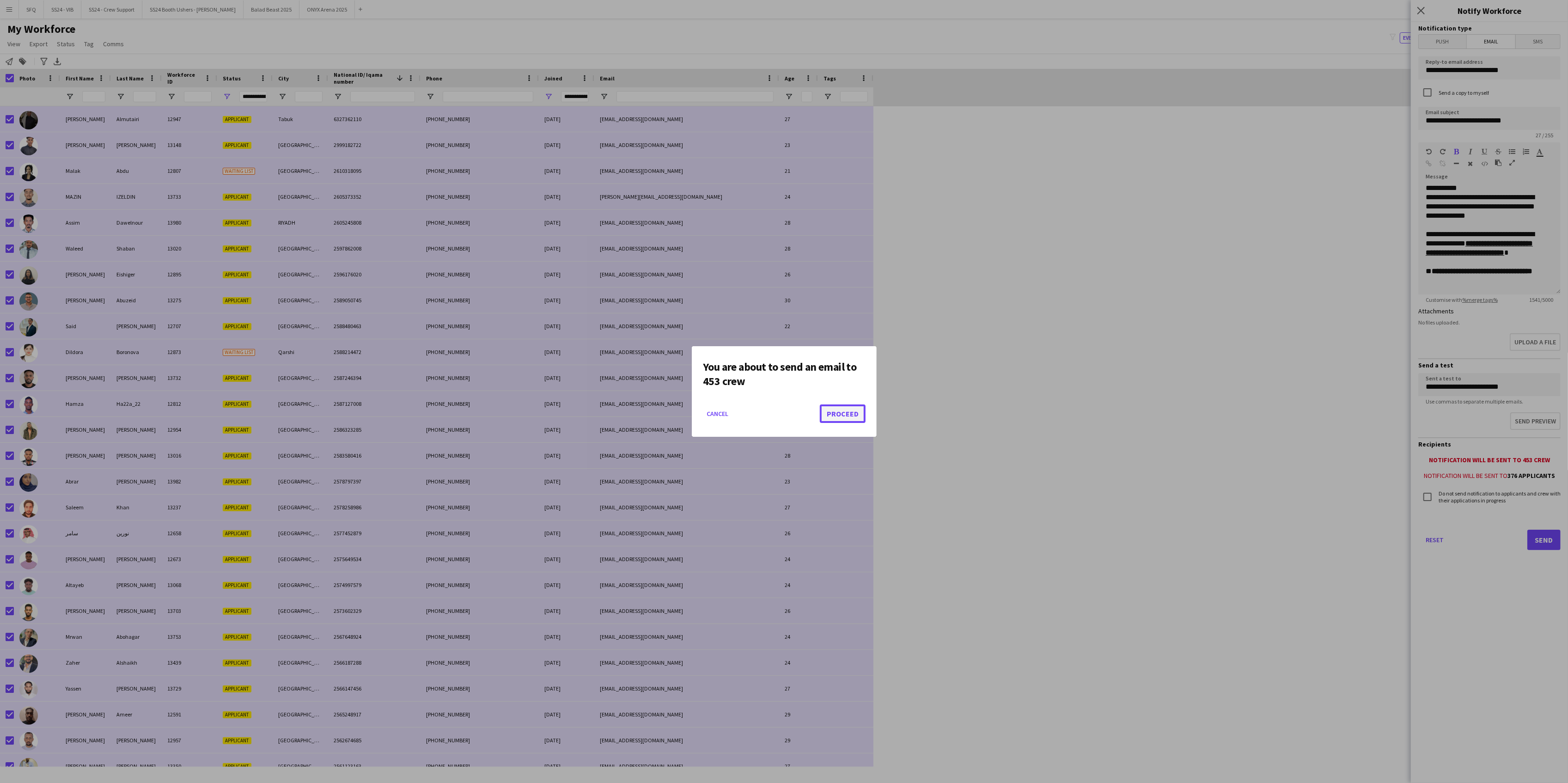
click at [862, 415] on button "Proceed" at bounding box center [842, 413] width 46 height 18
